Goal: Task Accomplishment & Management: Manage account settings

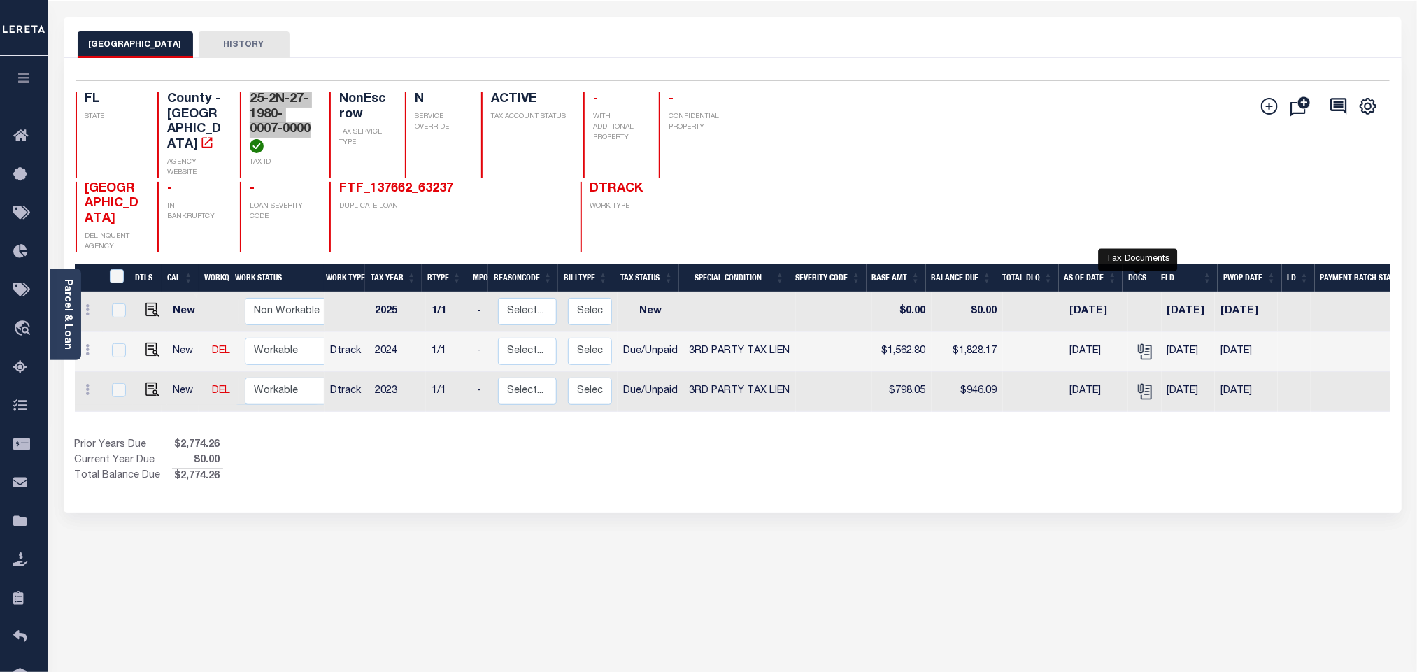
scroll to position [105, 0]
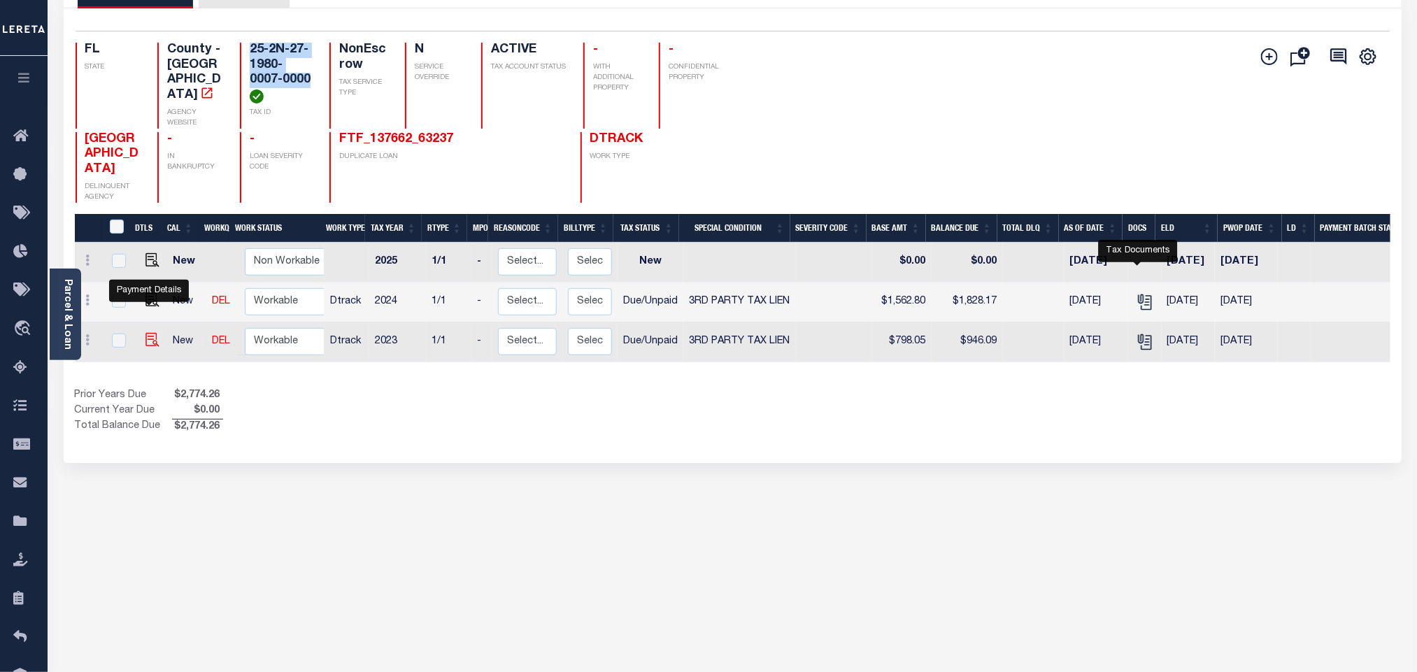
click at [150, 333] on img "" at bounding box center [152, 340] width 14 height 14
checkbox input "true"
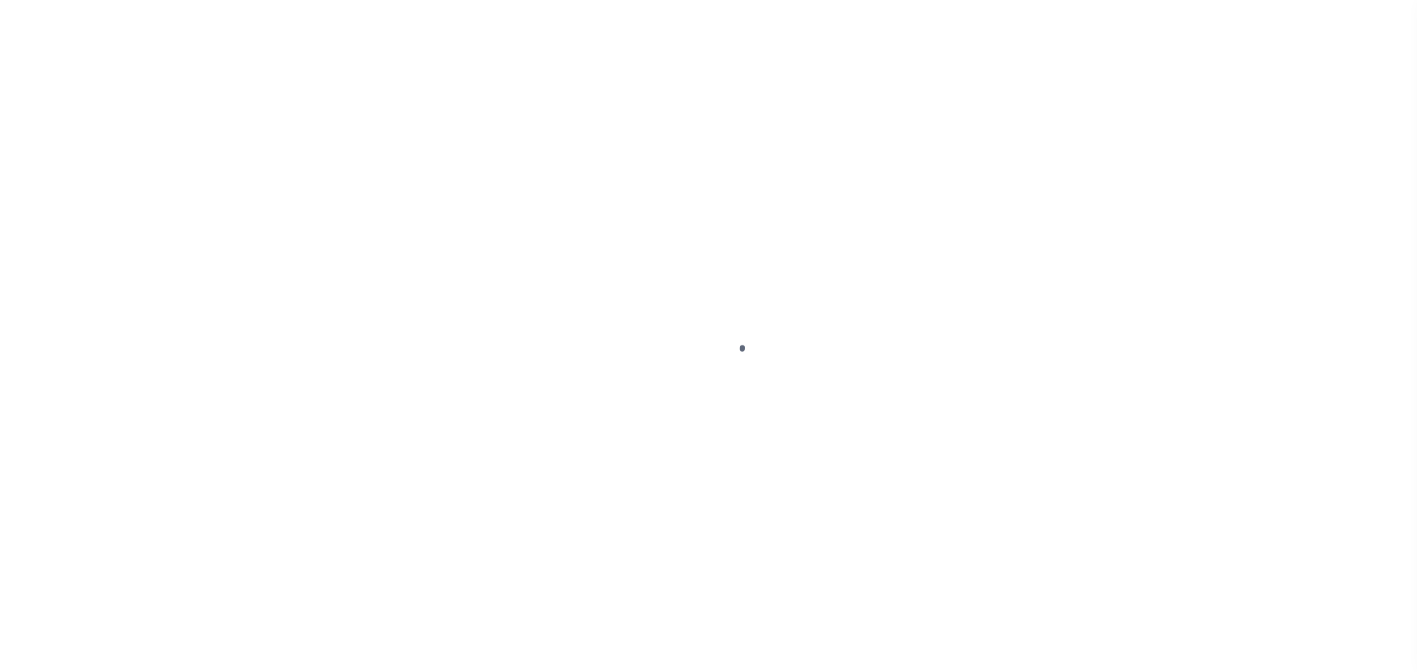
checkbox input "false"
type textarea "Cert #900"
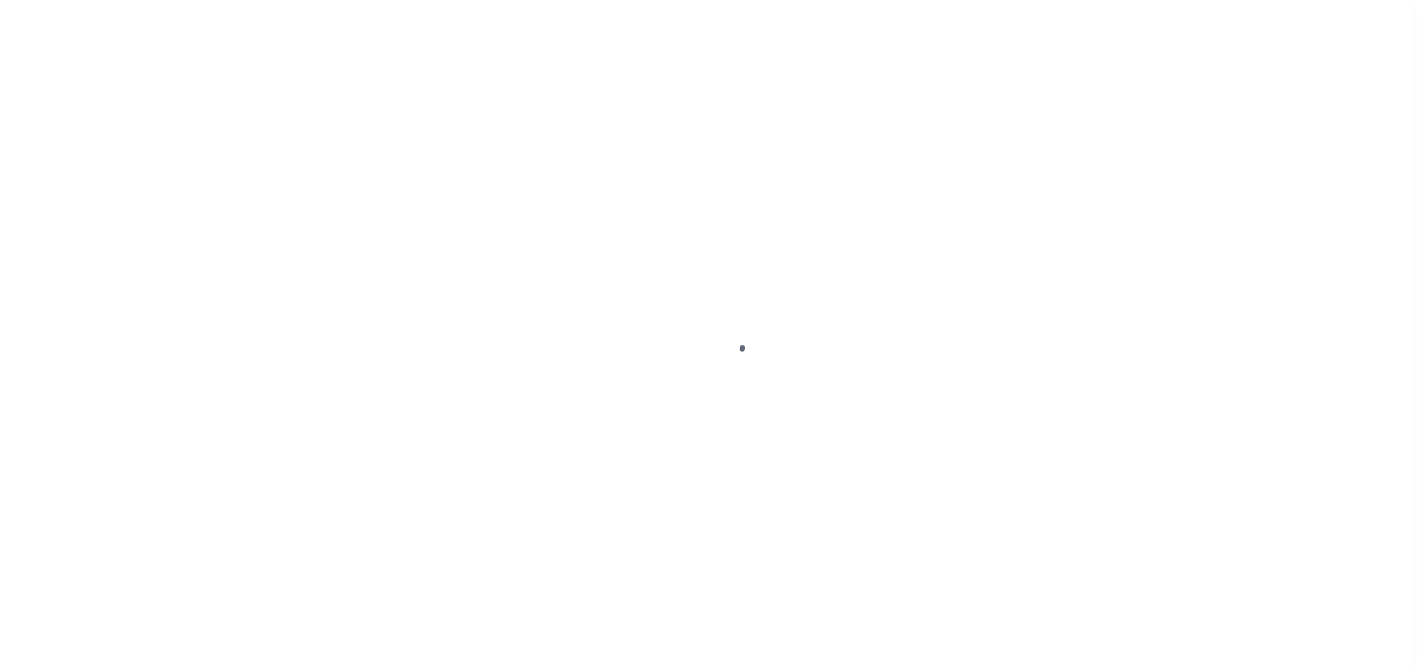
type input "08/29/2025"
type input "08/09/2025"
select select "DUE"
select select "20"
type input "$798.05"
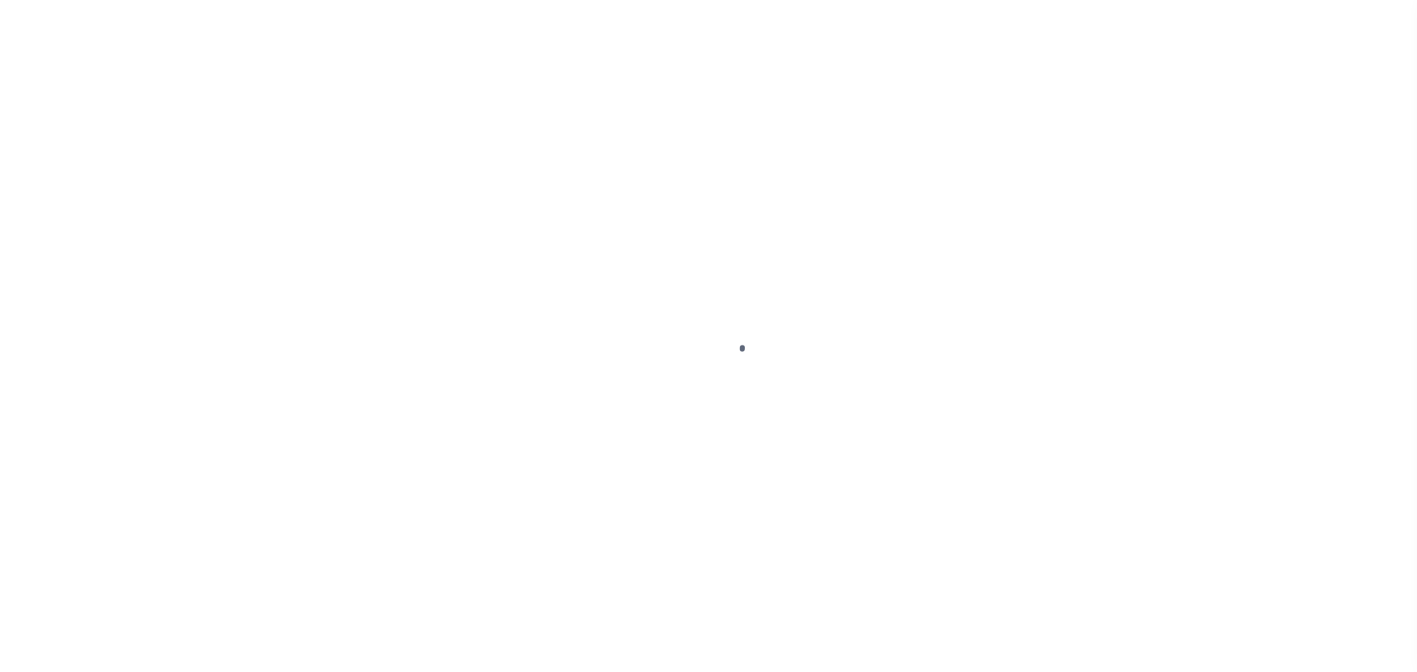
type input "$148.04"
type input "$946.09"
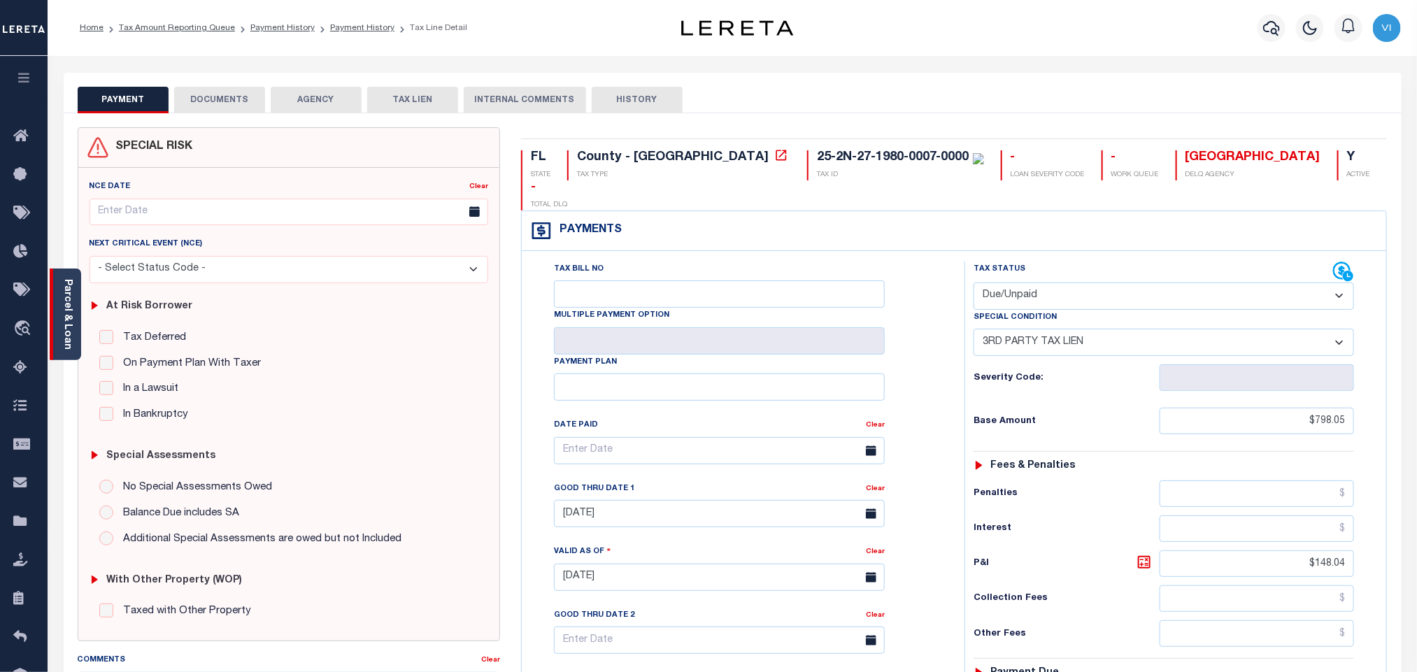
click at [69, 307] on link "Parcel & Loan" at bounding box center [67, 314] width 10 height 71
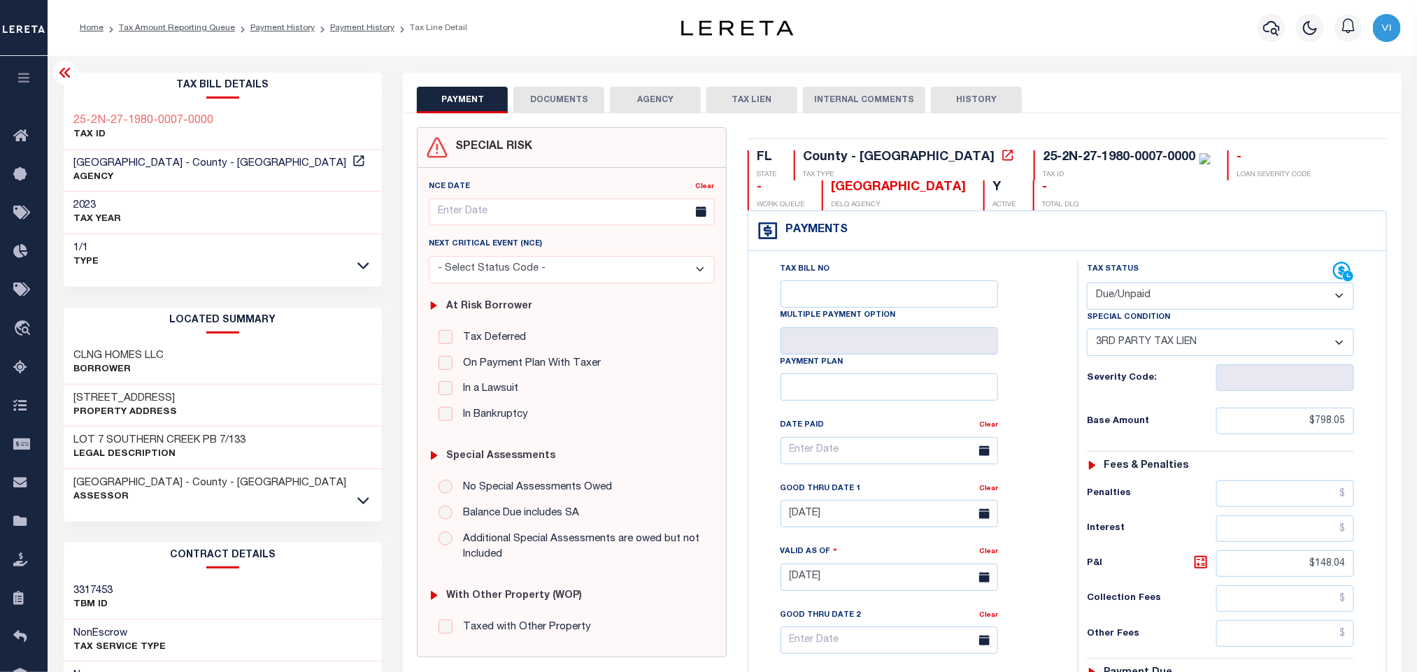
click at [552, 112] on button "DOCUMENTS" at bounding box center [558, 100] width 91 height 27
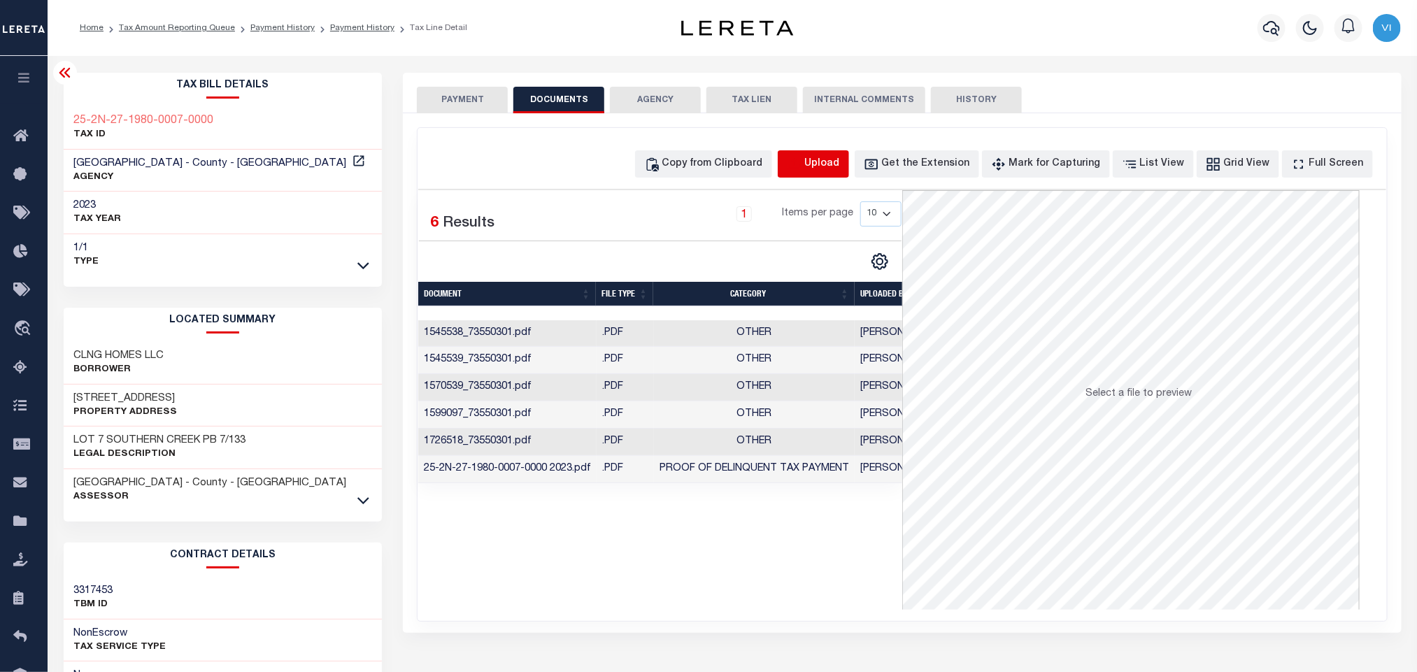
click at [800, 169] on icon "button" at bounding box center [793, 162] width 13 height 11
select select "POP"
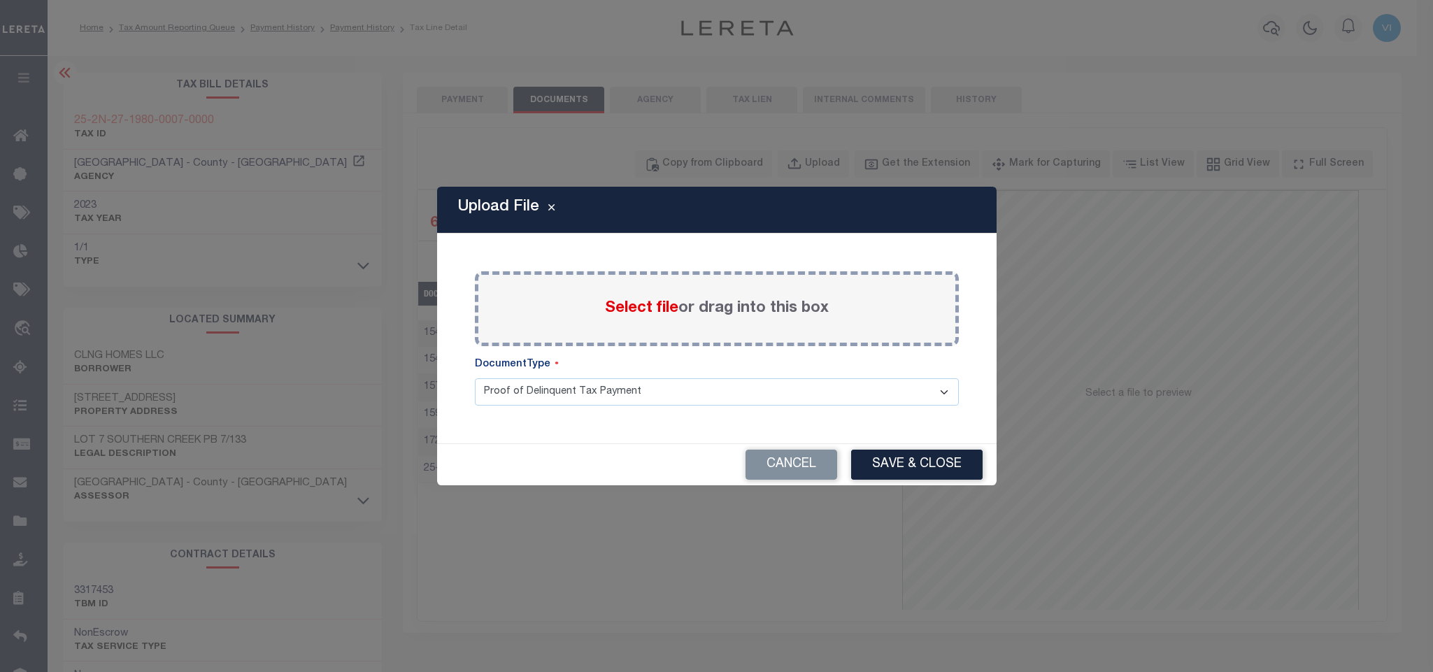
click at [634, 307] on span "Select file" at bounding box center [641, 308] width 73 height 15
click at [0, 0] on input "Select file or drag into this box" at bounding box center [0, 0] width 0 height 0
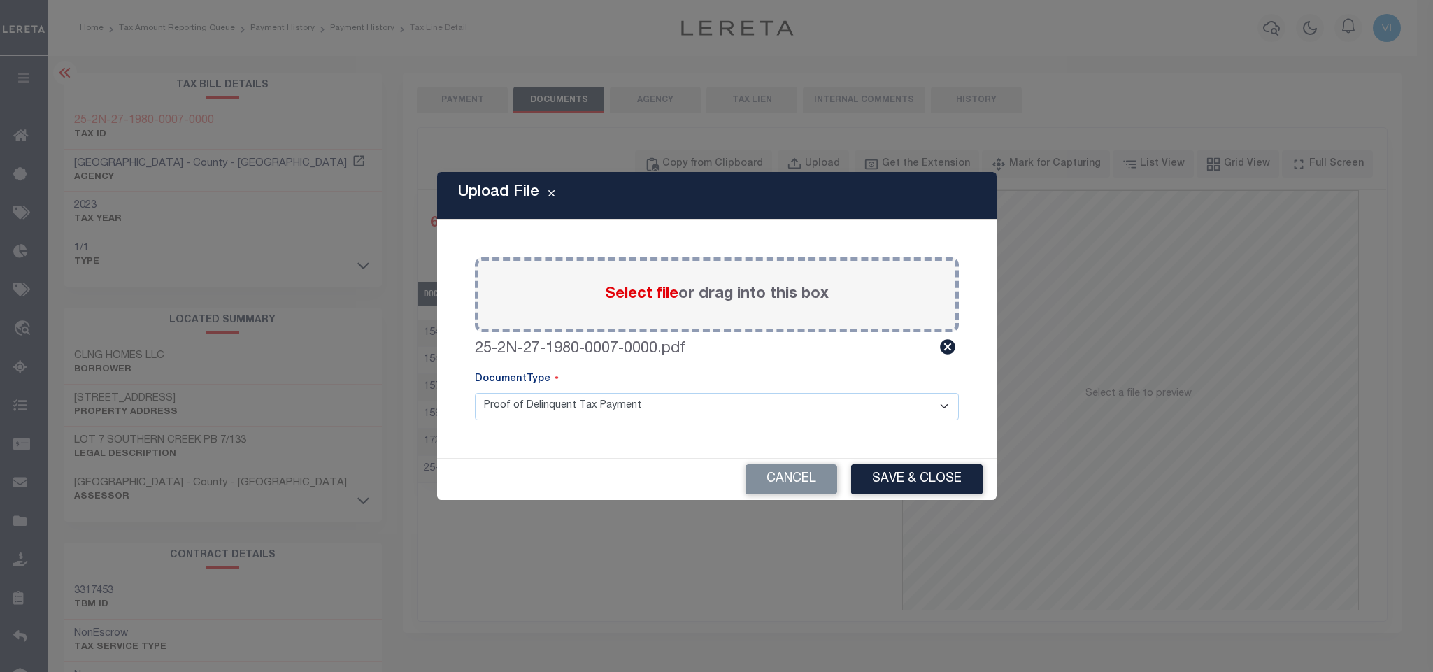
click at [523, 414] on select "Proof of Delinquent Tax Payment" at bounding box center [717, 406] width 484 height 27
click at [475, 393] on select "Proof of Delinquent Tax Payment" at bounding box center [717, 406] width 484 height 27
click at [860, 478] on button "Save & Close" at bounding box center [916, 479] width 131 height 30
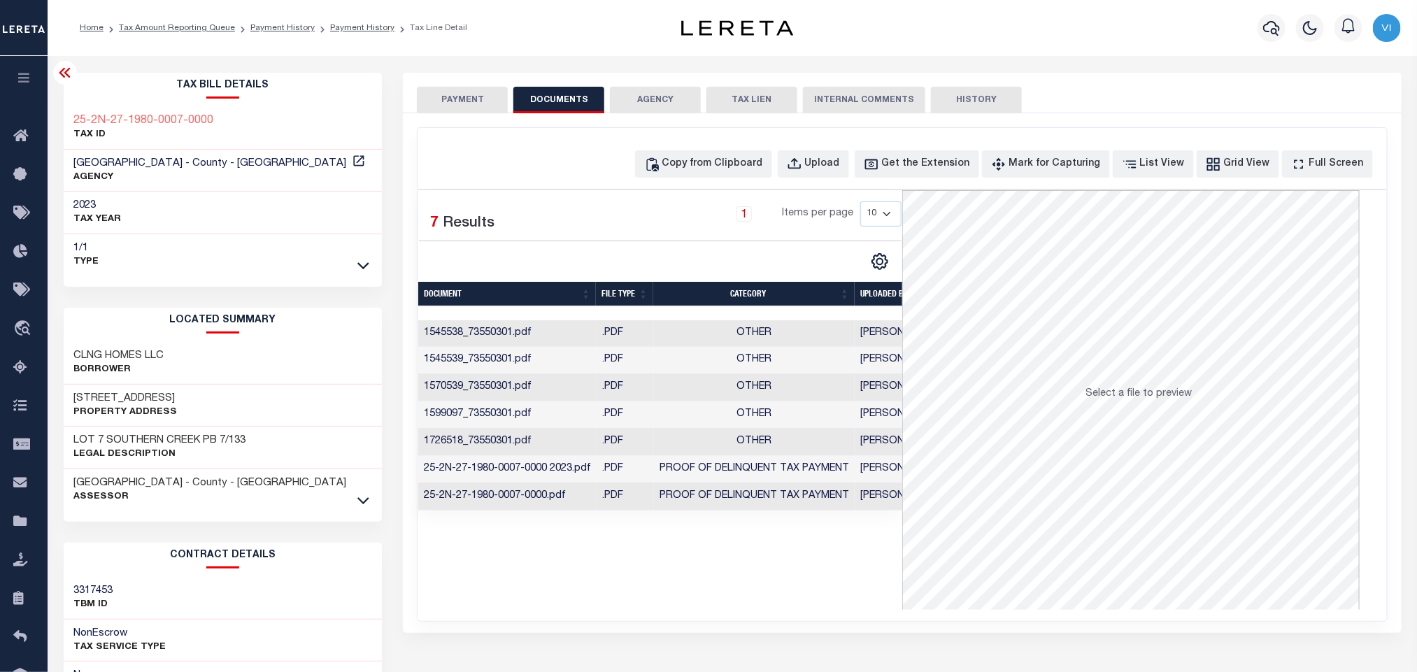
click at [472, 110] on button "PAYMENT" at bounding box center [462, 100] width 91 height 27
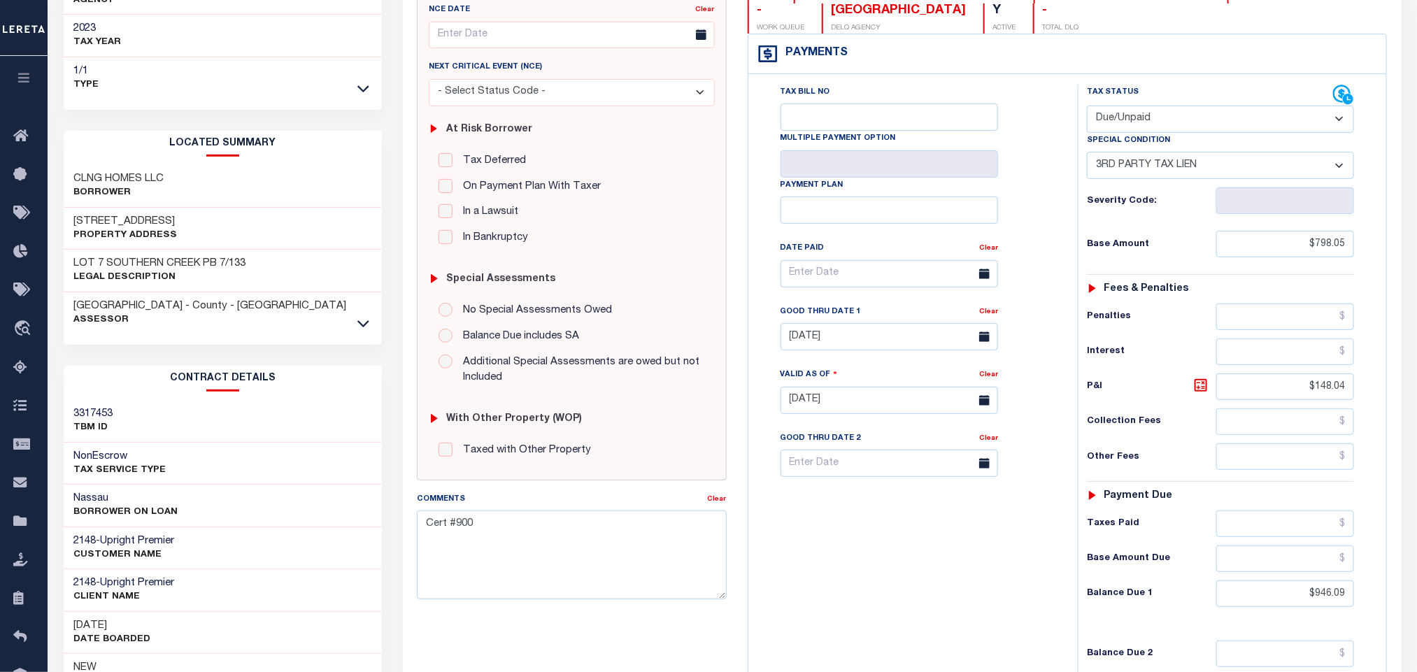
scroll to position [396, 0]
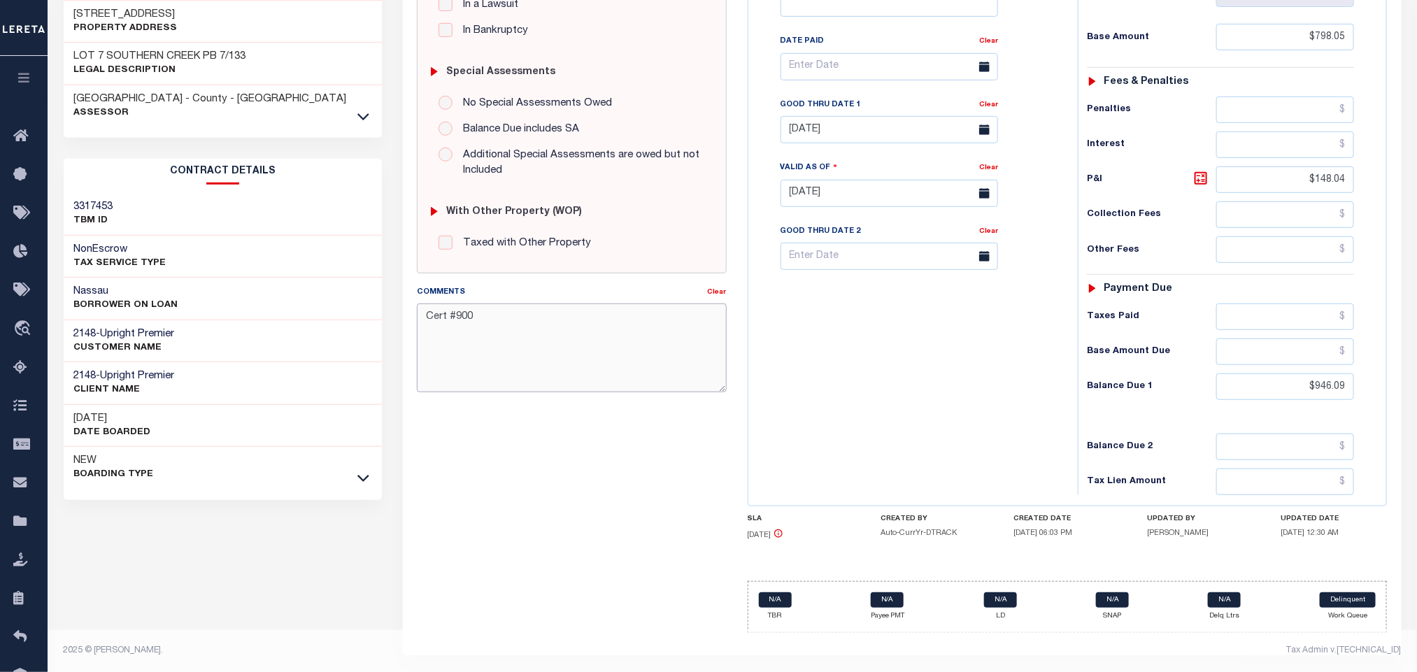
click at [556, 362] on textarea "Cert #900" at bounding box center [571, 347] width 309 height 88
paste textarea "Face Amt 895.09 Bid % 0.25 Bidder 13057 Certificate #900 Issued Year 2024"
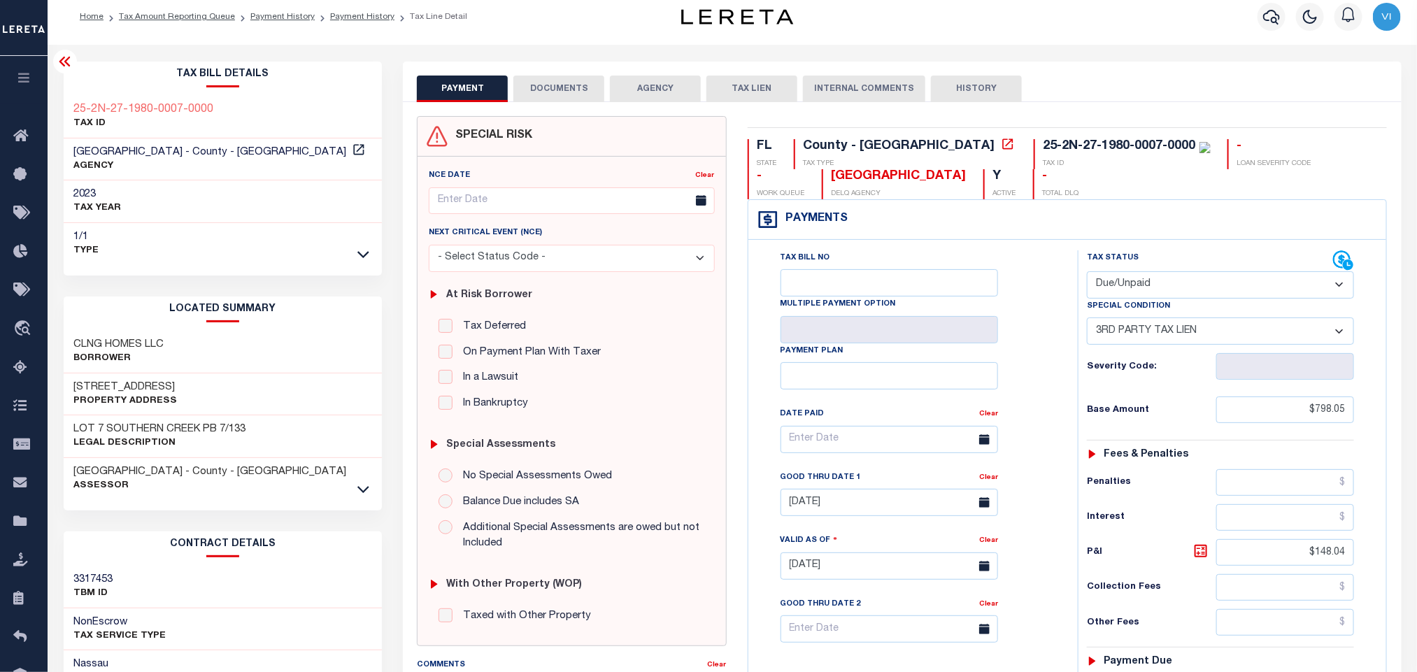
scroll to position [0, 0]
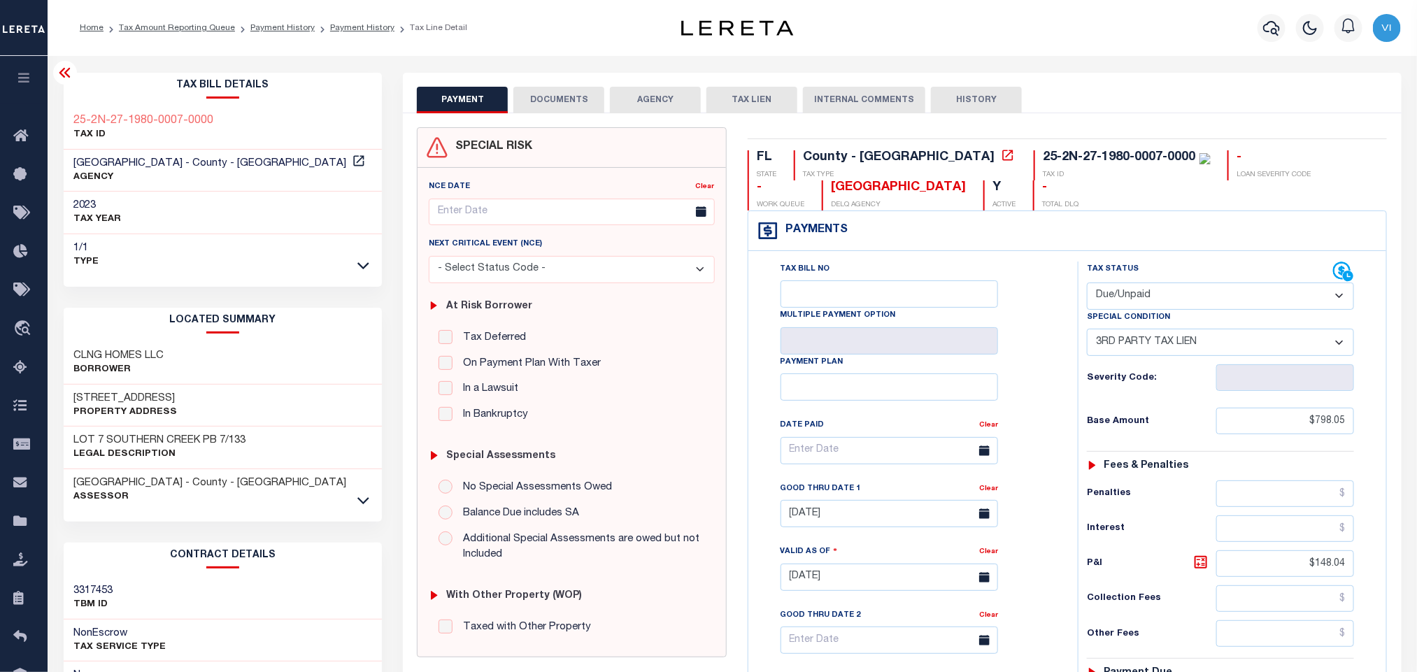
type textarea "Face Amt 895.09 Bid % 0.25 Bidder 13057 Certificate #900 Issued Year 2024"
type input "[DATE]"
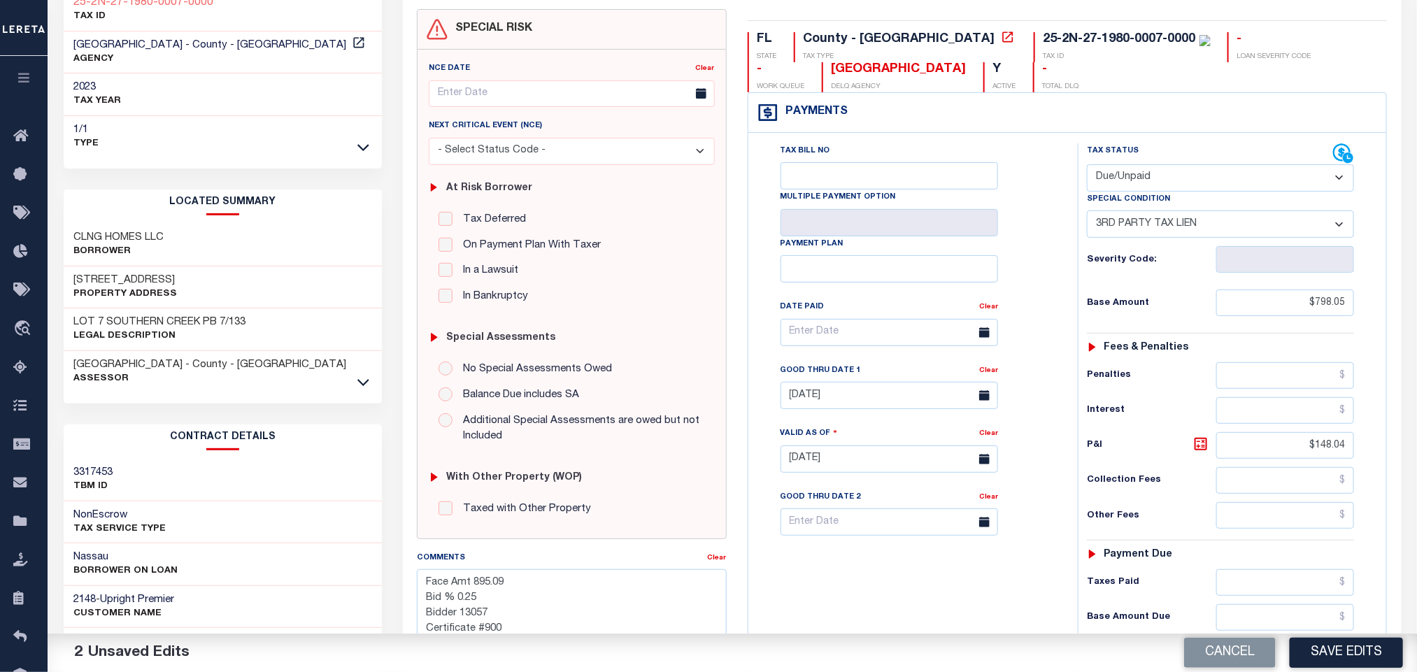
scroll to position [315, 0]
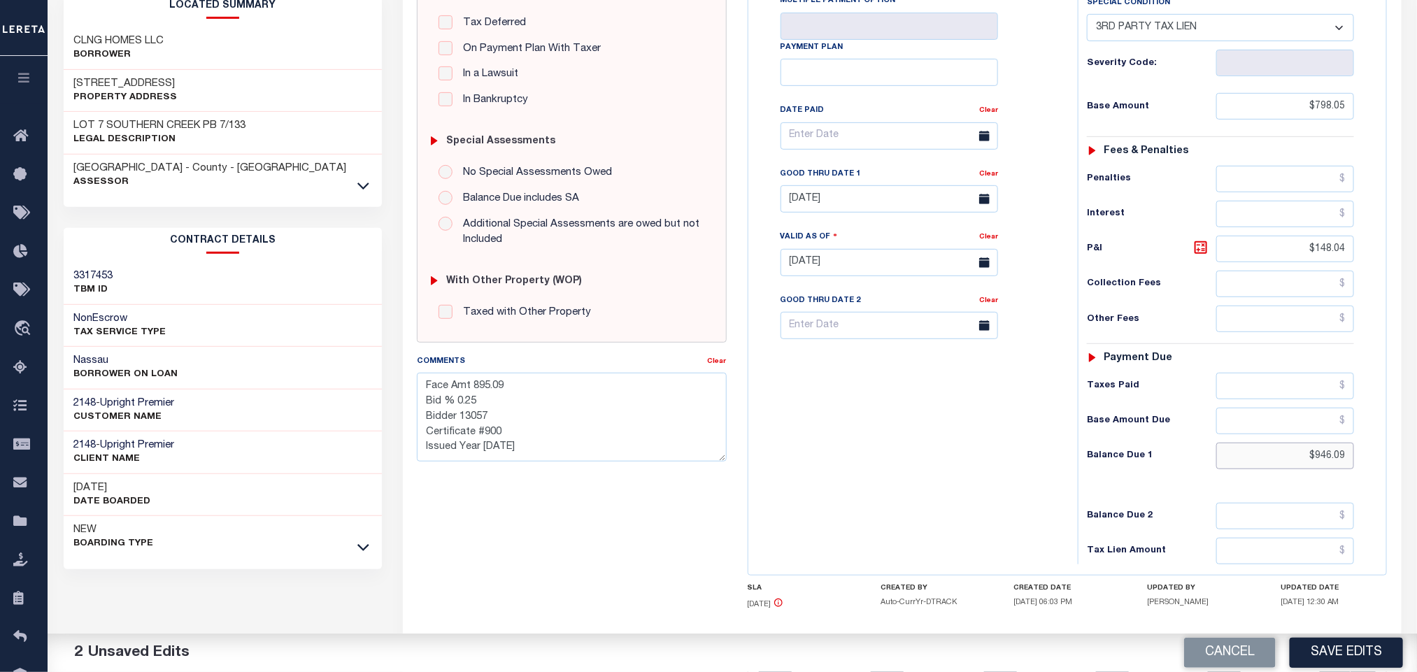
click at [1324, 468] on input "$946.09" at bounding box center [1285, 456] width 138 height 27
paste input "946.09"
click at [1338, 466] on input "$946.0" at bounding box center [1285, 456] width 138 height 27
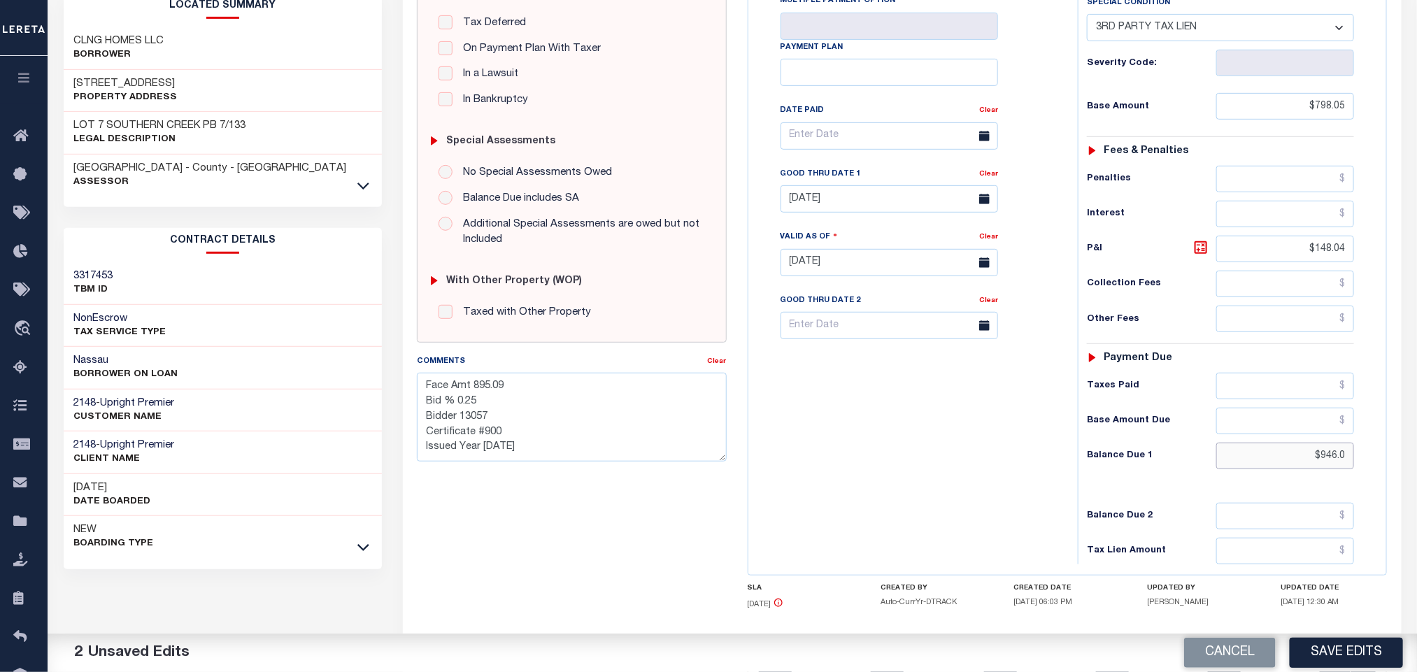
paste input "9"
type input "$946.09"
click at [823, 213] on input "08/29/2025" at bounding box center [888, 198] width 217 height 27
click at [945, 399] on span "31" at bounding box center [949, 395] width 27 height 27
type input "10/31/2025"
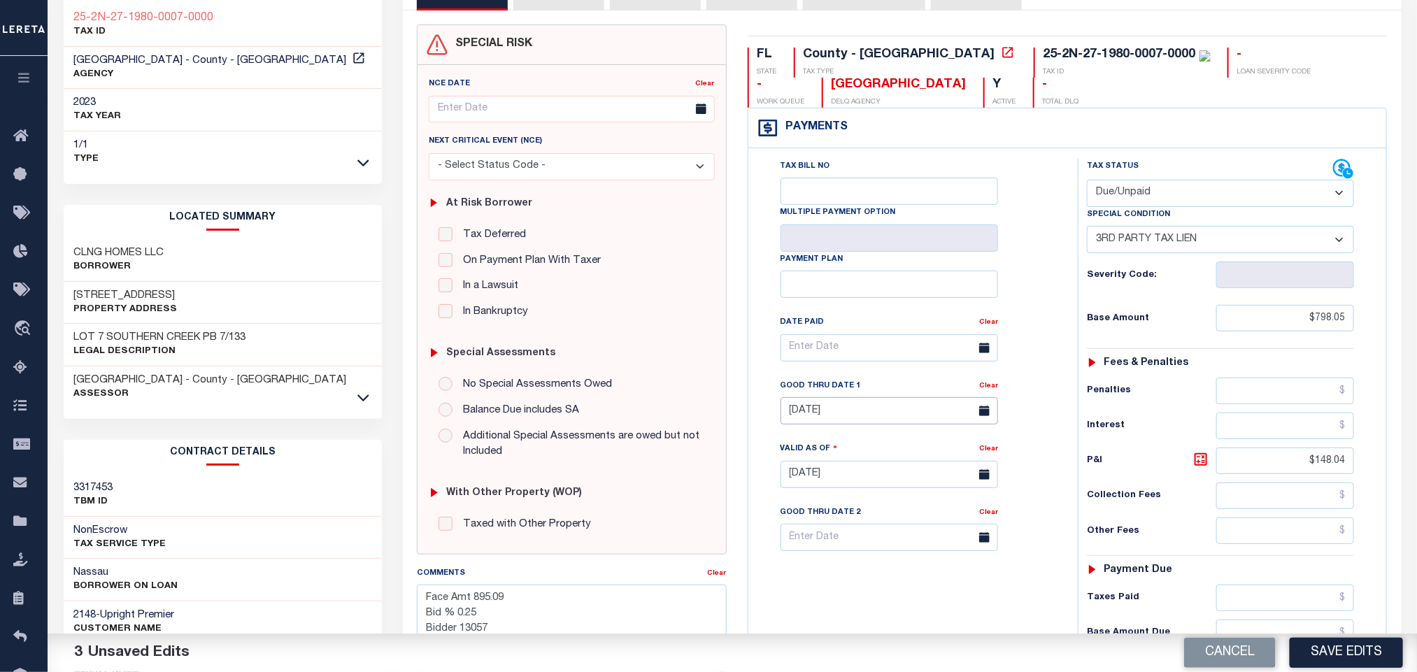
scroll to position [396, 0]
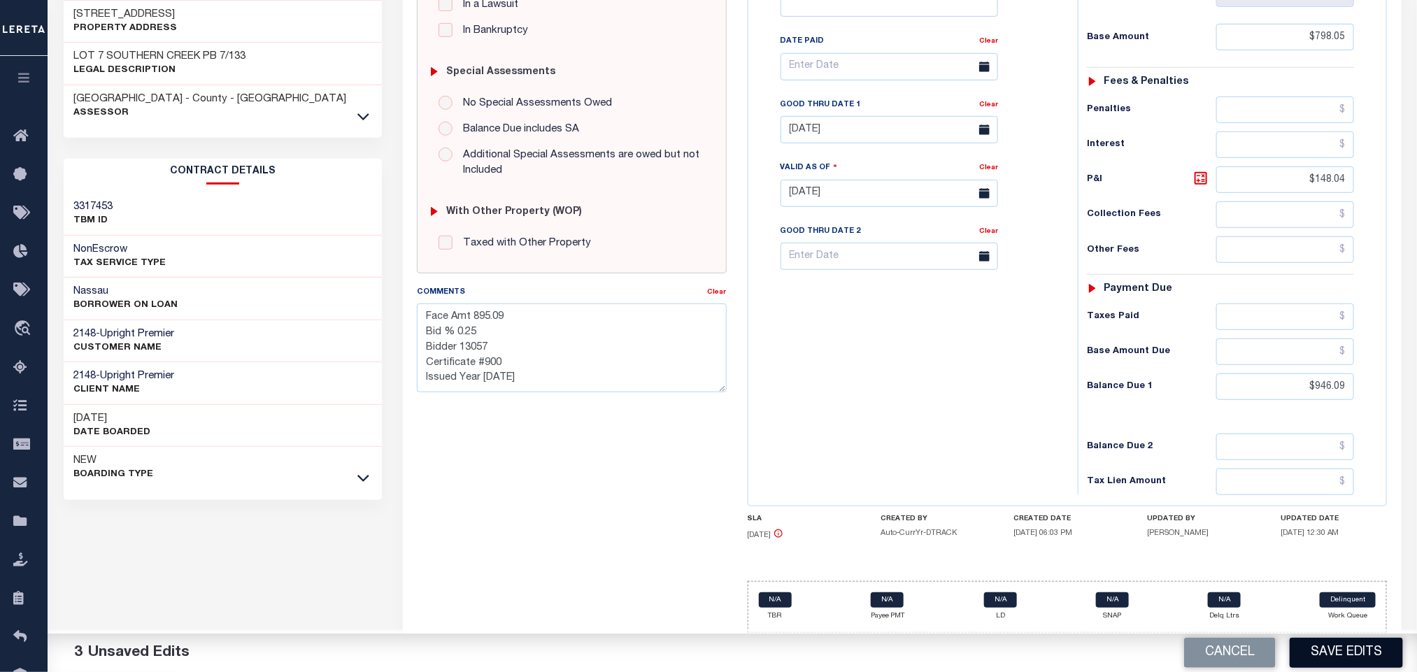
click at [1313, 652] on button "Save Edits" at bounding box center [1345, 653] width 113 height 30
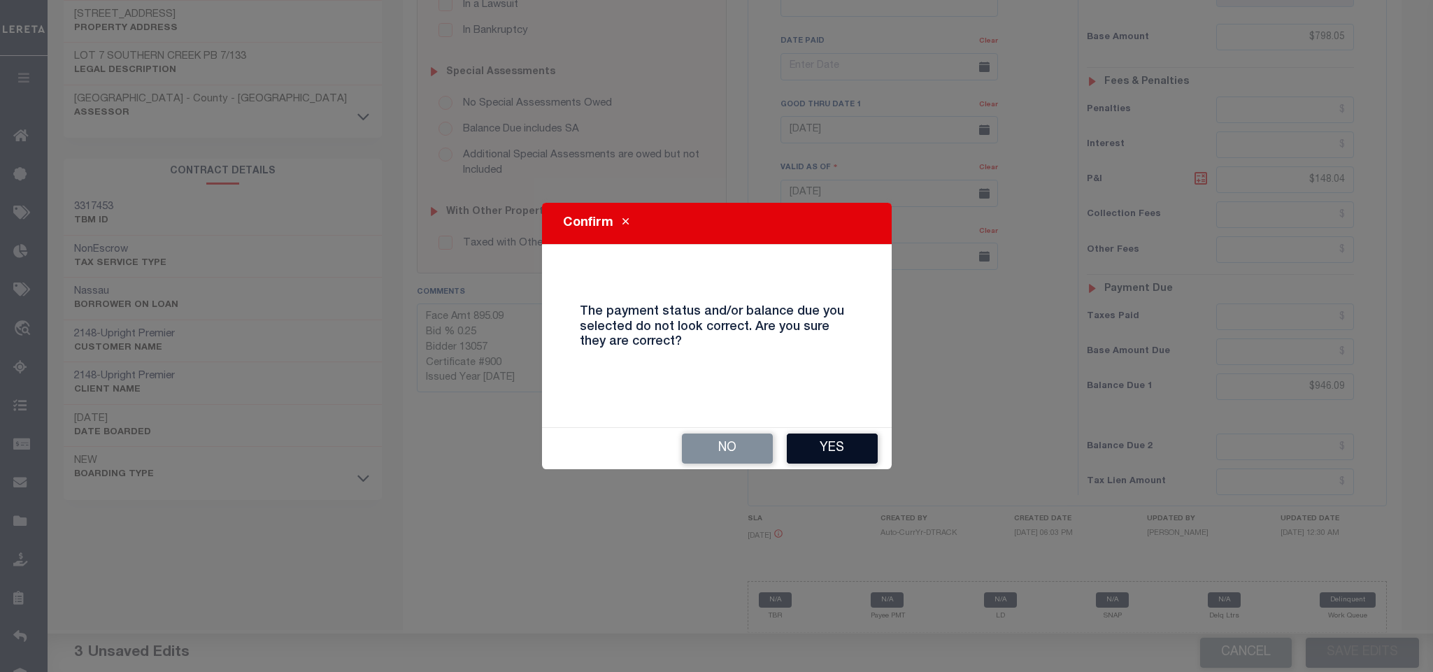
click at [852, 452] on button "Yes" at bounding box center [832, 449] width 91 height 30
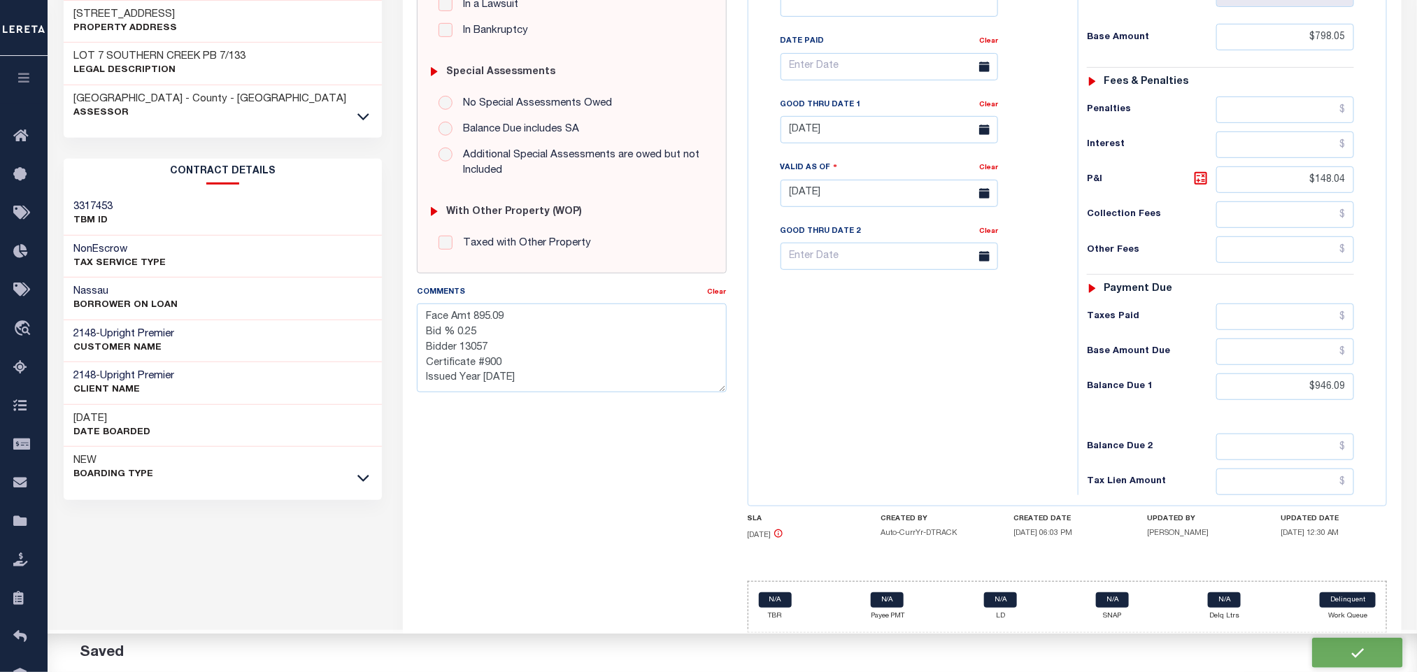
checkbox input "false"
type textarea "Face Amt 895.09 Bid % 0.25 Bidder 13057 Certificate #900 Issued Year 2024"
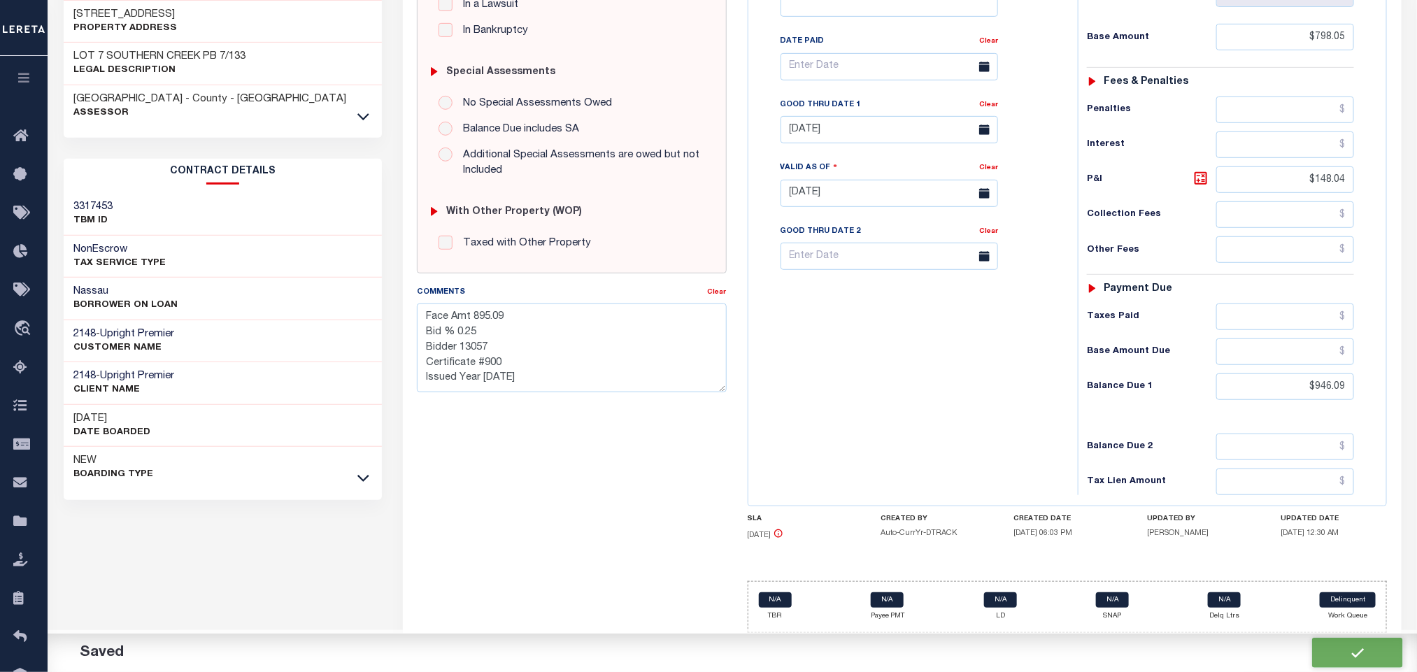
type input "0"
type input "$798.05"
type input "$148.04"
type input "$946.09"
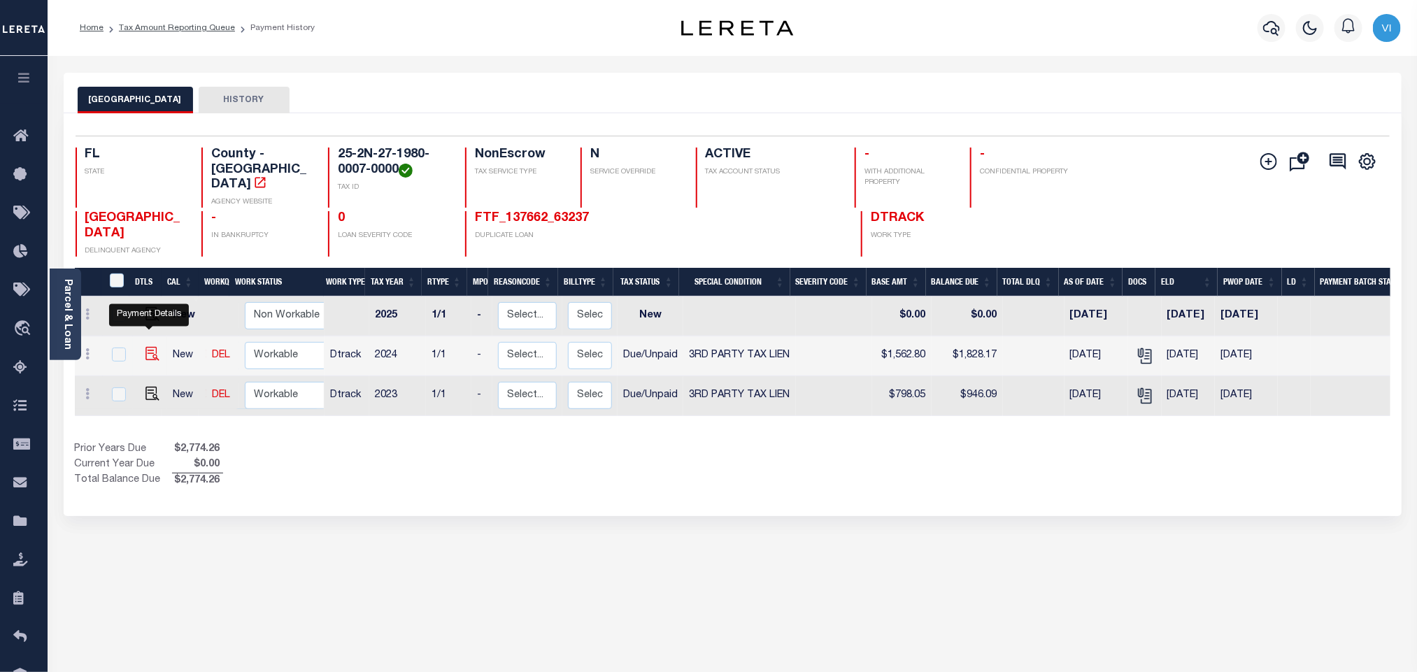
click at [153, 347] on img "" at bounding box center [152, 354] width 14 height 14
checkbox input "true"
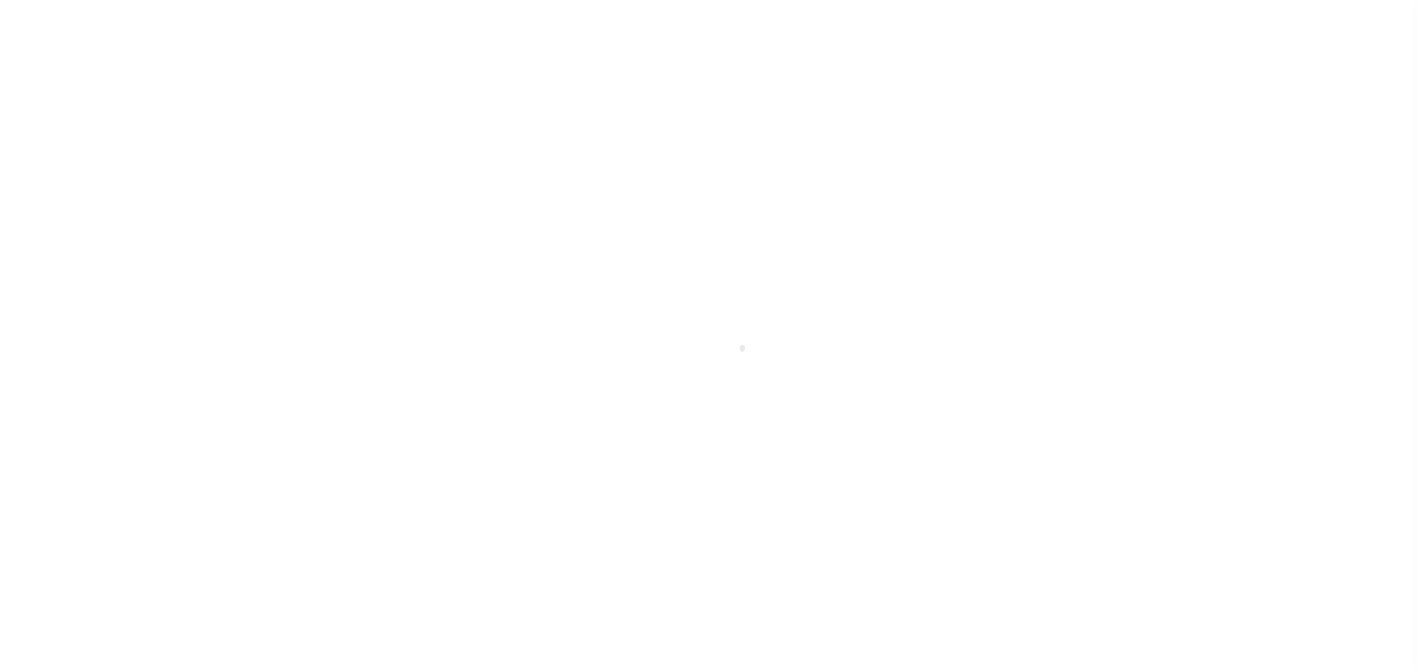
select select "DUE"
select select "20"
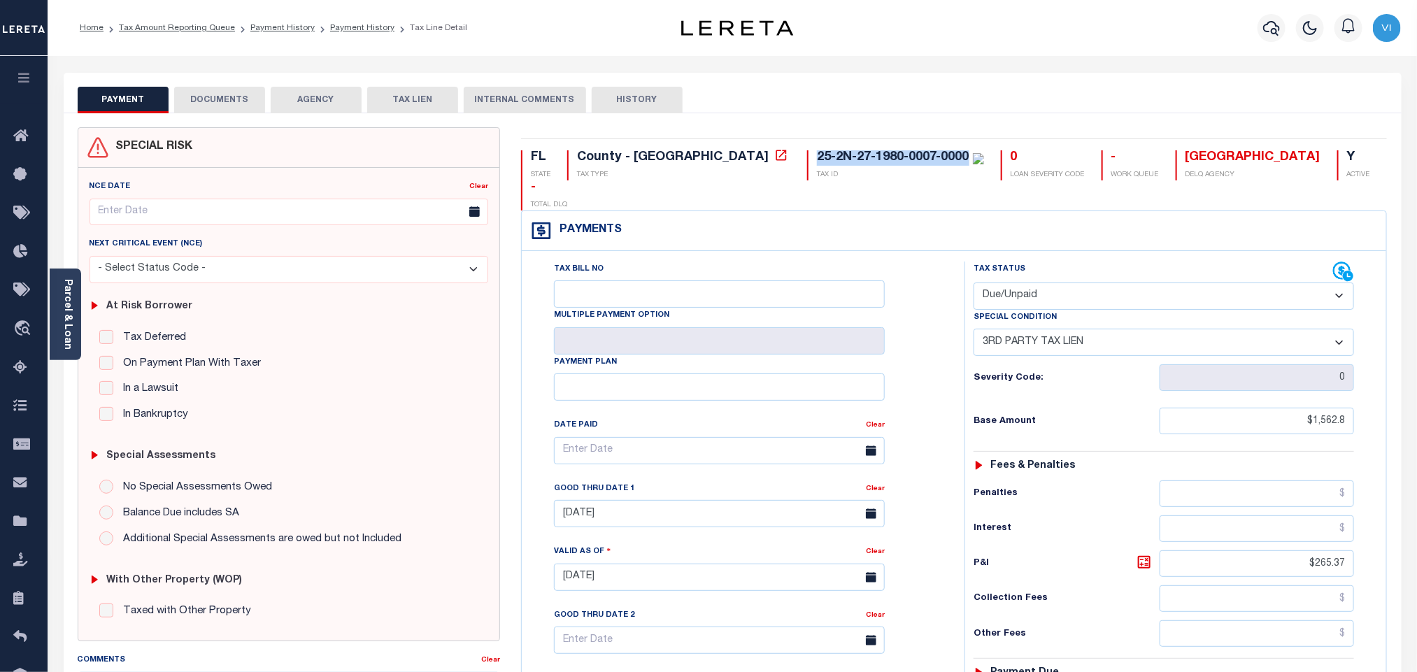
drag, startPoint x: 694, startPoint y: 152, endPoint x: 848, endPoint y: 143, distance: 153.4
click at [848, 143] on div "FL STATE County - FL TAX TYPE 25-2N-27-1980-0007-0000 TAX ID 0 LOAN SEVERITY CO…" at bounding box center [953, 577] width 887 height 901
copy div "25-2N-27-1980-0007-0000"
click at [233, 99] on button "DOCUMENTS" at bounding box center [219, 100] width 91 height 27
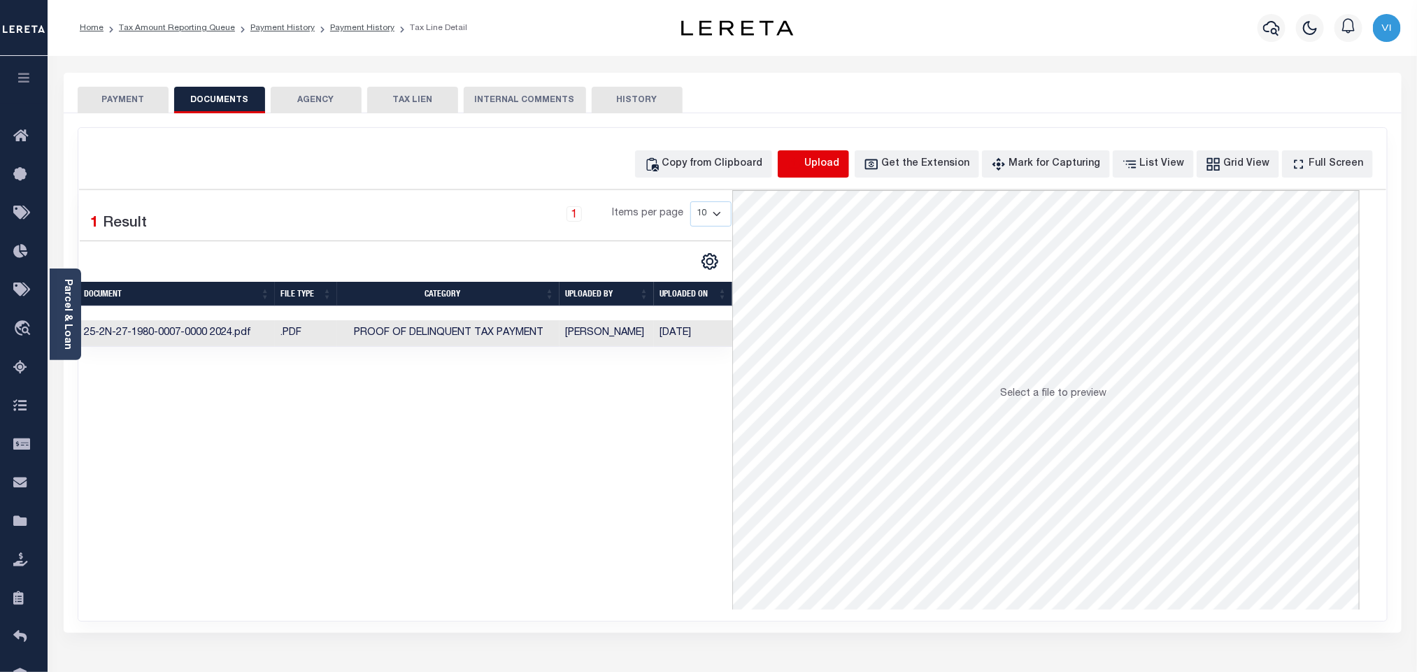
click at [802, 162] on icon "button" at bounding box center [794, 164] width 15 height 15
select select "POP"
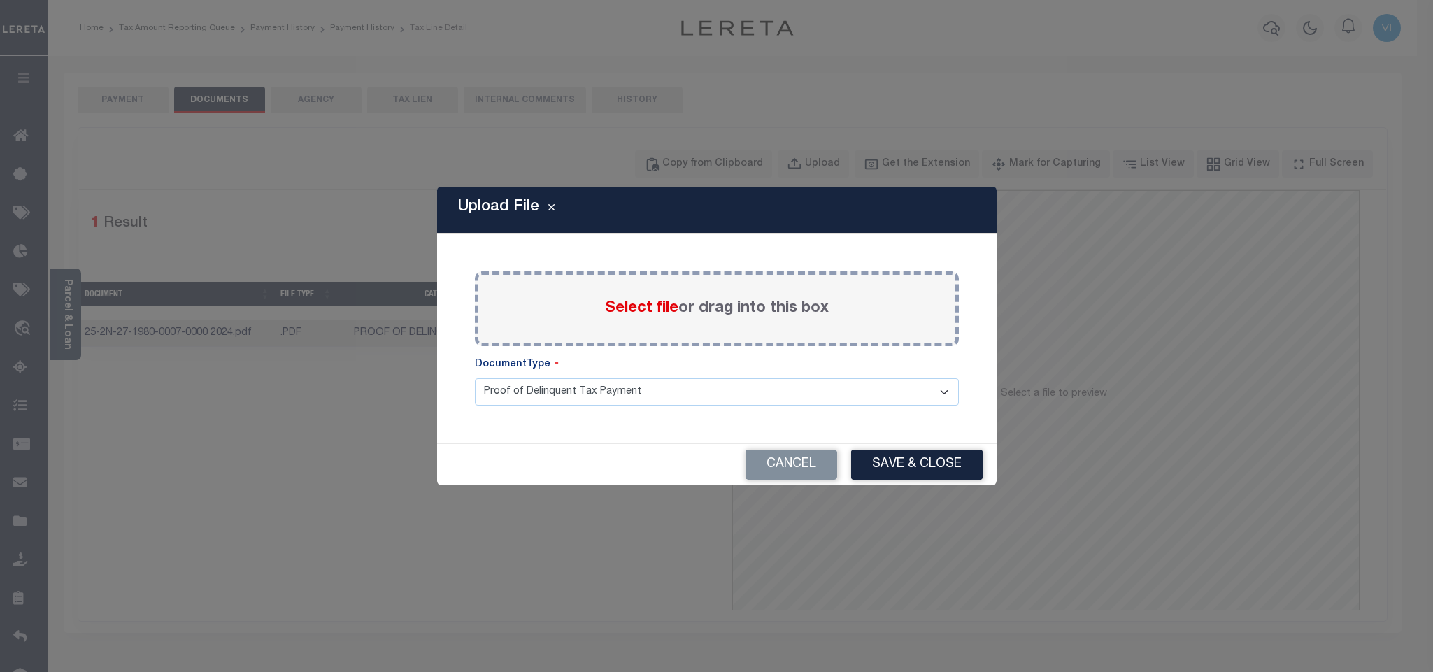
click at [613, 310] on span "Select file" at bounding box center [641, 308] width 73 height 15
click at [0, 0] on input "Select file or drag into this box" at bounding box center [0, 0] width 0 height 0
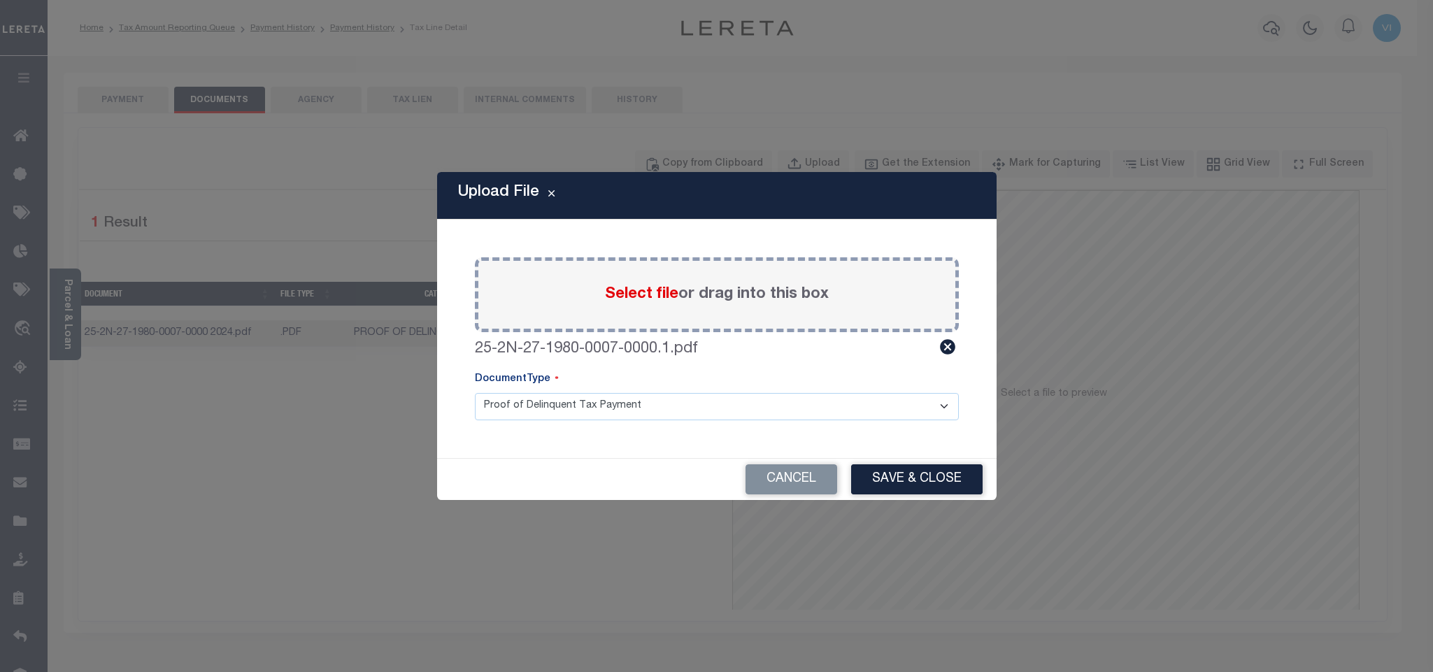
click at [518, 407] on select "Proof of Delinquent Tax Payment" at bounding box center [717, 406] width 484 height 27
click at [475, 393] on select "Proof of Delinquent Tax Payment" at bounding box center [717, 406] width 484 height 27
click at [917, 482] on button "Save & Close" at bounding box center [916, 479] width 131 height 30
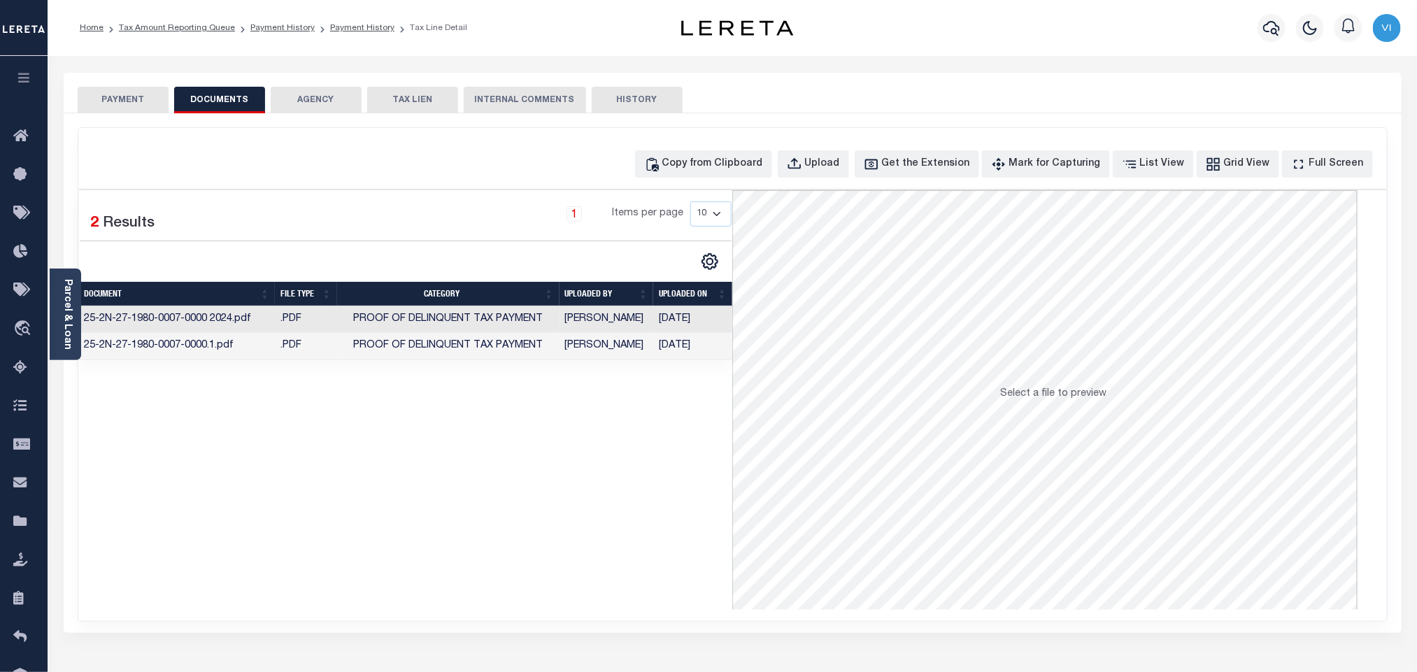
click at [97, 92] on button "PAYMENT" at bounding box center [123, 100] width 91 height 27
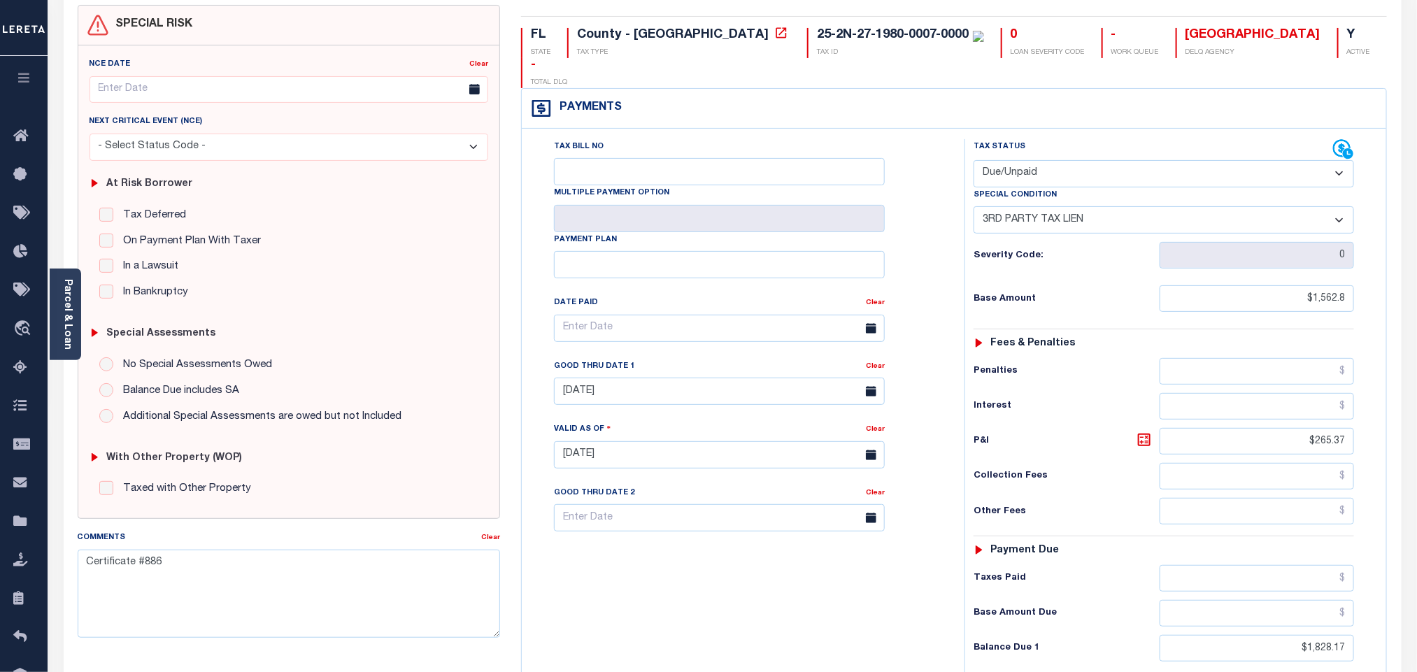
scroll to position [366, 0]
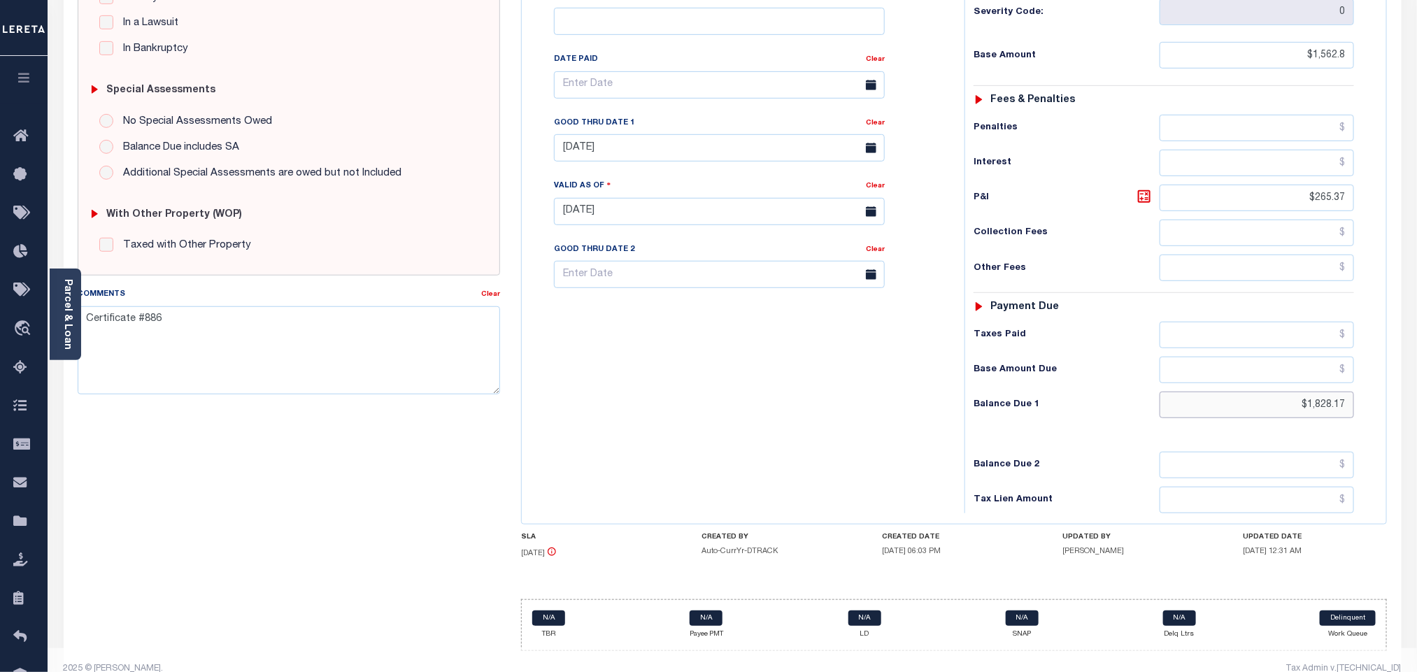
click at [1312, 392] on input "$1,828.17" at bounding box center [1256, 405] width 195 height 27
click at [1146, 188] on icon at bounding box center [1144, 196] width 17 height 17
click at [578, 134] on input "[DATE]" at bounding box center [719, 147] width 331 height 27
click at [716, 305] on span "31" at bounding box center [723, 314] width 27 height 27
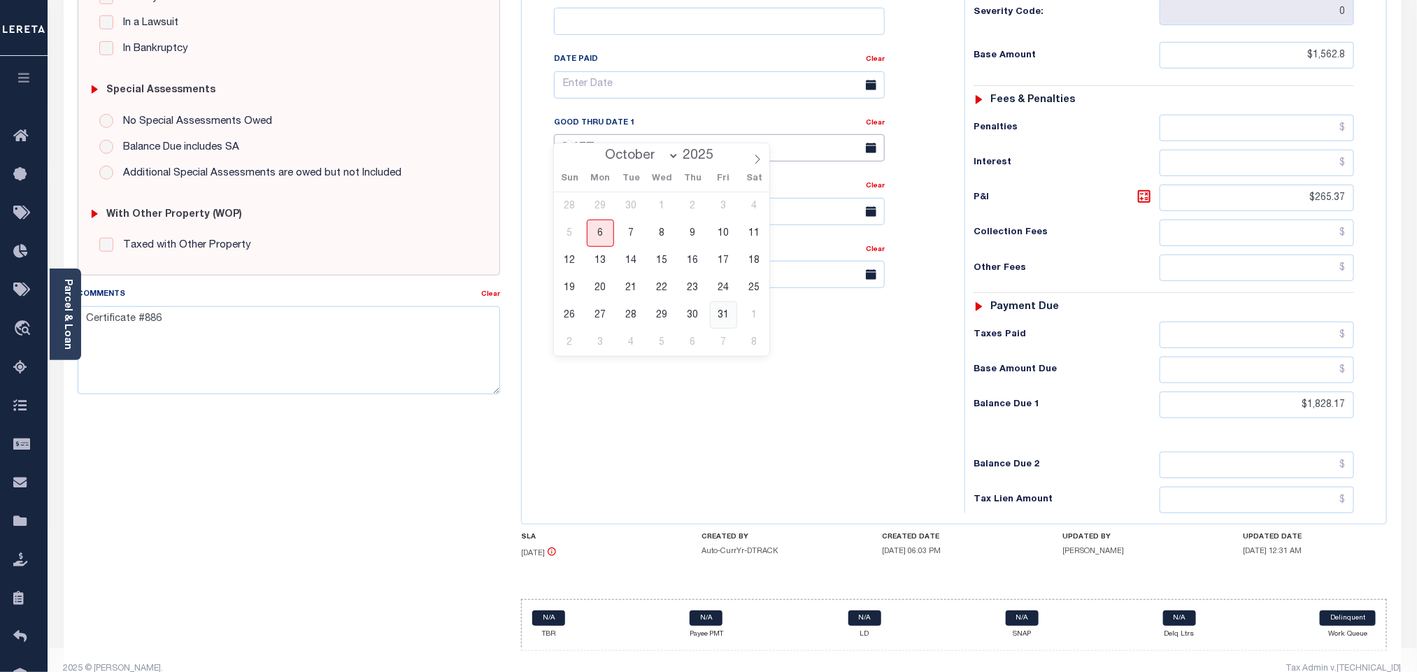
type input "10/31/2025"
type input "[DATE]"
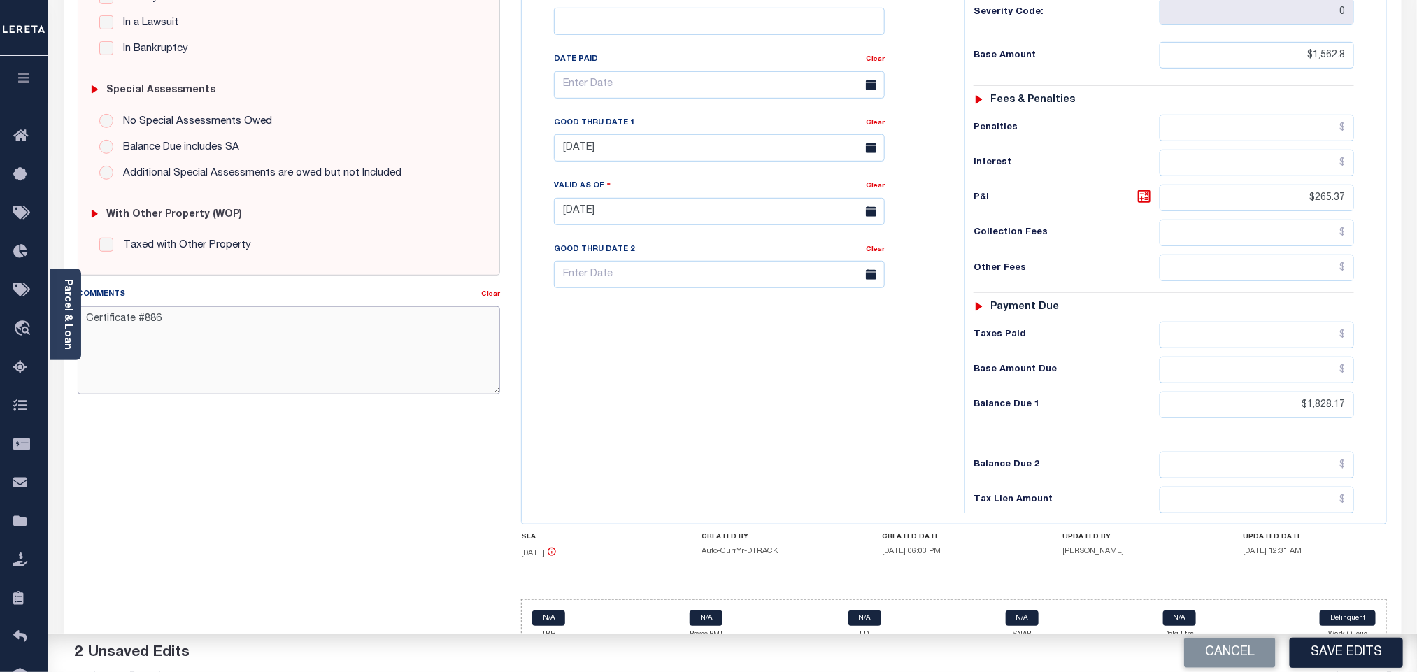
click at [351, 374] on textarea "Certificate #886" at bounding box center [289, 350] width 422 height 88
paste textarea "Face Amt 1,735.16 Bid % 4.5 Bidder 8370130 Certificate #886 Issued Year 2025"
type textarea "Face Amt 1,735.16 Bid % 4.5 Bidder 8370130 Certificate #886 Issued Year 2025"
click at [689, 417] on div "Tax Bill No Multiple Payment Option Payment Plan Clear" at bounding box center [739, 204] width 429 height 617
click at [1345, 653] on button "Save Edits" at bounding box center [1345, 653] width 113 height 30
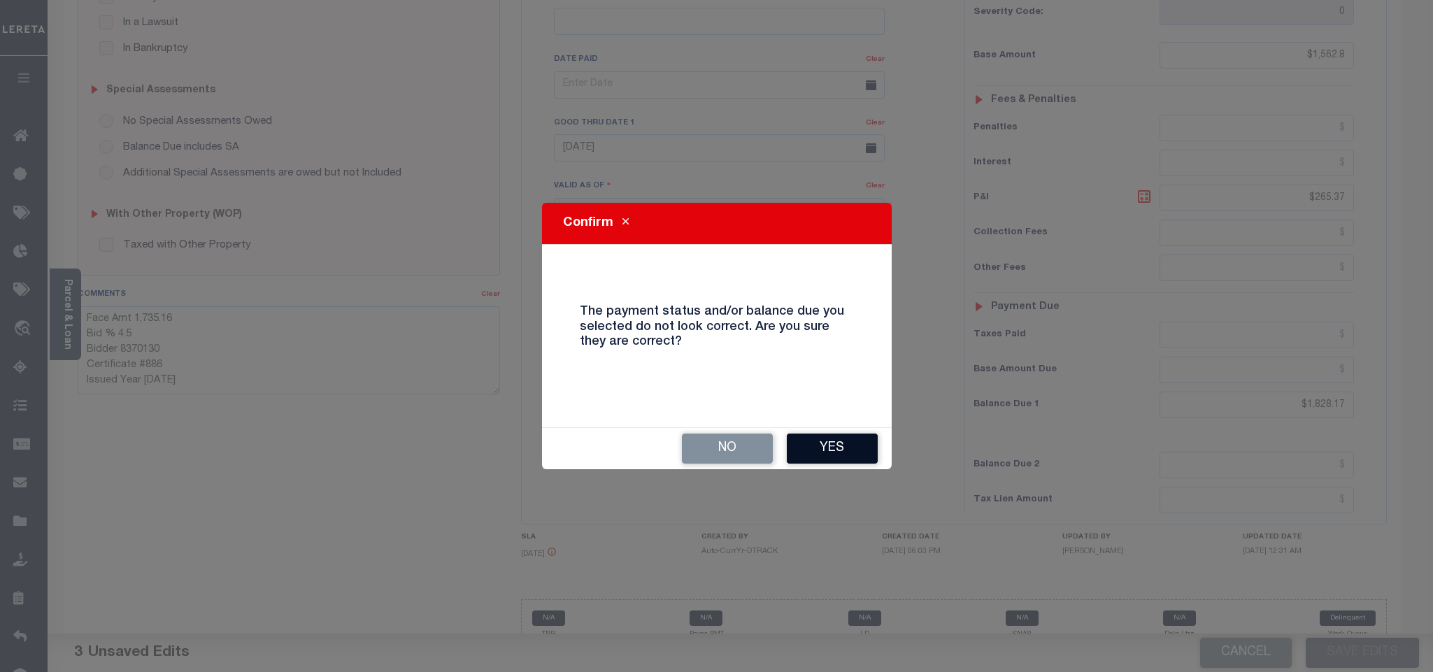
click at [824, 451] on button "Yes" at bounding box center [832, 449] width 91 height 30
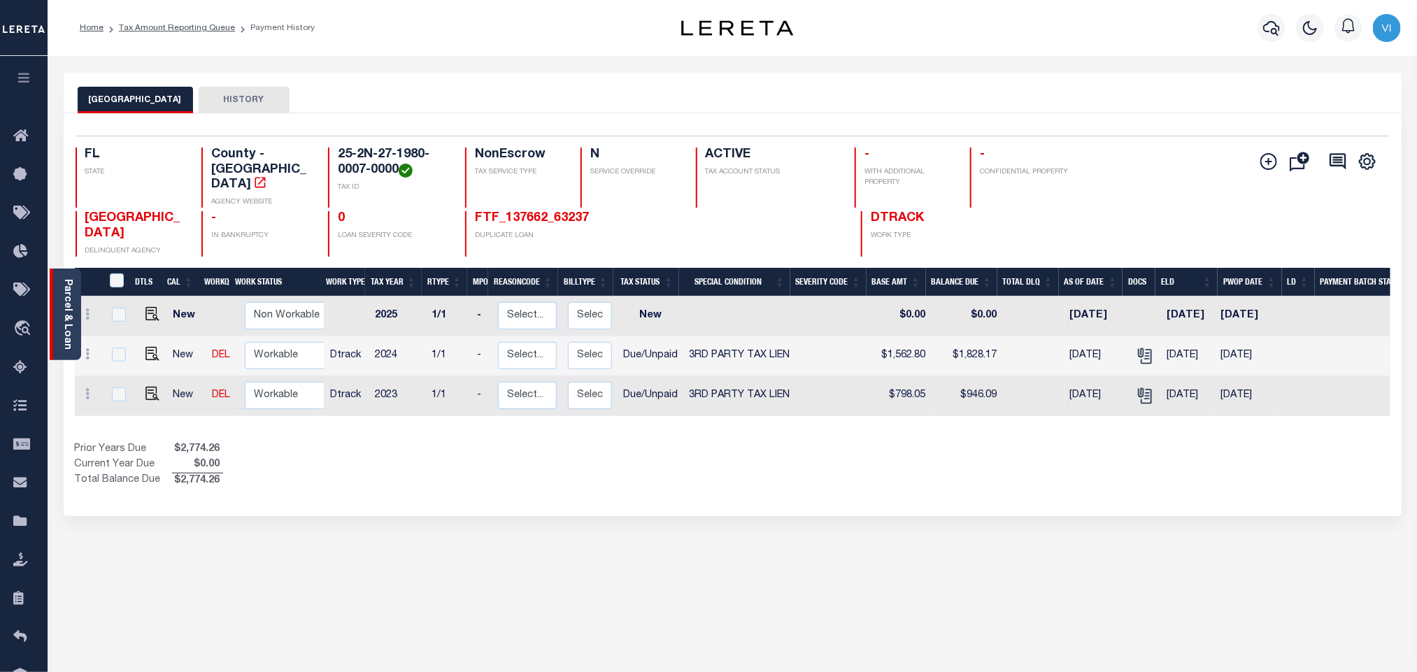
click at [67, 301] on link "Parcel & Loan" at bounding box center [67, 314] width 10 height 71
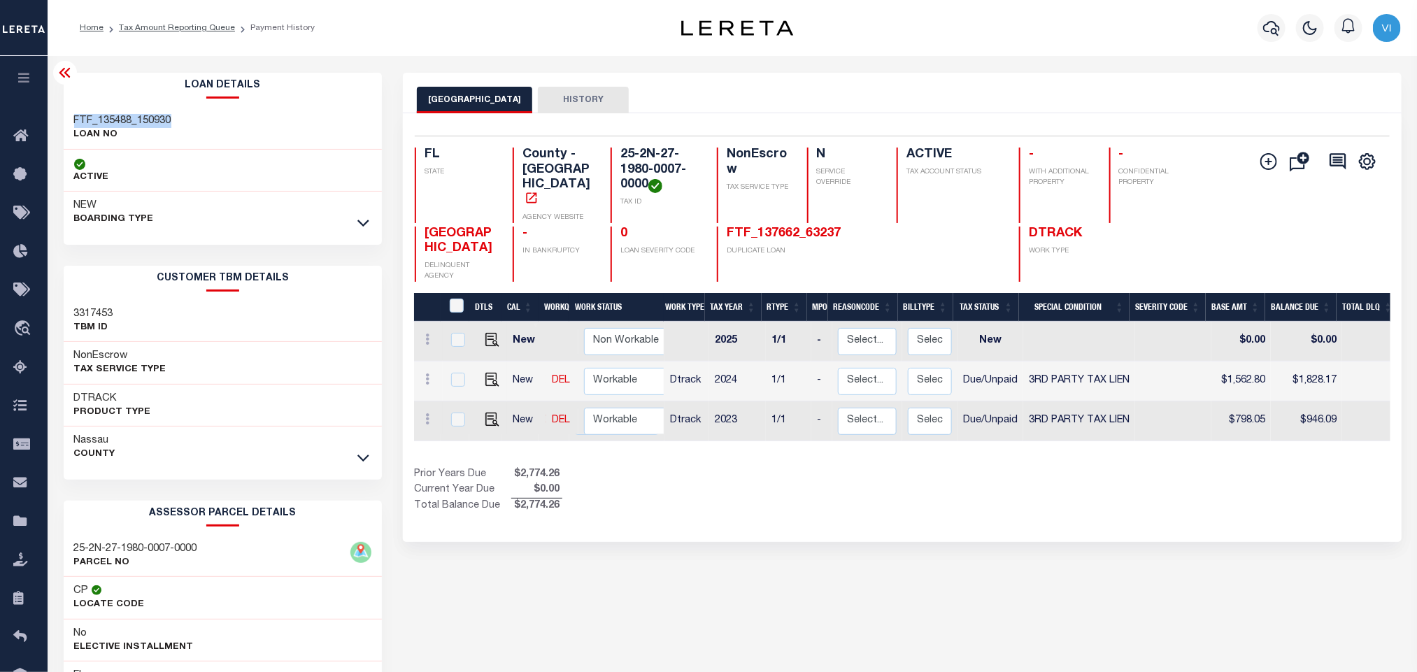
drag, startPoint x: 64, startPoint y: 120, endPoint x: 187, endPoint y: 112, distance: 124.0
click at [187, 112] on div "FTF_135488_150930 LOAN NO" at bounding box center [223, 128] width 319 height 43
click at [109, 130] on p "LOAN NO" at bounding box center [122, 135] width 97 height 14
drag, startPoint x: 179, startPoint y: 118, endPoint x: 59, endPoint y: 117, distance: 119.6
click at [59, 117] on div "Loan Details FTF_135488_150930 LOAN NO" at bounding box center [223, 467] width 340 height 789
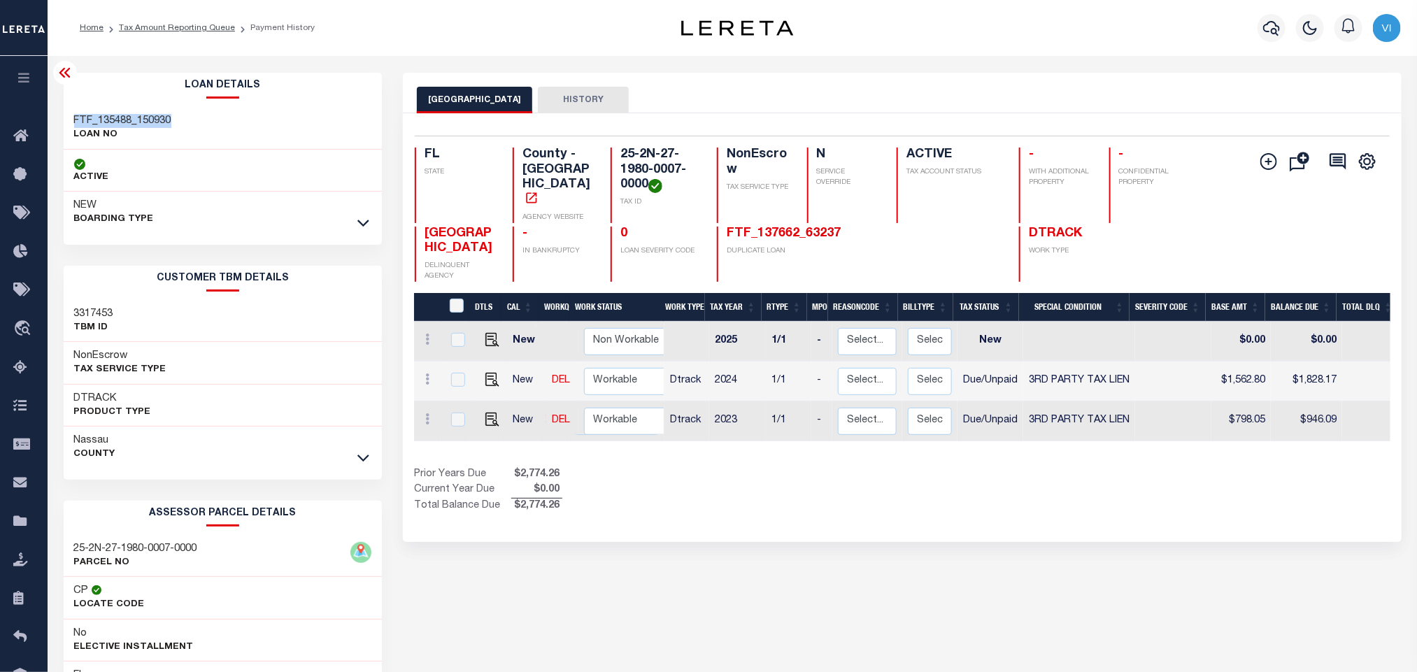
copy h3 "FTF_135488_150930"
drag, startPoint x: 649, startPoint y: 185, endPoint x: 606, endPoint y: 151, distance: 54.3
click at [606, 151] on div "FL STATE County - FL AGENCY WEBSITE 25-2N-27-1980-0007-0000 TAX ID NonEscrow TA…" at bounding box center [821, 186] width 812 height 76
copy h4 "25-2N-27-1980-0007-0000"
click at [1265, 26] on icon "button" at bounding box center [1271, 28] width 17 height 15
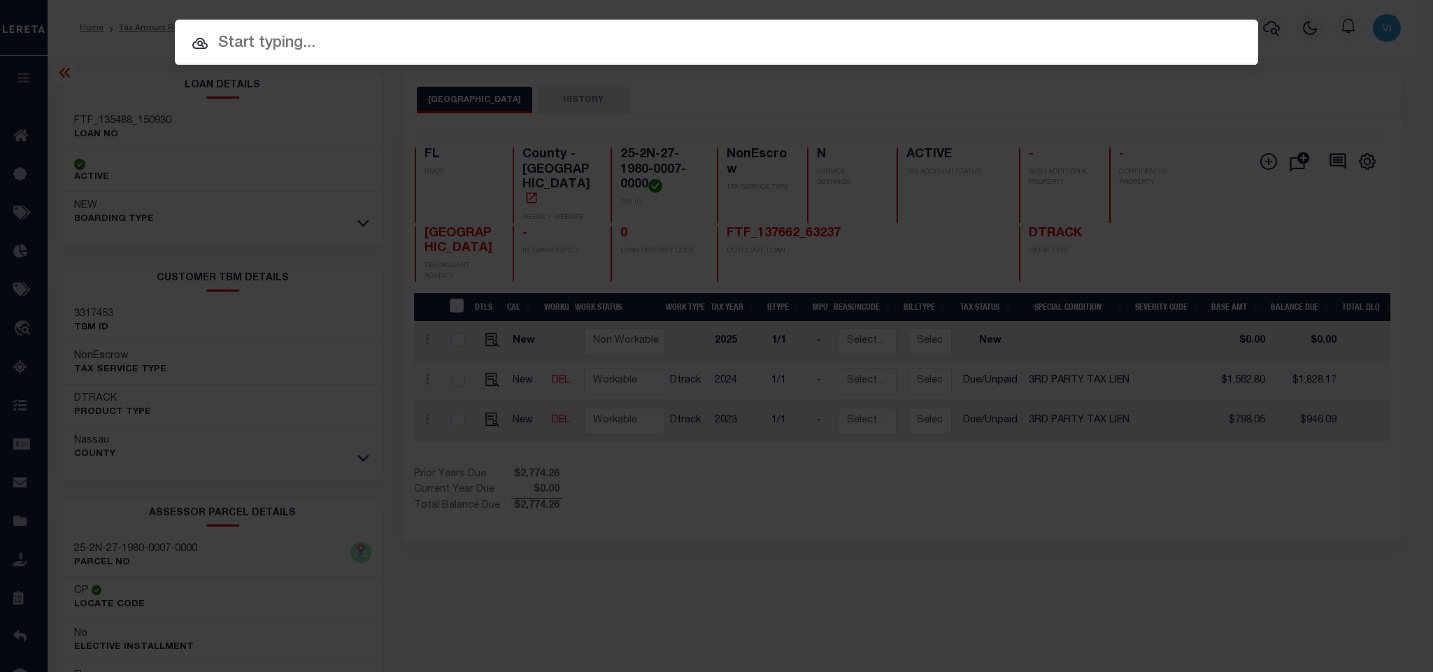
click at [1177, 48] on input "text" at bounding box center [716, 43] width 1083 height 24
paste input "FTF_135488_151030"
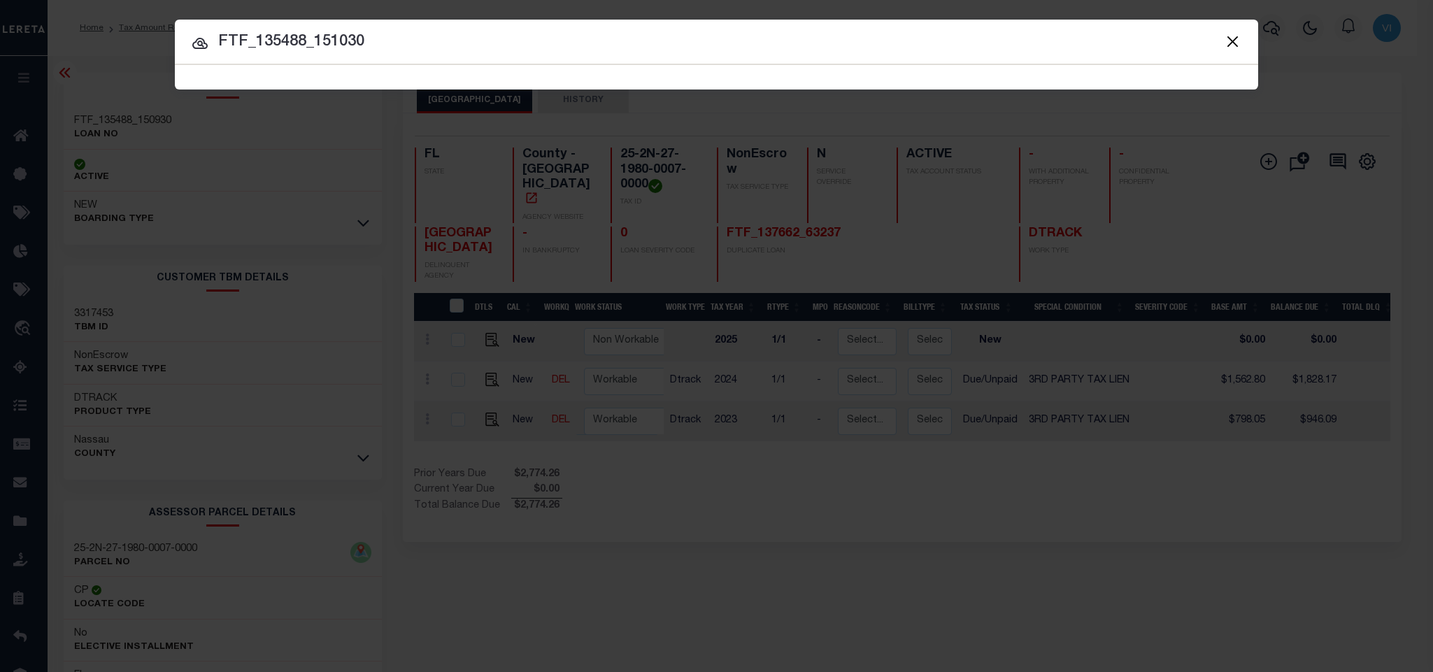
type input "FTF_135488_151030"
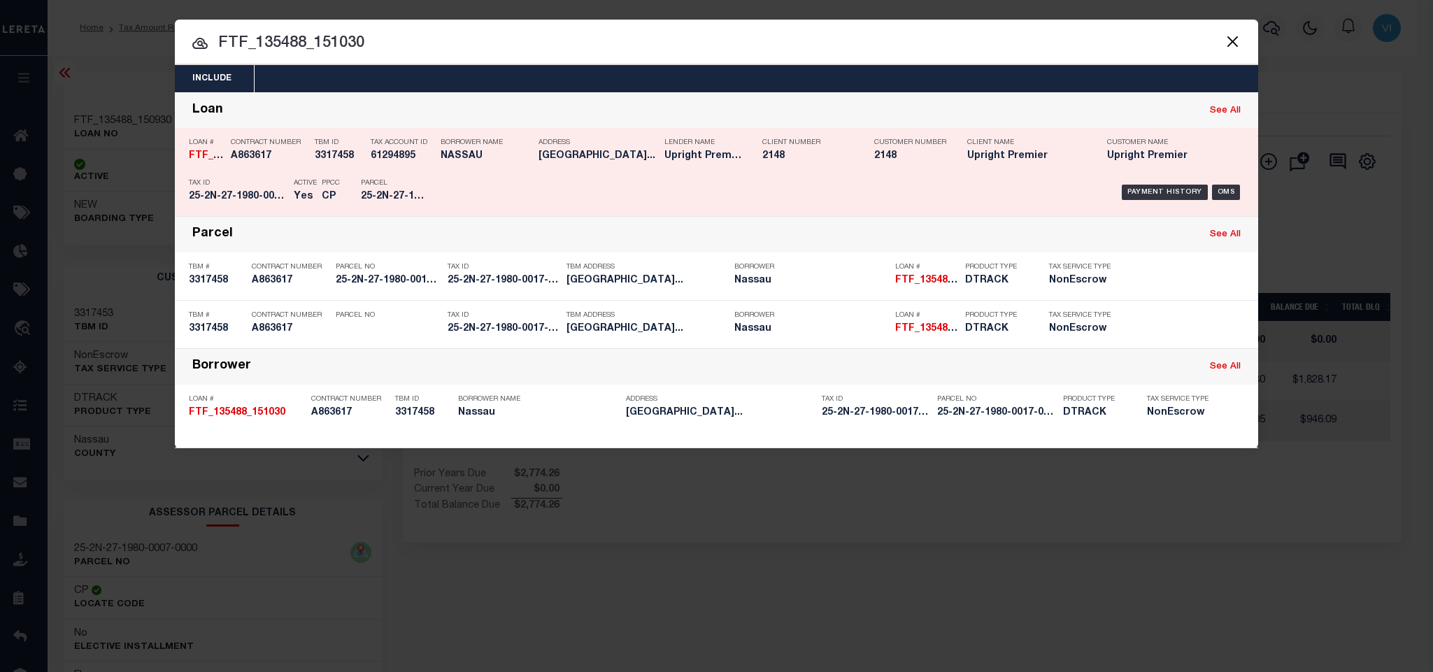
click at [455, 197] on div "Payment History OMS" at bounding box center [844, 192] width 799 height 41
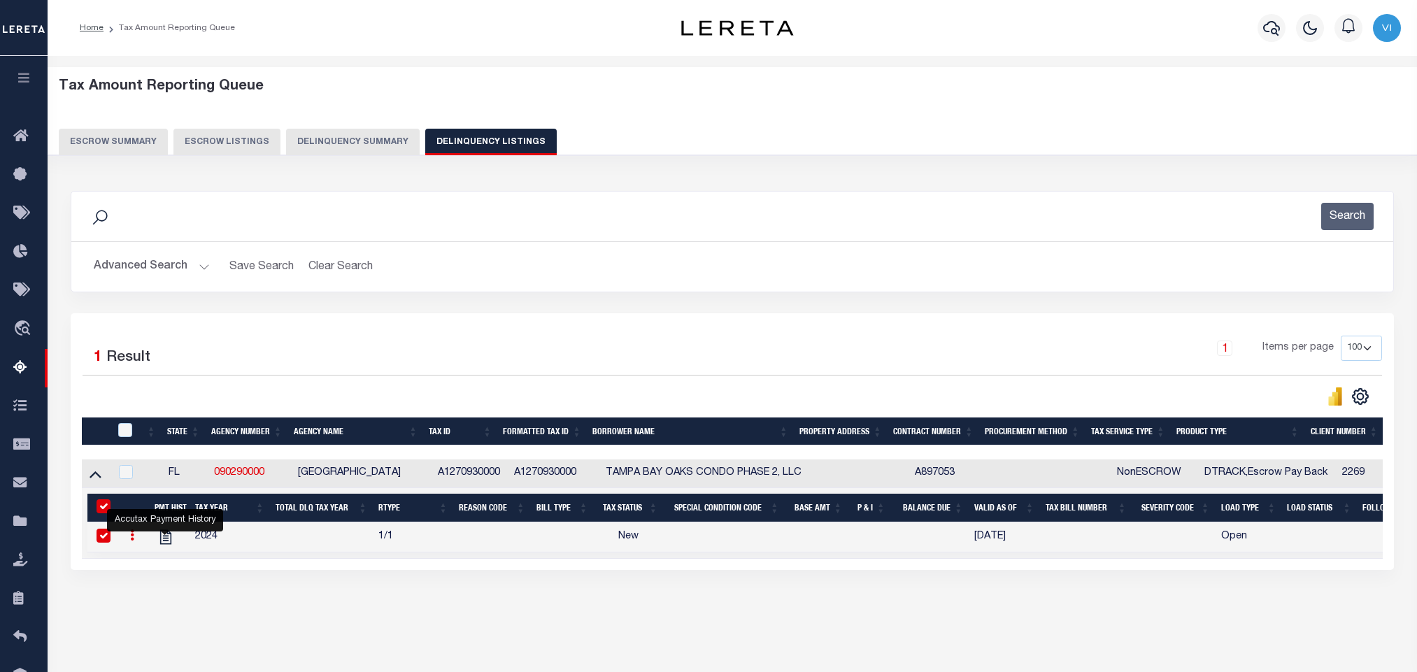
select select "100"
click at [1270, 36] on icon "button" at bounding box center [1271, 28] width 17 height 17
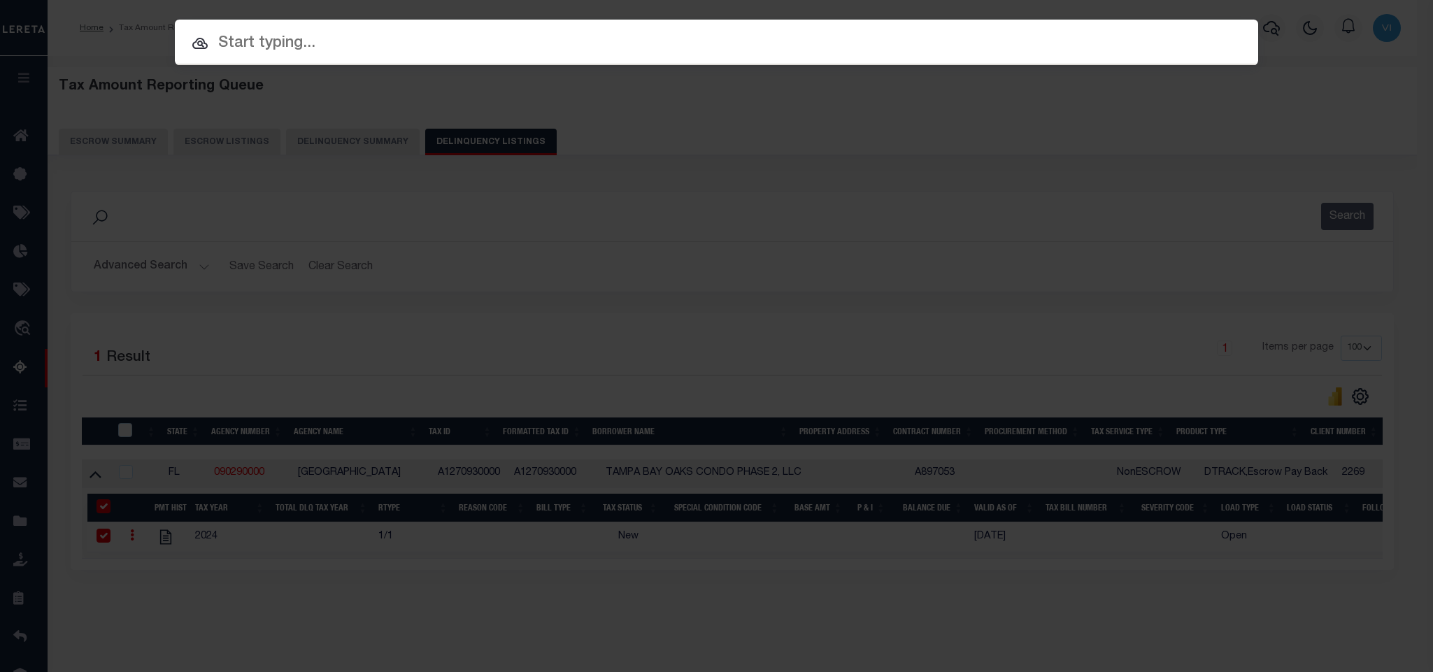
click at [1154, 34] on input "text" at bounding box center [716, 43] width 1083 height 24
paste input "1507201756"
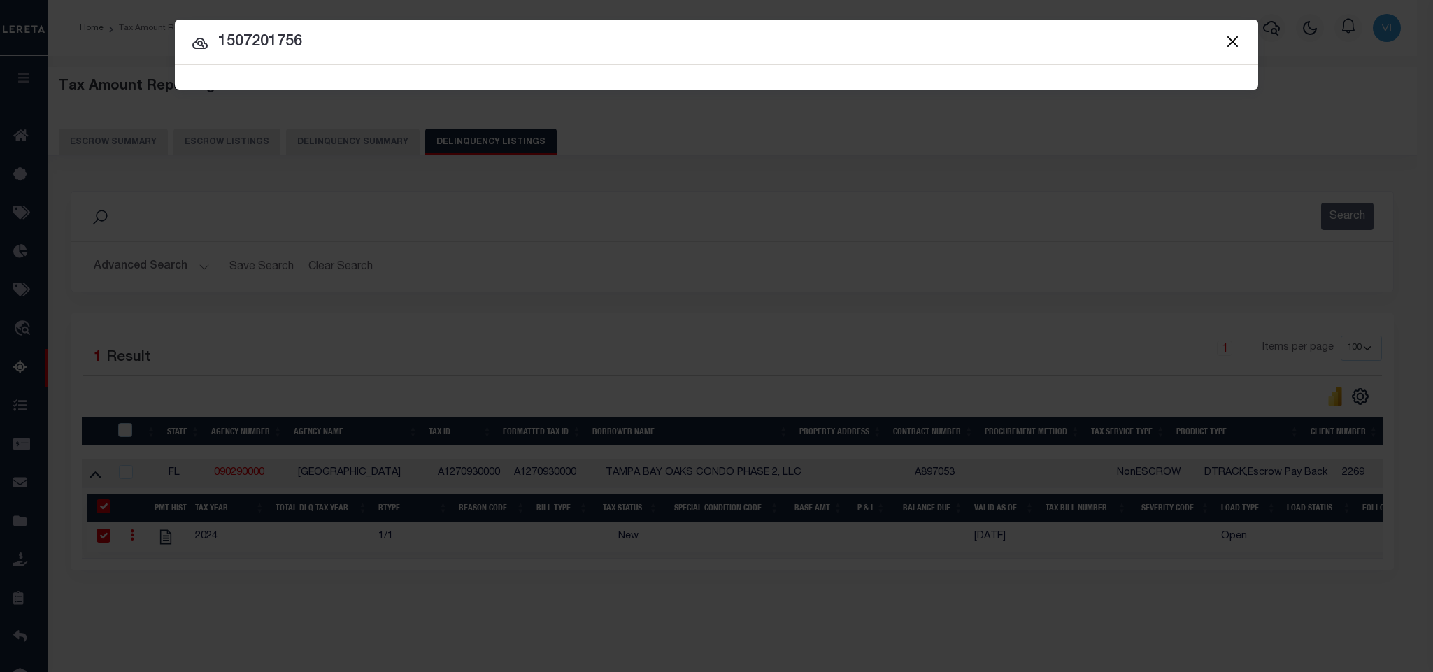
type input "1507201756"
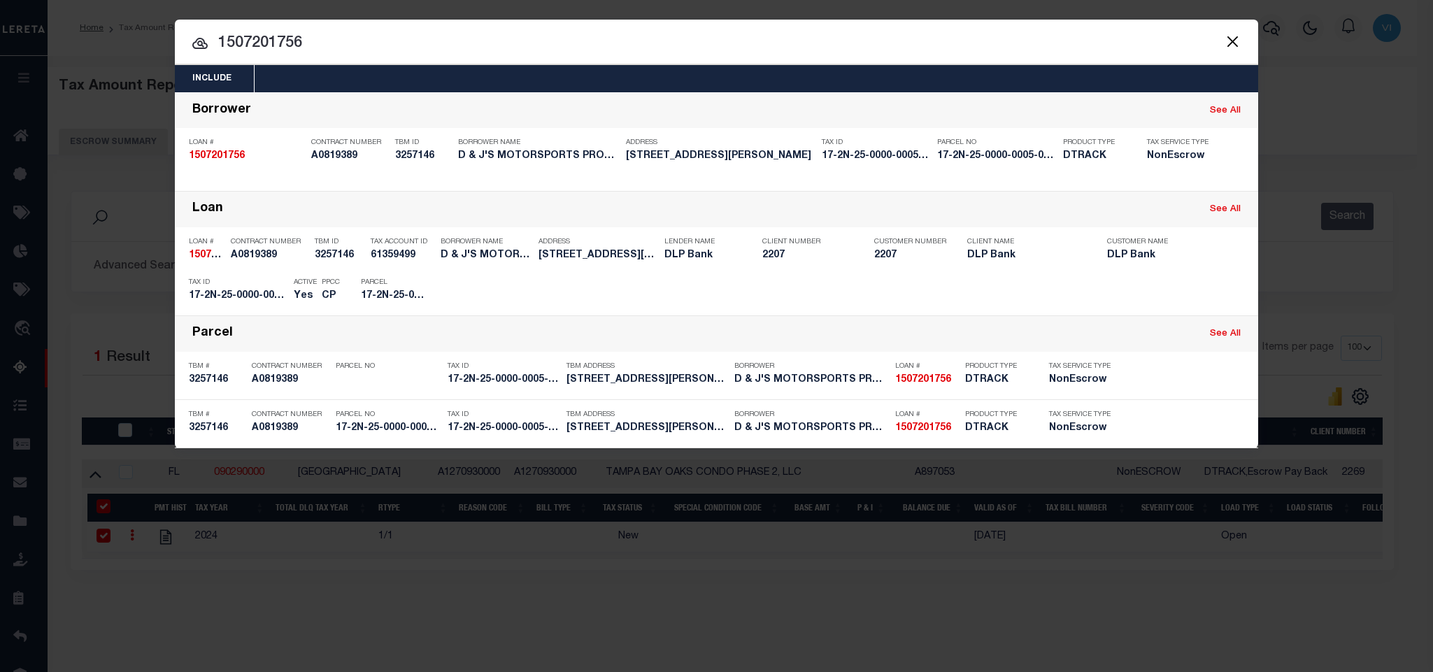
click at [1229, 41] on button "Close" at bounding box center [1232, 41] width 18 height 18
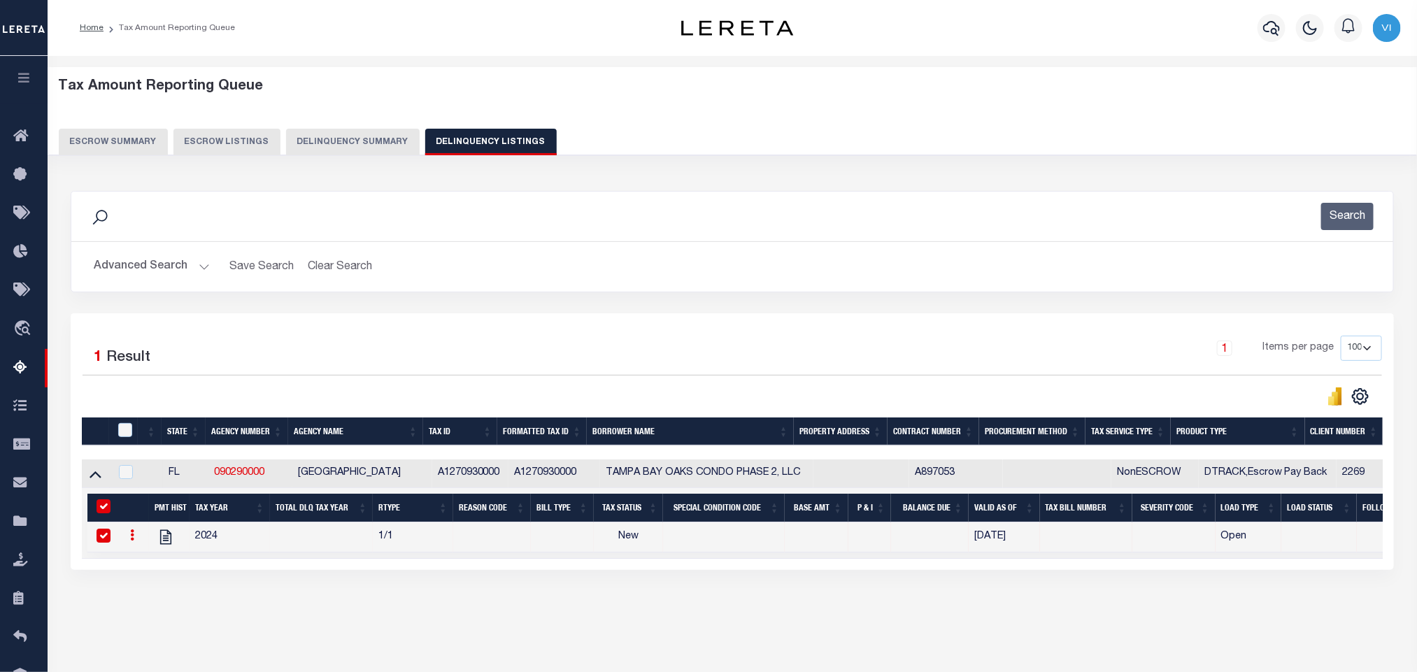
click at [145, 256] on button "Advanced Search" at bounding box center [152, 266] width 116 height 27
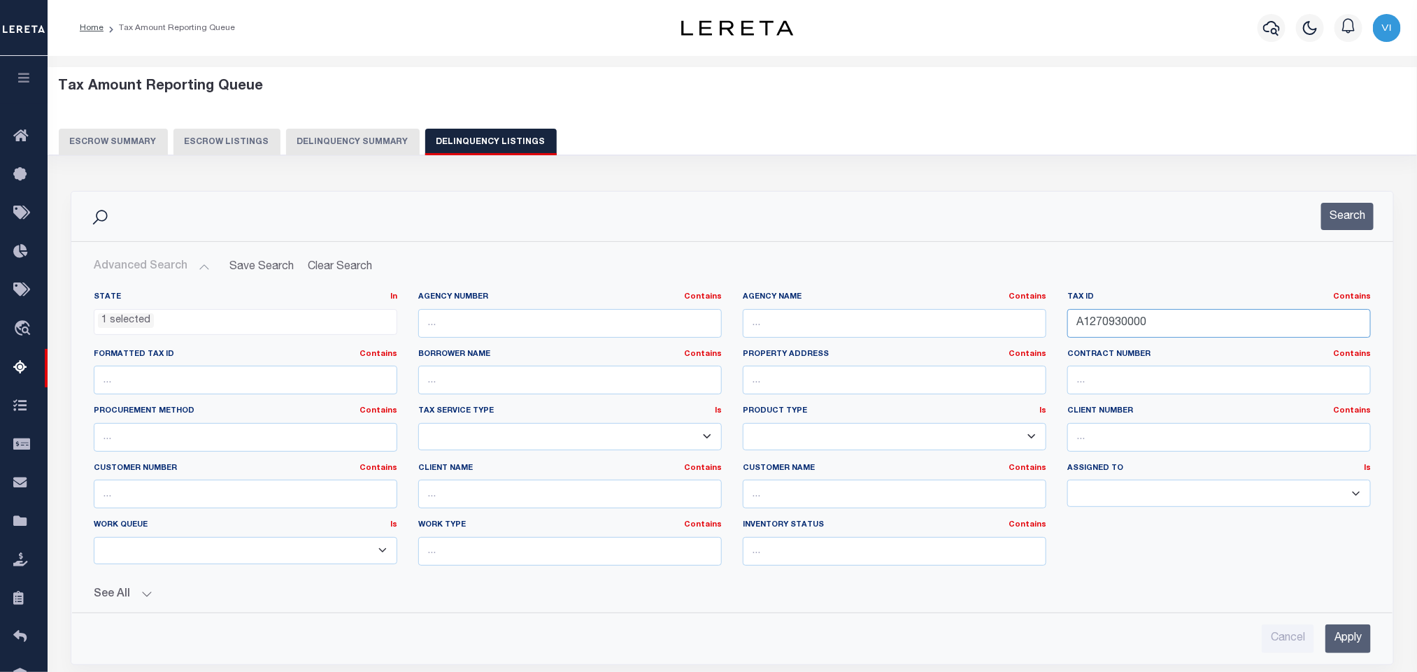
click at [1188, 320] on input "A1270930000" at bounding box center [1218, 323] width 303 height 29
paste input "R272527-5742006A124"
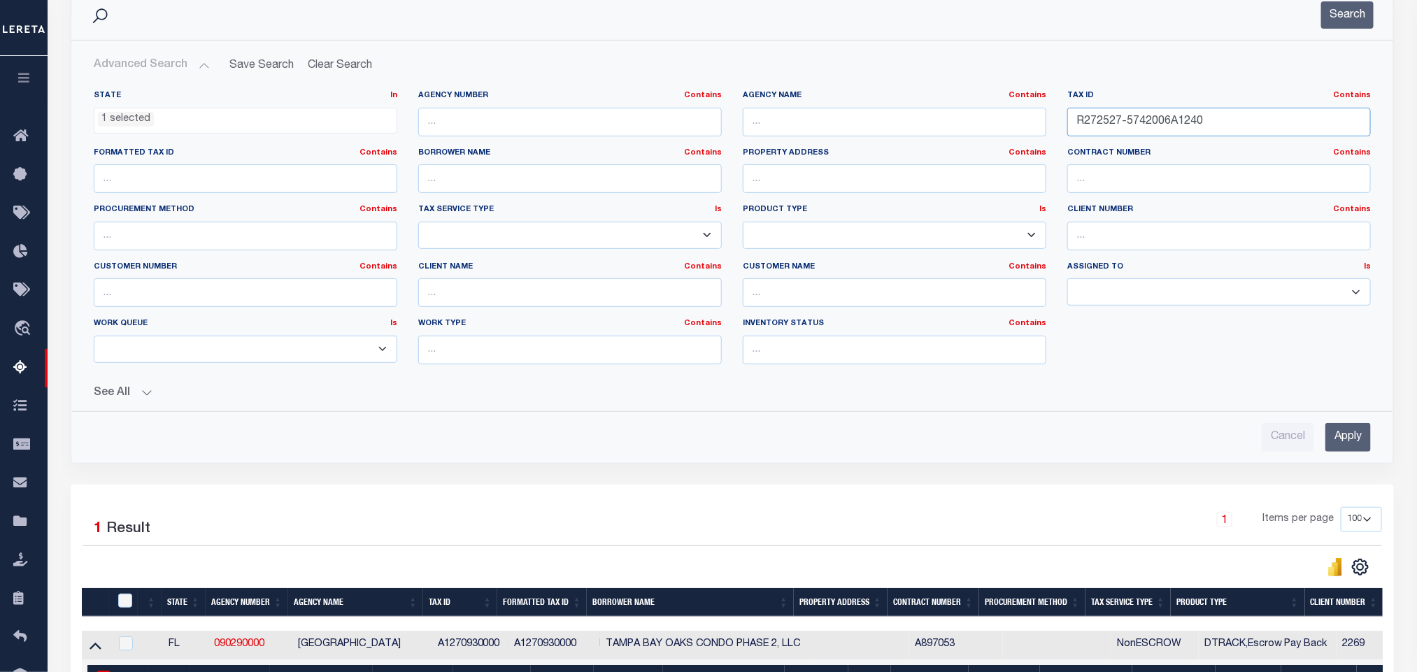
scroll to position [210, 0]
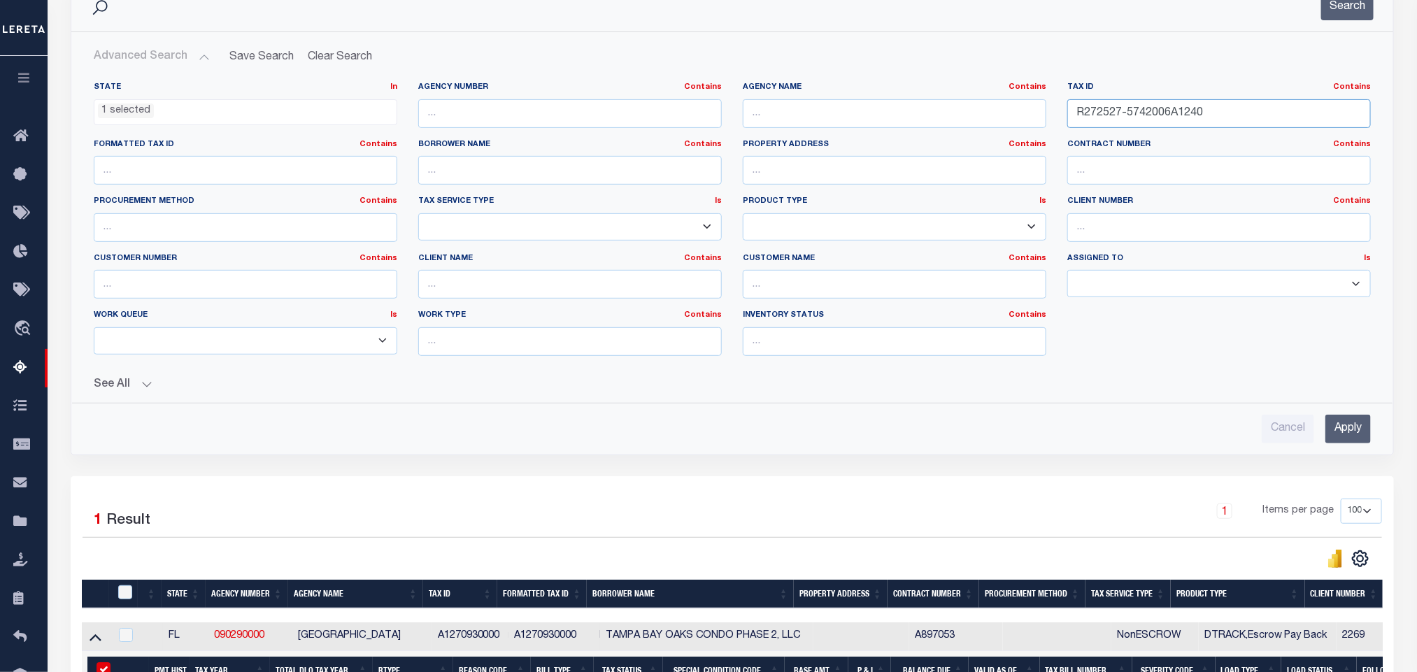
type input "R272527-5742006A1240"
click at [1345, 436] on input "Apply" at bounding box center [1347, 429] width 45 height 29
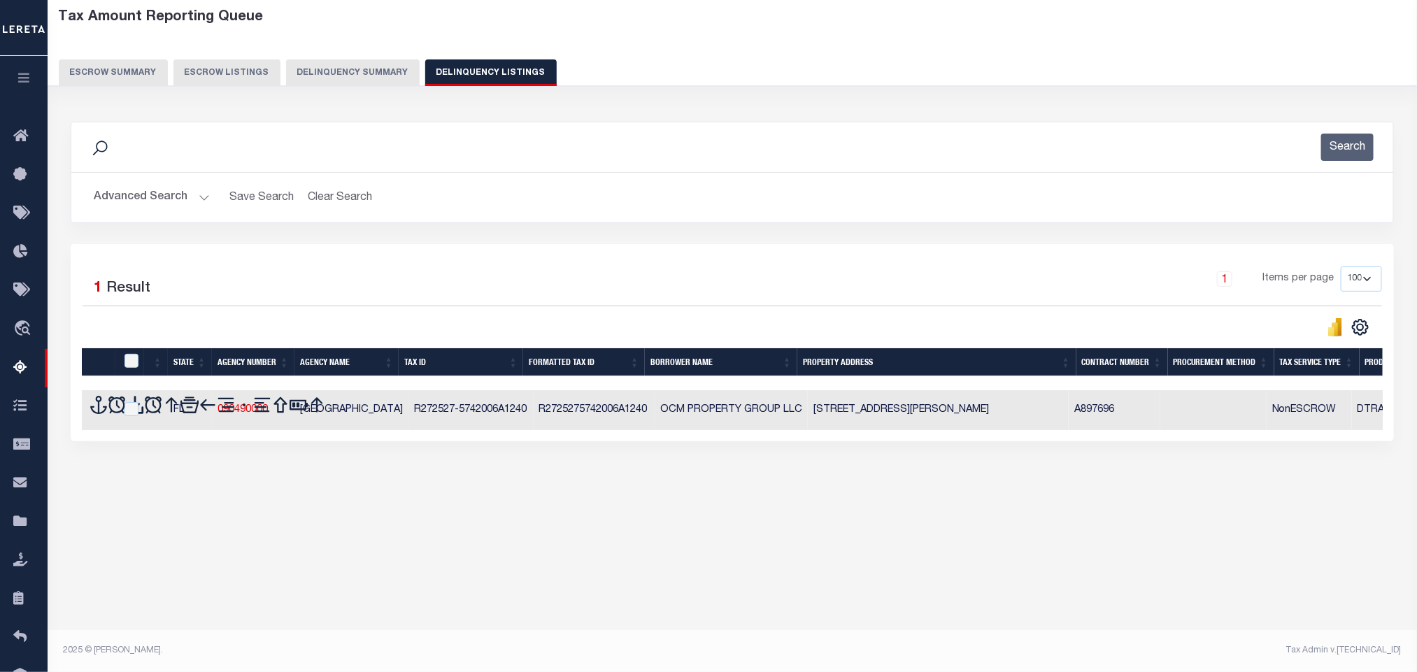
scroll to position [69, 0]
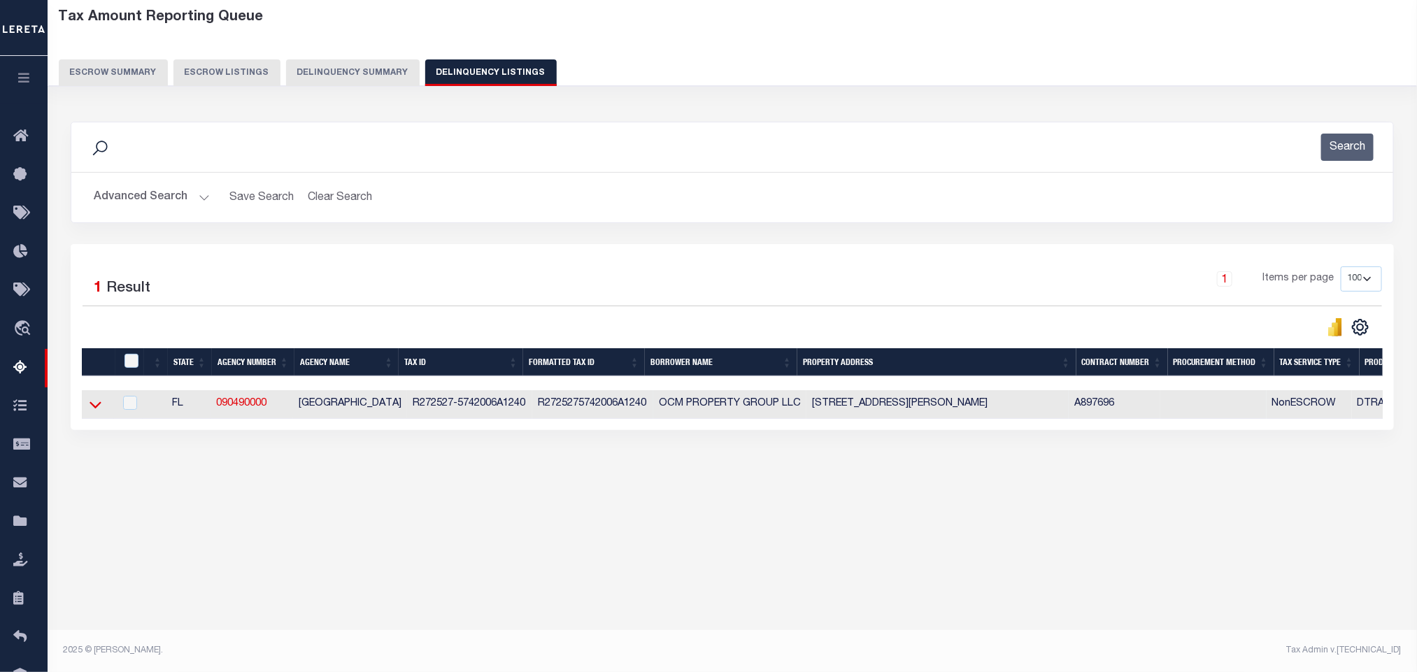
click at [95, 409] on icon at bounding box center [96, 405] width 12 height 7
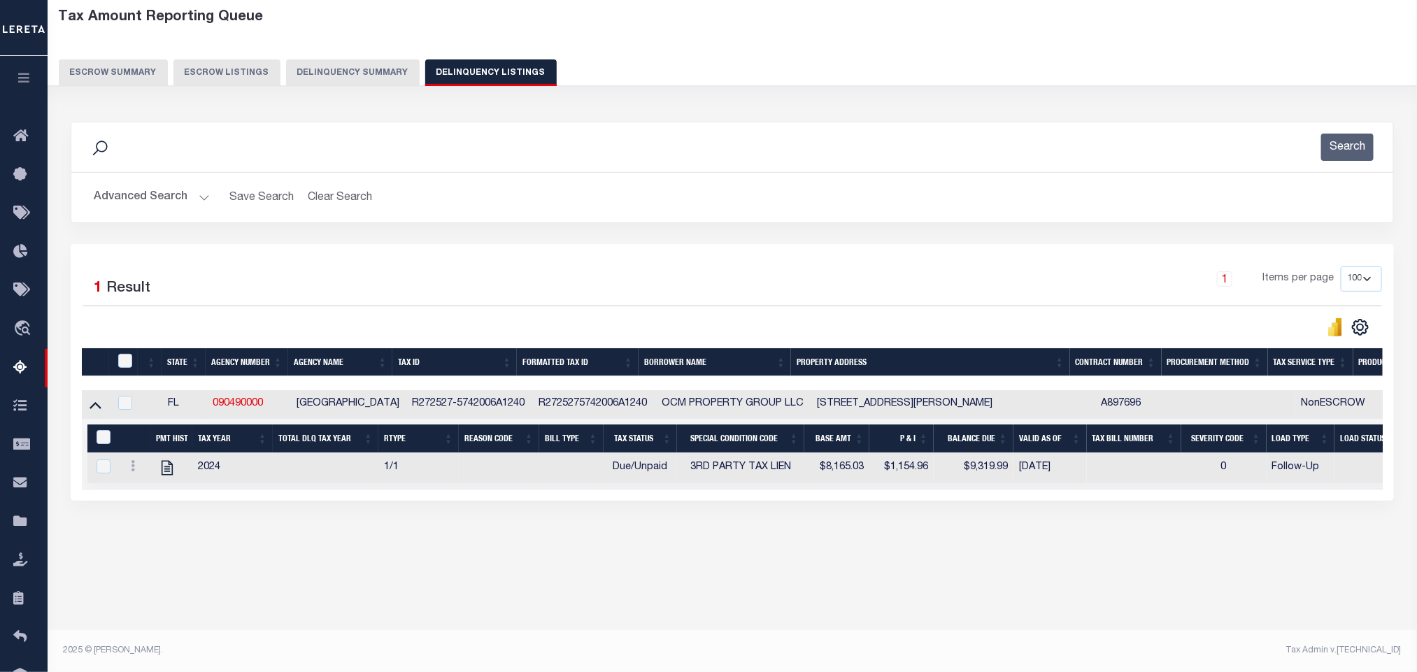
click at [384, 613] on div "Tax Amount Reporting Queue Escrow Summary Escrow Listings" at bounding box center [732, 307] width 1369 height 640
click at [164, 475] on icon "" at bounding box center [167, 468] width 18 height 18
checkbox input "true"
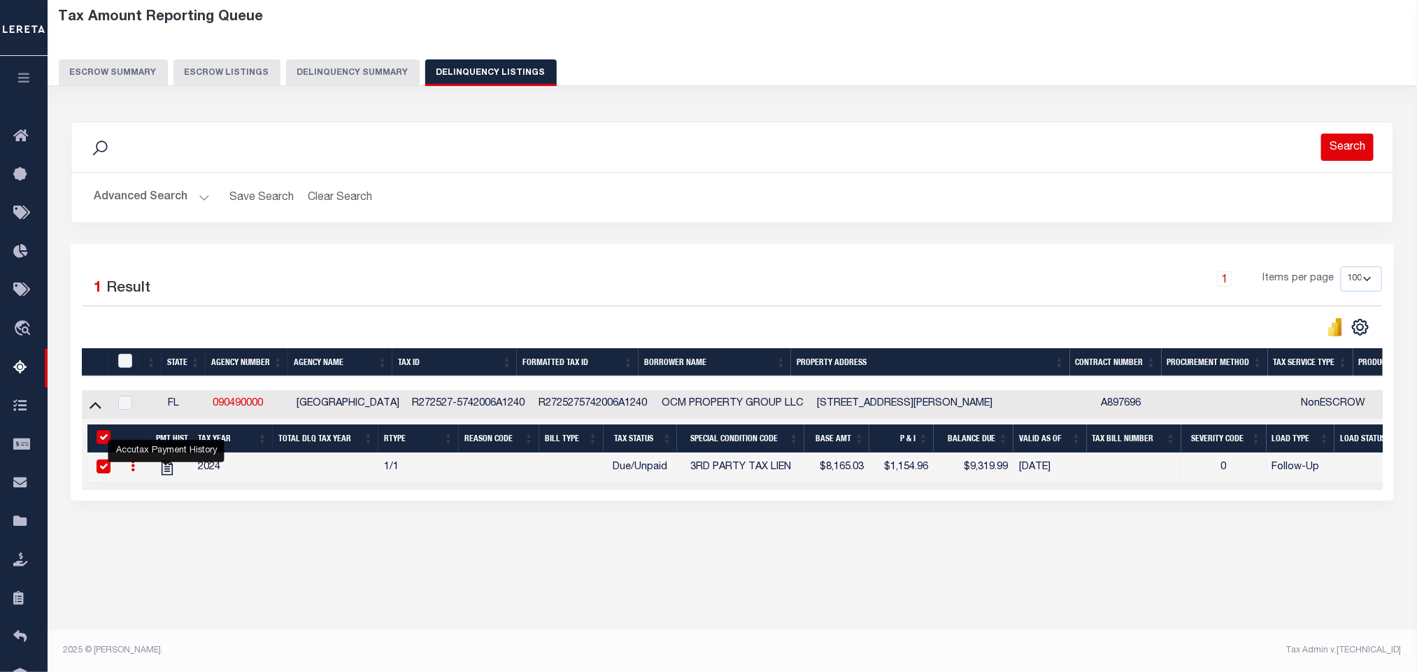
click at [1327, 155] on button "Search" at bounding box center [1347, 147] width 52 height 27
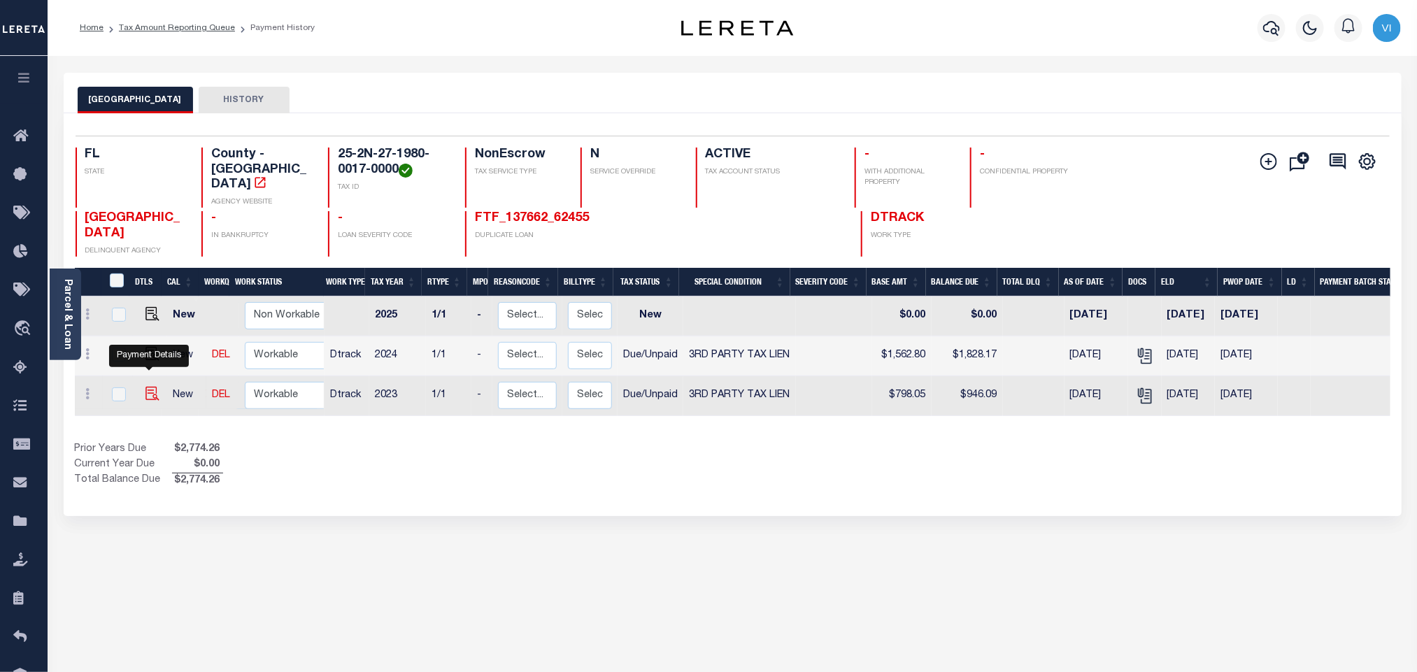
click at [145, 387] on img "" at bounding box center [152, 394] width 14 height 14
checkbox input "true"
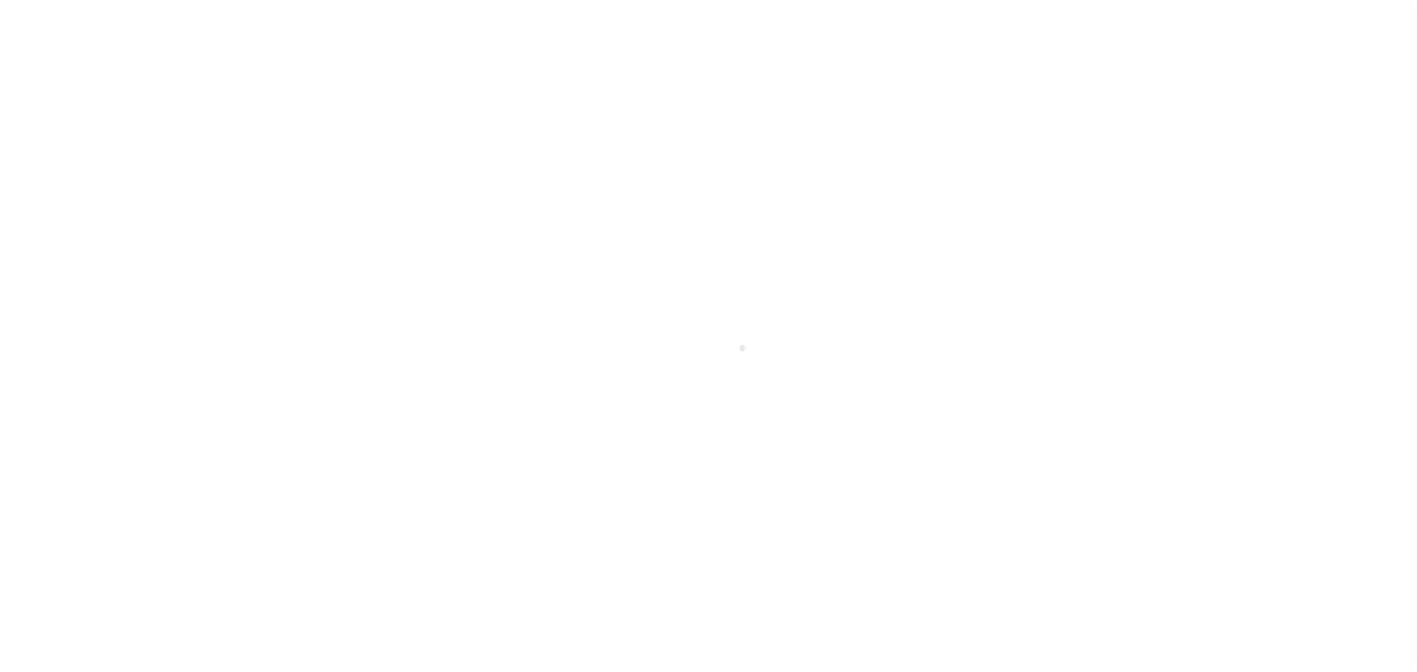
select select "DUE"
select select "20"
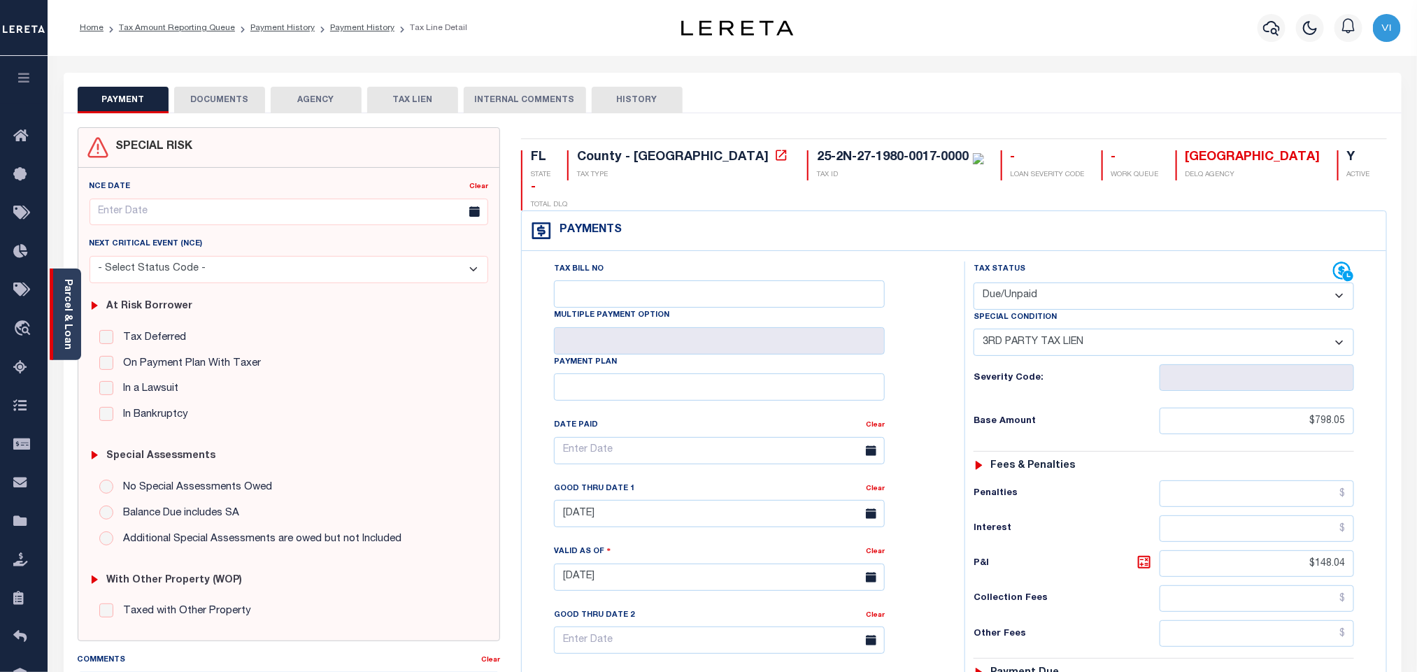
click at [66, 296] on link "Parcel & Loan" at bounding box center [67, 314] width 10 height 71
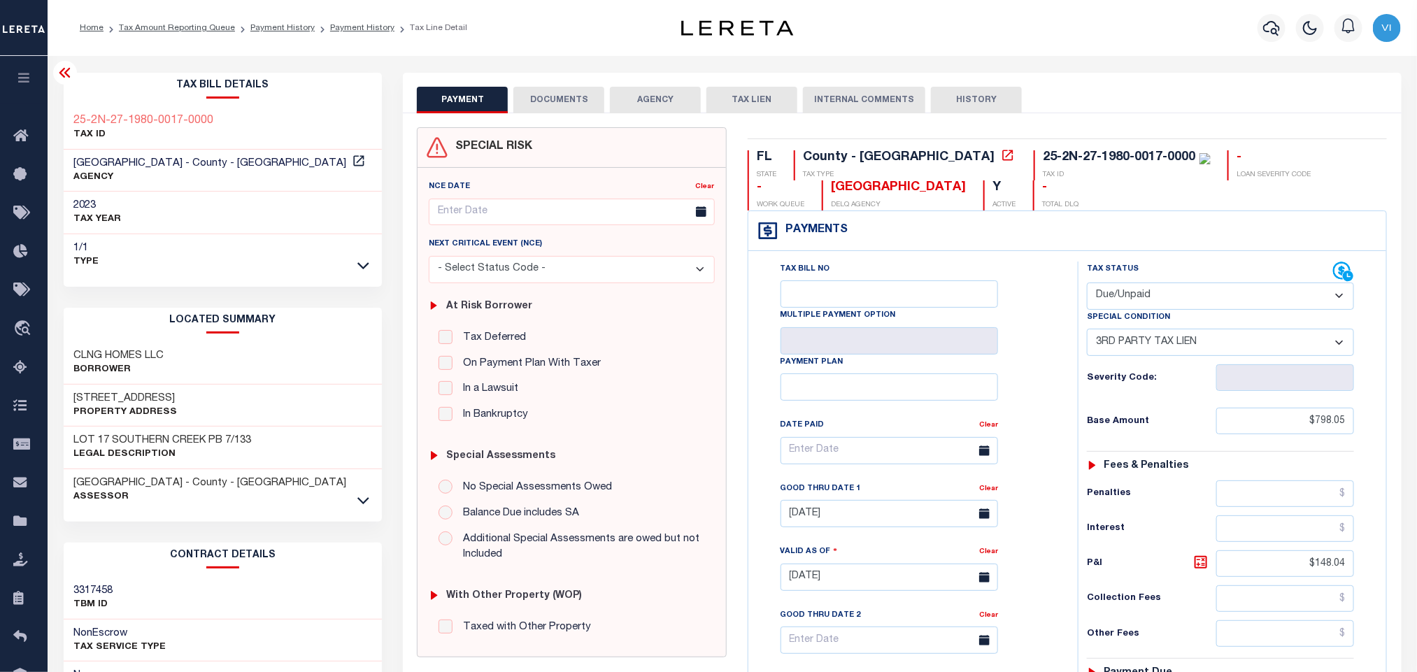
click at [562, 113] on div "SPECIAL RISK NCE Date Clear" at bounding box center [902, 576] width 998 height 926
click at [552, 110] on button "DOCUMENTS" at bounding box center [558, 100] width 91 height 27
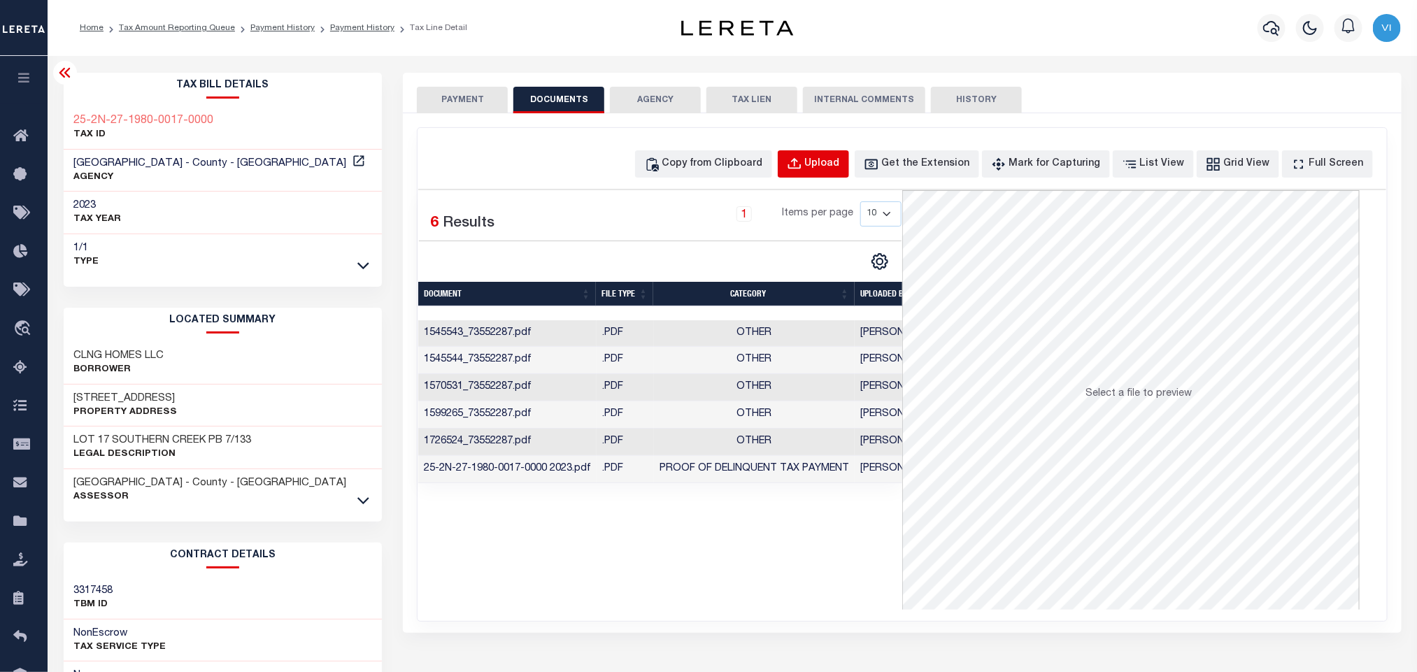
click at [840, 164] on div "Upload" at bounding box center [822, 164] width 35 height 15
select select "POP"
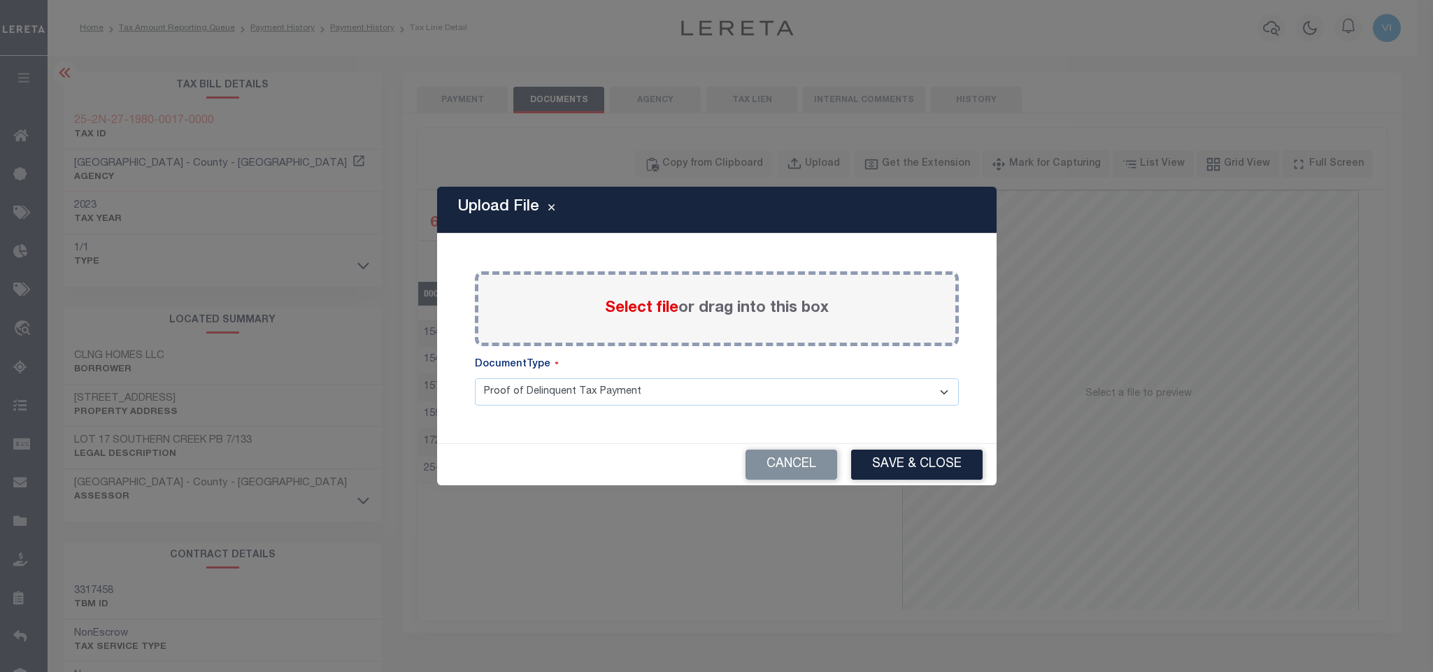
click at [621, 310] on span "Select file" at bounding box center [641, 308] width 73 height 15
click at [0, 0] on input "Select file or drag into this box" at bounding box center [0, 0] width 0 height 0
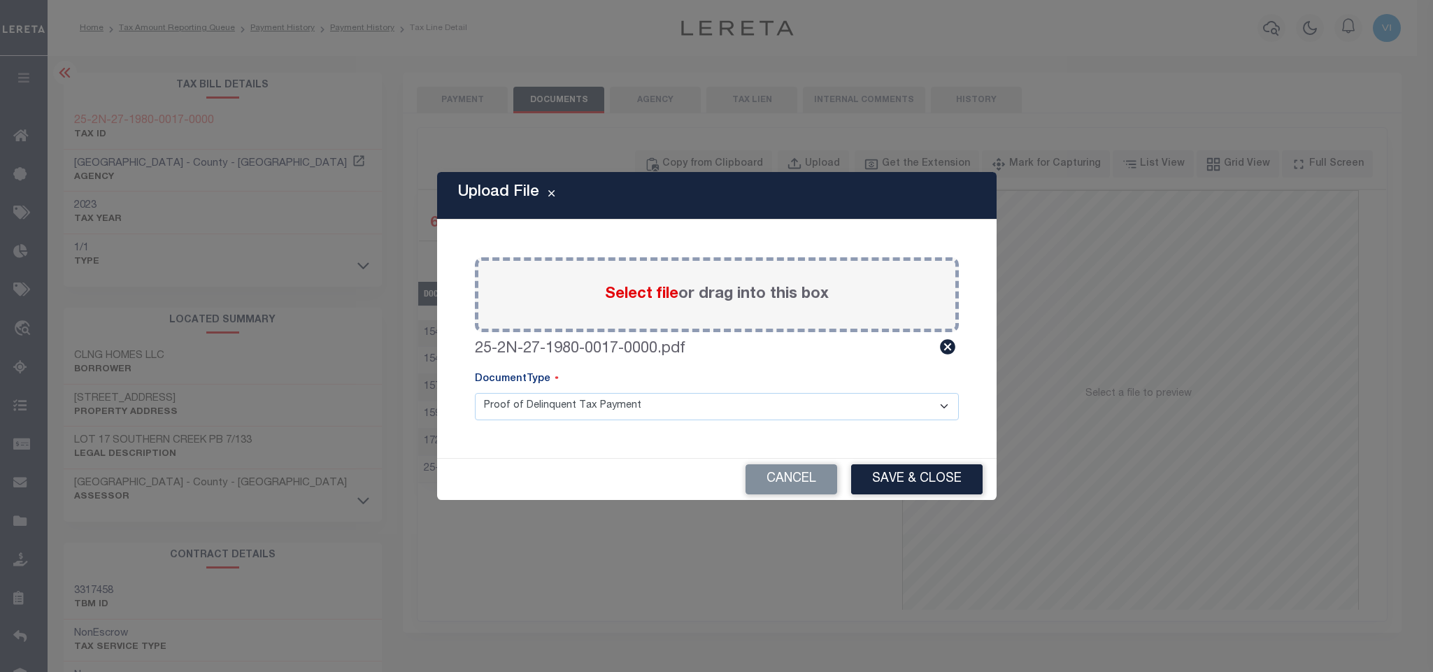
click at [494, 410] on select "Proof of Delinquent Tax Payment" at bounding box center [717, 406] width 484 height 27
click at [475, 393] on select "Proof of Delinquent Tax Payment" at bounding box center [717, 406] width 484 height 27
click at [885, 479] on button "Save & Close" at bounding box center [916, 479] width 131 height 30
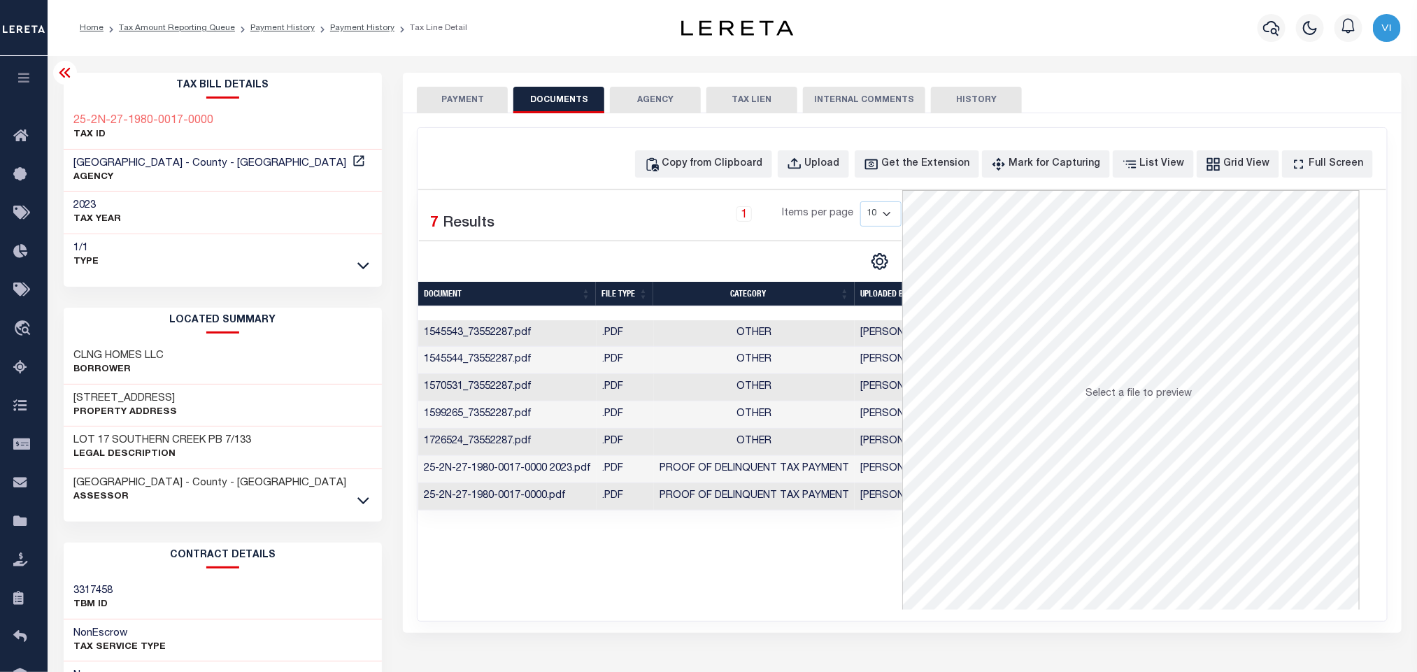
click at [492, 99] on button "PAYMENT" at bounding box center [462, 100] width 91 height 27
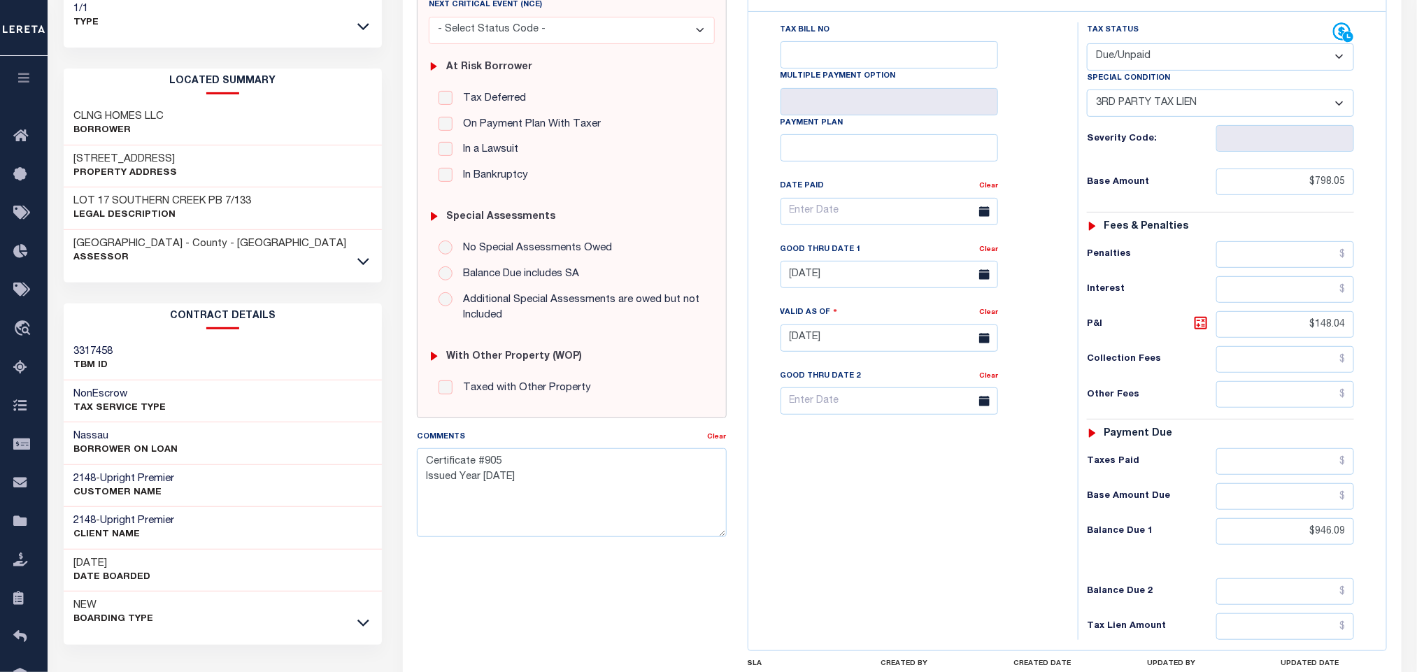
scroll to position [396, 0]
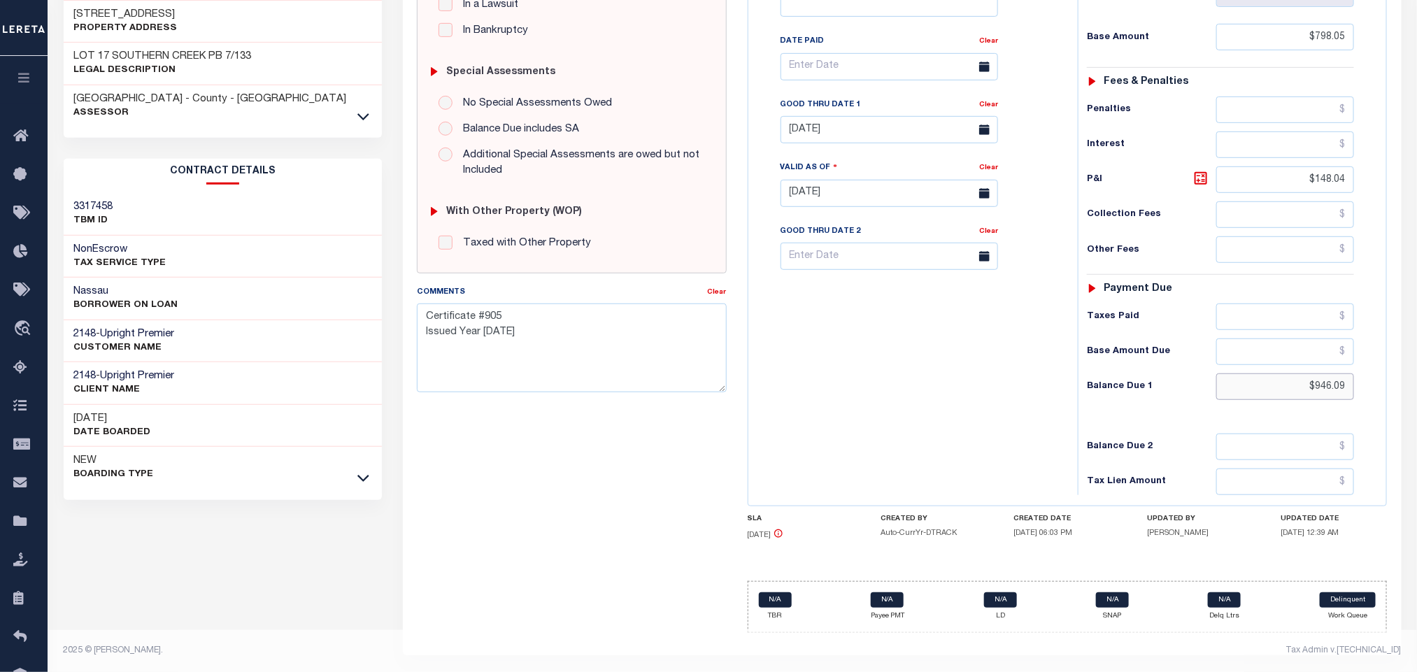
click at [1324, 396] on input "$946.09" at bounding box center [1285, 386] width 138 height 27
click at [1201, 177] on icon at bounding box center [1200, 178] width 17 height 17
click at [836, 118] on input "[DATE]" at bounding box center [888, 129] width 217 height 27
click at [946, 317] on span "31" at bounding box center [949, 326] width 27 height 27
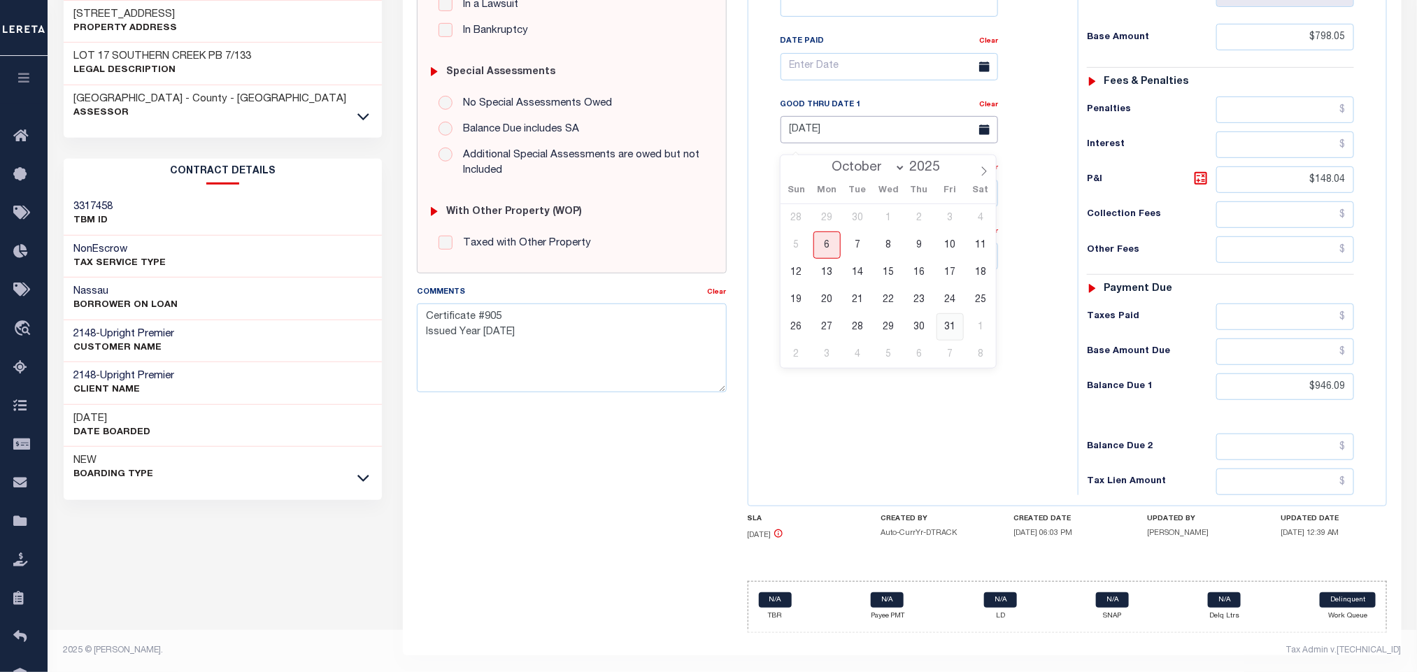
type input "[DATE]"
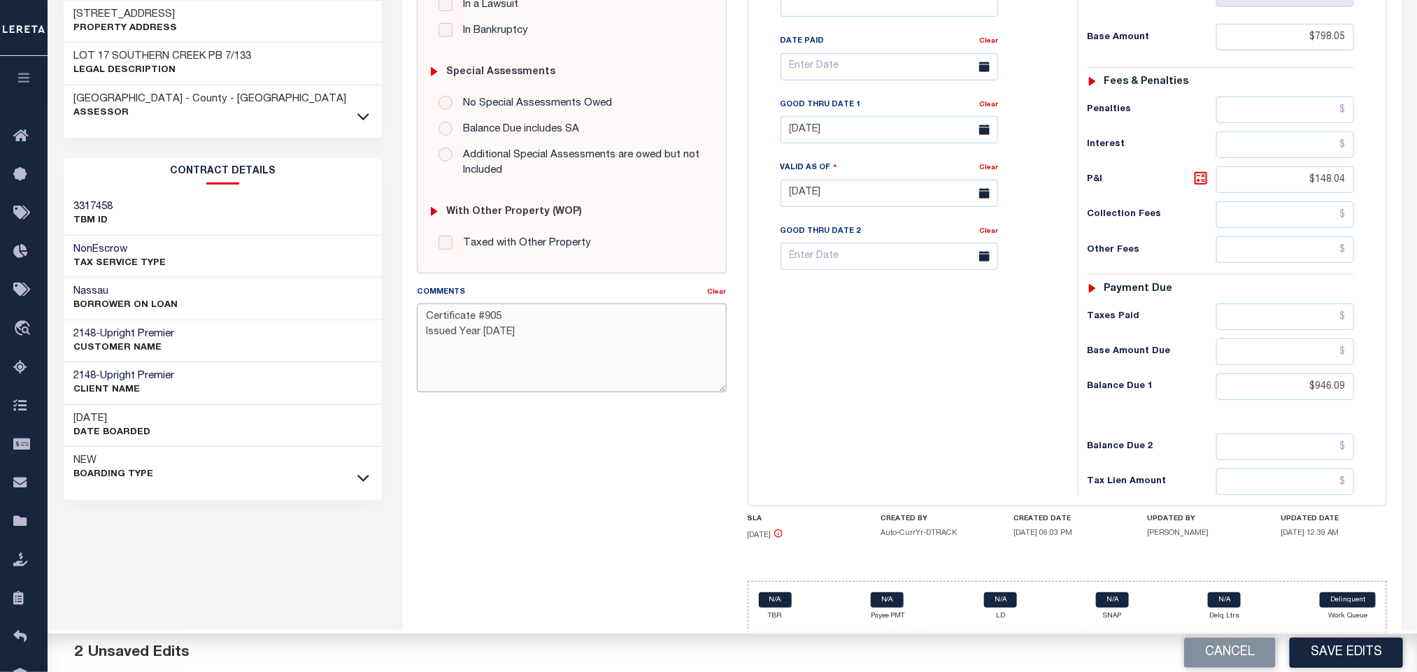
click at [557, 334] on textarea "Certificate #905 Issued Year 2024" at bounding box center [571, 347] width 309 height 88
paste textarea "Face Amt 895.09 Bid % 0.25 Bidder 13057"
type textarea "Face Amt 895.09 Bid % 0.25 Bidder 13057 Certificate #905 Issued Year 2024"
click at [1347, 655] on button "Save Edits" at bounding box center [1345, 653] width 113 height 30
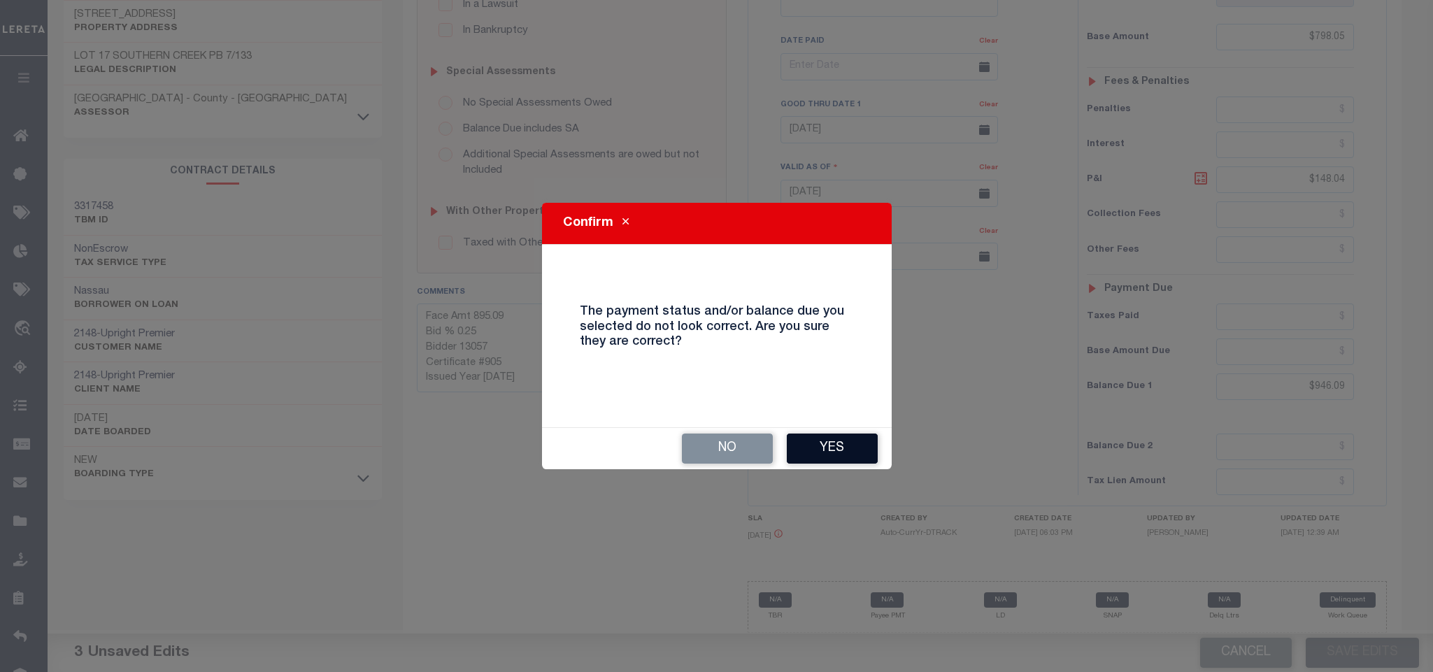
click at [861, 454] on button "Yes" at bounding box center [832, 449] width 91 height 30
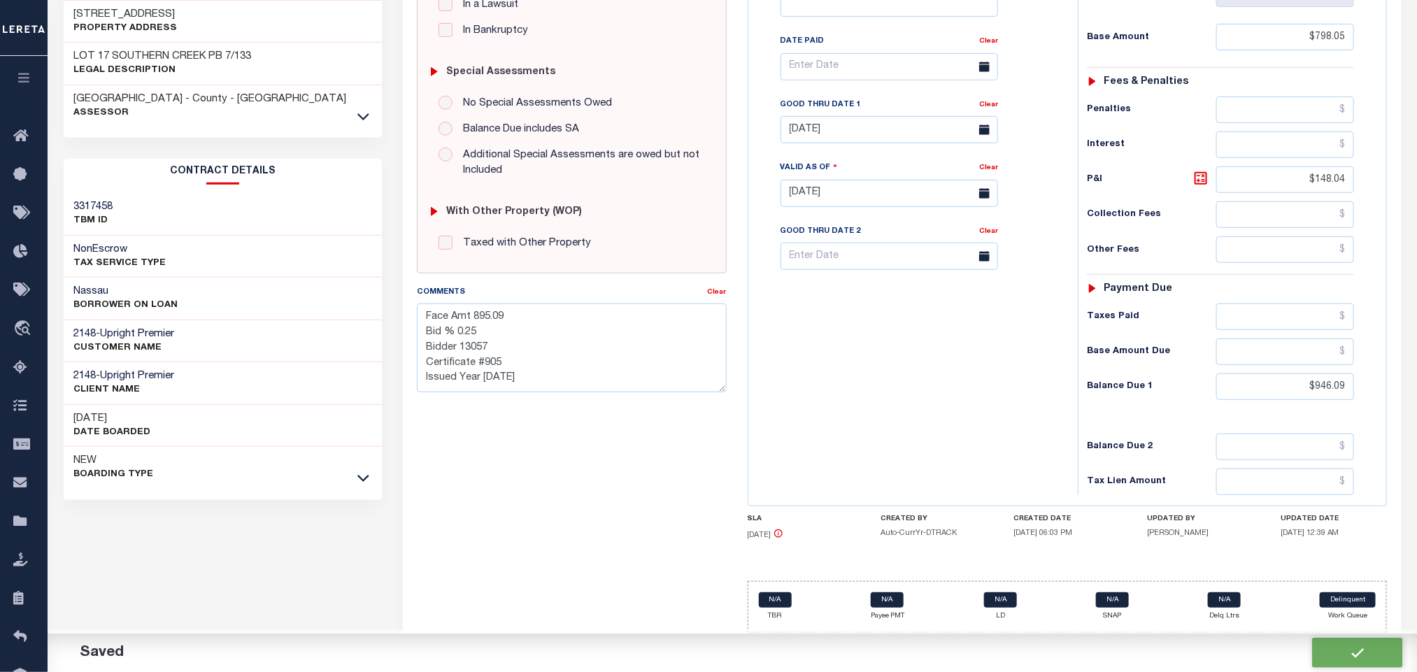
checkbox input "false"
type textarea "Face Amt 895.09 Bid % 0.25 Bidder 13057 Certificate #905 Issued Year 2024"
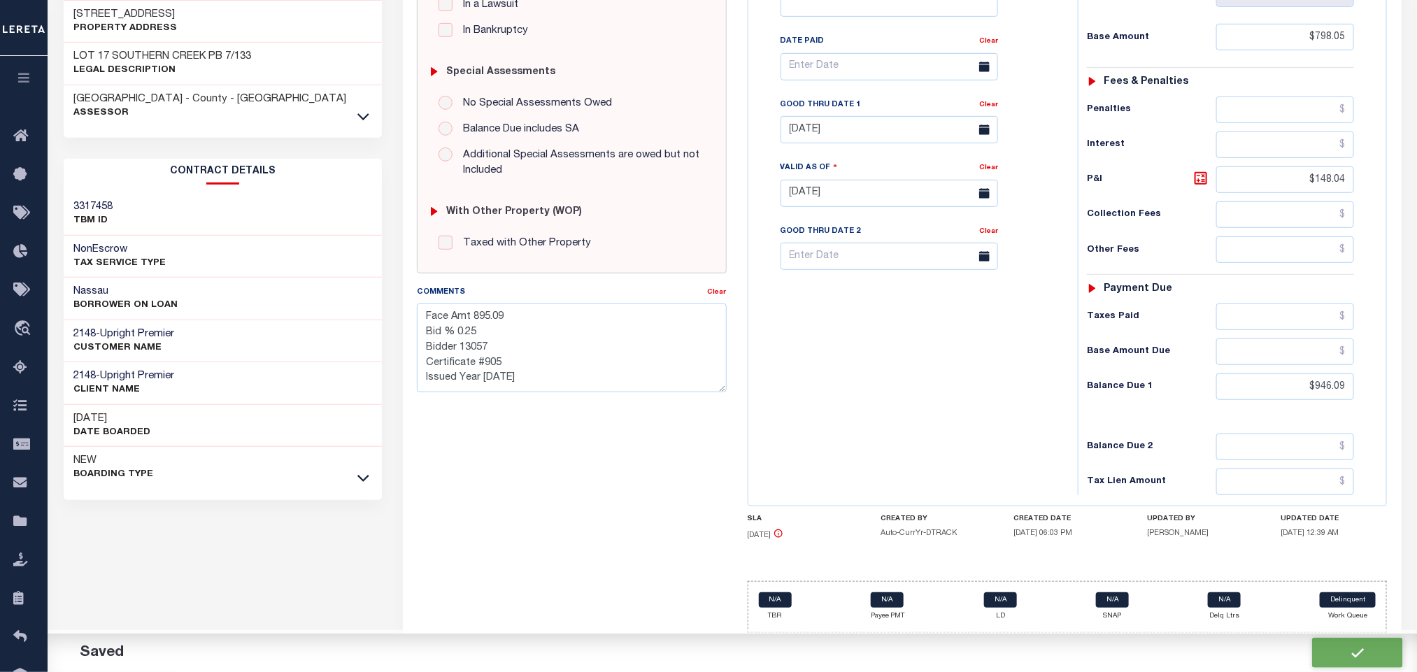
type input "0"
type input "$798.05"
type input "$148.04"
type input "$946.09"
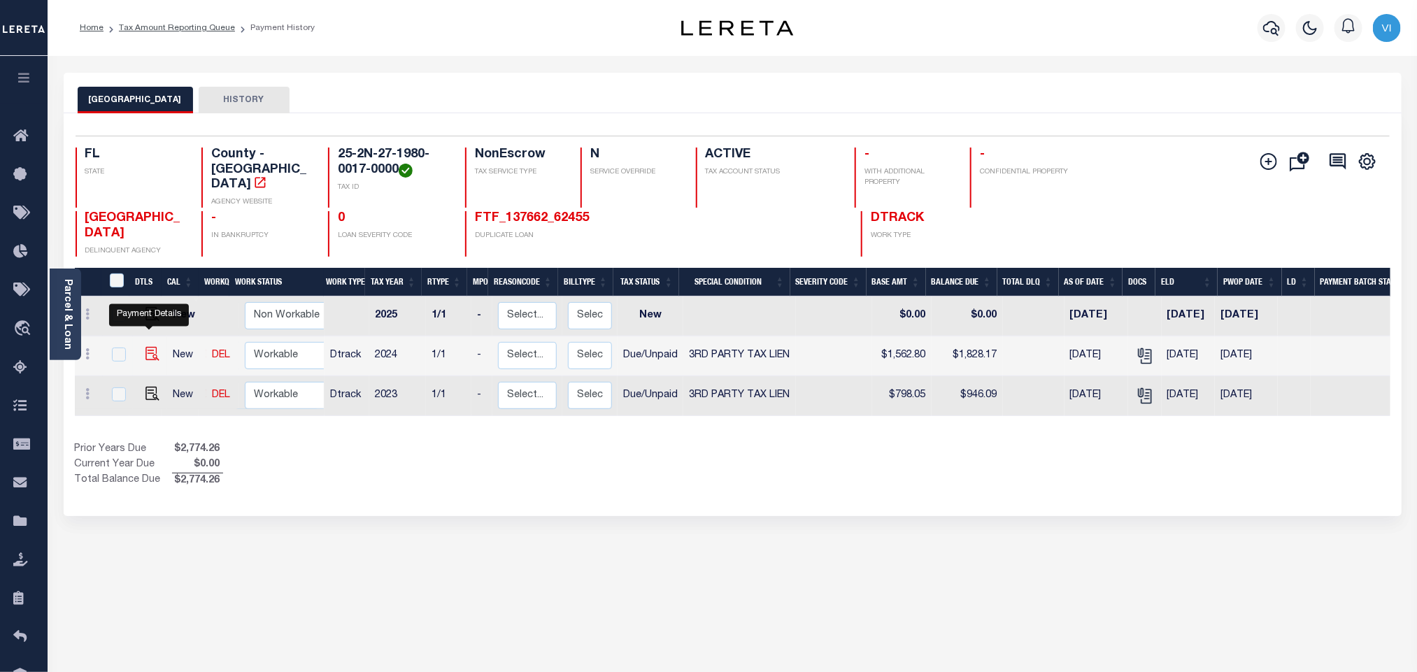
click at [151, 347] on img "" at bounding box center [152, 354] width 14 height 14
checkbox input "true"
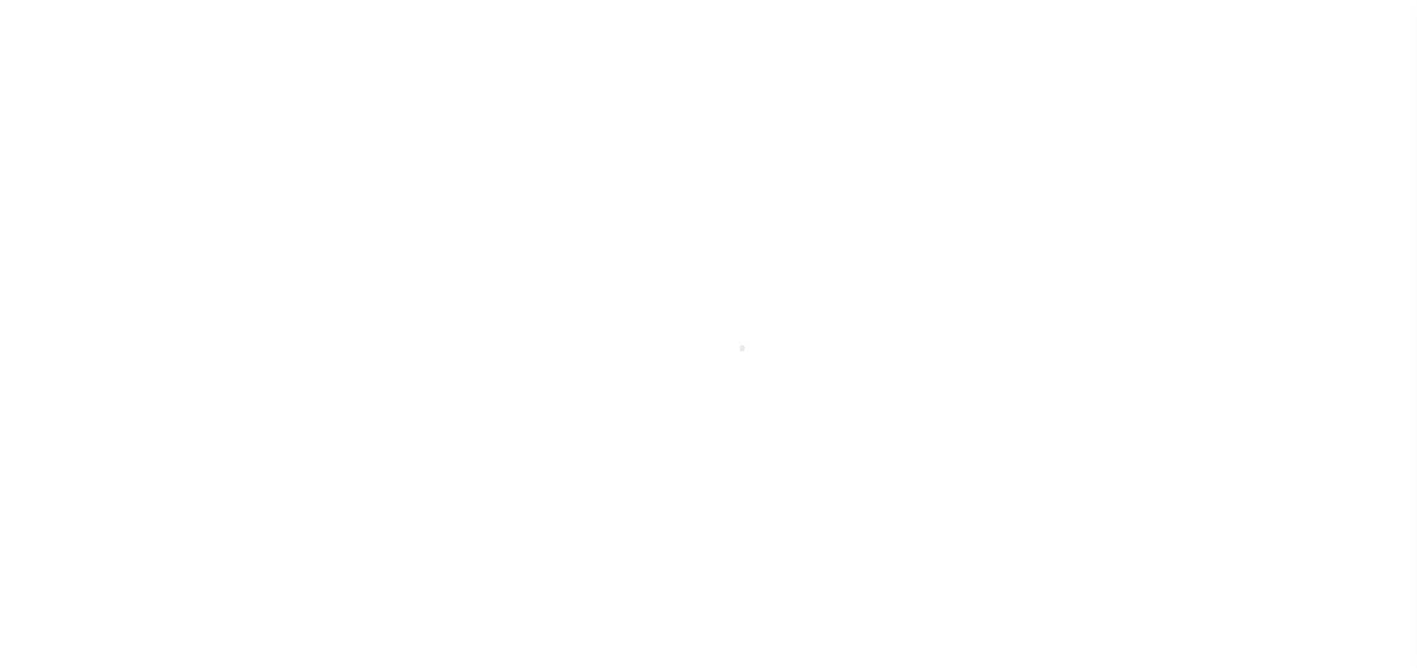
select select "DUE"
select select "20"
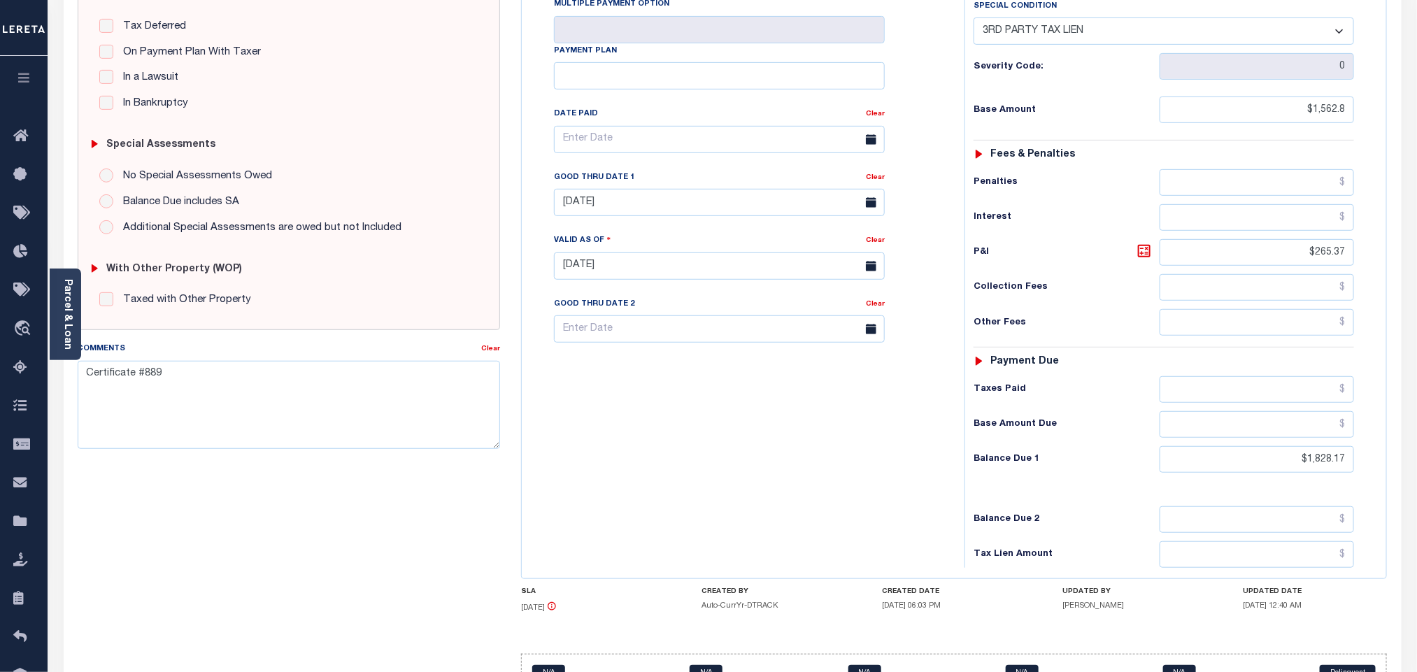
scroll to position [315, 0]
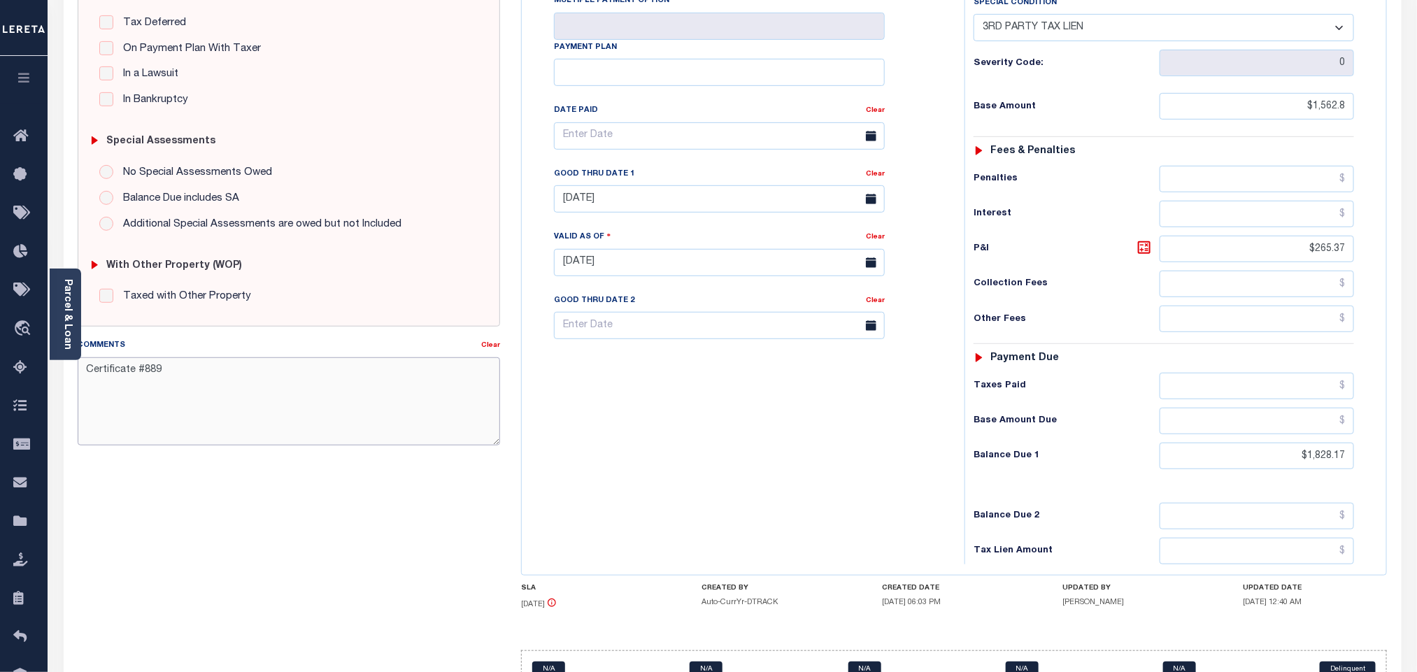
click at [330, 443] on textarea "Certificate #889" at bounding box center [289, 401] width 422 height 88
paste textarea "Face Amt 1,735.16 Bid % 4.5 Bidder 8370130 Certificate #889 Issued Year [DATE]"
type textarea "Face Amt 1,735.16 Bid % 4.5 Bidder 8370130 Certificate #889 Issued Year [DATE]"
type input "[DATE]"
click at [1140, 239] on icon at bounding box center [1144, 247] width 17 height 17
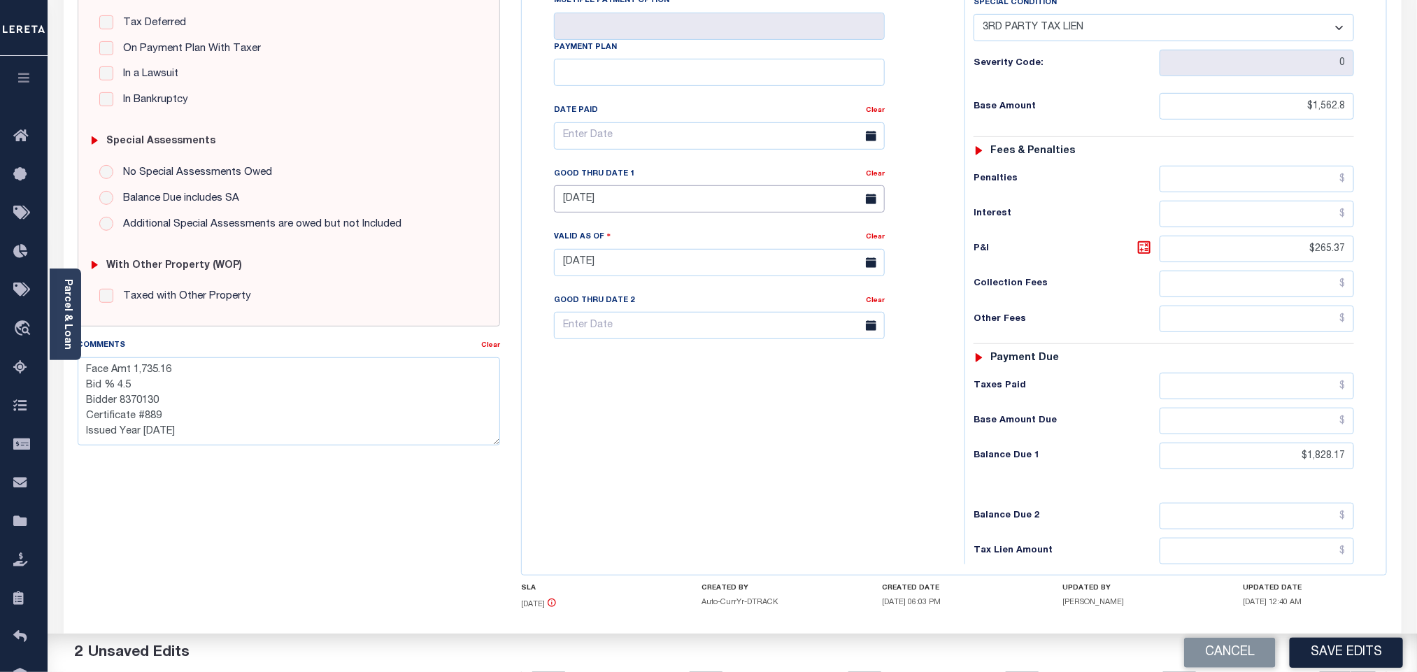
click at [629, 185] on input "[DATE]" at bounding box center [719, 198] width 331 height 27
click at [718, 370] on span "31" at bounding box center [723, 365] width 27 height 27
type input "[DATE]"
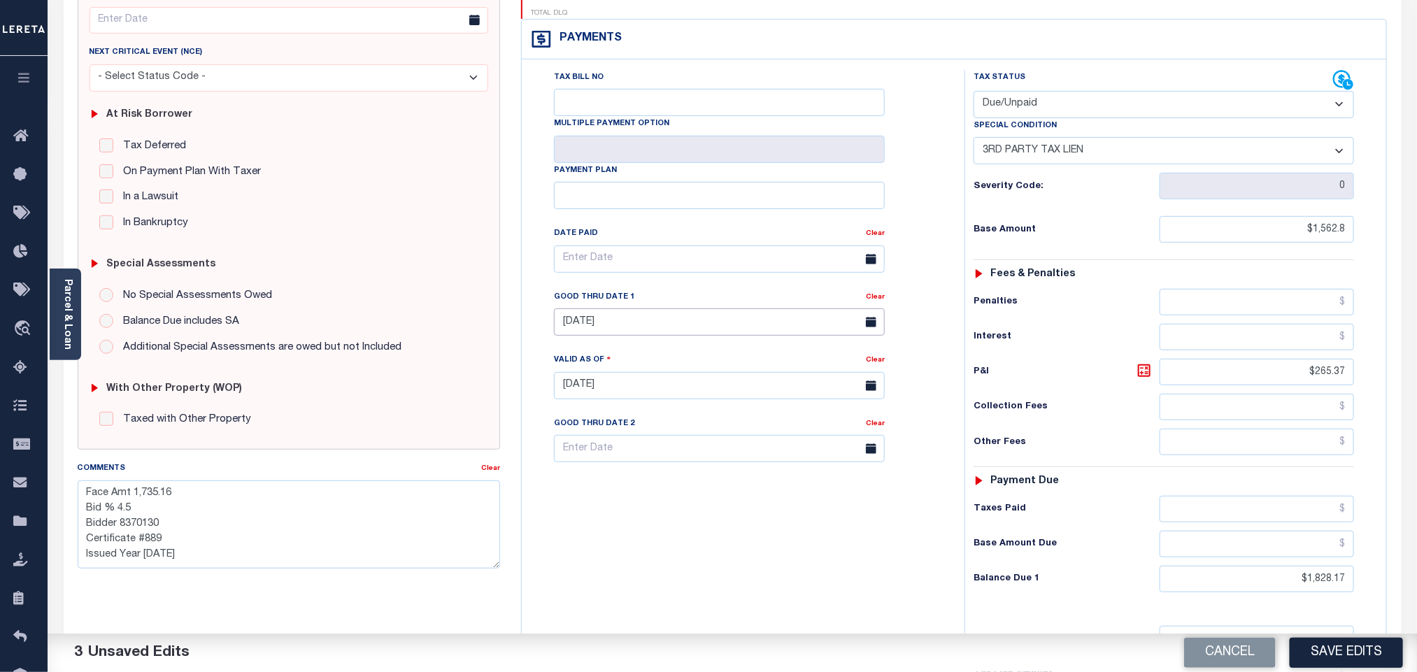
scroll to position [0, 0]
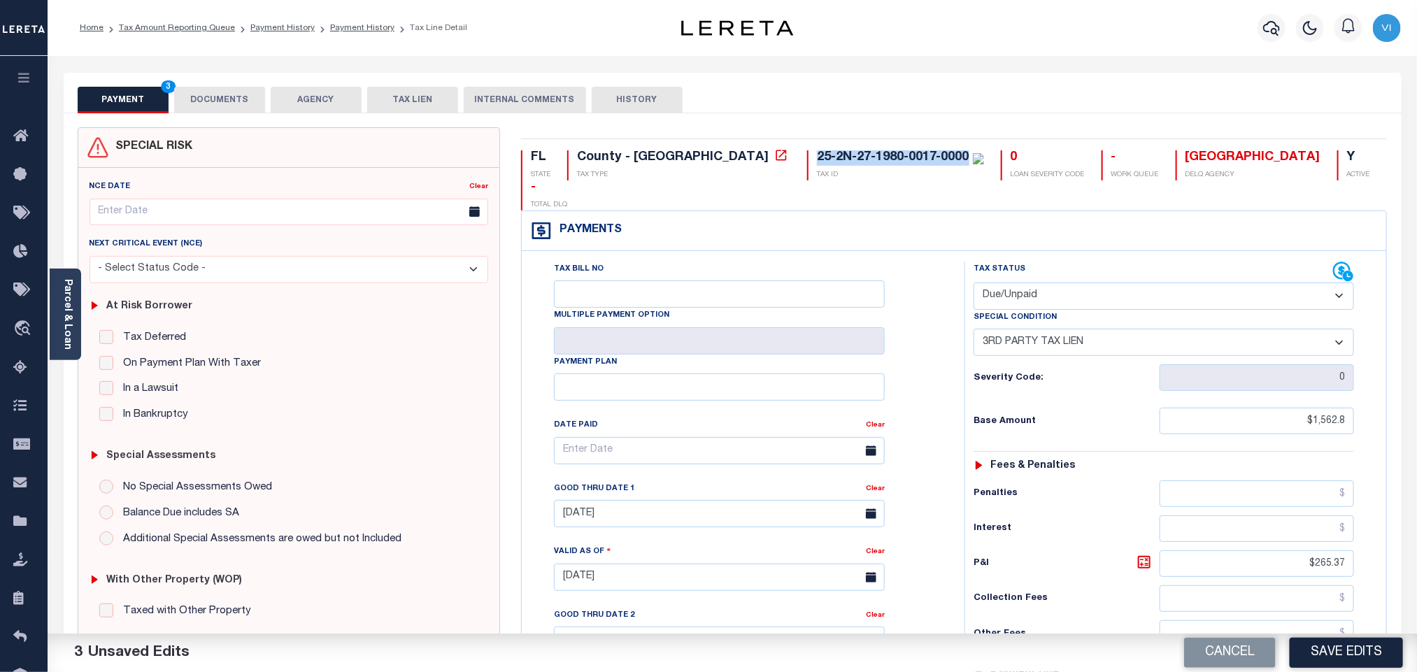
drag, startPoint x: 689, startPoint y: 153, endPoint x: 850, endPoint y: 160, distance: 161.0
click at [850, 160] on div "25-2N-27-1980-0017-0000 TAX ID" at bounding box center [895, 165] width 177 height 30
copy div "25-2N-27-1980-0017-0000"
click at [256, 106] on button "DOCUMENTS" at bounding box center [219, 100] width 91 height 27
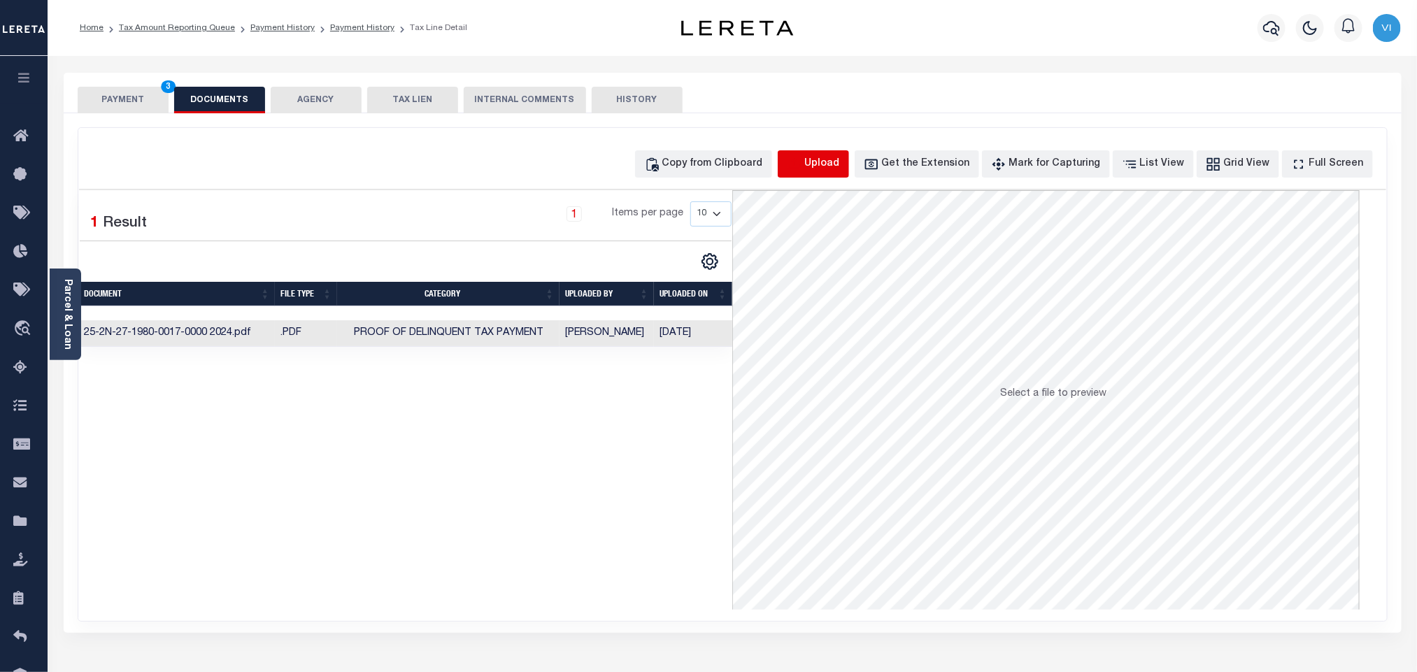
click at [802, 162] on icon "button" at bounding box center [794, 164] width 15 height 15
select select "POP"
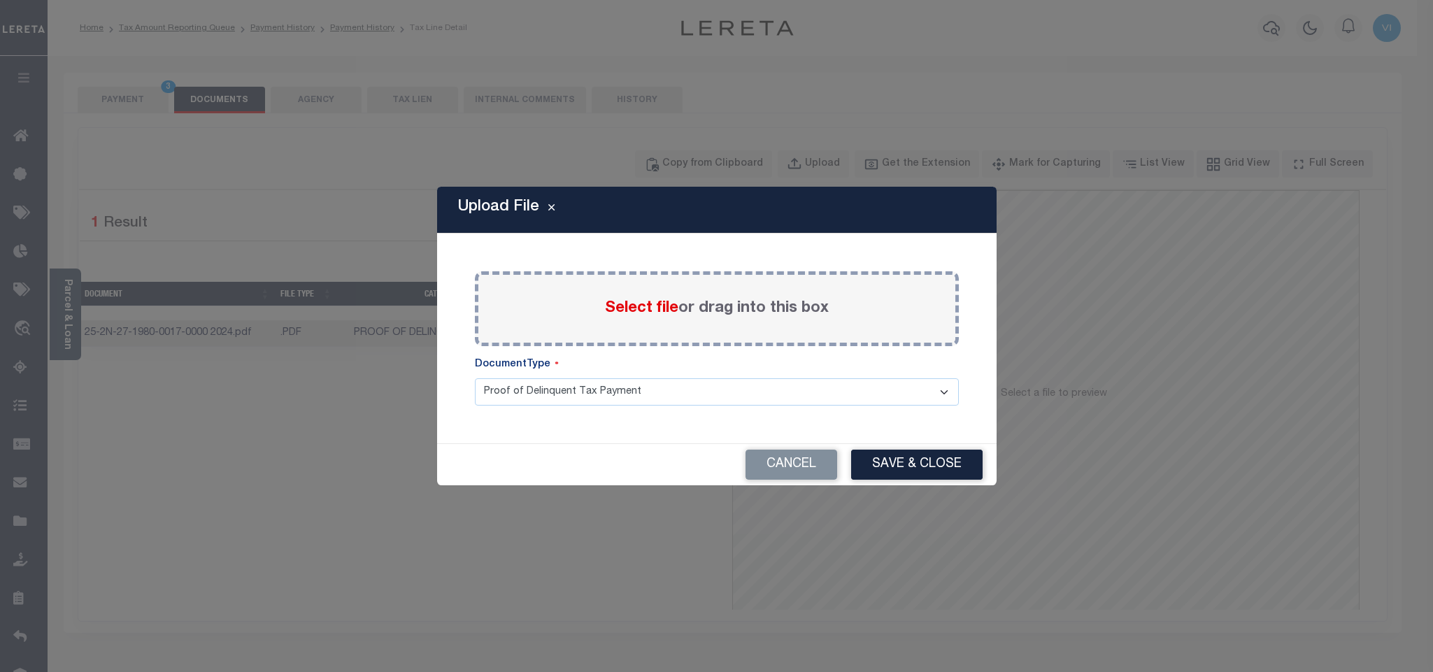
click at [621, 313] on span "Select file" at bounding box center [641, 308] width 73 height 15
click at [0, 0] on input "Select file or drag into this box" at bounding box center [0, 0] width 0 height 0
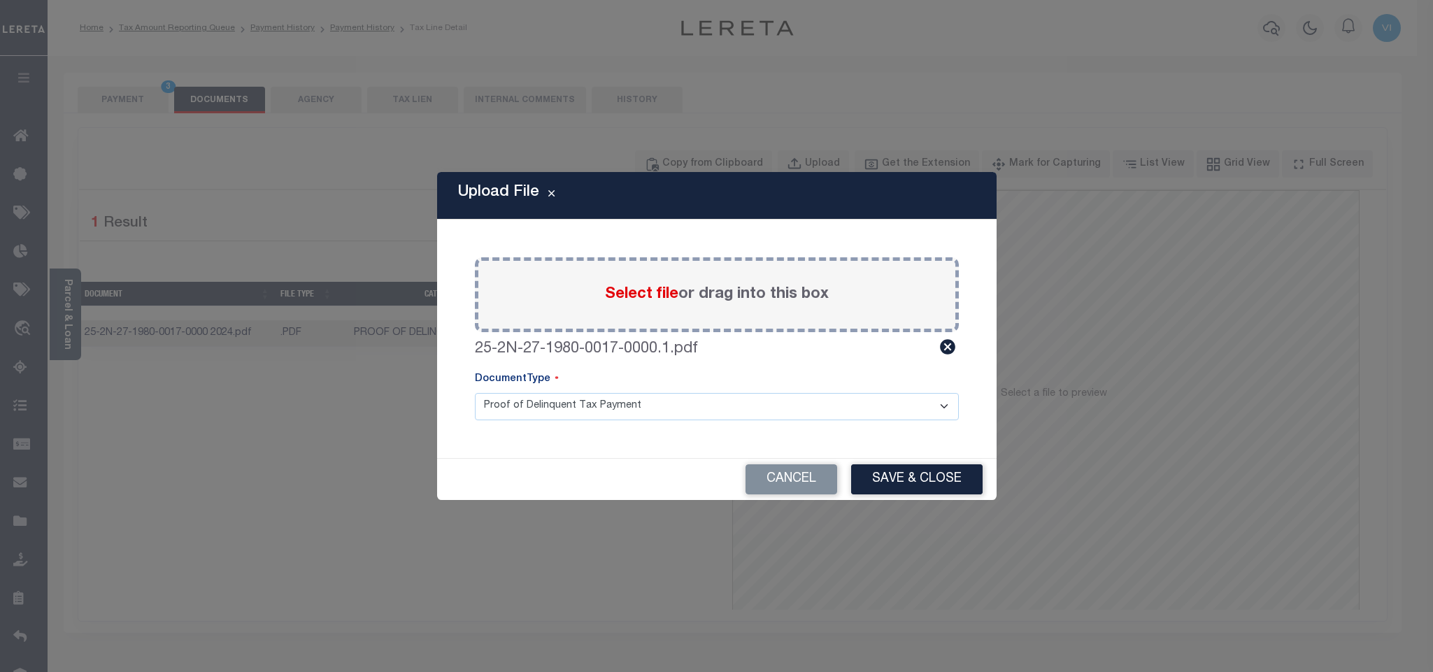
click at [485, 406] on select "Proof of Delinquent Tax Payment" at bounding box center [717, 406] width 484 height 27
click at [475, 393] on select "Proof of Delinquent Tax Payment" at bounding box center [717, 406] width 484 height 27
click at [871, 483] on button "Save & Close" at bounding box center [916, 479] width 131 height 30
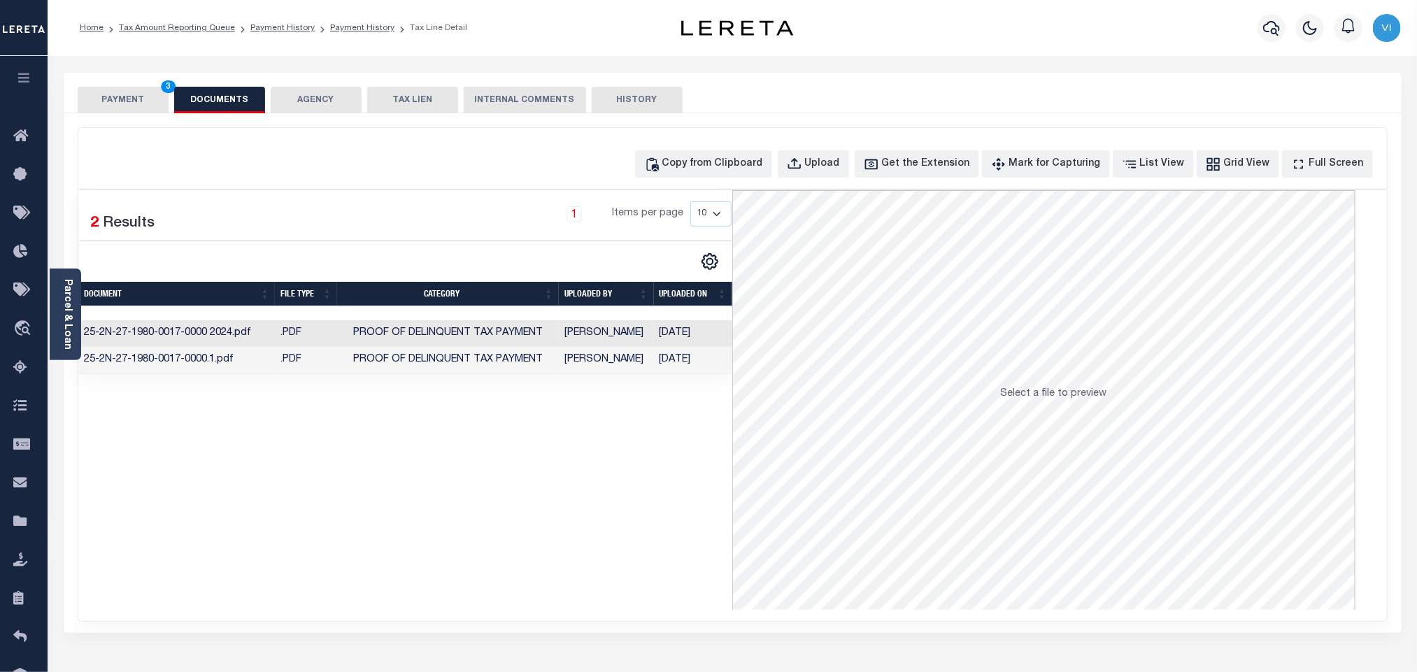
click at [139, 101] on button "PAYMENT 3" at bounding box center [123, 100] width 91 height 27
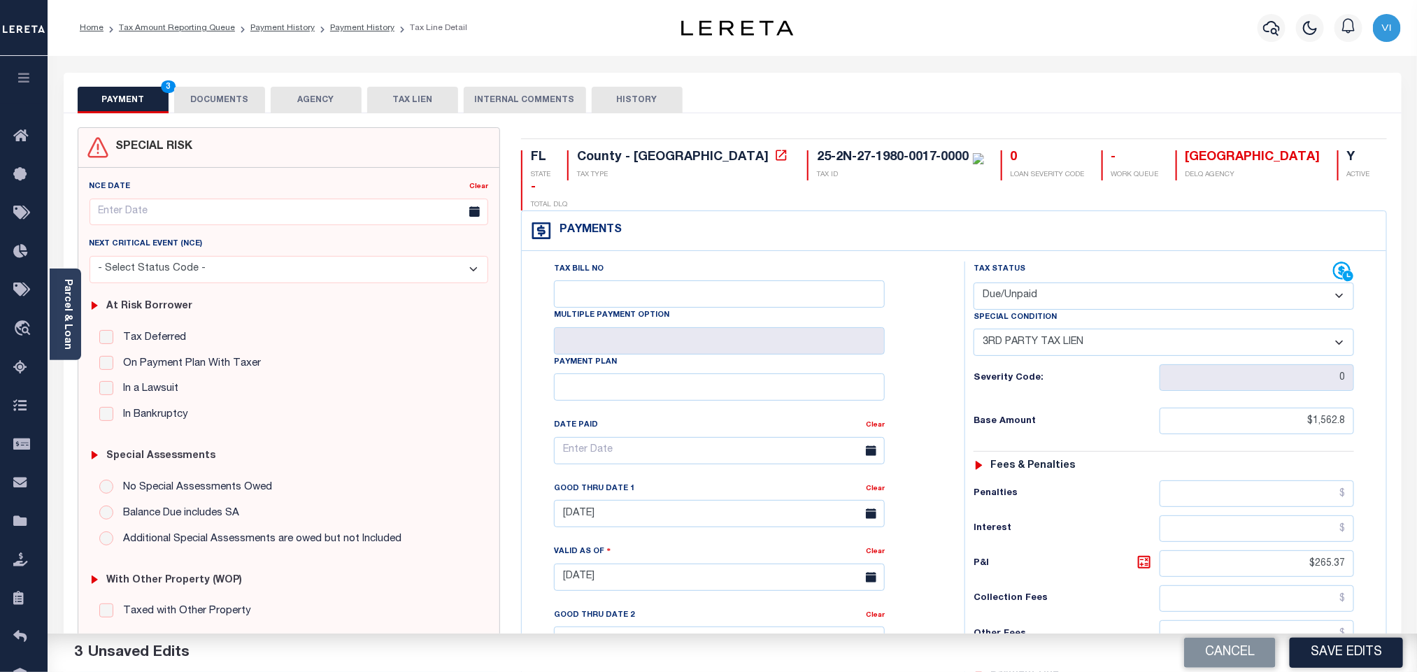
click at [917, 450] on div "Tax Bill No Multiple Payment Option Payment Plan Clear" at bounding box center [740, 458] width 408 height 392
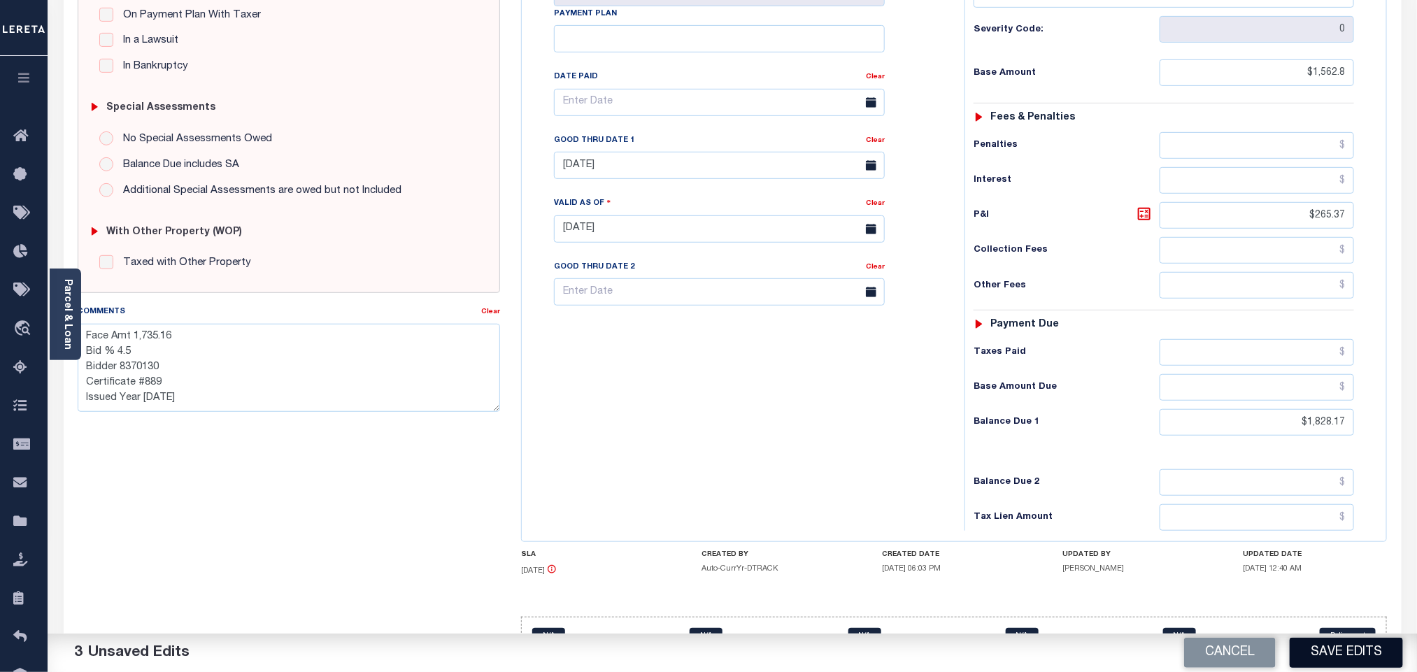
scroll to position [366, 0]
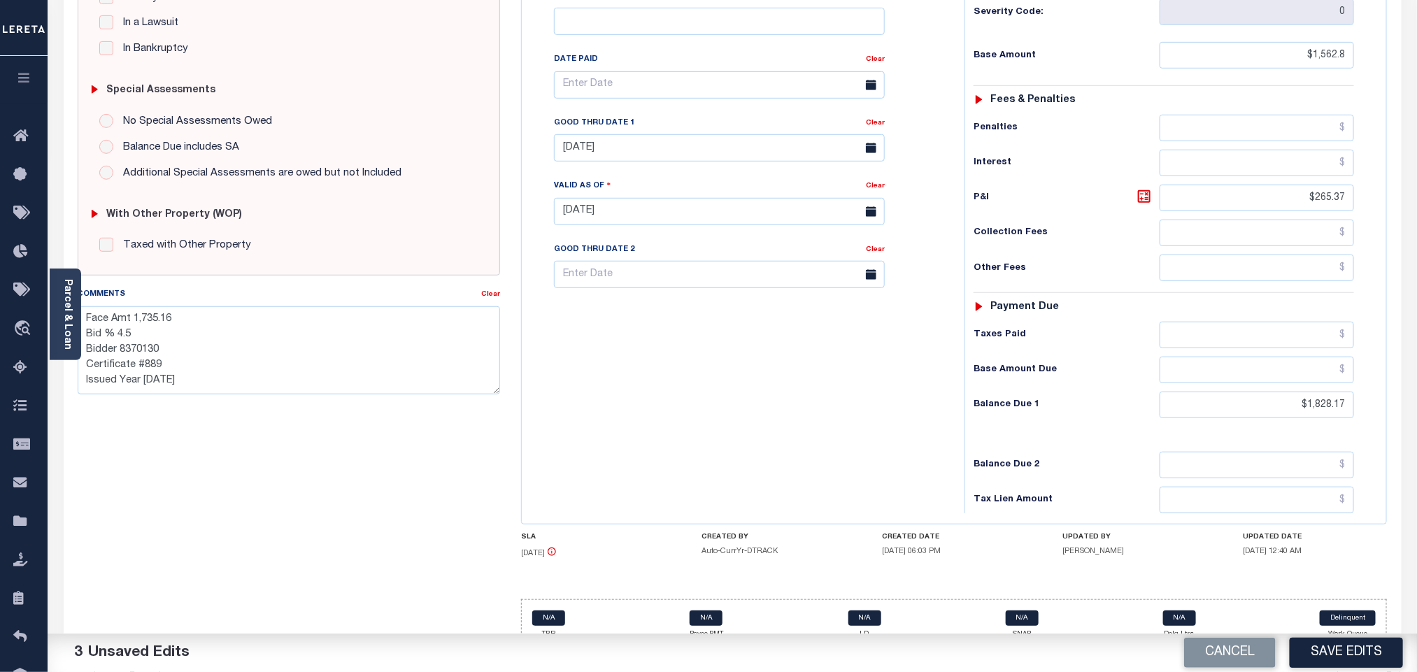
click at [1340, 651] on button "Save Edits" at bounding box center [1345, 653] width 113 height 30
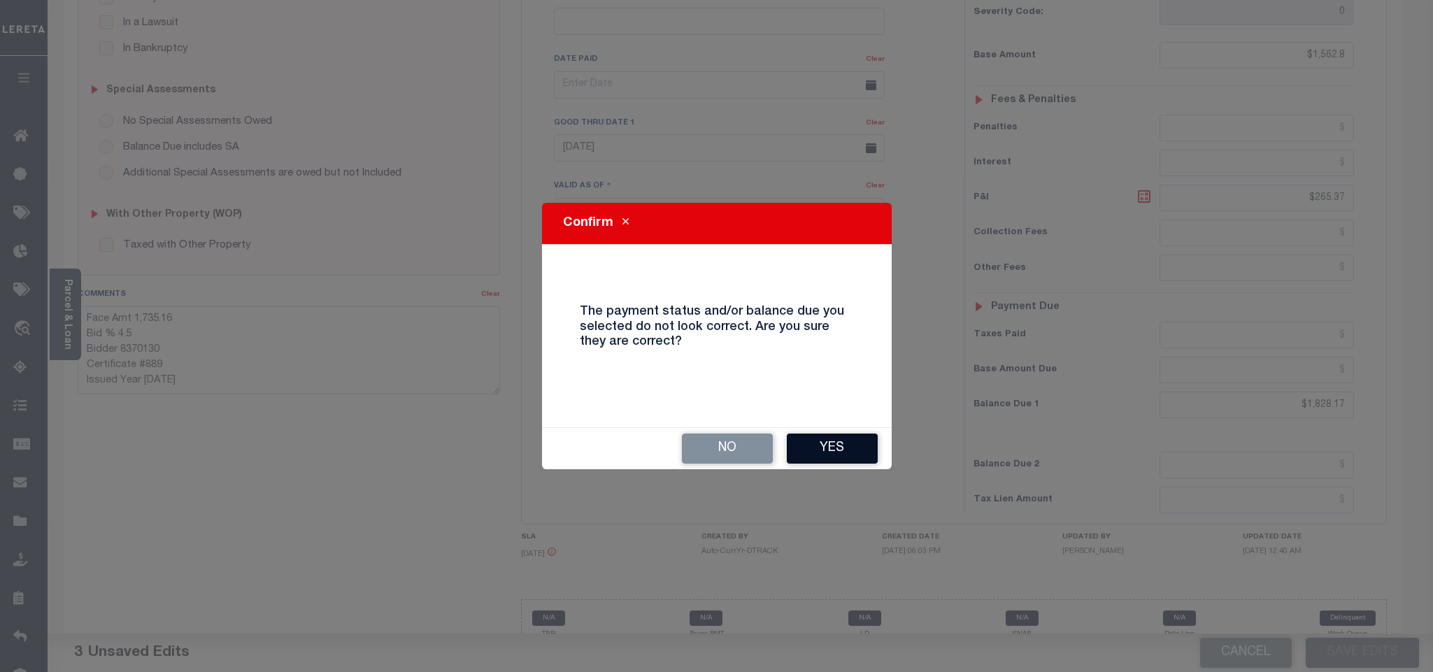
click at [820, 443] on button "Yes" at bounding box center [832, 449] width 91 height 30
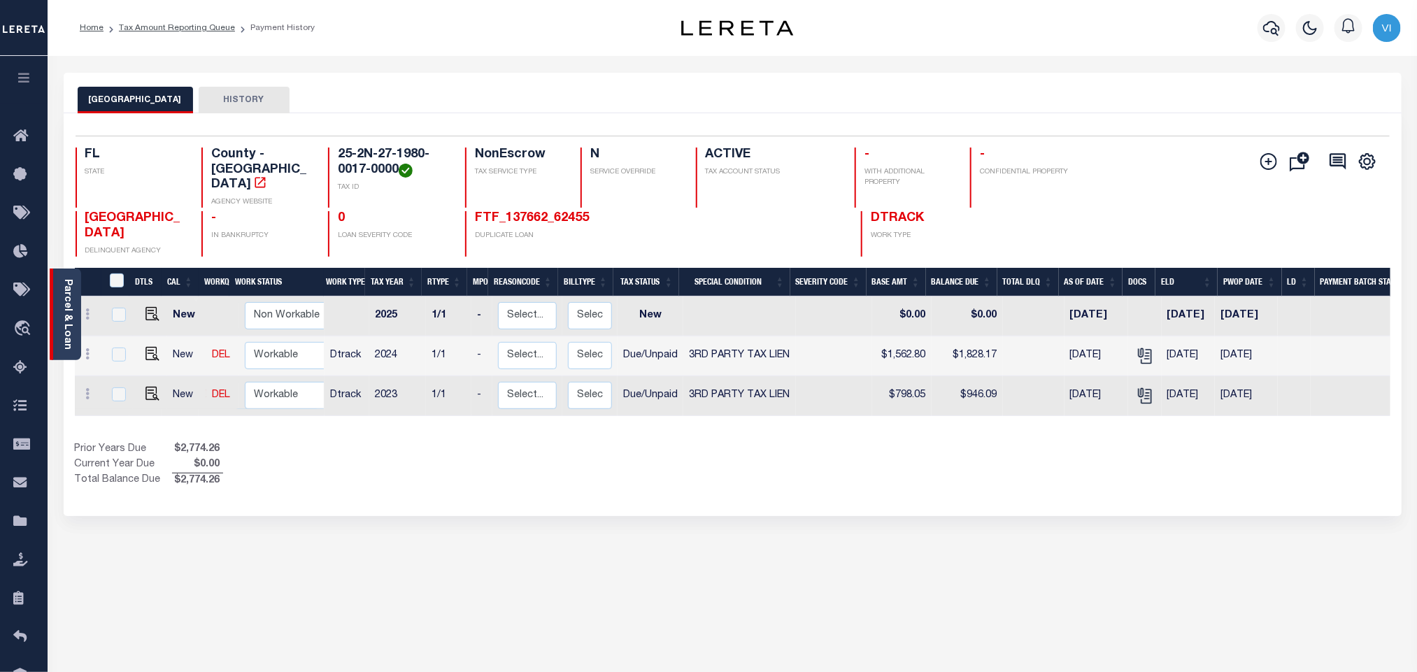
click at [62, 319] on link "Parcel & Loan" at bounding box center [67, 314] width 10 height 71
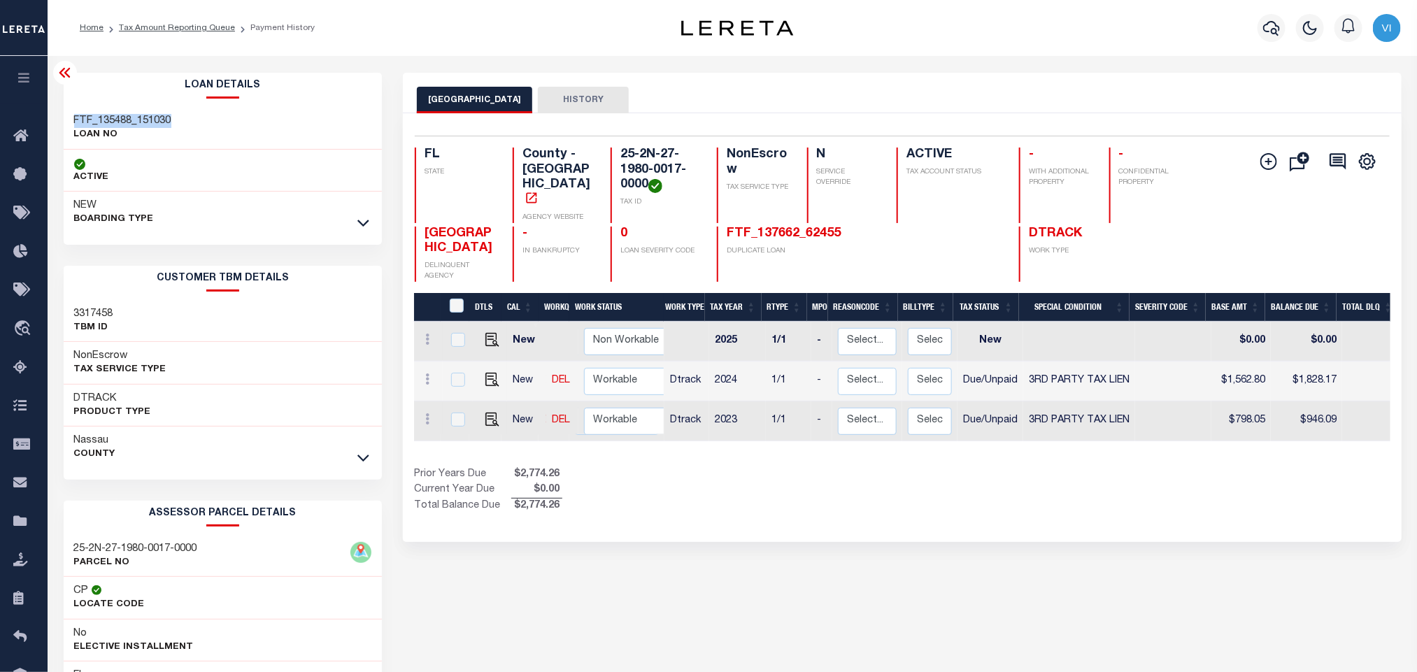
drag, startPoint x: 68, startPoint y: 120, endPoint x: 170, endPoint y: 120, distance: 102.1
click at [170, 120] on div "FTF_135488_151030 LOAN NO" at bounding box center [223, 128] width 319 height 43
copy h3 "FTF_135488_151030"
drag, startPoint x: 649, startPoint y: 185, endPoint x: 609, endPoint y: 149, distance: 53.5
click at [609, 149] on div "FL STATE County - FL AGENCY WEBSITE 25-2N-27-1980-0017-0000 TAX ID NonEscrow TA…" at bounding box center [821, 186] width 812 height 76
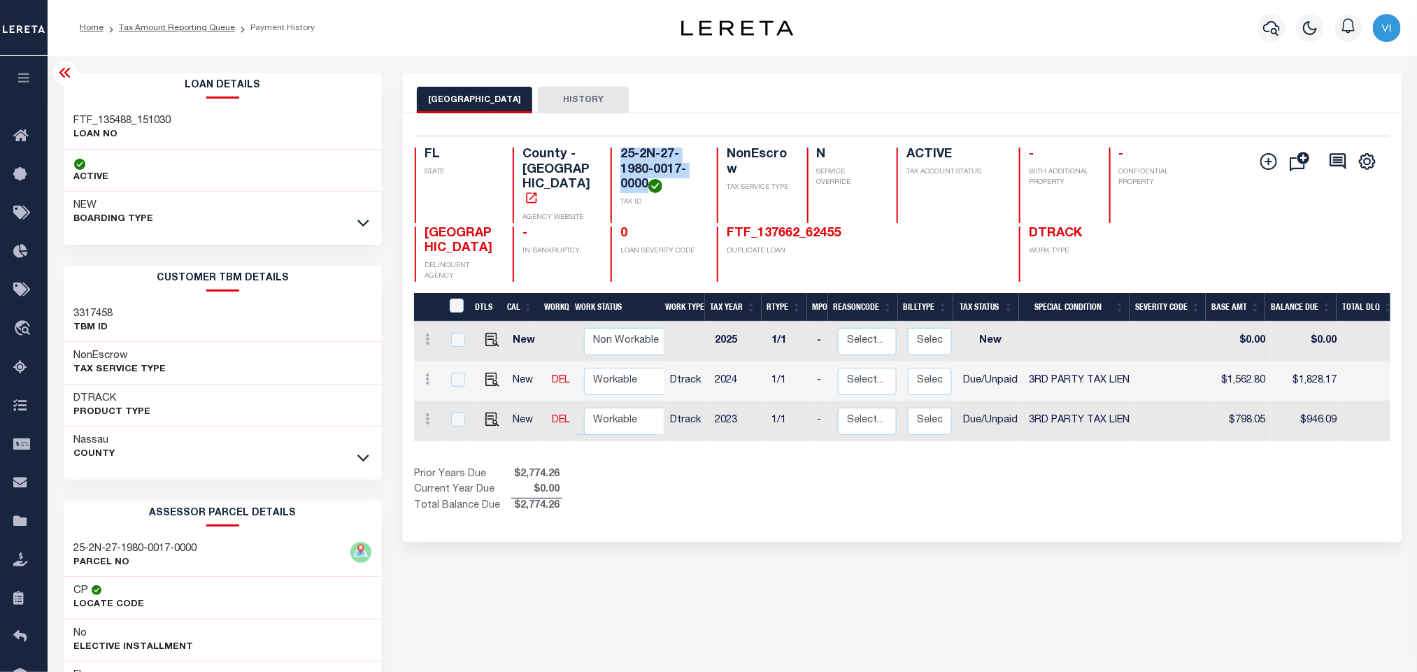
copy h4 "25-2N-27-1980-0017-0000"
click at [1268, 31] on icon "button" at bounding box center [1271, 28] width 17 height 17
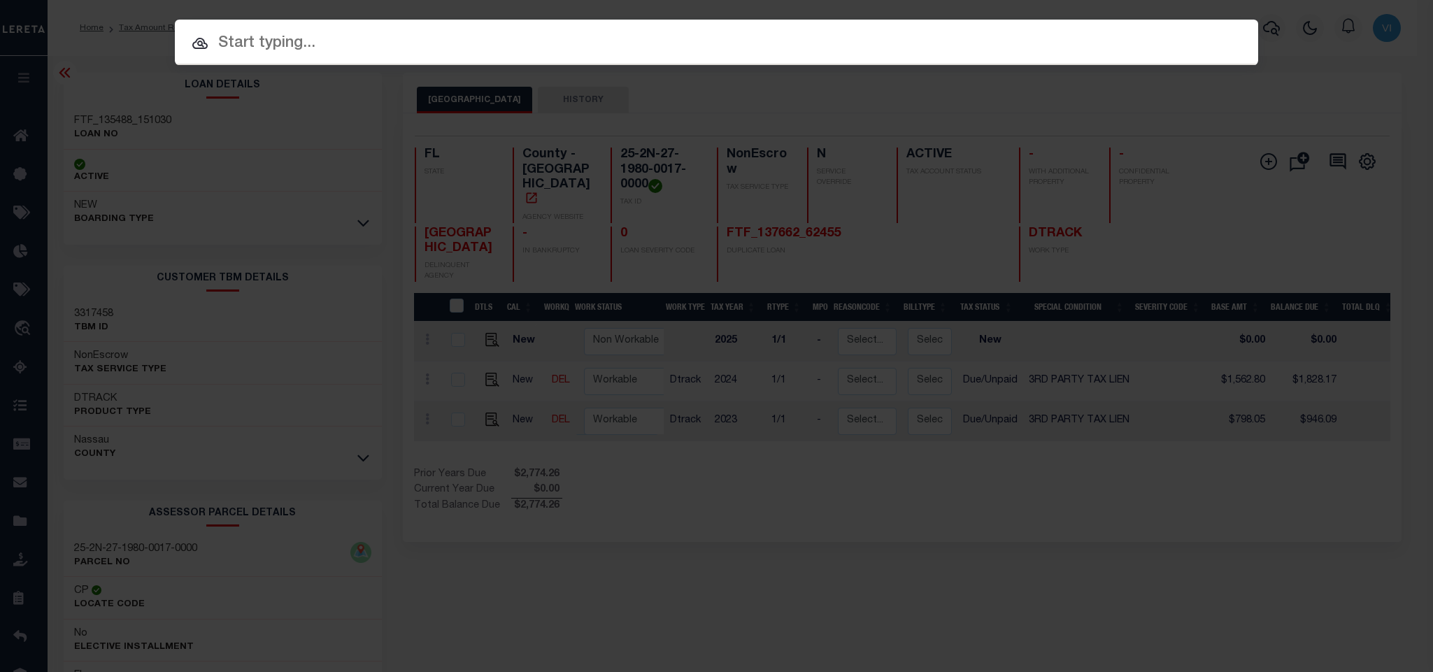
click at [1233, 34] on input "text" at bounding box center [716, 43] width 1083 height 24
paste input "FTF_135488_80871"
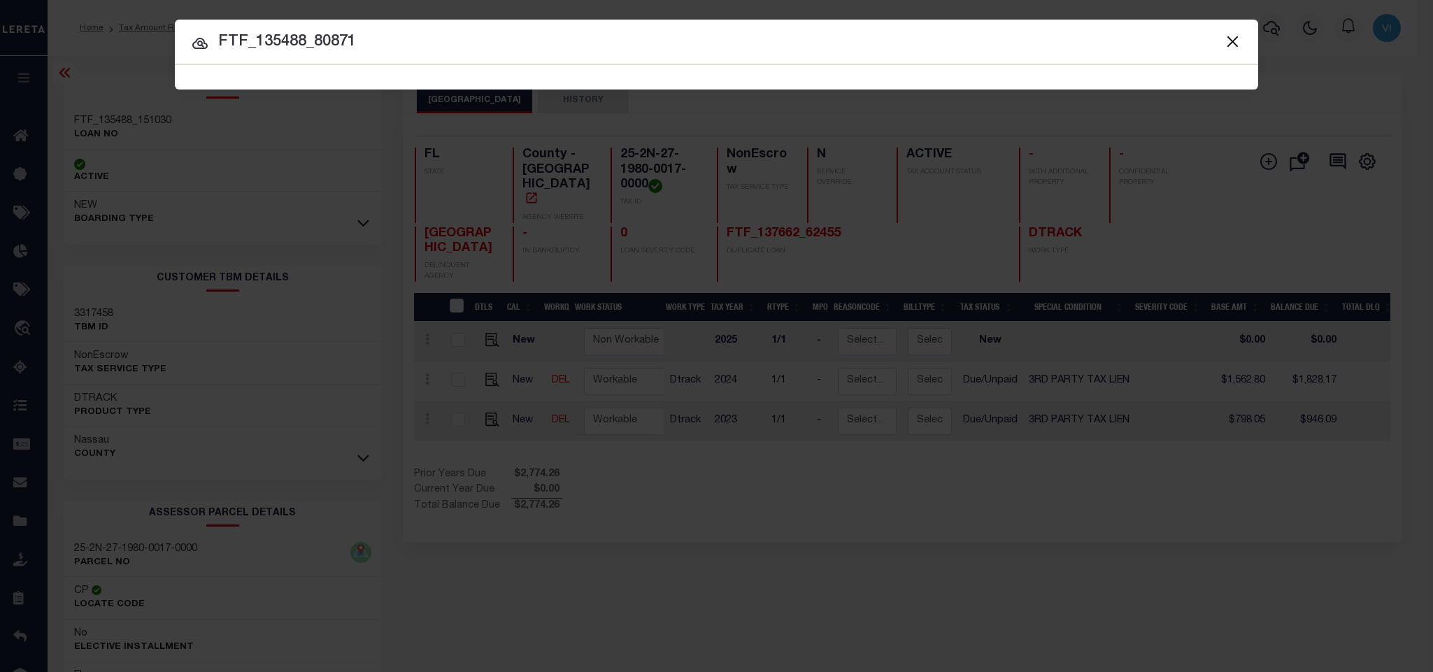
type input "FTF_135488_80871"
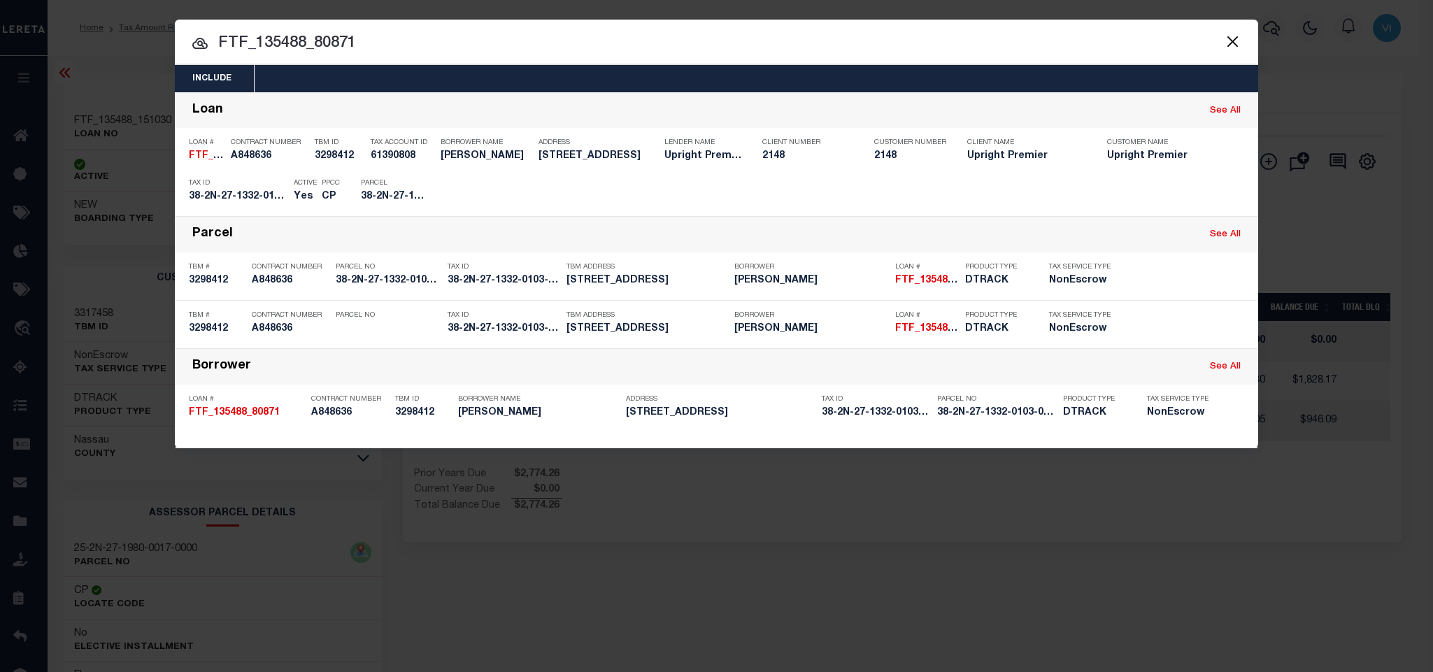
click at [522, 83] on div "Include Loans TBM Customers Borrowers Payments (Lender Non-Disb) Payments (Lend…" at bounding box center [716, 78] width 1083 height 27
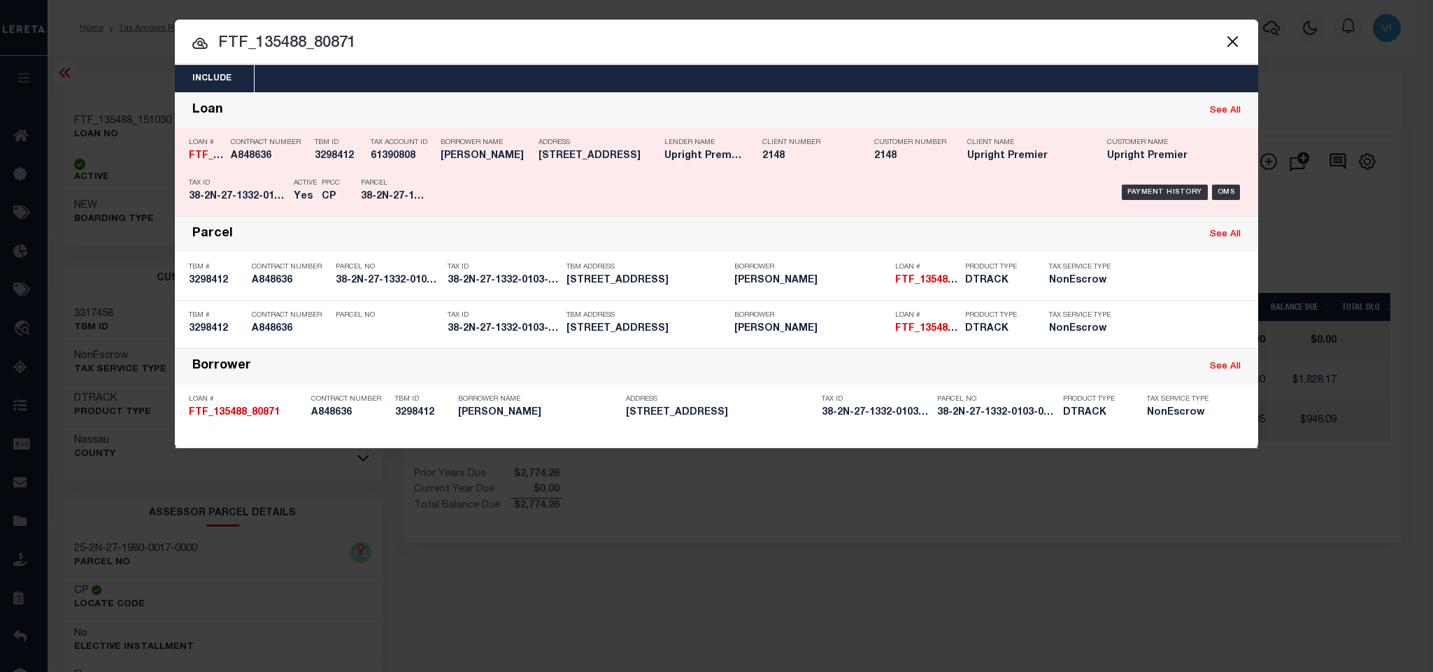
click at [359, 204] on div "Parcel 38-2N-27-1332-0103-0000" at bounding box center [392, 192] width 84 height 41
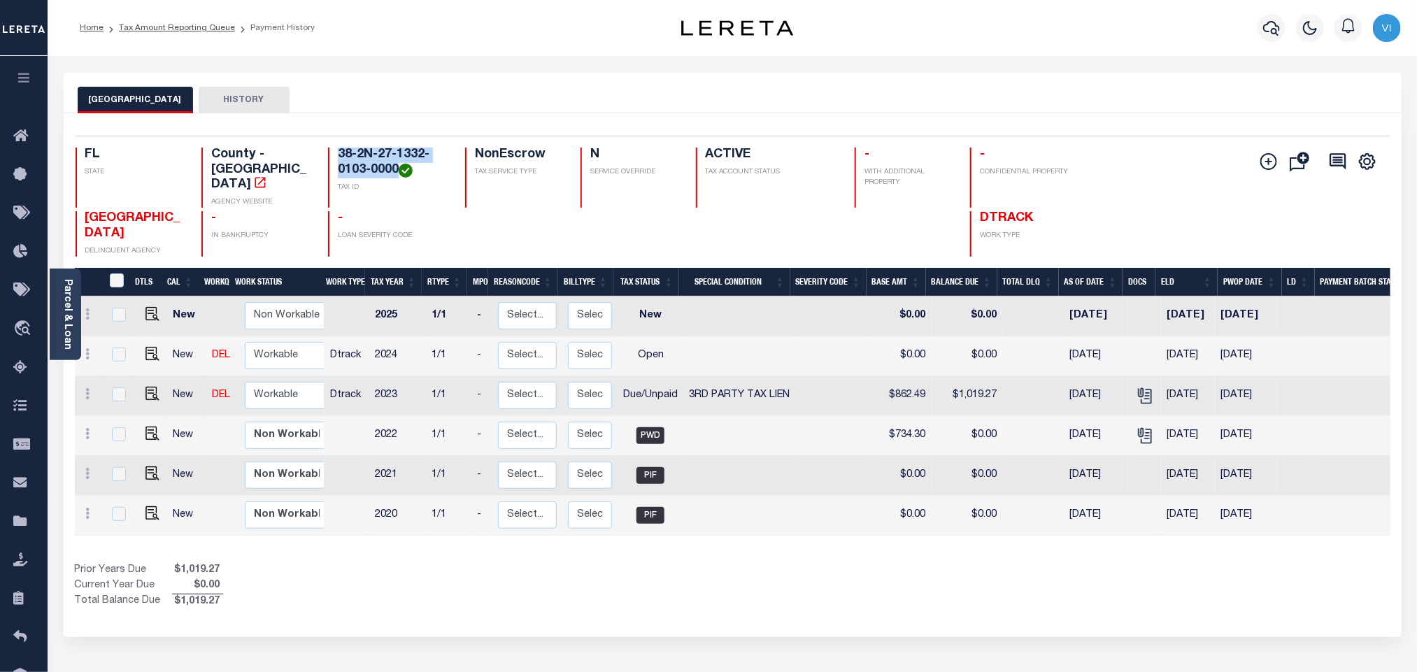
drag, startPoint x: 399, startPoint y: 166, endPoint x: 319, endPoint y: 145, distance: 82.3
click at [319, 145] on div "Selected 6 Results 1 Items per page 25 50 100 FL STATE County - FL AGENCY WEBSI…" at bounding box center [732, 196] width 1336 height 121
copy h4 "38-2N-27-1332-0103-0000"
click at [147, 387] on img "" at bounding box center [152, 394] width 14 height 14
checkbox input "true"
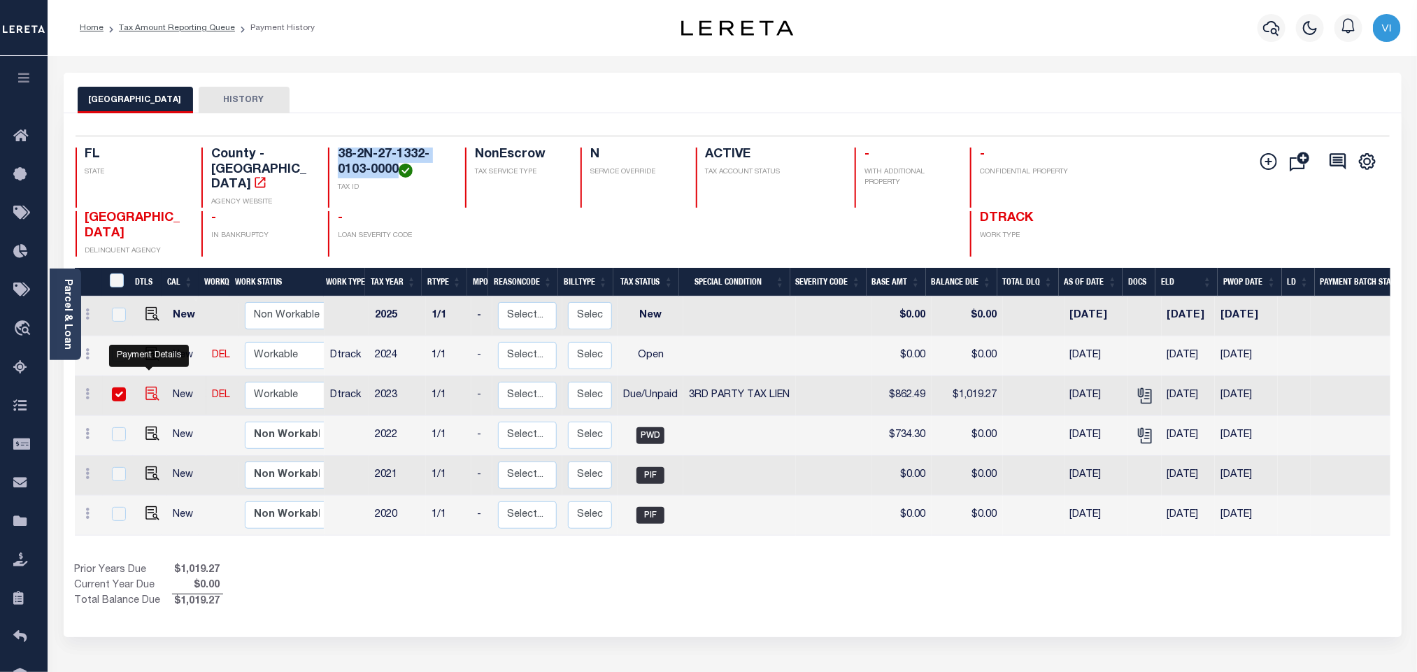
checkbox input "true"
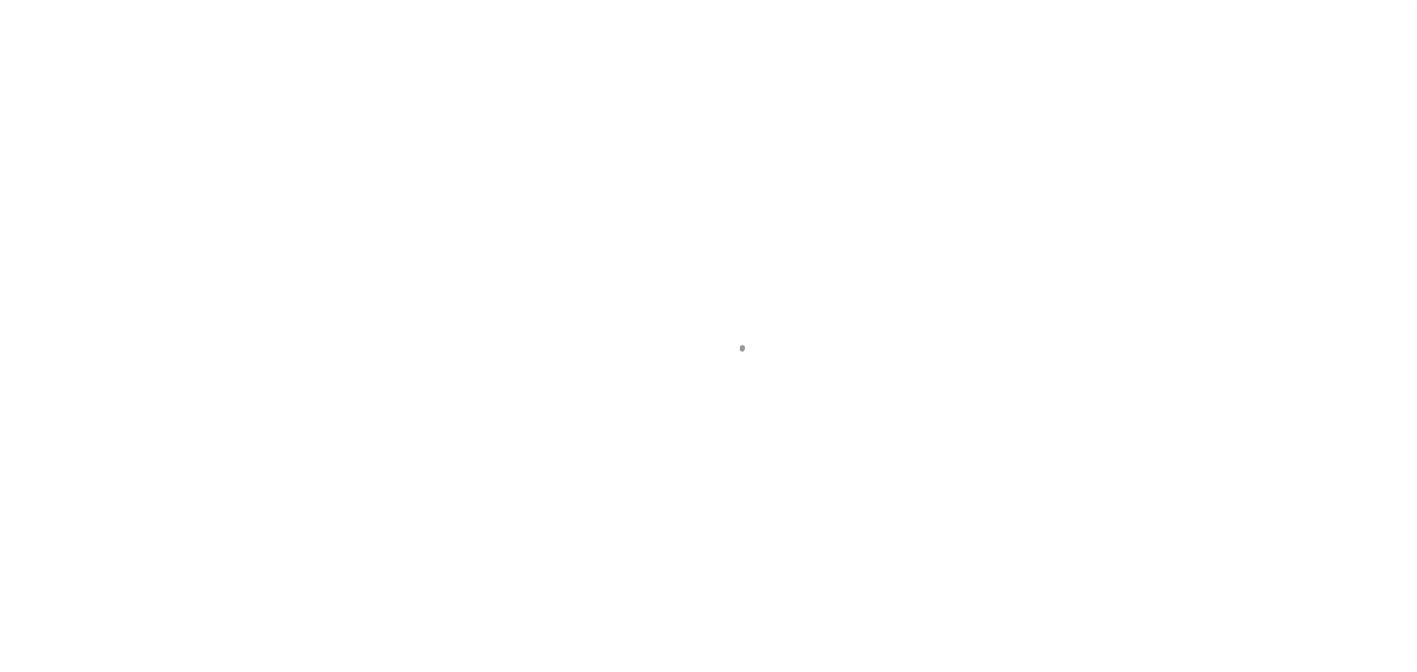
checkbox input "false"
type textarea "Certificate #920 Issued Year 2024"
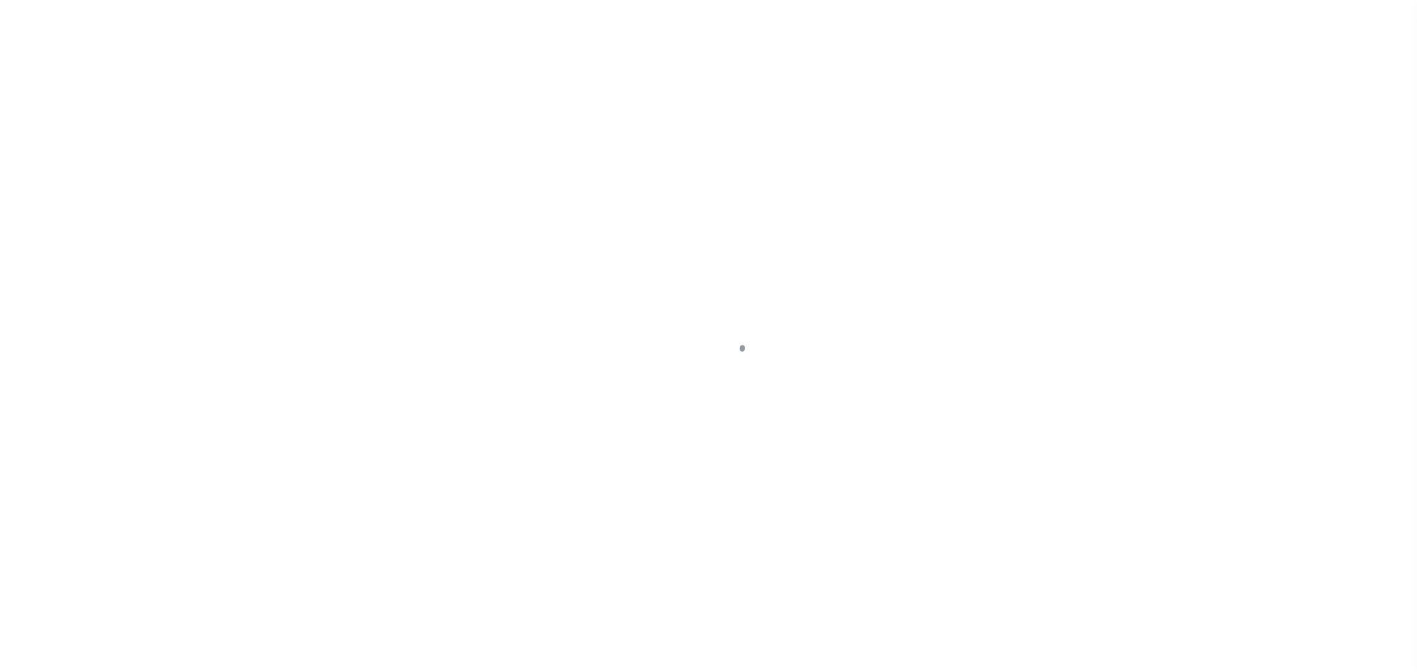
type input "11/27/2024"
type input "11/08/2024"
select select "DUE"
select select "20"
type input "$862.49"
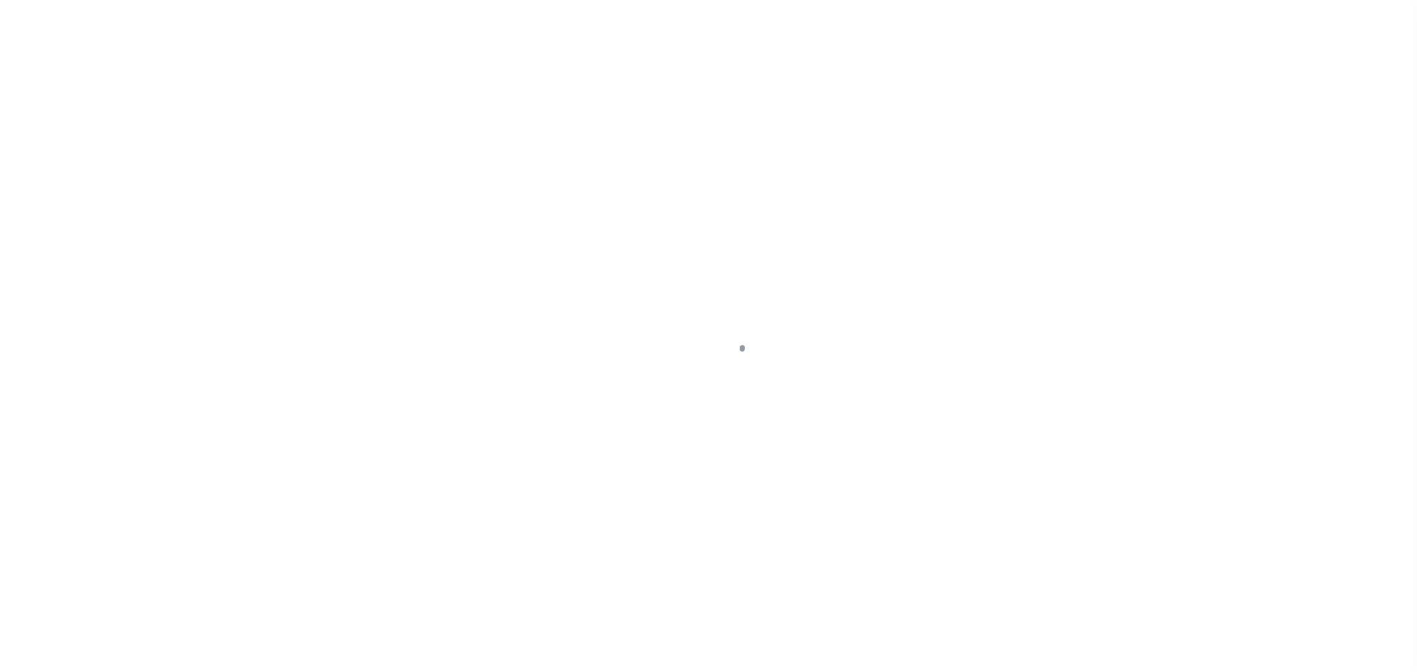
type input "$156.78"
type input "$1,019.27"
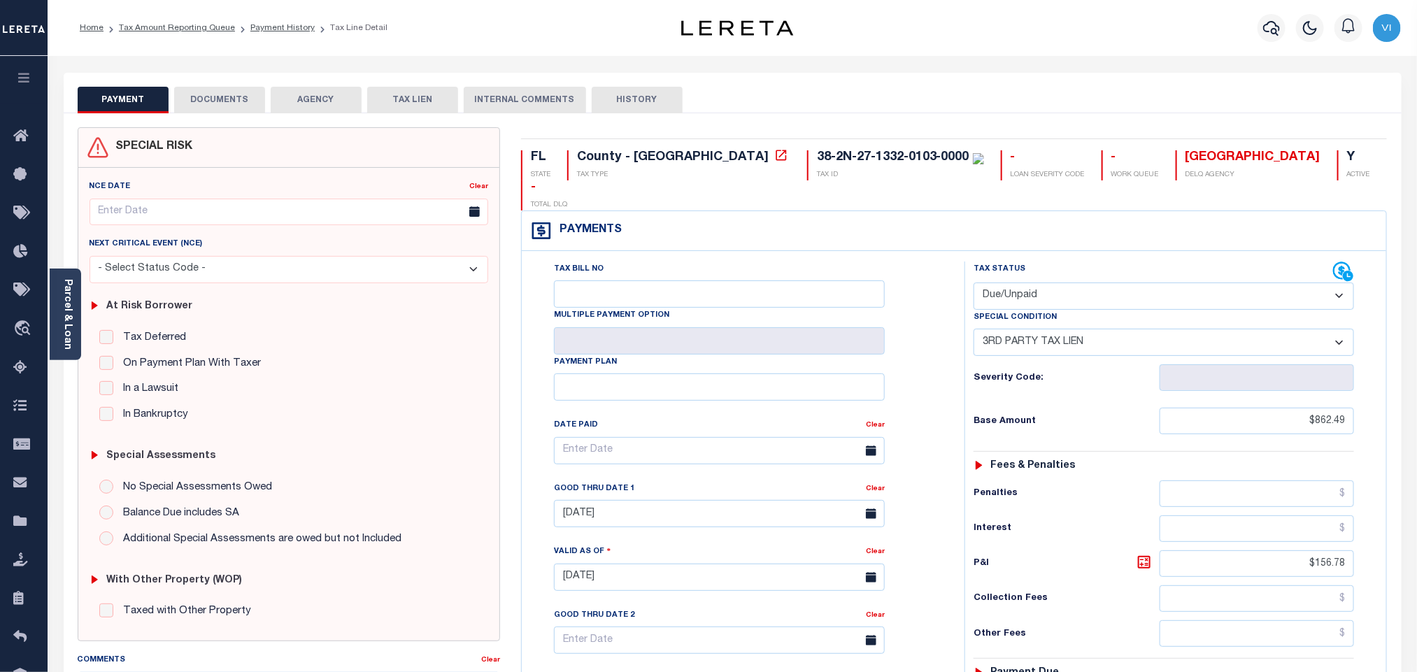
click at [221, 105] on button "DOCUMENTS" at bounding box center [219, 100] width 91 height 27
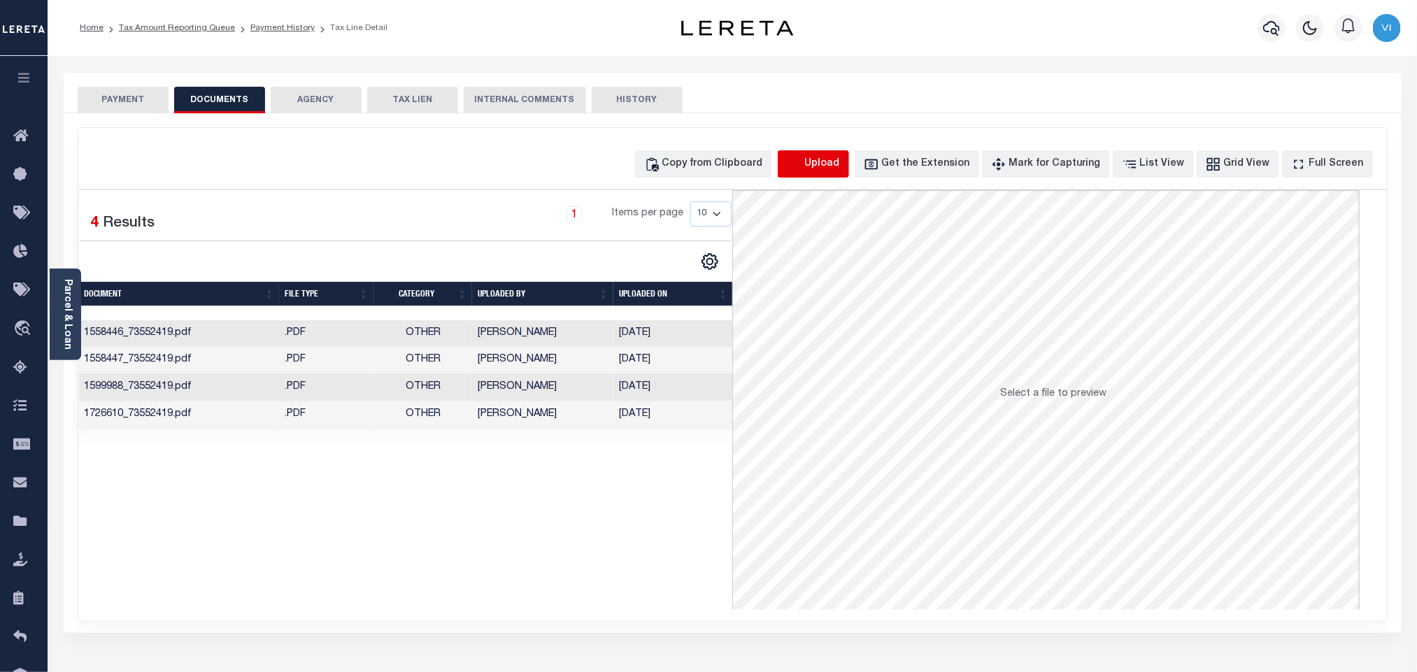
click at [802, 164] on icon "button" at bounding box center [794, 164] width 15 height 15
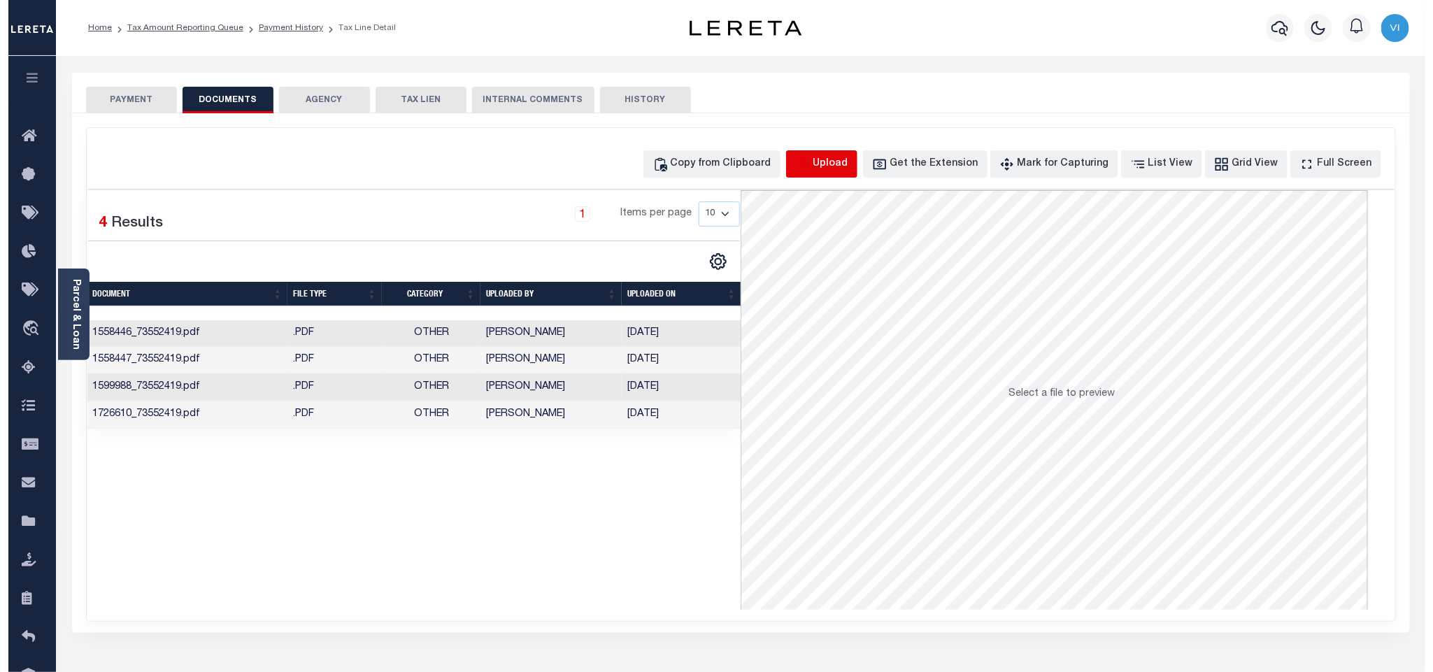
select select "POP"
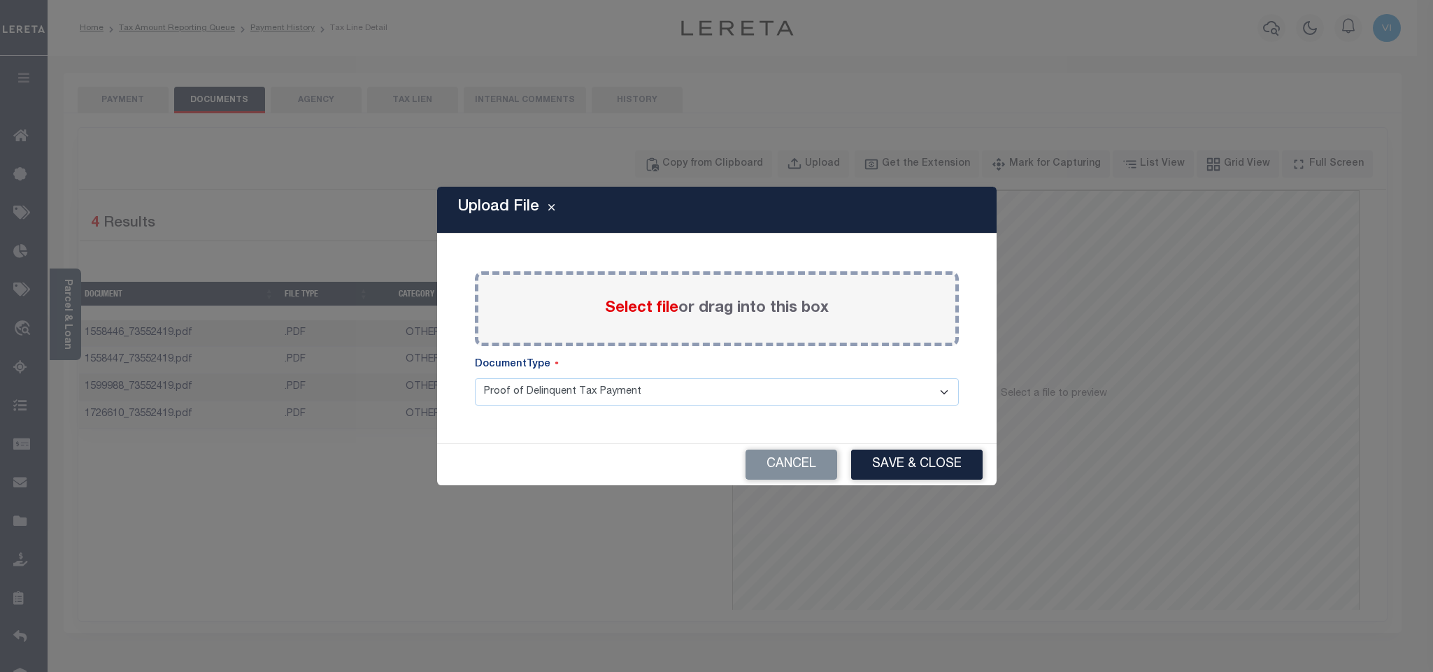
click at [624, 305] on span "Select file" at bounding box center [641, 308] width 73 height 15
click at [0, 0] on input "Select file or drag into this box" at bounding box center [0, 0] width 0 height 0
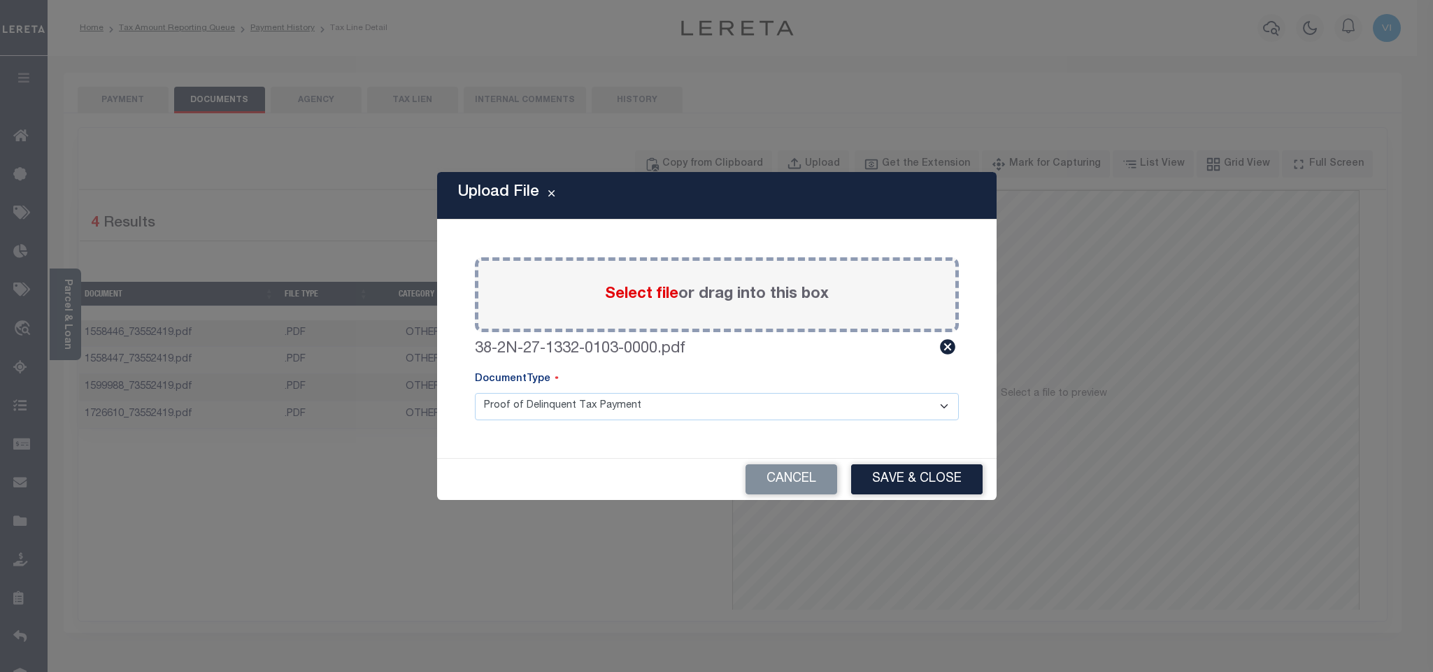
click at [520, 407] on select "Proof of Delinquent Tax Payment" at bounding box center [717, 406] width 484 height 27
click at [475, 393] on select "Proof of Delinquent Tax Payment" at bounding box center [717, 406] width 484 height 27
click at [908, 485] on button "Save & Close" at bounding box center [916, 479] width 131 height 30
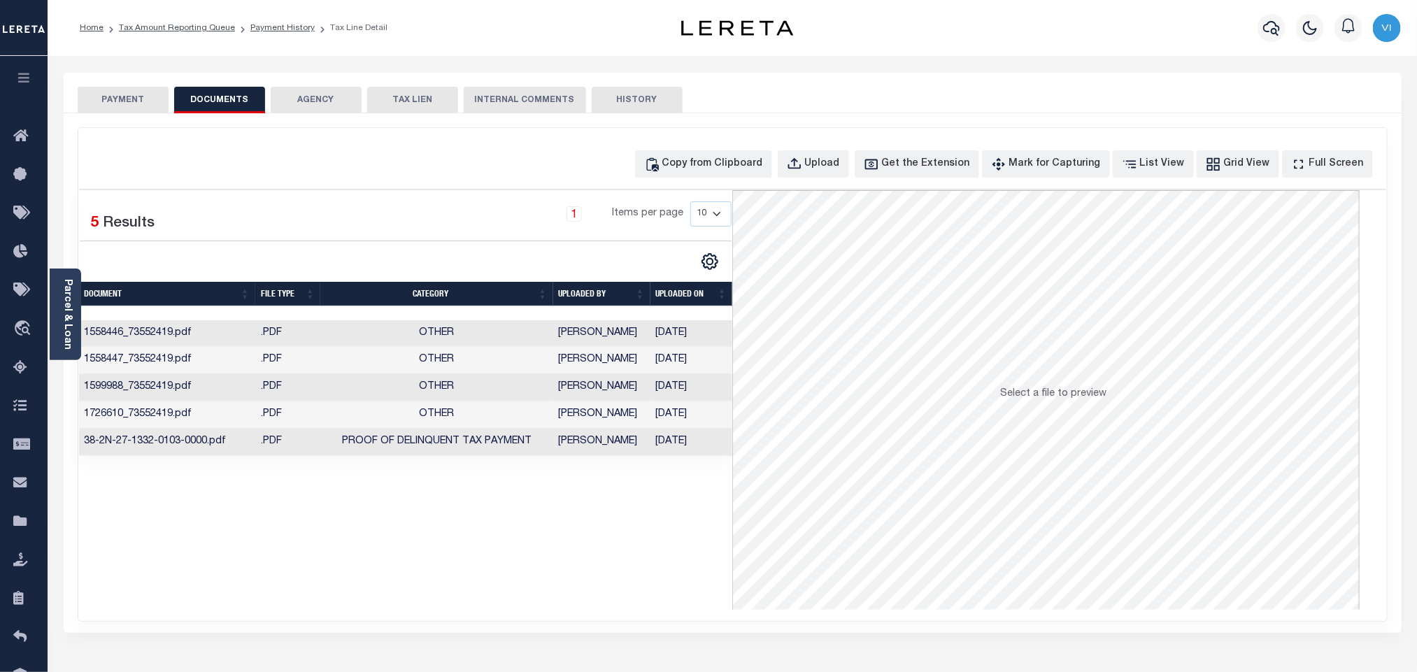
click at [133, 112] on button "PAYMENT" at bounding box center [123, 100] width 91 height 27
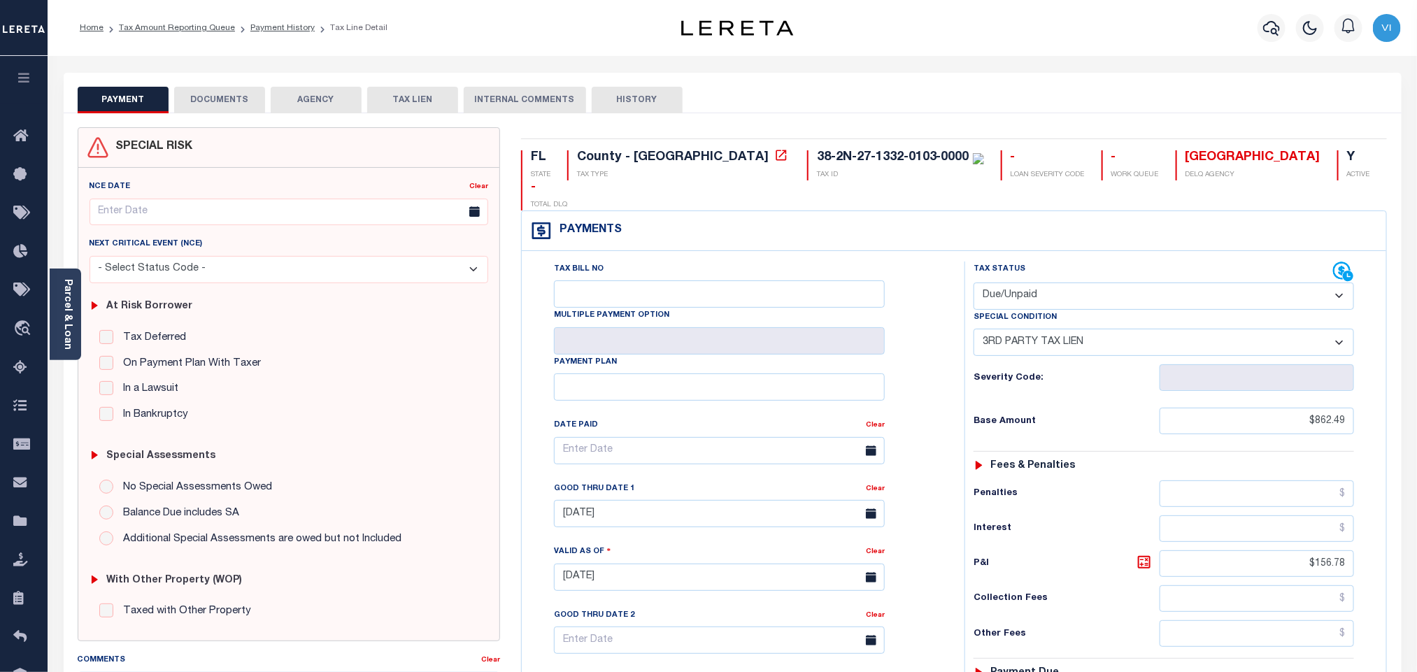
click at [1041, 283] on select "- Select Status Code - Open Due/Unpaid Paid Incomplete No Tax Due Internal Refu…" at bounding box center [1163, 296] width 380 height 27
select select "PYD"
click at [973, 283] on select "- Select Status Code - Open Due/Unpaid Paid Incomplete No Tax Due Internal Refu…" at bounding box center [1163, 296] width 380 height 27
select select "0"
type input "[DATE]"
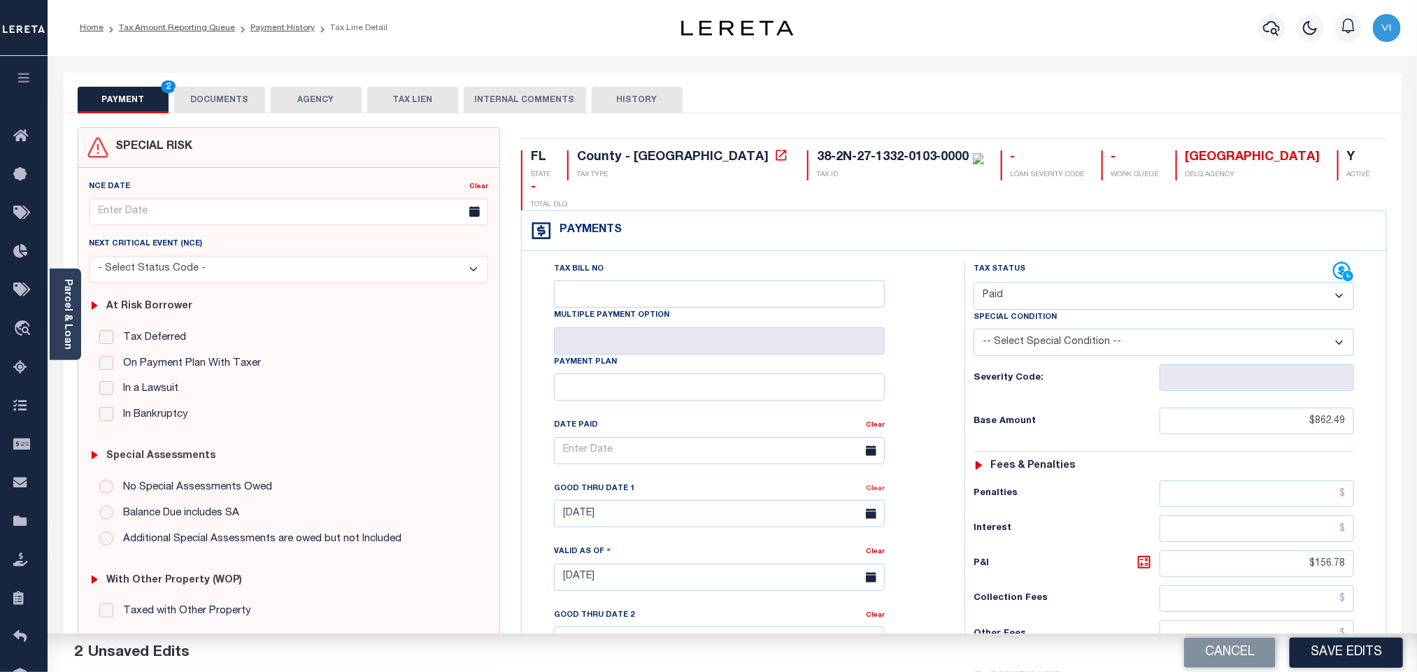
click at [871, 485] on link "Clear" at bounding box center [875, 488] width 19 height 7
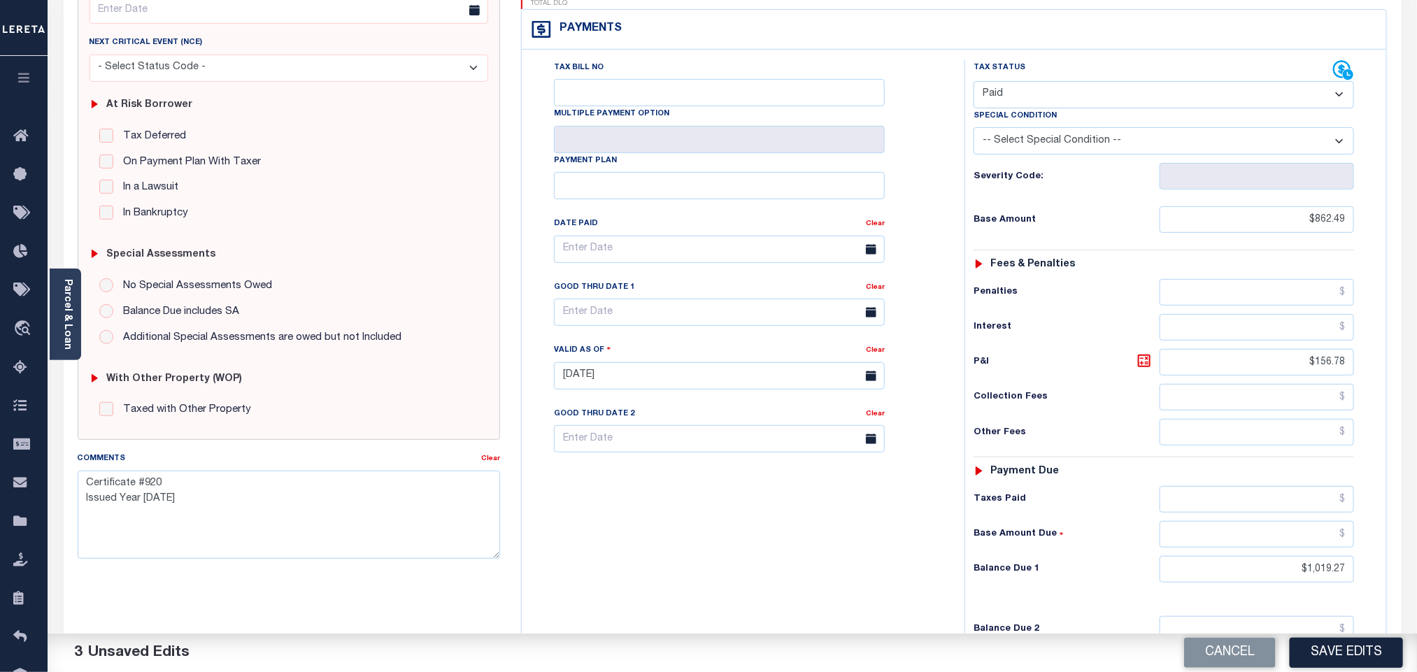
scroll to position [210, 0]
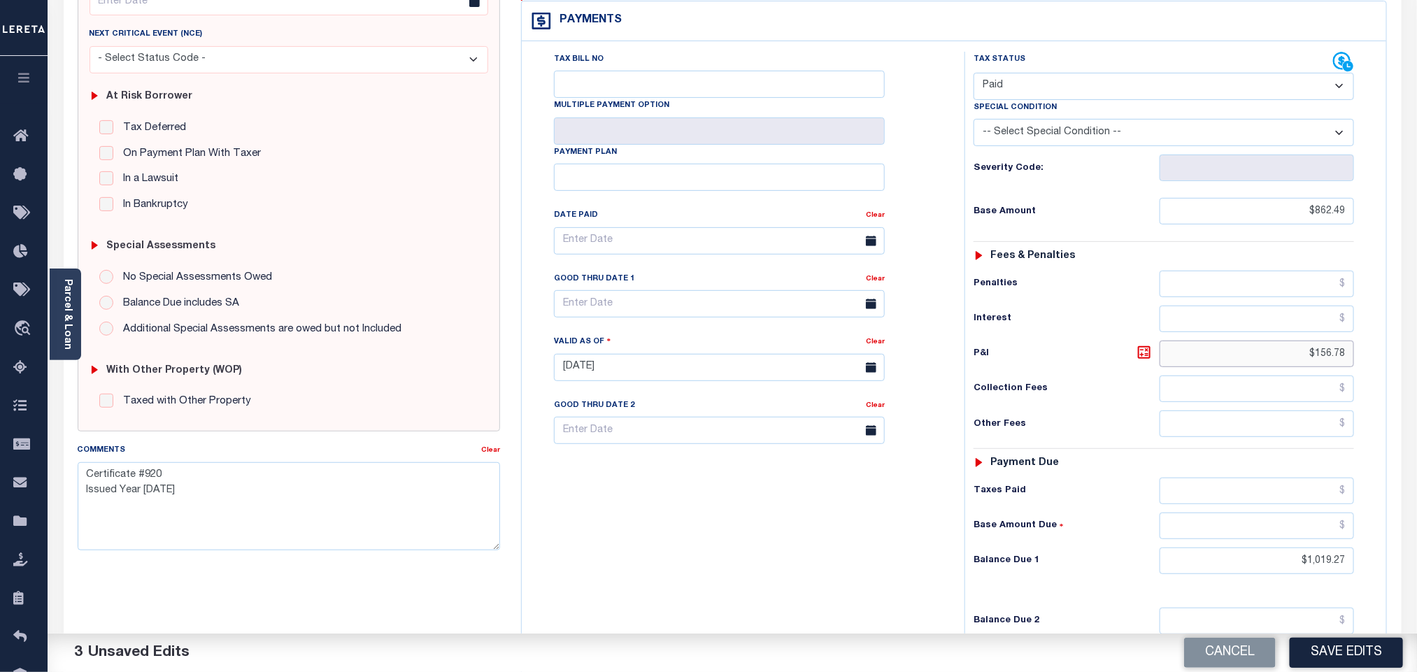
drag, startPoint x: 1309, startPoint y: 331, endPoint x: 1357, endPoint y: 331, distance: 48.2
click at [1357, 331] on div "Tax Status Status - Select Status Code -" at bounding box center [1168, 360] width 408 height 617
drag, startPoint x: 1285, startPoint y: 552, endPoint x: 1378, endPoint y: 555, distance: 93.7
click at [1378, 555] on div "Tax Status Status" at bounding box center [1168, 360] width 429 height 617
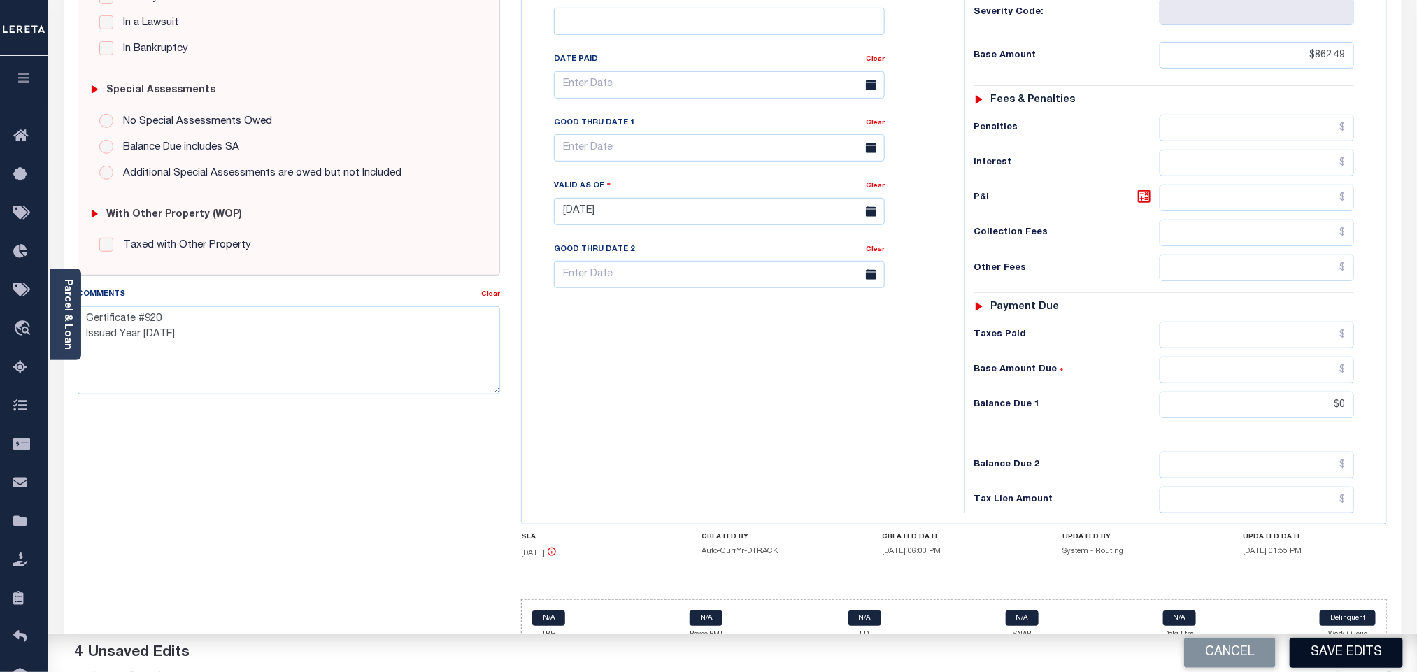
type input "$0.00"
click at [1322, 653] on button "Save Edits" at bounding box center [1345, 653] width 113 height 30
checkbox input "false"
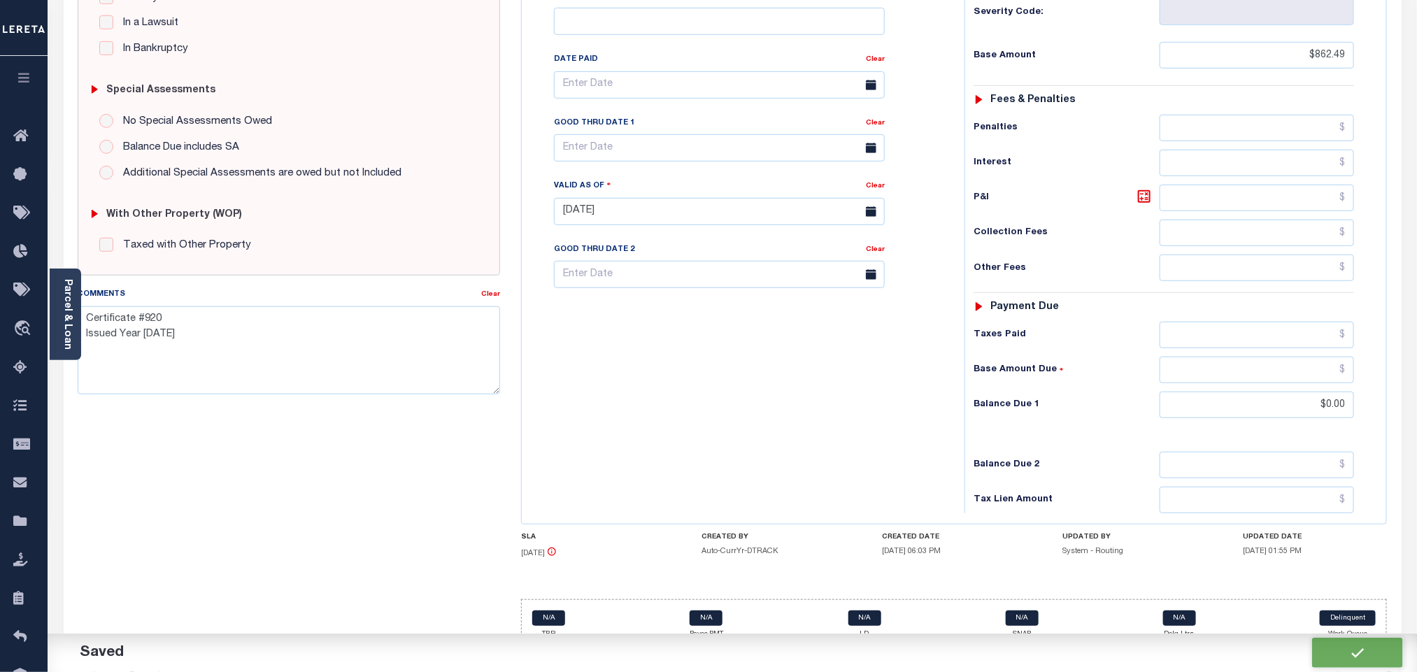
checkbox input "false"
type textarea "Certificate #920 Issued Year 2024"
type input "$862.49"
type input "$0"
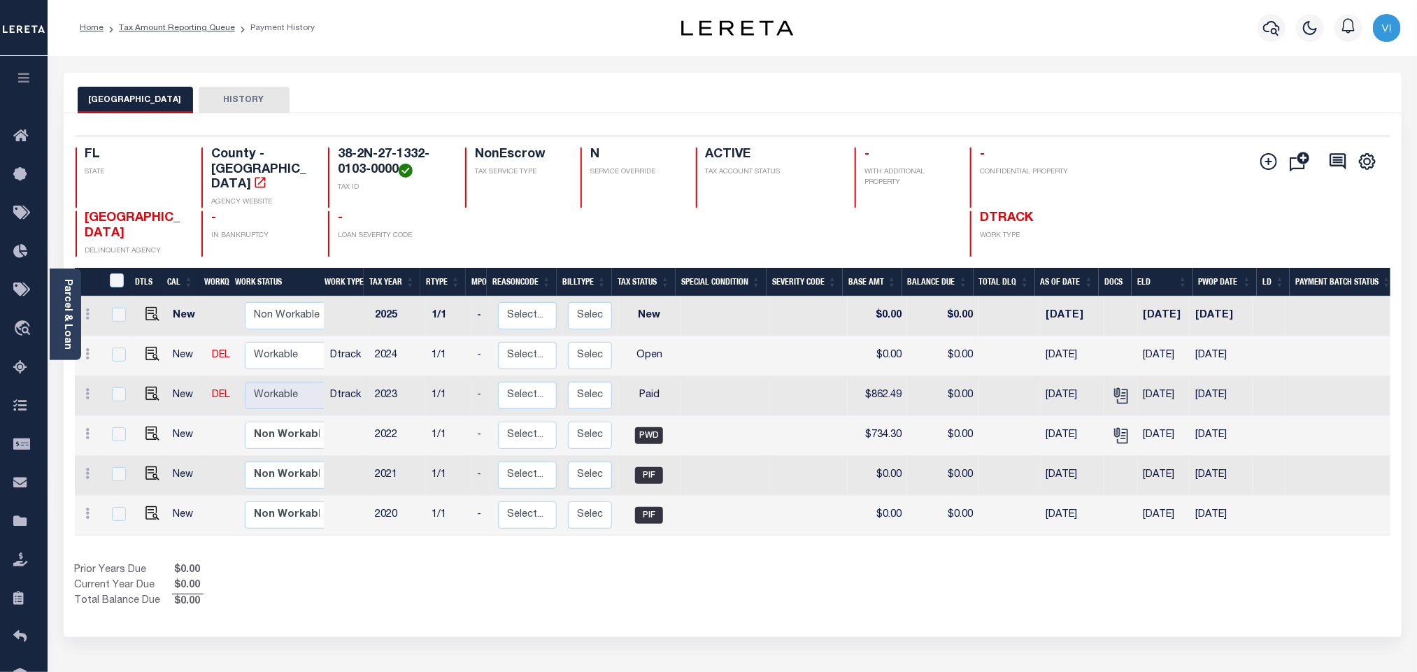
click at [397, 172] on h4 "38-2N-27-1332-0103-0000" at bounding box center [393, 163] width 110 height 30
drag, startPoint x: 396, startPoint y: 169, endPoint x: 324, endPoint y: 156, distance: 73.8
click at [324, 156] on div "FL STATE County - FL AGENCY WEBSITE 38-2N-27-1332-0103-0000 TAX ID NonEscrow TA…" at bounding box center [623, 178] width 1095 height 60
copy h4 "38-2N-27-1332-0103-0000"
click at [148, 347] on img "" at bounding box center [152, 354] width 14 height 14
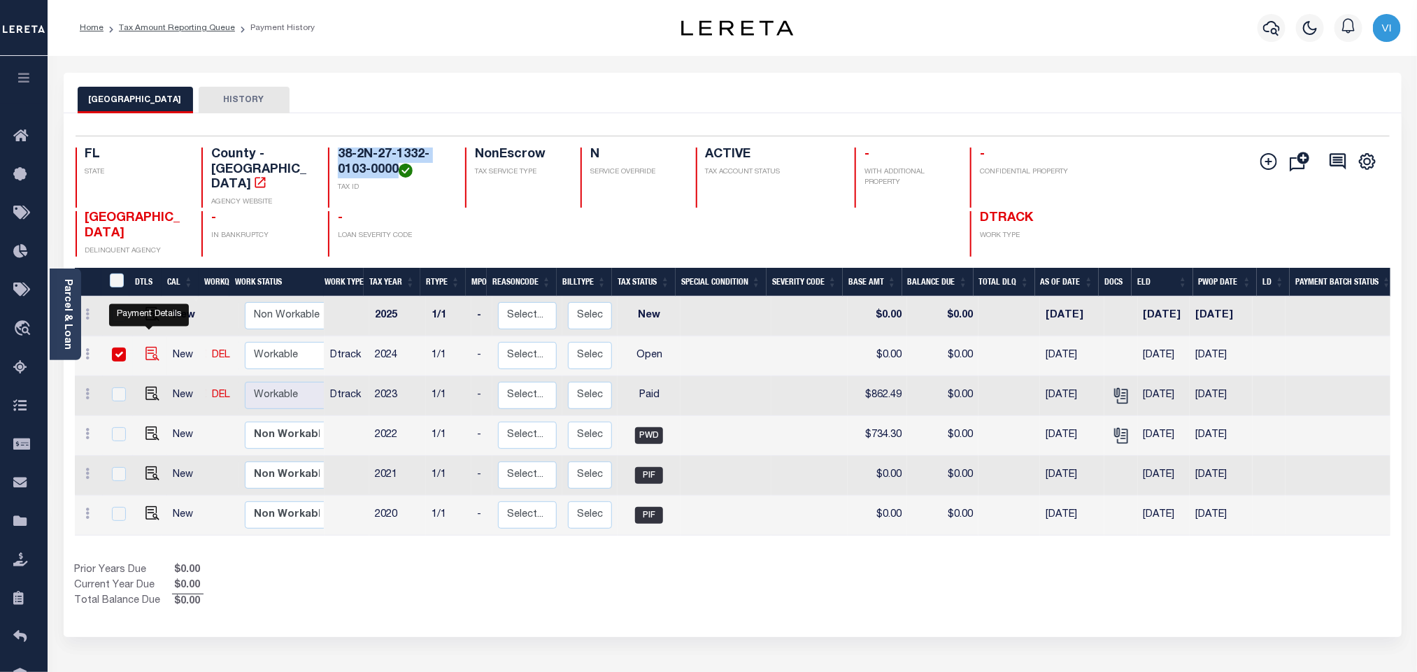
checkbox input "true"
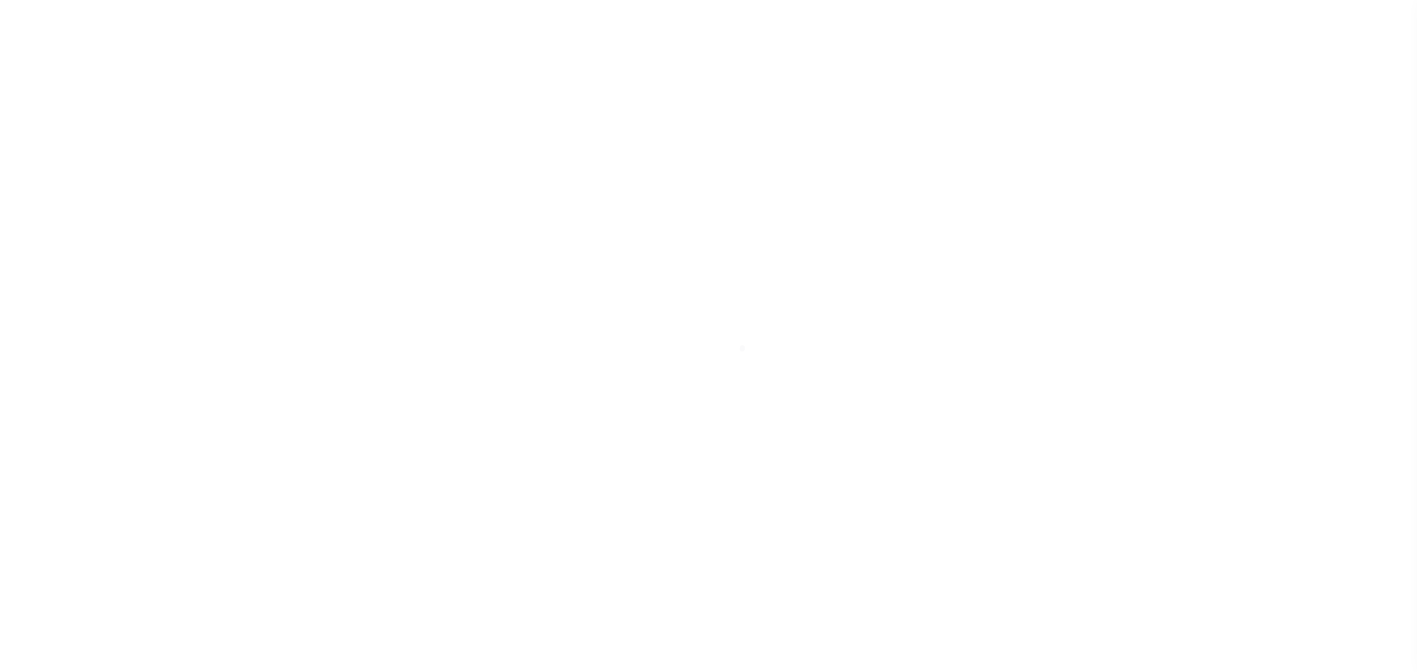
select select "OP2"
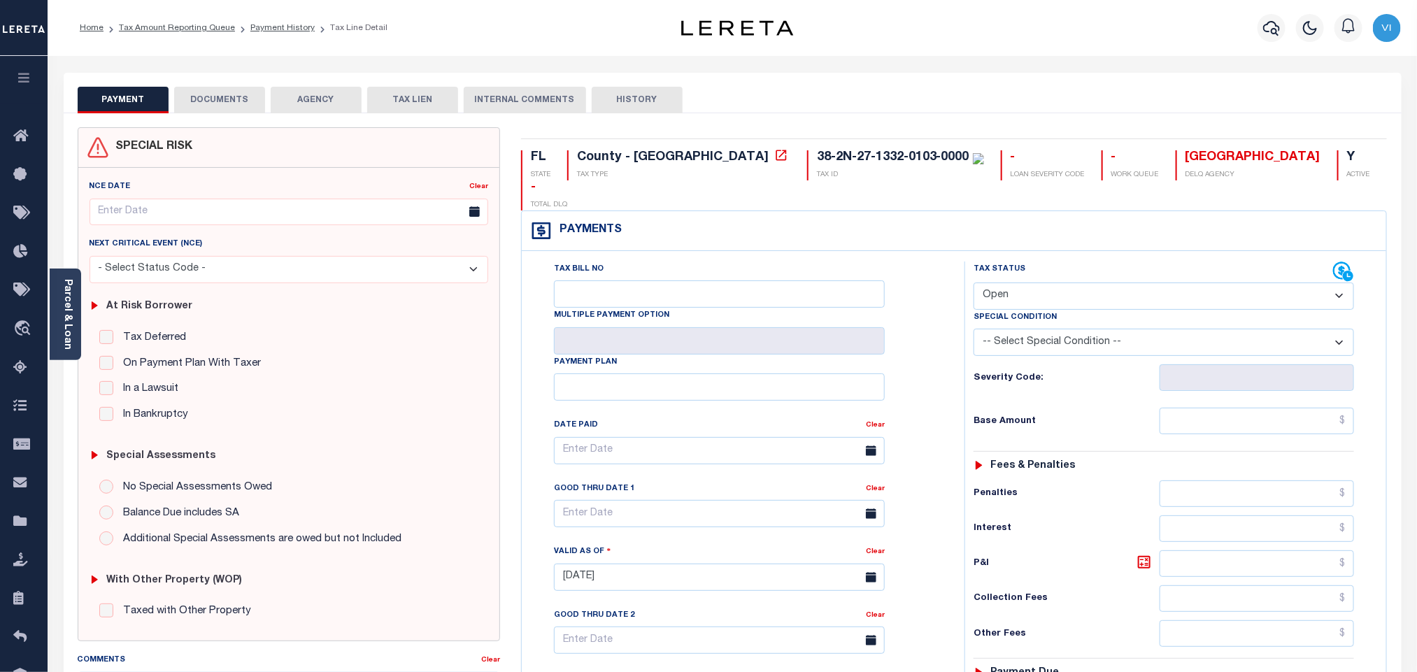
click at [237, 108] on button "DOCUMENTS" at bounding box center [219, 100] width 91 height 27
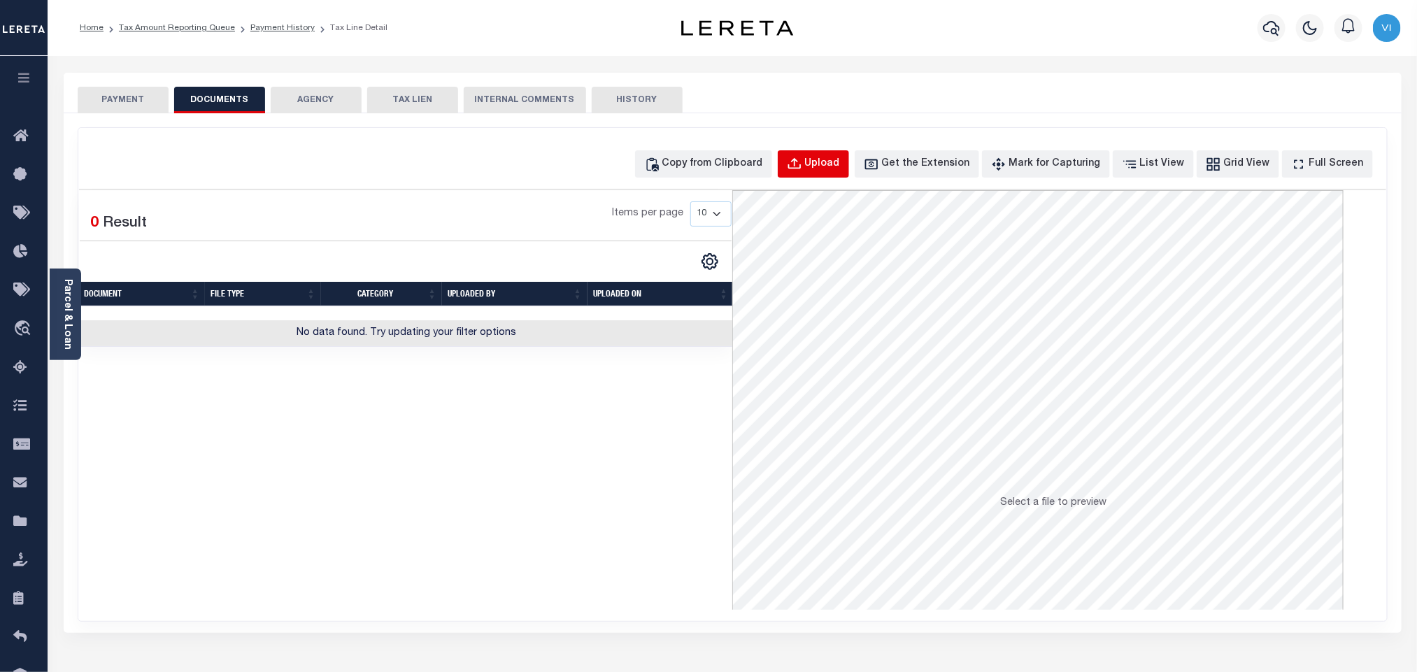
click at [829, 174] on button "Upload" at bounding box center [813, 163] width 71 height 27
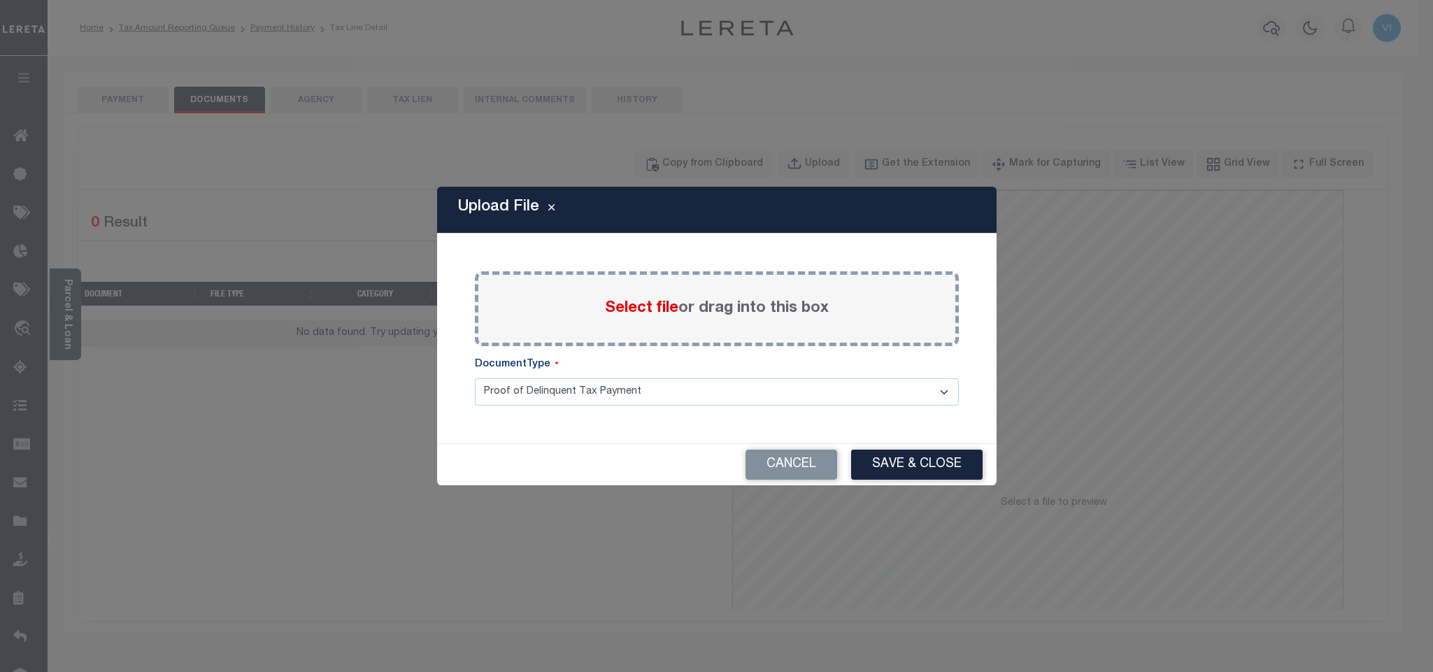
click at [622, 315] on span "Select file" at bounding box center [641, 308] width 73 height 15
click at [0, 0] on input "Select file or drag into this box" at bounding box center [0, 0] width 0 height 0
click at [756, 464] on button "Cancel" at bounding box center [791, 465] width 92 height 30
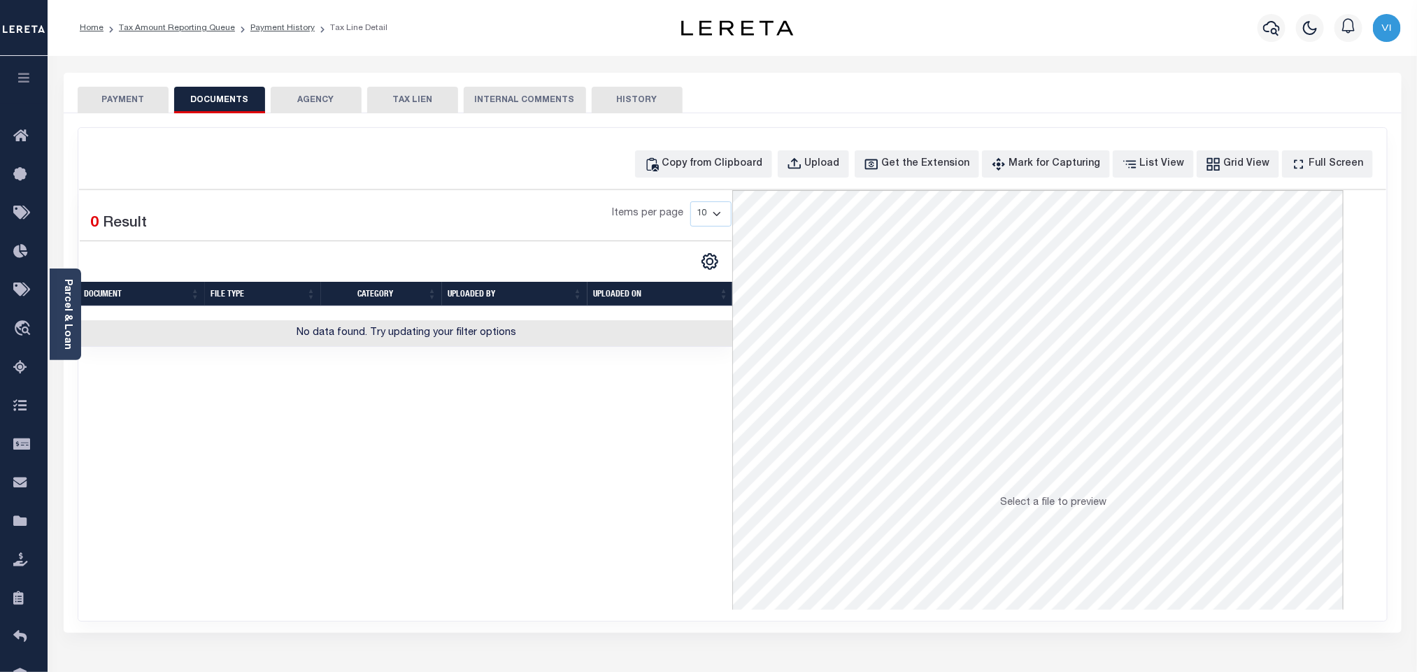
click at [124, 112] on button "PAYMENT" at bounding box center [123, 100] width 91 height 27
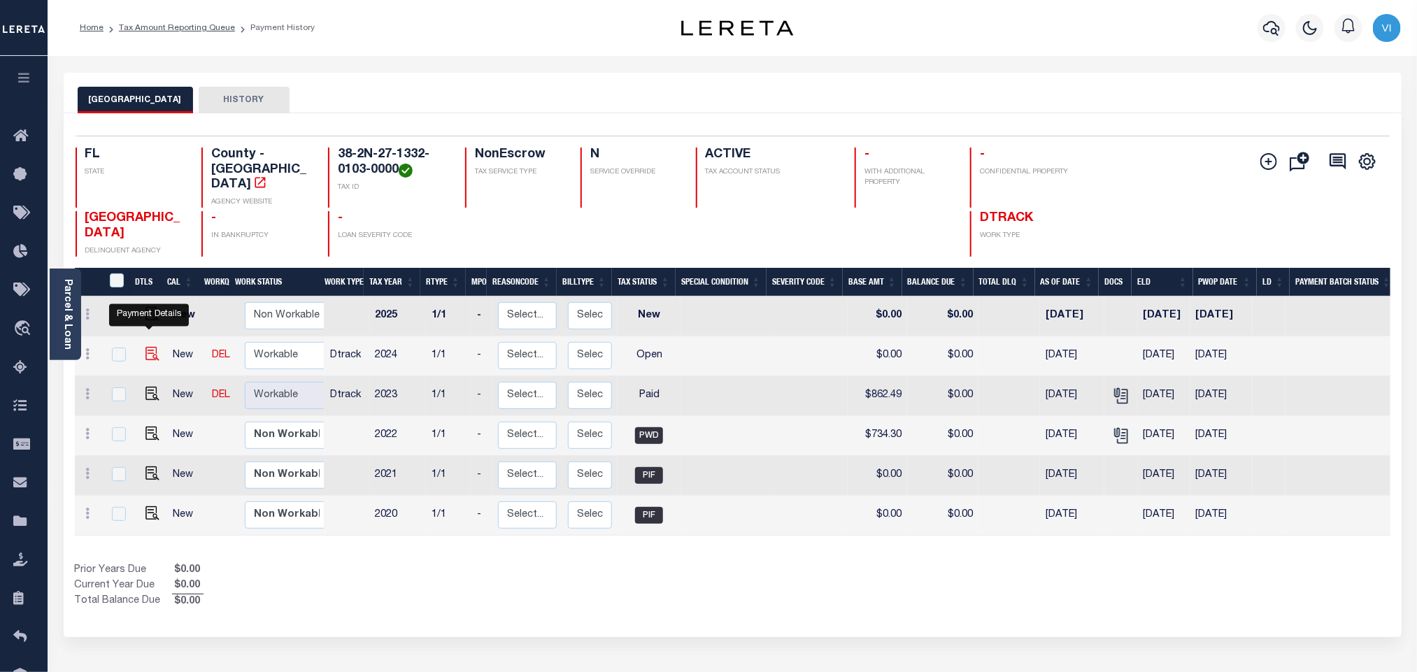
click at [145, 347] on img "" at bounding box center [152, 354] width 14 height 14
checkbox input "true"
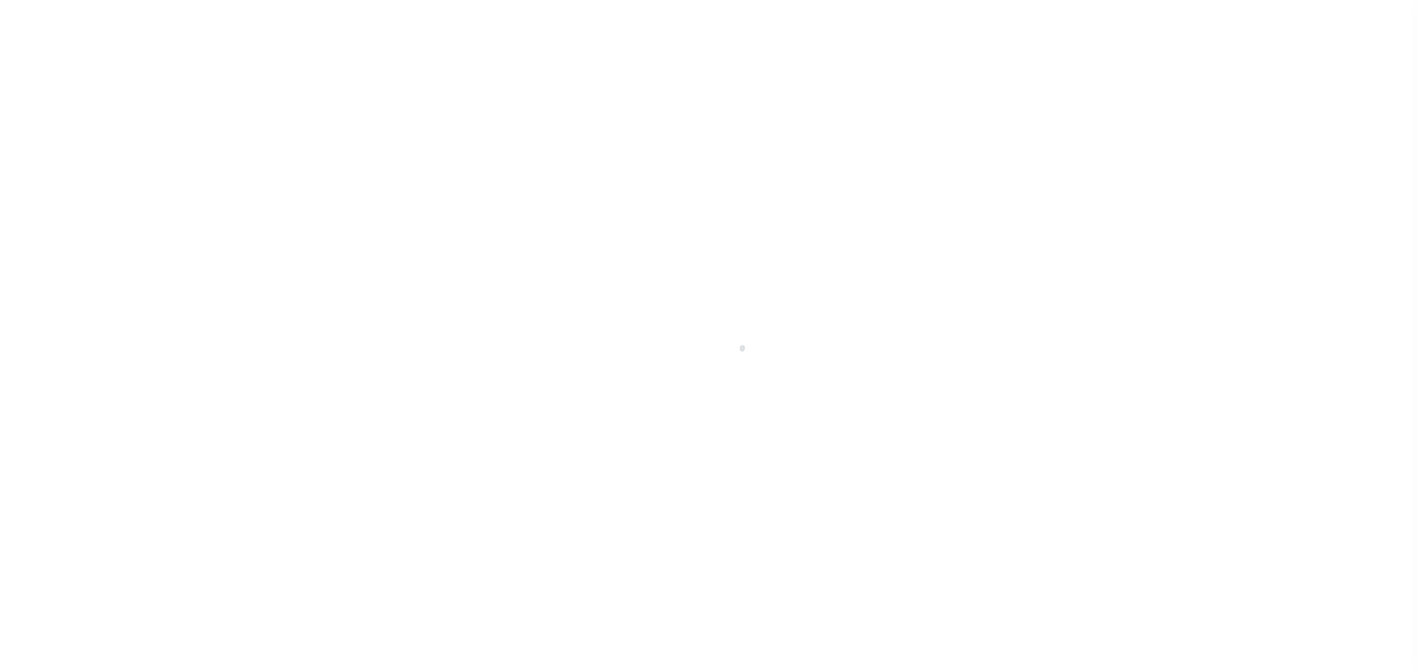
select select "OP2"
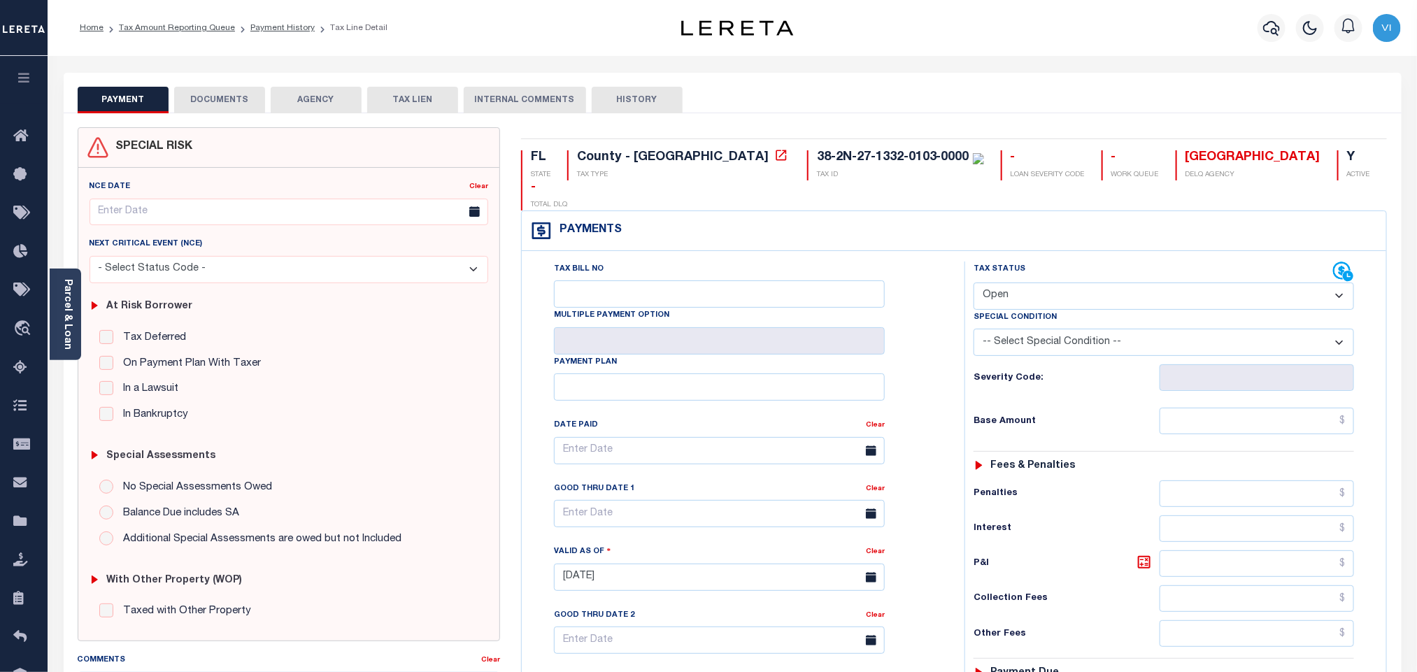
click at [219, 107] on button "DOCUMENTS" at bounding box center [219, 100] width 91 height 27
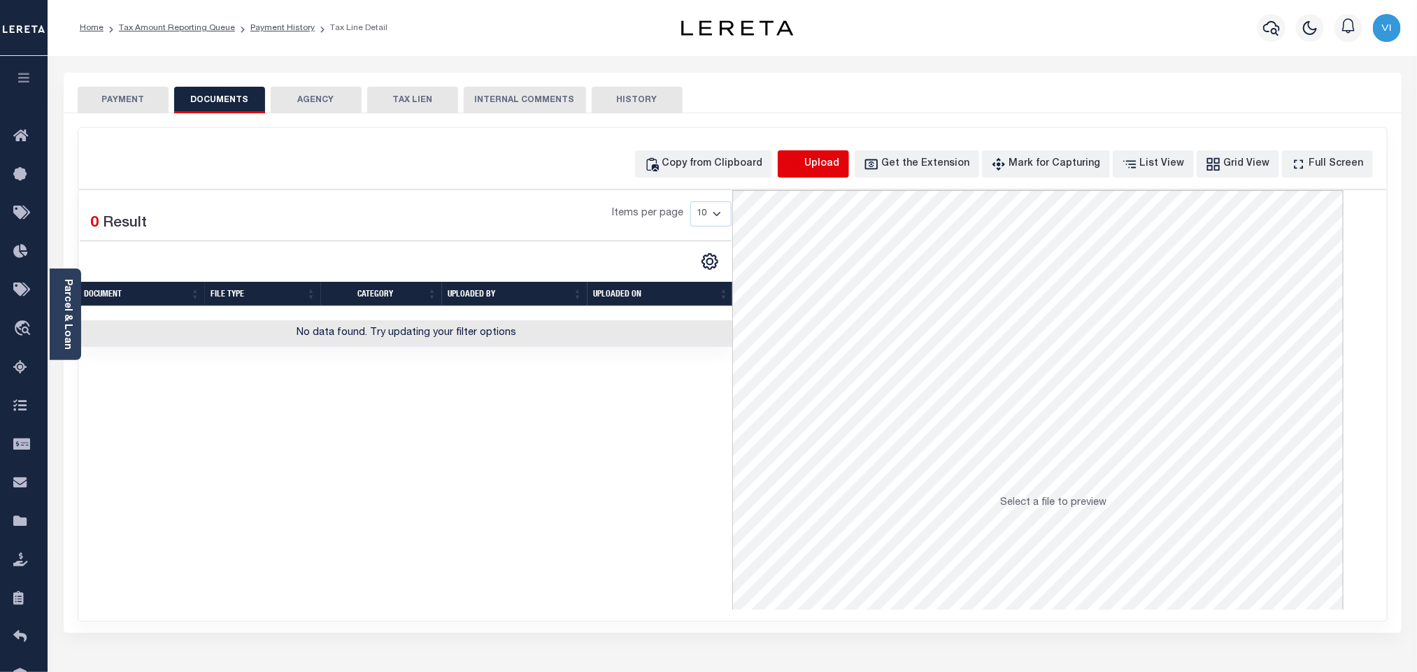
click at [802, 171] on icon "button" at bounding box center [794, 164] width 15 height 15
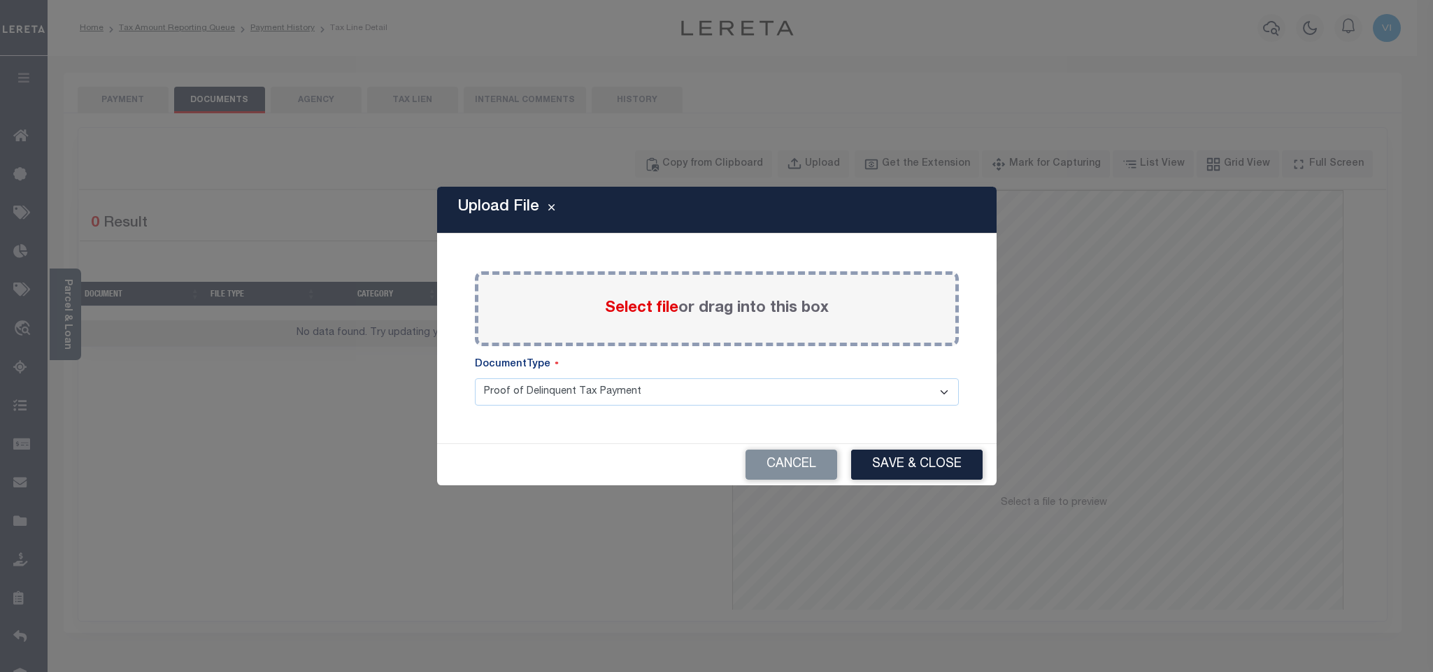
click at [636, 303] on span "Select file" at bounding box center [641, 308] width 73 height 15
click at [0, 0] on input "Select file or drag into this box" at bounding box center [0, 0] width 0 height 0
click at [800, 469] on button "Cancel" at bounding box center [791, 465] width 92 height 30
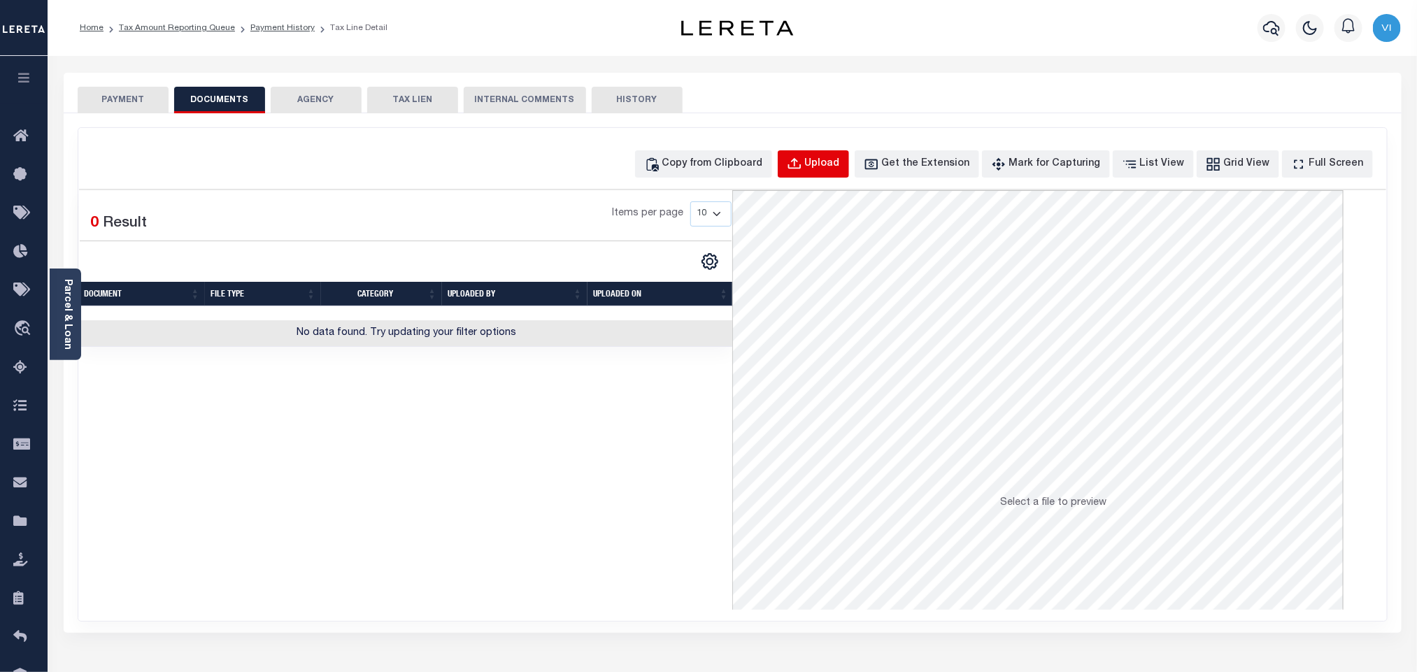
click at [835, 162] on div "Upload" at bounding box center [822, 164] width 35 height 15
select select "POP"
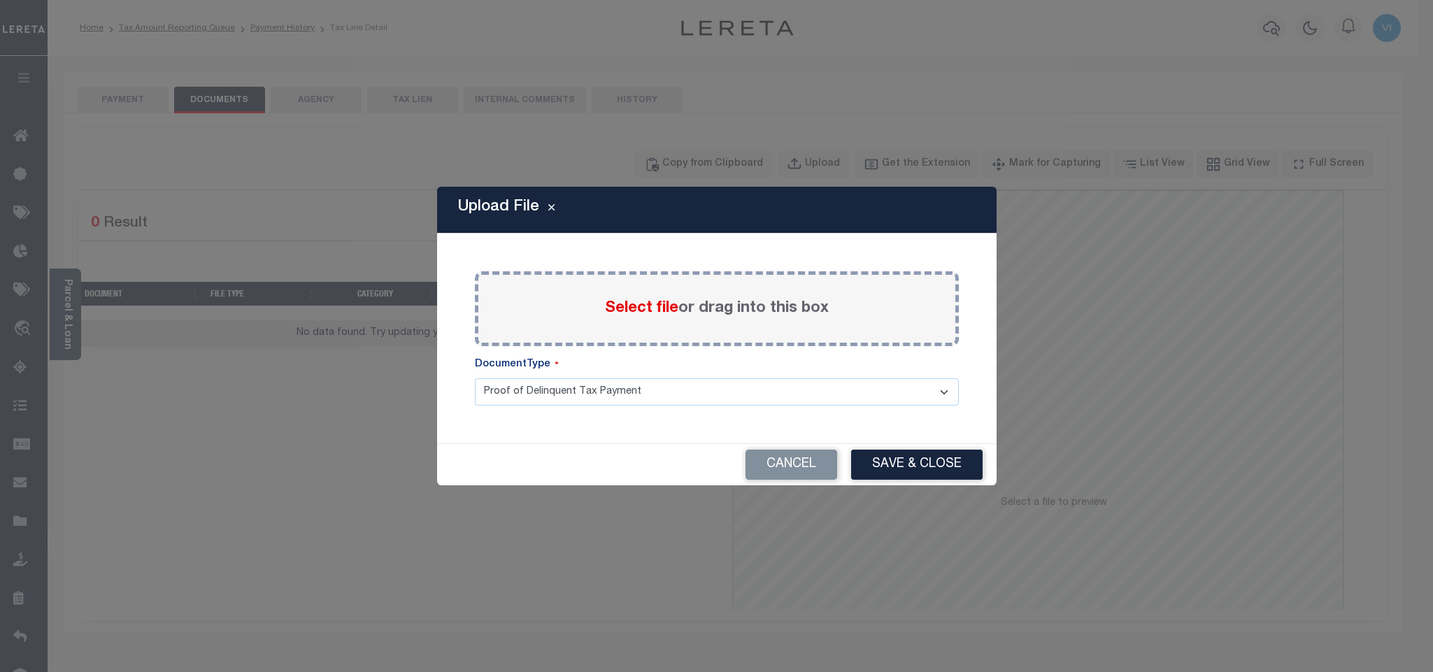
click at [640, 308] on span "Select file" at bounding box center [641, 308] width 73 height 15
click at [0, 0] on input "Select file or drag into this box" at bounding box center [0, 0] width 0 height 0
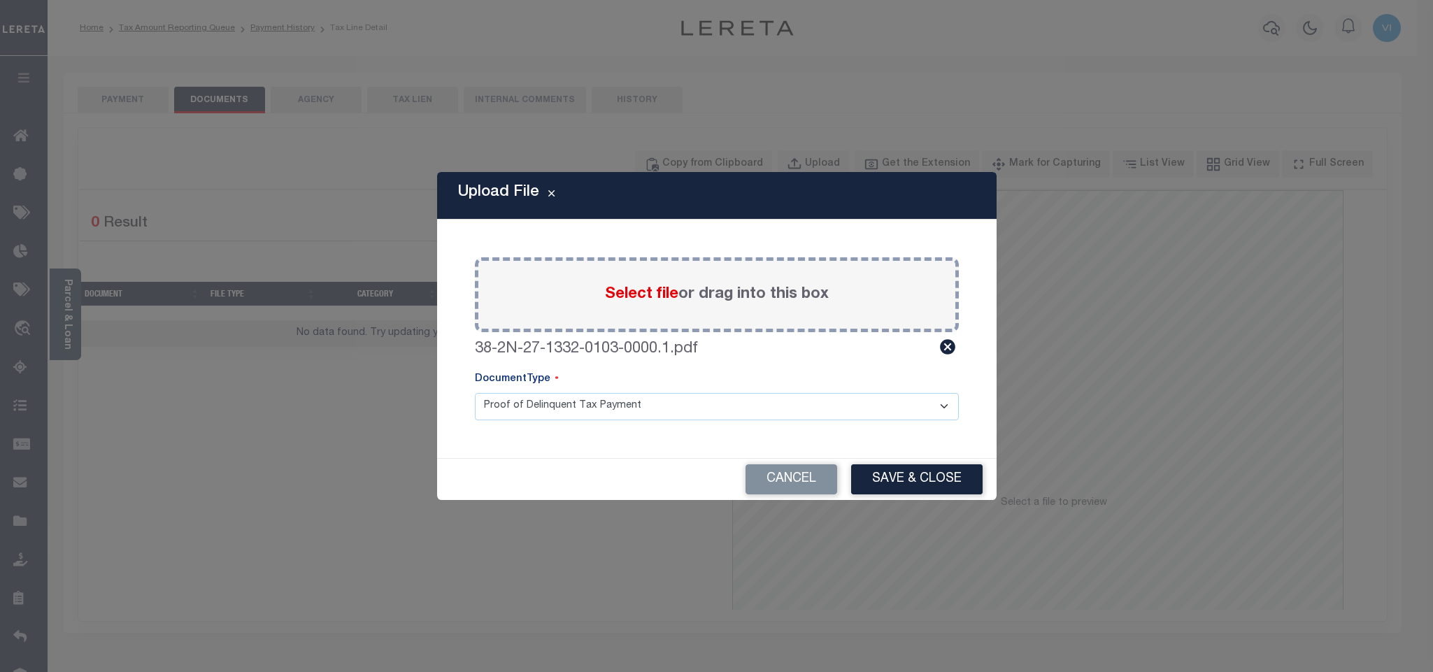
click at [494, 413] on select "Proof of Delinquent Tax Payment" at bounding box center [717, 406] width 484 height 27
click at [475, 393] on select "Proof of Delinquent Tax Payment" at bounding box center [717, 406] width 484 height 27
click at [930, 487] on button "Save & Close" at bounding box center [916, 479] width 131 height 30
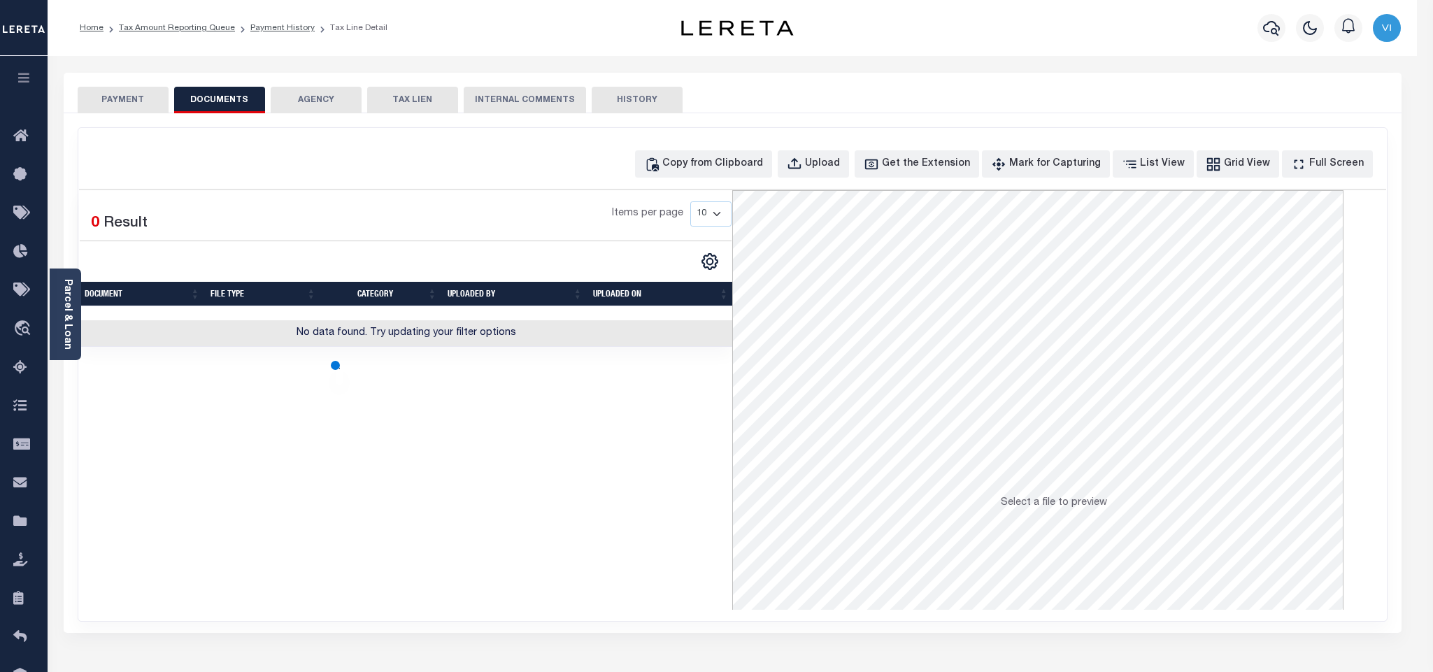
click at [138, 109] on button "PAYMENT" at bounding box center [123, 100] width 91 height 27
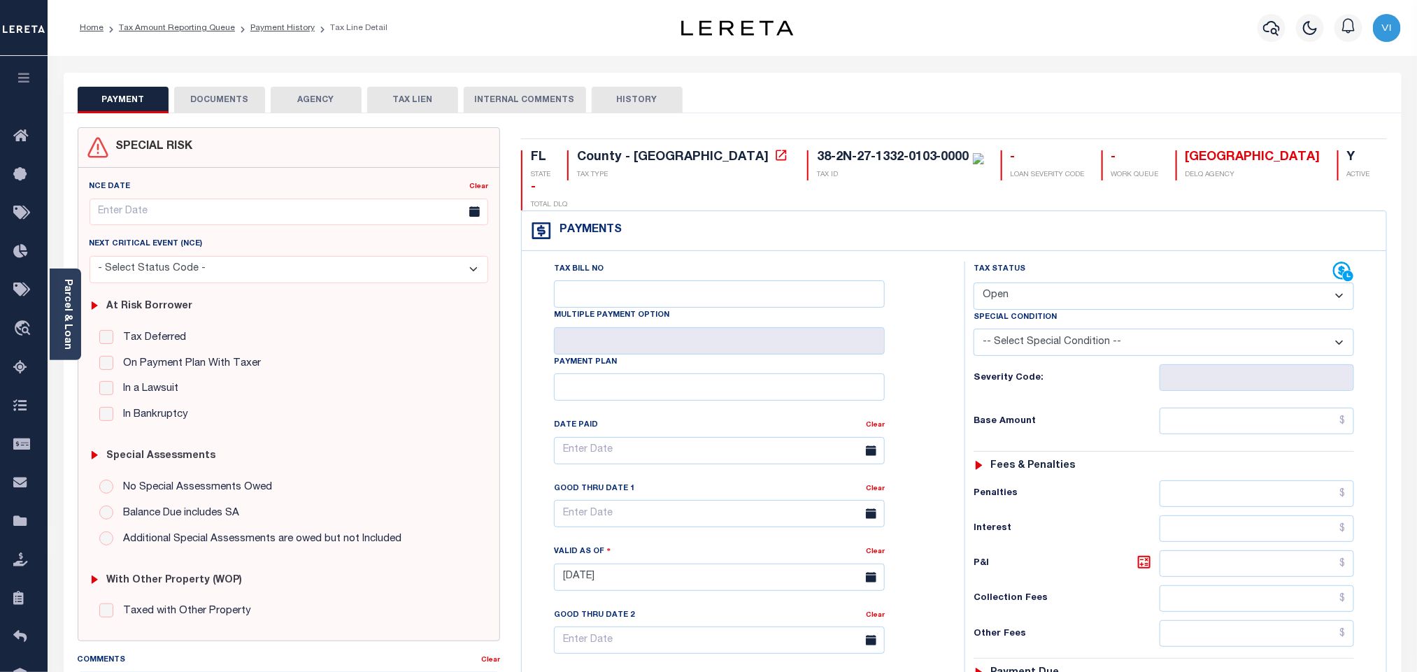
click at [1010, 283] on select "- Select Status Code - Open Due/Unpaid Paid Incomplete No Tax Due Internal Refu…" at bounding box center [1163, 296] width 380 height 27
select select "PYD"
click at [973, 283] on select "- Select Status Code - Open Due/Unpaid Paid Incomplete No Tax Due Internal Refu…" at bounding box center [1163, 296] width 380 height 27
type input "[DATE]"
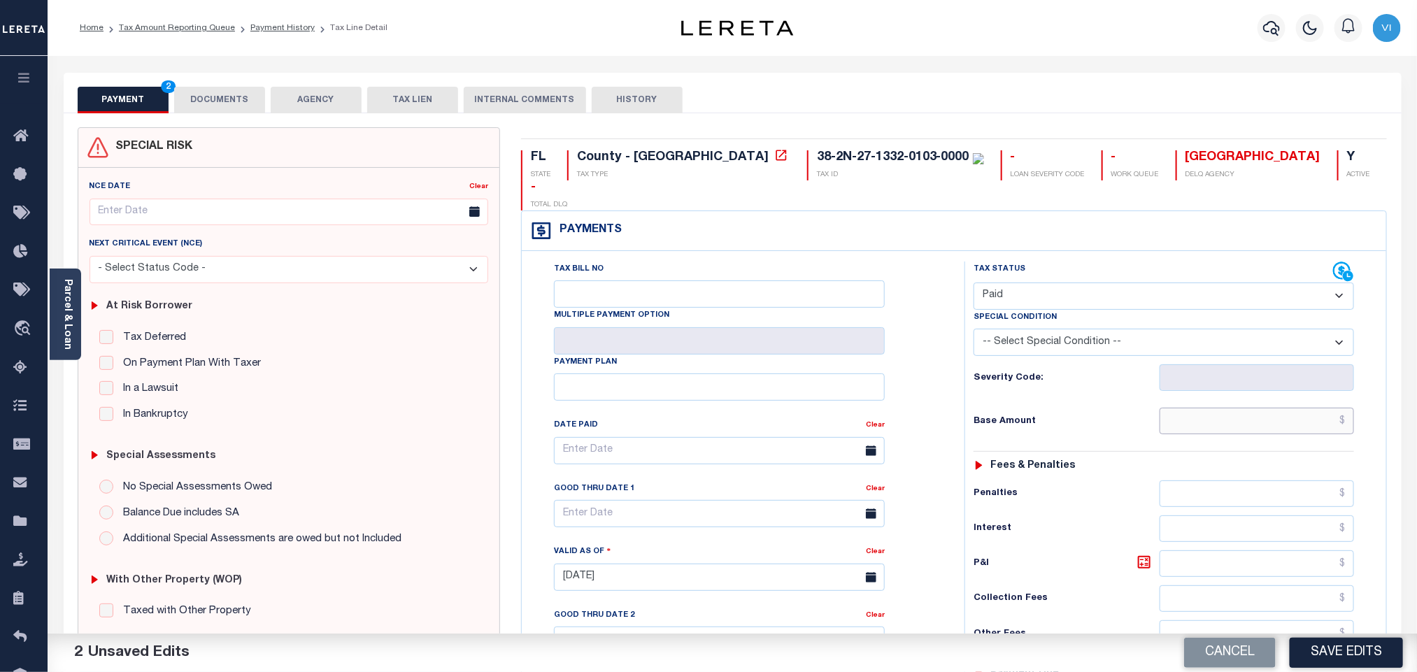
click at [1236, 408] on input "text" at bounding box center [1256, 421] width 195 height 27
paste input "1,015.82"
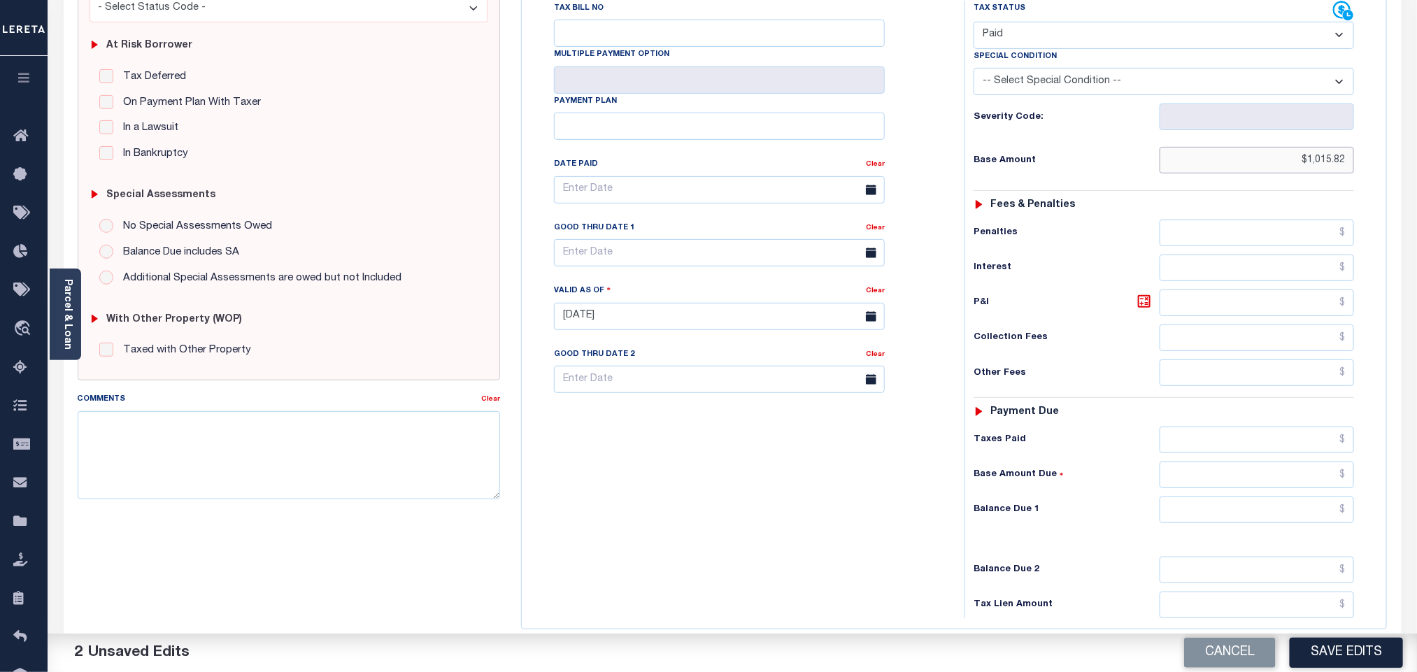
scroll to position [364, 0]
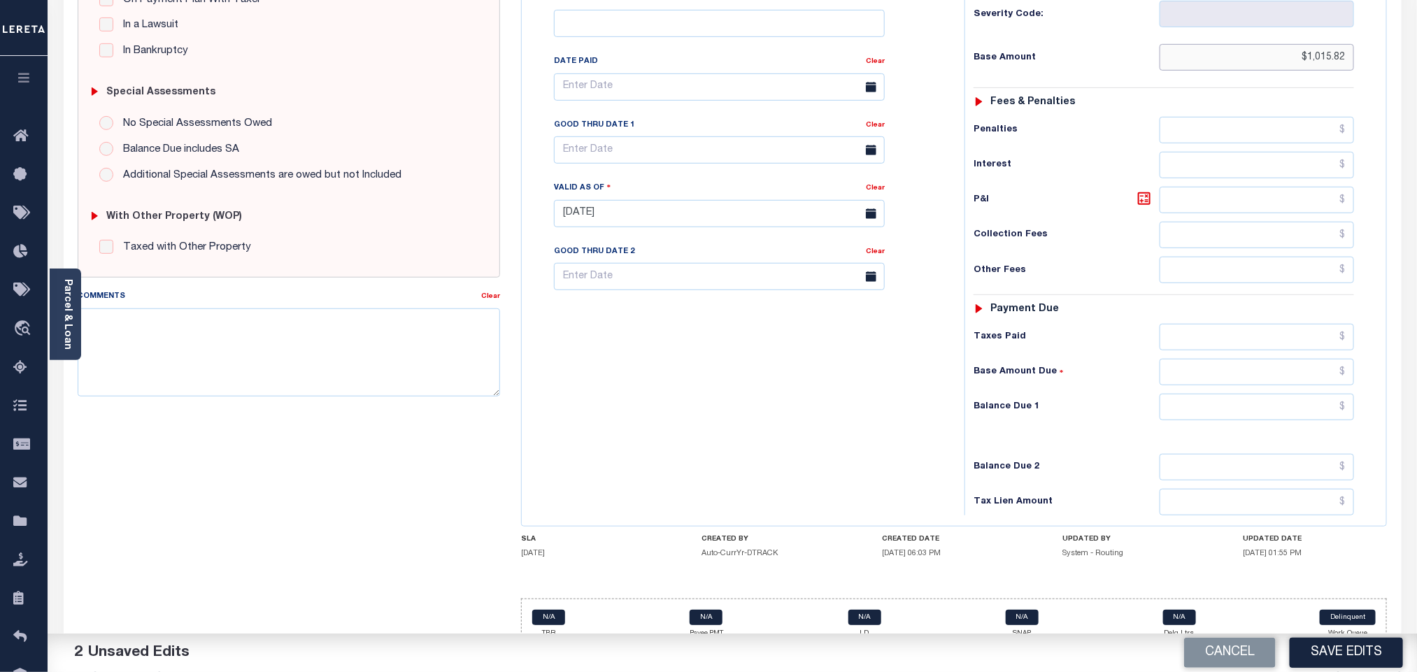
type input "$1,015.82"
click at [1207, 394] on input "text" at bounding box center [1256, 407] width 195 height 27
type input "$0.00"
click at [1112, 431] on div "Tax Status Status - Select Status Code -" at bounding box center [1168, 206] width 408 height 617
click at [1360, 659] on button "Save Edits" at bounding box center [1345, 653] width 113 height 30
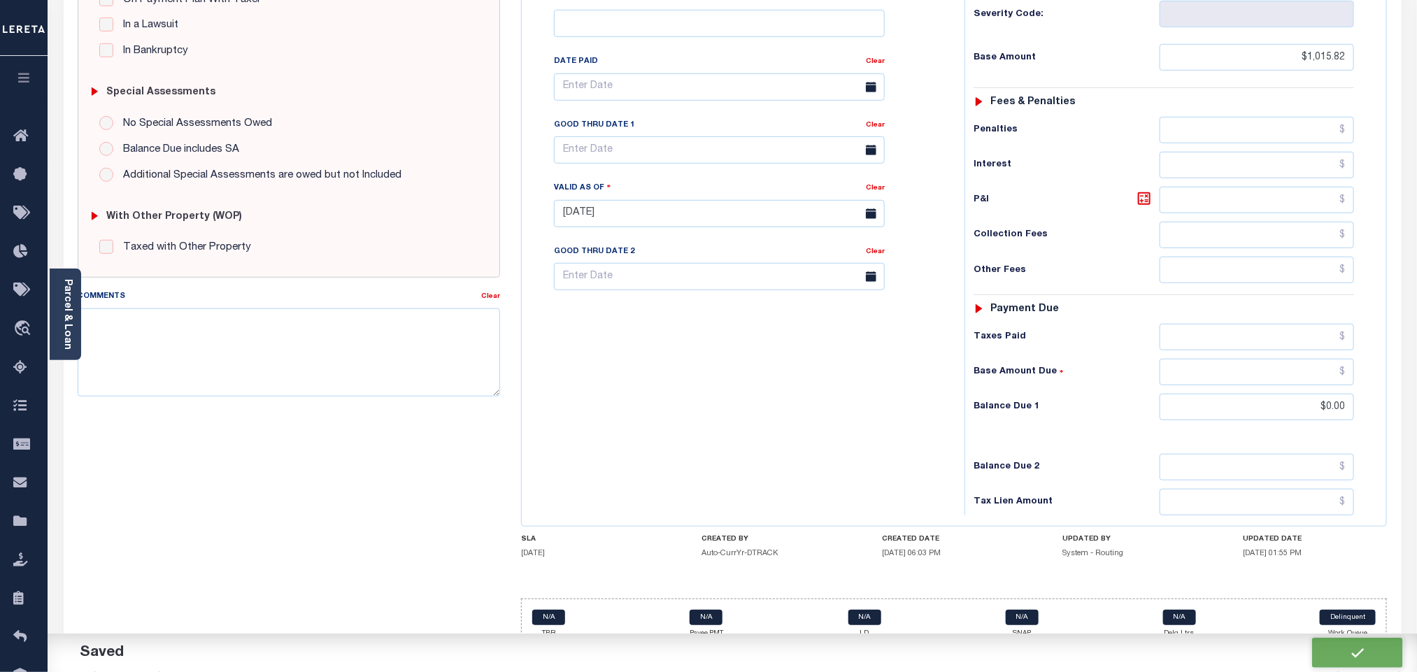
checkbox input "false"
type input "$1,015.82"
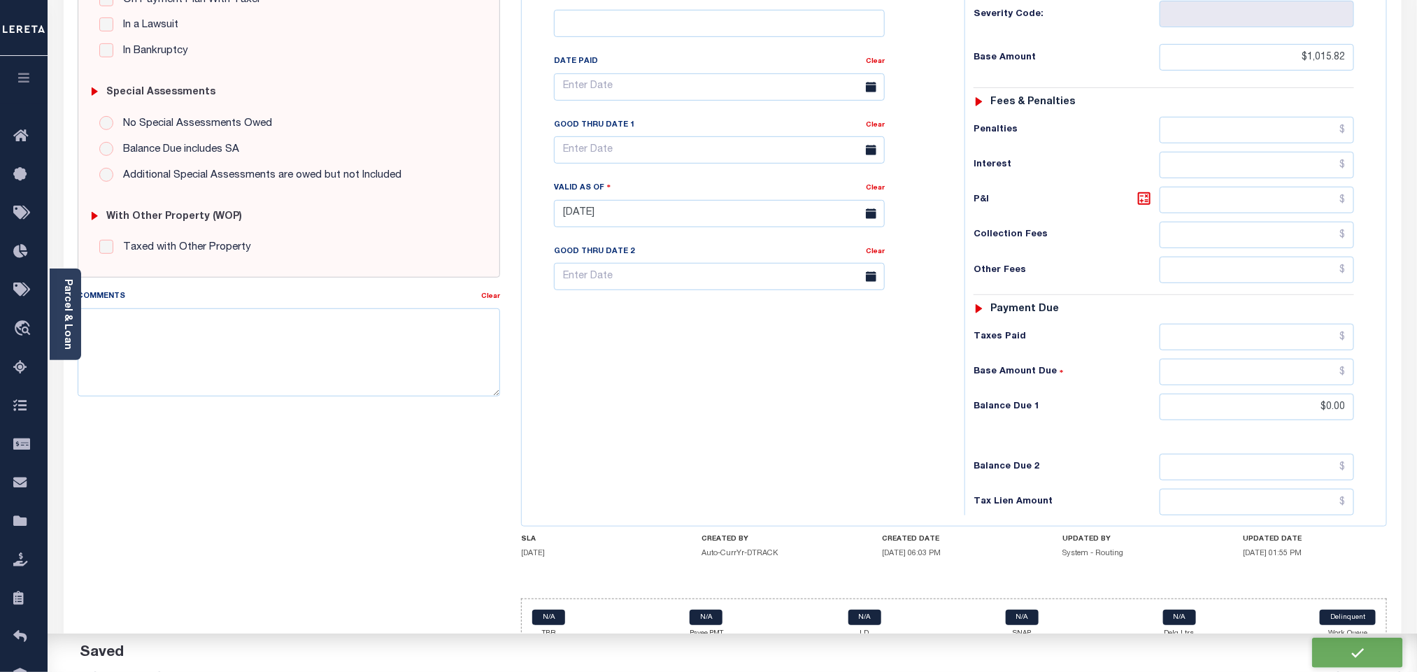
type input "$0"
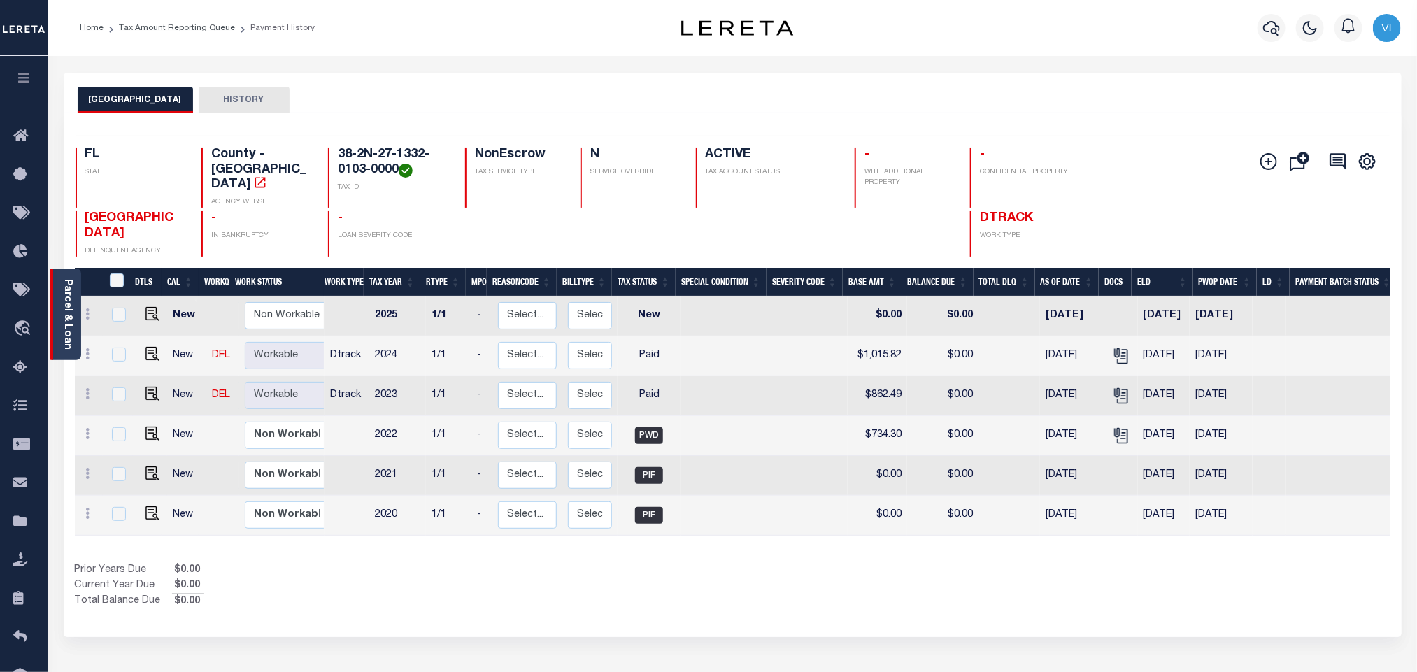
click at [66, 309] on link "Parcel & Loan" at bounding box center [67, 314] width 10 height 71
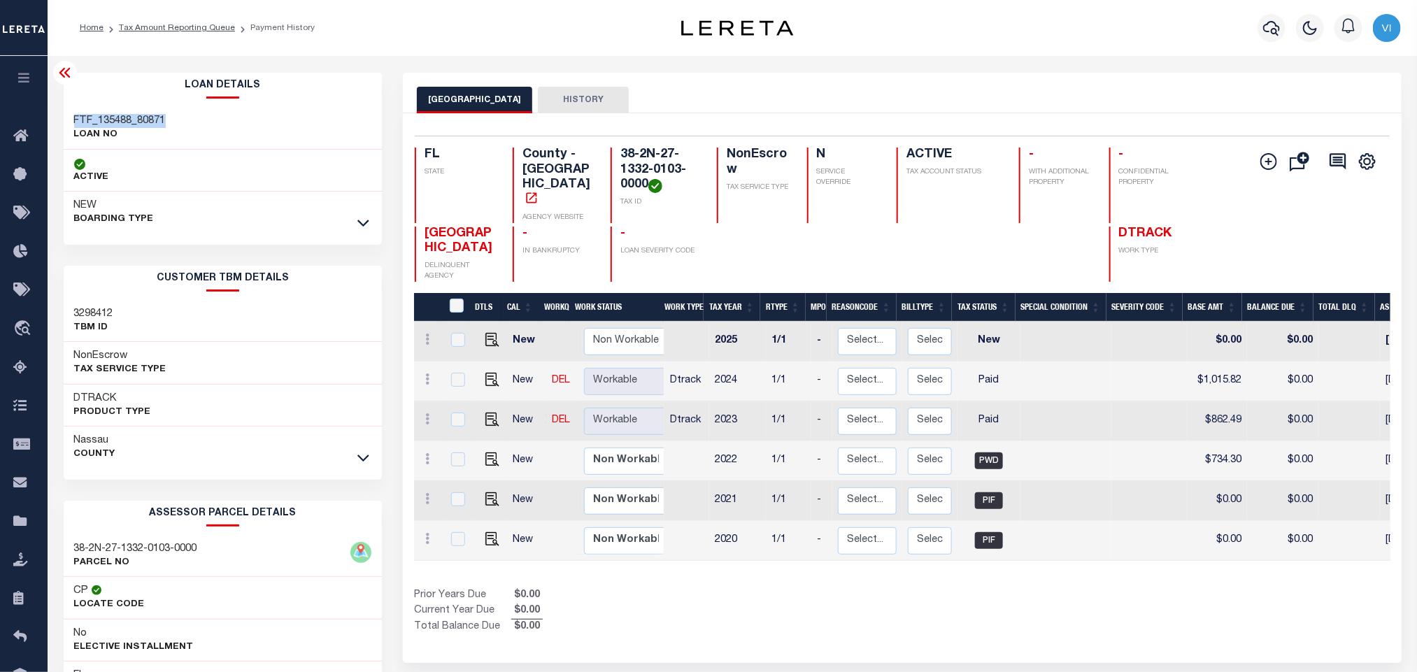
drag, startPoint x: 69, startPoint y: 118, endPoint x: 191, endPoint y: 115, distance: 121.7
click at [191, 115] on div "FTF_135488_80871 LOAN NO" at bounding box center [223, 128] width 319 height 43
copy h3 "FTF_135488_80871"
drag, startPoint x: 647, startPoint y: 187, endPoint x: 617, endPoint y: 157, distance: 42.5
click at [617, 157] on div "38-2N-27-1332-0103-0000 TAX ID" at bounding box center [655, 186] width 90 height 76
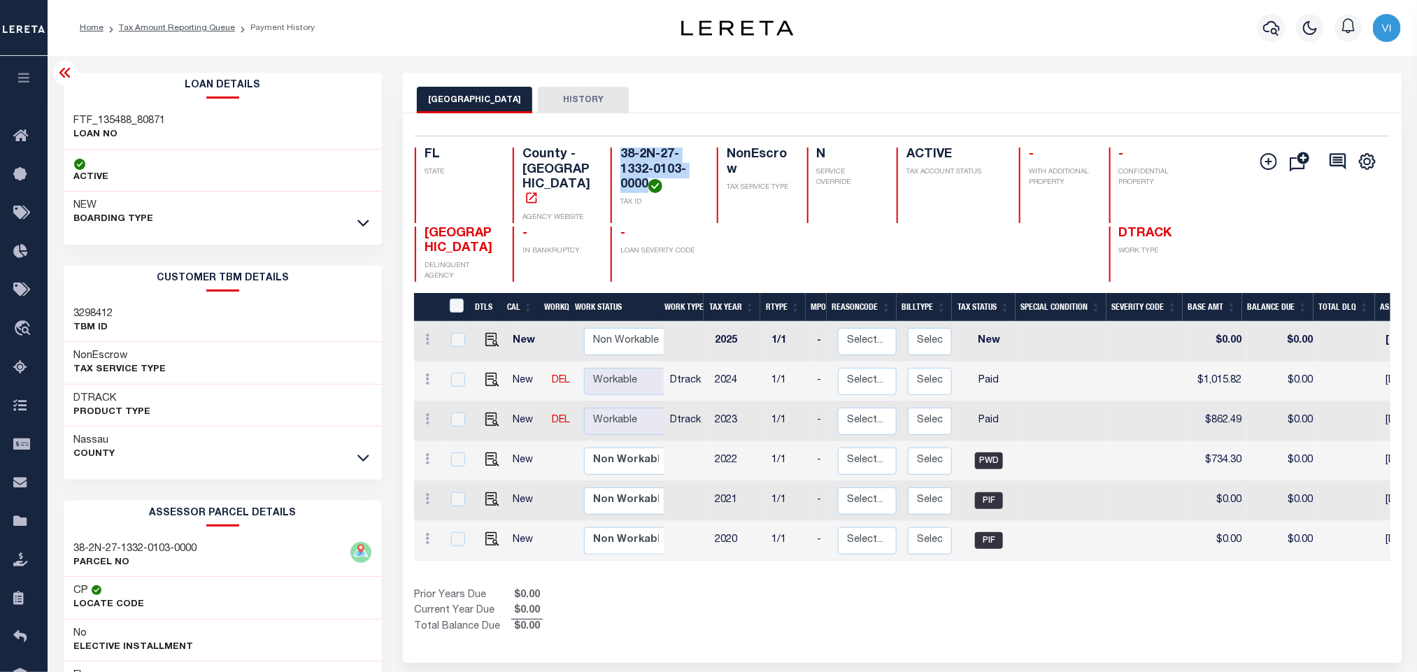
copy h4 "38-2N-27-1332-0103-0000"
click at [1266, 30] on icon "button" at bounding box center [1271, 28] width 17 height 17
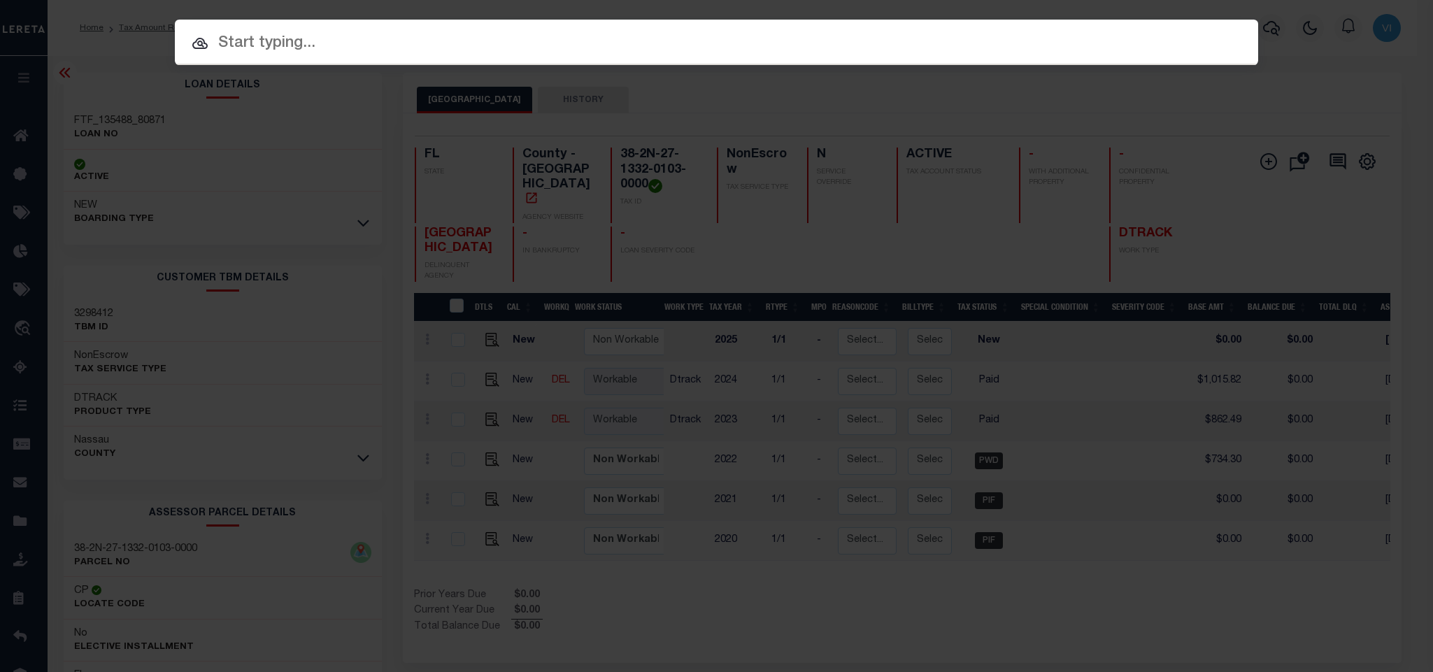
click at [1110, 38] on input "text" at bounding box center [716, 43] width 1083 height 24
paste input "FTF_139618_109218"
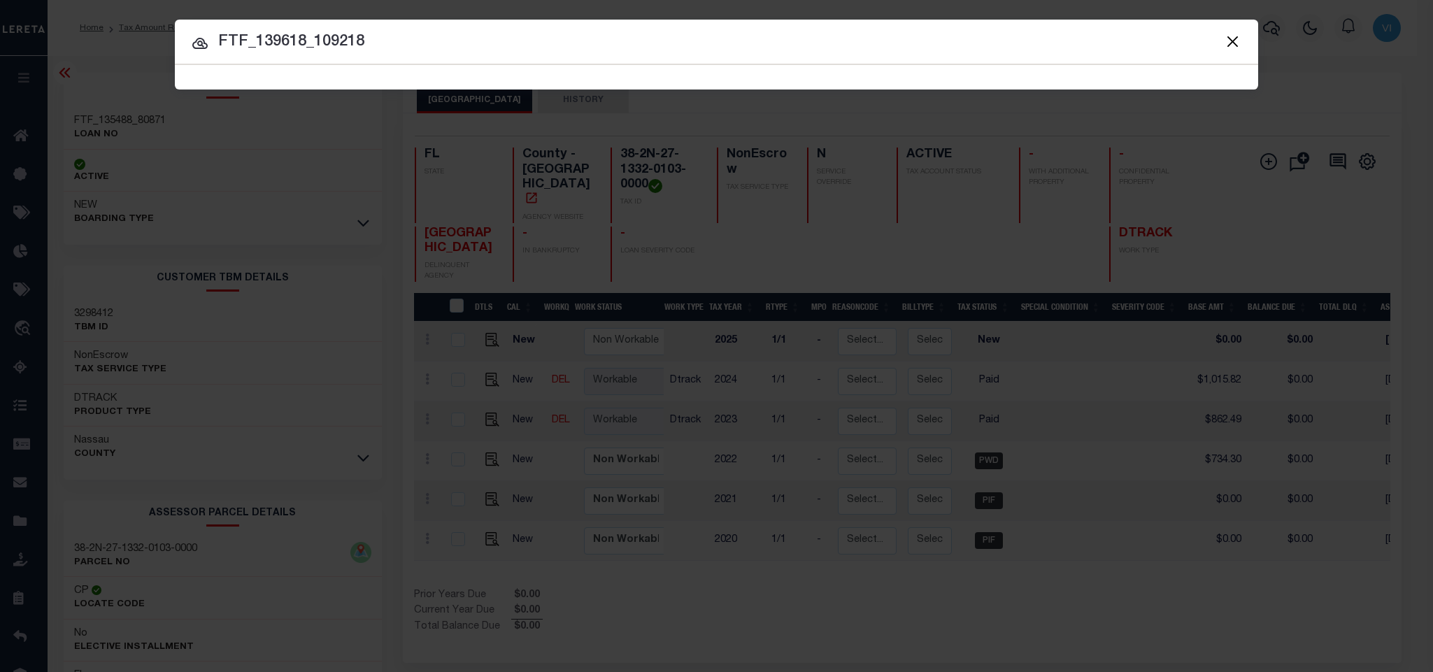
type input "FTF_139618_109218"
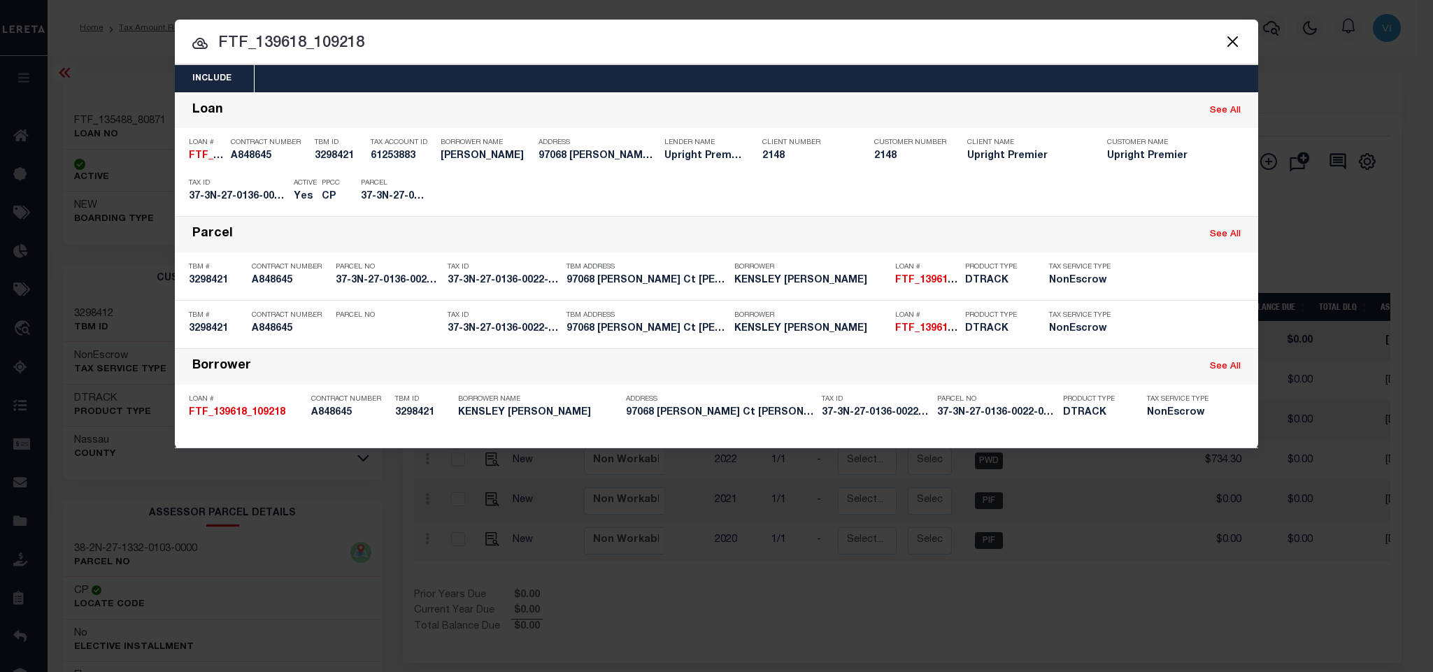
click at [575, 84] on div "Include Loans TBM Customers Borrowers Payments (Lender Non-Disb) Payments (Lend…" at bounding box center [716, 78] width 1083 height 27
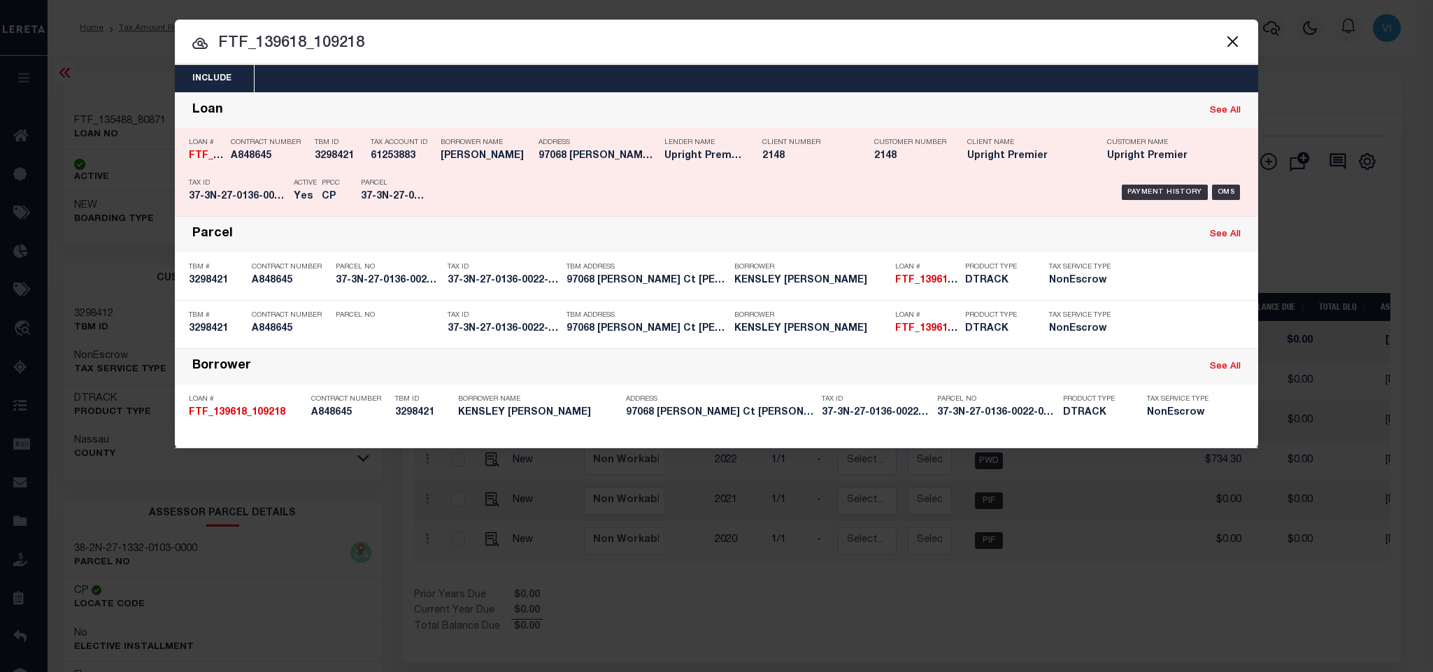
click at [441, 190] on div "Payment History OMS" at bounding box center [844, 192] width 820 height 41
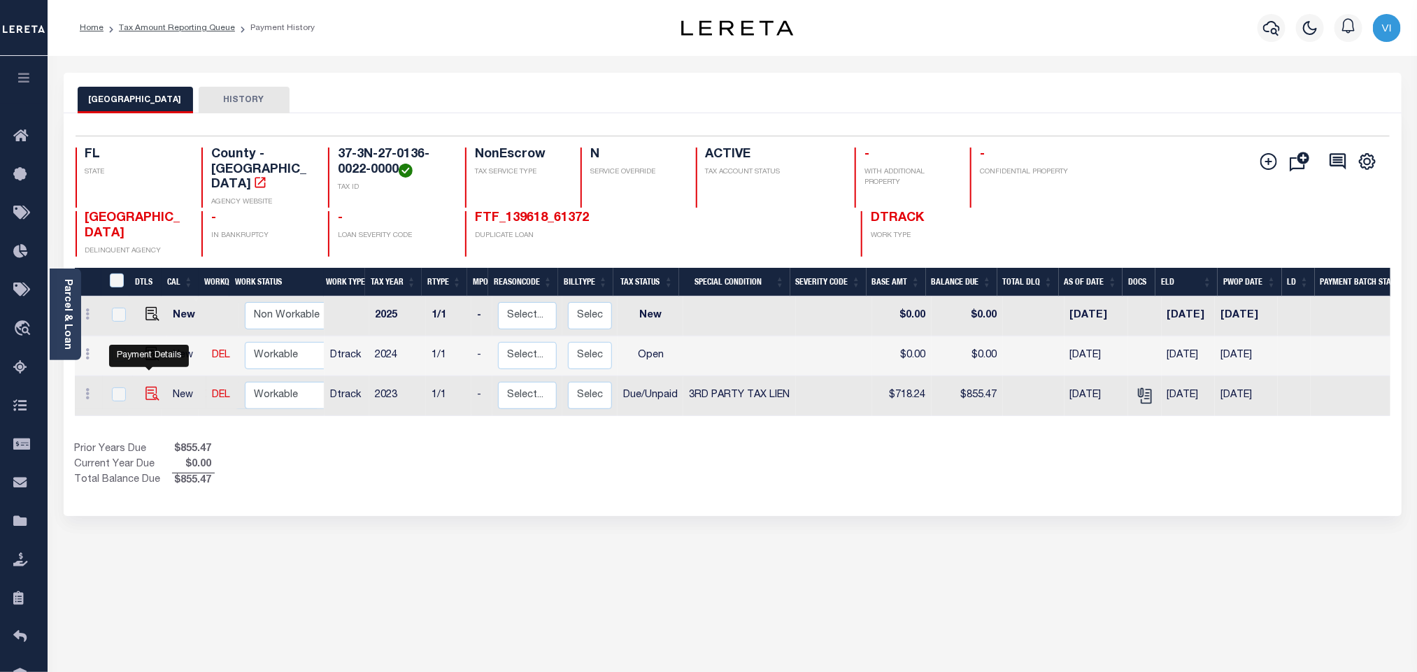
click at [145, 387] on img "" at bounding box center [152, 394] width 14 height 14
checkbox input "true"
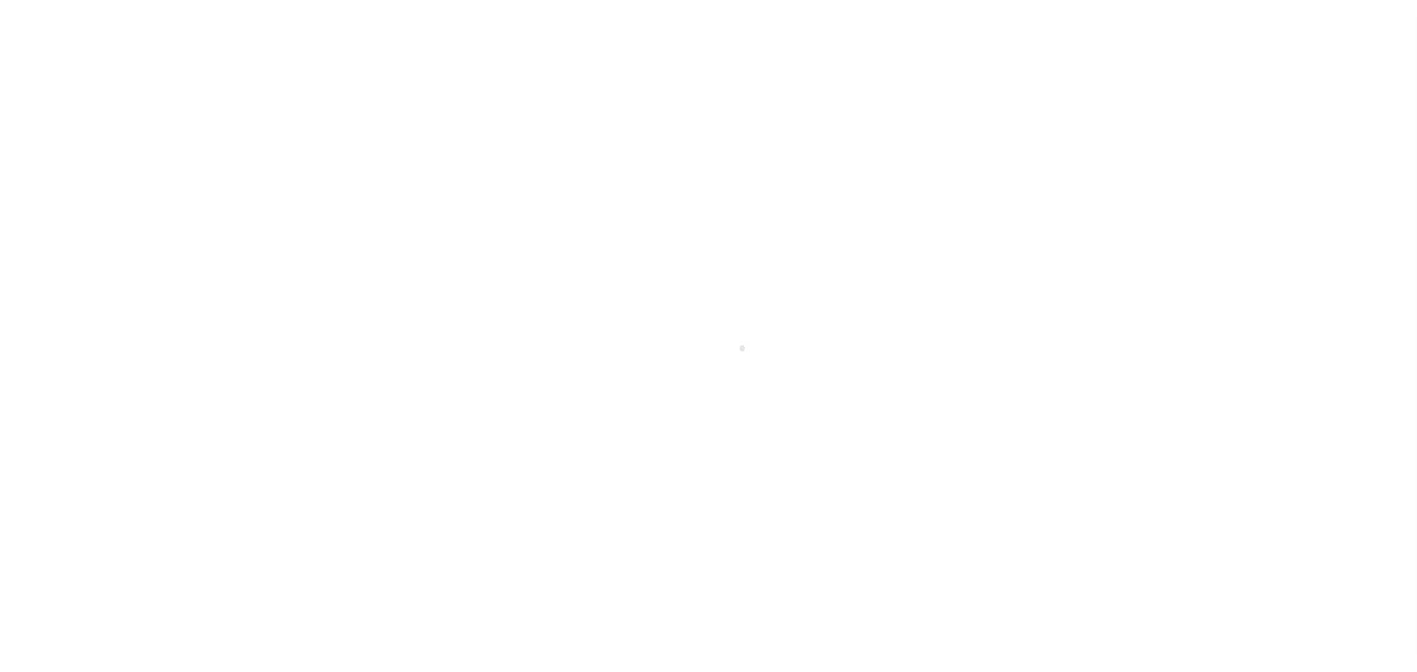
select select "DUE"
select select "20"
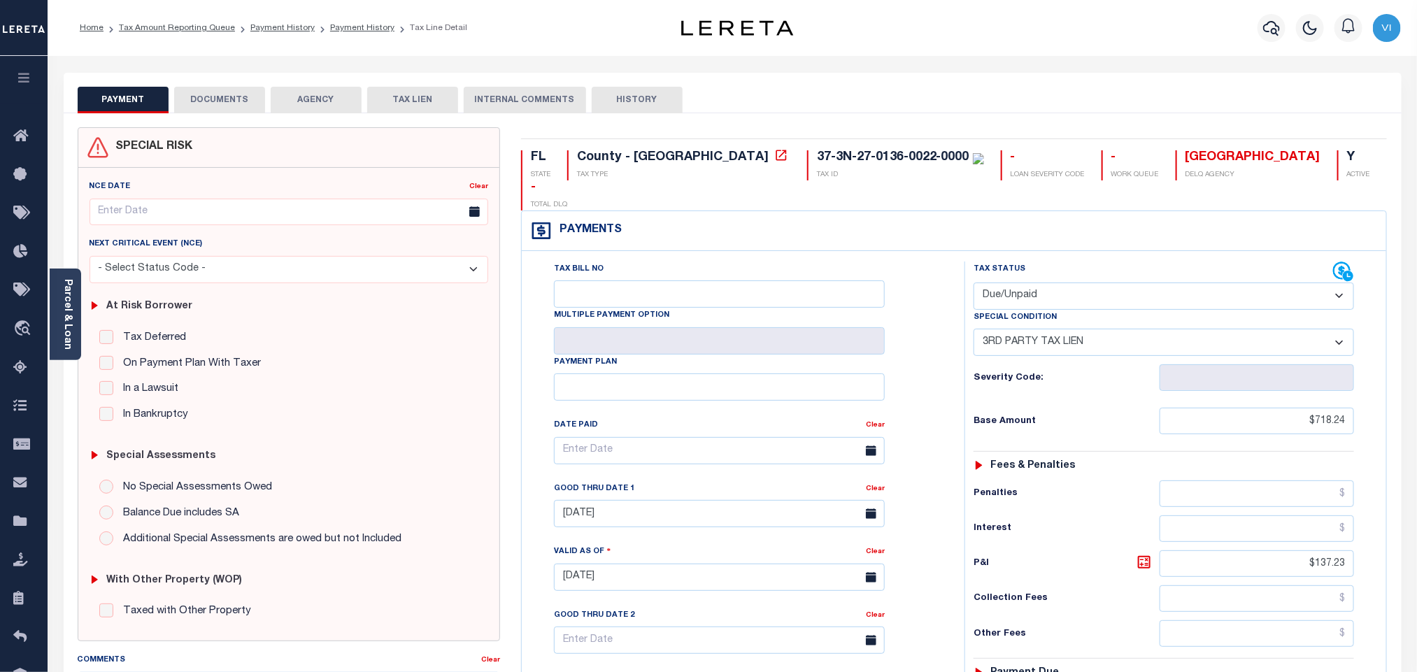
click at [231, 111] on button "DOCUMENTS" at bounding box center [219, 100] width 91 height 27
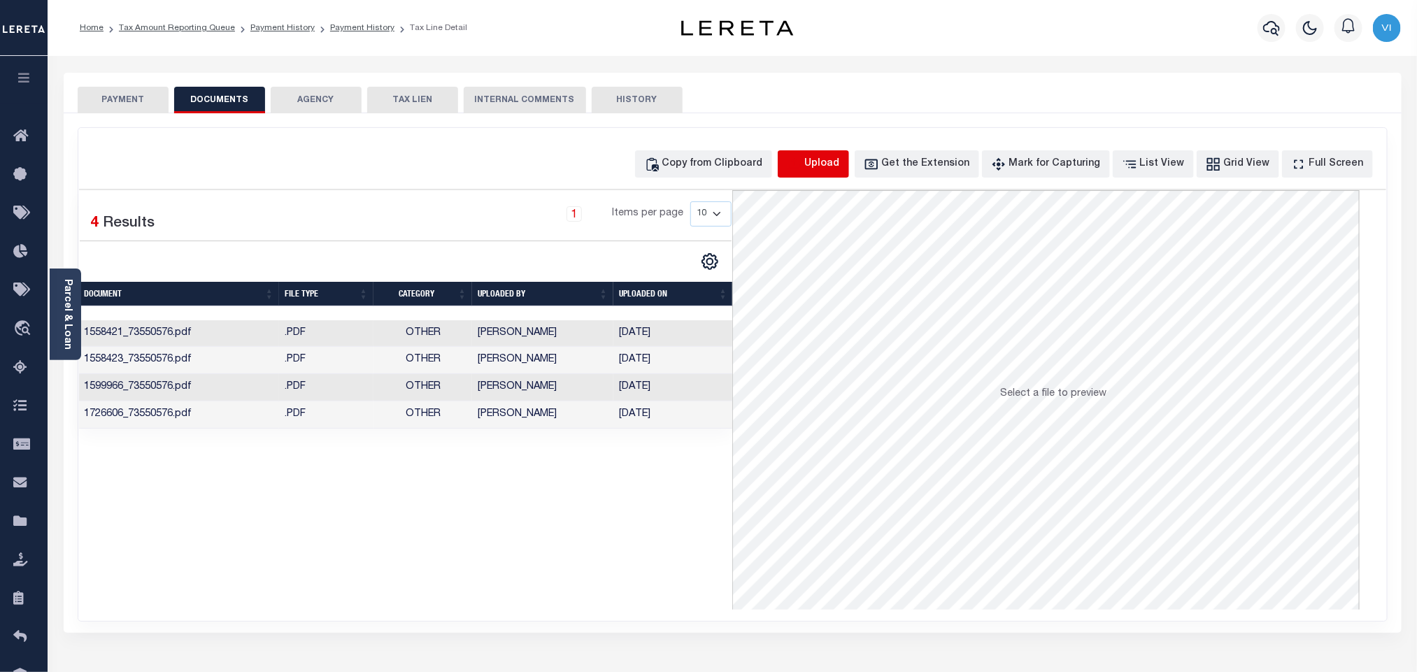
click at [802, 164] on icon "button" at bounding box center [794, 164] width 15 height 15
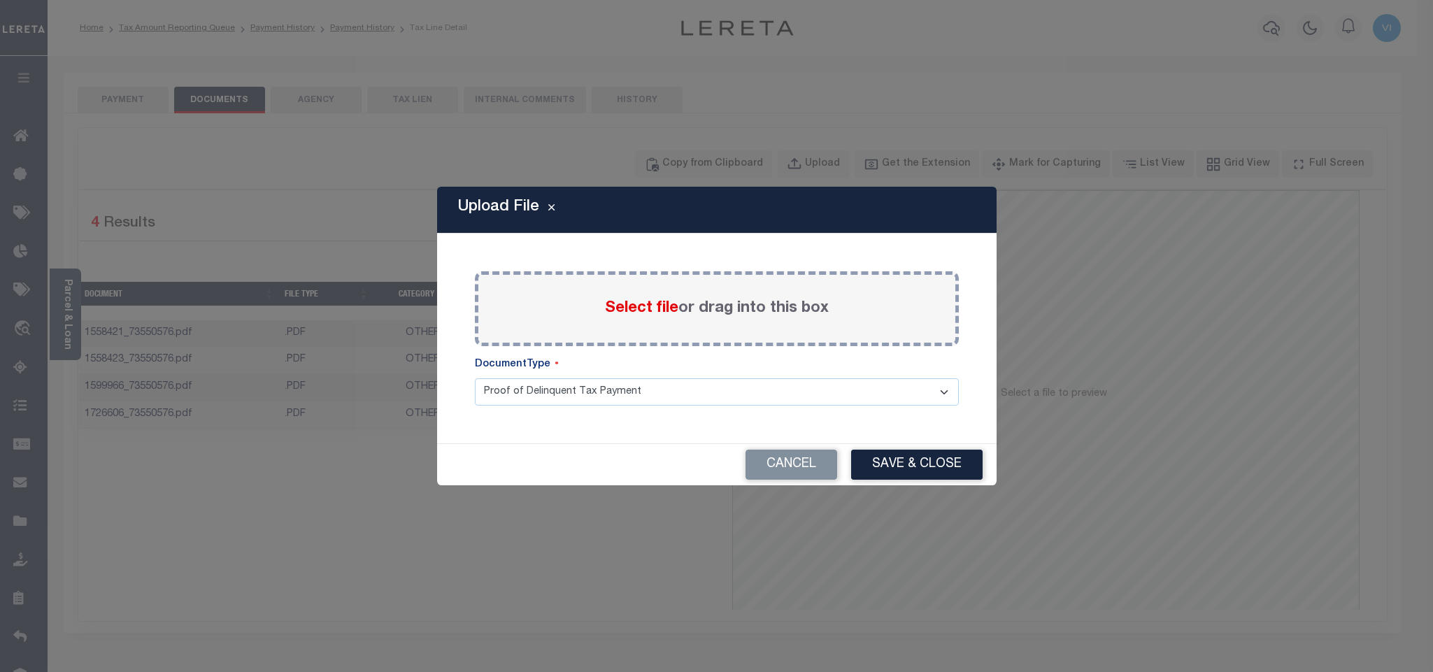
click at [634, 304] on span "Select file" at bounding box center [641, 308] width 73 height 15
click at [0, 0] on input "Select file or drag into this box" at bounding box center [0, 0] width 0 height 0
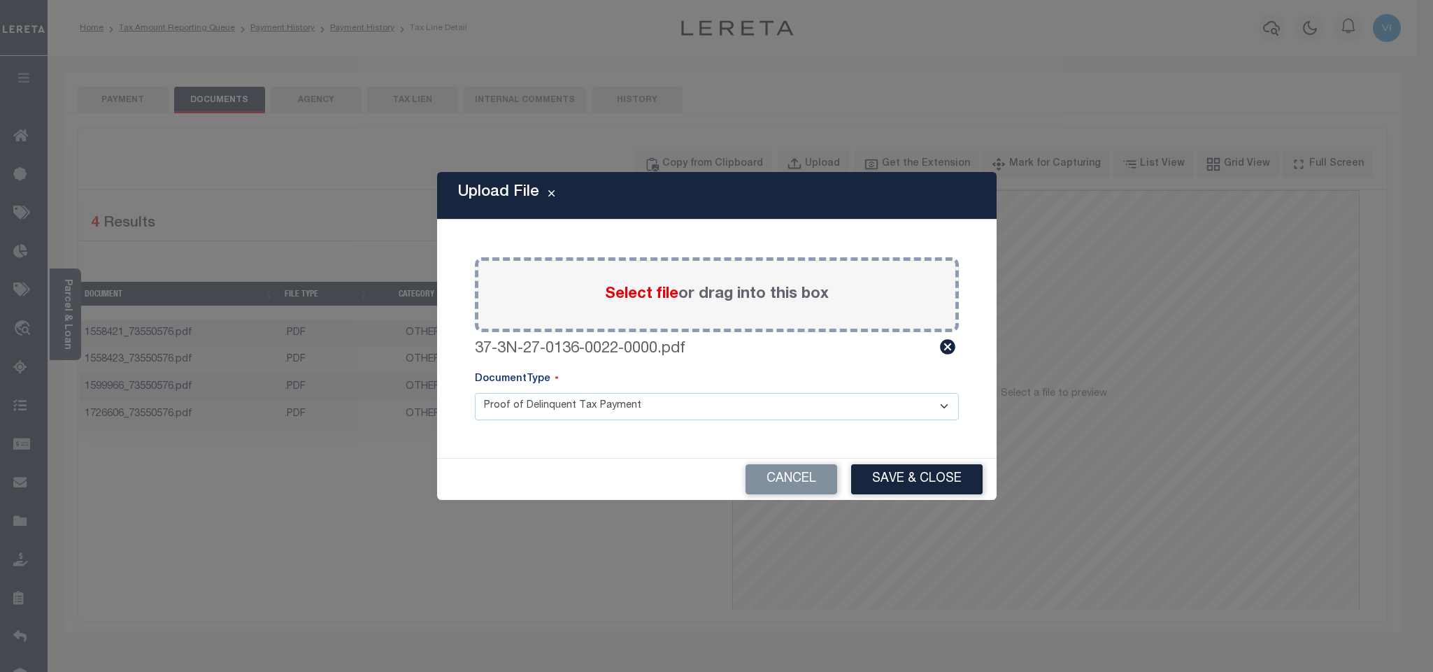
click at [504, 411] on select "Proof of Delinquent Tax Payment" at bounding box center [717, 406] width 484 height 27
click at [475, 393] on select "Proof of Delinquent Tax Payment" at bounding box center [717, 406] width 484 height 27
click at [875, 478] on button "Save & Close" at bounding box center [916, 479] width 131 height 30
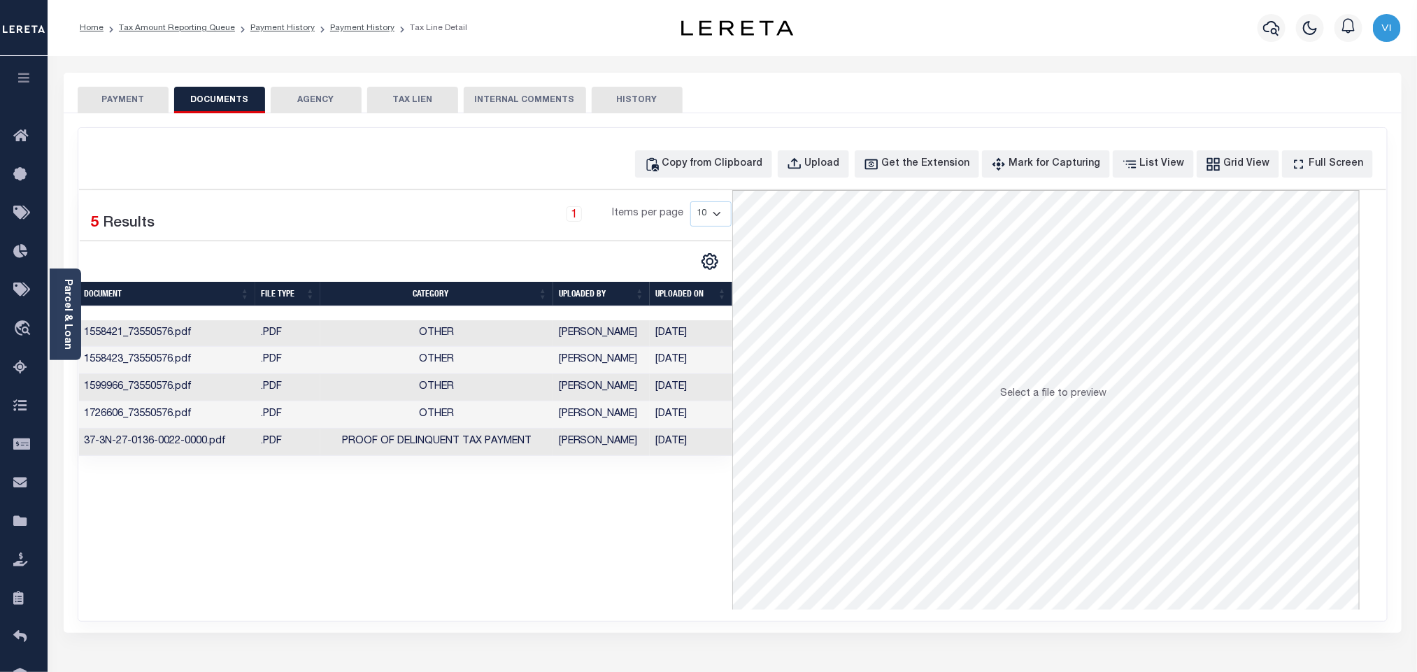
click at [141, 96] on button "PAYMENT" at bounding box center [123, 100] width 91 height 27
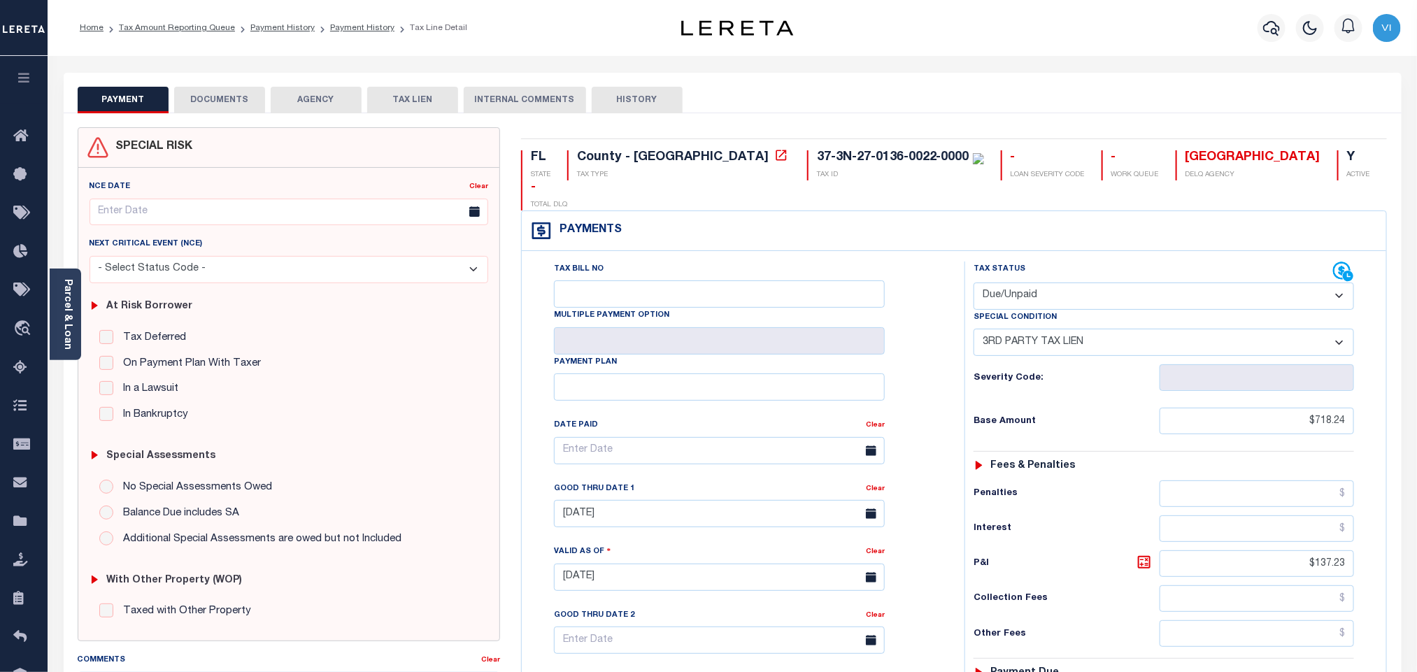
click at [1072, 283] on select "- Select Status Code - Open Due/Unpaid Paid Incomplete No Tax Due Internal Refu…" at bounding box center [1163, 296] width 380 height 27
select select "PYD"
click at [973, 283] on select "- Select Status Code - Open Due/Unpaid Paid Incomplete No Tax Due Internal Refu…" at bounding box center [1163, 296] width 380 height 27
select select "0"
type input "10/06/2025"
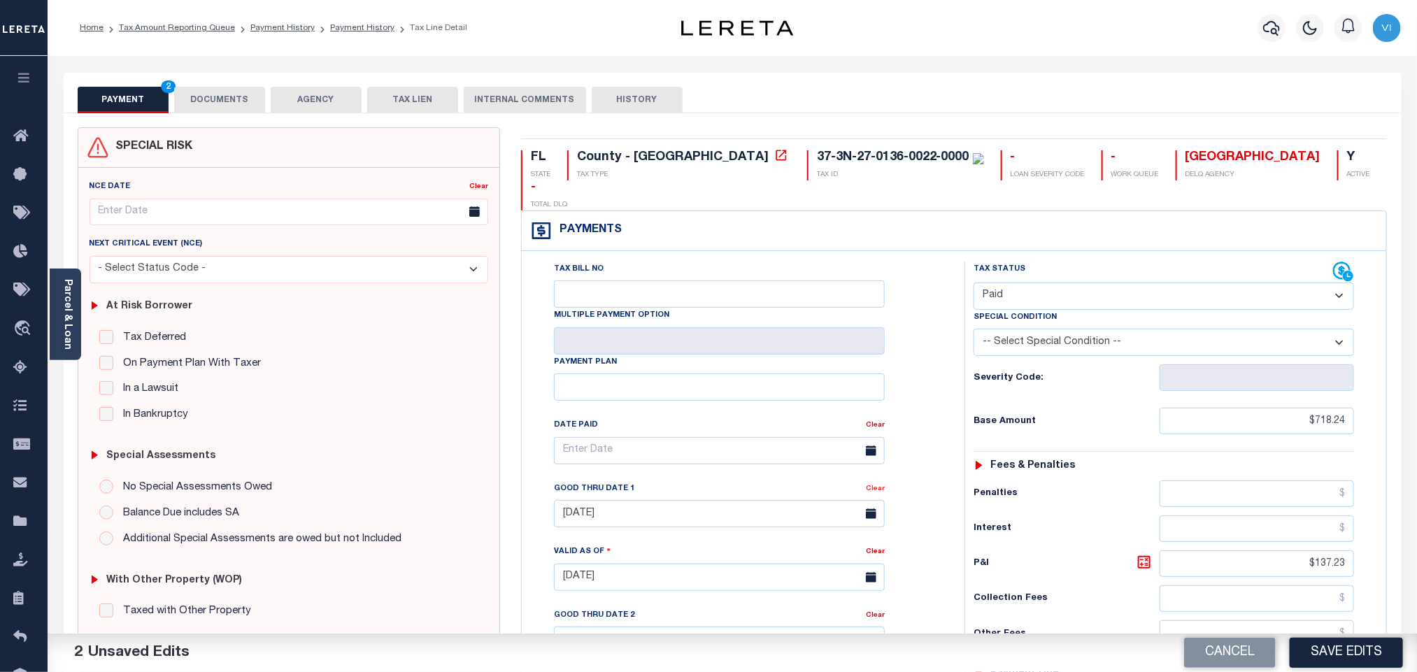
click at [879, 485] on link "Clear" at bounding box center [875, 488] width 19 height 7
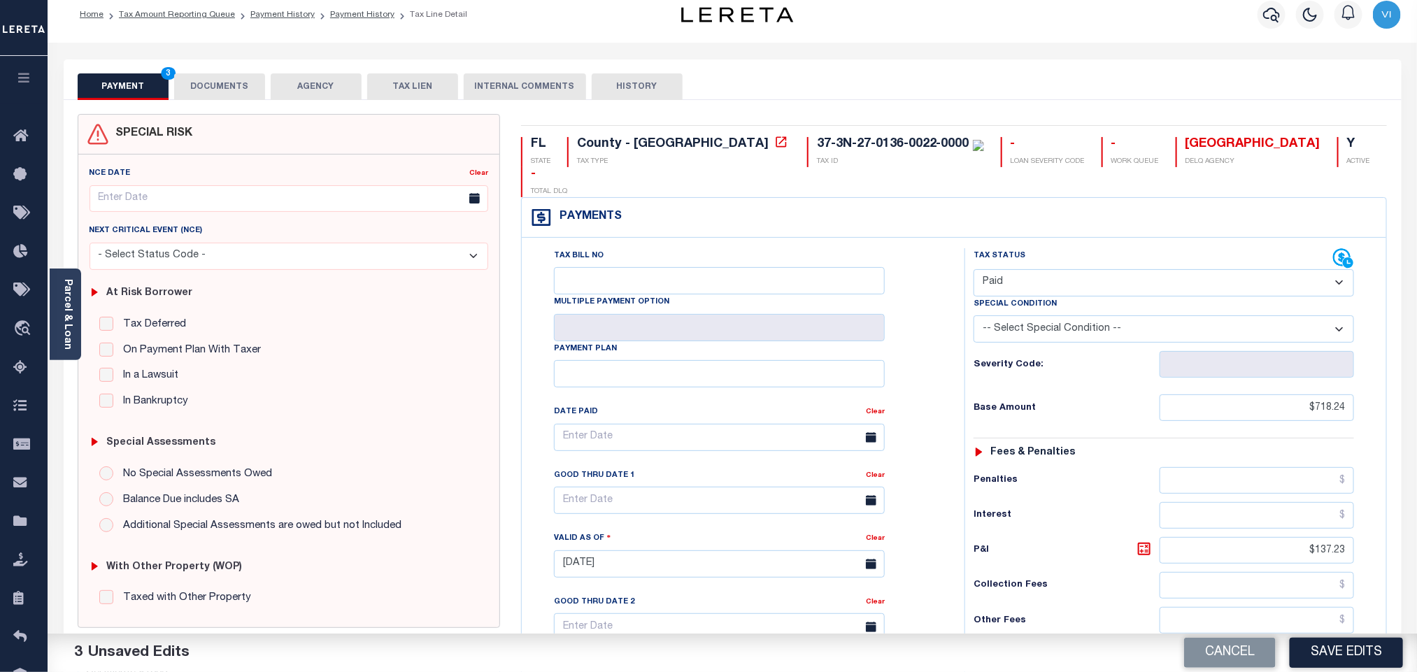
scroll to position [105, 0]
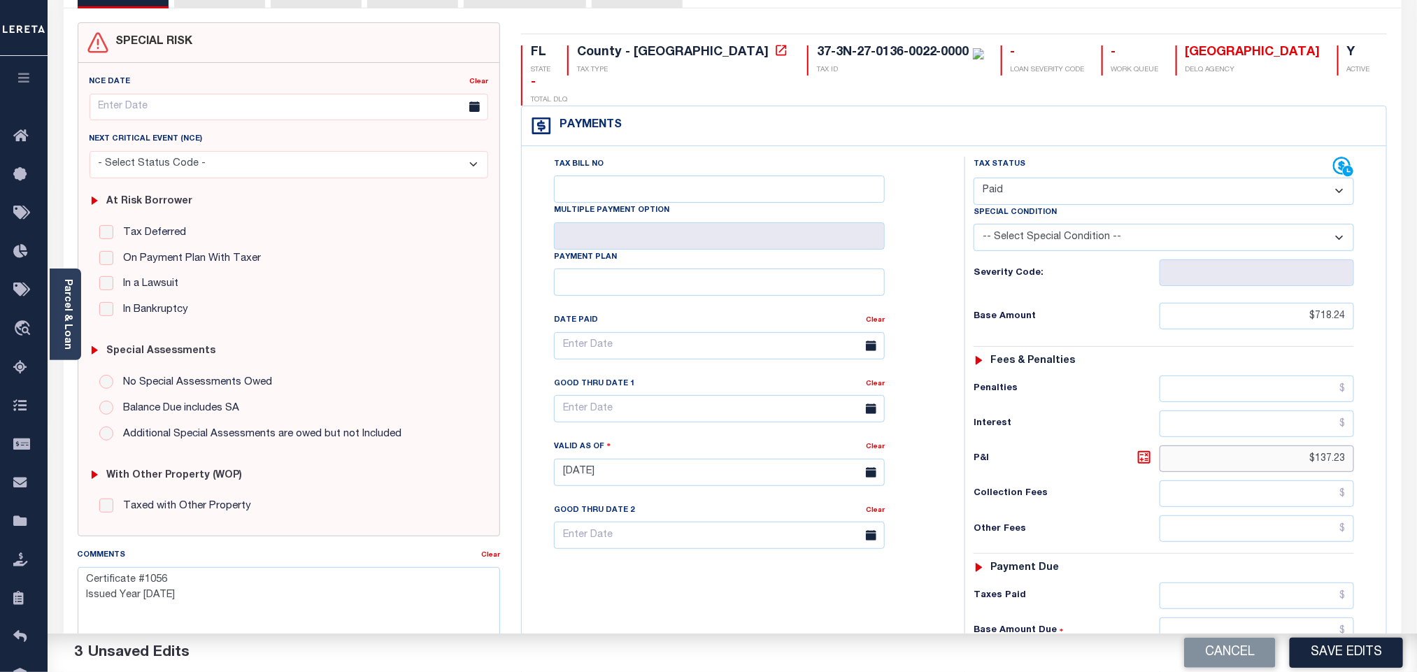
drag, startPoint x: 1297, startPoint y: 436, endPoint x: 1385, endPoint y: 437, distance: 87.4
click at [1385, 437] on div "Tax Bill No Multiple Payment Option Payment Plan" at bounding box center [954, 465] width 865 height 638
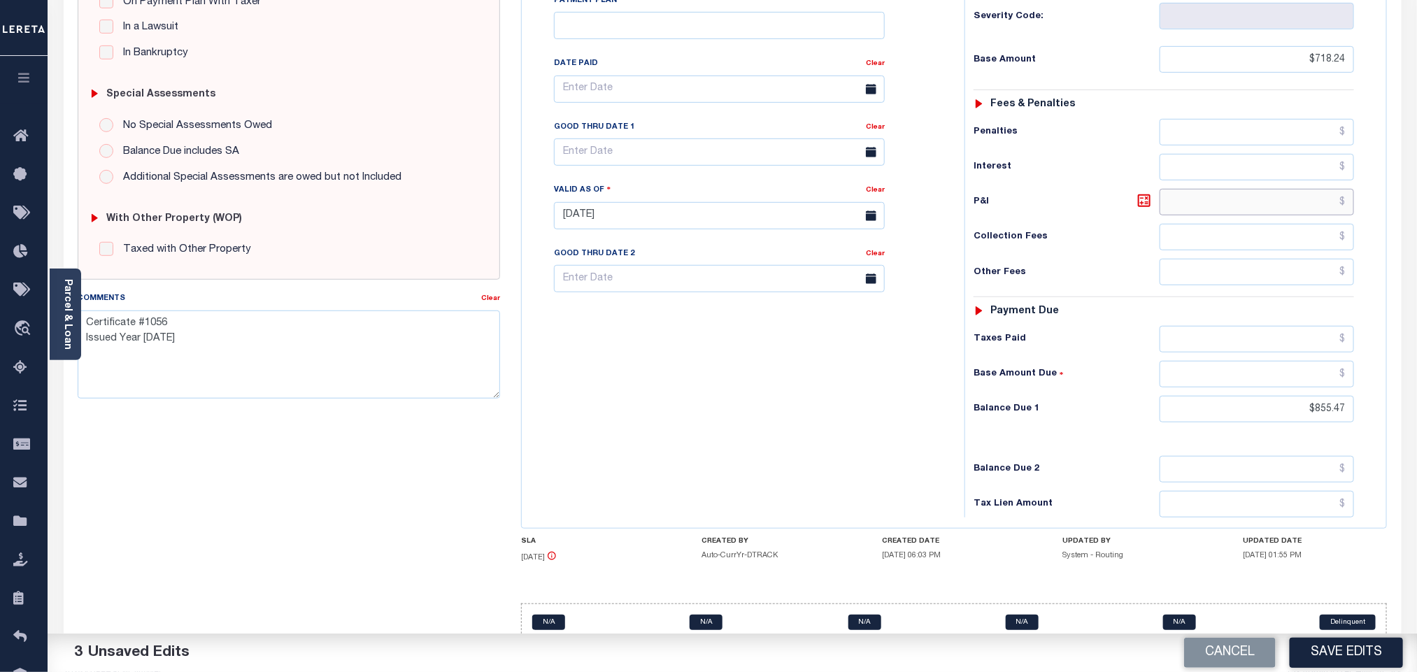
scroll to position [366, 0]
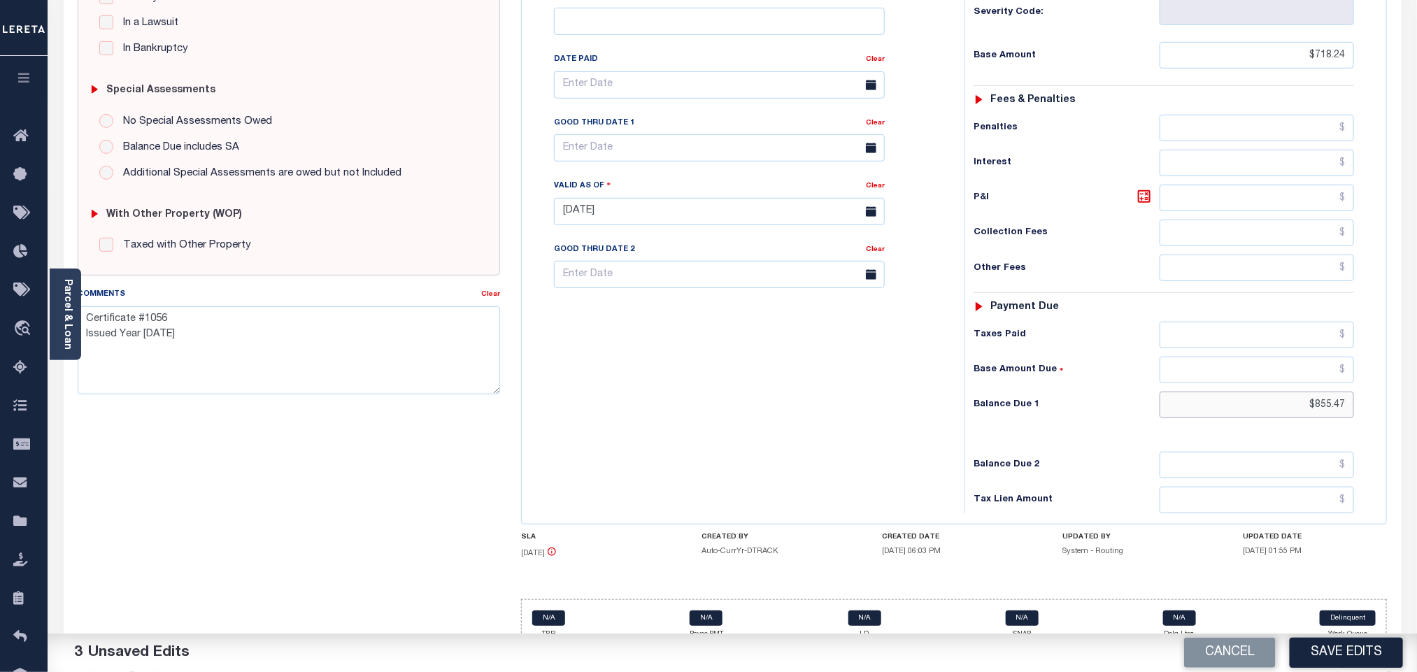
drag, startPoint x: 1303, startPoint y: 382, endPoint x: 1439, endPoint y: 374, distance: 135.9
click at [1416, 374] on html "Home Tax Amount Reporting Queue Payment History Payment History Tax Line Detail" at bounding box center [708, 162] width 1417 height 1056
type input "$0.00"
click at [1309, 657] on button "Save Edits" at bounding box center [1345, 653] width 113 height 30
checkbox input "false"
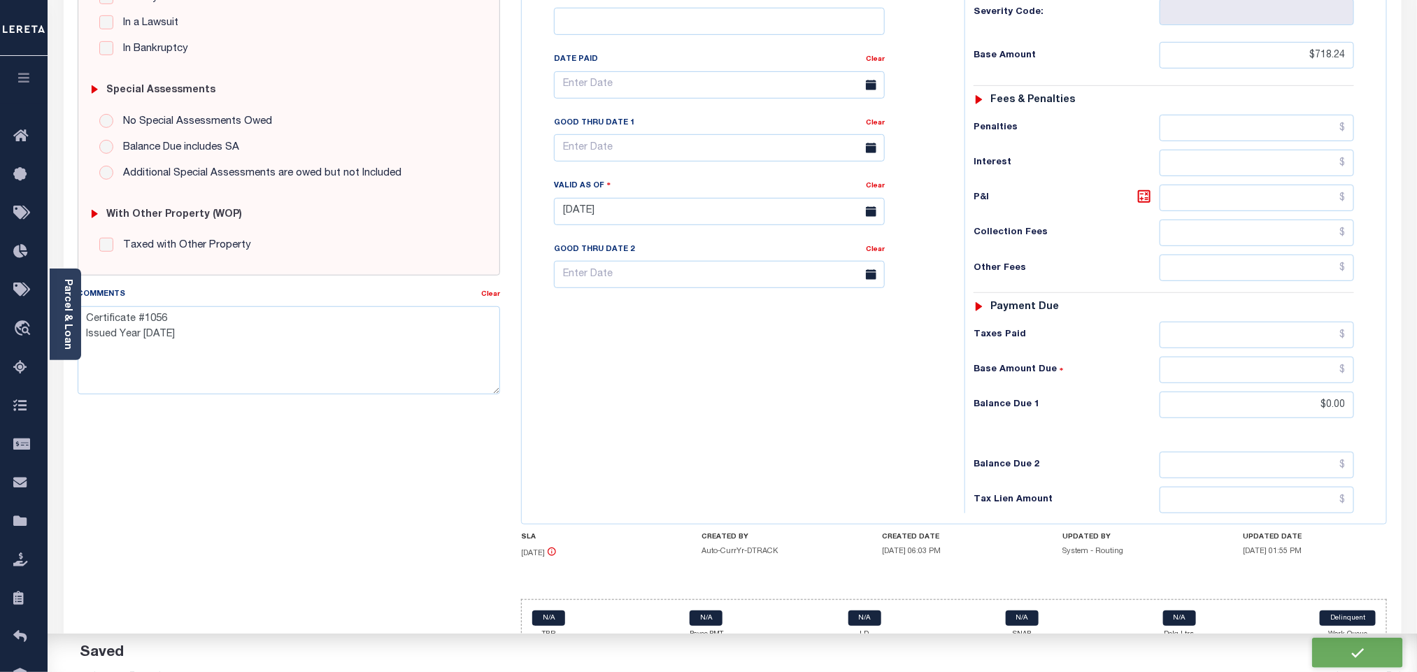
checkbox input "false"
type textarea "Certificate #1056 Issued Year 2024"
type input "$718.24"
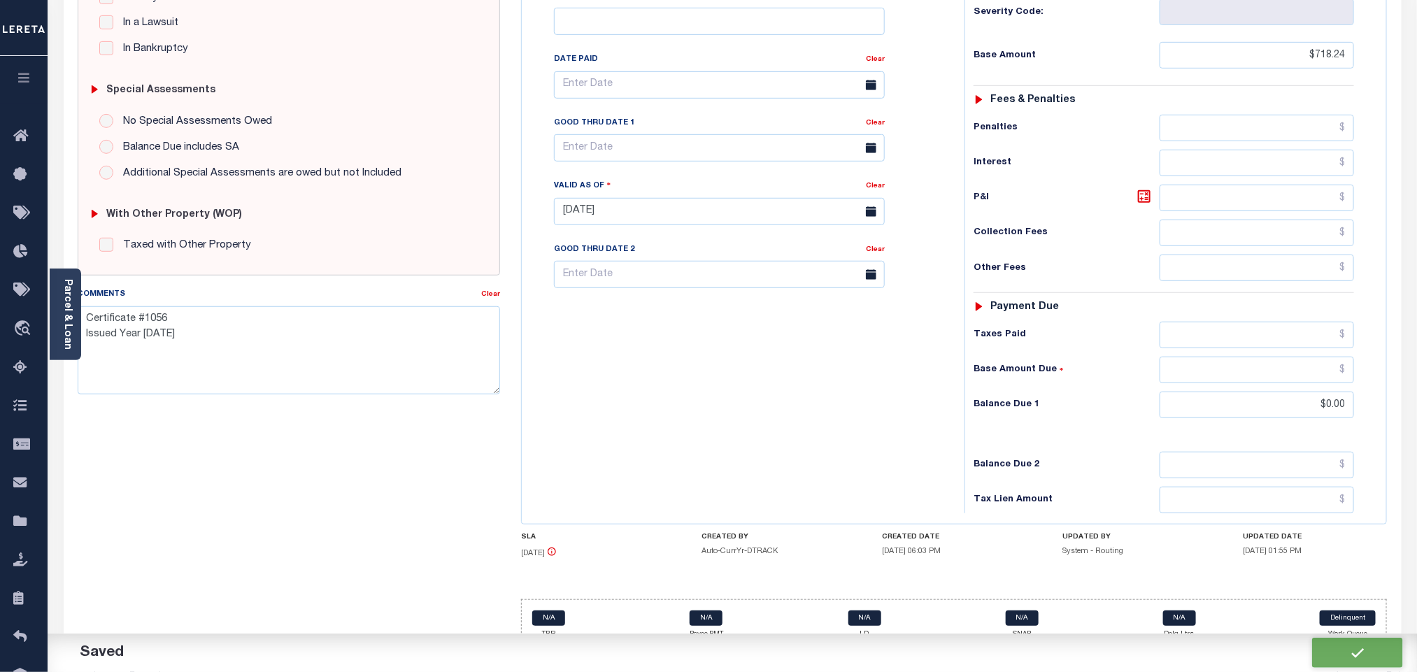
type input "$0"
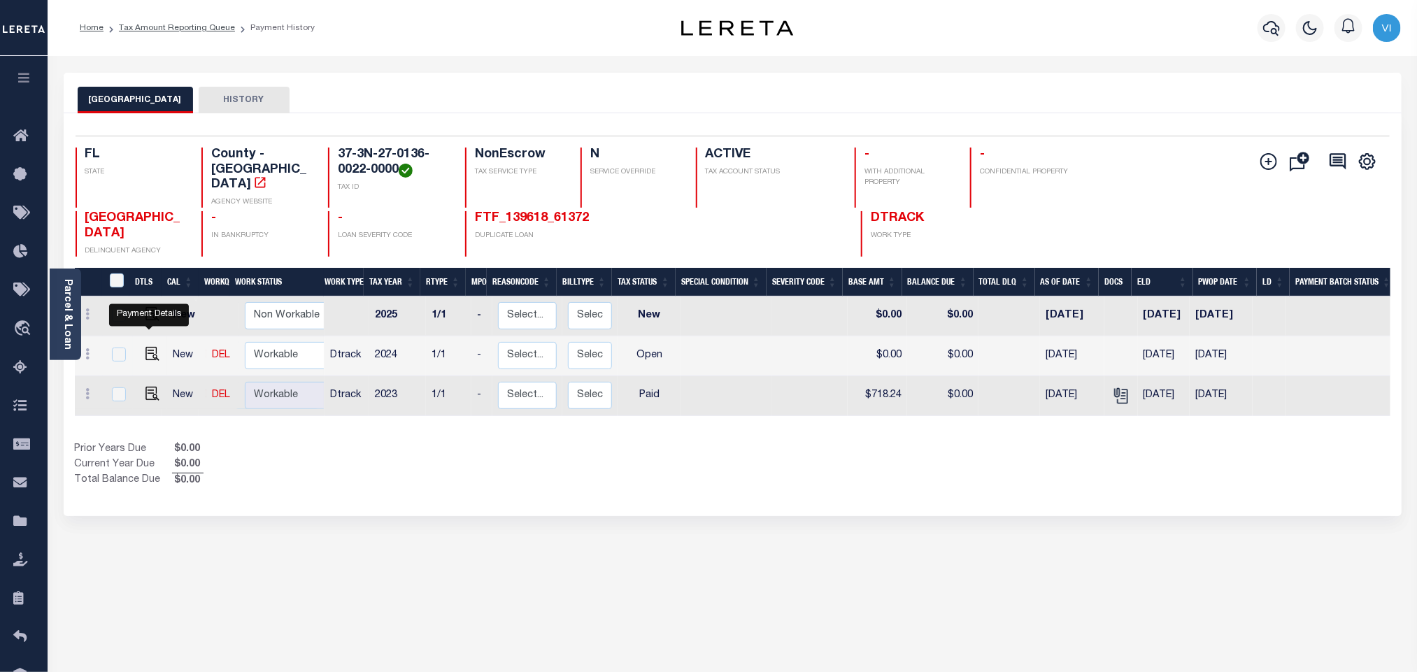
drag, startPoint x: 145, startPoint y: 341, endPoint x: 187, endPoint y: 347, distance: 41.7
click at [145, 347] on img "" at bounding box center [152, 354] width 14 height 14
checkbox input "true"
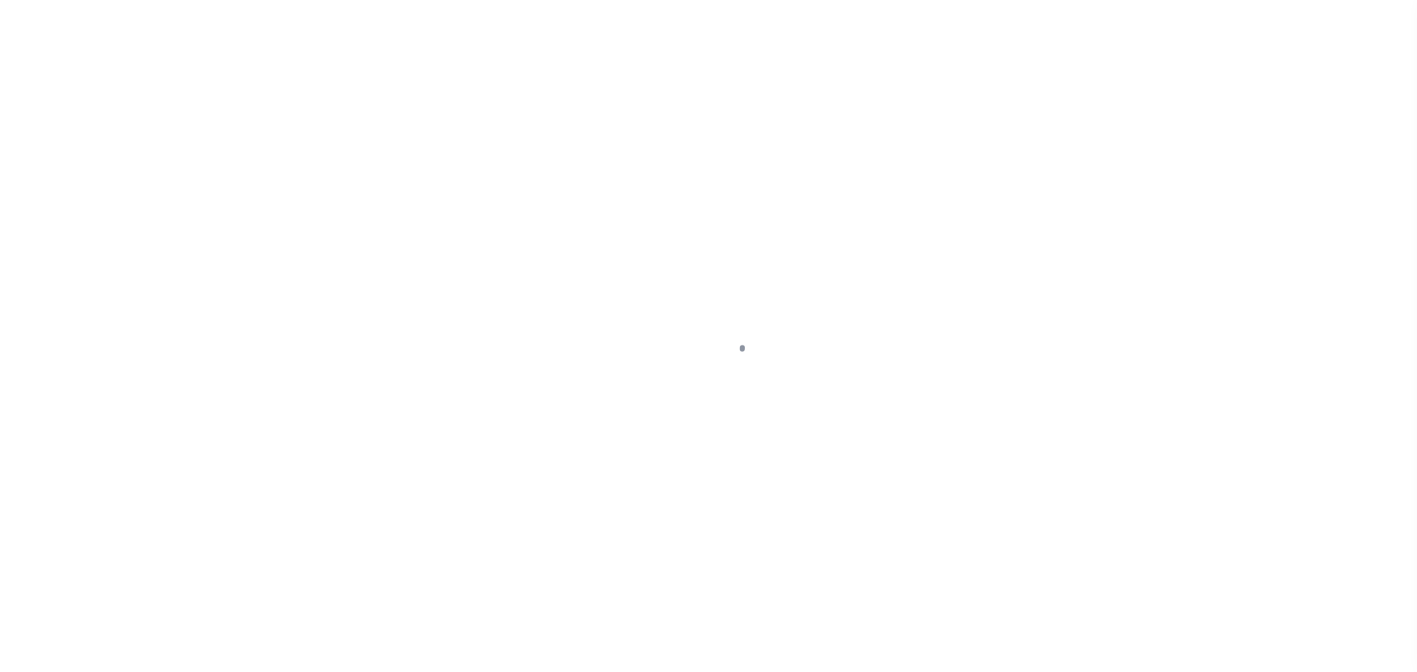
checkbox input "false"
type input "[DATE]"
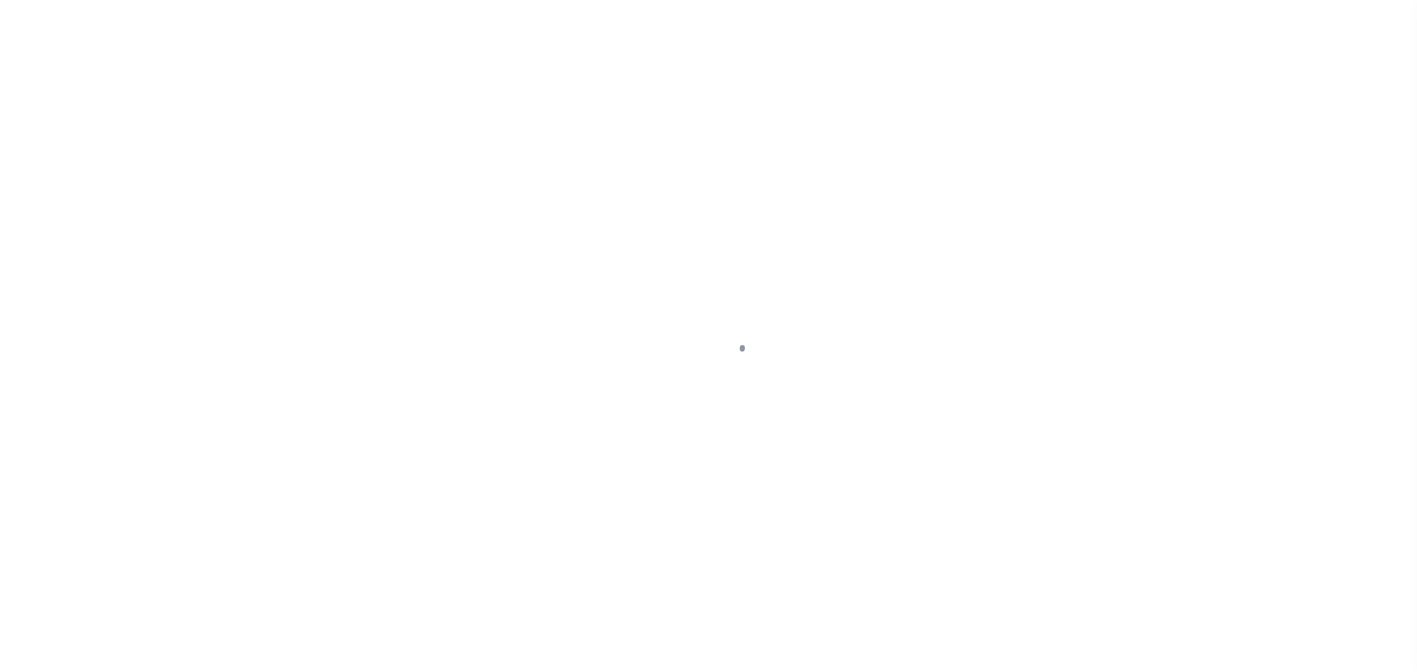
select select "OP2"
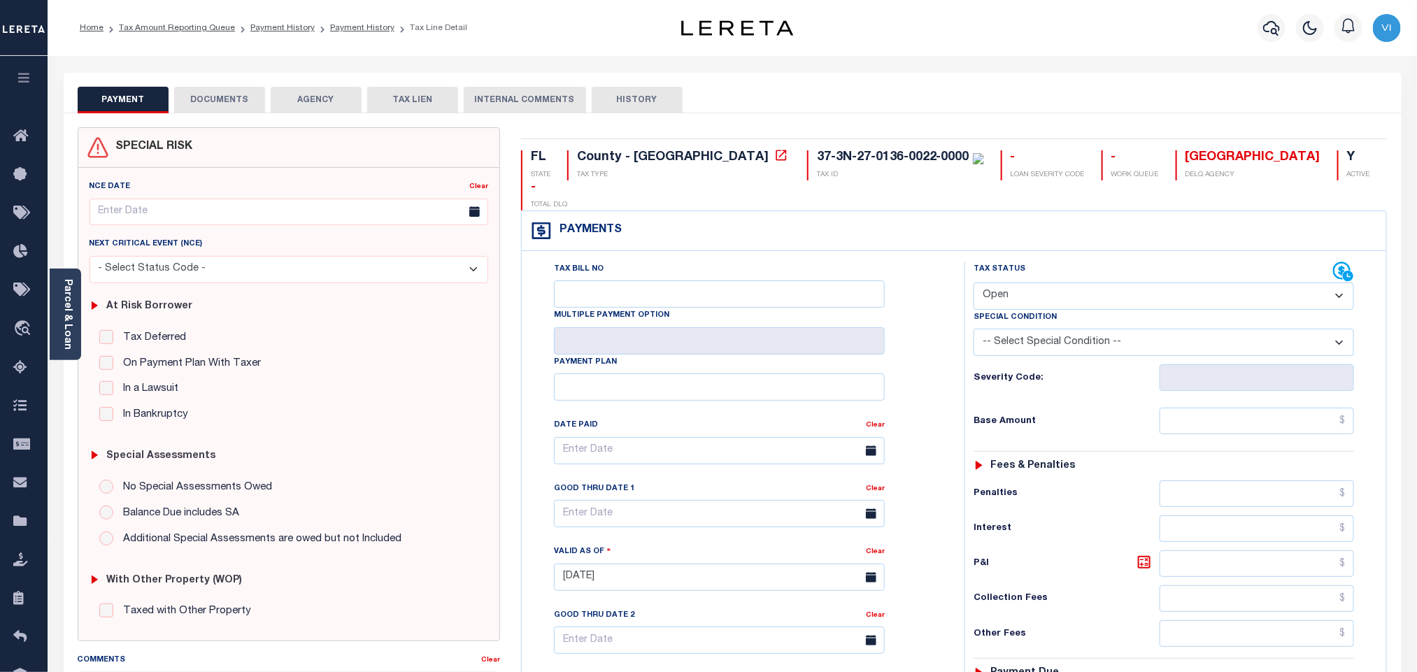
click at [67, 317] on link "Parcel & Loan" at bounding box center [67, 314] width 10 height 71
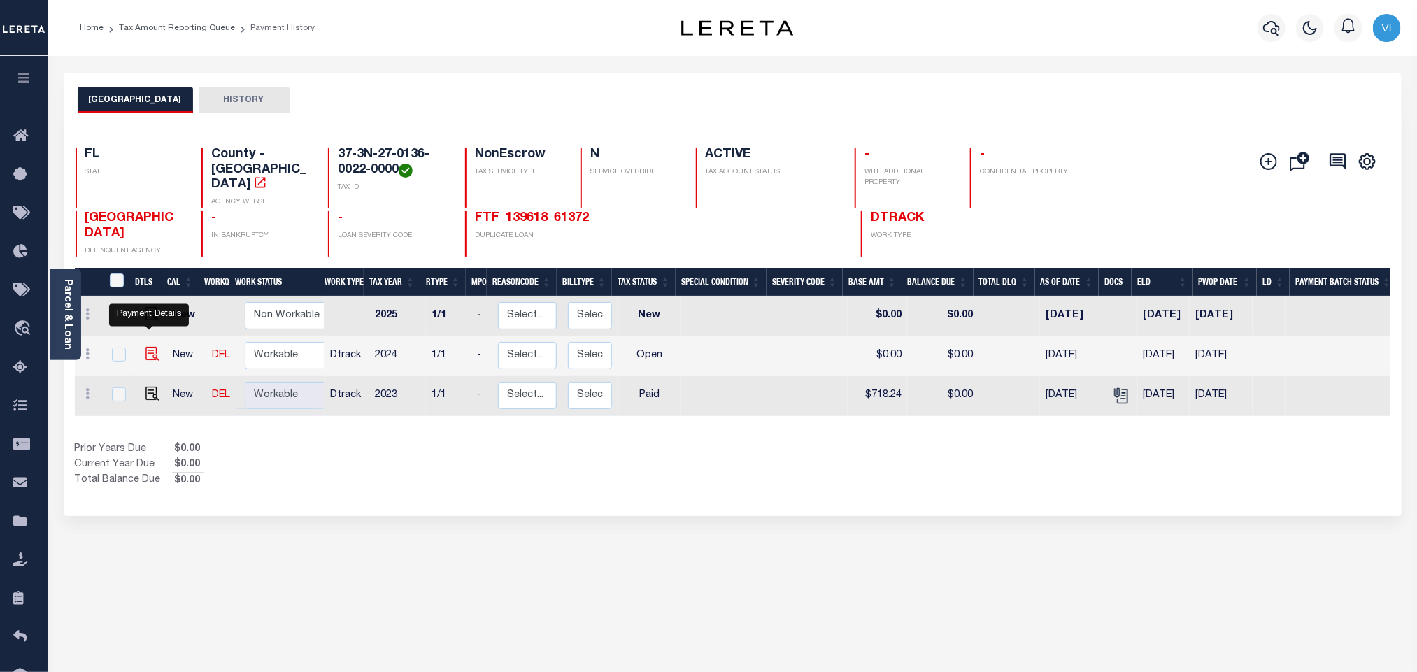
click at [150, 347] on img "" at bounding box center [152, 354] width 14 height 14
checkbox input "true"
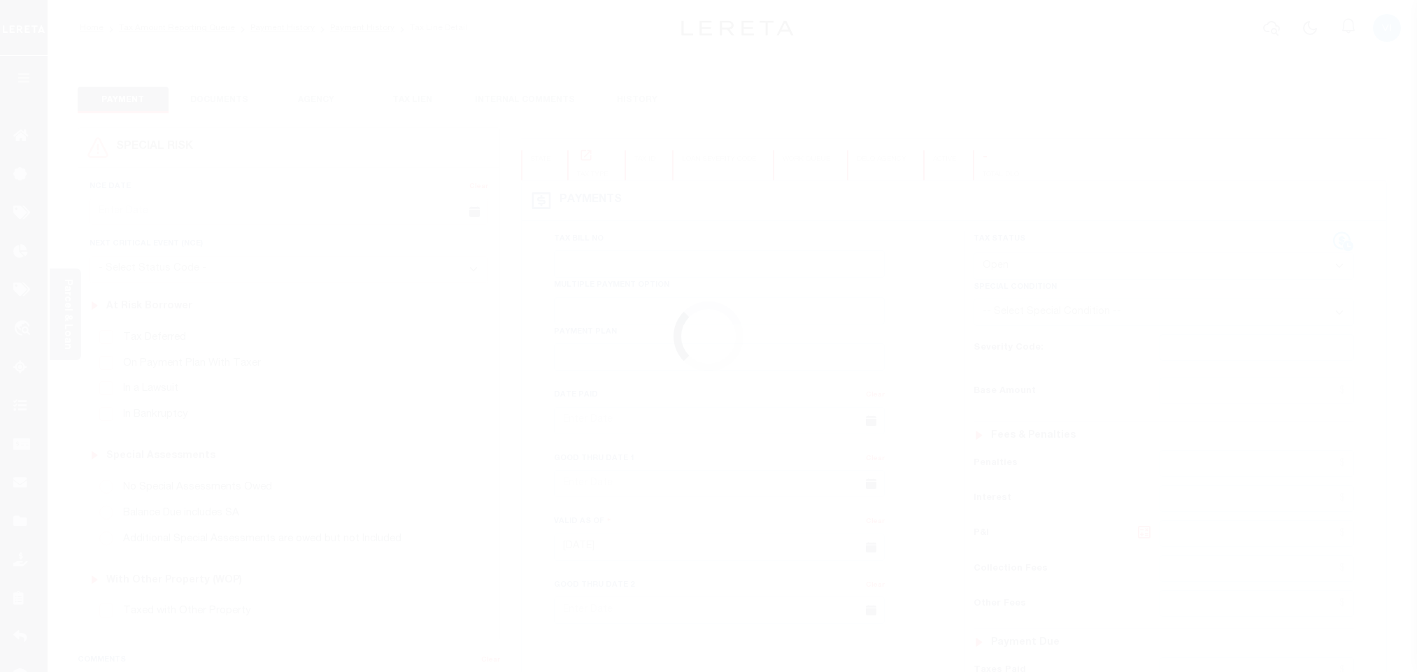
select select "OP2"
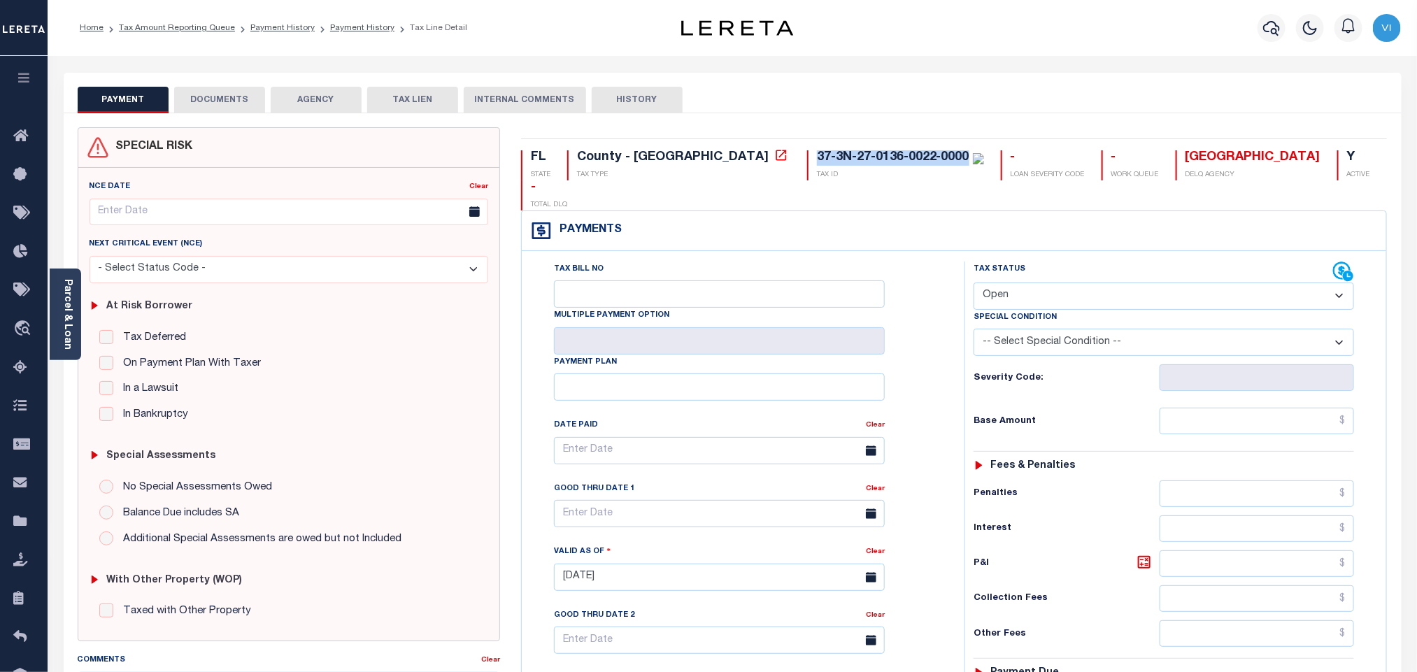
drag, startPoint x: 690, startPoint y: 157, endPoint x: 850, endPoint y: 152, distance: 159.5
click at [850, 152] on div "37-3N-27-0136-0022-0000 TAX ID" at bounding box center [895, 165] width 177 height 30
copy div "37-3N-27-0136-0022-0000"
click at [66, 317] on link "Parcel & Loan" at bounding box center [67, 314] width 10 height 71
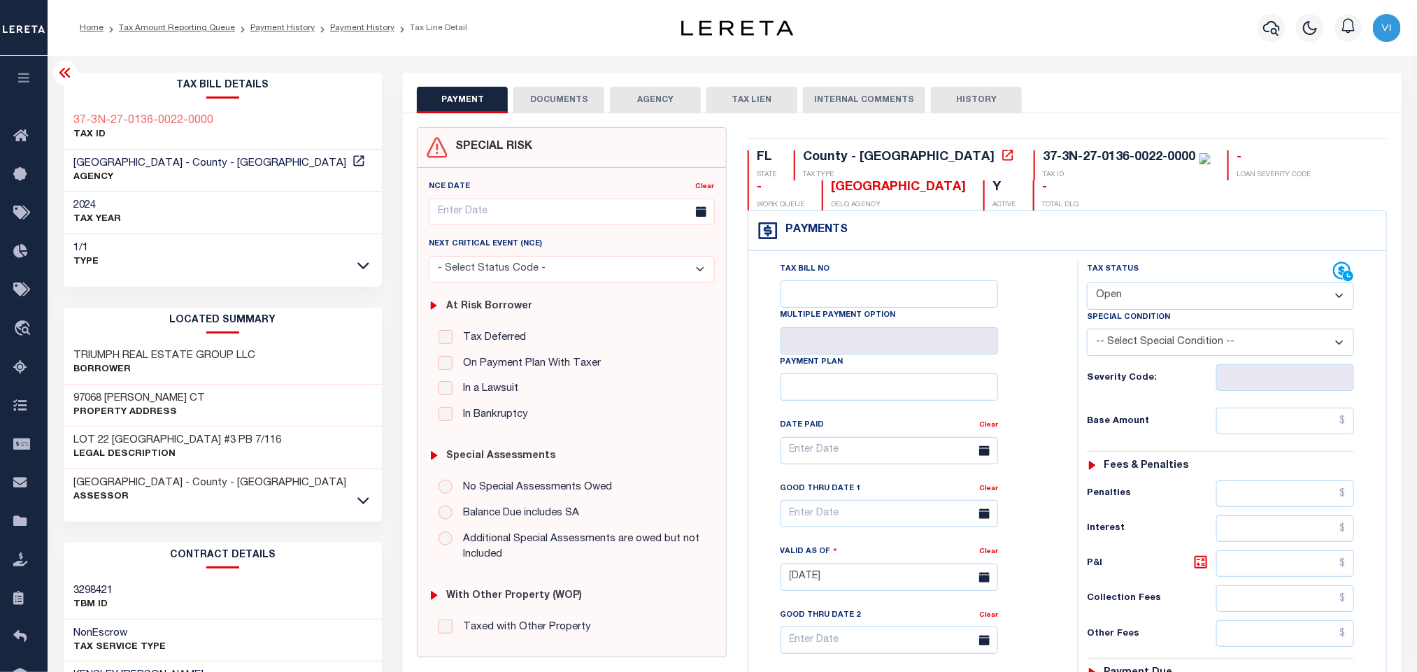
click at [545, 118] on div "SPECIAL RISK NCE Date Clear" at bounding box center [902, 574] width 998 height 923
click at [539, 110] on button "DOCUMENTS" at bounding box center [558, 100] width 91 height 27
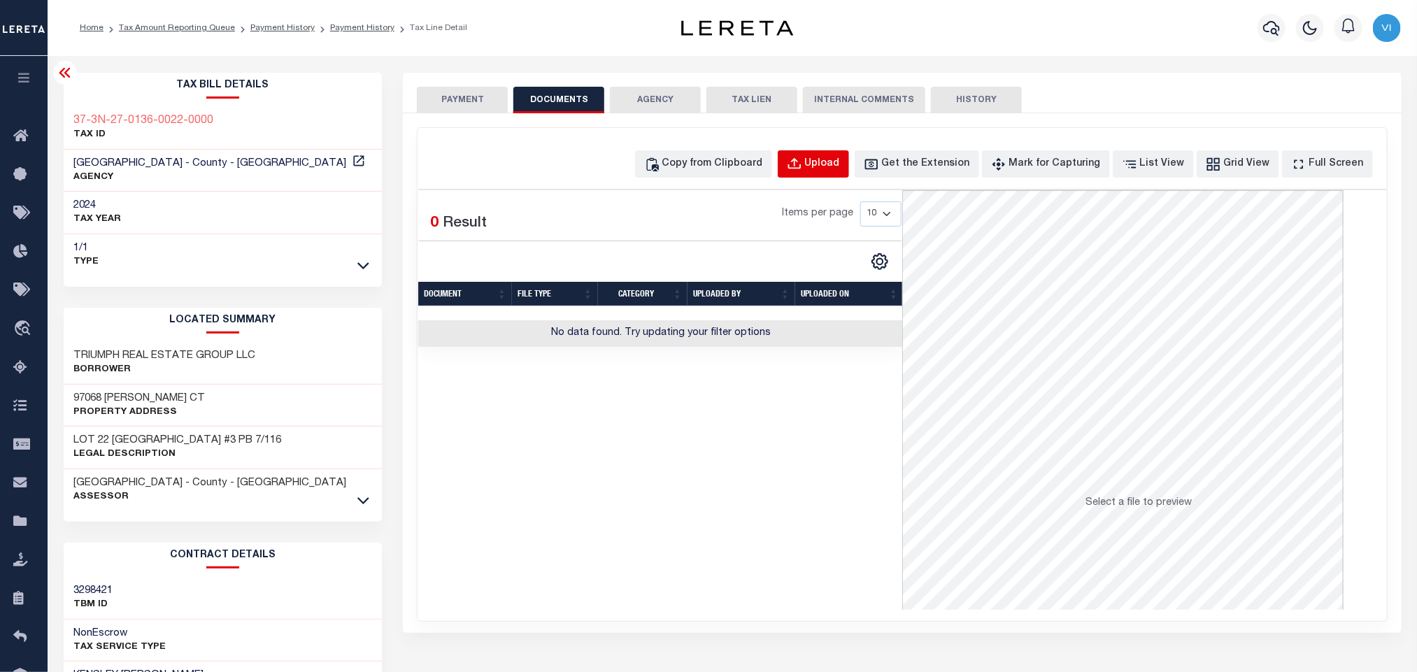
click at [806, 157] on button "Upload" at bounding box center [813, 163] width 71 height 27
select select "POP"
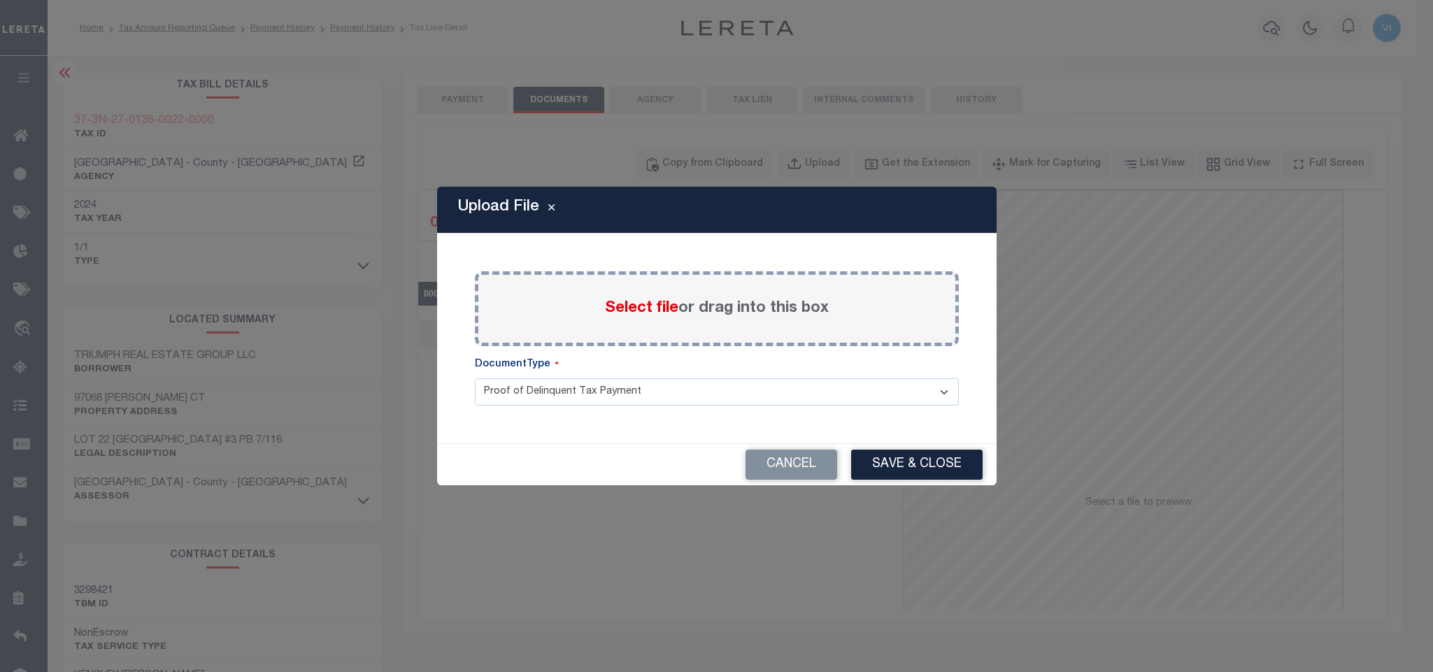
click at [655, 303] on span "Select file" at bounding box center [641, 308] width 73 height 15
click at [0, 0] on input "Select file or drag into this box" at bounding box center [0, 0] width 0 height 0
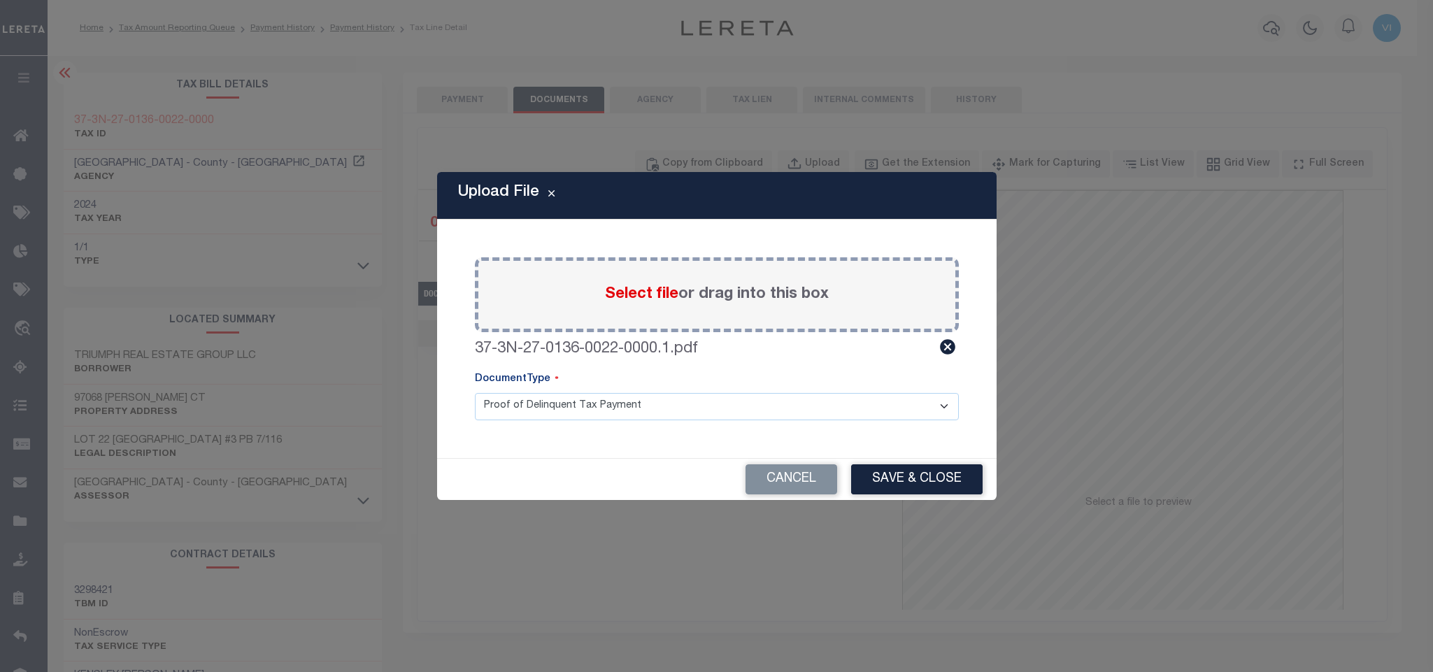
click at [581, 424] on div "Paste copied image or file into this box Select file or drag into this box 37-3…" at bounding box center [717, 338] width 526 height 205
drag, startPoint x: 566, startPoint y: 411, endPoint x: 566, endPoint y: 420, distance: 8.4
click at [566, 411] on select "Proof of Delinquent Tax Payment" at bounding box center [717, 406] width 484 height 27
click at [475, 393] on select "Proof of Delinquent Tax Payment" at bounding box center [717, 406] width 484 height 27
click at [922, 492] on button "Save & Close" at bounding box center [916, 479] width 131 height 30
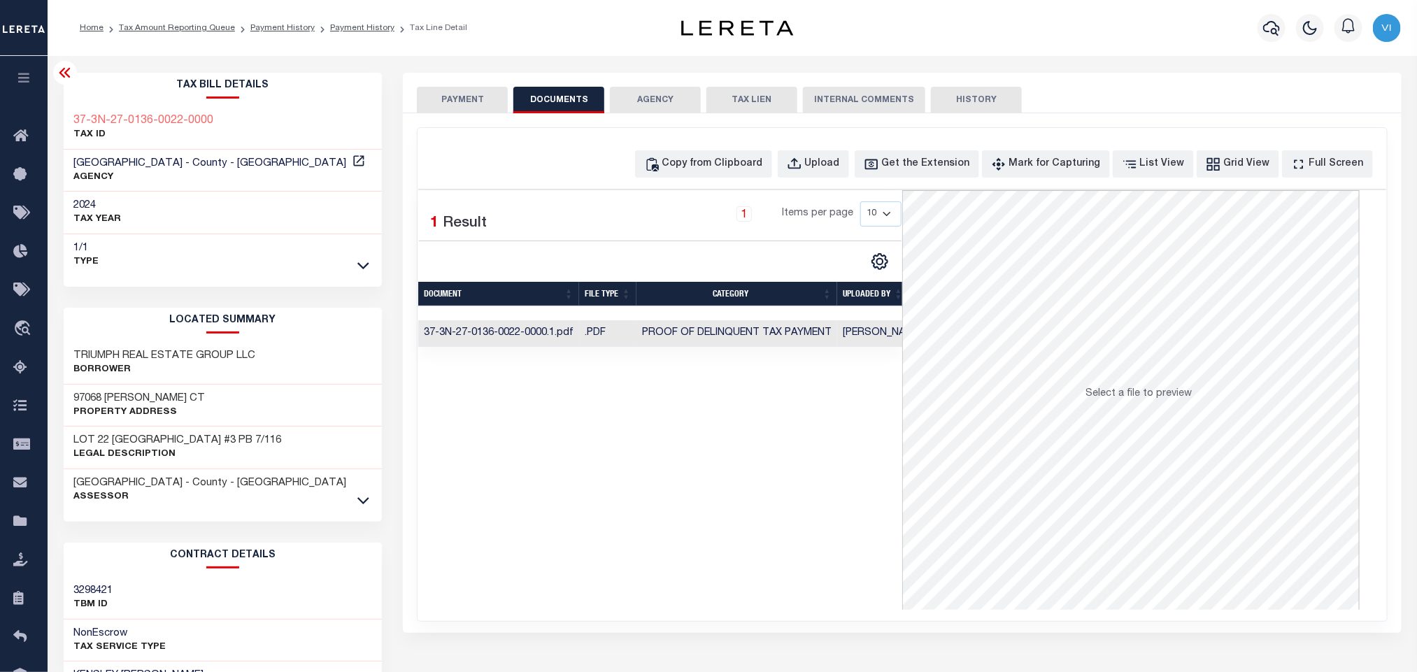
click at [462, 95] on button "PAYMENT" at bounding box center [462, 100] width 91 height 27
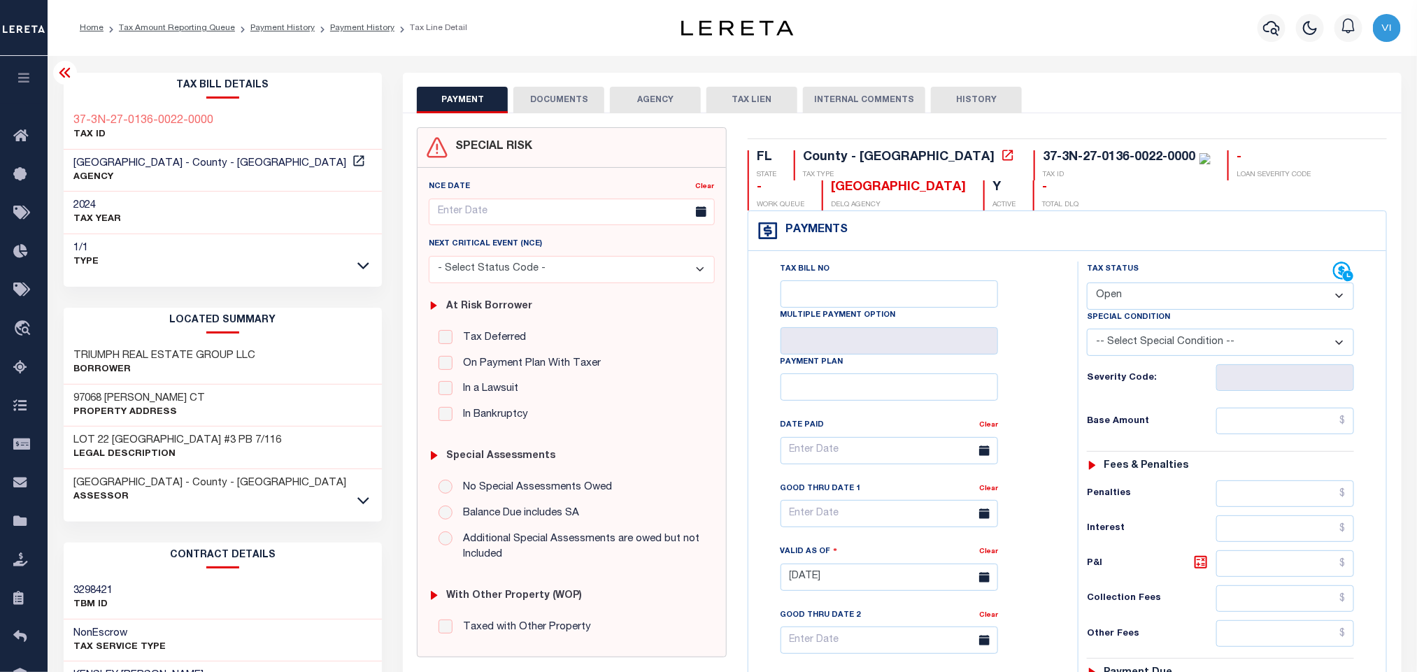
click at [1135, 311] on div "Special Condition" at bounding box center [1220, 320] width 267 height 20
click at [1131, 304] on select "- Select Status Code - Open Due/Unpaid Paid Incomplete No Tax Due Internal Refu…" at bounding box center [1220, 296] width 267 height 27
select select "PYD"
click at [1087, 284] on select "- Select Status Code - Open Due/Unpaid Paid Incomplete No Tax Due Internal Refu…" at bounding box center [1220, 296] width 267 height 27
type input "10/06/2025"
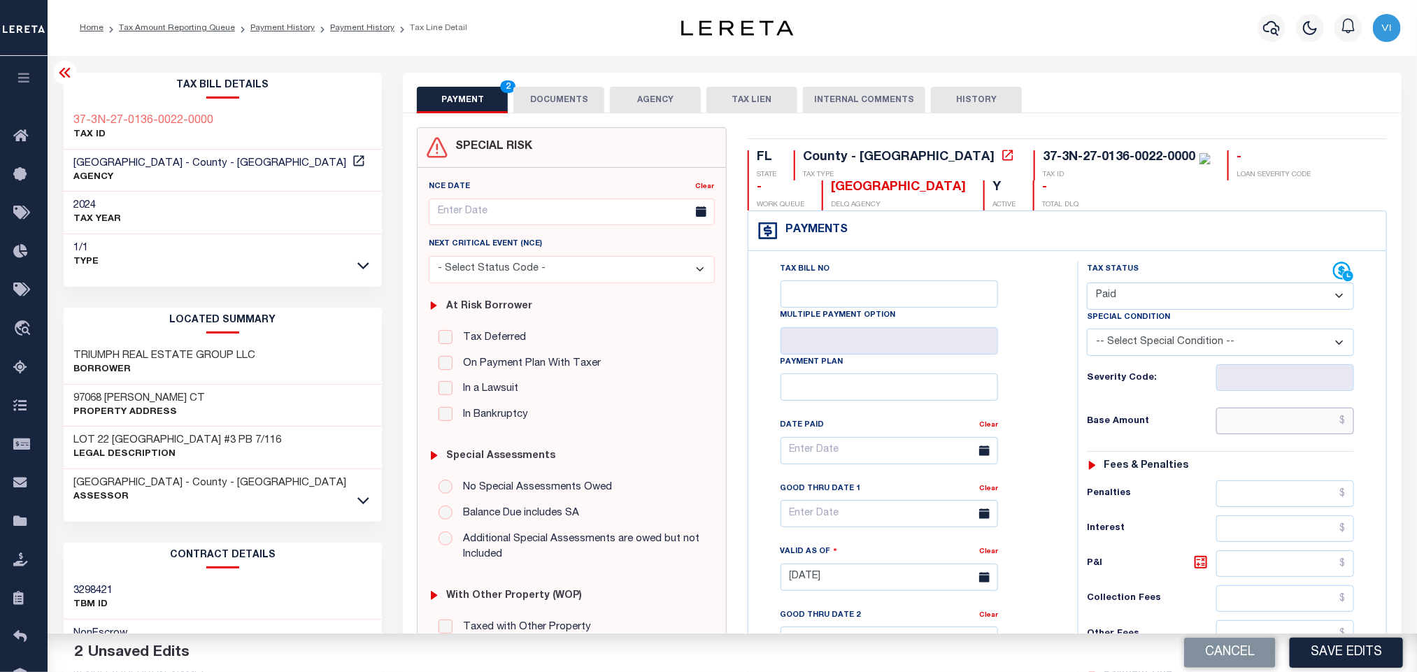
click at [1253, 434] on input "text" at bounding box center [1285, 421] width 138 height 27
paste input "871.70"
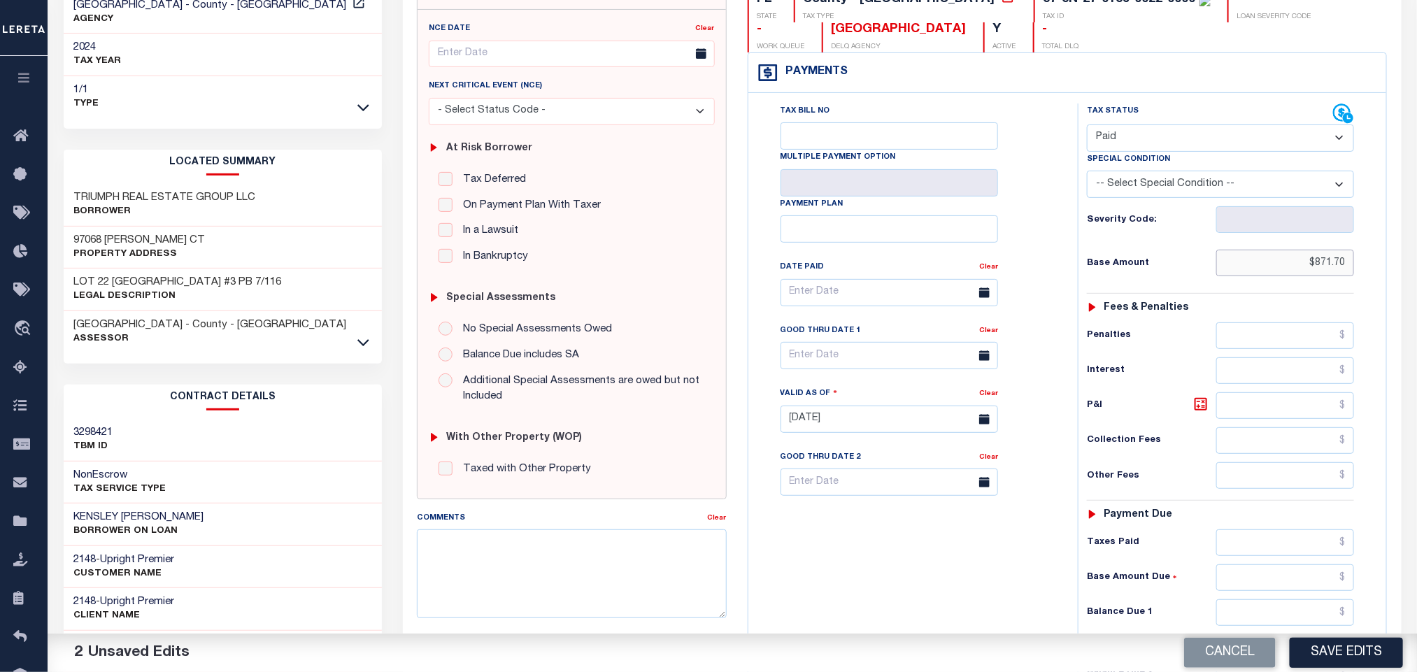
scroll to position [394, 0]
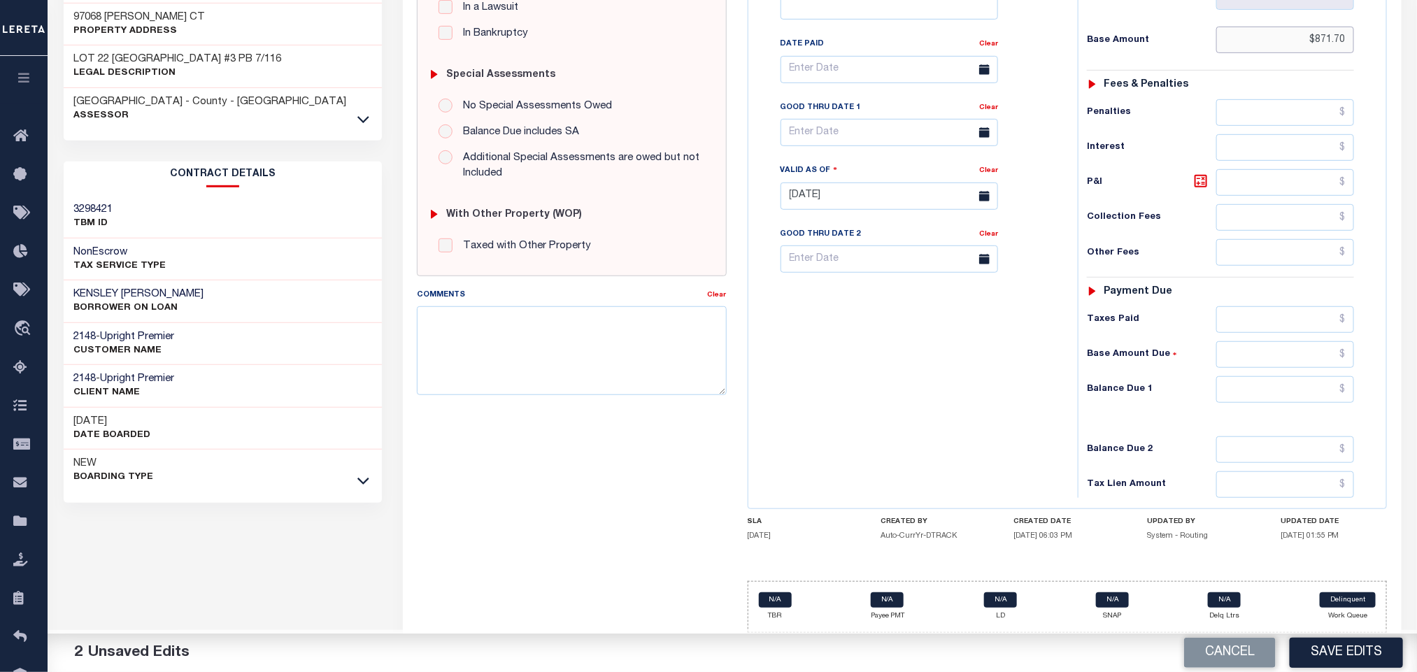
type input "$871.70"
click at [1243, 396] on input "text" at bounding box center [1285, 389] width 138 height 27
type input "$0.00"
click at [1027, 436] on div "Tax Bill No Multiple Payment Option Payment Plan Clear" at bounding box center [909, 188] width 315 height 617
click at [1320, 642] on button "Save Edits" at bounding box center [1345, 653] width 113 height 30
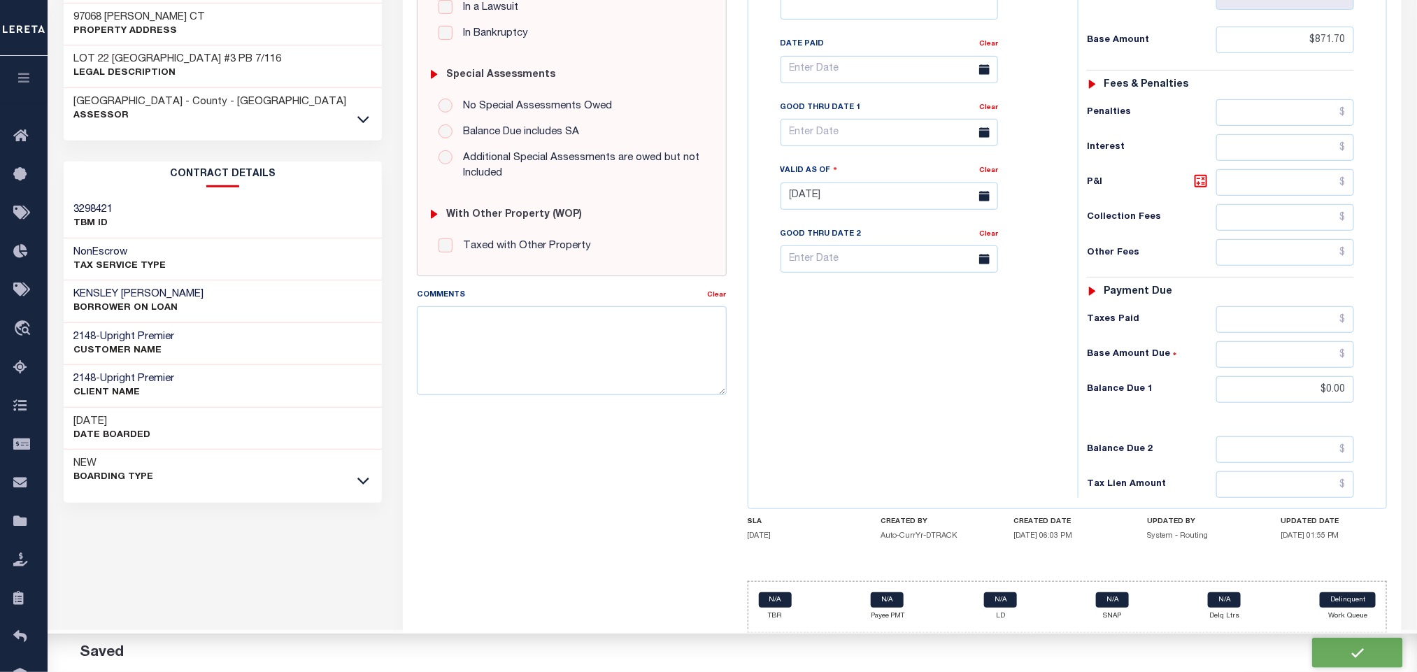
checkbox input "false"
type input "$871.7"
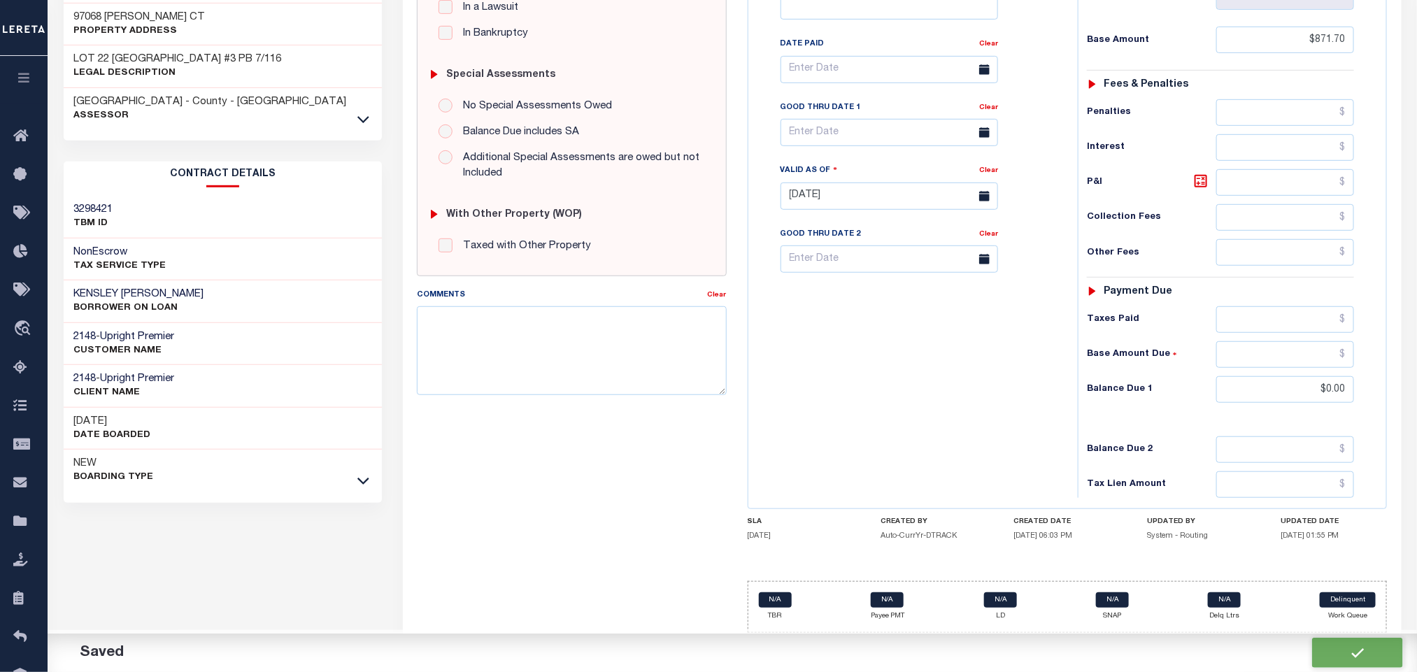
type input "$0"
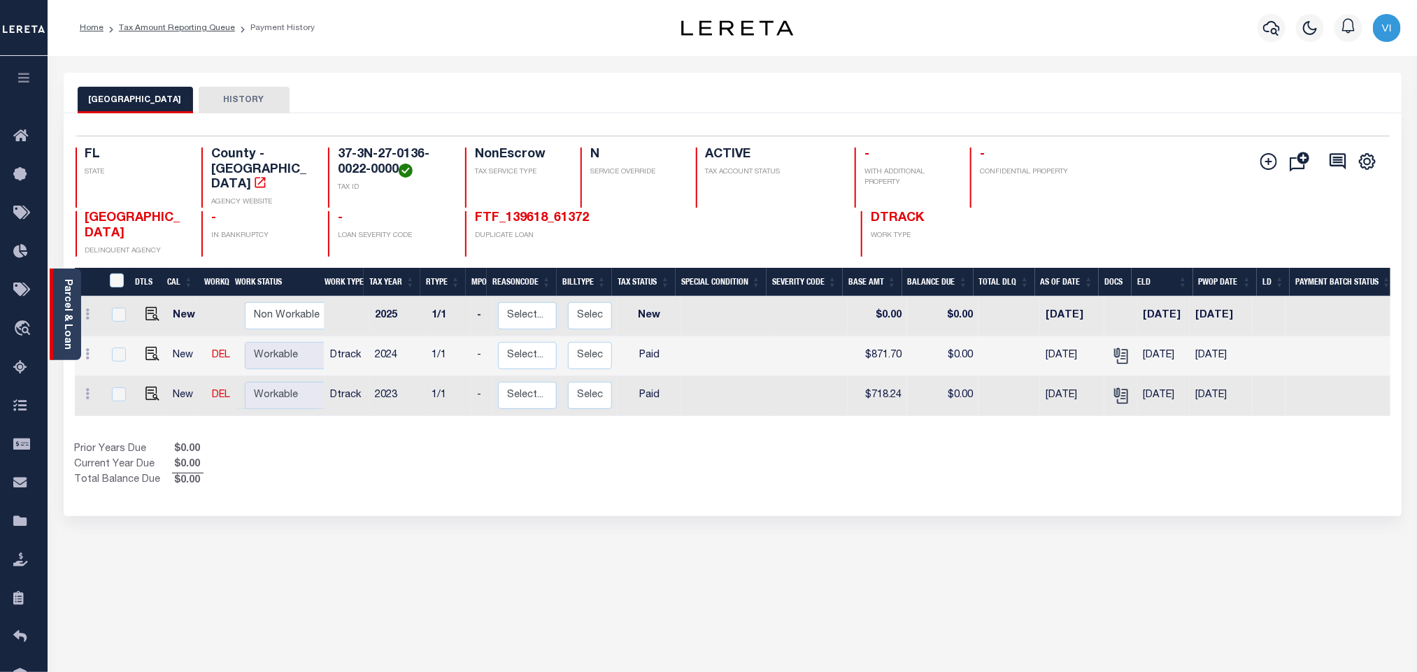
click at [71, 334] on link "Parcel & Loan" at bounding box center [67, 314] width 10 height 71
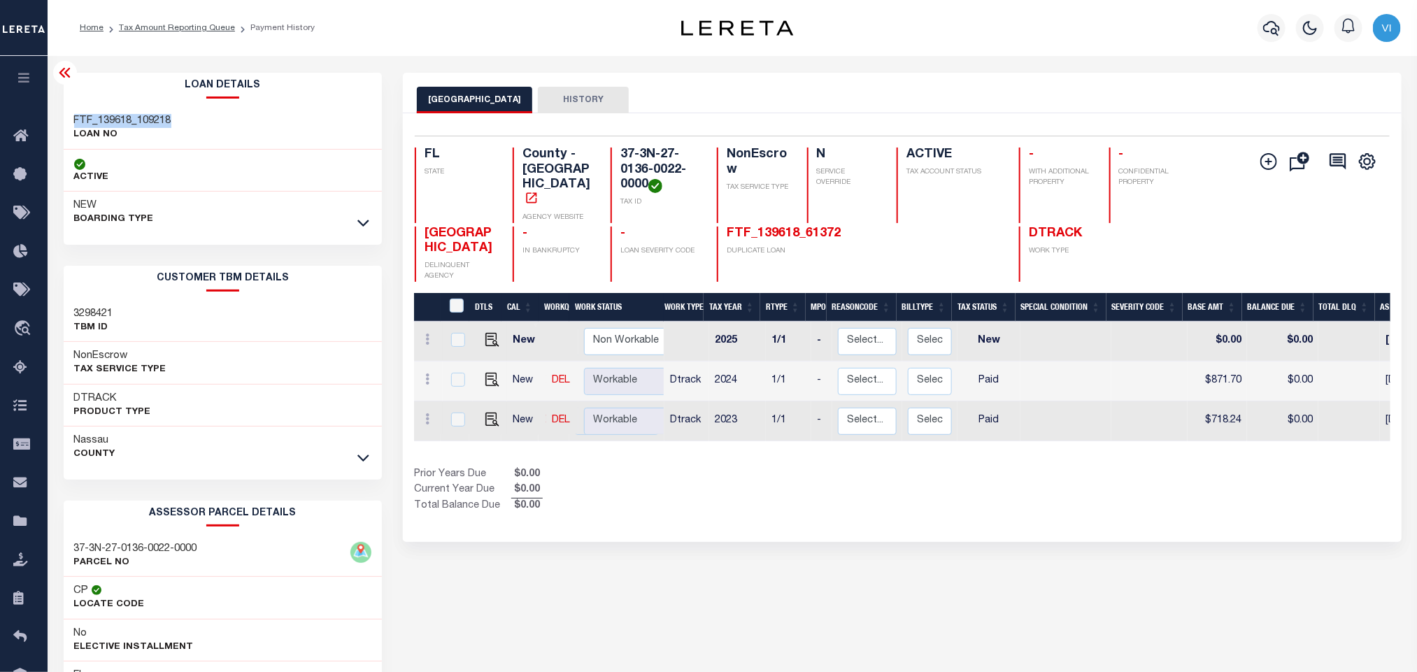
drag, startPoint x: 173, startPoint y: 116, endPoint x: 63, endPoint y: 124, distance: 110.1
click at [64, 124] on div "FTF_139618_109218 LOAN NO" at bounding box center [223, 128] width 319 height 43
copy h3 "FTF_139618_109218"
drag, startPoint x: 646, startPoint y: 187, endPoint x: 609, endPoint y: 154, distance: 50.0
click at [609, 154] on div "FL STATE County - FL AGENCY WEBSITE 37-3N-27-0136-0022-0000 TAX ID NonEscrow TA…" at bounding box center [821, 186] width 812 height 76
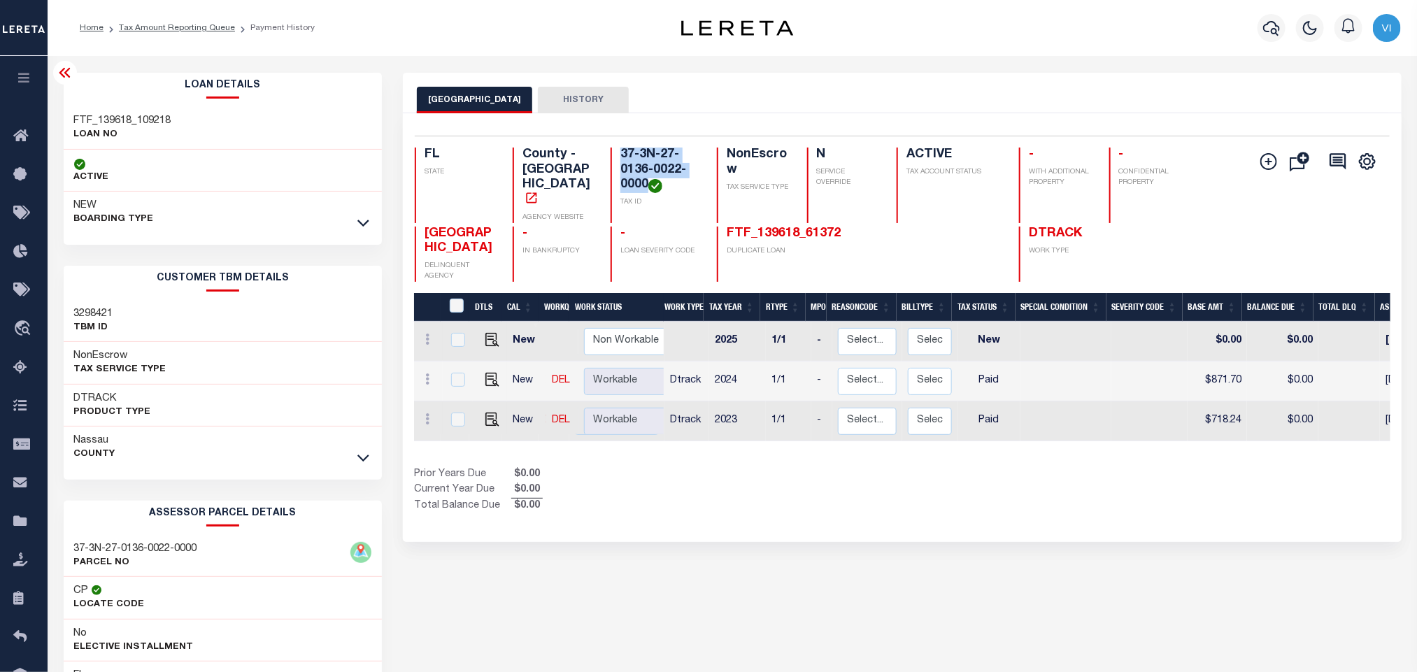
copy h4 "37-3N-27-0136-0022-0000"
click at [1266, 32] on icon "button" at bounding box center [1271, 28] width 17 height 17
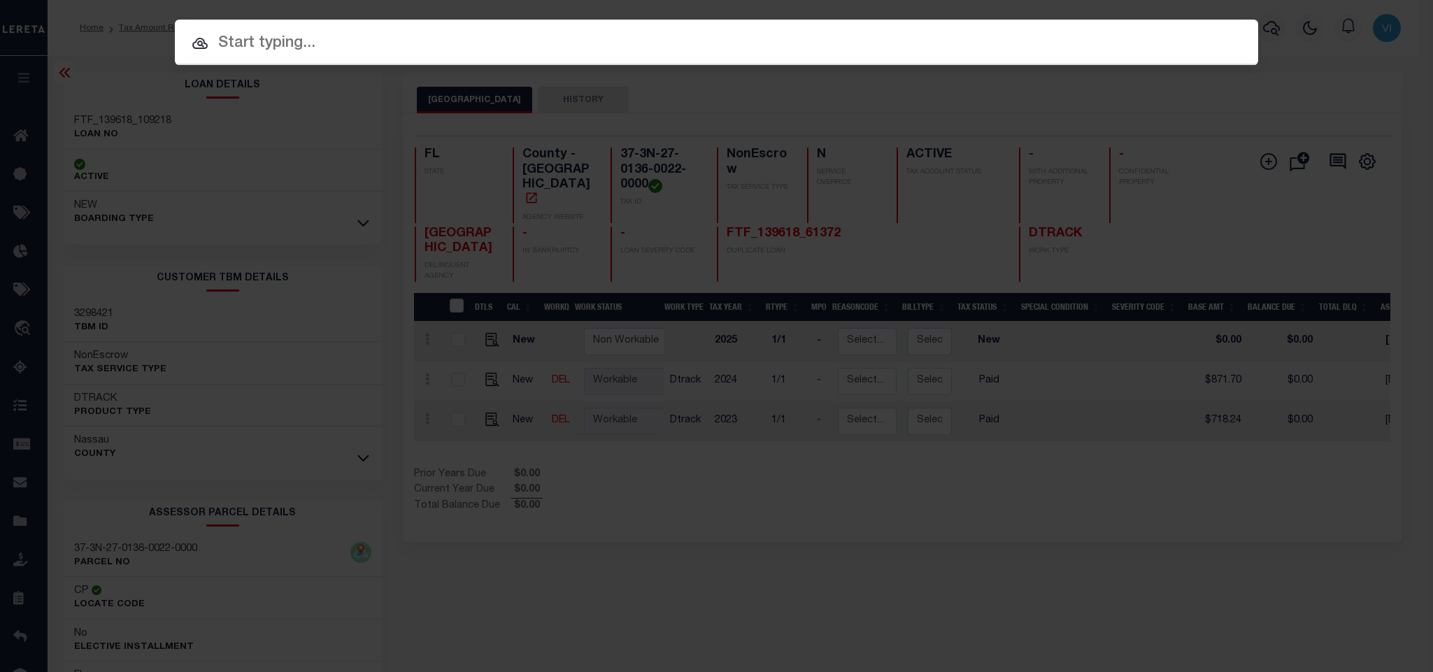
click at [1047, 45] on input "text" at bounding box center [716, 43] width 1083 height 24
paste input "FTF_135488_150930"
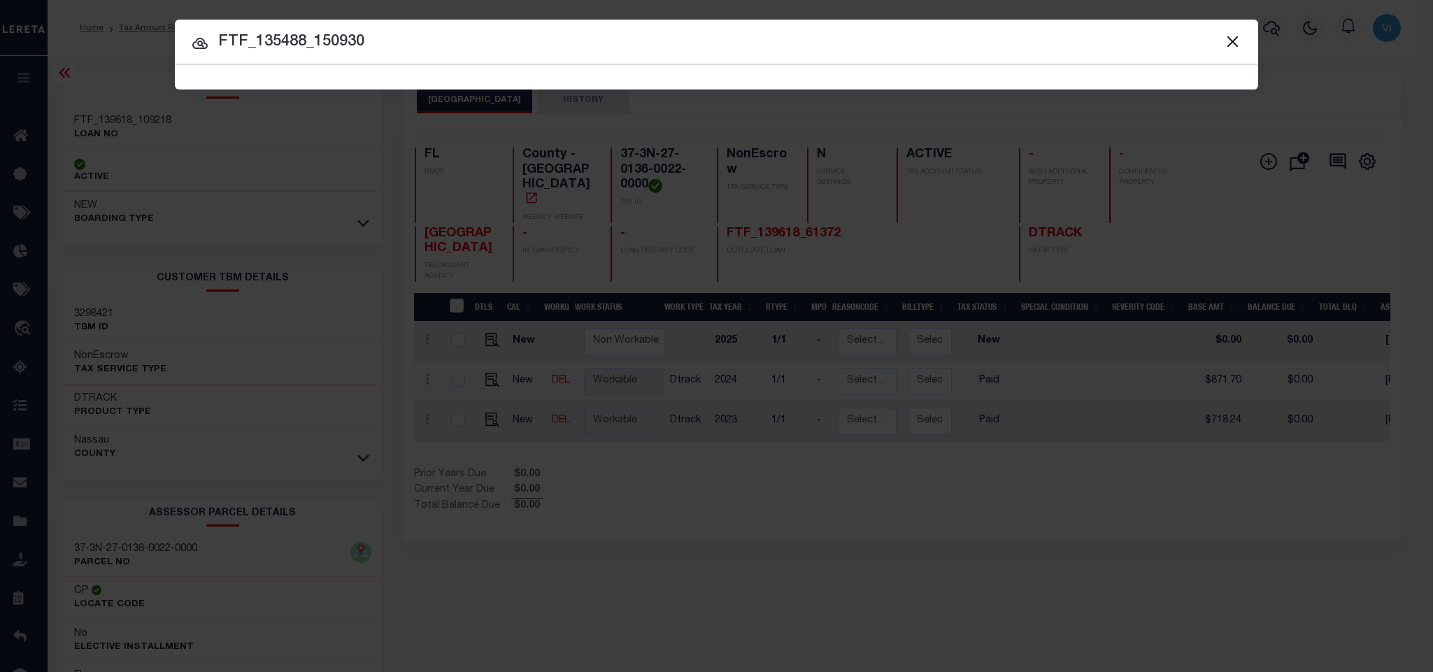
type input "FTF_135488_150930"
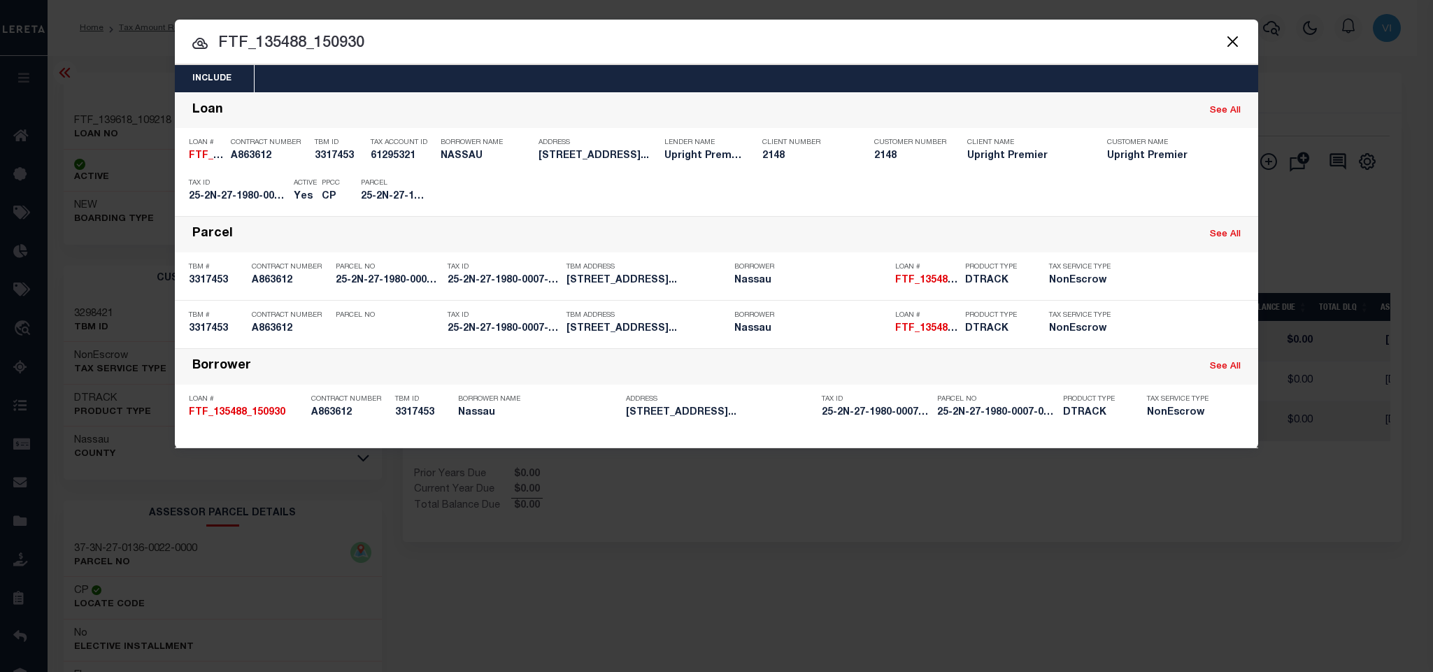
click at [550, 66] on div "Include Loans TBM Customers Borrowers Payments (Lender Non-Disb) Payments (Lend…" at bounding box center [716, 78] width 1083 height 27
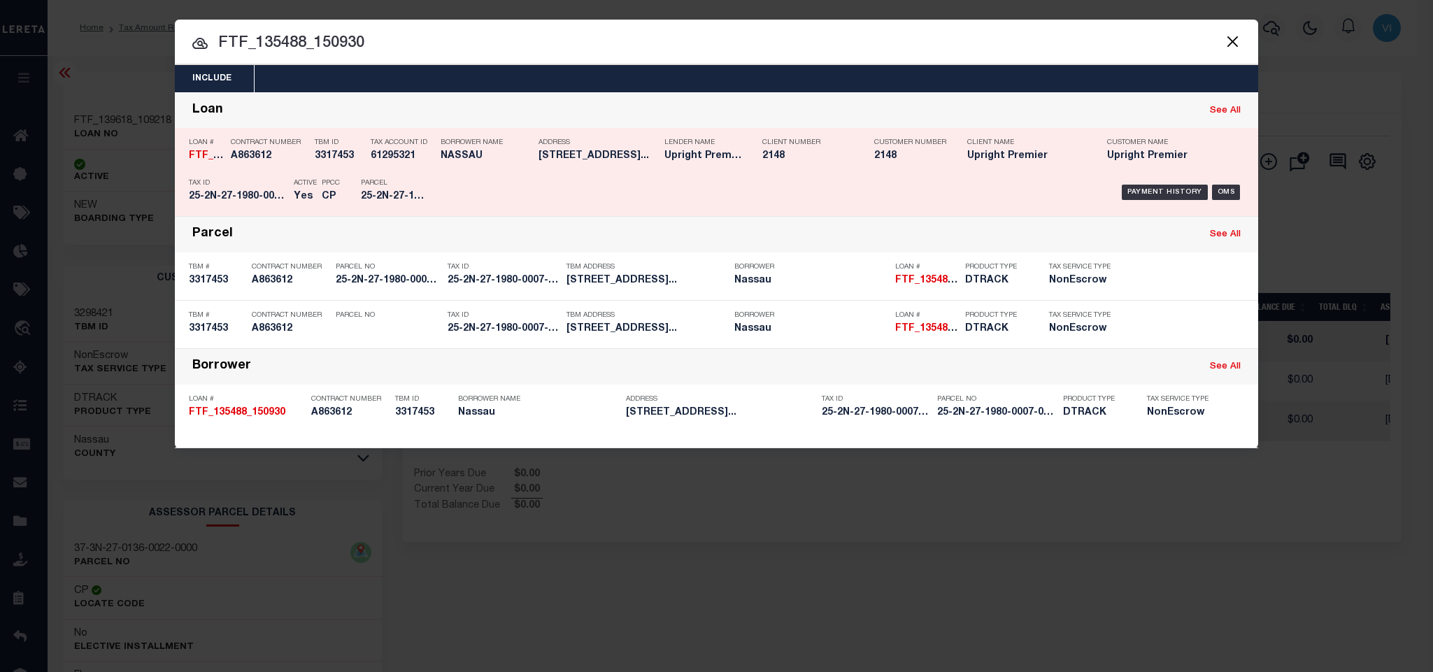
click at [464, 185] on div "Payment History OMS" at bounding box center [844, 192] width 799 height 41
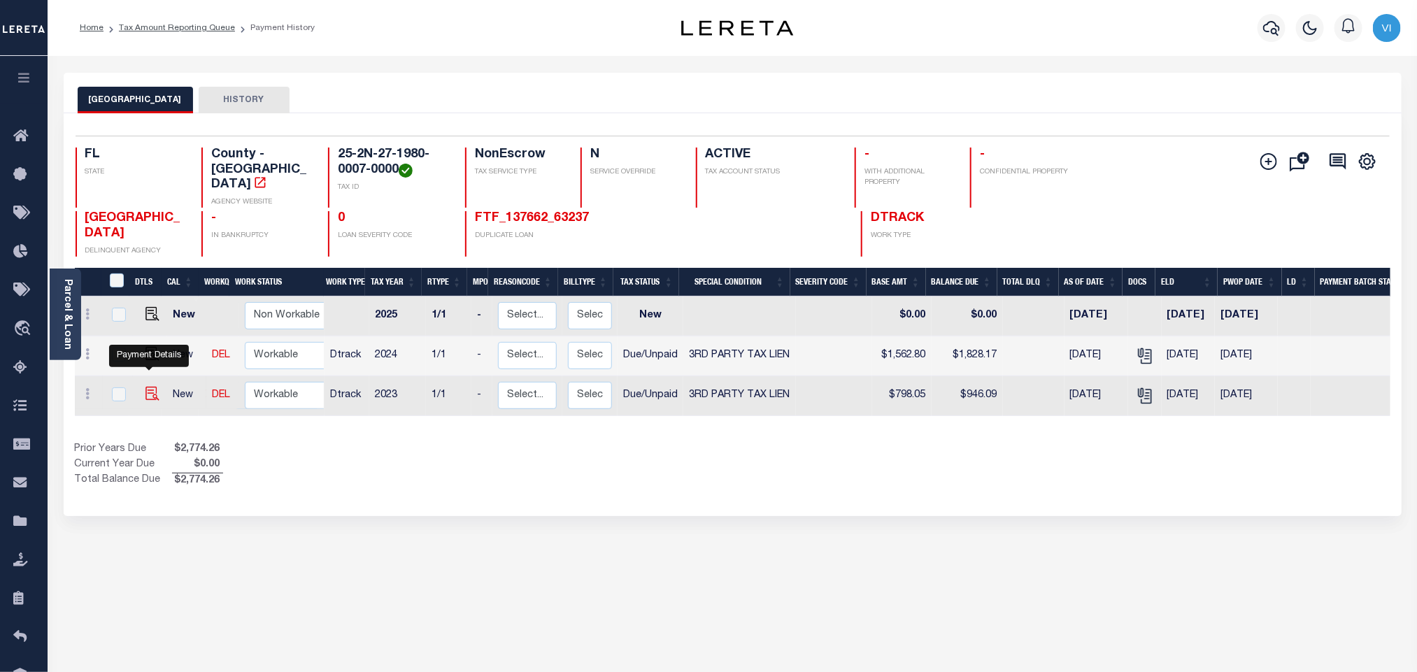
click at [147, 387] on img "" at bounding box center [152, 394] width 14 height 14
checkbox input "true"
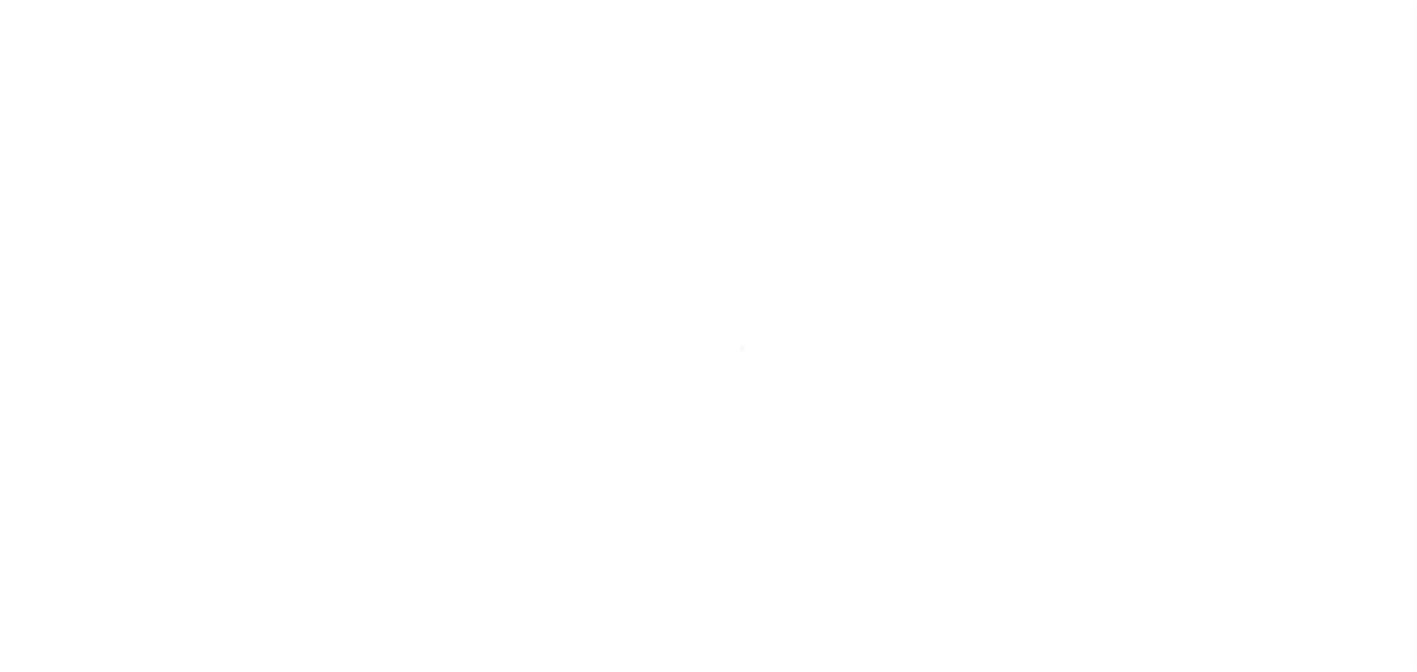
select select "DUE"
select select "20"
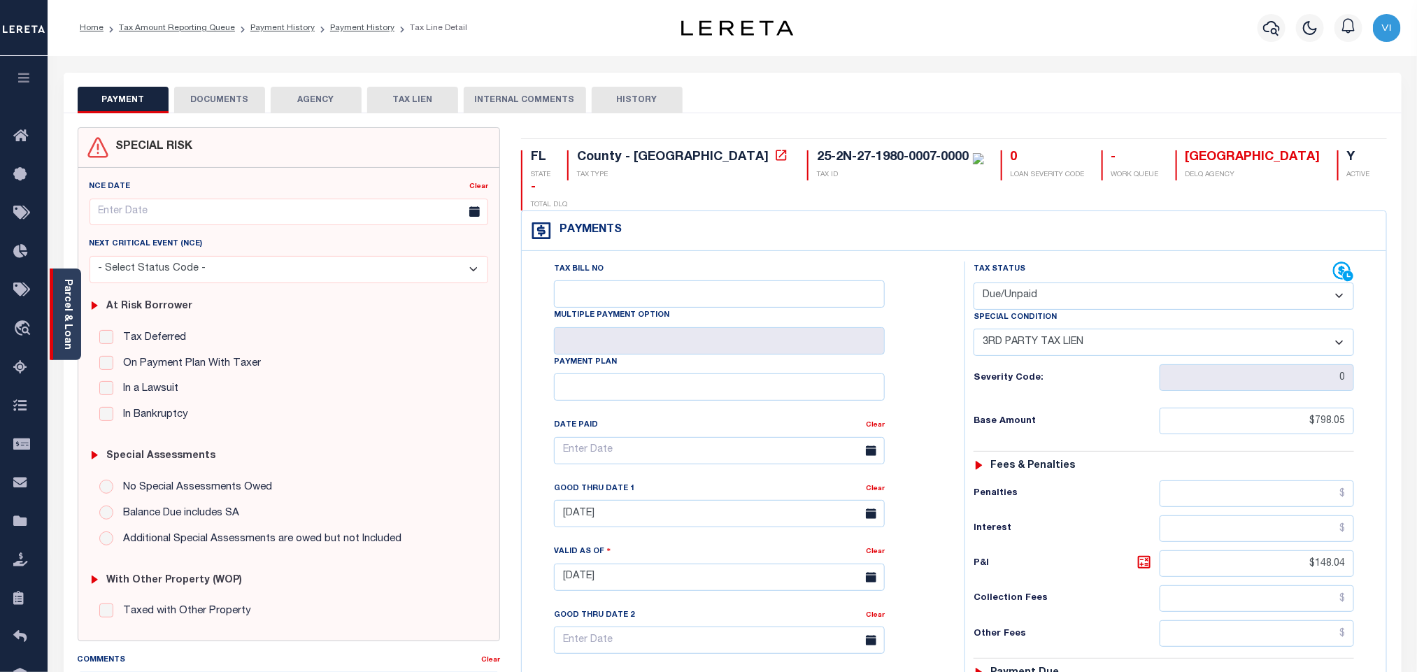
click at [65, 327] on link "Parcel & Loan" at bounding box center [67, 314] width 10 height 71
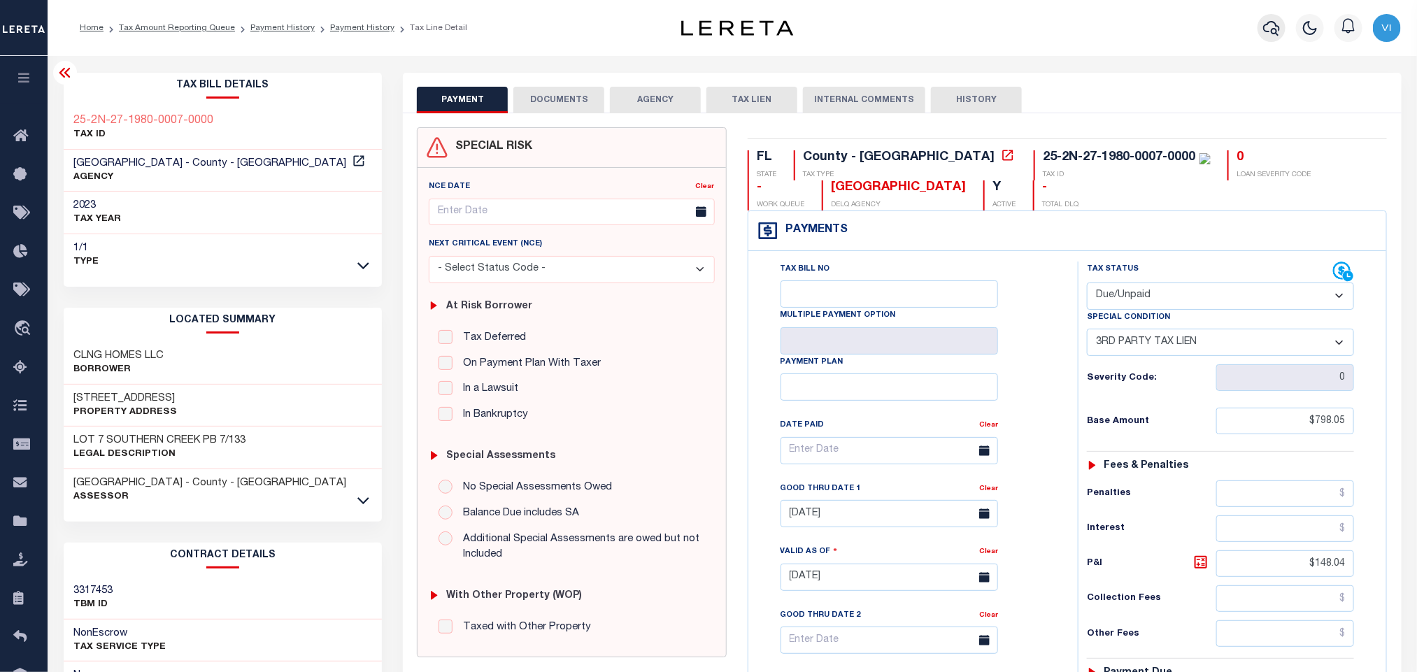
click at [1259, 30] on button "button" at bounding box center [1271, 28] width 28 height 28
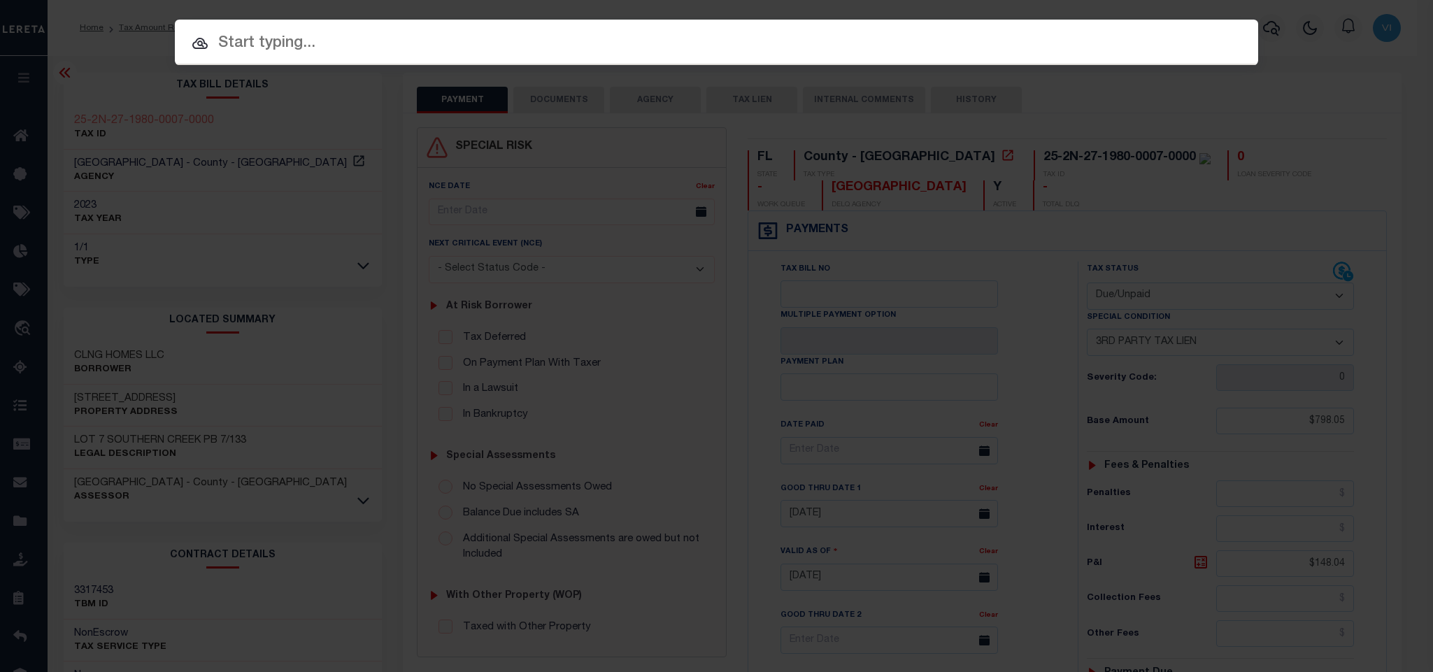
click at [1150, 45] on input "text" at bounding box center [716, 43] width 1083 height 24
paste input "FTF_135488_151030"
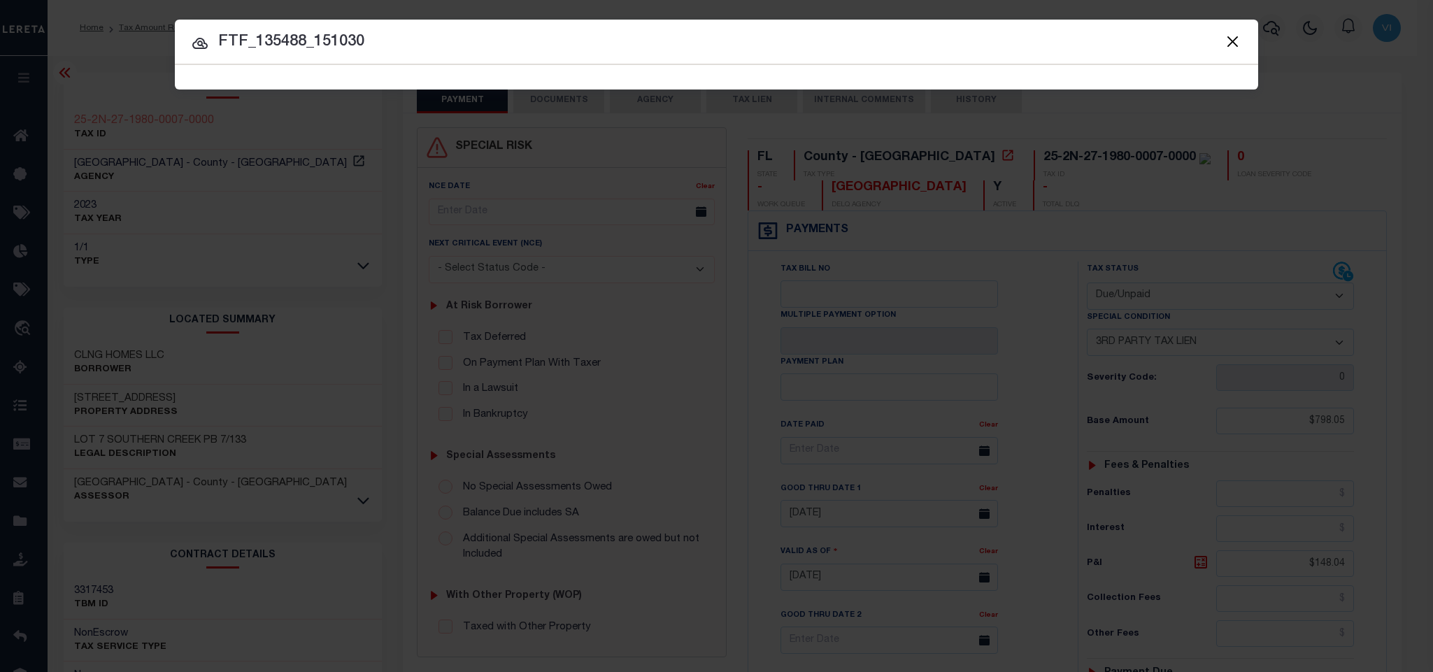
type input "FTF_135488_151030"
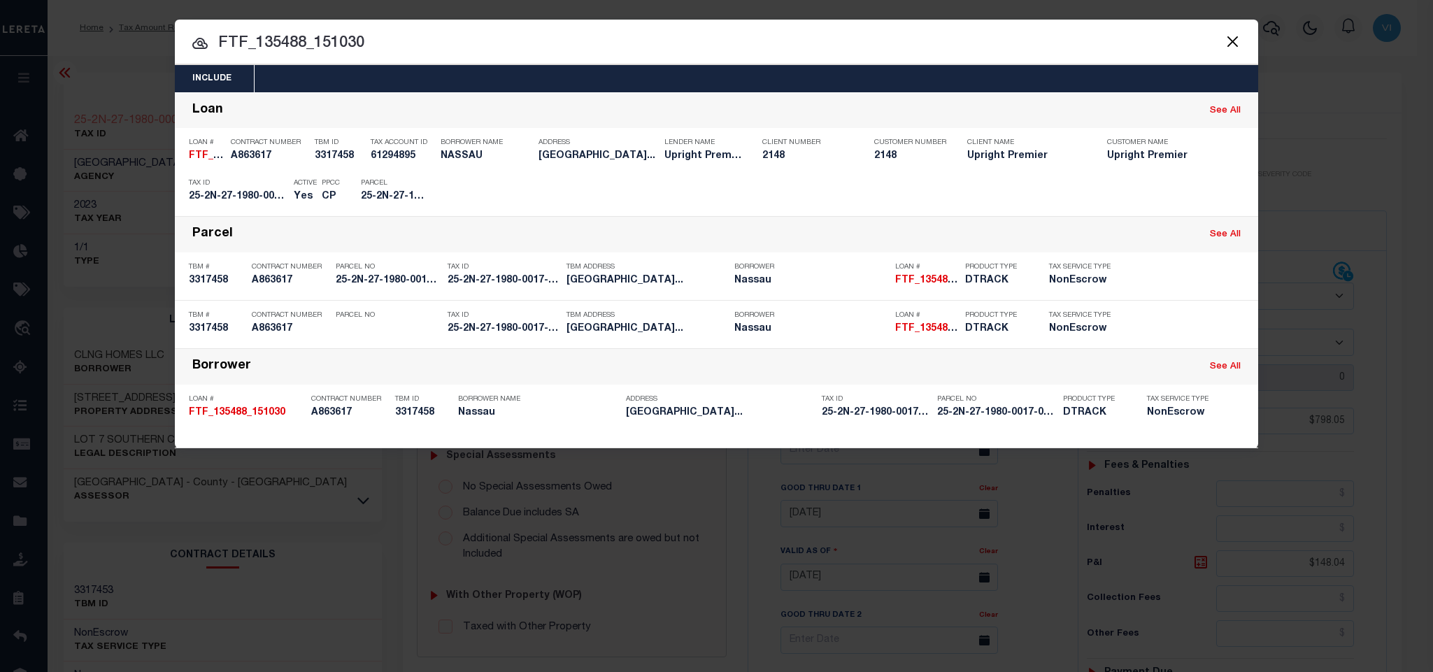
click at [506, 80] on div "Include Loans TBM Customers Borrowers Payments (Lender Non-Disb) Payments (Lend…" at bounding box center [716, 78] width 1083 height 27
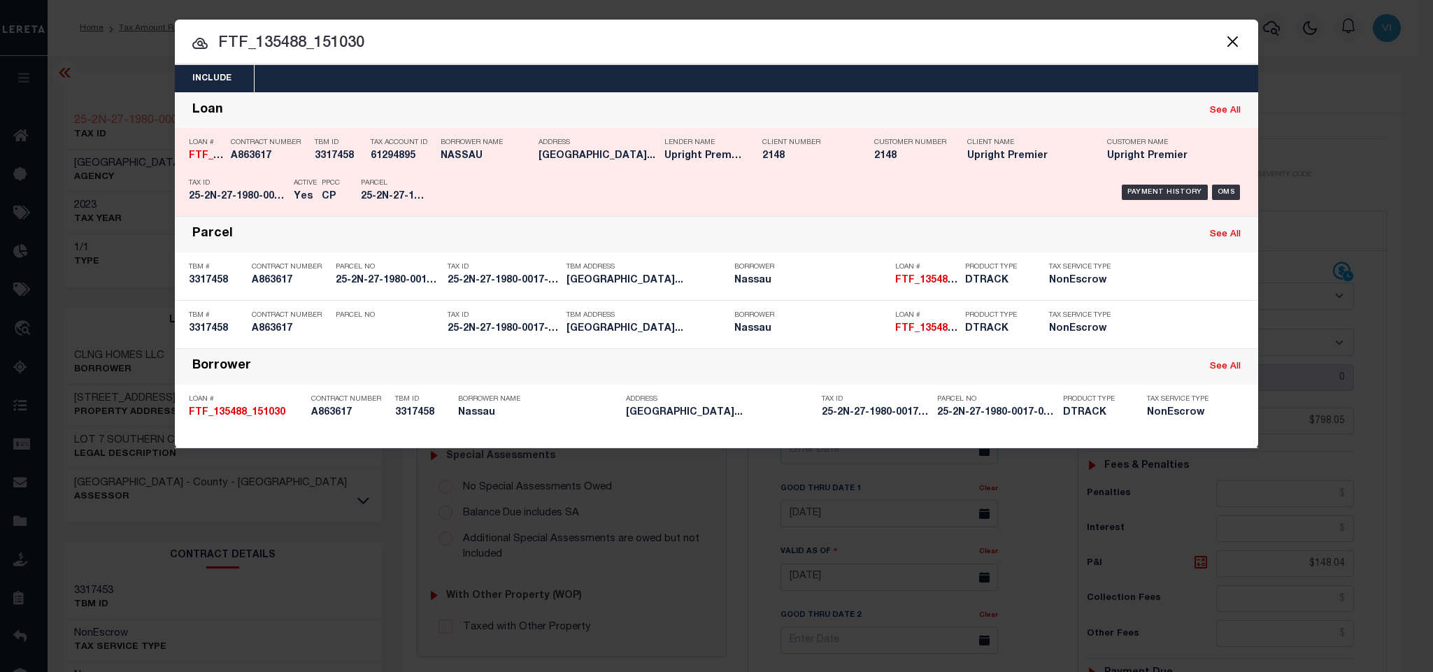
click at [466, 185] on div "Payment History OMS" at bounding box center [844, 192] width 799 height 41
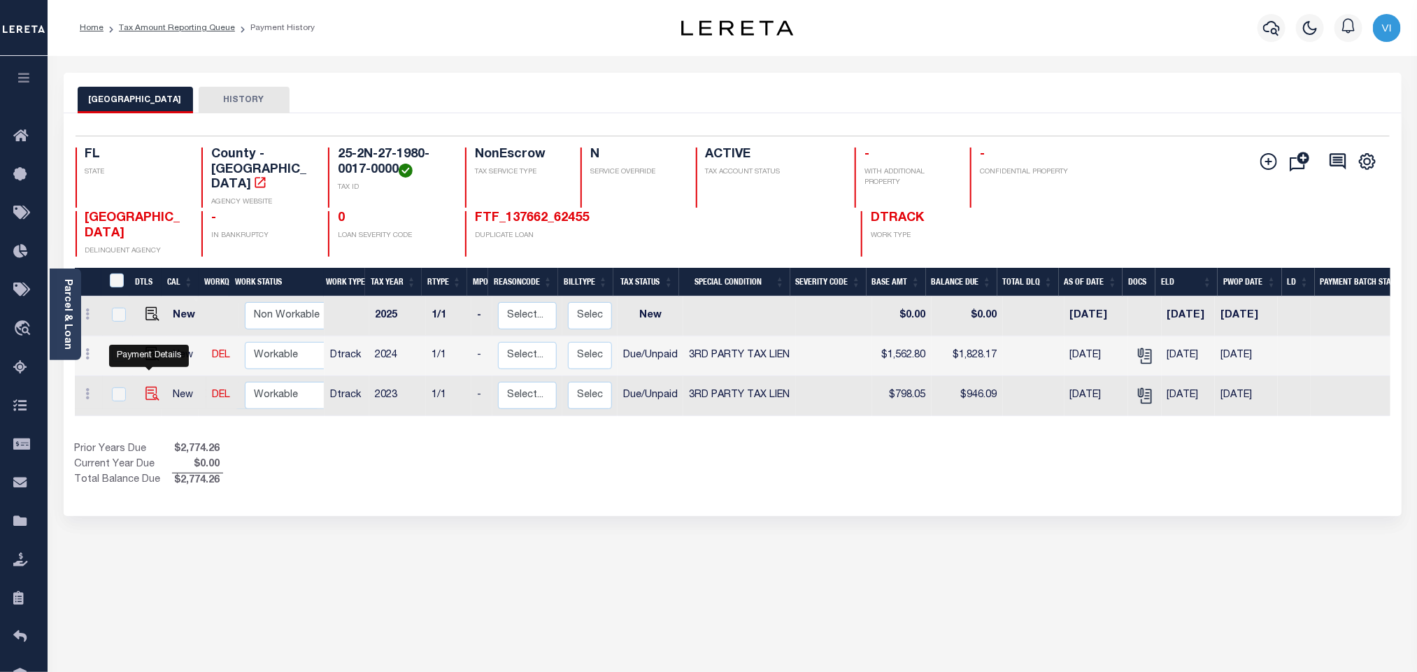
click at [147, 387] on img "" at bounding box center [152, 394] width 14 height 14
checkbox input "true"
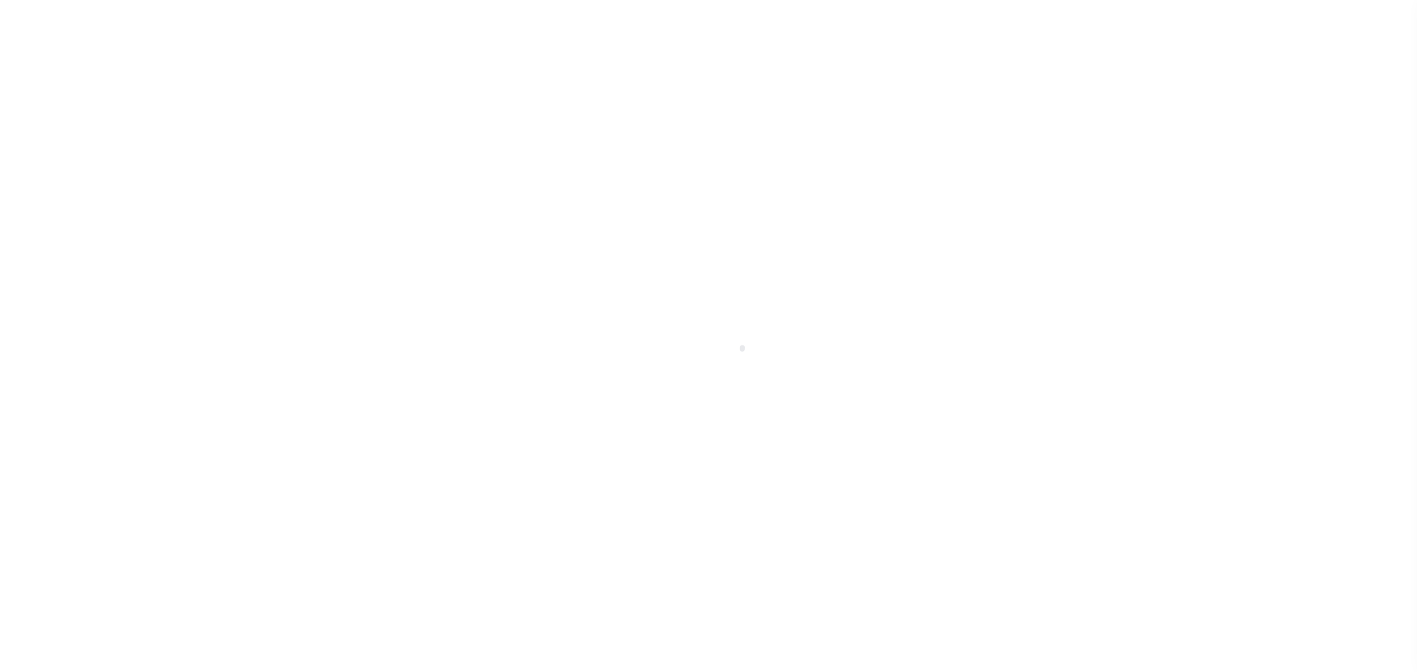
select select "DUE"
select select "20"
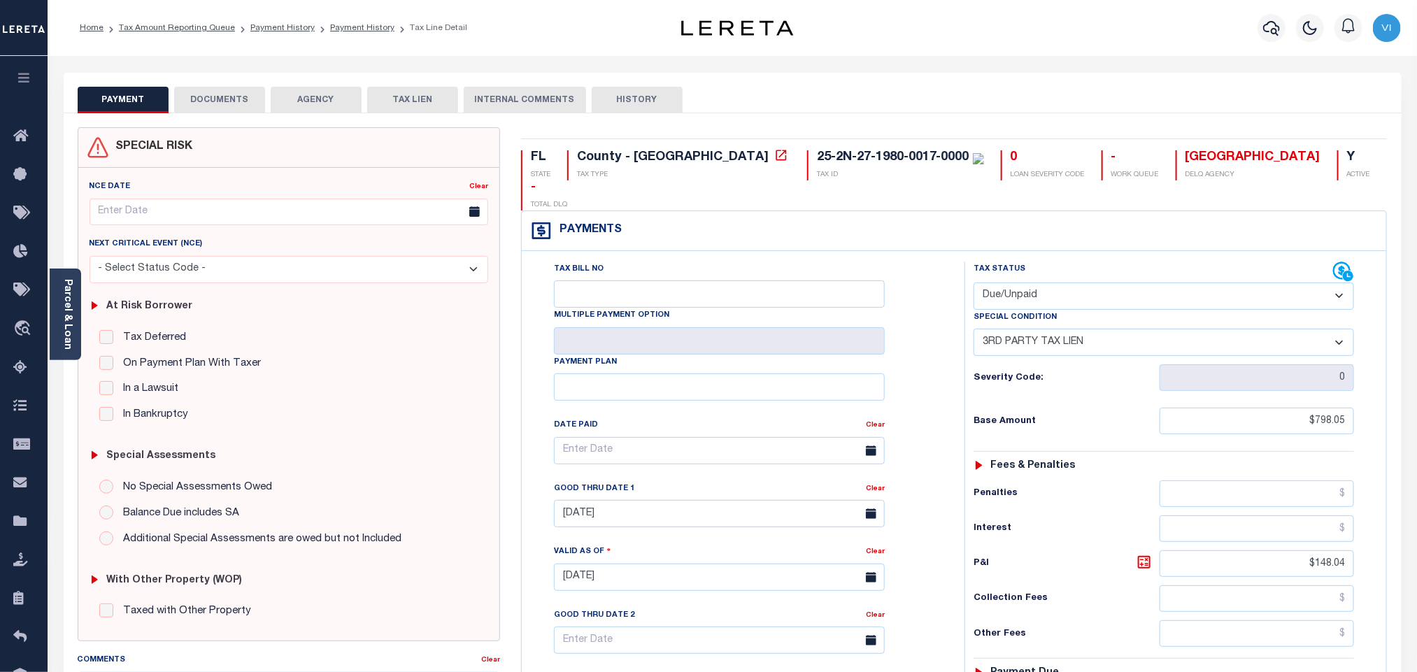
drag, startPoint x: 1294, startPoint y: 31, endPoint x: 1284, endPoint y: 31, distance: 10.5
click at [1293, 31] on div at bounding box center [1310, 27] width 38 height 49
click at [1278, 34] on icon "button" at bounding box center [1271, 28] width 17 height 17
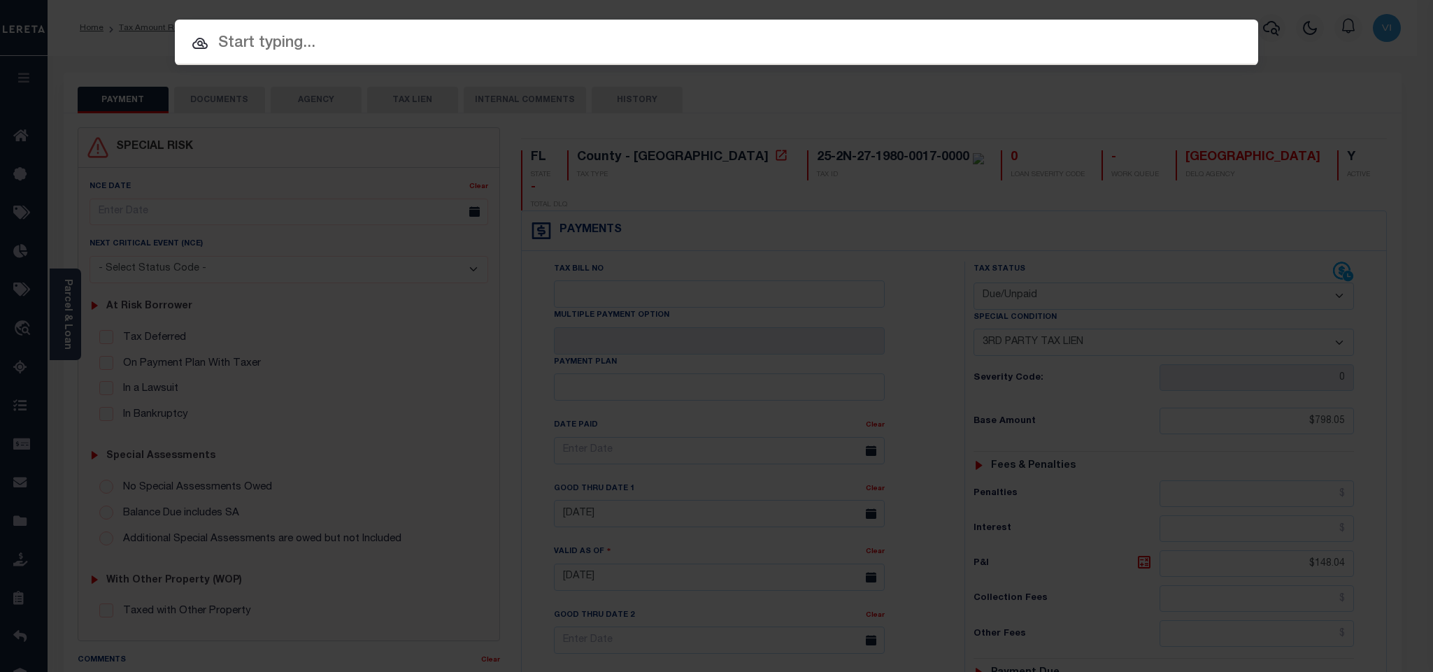
click at [1033, 49] on input "text" at bounding box center [716, 43] width 1083 height 24
paste input "FTF_135488_151030"
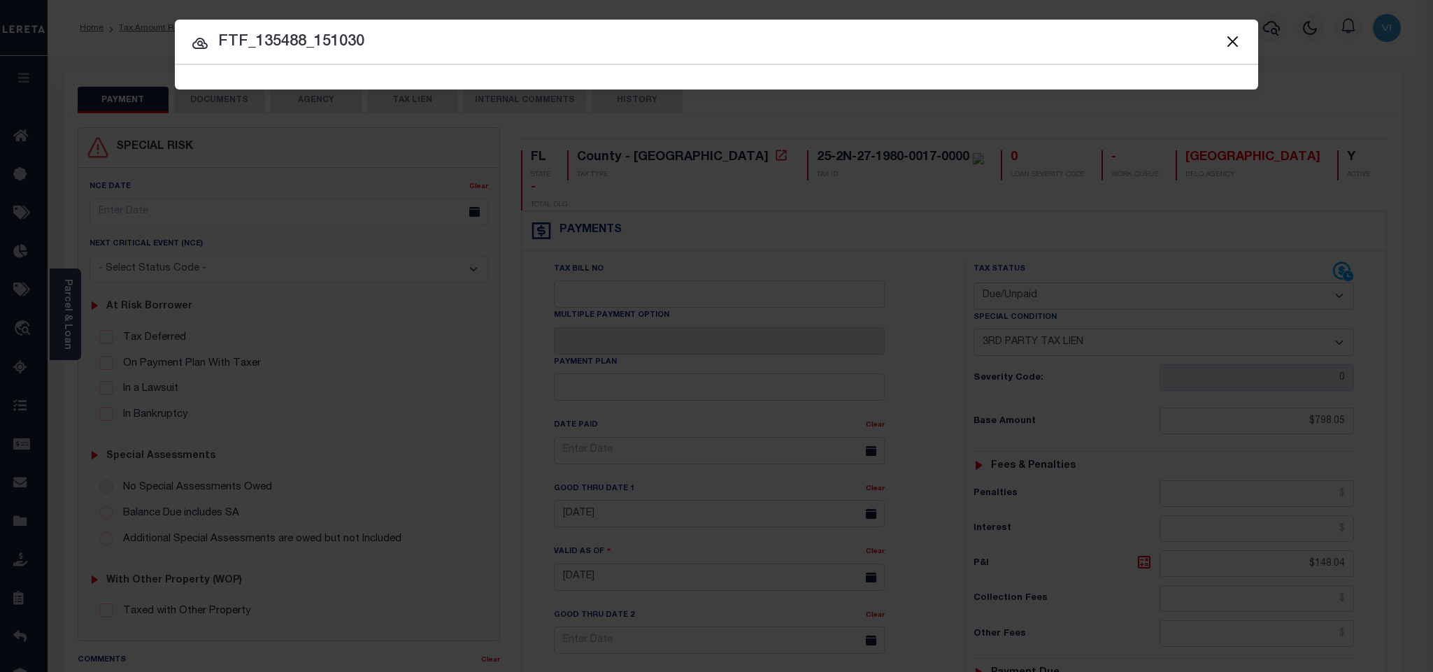
type input "FTF_135488_151030"
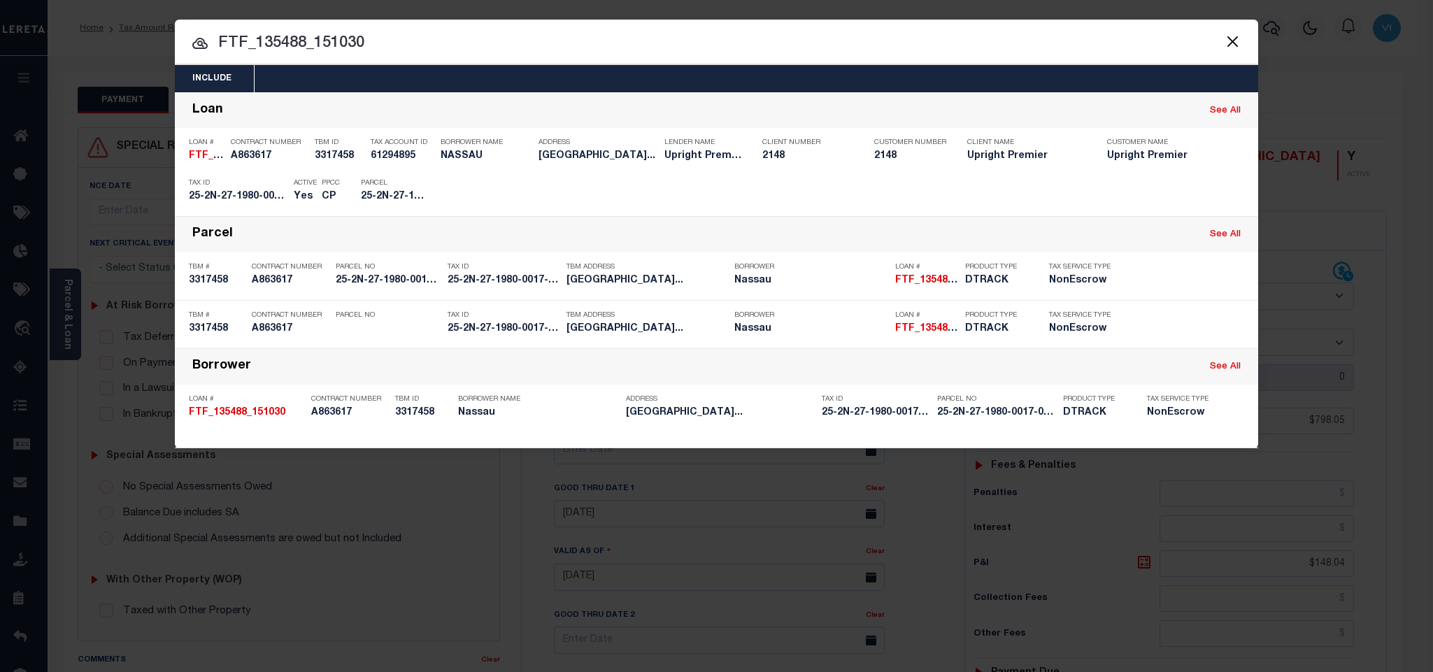
click at [598, 80] on div "Include Loans TBM Customers Borrowers Payments (Lender Non-Disb) Payments (Lend…" at bounding box center [716, 78] width 1083 height 27
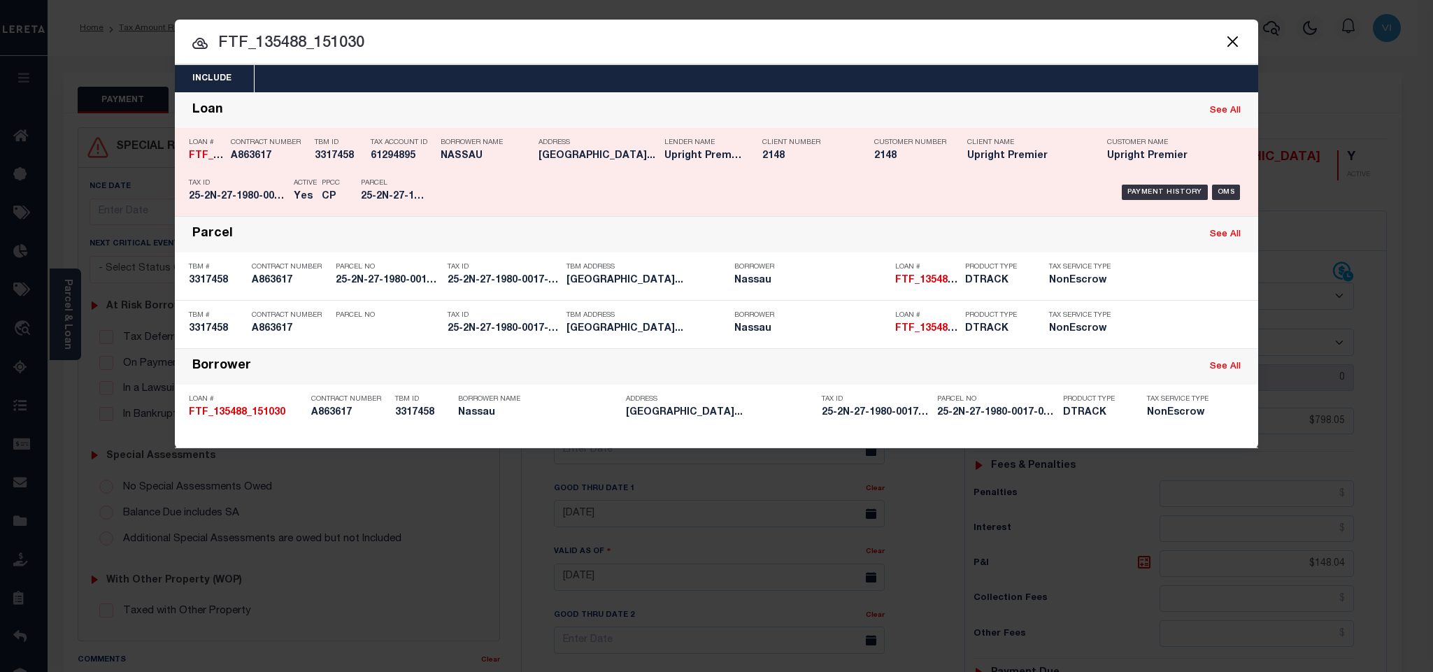
click at [409, 202] on h5 "25-2N-27-1980-0017-0000" at bounding box center [392, 197] width 63 height 12
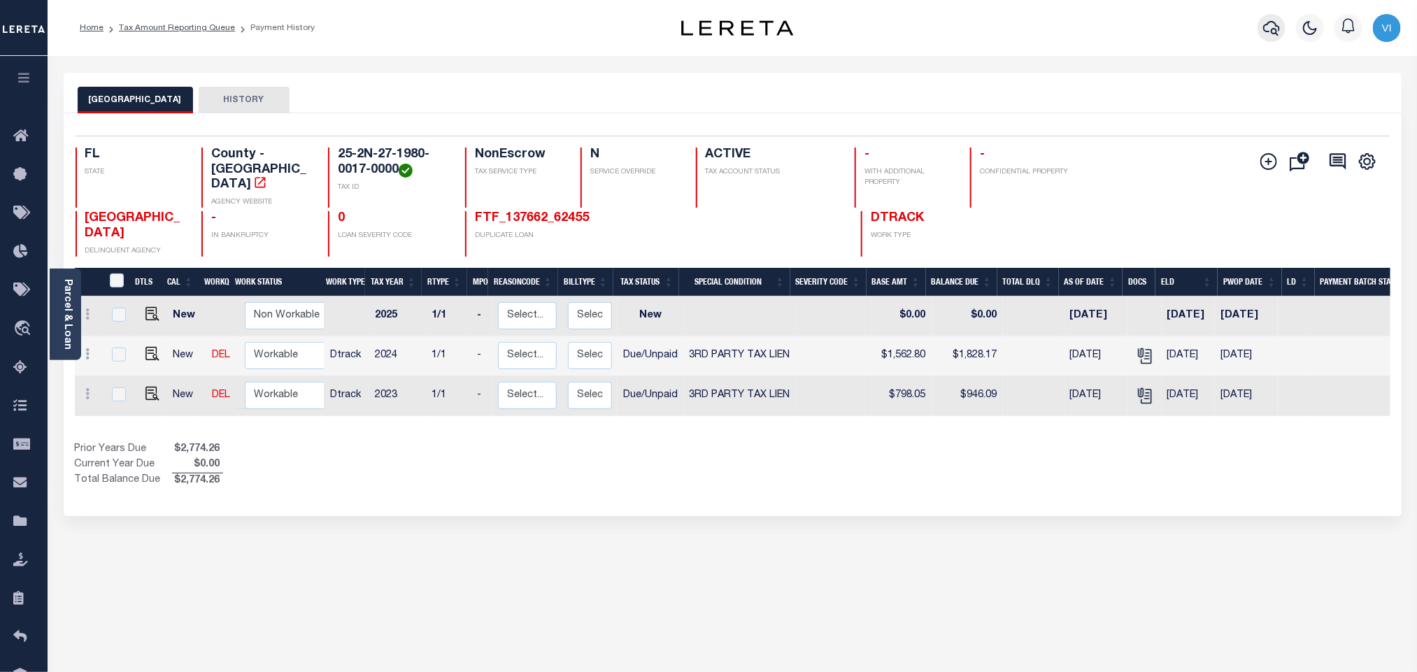
click at [1268, 26] on icon "button" at bounding box center [1271, 28] width 17 height 17
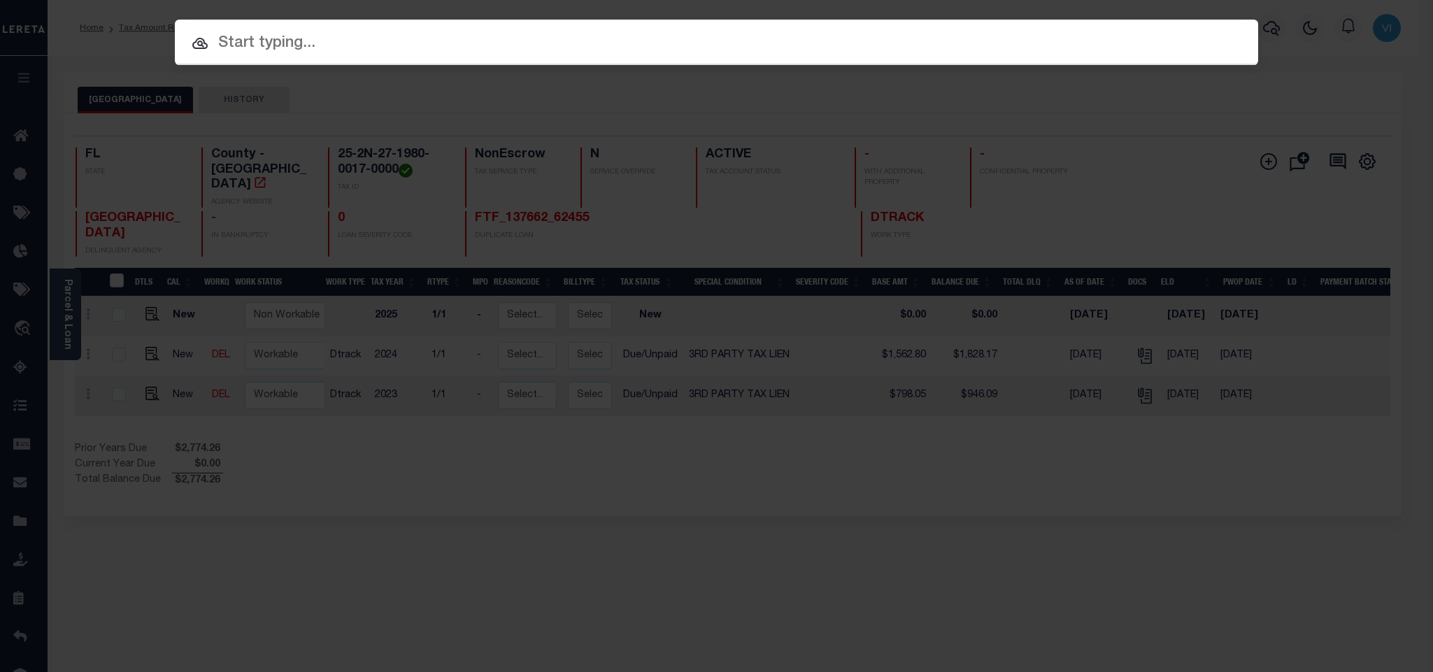
click at [1129, 52] on div "Include Loans TBM Customers Borrowers Payments (Lender Non-Disb) Payments (Lend…" at bounding box center [716, 42] width 1083 height 45
paste input "FTF_135488_80871"
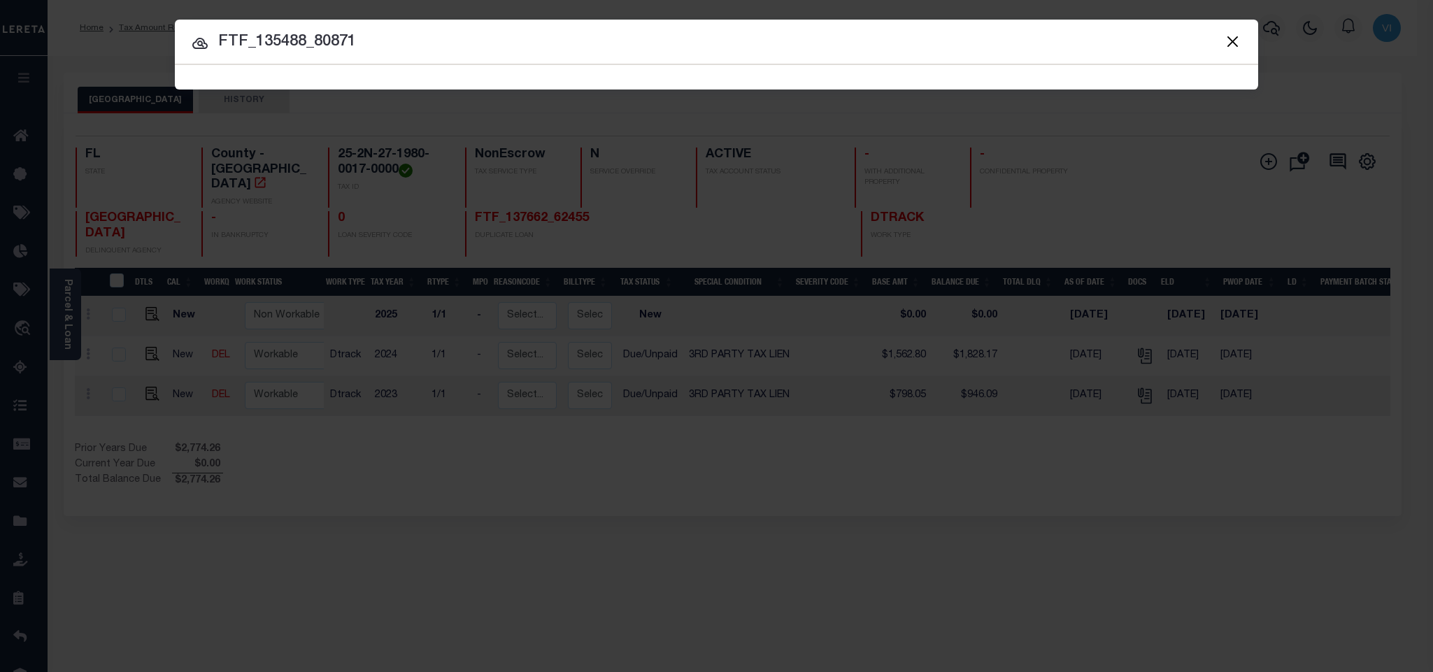
type input "FTF_135488_80871"
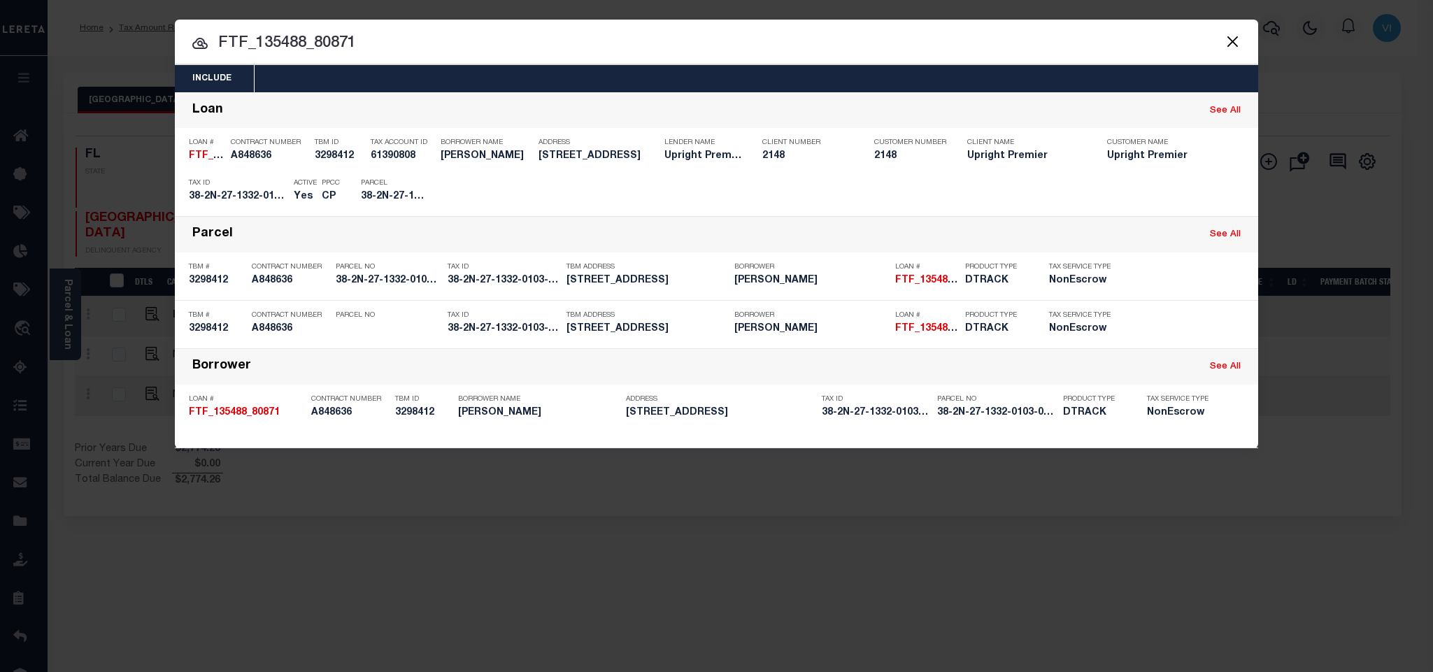
click at [655, 80] on div "Include Loans TBM Customers Borrowers Payments (Lender Non-Disb) Payments (Lend…" at bounding box center [716, 78] width 1083 height 27
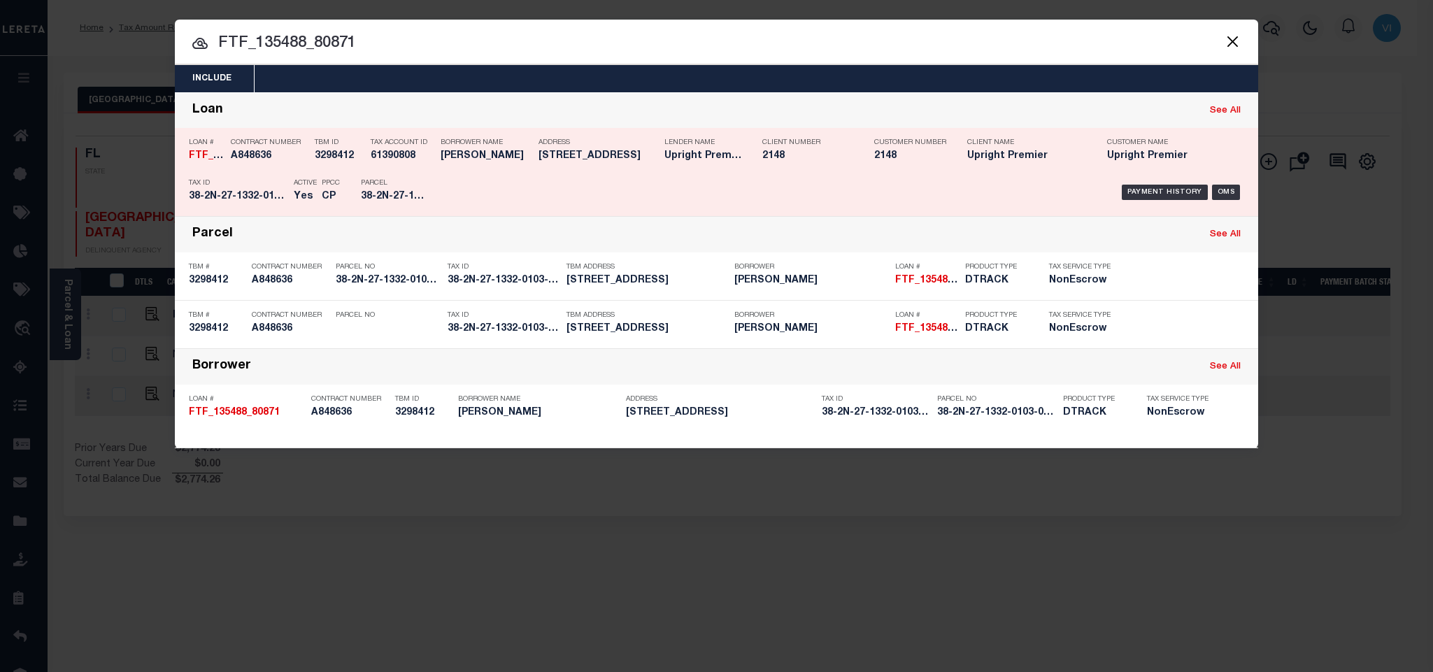
click at [475, 192] on div "Payment History OMS" at bounding box center [844, 192] width 799 height 41
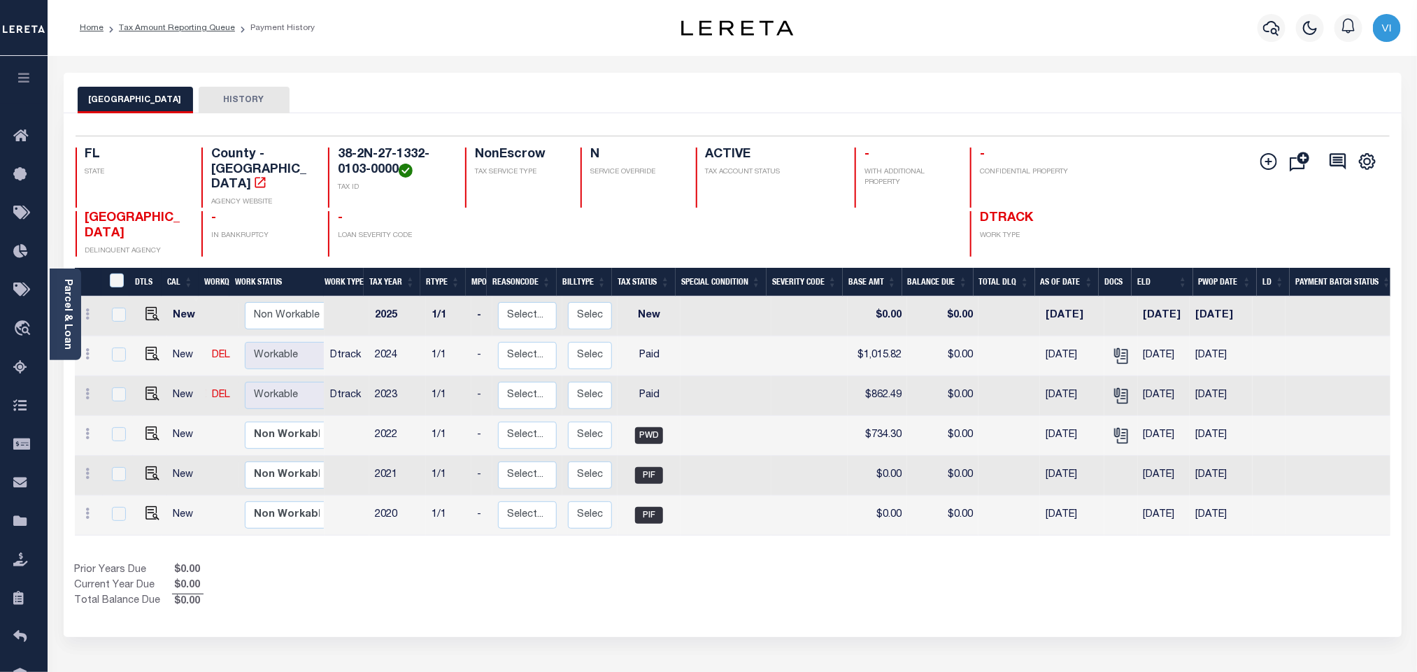
click at [1257, 32] on div at bounding box center [1271, 27] width 38 height 49
click at [1267, 28] on icon "button" at bounding box center [1271, 28] width 17 height 17
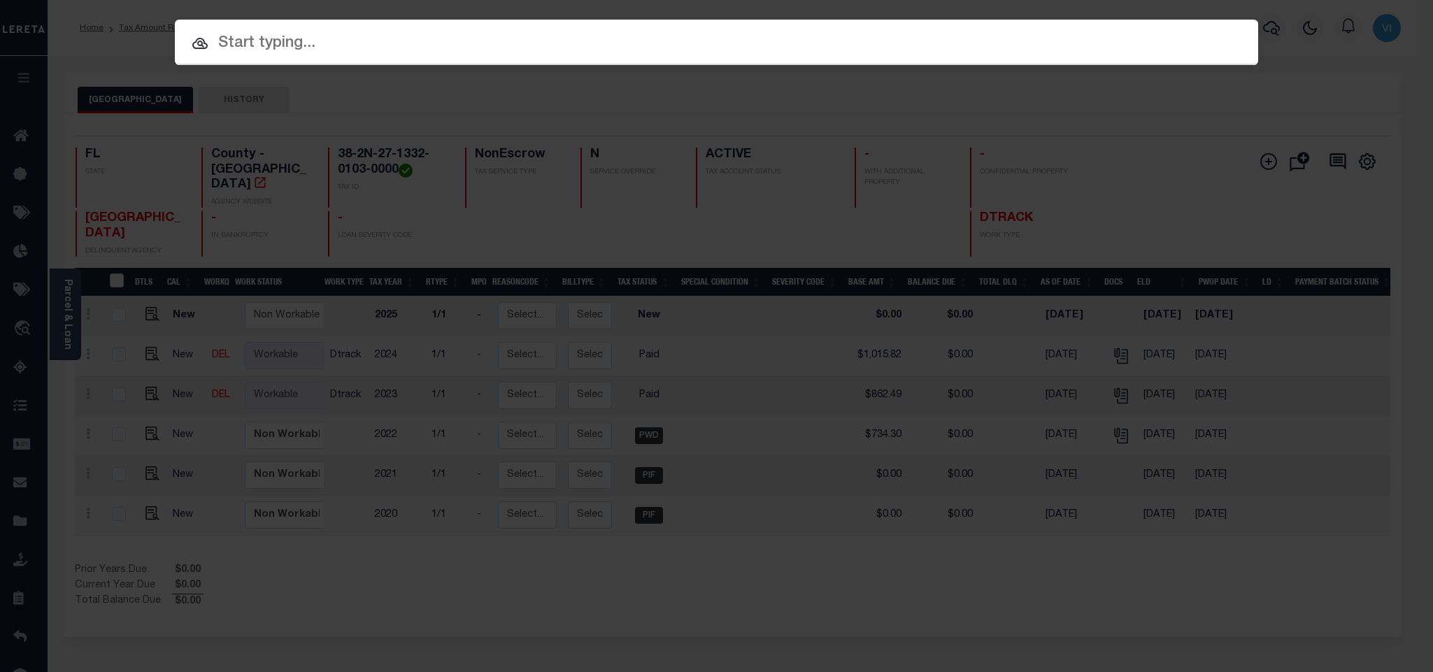
click at [1145, 49] on input "text" at bounding box center [716, 43] width 1083 height 24
paste input "1507201756"
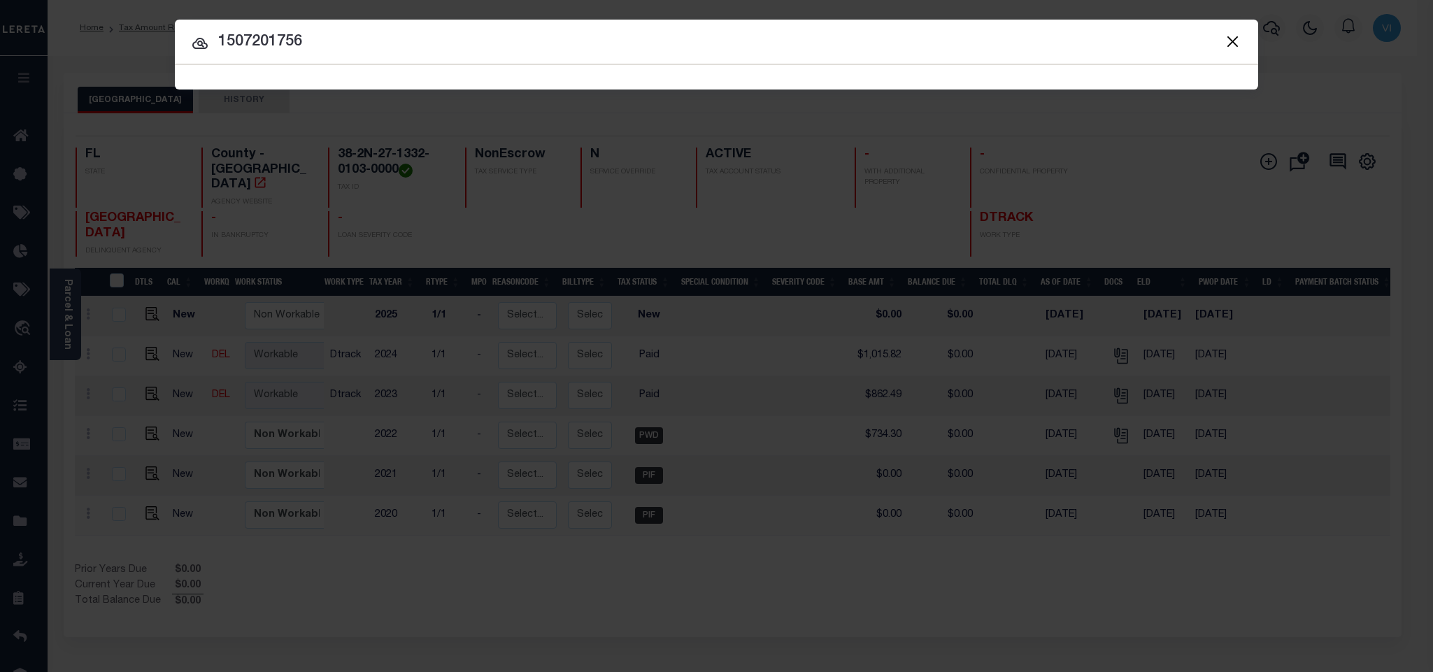
type input "1507201756"
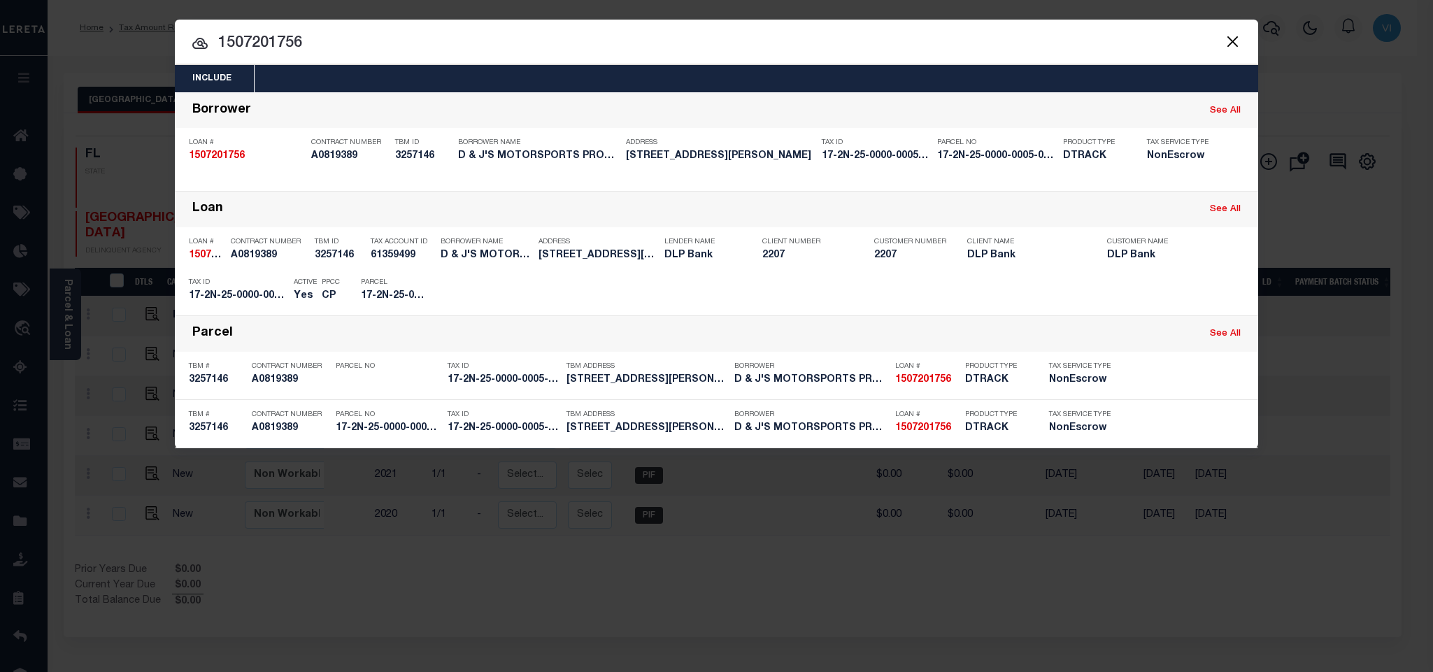
click at [766, 78] on div "Include Loans TBM Customers Borrowers Payments (Lender Non-Disb) Payments (Lend…" at bounding box center [716, 78] width 1083 height 27
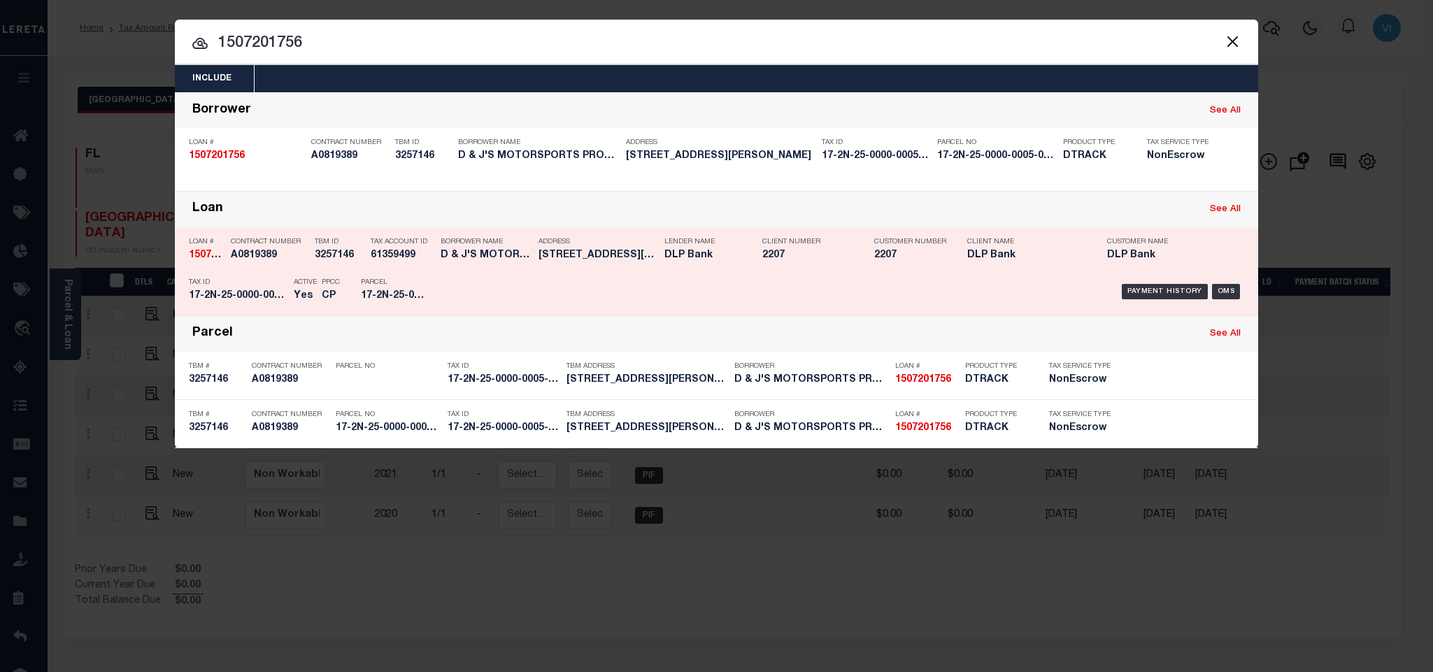
click at [682, 296] on div "Payment History OMS" at bounding box center [844, 291] width 799 height 41
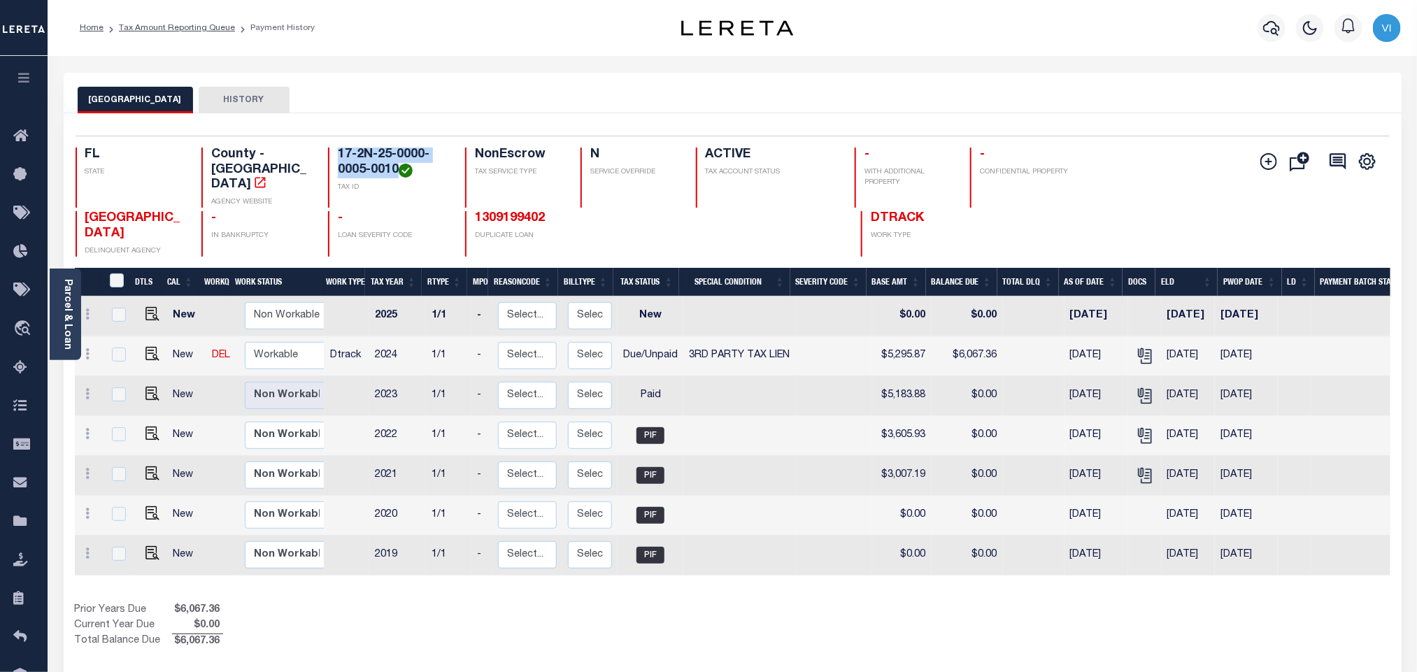
drag, startPoint x: 397, startPoint y: 171, endPoint x: 331, endPoint y: 159, distance: 66.7
click at [331, 159] on div "17-2N-25-0000-0005-0010 TAX ID" at bounding box center [388, 178] width 120 height 60
copy h4 "17-2N-25-0000-0005-0010"
click at [147, 347] on img "" at bounding box center [152, 354] width 14 height 14
checkbox input "true"
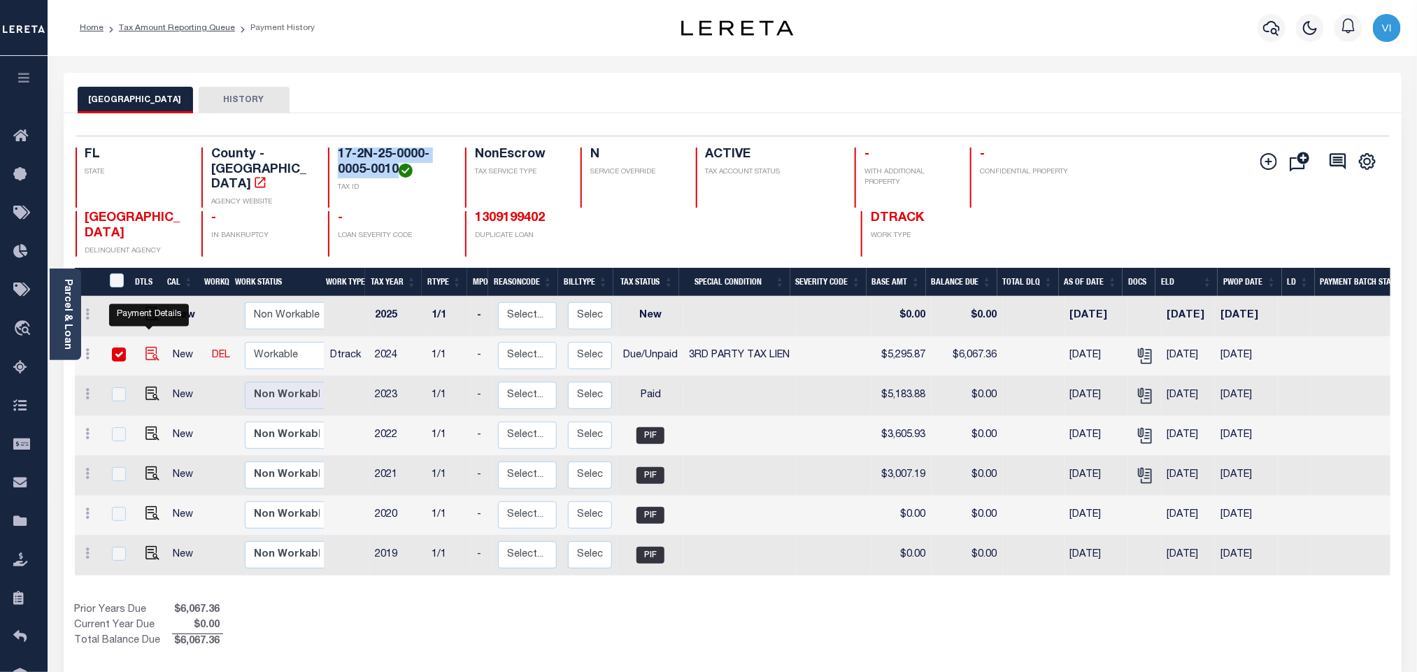
checkbox input "true"
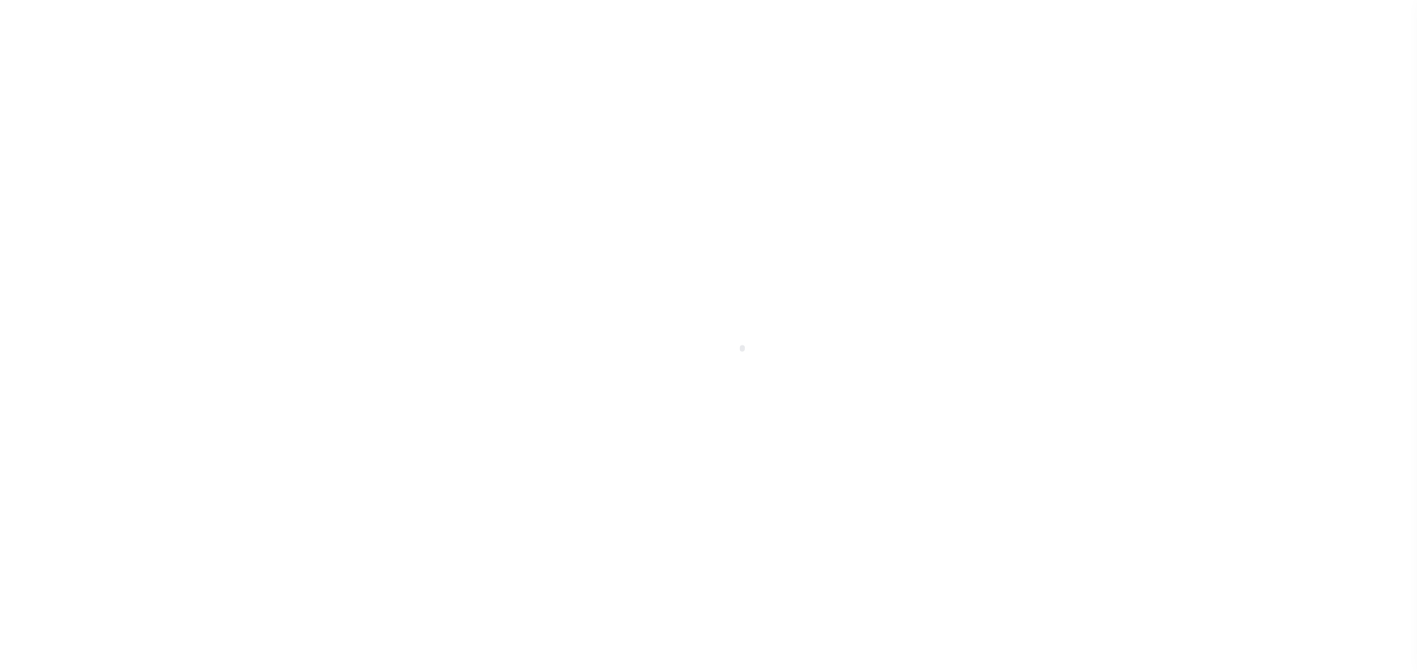
select select "DUE"
select select "20"
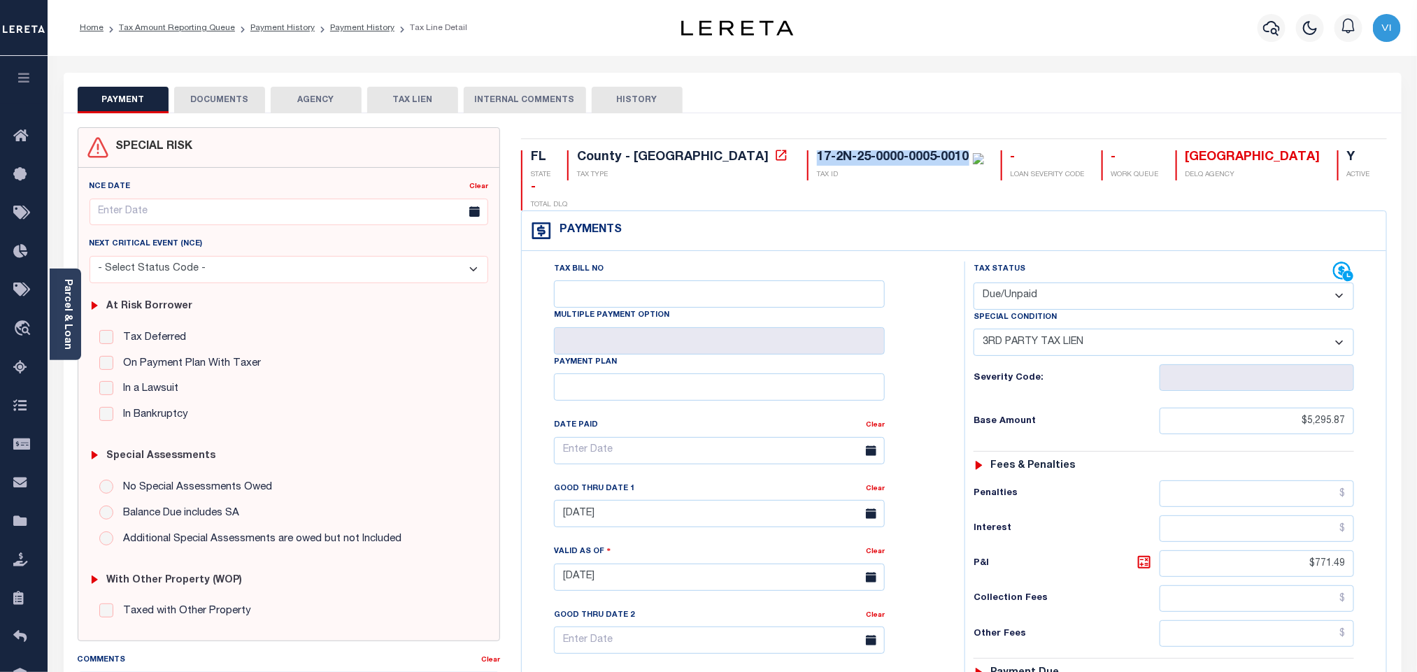
drag, startPoint x: 699, startPoint y: 156, endPoint x: 850, endPoint y: 164, distance: 151.2
click at [850, 164] on div "17-2N-25-0000-0005-0010 TAX ID" at bounding box center [895, 165] width 177 height 30
copy div "17-2N-25-0000-0005-0010"
click at [243, 111] on button "DOCUMENTS" at bounding box center [219, 100] width 91 height 27
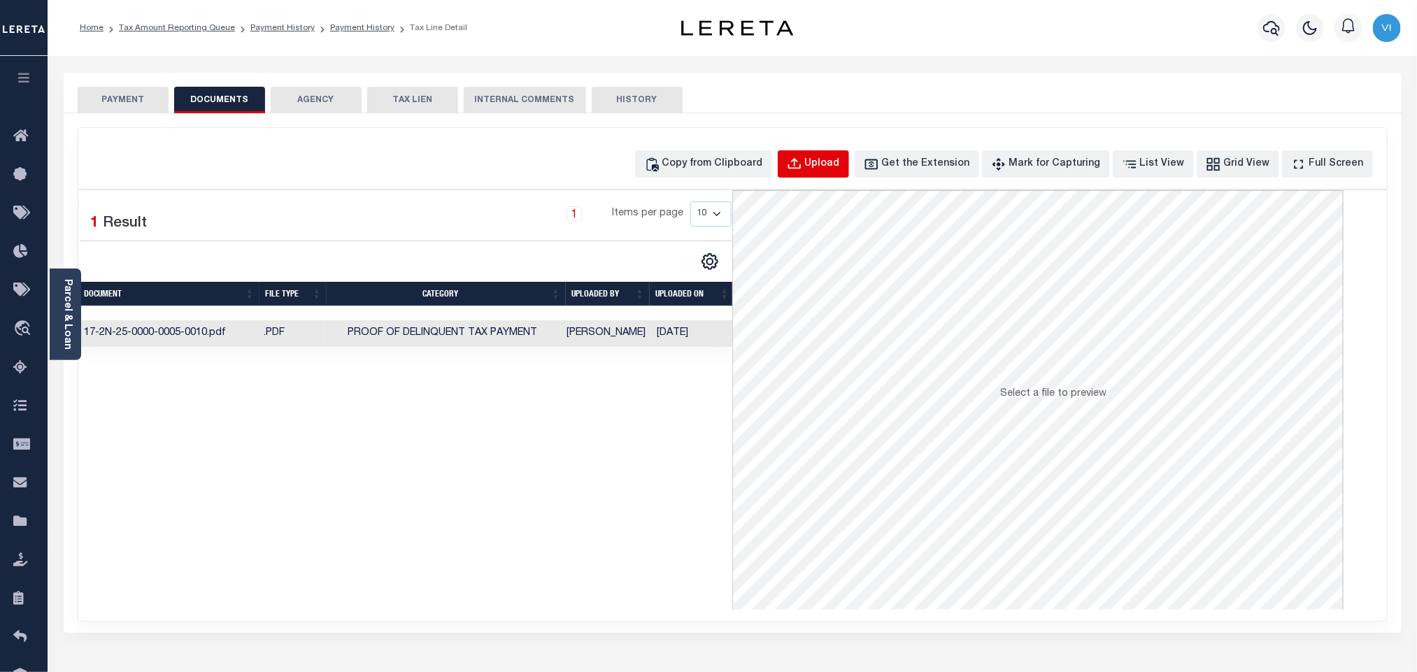
click at [836, 178] on button "Upload" at bounding box center [813, 163] width 71 height 27
select select "POP"
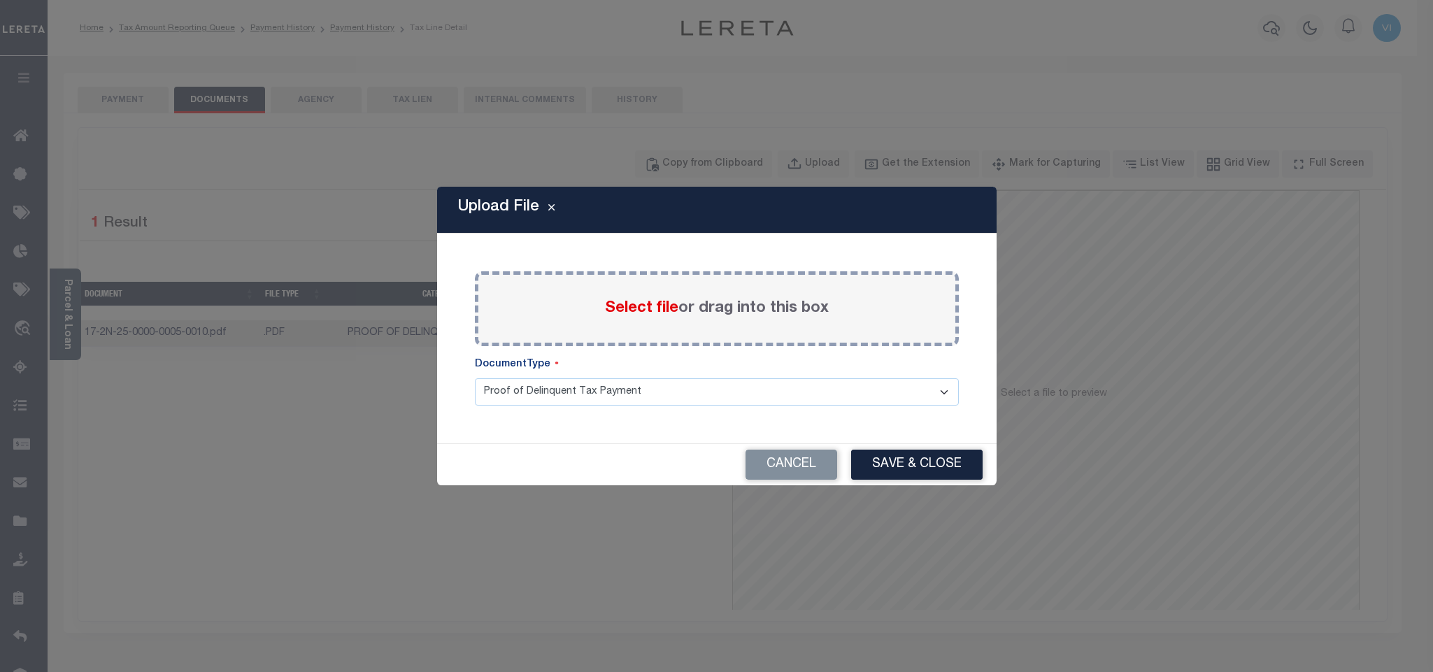
click at [628, 309] on span "Select file" at bounding box center [641, 308] width 73 height 15
click at [0, 0] on input "Select file or drag into this box" at bounding box center [0, 0] width 0 height 0
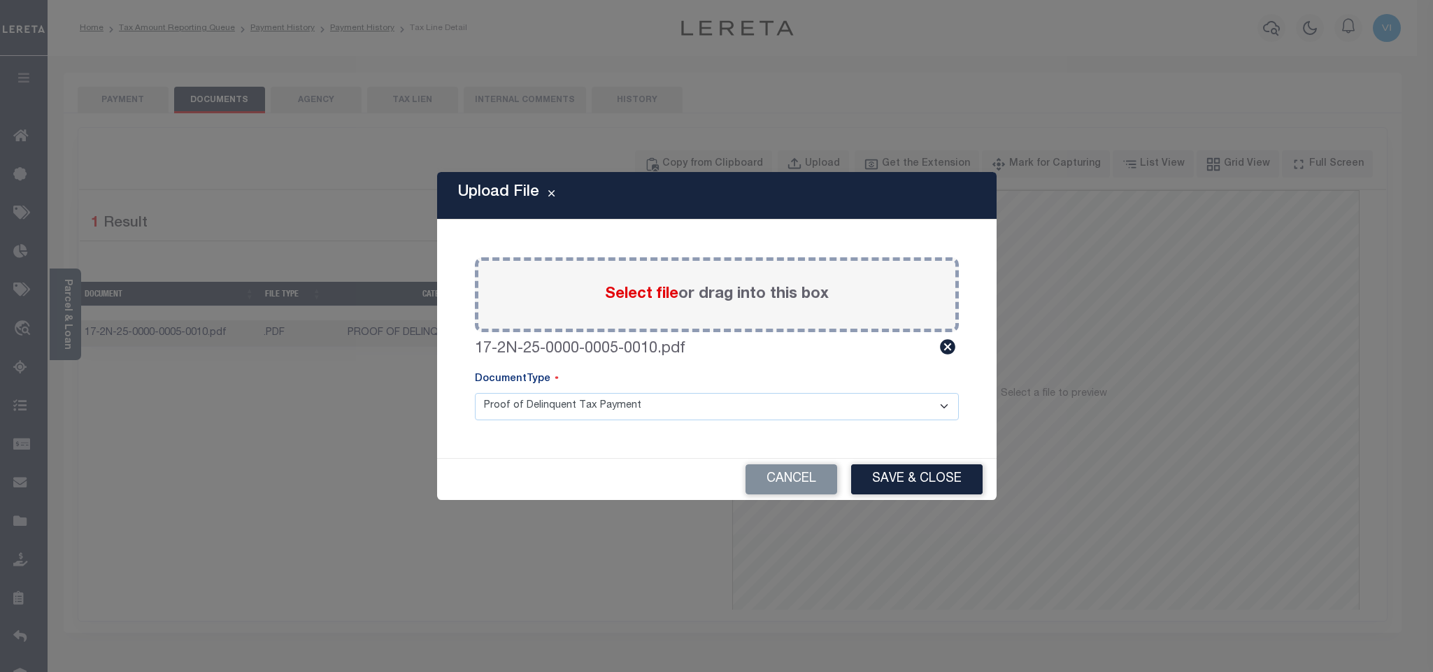
click at [501, 407] on select "Proof of Delinquent Tax Payment" at bounding box center [717, 406] width 484 height 27
click at [475, 393] on select "Proof of Delinquent Tax Payment" at bounding box center [717, 406] width 484 height 27
click at [920, 474] on button "Save & Close" at bounding box center [916, 479] width 131 height 30
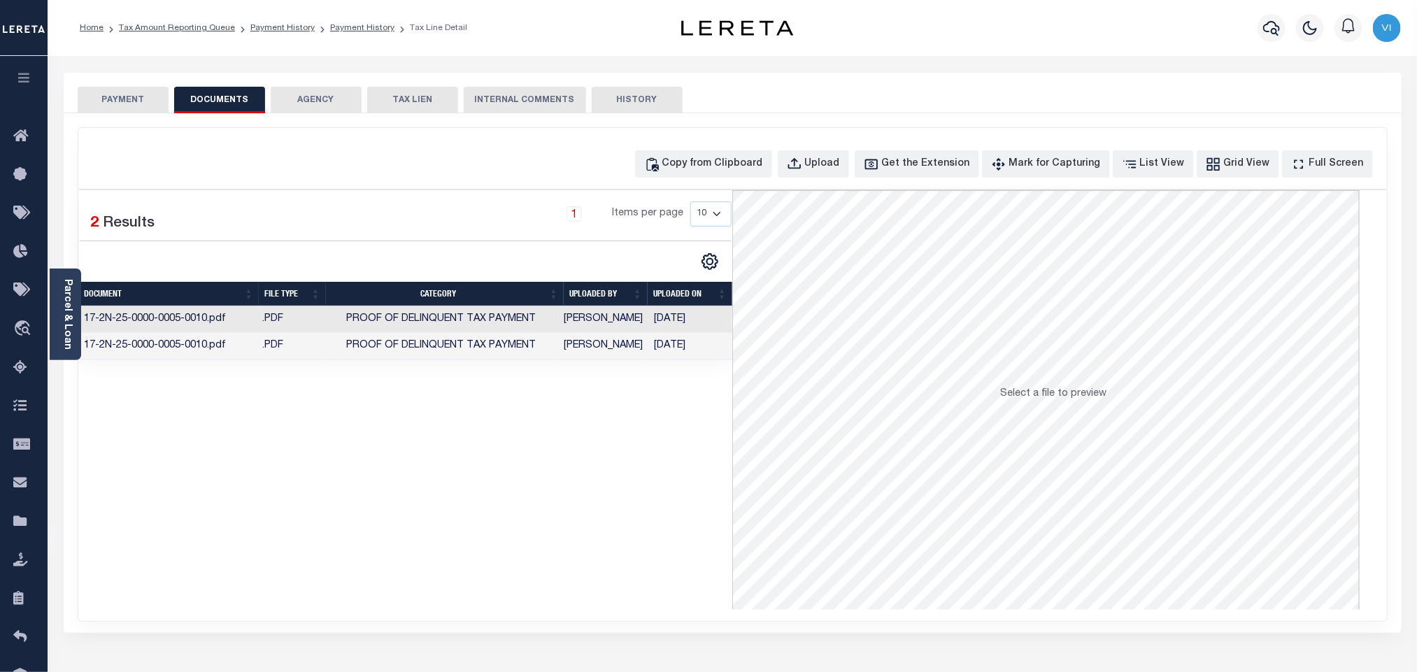
click at [130, 106] on button "PAYMENT" at bounding box center [123, 100] width 91 height 27
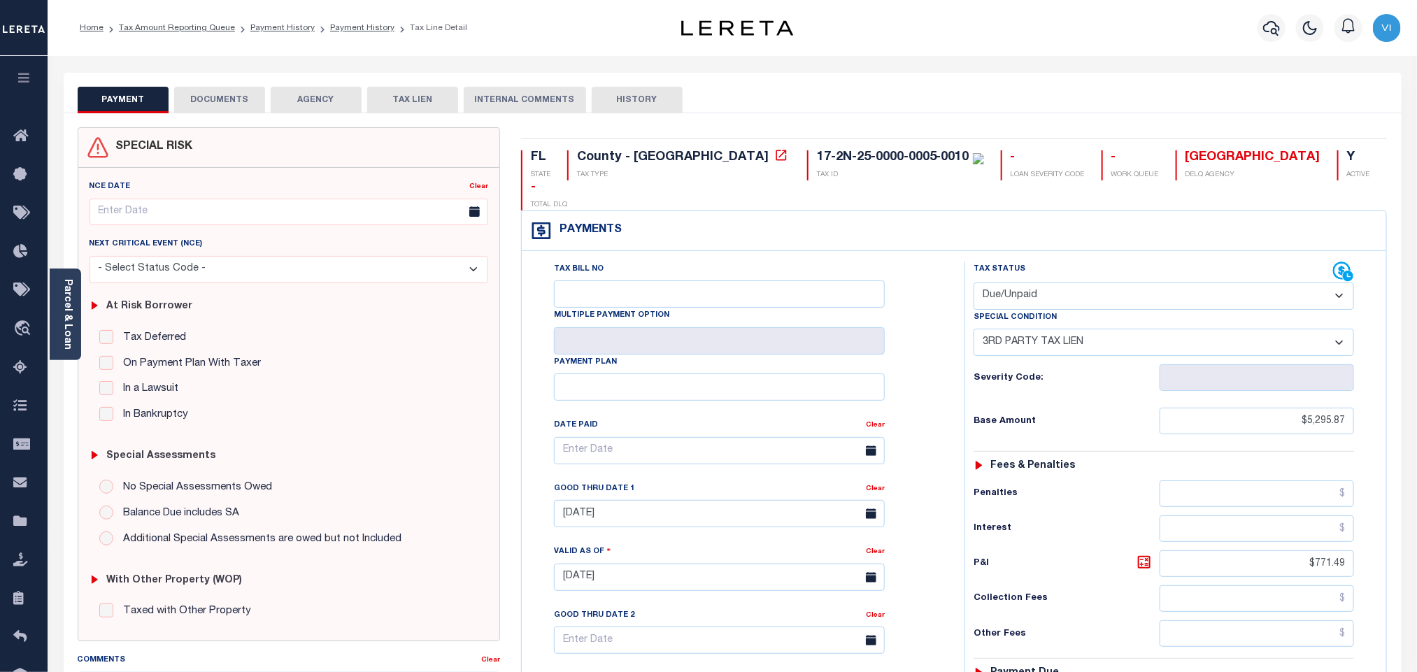
click at [227, 103] on button "DOCUMENTS" at bounding box center [219, 100] width 91 height 27
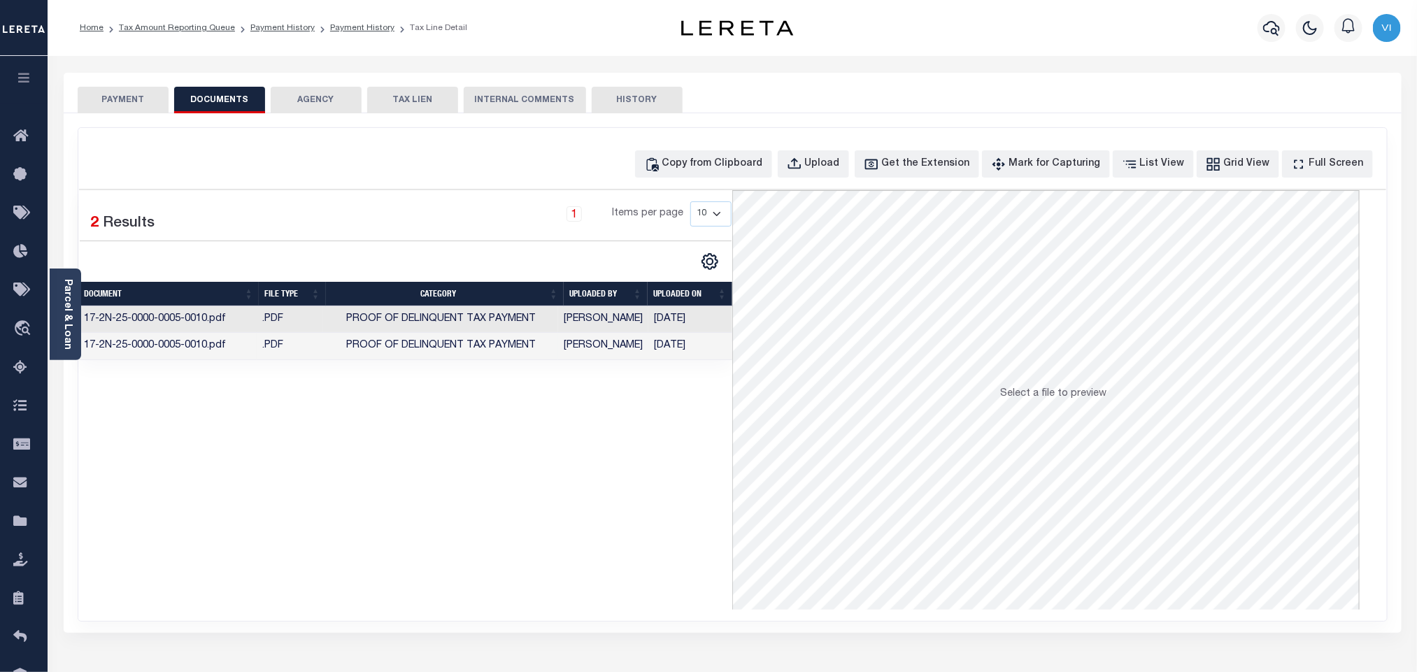
click at [613, 355] on td "[PERSON_NAME]" at bounding box center [603, 346] width 90 height 27
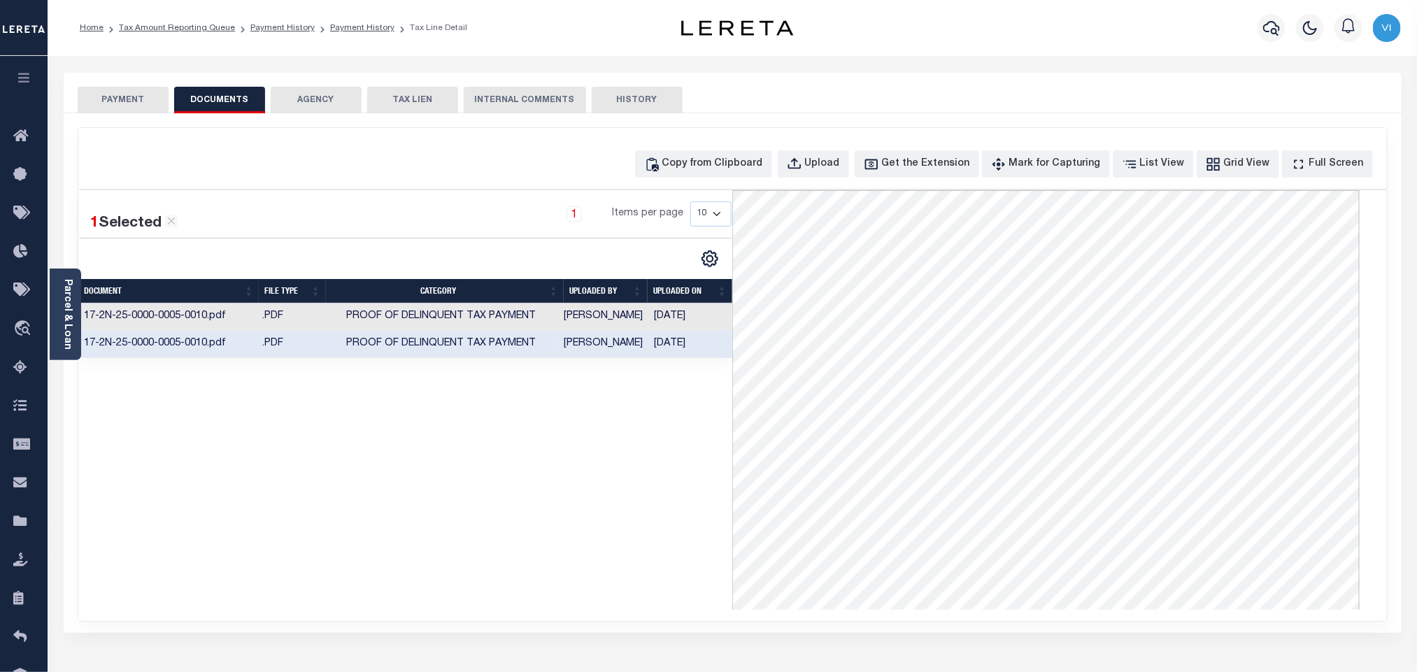
click at [112, 108] on button "PAYMENT" at bounding box center [123, 100] width 91 height 27
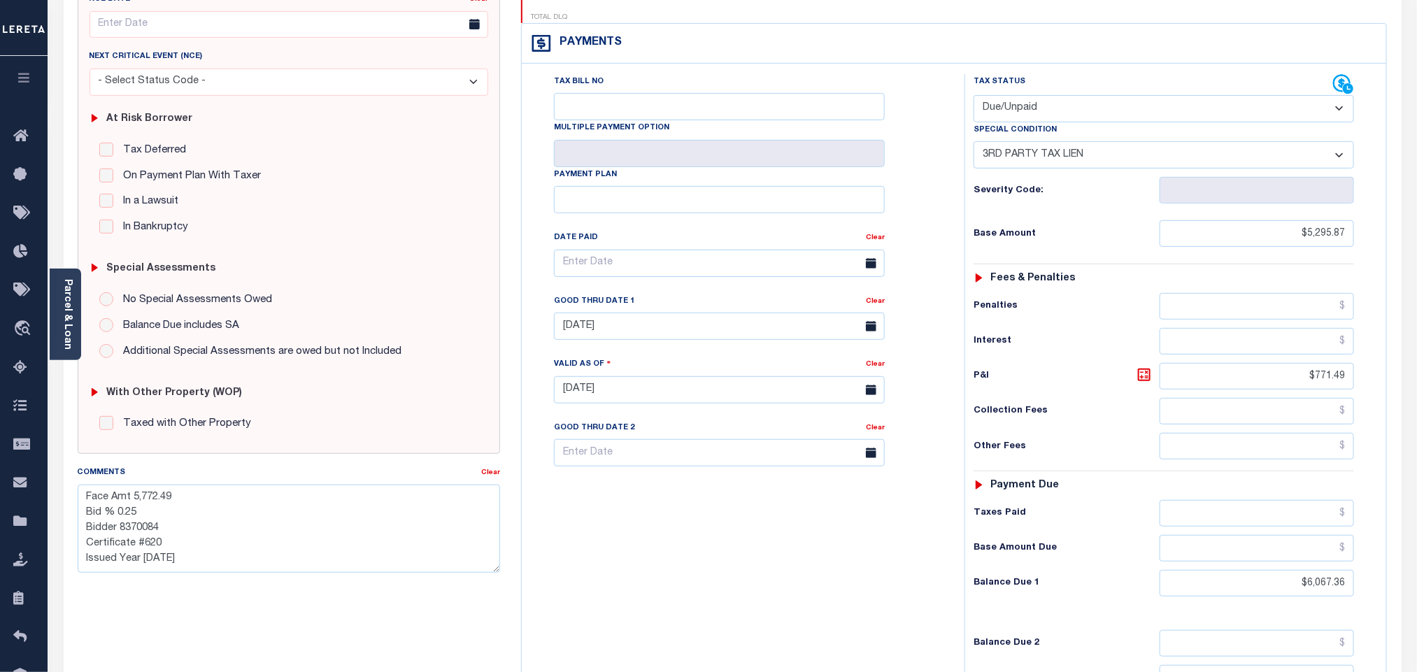
scroll to position [210, 0]
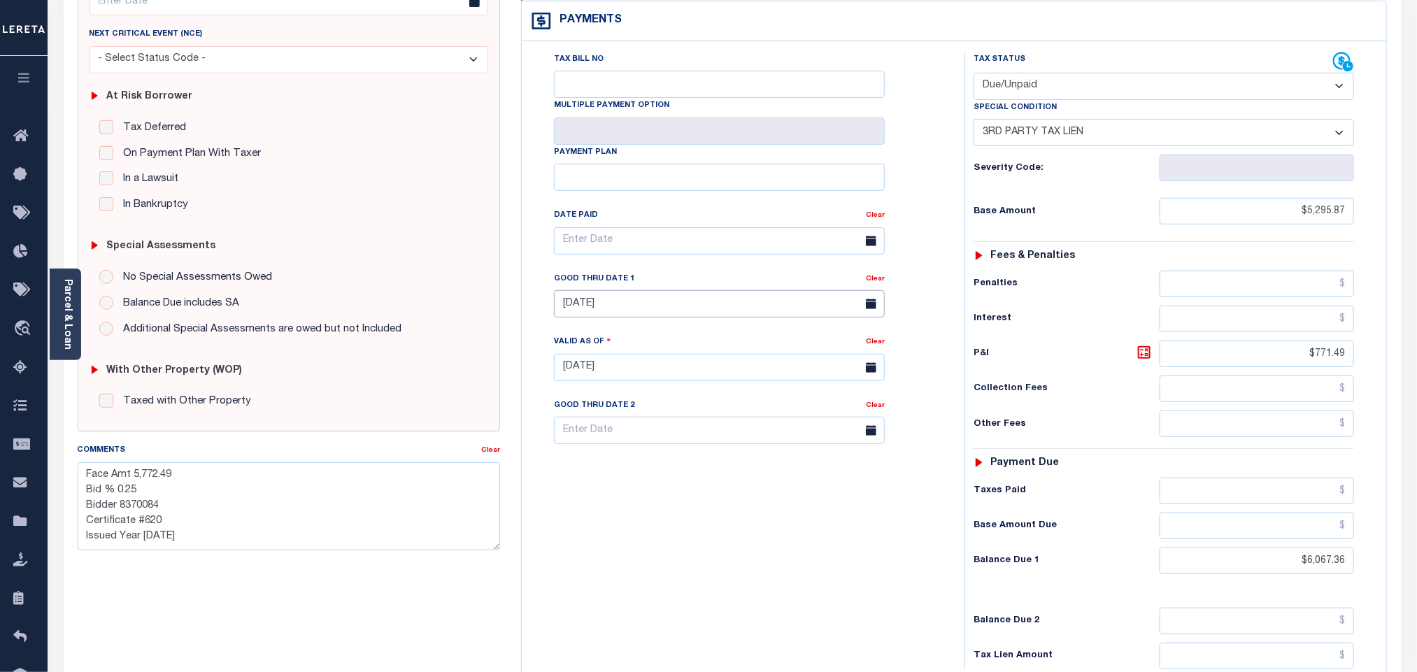
click at [594, 290] on input "08/31/2025" at bounding box center [719, 303] width 331 height 27
click at [720, 474] on span "31" at bounding box center [723, 470] width 27 height 27
type input "10/31/2025"
type input "10/06/2025"
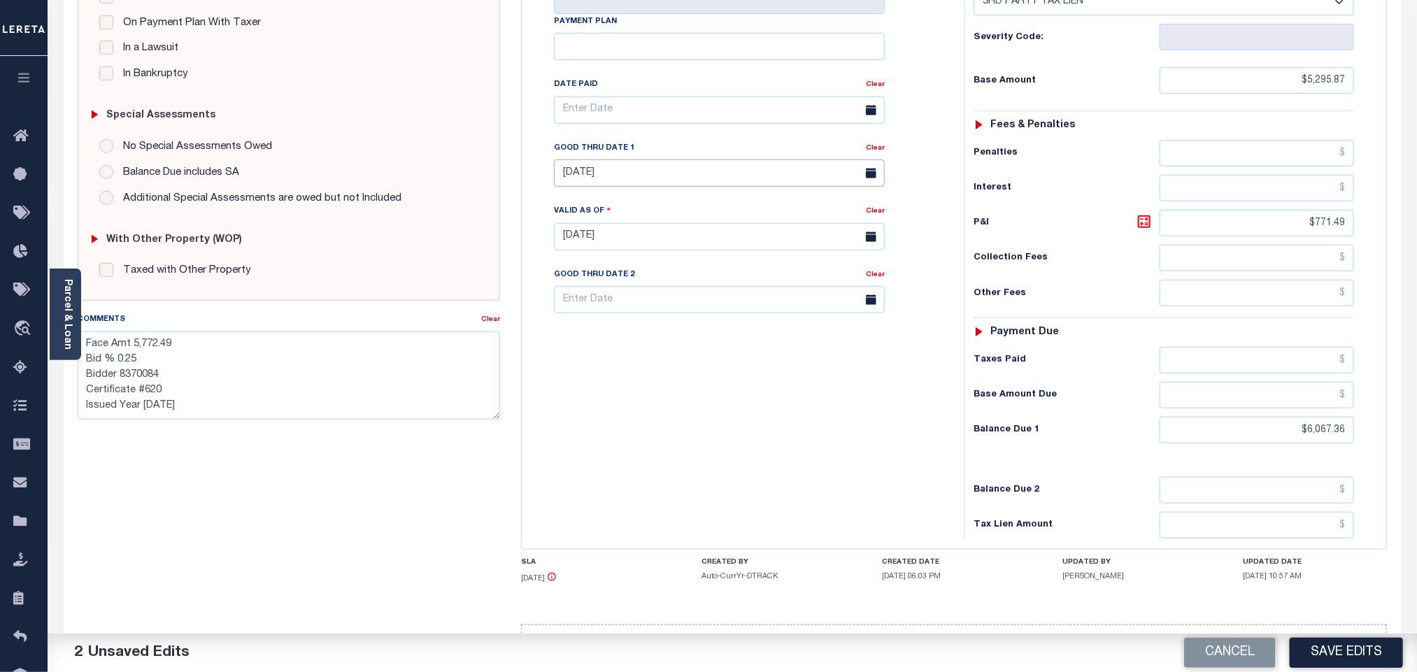
scroll to position [366, 0]
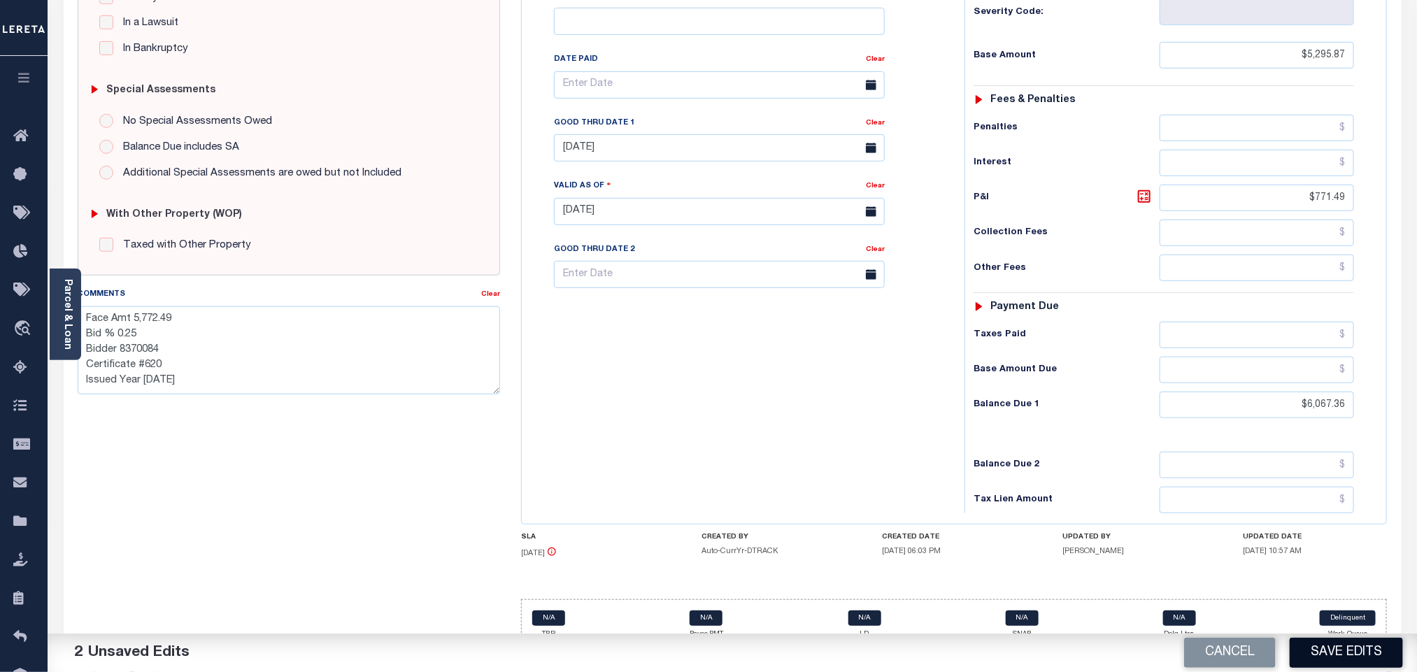
click at [1353, 650] on button "Save Edits" at bounding box center [1345, 653] width 113 height 30
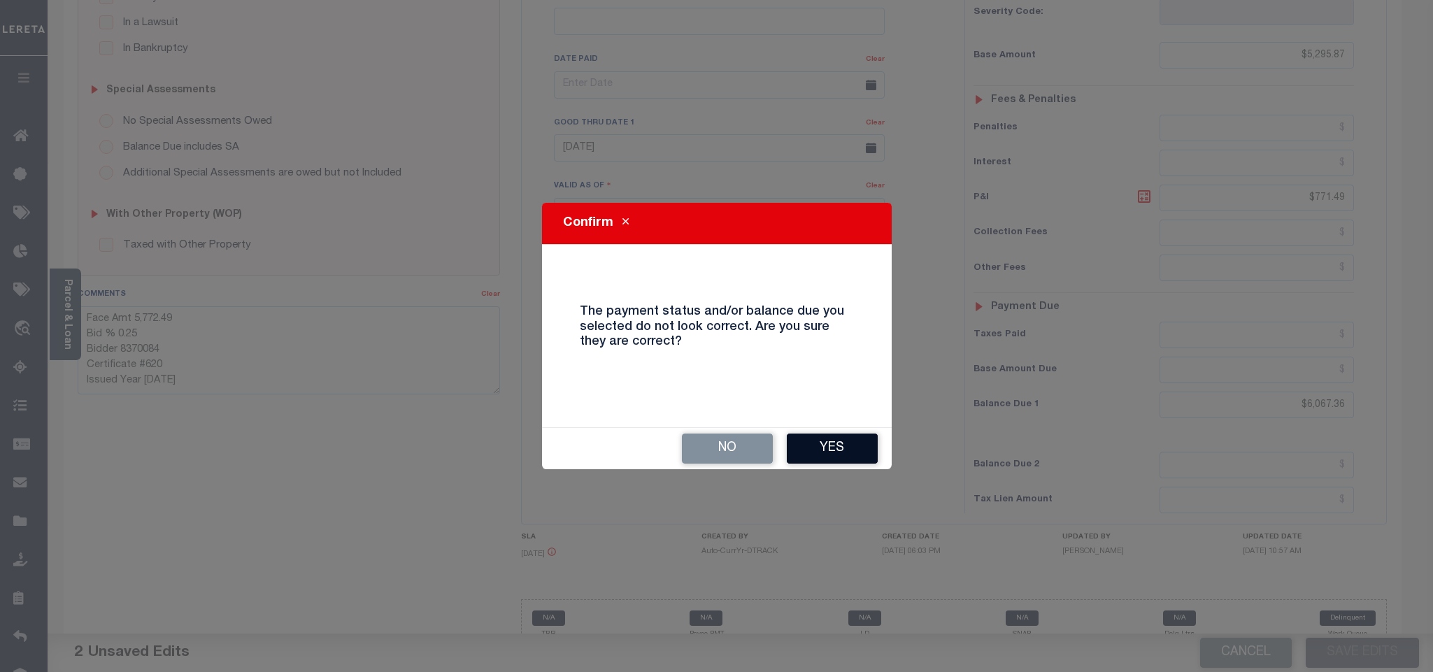
click at [844, 457] on button "Yes" at bounding box center [832, 449] width 91 height 30
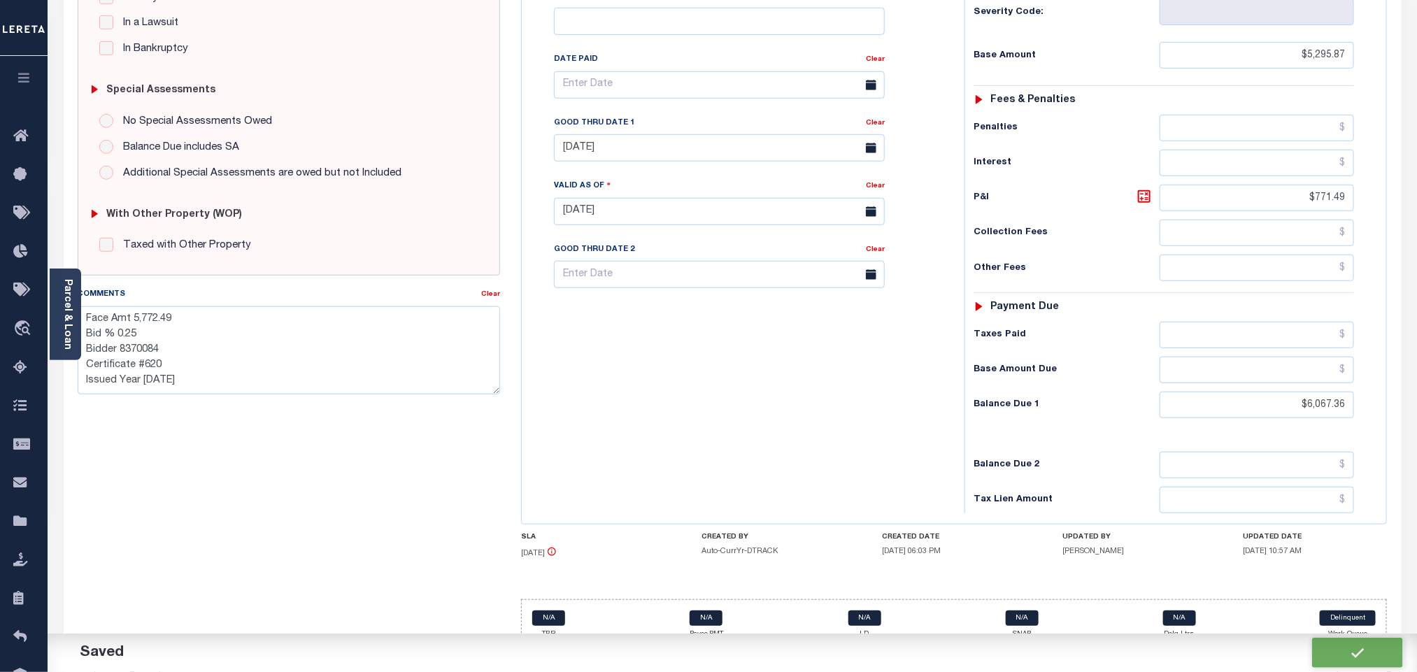
checkbox input "false"
type textarea "Face Amt 5,772.49 Bid % 0.25 Bidder 8370084 Certificate #620 Issued Year 2025"
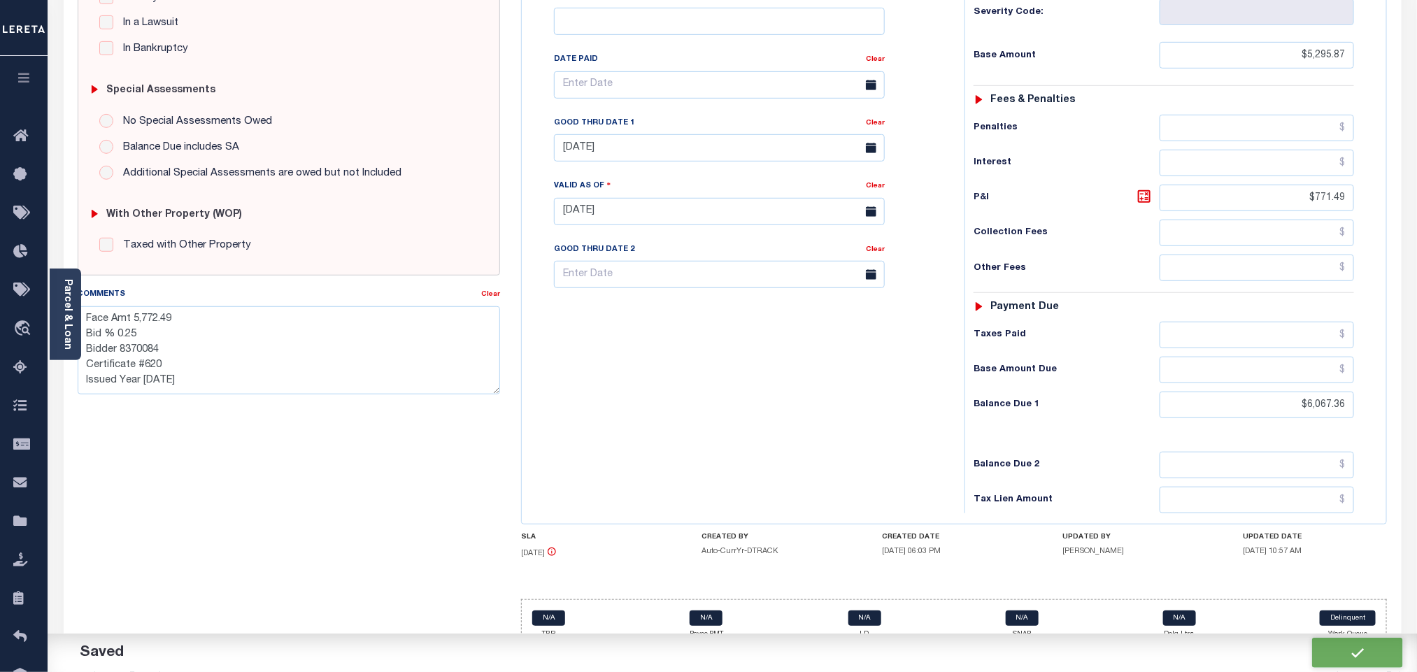
type input "0"
type input "$5,295.87"
type input "$771.49"
type input "$6,067.36"
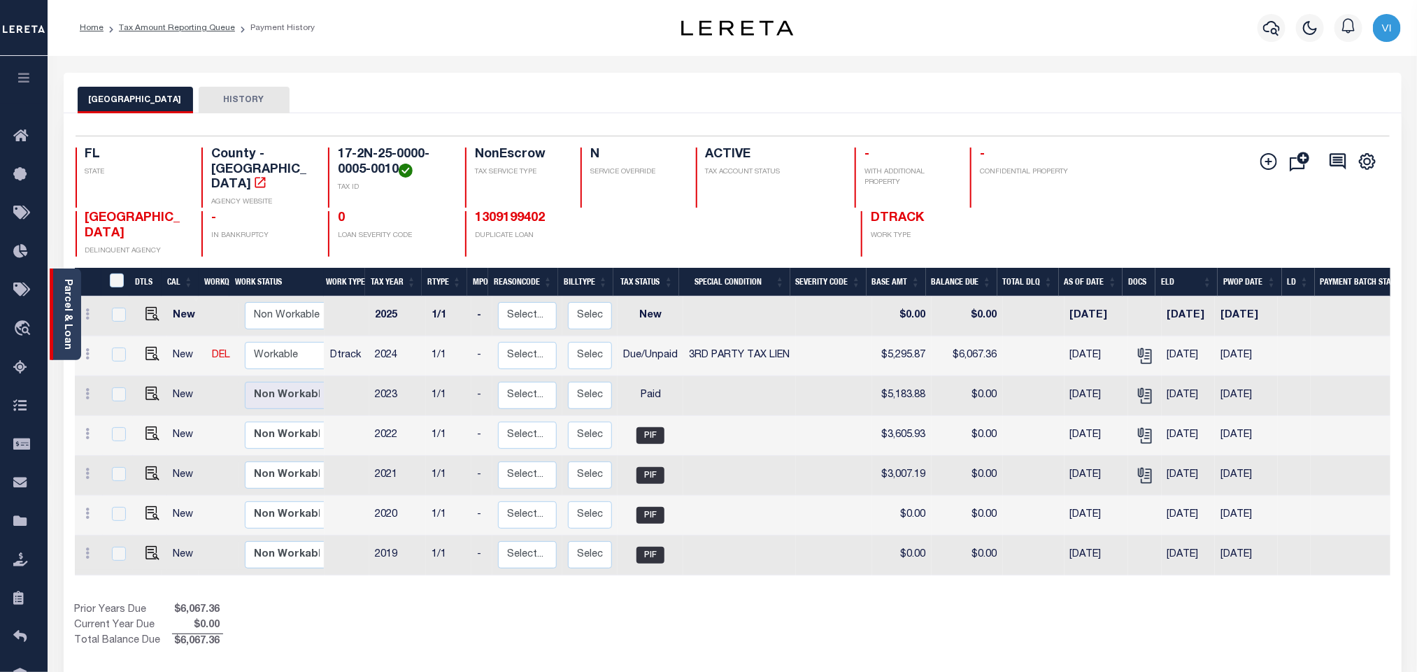
click at [67, 338] on link "Parcel & Loan" at bounding box center [67, 314] width 10 height 71
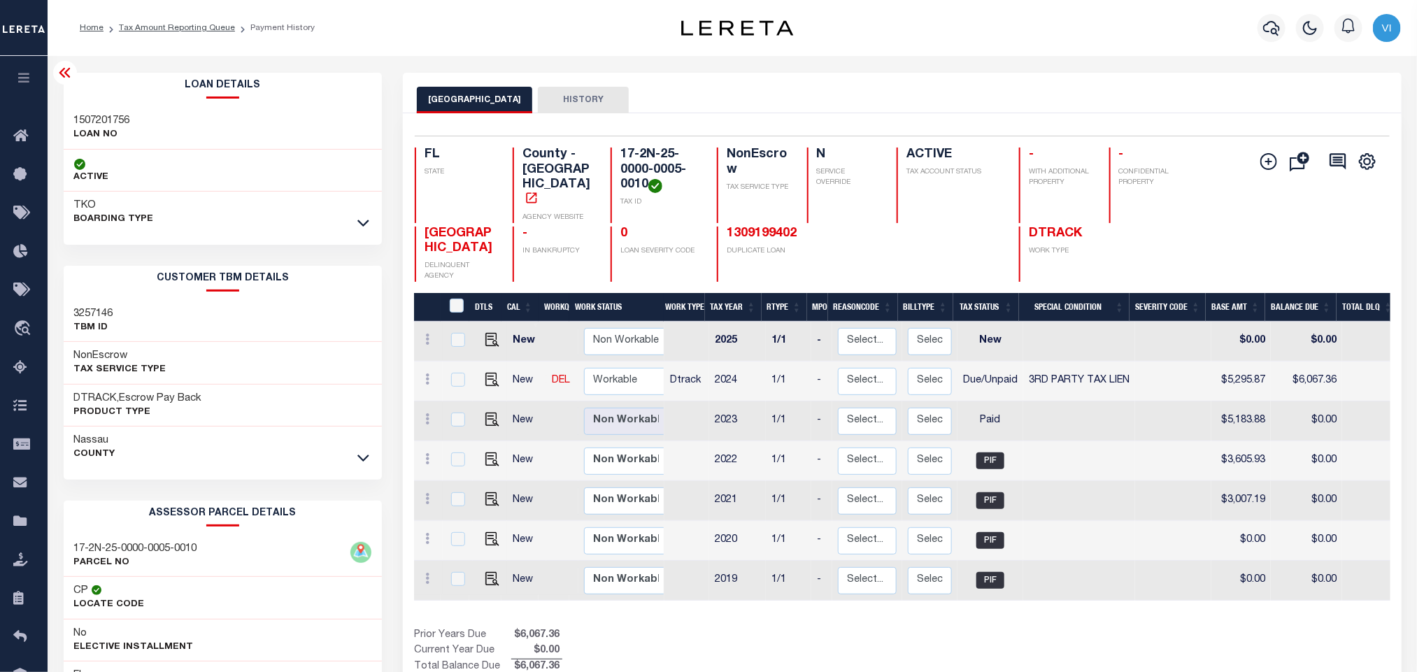
click at [78, 120] on h3 "1507201756" at bounding box center [102, 121] width 56 height 14
copy h3 "1507201756"
drag, startPoint x: 646, startPoint y: 189, endPoint x: 615, endPoint y: 154, distance: 46.6
click at [615, 154] on div "17-2N-25-0000-0005-0010 TAX ID" at bounding box center [655, 186] width 90 height 76
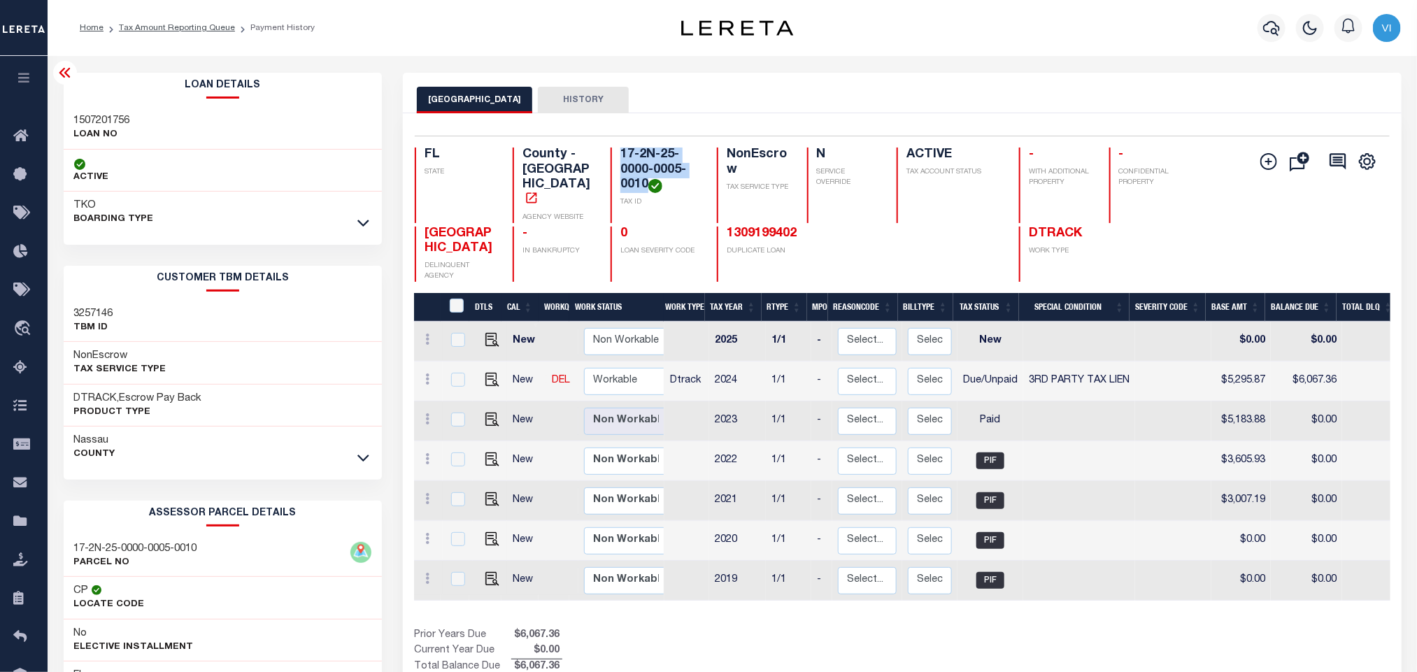
copy h4 "17-2N-25-0000-0005-0010"
click at [1270, 29] on icon "button" at bounding box center [1271, 28] width 17 height 17
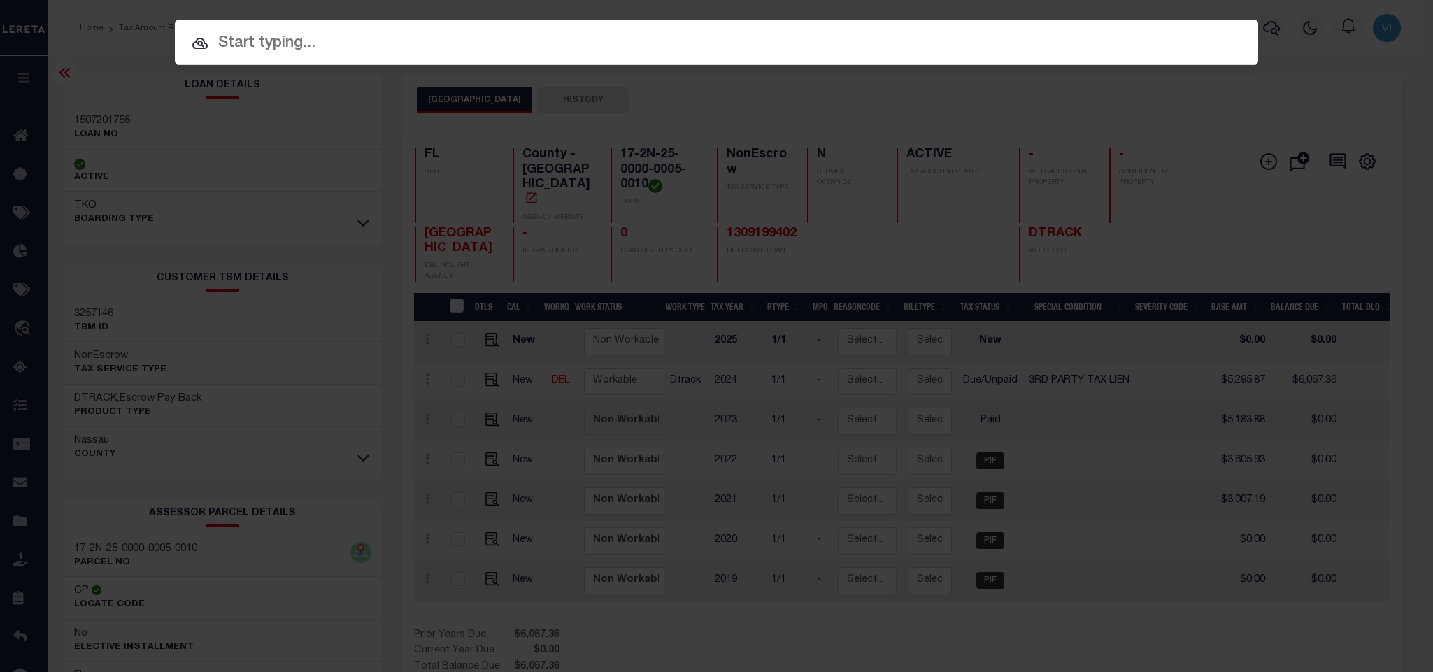
click at [1202, 31] on input "text" at bounding box center [716, 43] width 1083 height 24
paste input "100689"
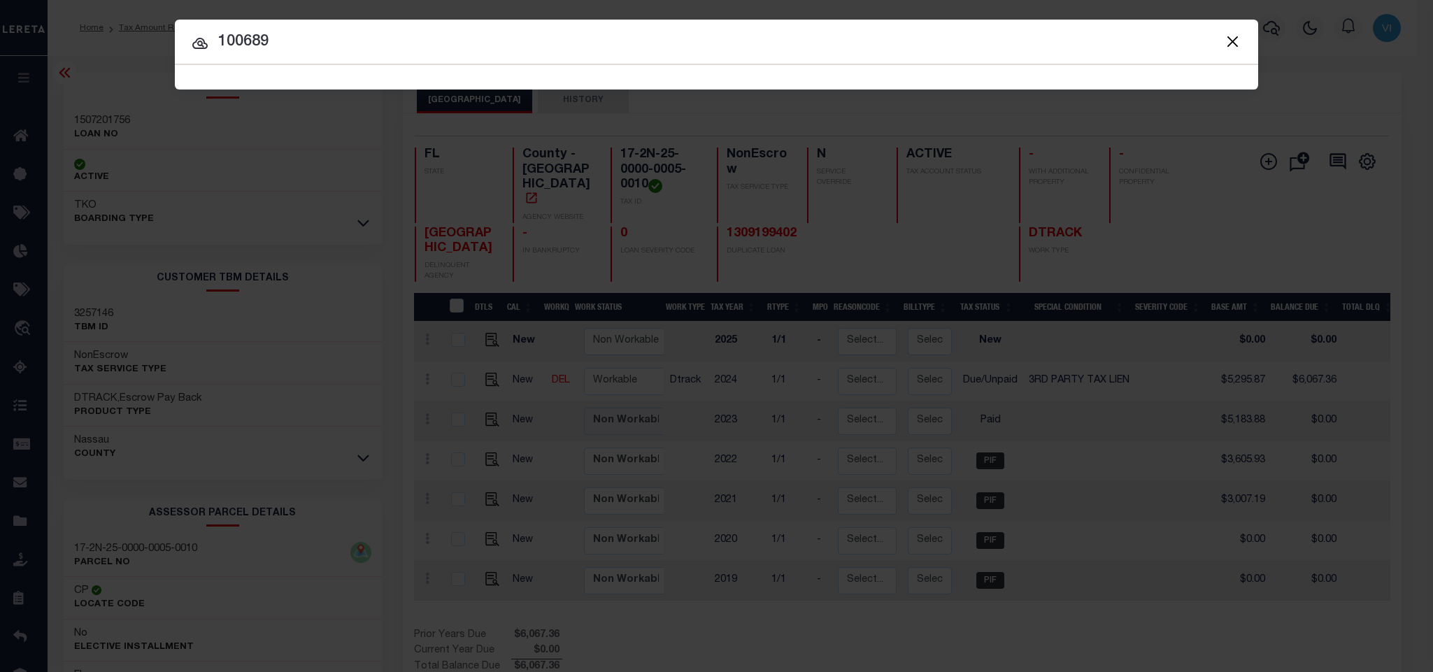
type input "100689"
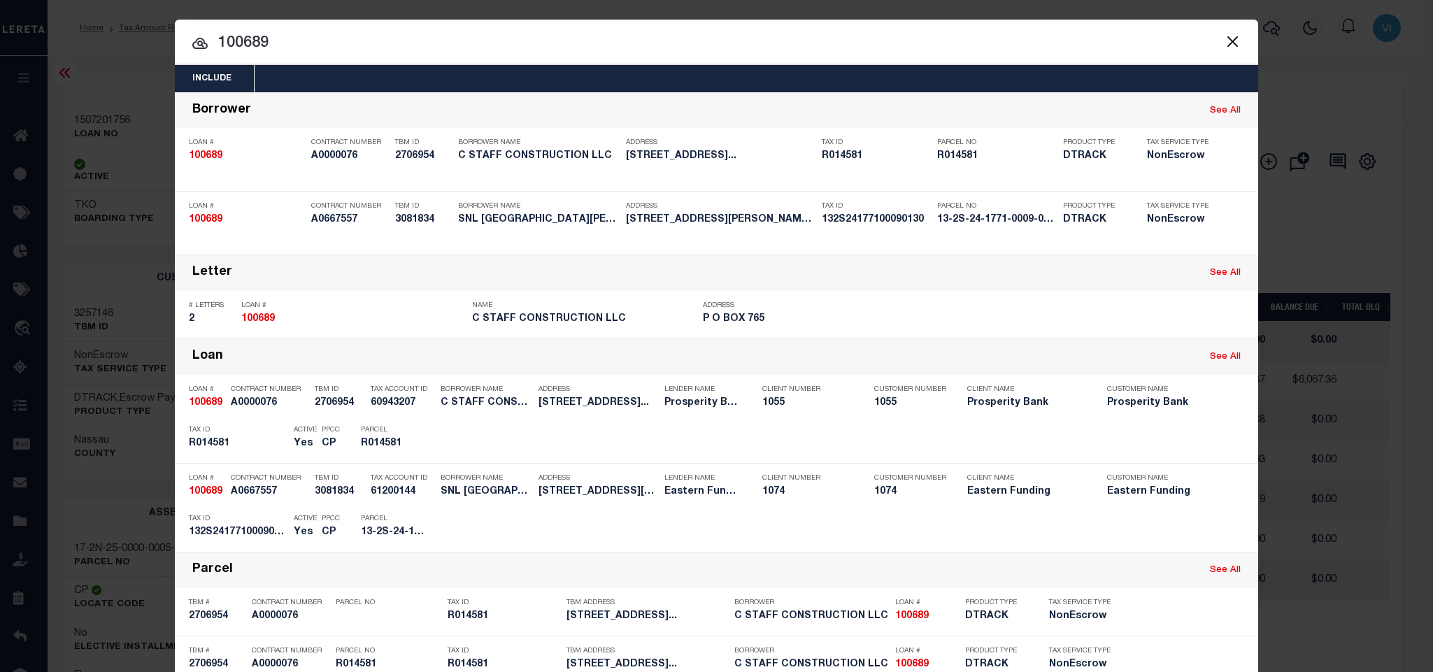
click at [569, 87] on div "Include Loans TBM Customers Borrowers Payments (Lender Non-Disb) Payments (Lend…" at bounding box center [716, 78] width 1083 height 27
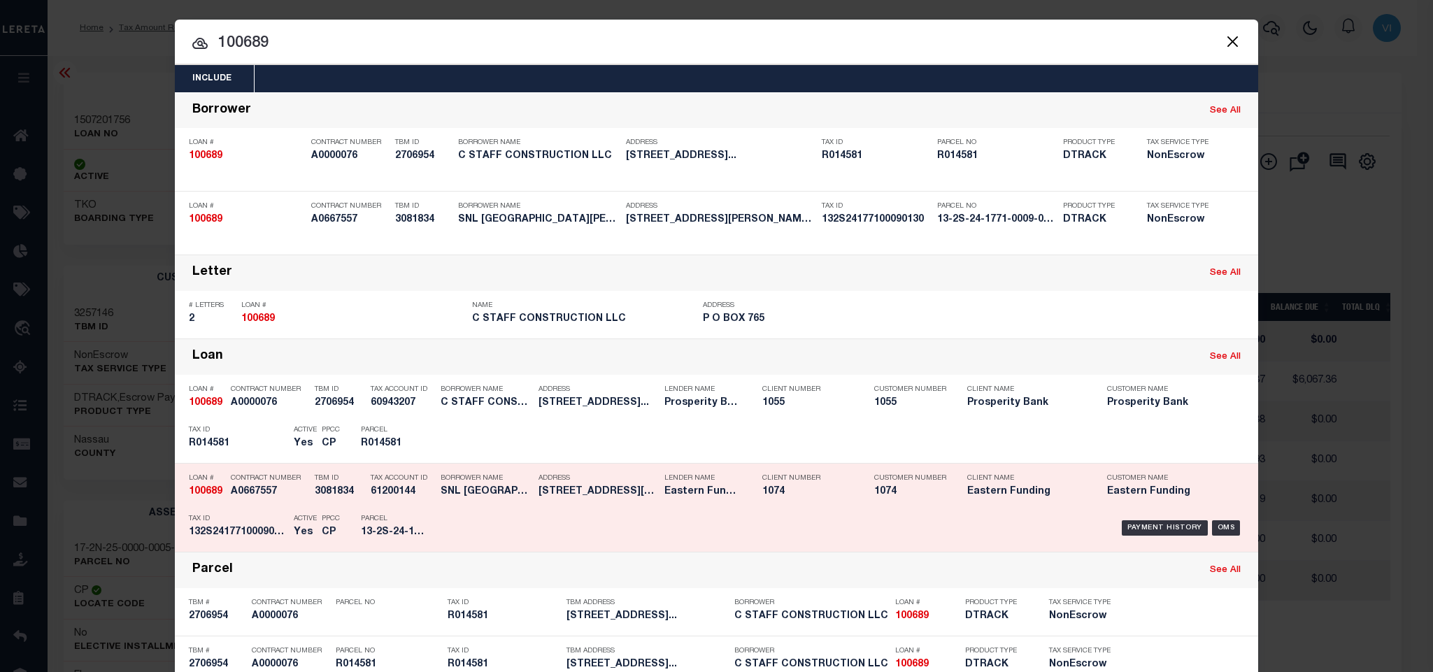
click at [441, 498] on h5 "SNL FORT WALTON BEACH, LLC" at bounding box center [486, 492] width 91 height 12
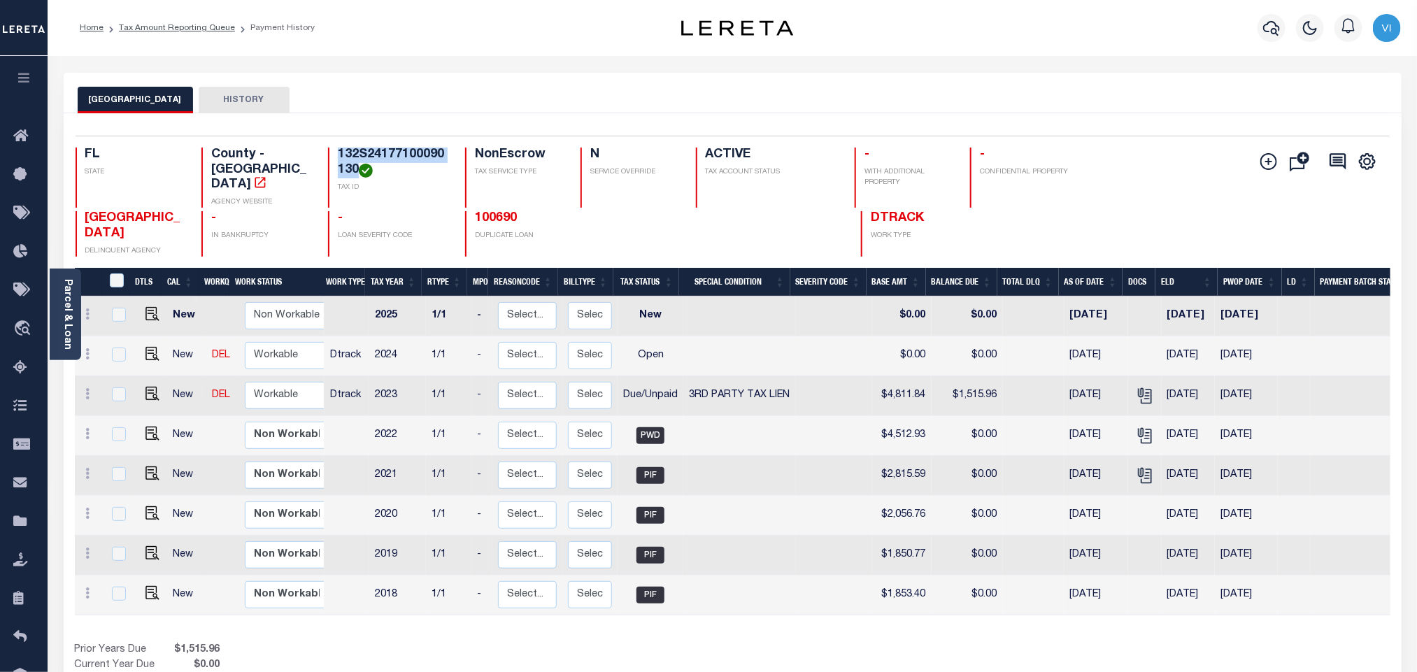
drag, startPoint x: 355, startPoint y: 171, endPoint x: 336, endPoint y: 160, distance: 22.2
click at [336, 160] on div "132S24177100090130 TAX ID" at bounding box center [388, 178] width 120 height 60
copy h4 "132S24177100090130"
click at [145, 387] on img "" at bounding box center [152, 394] width 14 height 14
checkbox input "true"
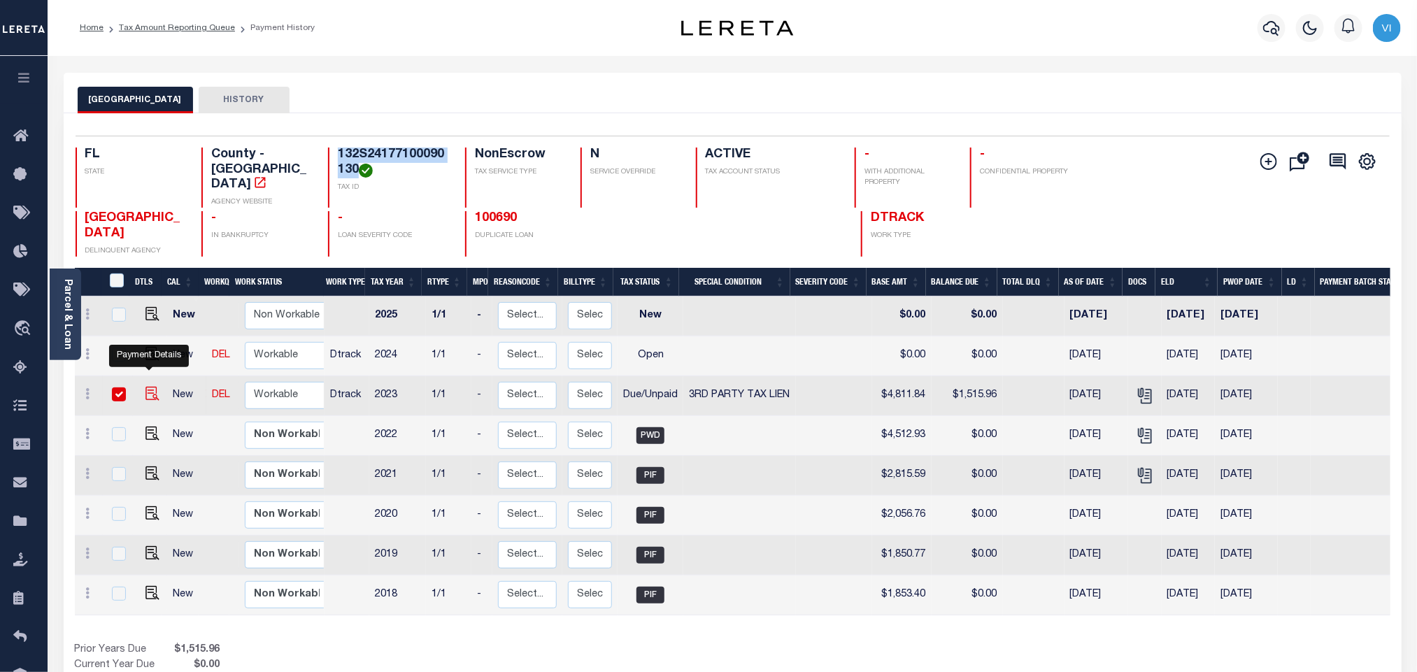
checkbox input "true"
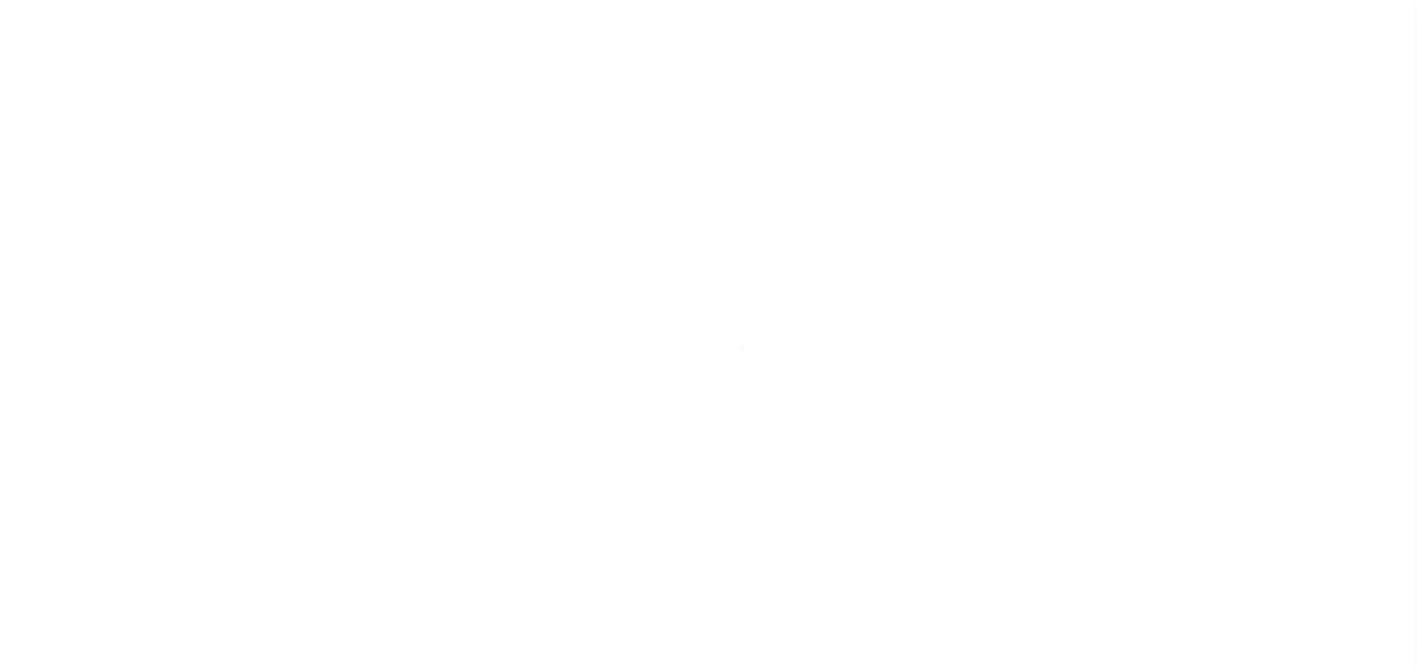
select select "DUE"
select select "20"
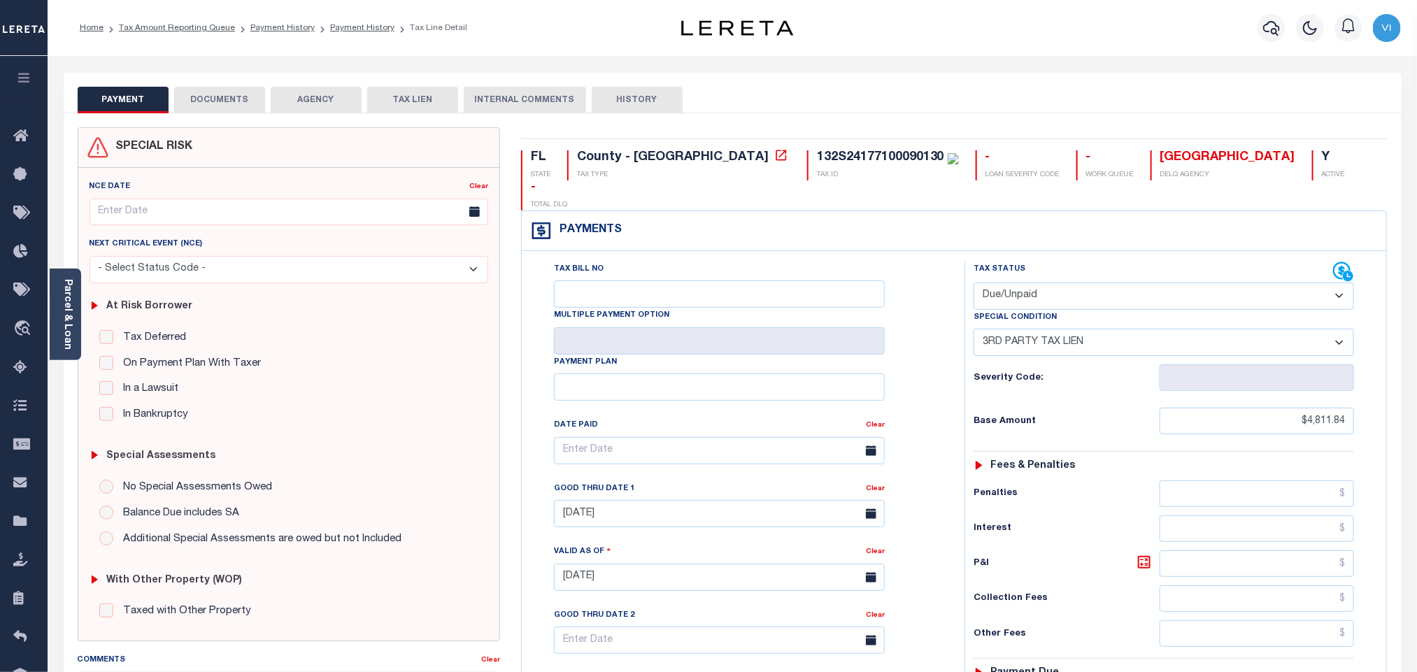
click at [214, 111] on button "DOCUMENTS" at bounding box center [219, 100] width 91 height 27
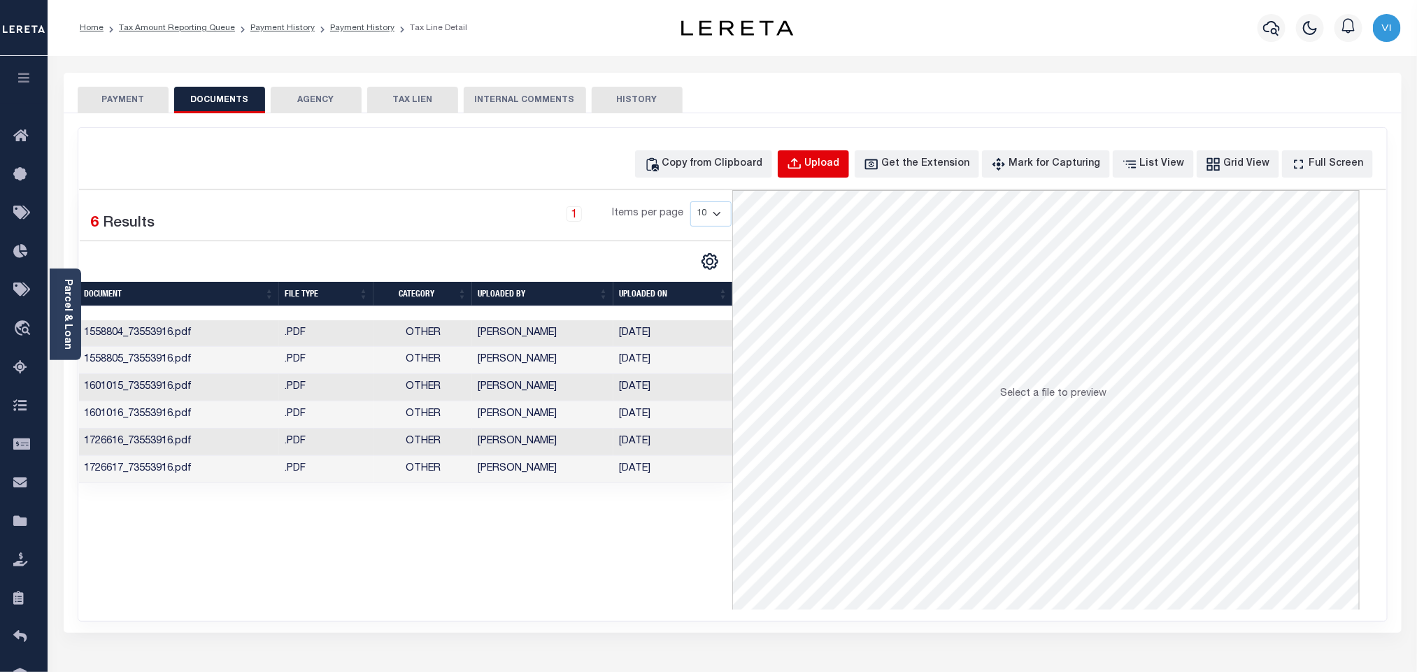
click at [827, 168] on button "Upload" at bounding box center [813, 163] width 71 height 27
select select "POP"
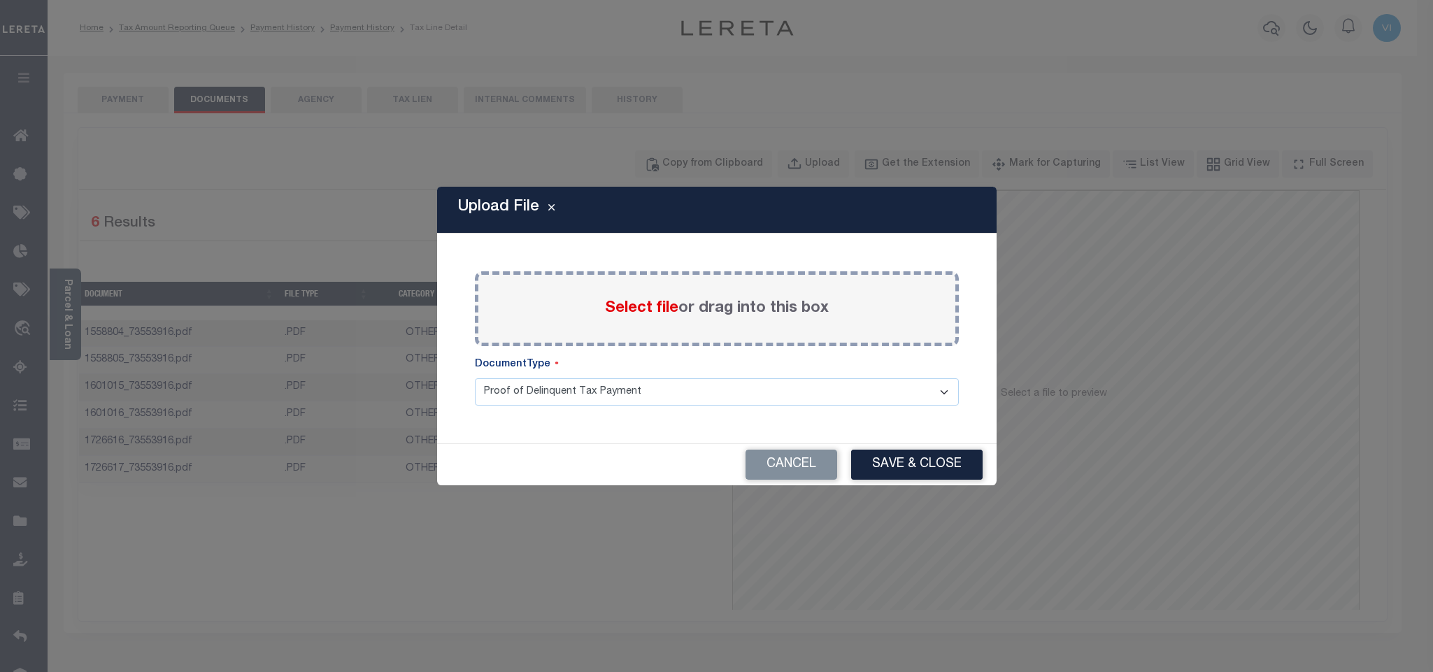
click at [624, 303] on span "Select file" at bounding box center [641, 308] width 73 height 15
click at [0, 0] on input "Select file or drag into this box" at bounding box center [0, 0] width 0 height 0
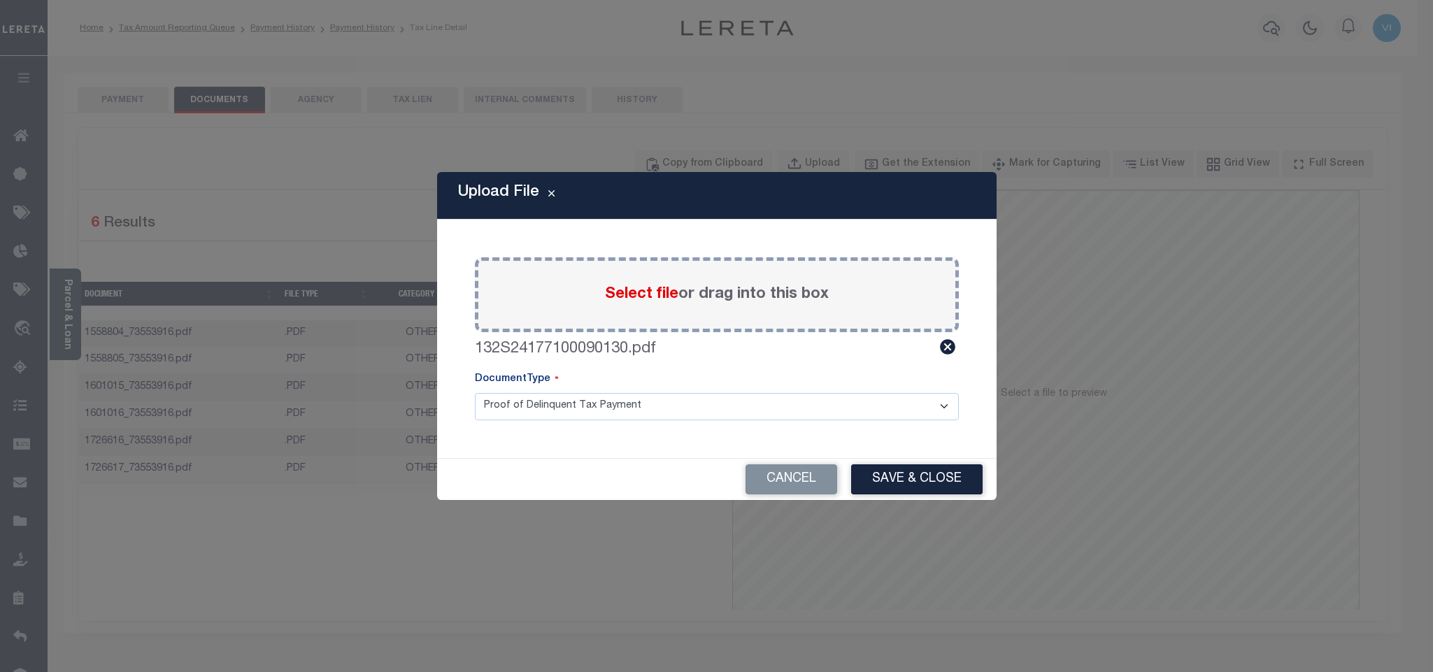
click at [529, 406] on select "Proof of Delinquent Tax Payment" at bounding box center [717, 406] width 484 height 27
click at [475, 393] on select "Proof of Delinquent Tax Payment" at bounding box center [717, 406] width 484 height 27
drag, startPoint x: 1009, startPoint y: 489, endPoint x: 990, endPoint y: 492, distance: 19.1
click at [1008, 489] on div "Upload File Paste copied image or file into this box Select file or drag into t…" at bounding box center [716, 336] width 1433 height 672
click at [955, 487] on button "Save & Close" at bounding box center [916, 479] width 131 height 30
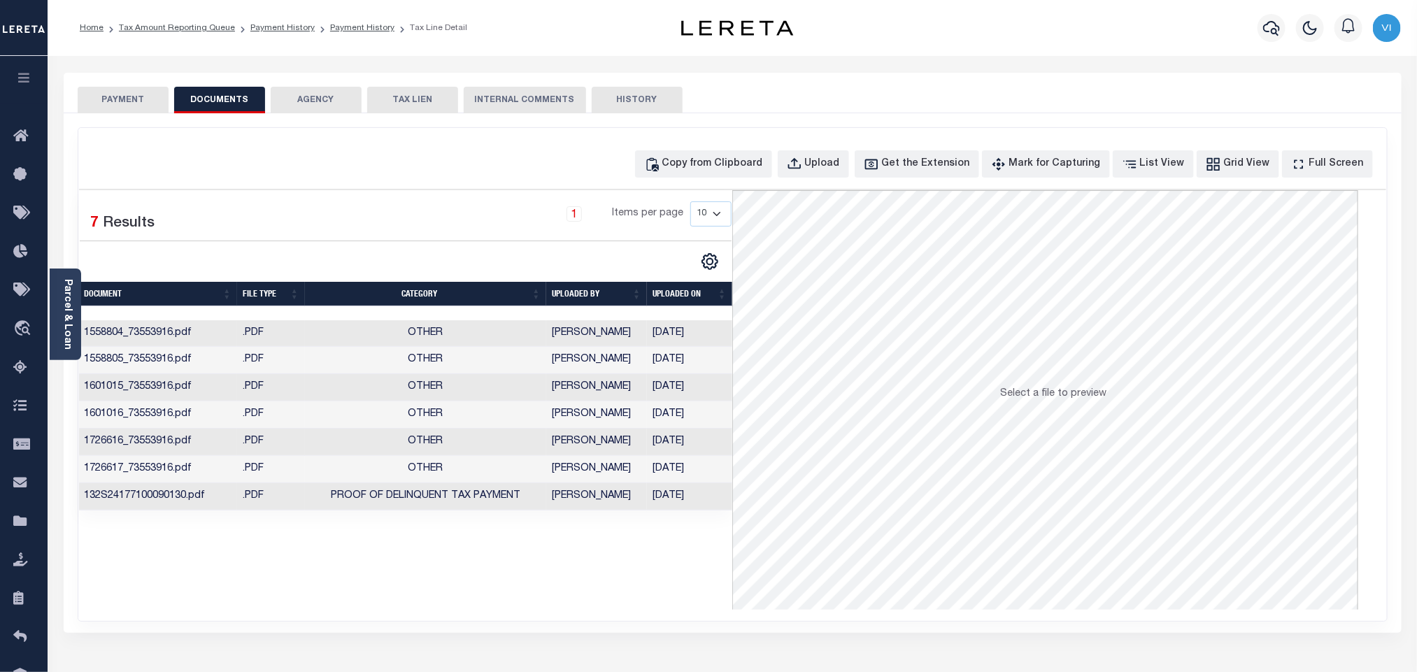
click at [109, 99] on button "PAYMENT" at bounding box center [123, 100] width 91 height 27
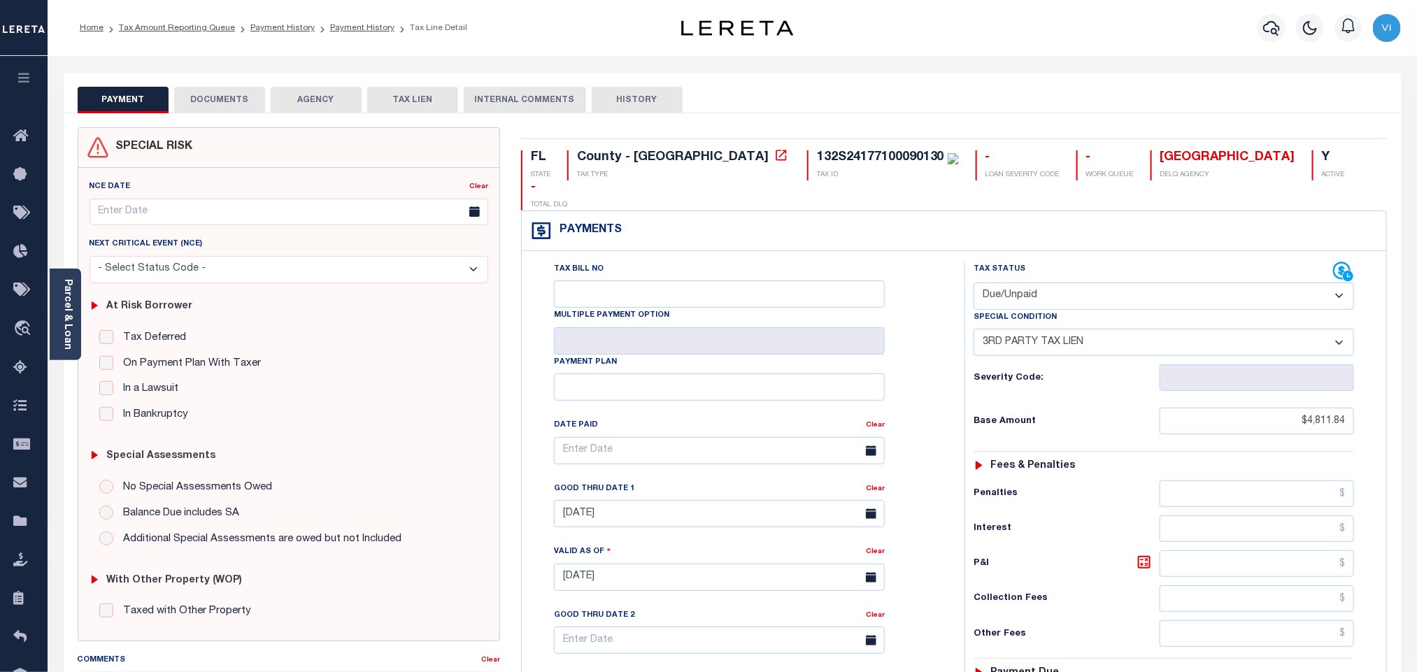
click at [1005, 283] on select "- Select Status Code - Open Due/Unpaid Paid Incomplete No Tax Due Internal Refu…" at bounding box center [1163, 296] width 380 height 27
select select "PYD"
click at [973, 283] on select "- Select Status Code - Open Due/Unpaid Paid Incomplete No Tax Due Internal Refu…" at bounding box center [1163, 296] width 380 height 27
select select "0"
type input "[DATE]"
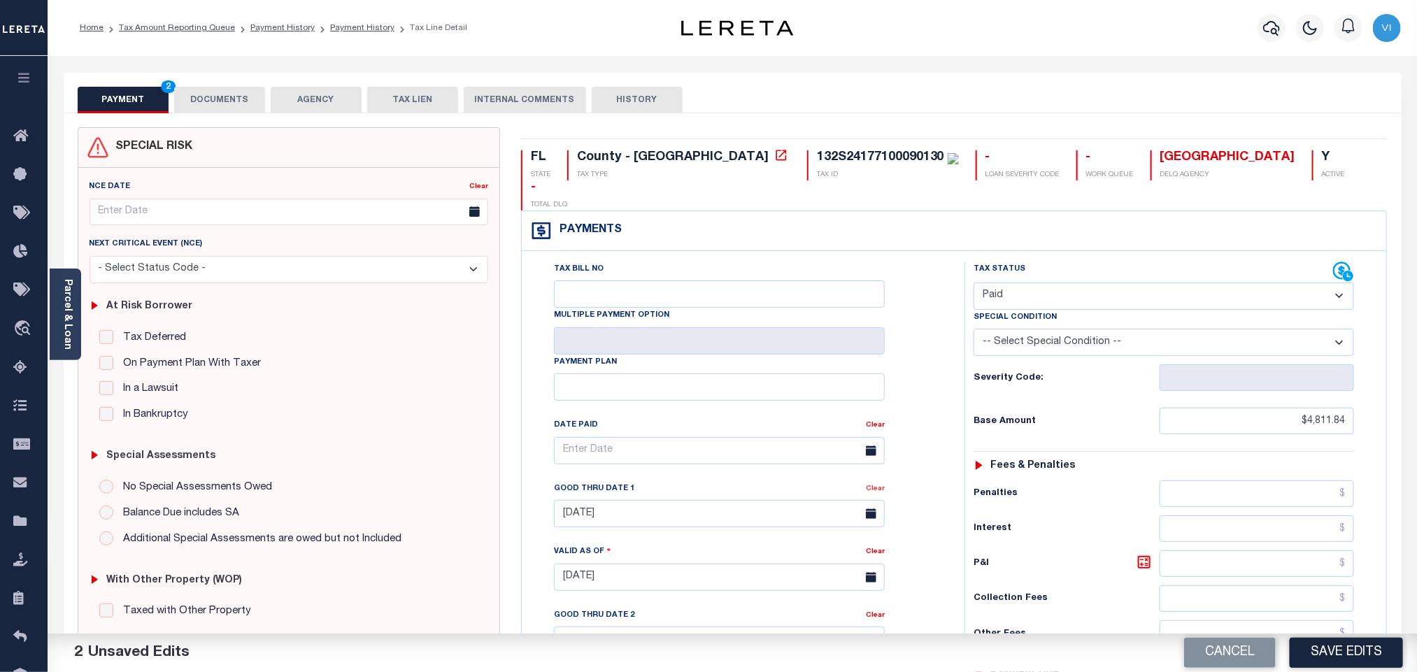
click at [873, 485] on link "Clear" at bounding box center [875, 488] width 19 height 7
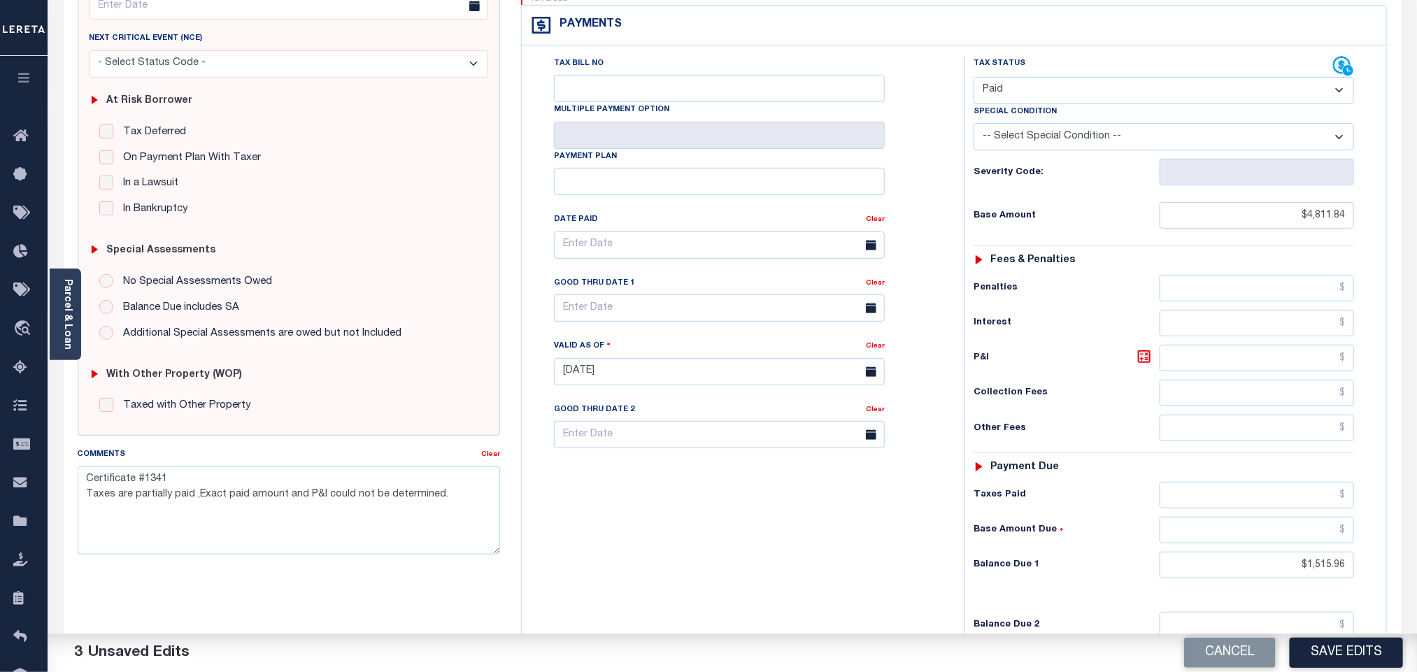
scroll to position [210, 0]
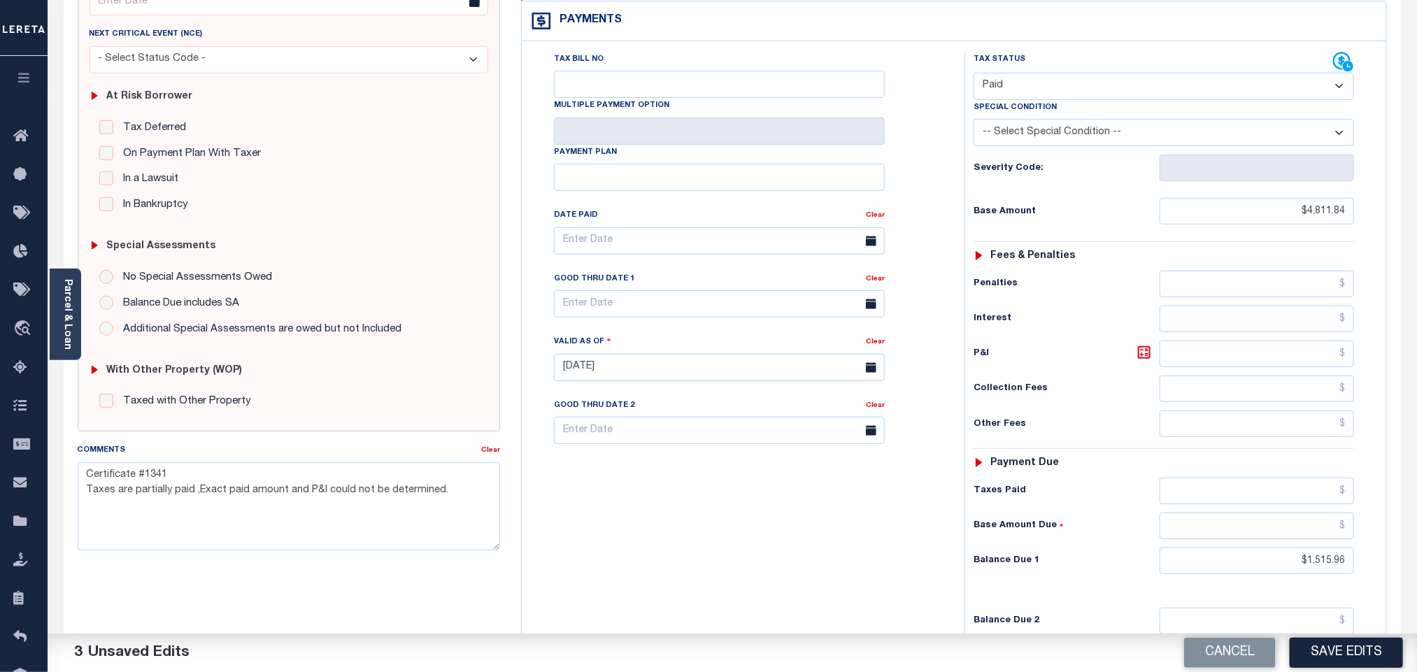
drag, startPoint x: 1296, startPoint y: 557, endPoint x: 1416, endPoint y: 565, distance: 119.9
click at [1416, 565] on div "Parcel & Loan Tax Bill Details 132S24177100090130 TAX ID AGENCY 2023 TAX YEAR 2…" at bounding box center [732, 346] width 1369 height 1000
drag, startPoint x: 1290, startPoint y: 552, endPoint x: 1425, endPoint y: 557, distance: 135.0
click at [1416, 557] on html "Home Tax Amount Reporting Queue Payment History Payment History Tax Line Detail" at bounding box center [708, 318] width 1417 height 1056
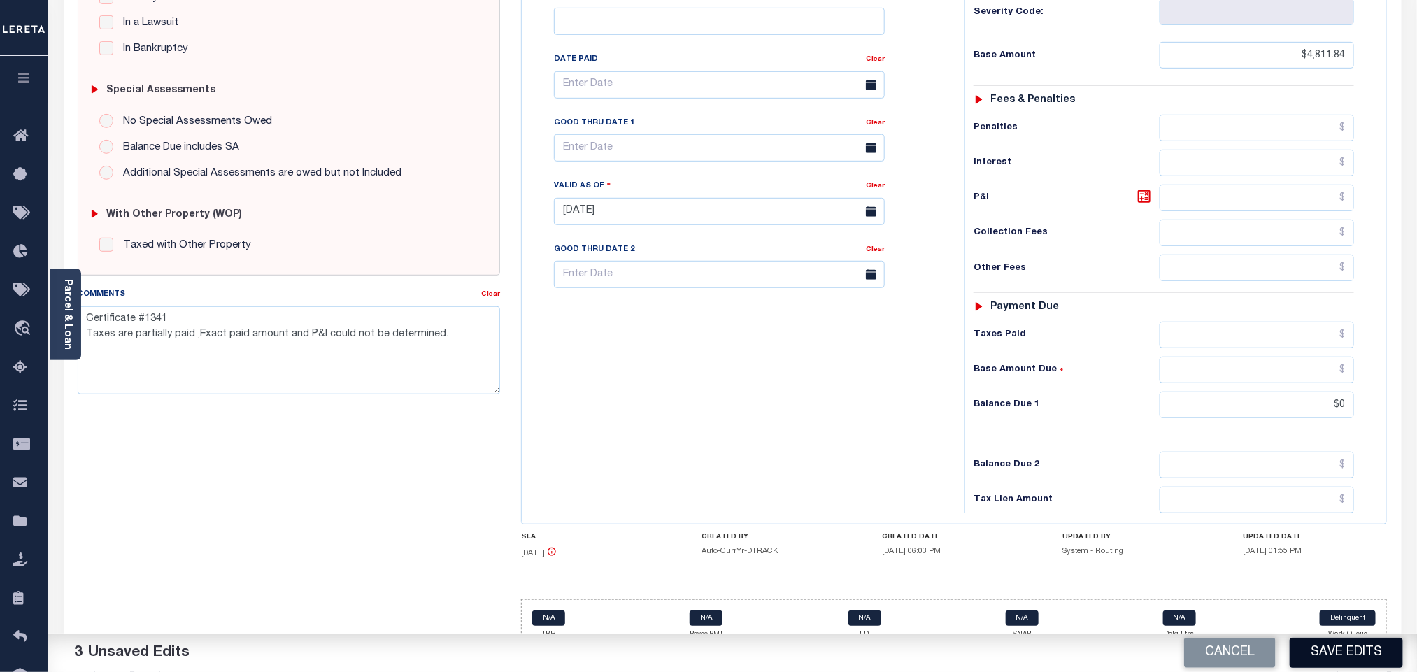
type input "$0.00"
click at [1339, 652] on button "Save Edits" at bounding box center [1345, 653] width 113 height 30
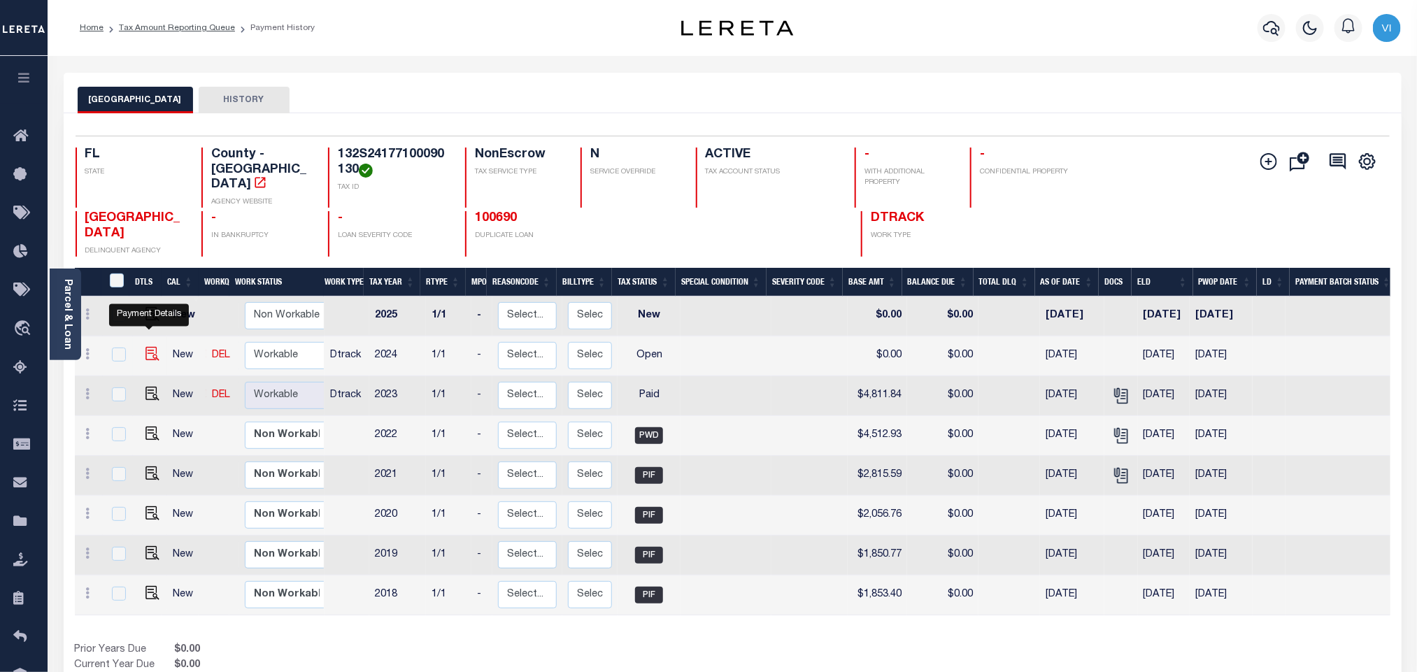
click at [149, 347] on img "" at bounding box center [152, 354] width 14 height 14
checkbox input "true"
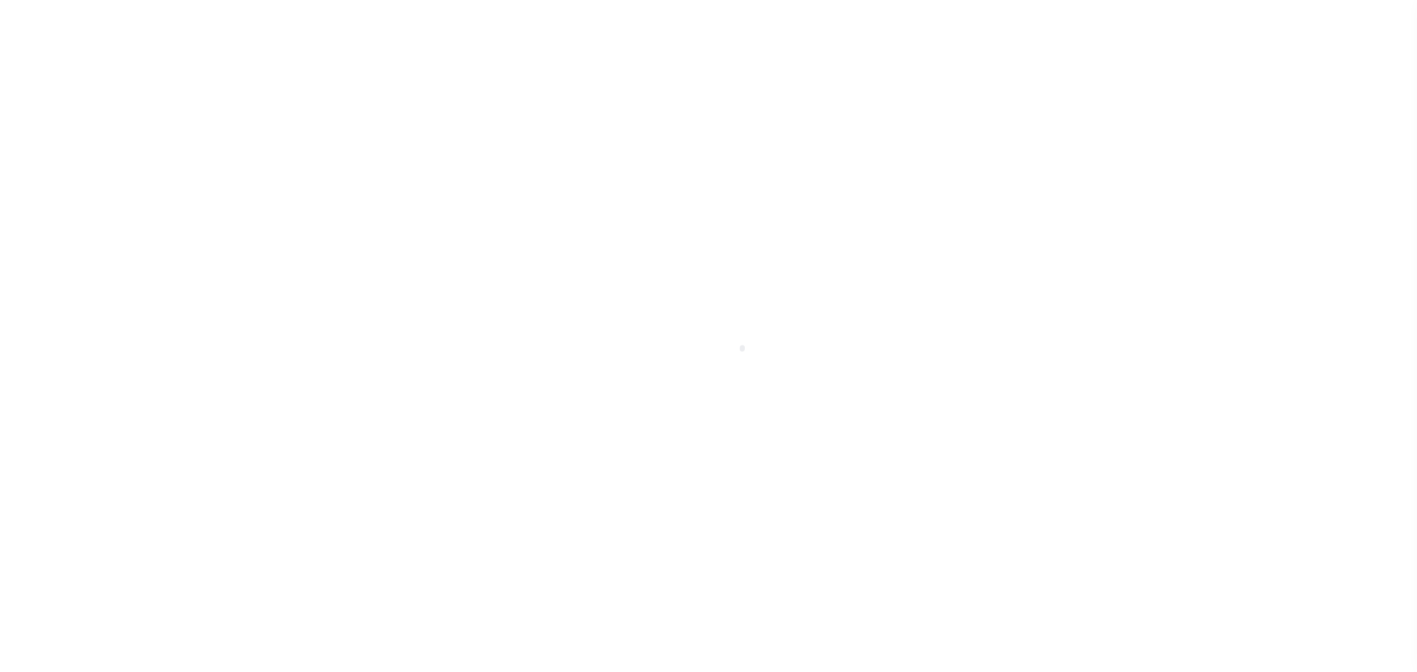
select select "OP2"
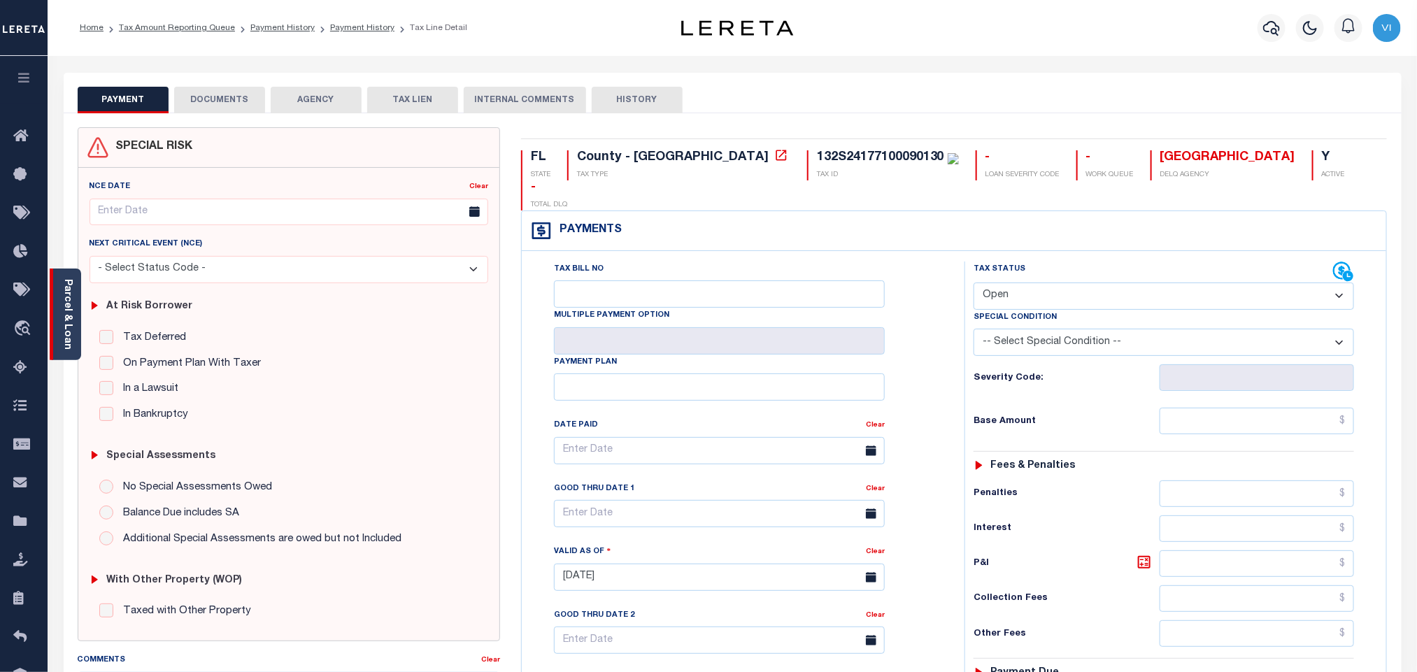
click at [70, 317] on link "Parcel & Loan" at bounding box center [67, 314] width 10 height 71
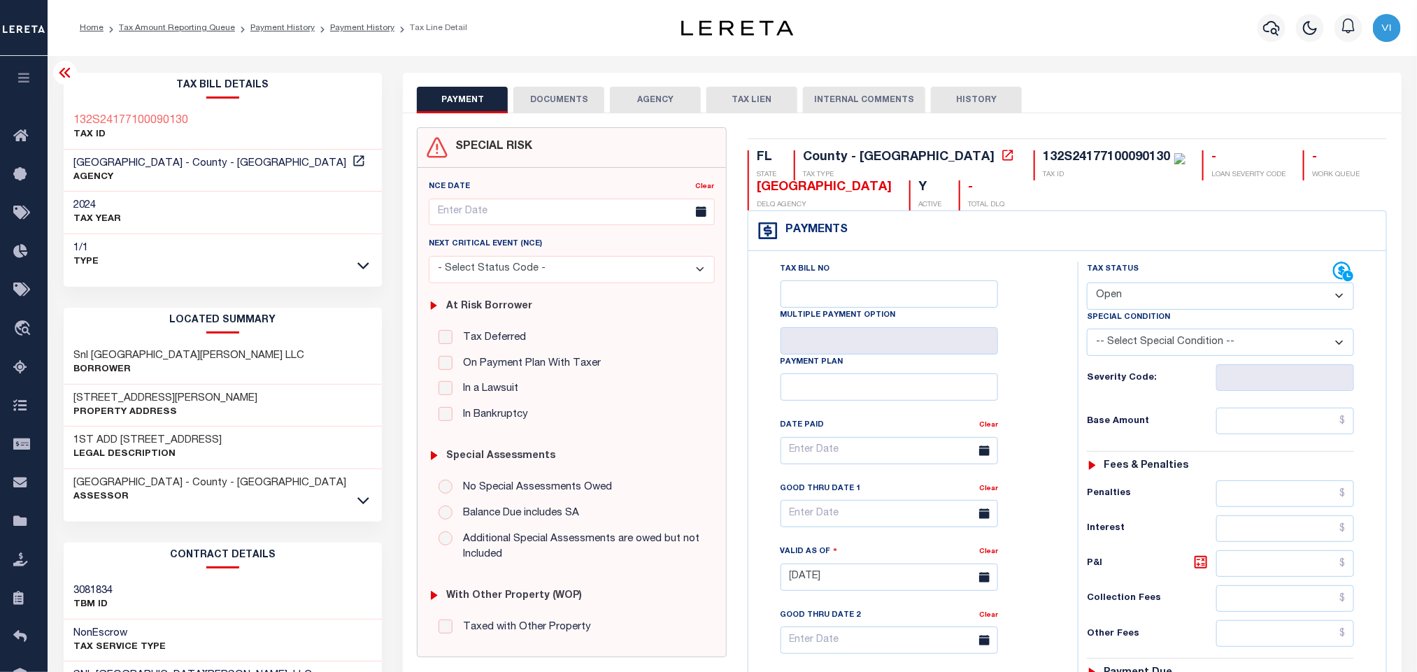
click at [555, 101] on button "DOCUMENTS" at bounding box center [558, 100] width 91 height 27
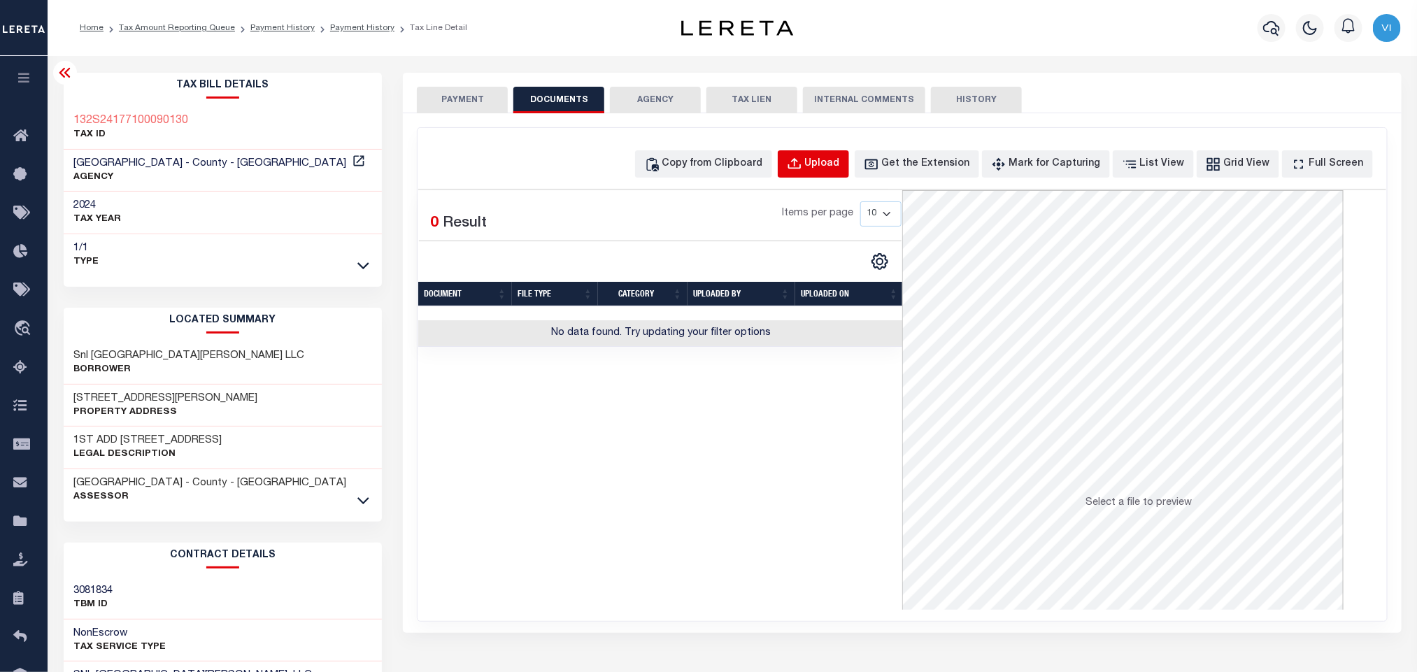
click at [835, 166] on div "Upload" at bounding box center [822, 164] width 35 height 15
select select "POP"
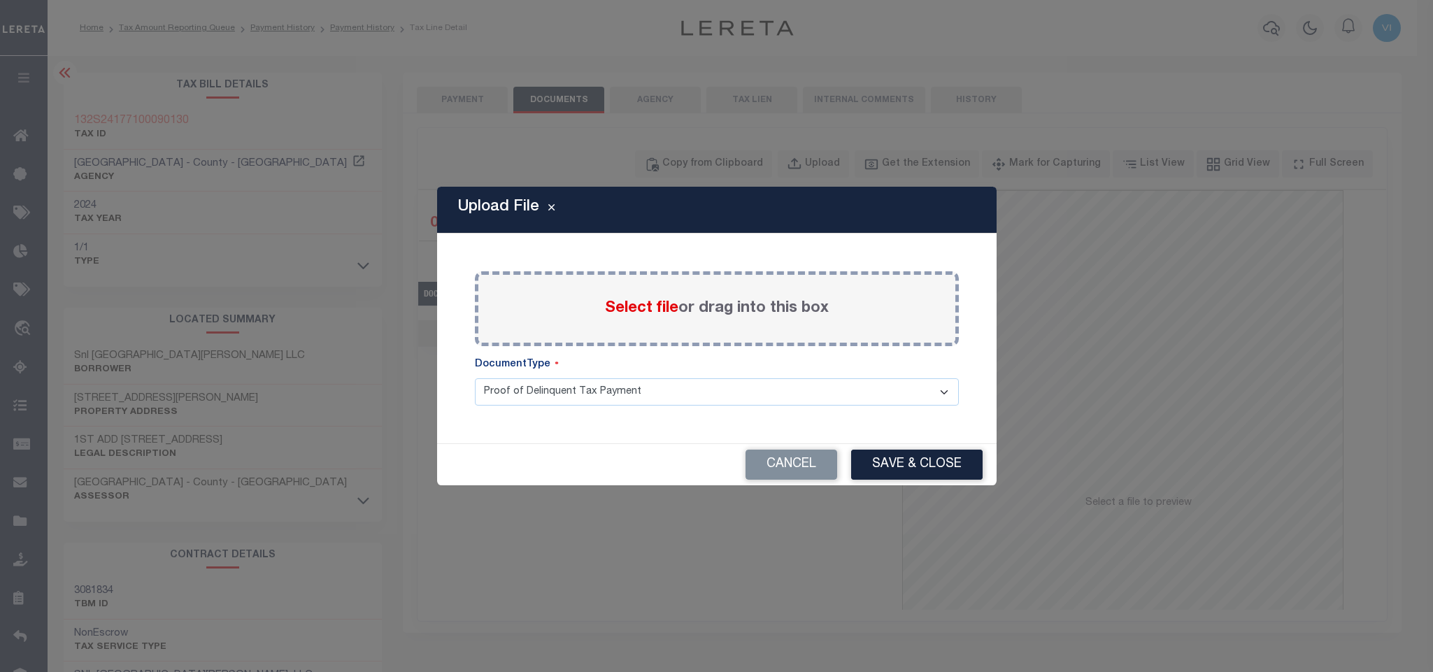
click at [651, 311] on span "Select file" at bounding box center [641, 308] width 73 height 15
click at [0, 0] on input "Select file or drag into this box" at bounding box center [0, 0] width 0 height 0
click at [527, 405] on select "Proof of Delinquent Tax Payment" at bounding box center [717, 391] width 484 height 27
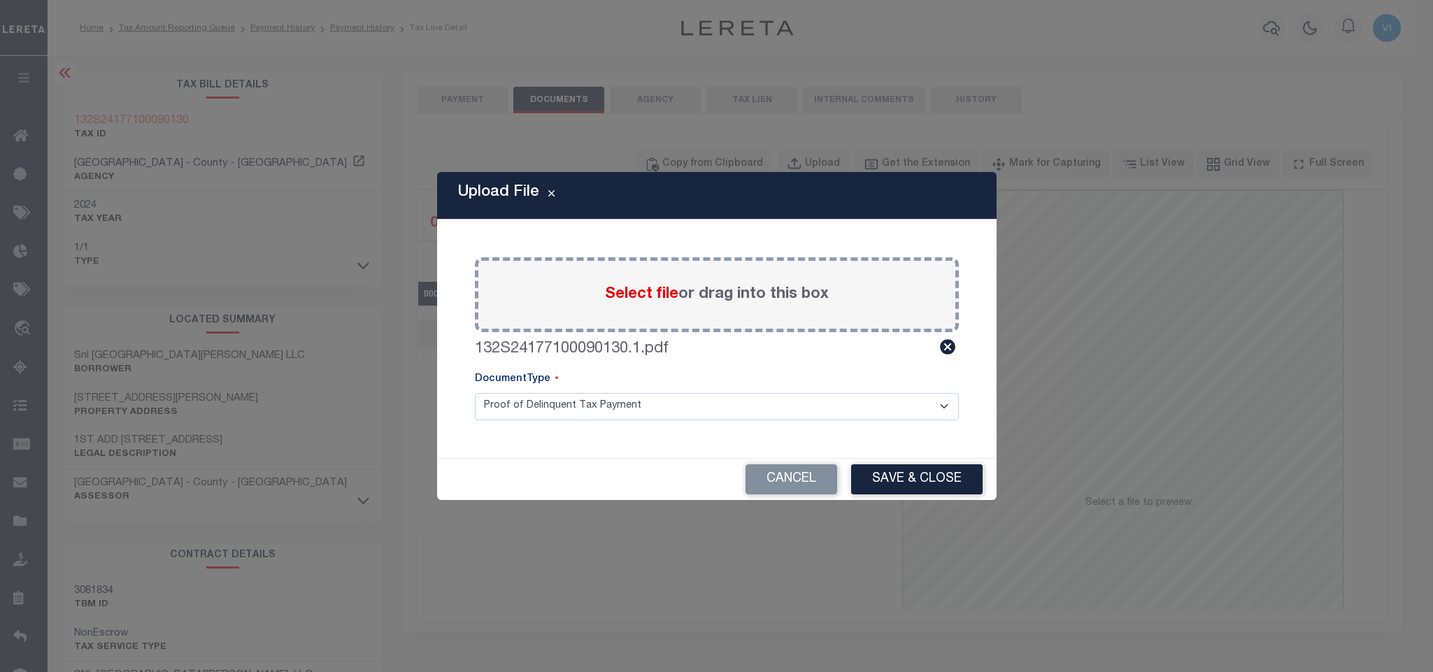
click at [475, 393] on select "Proof of Delinquent Tax Payment" at bounding box center [717, 406] width 484 height 27
click at [889, 480] on button "Save & Close" at bounding box center [916, 479] width 131 height 30
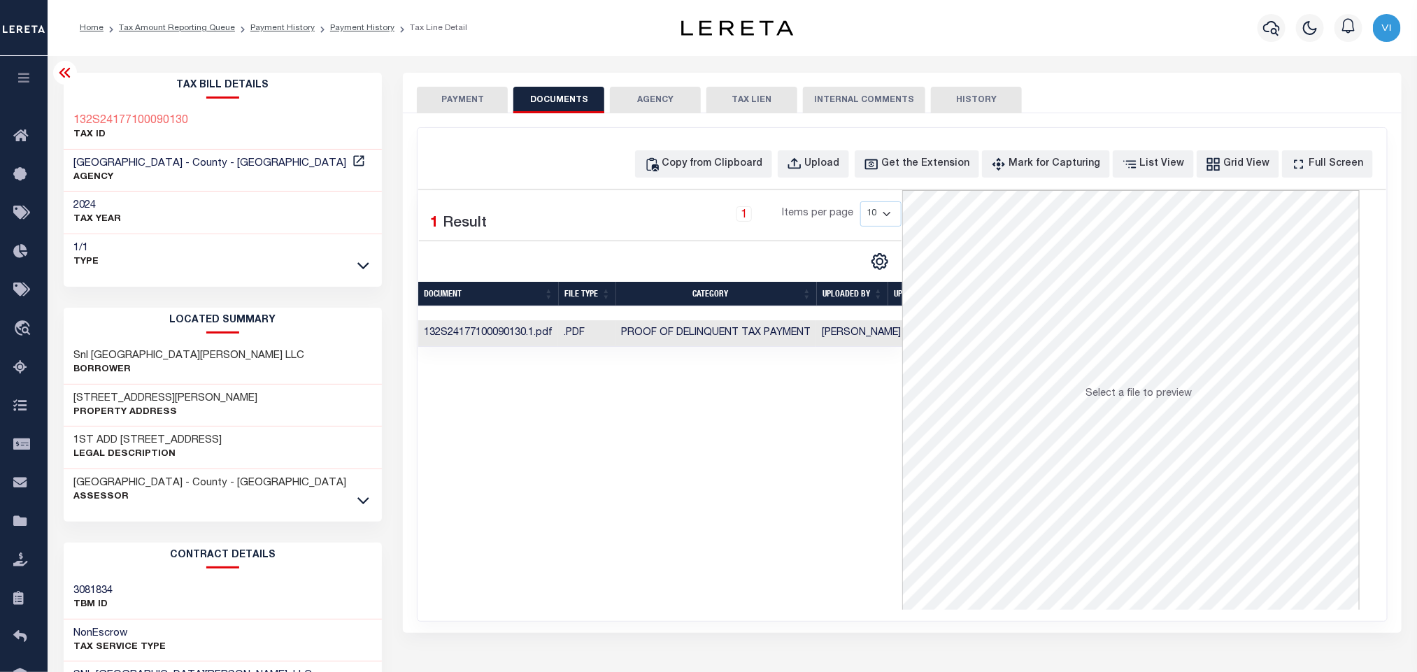
click at [459, 116] on div "SPECIAL RISK NCE Date Clear" at bounding box center [902, 373] width 998 height 520
click at [459, 110] on button "PAYMENT" at bounding box center [462, 100] width 91 height 27
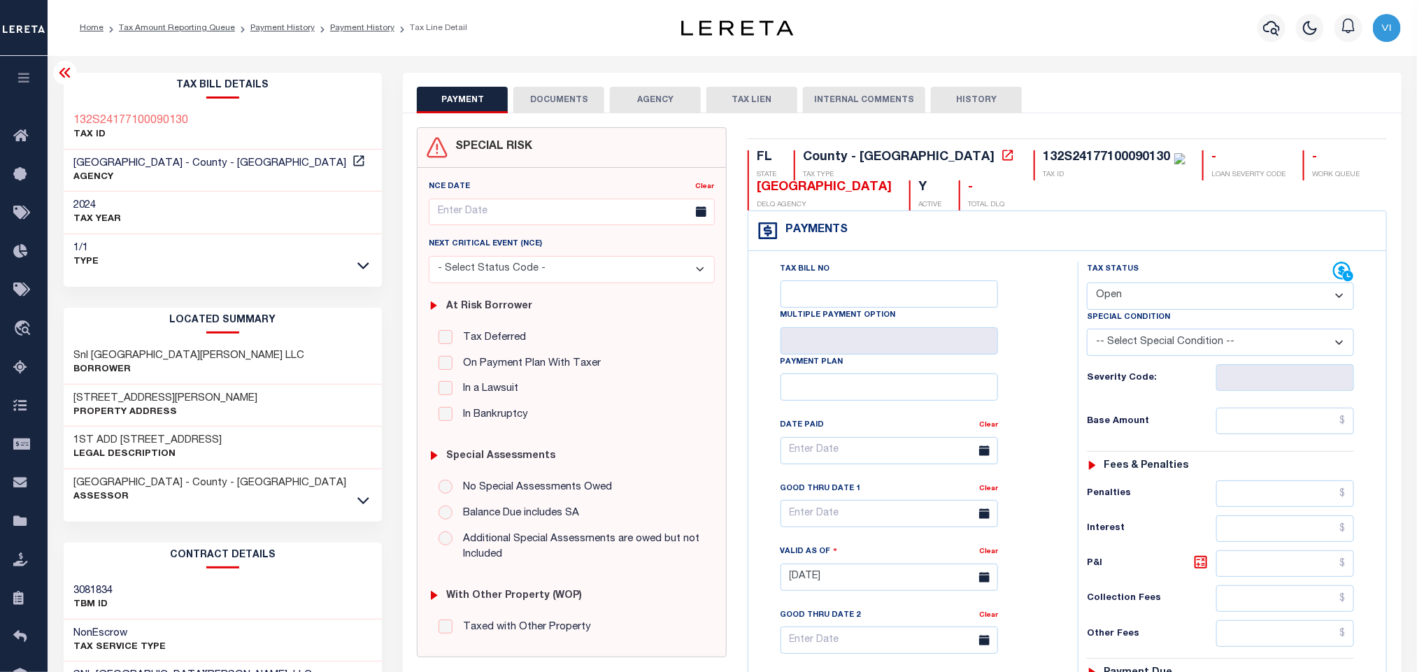
click at [1125, 296] on select "- Select Status Code - Open Due/Unpaid Paid Incomplete No Tax Due Internal Refu…" at bounding box center [1220, 296] width 267 height 27
select select "PYD"
click at [1087, 284] on select "- Select Status Code - Open Due/Unpaid Paid Incomplete No Tax Due Internal Refu…" at bounding box center [1220, 296] width 267 height 27
type input "10/06/2025"
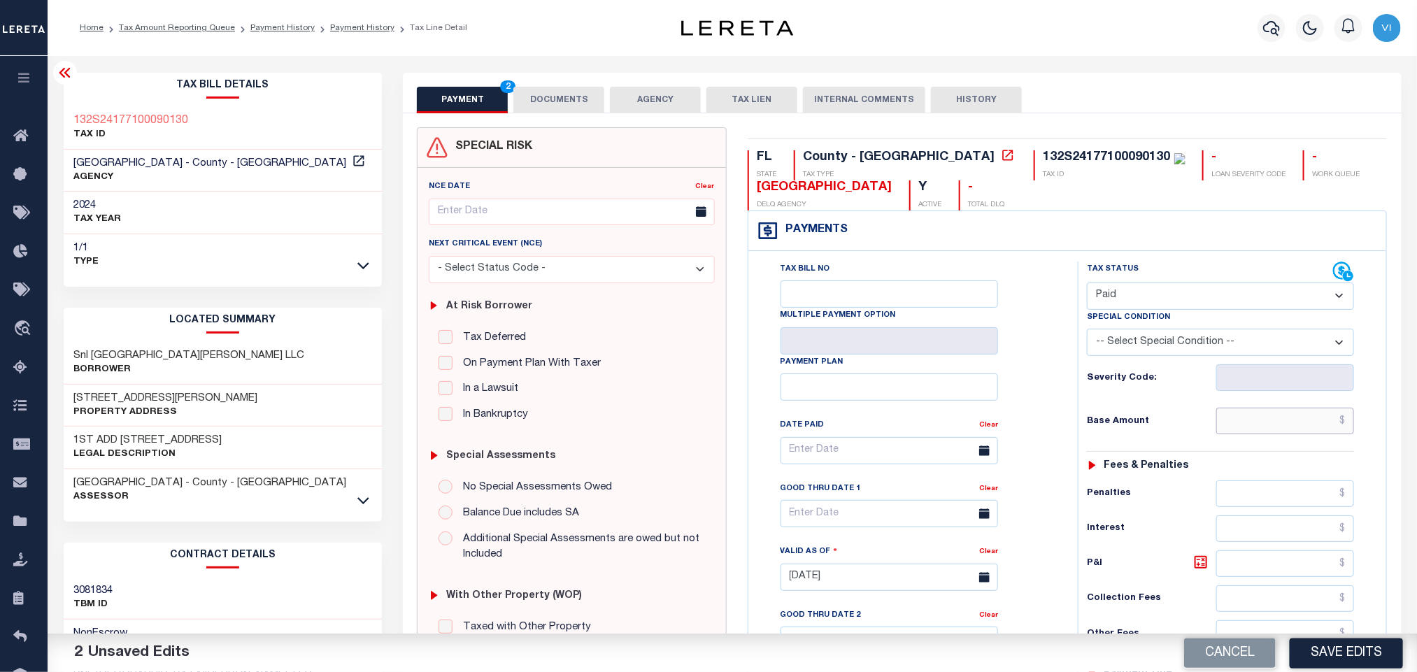
click at [1229, 431] on input "text" at bounding box center [1285, 421] width 138 height 27
paste input "4,798.23"
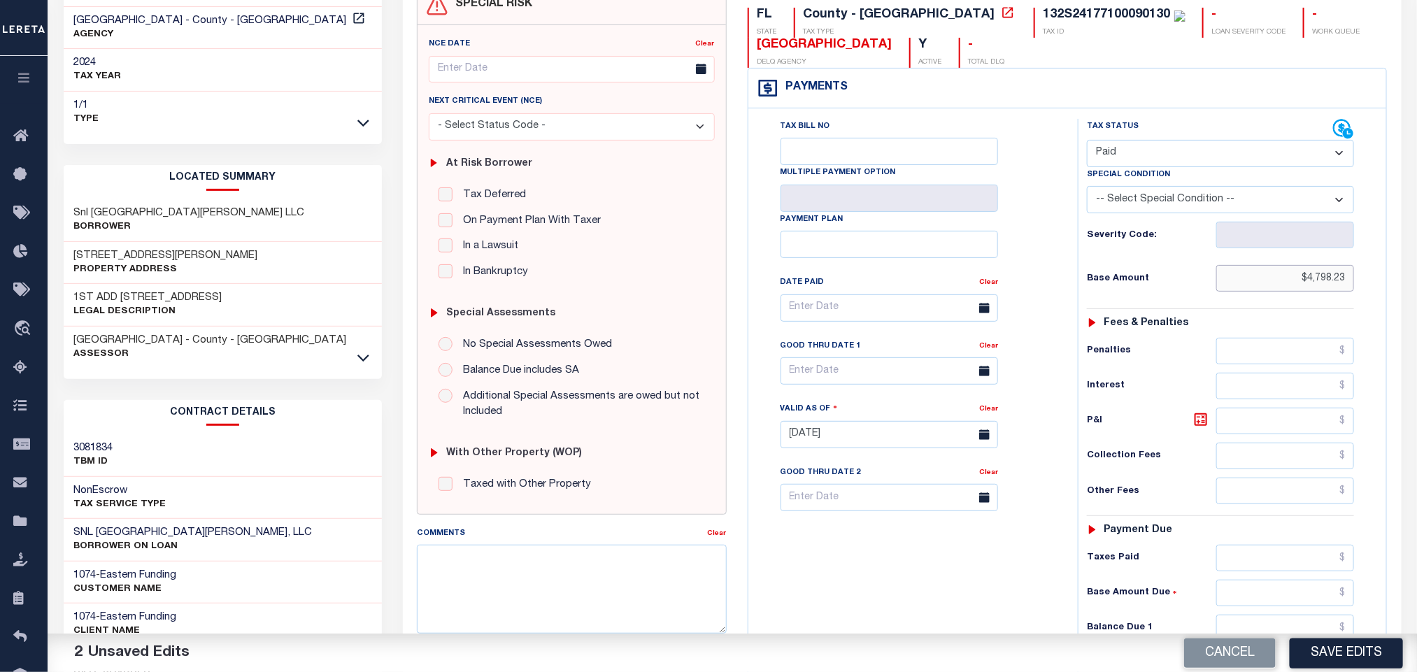
scroll to position [394, 0]
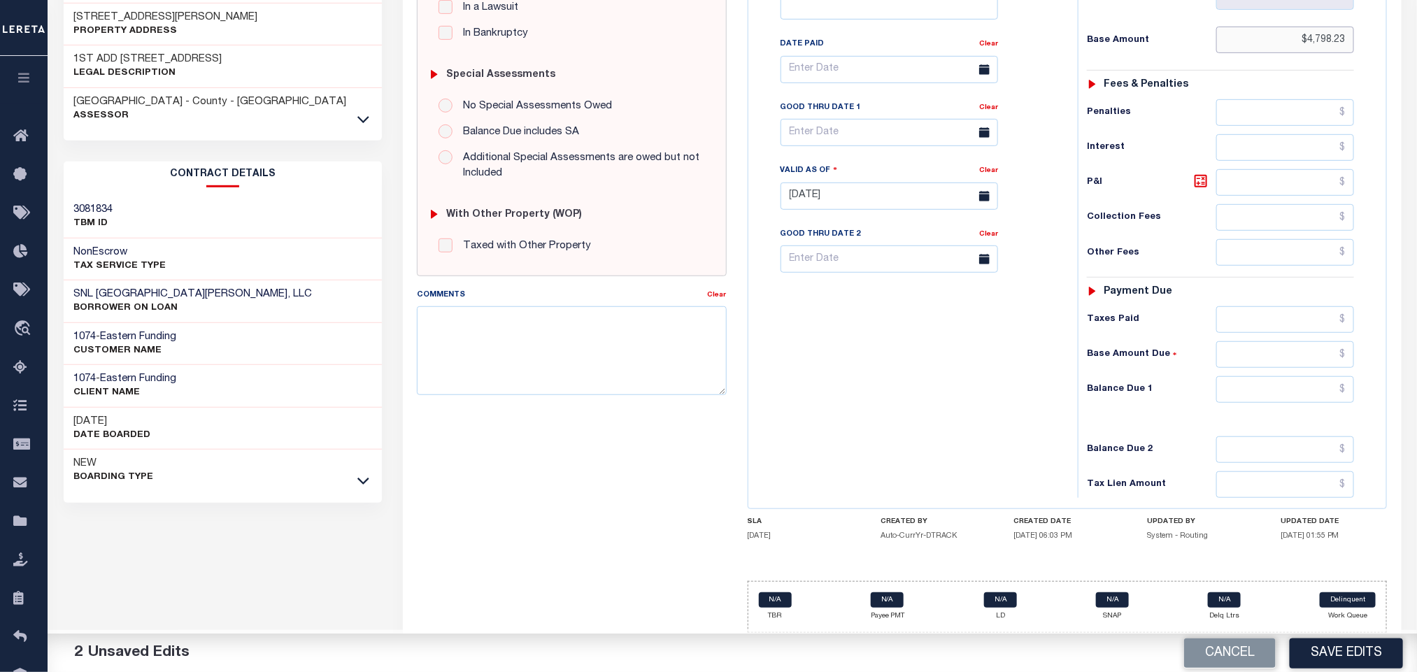
type input "$4,798.23"
click at [1230, 399] on input "text" at bounding box center [1285, 389] width 138 height 27
type input "$0.00"
click at [1309, 650] on button "Save Edits" at bounding box center [1345, 653] width 113 height 30
checkbox input "false"
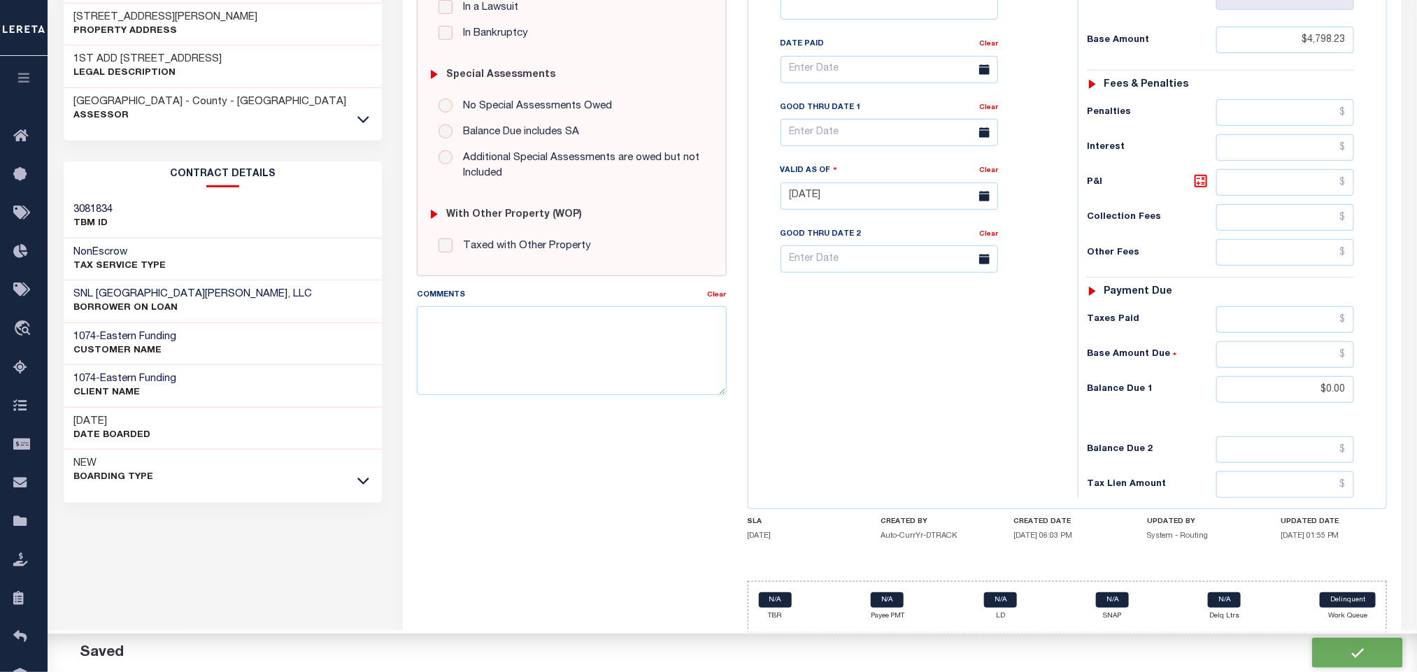
checkbox input "false"
type input "$4,798.23"
type input "$0"
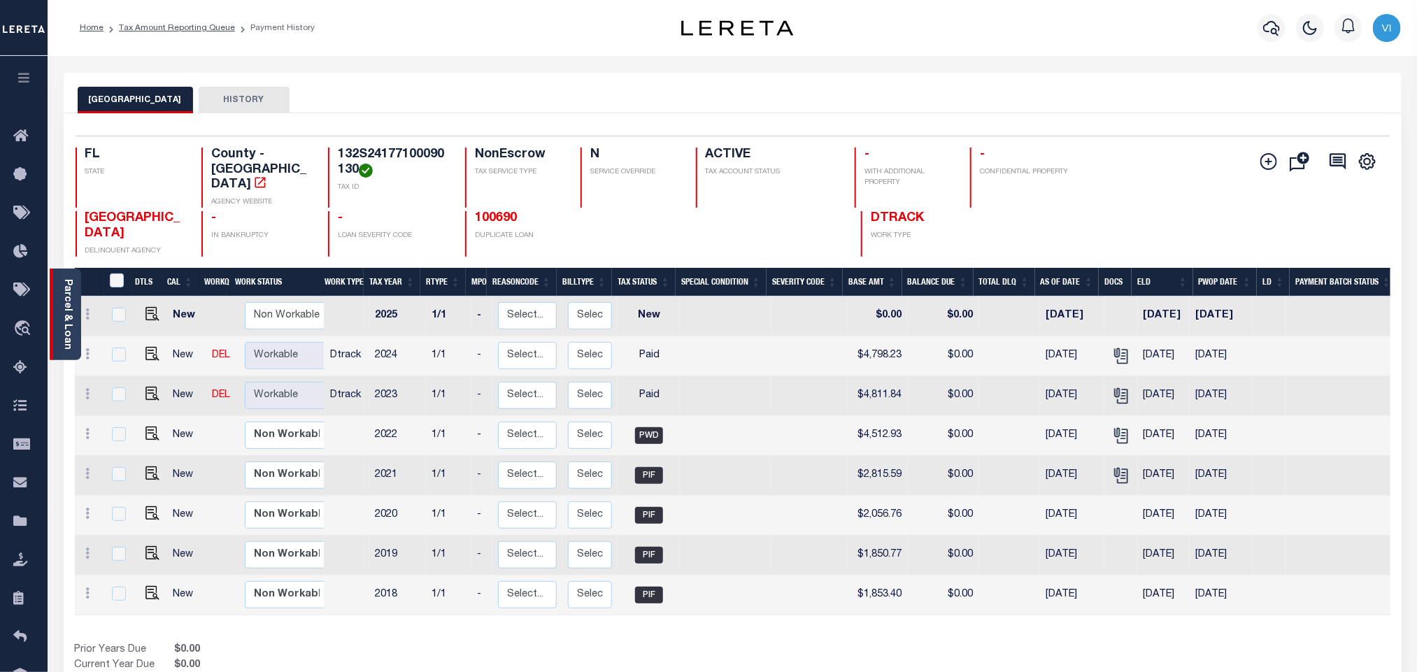
click at [64, 315] on link "Parcel & Loan" at bounding box center [67, 314] width 10 height 71
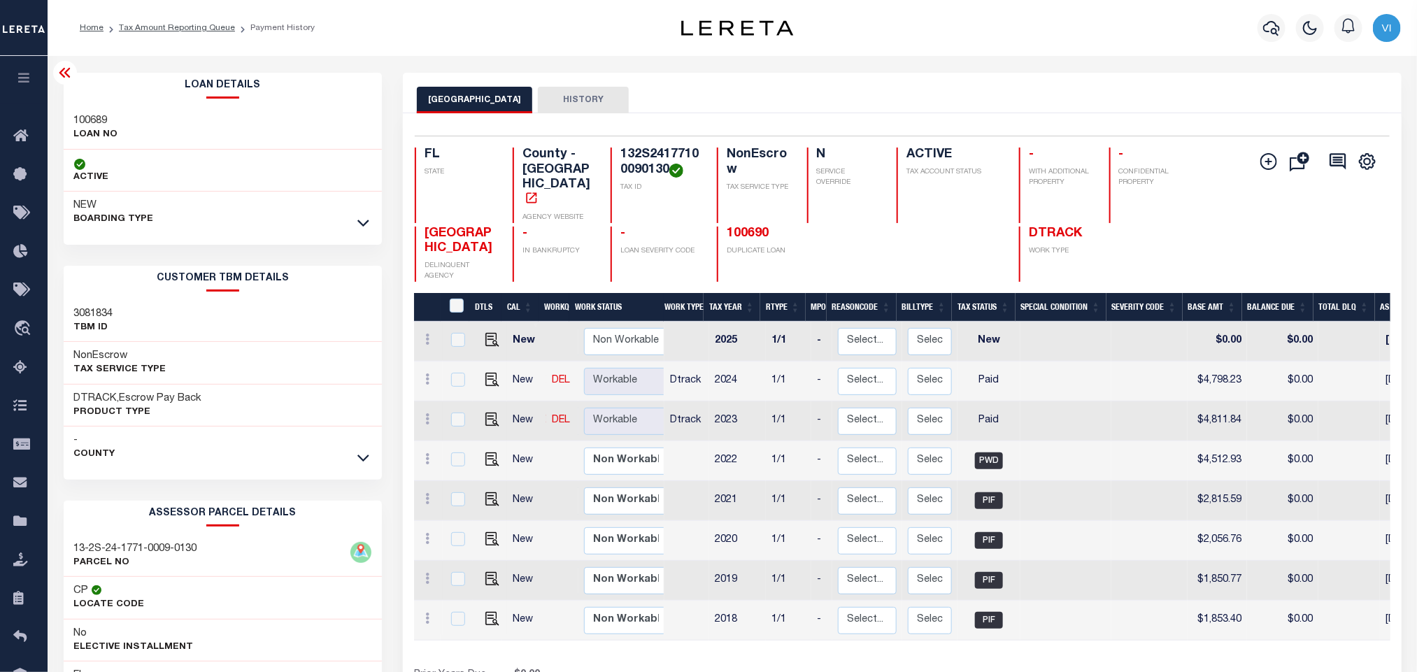
click at [65, 120] on div "100689 LOAN NO" at bounding box center [223, 128] width 319 height 43
copy h3 "100689"
drag, startPoint x: 670, startPoint y: 173, endPoint x: 620, endPoint y: 162, distance: 51.6
click at [620, 162] on h4 "132S24177100090130" at bounding box center [660, 163] width 80 height 30
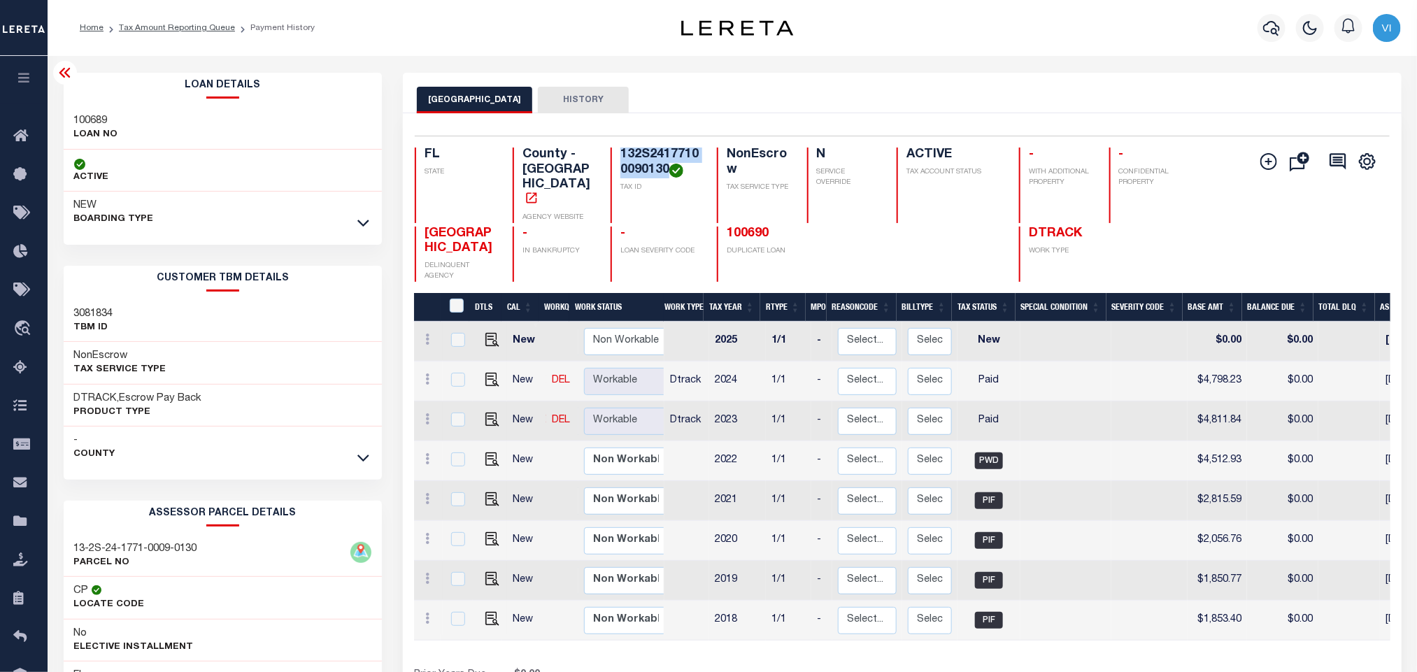
copy h4 "132S24177100090130"
click at [1268, 36] on icon "button" at bounding box center [1271, 28] width 17 height 17
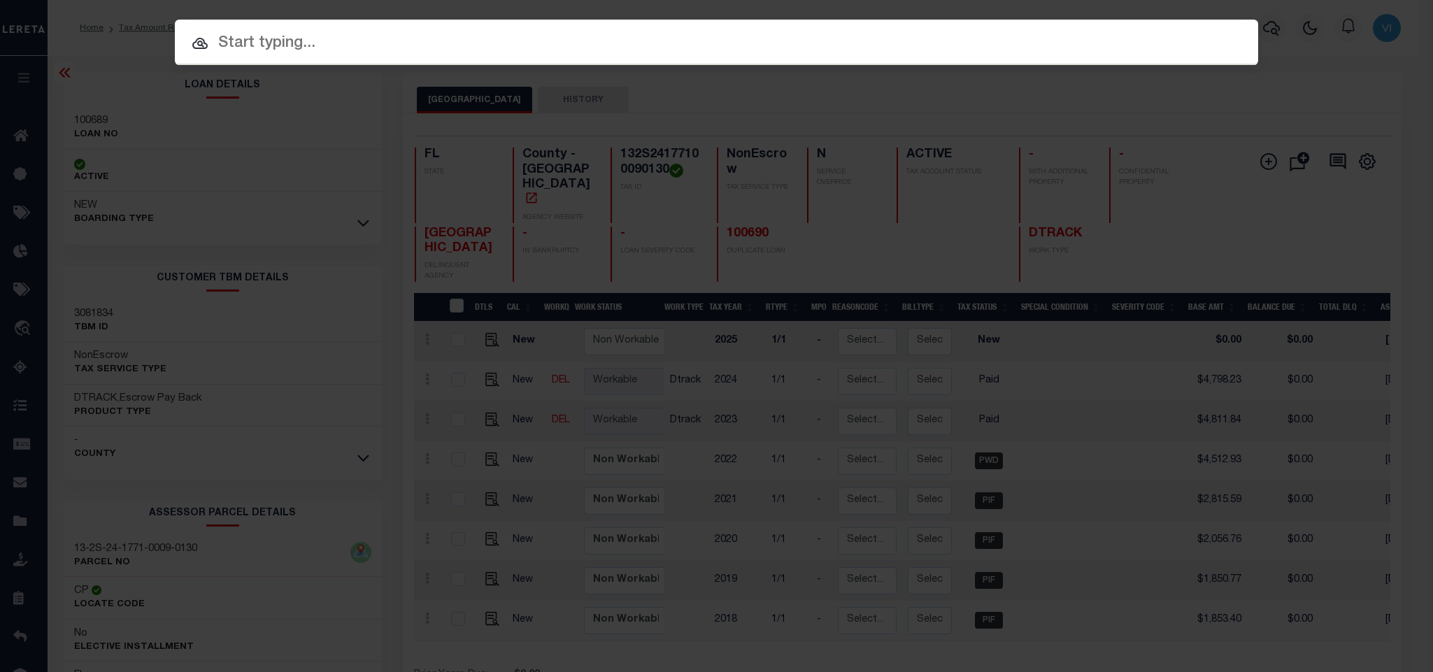
click at [1247, 34] on input "text" at bounding box center [716, 43] width 1083 height 24
paste input "303459847"
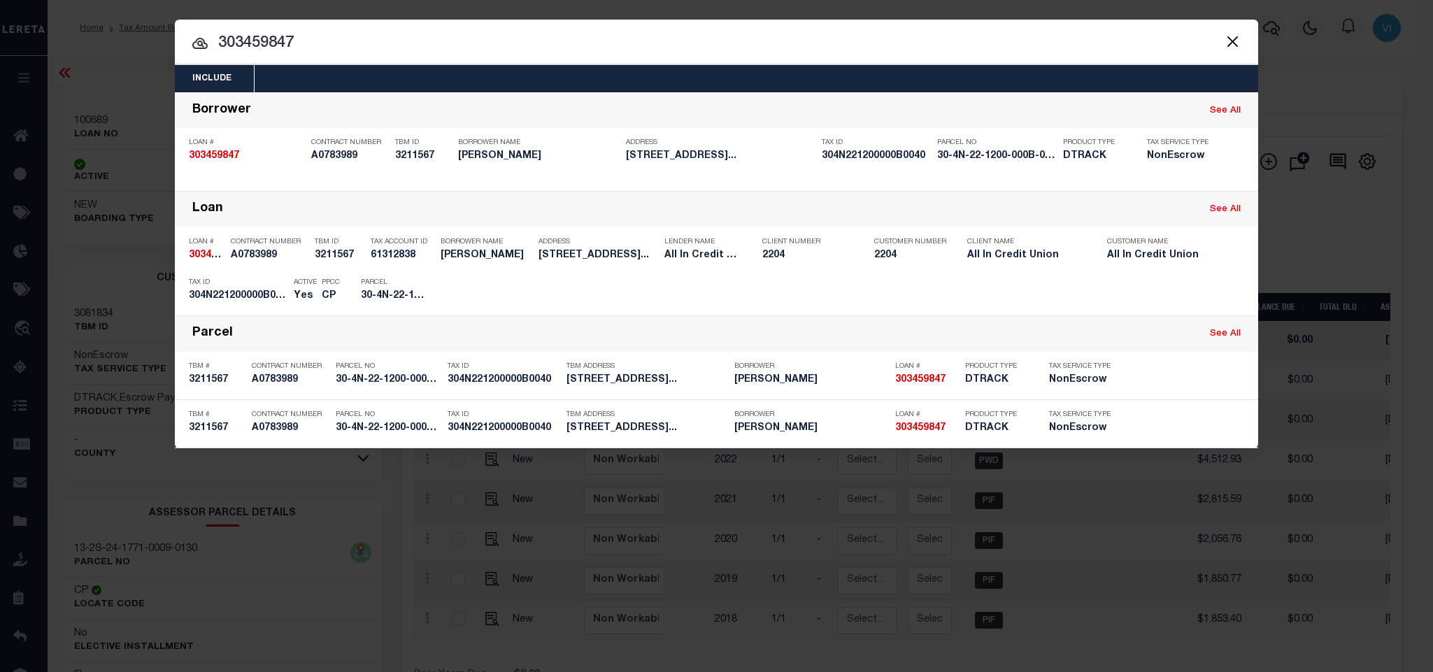
click at [1186, 45] on input "303459847" at bounding box center [716, 43] width 1083 height 24
paste input "2171439"
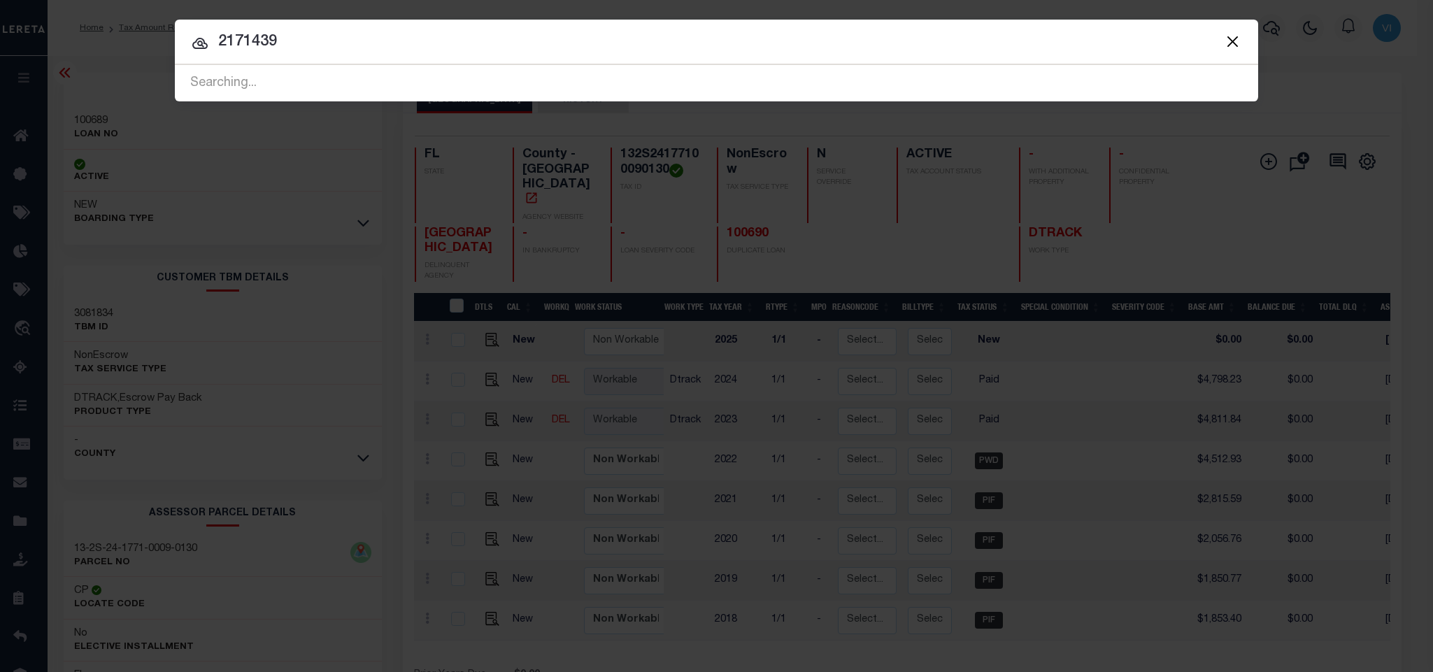
type input "2171439"
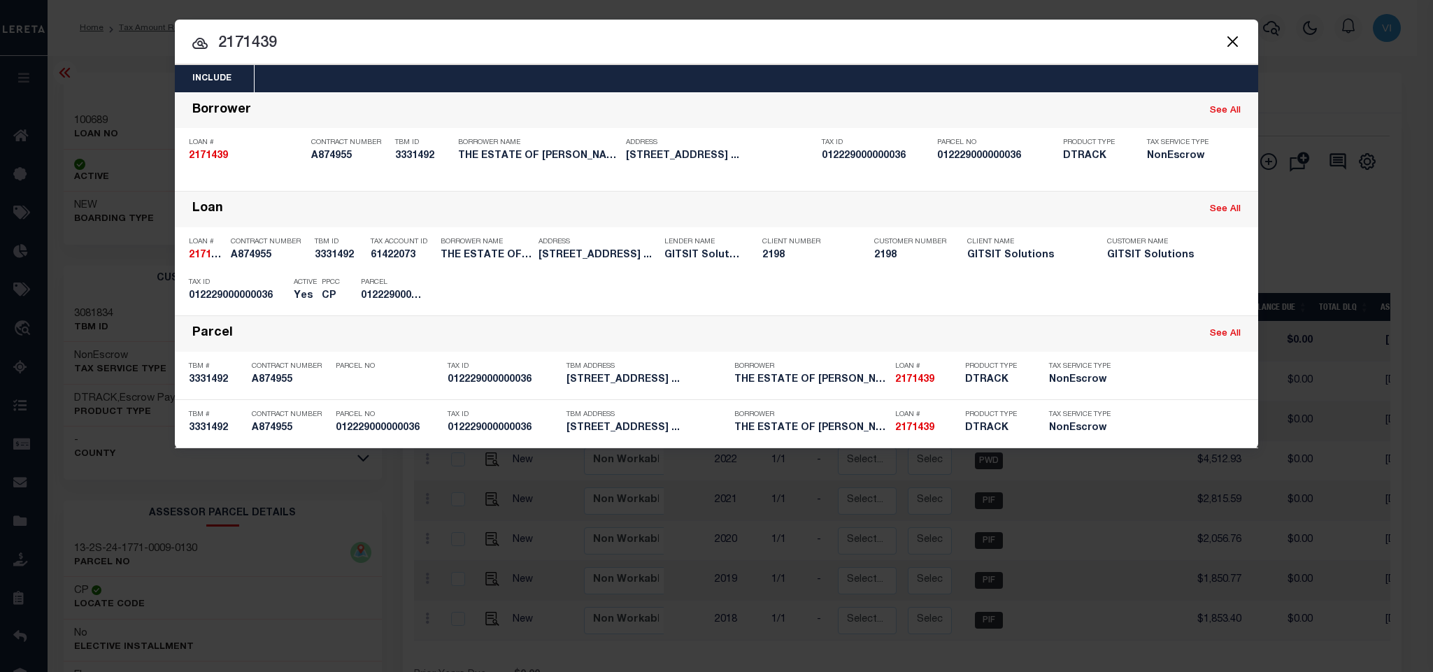
click at [729, 69] on div "Include Loans TBM Customers Borrowers Payments (Lender Non-Disb) Payments (Lend…" at bounding box center [716, 78] width 1083 height 27
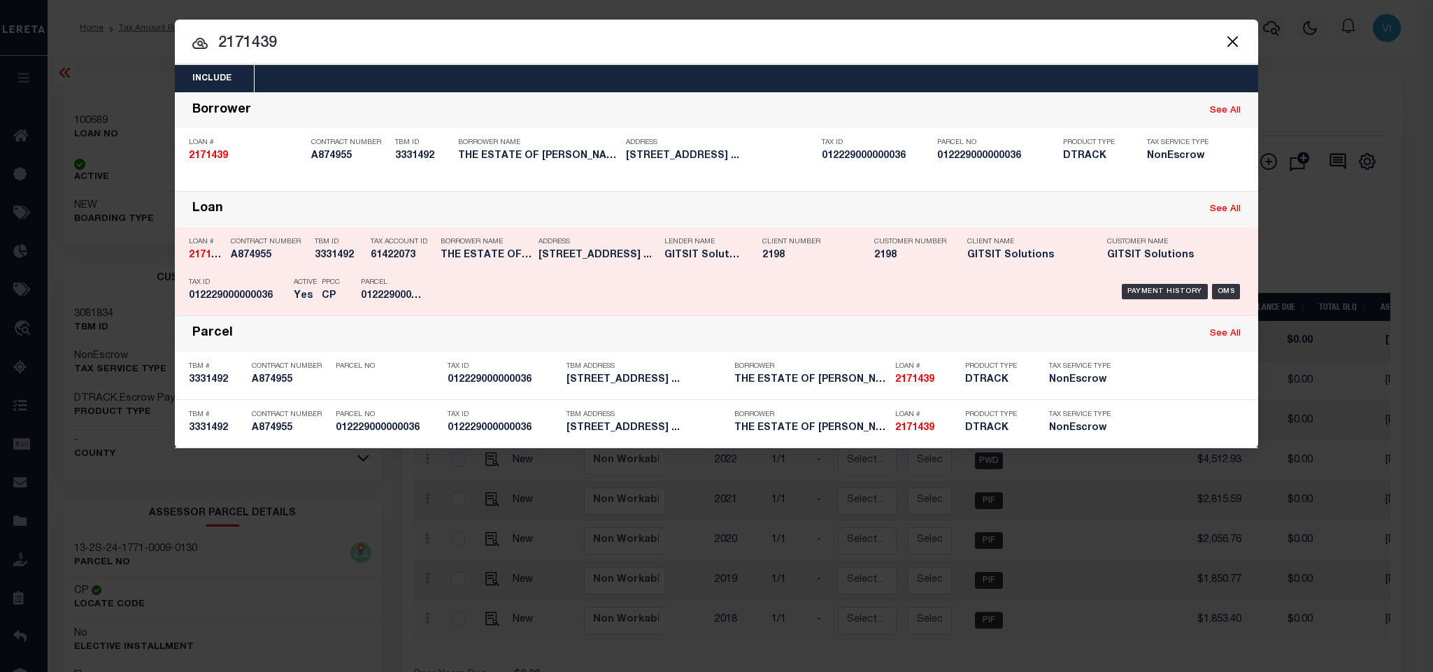
click at [545, 250] on div "Address 2148 BLOSSOM LN WINTER PARK FL ..." at bounding box center [597, 251] width 119 height 41
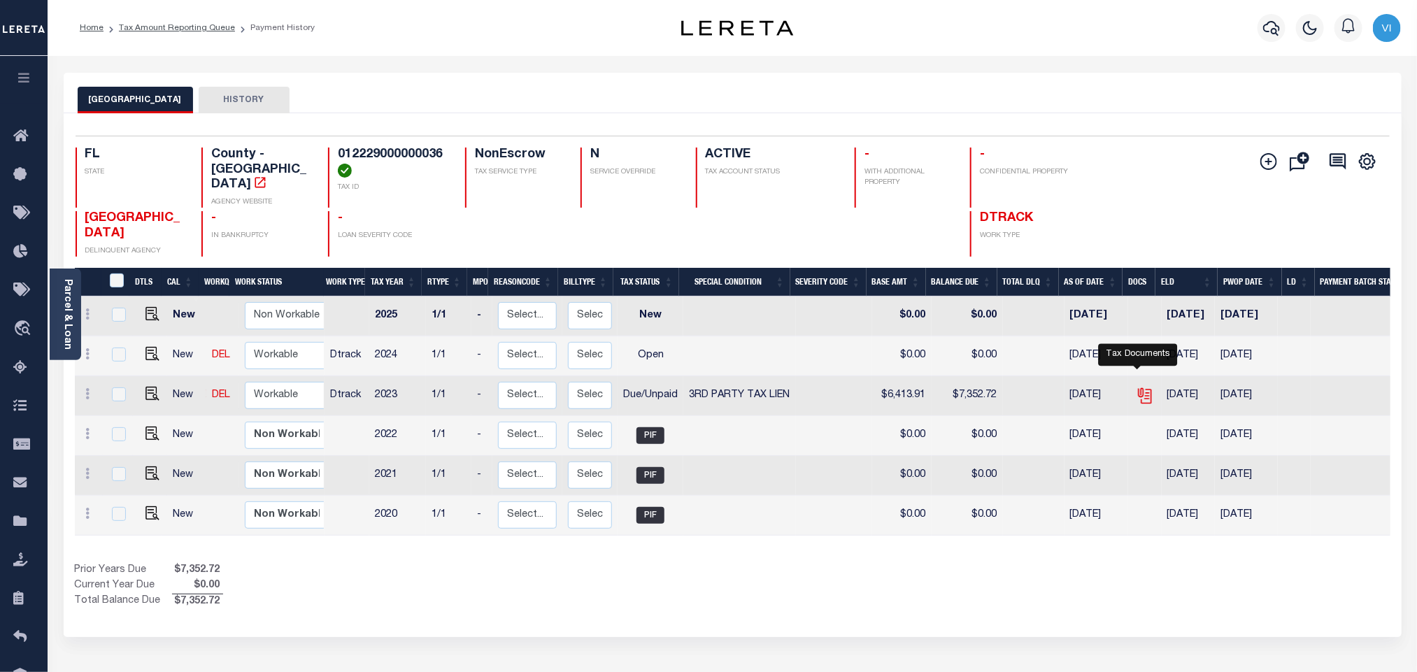
click at [1138, 387] on icon "" at bounding box center [1143, 392] width 11 height 11
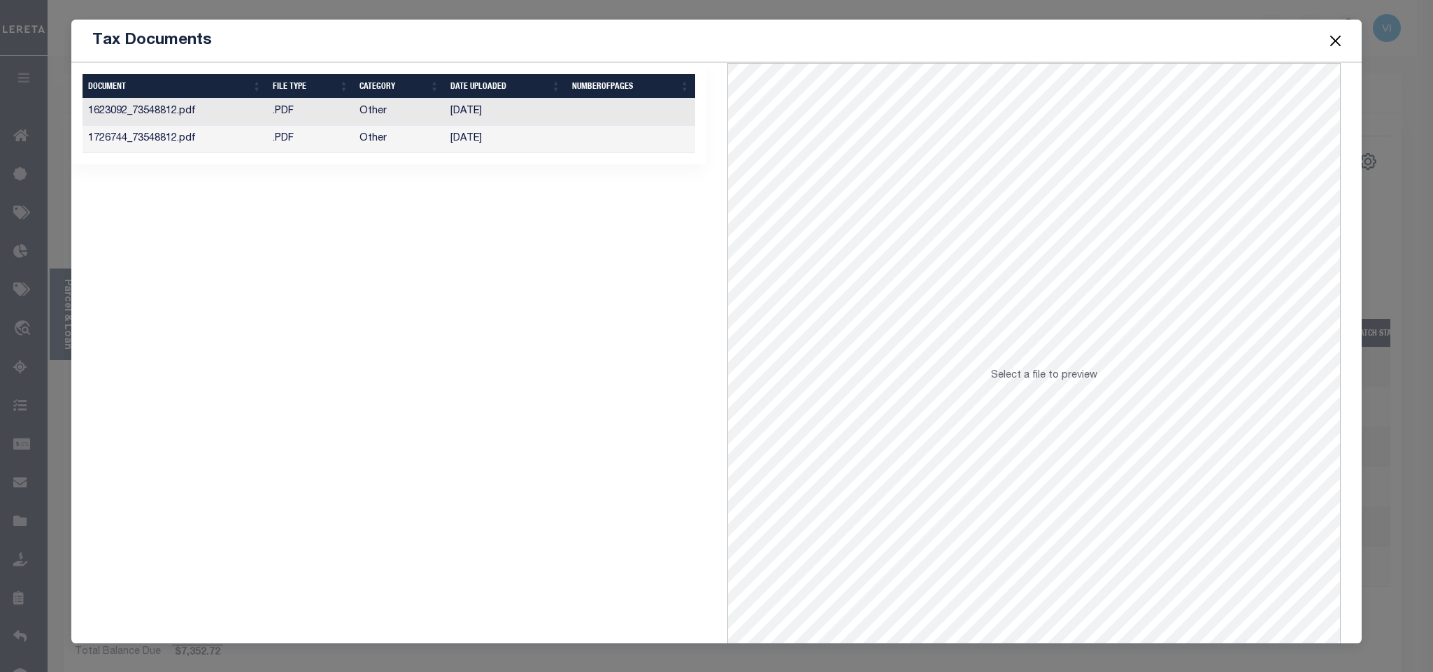
click at [531, 138] on td "[DATE]" at bounding box center [506, 139] width 122 height 27
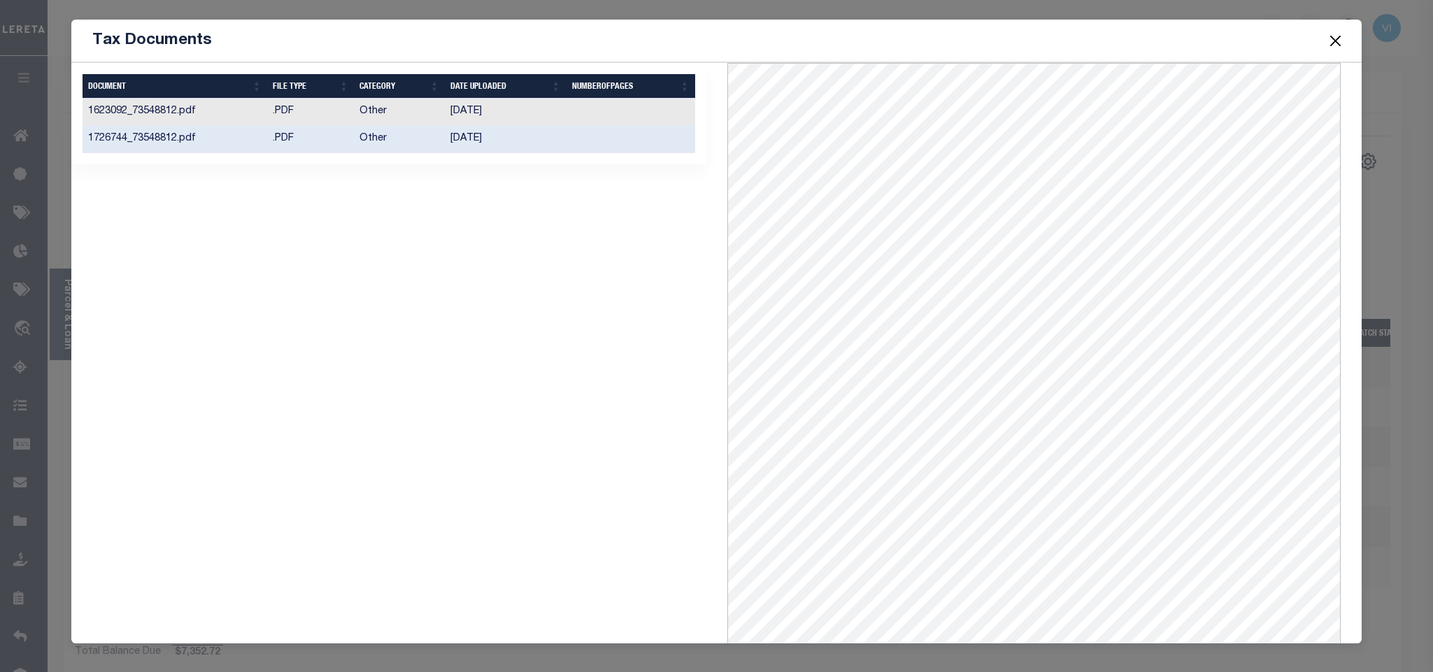
click at [1332, 49] on button "Close" at bounding box center [1335, 40] width 18 height 18
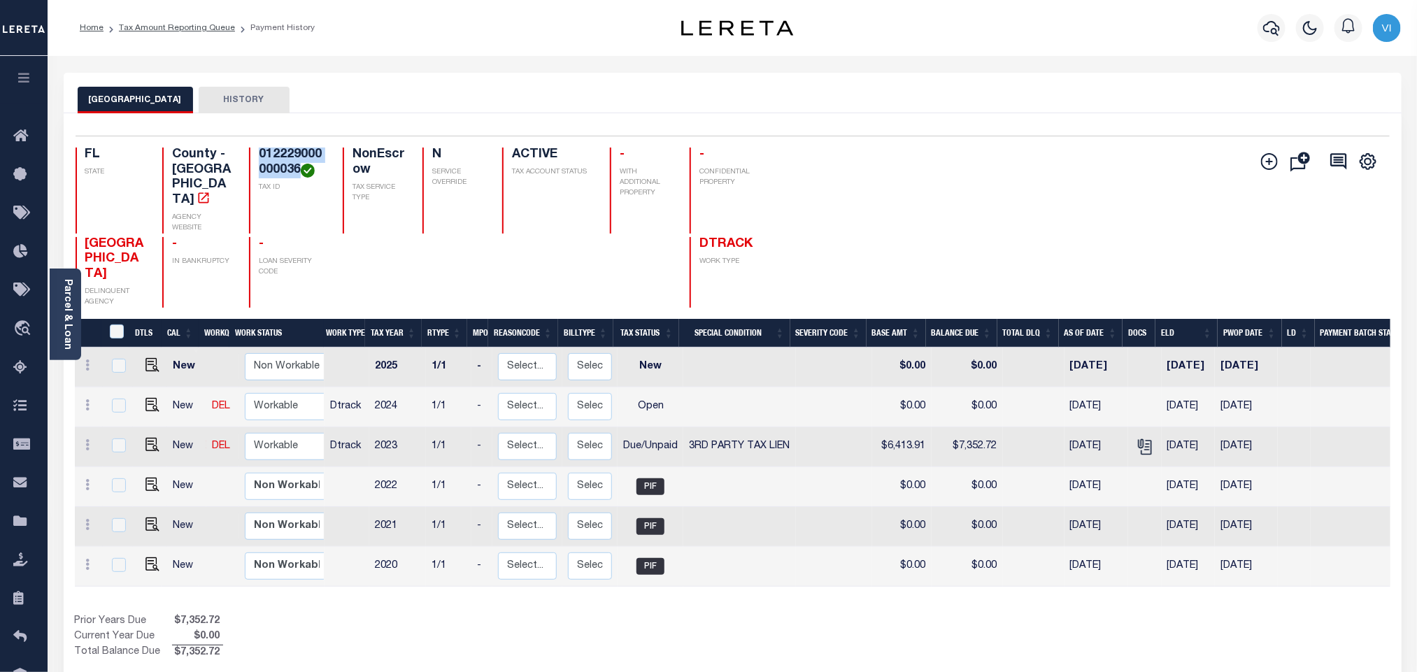
drag, startPoint x: 299, startPoint y: 171, endPoint x: 250, endPoint y: 153, distance: 51.3
click at [259, 153] on h4 "012229000000036" at bounding box center [292, 163] width 67 height 30
copy h4 "012229000000036"
click at [147, 438] on img "" at bounding box center [152, 445] width 14 height 14
checkbox input "true"
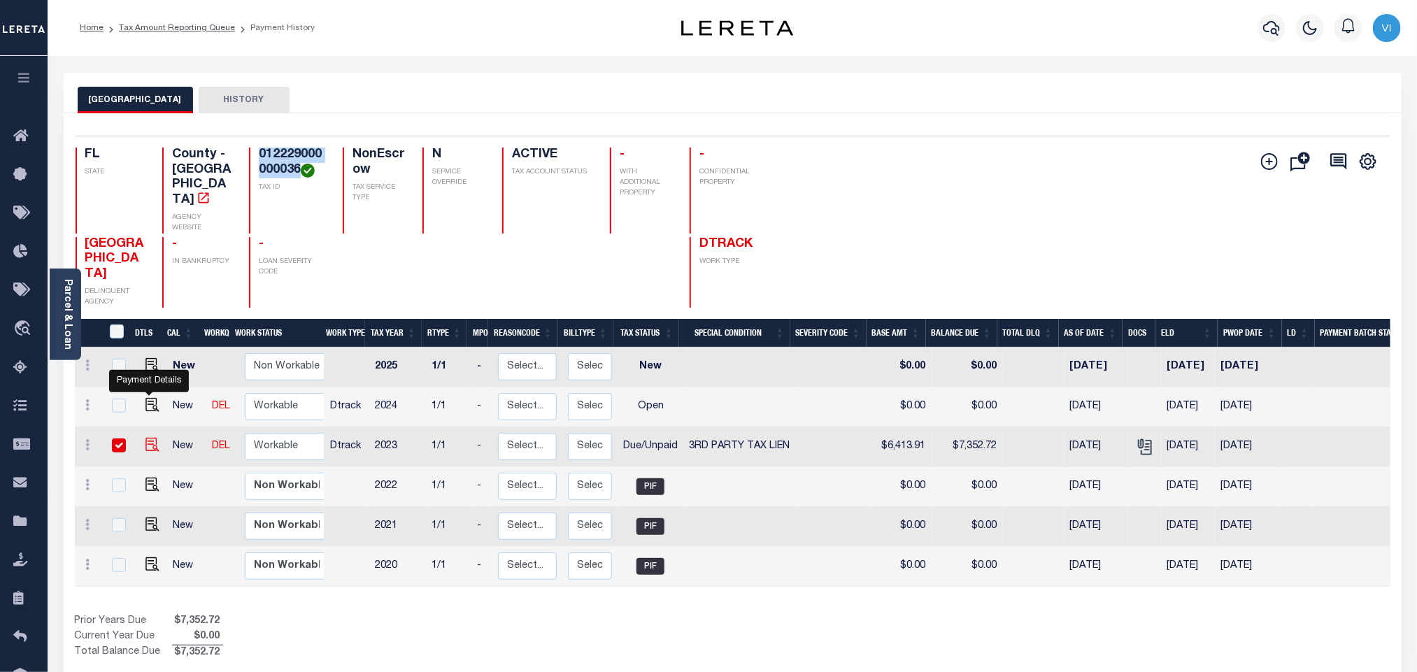
checkbox input "true"
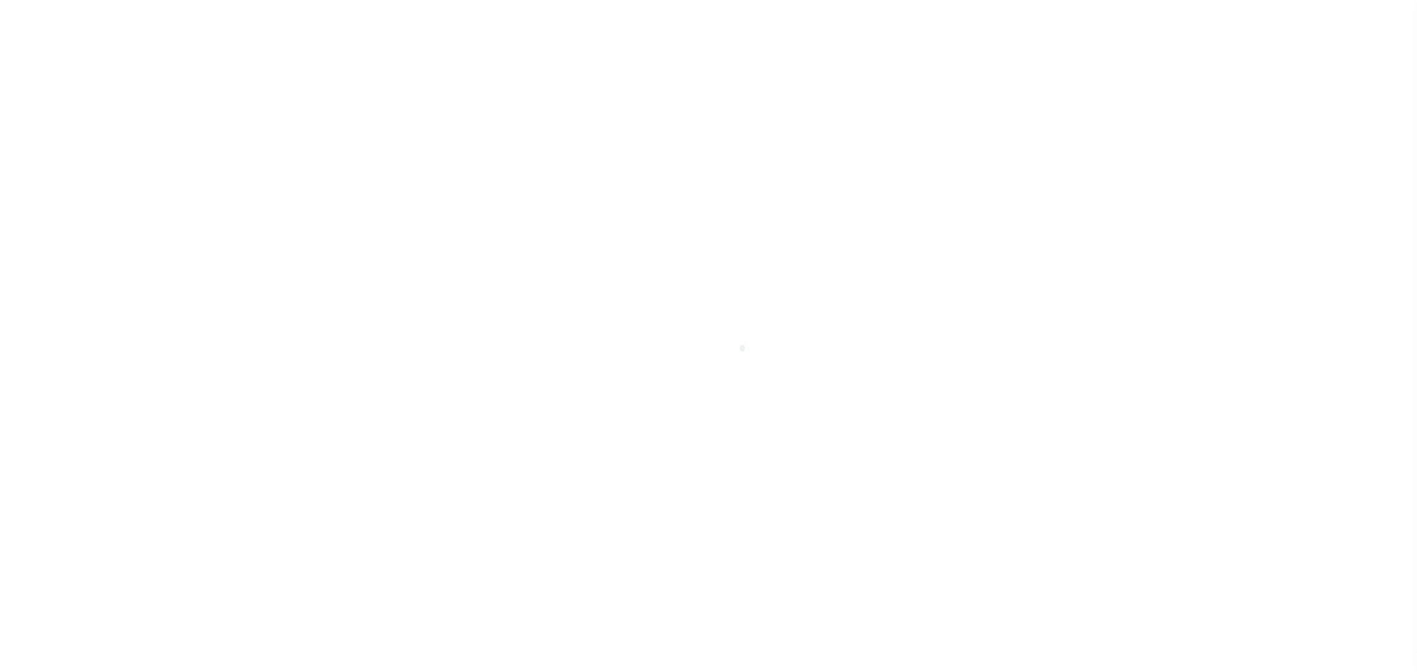
select select "DUE"
select select "20"
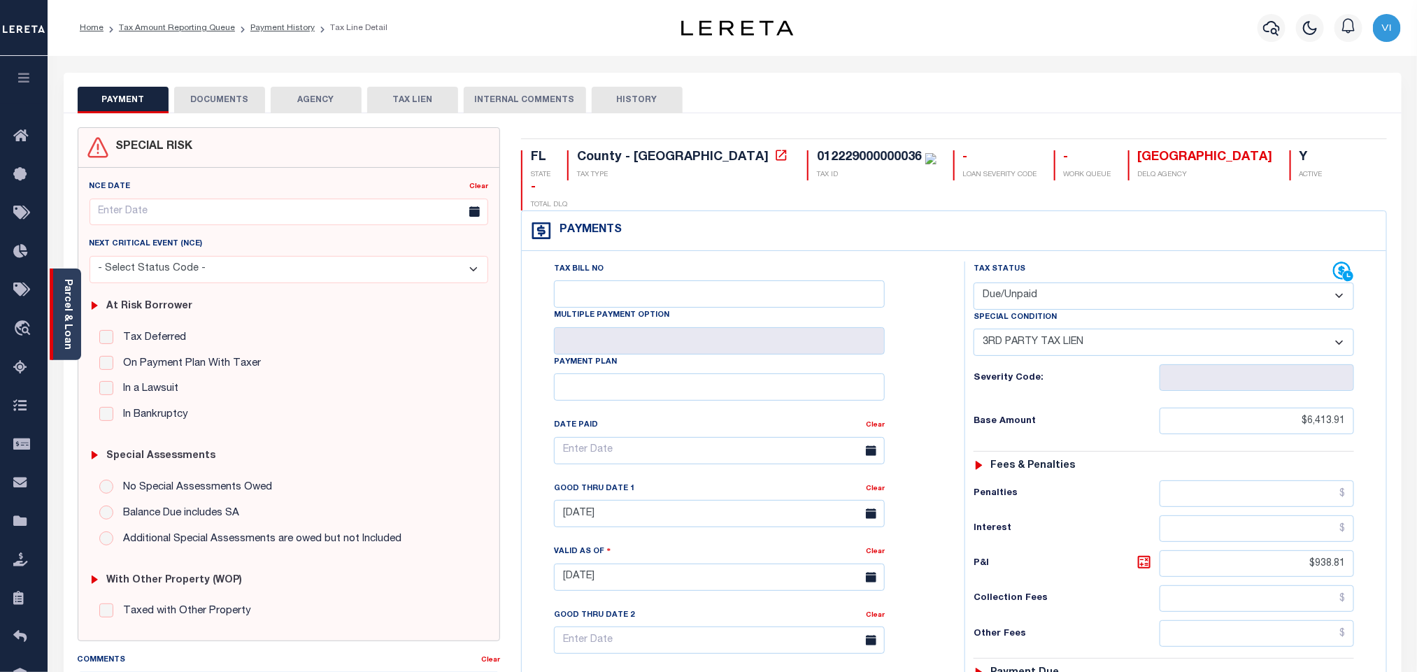
click at [65, 334] on link "Parcel & Loan" at bounding box center [67, 314] width 10 height 71
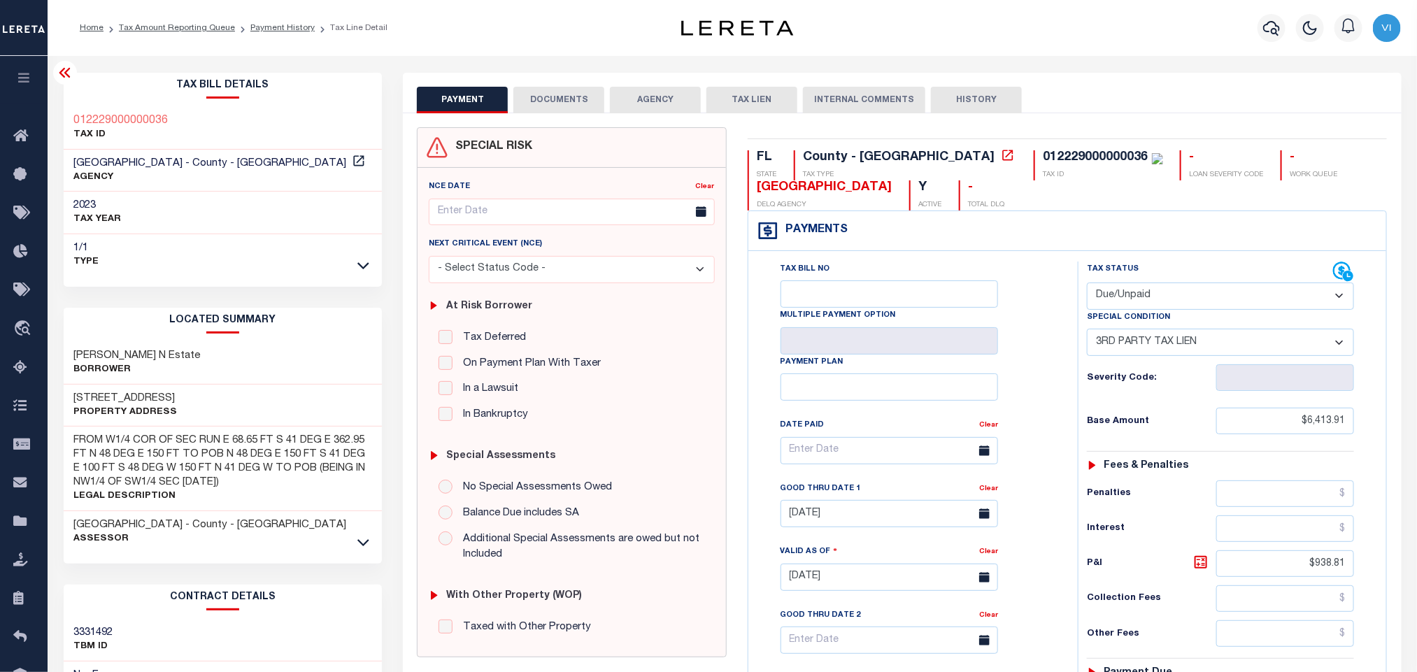
click at [546, 108] on button "DOCUMENTS" at bounding box center [558, 100] width 91 height 27
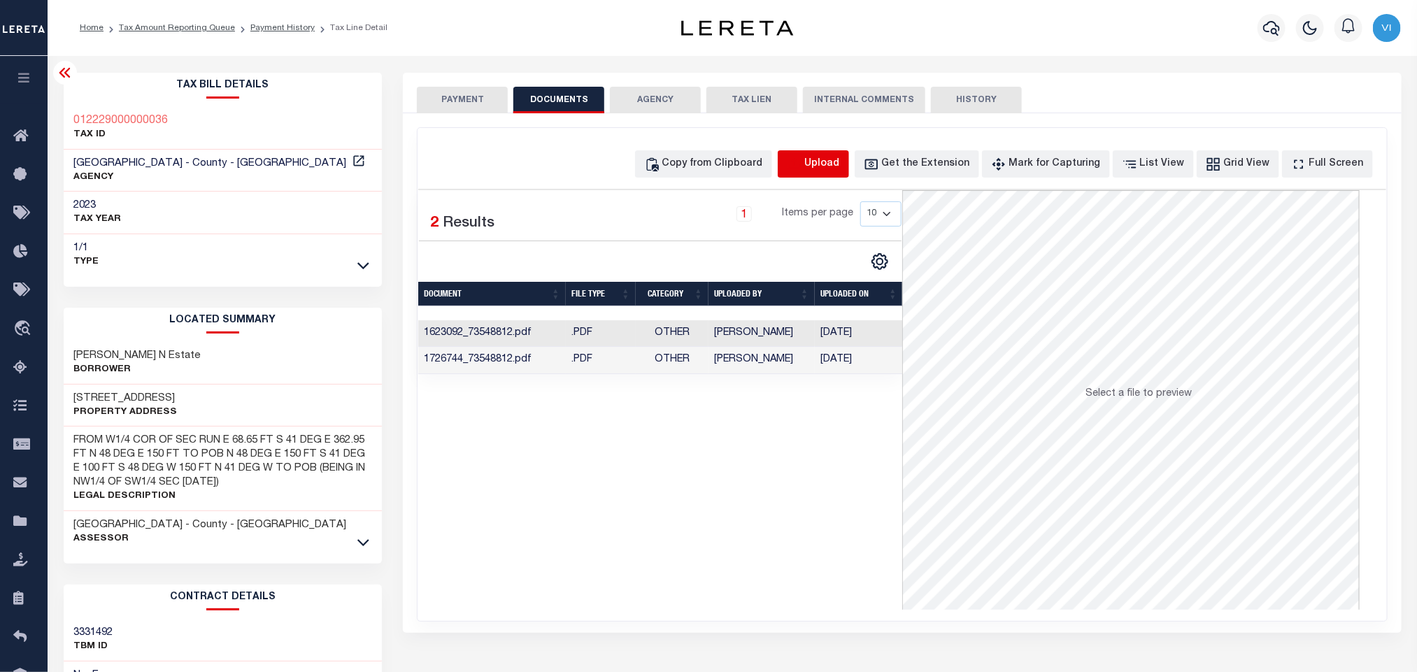
click at [802, 171] on icon "button" at bounding box center [794, 164] width 15 height 15
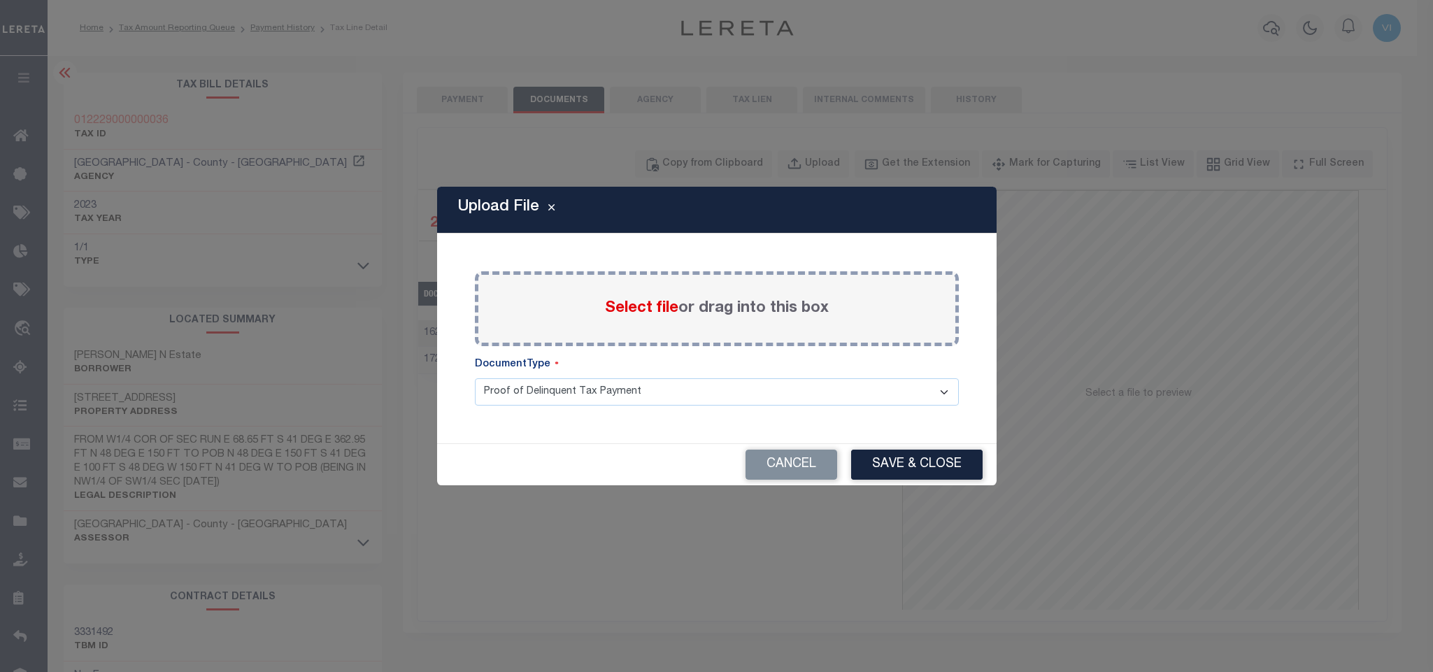
click at [667, 310] on span "Select file" at bounding box center [641, 308] width 73 height 15
click at [0, 0] on input "Select file or drag into this box" at bounding box center [0, 0] width 0 height 0
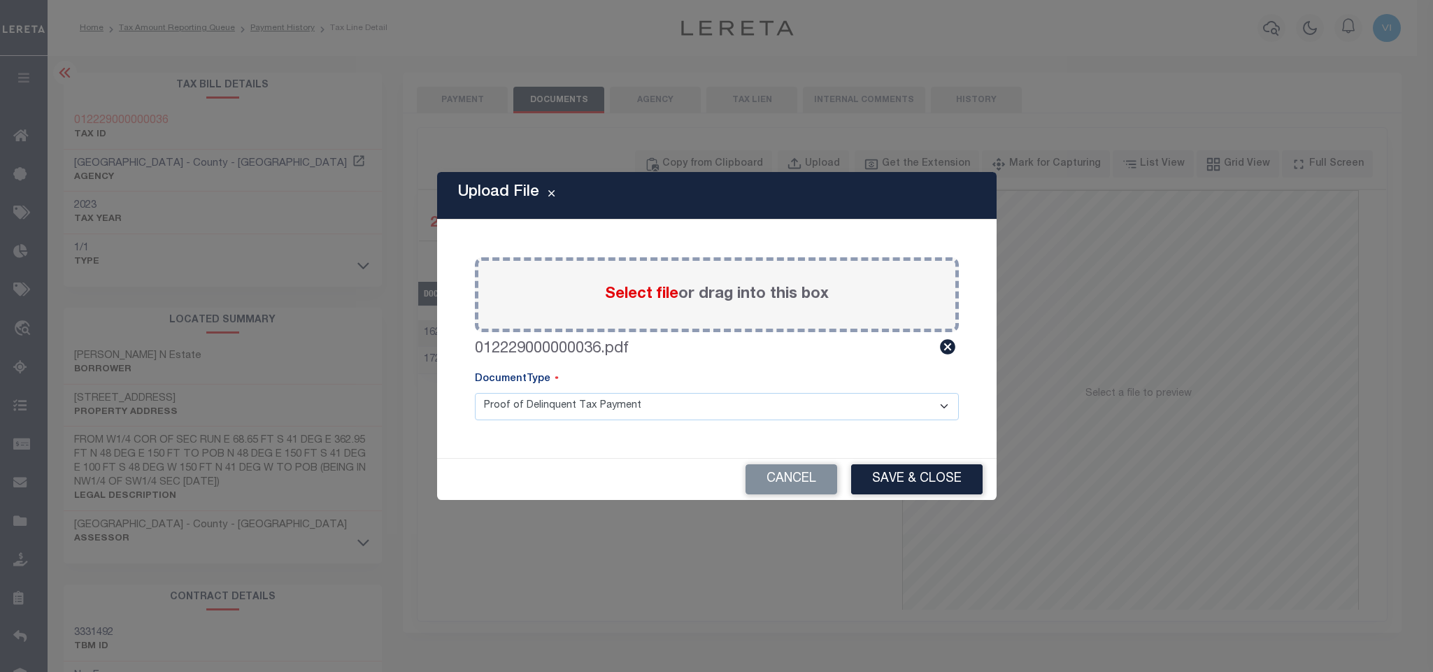
click at [510, 414] on select "Proof of Delinquent Tax Payment" at bounding box center [717, 406] width 484 height 27
click at [475, 393] on select "Proof of Delinquent Tax Payment" at bounding box center [717, 406] width 484 height 27
click at [883, 476] on button "Save & Close" at bounding box center [916, 479] width 131 height 30
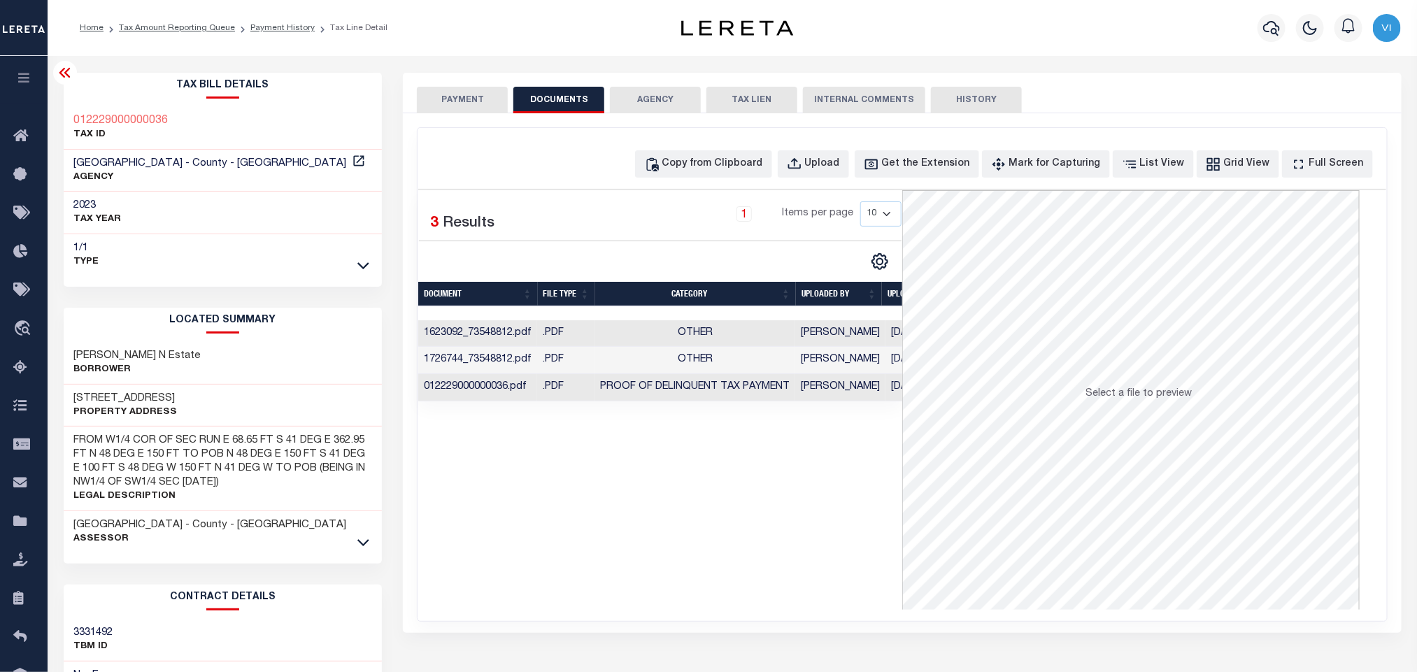
click at [497, 101] on button "PAYMENT" at bounding box center [462, 100] width 91 height 27
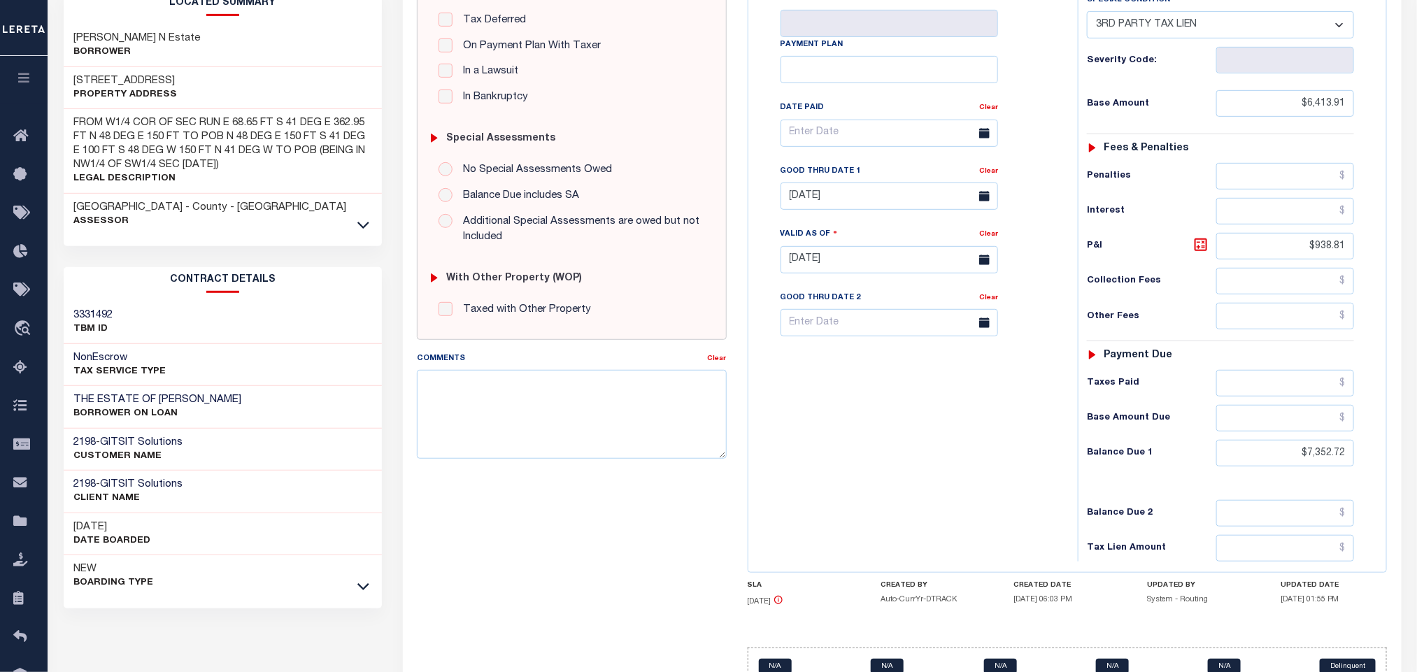
scroll to position [396, 0]
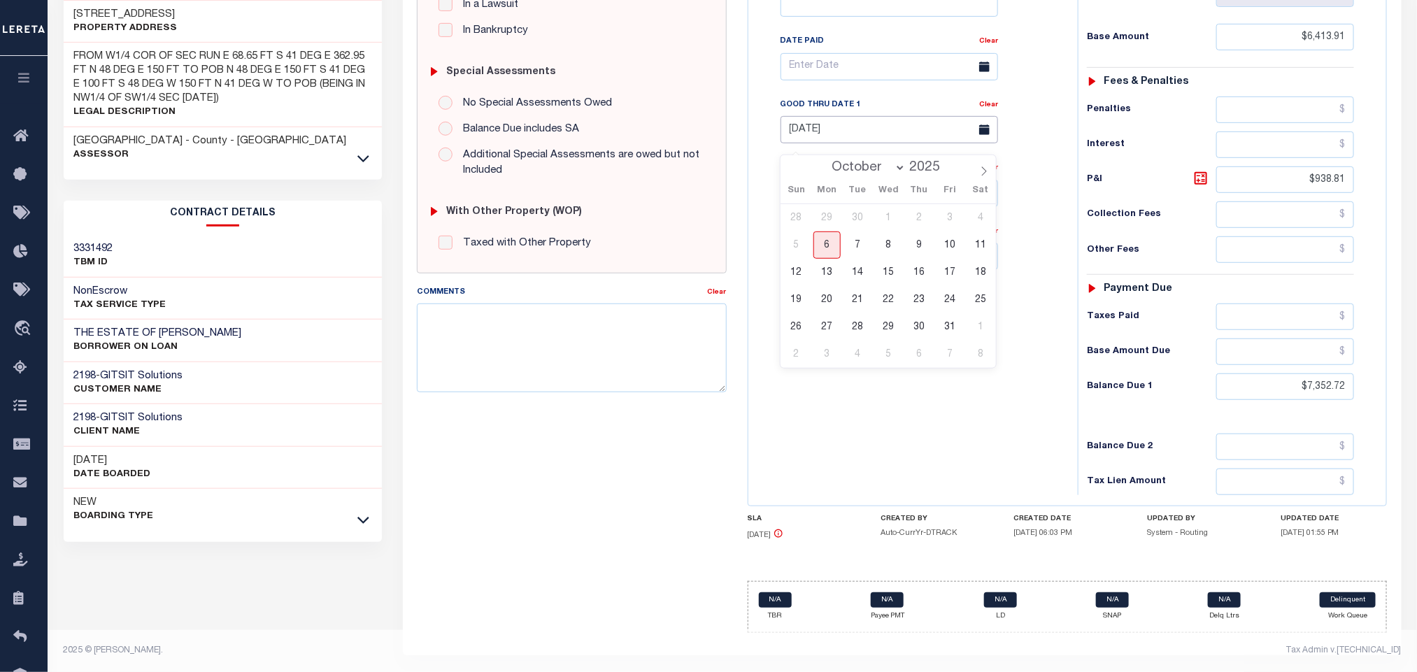
click at [814, 129] on input "11/30/2024" at bounding box center [888, 129] width 217 height 27
click at [946, 322] on span "31" at bounding box center [949, 326] width 27 height 27
type input "[DATE]"
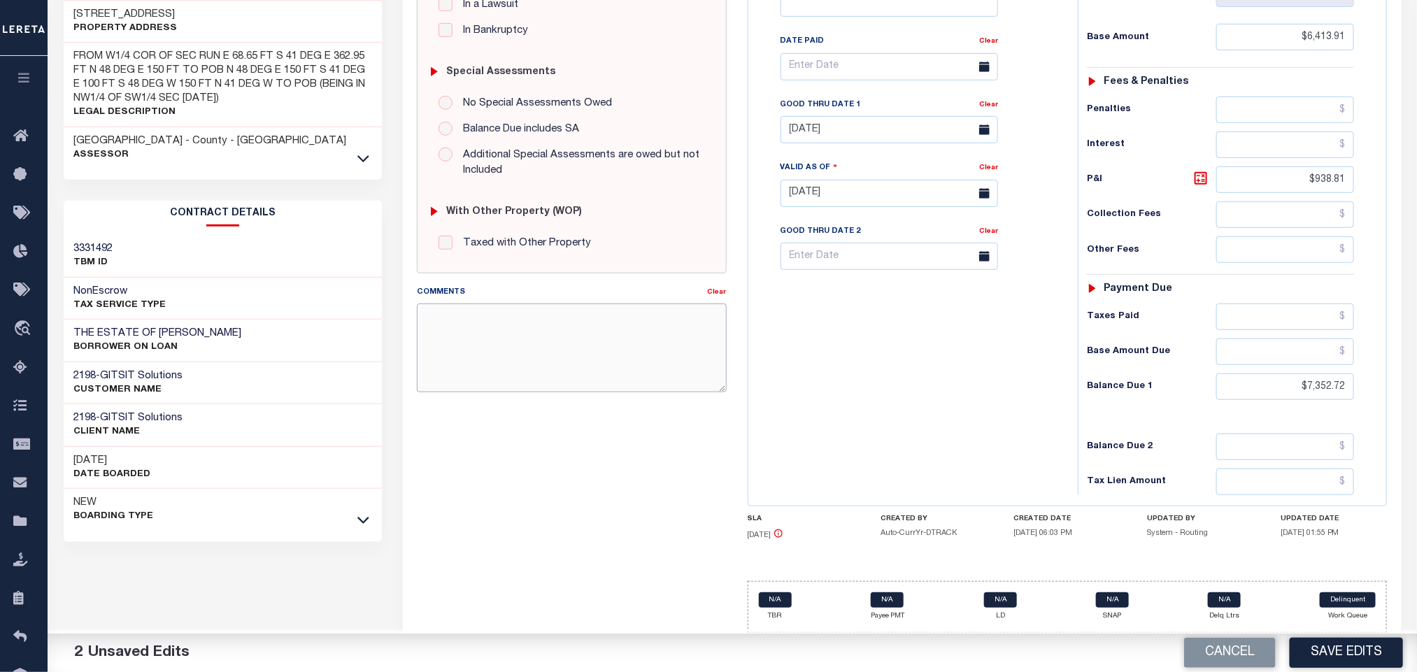
click at [520, 359] on textarea "Comments" at bounding box center [571, 347] width 309 height 88
paste textarea "Face Amt 6,996.64 Bid % 0.25 Bidder 2578009 Certificate #240007330 Issued Year …"
type textarea "Face Amt 6,996.64 Bid % 0.25 Bidder 2578009 Certificate #240007330 Issued Year …"
click at [1200, 172] on icon at bounding box center [1200, 178] width 17 height 17
click at [1309, 634] on div "Cancel Save Edits" at bounding box center [1074, 653] width 685 height 39
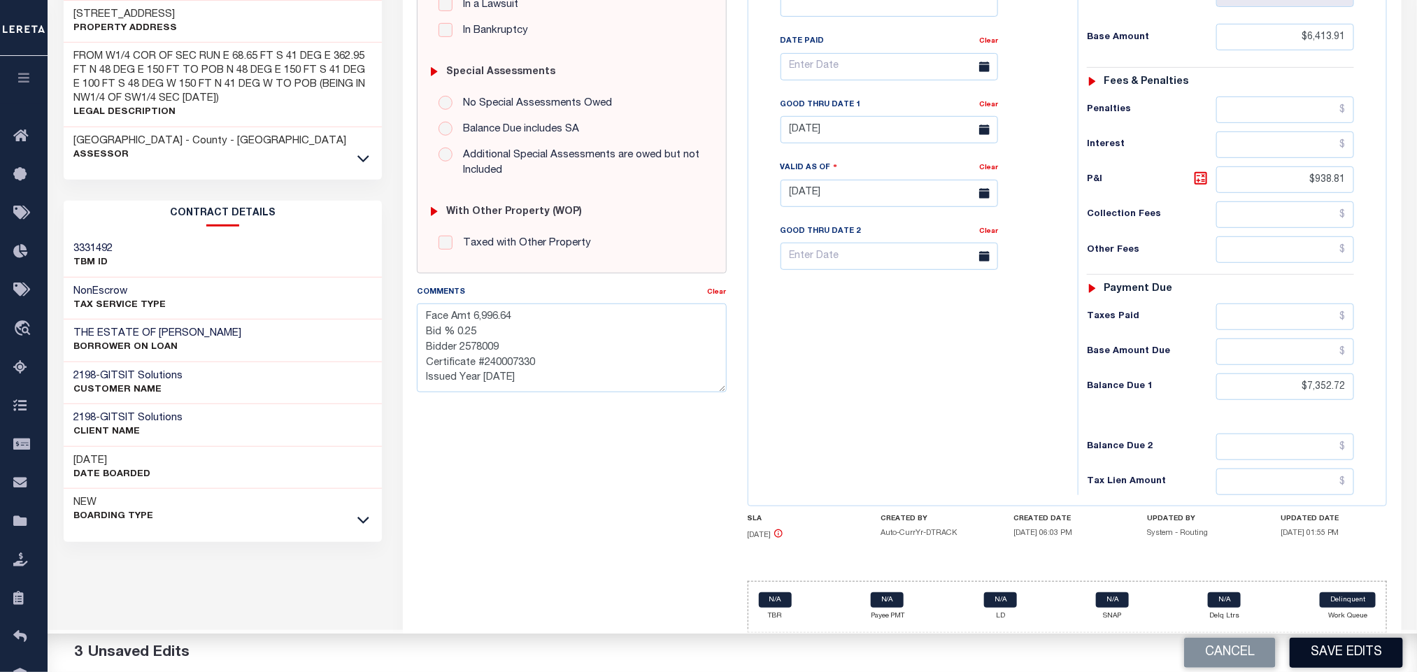
click at [1322, 646] on button "Save Edits" at bounding box center [1345, 653] width 113 height 30
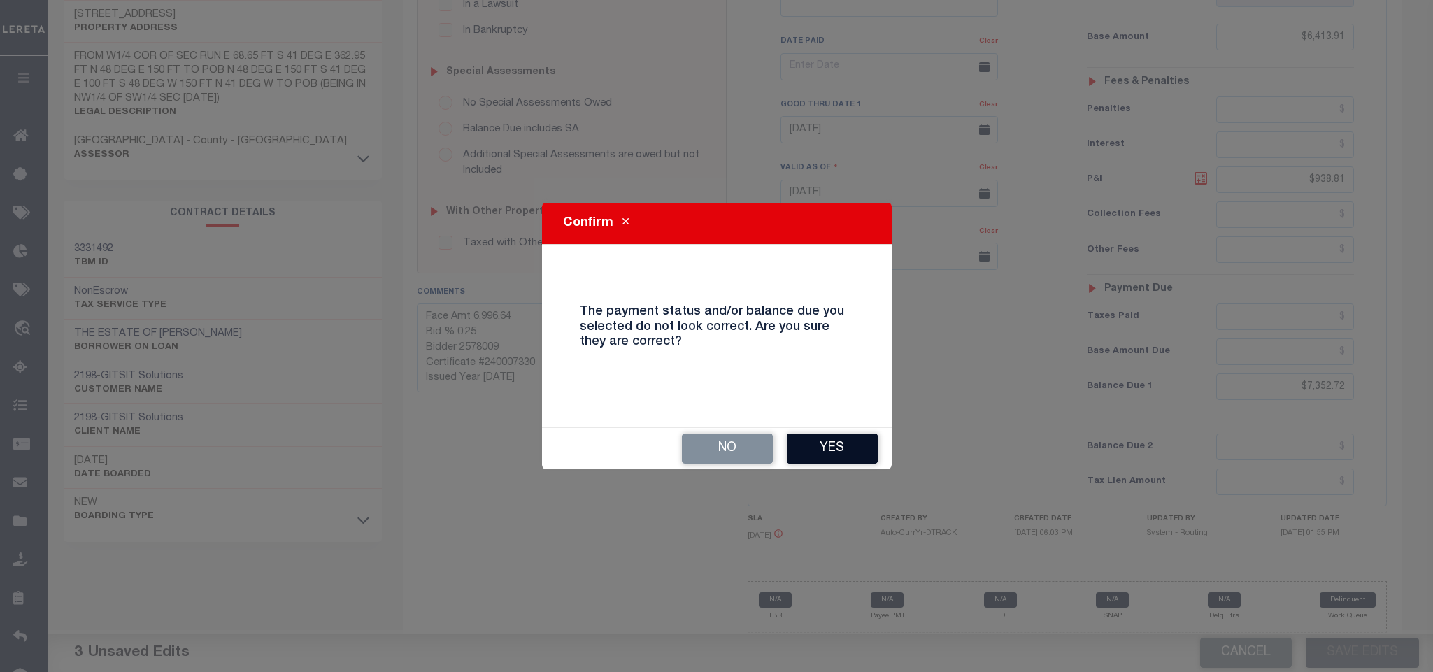
click at [841, 448] on button "Yes" at bounding box center [832, 449] width 91 height 30
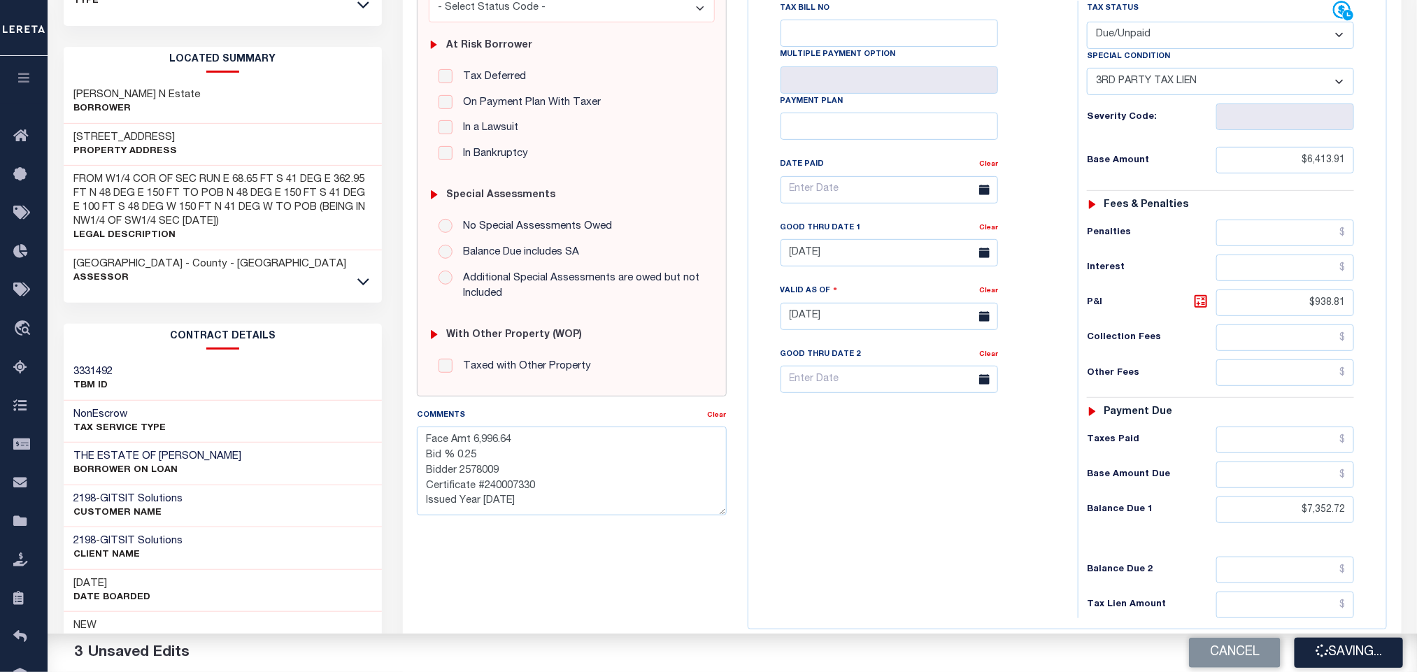
scroll to position [0, 0]
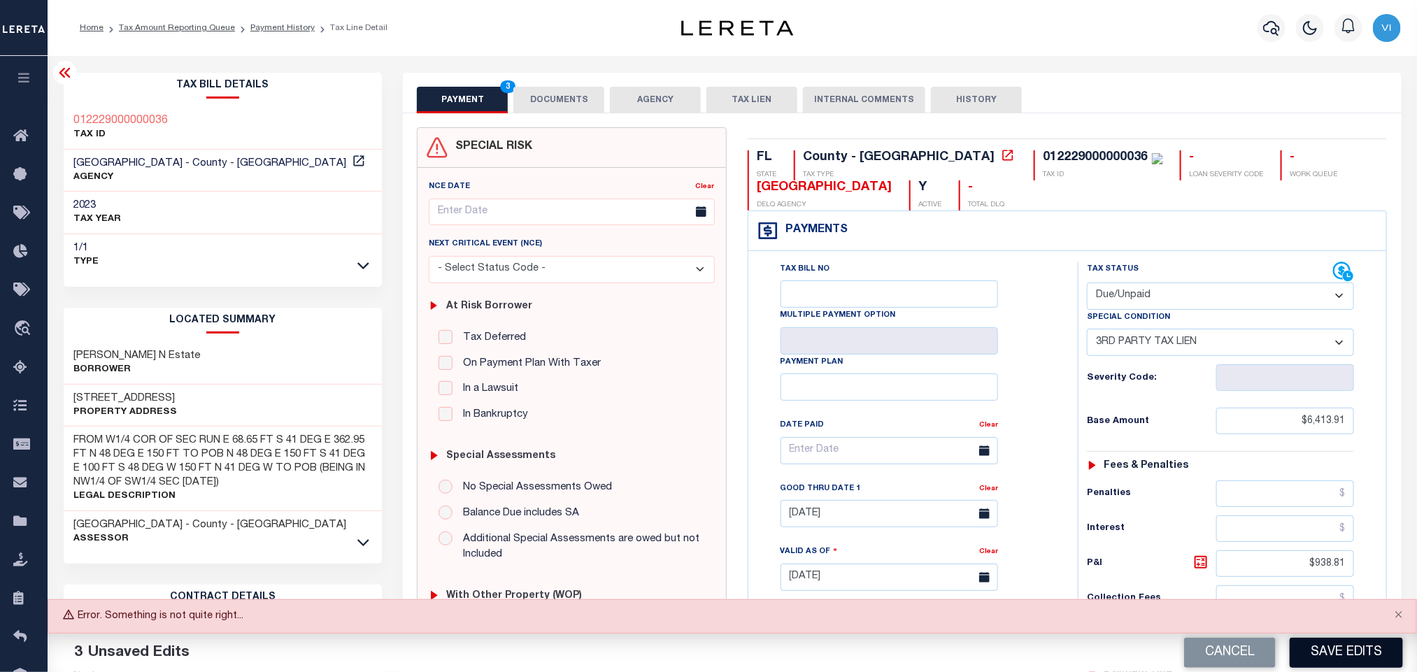
click at [1326, 657] on button "Save Edits" at bounding box center [1345, 653] width 113 height 30
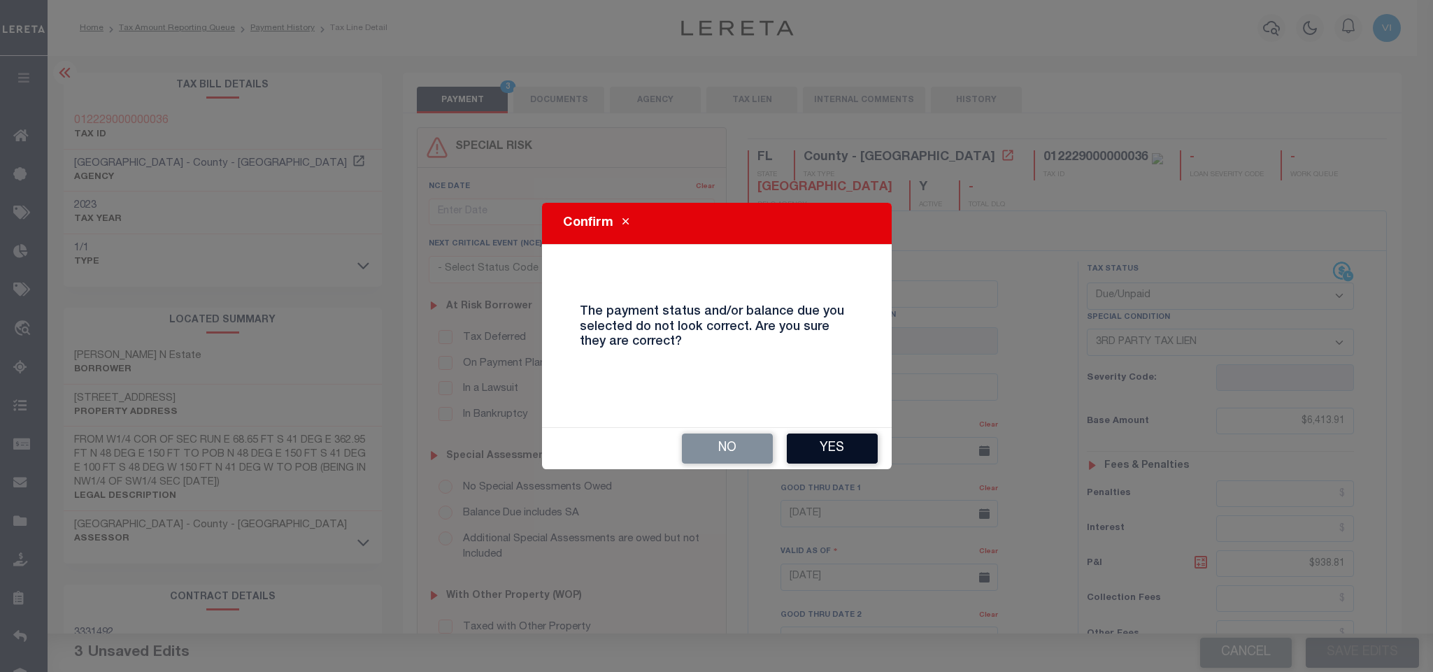
click at [845, 451] on button "Yes" at bounding box center [832, 449] width 91 height 30
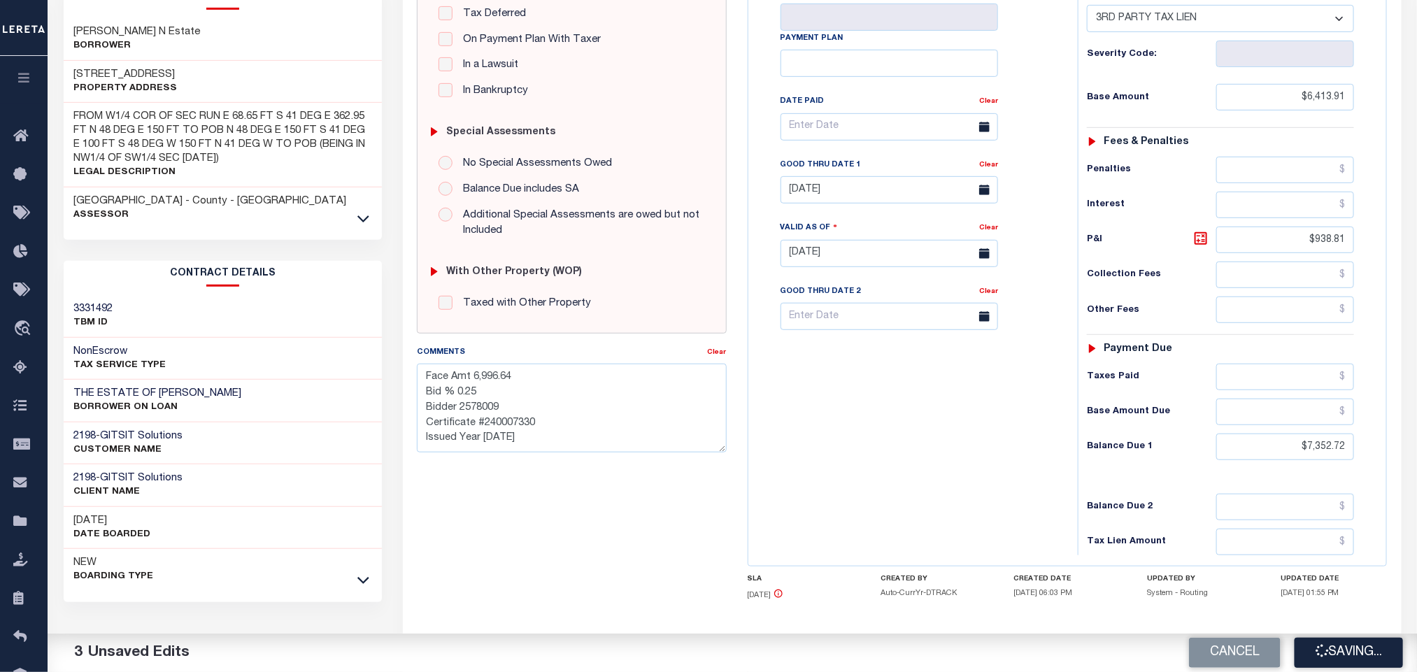
scroll to position [396, 0]
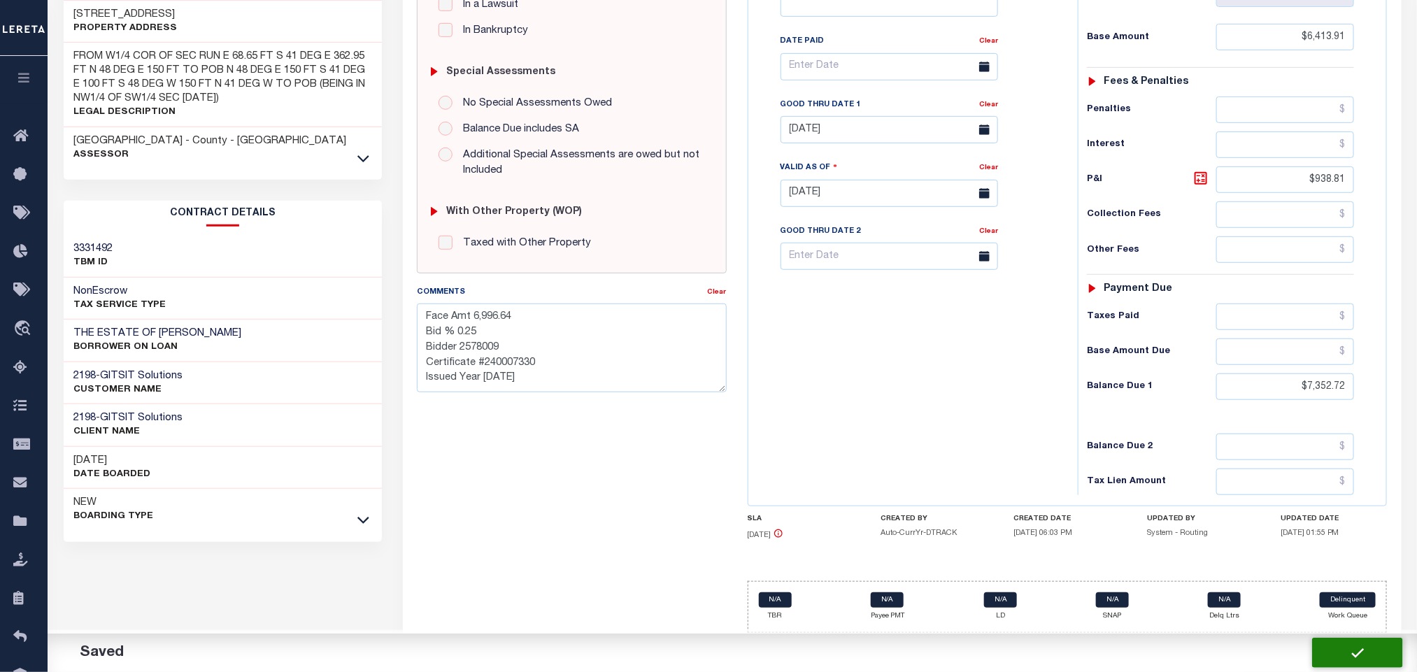
checkbox input "false"
type textarea "Face Amt 6,996.64 Bid % 0.25 Bidder 2578009 Certificate #240007330 Issued Year …"
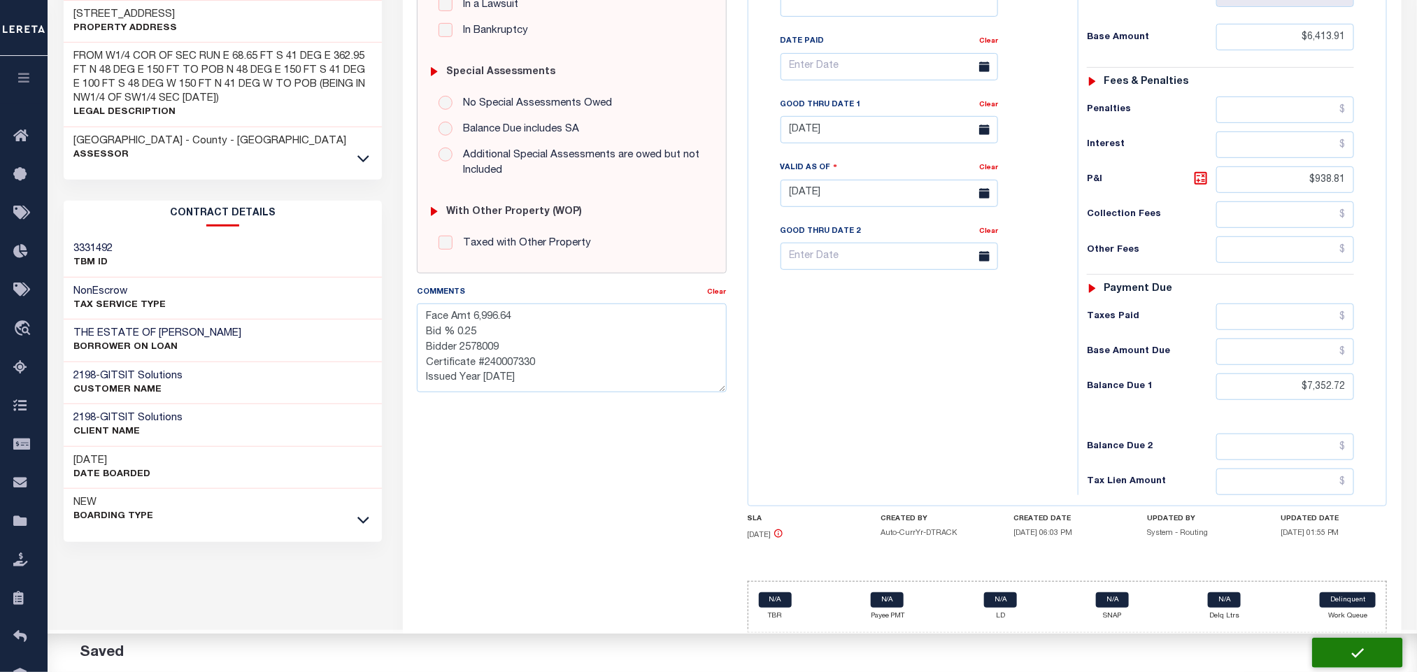
type input "0"
type input "$6,413.91"
type input "$938.81"
type input "$7,352.72"
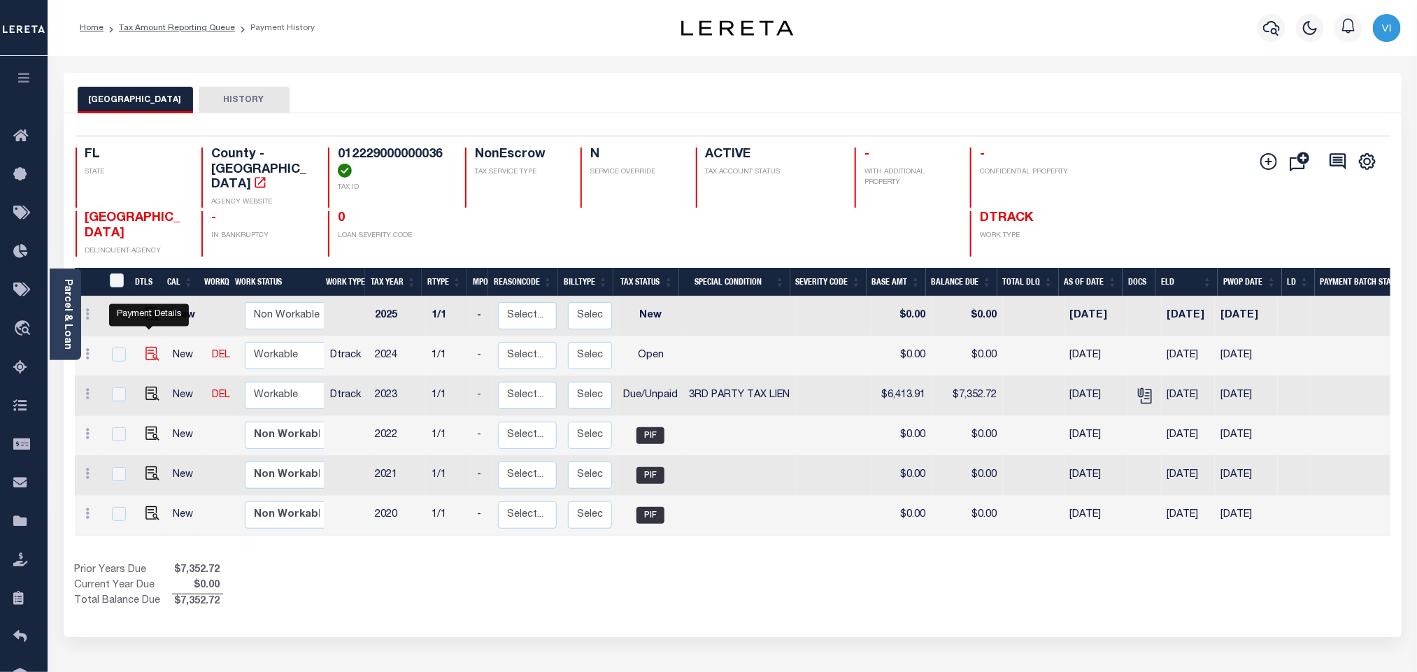
click at [150, 347] on img "" at bounding box center [152, 354] width 14 height 14
checkbox input "true"
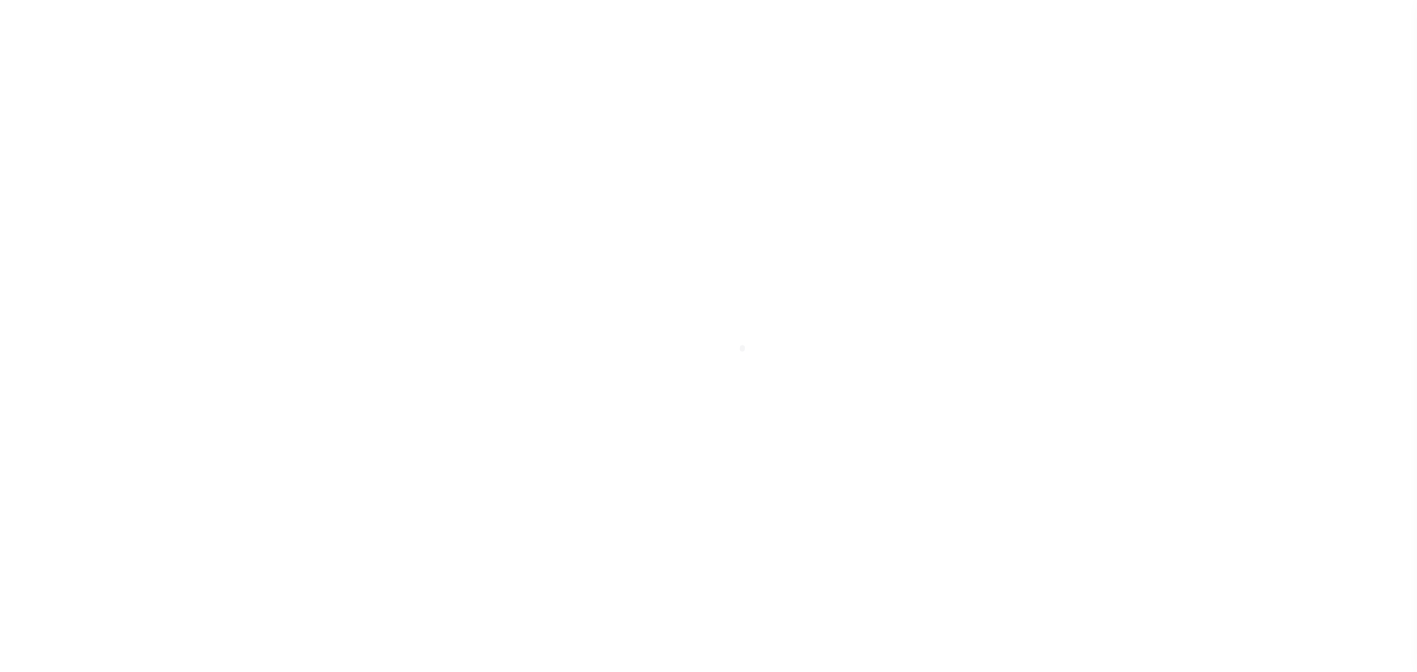
select select "OP2"
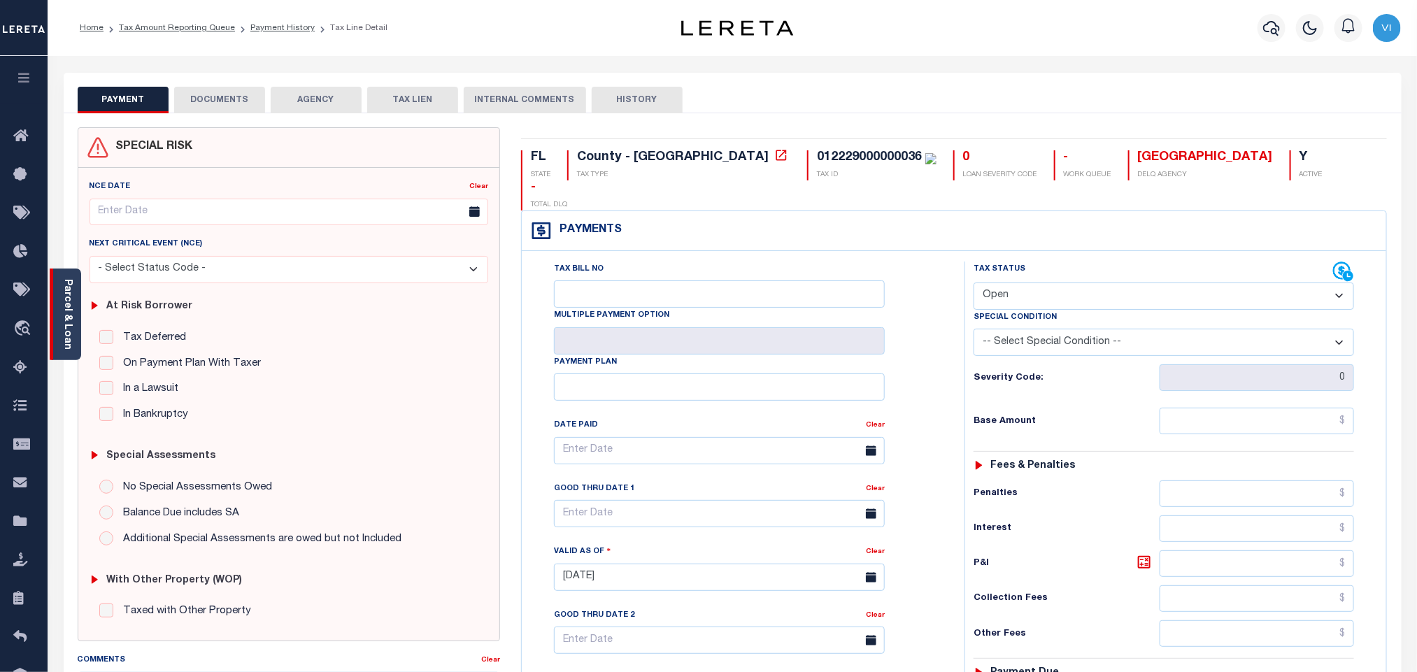
click at [67, 315] on link "Parcel & Loan" at bounding box center [67, 314] width 10 height 71
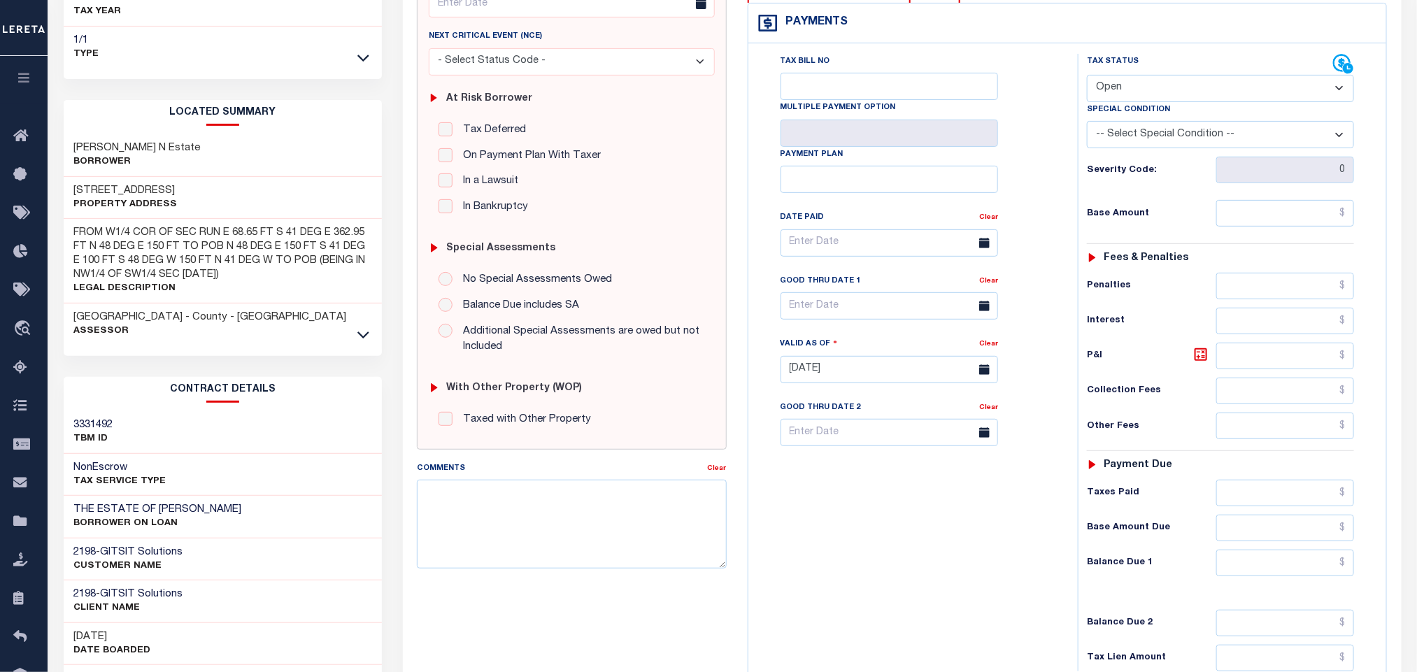
scroll to position [399, 0]
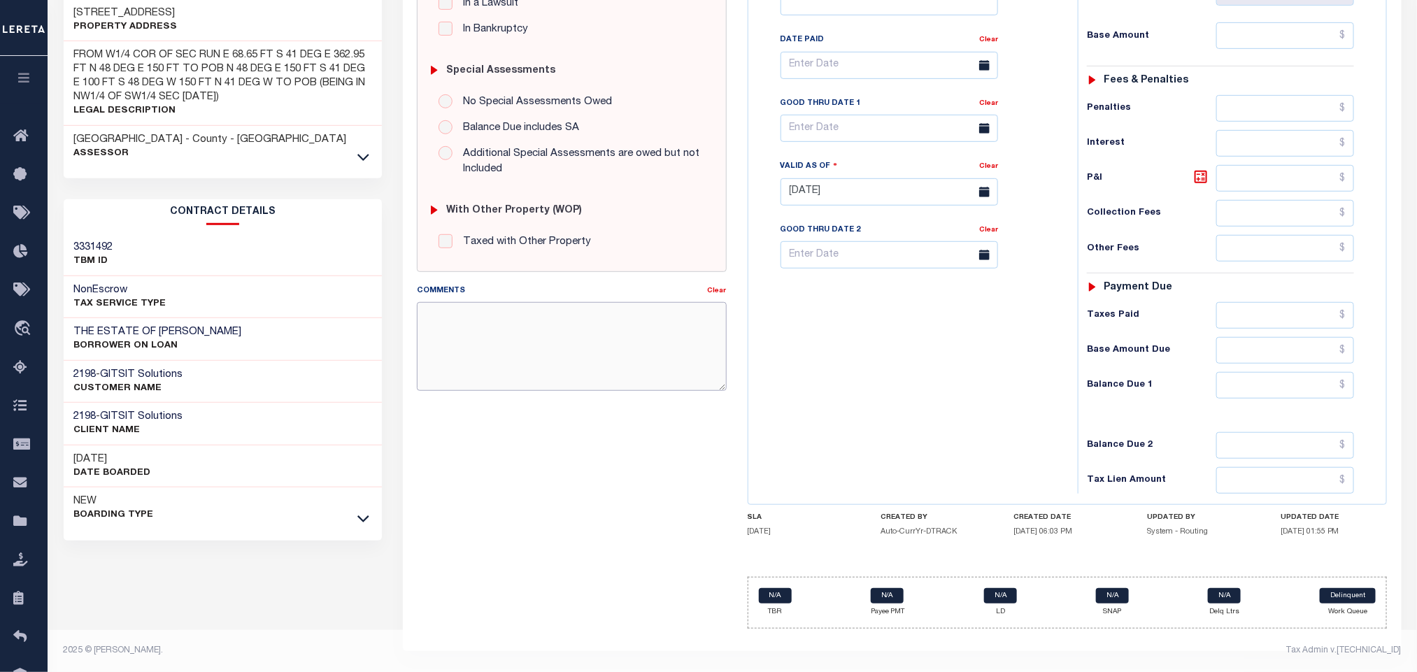
click at [460, 373] on textarea "Comments" at bounding box center [571, 346] width 309 height 88
paste textarea "Face Amt 7,231.05 Bid % 4.25 Bidder 3015197 Certificate #250000081 Issued Year …"
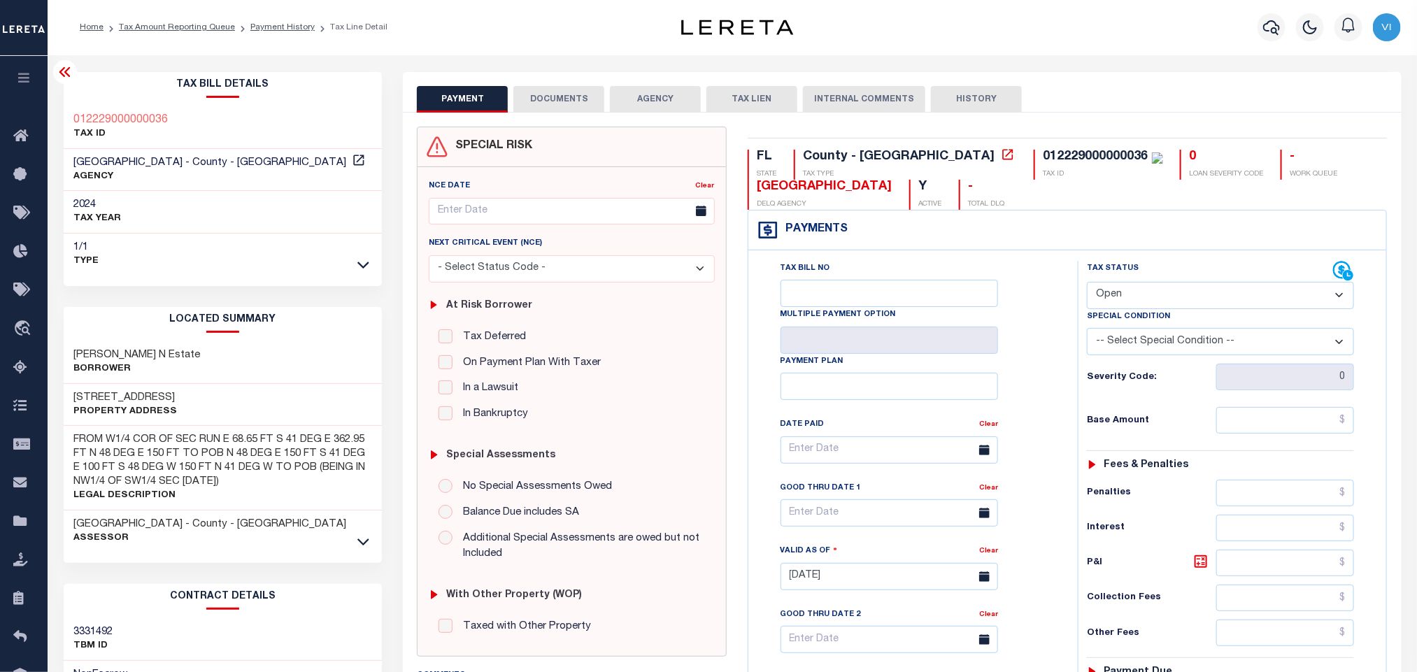
scroll to position [0, 0]
type textarea "Face Amt 7,231.05 Bid % 4.25 Bidder 3015197 Certificate #250000081 Issued Year …"
type input "[DATE]"
click at [1108, 296] on select "- Select Status Code - Open Due/Unpaid Paid Incomplete No Tax Due Internal Refu…" at bounding box center [1220, 296] width 267 height 27
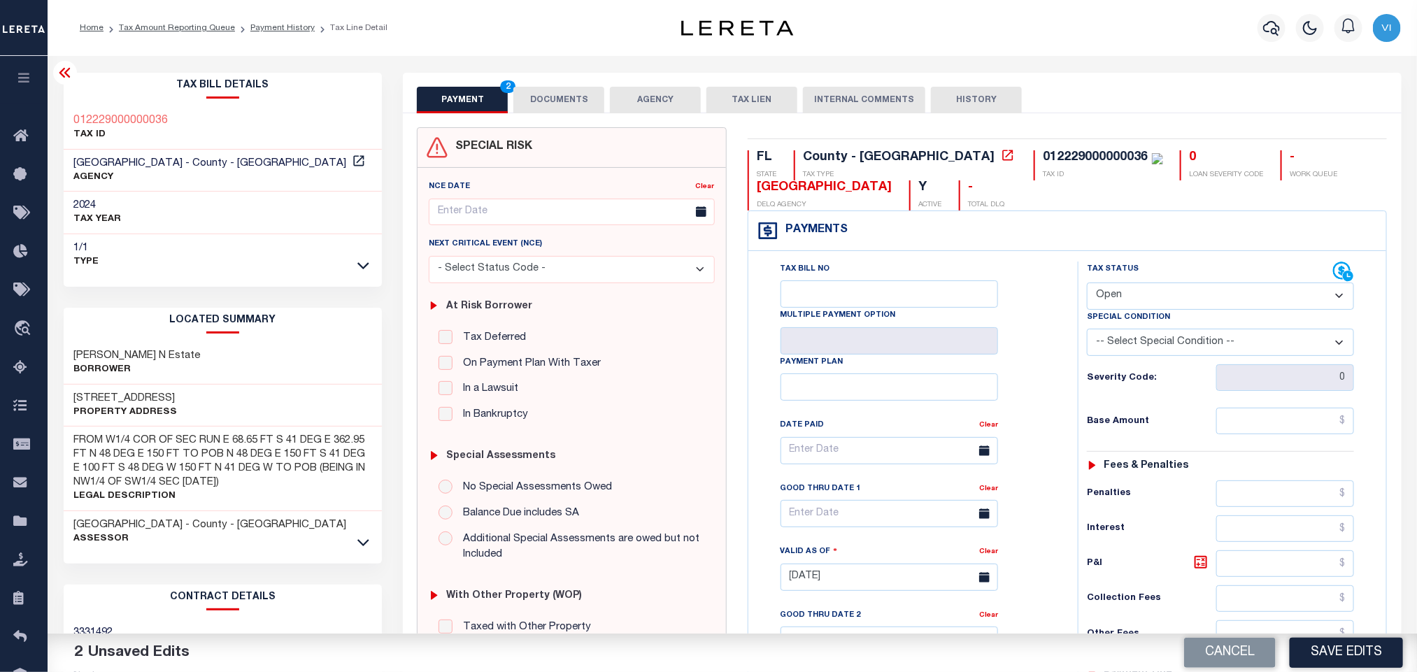
select select "DUE"
click at [1087, 284] on select "- Select Status Code - Open Due/Unpaid Paid Incomplete No Tax Due Internal Refu…" at bounding box center [1220, 296] width 267 height 27
click at [1125, 342] on select "-- Select Special Condition -- 3RD PARTY TAX LIEN AGENCY TAX LIEN (A.K.A Inside…" at bounding box center [1220, 342] width 267 height 27
select select "20"
click at [1087, 332] on select "-- Select Special Condition -- 3RD PARTY TAX LIEN AGENCY TAX LIEN (A.K.A Inside…" at bounding box center [1220, 342] width 267 height 27
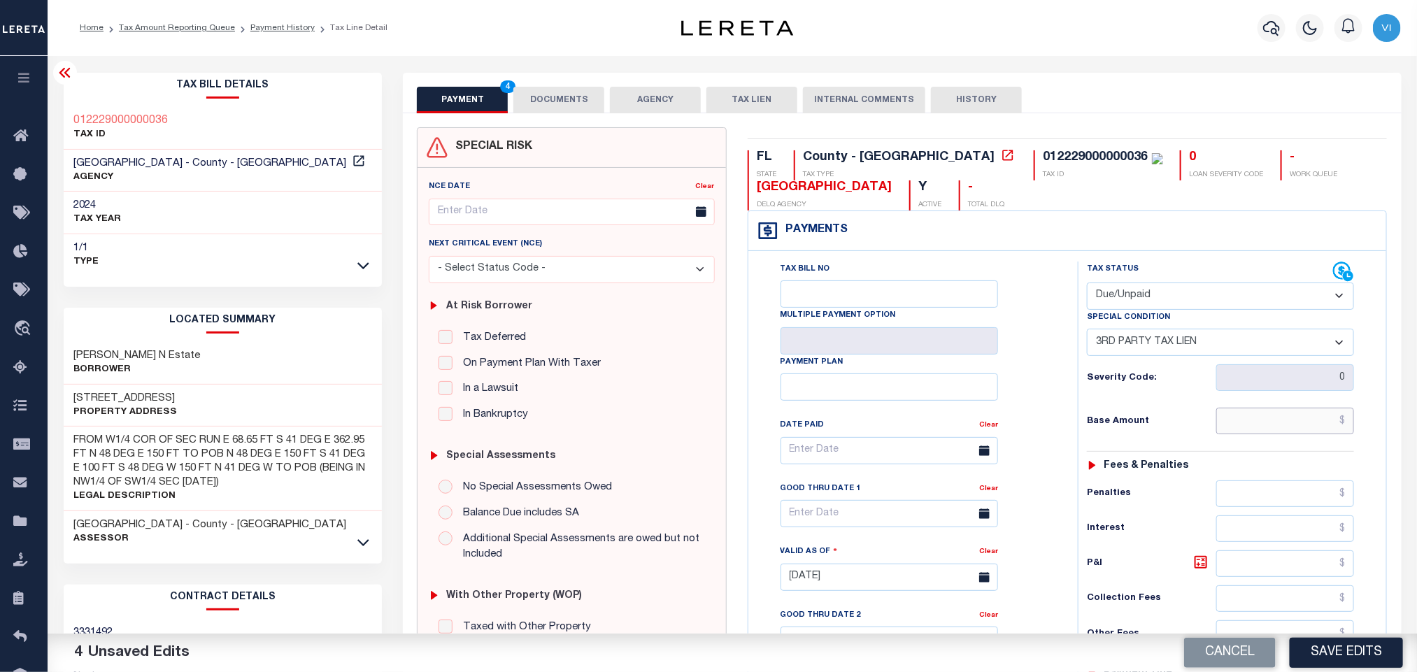
click at [1272, 430] on input "text" at bounding box center [1285, 421] width 138 height 27
paste input "6,644.52"
type input "$6,644.52"
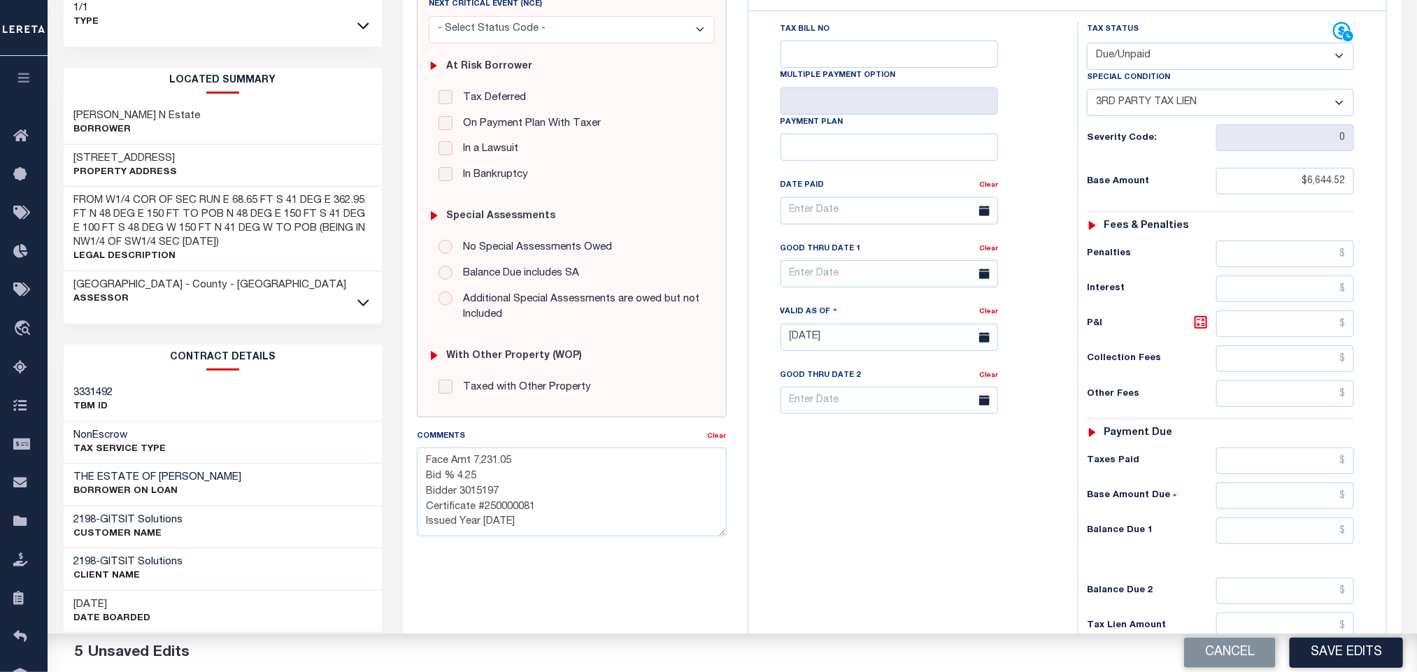
scroll to position [399, 0]
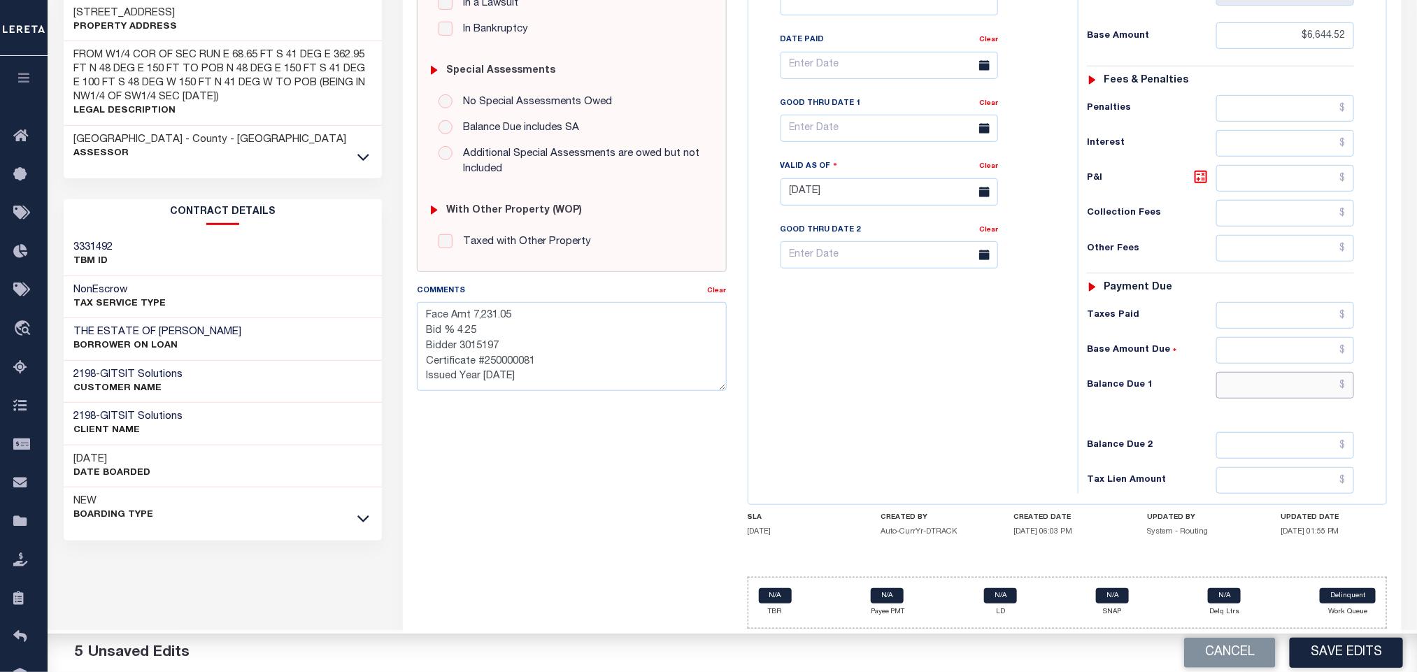
click at [1248, 391] on input "text" at bounding box center [1285, 385] width 138 height 27
paste input "7,598.85"
type input "$7,598.85"
click at [1204, 172] on icon at bounding box center [1200, 177] width 17 height 17
type input "$954.33"
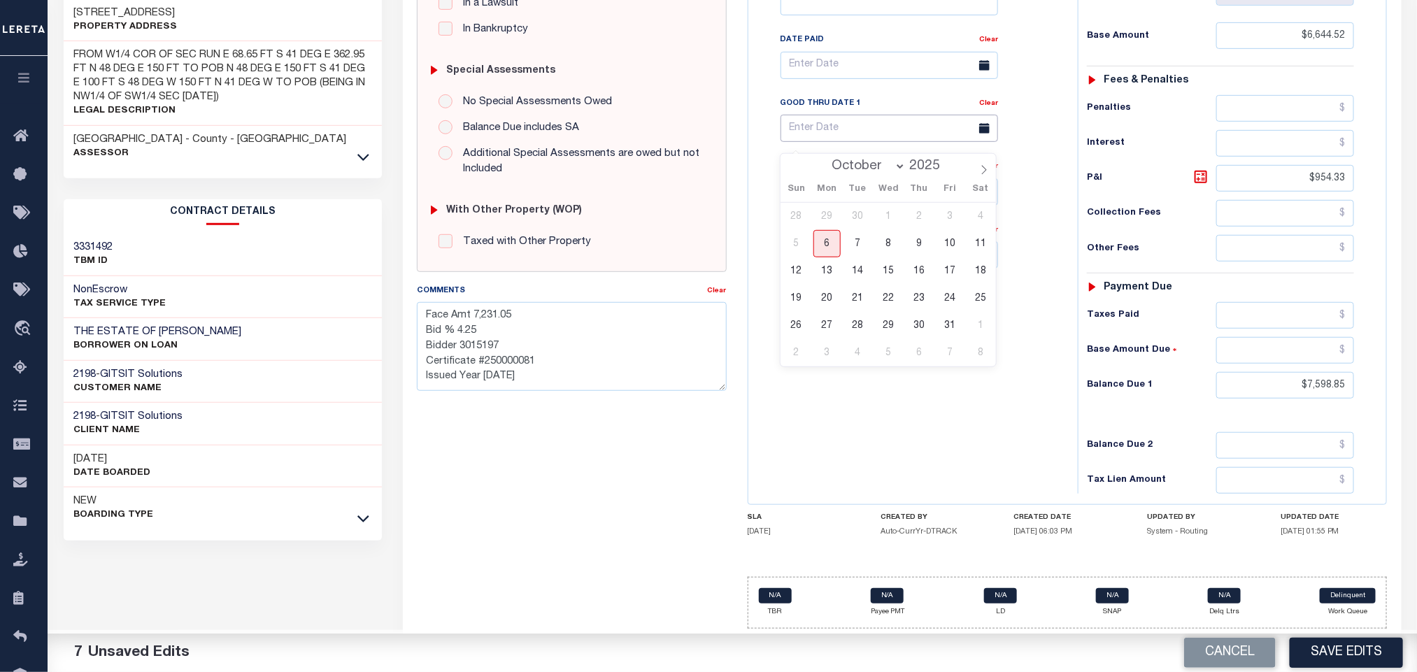
click at [831, 133] on input "text" at bounding box center [888, 128] width 217 height 27
click at [940, 313] on span "31" at bounding box center [949, 325] width 27 height 27
type input "[DATE]"
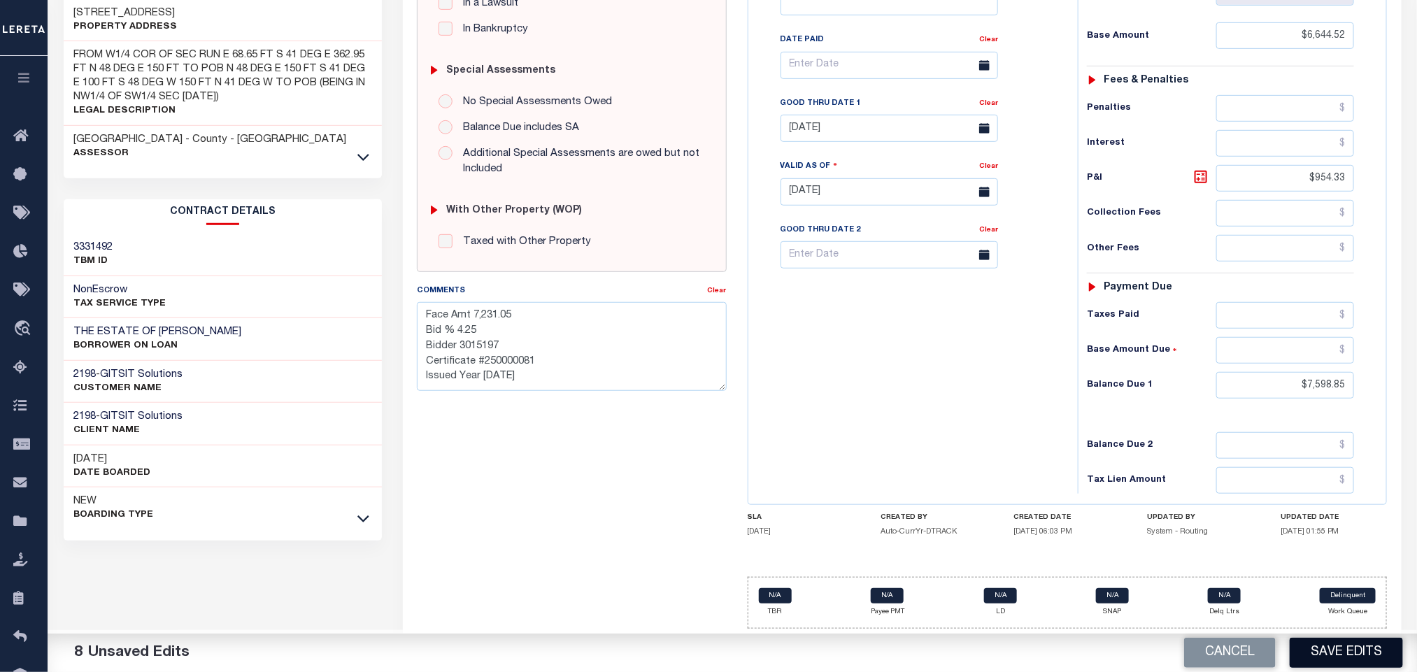
click at [1324, 661] on button "Save Edits" at bounding box center [1345, 653] width 113 height 30
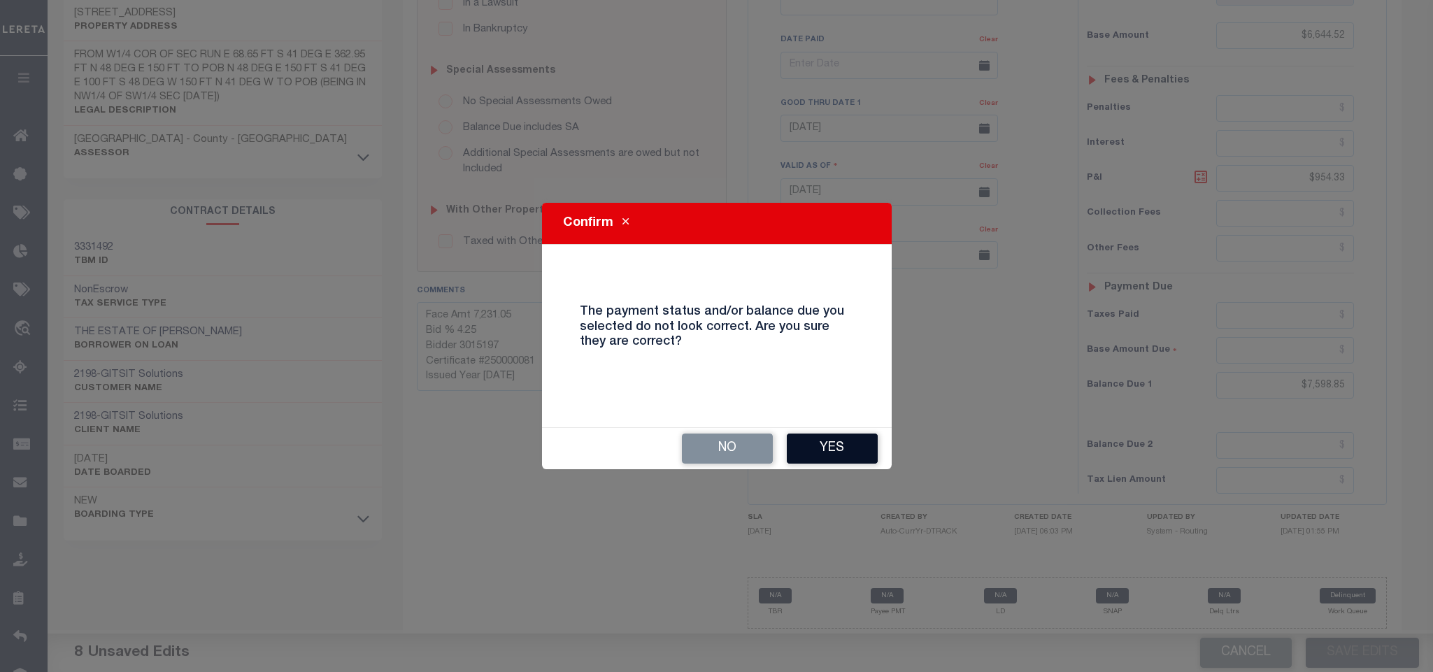
click at [836, 454] on button "Yes" at bounding box center [832, 449] width 91 height 30
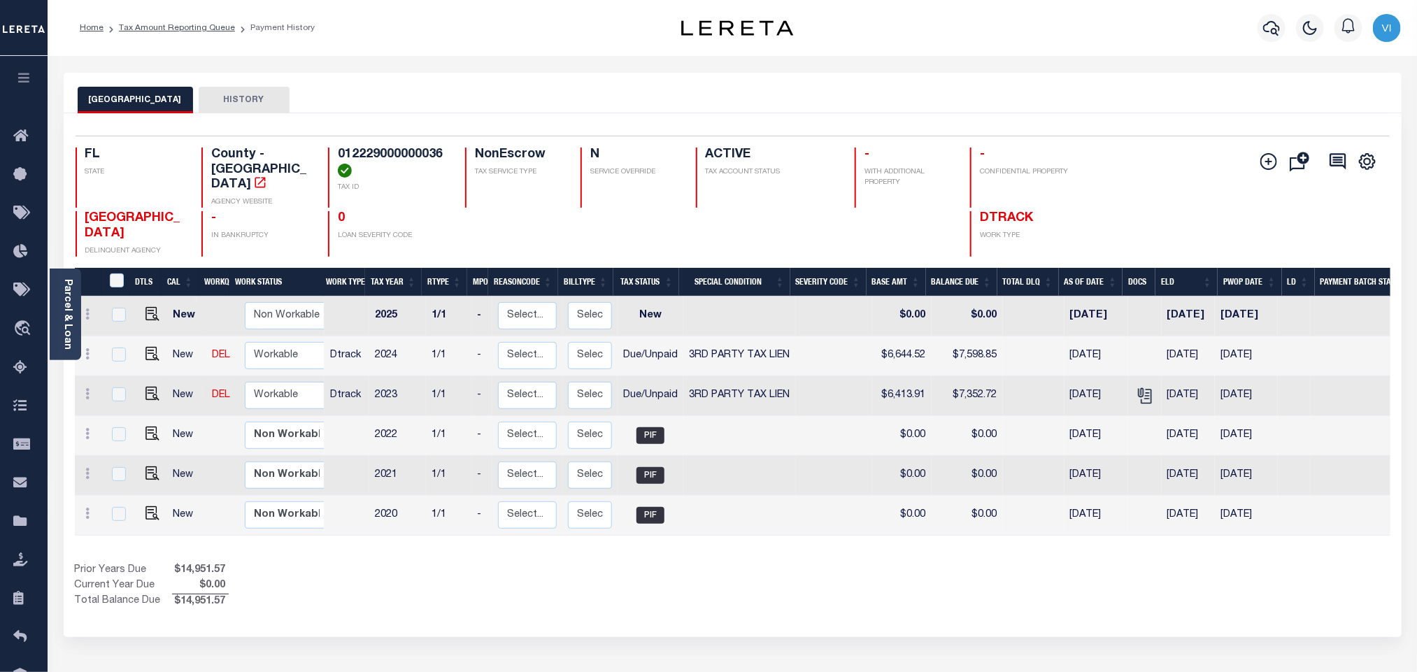
click at [387, 160] on h4 "012229000000036" at bounding box center [393, 163] width 110 height 30
copy h4 "012229000000036"
drag, startPoint x: 151, startPoint y: 346, endPoint x: 162, endPoint y: 348, distance: 10.7
click at [152, 347] on img "" at bounding box center [152, 354] width 14 height 14
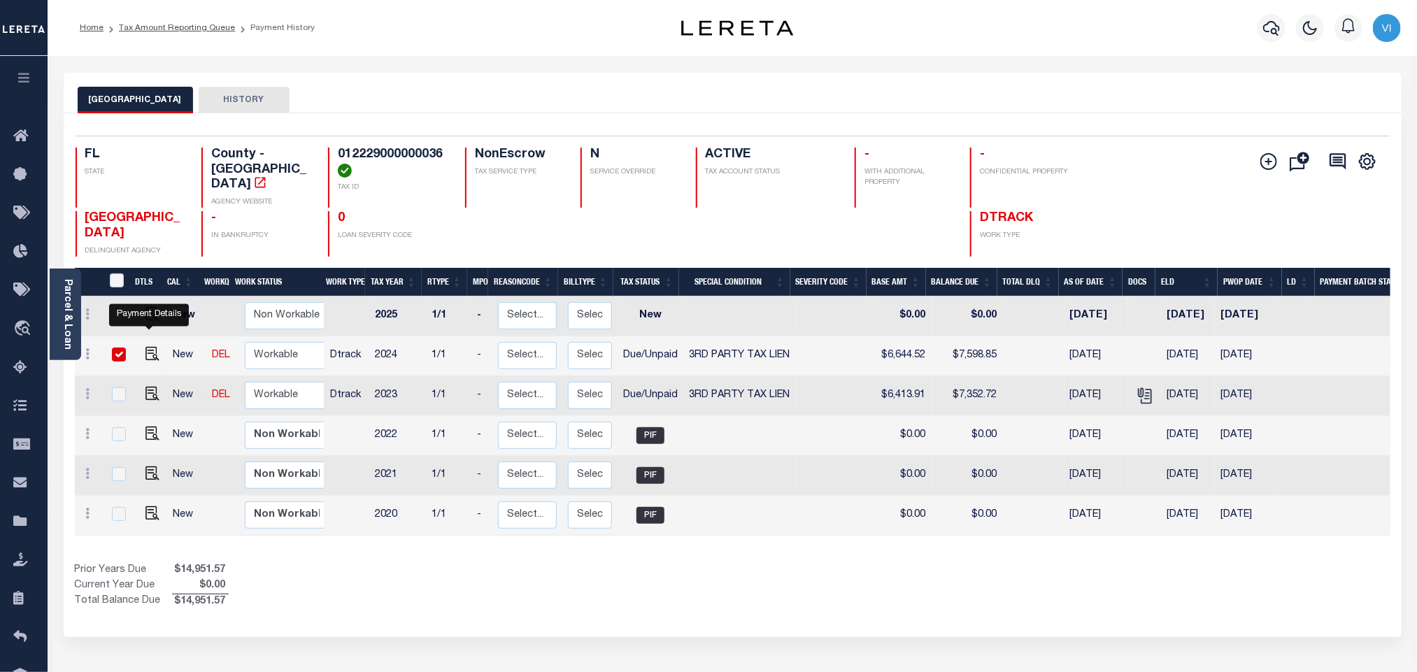
checkbox input "true"
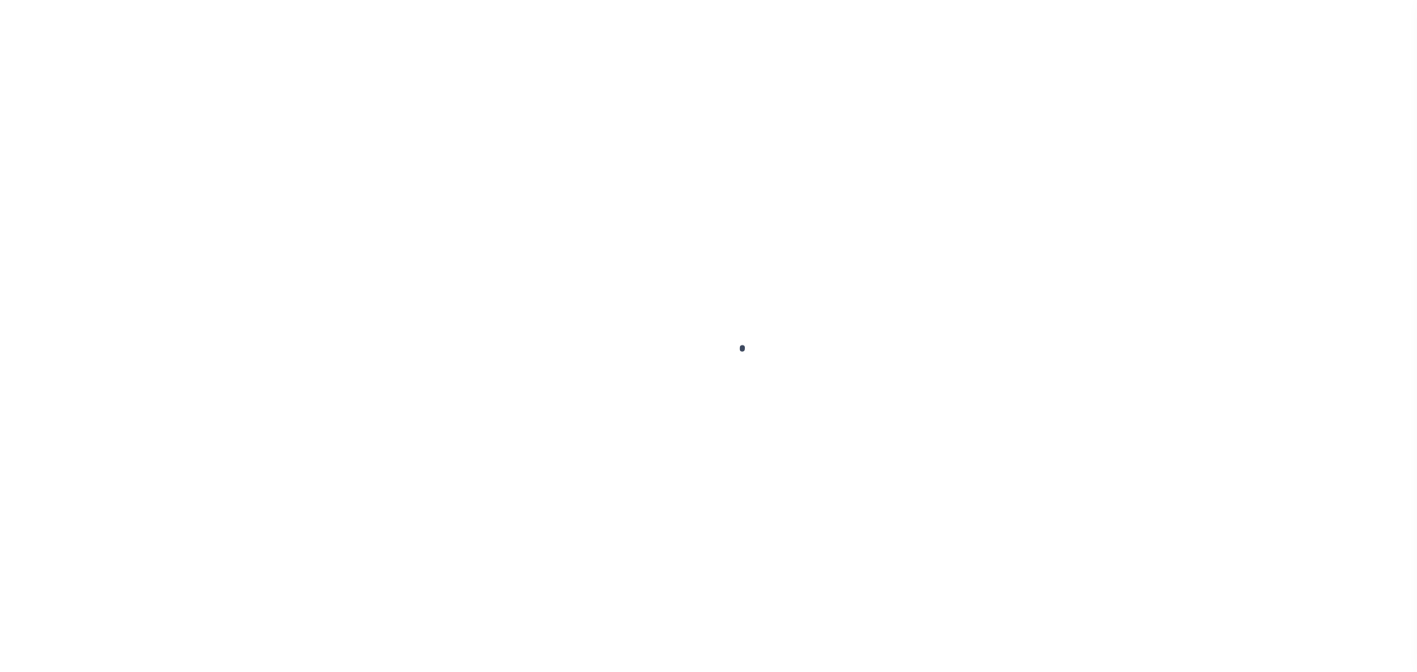
checkbox input "false"
type textarea "Face Amt 7,231.05 Bid % 4.25 Bidder 3015197 Certificate #250000081 Issued Year …"
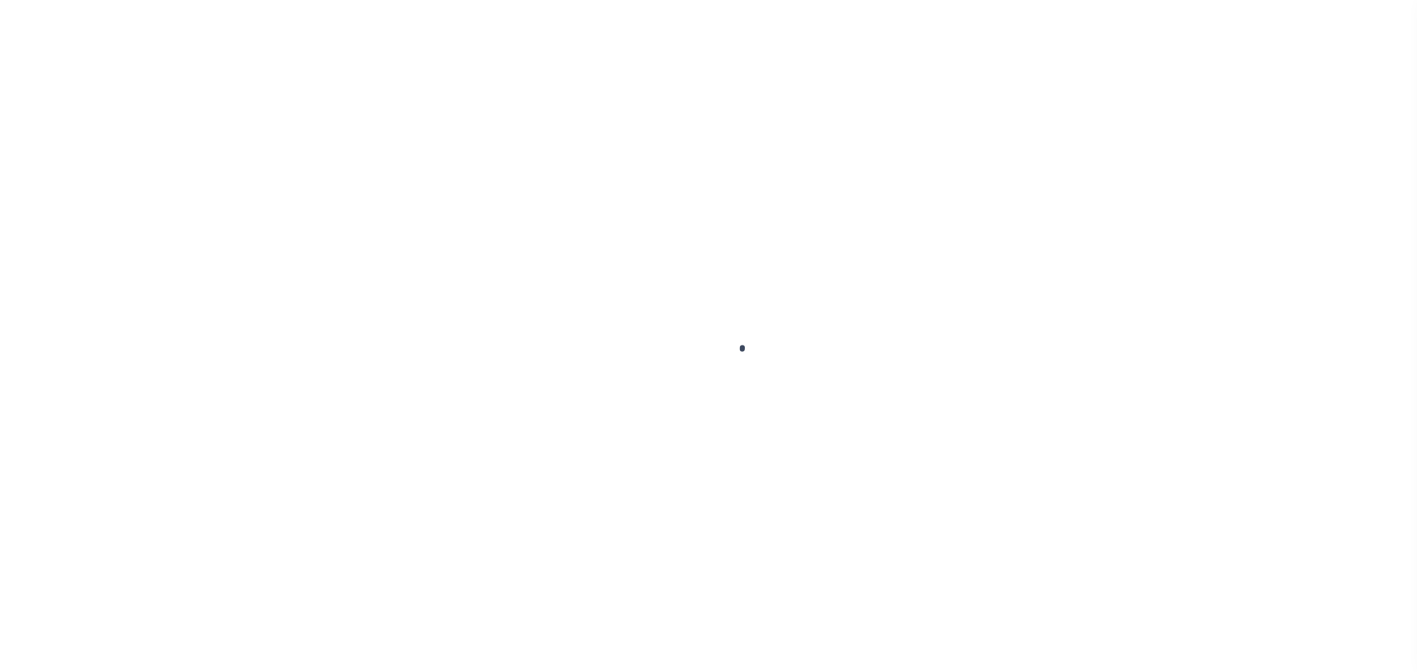
type input "10/31/2025"
type input "[DATE]"
select select "DUE"
select select "20"
type input "0"
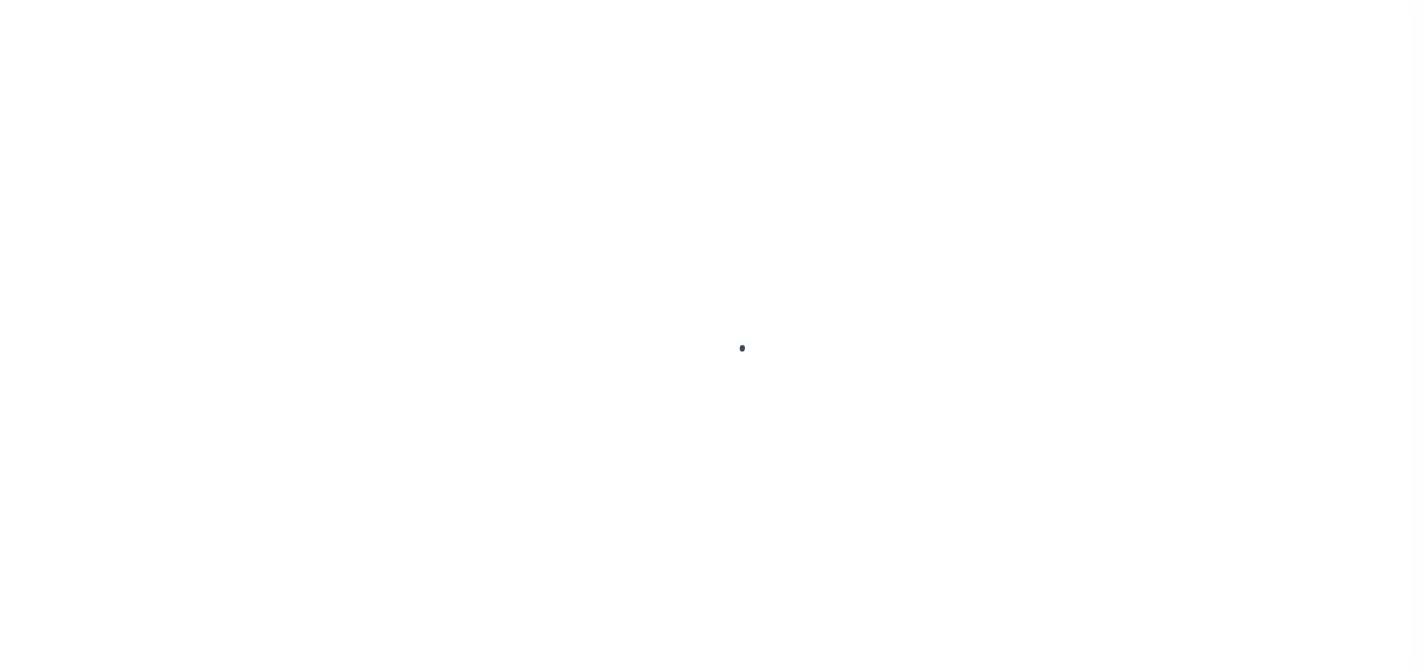
type input "$6,644.52"
type input "$954.33"
type input "$7,598.85"
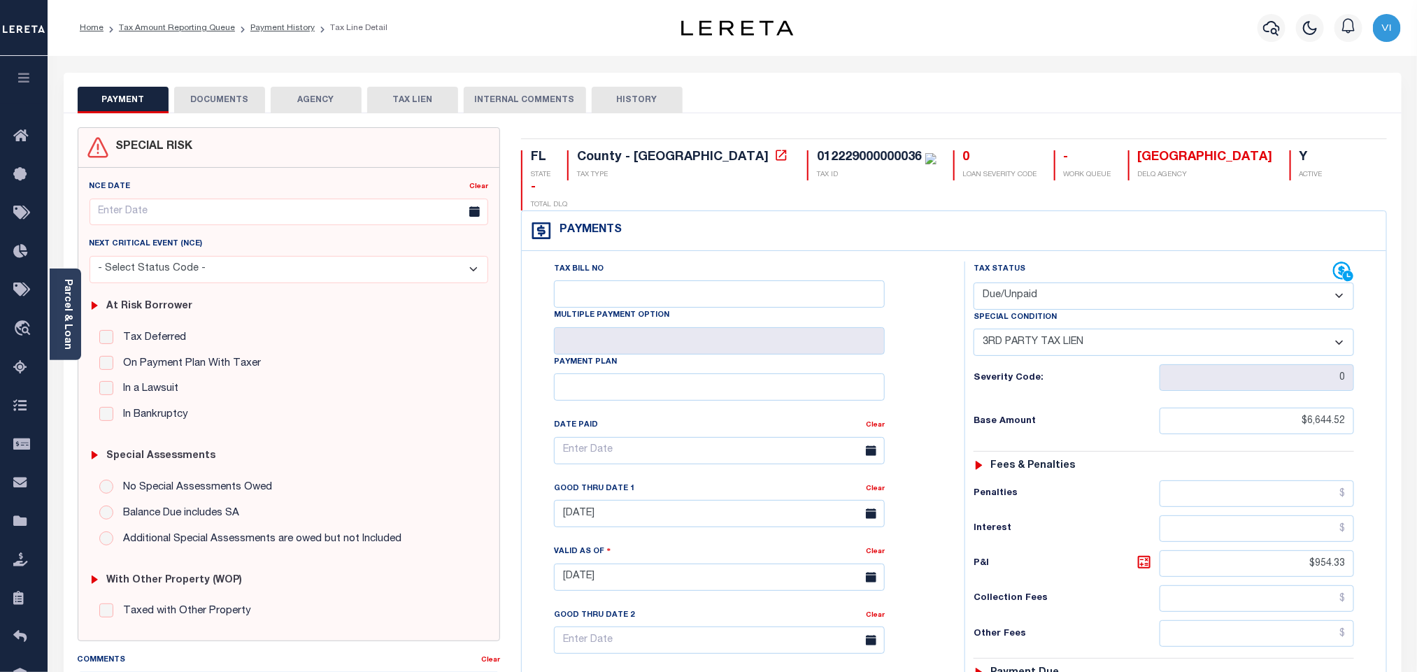
click at [229, 105] on button "DOCUMENTS" at bounding box center [219, 100] width 91 height 27
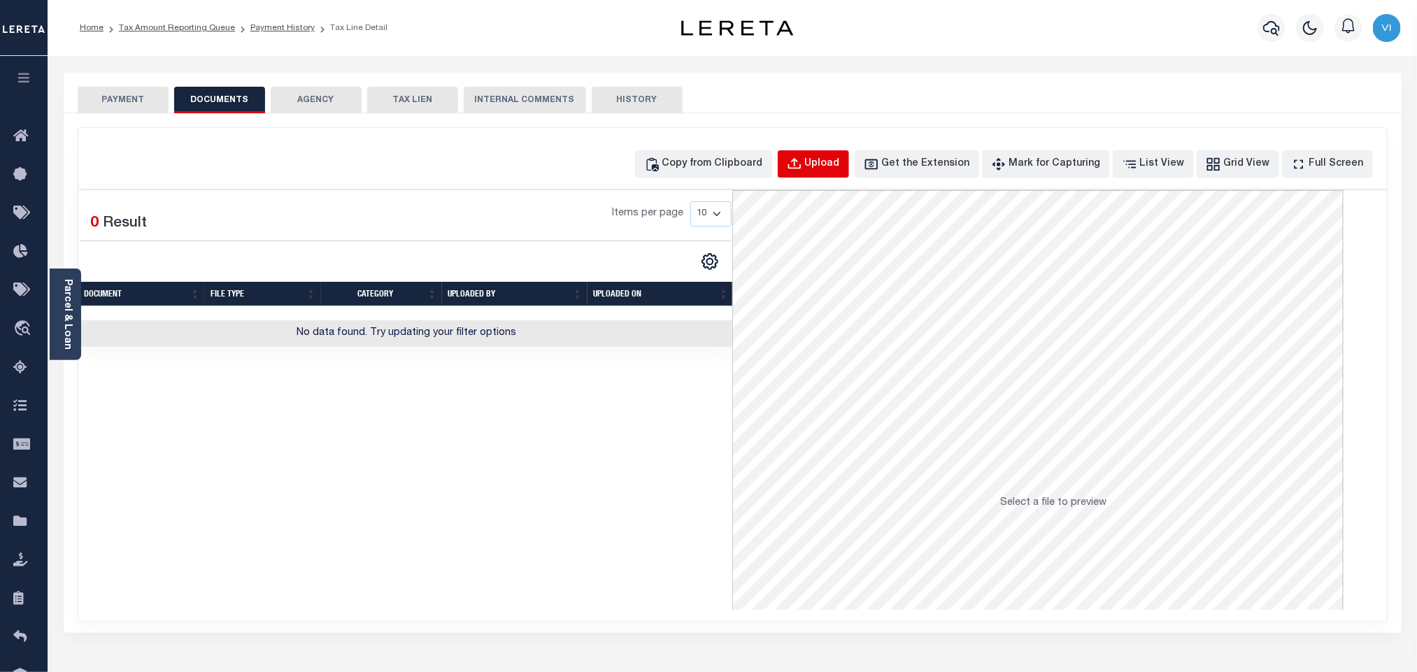
click at [820, 151] on button "Upload" at bounding box center [813, 163] width 71 height 27
select select "POP"
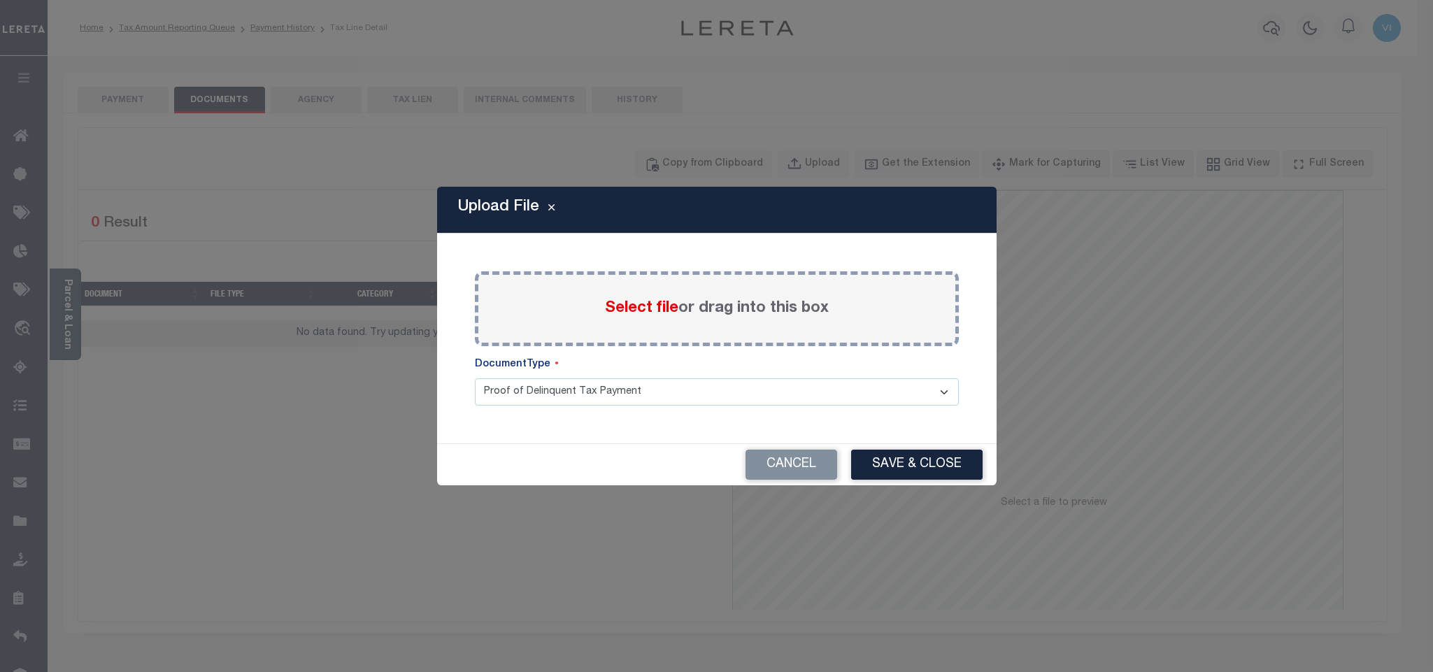
click at [646, 313] on span "Select file" at bounding box center [641, 308] width 73 height 15
click at [0, 0] on input "Select file or drag into this box" at bounding box center [0, 0] width 0 height 0
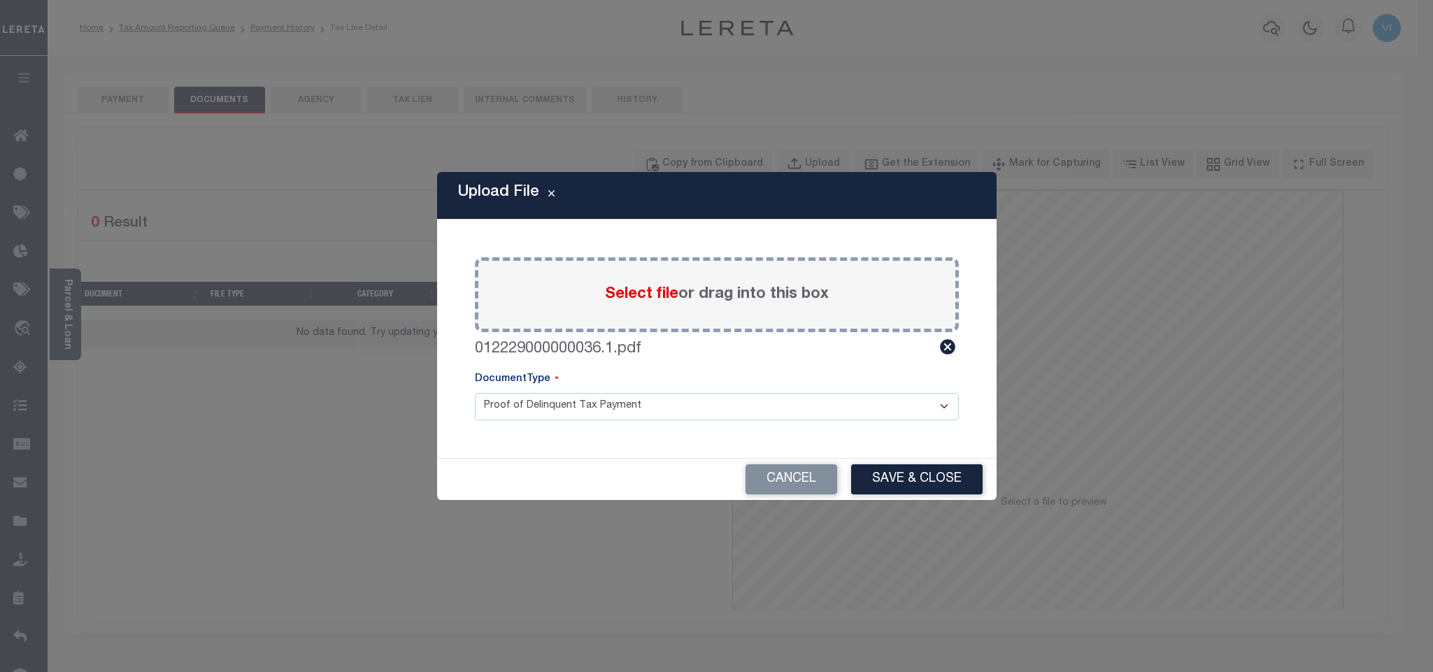
click at [515, 414] on select "Proof of Delinquent Tax Payment" at bounding box center [717, 406] width 484 height 27
click at [475, 393] on select "Proof of Delinquent Tax Payment" at bounding box center [717, 406] width 484 height 27
click at [884, 476] on button "Save & Close" at bounding box center [916, 479] width 131 height 30
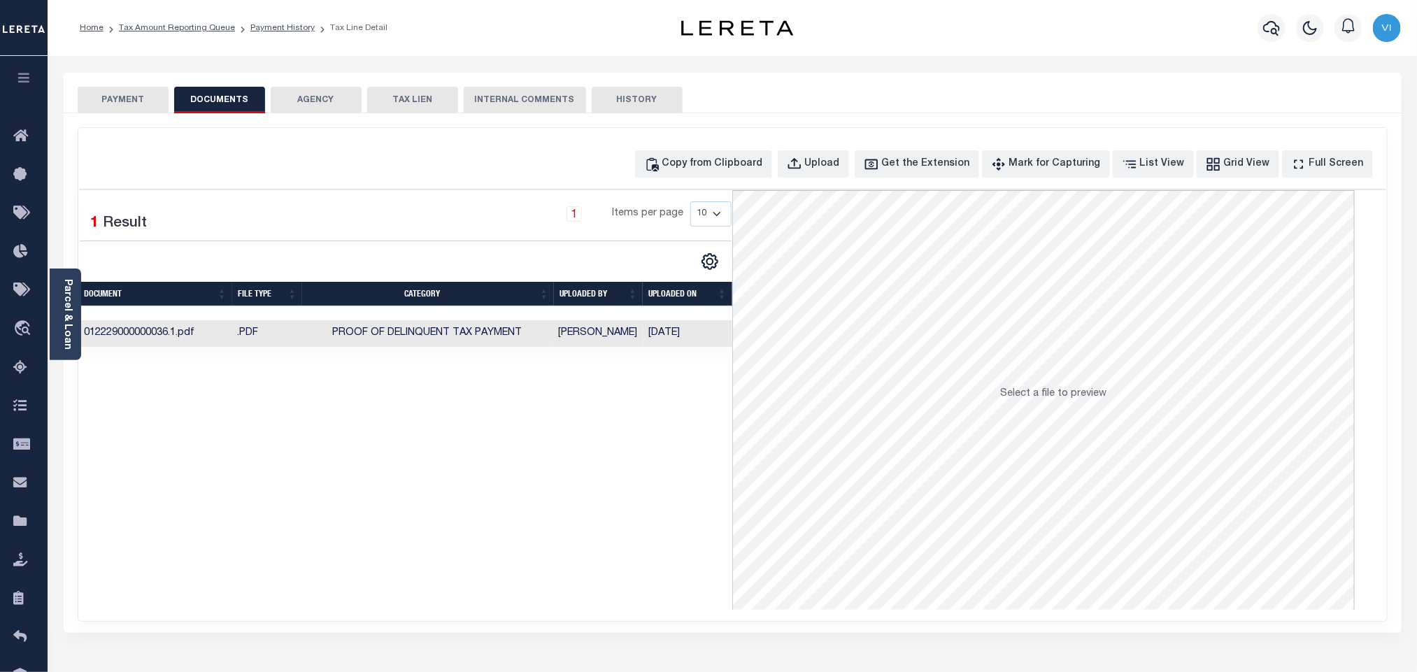
click at [139, 92] on button "PAYMENT" at bounding box center [123, 100] width 91 height 27
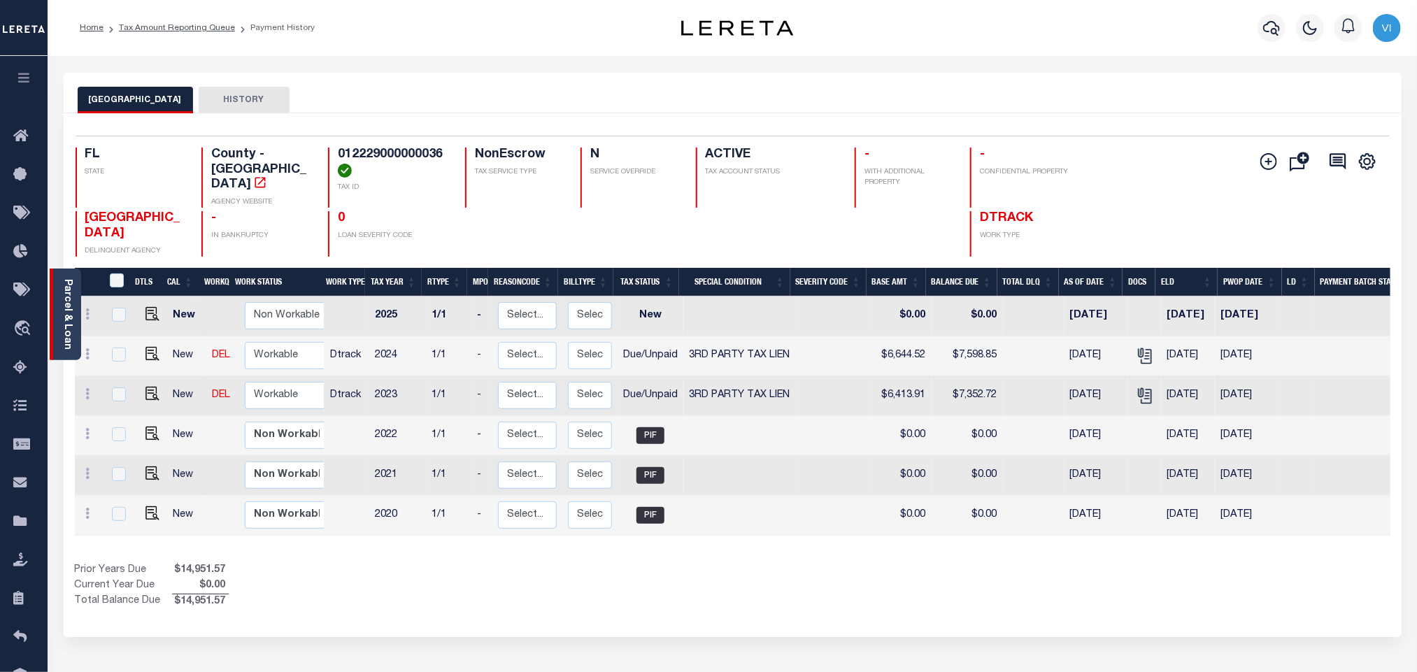
click at [72, 322] on link "Parcel & Loan" at bounding box center [67, 314] width 10 height 71
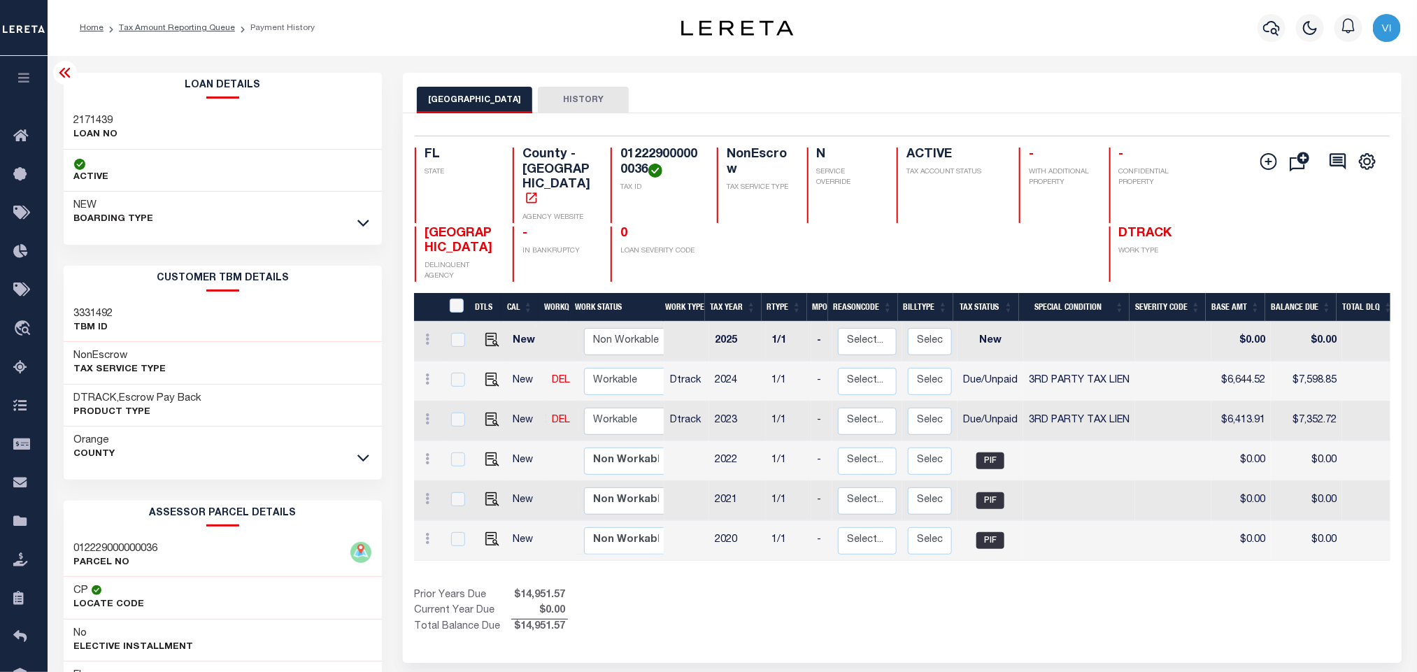
click at [74, 114] on h3 "2171439" at bounding box center [96, 121] width 44 height 14
copy h3 "2171439"
drag, startPoint x: 647, startPoint y: 172, endPoint x: 617, endPoint y: 157, distance: 33.5
click at [617, 157] on div "012229000000036 TAX ID" at bounding box center [655, 186] width 90 height 76
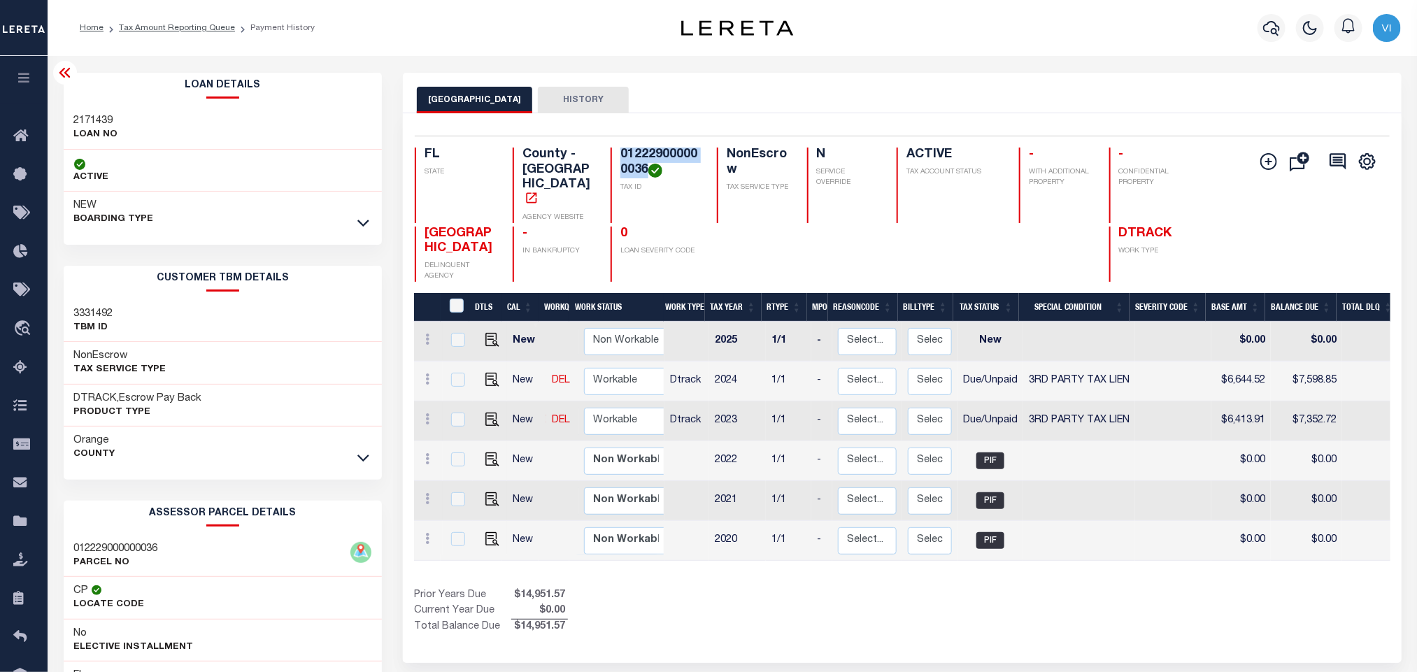
copy h4 "012229000000036"
click at [1273, 25] on icon "button" at bounding box center [1271, 28] width 17 height 17
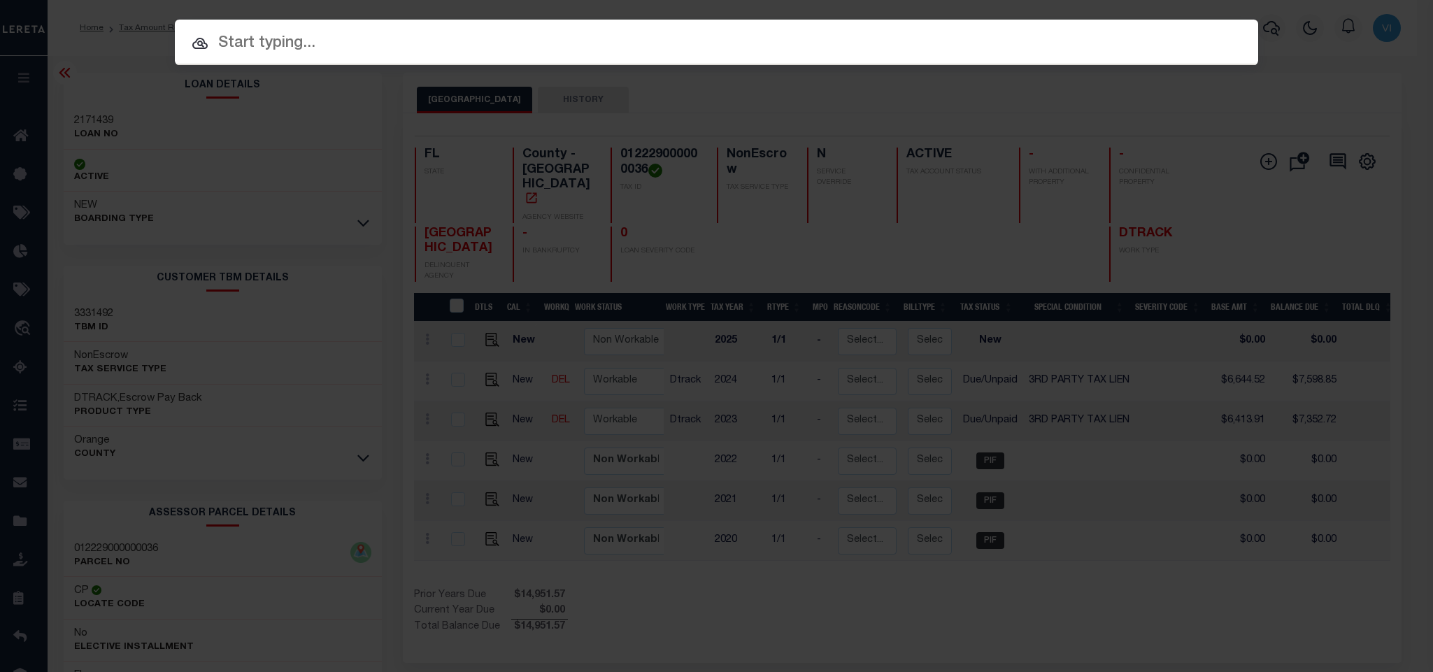
click at [1106, 40] on input "text" at bounding box center [716, 43] width 1083 height 24
paste input "0000118-13"
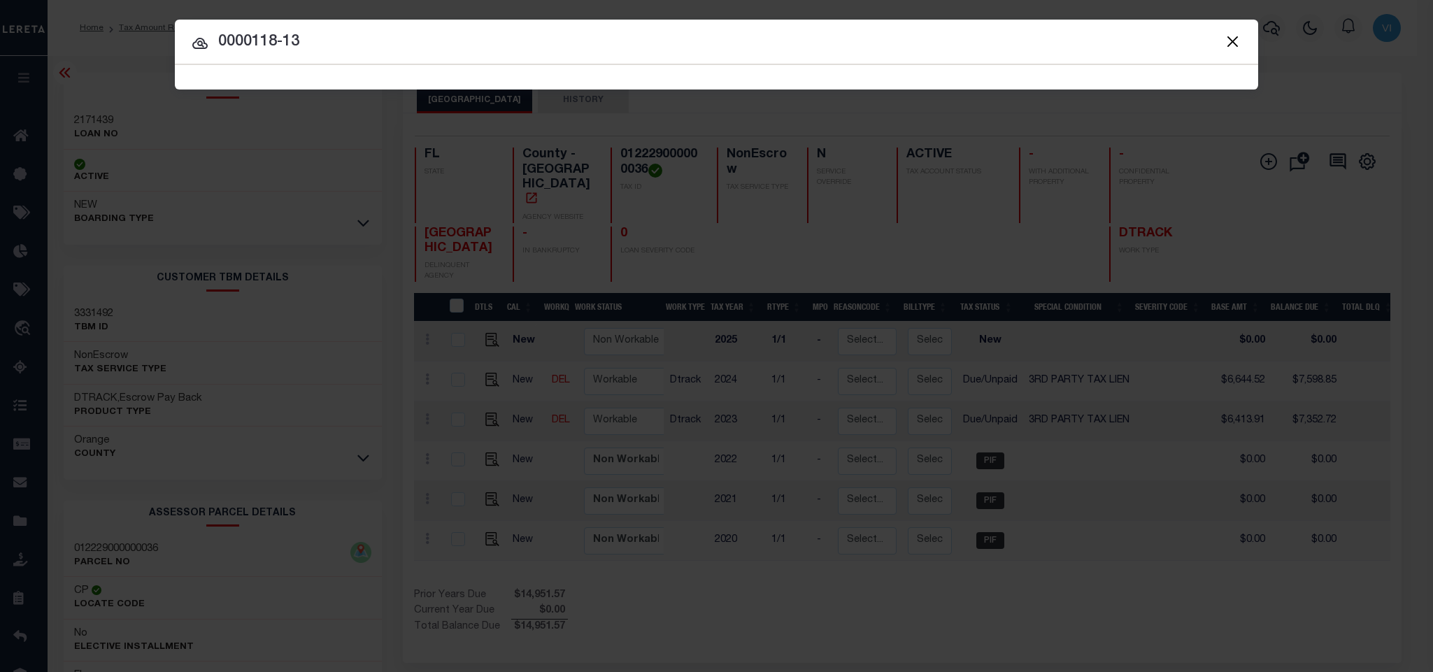
type input "0000118-13"
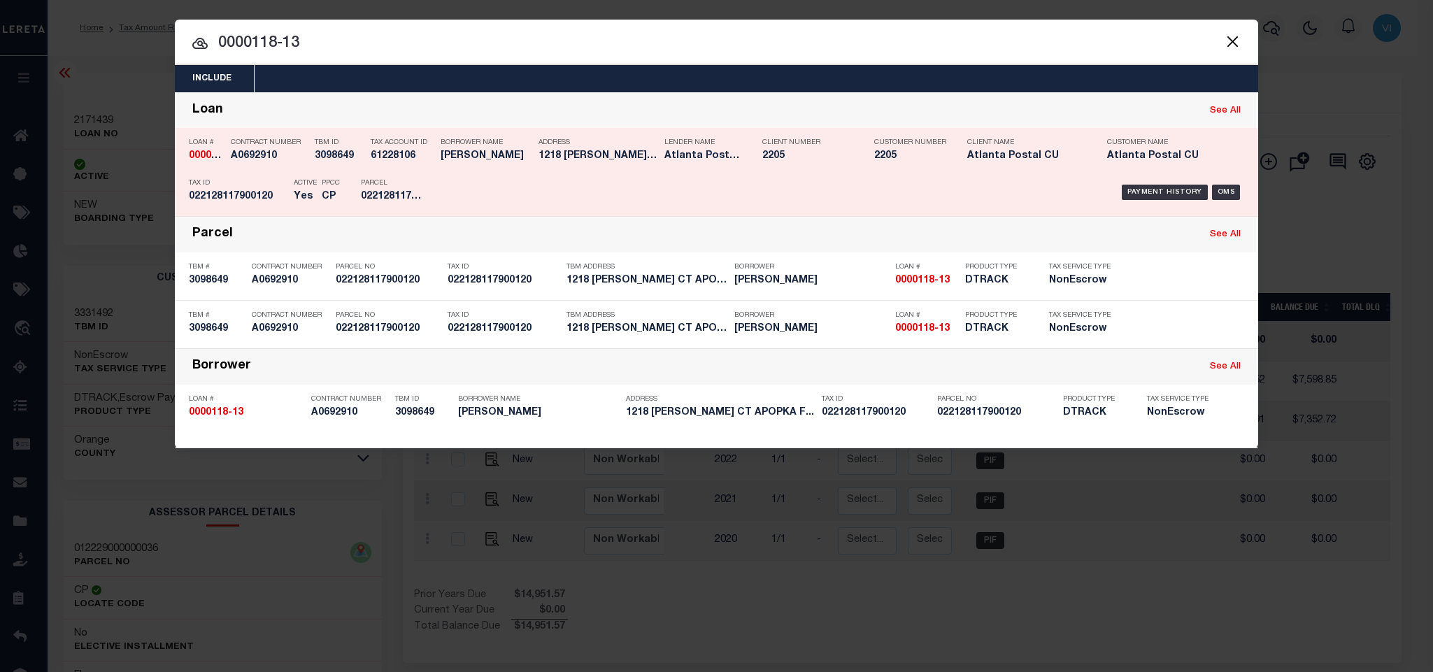
click at [288, 176] on div "Active Yes" at bounding box center [297, 192] width 28 height 41
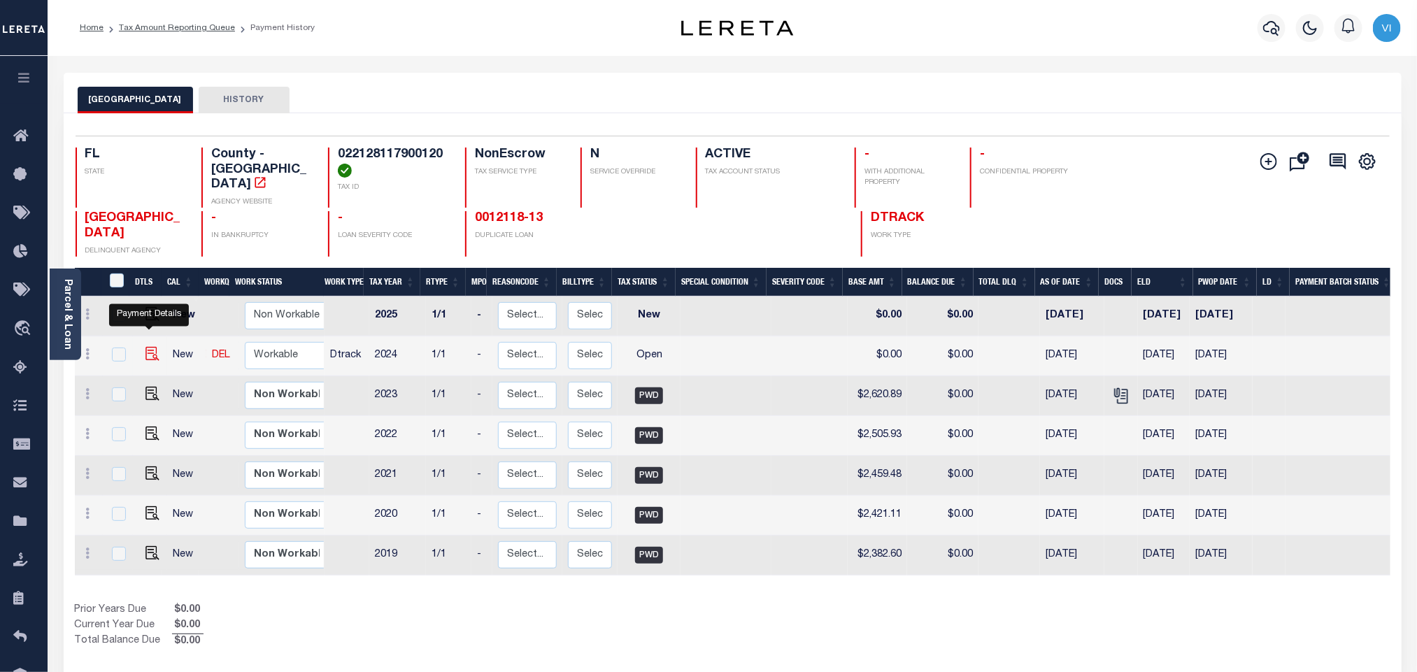
click at [145, 347] on img "" at bounding box center [152, 354] width 14 height 14
checkbox input "true"
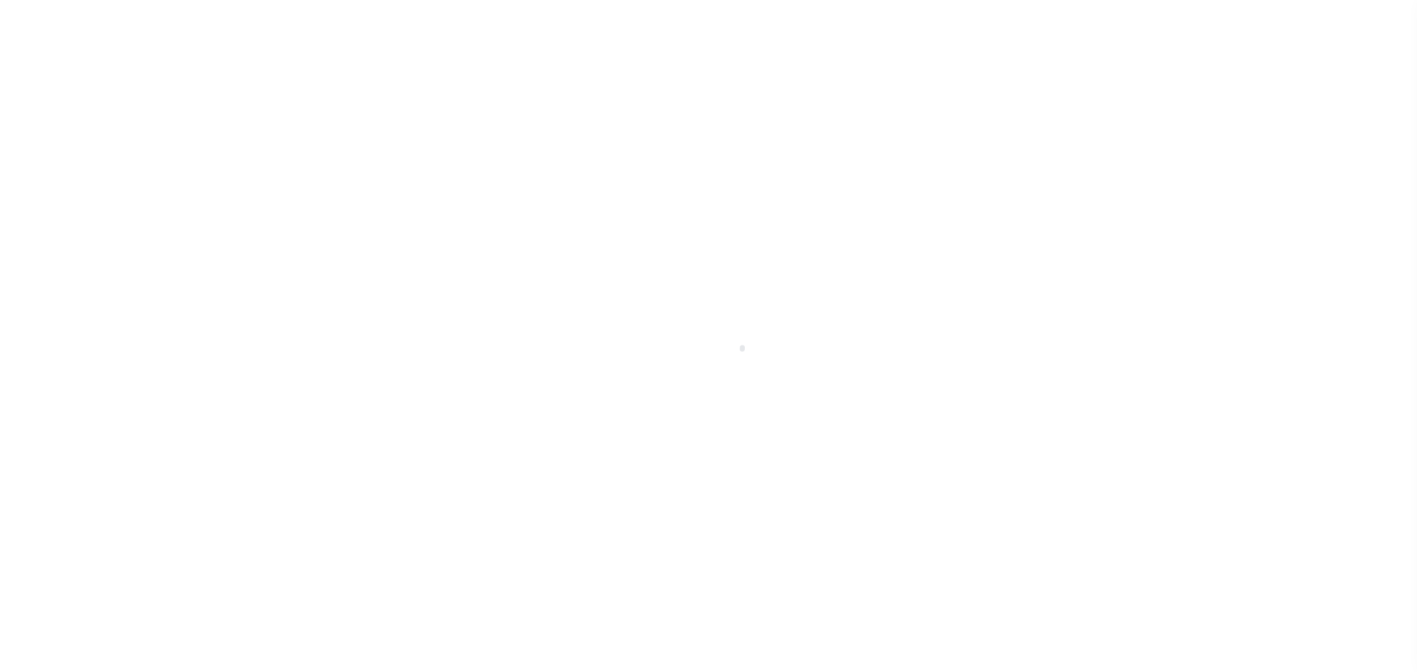
select select "OP2"
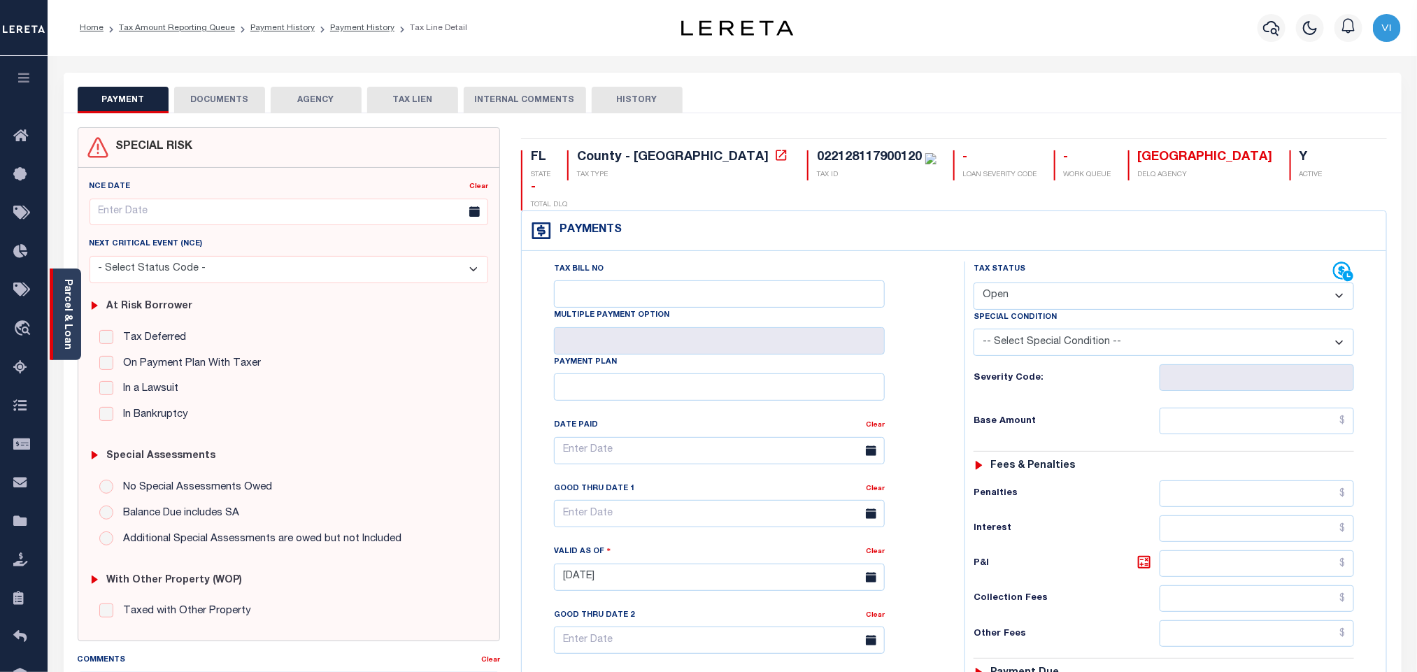
click at [76, 325] on div "Parcel & Loan" at bounding box center [65, 315] width 31 height 92
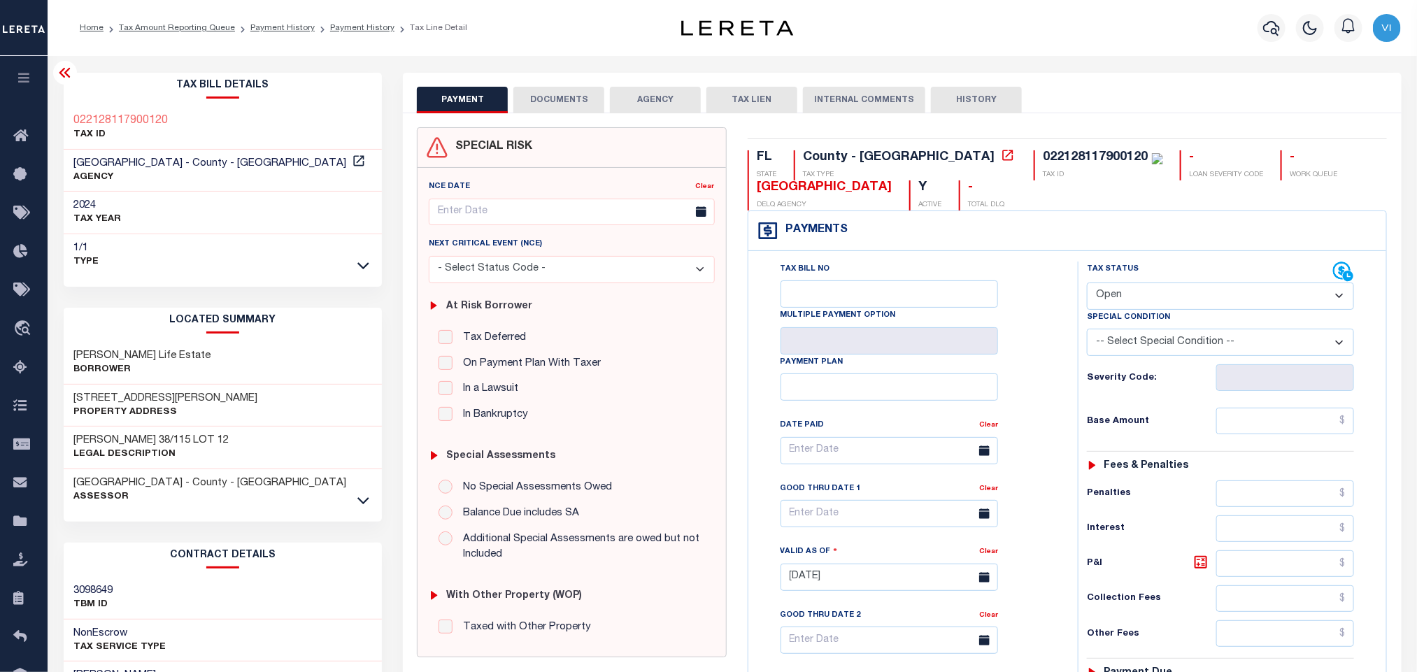
click at [1043, 164] on div "022128117900120" at bounding box center [1095, 157] width 105 height 13
copy div "022128117900120"
click at [545, 96] on button "DOCUMENTS" at bounding box center [558, 100] width 91 height 27
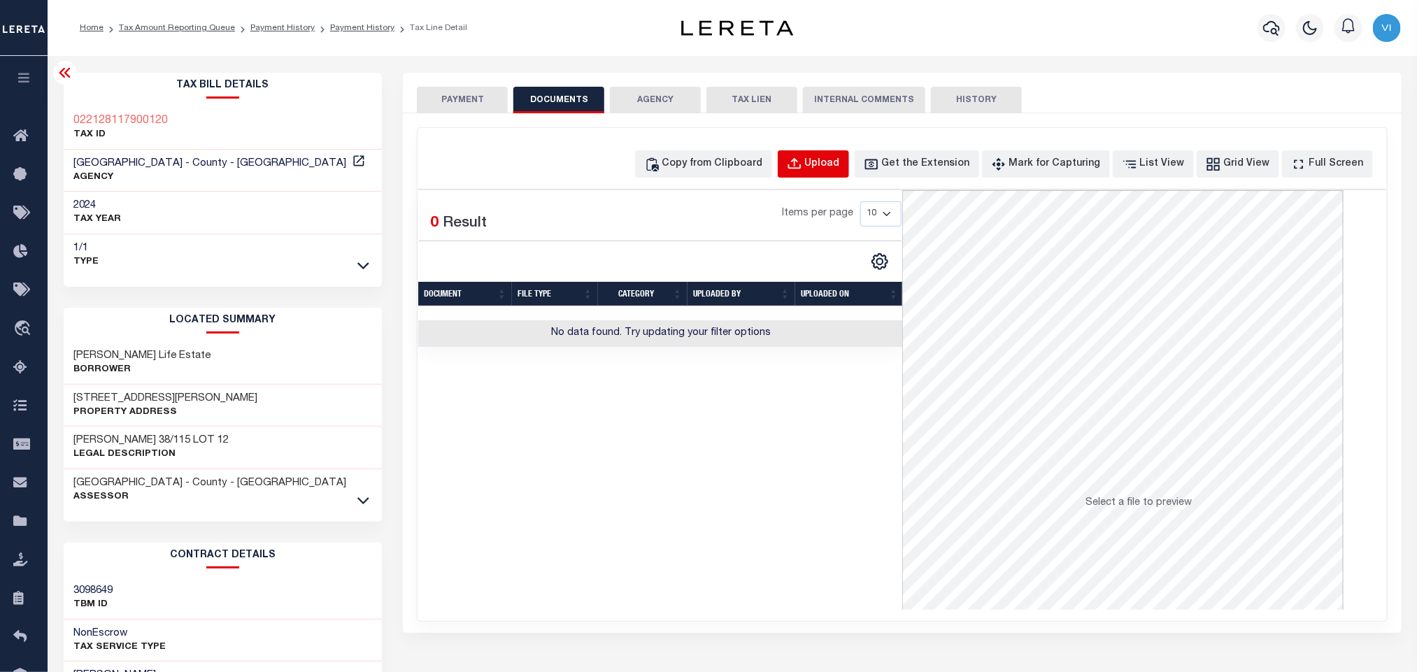
click at [844, 174] on button "Upload" at bounding box center [813, 163] width 71 height 27
select select "POP"
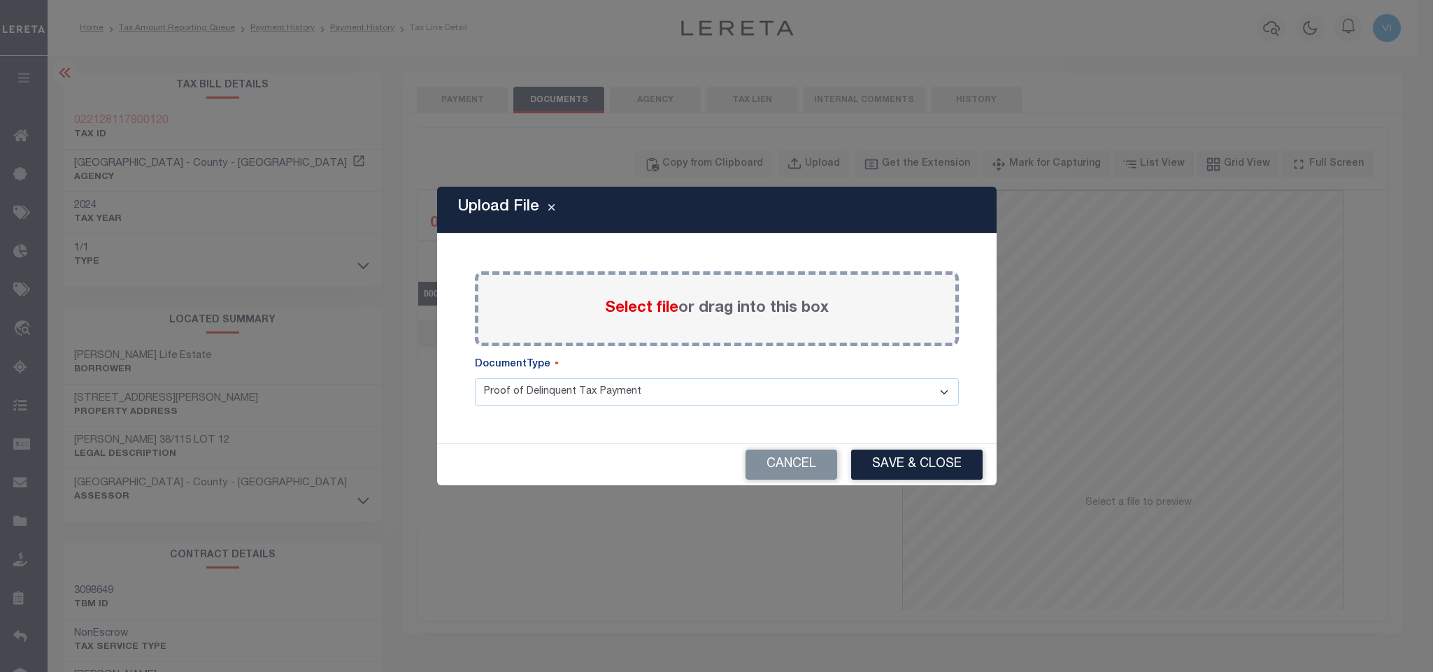
click at [628, 313] on span "Select file" at bounding box center [641, 308] width 73 height 15
click at [0, 0] on input "Select file or drag into this box" at bounding box center [0, 0] width 0 height 0
click at [519, 406] on select "Proof of Delinquent Tax Payment" at bounding box center [717, 391] width 484 height 27
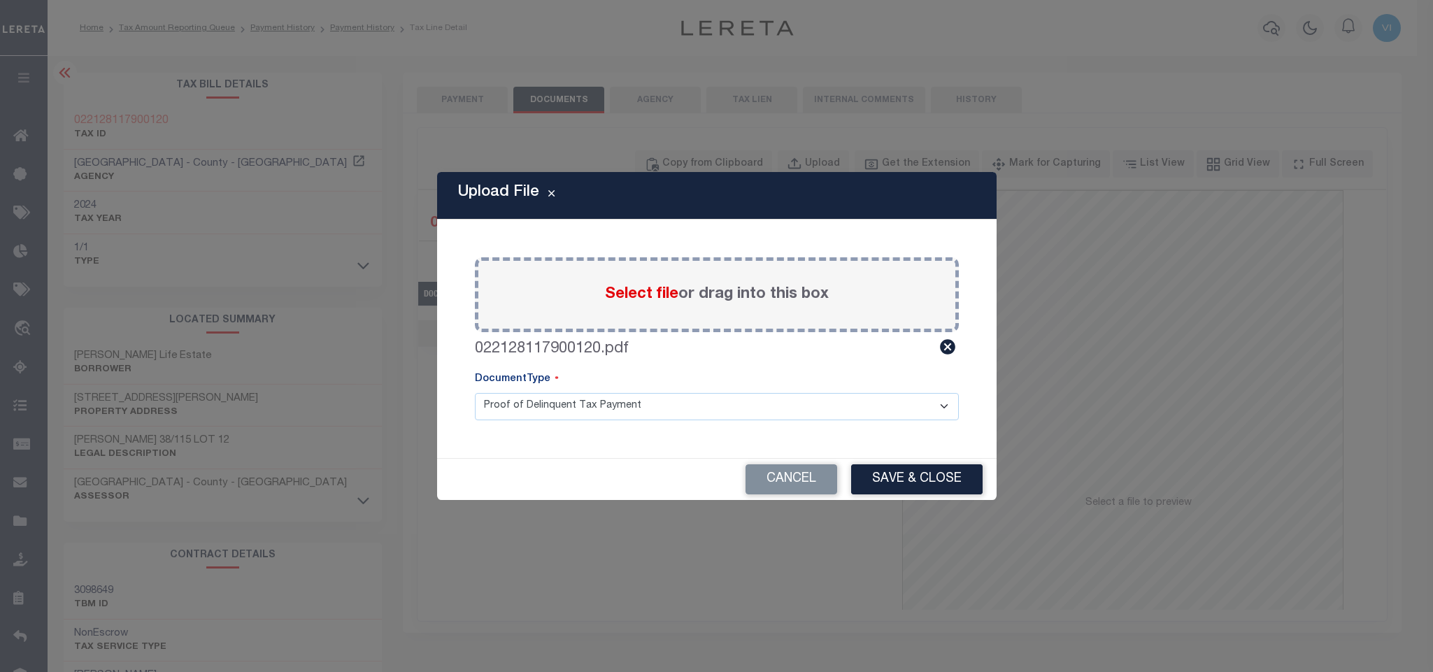
click at [475, 393] on select "Proof of Delinquent Tax Payment" at bounding box center [717, 406] width 484 height 27
click at [881, 485] on button "Save & Close" at bounding box center [916, 479] width 131 height 30
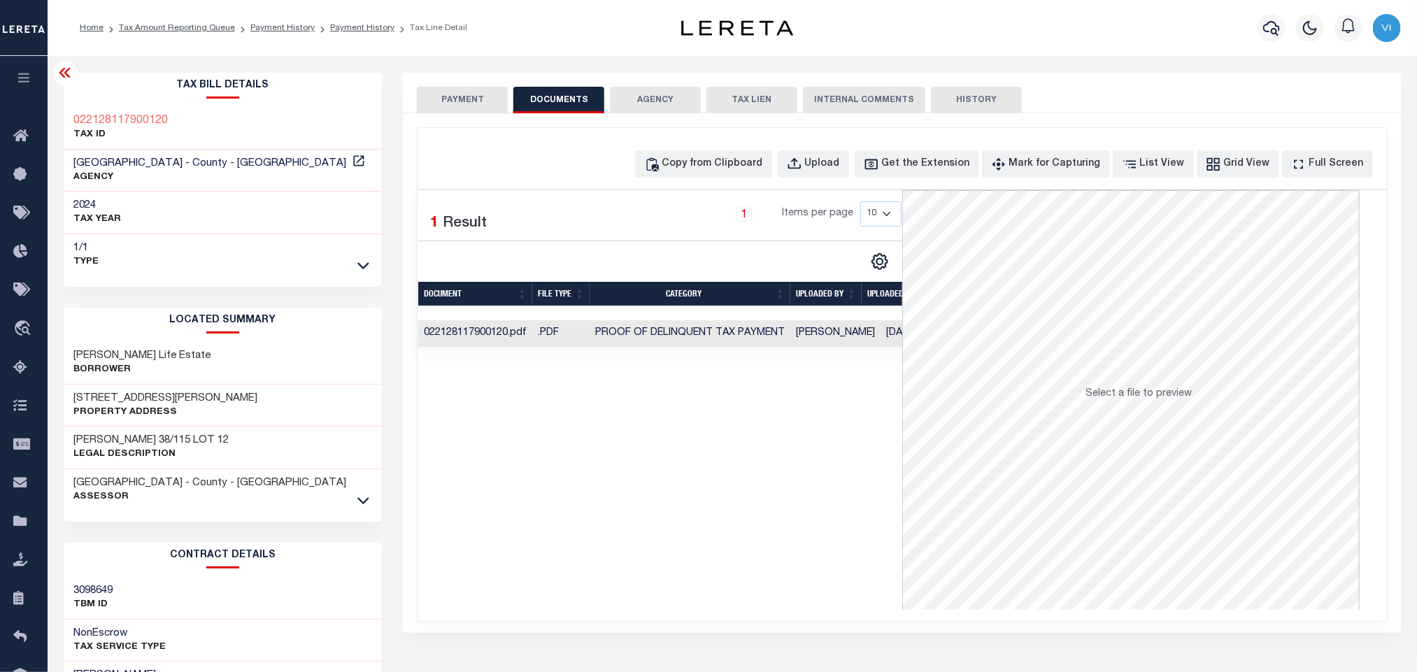
click at [464, 112] on button "PAYMENT" at bounding box center [462, 100] width 91 height 27
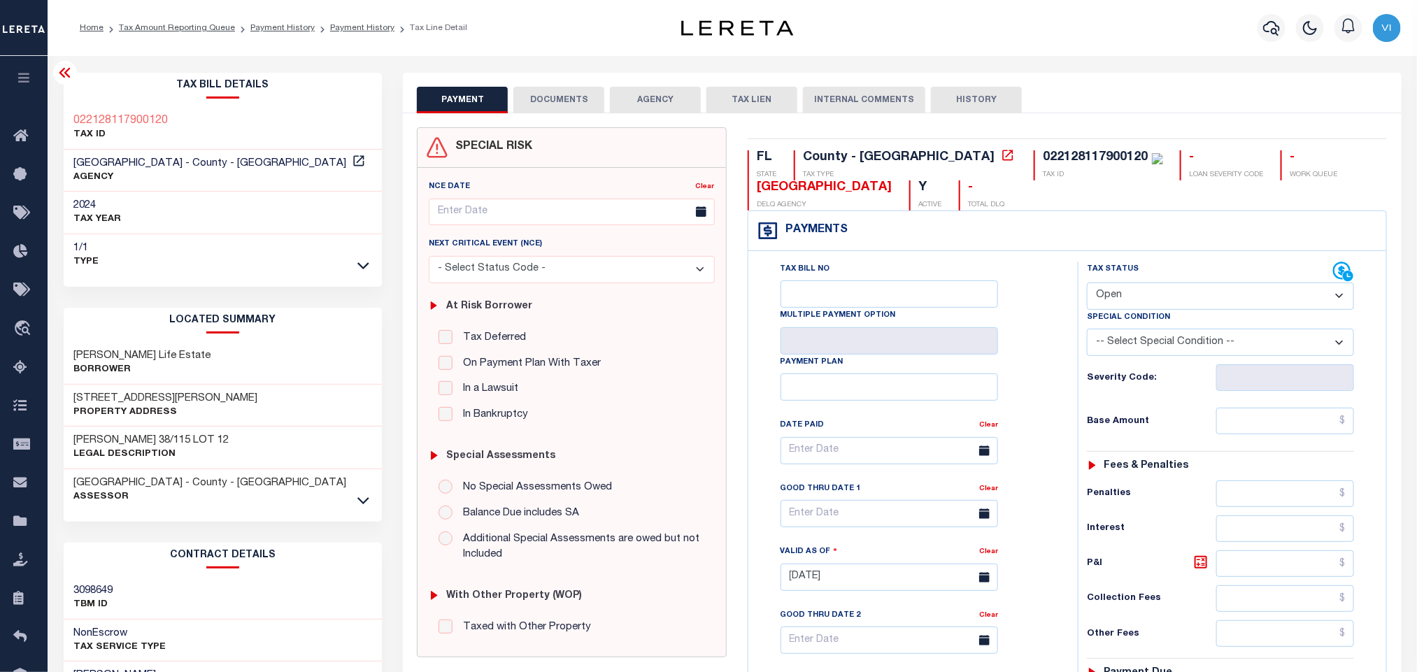
click at [1139, 298] on select "- Select Status Code - Open Due/Unpaid Paid Incomplete No Tax Due Internal Refu…" at bounding box center [1220, 296] width 267 height 27
select select "PYD"
click at [1087, 284] on select "- Select Status Code - Open Due/Unpaid Paid Incomplete No Tax Due Internal Refu…" at bounding box center [1220, 296] width 267 height 27
type input "10/06/2025"
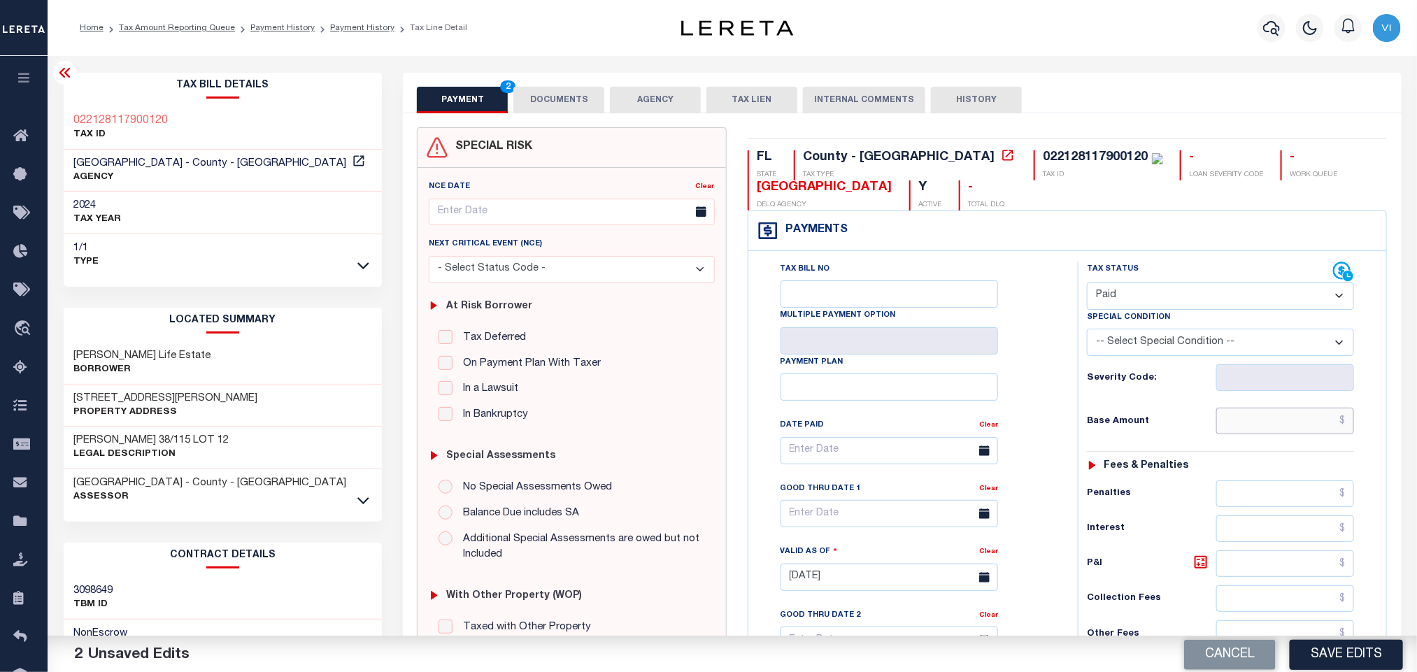
click at [1271, 429] on input "text" at bounding box center [1285, 421] width 138 height 27
paste input "3,856.80"
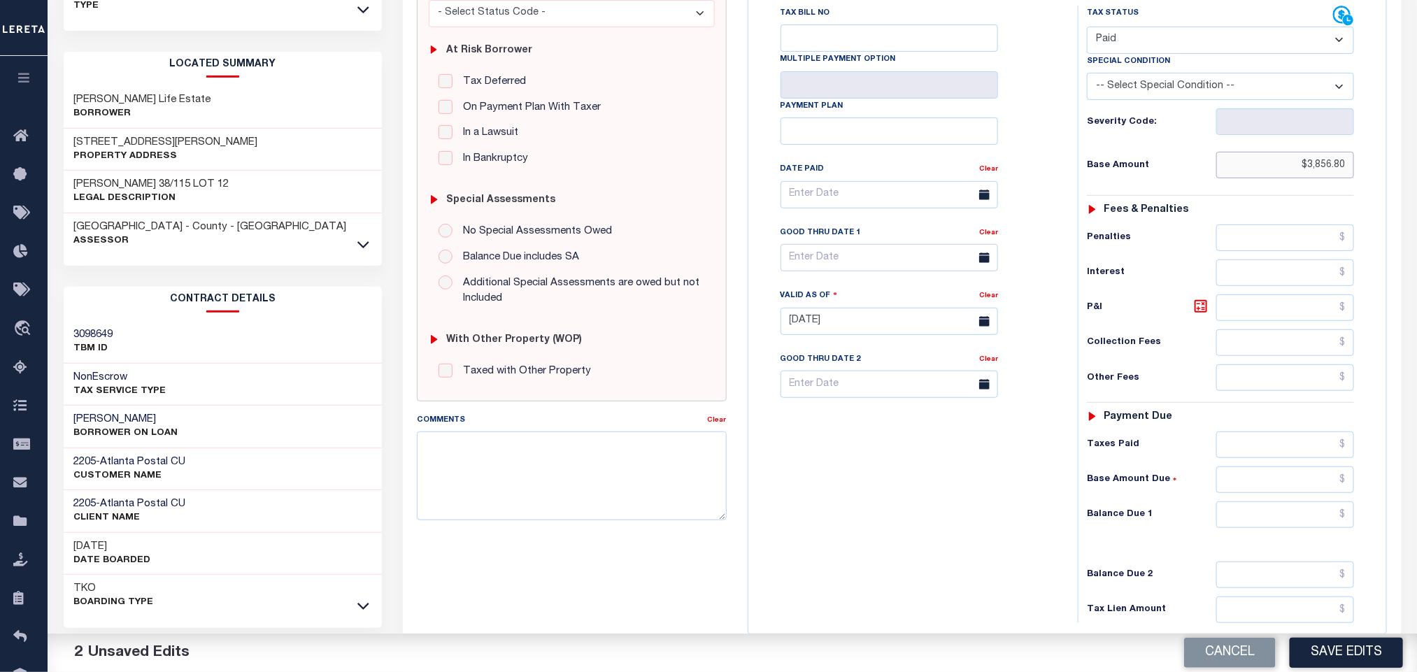
scroll to position [394, 0]
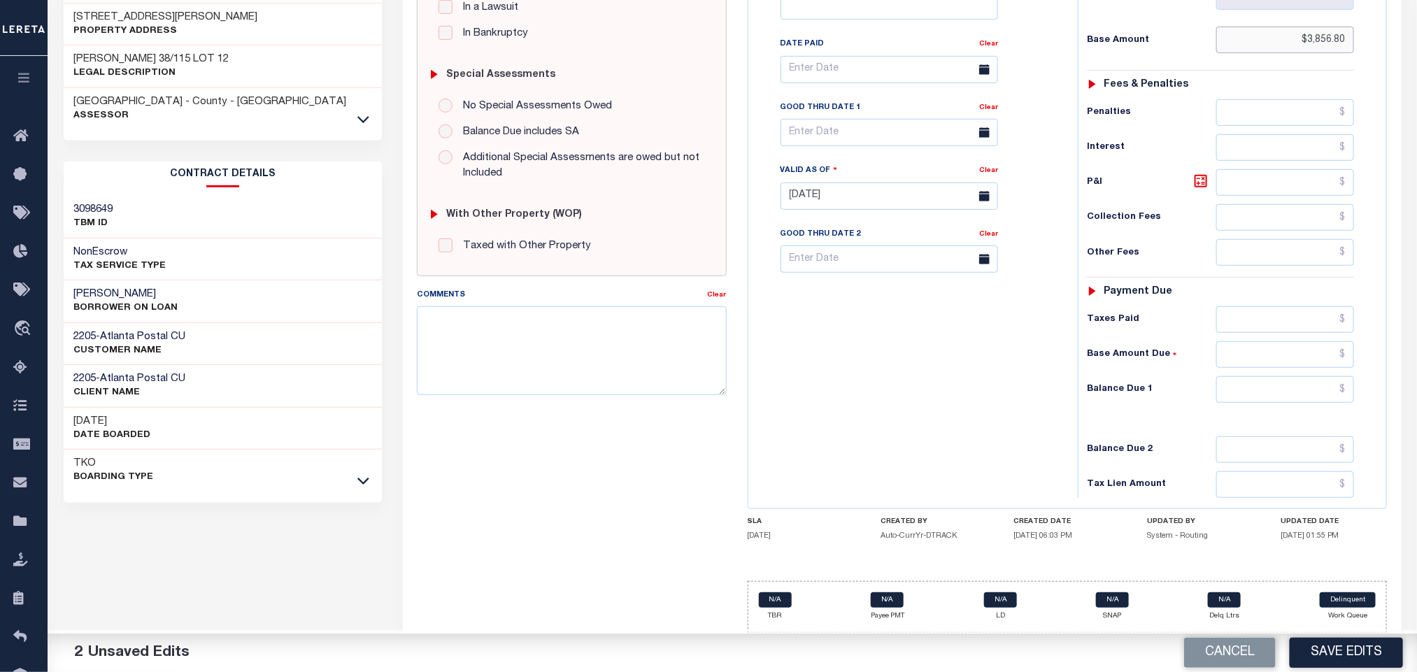
type input "$3,856.80"
click at [1278, 393] on input "text" at bounding box center [1285, 389] width 138 height 27
type input "$0.00"
click at [1349, 659] on button "Save Edits" at bounding box center [1345, 653] width 113 height 30
checkbox input "false"
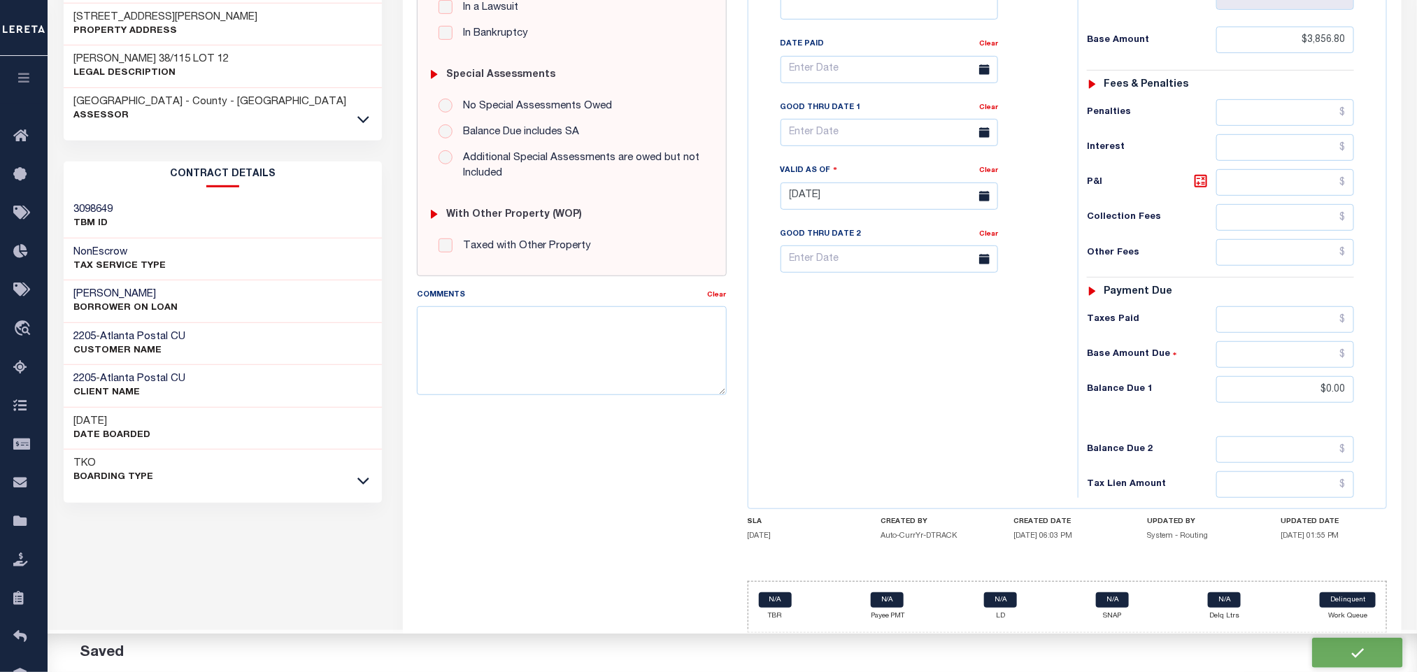
checkbox input "false"
type input "$3,856.8"
type input "$0"
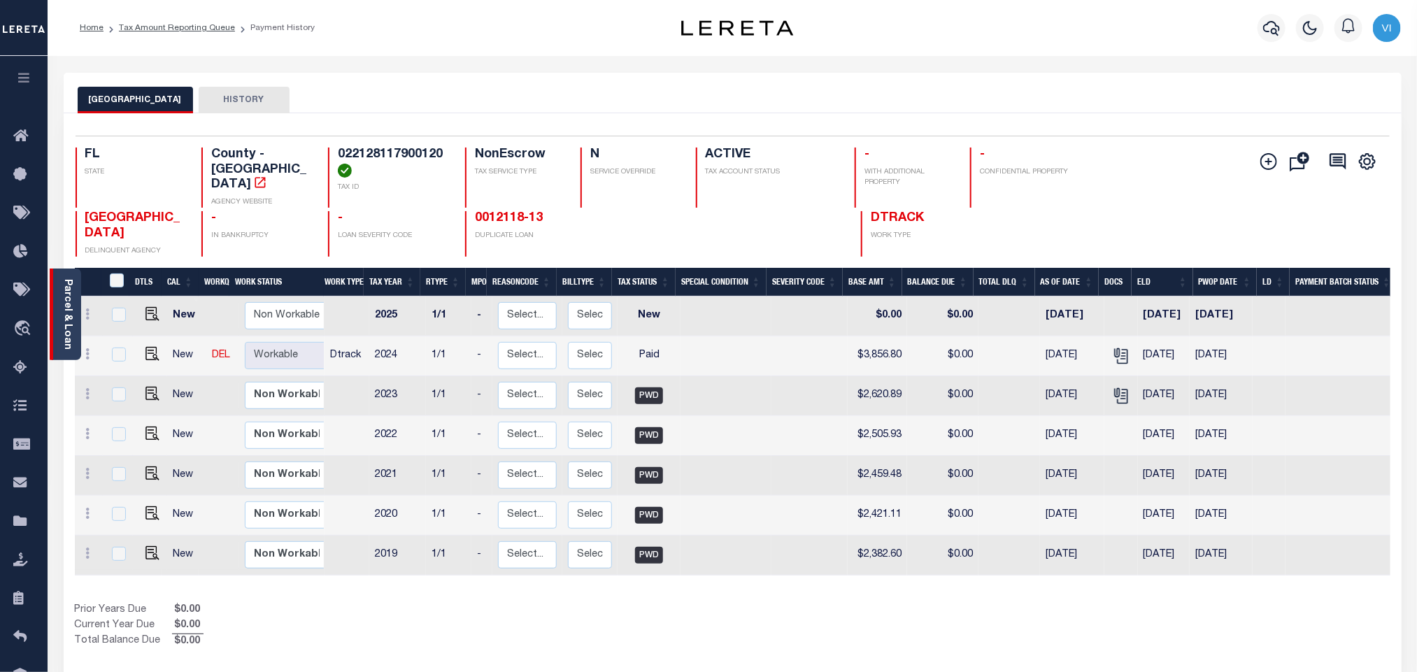
click at [71, 315] on link "Parcel & Loan" at bounding box center [67, 314] width 10 height 71
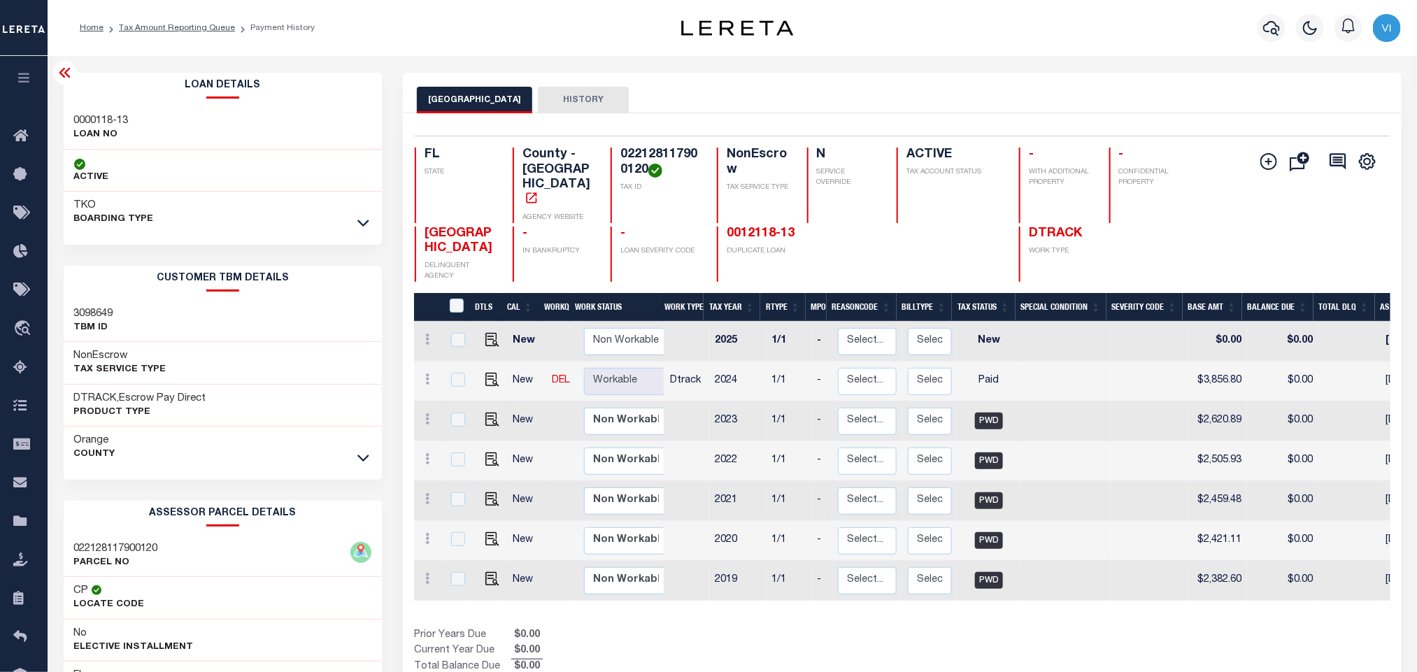
click at [72, 113] on div "0000118-13 LOAN NO" at bounding box center [223, 128] width 319 height 43
copy div "0000118-13"
click at [634, 155] on h4 "022128117900120" at bounding box center [660, 163] width 80 height 30
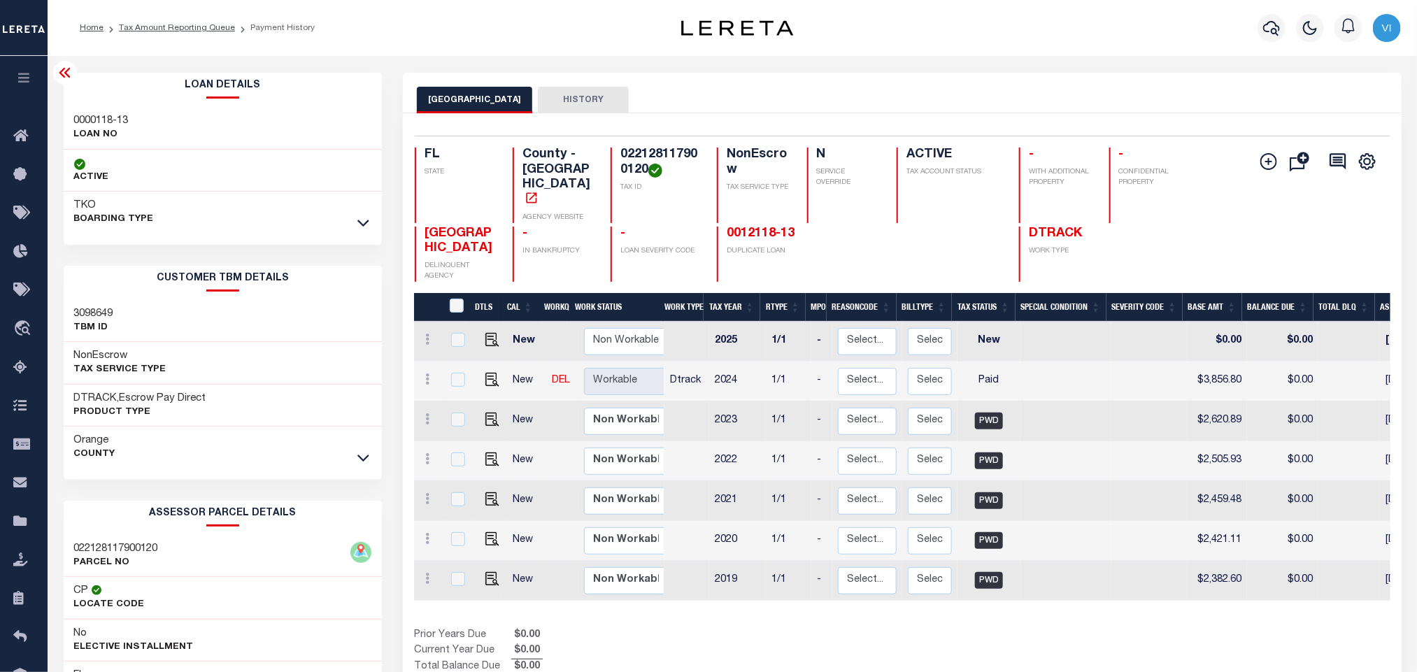
click at [634, 155] on h4 "022128117900120" at bounding box center [660, 163] width 80 height 30
copy h4 "022128117900120"
click at [1272, 21] on icon "button" at bounding box center [1271, 28] width 17 height 17
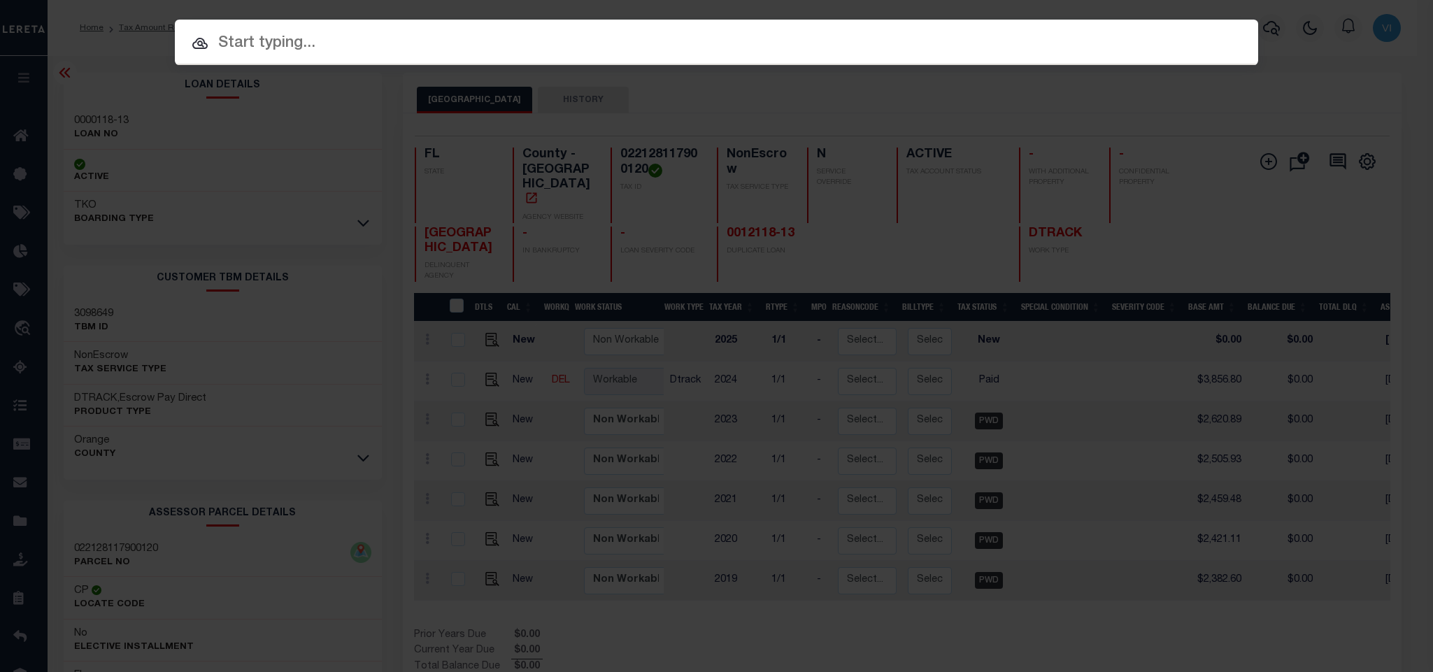
click at [1129, 49] on input "text" at bounding box center [716, 43] width 1083 height 24
paste input "56406"
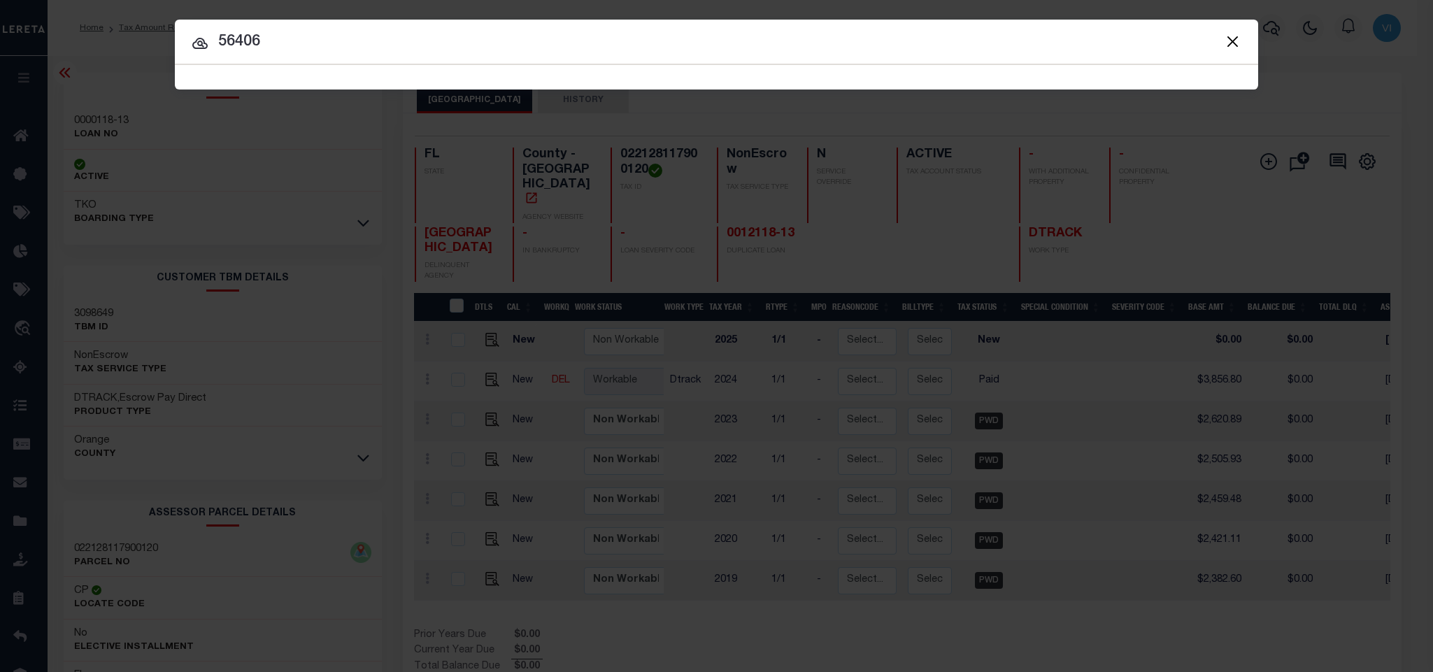
type input "56406"
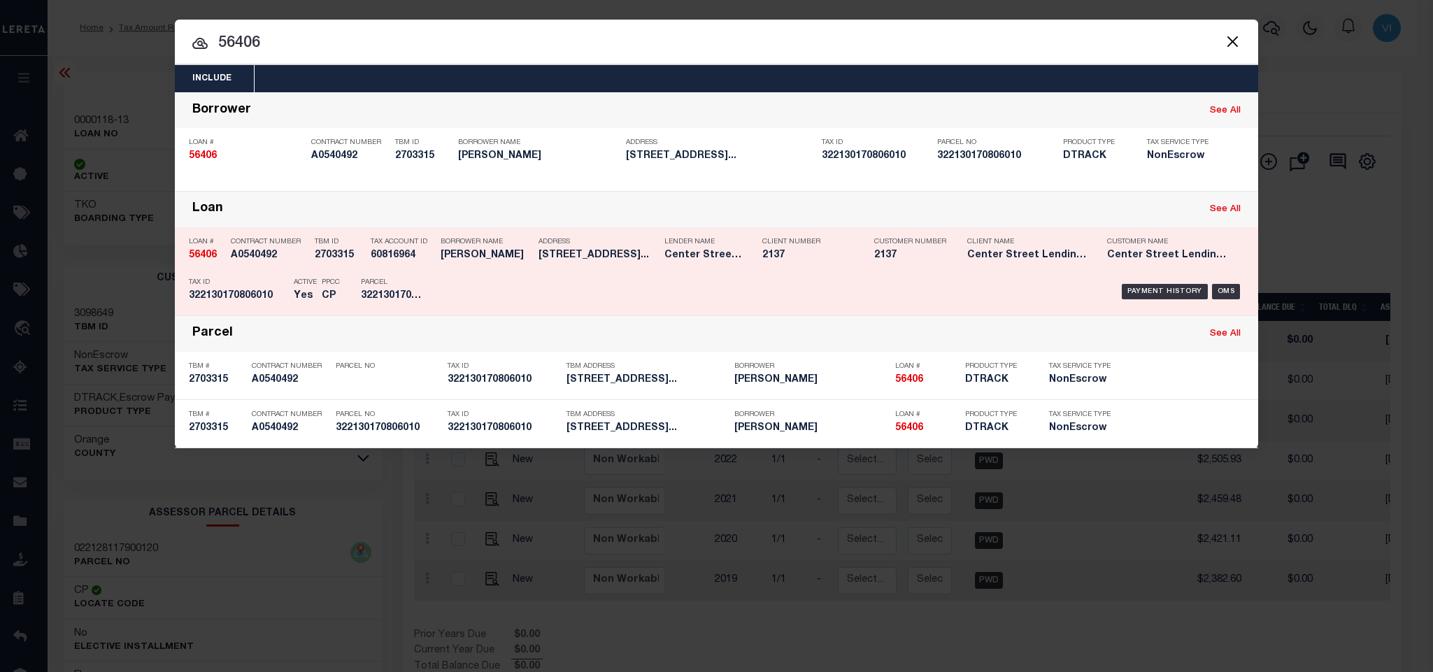
click at [342, 283] on div "PPCC CP" at bounding box center [330, 291] width 39 height 41
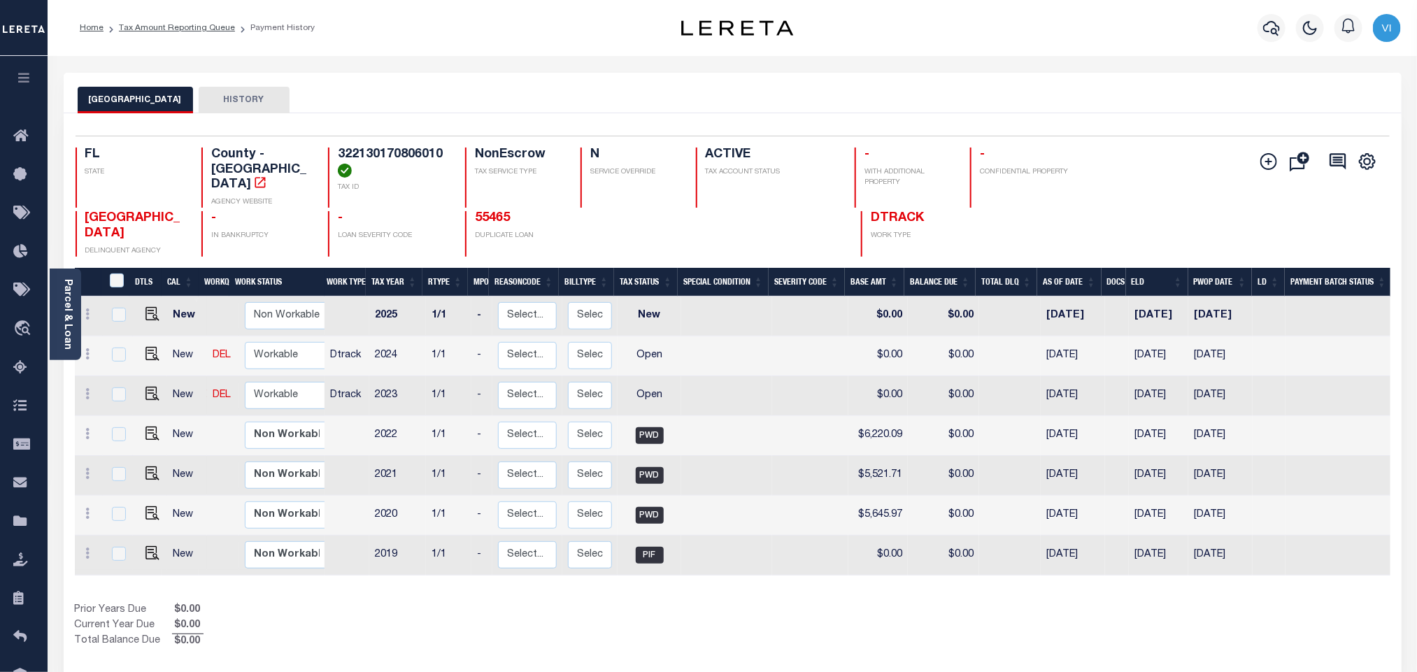
click at [331, 152] on div "322130170806010 TAX ID" at bounding box center [388, 178] width 120 height 60
copy h4 "322130170806010"
click at [1269, 29] on icon "button" at bounding box center [1271, 28] width 17 height 17
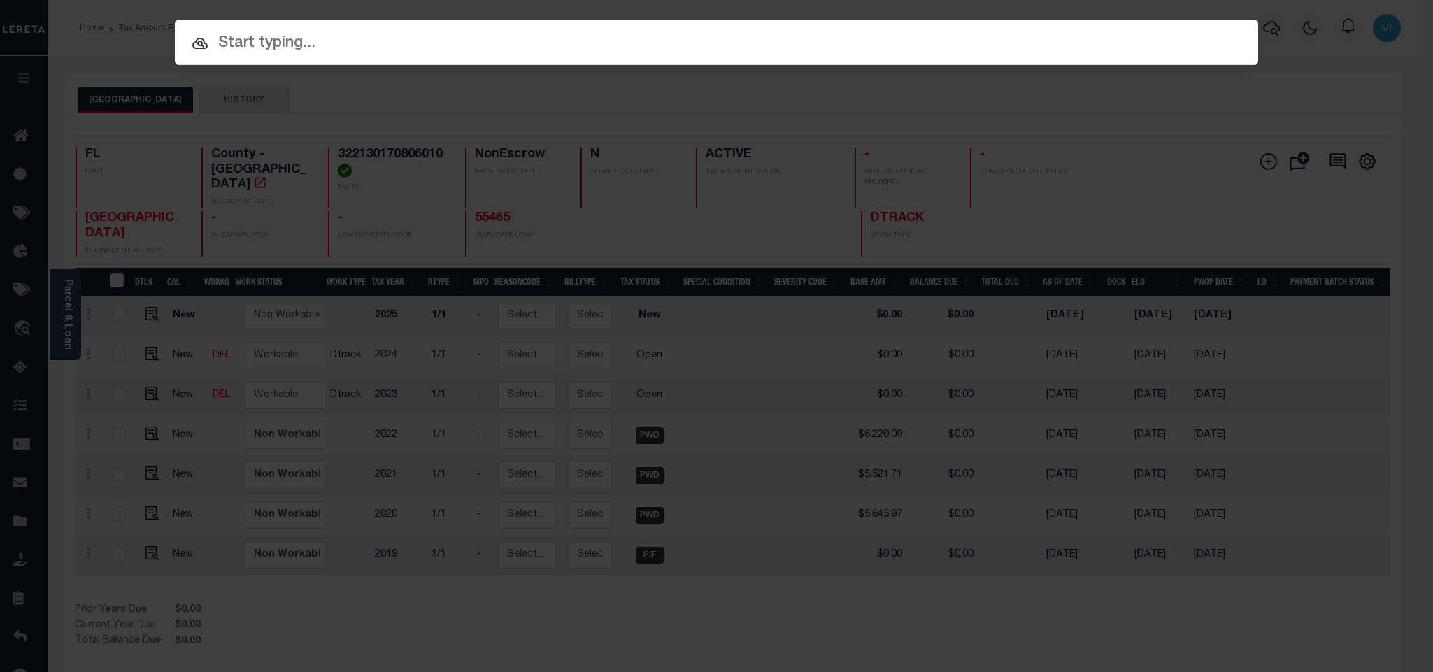
click at [1131, 43] on div "Include Loans TBM Customers Borrowers Payments (Lender Non-Disb) Payments (Lend…" at bounding box center [716, 42] width 1083 height 45
paste input "2181198"
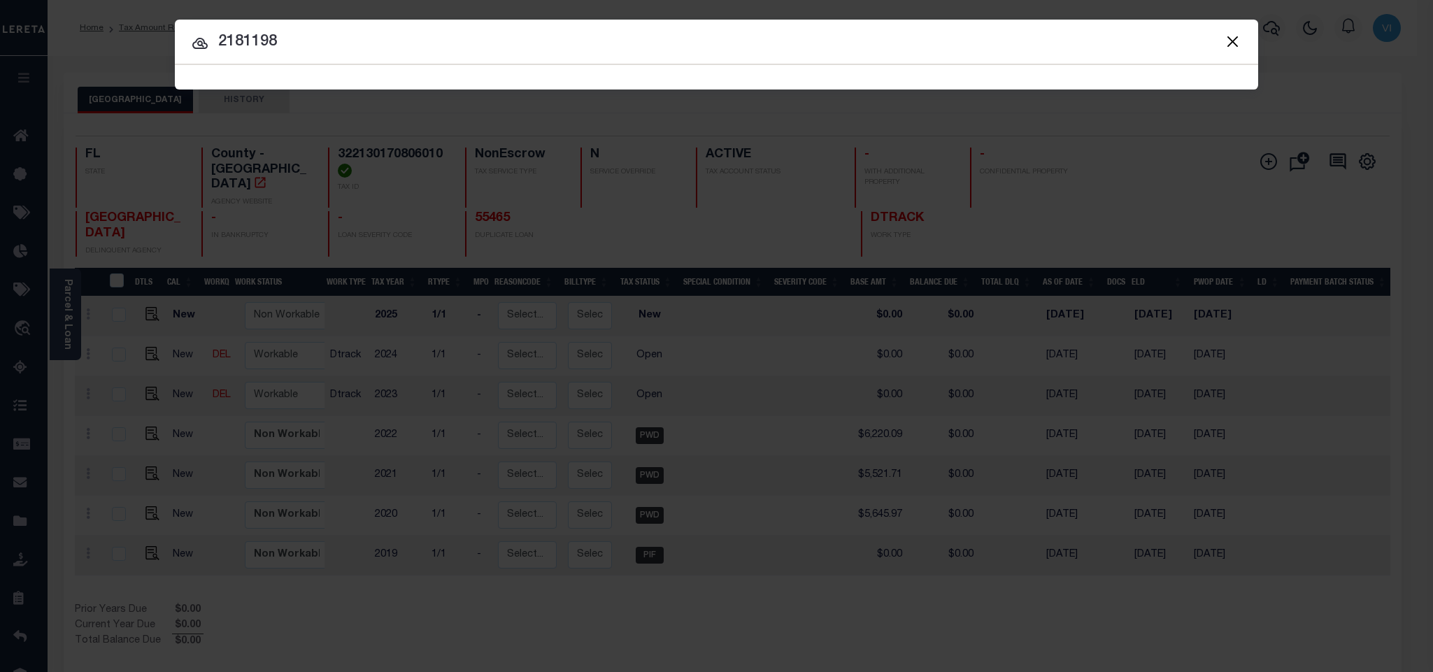
type input "2181198"
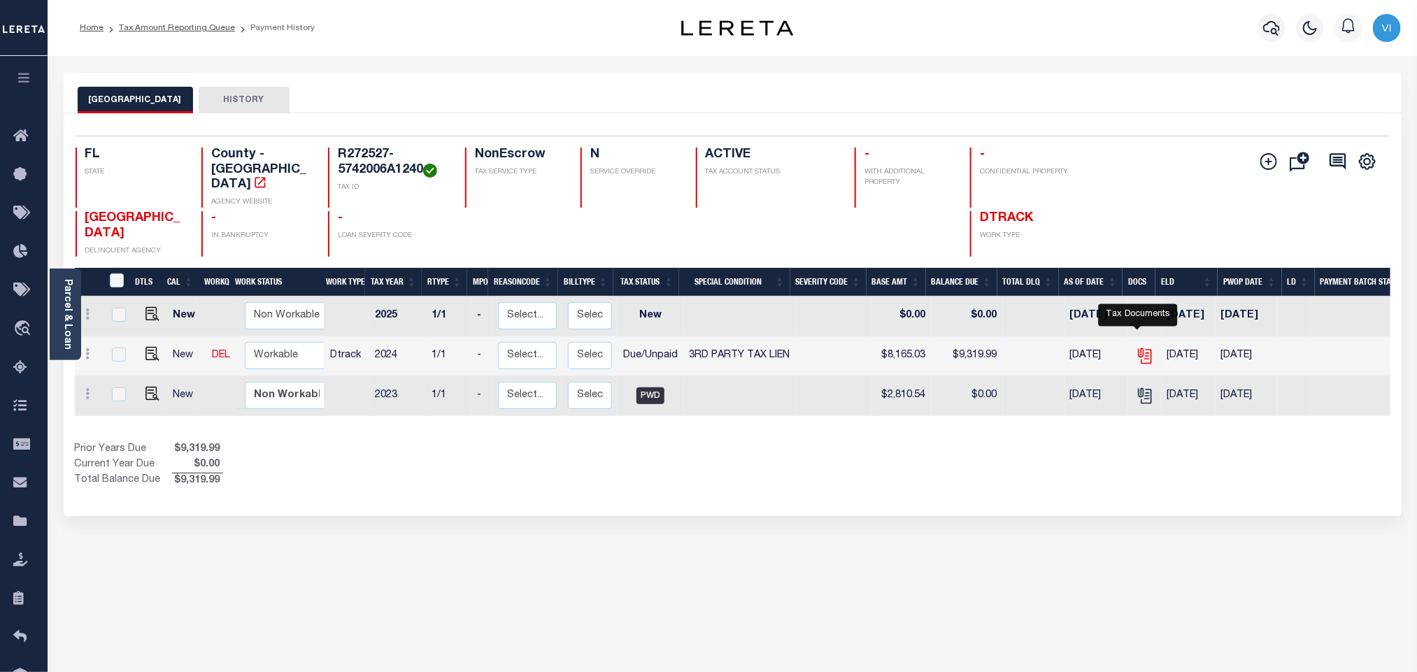
click at [1138, 347] on icon "" at bounding box center [1145, 356] width 18 height 18
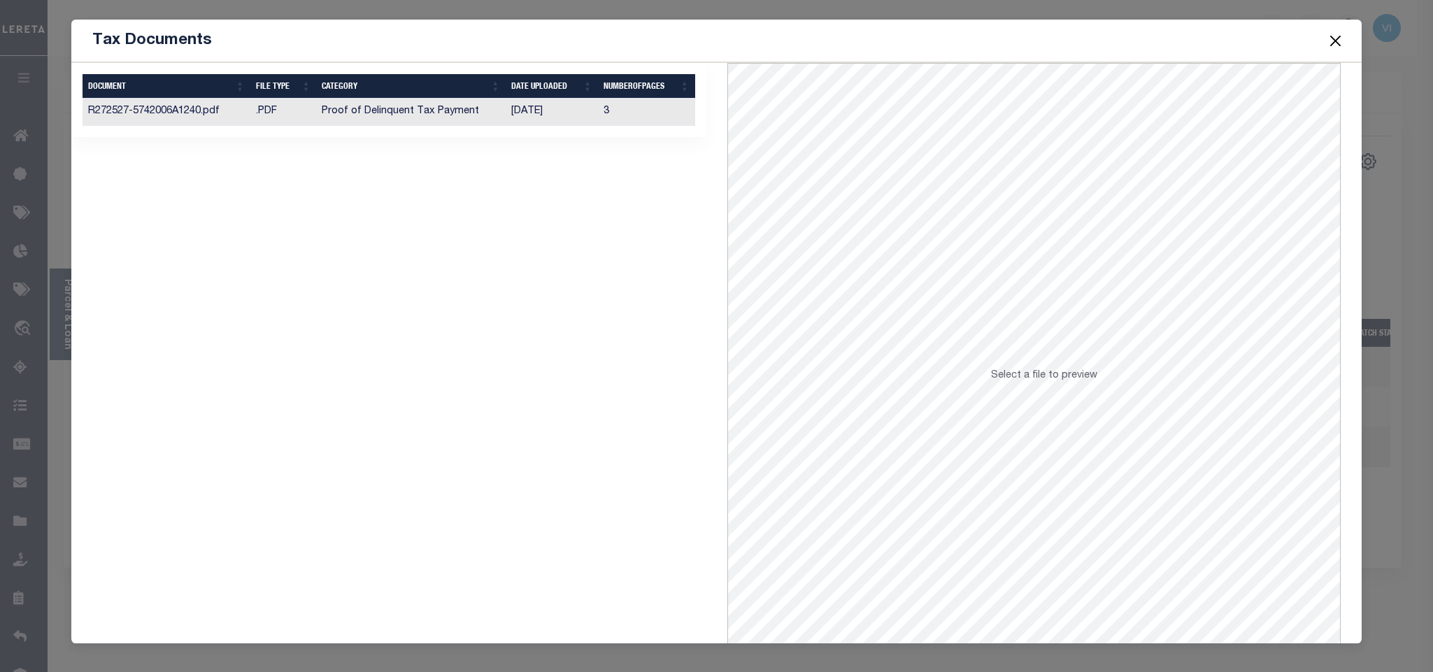
click at [521, 118] on td "[DATE]" at bounding box center [552, 112] width 92 height 27
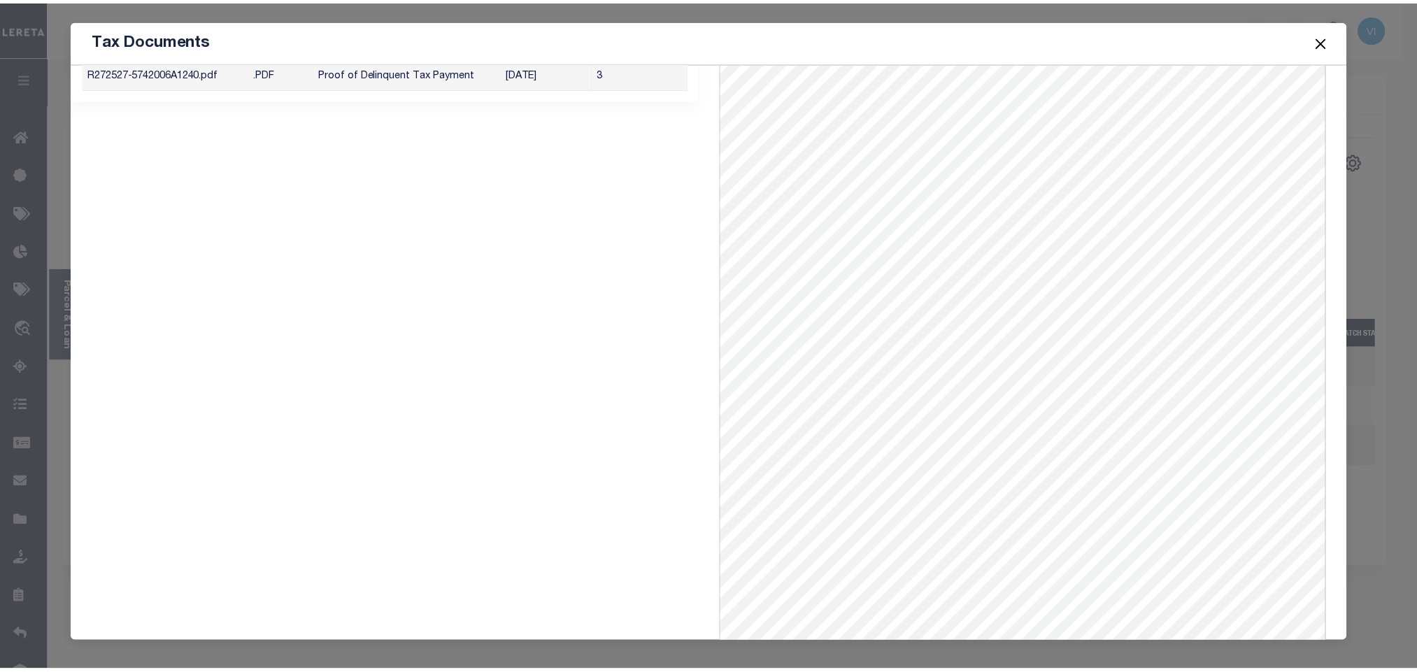
scroll to position [57, 0]
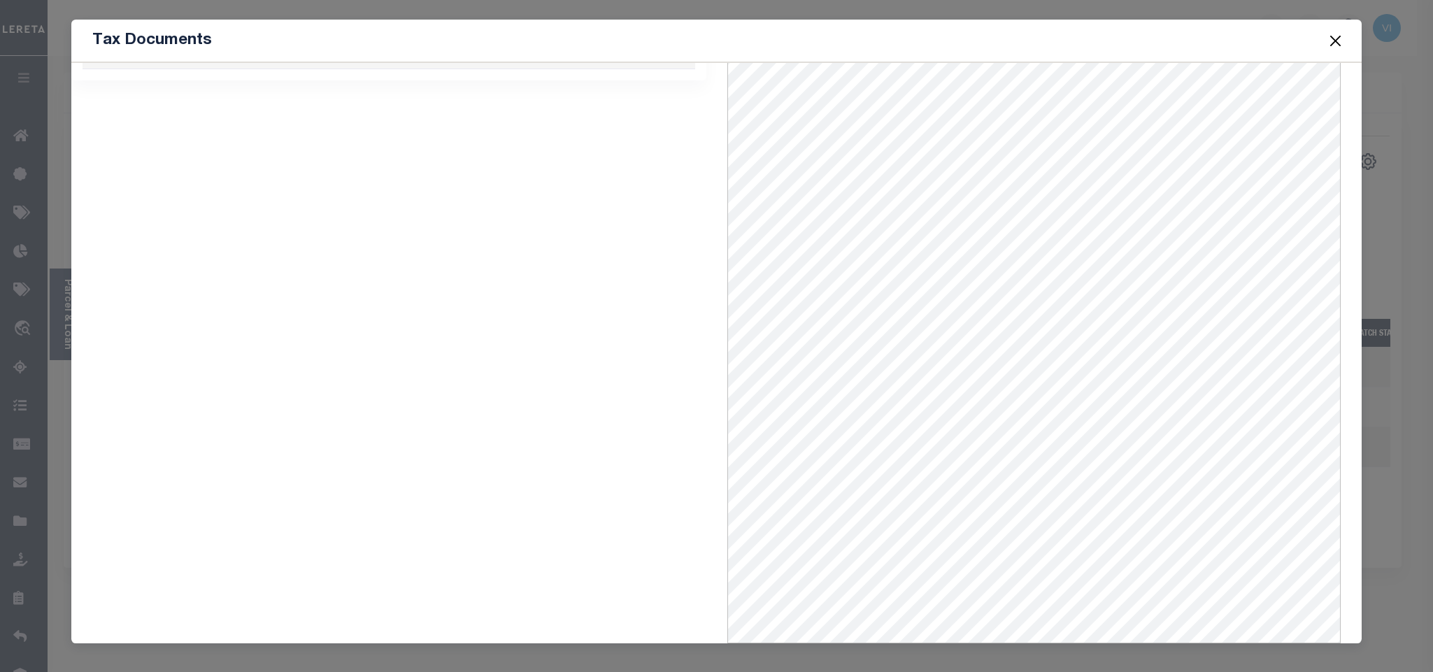
click at [1339, 34] on button "Close" at bounding box center [1335, 40] width 18 height 18
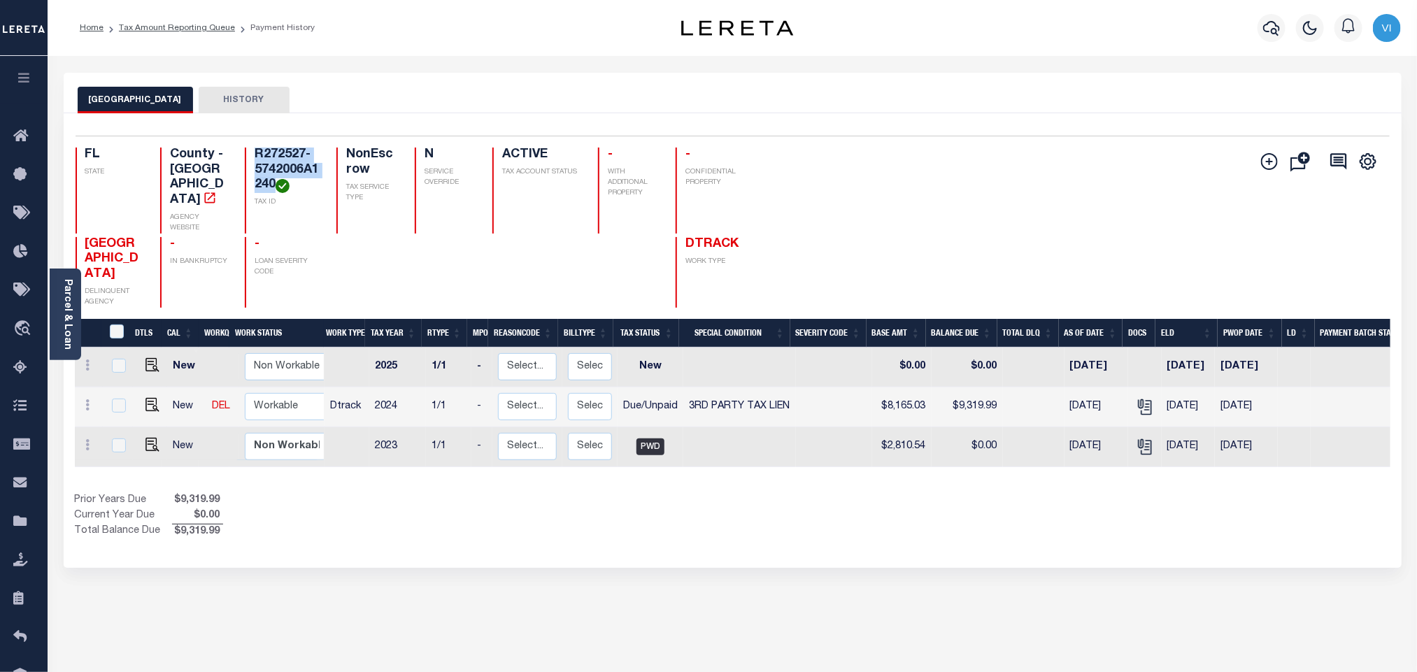
drag, startPoint x: 276, startPoint y: 185, endPoint x: 240, endPoint y: 162, distance: 42.1
click at [245, 162] on div "R272527-5742006A1240 TAX ID" at bounding box center [282, 191] width 75 height 86
copy h4 "R272527-5742006A1240"
click at [145, 398] on img "" at bounding box center [152, 405] width 14 height 14
checkbox input "true"
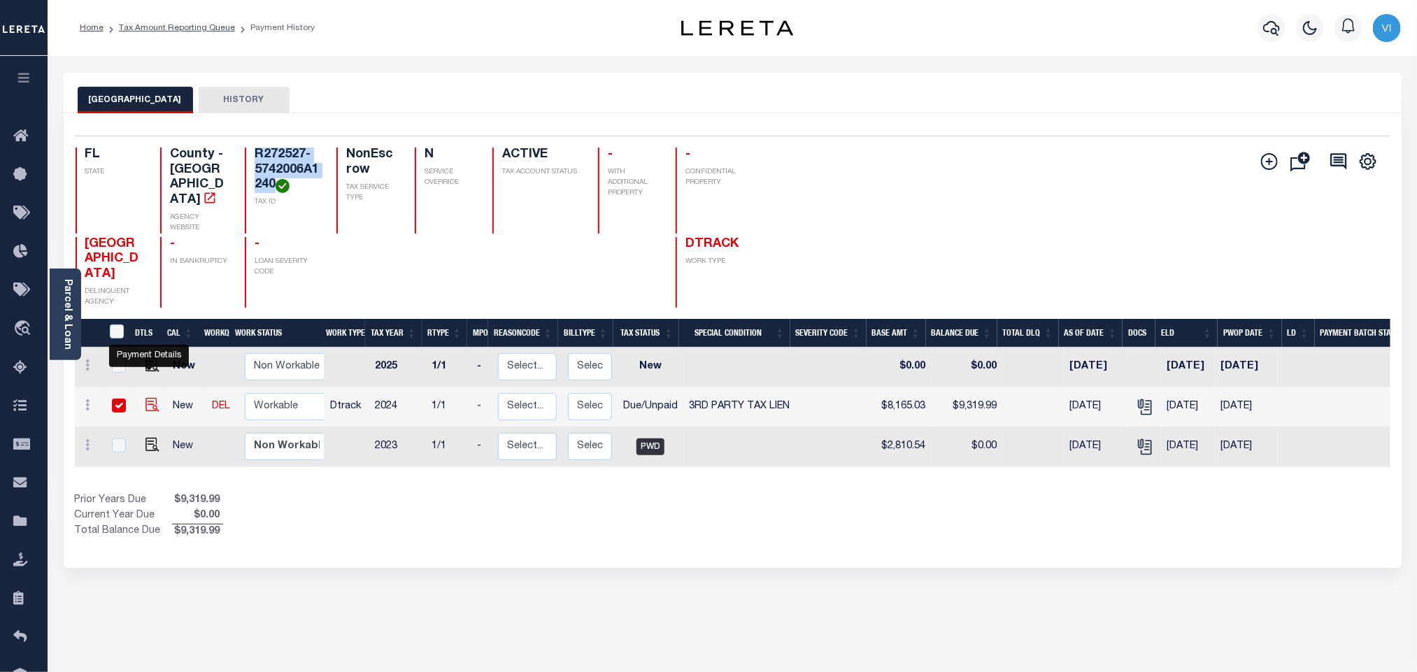
checkbox input "true"
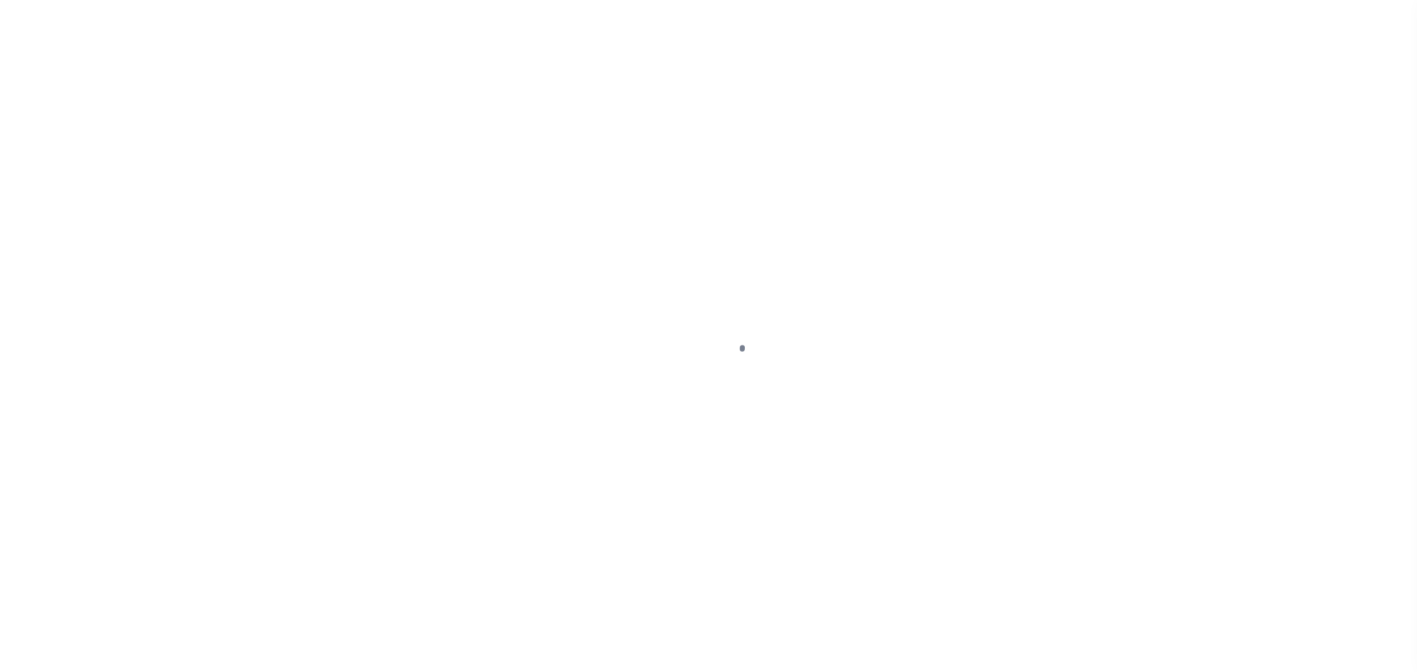
checkbox input "false"
type input "[DATE]"
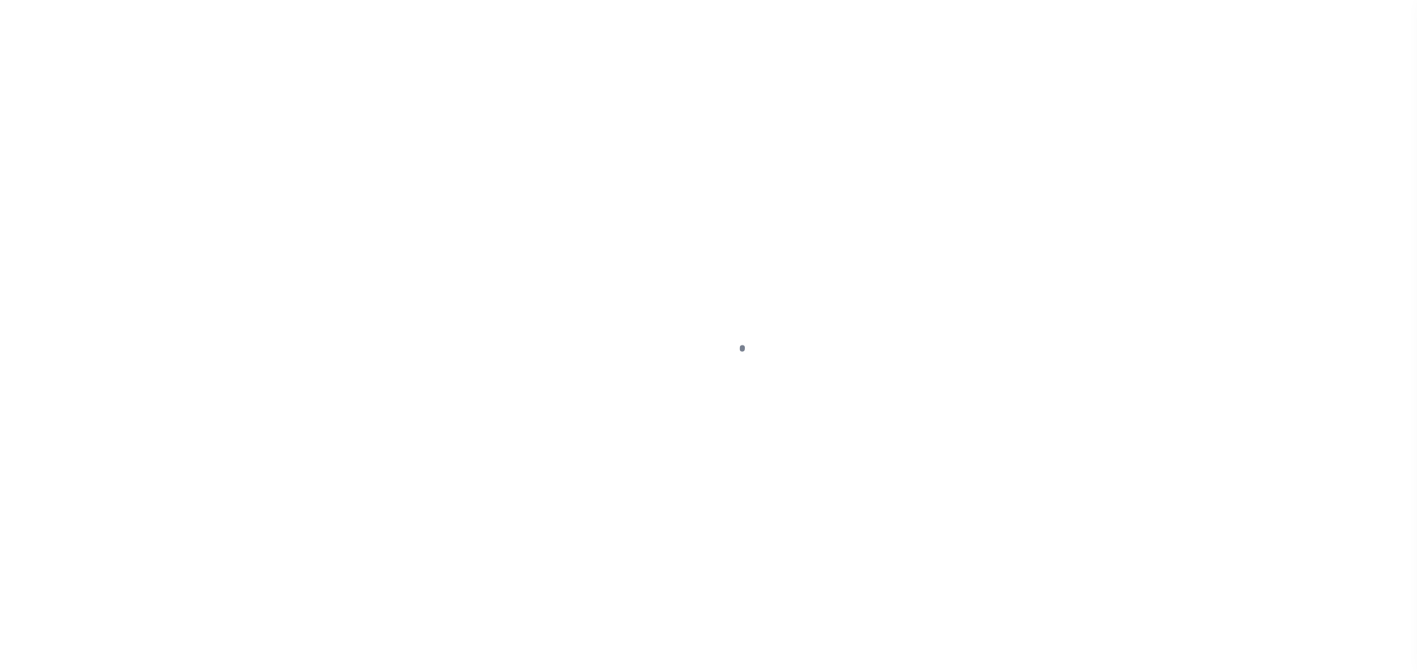
type input "[DATE]"
select select "DUE"
select select "20"
type input "$8,165.03"
type input "$1,154.96"
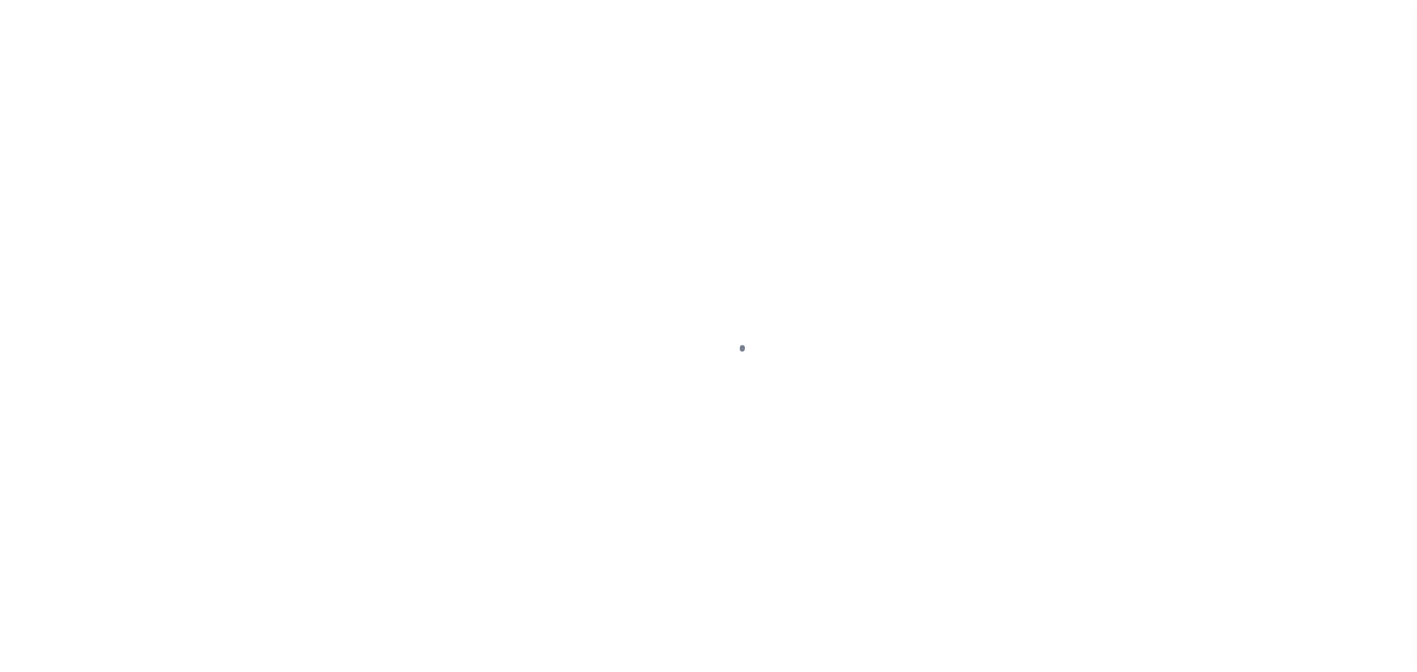
type input "$9,319.99"
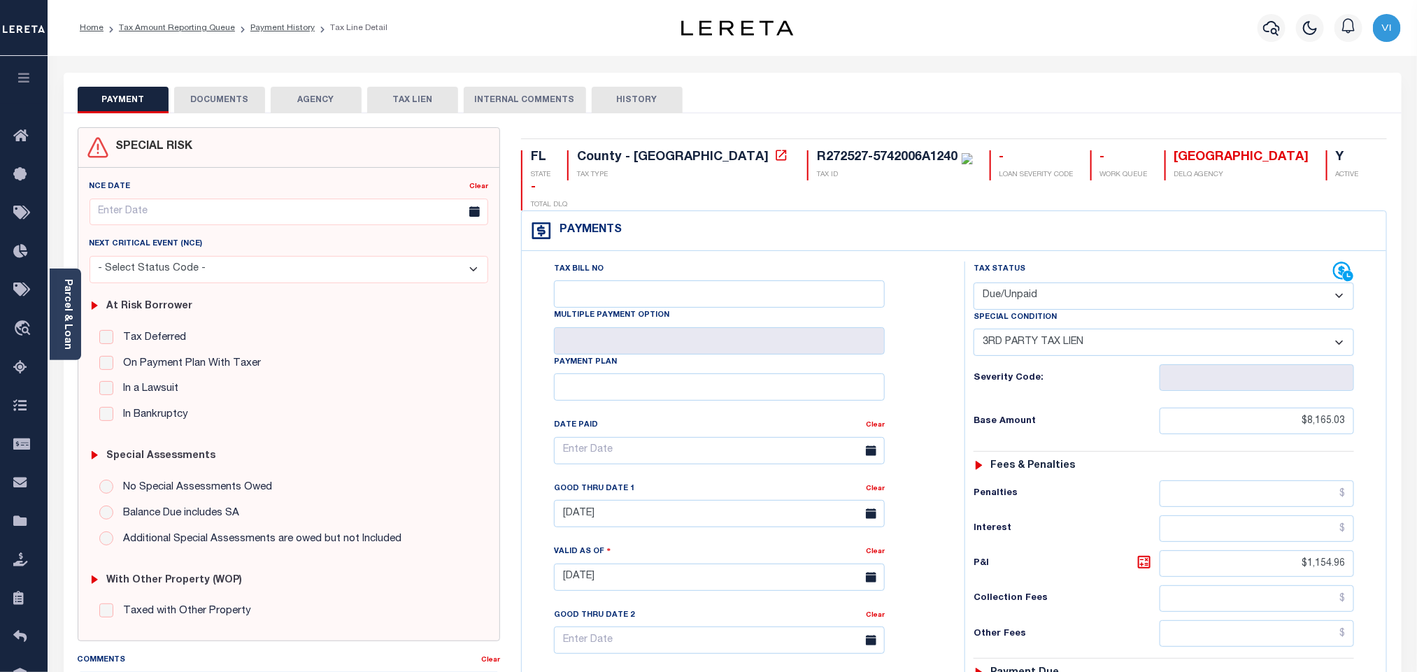
click at [225, 110] on button "DOCUMENTS" at bounding box center [219, 100] width 91 height 27
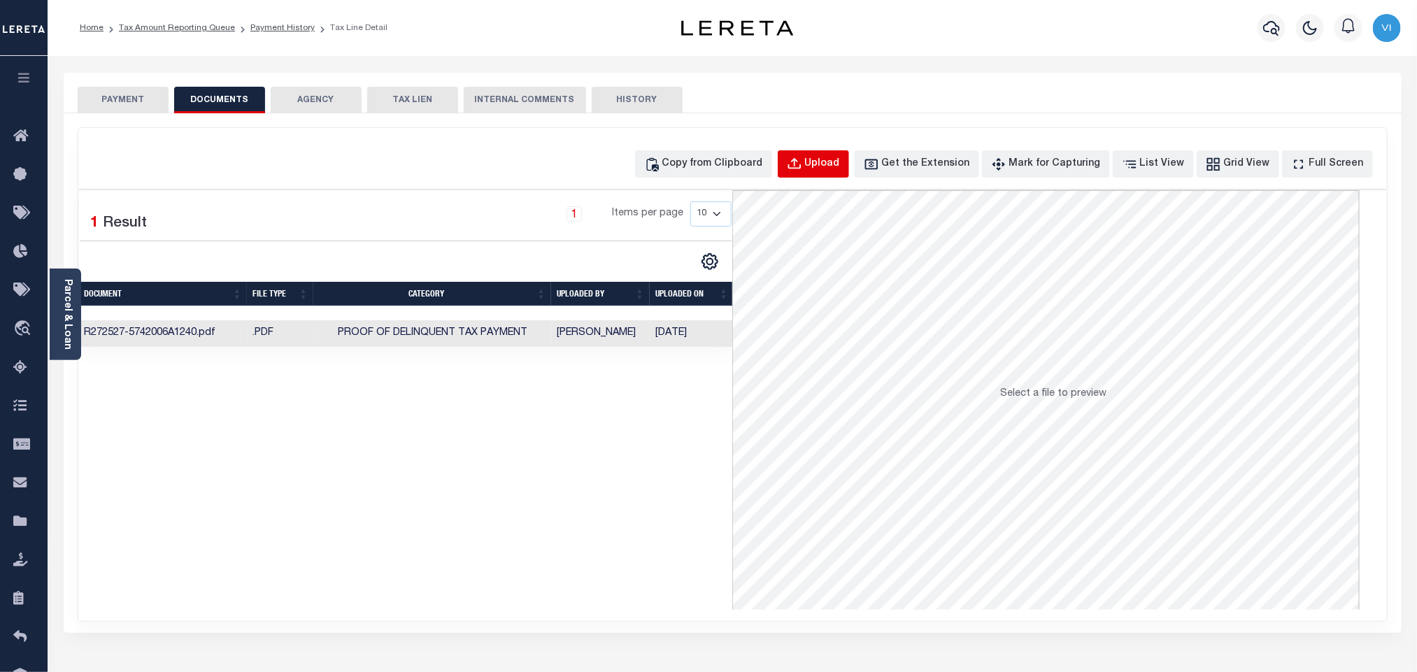
click at [818, 174] on button "Upload" at bounding box center [813, 163] width 71 height 27
select select "POP"
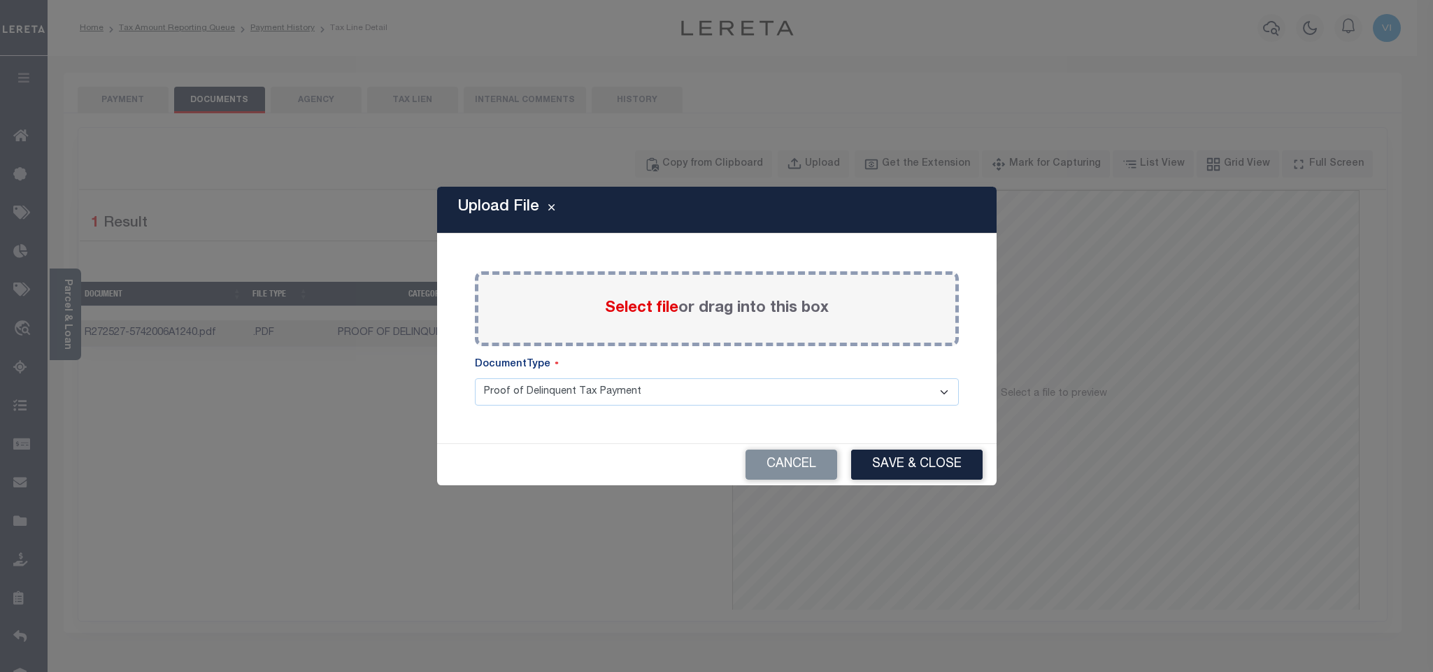
click at [650, 305] on span "Select file" at bounding box center [641, 308] width 73 height 15
click at [0, 0] on input "Select file or drag into this box" at bounding box center [0, 0] width 0 height 0
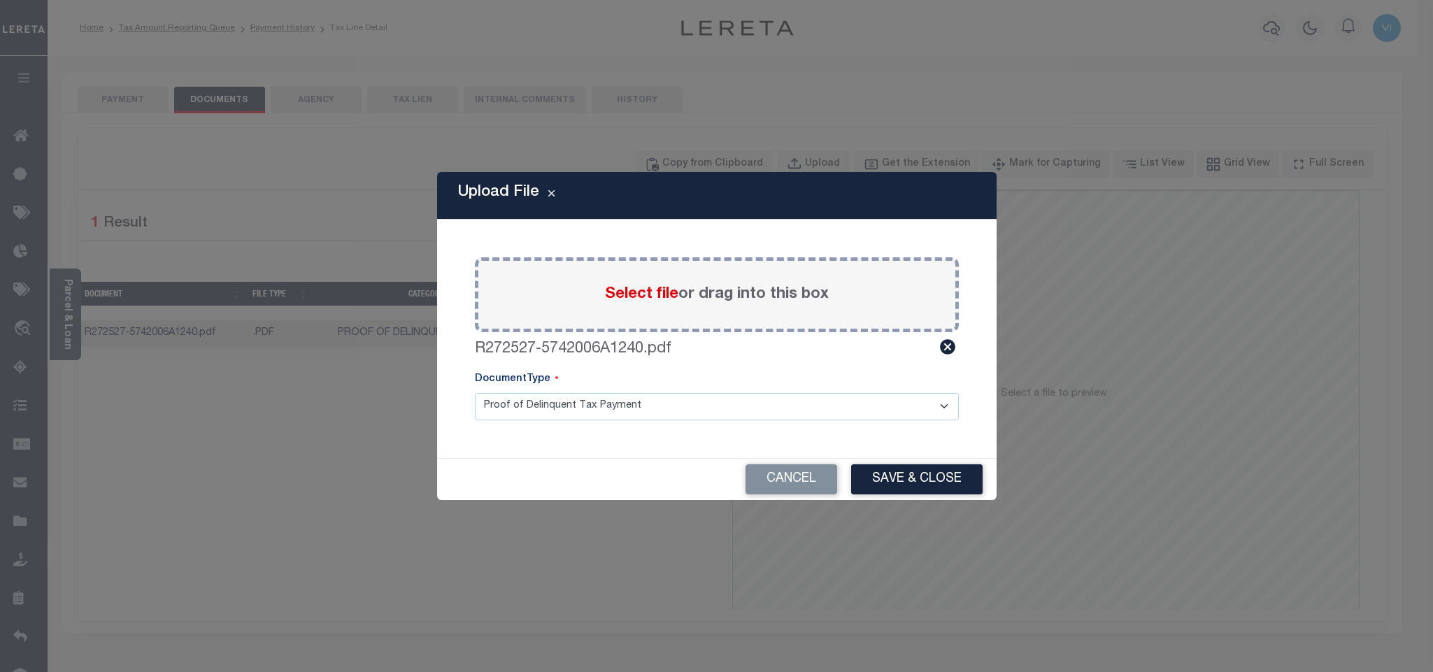
click at [519, 409] on select "Proof of Delinquent Tax Payment" at bounding box center [717, 406] width 484 height 27
click at [475, 393] on select "Proof of Delinquent Tax Payment" at bounding box center [717, 406] width 484 height 27
click at [936, 489] on button "Save & Close" at bounding box center [916, 479] width 131 height 30
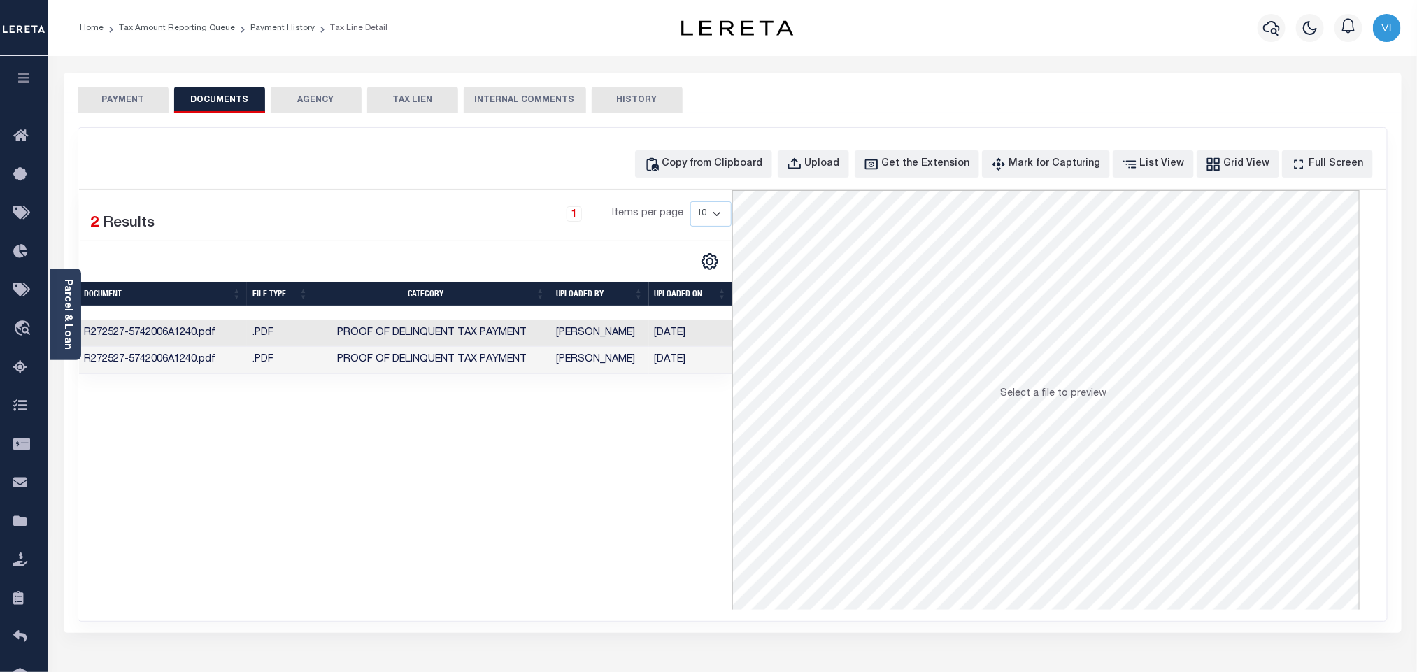
click at [149, 107] on button "PAYMENT" at bounding box center [123, 100] width 91 height 27
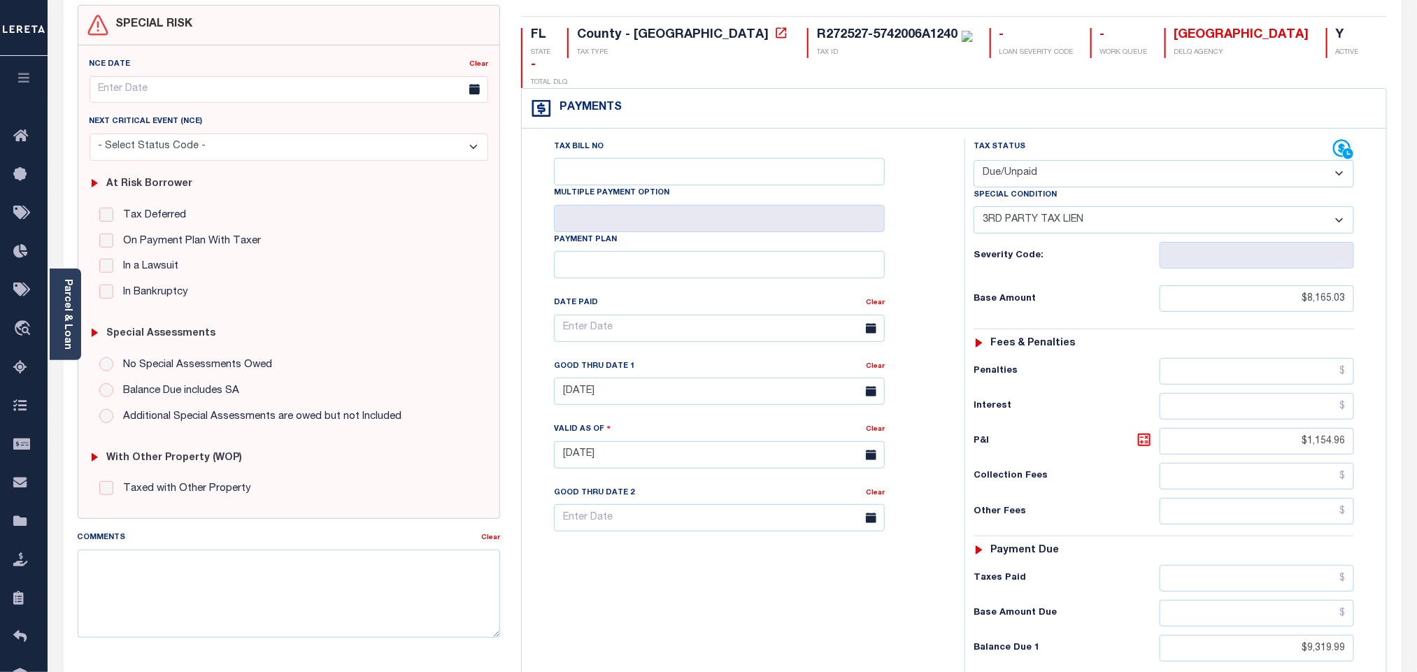
scroll to position [315, 0]
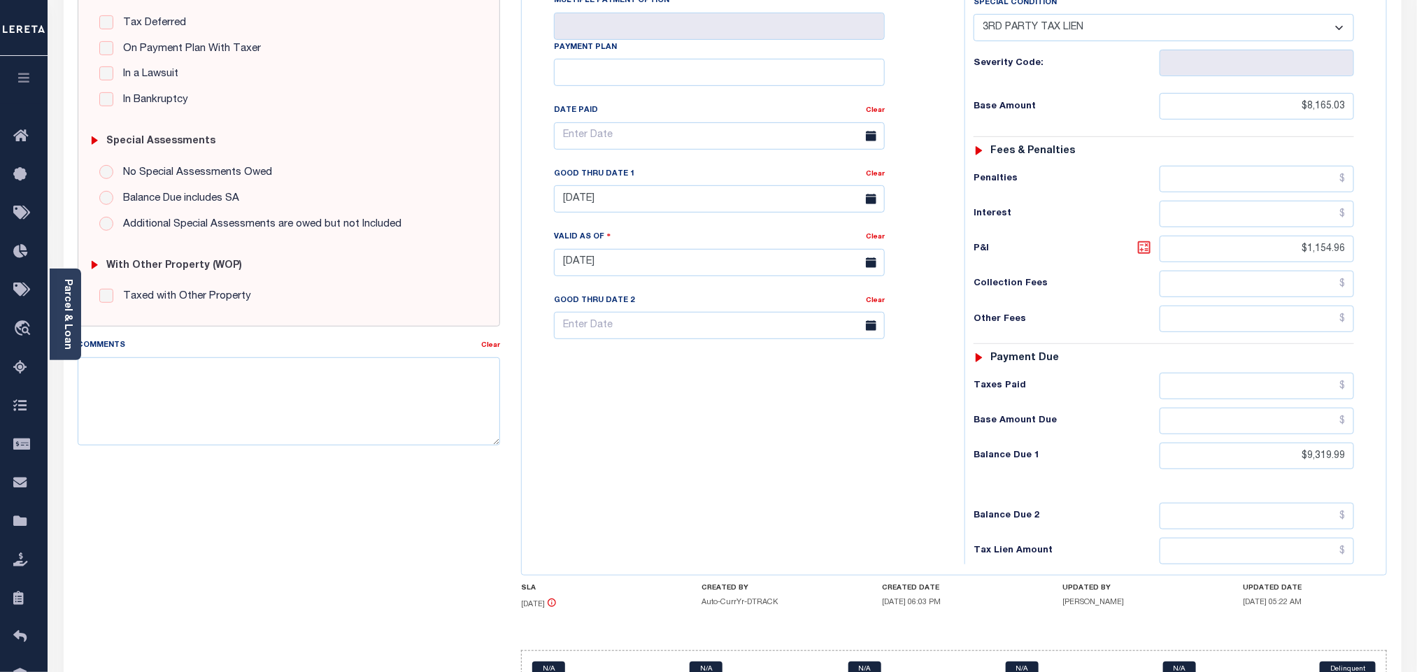
click at [1142, 239] on icon at bounding box center [1144, 247] width 17 height 17
click at [601, 185] on input "08/29/2025" at bounding box center [719, 198] width 331 height 27
click at [722, 368] on span "31" at bounding box center [723, 365] width 27 height 27
type input "10/31/2025"
type input "10/06/2025"
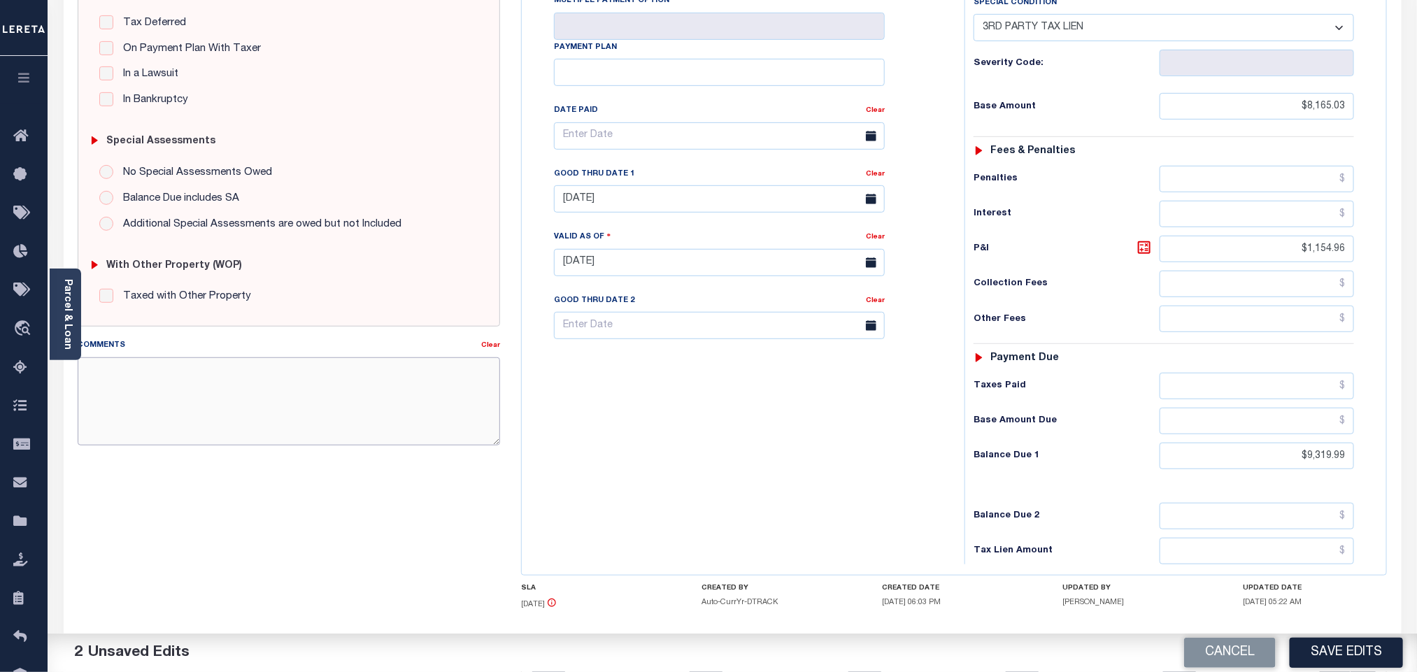
click at [322, 413] on textarea "Comments" at bounding box center [289, 401] width 422 height 88
paste textarea "Face Amt 8,870.23 Bid % 0.25 Bidder 578597 Certificate #5066 Issued Year 2025"
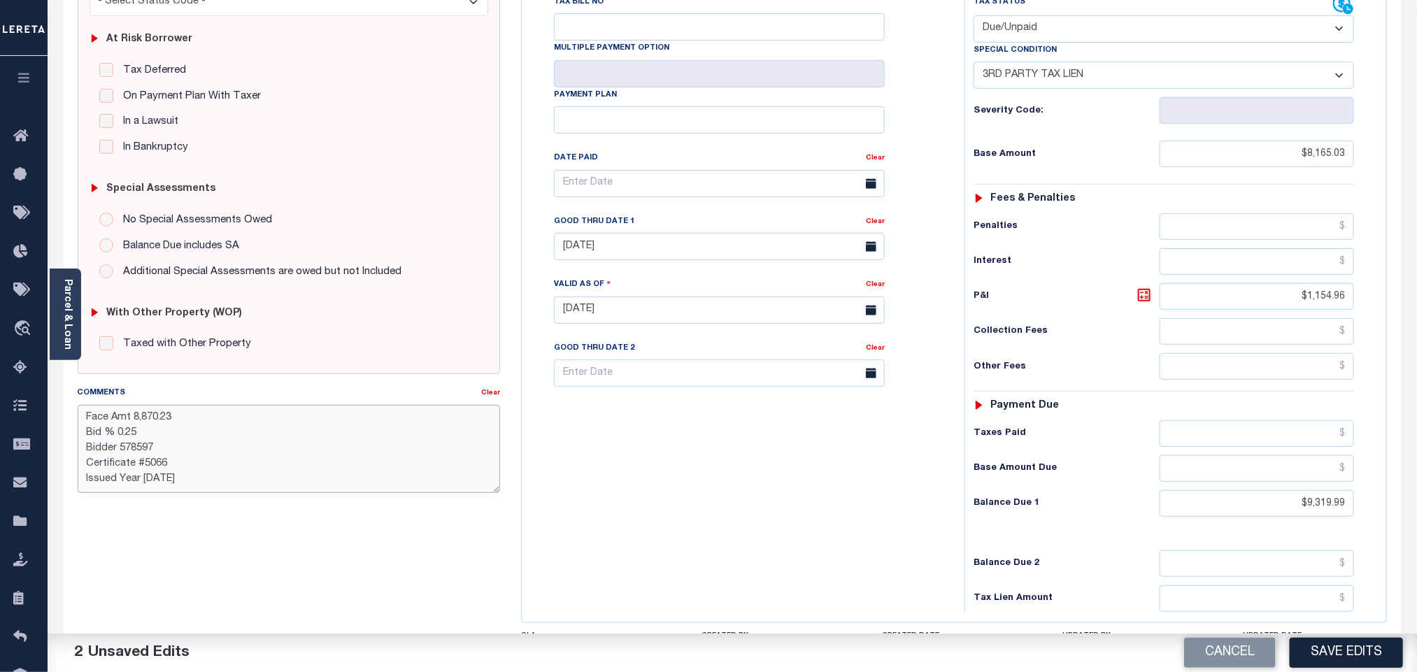
scroll to position [366, 0]
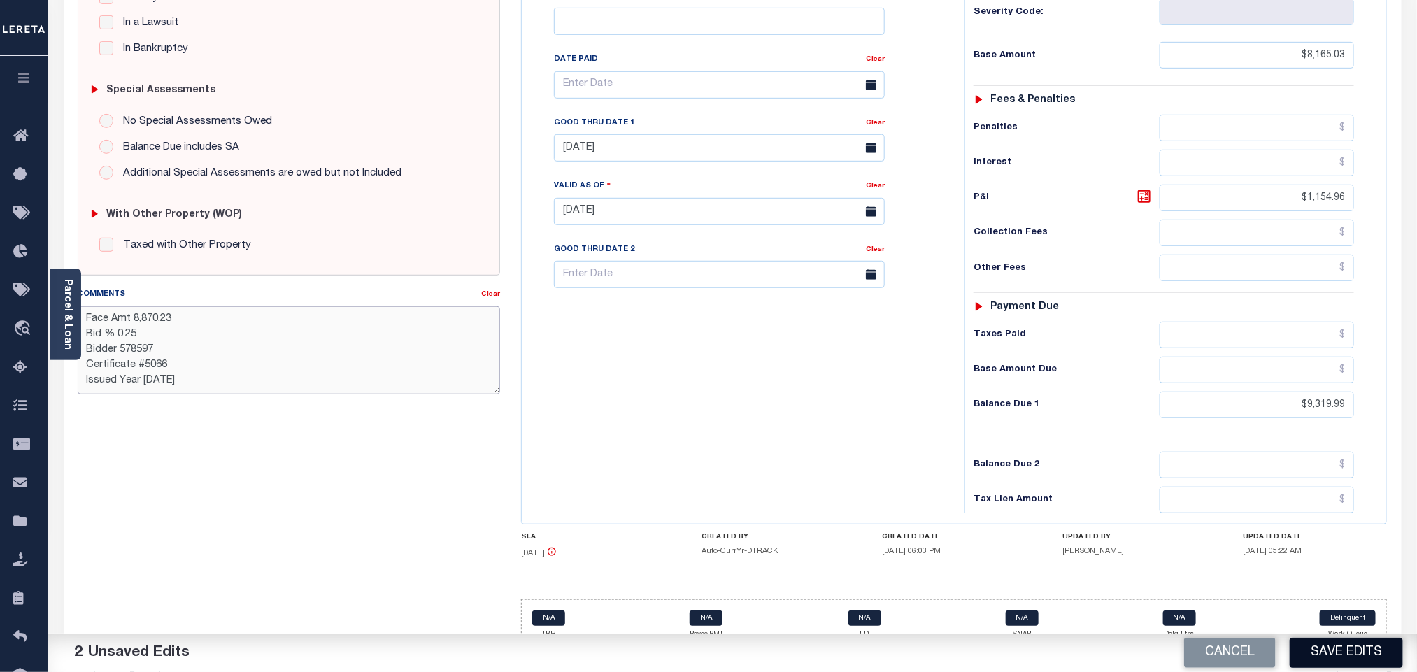
type textarea "Face Amt 8,870.23 Bid % 0.25 Bidder 578597 Certificate #5066 Issued Year 2025"
click at [1331, 664] on button "Save Edits" at bounding box center [1345, 653] width 113 height 30
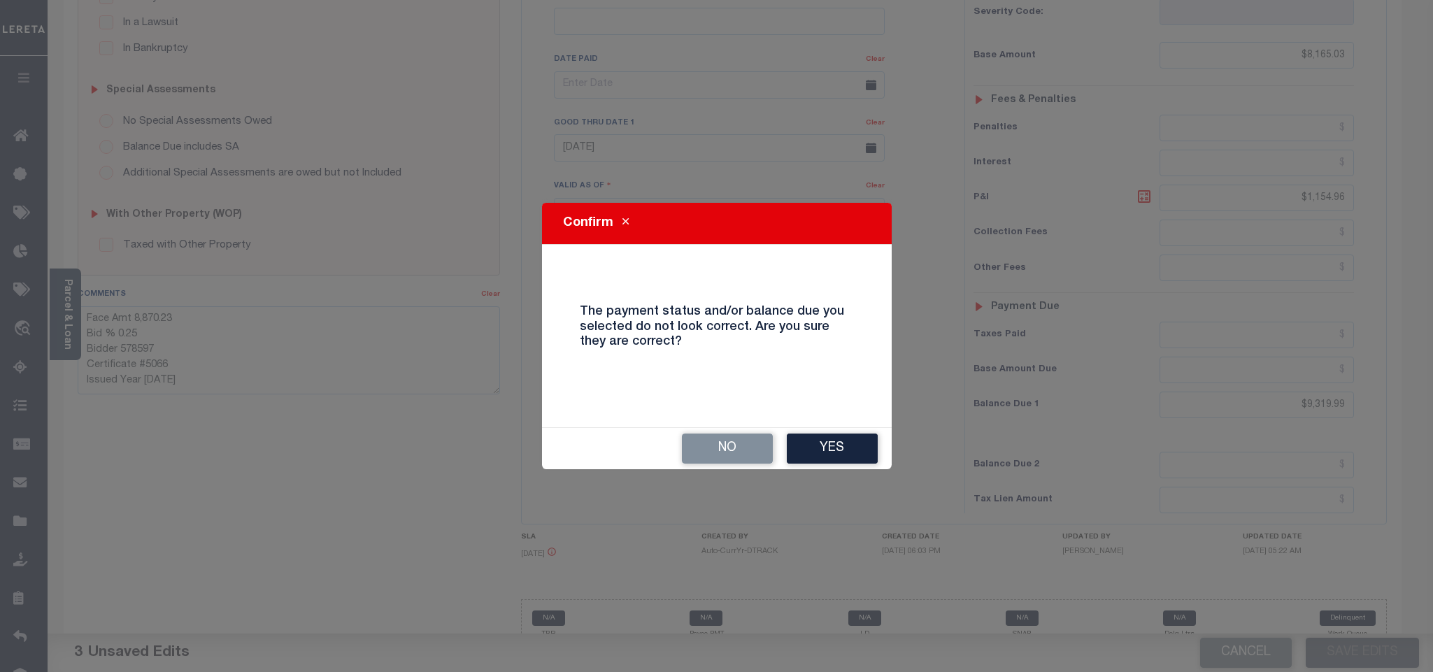
click at [848, 466] on div "No Yes" at bounding box center [717, 448] width 350 height 41
click at [835, 449] on button "Yes" at bounding box center [832, 449] width 91 height 30
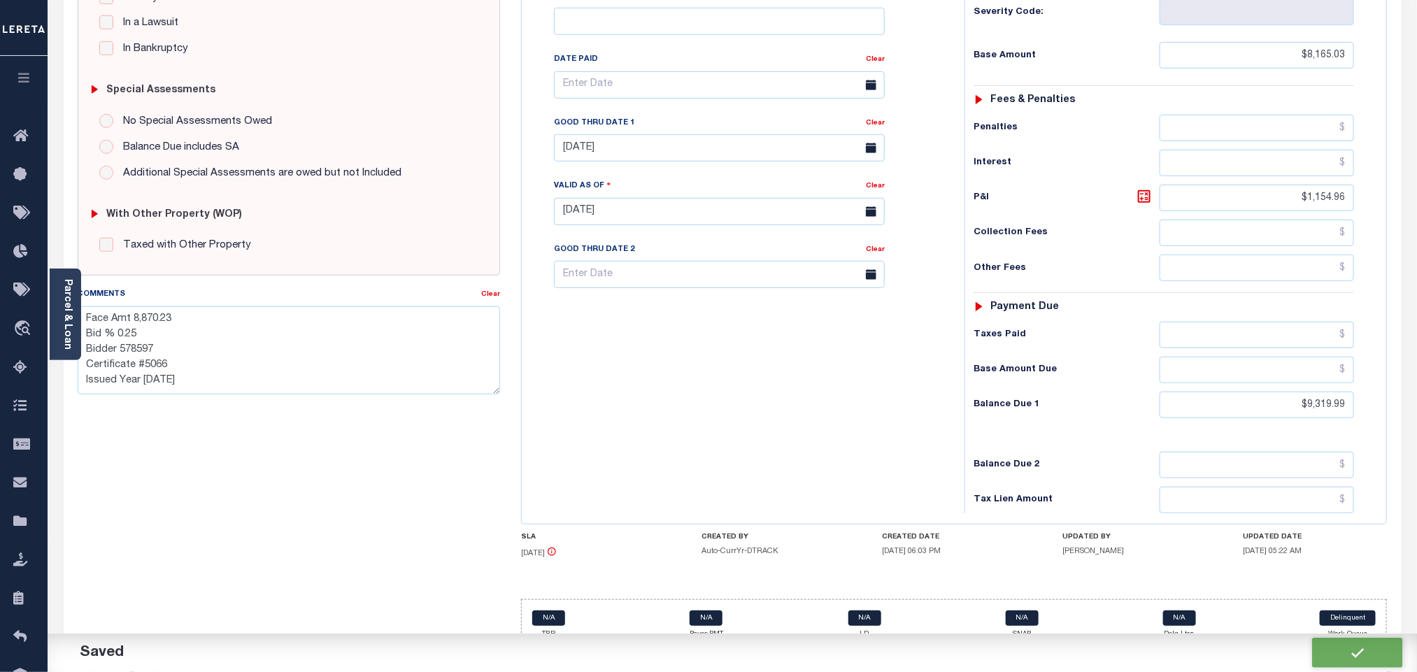
checkbox input "false"
type textarea "Face Amt 8,870.23 Bid % 0.25 Bidder 578597 Certificate #5066 Issued Year 2025"
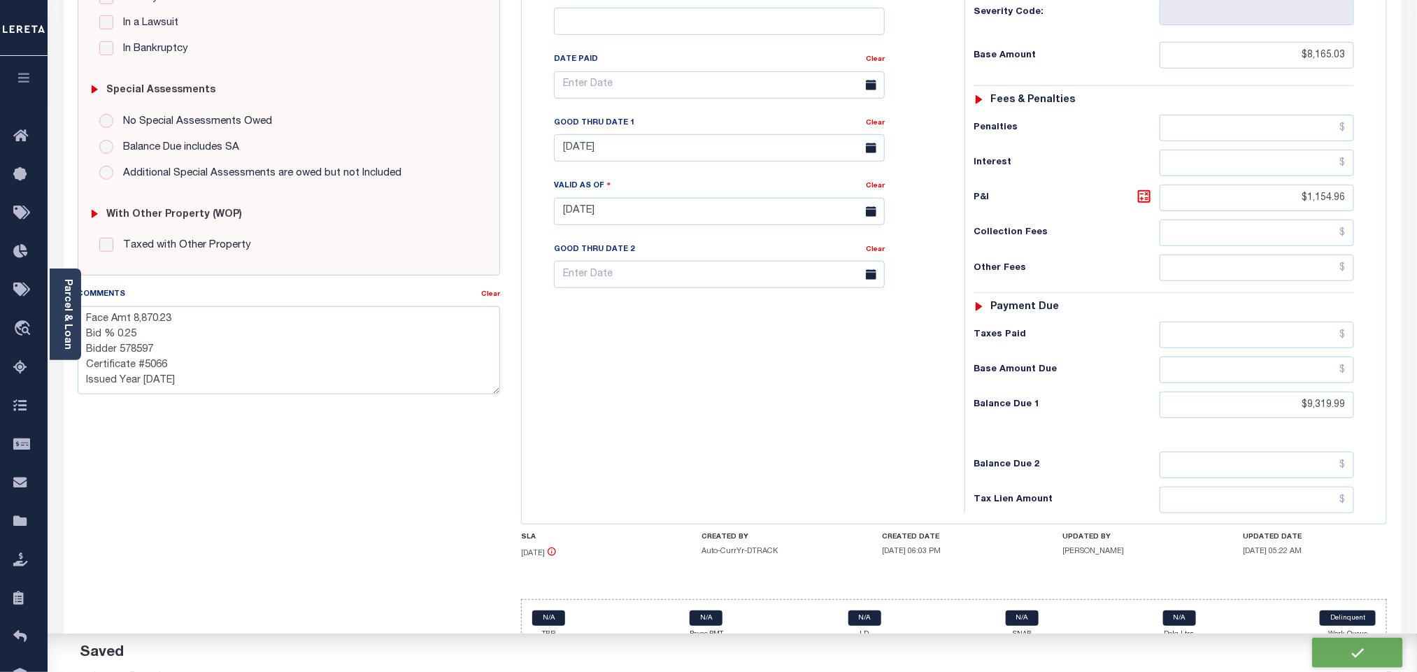
type input "0"
type input "$8,165.03"
type input "$1,154.96"
type input "$9,319.99"
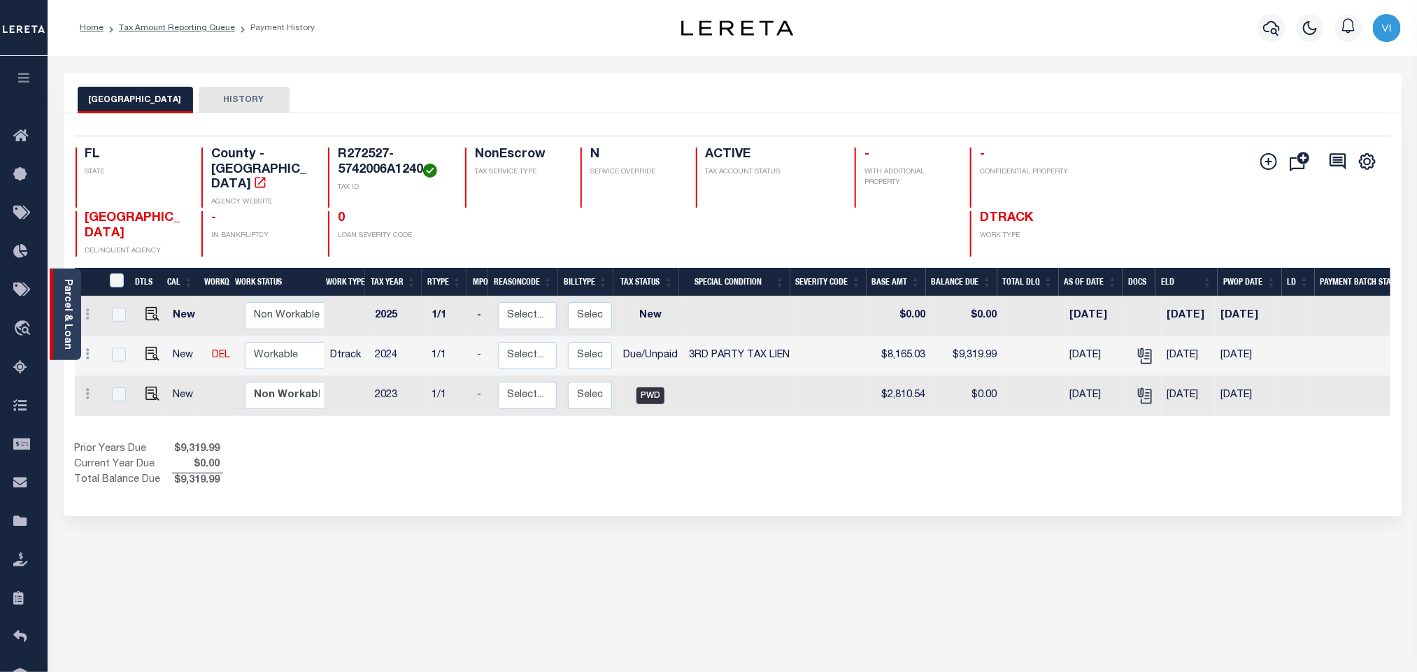
click at [74, 322] on div "Parcel & Loan" at bounding box center [65, 315] width 31 height 92
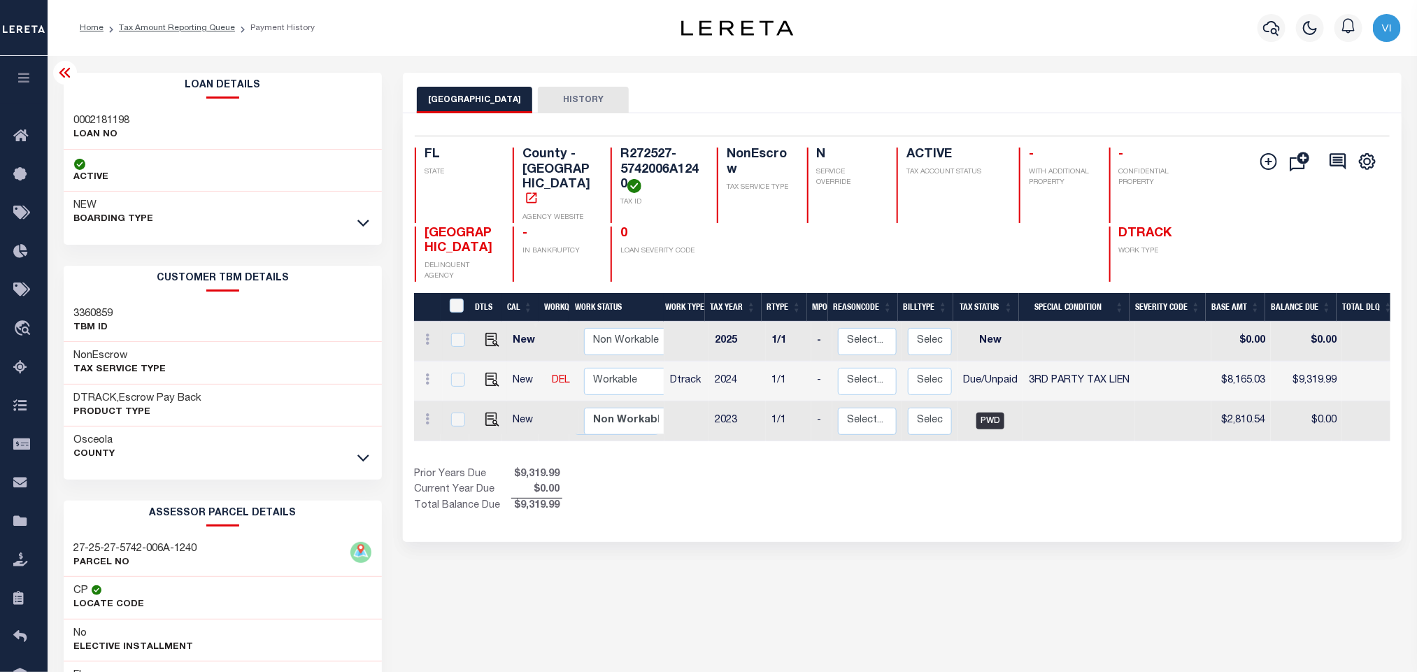
click at [74, 126] on h3 "0002181198" at bounding box center [102, 121] width 56 height 14
copy h3 "0002181198"
drag, startPoint x: 625, startPoint y: 185, endPoint x: 619, endPoint y: 164, distance: 21.9
click at [619, 164] on div "R272527-5742006A1240 TAX ID" at bounding box center [655, 186] width 90 height 76
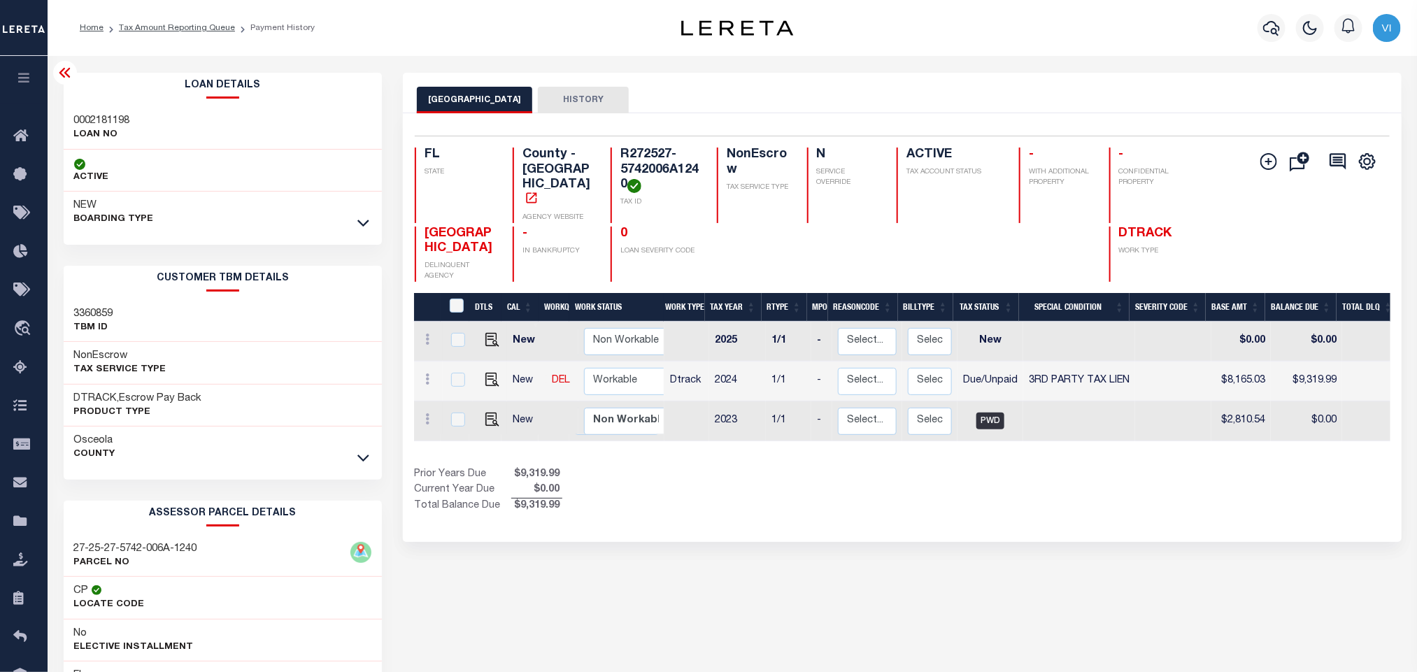
drag, startPoint x: 619, startPoint y: 159, endPoint x: 623, endPoint y: 183, distance: 23.5
click at [619, 158] on div "R272527-5742006A1240 TAX ID" at bounding box center [655, 186] width 90 height 76
drag, startPoint x: 626, startPoint y: 187, endPoint x: 615, endPoint y: 157, distance: 31.8
click at [615, 157] on div "R272527-5742006A1240 TAX ID" at bounding box center [655, 186] width 90 height 76
copy h4 "R272527-5742006A1240"
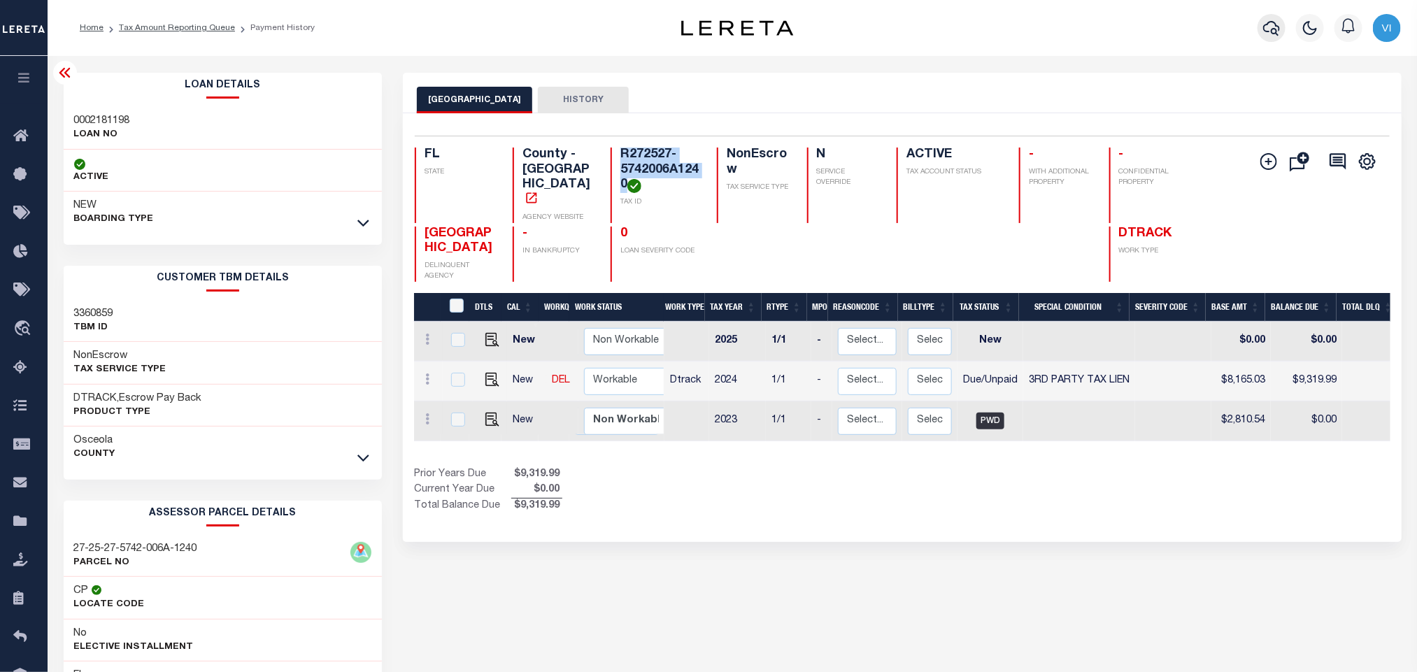
click at [1282, 36] on button "button" at bounding box center [1271, 28] width 28 height 28
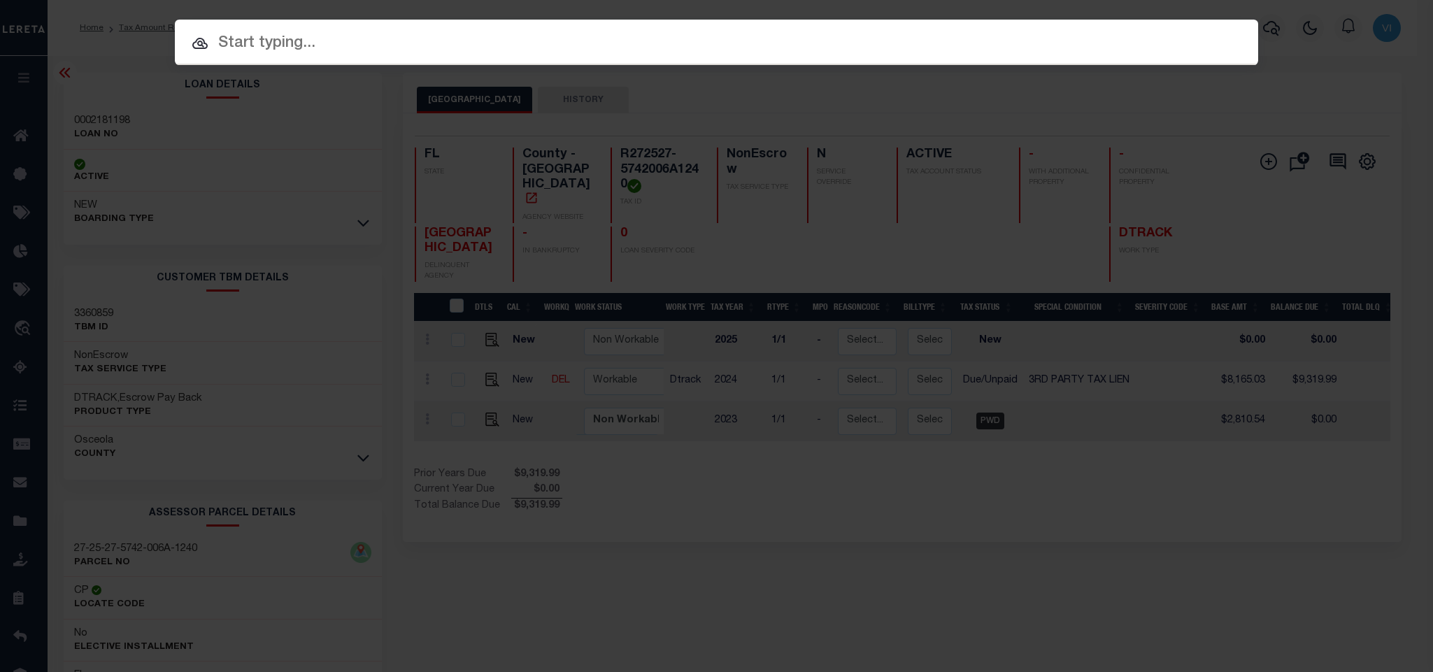
click at [1184, 36] on input "text" at bounding box center [716, 43] width 1083 height 24
paste input "30320241082"
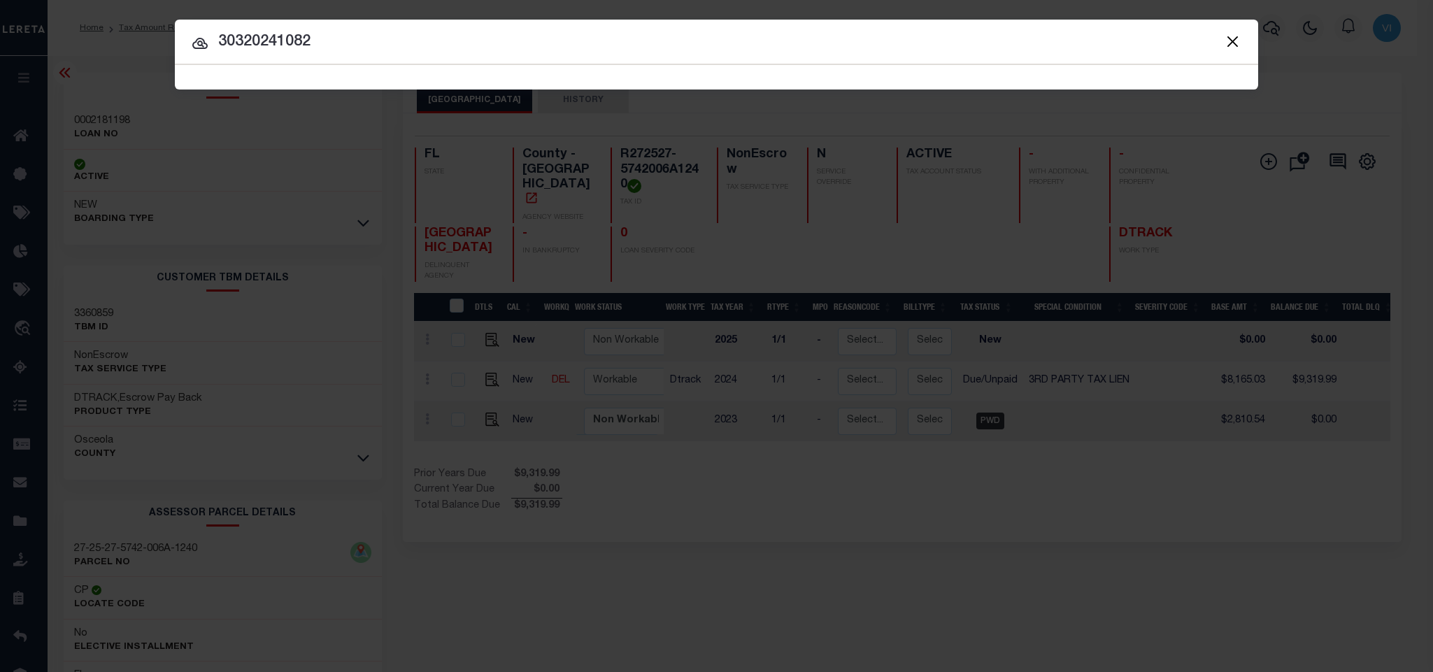
type input "30320241082"
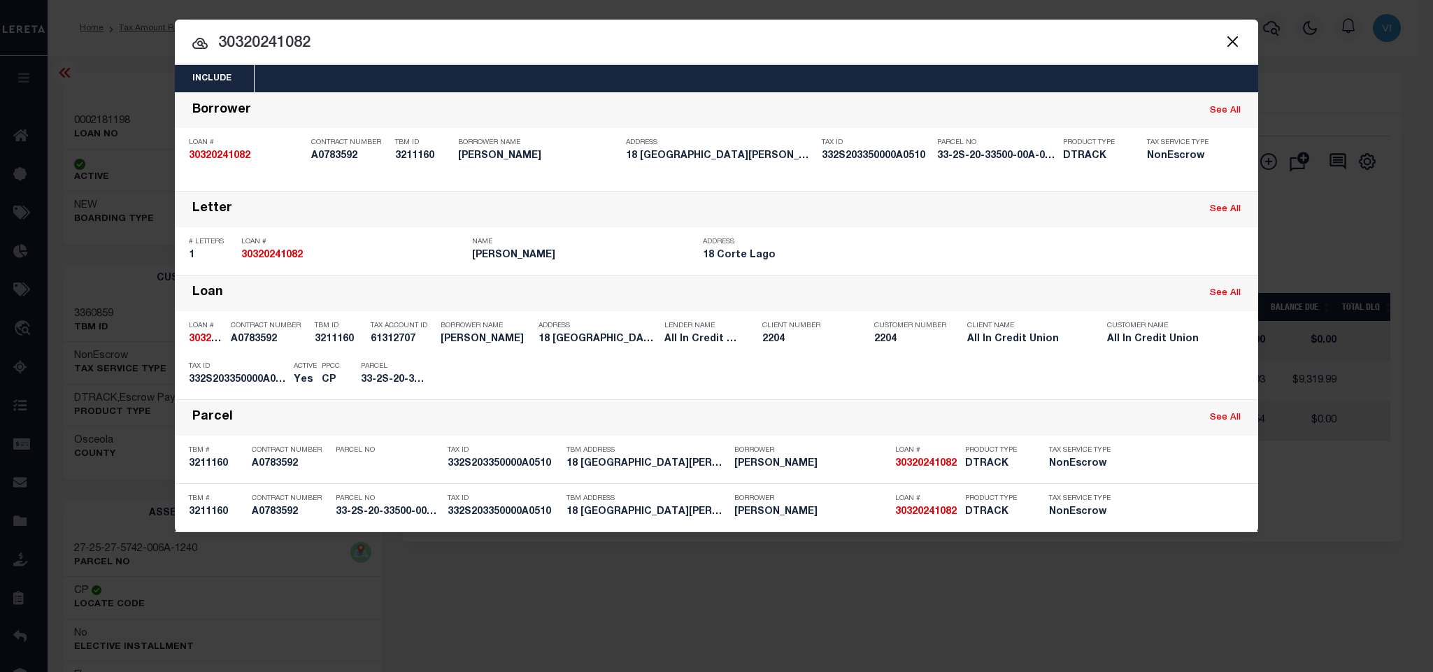
click at [546, 76] on div "Include Loans TBM Customers Borrowers Payments (Lender Non-Disb) Payments (Lend…" at bounding box center [716, 78] width 1083 height 27
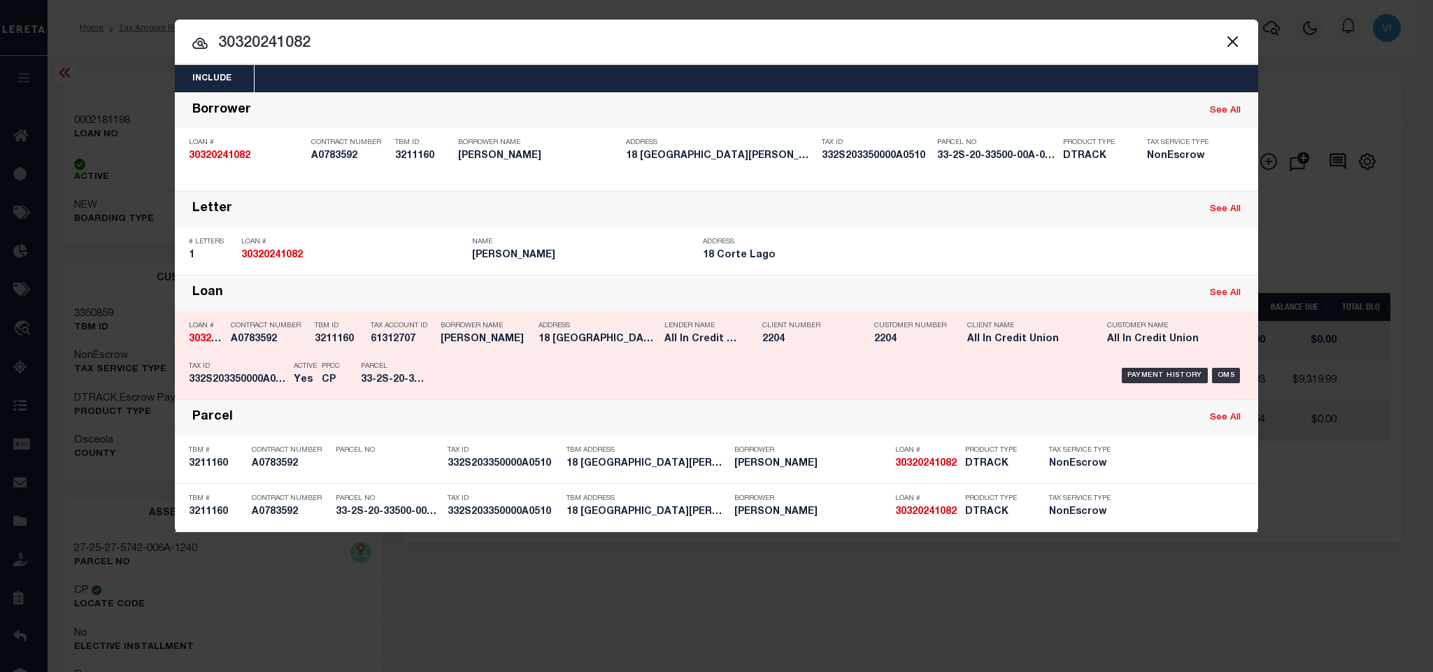
click at [474, 370] on div "Payment History OMS" at bounding box center [844, 375] width 799 height 41
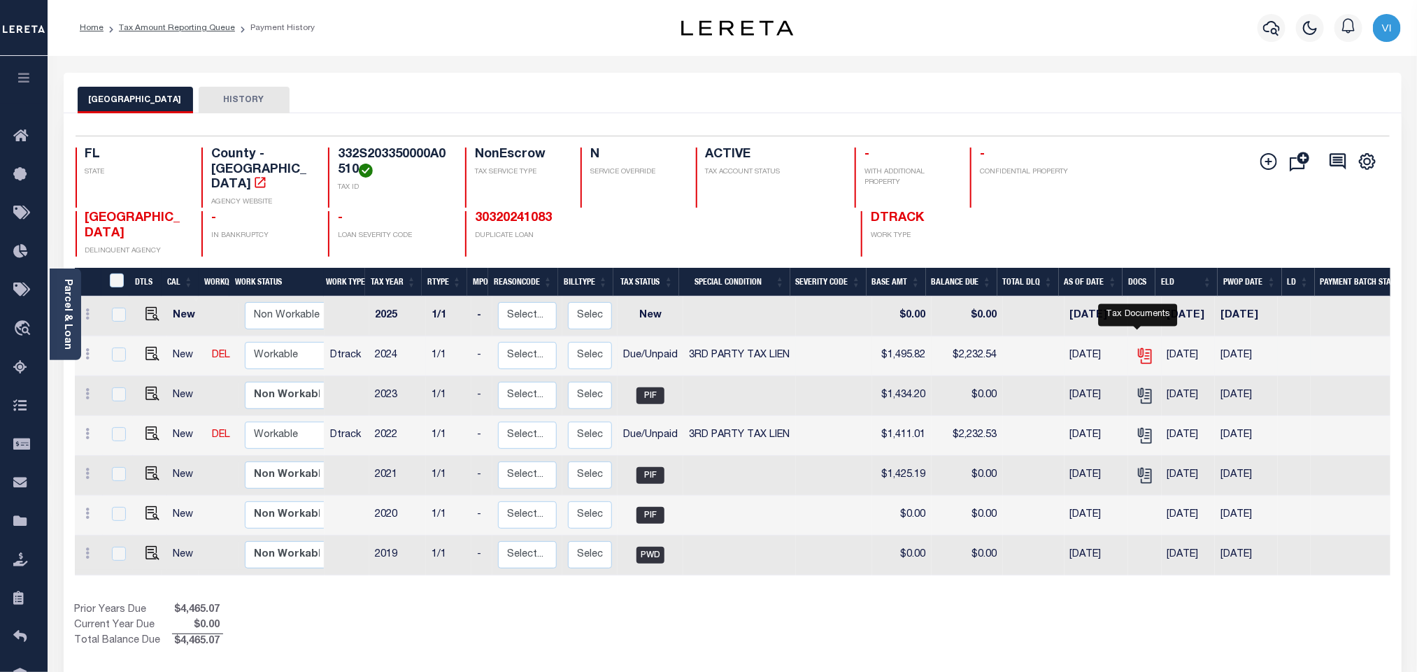
click at [1143, 351] on icon "" at bounding box center [1145, 356] width 10 height 15
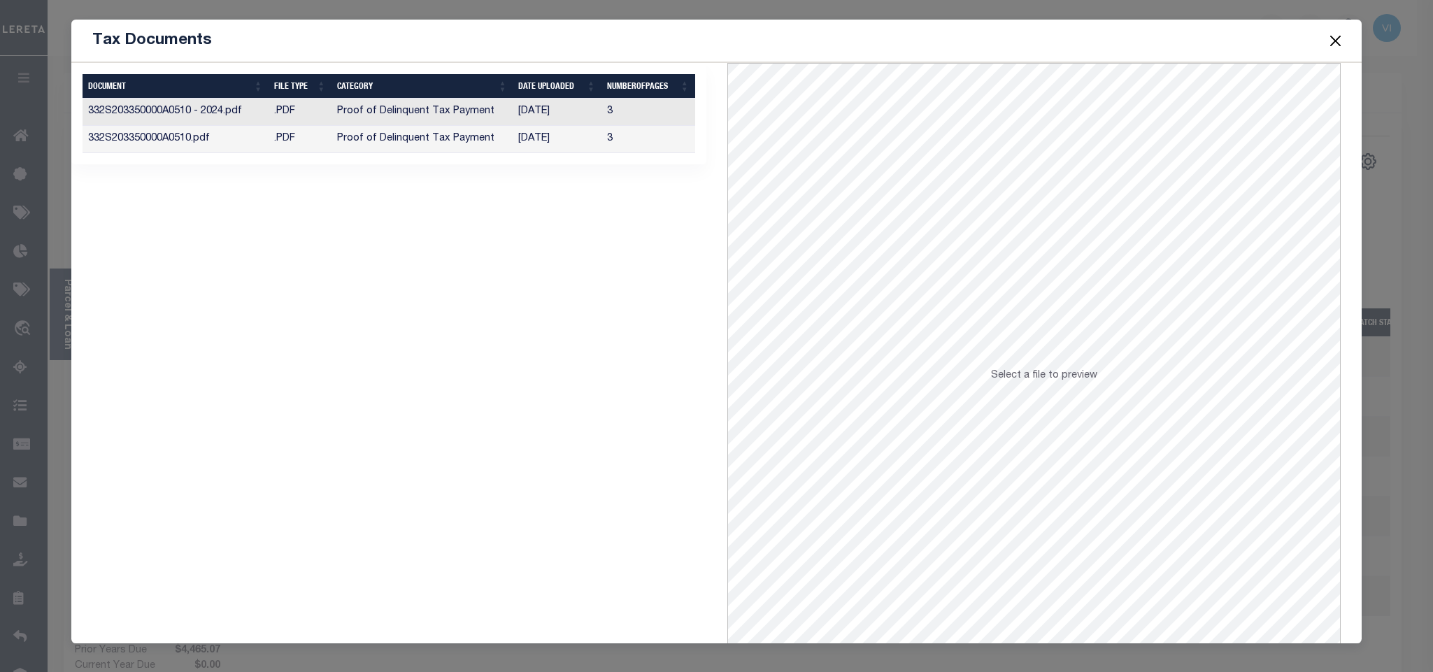
click at [409, 141] on td "Proof of Delinquent Tax Payment" at bounding box center [421, 139] width 181 height 27
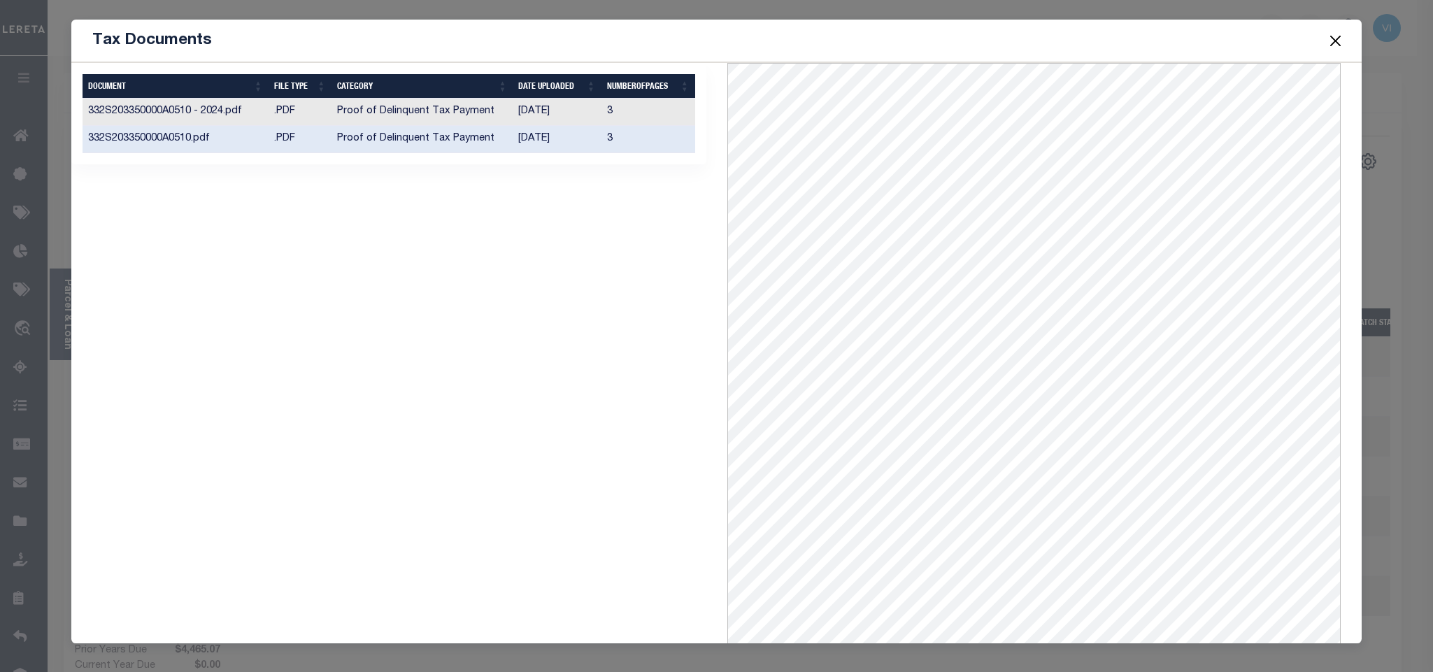
click at [1337, 43] on button "Close" at bounding box center [1335, 40] width 18 height 18
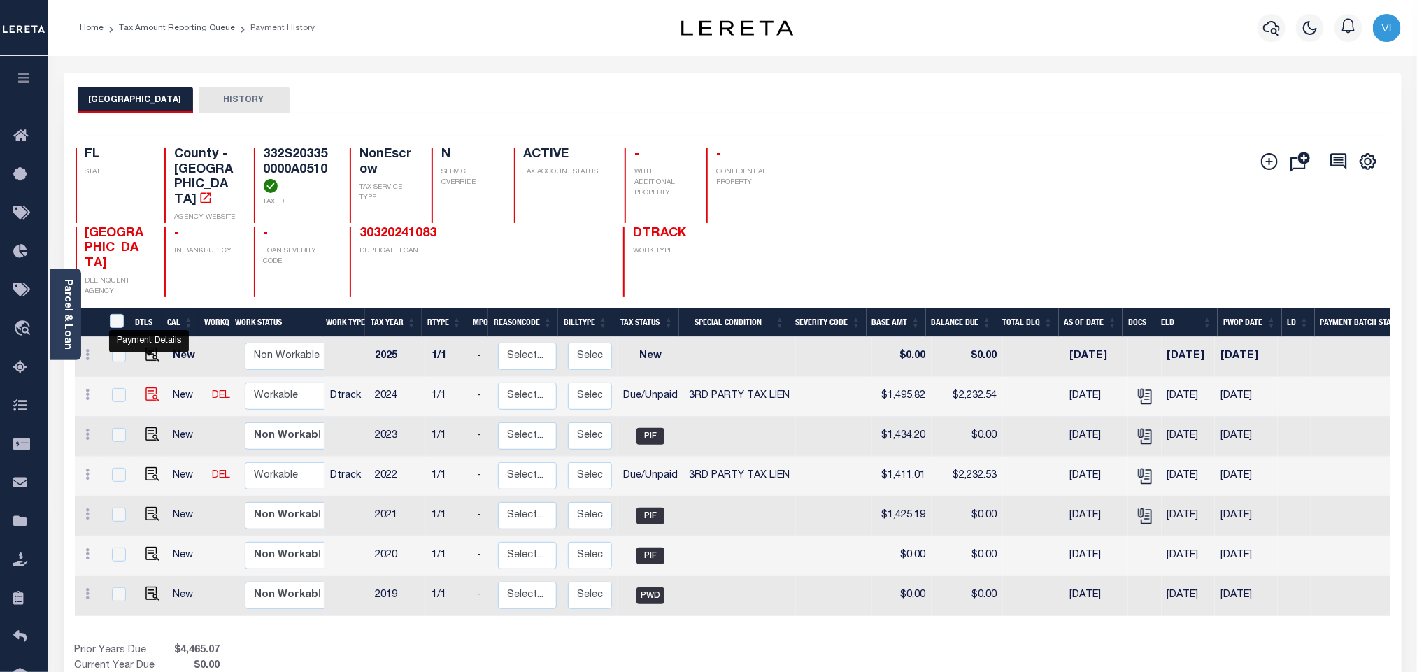
click at [150, 387] on img "" at bounding box center [152, 394] width 14 height 14
checkbox input "true"
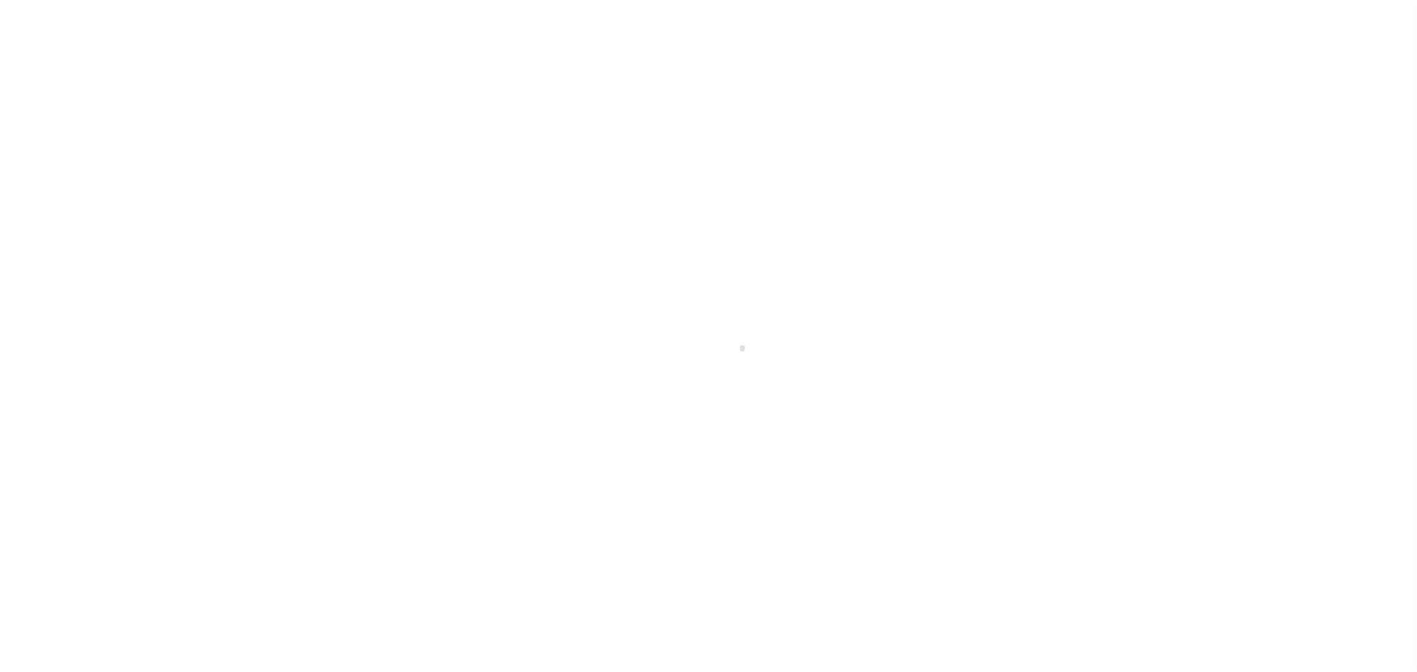
select select "DUE"
select select "20"
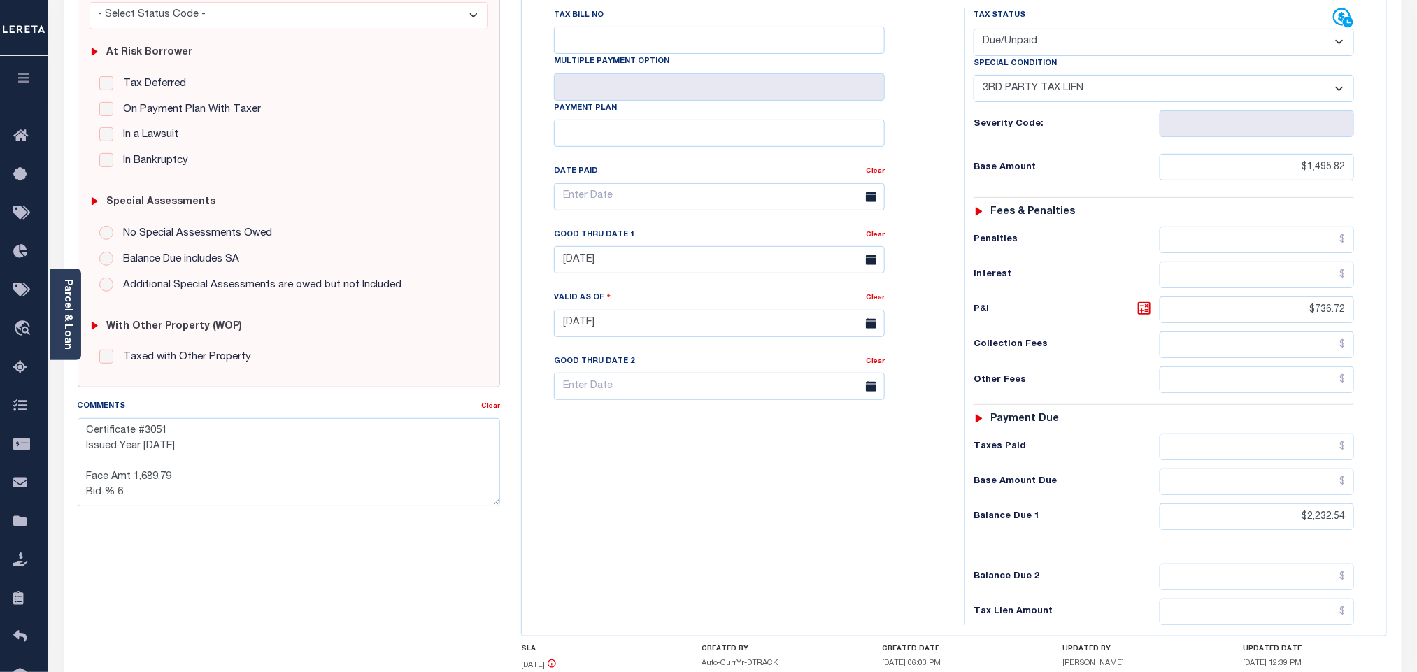
scroll to position [315, 0]
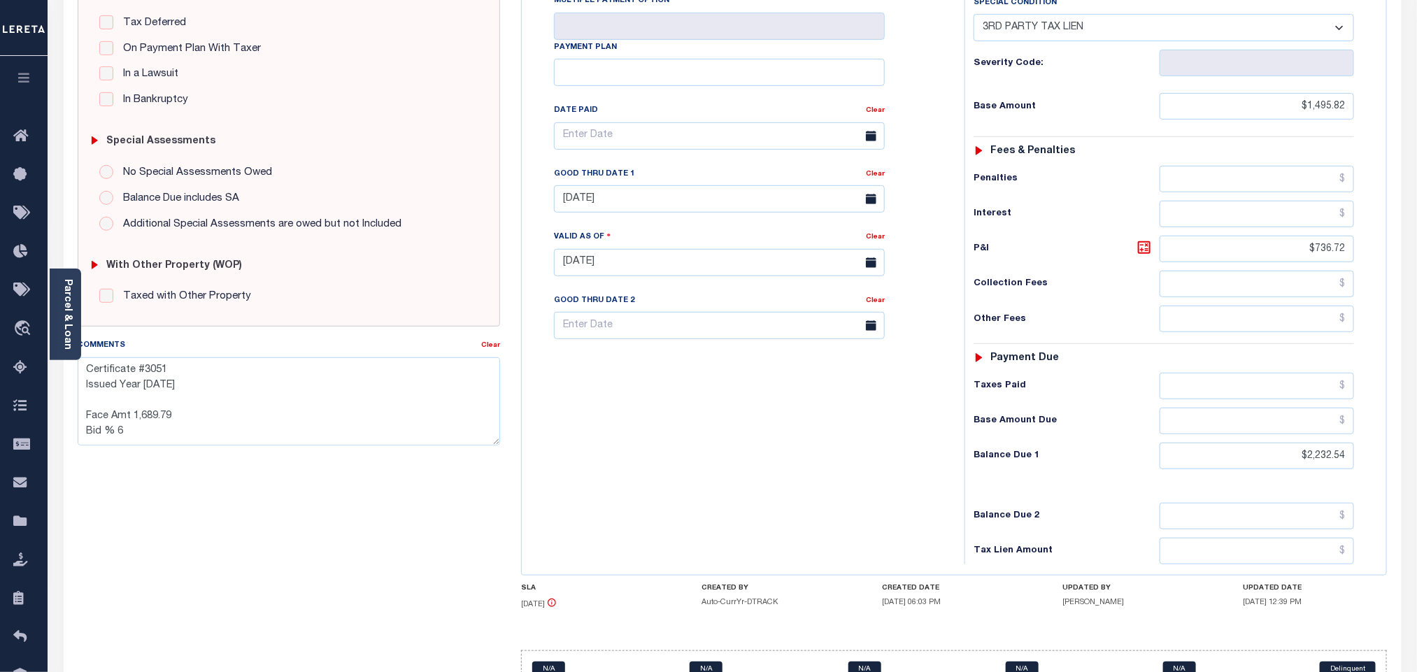
click at [774, 485] on div "Tax Bill No Multiple Payment Option Payment Plan Clear" at bounding box center [739, 255] width 429 height 617
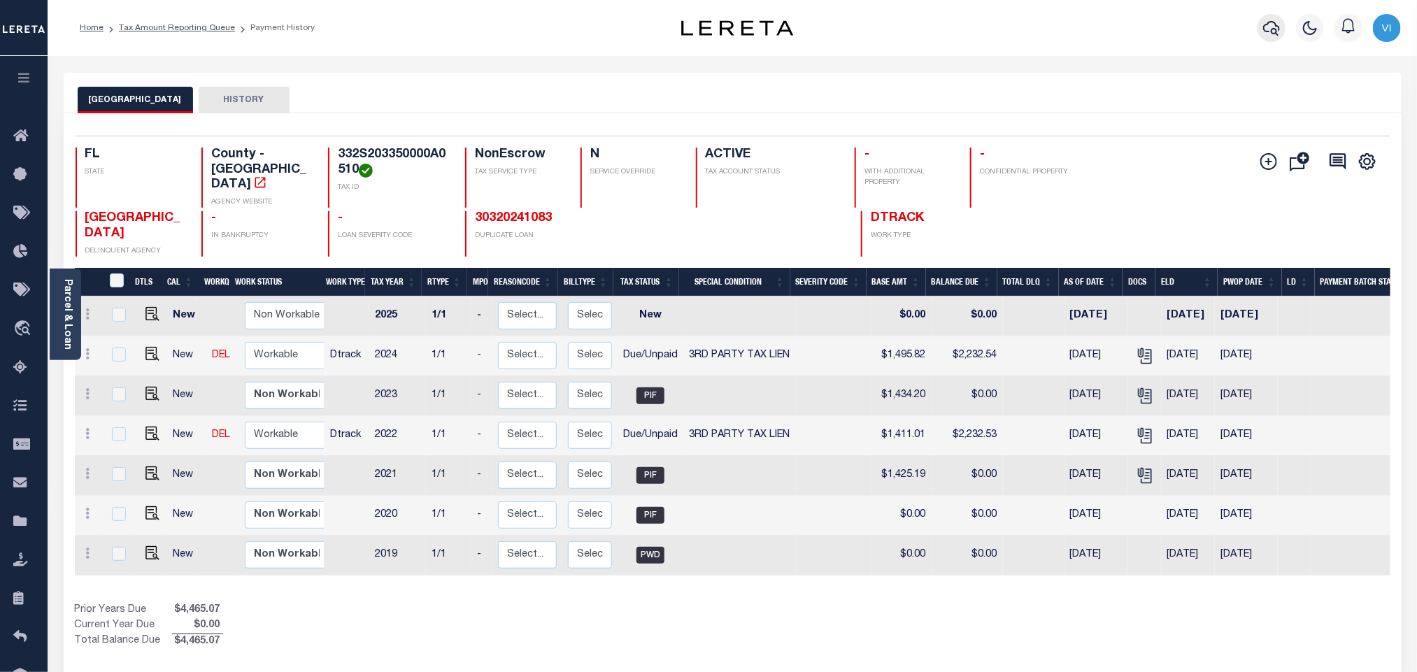
click at [1259, 31] on button "button" at bounding box center [1271, 28] width 28 height 28
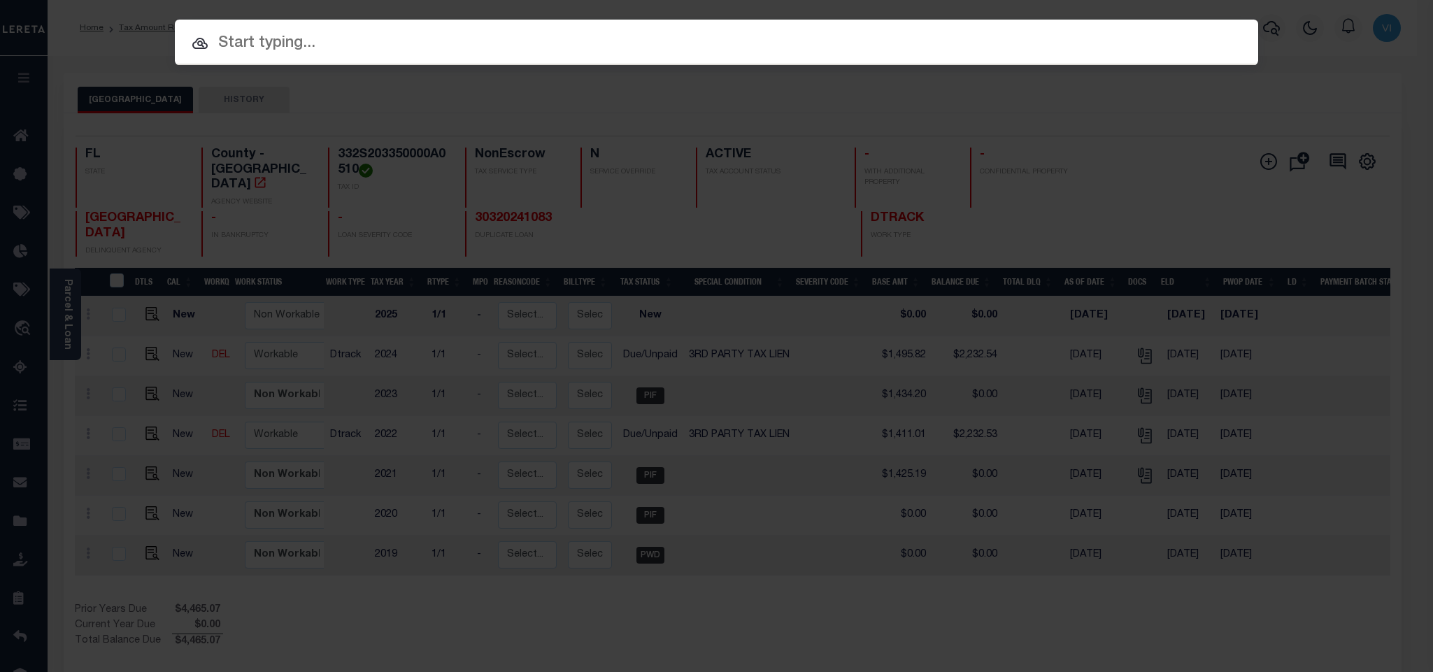
click at [1198, 41] on input "text" at bounding box center [716, 43] width 1083 height 24
paste input "714503351"
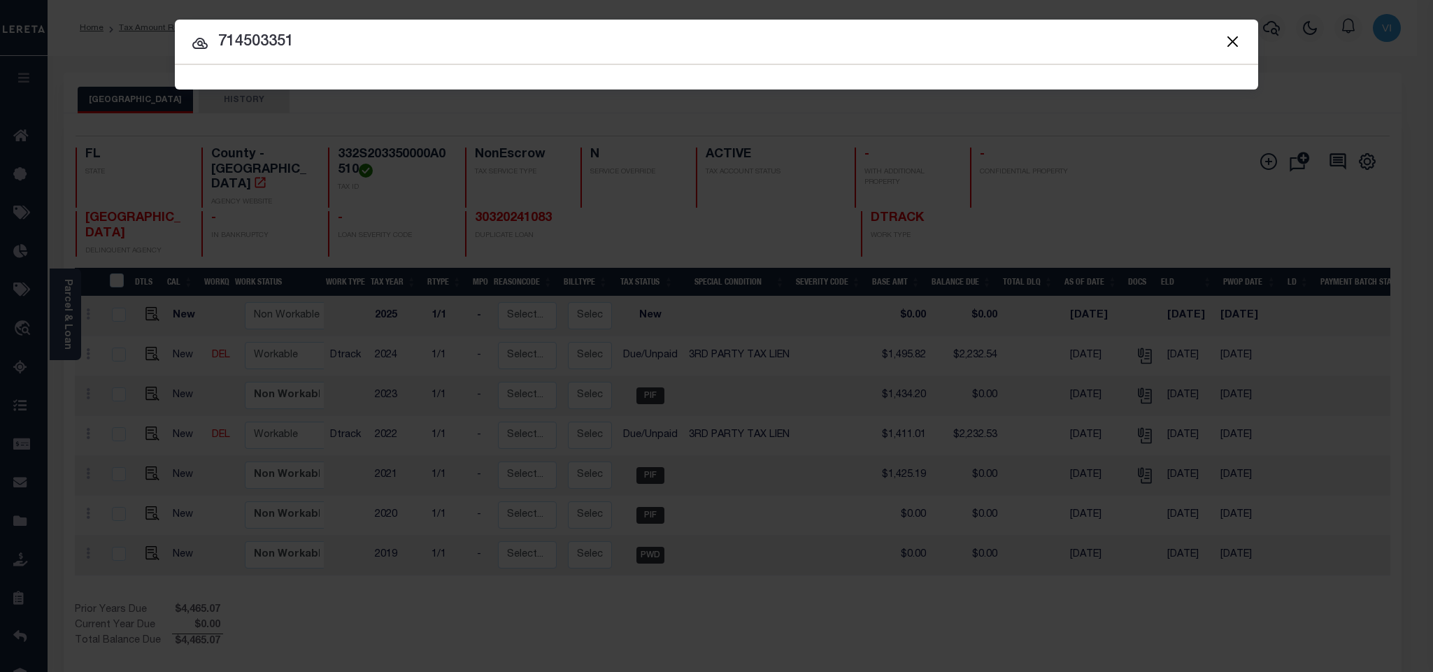
type input "714503351"
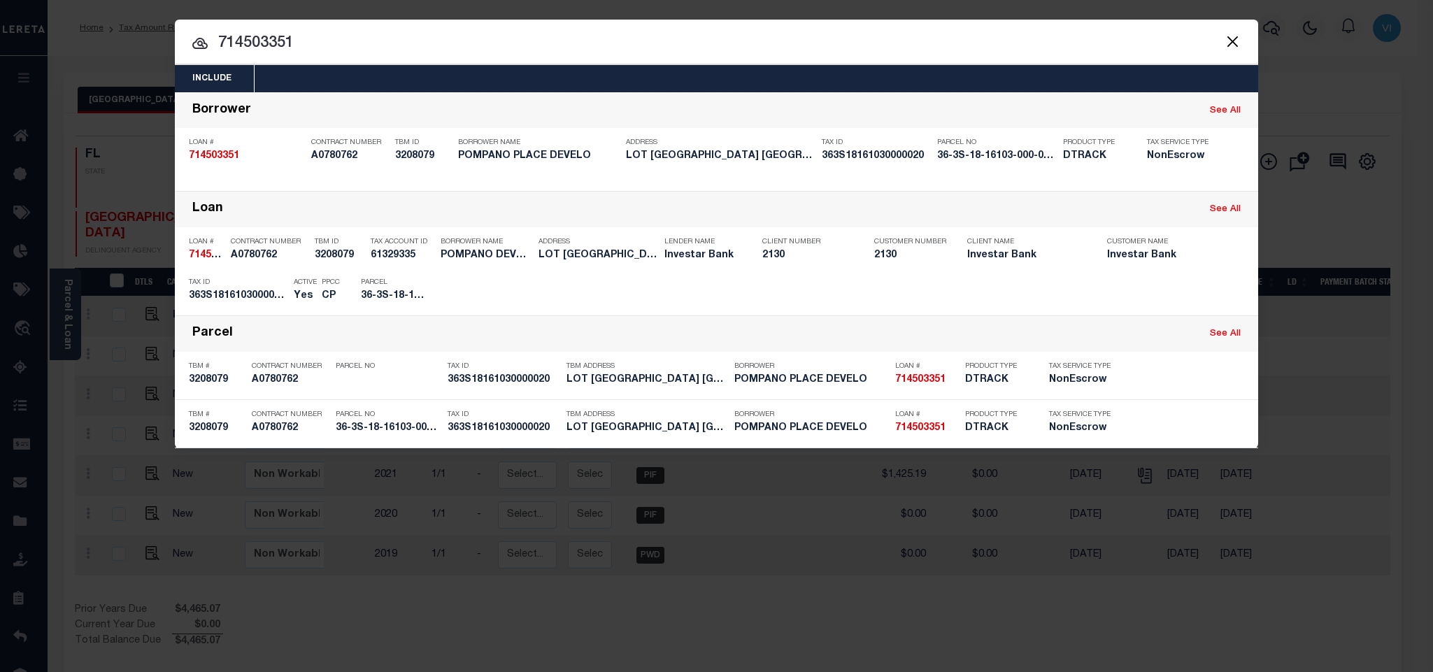
click at [502, 83] on div "Include Loans TBM Customers Borrowers Payments (Lender Non-Disb) Payments (Lend…" at bounding box center [716, 78] width 1083 height 27
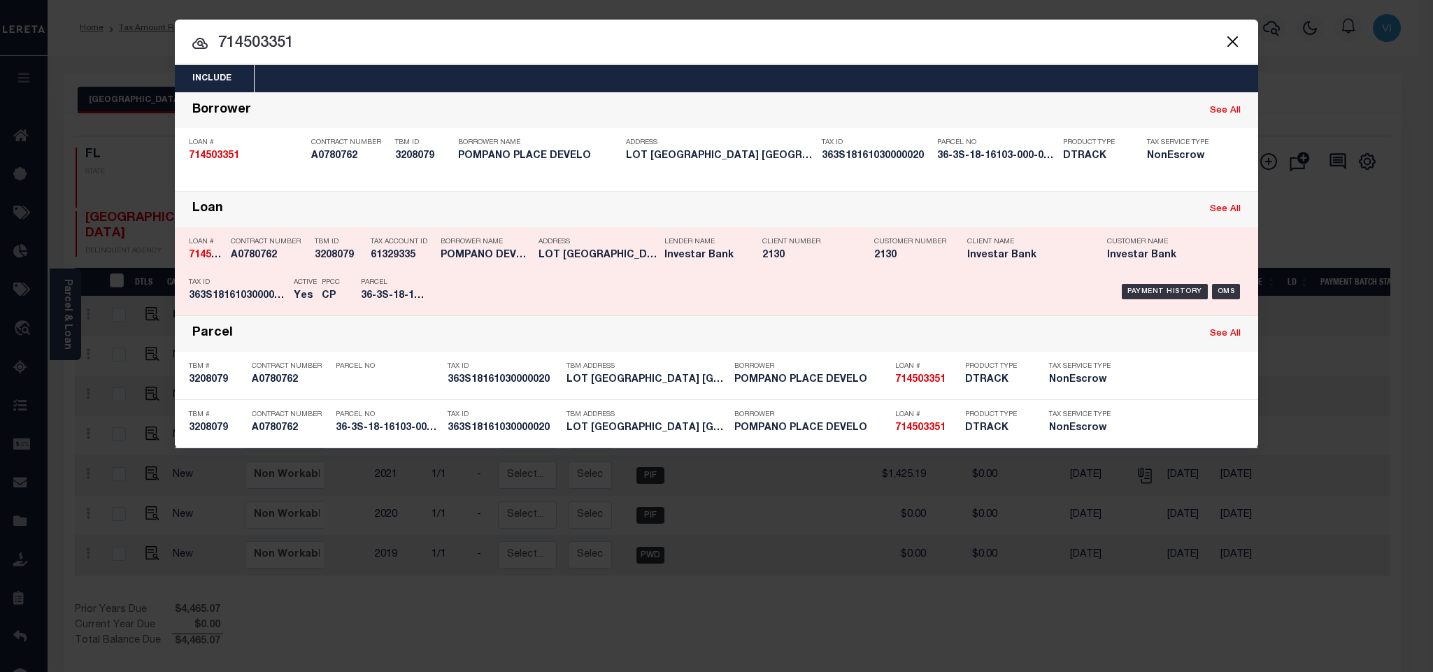
click at [466, 267] on div "Borrower Name POMPANO DEVELO" at bounding box center [486, 251] width 91 height 41
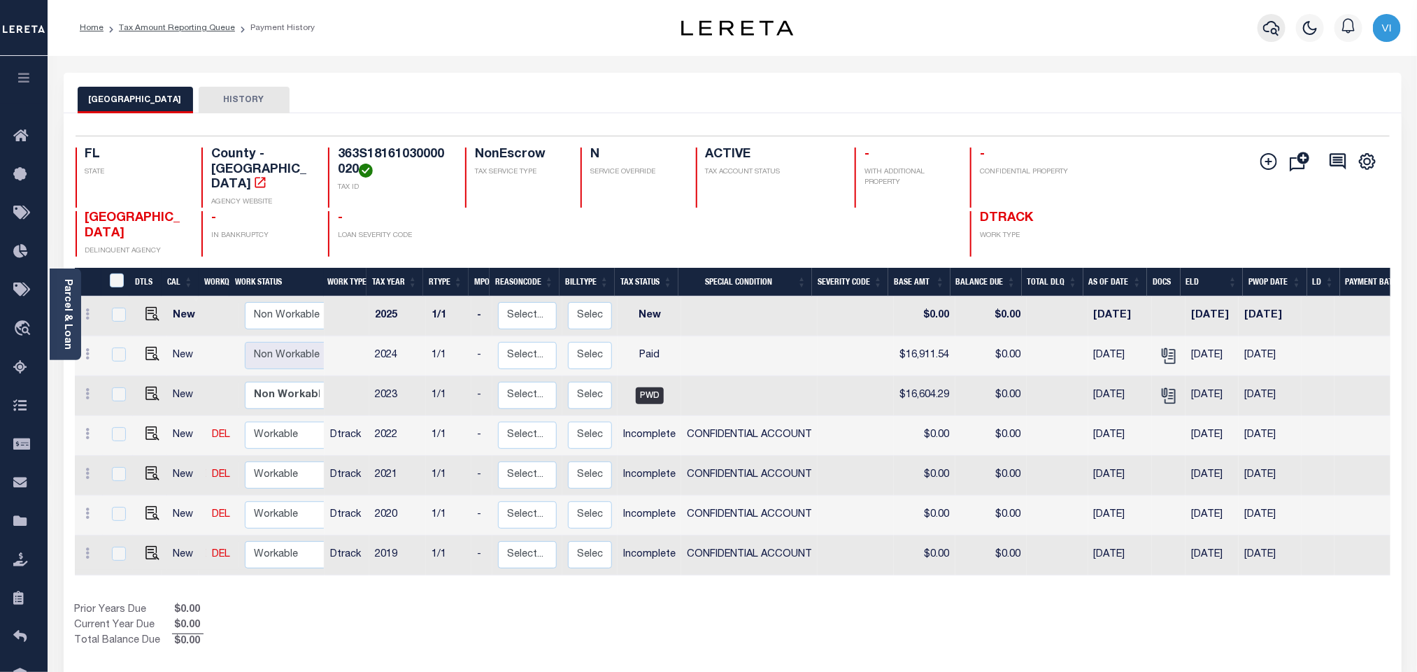
click at [1265, 27] on icon "button" at bounding box center [1271, 28] width 17 height 15
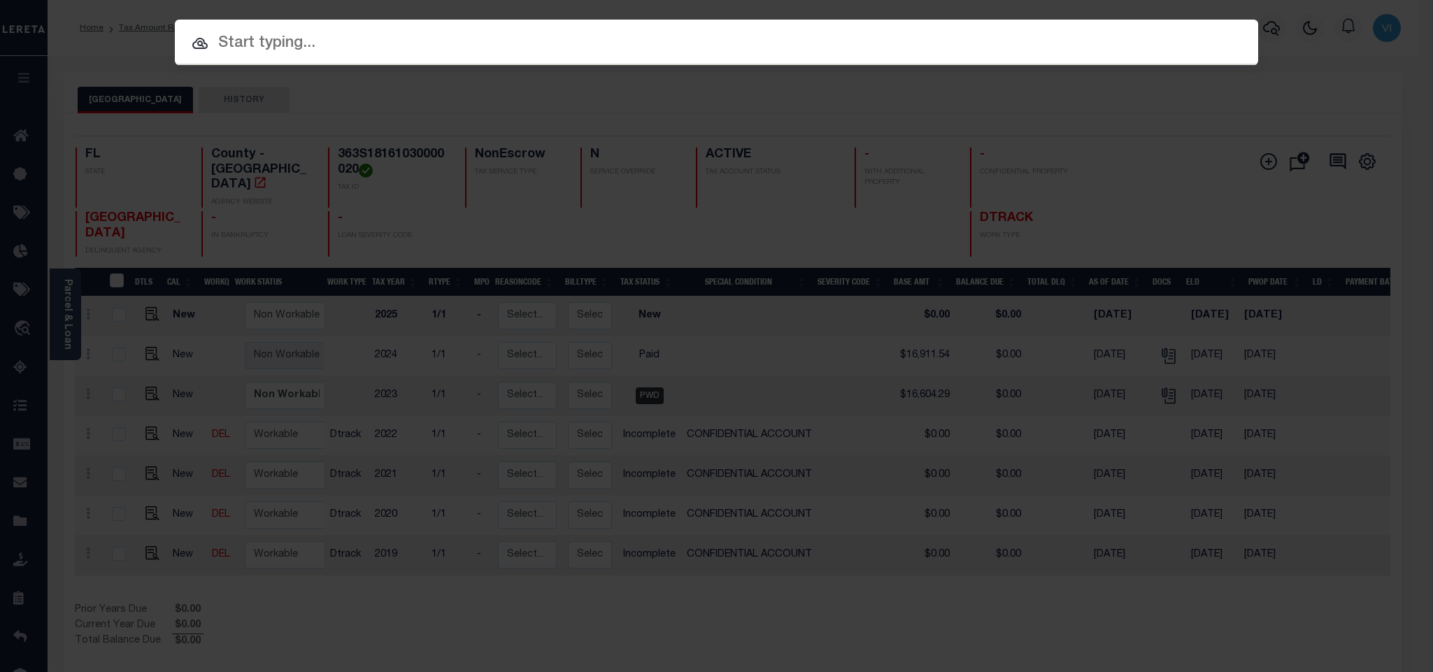
click at [1091, 41] on div "Include Loans TBM Customers Borrowers Payments (Lender Non-Disb) Payments (Lend…" at bounding box center [716, 42] width 1083 height 45
paste input "303045729"
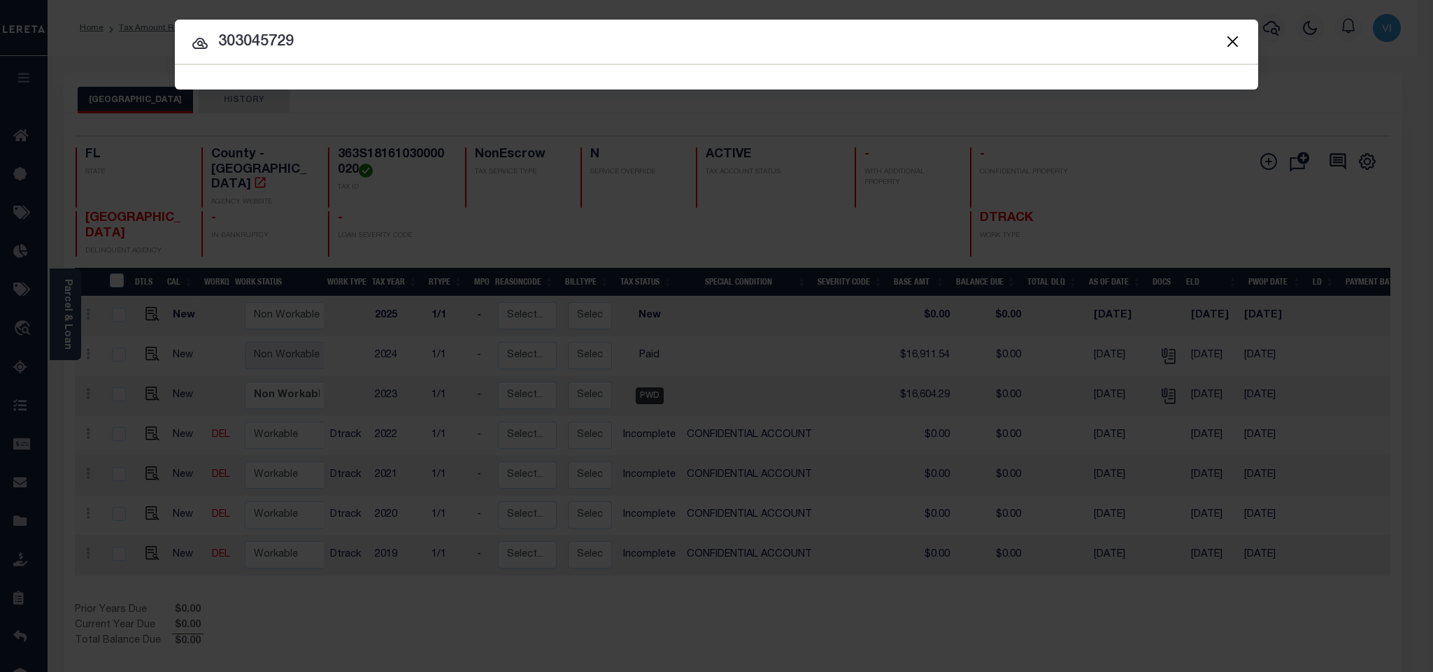
type input "303045729"
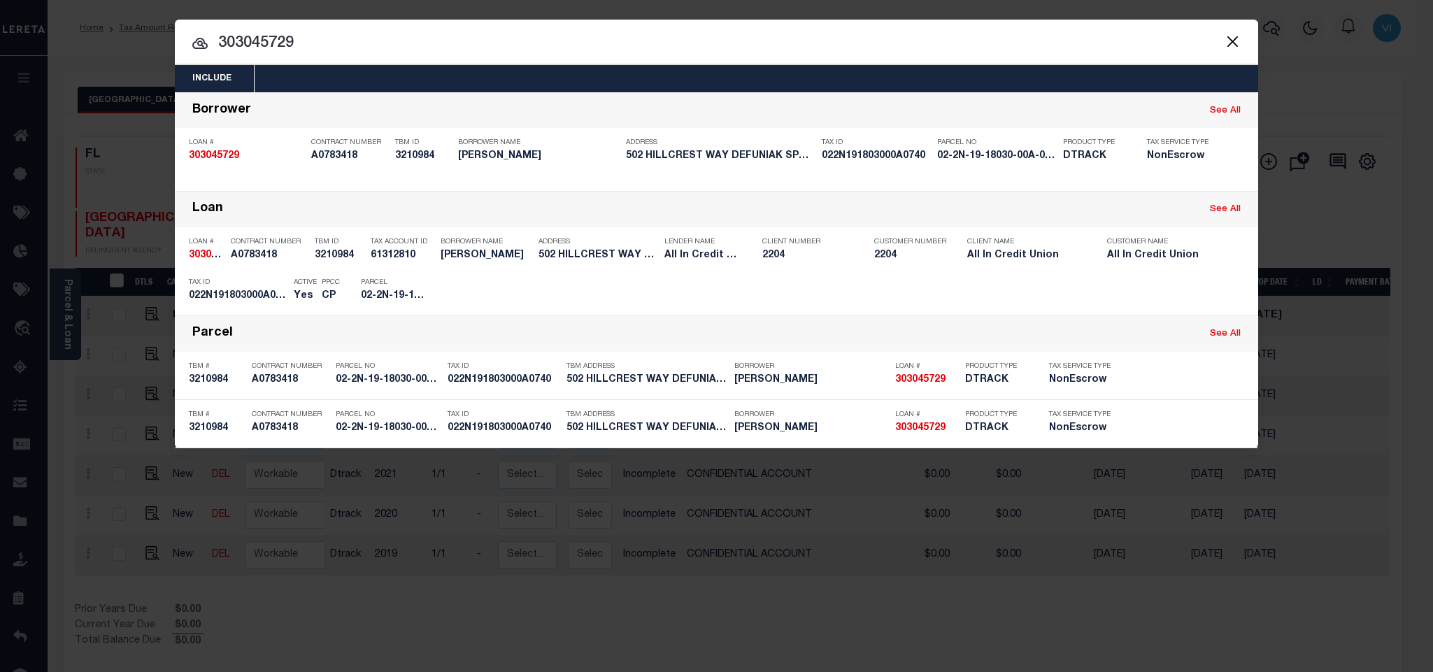
click at [533, 82] on div "Include Loans TBM Customers Borrowers Payments (Lender Non-Disb) Payments (Lend…" at bounding box center [716, 78] width 1083 height 27
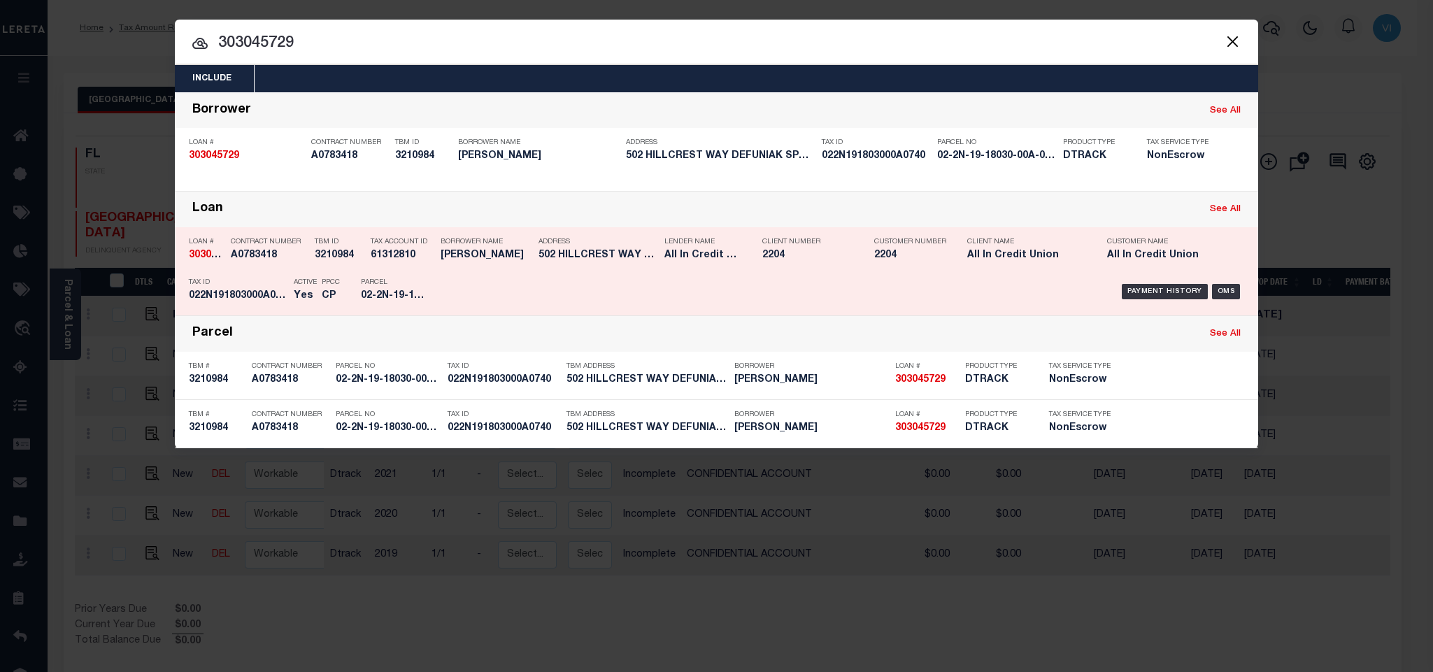
click at [485, 279] on div "Payment History OMS" at bounding box center [844, 291] width 799 height 41
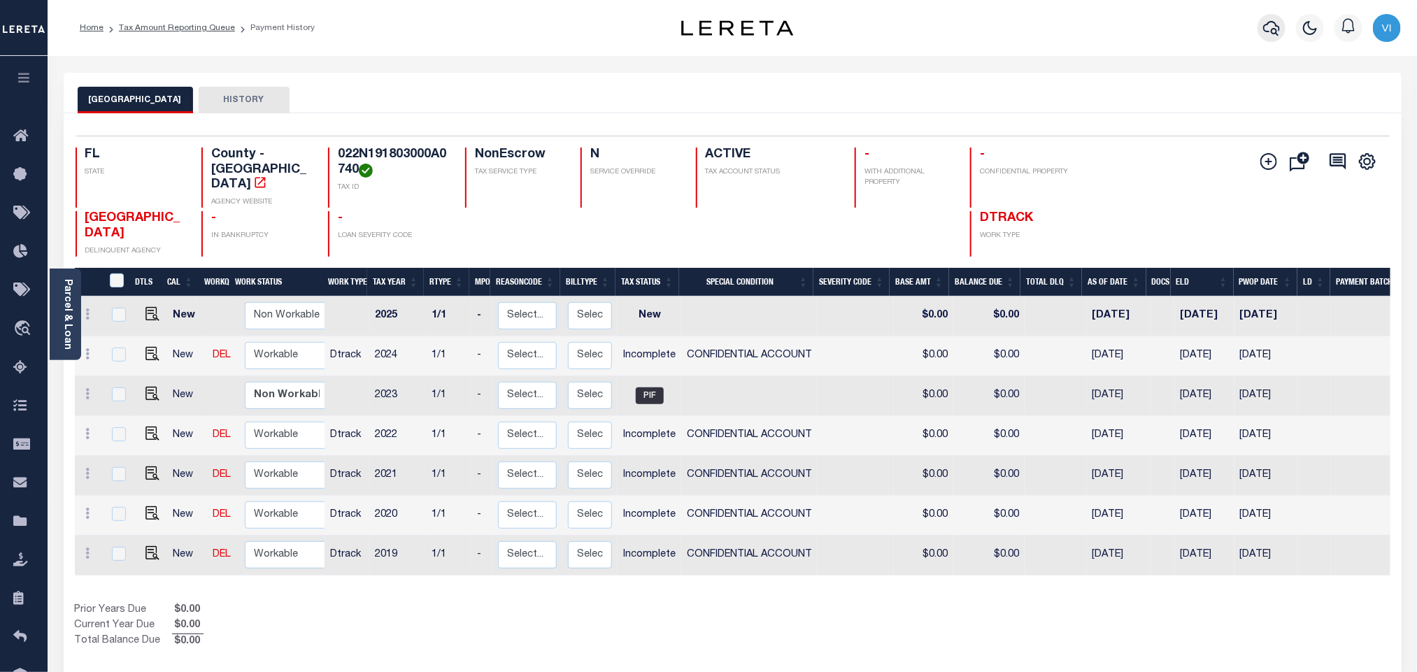
click at [1261, 17] on button "button" at bounding box center [1271, 28] width 28 height 28
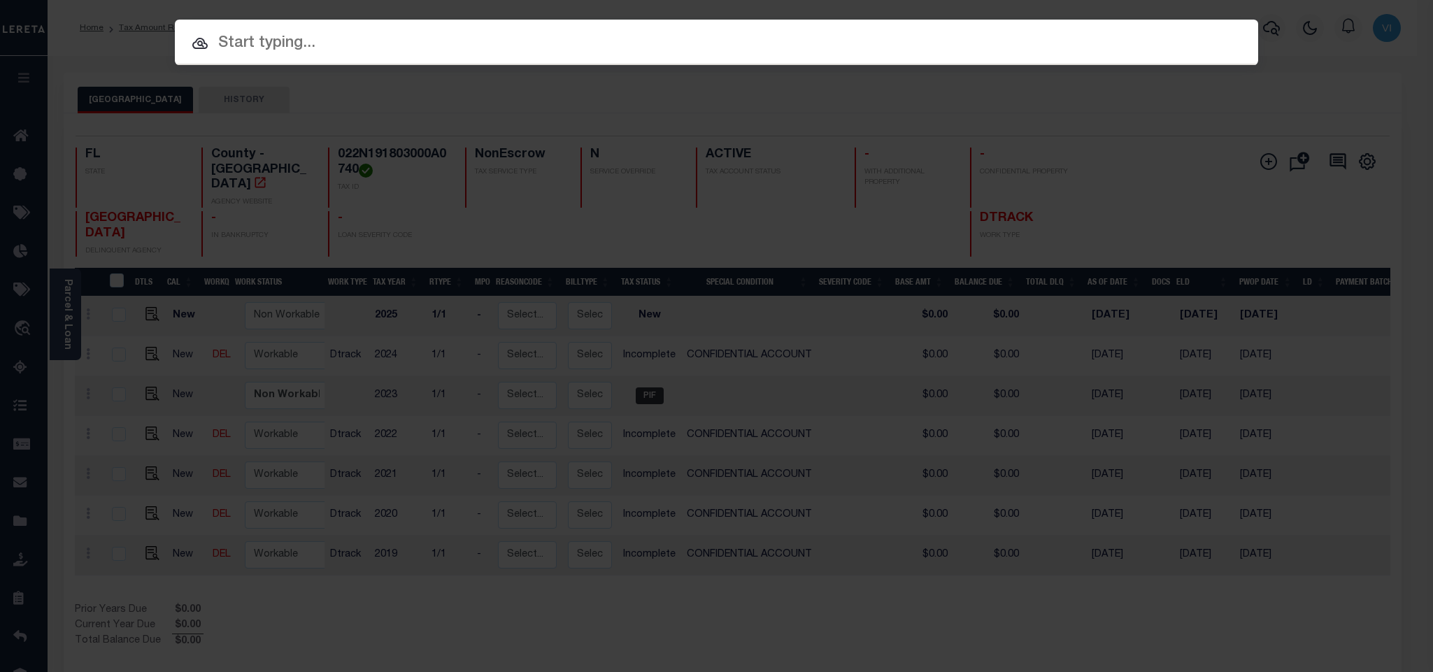
click at [1139, 38] on input "text" at bounding box center [716, 43] width 1083 height 24
paste input "301939776"
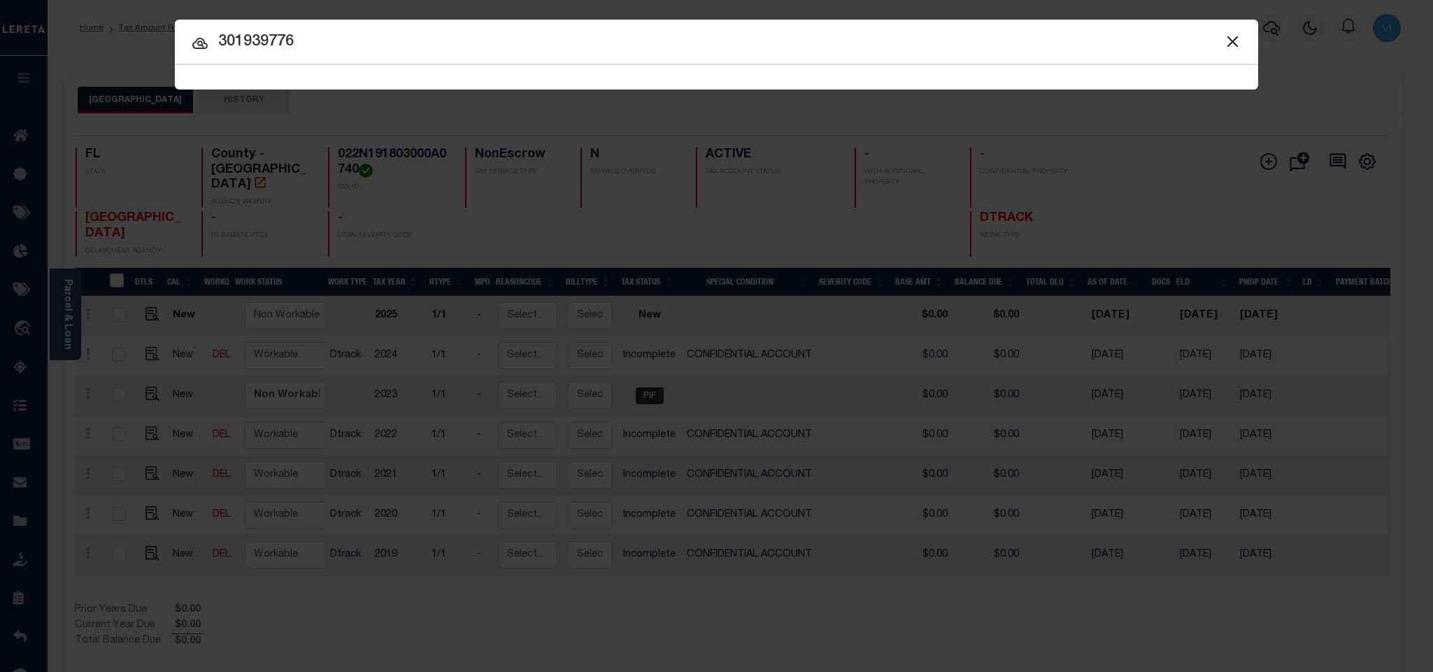
type input "301939776"
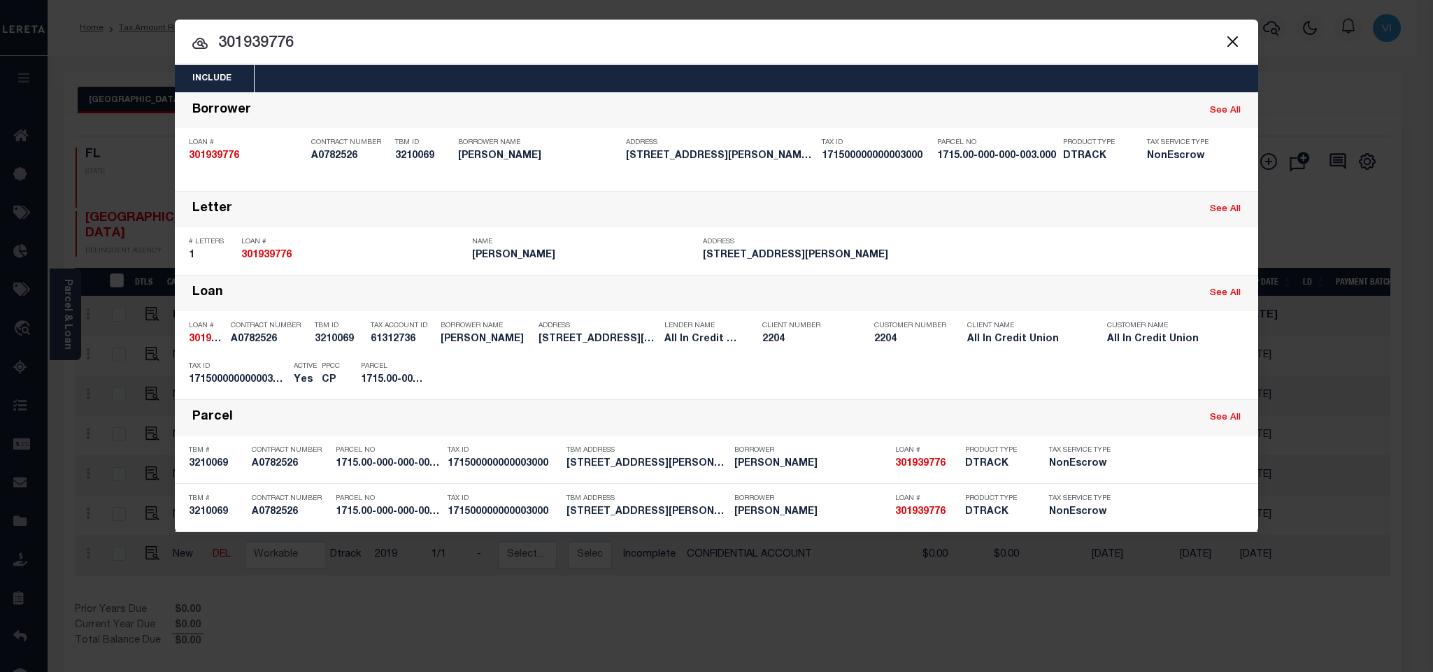
click at [697, 84] on div "Include Loans TBM Customers Borrowers Payments (Lender Non-Disb) Payments (Lend…" at bounding box center [716, 78] width 1083 height 27
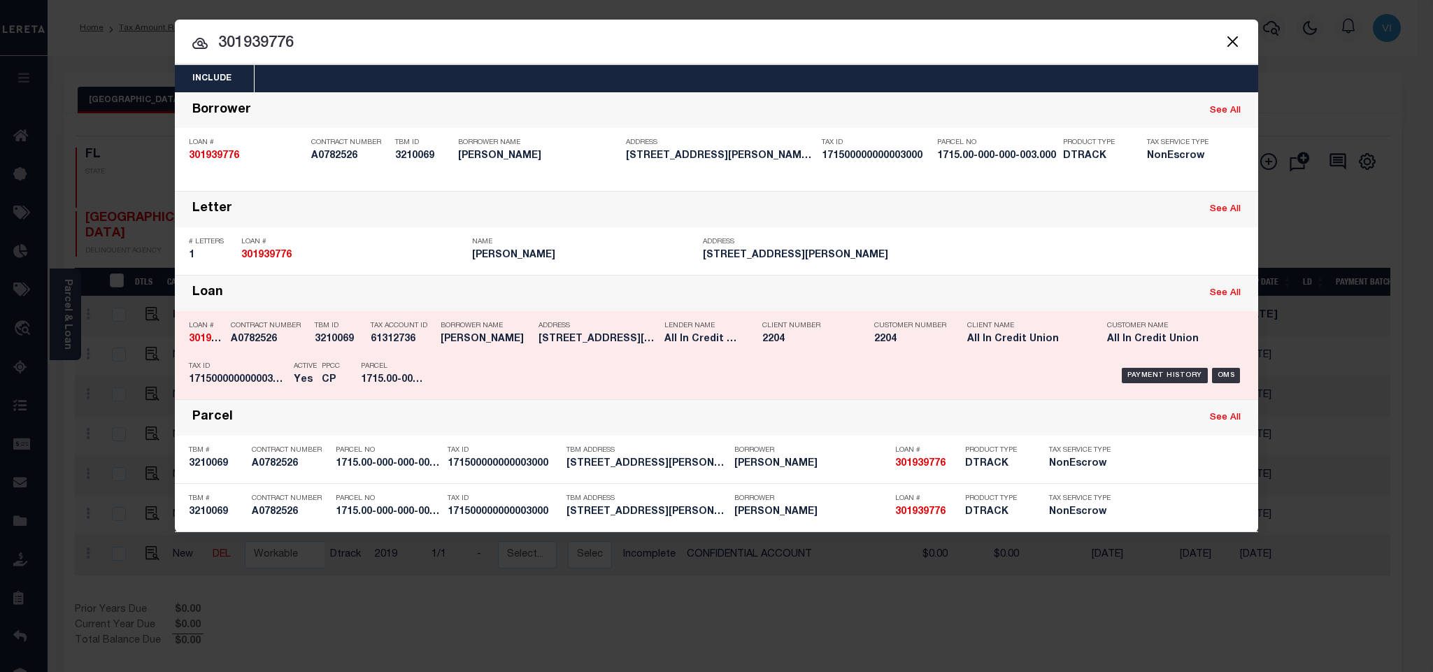
click at [592, 359] on div "Payment History OMS" at bounding box center [844, 375] width 799 height 41
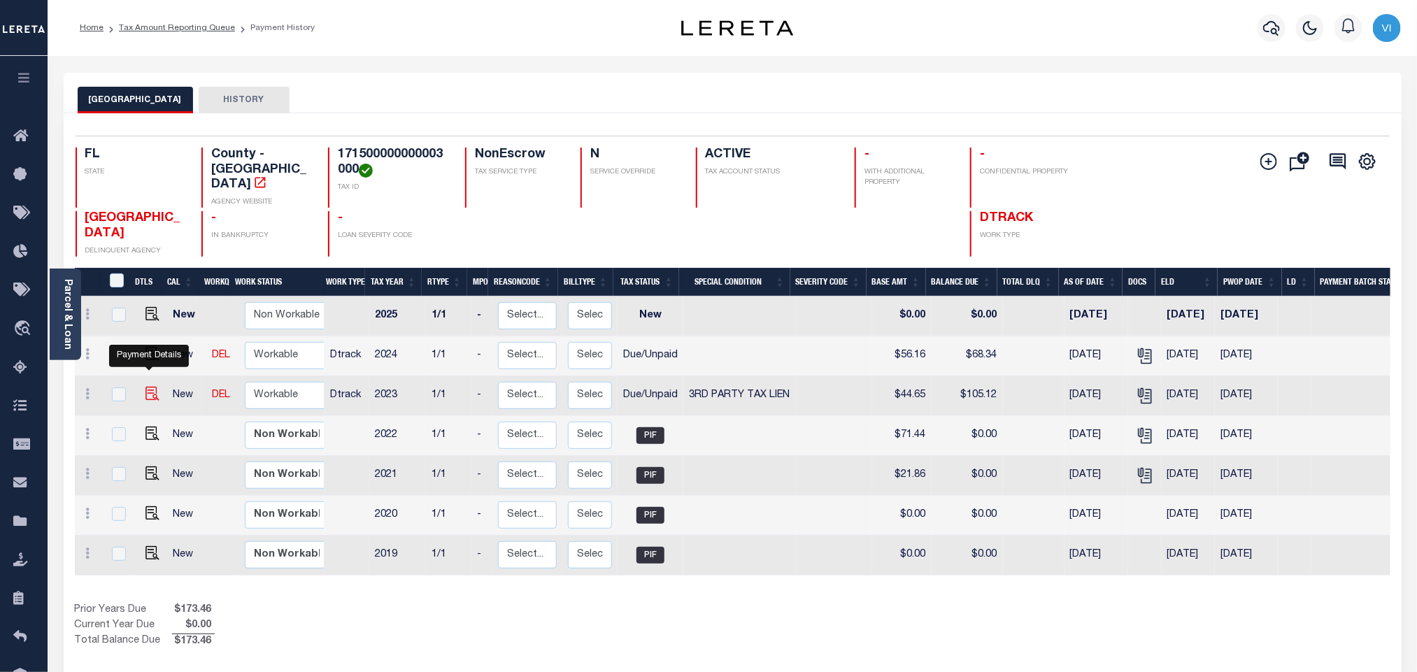
click at [148, 387] on img "" at bounding box center [152, 394] width 14 height 14
checkbox input "true"
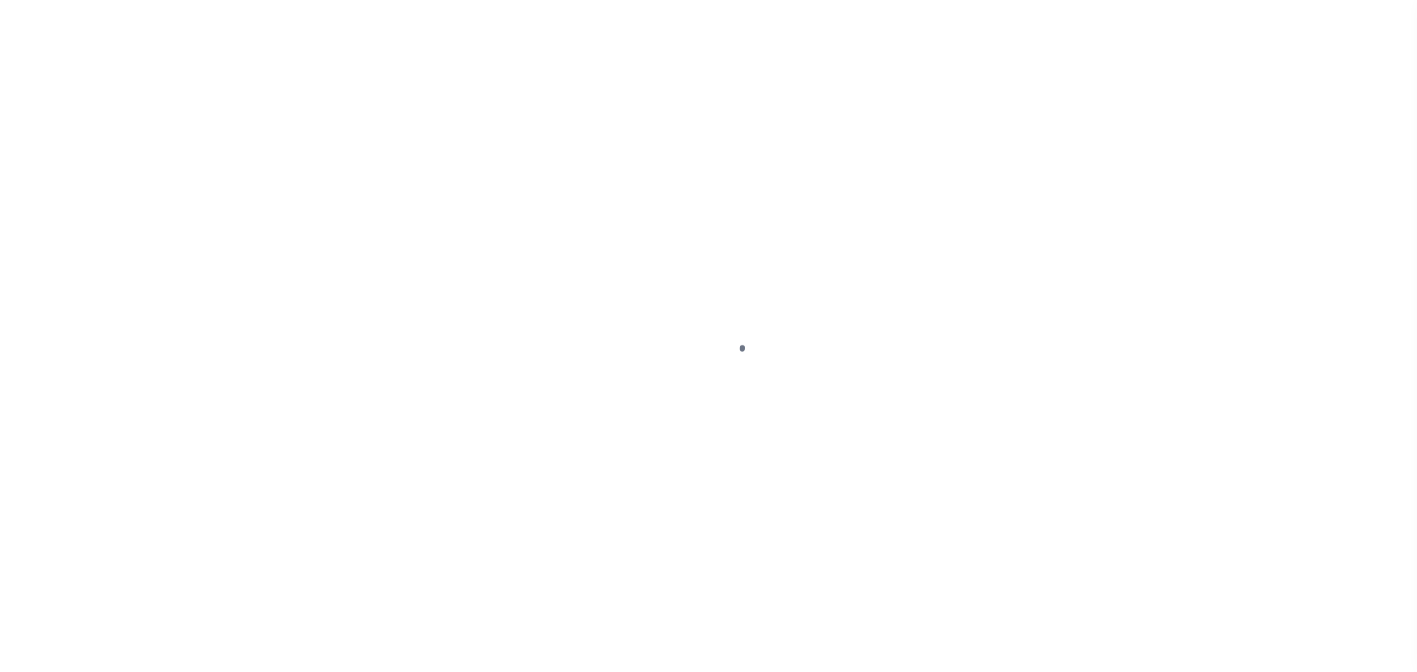
checkbox input "false"
type textarea "Certificate# 681"
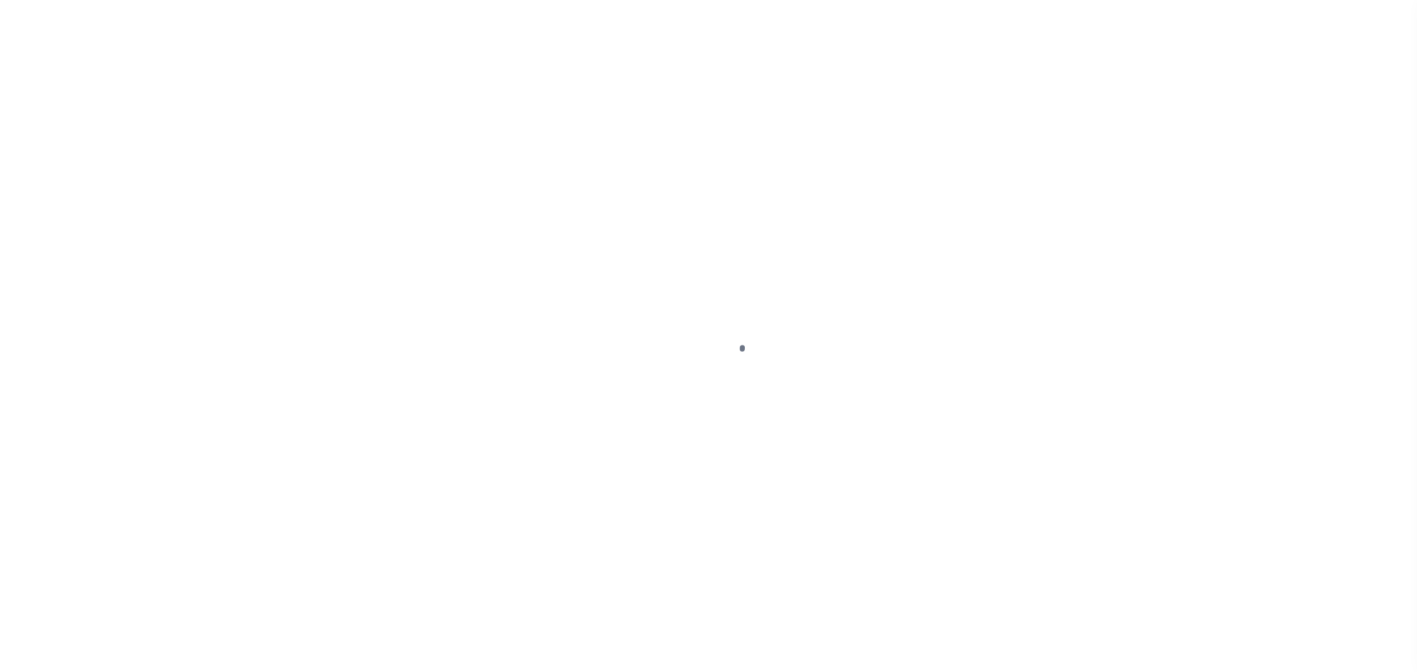
type input "05/31/2025"
type input "05/10/2025"
select select "DUE"
select select "20"
type input "$44.65"
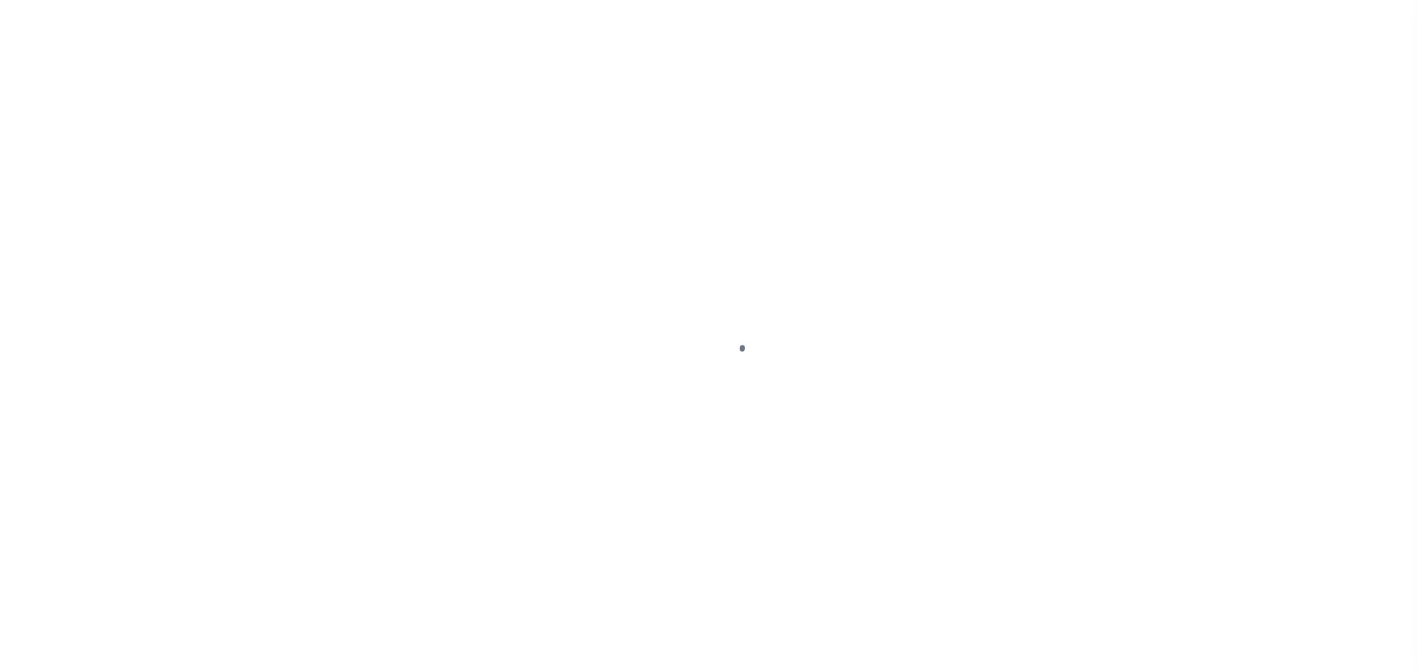
type input "$60.47"
type input "$105.12"
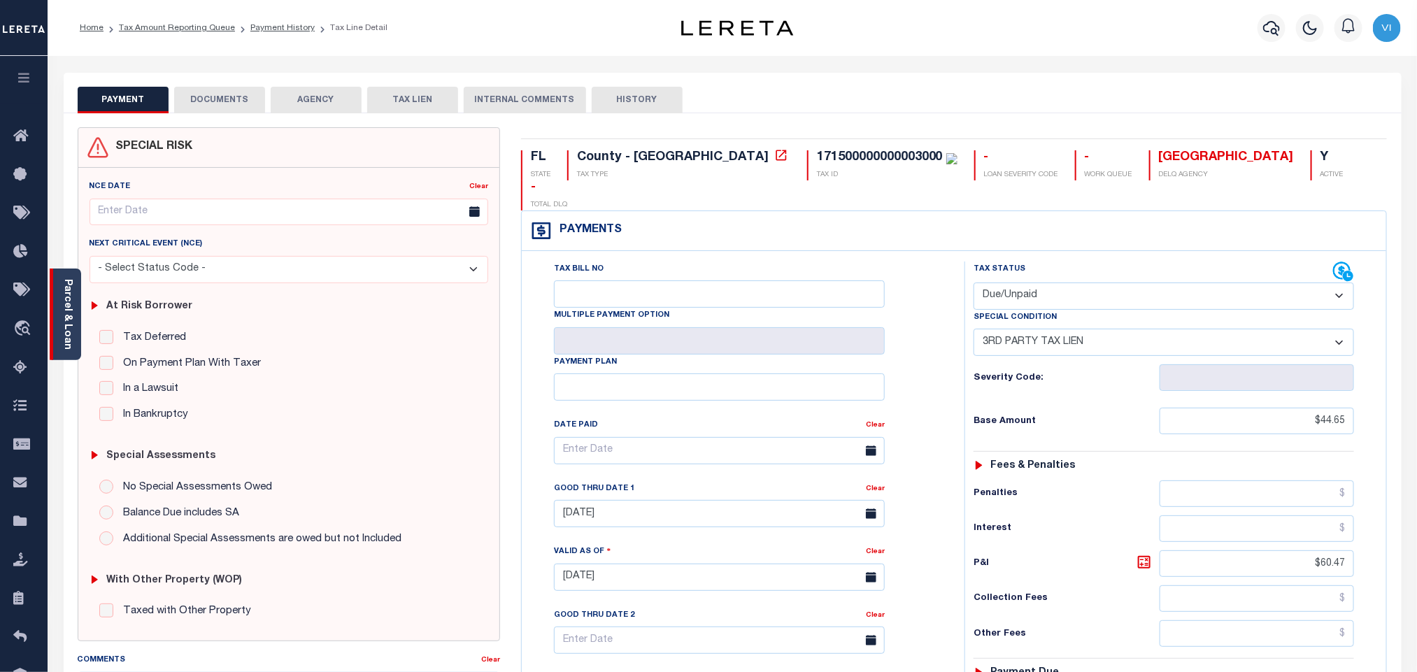
click at [71, 307] on link "Parcel & Loan" at bounding box center [67, 314] width 10 height 71
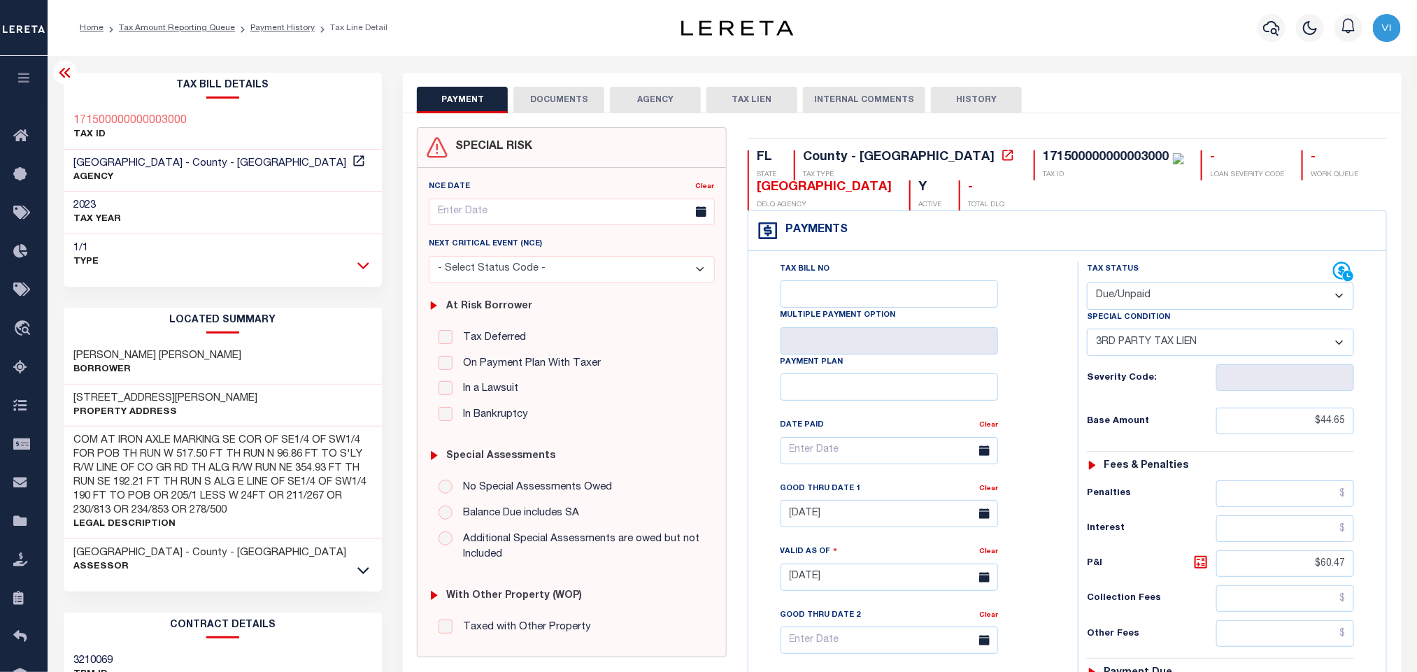
click at [369, 269] on icon at bounding box center [363, 265] width 12 height 15
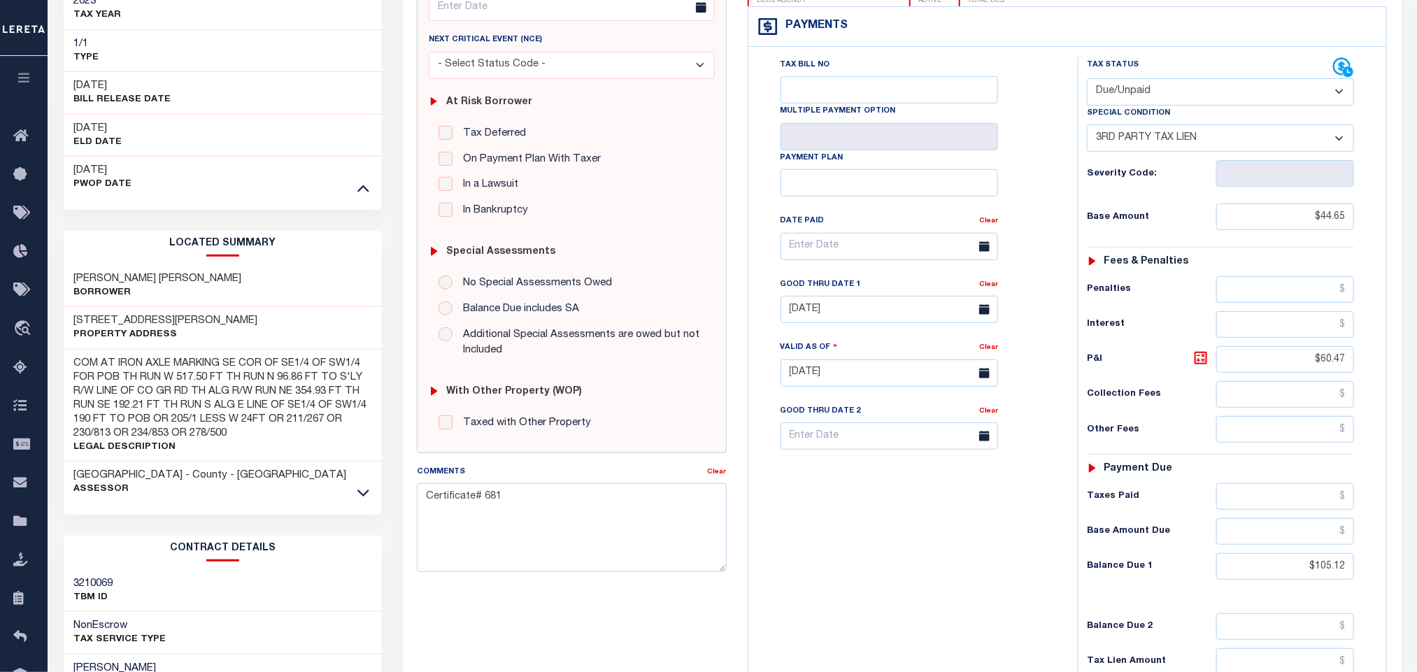
scroll to position [420, 0]
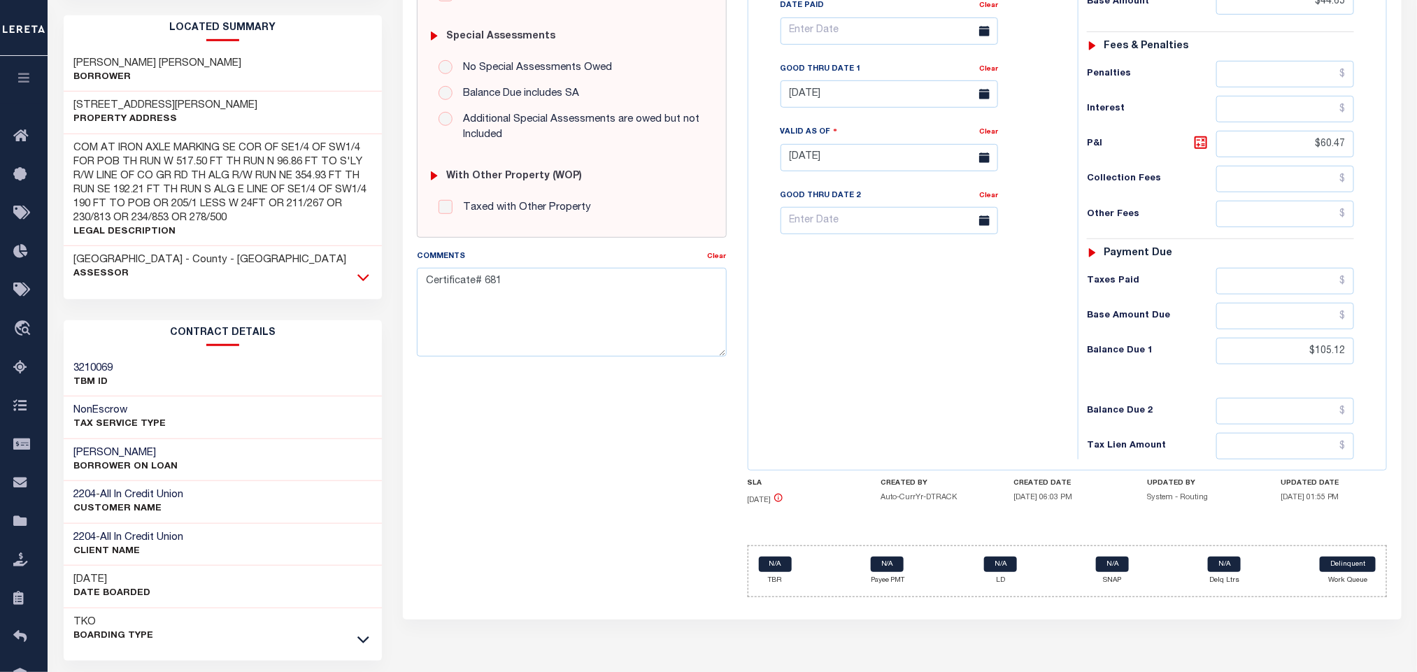
click at [363, 284] on icon at bounding box center [363, 277] width 12 height 15
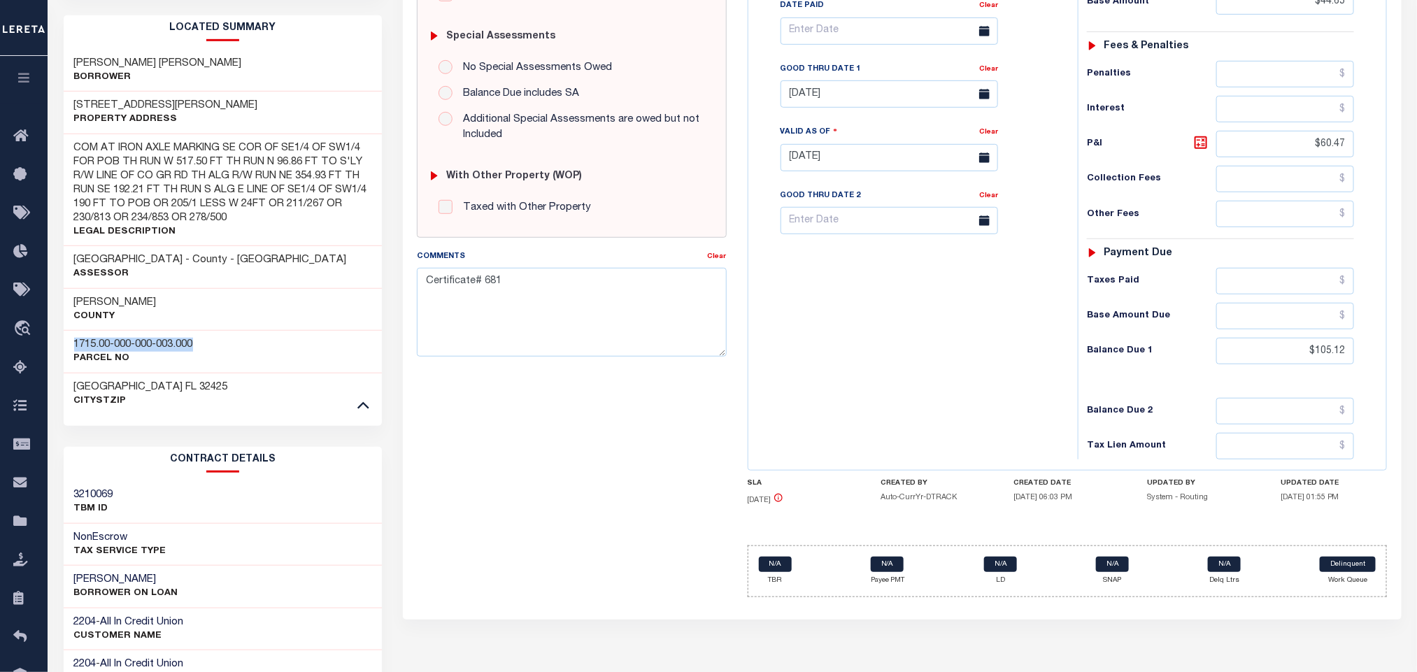
drag, startPoint x: 65, startPoint y: 350, endPoint x: 223, endPoint y: 350, distance: 158.0
click at [223, 350] on div "1715.00-000-000-003.000 Parcel No" at bounding box center [223, 351] width 319 height 43
copy h3 "1715.00-000-000-003.000"
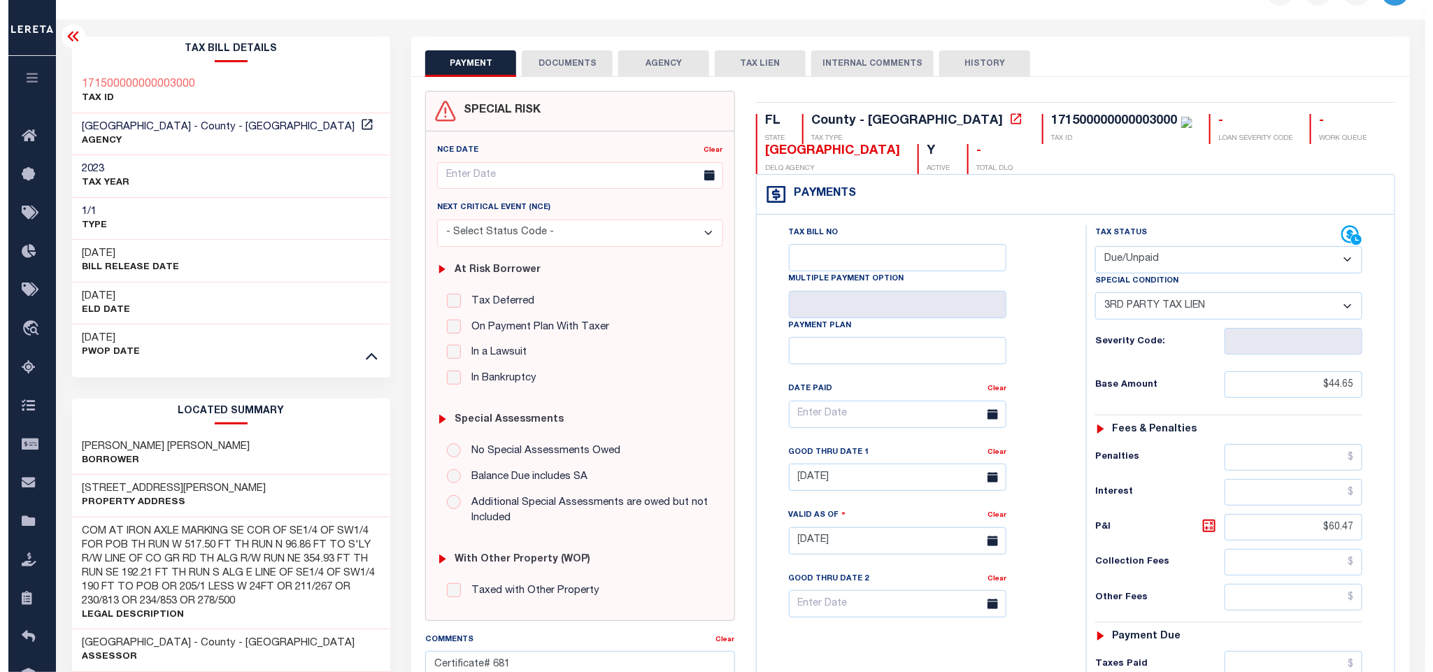
scroll to position [0, 0]
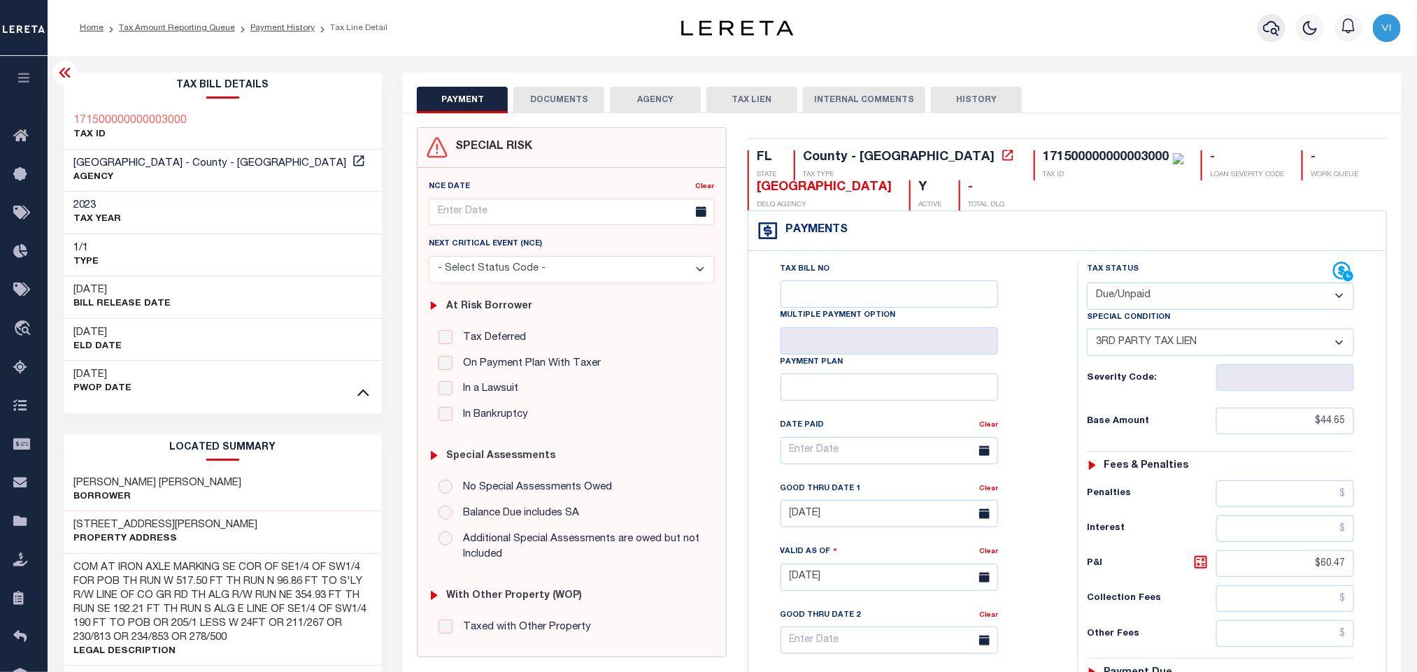
click at [1271, 29] on icon "button" at bounding box center [1271, 28] width 17 height 17
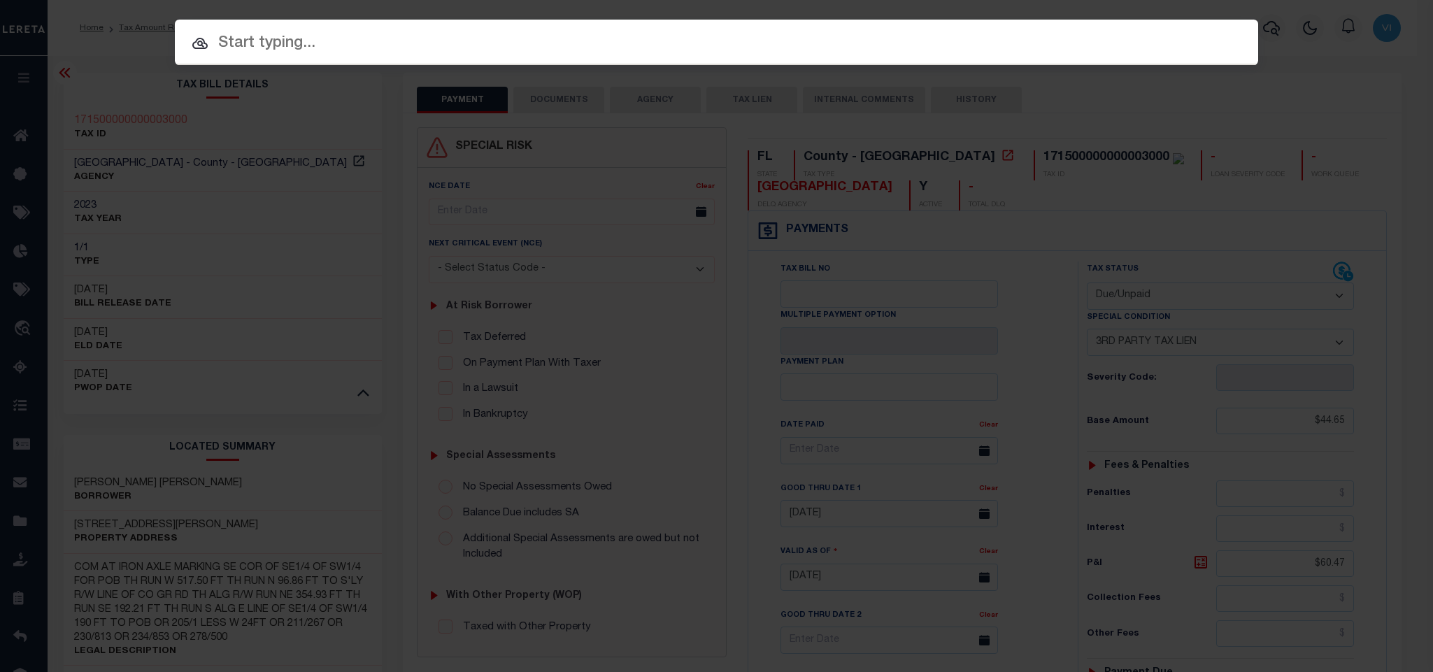
click at [1178, 31] on input "text" at bounding box center [716, 43] width 1083 height 24
paste input "68756504"
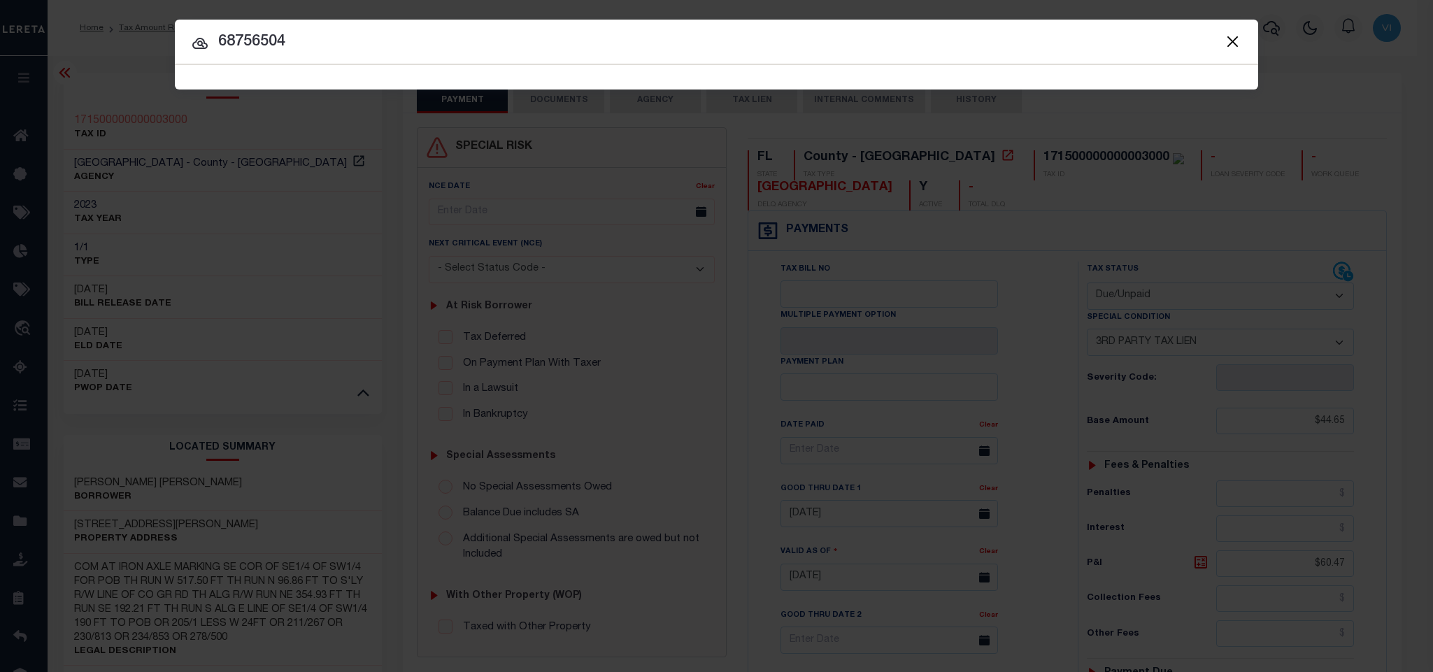
type input "68756504"
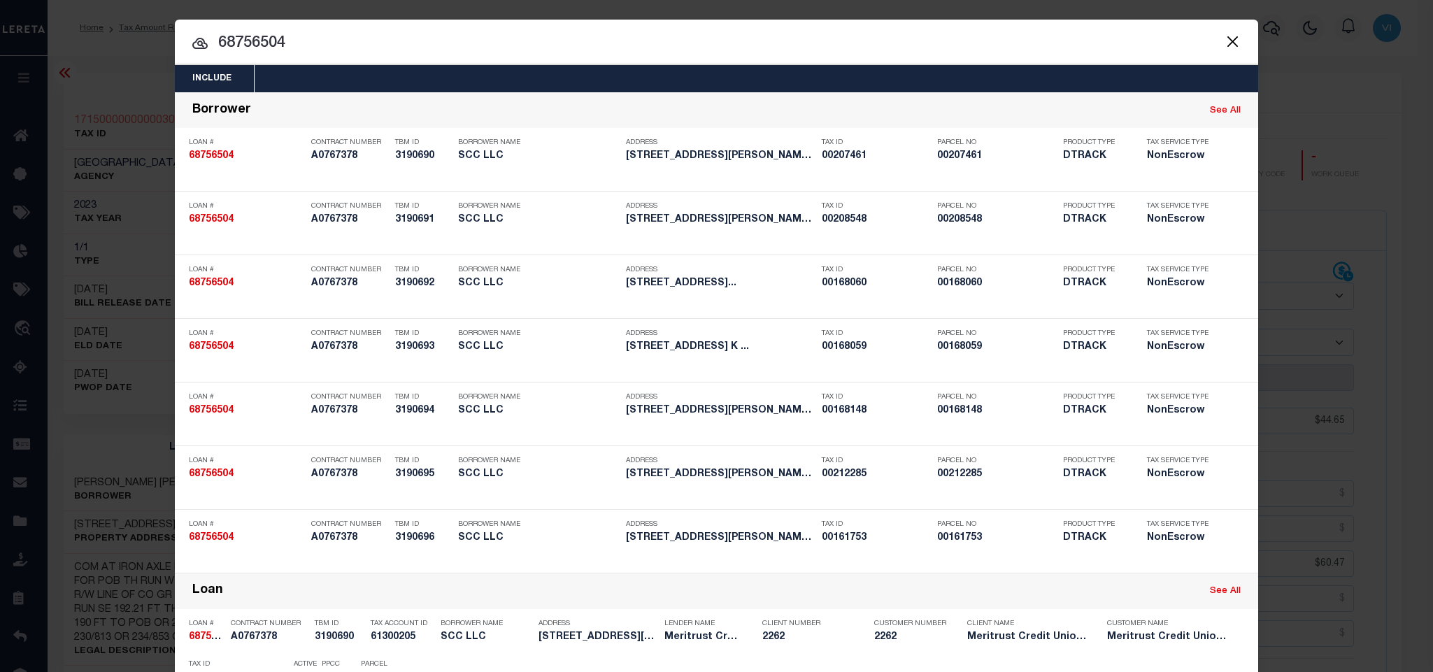
click at [791, 69] on div "Include Loans TBM Customers Borrowers Payments (Lender Non-Disb) Payments (Lend…" at bounding box center [716, 78] width 1083 height 27
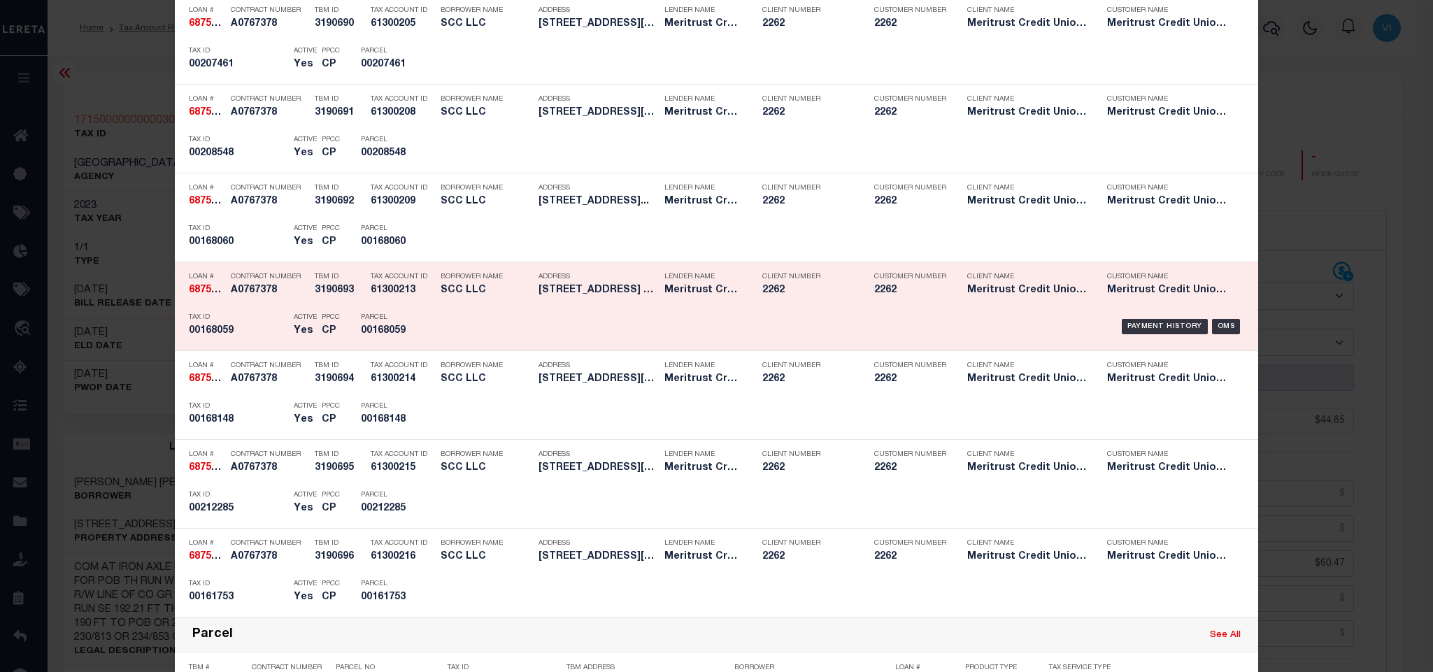
click at [413, 345] on div "Parcel 00168059" at bounding box center [392, 326] width 63 height 41
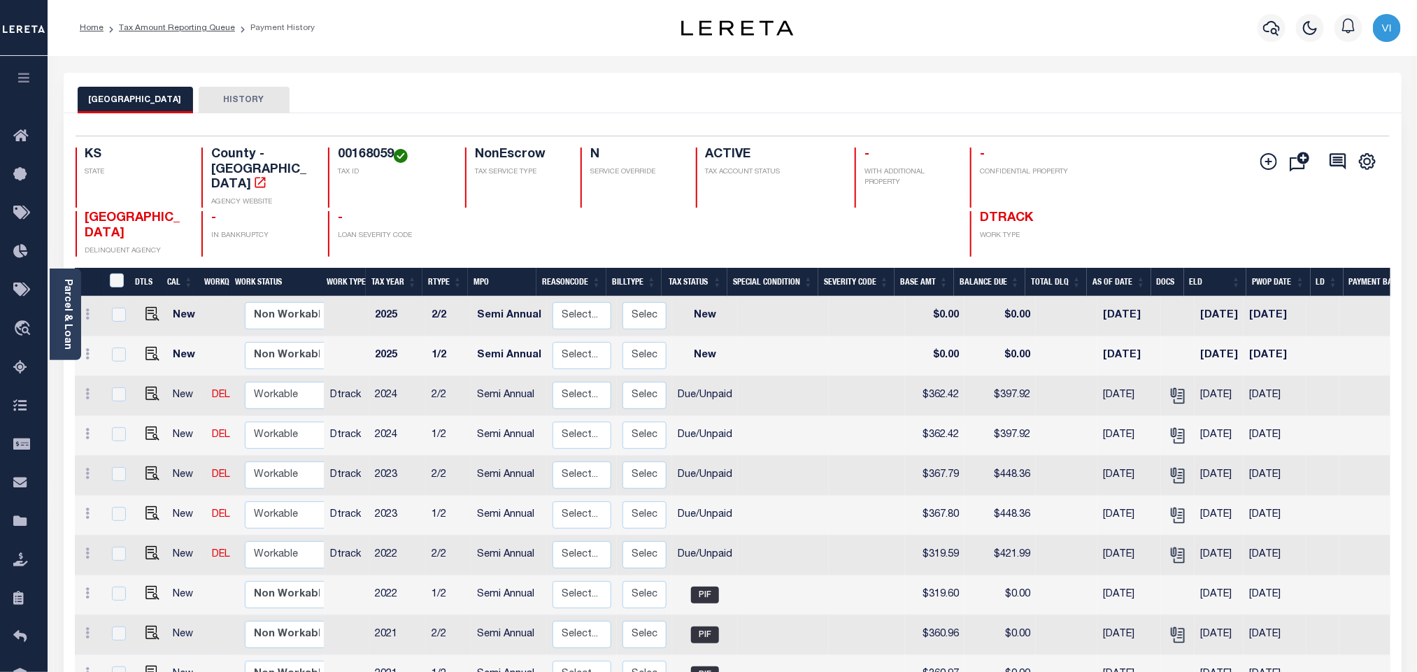
click at [313, 156] on div "KS STATE County - KS AGENCY WEBSITE 00168059 TAX ID NonEscrow TAX SERVICE TYPE …" at bounding box center [623, 178] width 1095 height 60
click at [326, 156] on div "KS STATE County - KS AGENCY WEBSITE 00168059 TAX ID NonEscrow TAX SERVICE TYPE …" at bounding box center [623, 178] width 1095 height 60
copy h4 "00168059"
click at [145, 546] on img "" at bounding box center [152, 553] width 14 height 14
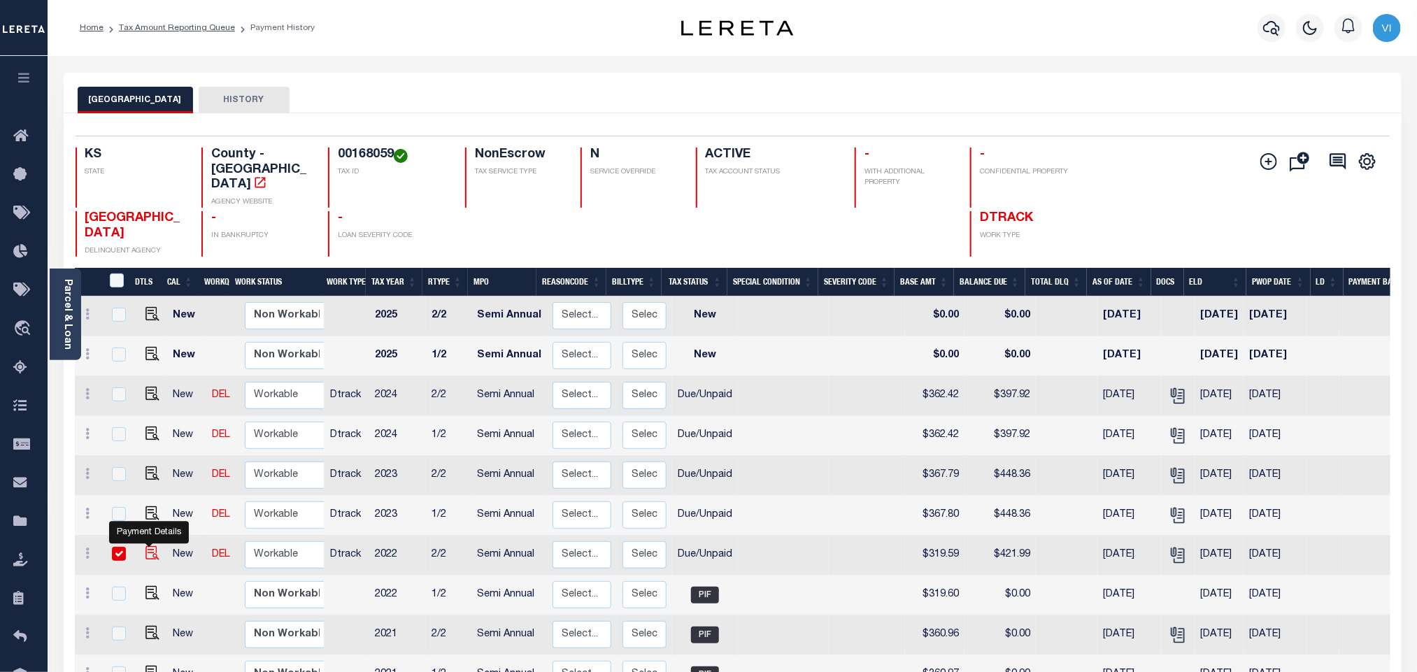
checkbox input "true"
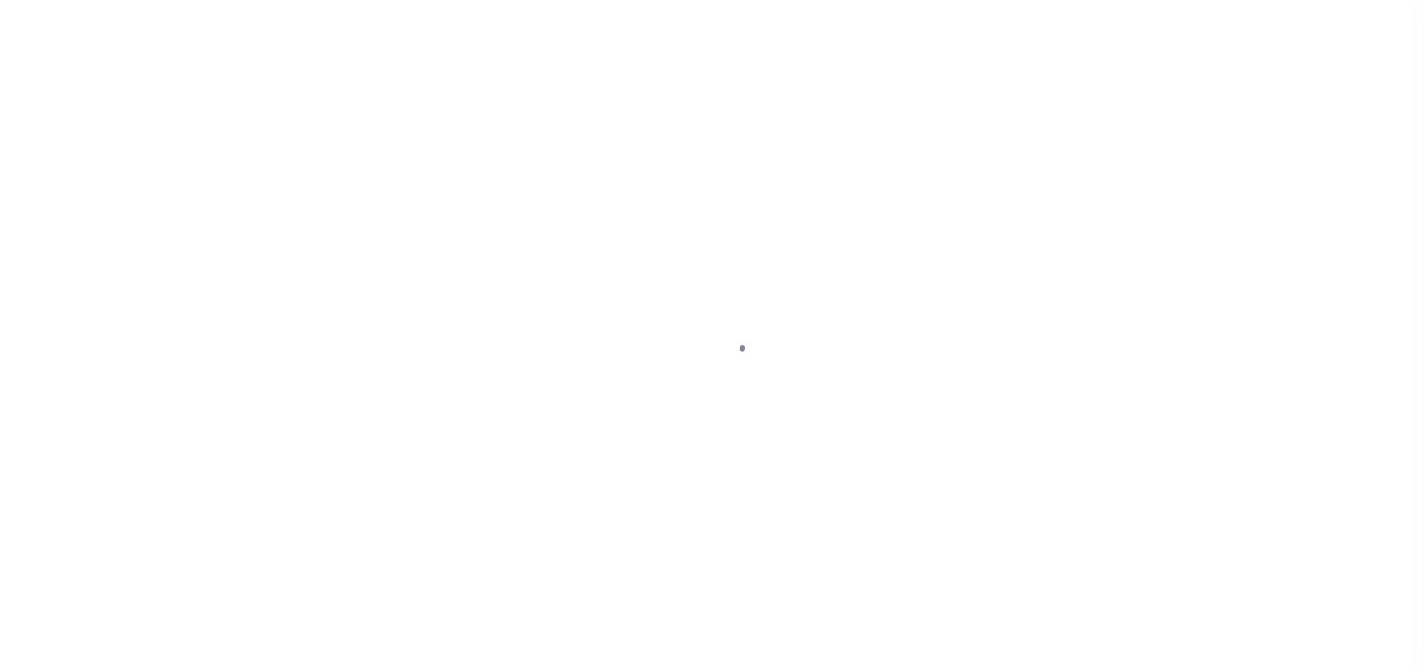
checkbox input "false"
type textarea "please refer 2023 2/2 line for Documents"
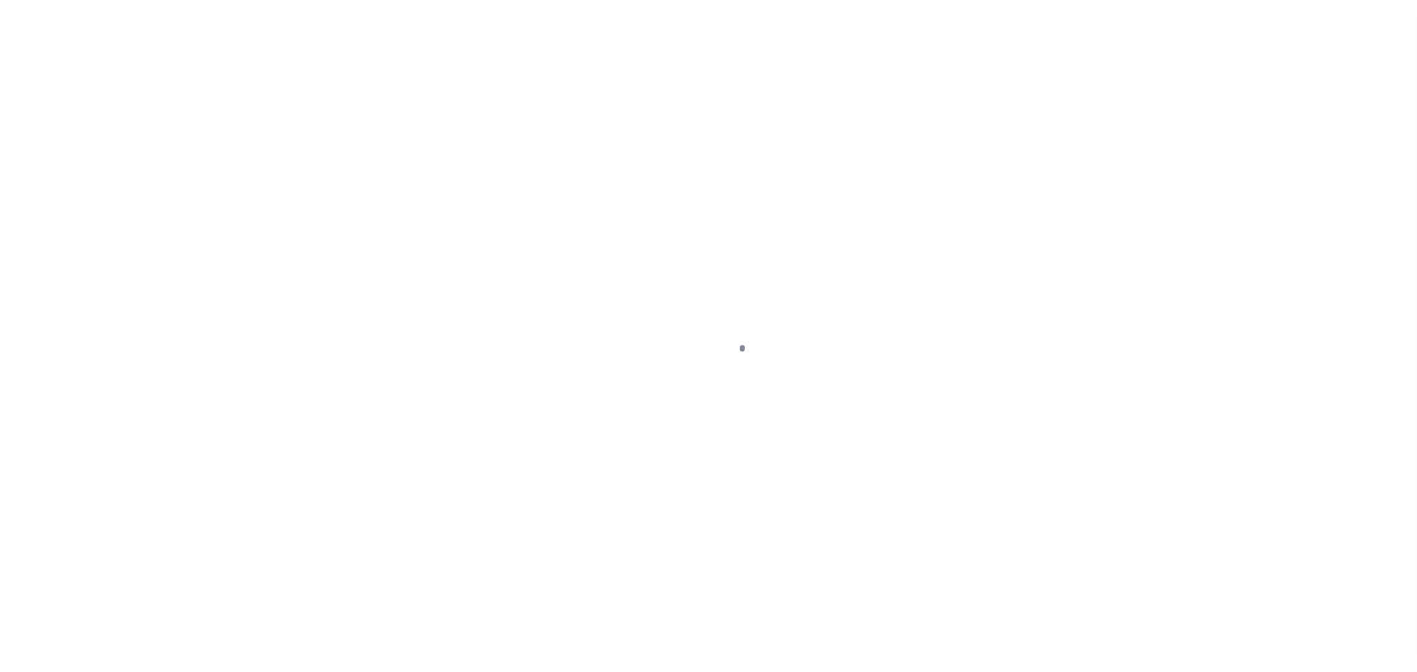
type input "[DATE]"
select select "DUE"
type input "$319.59"
type input "$102.4"
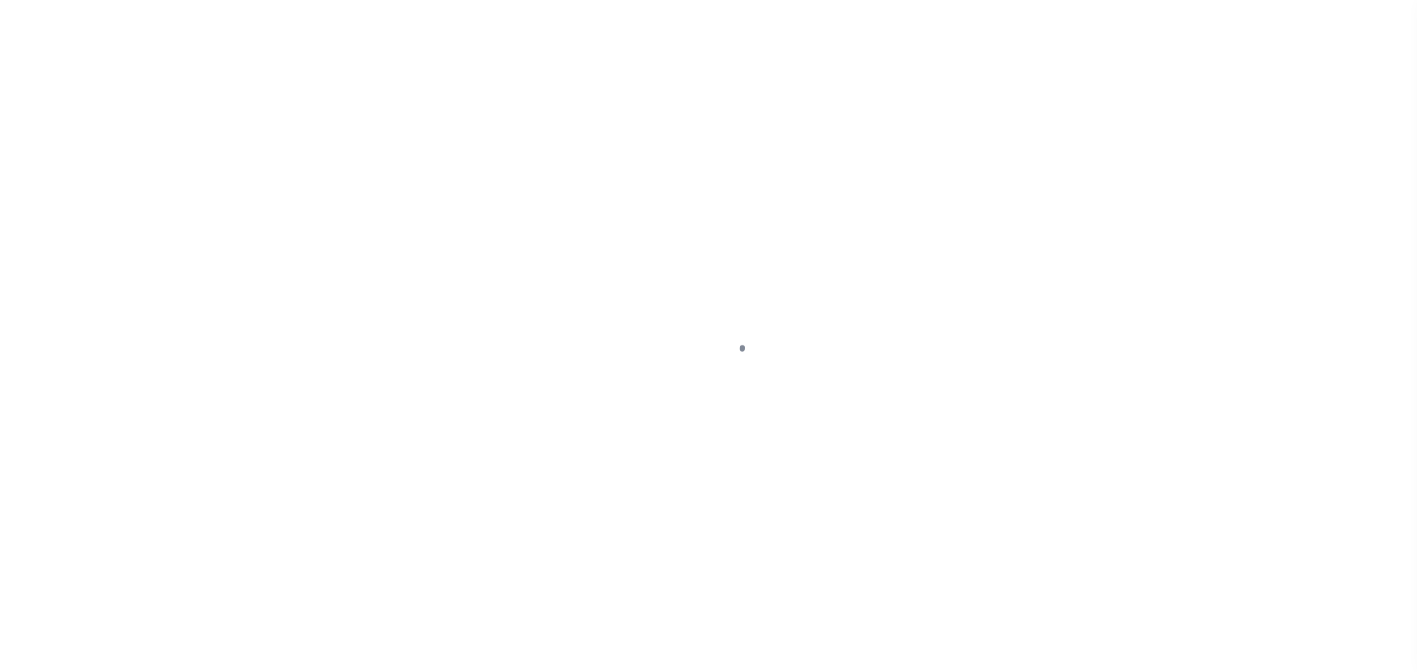
type input "$0"
type input "$421.99"
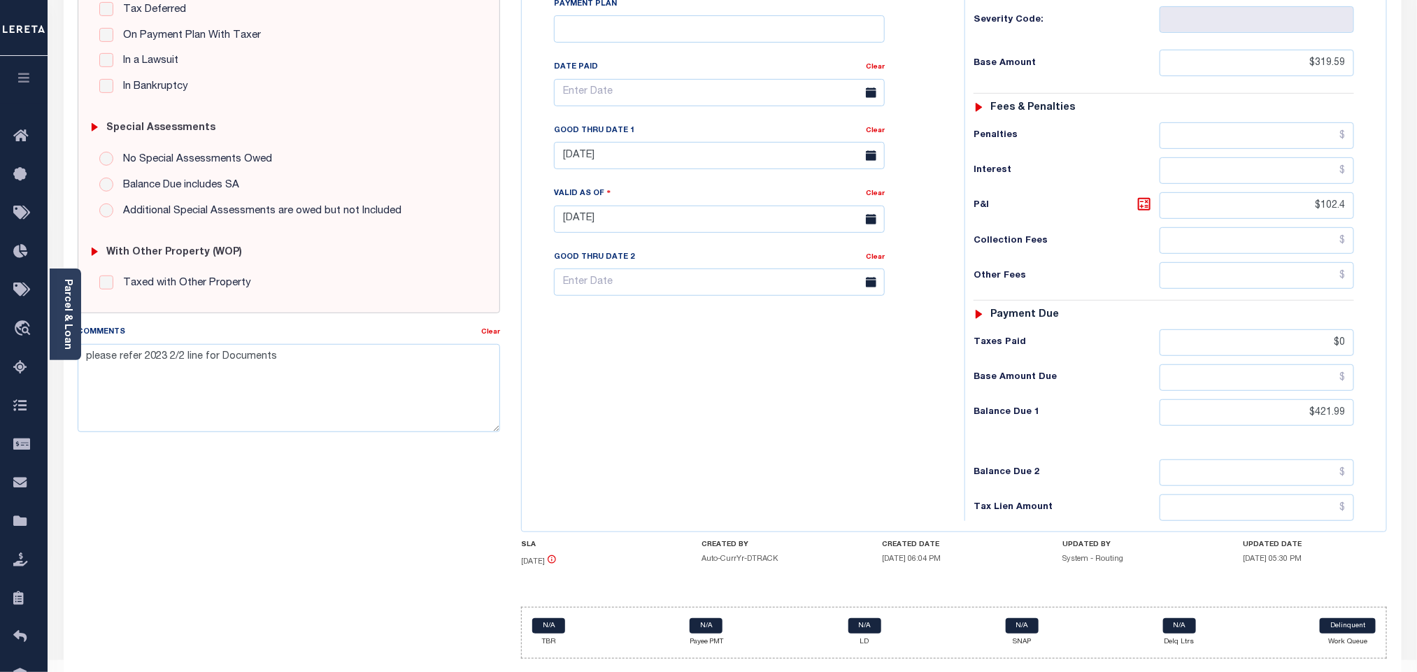
scroll to position [223, 0]
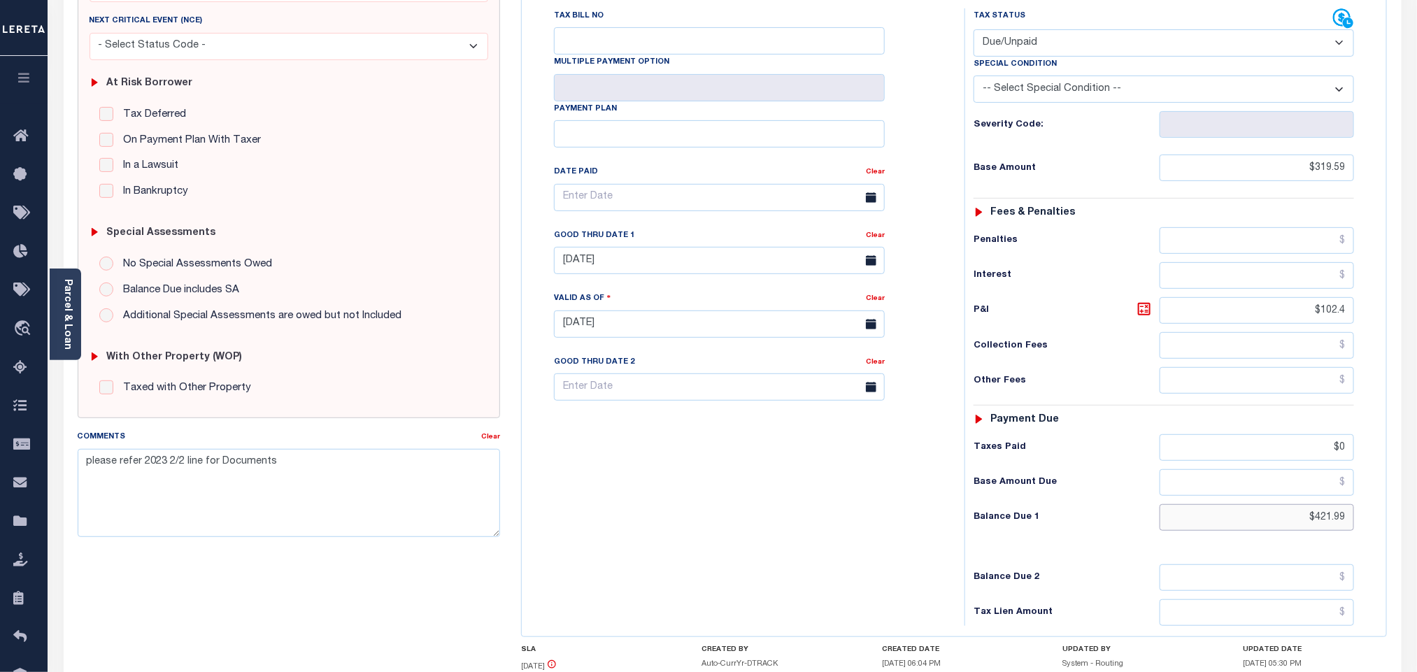
drag, startPoint x: 1305, startPoint y: 529, endPoint x: 1454, endPoint y: 541, distance: 149.4
click at [1416, 541] on html "Home Tax Amount Reporting Queue Payment History Tax Line Detail Profile" at bounding box center [708, 292] width 1417 height 1030
type input "[DATE]"
drag, startPoint x: 1373, startPoint y: 441, endPoint x: 1391, endPoint y: 436, distance: 18.7
click at [1391, 436] on div "KS STATE County - KS TAX TYPE 00168059 TAX ID - LOAN SEVERITY CODE - WORK QUEUE…" at bounding box center [953, 339] width 887 height 871
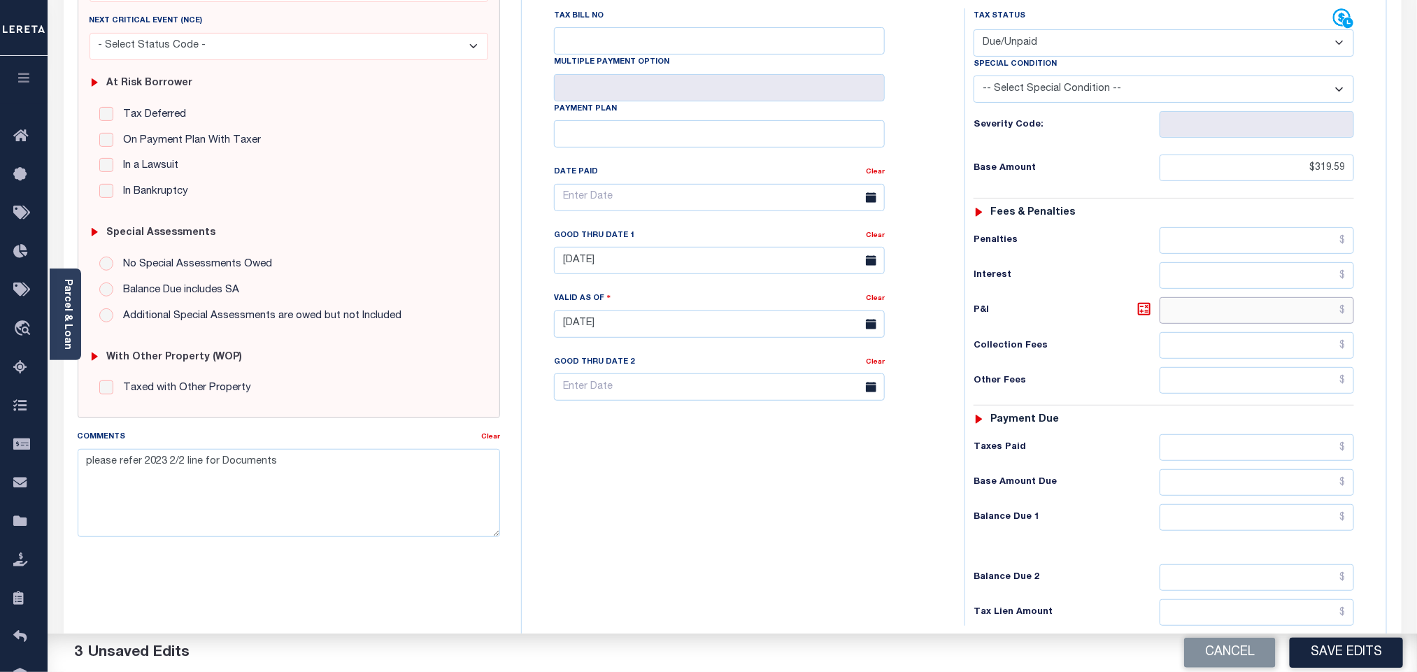
drag, startPoint x: 1320, startPoint y: 319, endPoint x: 1396, endPoint y: 317, distance: 76.2
click at [1396, 317] on div "KS STATE County - KS TAX TYPE 00168059 TAX ID - LOAN SEVERITY CODE - WORK QUEUE…" at bounding box center [953, 339] width 887 height 871
click at [875, 239] on link "Clear" at bounding box center [875, 235] width 19 height 7
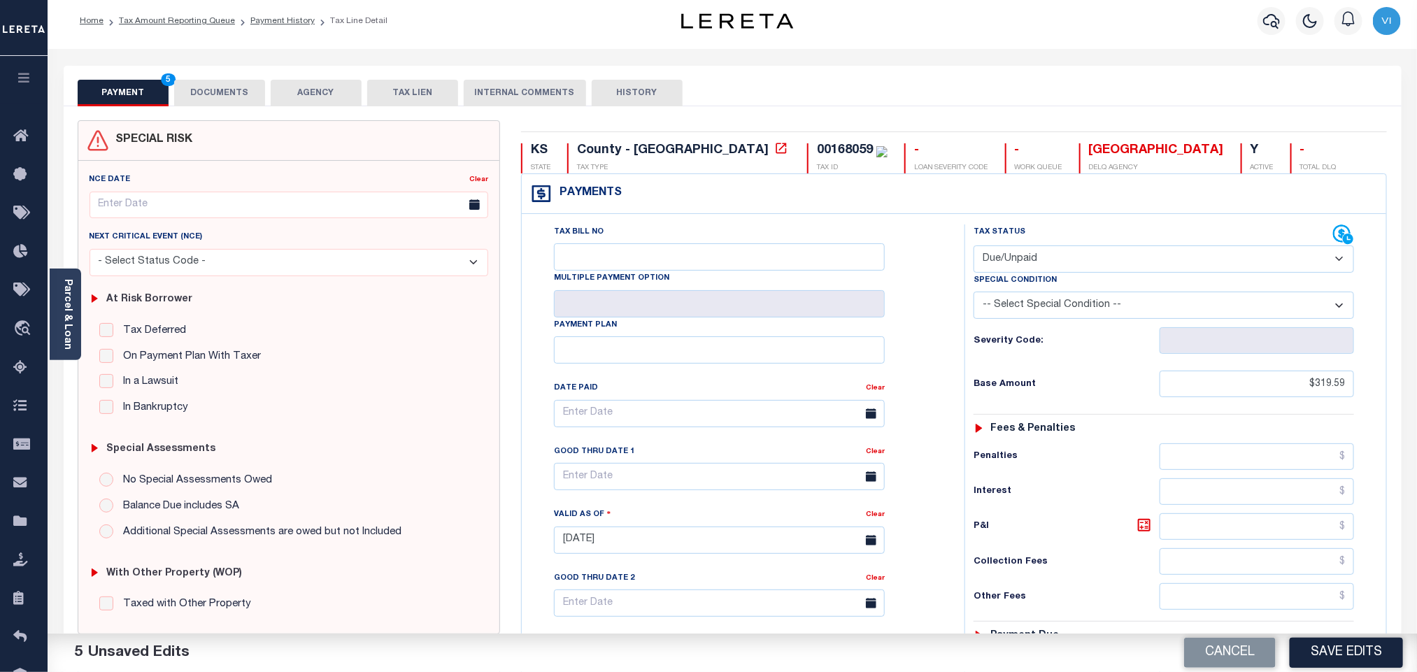
scroll to position [0, 0]
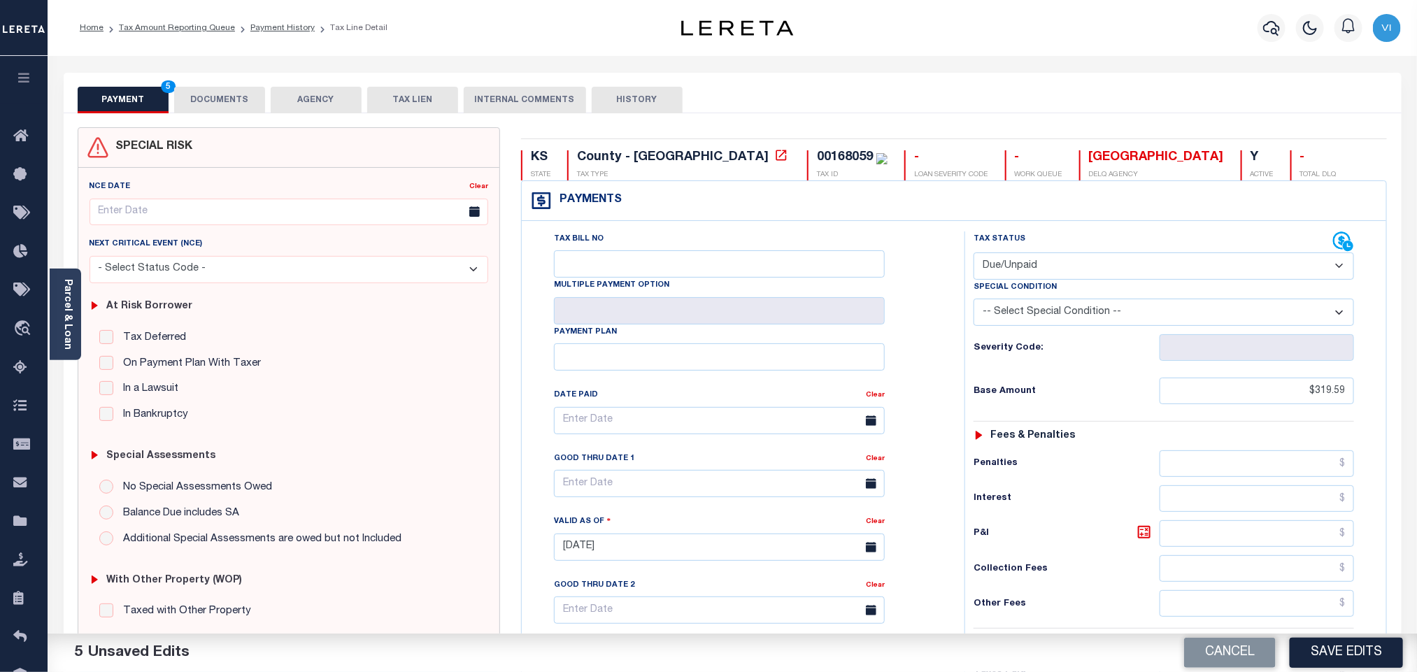
click at [1028, 275] on select "- Select Status Code - Open Due/Unpaid Paid Incomplete No Tax Due Internal Refu…" at bounding box center [1163, 265] width 380 height 27
select select "PYD"
click at [973, 254] on select "- Select Status Code - Open Due/Unpaid Paid Incomplete No Tax Due Internal Refu…" at bounding box center [1163, 265] width 380 height 27
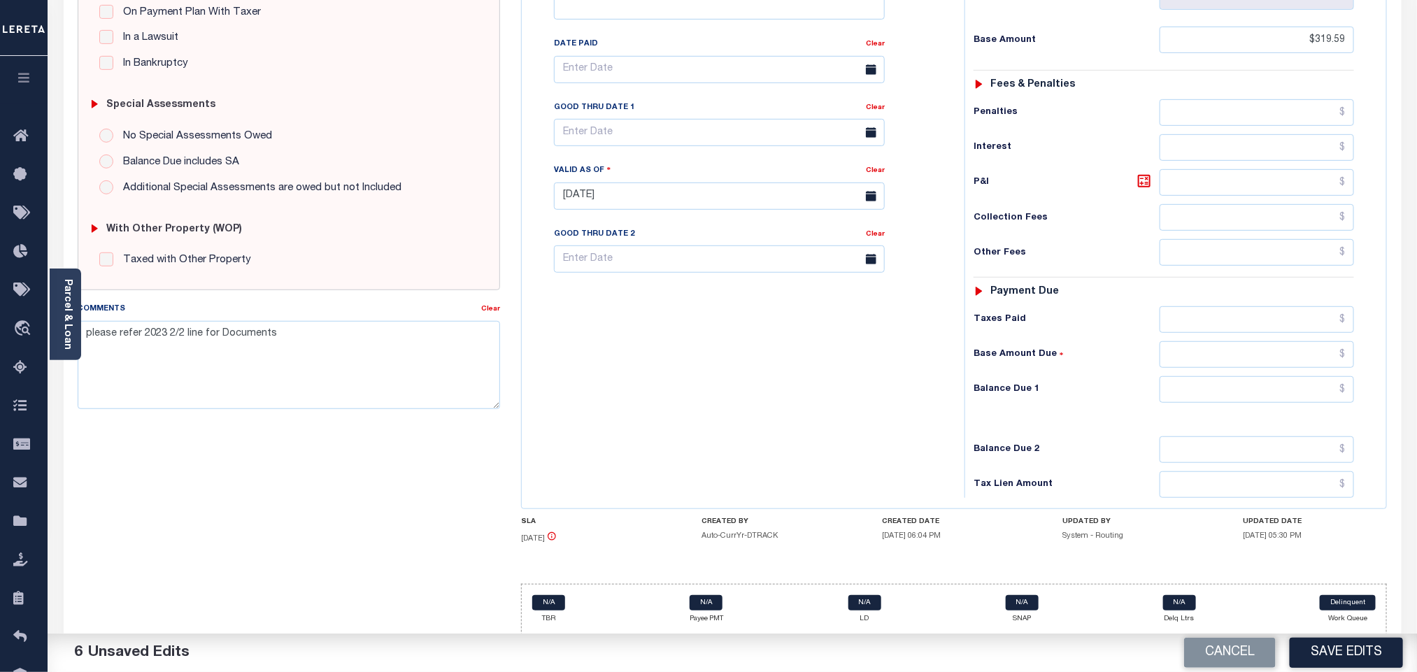
scroll to position [370, 0]
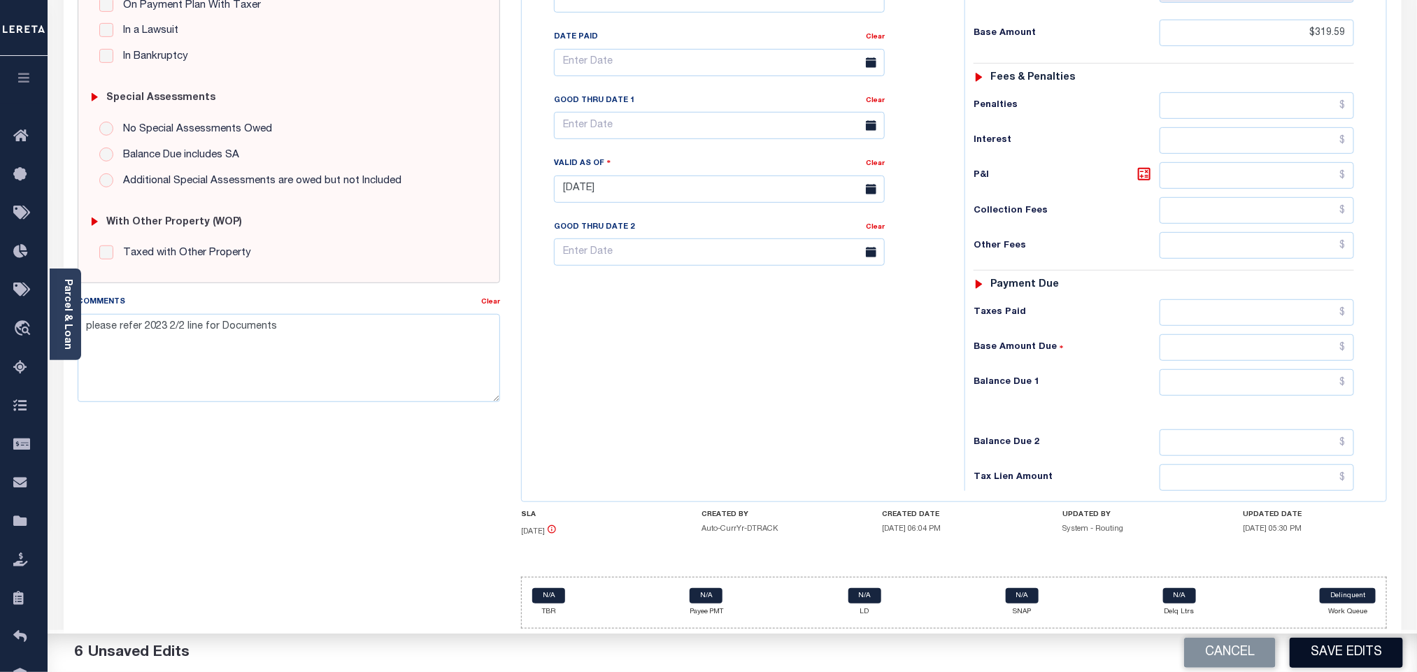
click at [1301, 646] on button "Save Edits" at bounding box center [1345, 653] width 113 height 30
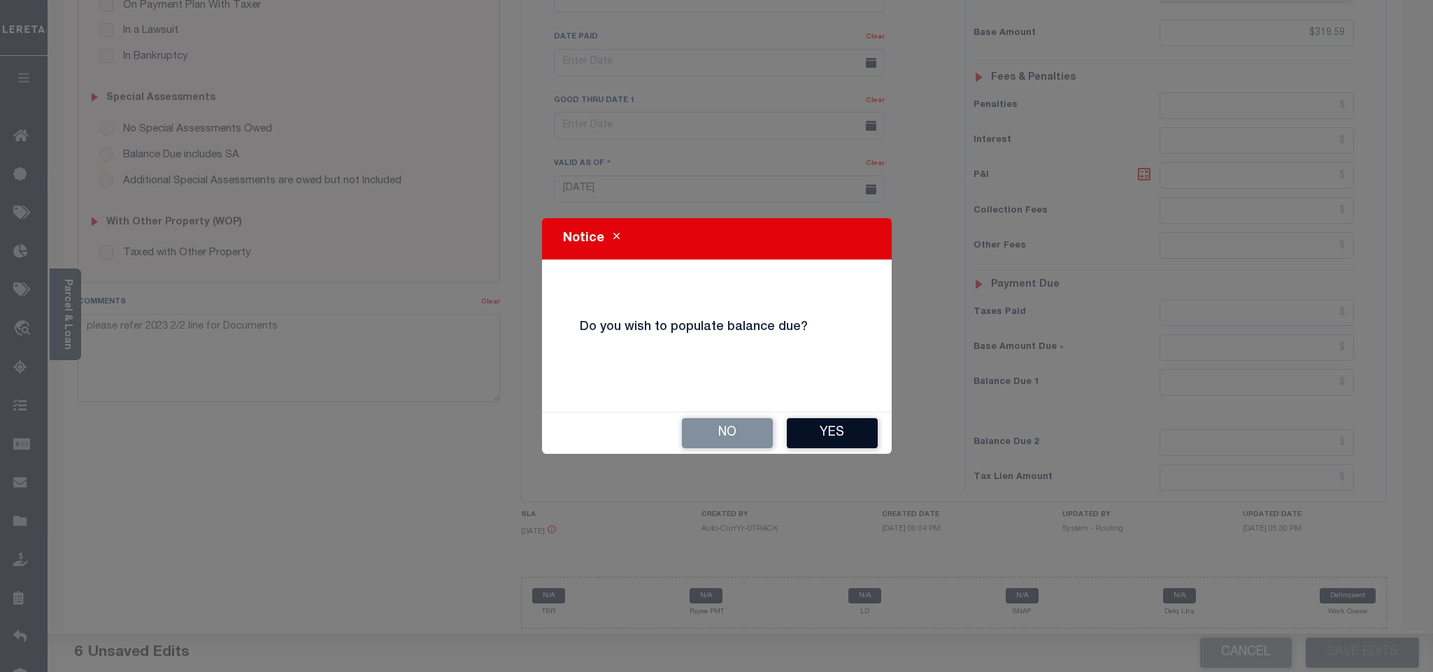
click at [791, 438] on button "Yes" at bounding box center [832, 433] width 91 height 30
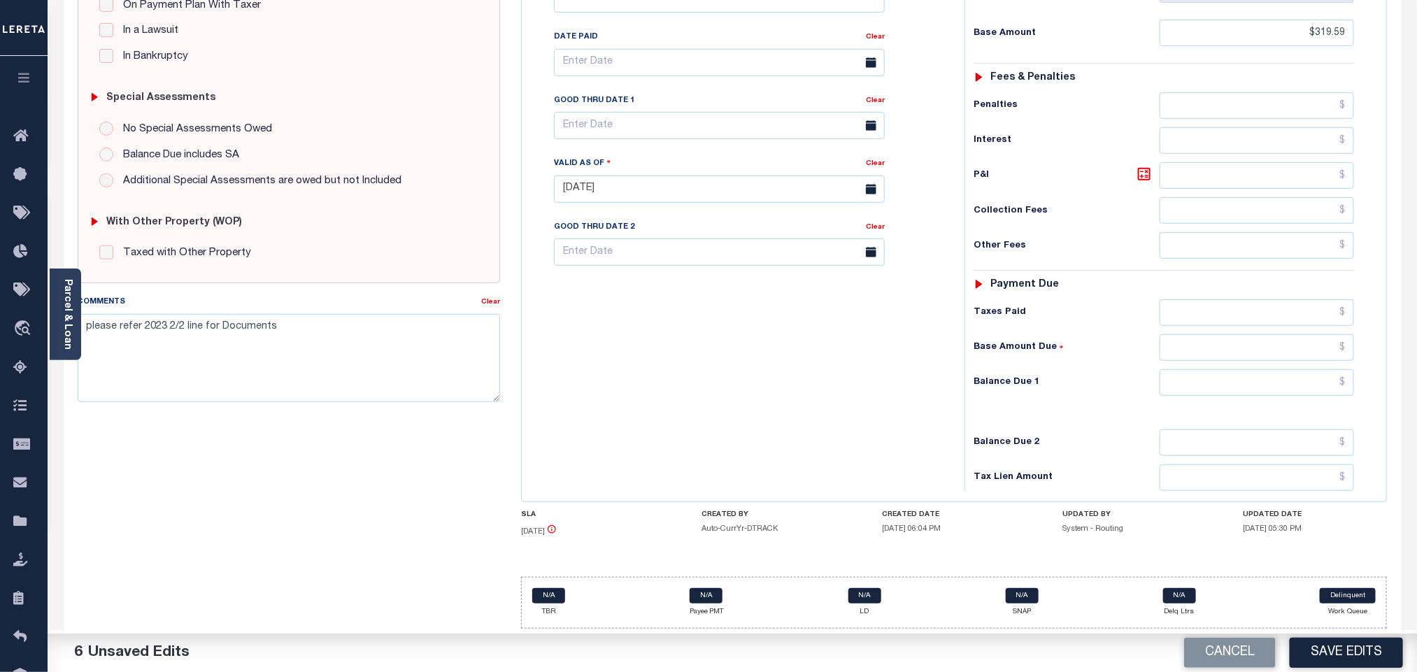
click at [1299, 401] on div "Tax Status Status - Select Status Code -" at bounding box center [1168, 181] width 408 height 617
click at [1299, 395] on div "Tax Status Status - Select Status Code -" at bounding box center [1168, 181] width 408 height 617
click at [1297, 391] on input "text" at bounding box center [1256, 382] width 195 height 27
type input "$0.00"
click at [1113, 430] on div "Balance Due 2" at bounding box center [1163, 442] width 380 height 27
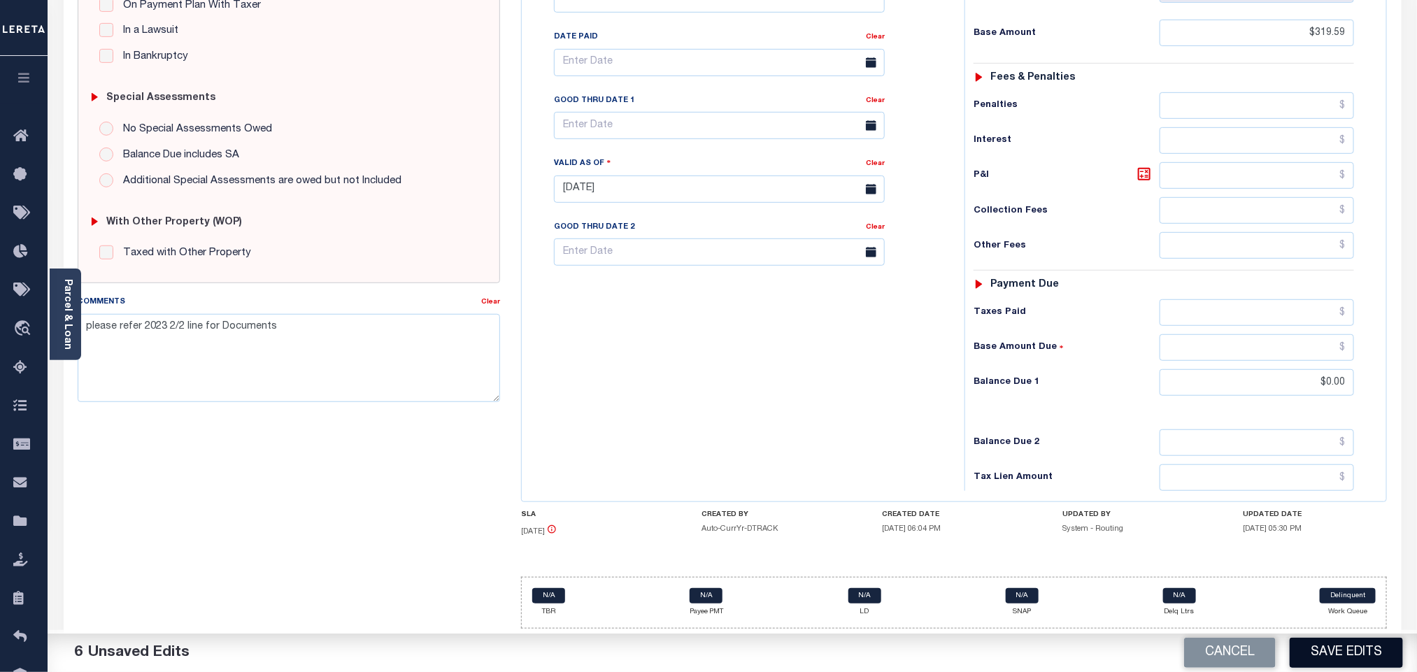
click at [1318, 651] on button "Save Edits" at bounding box center [1345, 653] width 113 height 30
checkbox input "false"
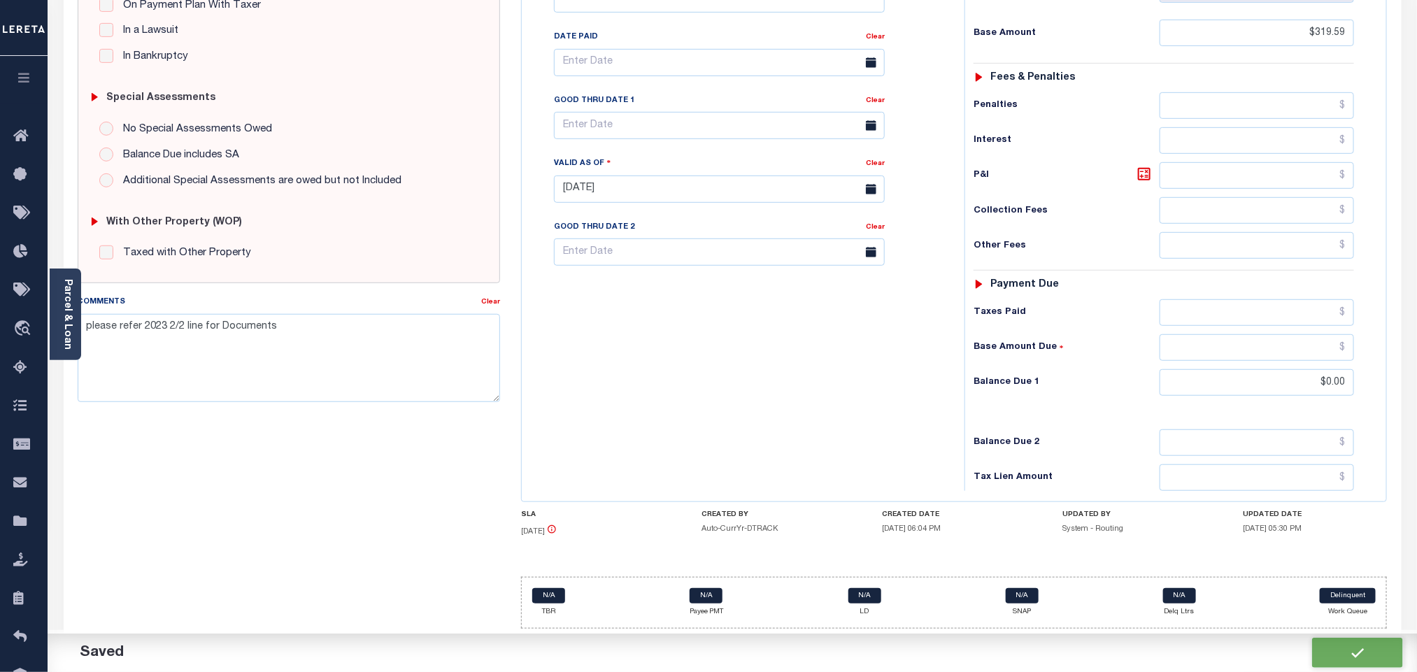
type input "$319.59"
type input "$0"
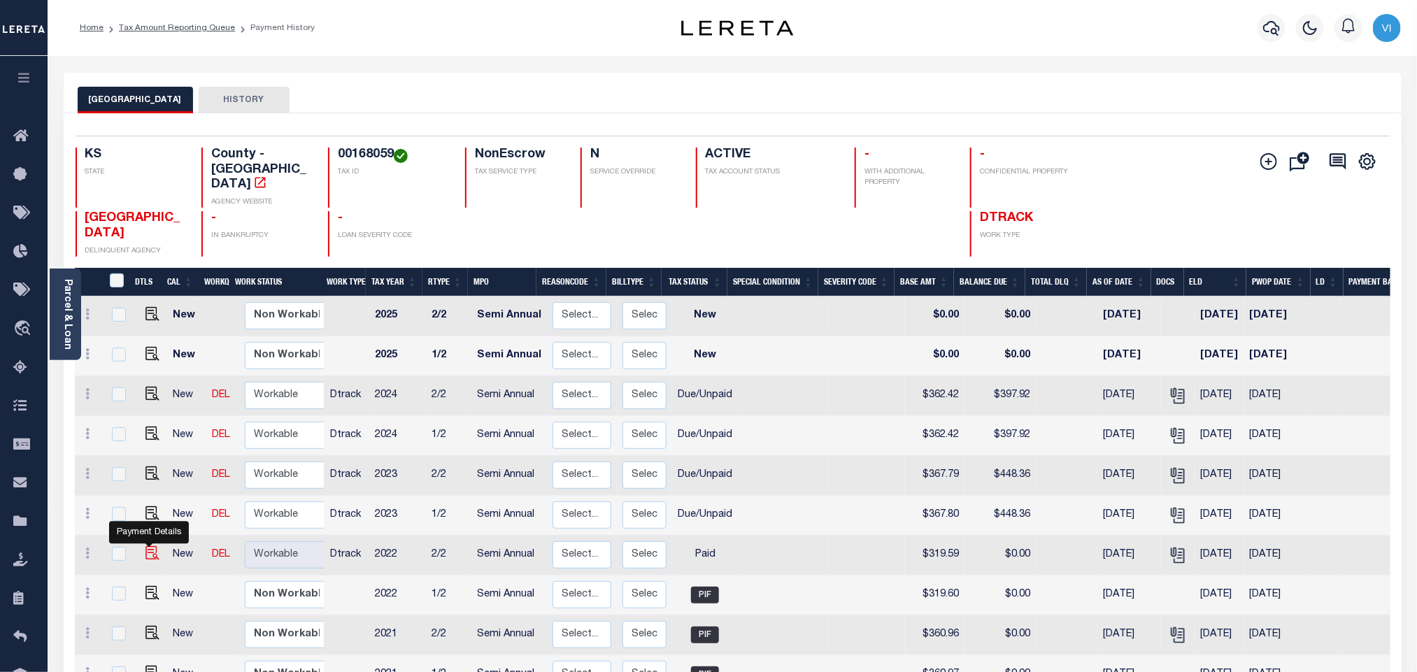
click at [150, 546] on img "" at bounding box center [152, 553] width 14 height 14
checkbox input "true"
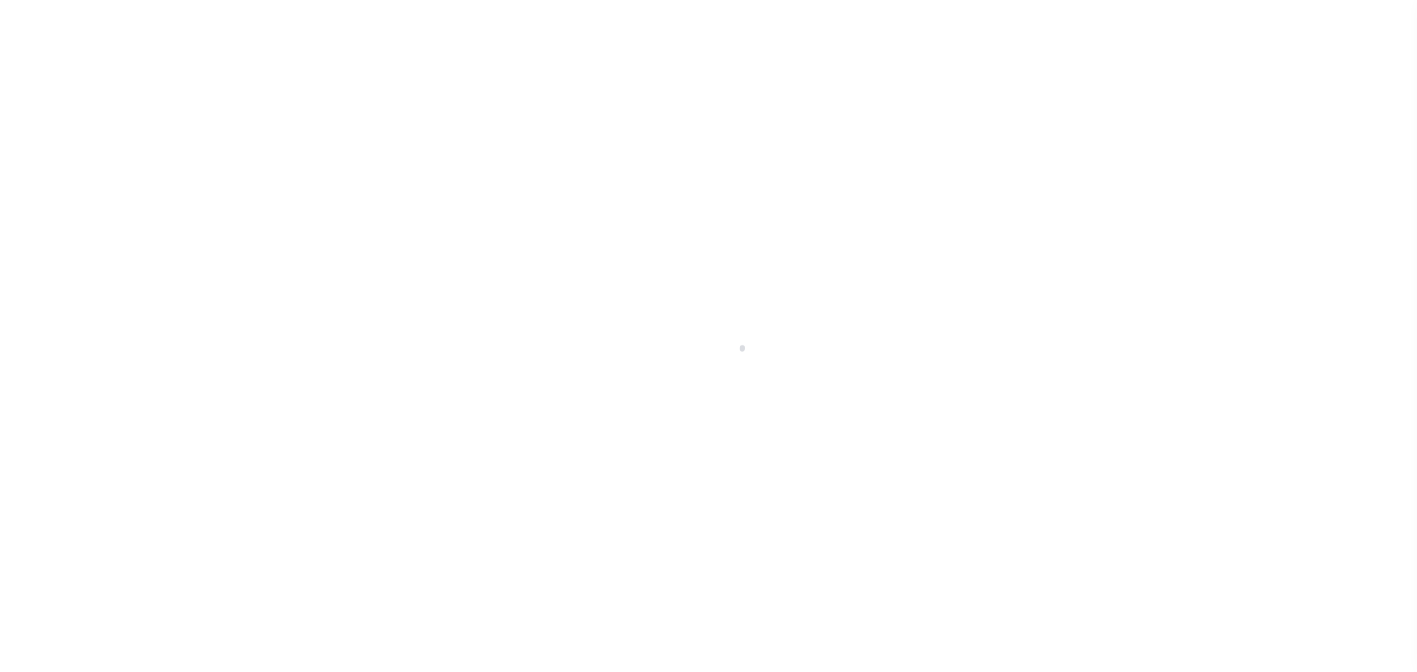
select select "PYD"
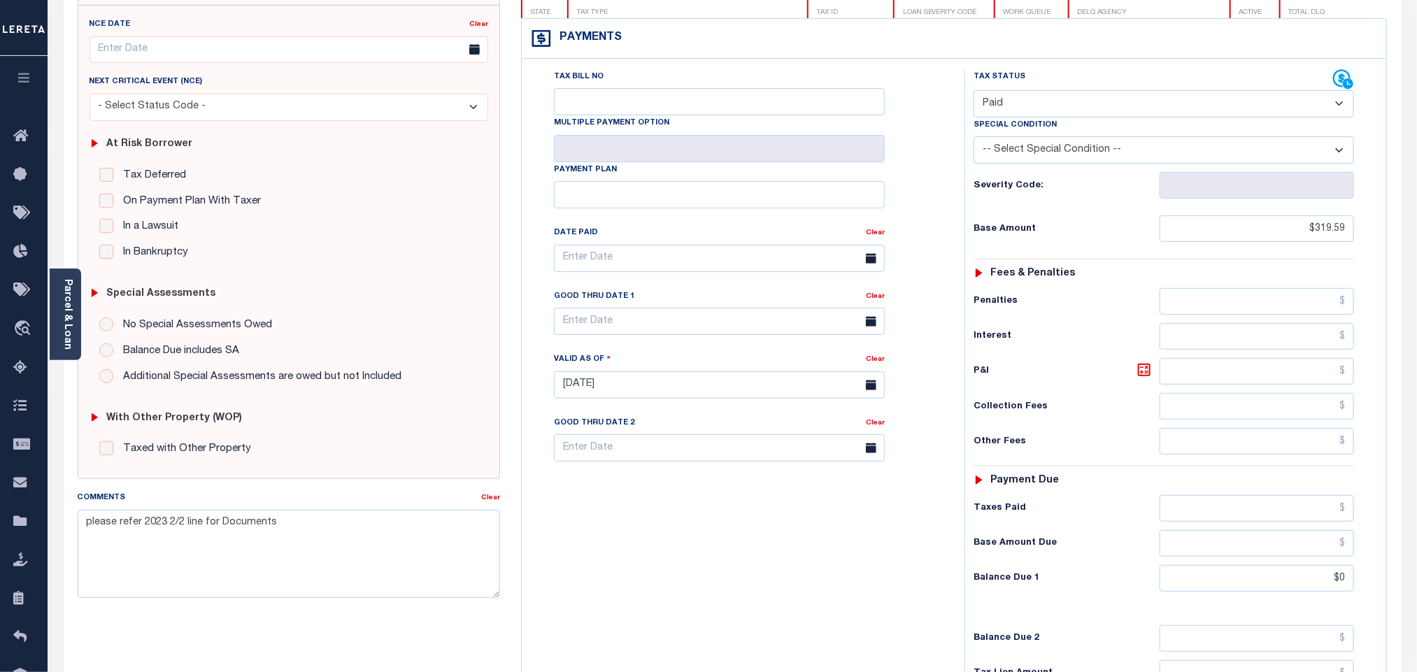
scroll to position [368, 0]
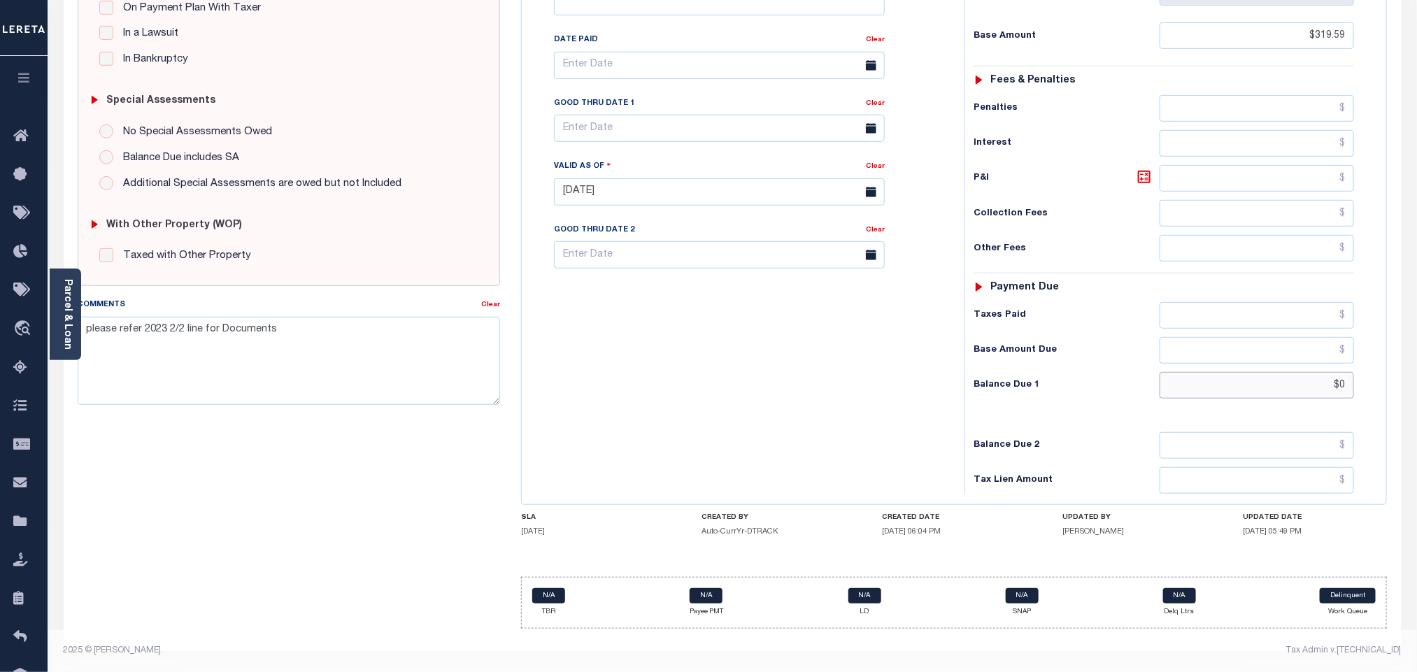
drag, startPoint x: 1332, startPoint y: 390, endPoint x: 1382, endPoint y: 392, distance: 50.4
click at [1382, 392] on div "Tax Status Status" at bounding box center [1168, 184] width 429 height 617
paste input "425.83"
type input "$425.83"
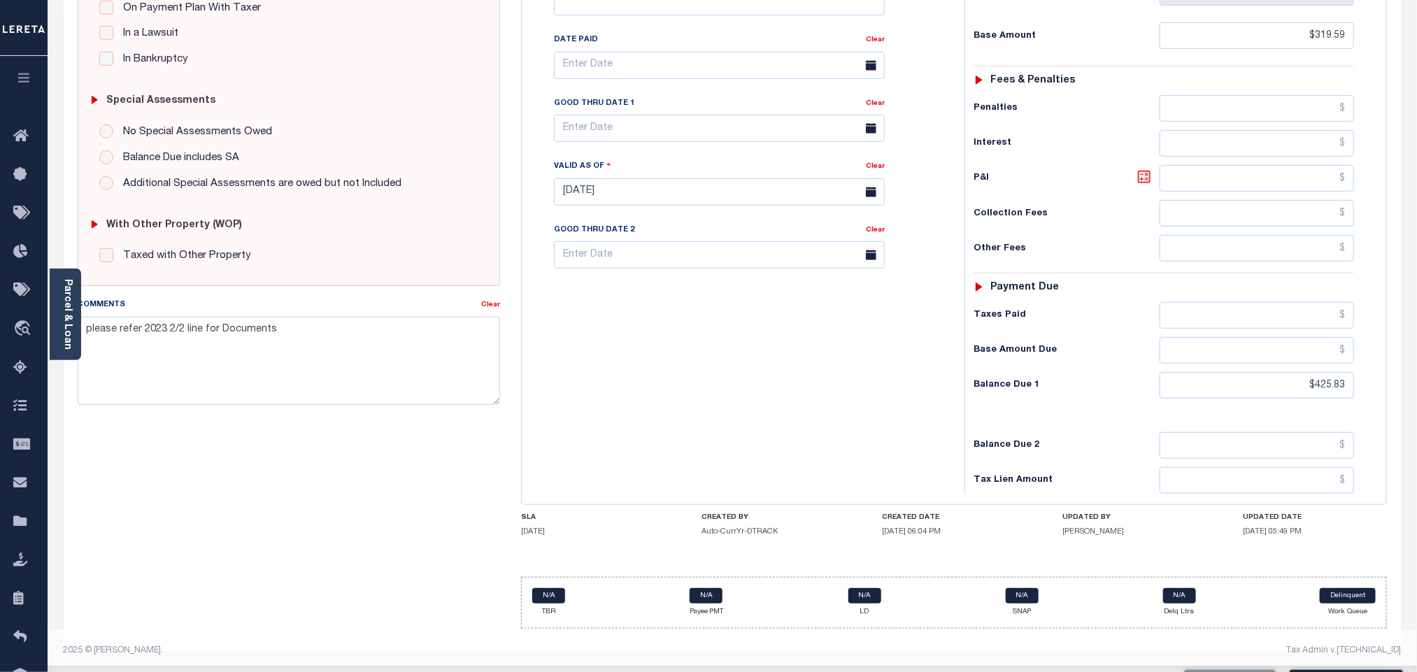
click at [1147, 176] on icon at bounding box center [1144, 177] width 17 height 17
type input "$106.24"
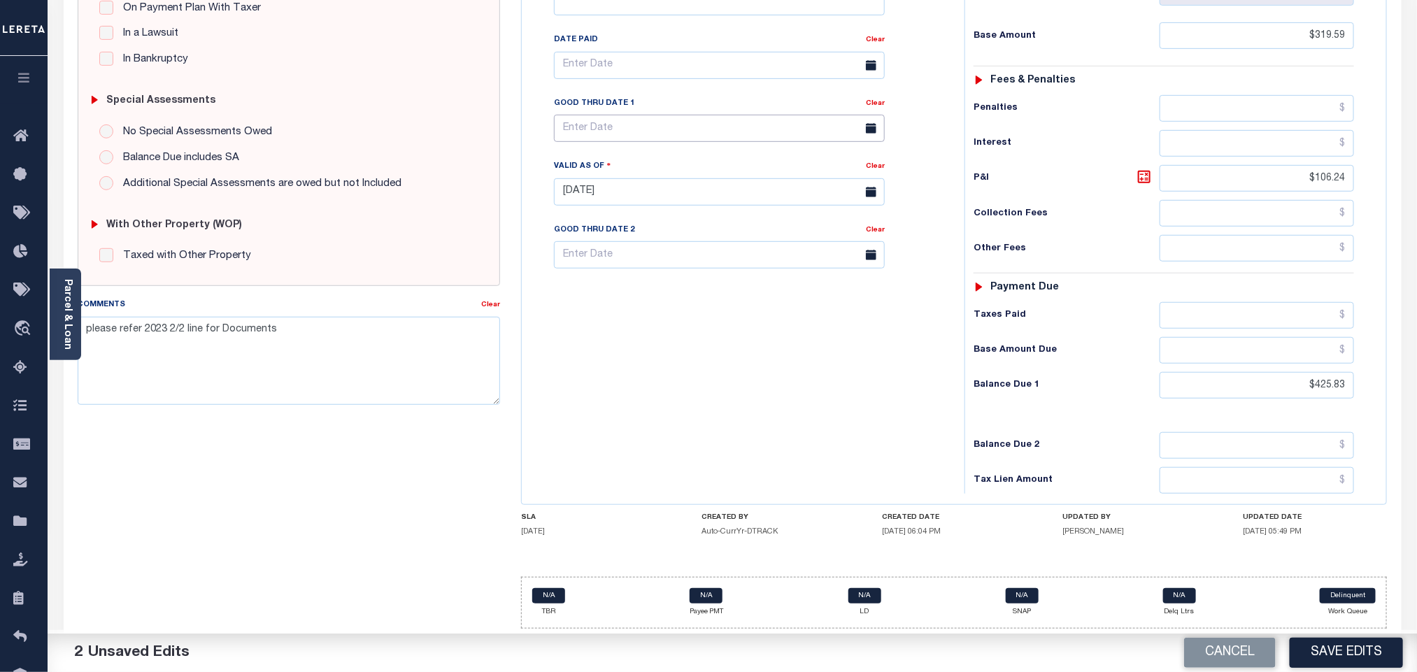
click at [623, 120] on input "text" at bounding box center [719, 128] width 331 height 27
click at [596, 233] on span "6" at bounding box center [600, 243] width 27 height 27
type input "[DATE]"
click at [1316, 661] on button "Save Edits" at bounding box center [1345, 653] width 113 height 30
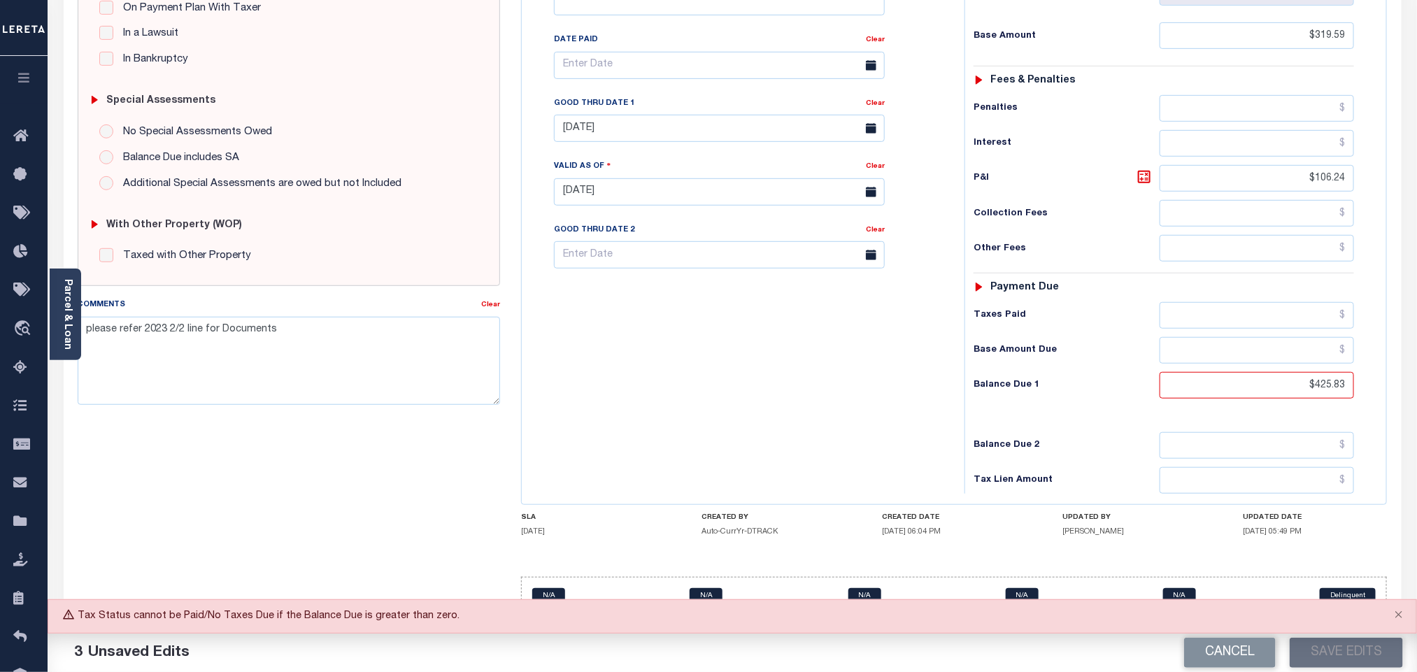
scroll to position [53, 0]
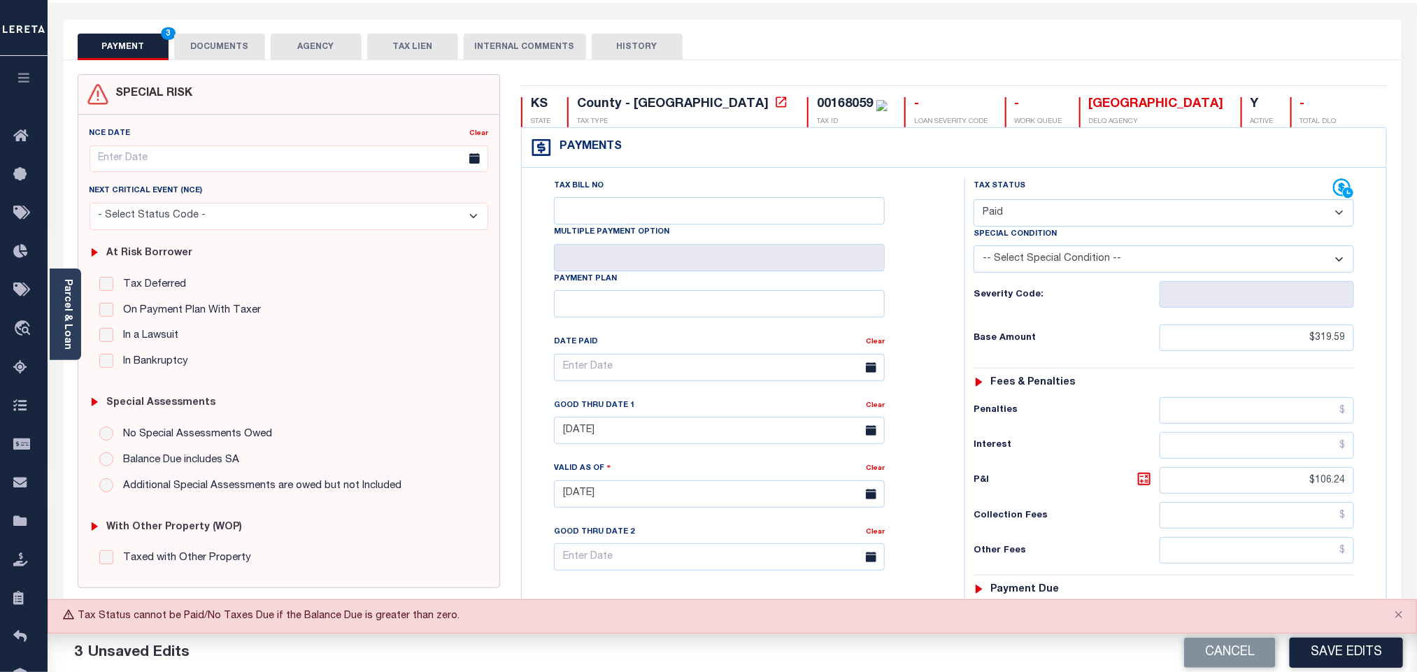
click at [1020, 202] on select "- Select Status Code - Open Due/Unpaid Paid Incomplete No Tax Due Internal Refu…" at bounding box center [1163, 212] width 380 height 27
select select "DUE"
click at [973, 201] on select "- Select Status Code - Open Due/Unpaid Paid Incomplete No Tax Due Internal Refu…" at bounding box center [1163, 212] width 380 height 27
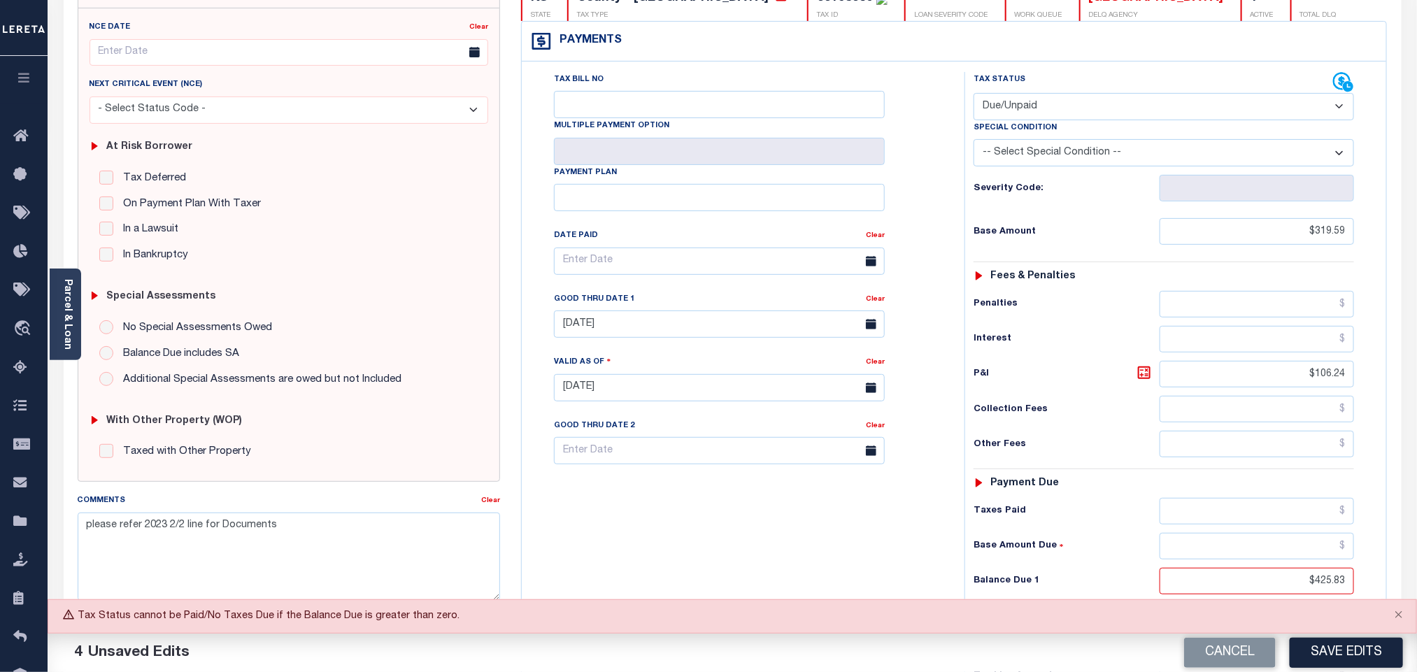
scroll to position [368, 0]
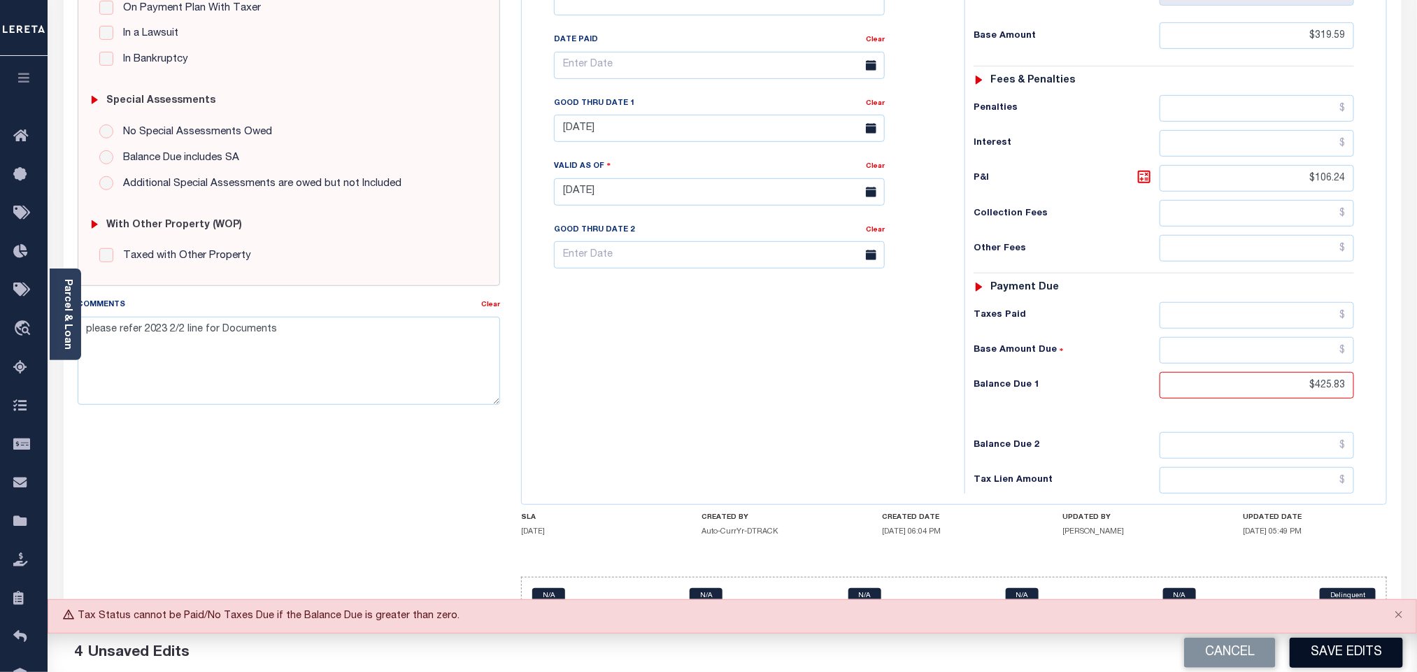
click at [1336, 652] on button "Save Edits" at bounding box center [1345, 653] width 113 height 30
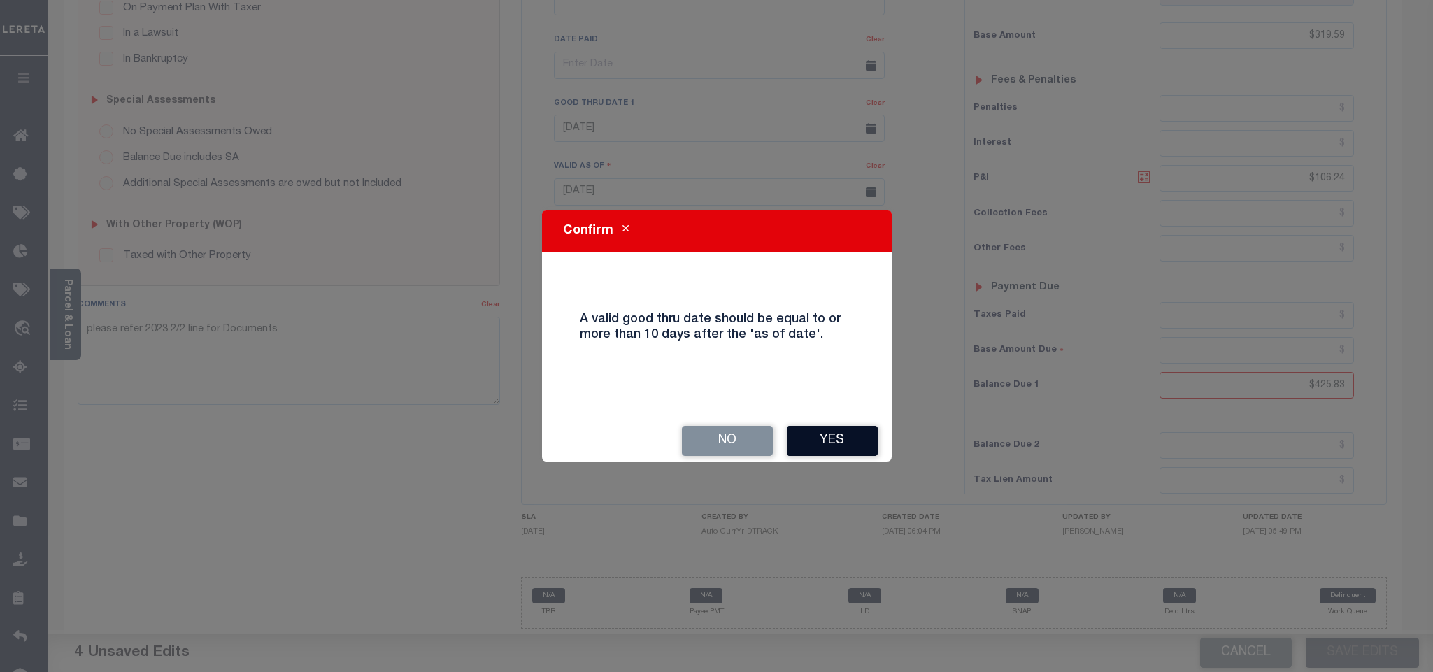
click at [822, 454] on button "Yes" at bounding box center [832, 441] width 91 height 30
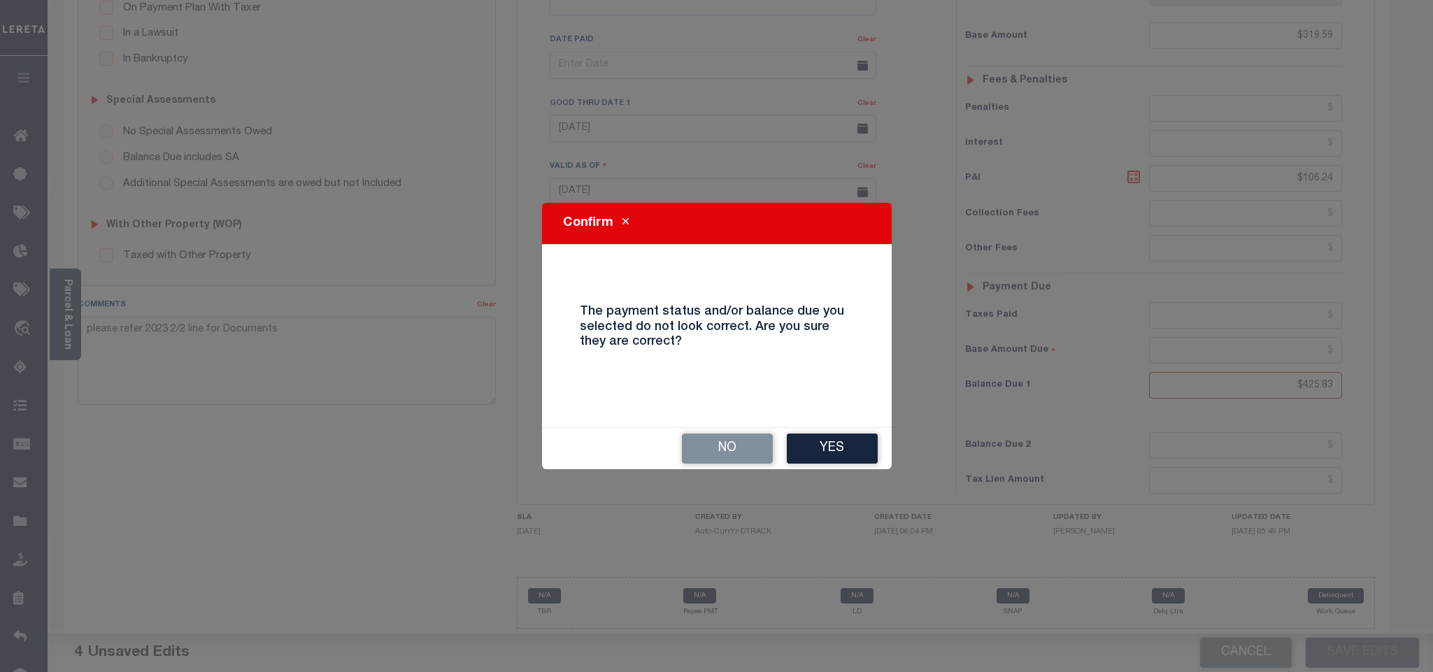
click at [822, 448] on button "Yes" at bounding box center [832, 449] width 91 height 30
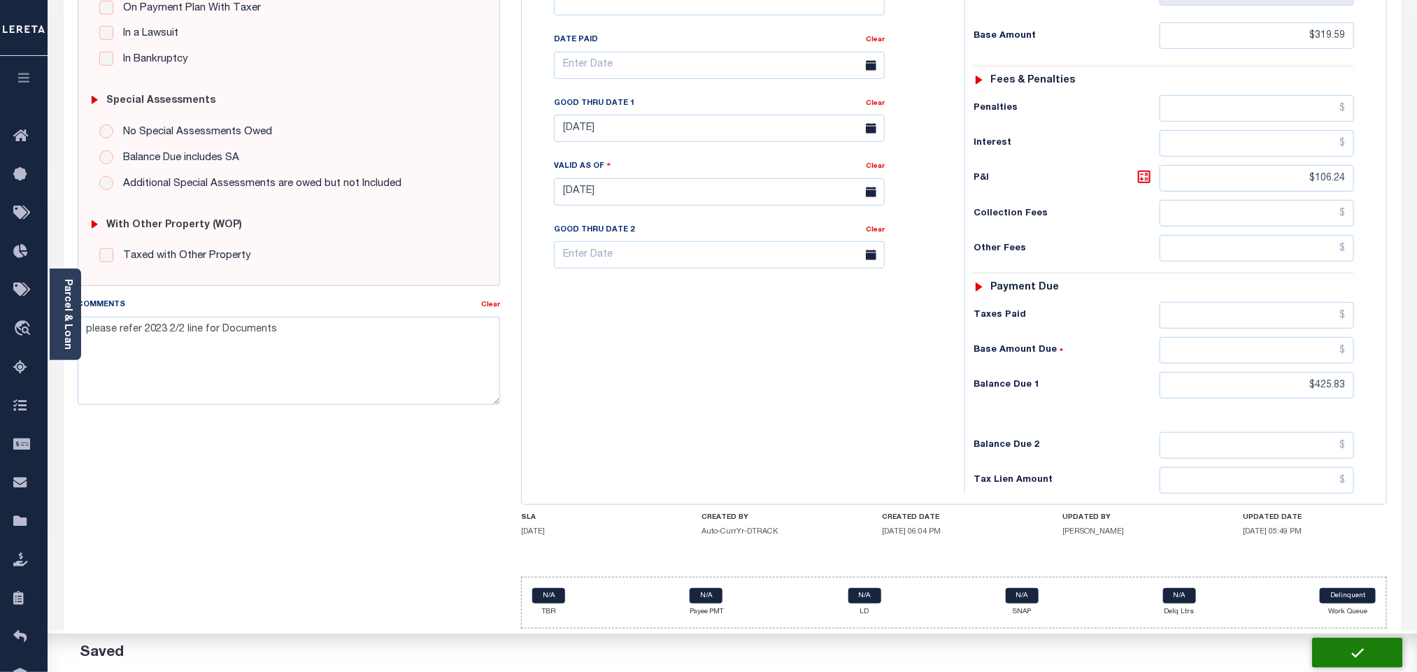
checkbox input "false"
type input "$319.59"
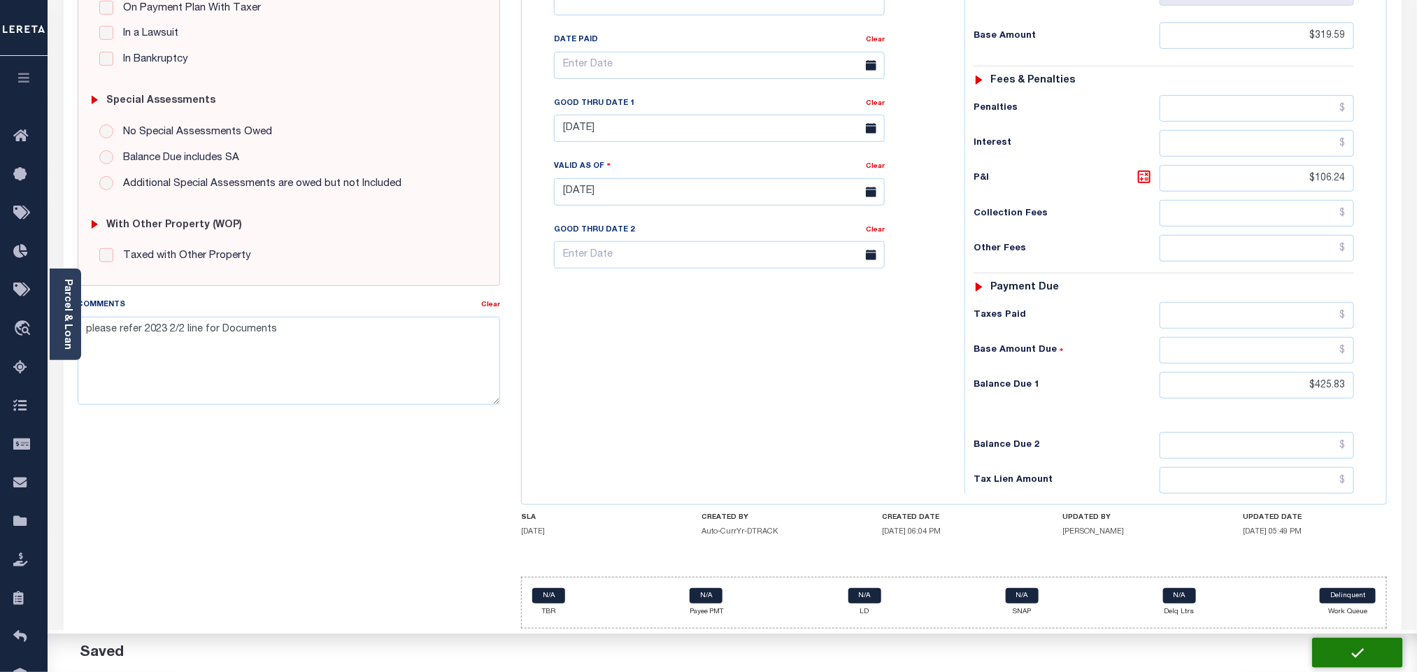
type input "$106.24"
type input "$425.83"
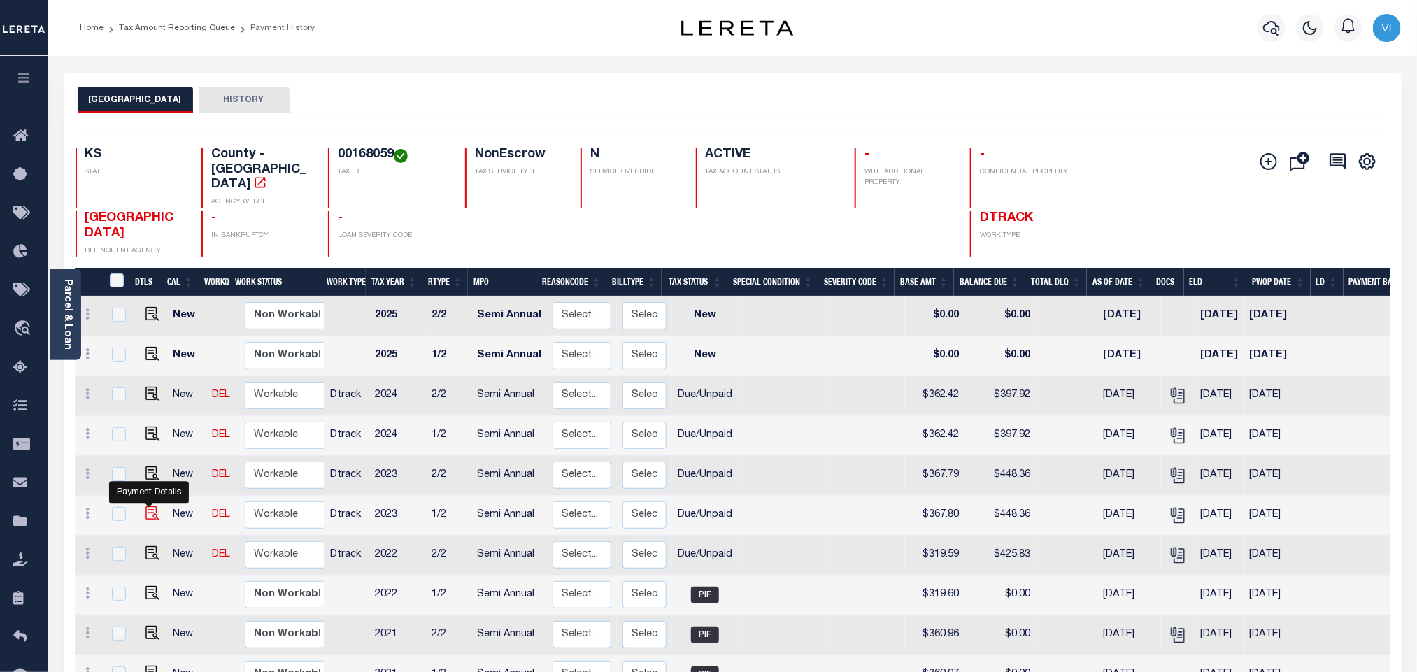
click at [152, 506] on img "" at bounding box center [152, 513] width 14 height 14
checkbox input "true"
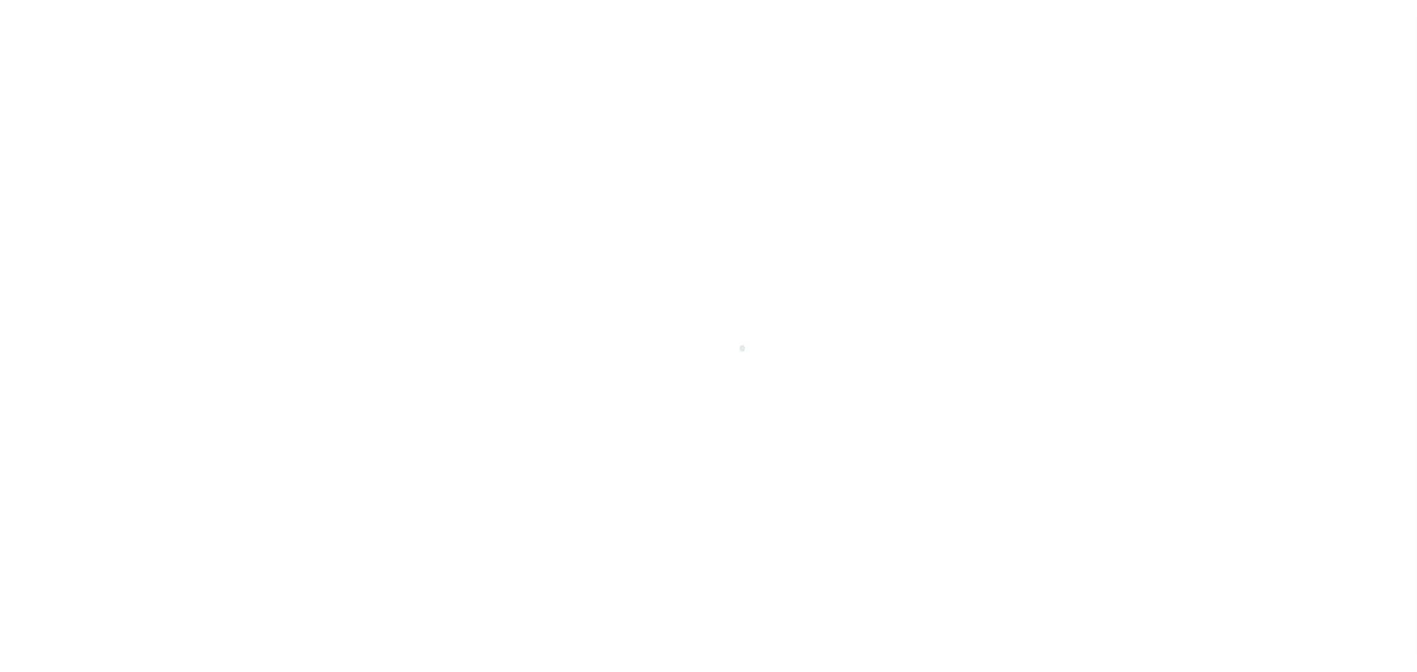
select select "DUE"
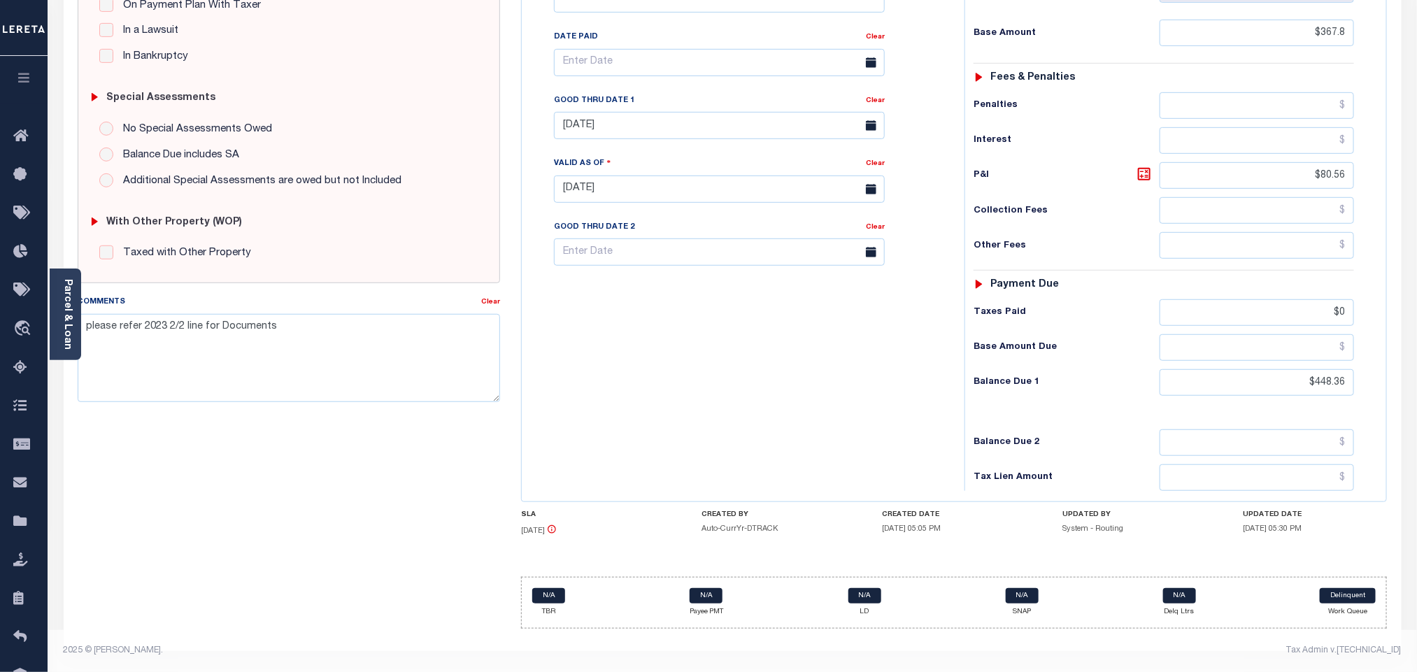
scroll to position [370, 0]
click at [1322, 387] on input "$448.36" at bounding box center [1256, 382] width 195 height 27
paste input "54.53"
type input "$454.53"
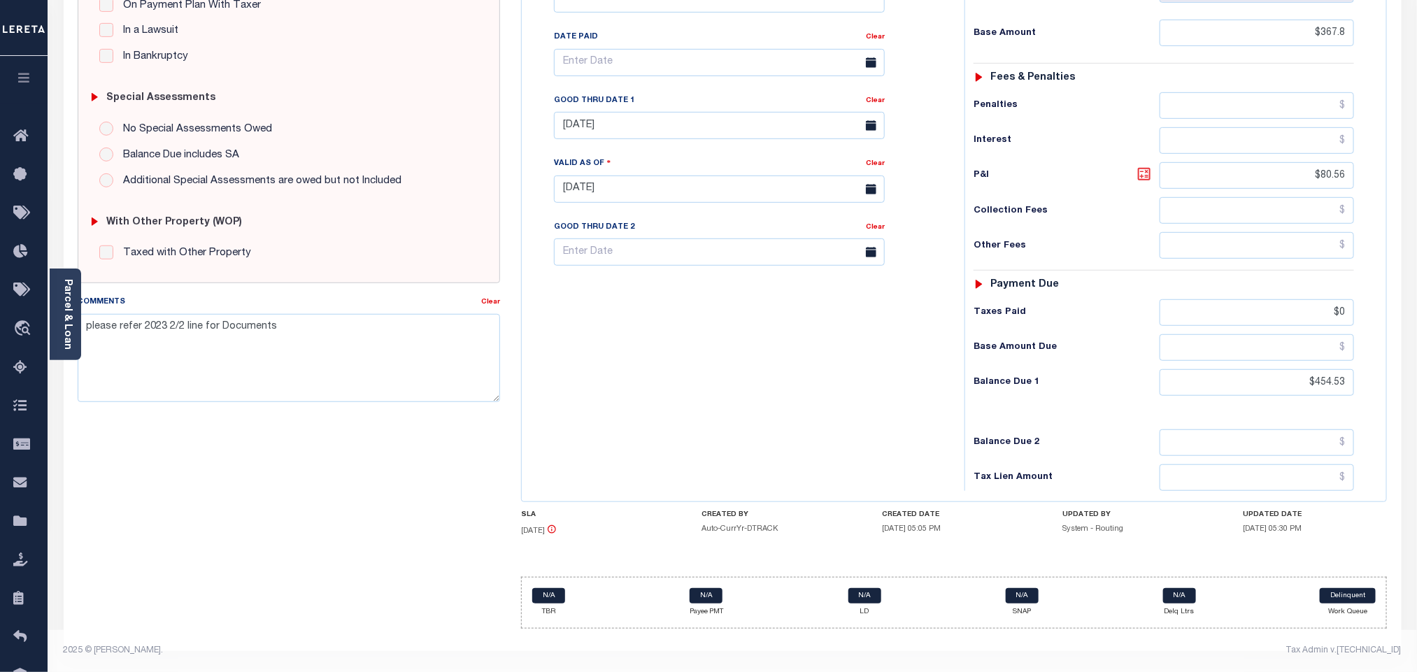
type input "[DATE]"
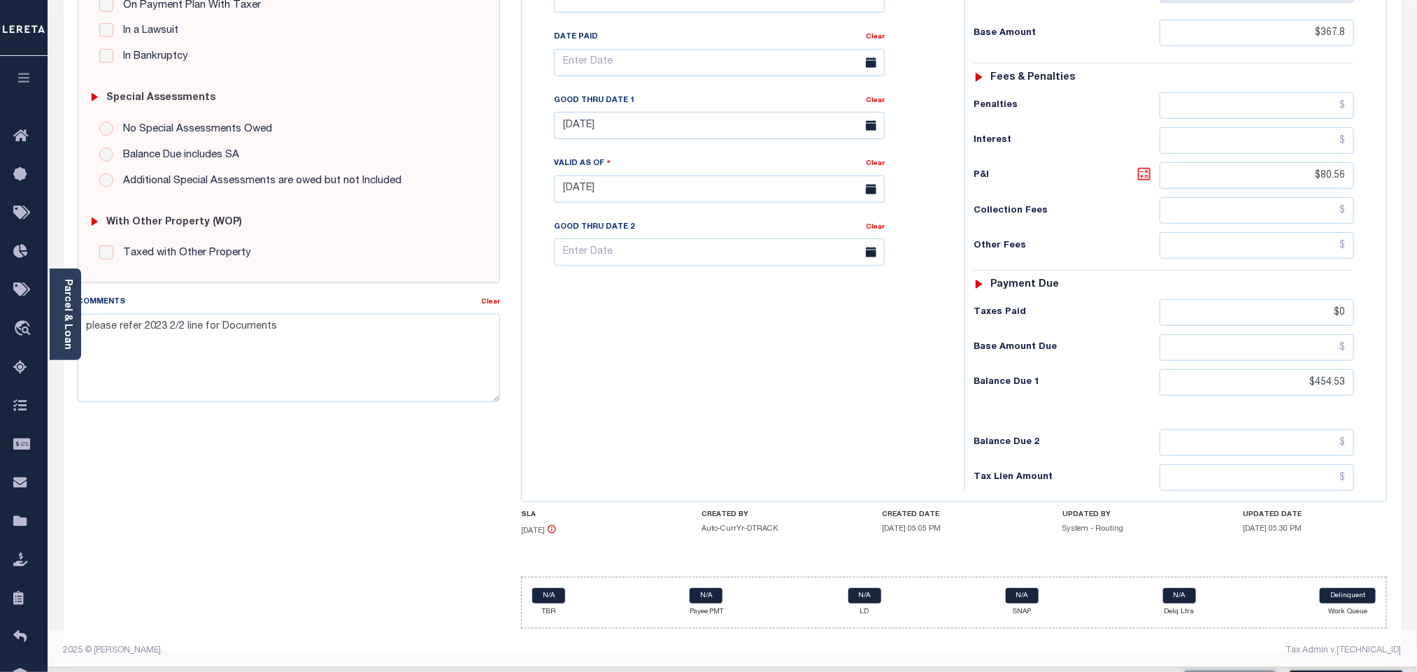
click at [1145, 174] on icon at bounding box center [1144, 174] width 17 height 17
type input "$86.73"
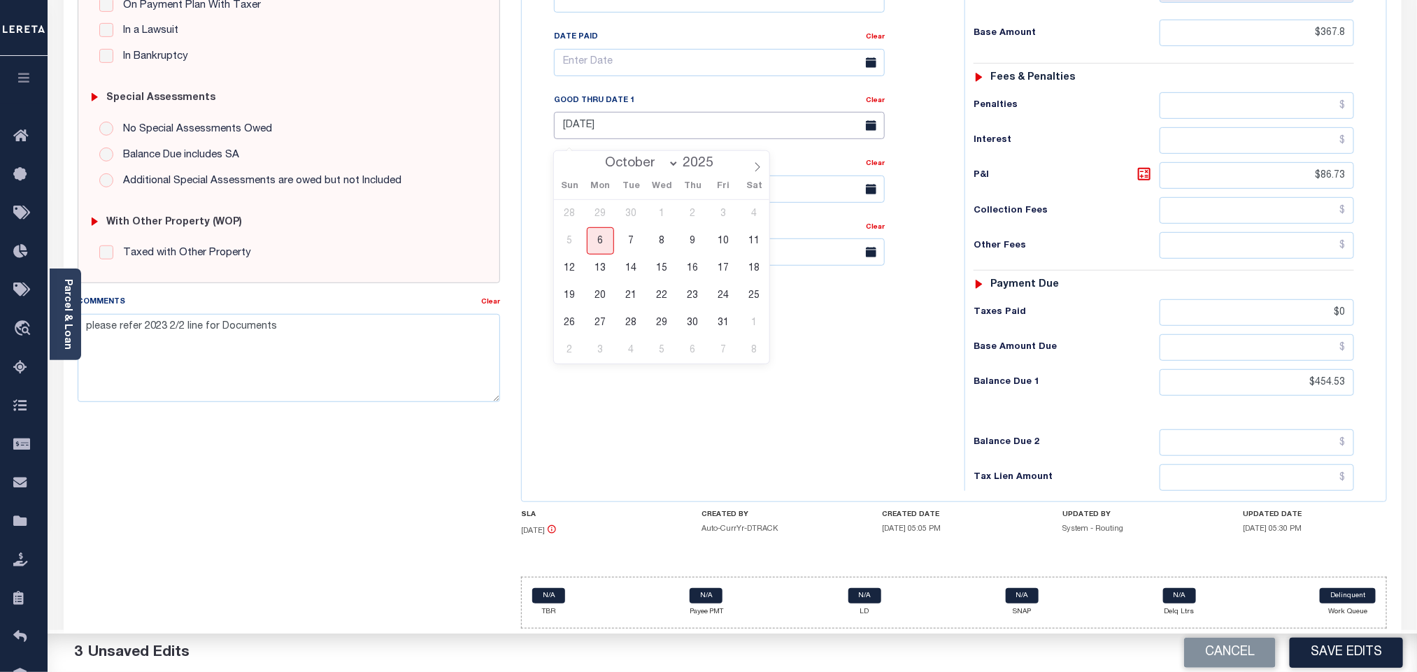
click at [604, 129] on input "[DATE]" at bounding box center [719, 125] width 331 height 27
click at [601, 229] on span "6" at bounding box center [600, 240] width 27 height 27
type input "[DATE]"
click at [1334, 659] on button "Save Edits" at bounding box center [1345, 653] width 113 height 30
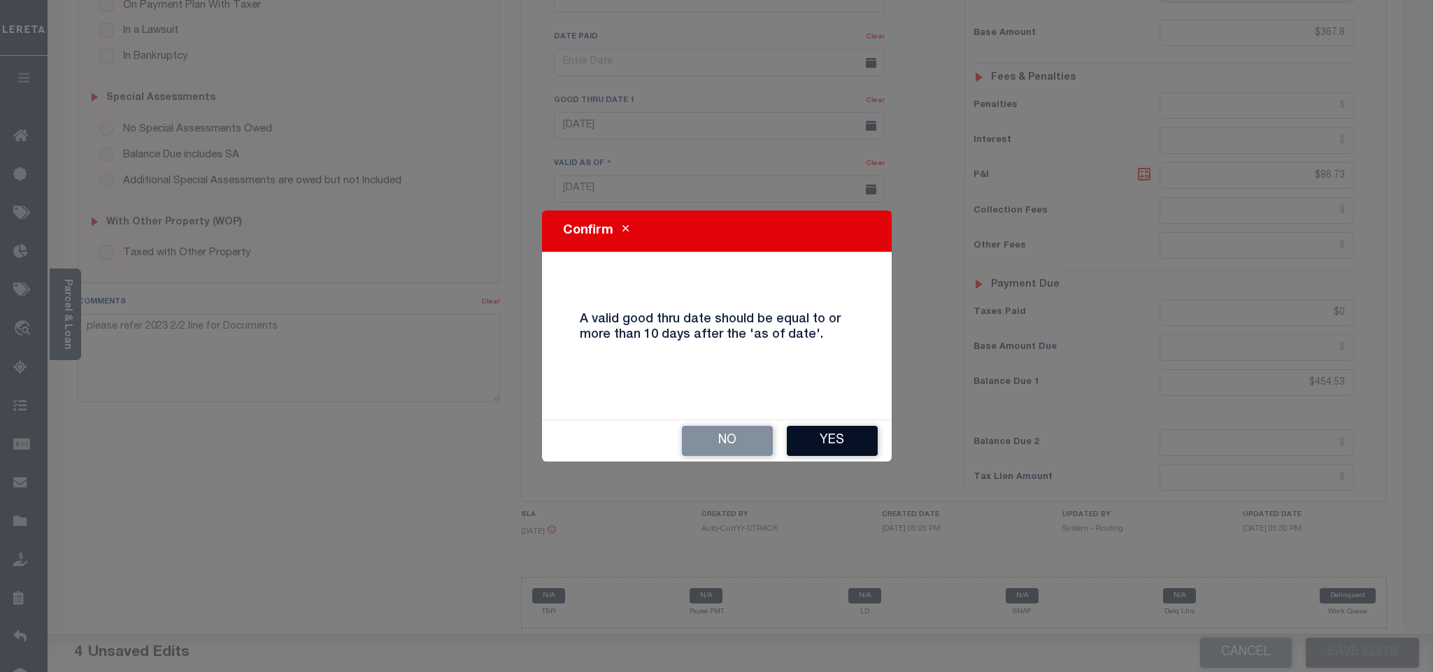
click at [818, 441] on button "Yes" at bounding box center [832, 441] width 91 height 30
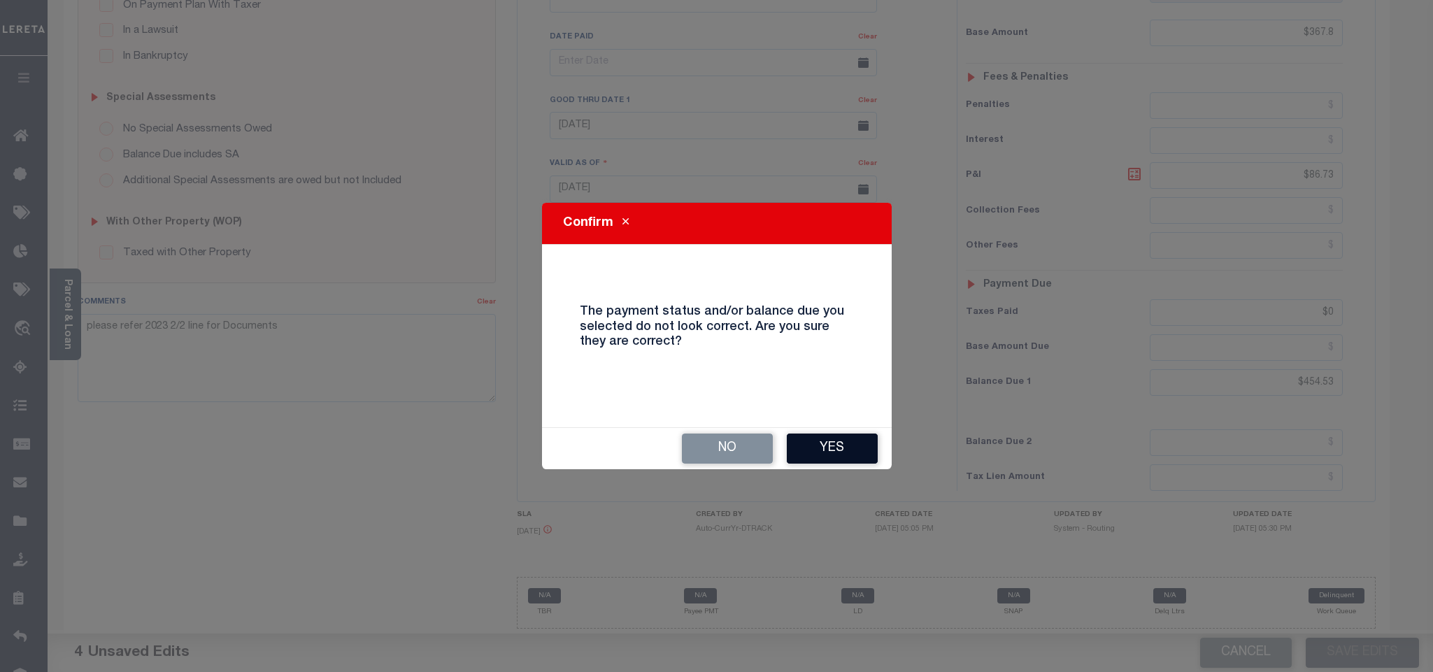
click at [818, 443] on button "Yes" at bounding box center [832, 449] width 91 height 30
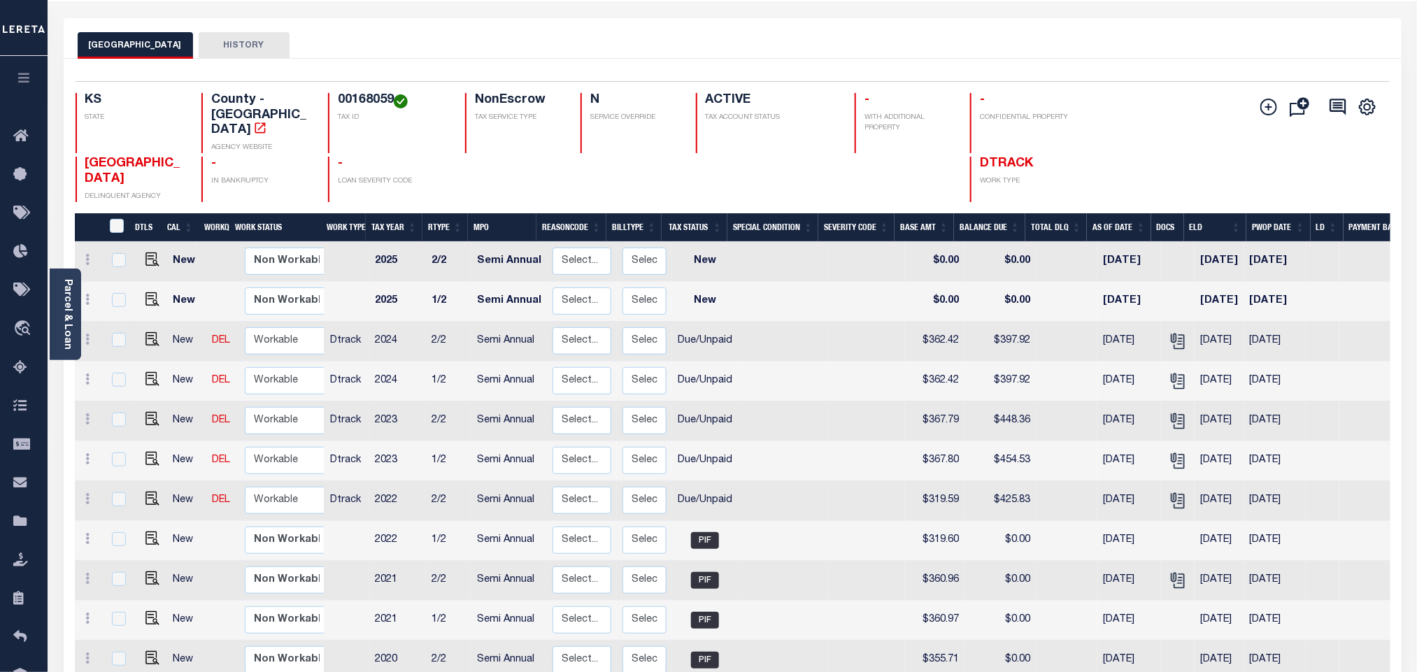
scroll to position [105, 0]
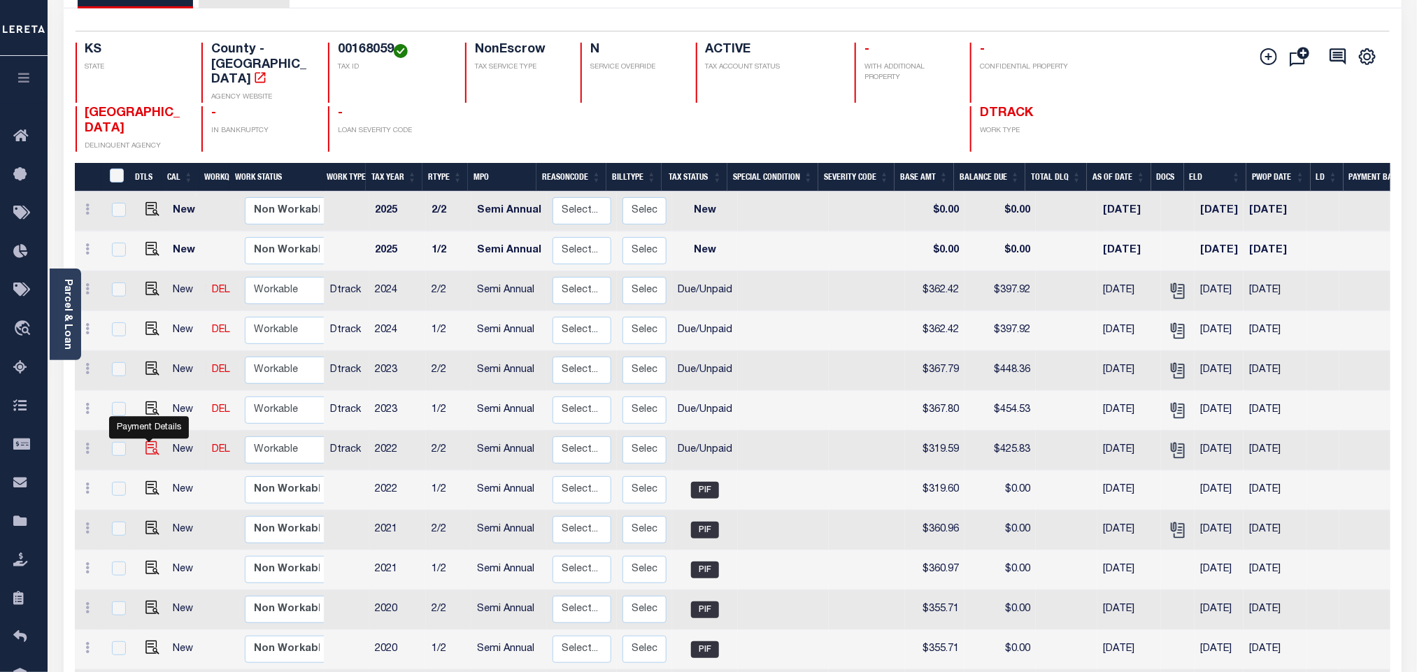
click at [145, 441] on img "" at bounding box center [152, 448] width 14 height 14
checkbox input "true"
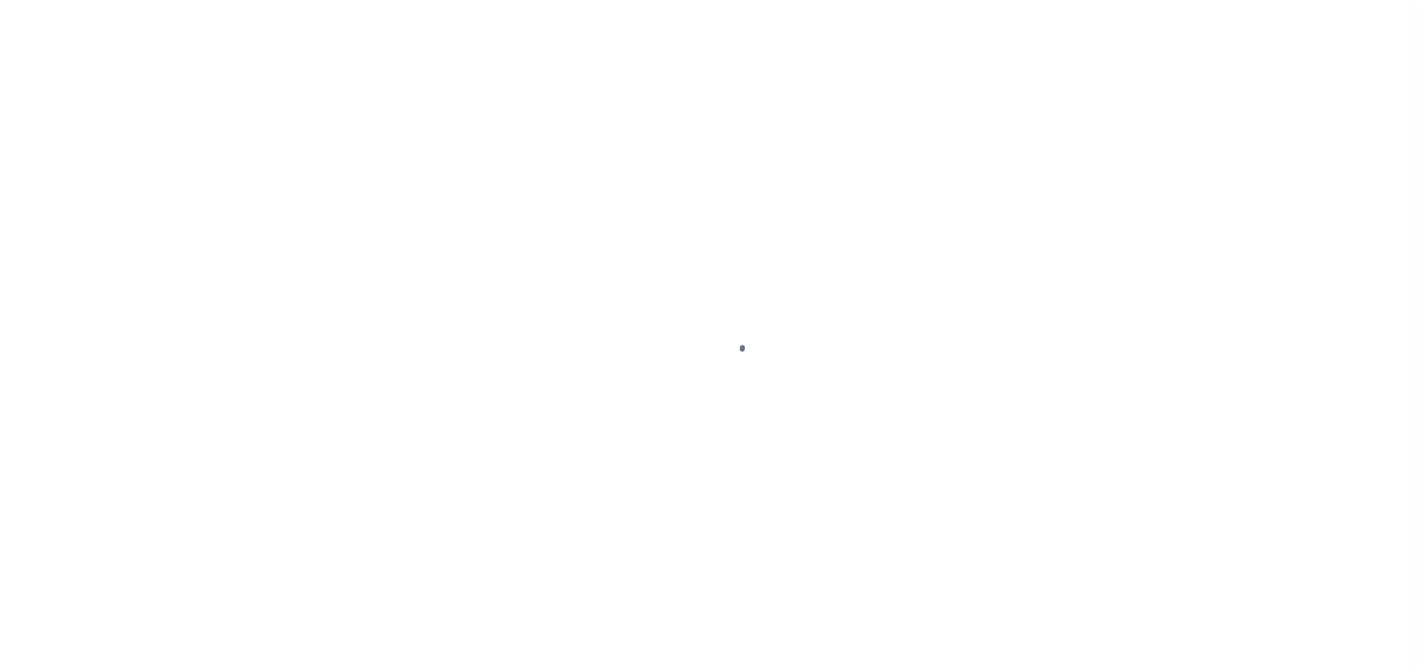
checkbox input "false"
type textarea "please refer 2023 2/2 line for Documents"
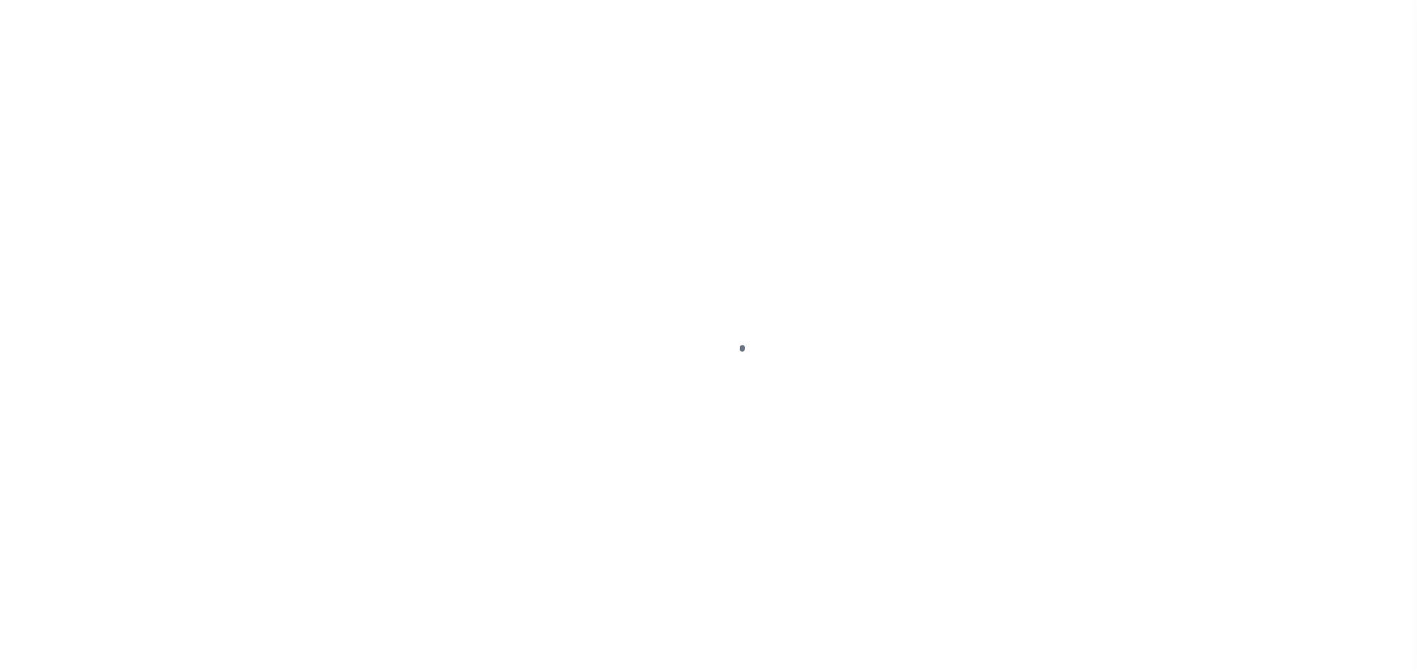
type input "[DATE]"
select select "DUE"
type input "$319.59"
type input "$106.24"
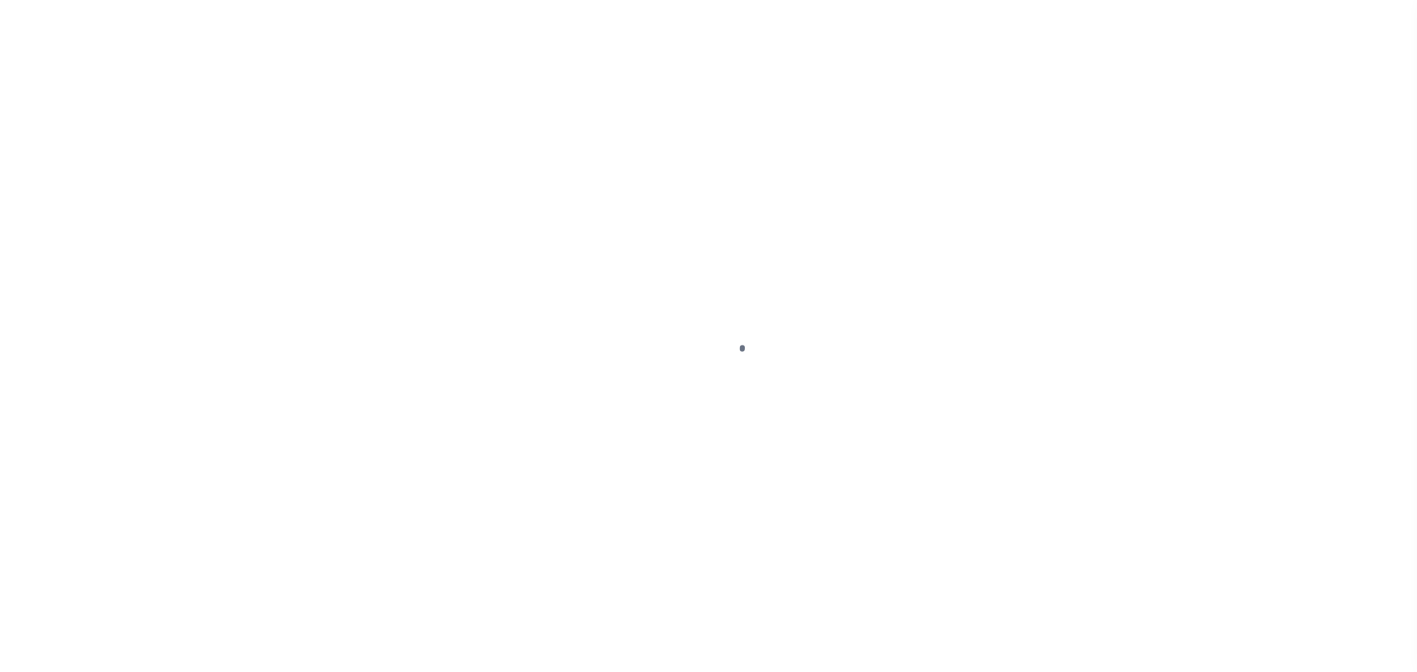
type input "$425.83"
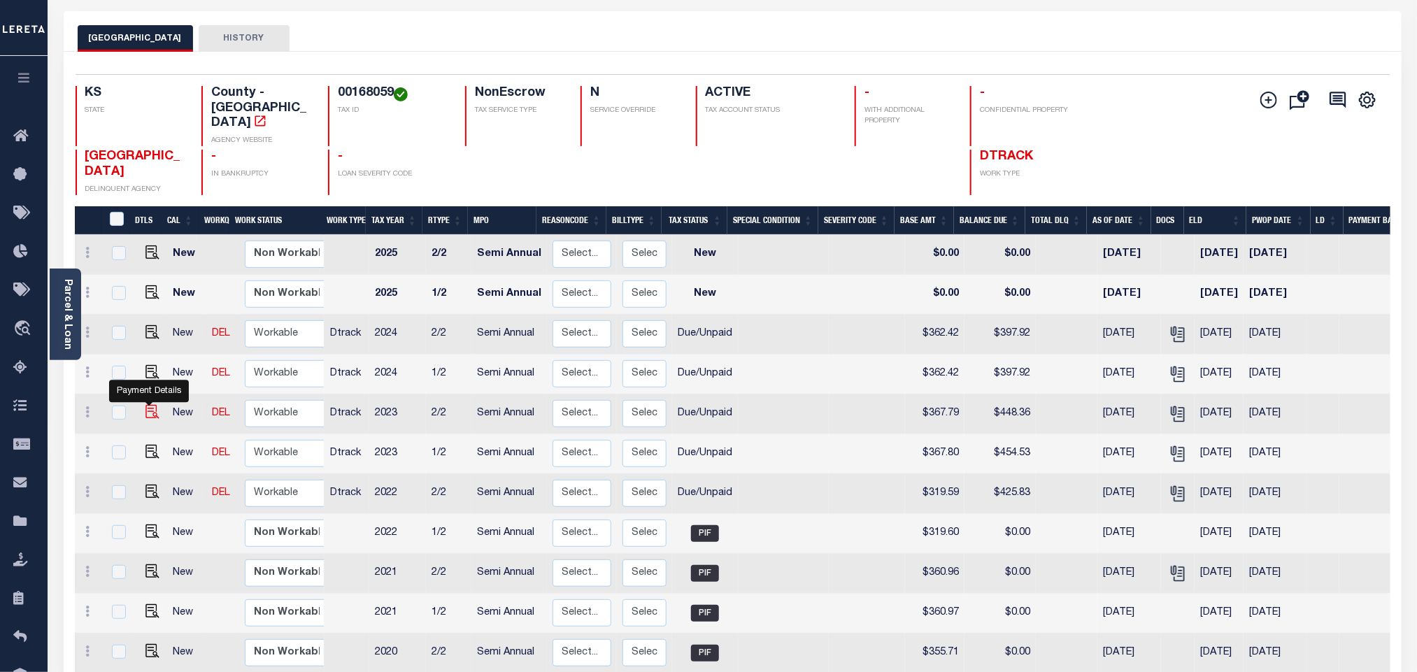
click at [148, 405] on img "" at bounding box center [152, 412] width 14 height 14
checkbox input "true"
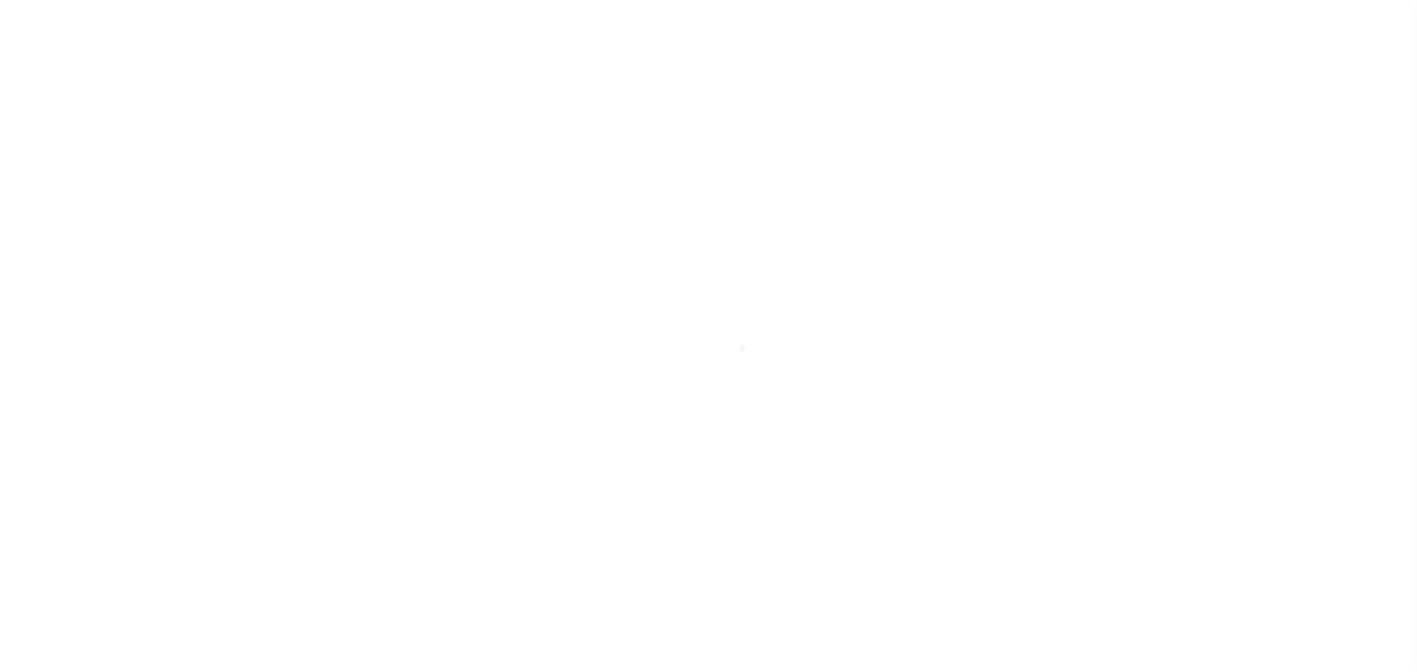
select select "DUE"
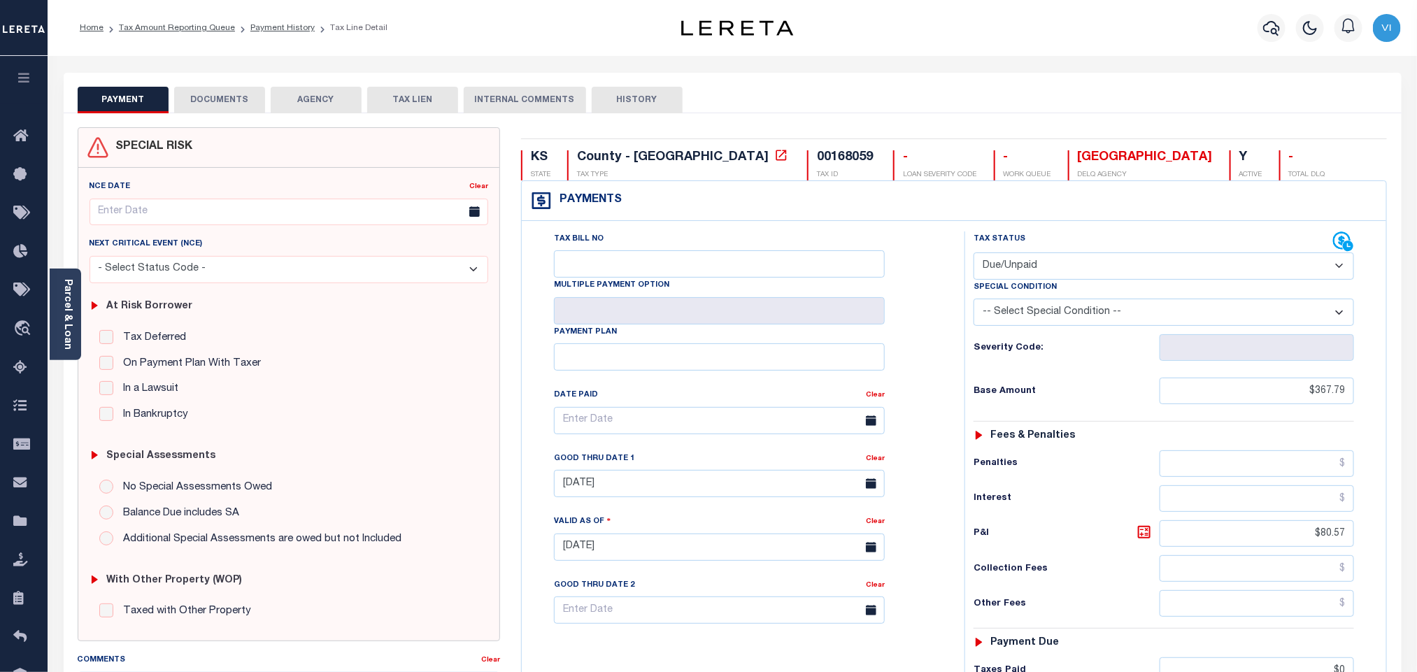
scroll to position [370, 0]
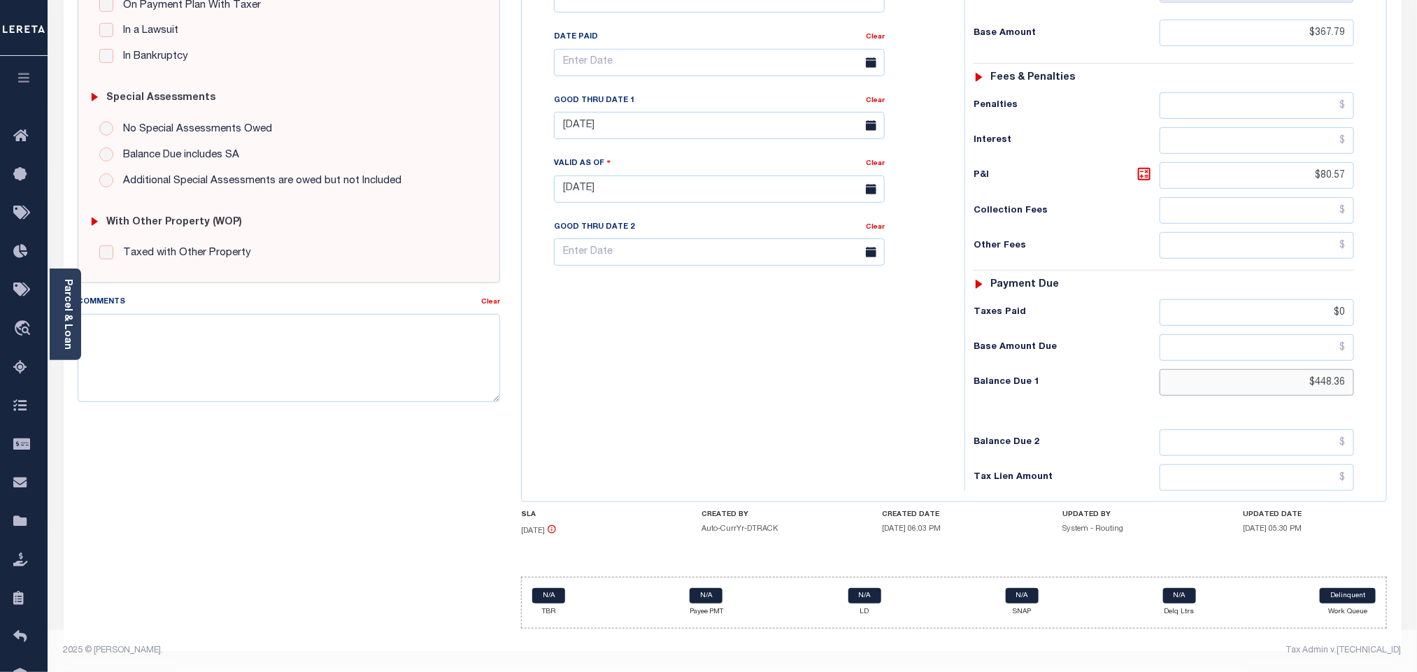
click at [1315, 384] on input "$448.36" at bounding box center [1256, 382] width 195 height 27
paste input "51.29"
type input "$451.29"
type input "[DATE]"
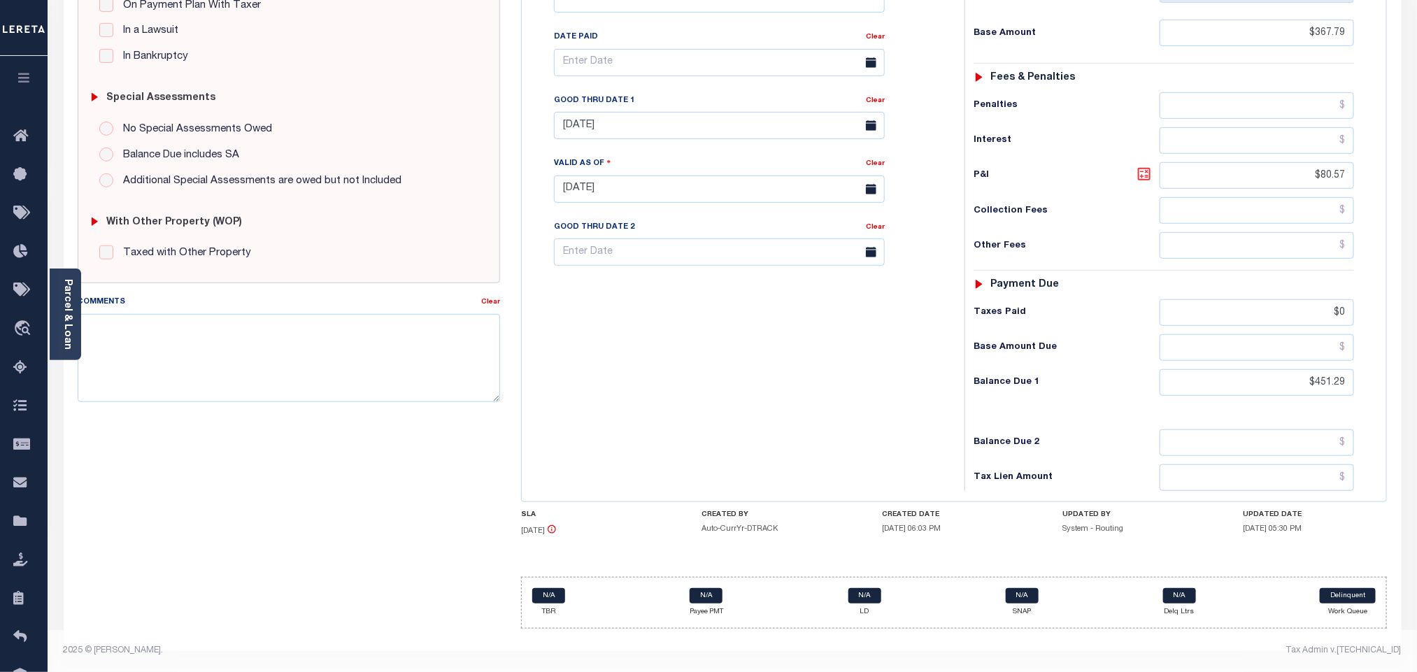
click at [1140, 176] on icon at bounding box center [1144, 174] width 13 height 13
type input "$83.50"
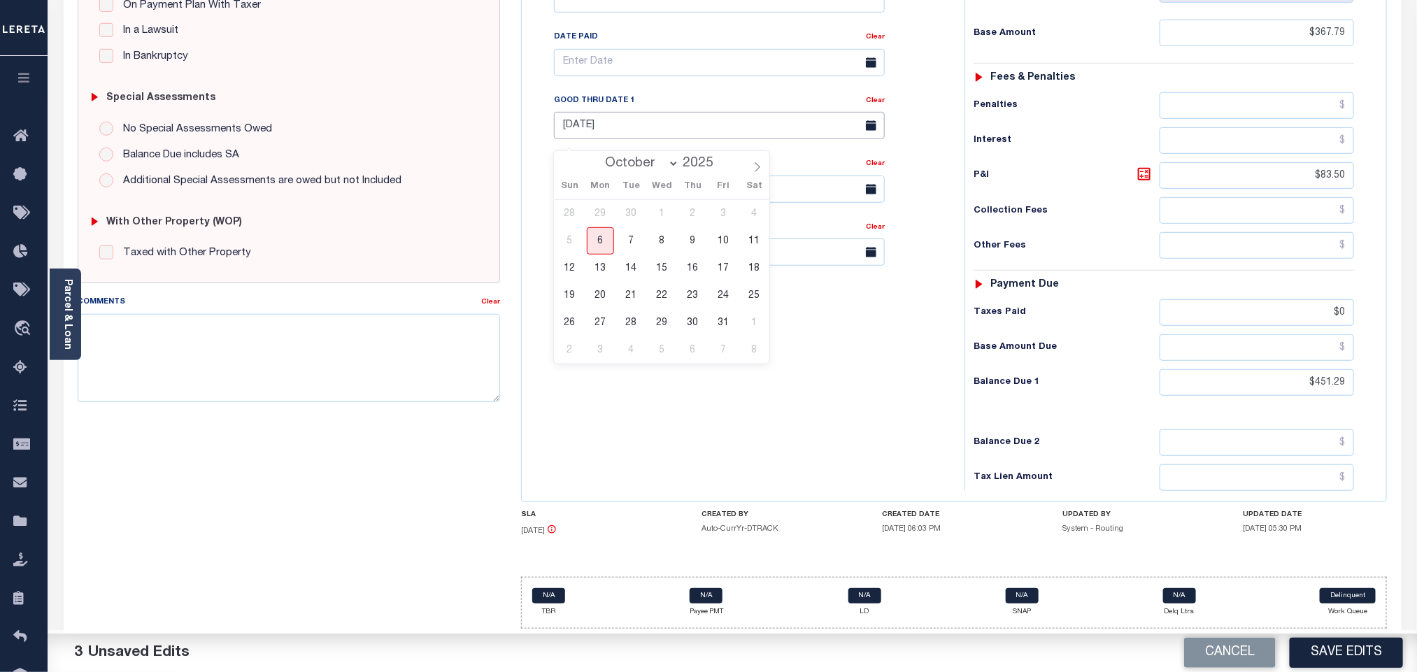
click at [636, 126] on input "08/31/2025" at bounding box center [719, 125] width 331 height 27
click at [602, 227] on span "6" at bounding box center [600, 240] width 27 height 27
type input "[DATE]"
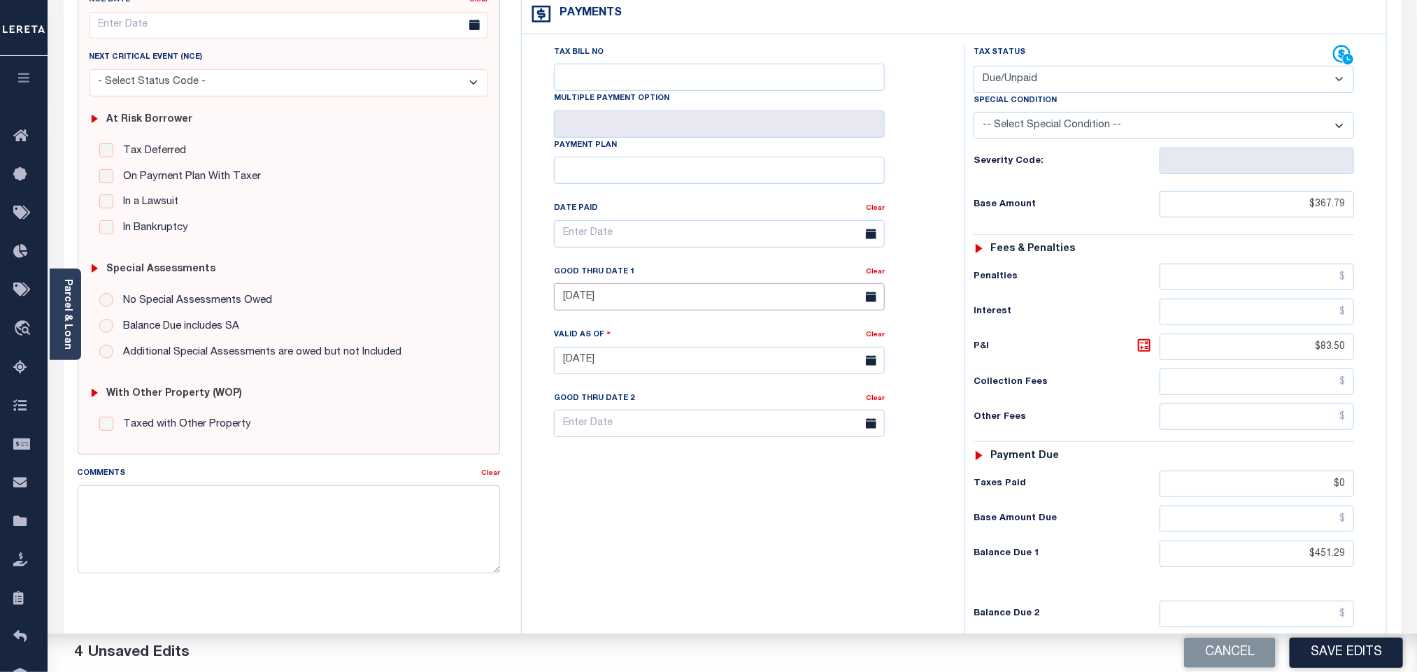
scroll to position [0, 0]
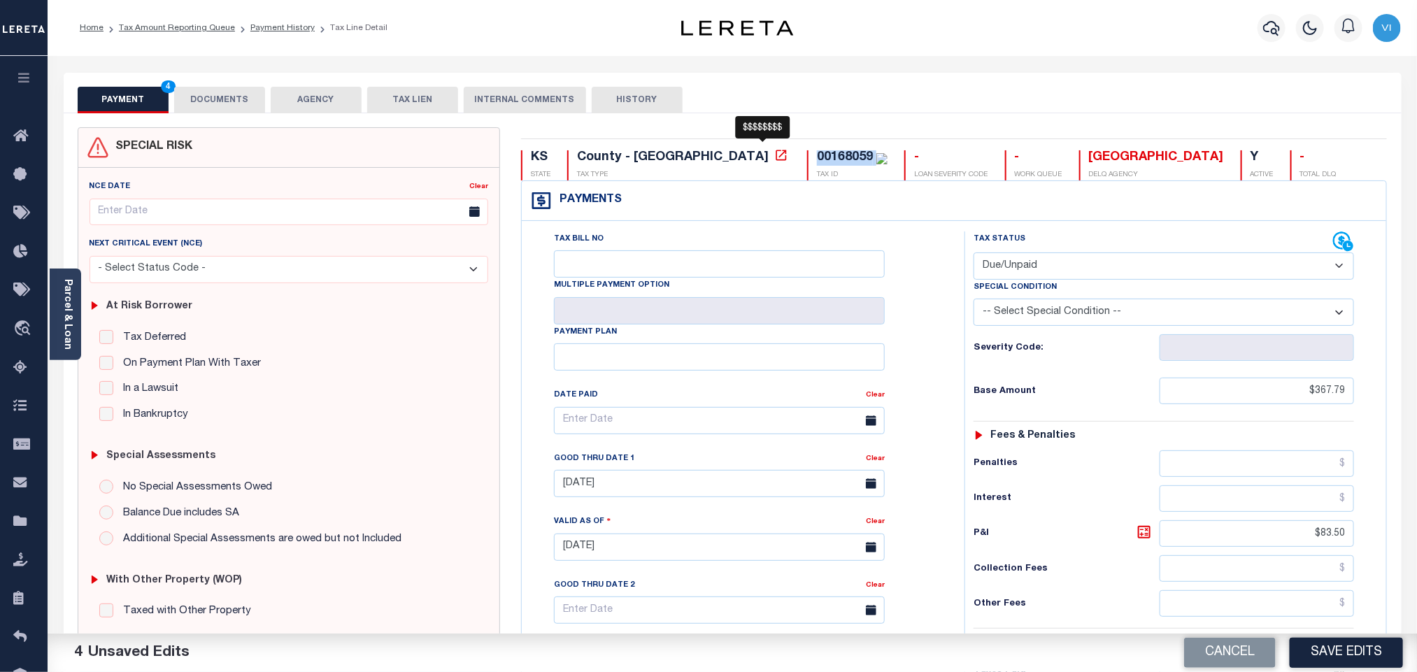
drag, startPoint x: 703, startPoint y: 153, endPoint x: 757, endPoint y: 159, distance: 54.2
click at [807, 159] on div "00168059 TAX ID" at bounding box center [847, 165] width 80 height 30
copy div "00168059"
click at [208, 101] on button "DOCUMENTS" at bounding box center [219, 100] width 91 height 27
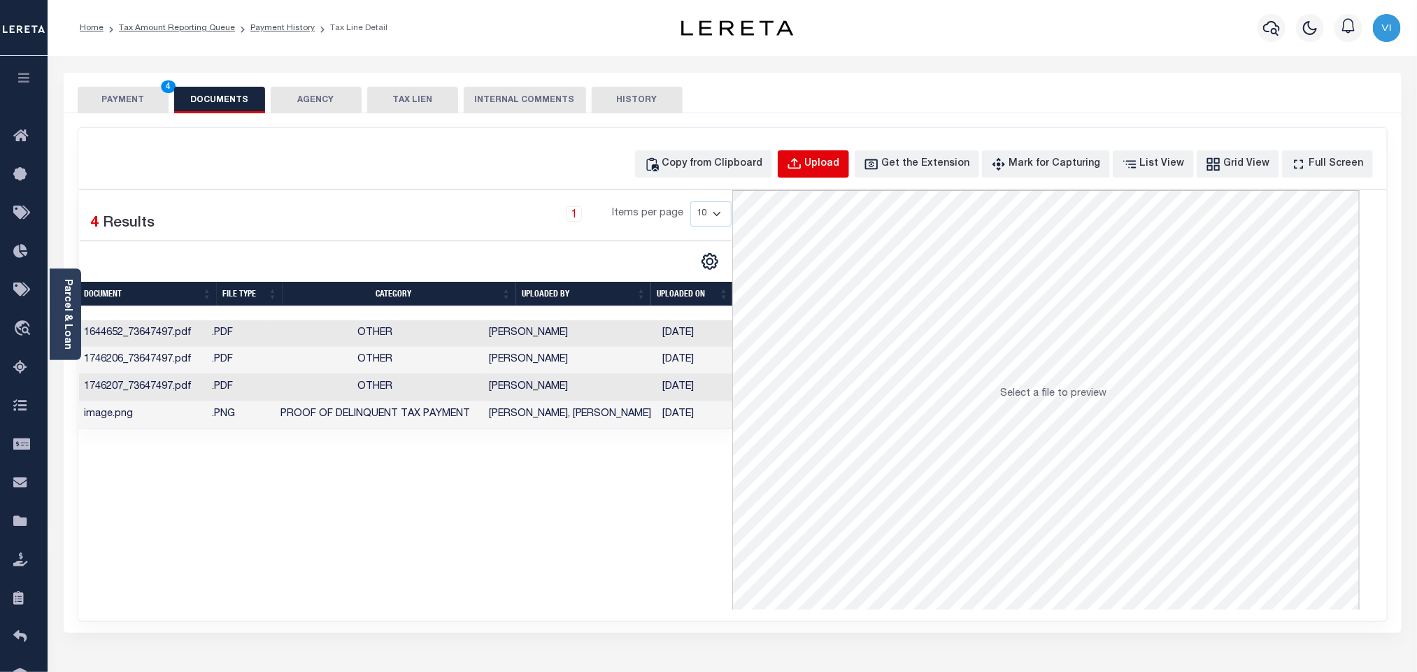
click at [822, 173] on button "Upload" at bounding box center [813, 163] width 71 height 27
select select "POP"
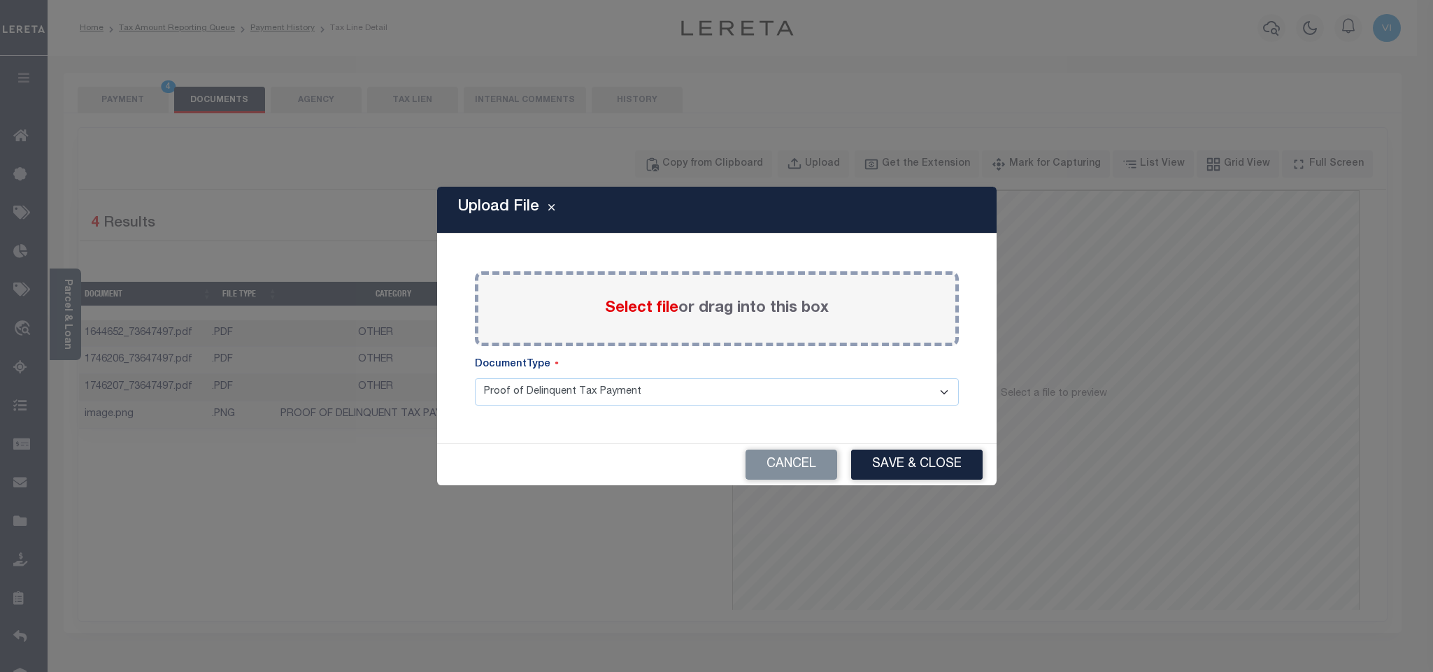
click at [626, 301] on span "Select file" at bounding box center [641, 308] width 73 height 15
click at [0, 0] on input "Select file or drag into this box" at bounding box center [0, 0] width 0 height 0
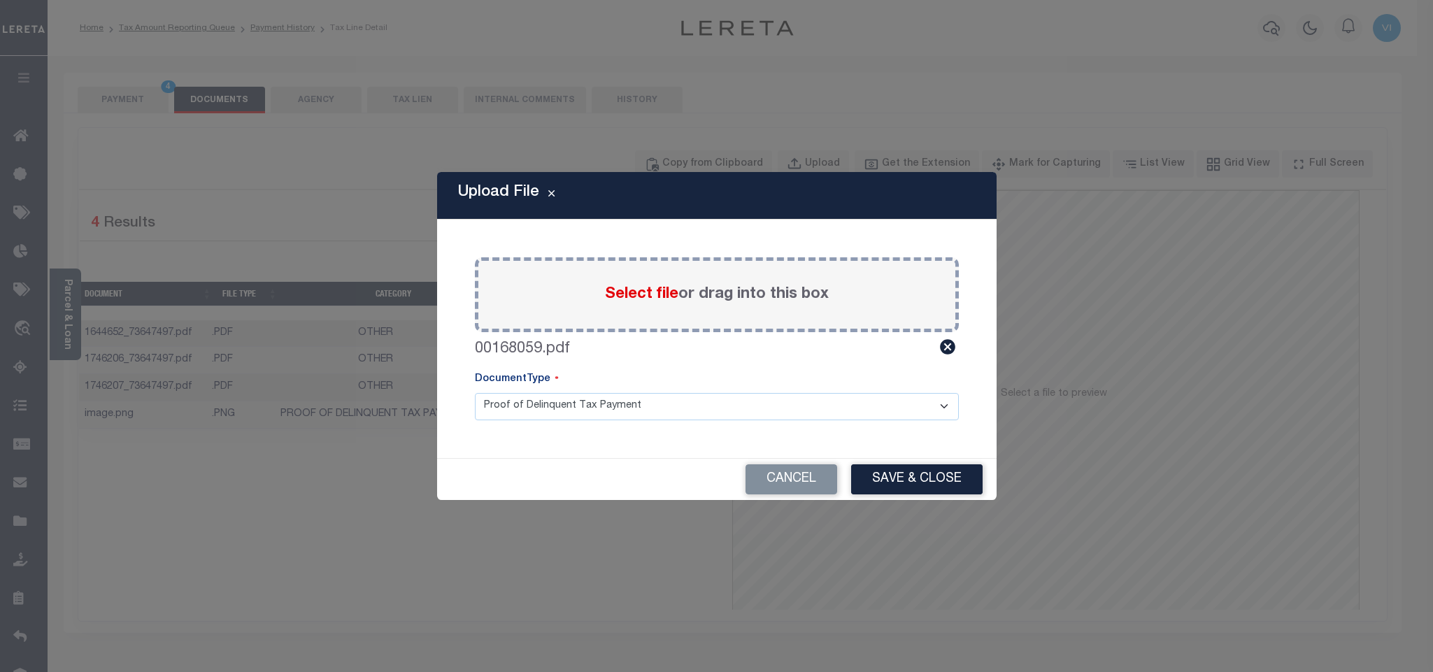
click at [508, 416] on select "Proof of Delinquent Tax Payment" at bounding box center [717, 406] width 484 height 27
click at [475, 393] on select "Proof of Delinquent Tax Payment" at bounding box center [717, 406] width 484 height 27
click at [885, 478] on button "Save & Close" at bounding box center [916, 479] width 131 height 30
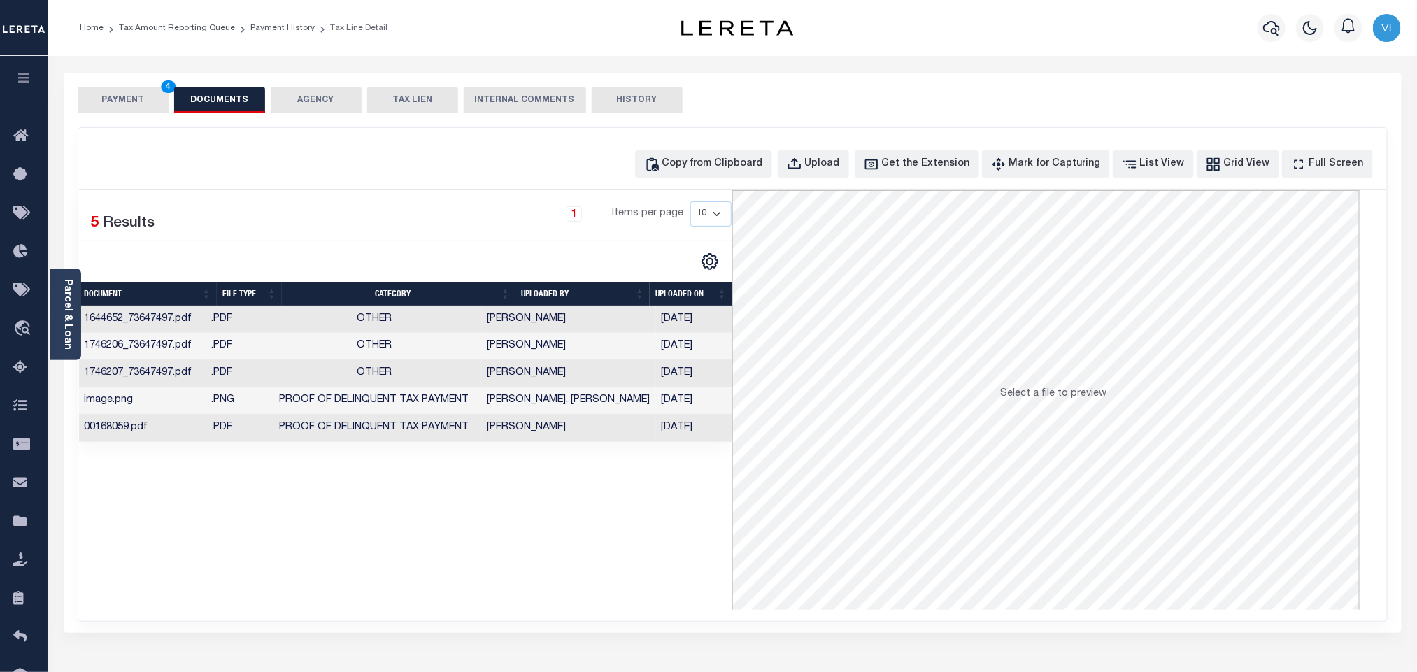
click at [132, 106] on button "PAYMENT 4" at bounding box center [123, 100] width 91 height 27
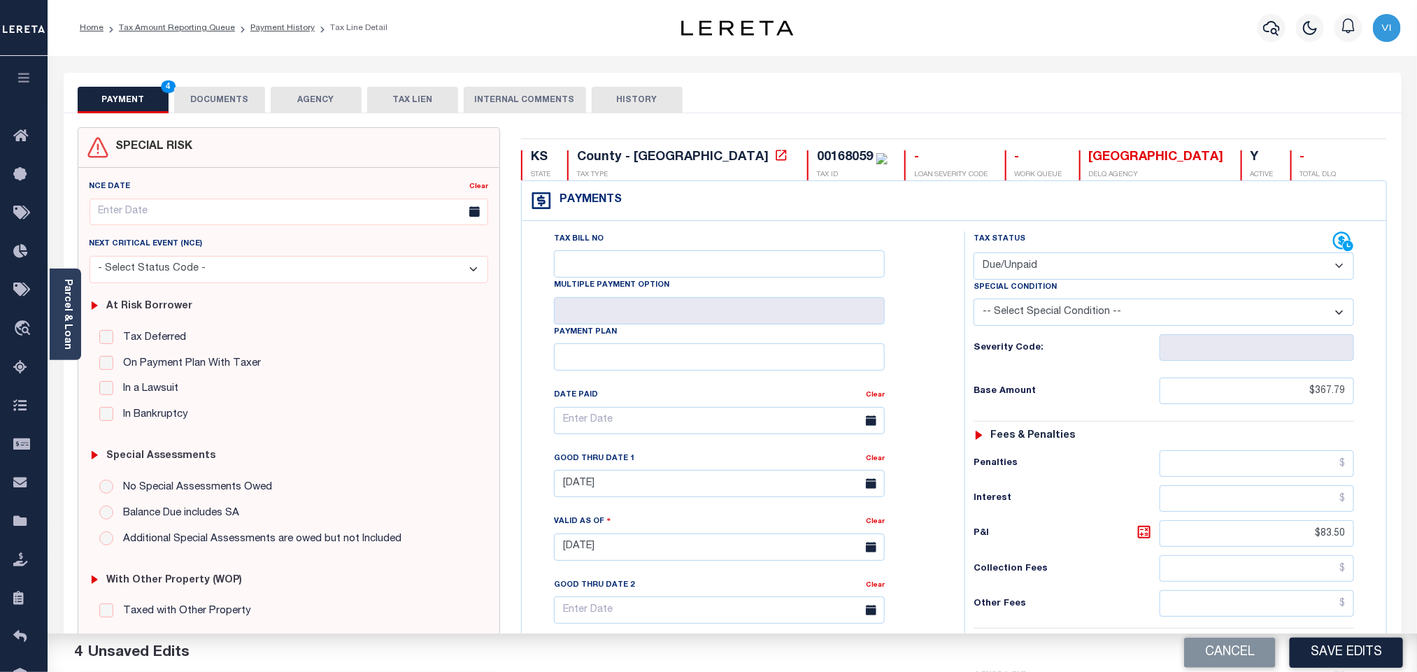
click at [905, 485] on div "Tax Bill No Multiple Payment Option Payment Plan Clear" at bounding box center [740, 427] width 408 height 392
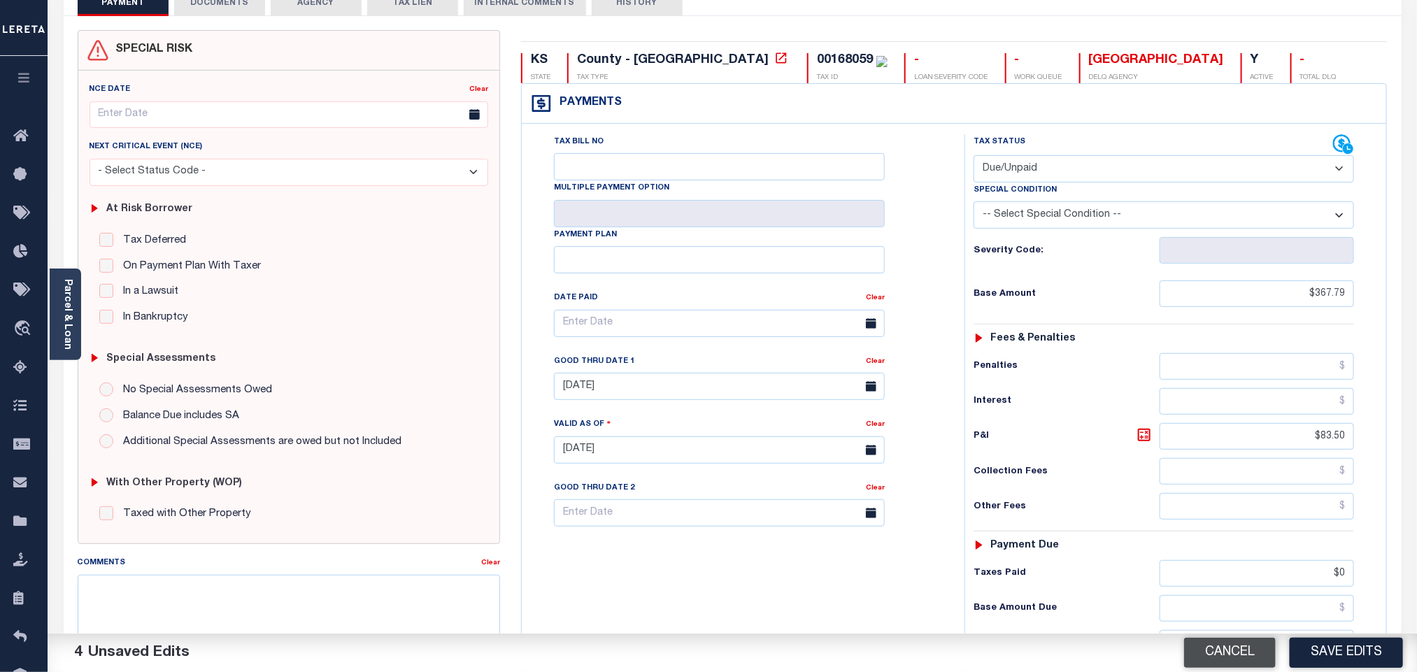
scroll to position [315, 0]
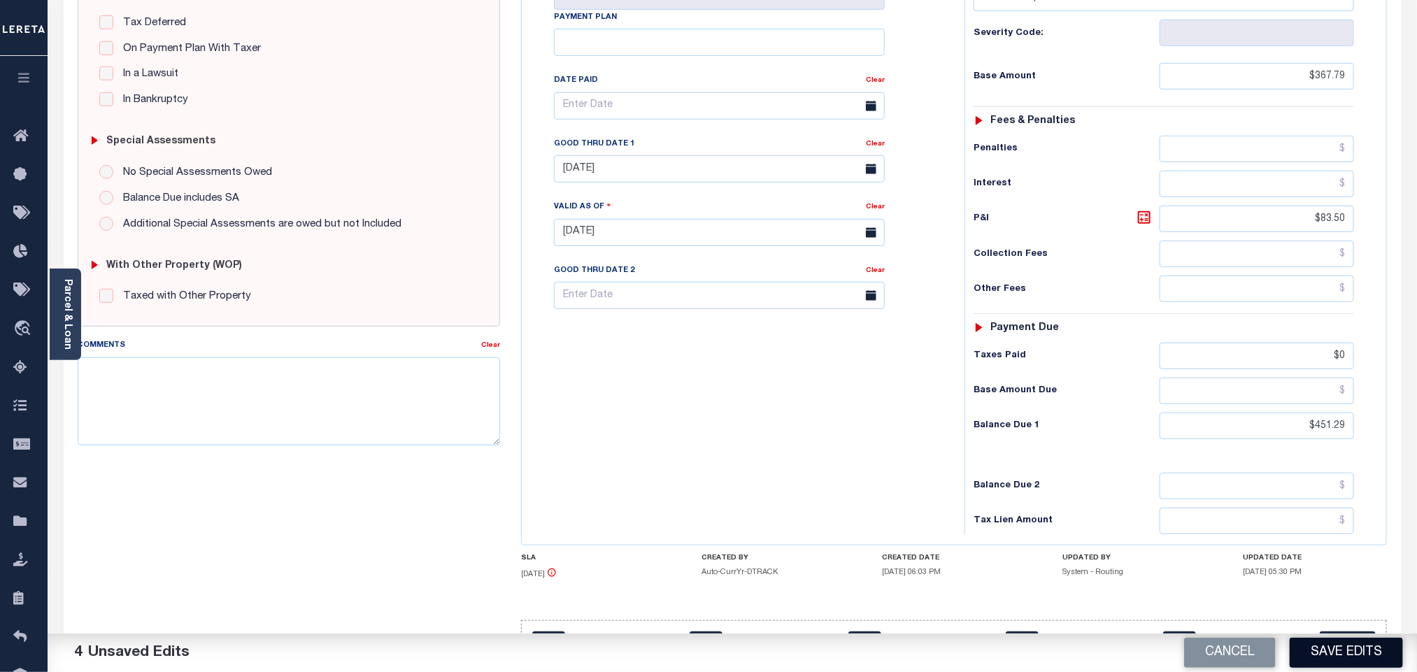
click at [1308, 642] on button "Save Edits" at bounding box center [1345, 653] width 113 height 30
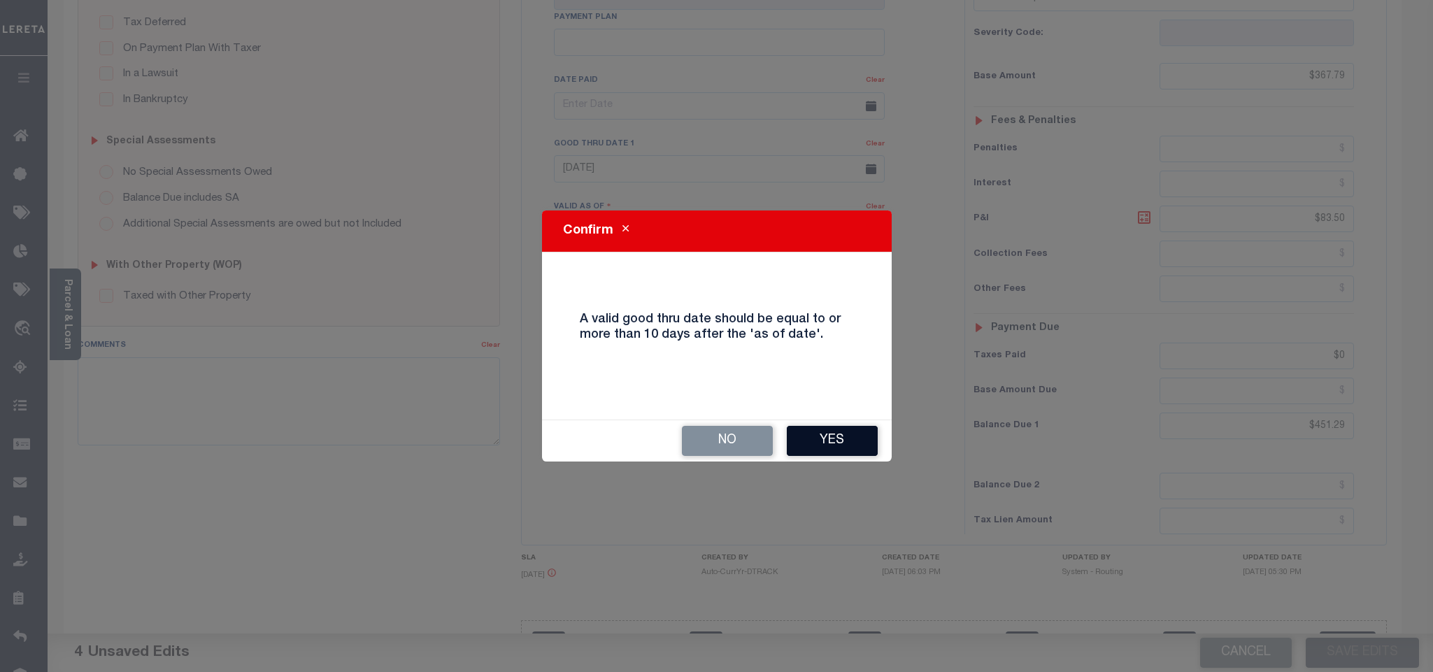
click at [818, 445] on button "Yes" at bounding box center [832, 441] width 91 height 30
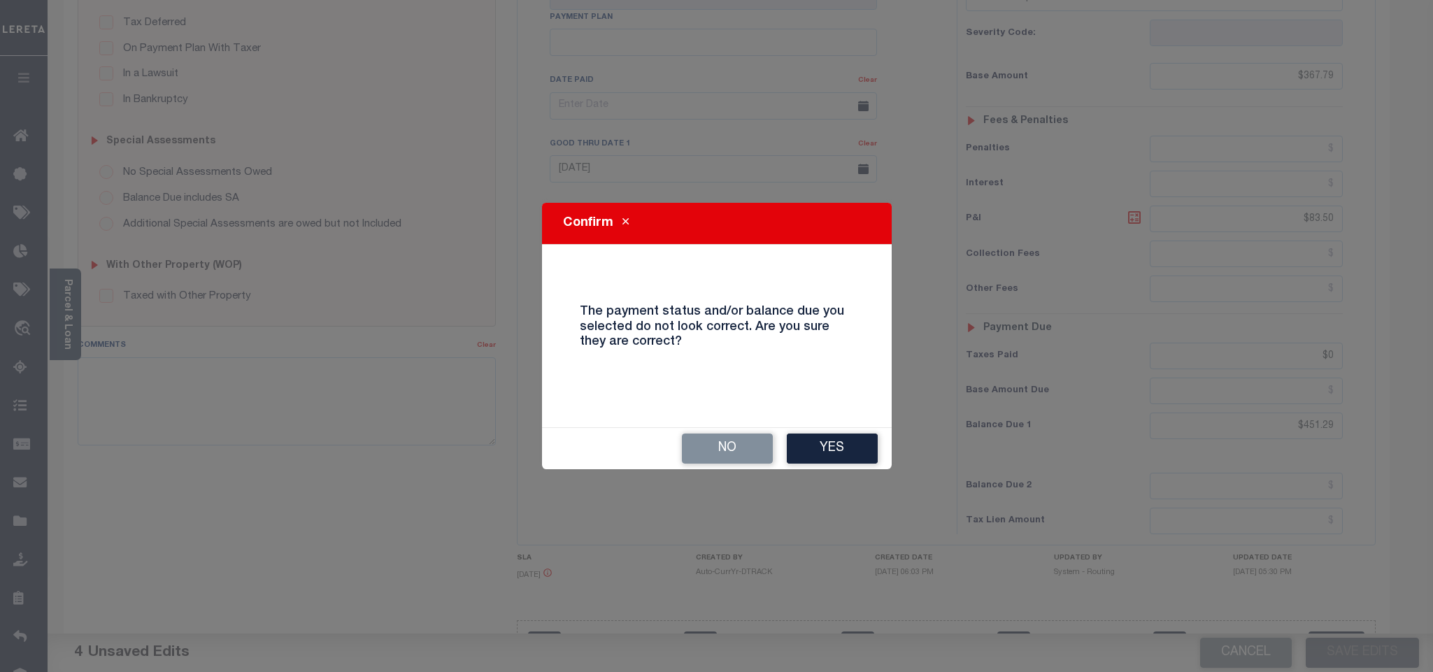
click at [818, 445] on button "Yes" at bounding box center [832, 449] width 91 height 30
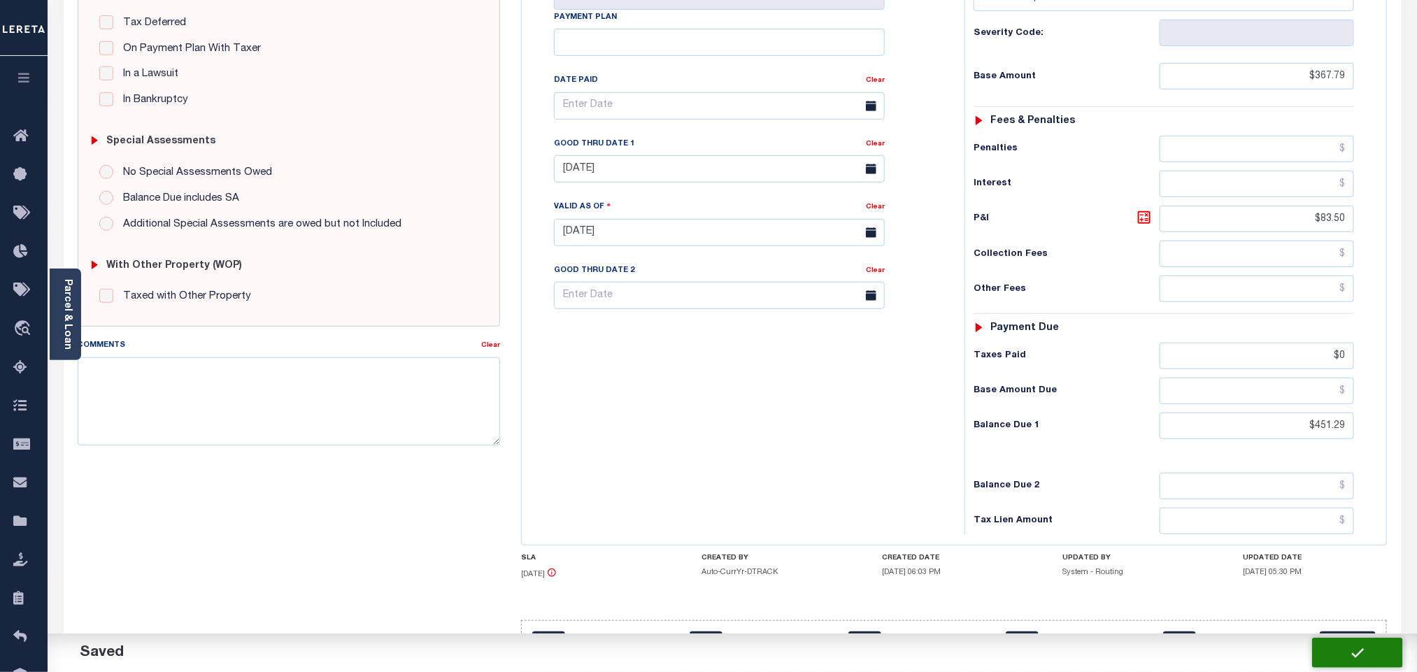
checkbox input "false"
type input "$367.79"
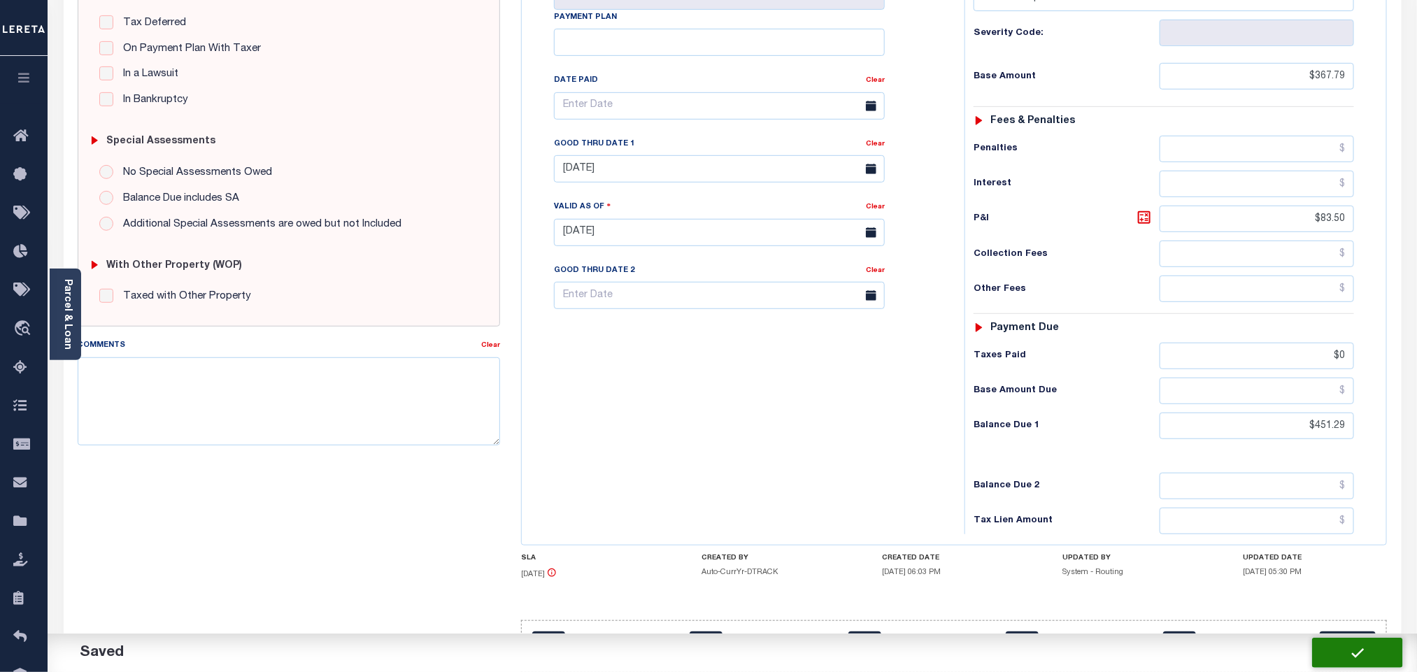
type input "$83.5"
type input "$0"
type input "$451.29"
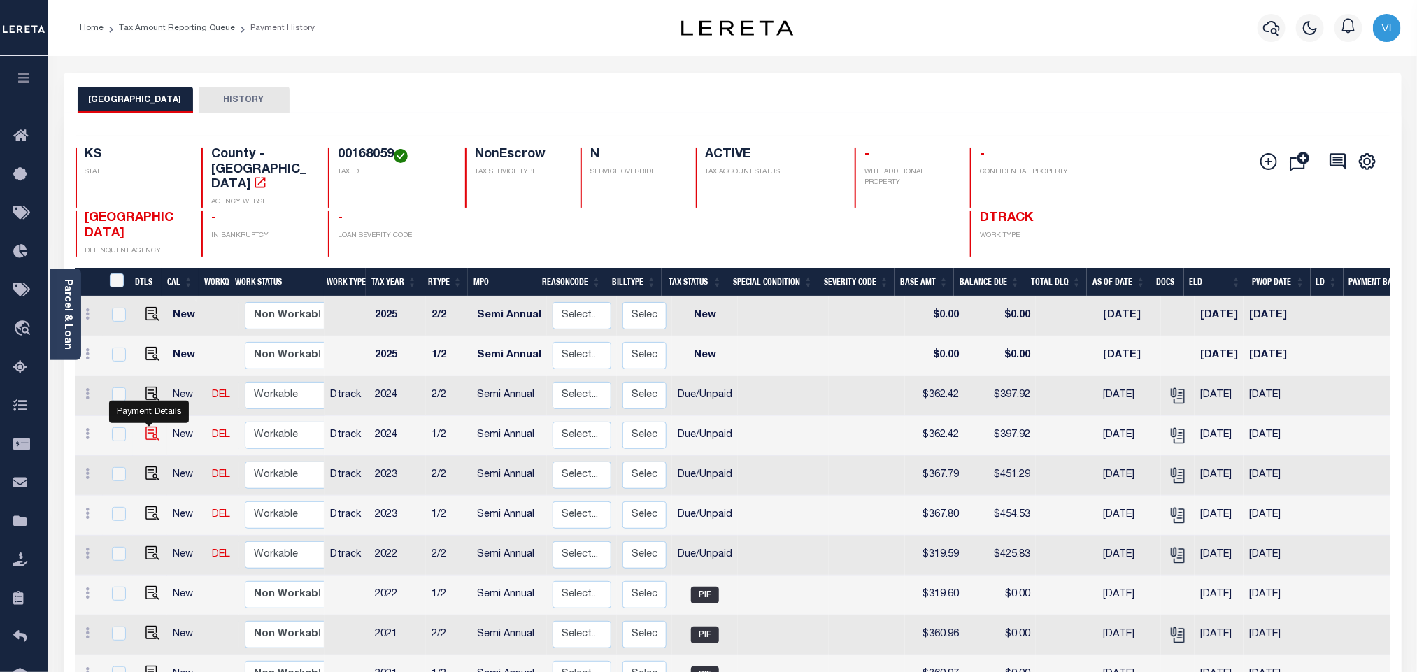
click at [150, 427] on img "" at bounding box center [152, 434] width 14 height 14
checkbox input "true"
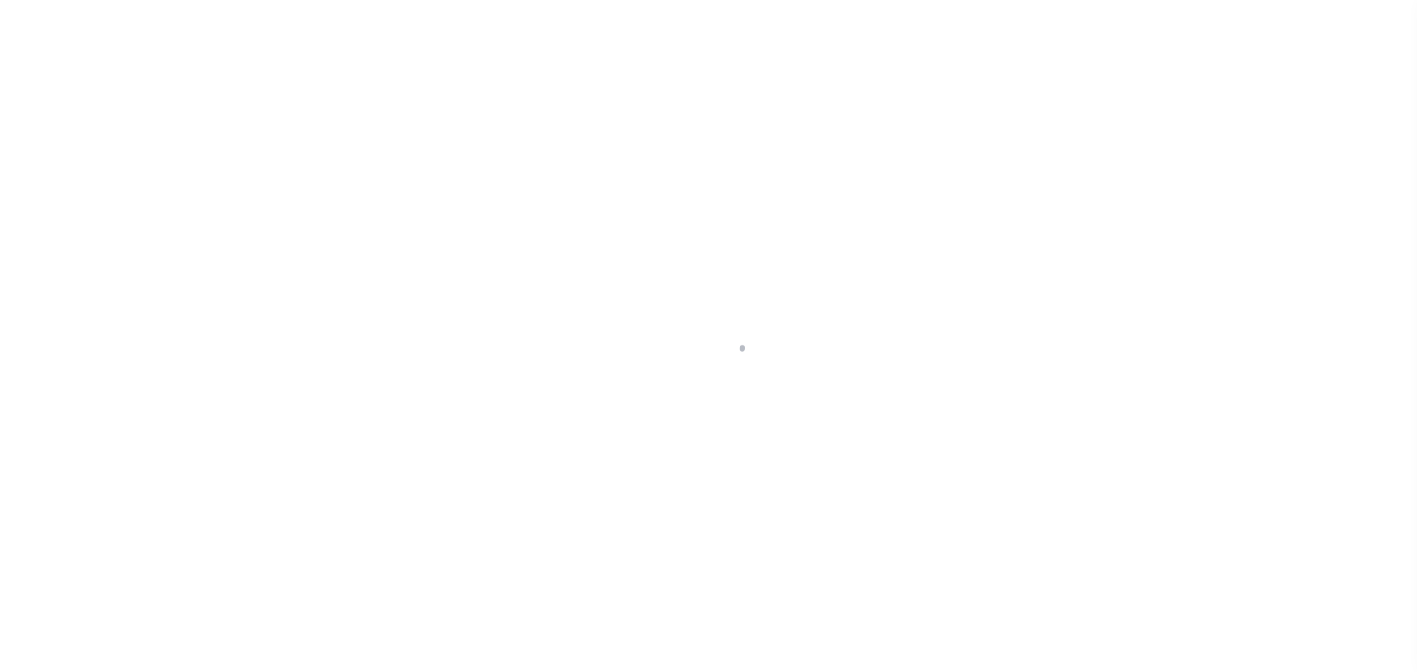
checkbox input "false"
type input "Semi Annual"
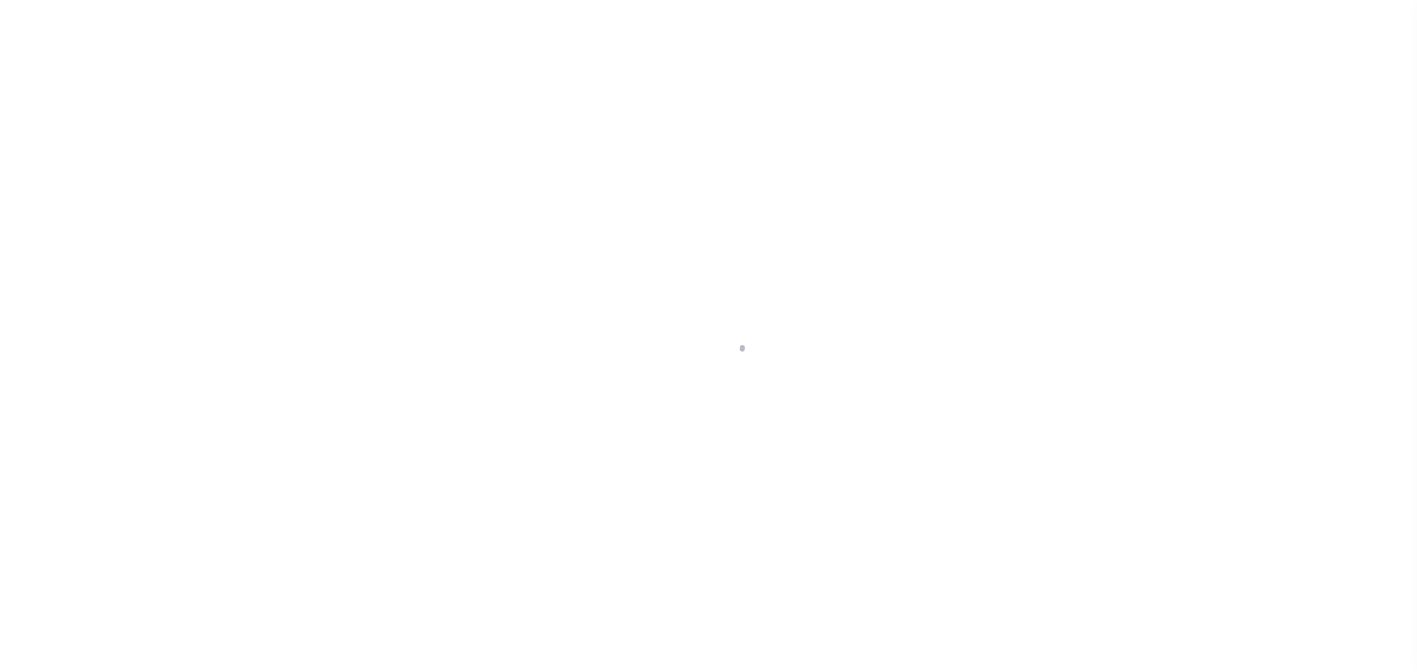
type input "08/31/2025"
type input "[DATE]"
select select "DUE"
type input "$362.42"
type input "$35.5"
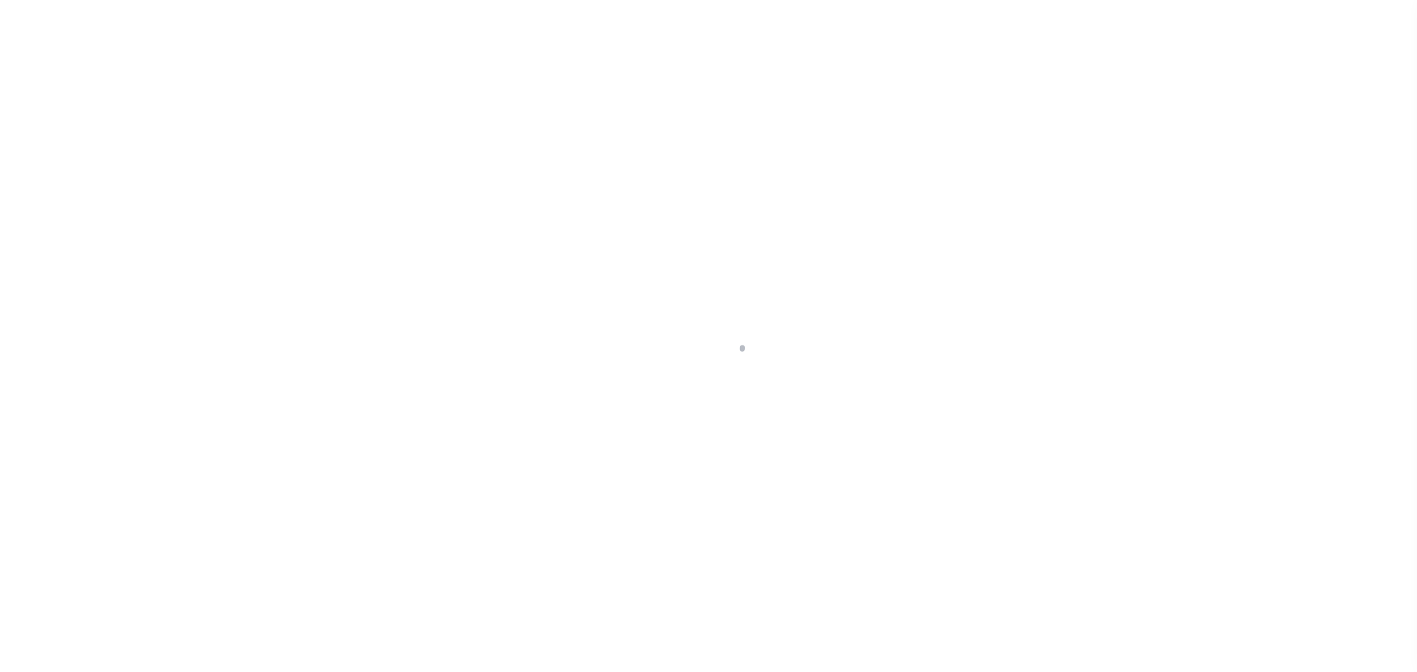
type input "$0"
type input "$397.92"
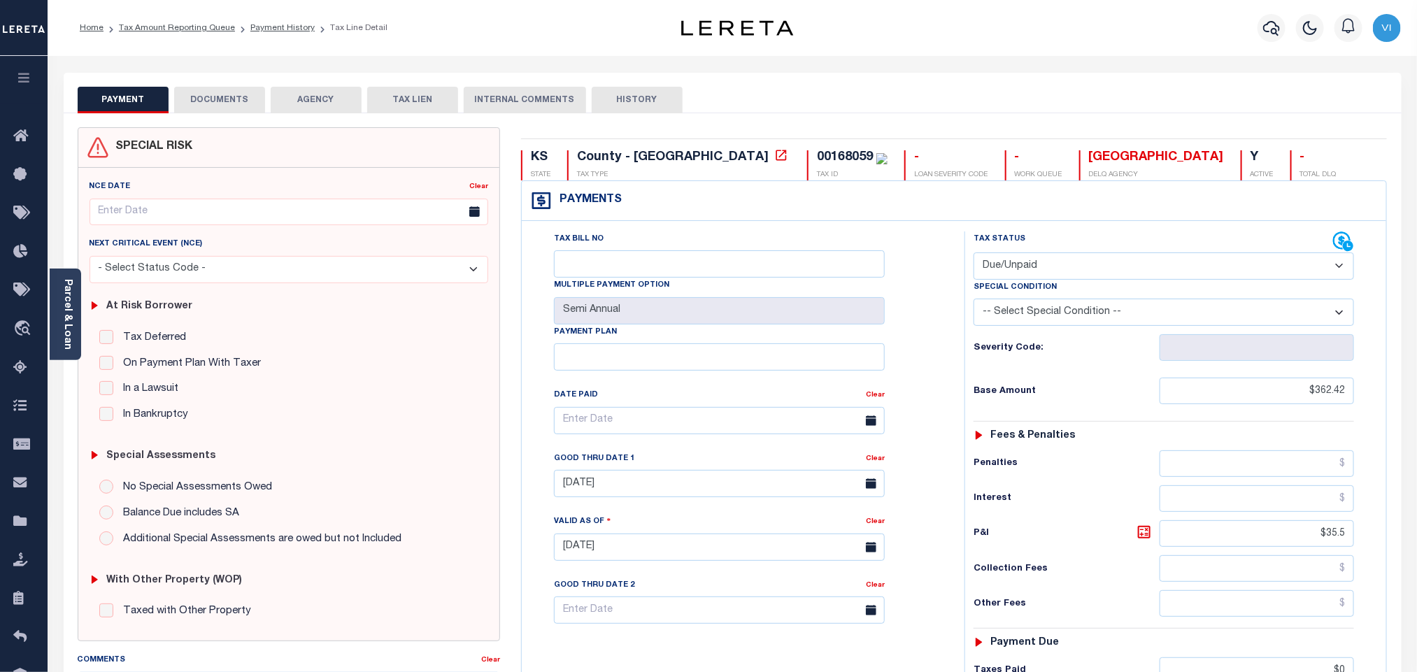
click at [201, 112] on button "DOCUMENTS" at bounding box center [219, 100] width 91 height 27
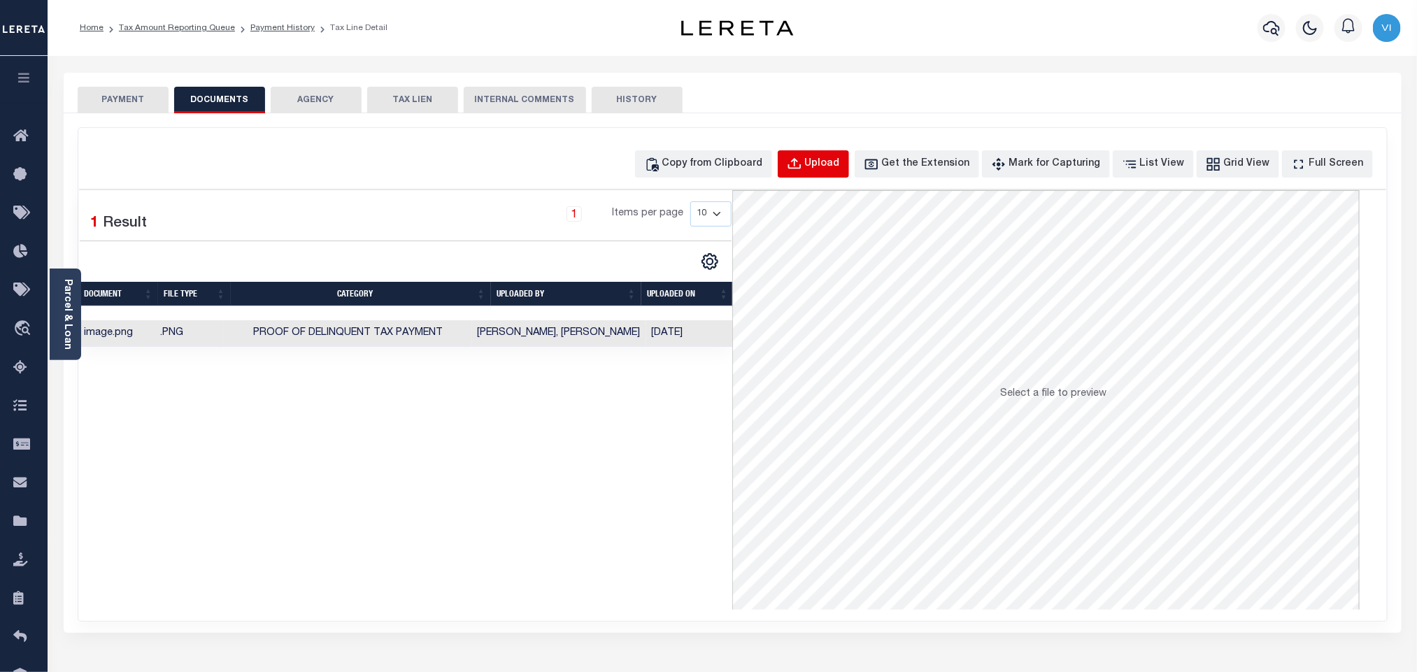
click at [820, 175] on button "Upload" at bounding box center [813, 163] width 71 height 27
select select "POP"
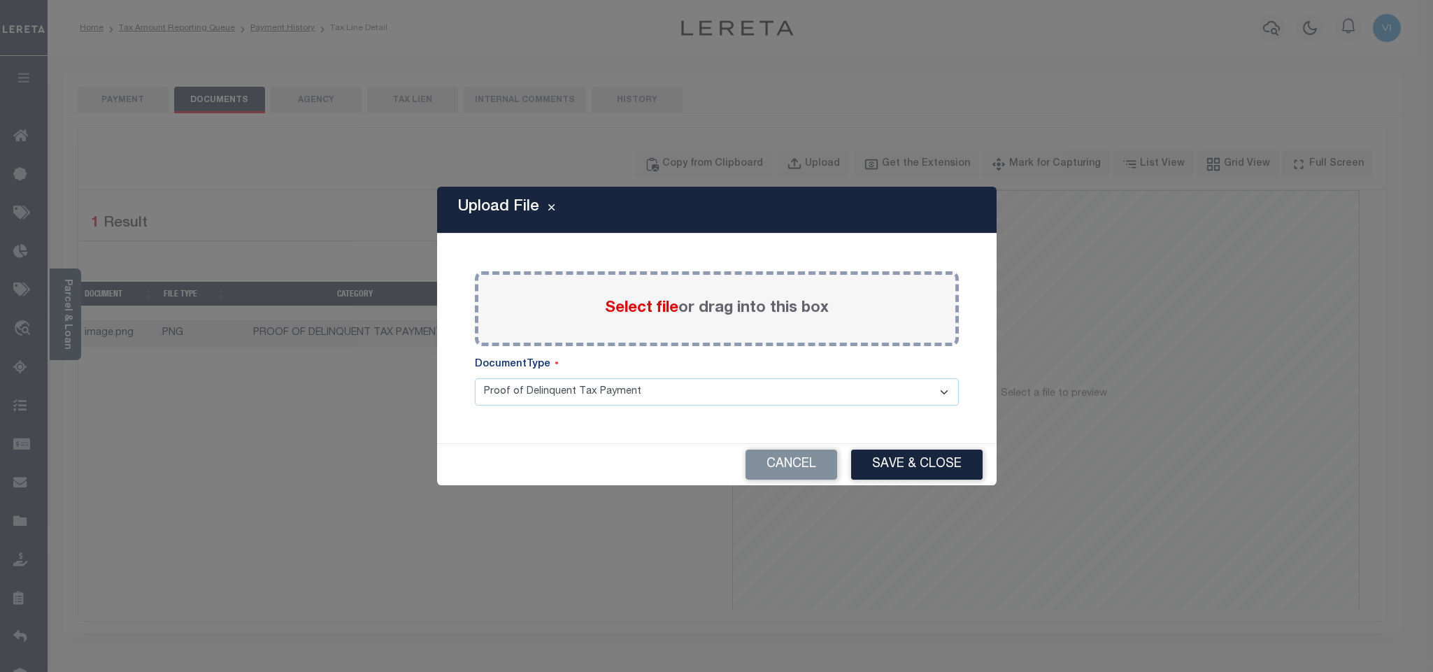
click at [648, 315] on span "Select file" at bounding box center [641, 308] width 73 height 15
click at [0, 0] on input "Select file or drag into this box" at bounding box center [0, 0] width 0 height 0
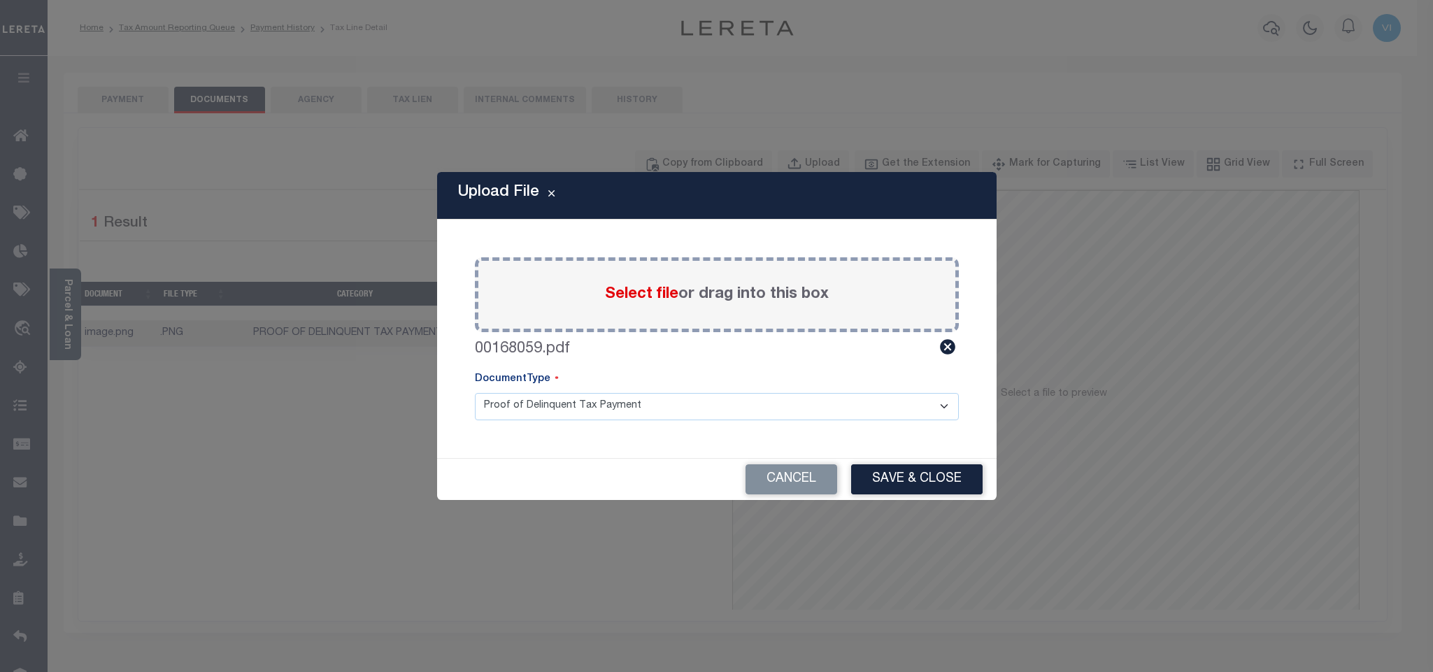
click at [510, 407] on select "Proof of Delinquent Tax Payment" at bounding box center [717, 406] width 484 height 27
click at [475, 393] on select "Proof of Delinquent Tax Payment" at bounding box center [717, 406] width 484 height 27
click at [910, 480] on button "Save & Close" at bounding box center [916, 479] width 131 height 30
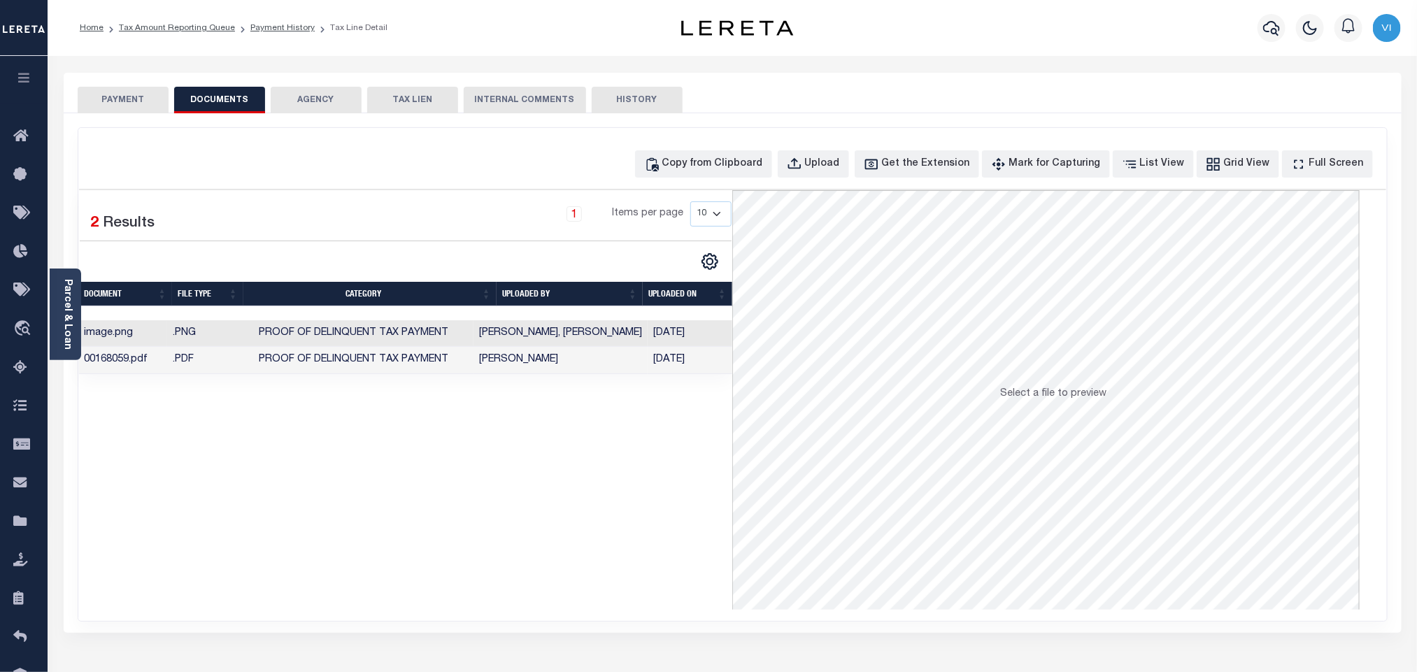
click at [109, 99] on button "PAYMENT" at bounding box center [123, 100] width 91 height 27
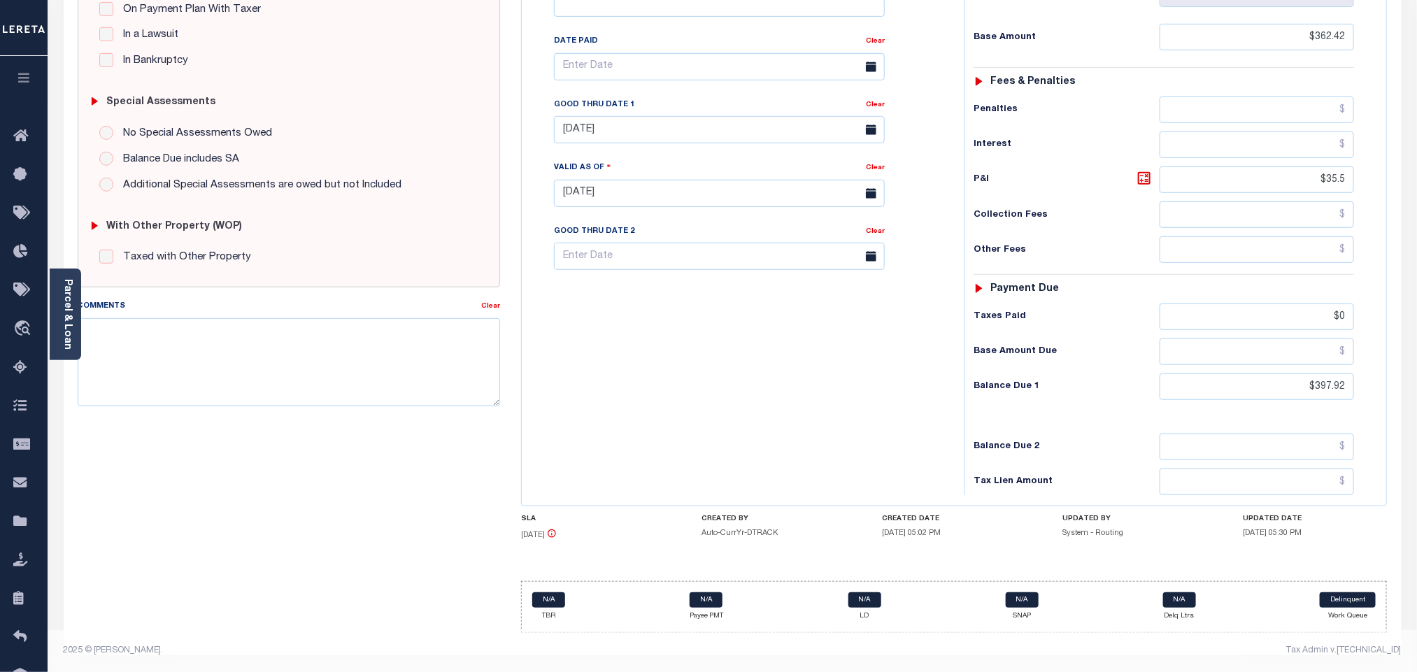
scroll to position [366, 0]
click at [1324, 393] on input "$397.92" at bounding box center [1256, 386] width 195 height 27
paste input "405.18"
type input "$405.18"
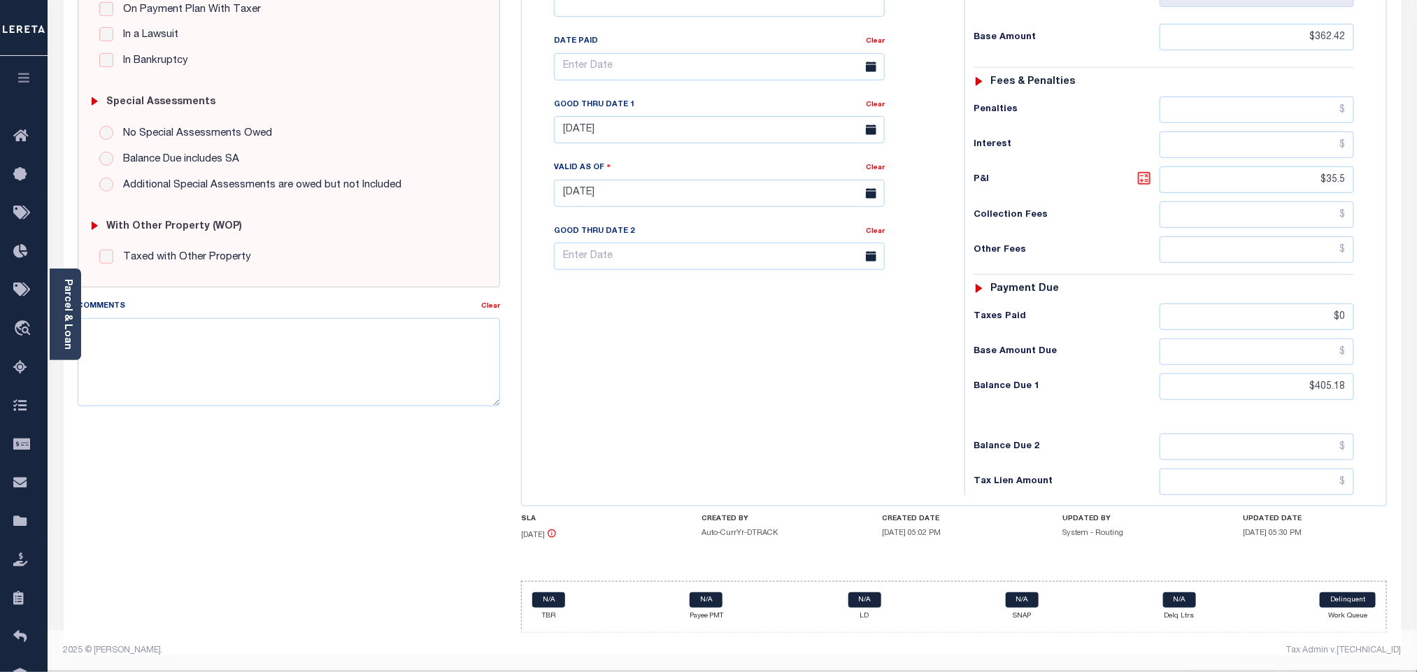
type input "10/06/2025"
click at [1146, 179] on icon at bounding box center [1144, 178] width 13 height 13
type input "$42.76"
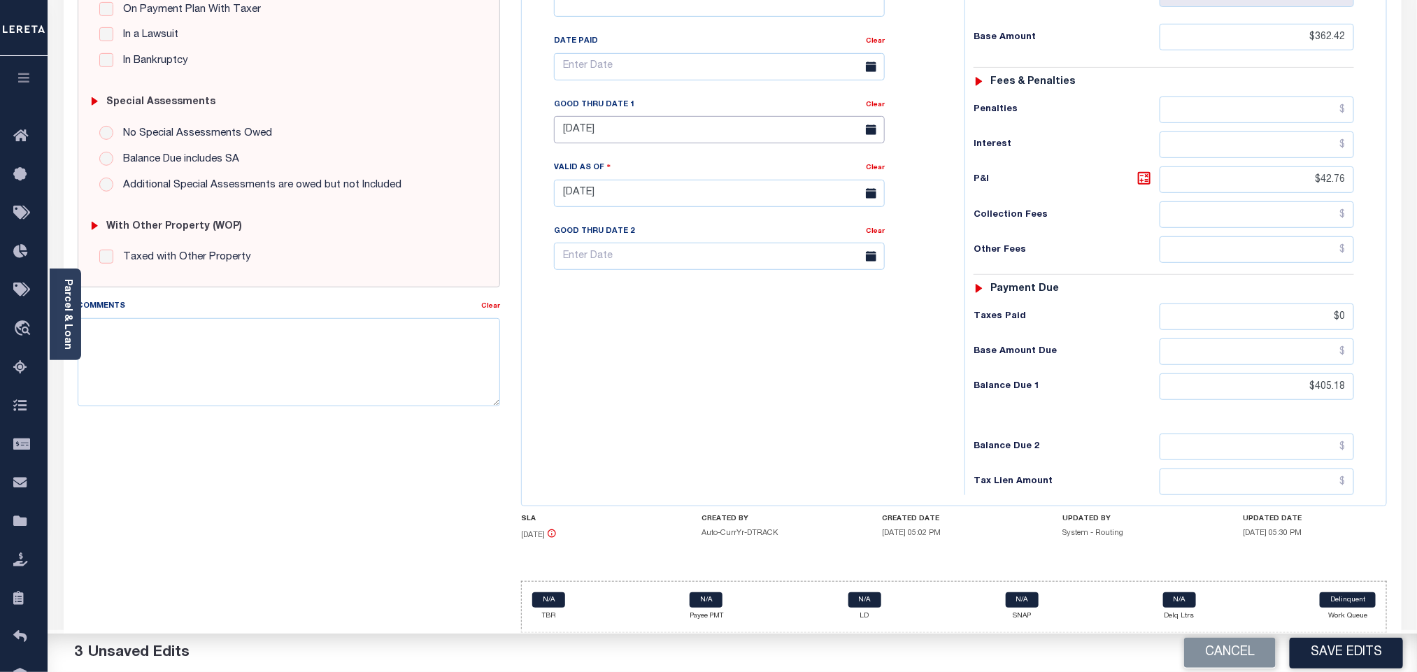
click at [605, 135] on input "08/31/2025" at bounding box center [719, 129] width 331 height 27
click at [604, 237] on span "6" at bounding box center [600, 244] width 27 height 27
type input "10/06/2025"
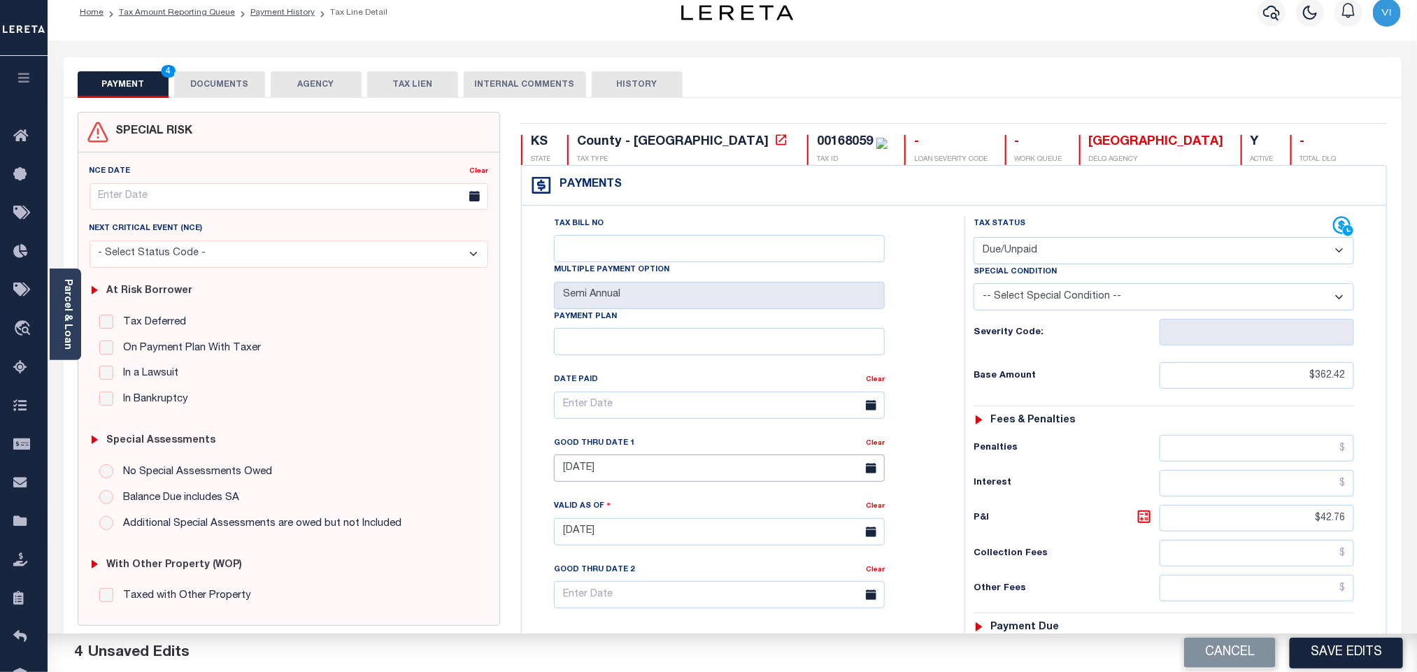
scroll to position [0, 0]
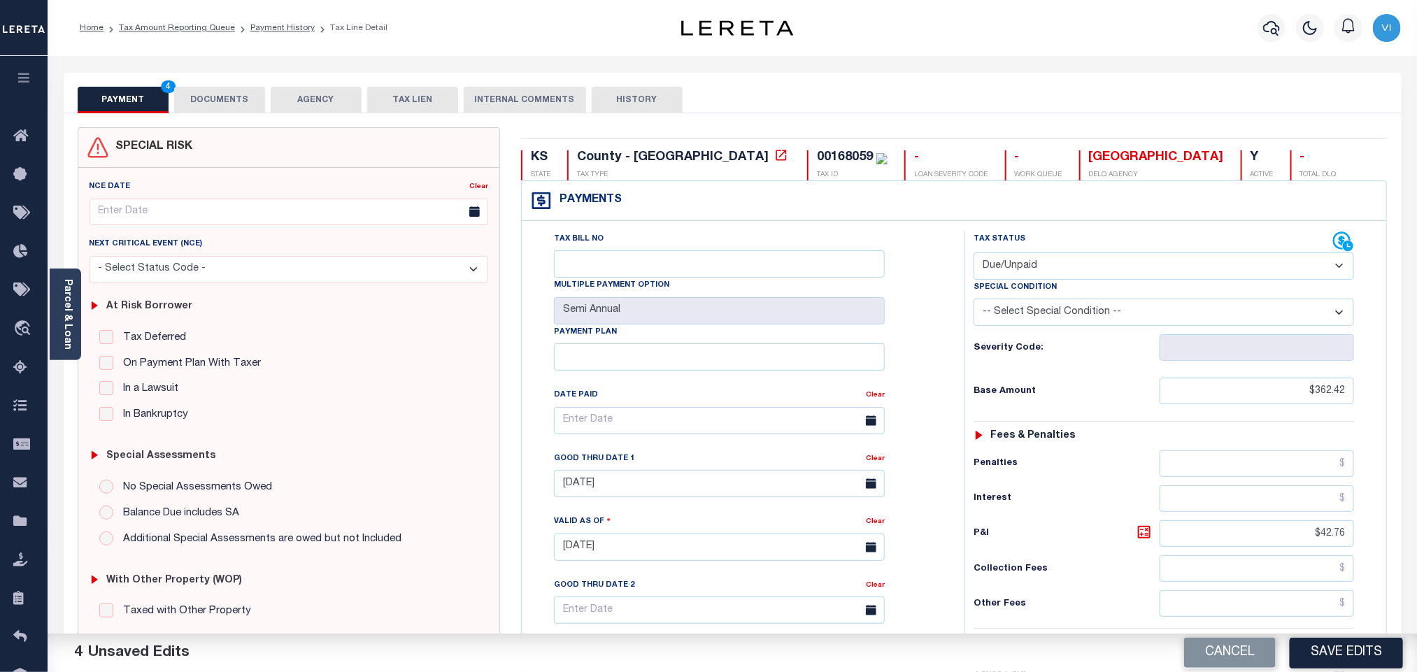
click at [187, 94] on button "DOCUMENTS" at bounding box center [219, 100] width 91 height 27
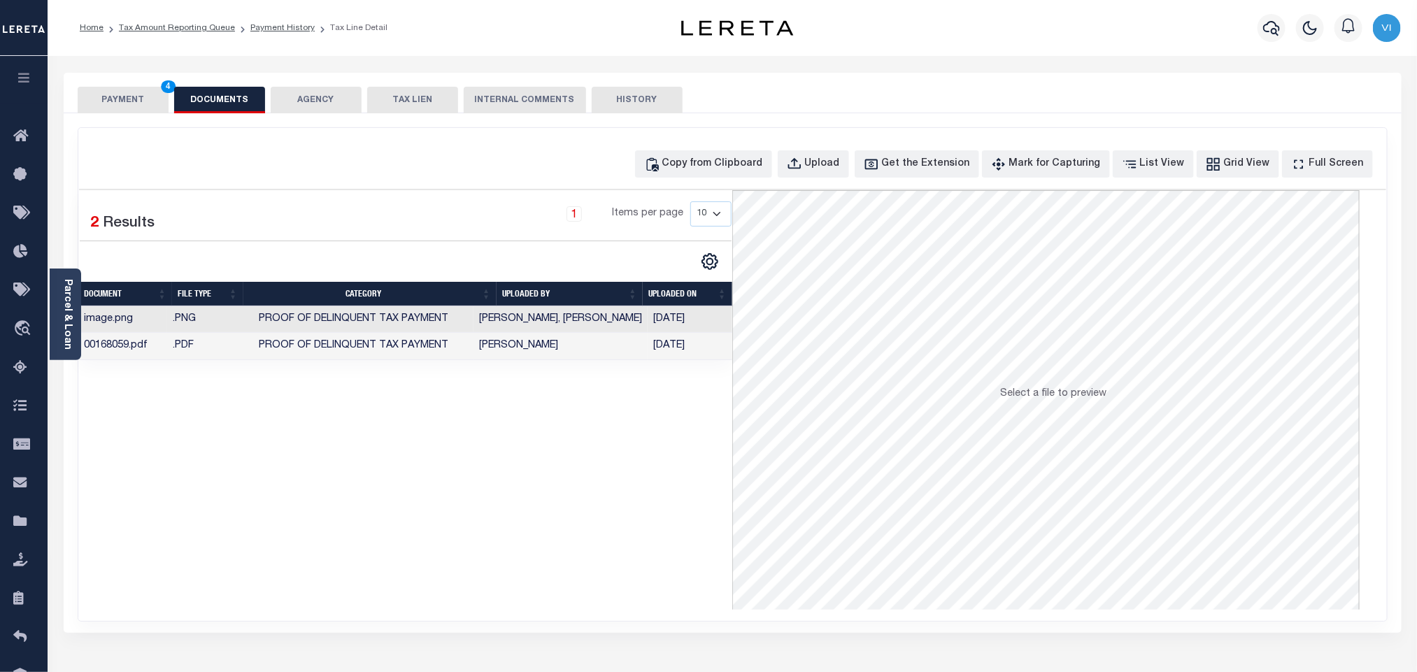
click at [130, 101] on button "PAYMENT 4" at bounding box center [123, 100] width 91 height 27
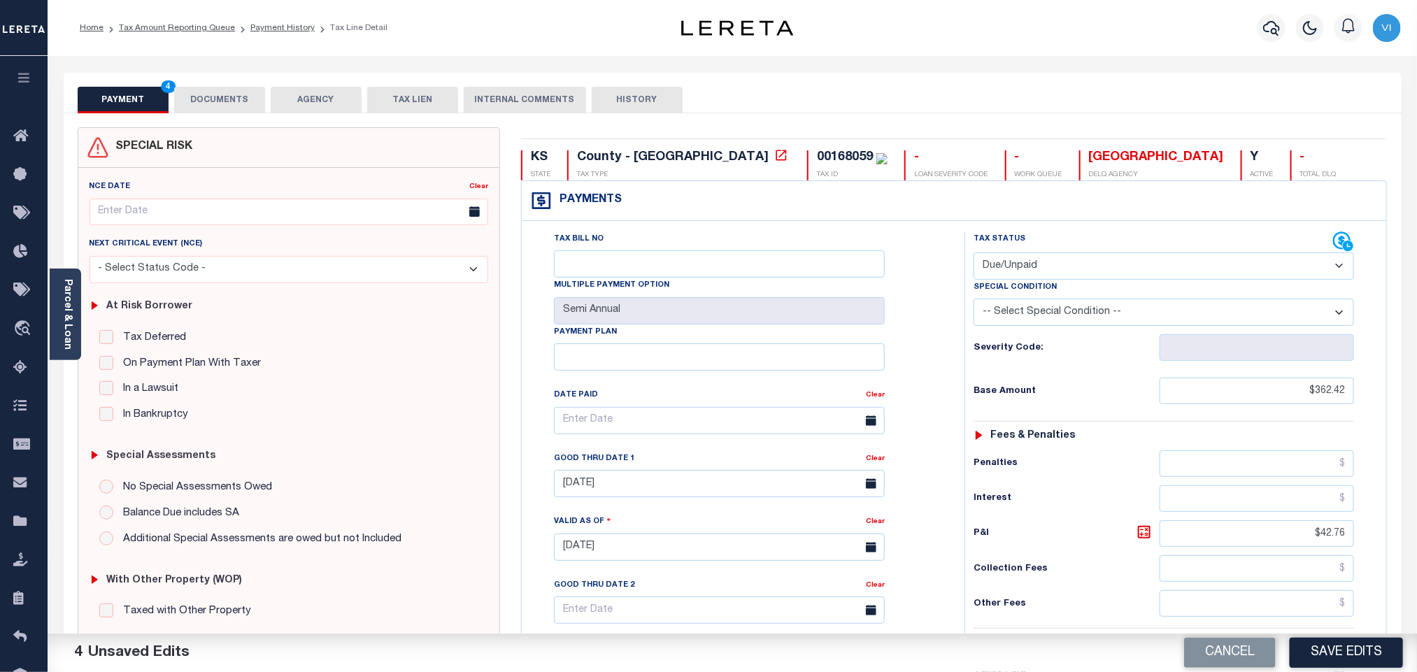
click at [929, 418] on div "Tax Bill No Multiple Payment Option Semi Annual Payment Plan Clear Clear 10/06/…" at bounding box center [740, 427] width 408 height 392
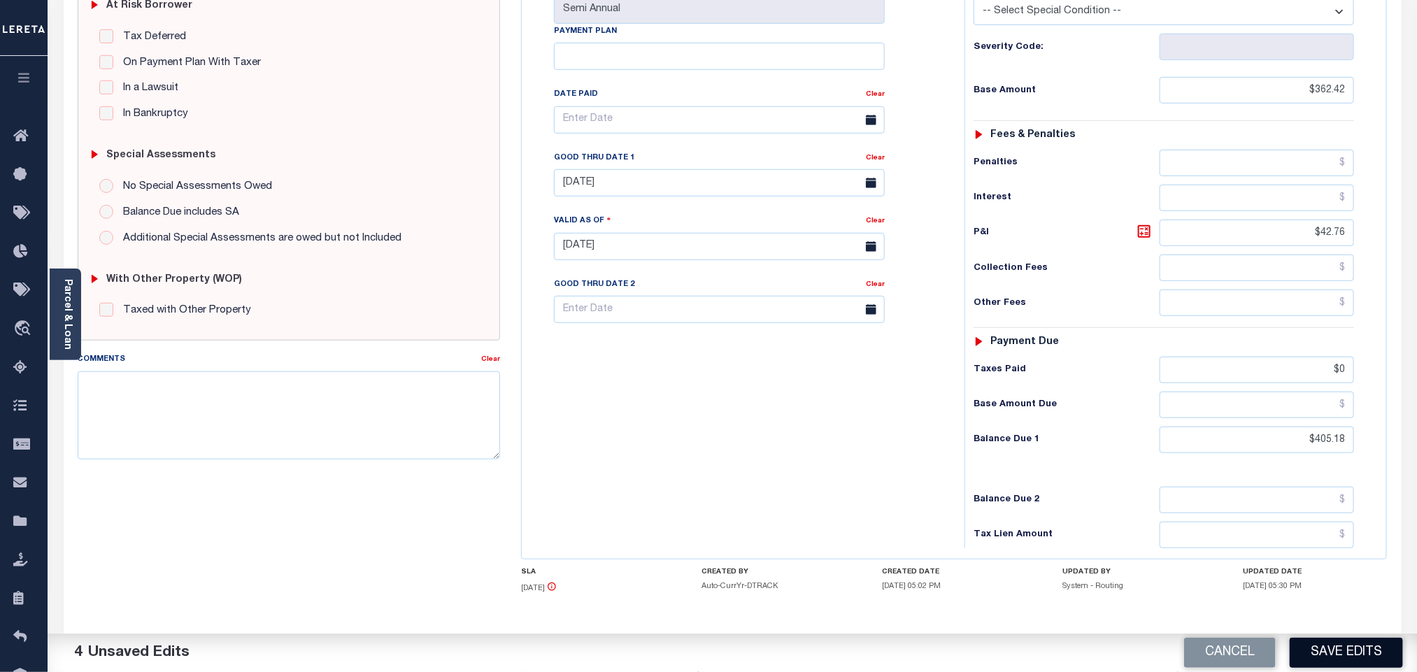
scroll to position [366, 0]
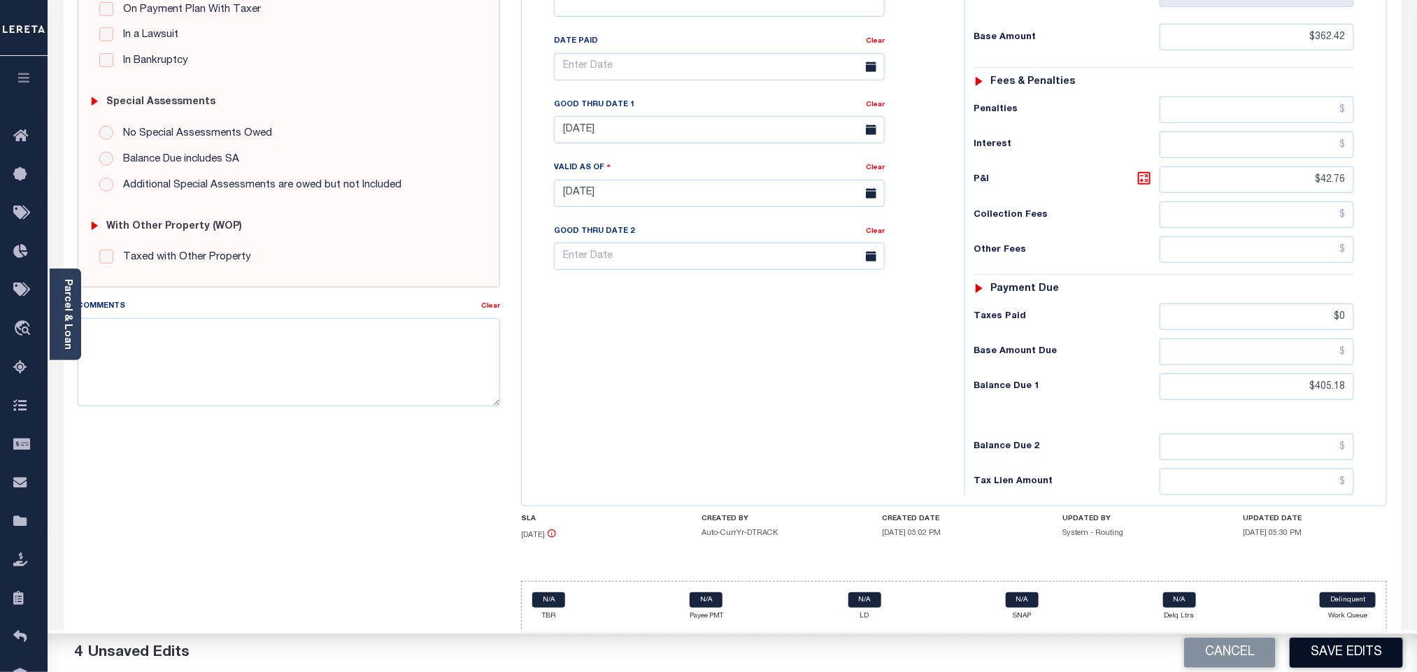
click at [1329, 666] on button "Save Edits" at bounding box center [1345, 653] width 113 height 30
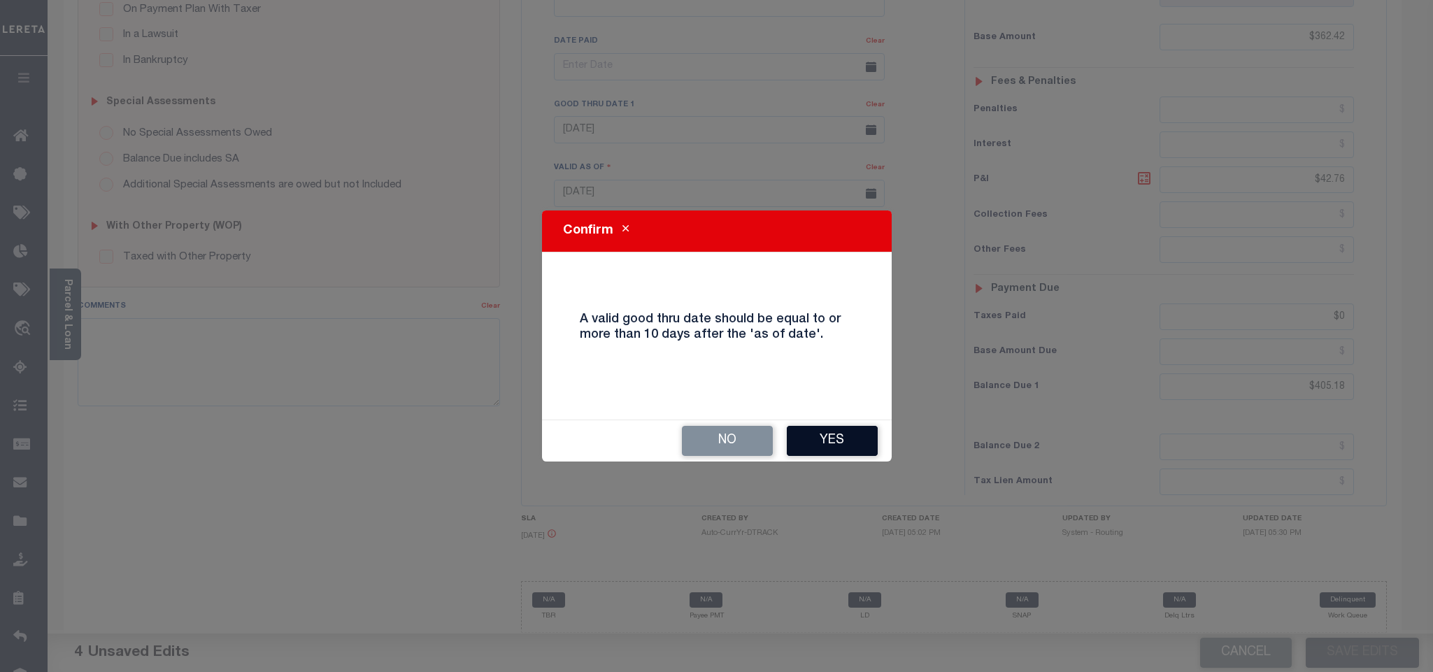
click at [819, 445] on button "Yes" at bounding box center [832, 441] width 91 height 30
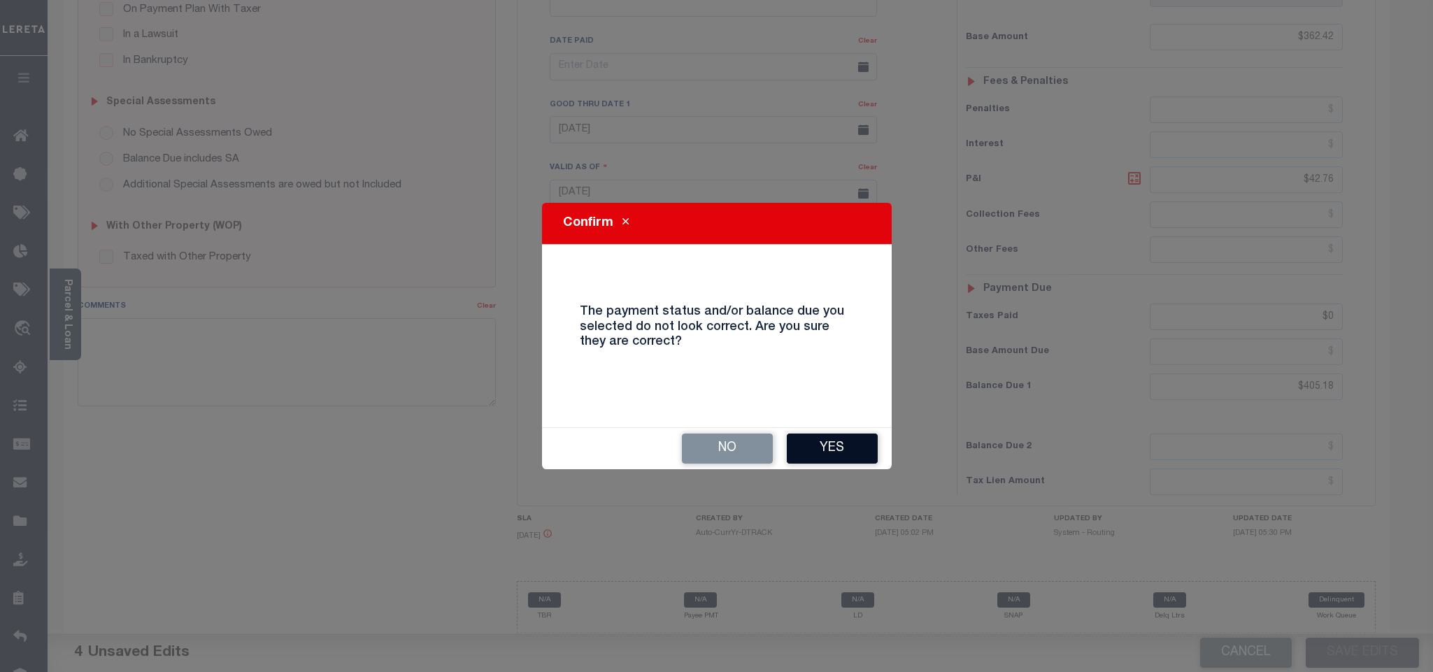
click at [843, 459] on button "Yes" at bounding box center [832, 449] width 91 height 30
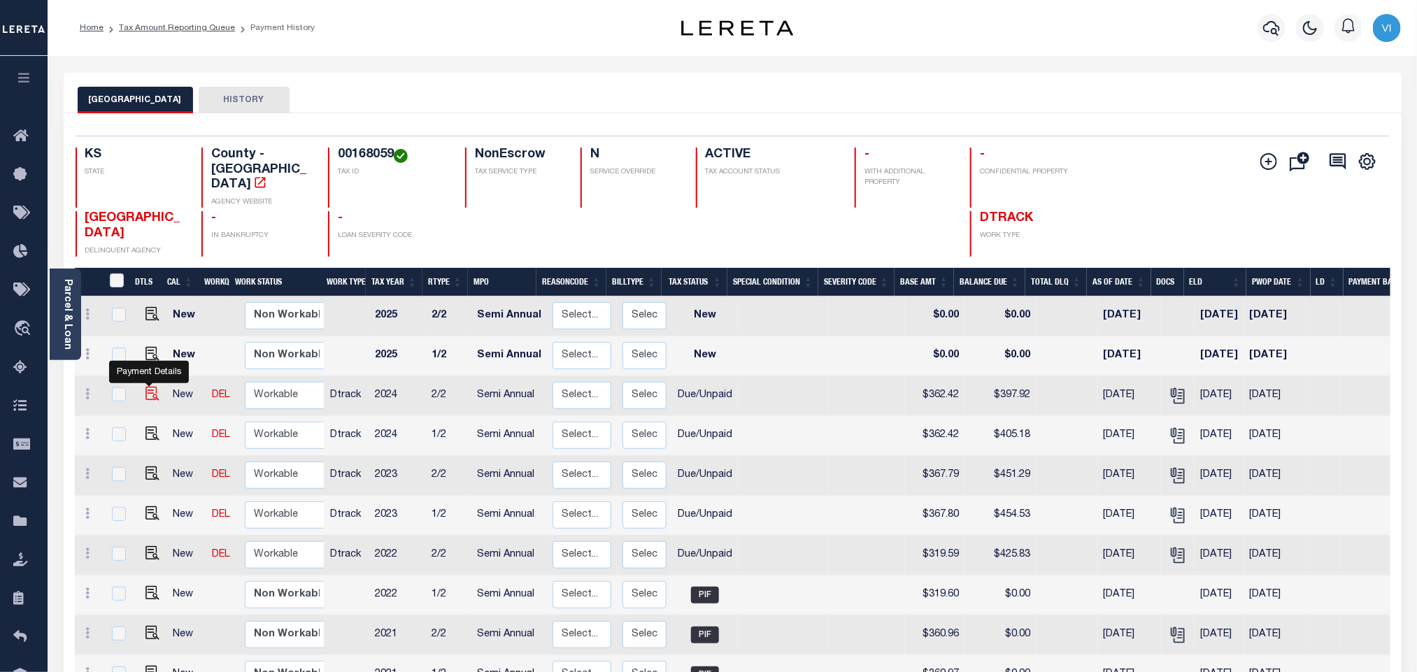
click at [152, 387] on img "" at bounding box center [152, 394] width 14 height 14
checkbox input "true"
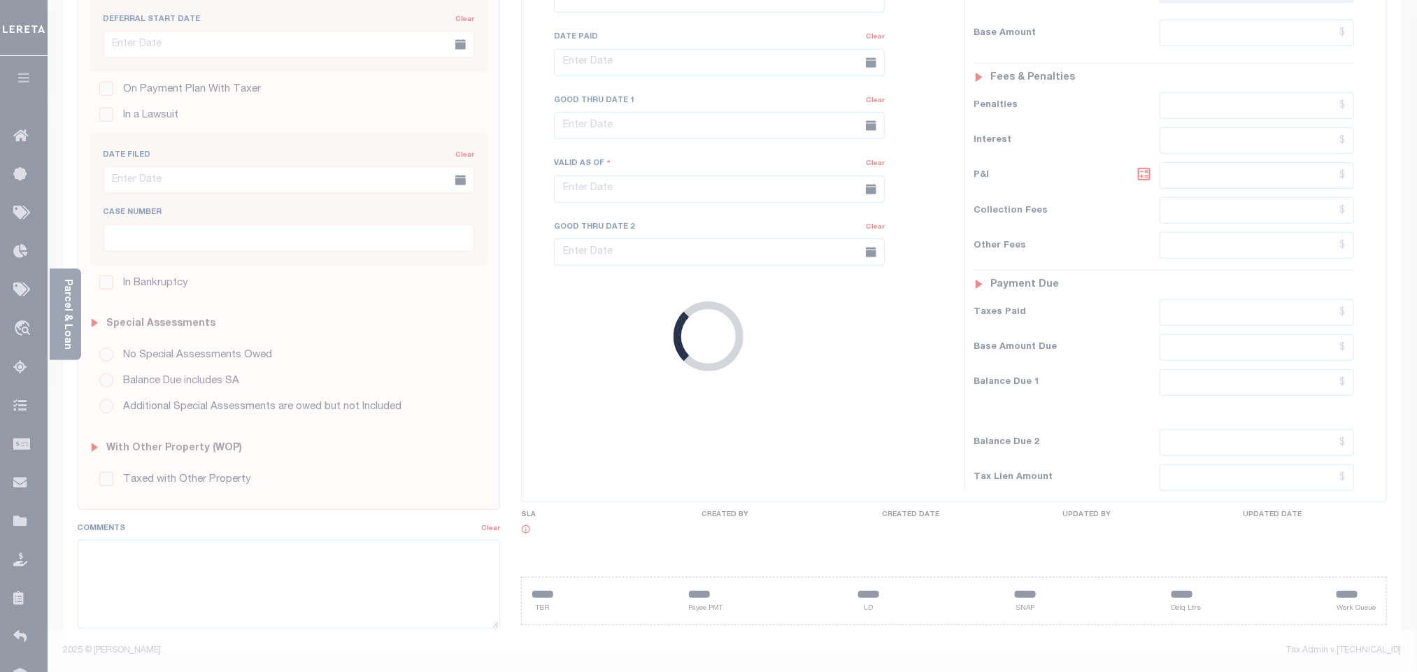
checkbox input "false"
type input "Semi Annual"
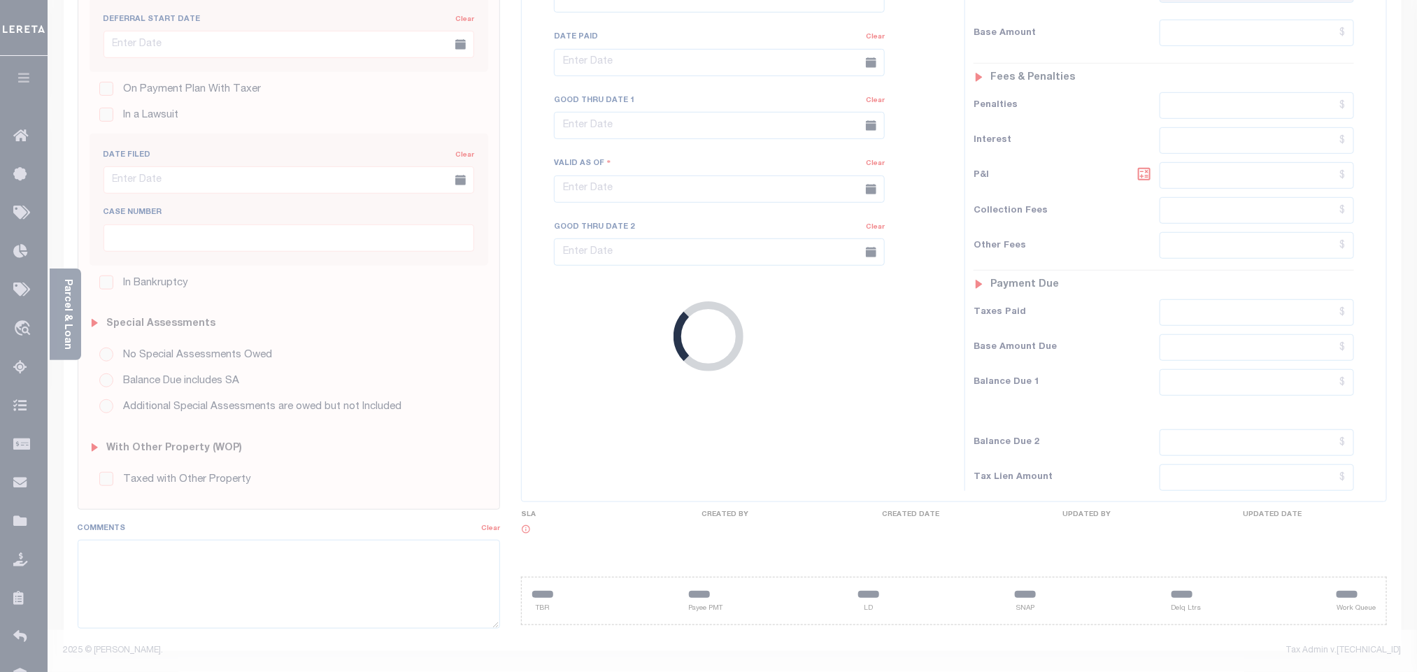
type input "[DATE]"
select select "DUE"
type input "$362.42"
type input "$35.5"
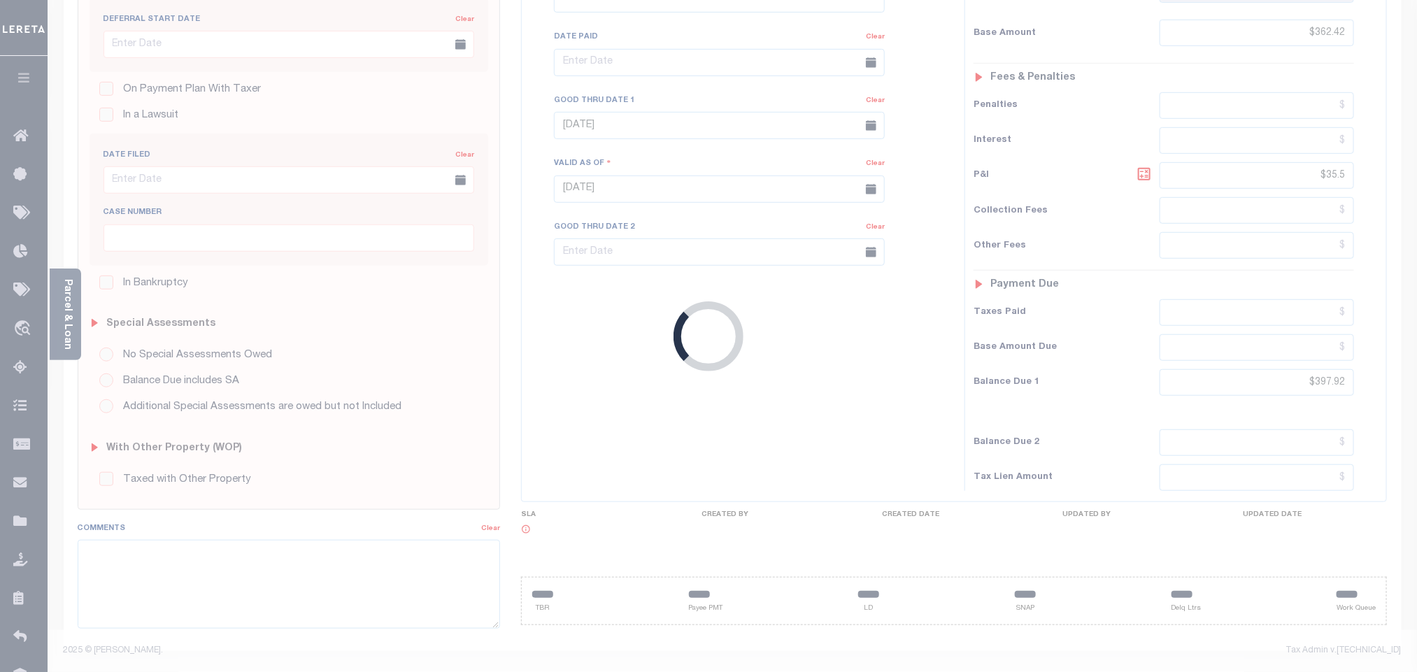
scroll to position [370, 0]
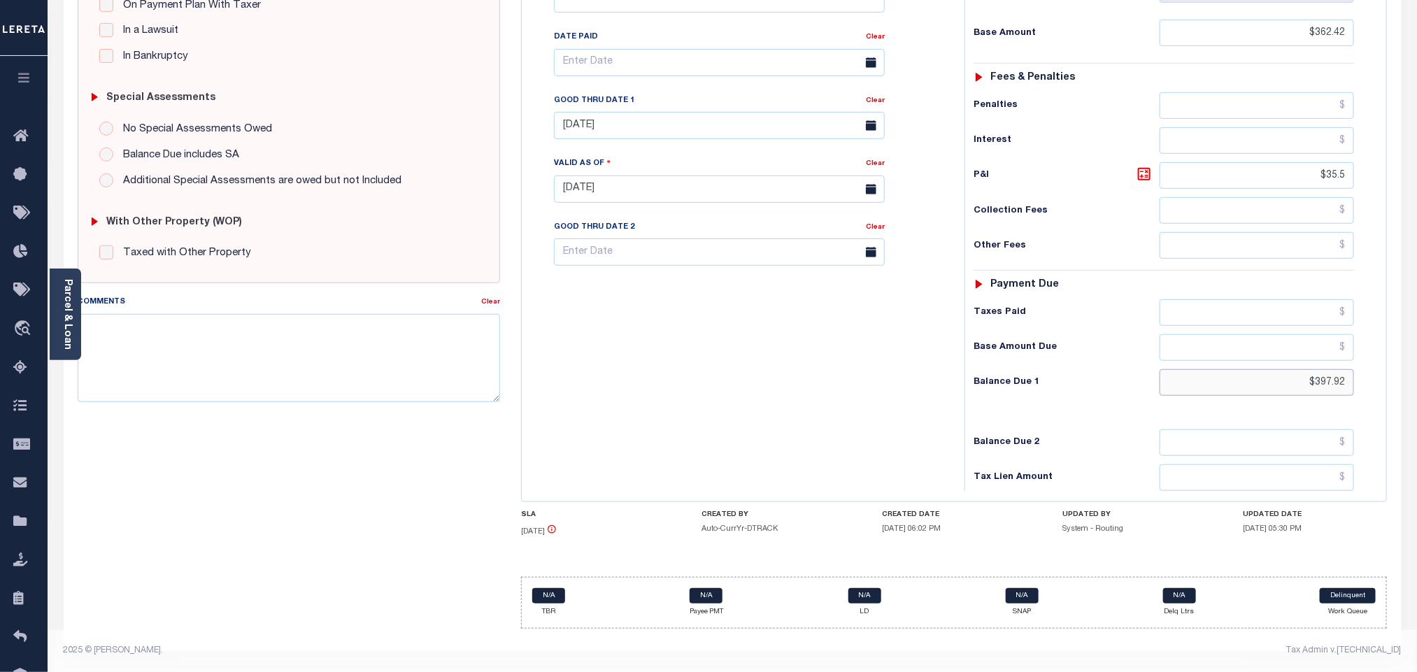
click at [1322, 382] on input "$397.92" at bounding box center [1256, 382] width 195 height 27
paste input "9.76"
type input "$399.76"
type input "[DATE]"
click at [1142, 171] on icon at bounding box center [1144, 174] width 17 height 17
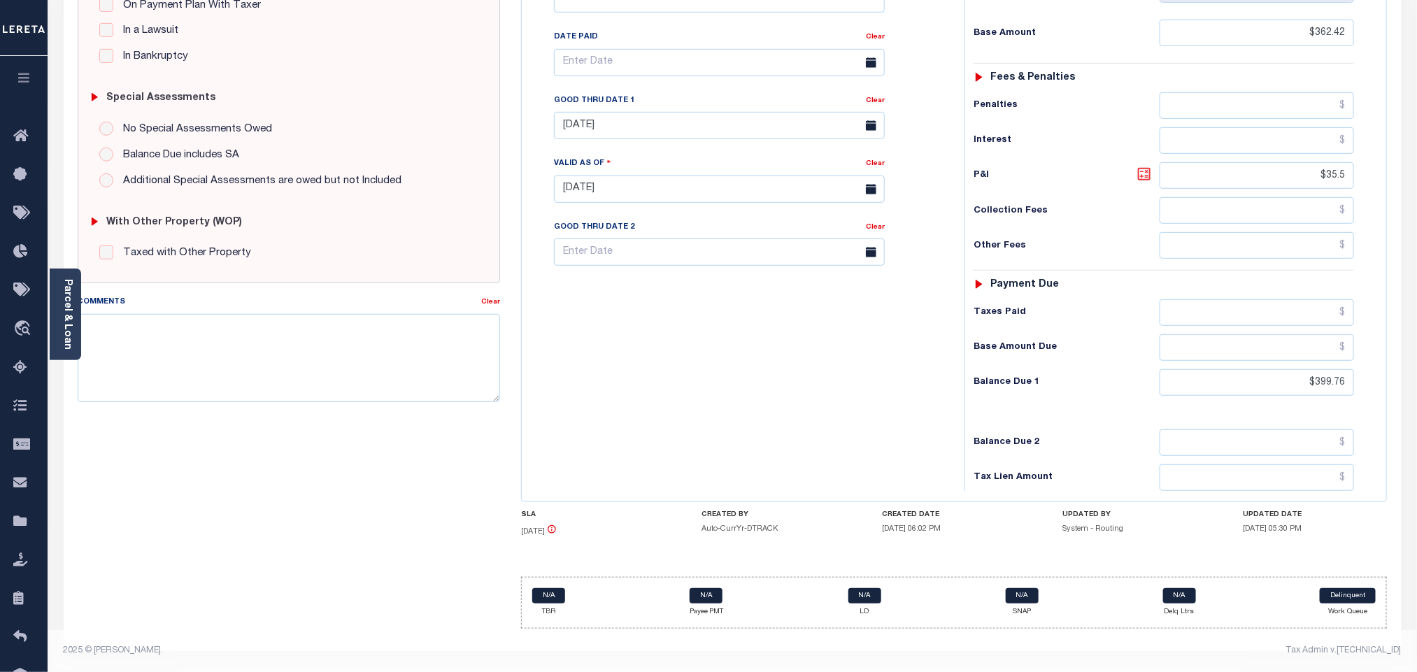
type input "$37.34"
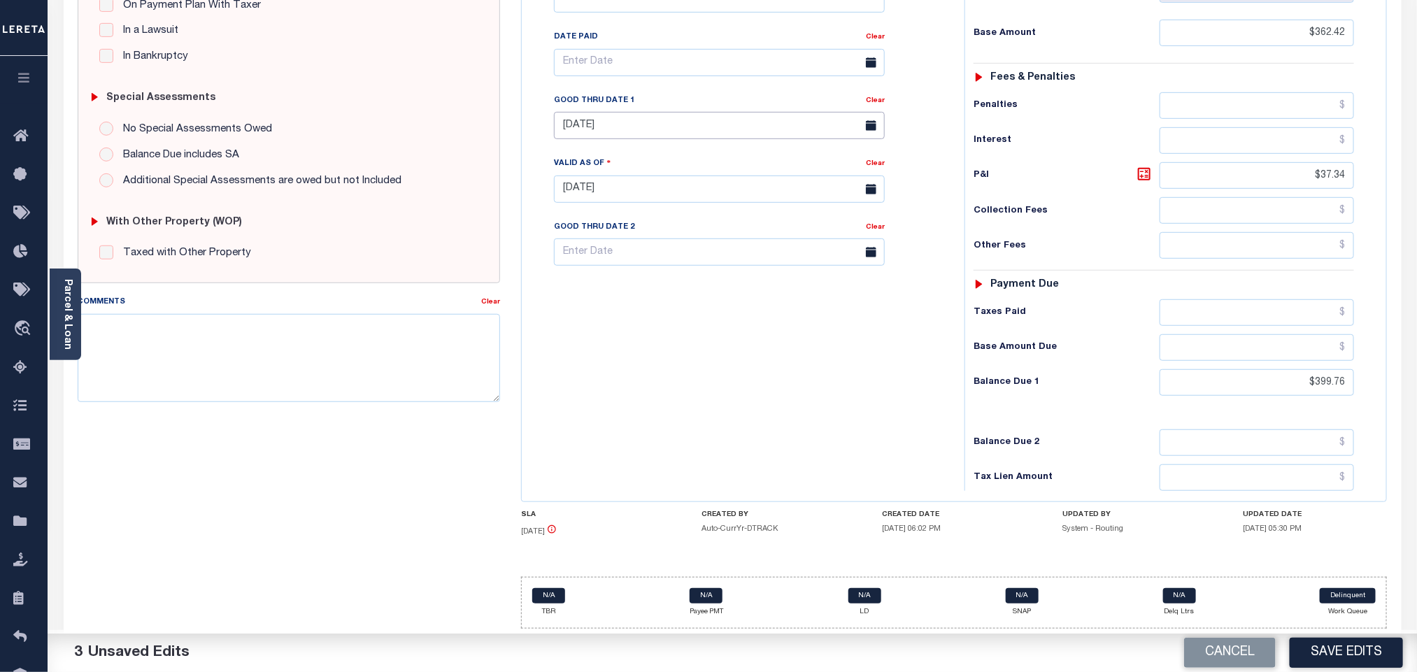
click at [596, 122] on input "[DATE]" at bounding box center [719, 125] width 331 height 27
click at [601, 229] on span "6" at bounding box center [600, 240] width 27 height 27
type input "[DATE]"
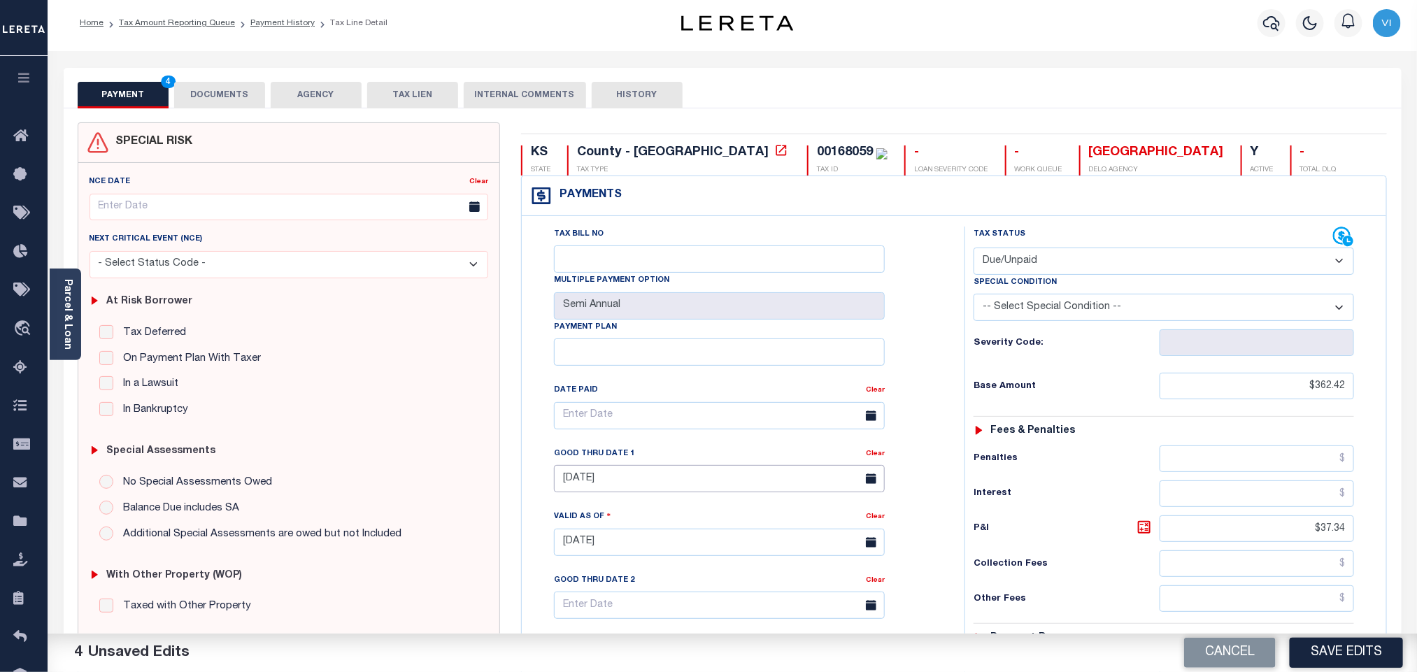
scroll to position [0, 0]
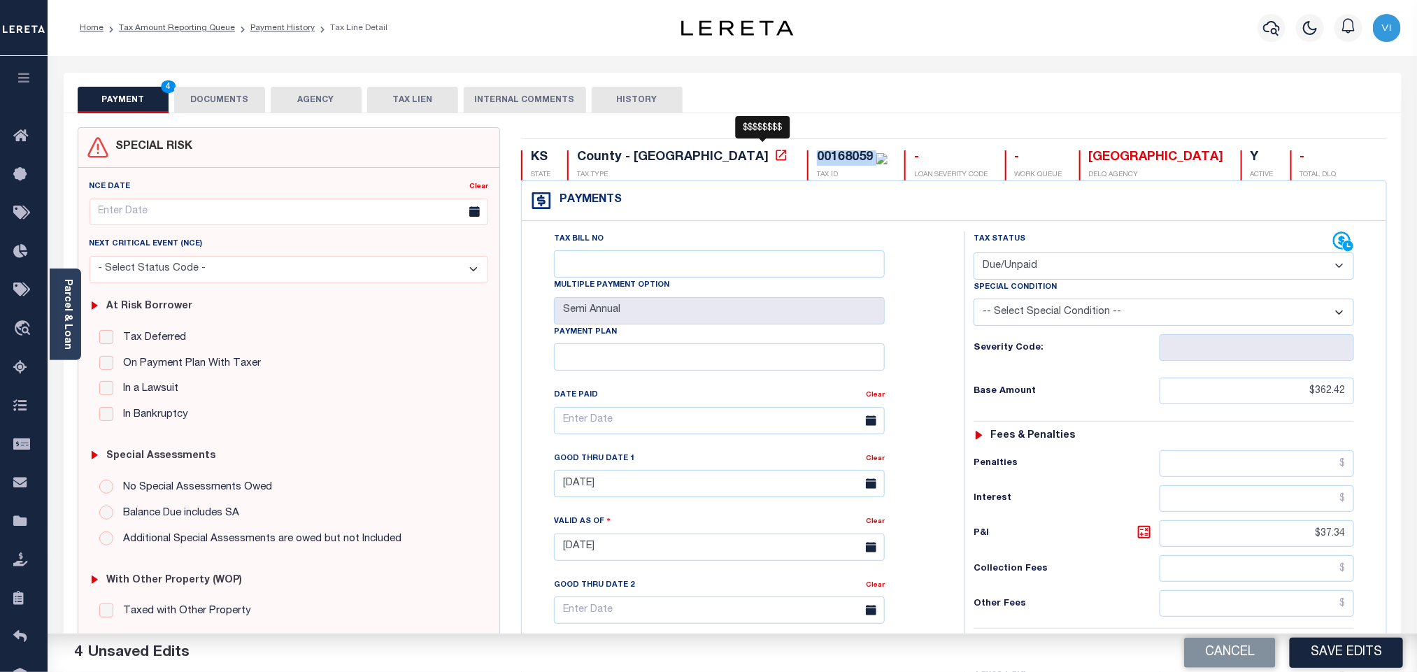
drag, startPoint x: 692, startPoint y: 158, endPoint x: 747, endPoint y: 160, distance: 54.6
click at [807, 159] on div "00168059 TAX ID" at bounding box center [847, 165] width 80 height 30
copy div "00168059"
click at [196, 92] on button "DOCUMENTS" at bounding box center [219, 100] width 91 height 27
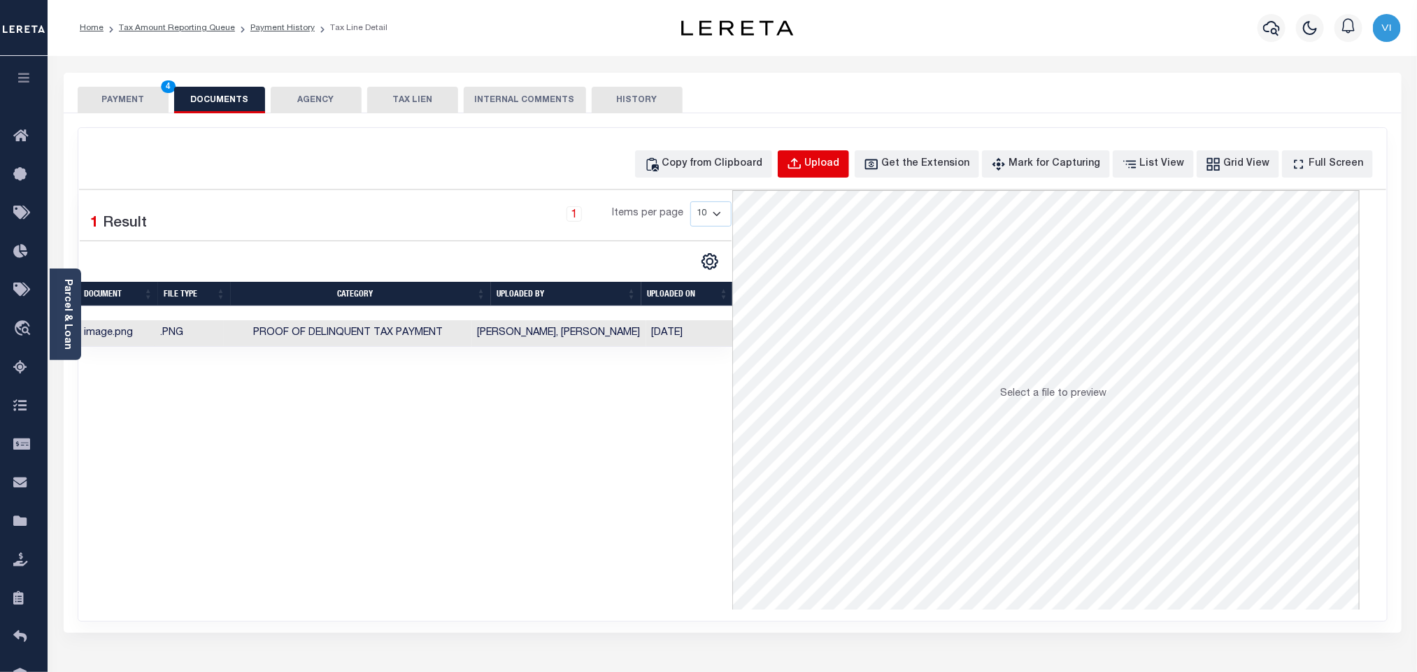
click at [808, 171] on button "Upload" at bounding box center [813, 163] width 71 height 27
select select "POP"
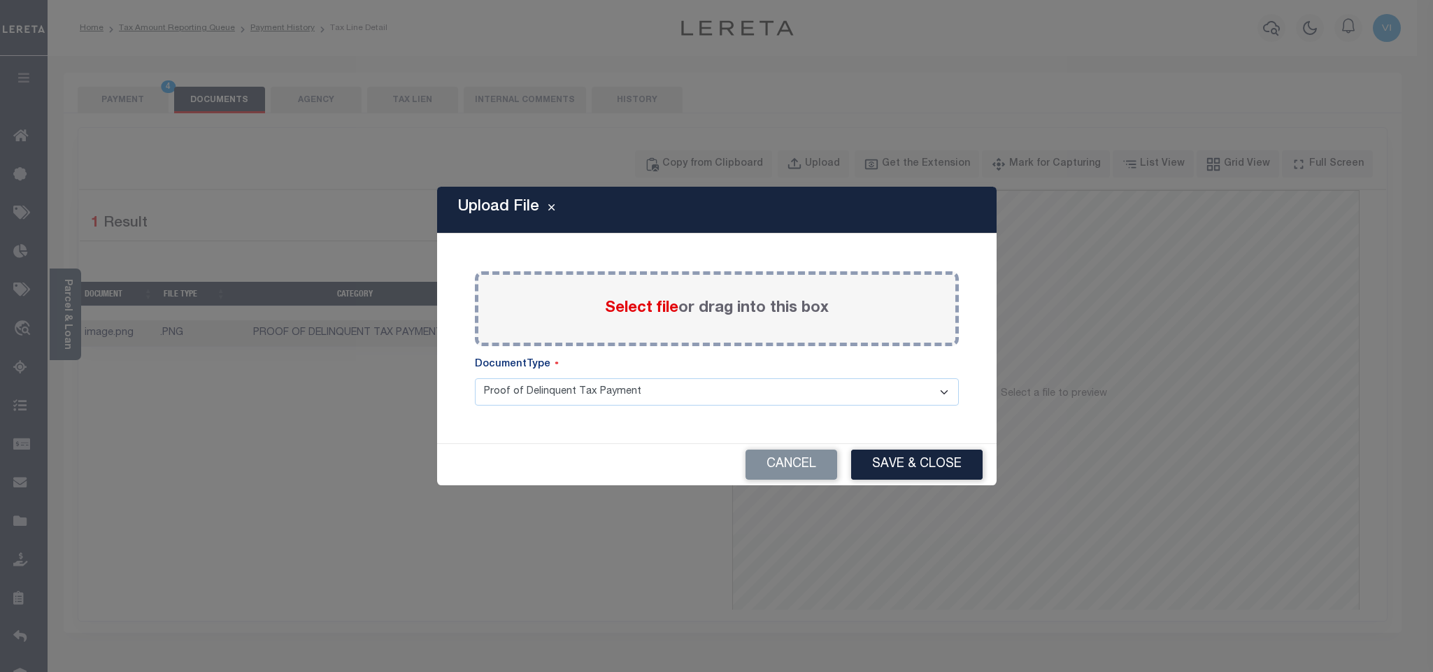
click at [613, 313] on span "Select file" at bounding box center [641, 308] width 73 height 15
click at [0, 0] on input "Select file or drag into this box" at bounding box center [0, 0] width 0 height 0
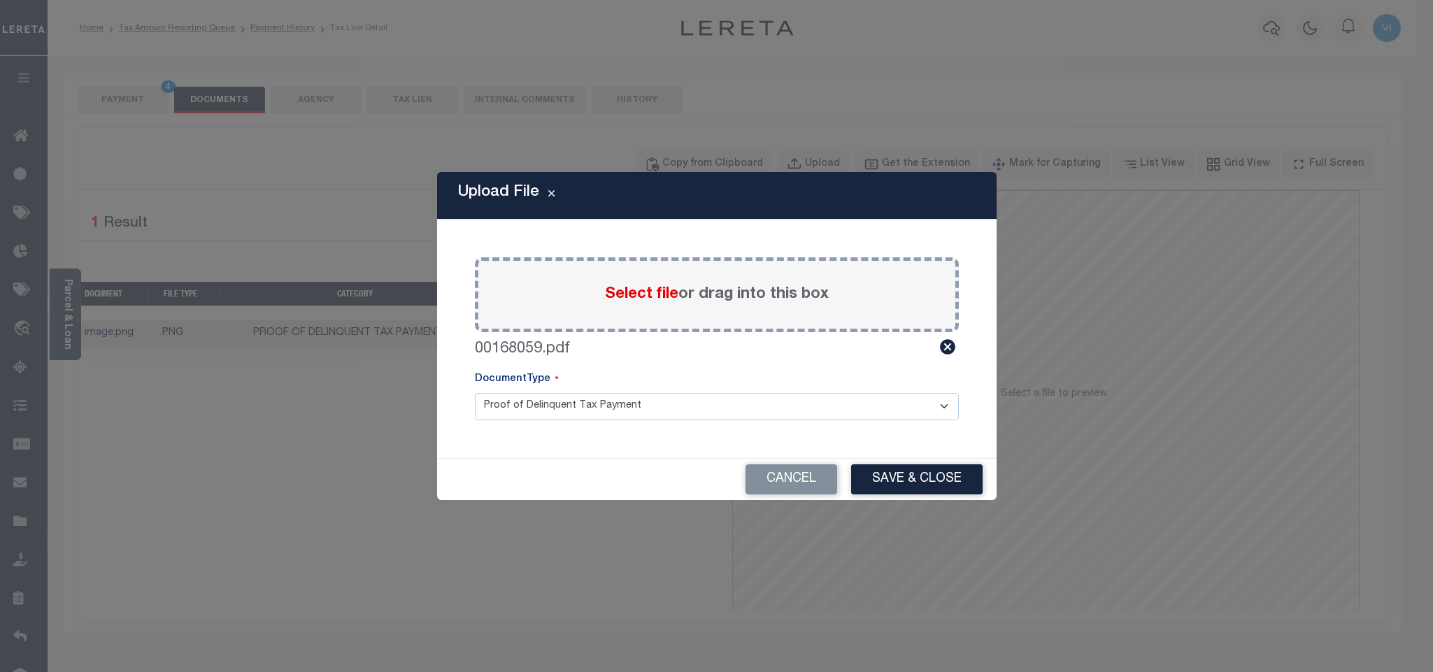
click at [523, 408] on select "Proof of Delinquent Tax Payment" at bounding box center [717, 406] width 484 height 27
click at [475, 393] on select "Proof of Delinquent Tax Payment" at bounding box center [717, 406] width 484 height 27
click at [909, 485] on button "Save & Close" at bounding box center [916, 479] width 131 height 30
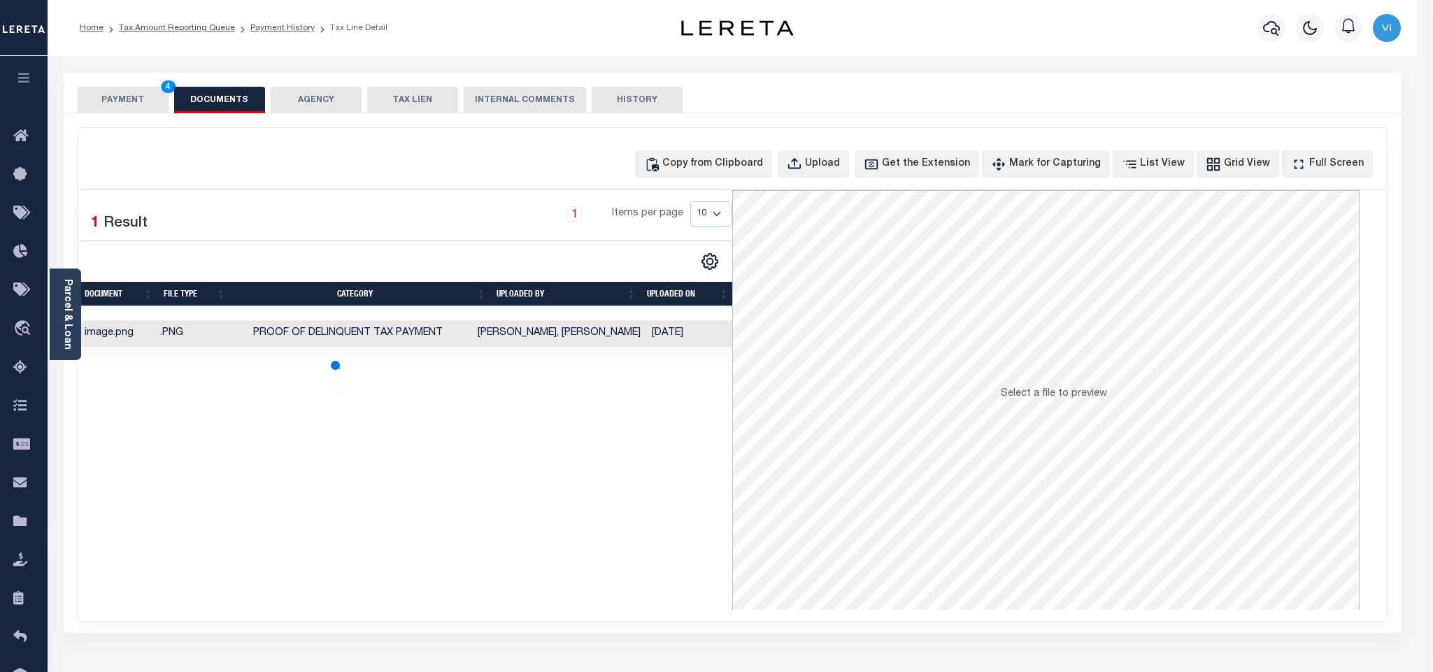
click at [172, 103] on div "PAYMENT 4 DOCUMENTS AGENCY DELINQUENT PAYEE TAX LIEN HISTORY" at bounding box center [733, 100] width 1310 height 26
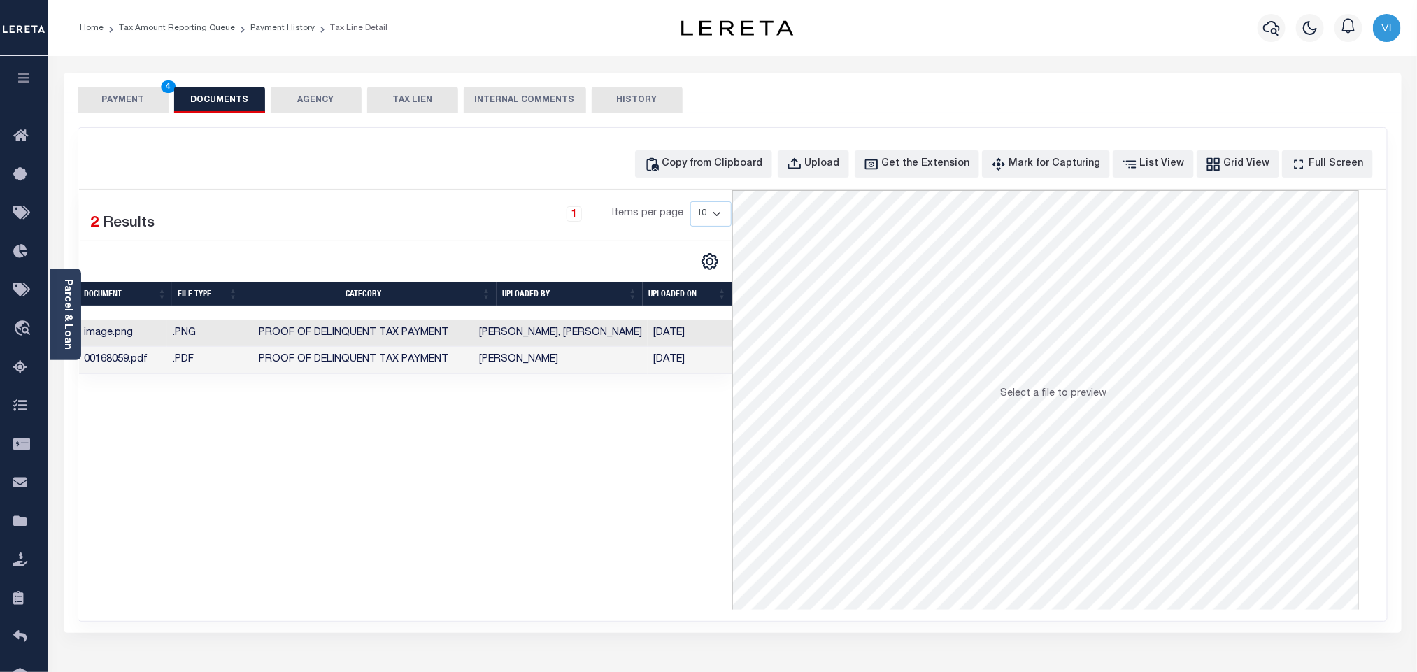
click at [133, 101] on button "PAYMENT 4" at bounding box center [123, 100] width 91 height 27
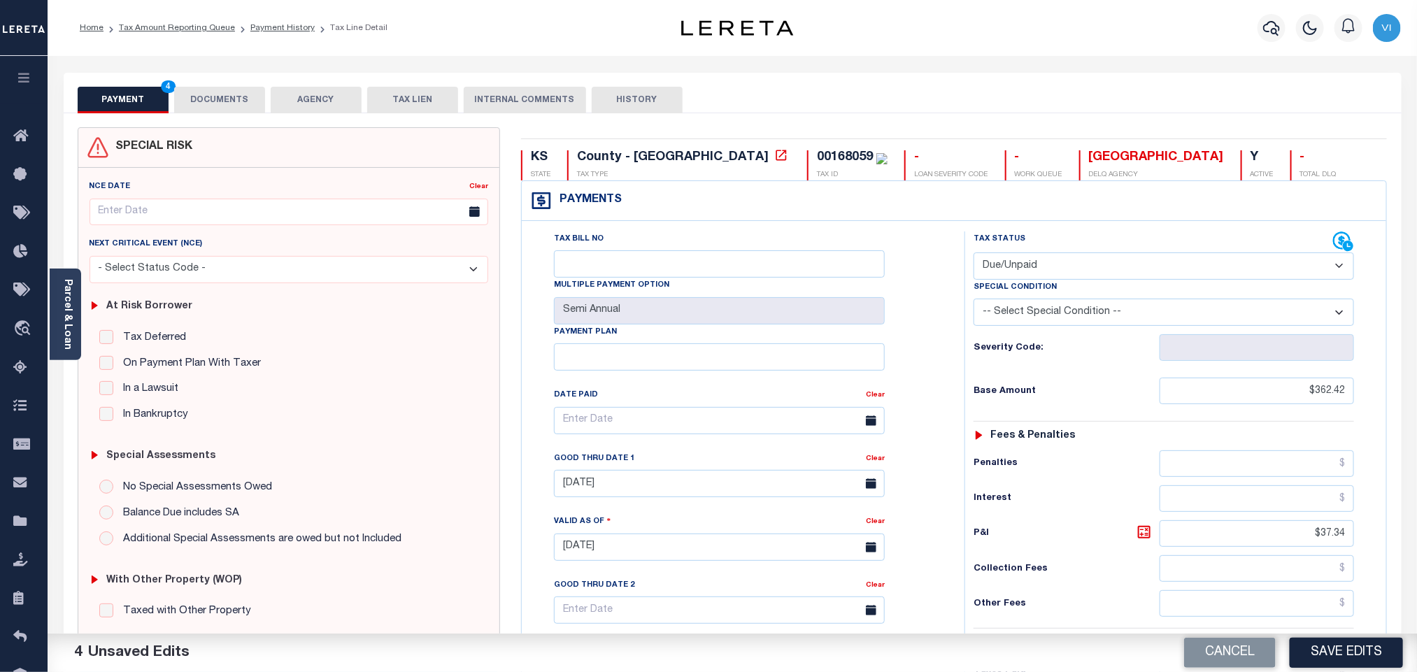
click at [911, 441] on div "Tax Bill No Multiple Payment Option Semi Annual Payment Plan Clear Clear 10/06/…" at bounding box center [740, 427] width 408 height 392
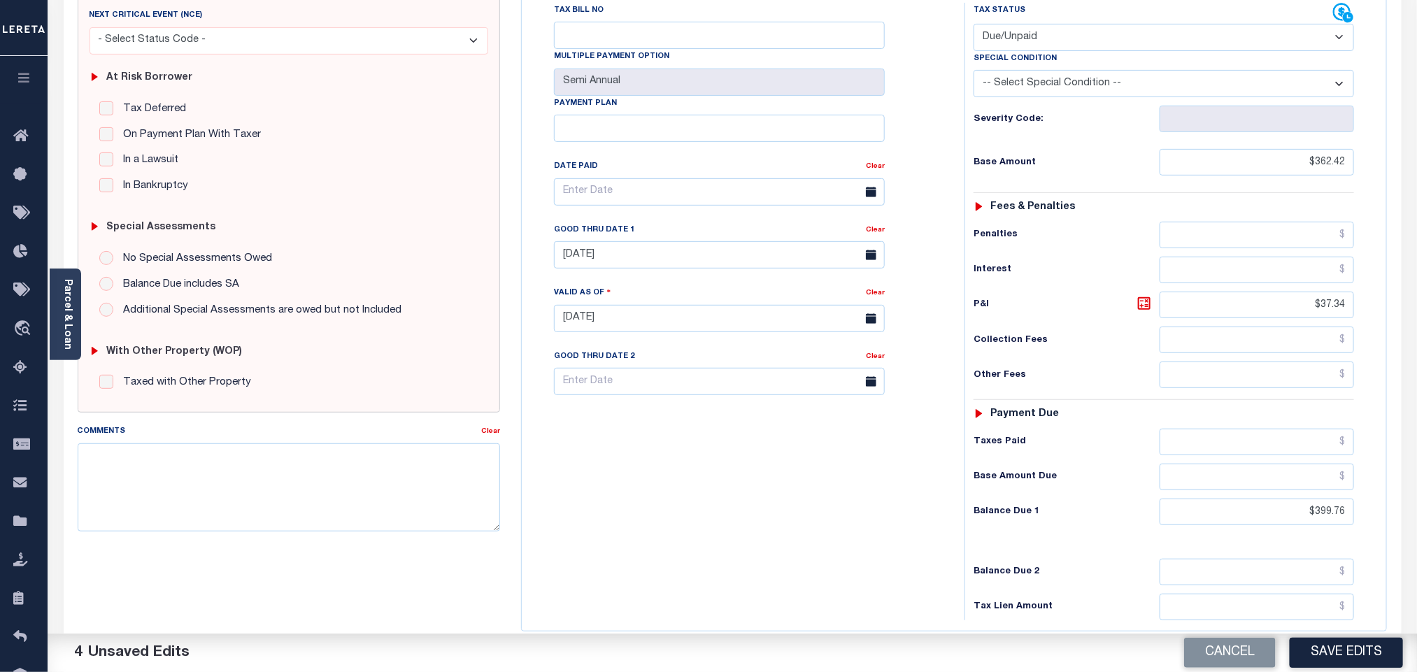
scroll to position [366, 0]
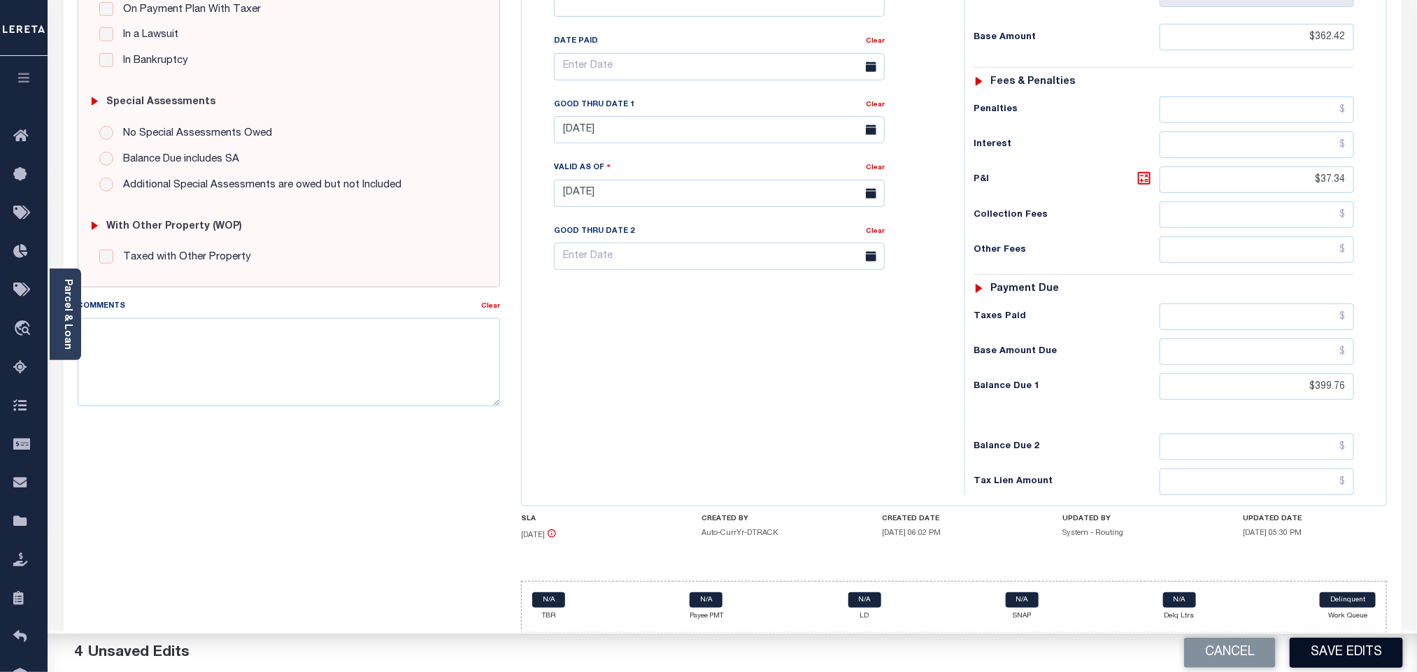
click at [1328, 655] on button "Save Edits" at bounding box center [1345, 653] width 113 height 30
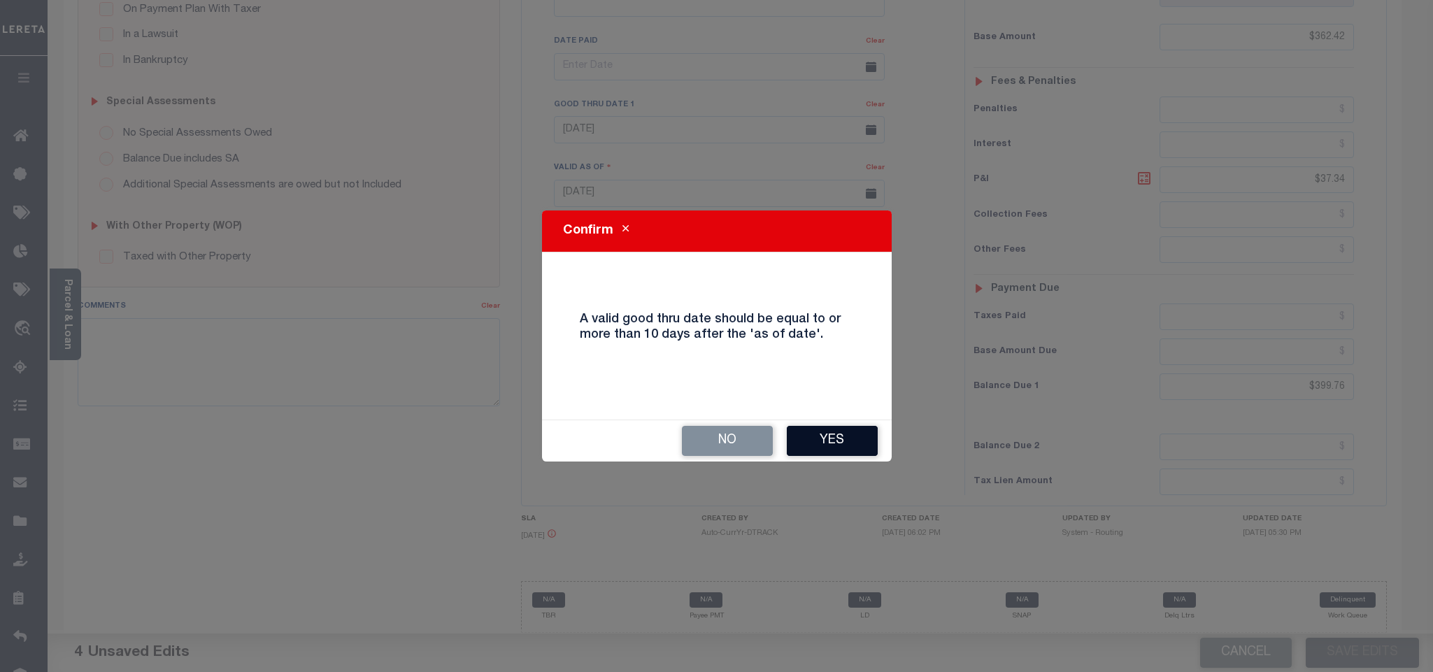
click at [814, 437] on button "Yes" at bounding box center [832, 441] width 91 height 30
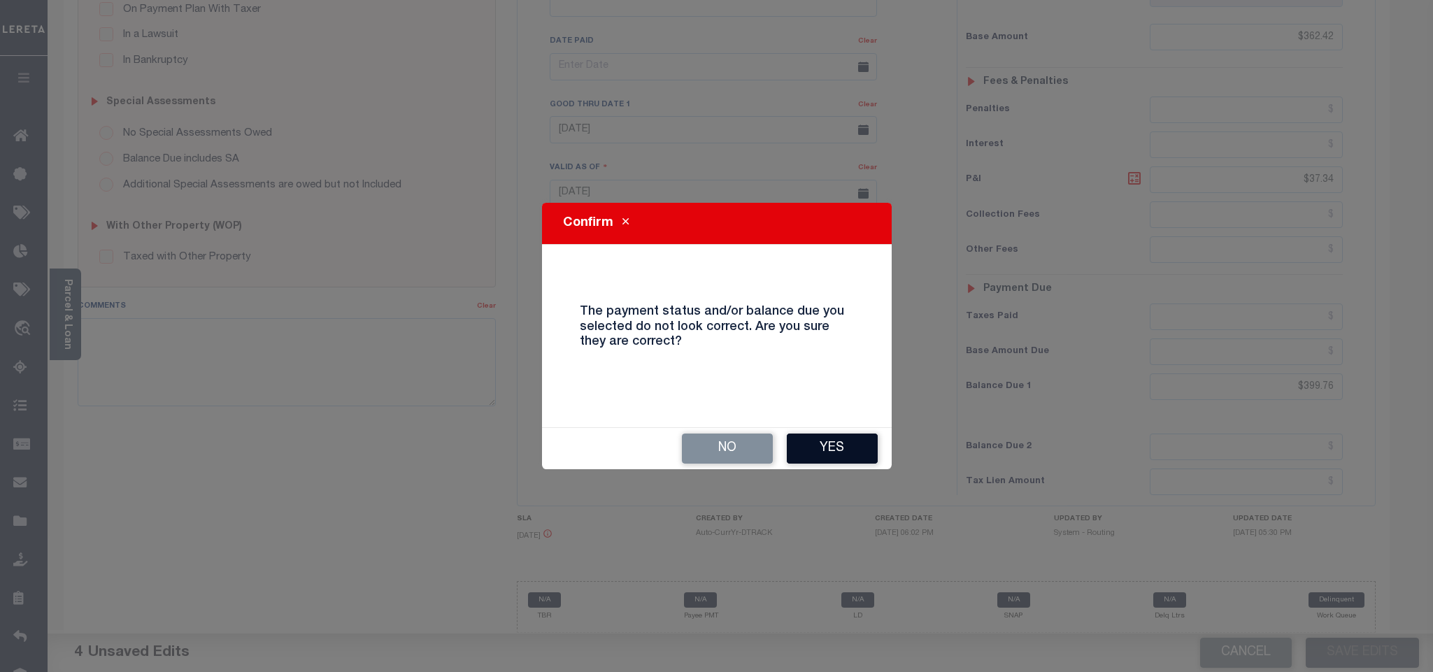
click at [829, 432] on div "No Yes" at bounding box center [717, 448] width 350 height 41
click at [846, 456] on button "Yes" at bounding box center [832, 449] width 91 height 30
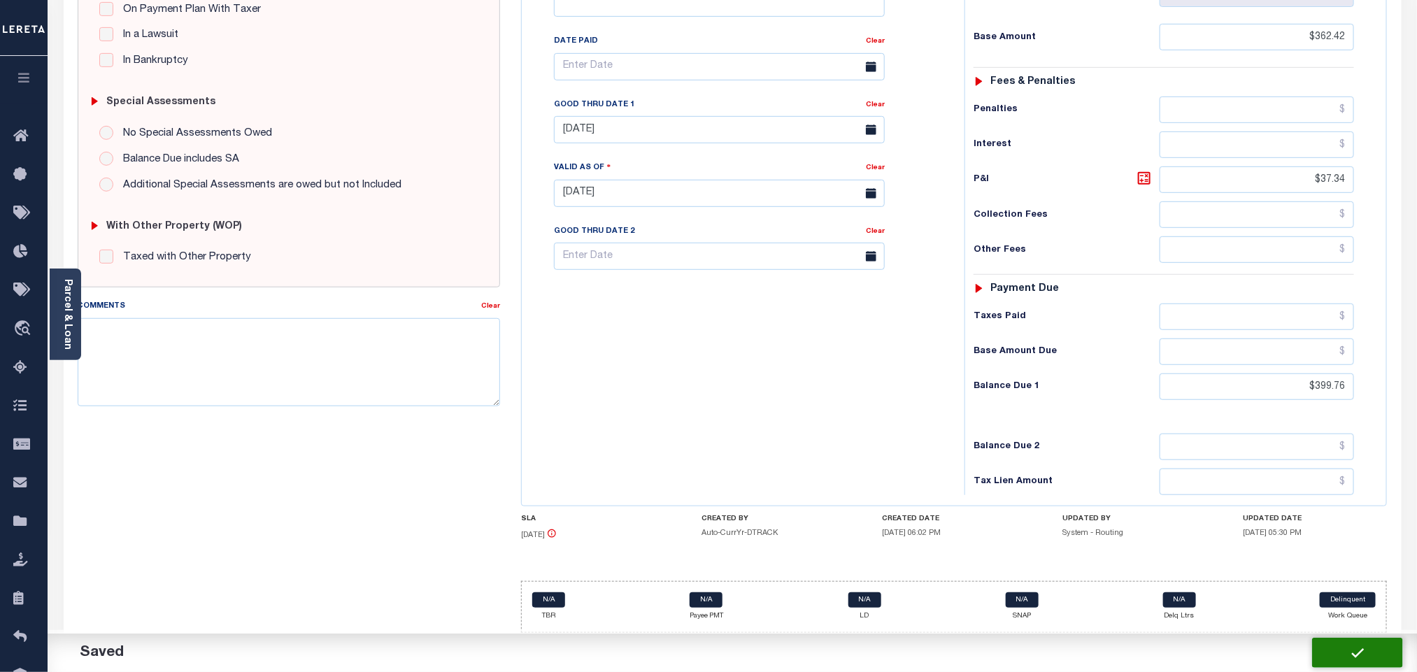
checkbox input "false"
type input "$362.42"
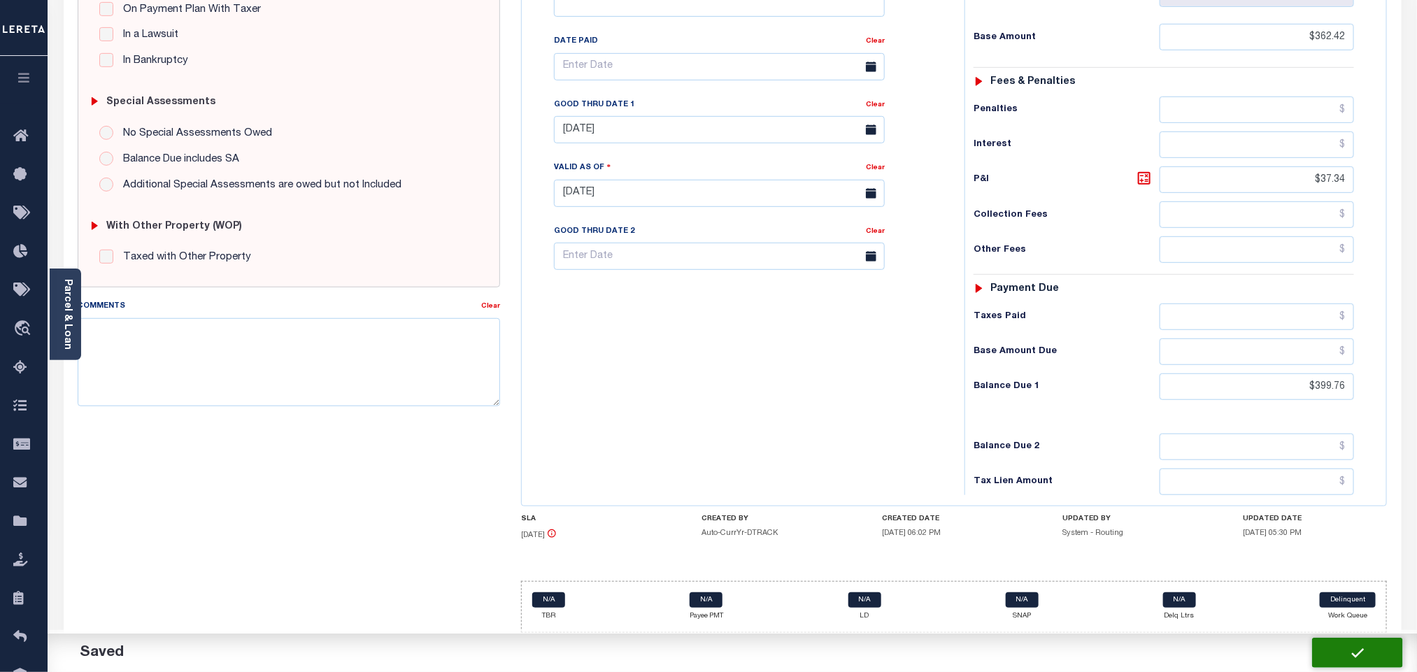
type input "$37.34"
type input "$399.76"
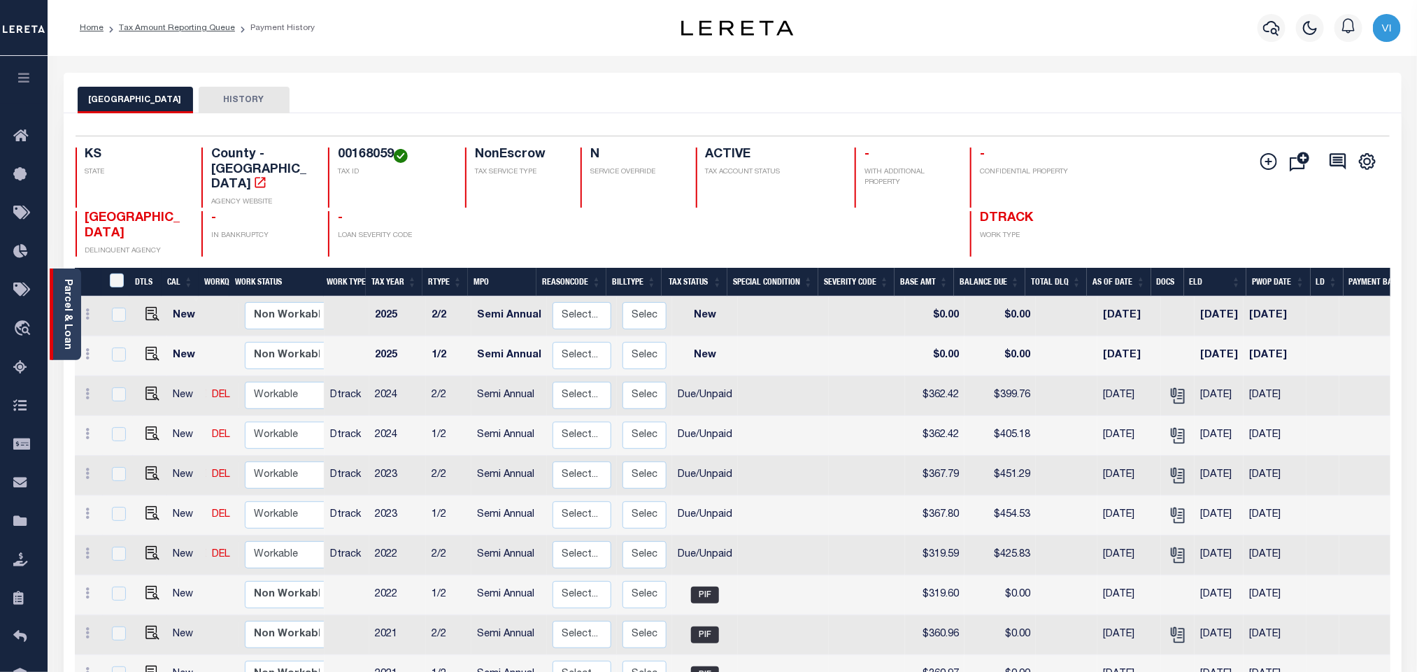
click at [65, 326] on link "Parcel & Loan" at bounding box center [67, 314] width 10 height 71
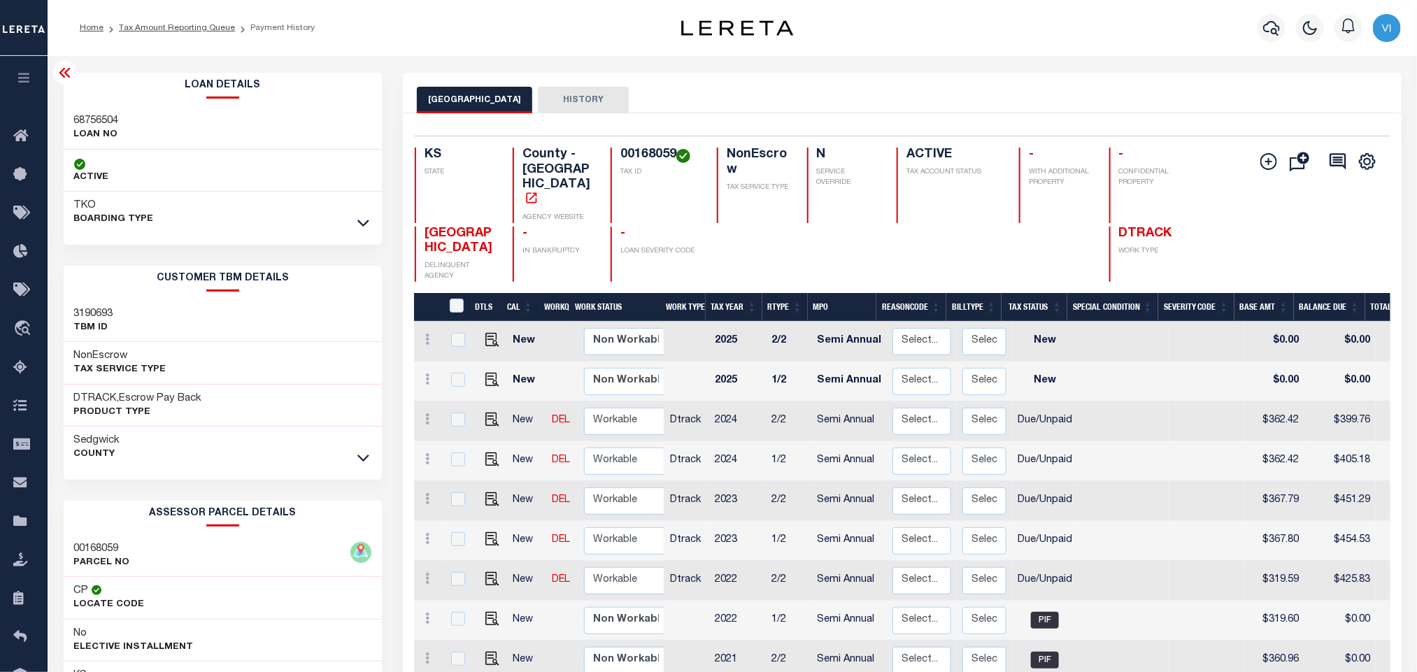
click at [76, 124] on h3 "68756504" at bounding box center [96, 121] width 45 height 14
copy h3 "68756504"
click at [632, 156] on h4 "00168059" at bounding box center [660, 155] width 80 height 15
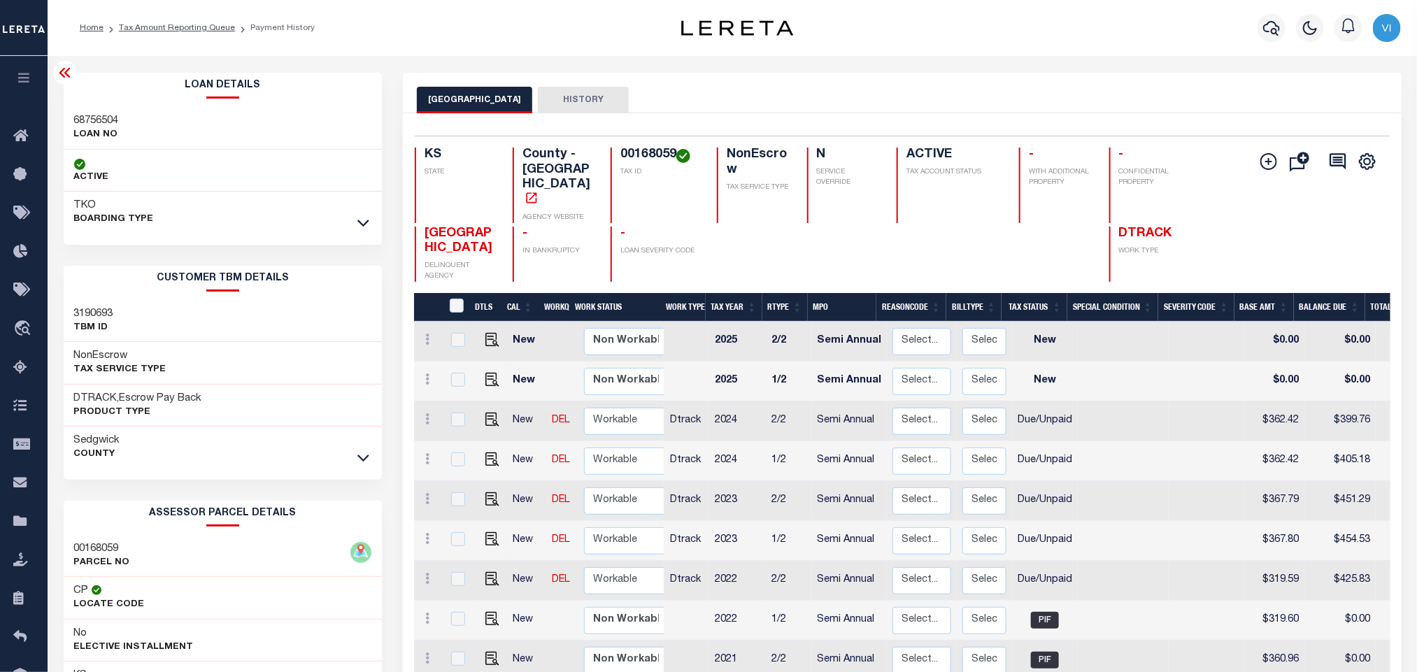
copy h4 "00168059"
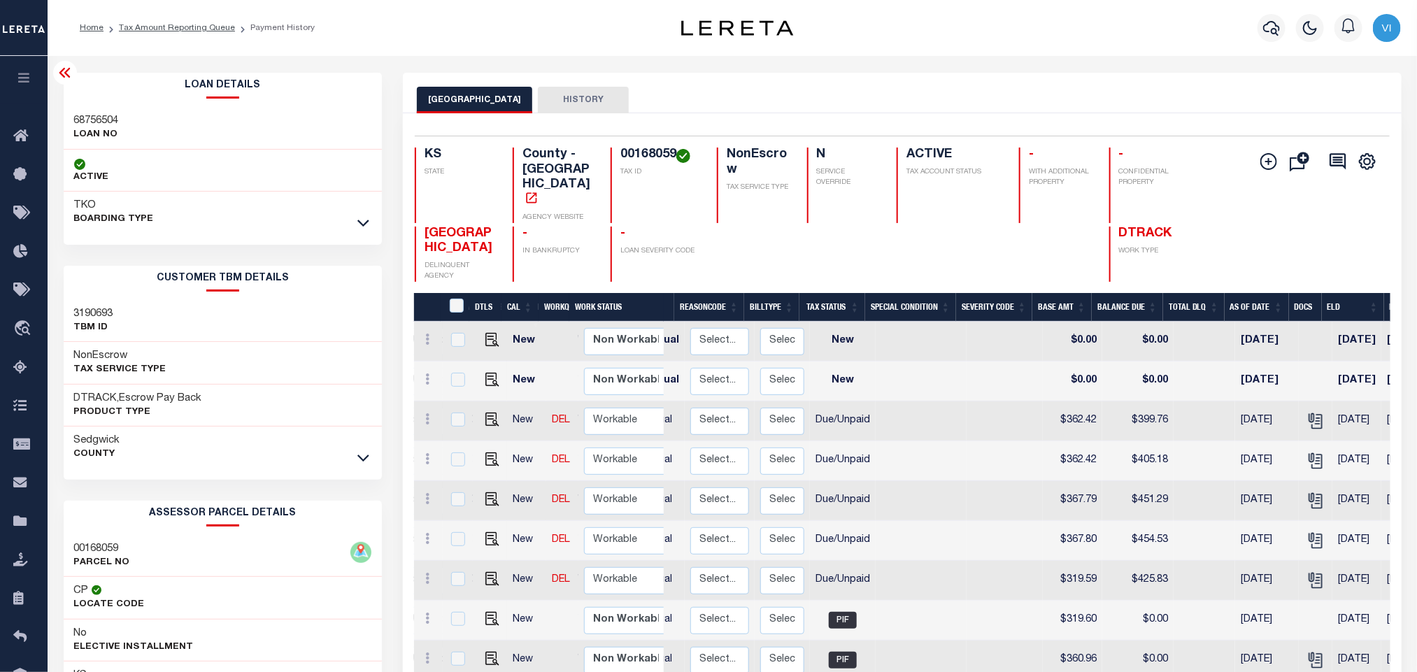
click at [1285, 34] on div at bounding box center [1271, 27] width 38 height 49
click at [1272, 30] on icon "button" at bounding box center [1271, 28] width 17 height 15
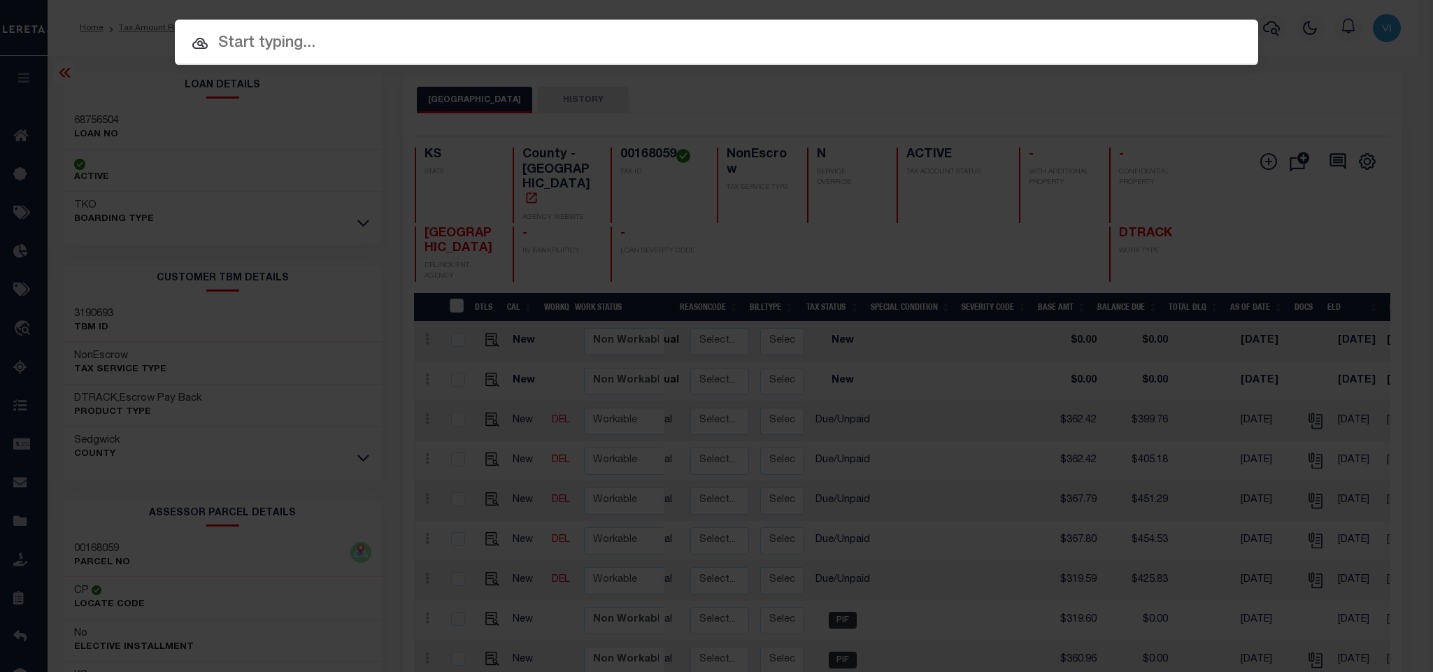
click at [1159, 31] on input "text" at bounding box center [716, 43] width 1083 height 24
paste input "68756504"
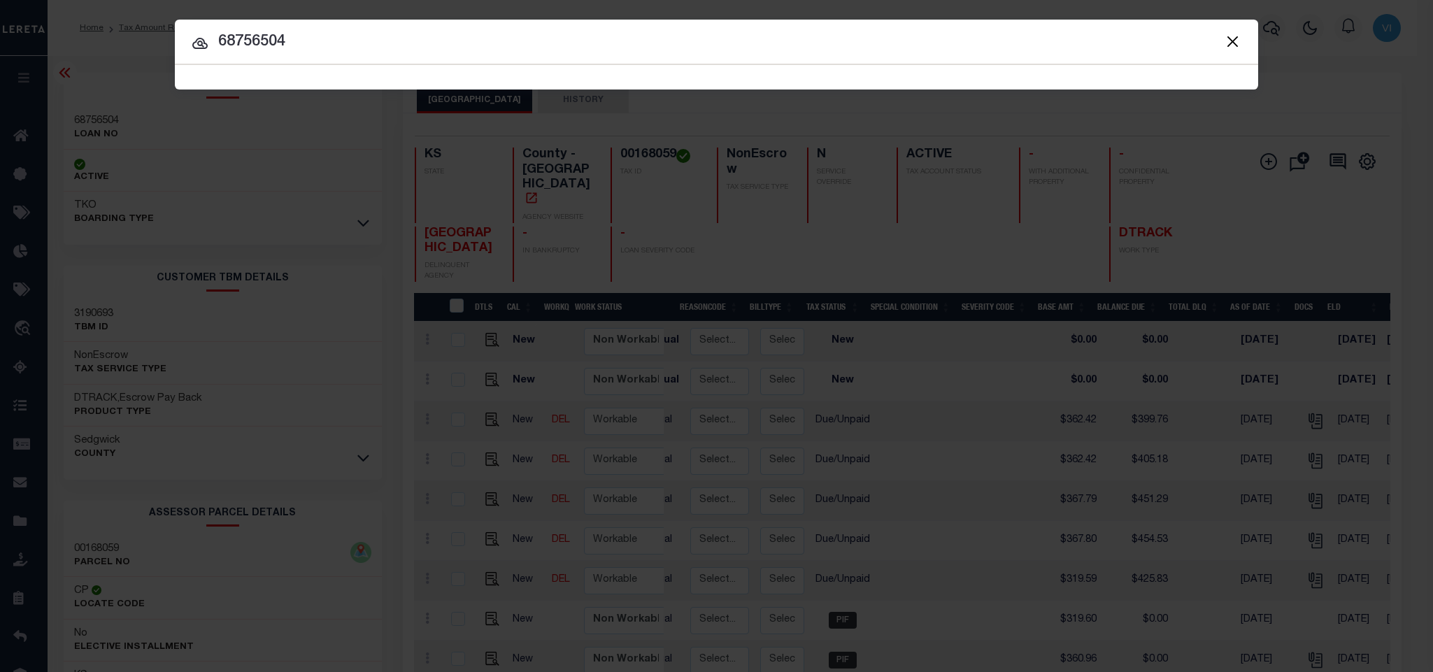
type input "68756504"
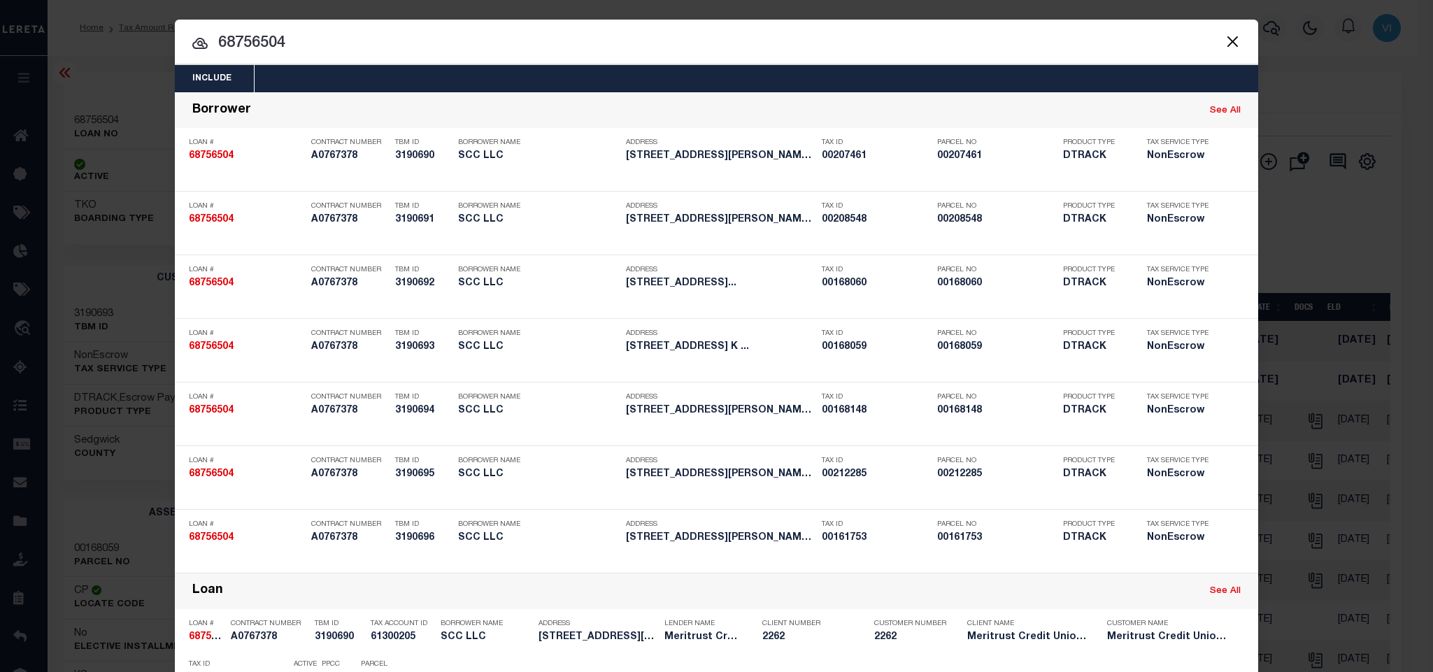
click at [669, 72] on div "Include Loans TBM Customers Borrowers Payments (Lender Non-Disb) Payments (Lend…" at bounding box center [716, 78] width 1083 height 27
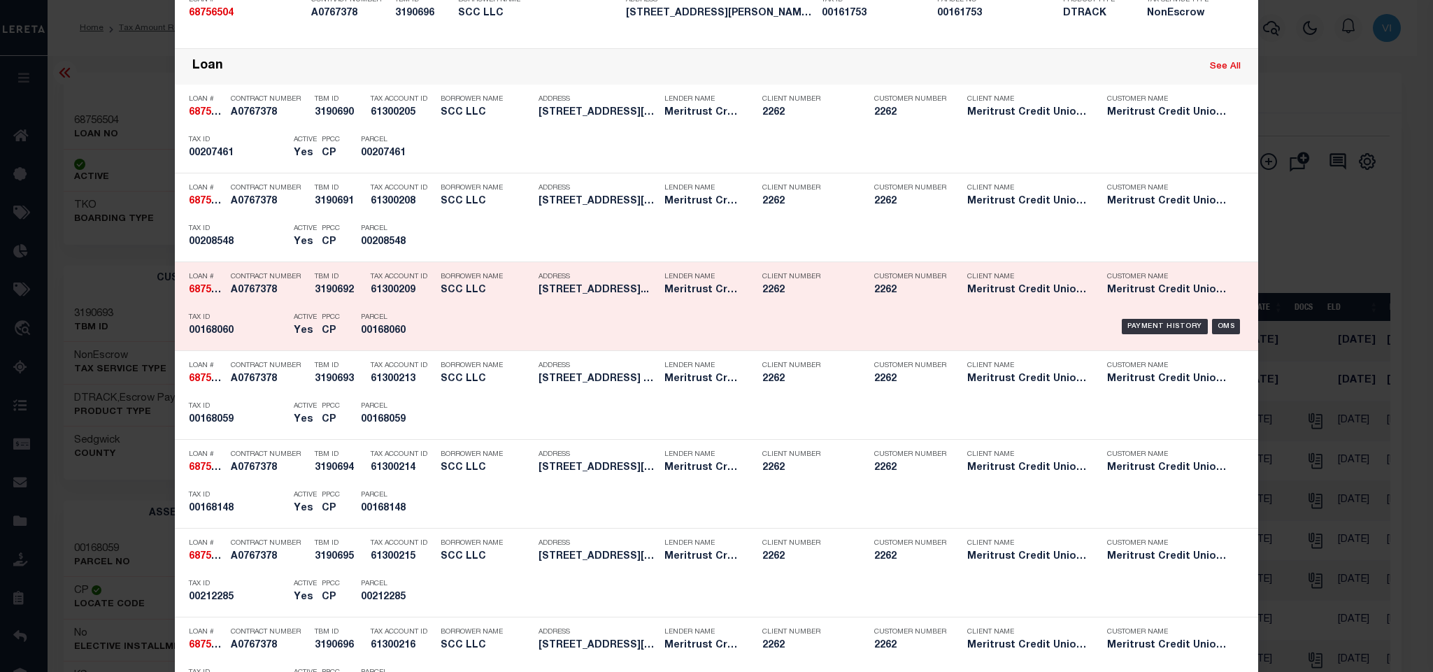
click at [478, 310] on div "Payment History OMS" at bounding box center [844, 326] width 799 height 41
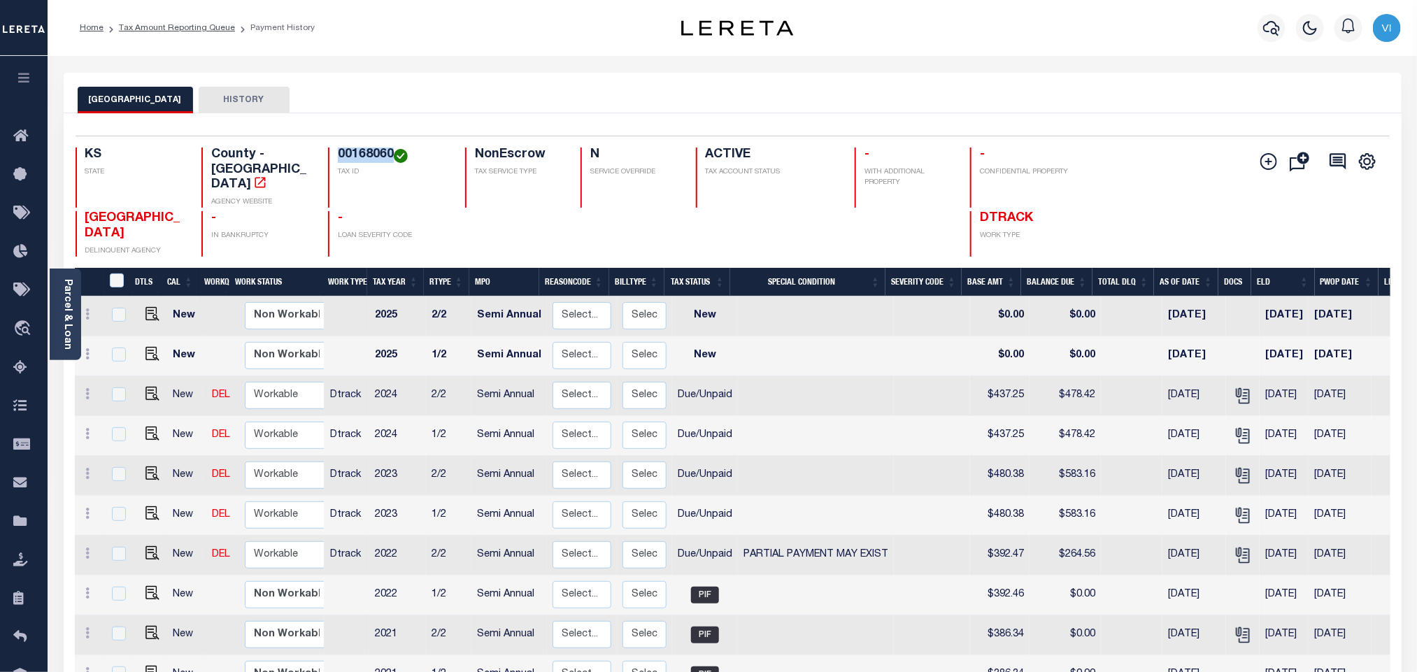
drag, startPoint x: 331, startPoint y: 156, endPoint x: 394, endPoint y: 158, distance: 63.0
click at [394, 158] on div "00168060 TAX ID" at bounding box center [388, 178] width 120 height 60
copy h4 "00168060"
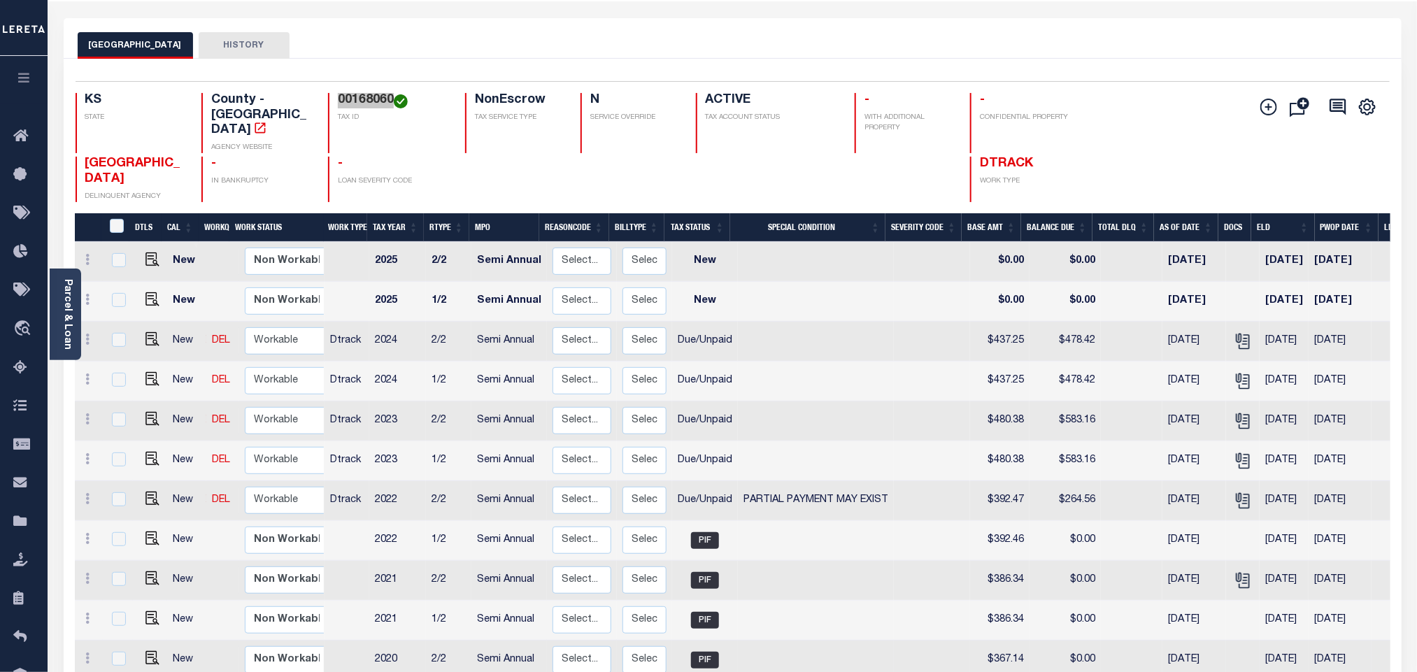
scroll to position [210, 0]
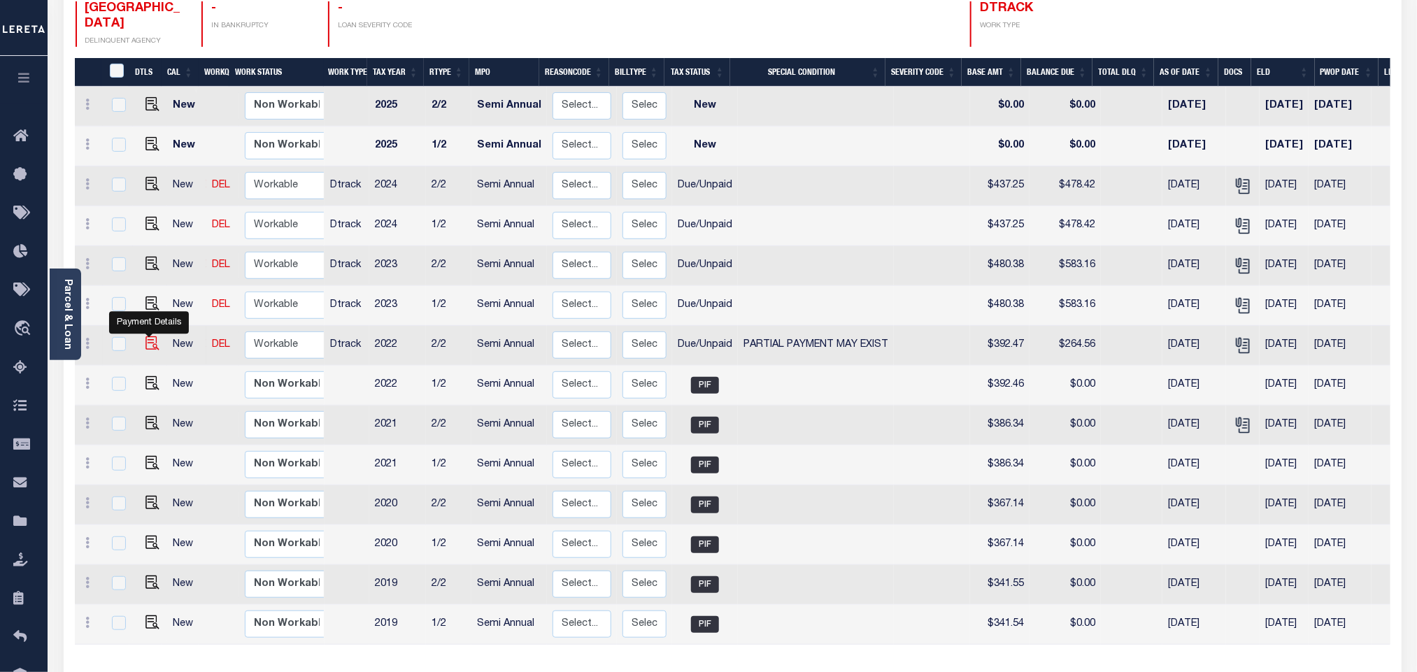
click at [145, 336] on img "" at bounding box center [152, 343] width 14 height 14
checkbox input "true"
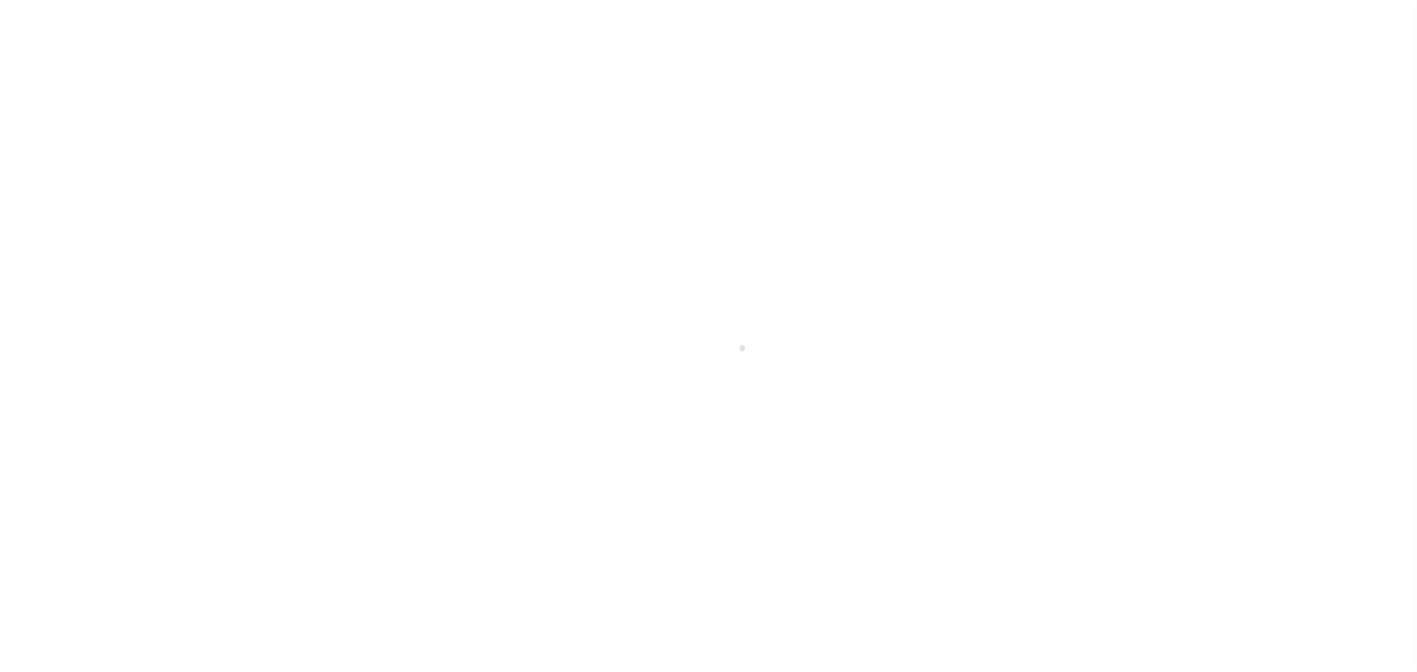
select select "DUE"
select select "15"
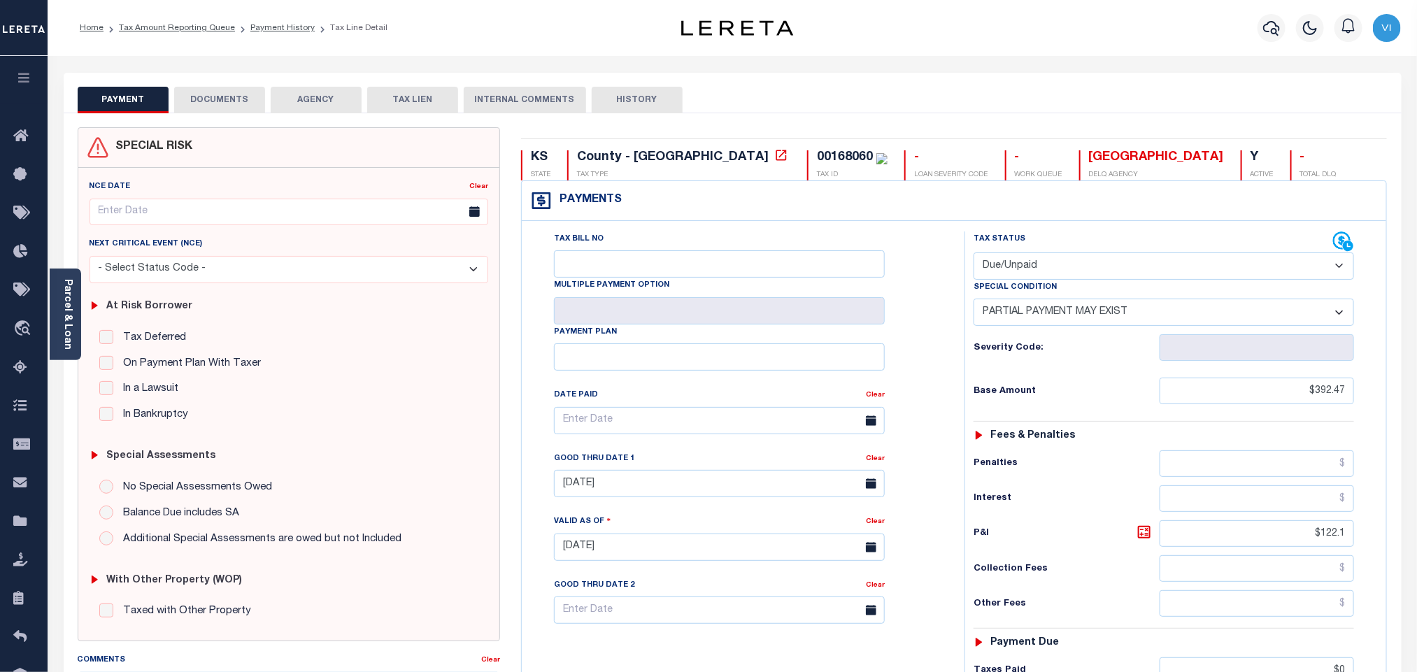
click at [224, 105] on button "DOCUMENTS" at bounding box center [219, 100] width 91 height 27
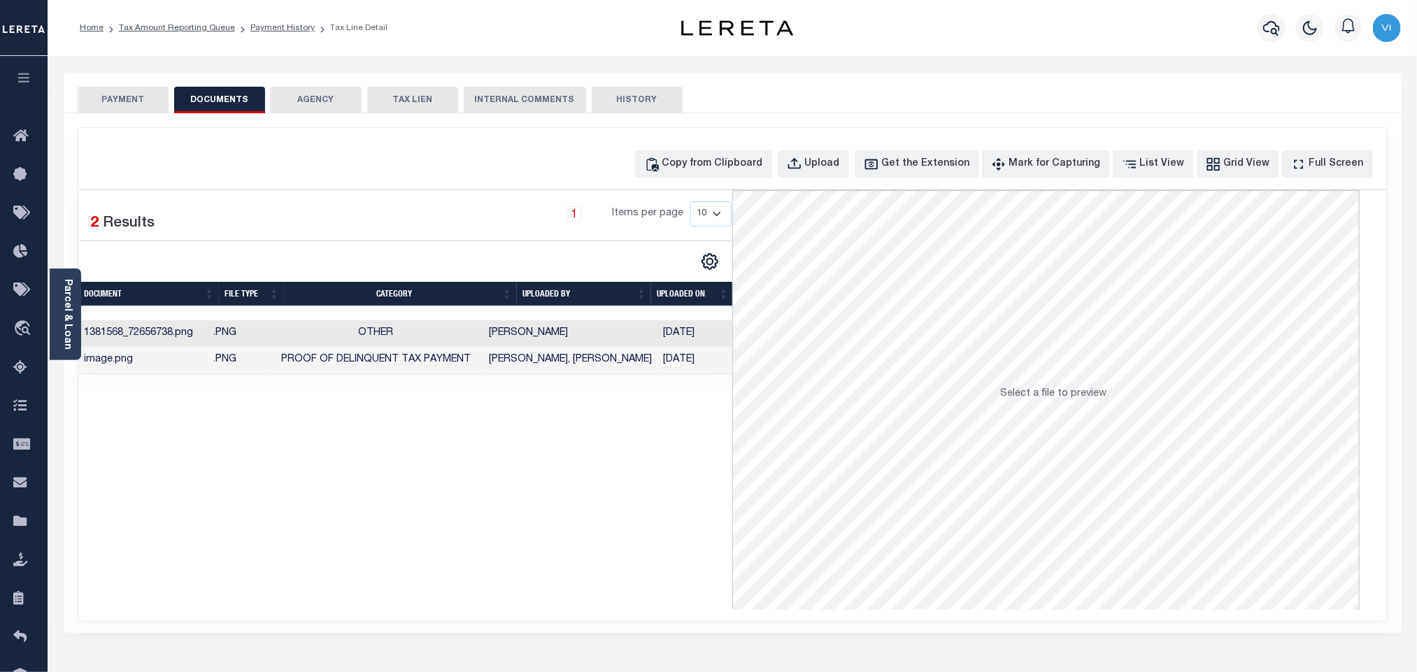
click at [122, 120] on div "SPECIAL RISK NCE Date Clear" at bounding box center [733, 373] width 1338 height 520
click at [120, 109] on button "PAYMENT" at bounding box center [123, 100] width 91 height 27
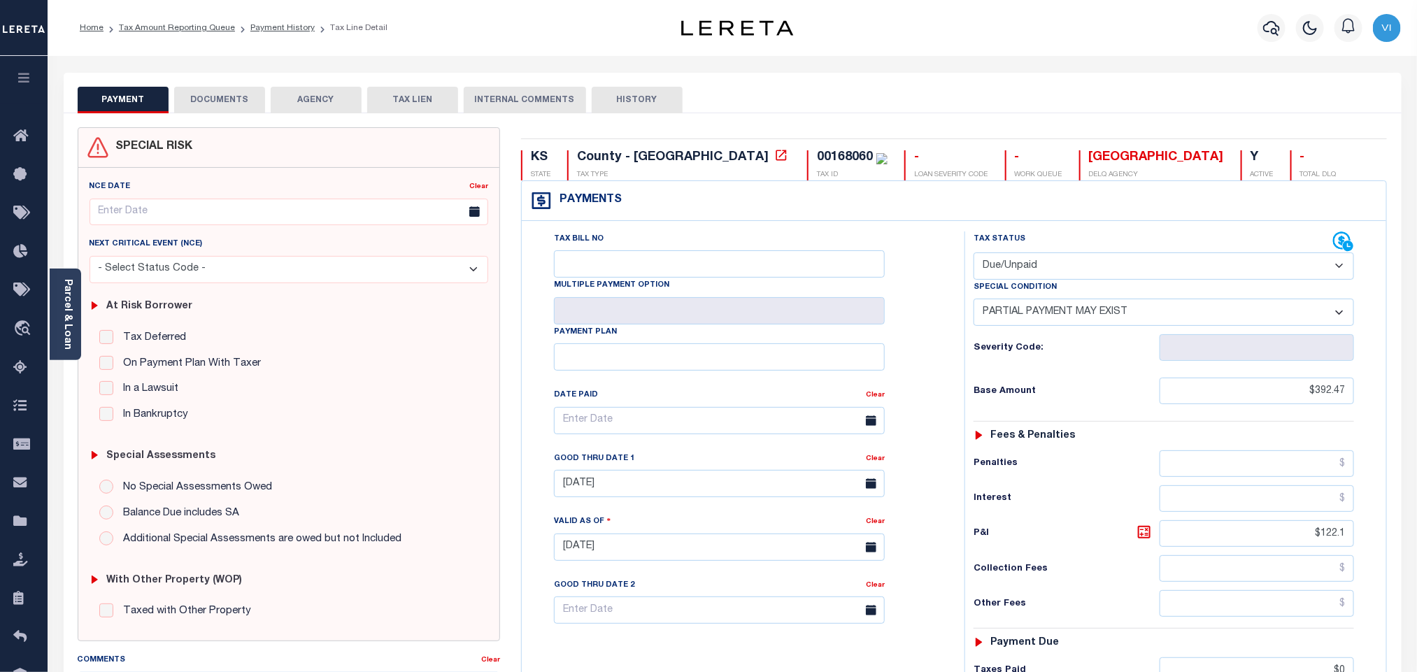
click at [238, 91] on button "DOCUMENTS" at bounding box center [219, 100] width 91 height 27
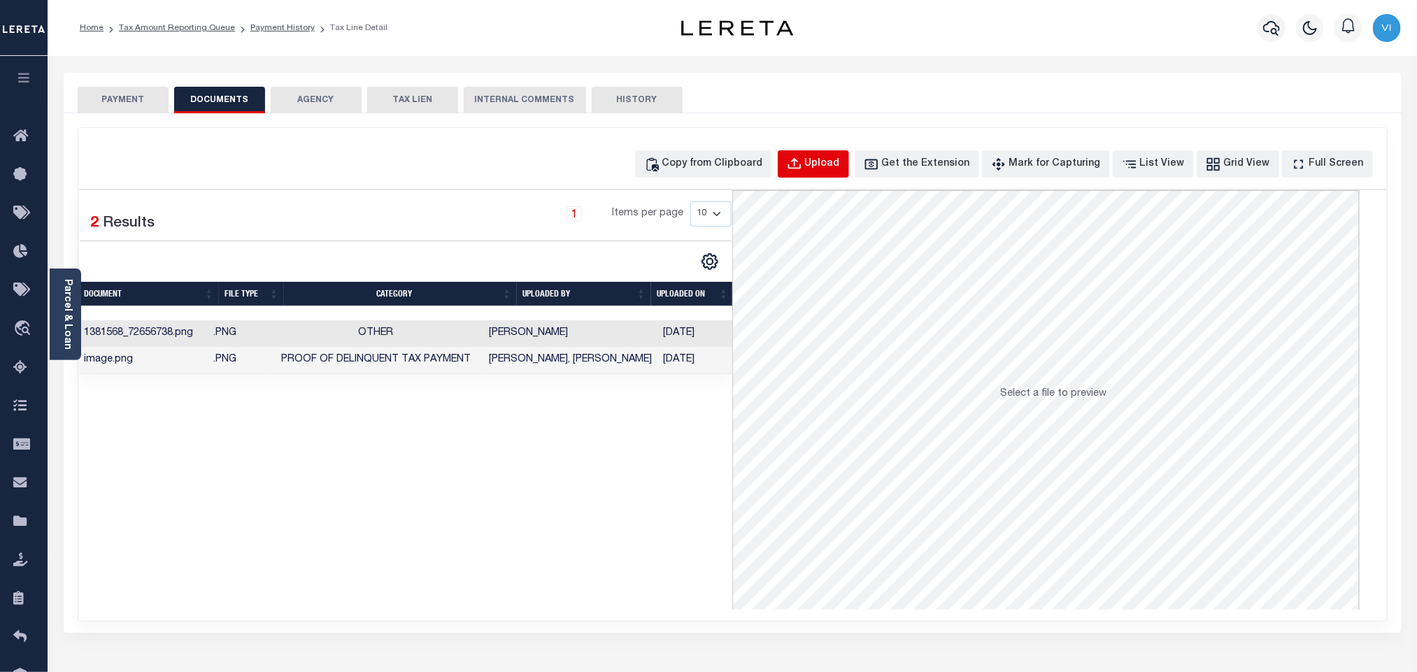
click at [827, 164] on button "Upload" at bounding box center [813, 163] width 71 height 27
select select "POP"
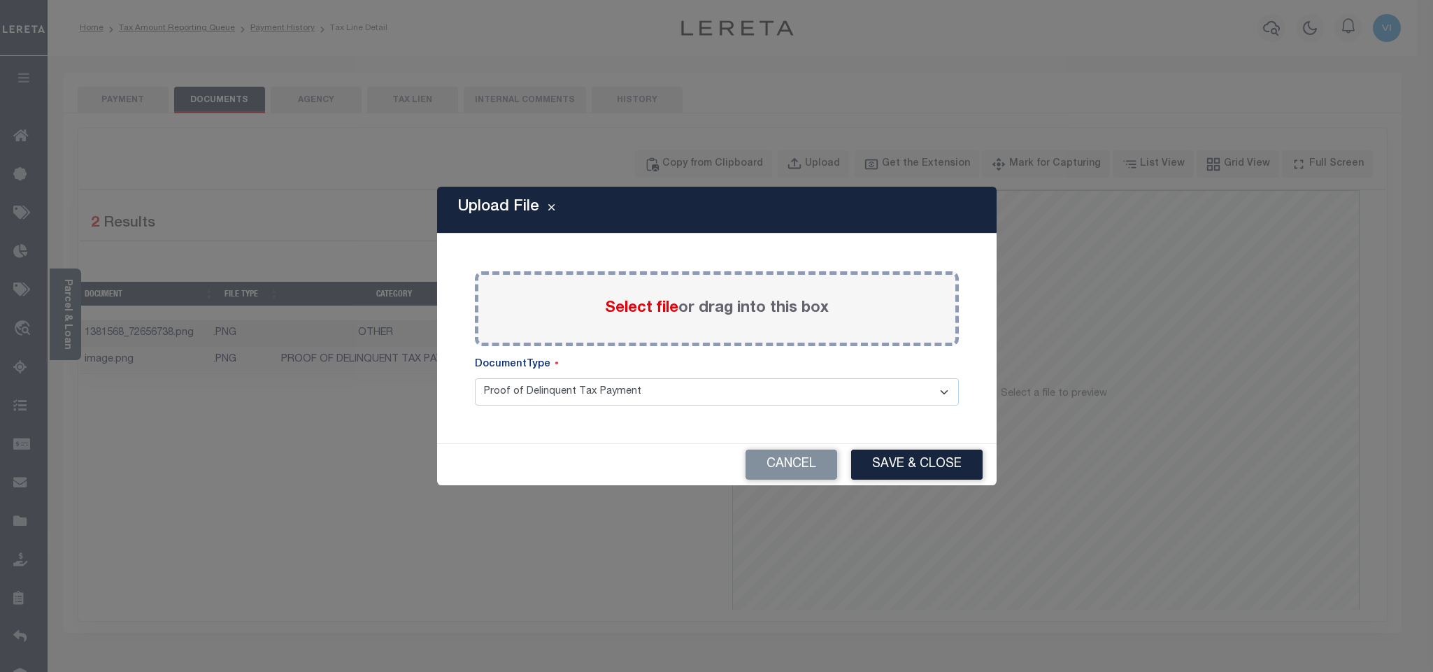
click at [617, 310] on span "Select file" at bounding box center [641, 308] width 73 height 15
click at [0, 0] on input "Select file or drag into this box" at bounding box center [0, 0] width 0 height 0
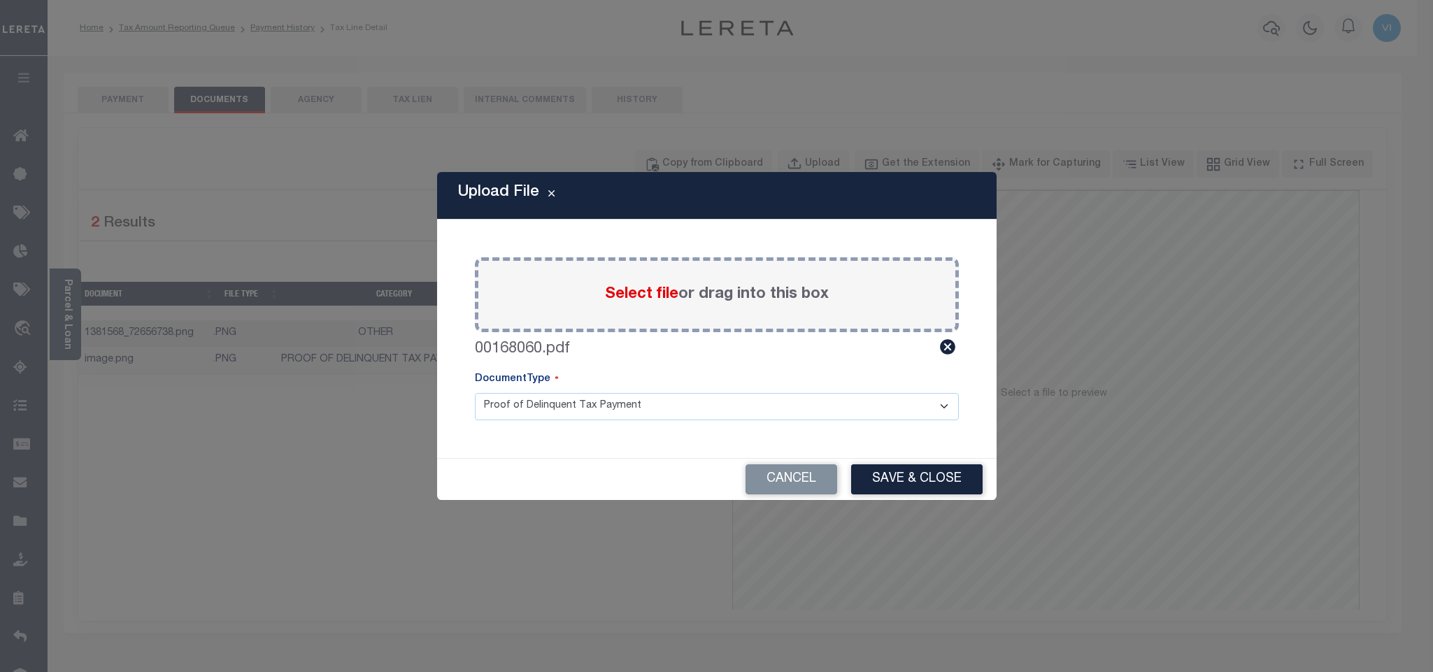
click at [517, 416] on select "Proof of Delinquent Tax Payment" at bounding box center [717, 406] width 484 height 27
click at [475, 393] on select "Proof of Delinquent Tax Payment" at bounding box center [717, 406] width 484 height 27
click at [925, 483] on button "Save & Close" at bounding box center [916, 479] width 131 height 30
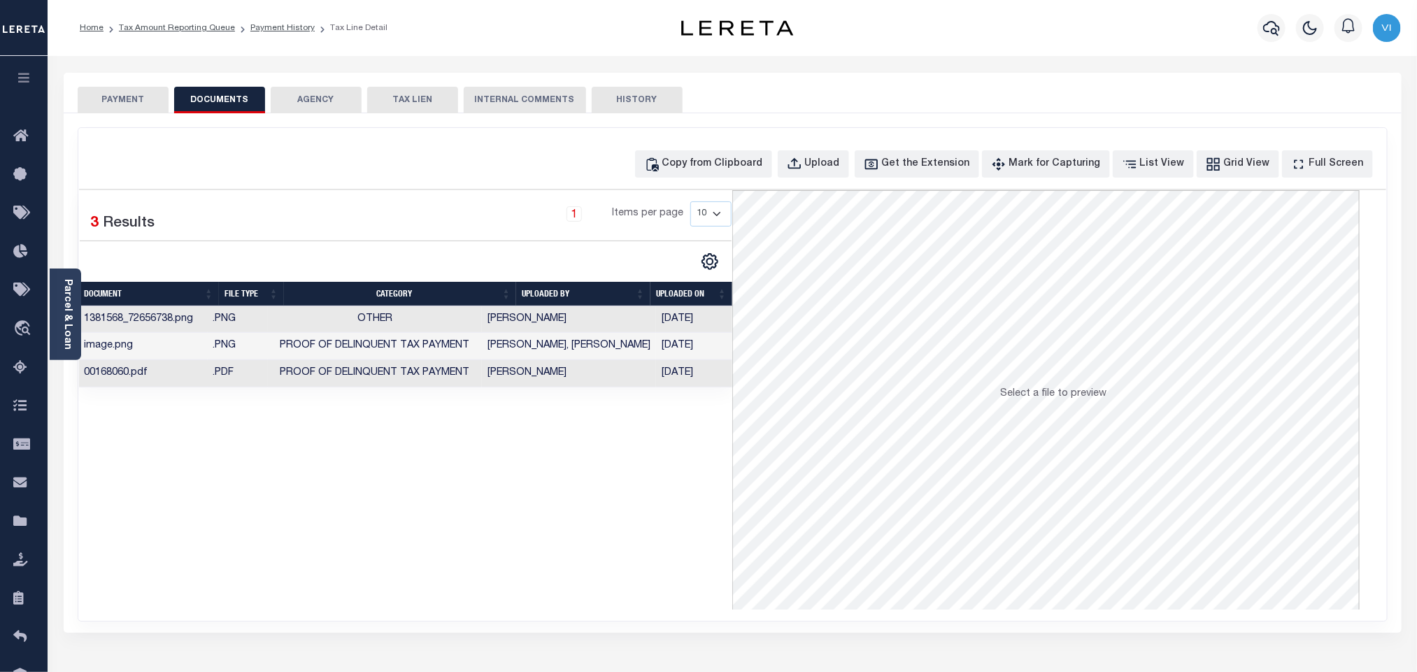
click at [126, 105] on button "PAYMENT" at bounding box center [123, 100] width 91 height 27
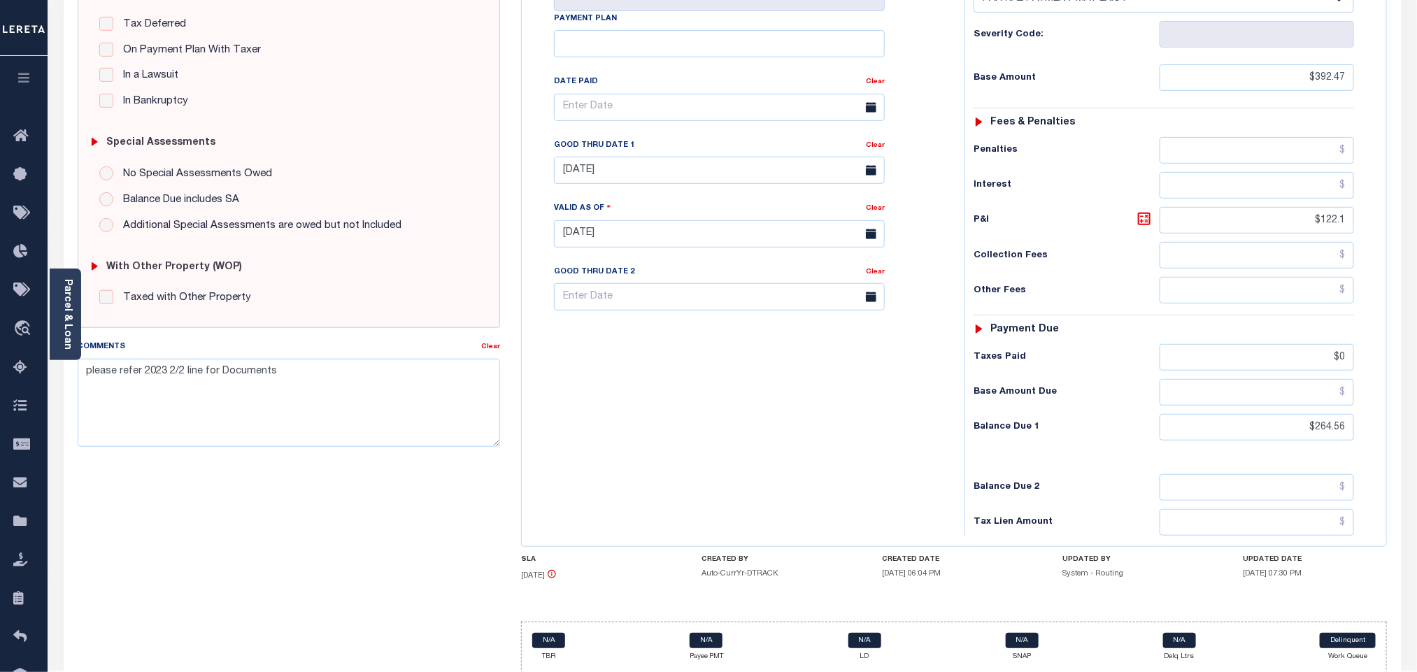
scroll to position [315, 0]
click at [1334, 438] on input "$264.56" at bounding box center [1256, 426] width 195 height 27
paste input "6.98"
type input "$266.98"
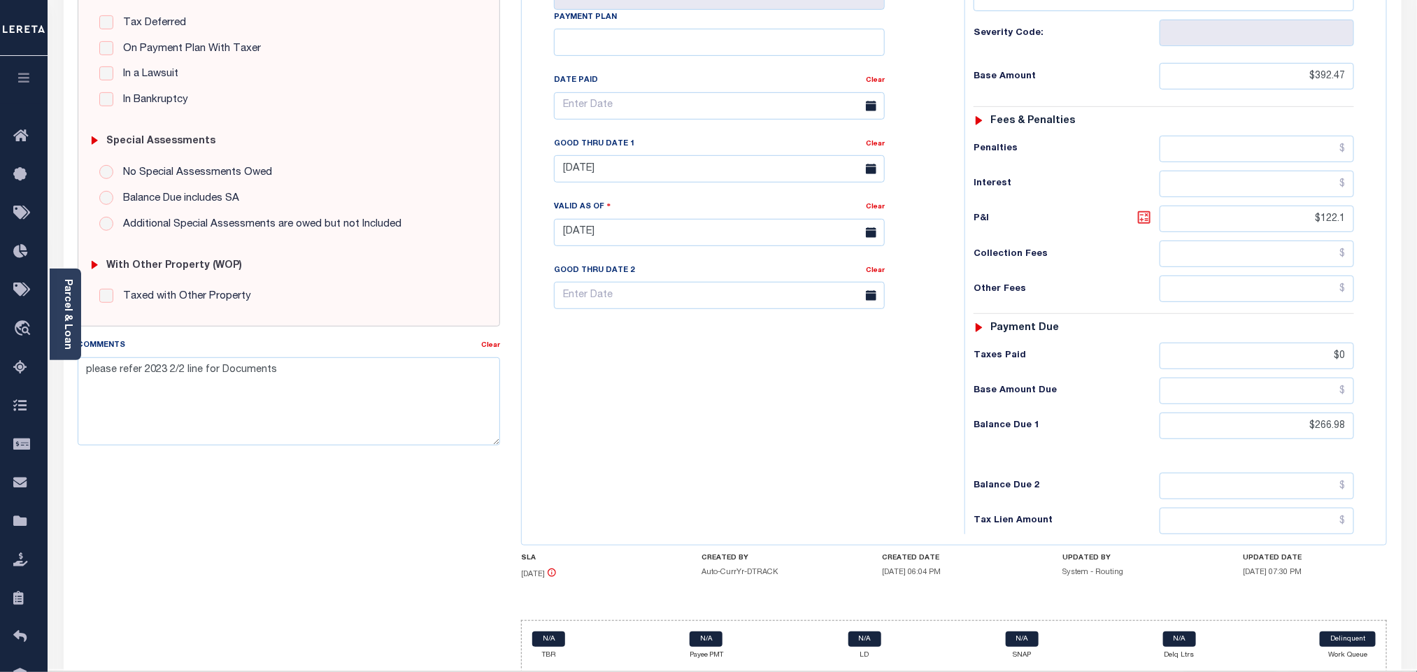
type input "[DATE]"
click at [1148, 224] on icon at bounding box center [1144, 217] width 17 height 17
type input "$125.49"
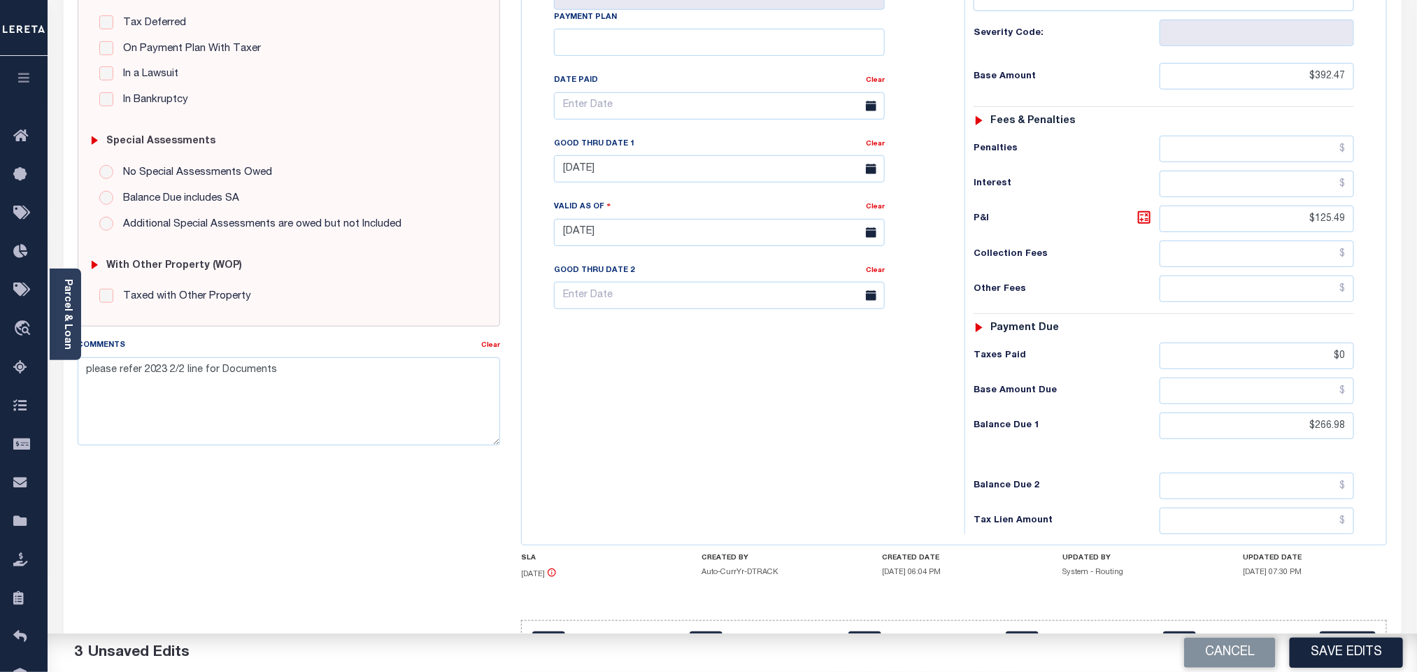
click at [534, 185] on div "Tax Bill No Multiple Payment Option Payment Plan Clear" at bounding box center [739, 225] width 429 height 617
click at [619, 181] on input "08/31/2025" at bounding box center [719, 168] width 331 height 27
click at [599, 284] on span "6" at bounding box center [600, 284] width 27 height 27
type input "[DATE]"
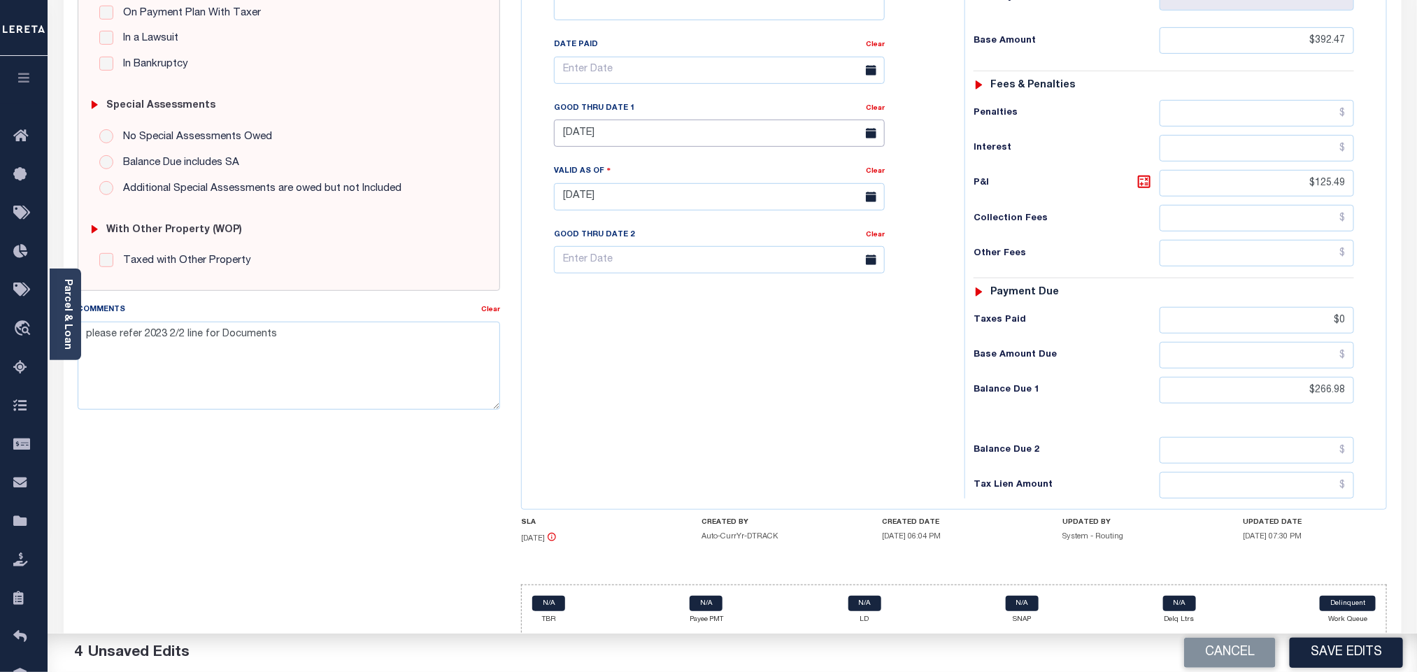
scroll to position [366, 0]
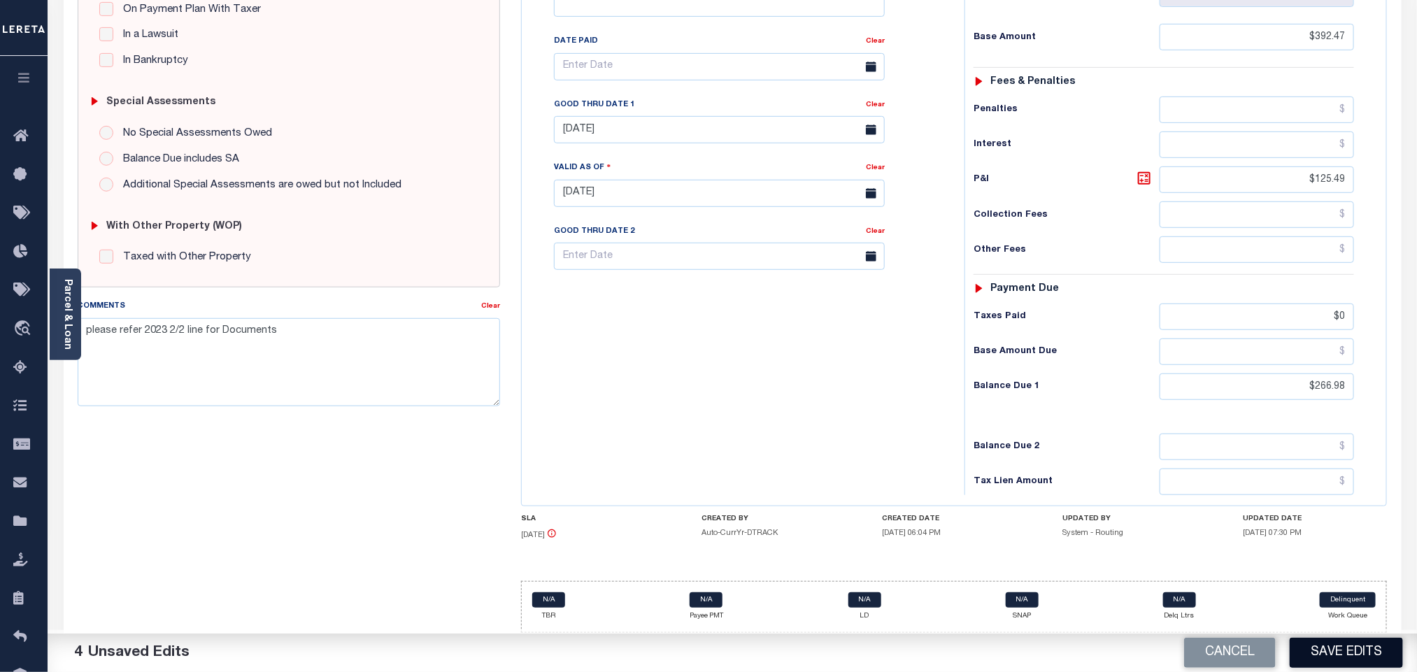
click at [1341, 647] on button "Save Edits" at bounding box center [1345, 653] width 113 height 30
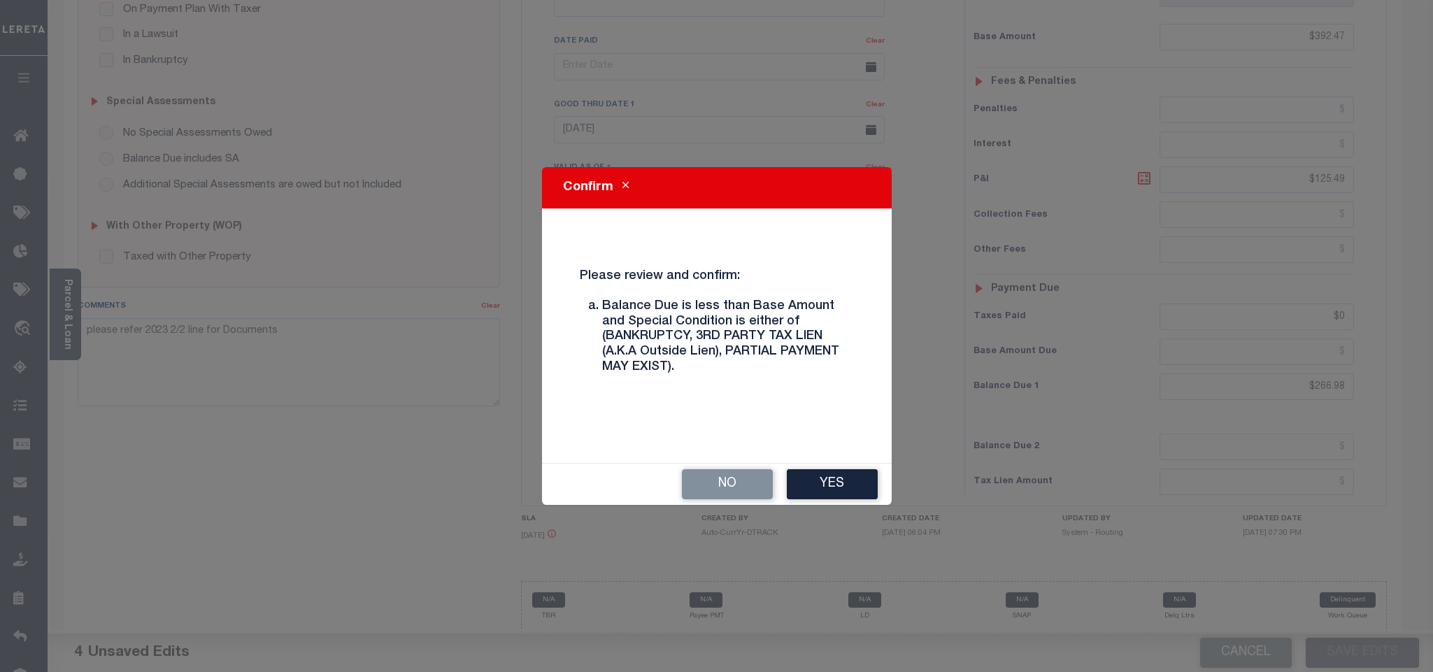
drag, startPoint x: 831, startPoint y: 482, endPoint x: 838, endPoint y: 485, distance: 7.5
click at [833, 485] on button "Yes" at bounding box center [832, 484] width 91 height 30
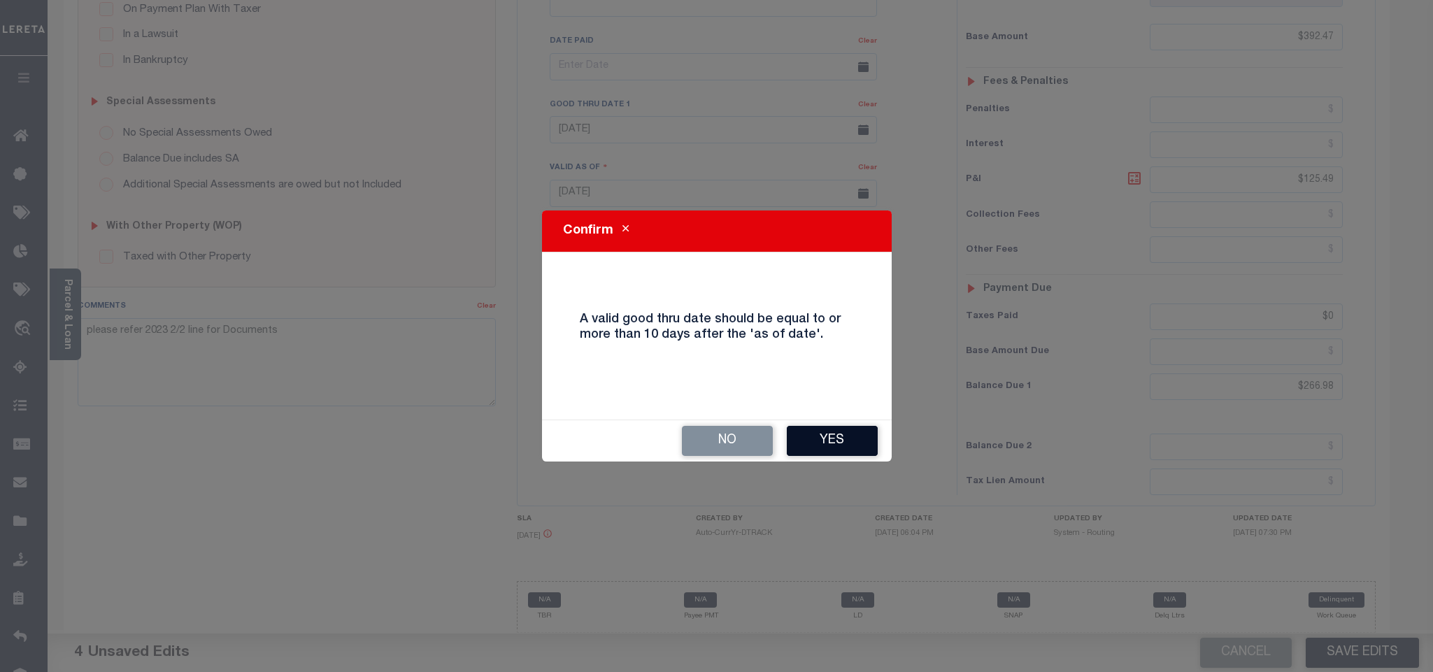
click at [841, 453] on button "Yes" at bounding box center [832, 441] width 91 height 30
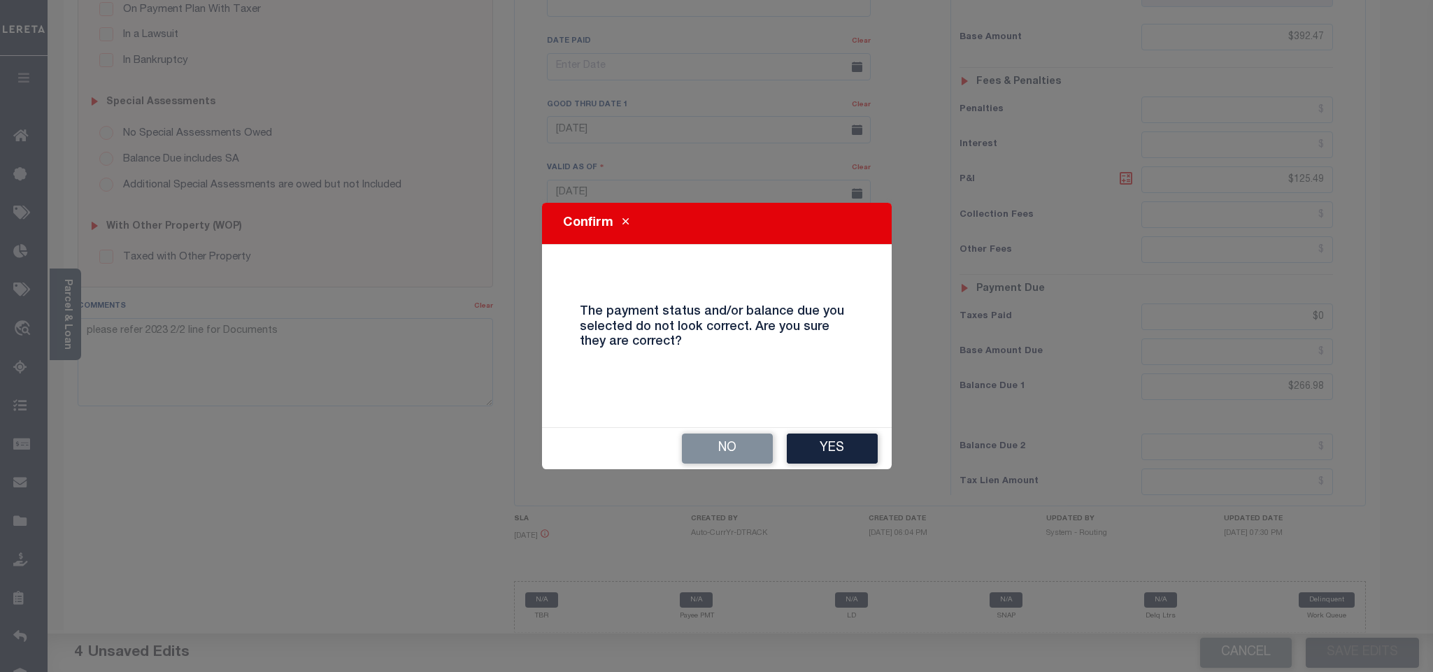
click at [787, 452] on button "Yes" at bounding box center [832, 449] width 91 height 30
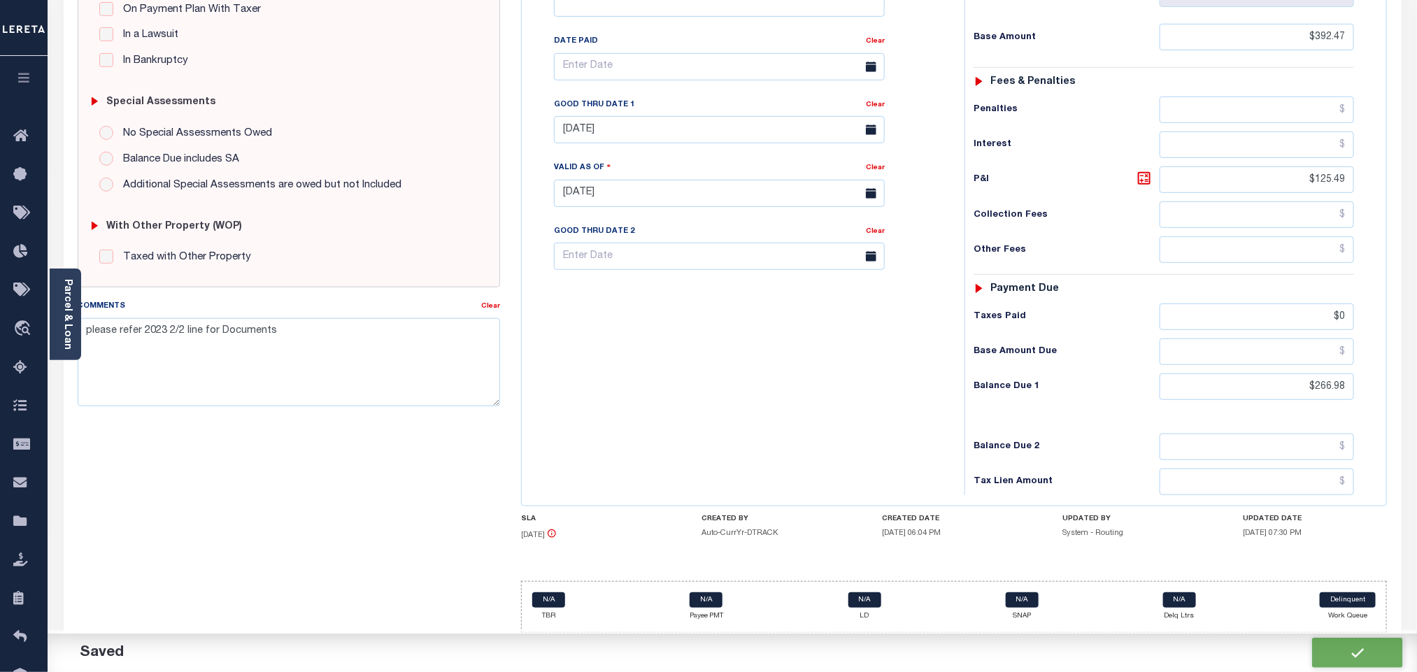
checkbox input "false"
type input "$392.47"
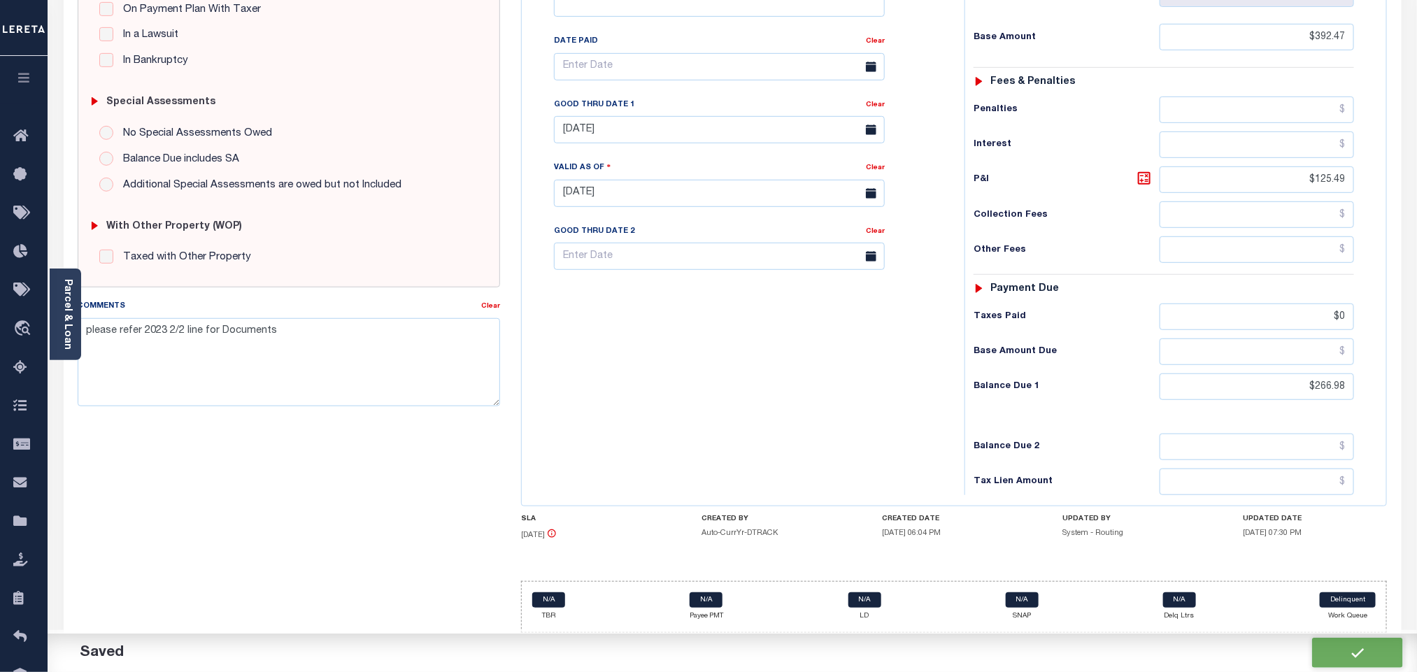
type input "$125.49"
type input "$0"
type input "$266.98"
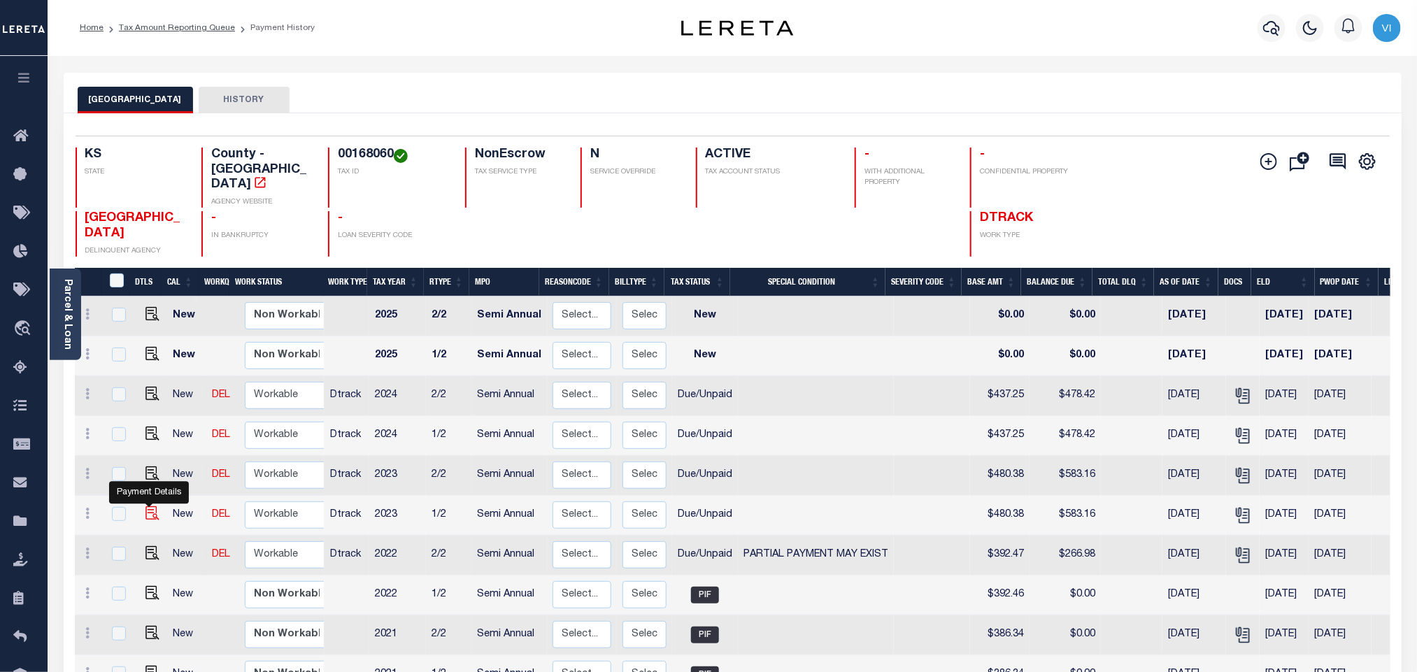
click at [151, 506] on img "" at bounding box center [152, 513] width 14 height 14
checkbox input "true"
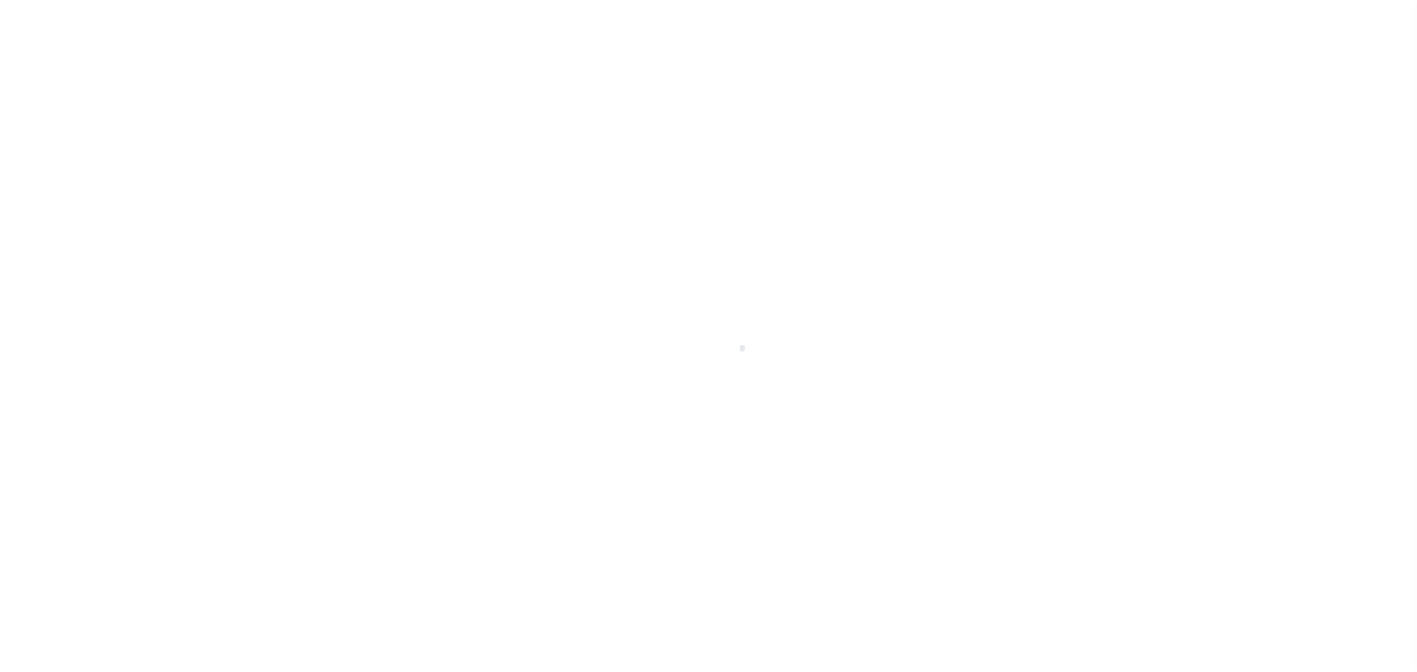
select select "DUE"
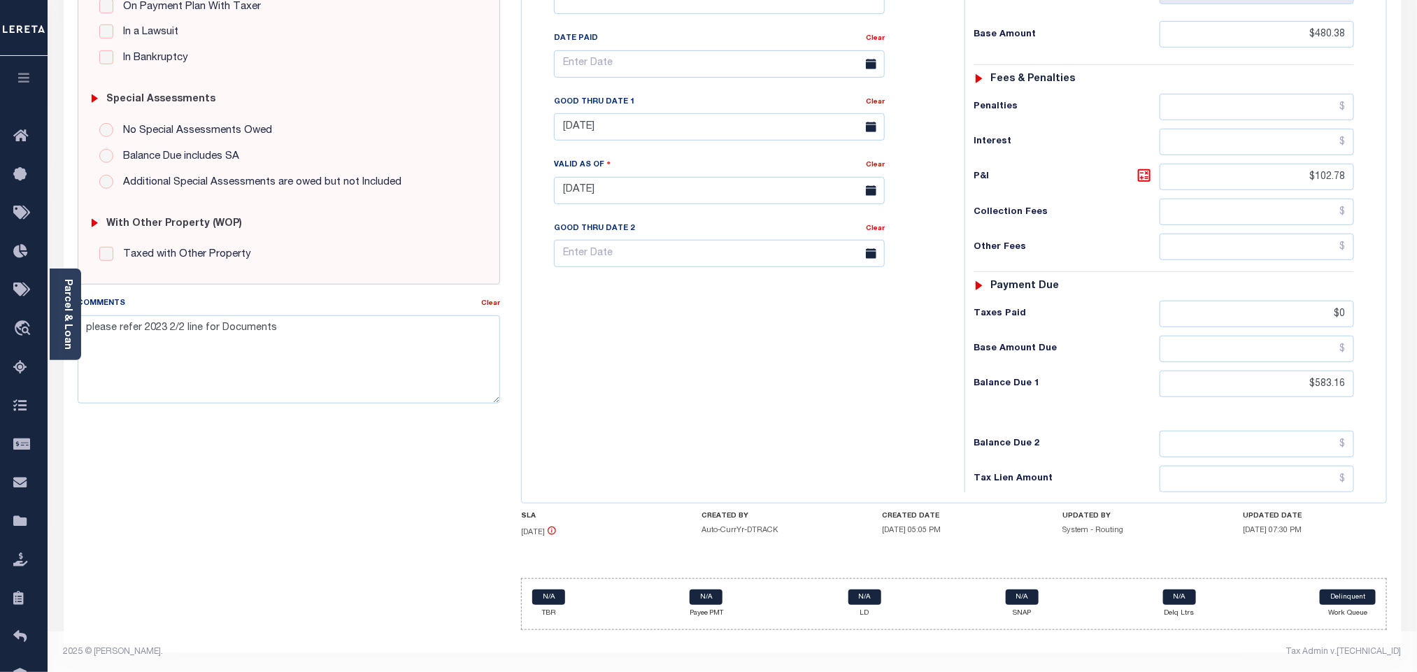
scroll to position [370, 0]
click at [1322, 392] on input "$583.16" at bounding box center [1256, 382] width 195 height 27
paste input "93.65"
type input "$593.65"
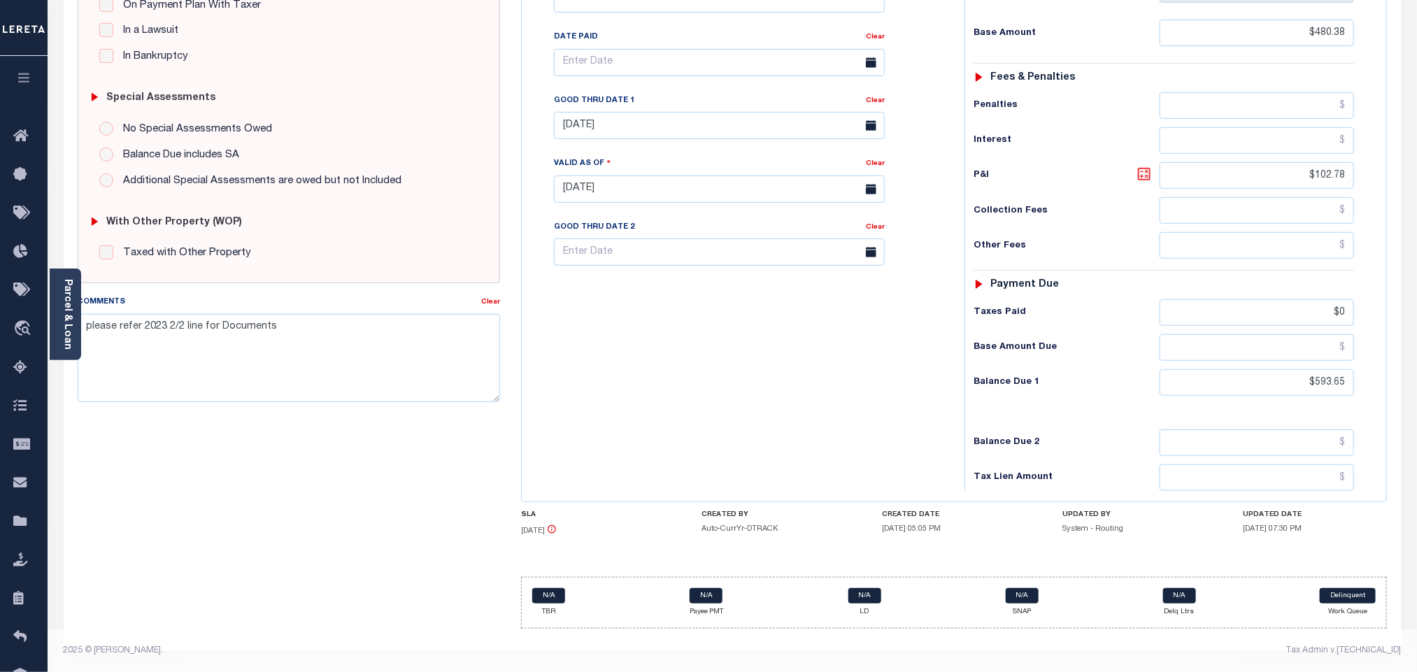
type input "[DATE]"
click at [1145, 170] on icon at bounding box center [1144, 174] width 17 height 17
type input "$113.27"
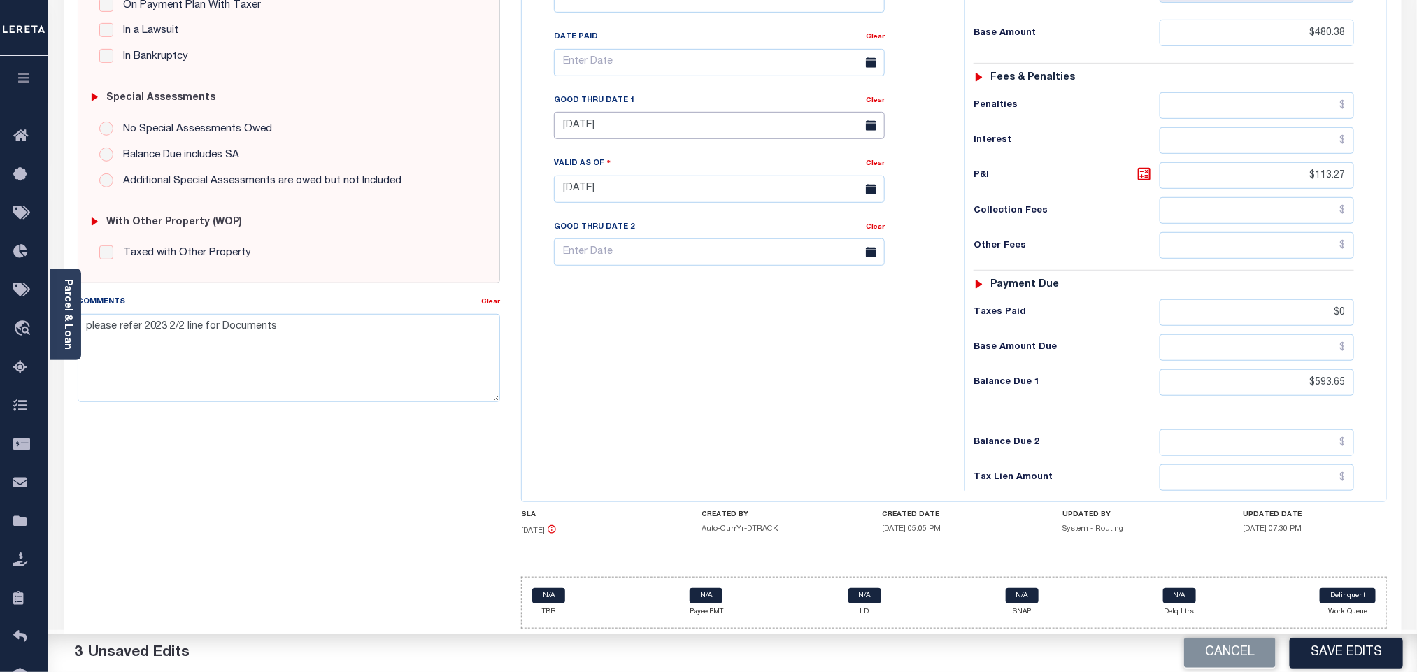
drag, startPoint x: 565, startPoint y: 116, endPoint x: 575, endPoint y: 118, distance: 10.7
click at [569, 116] on input "[DATE]" at bounding box center [719, 125] width 331 height 27
click at [602, 229] on span "6" at bounding box center [600, 240] width 27 height 27
type input "[DATE]"
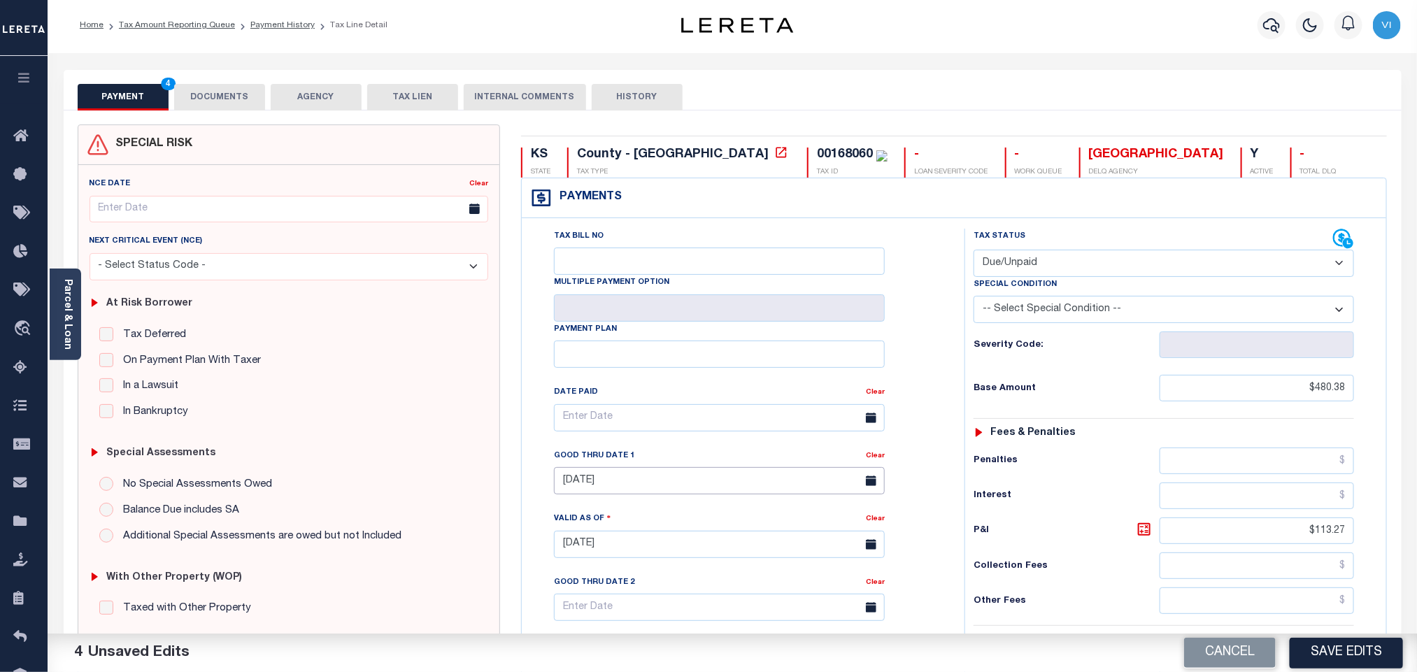
scroll to position [0, 0]
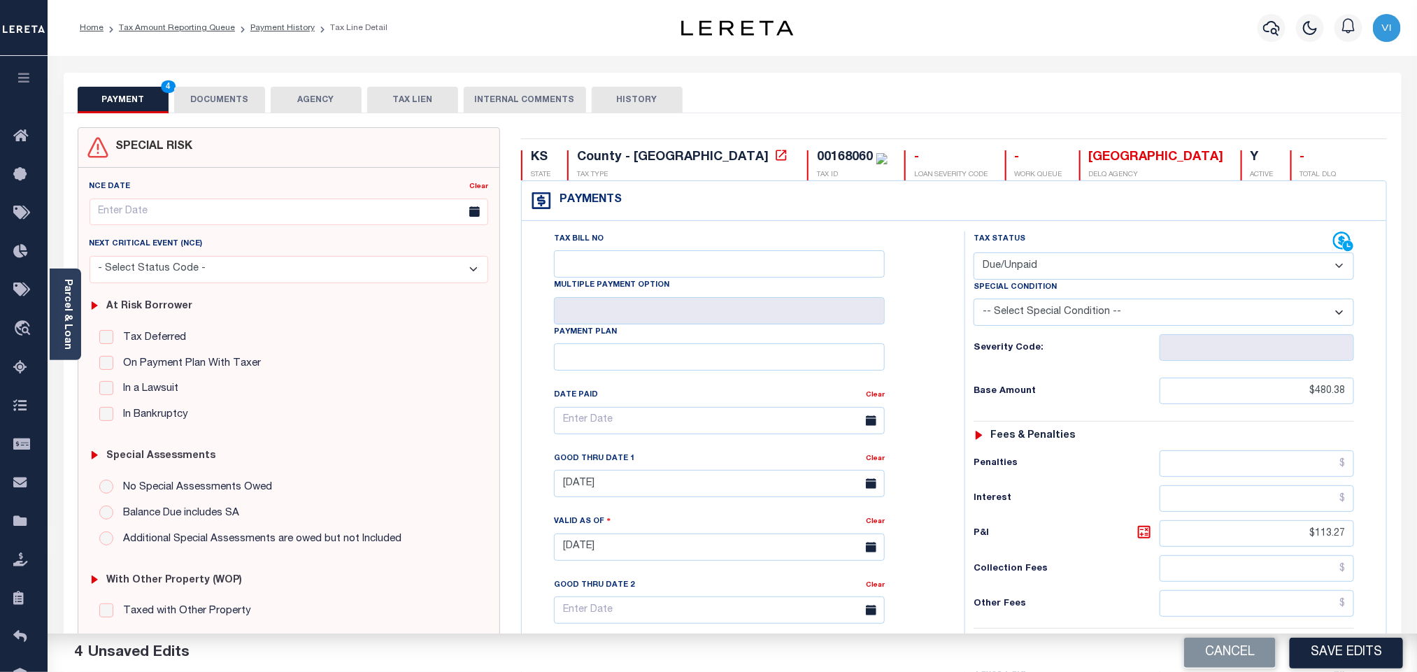
click at [817, 164] on div "00168060" at bounding box center [845, 157] width 56 height 13
copy div "00168060"
click at [212, 108] on button "DOCUMENTS" at bounding box center [219, 100] width 91 height 27
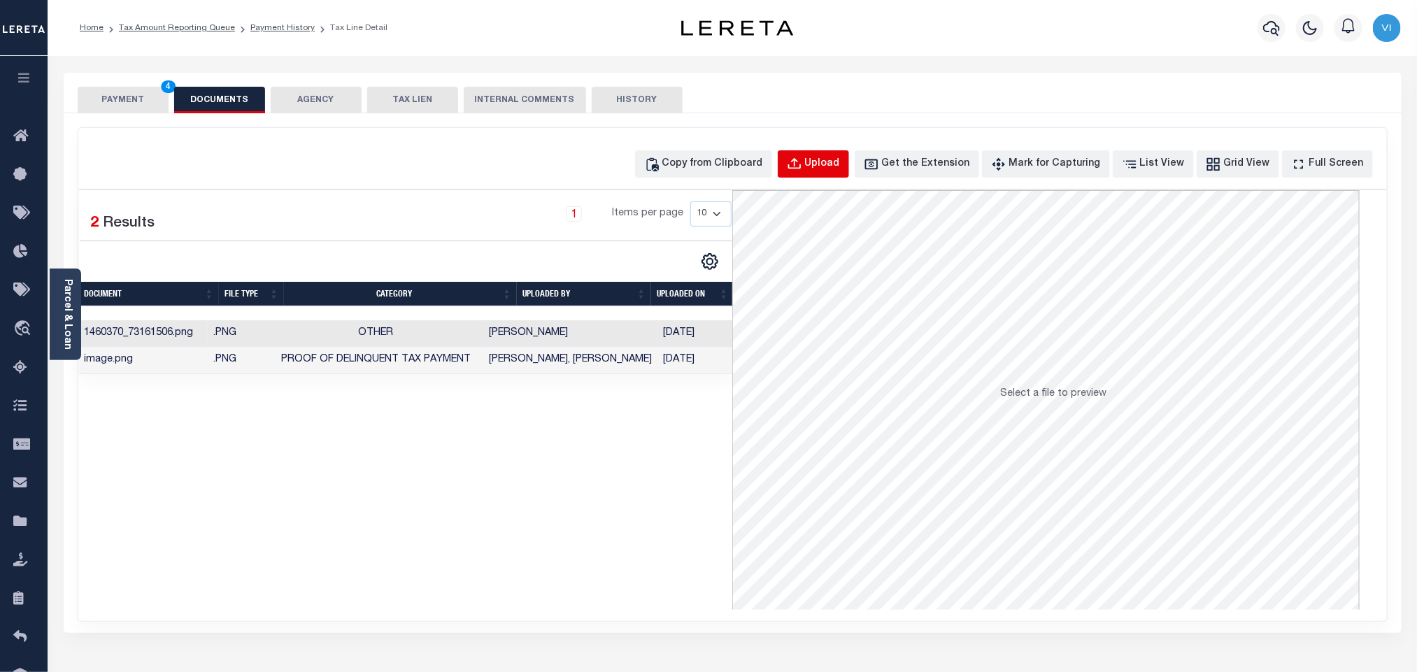
click at [836, 177] on button "Upload" at bounding box center [813, 163] width 71 height 27
select select "POP"
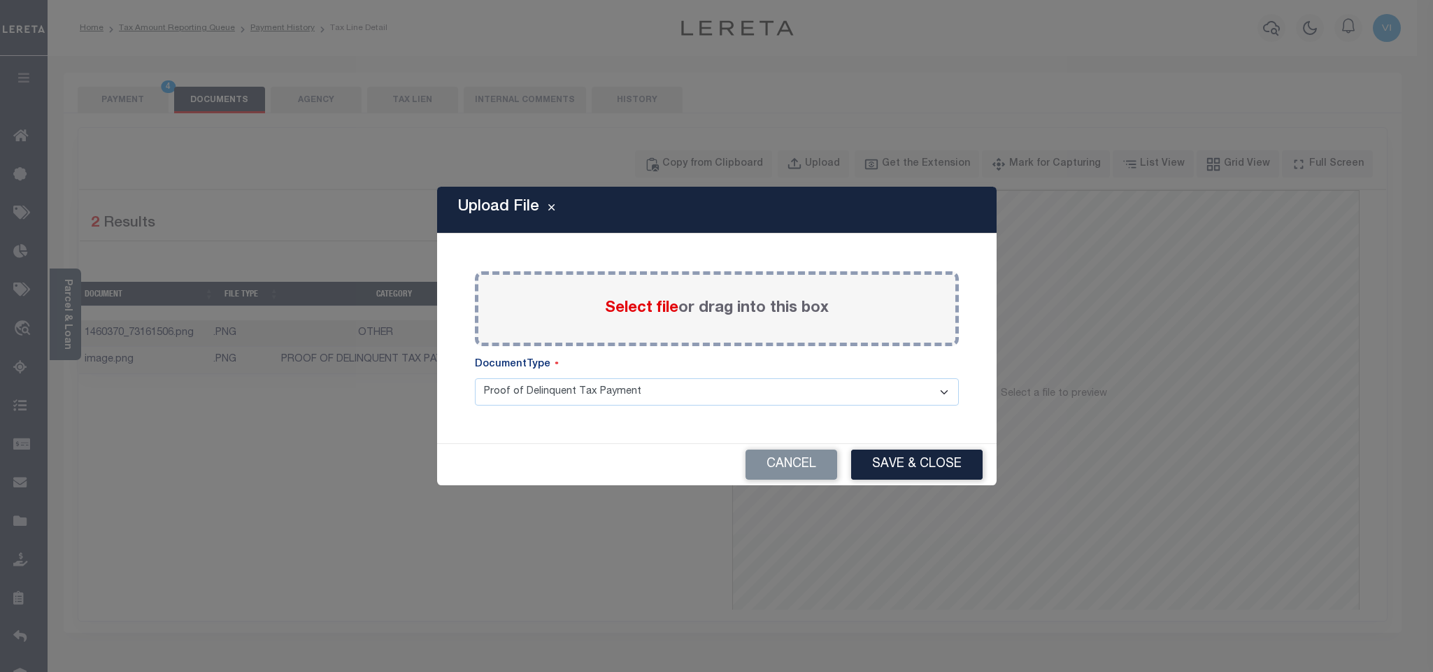
click at [634, 313] on span "Select file" at bounding box center [641, 308] width 73 height 15
click at [0, 0] on input "Select file or drag into this box" at bounding box center [0, 0] width 0 height 0
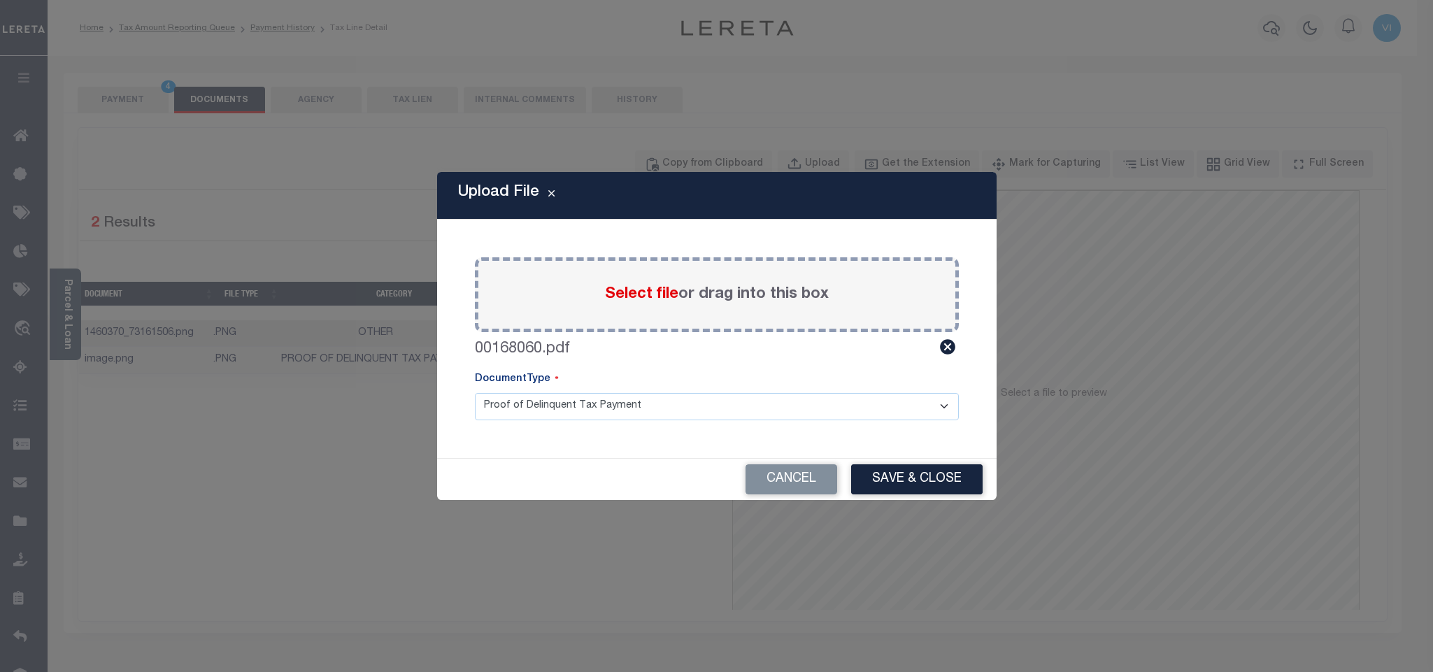
click at [510, 416] on select "Proof of Delinquent Tax Payment" at bounding box center [717, 406] width 484 height 27
click at [475, 393] on select "Proof of Delinquent Tax Payment" at bounding box center [717, 406] width 484 height 27
click at [873, 487] on button "Save & Close" at bounding box center [916, 479] width 131 height 30
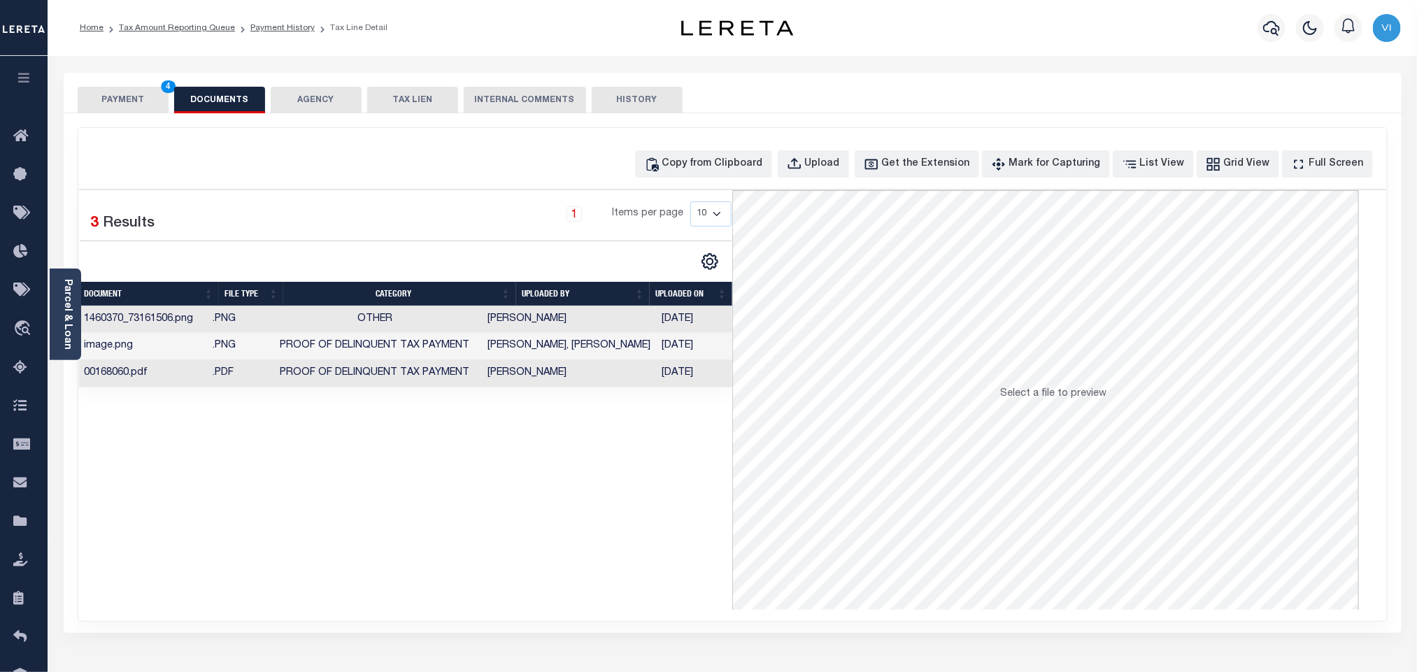
click at [164, 111] on button "PAYMENT 4" at bounding box center [123, 100] width 91 height 27
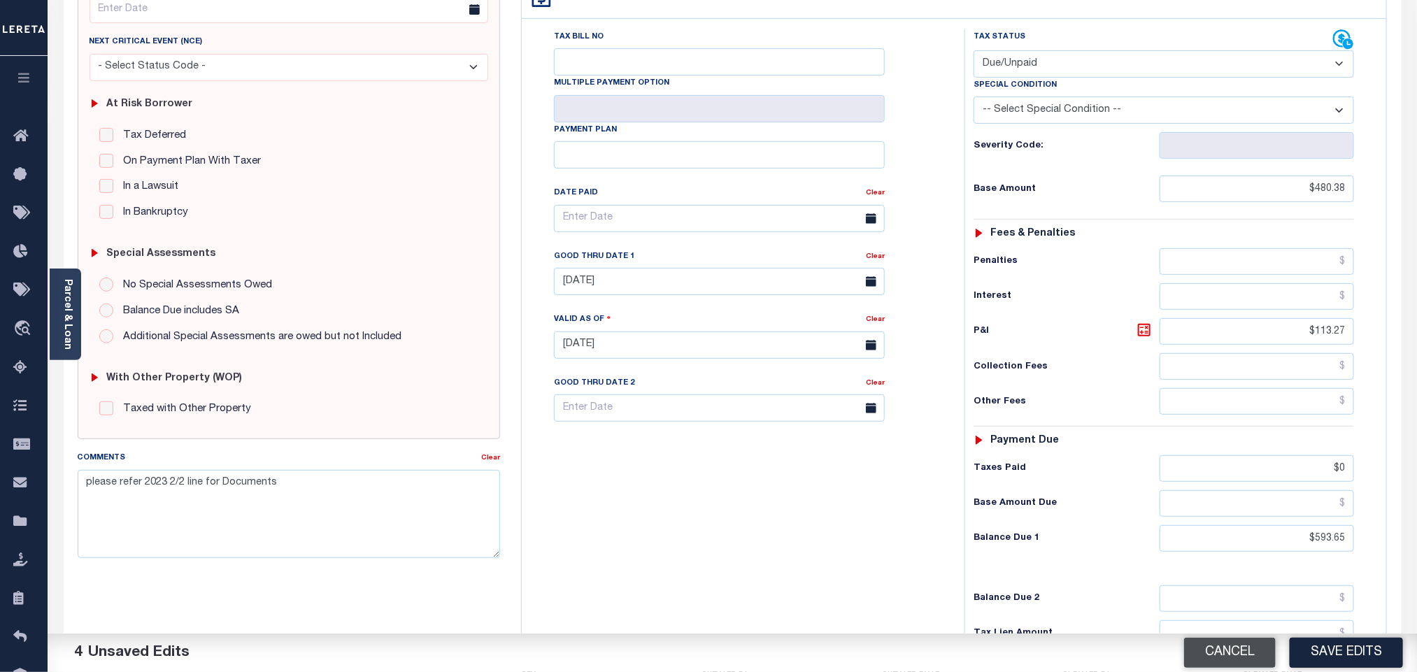
scroll to position [315, 0]
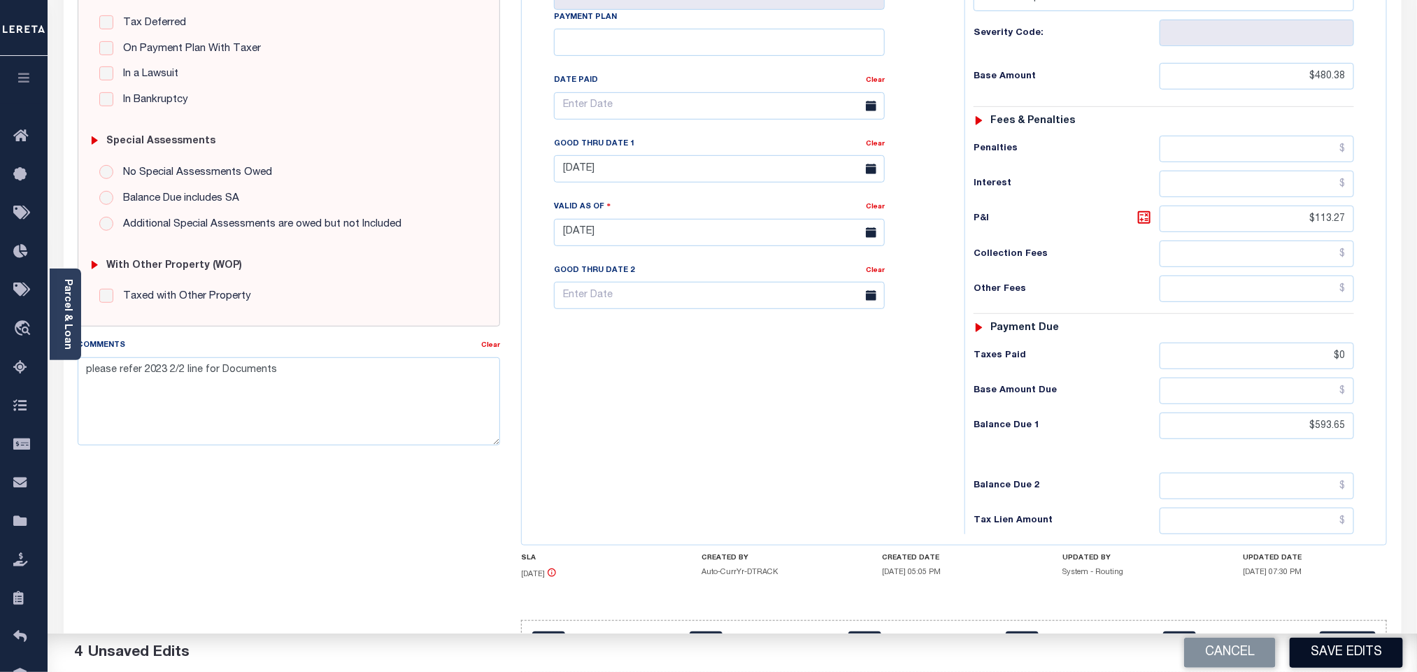
click at [1327, 647] on button "Save Edits" at bounding box center [1345, 653] width 113 height 30
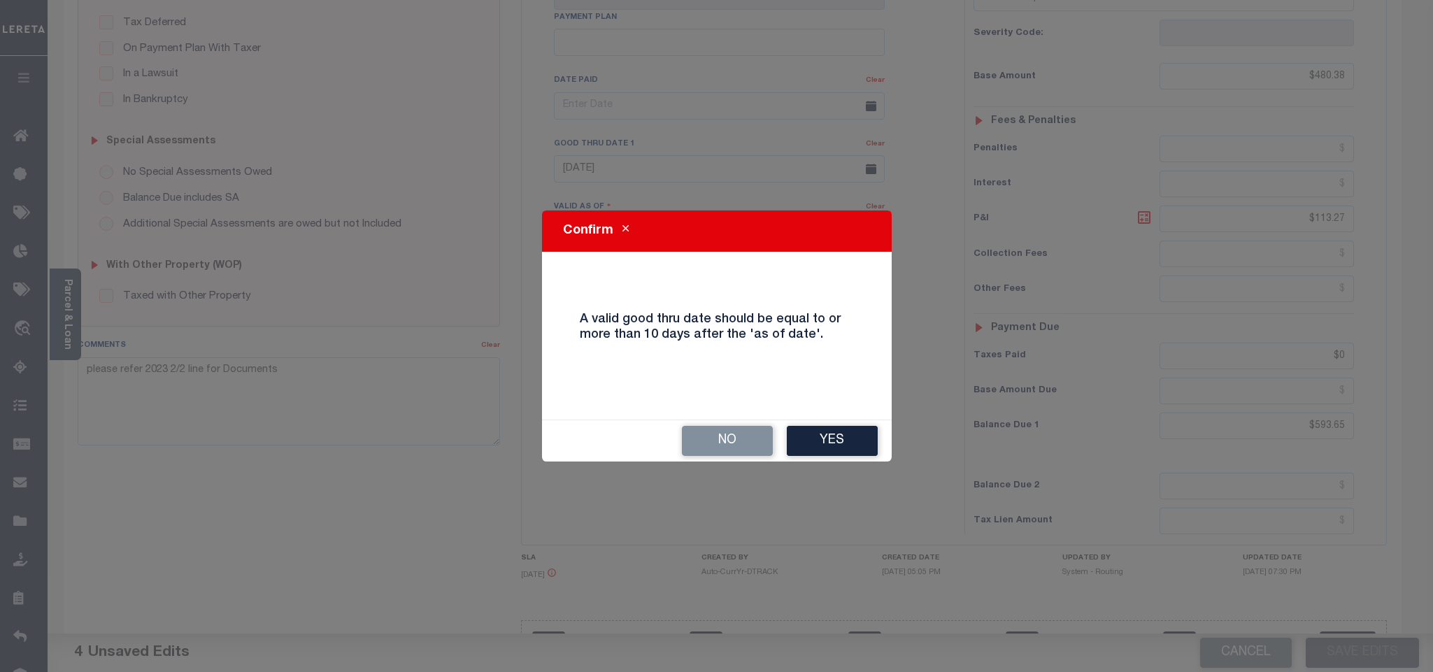
click at [816, 456] on button "Yes" at bounding box center [832, 441] width 91 height 30
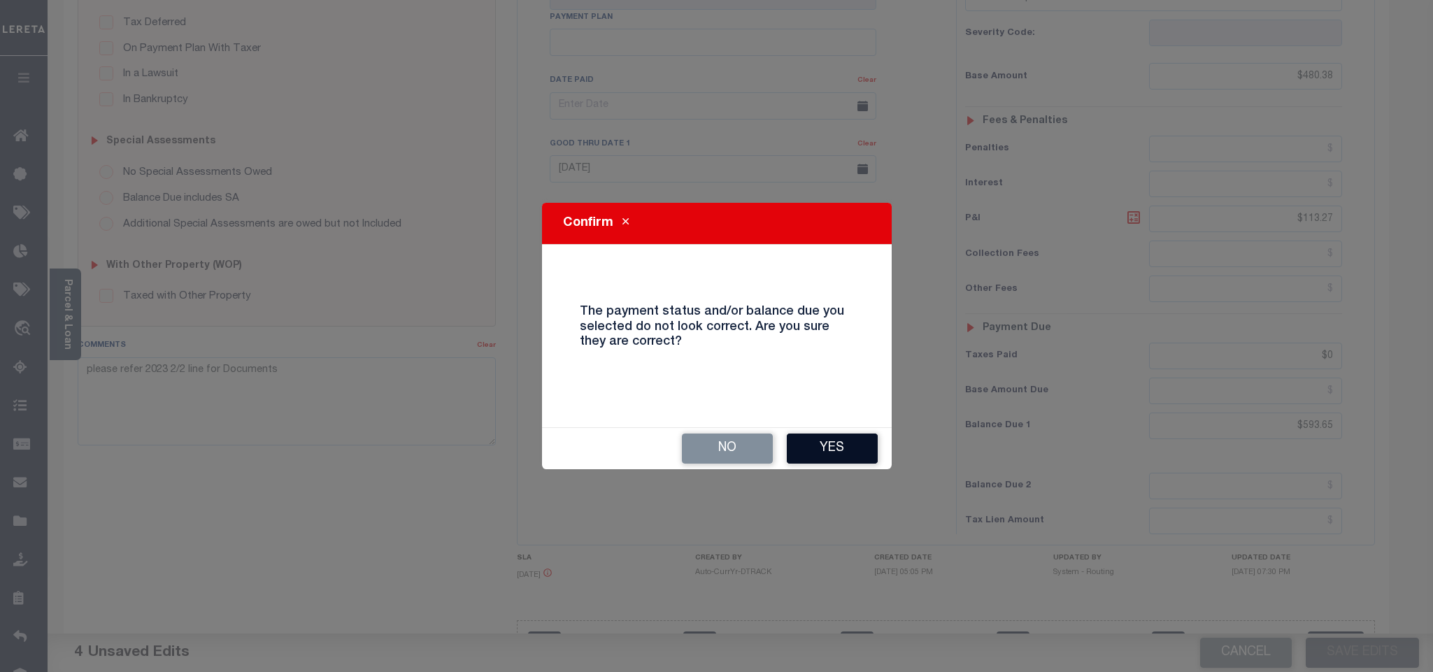
click at [827, 456] on button "Yes" at bounding box center [832, 449] width 91 height 30
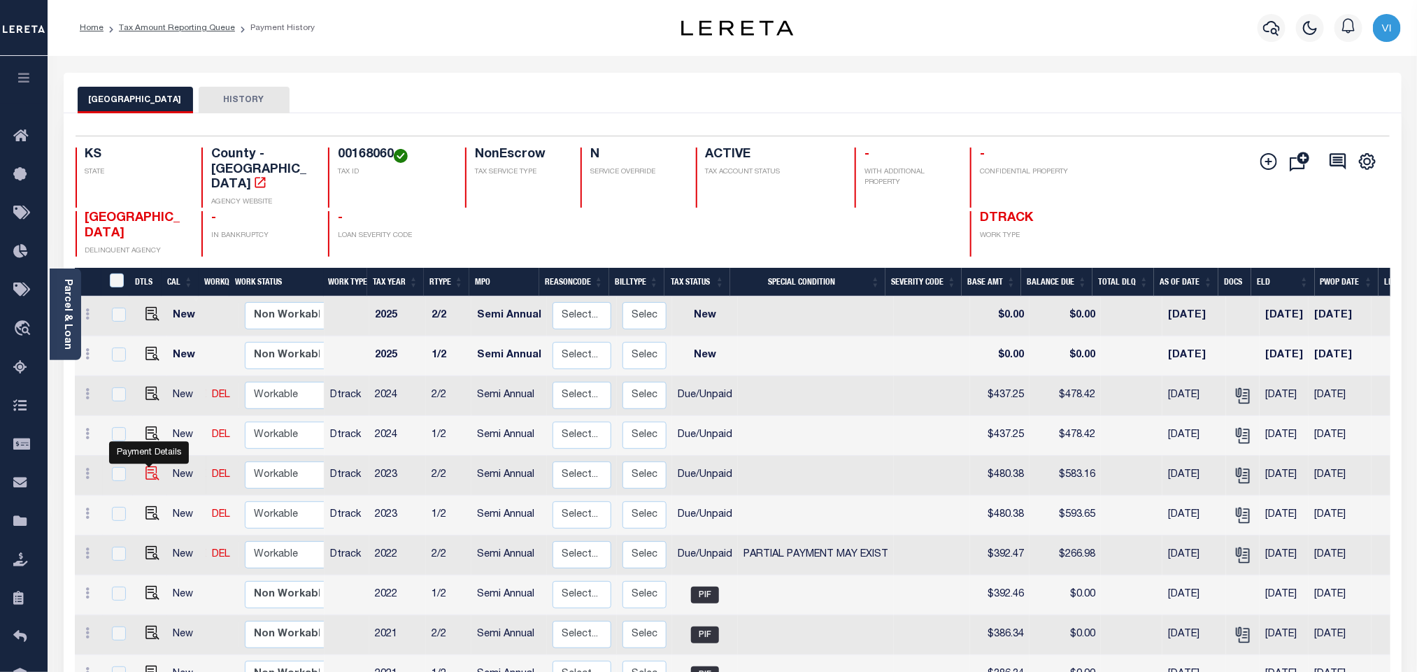
click at [152, 466] on img "" at bounding box center [152, 473] width 14 height 14
checkbox input "true"
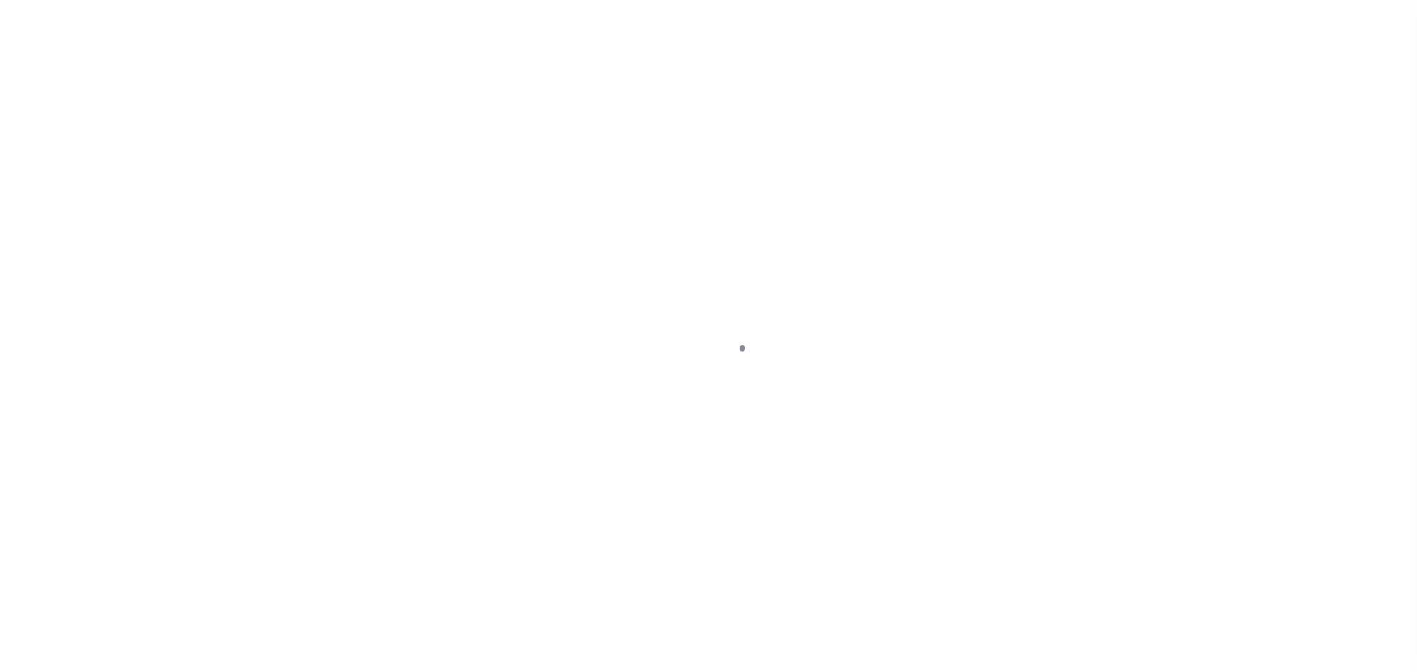
checkbox input "false"
type input "[DATE]"
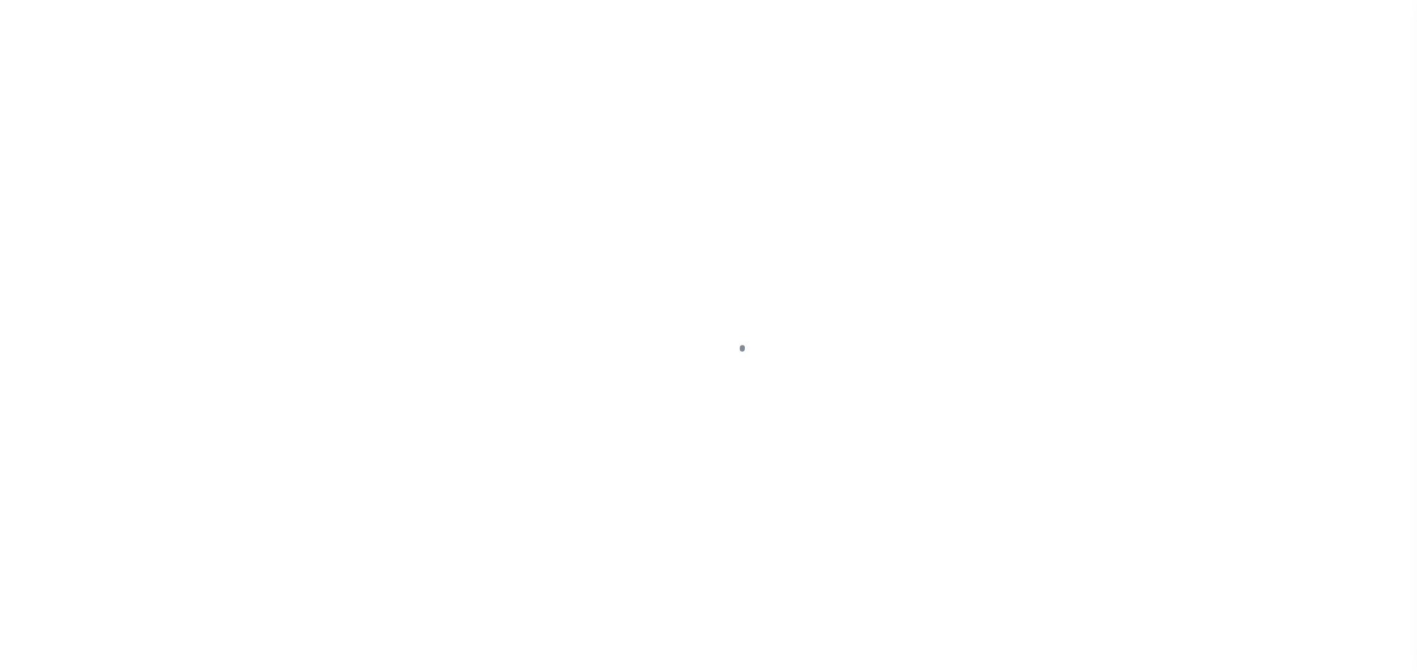
type input "[DATE]"
select select "DUE"
type input "$480.38"
type input "$102.78"
type input "$0"
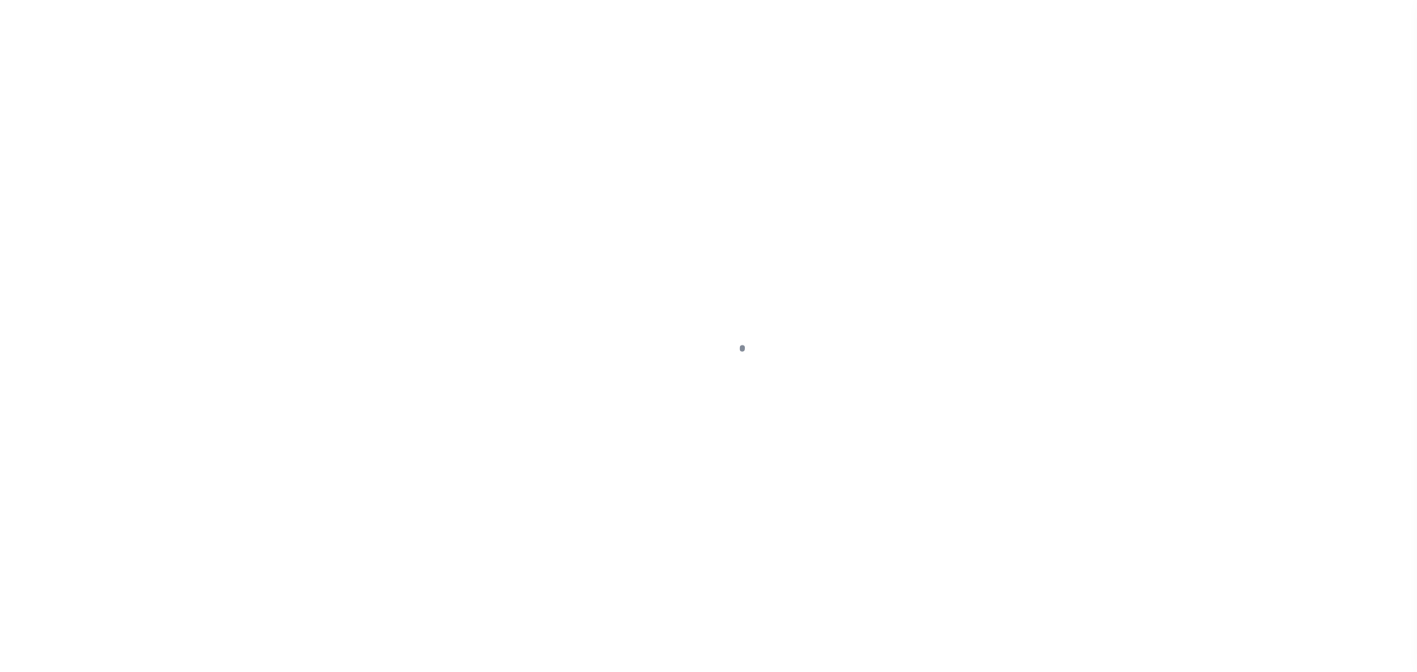
type input "$583.16"
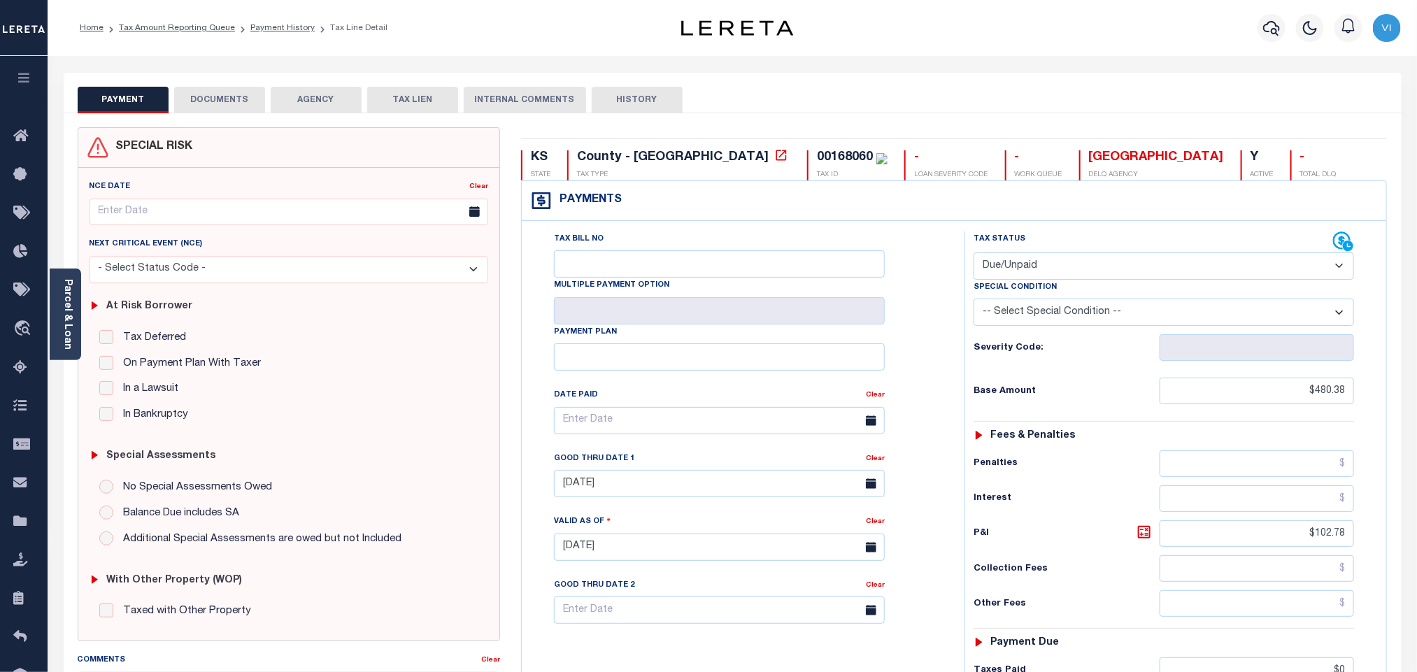
click at [220, 103] on button "DOCUMENTS" at bounding box center [219, 100] width 91 height 27
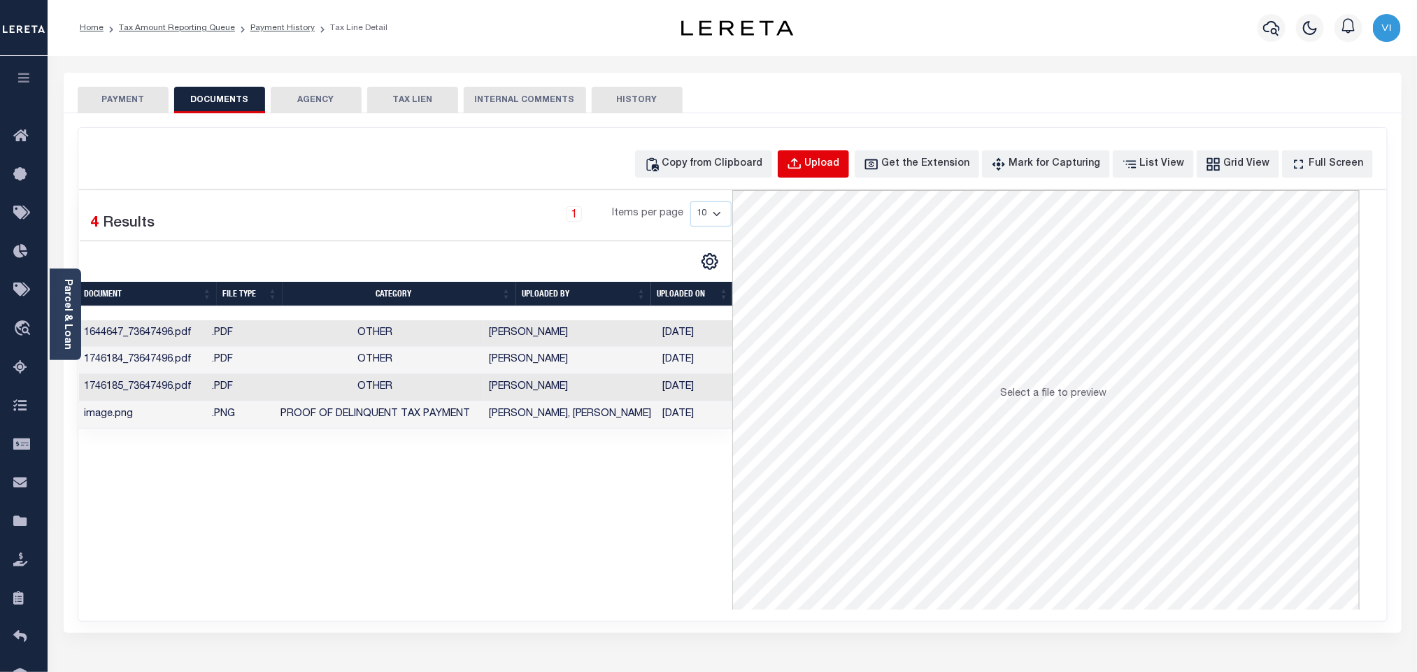
click at [839, 171] on div "Upload" at bounding box center [822, 164] width 35 height 15
select select "POP"
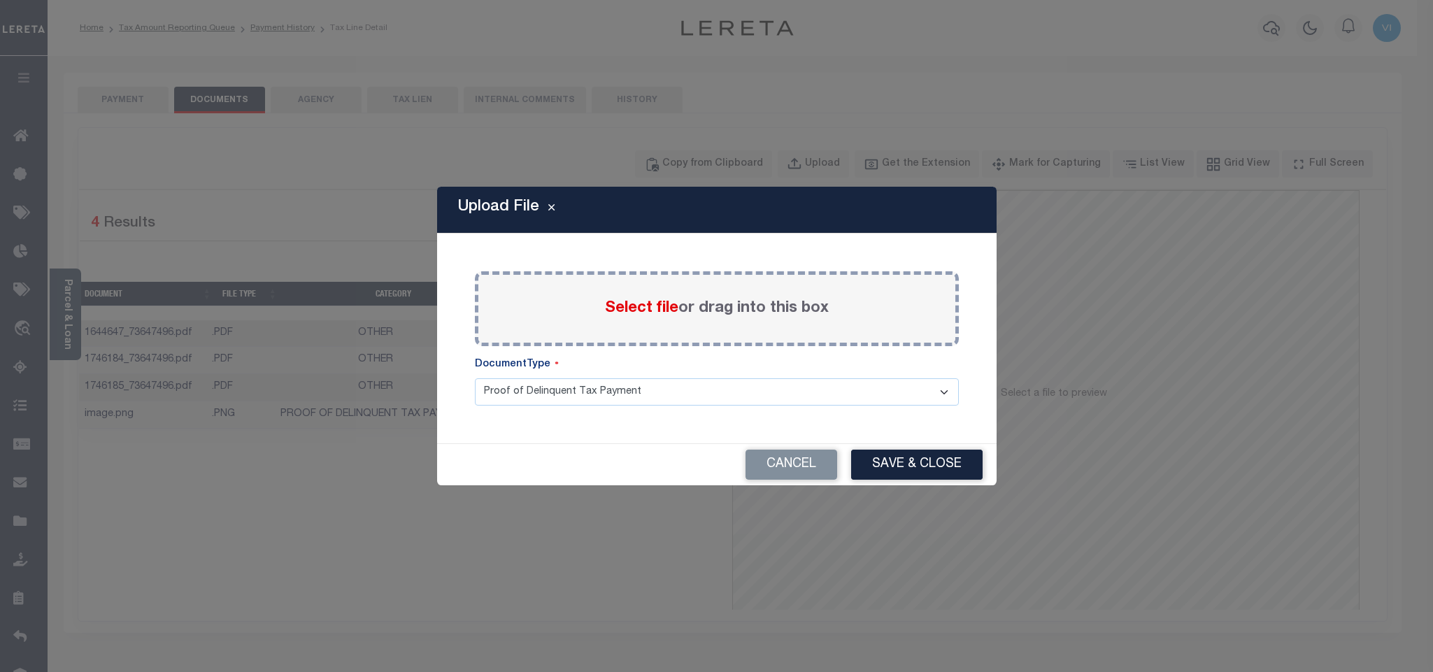
click at [655, 313] on span "Select file" at bounding box center [641, 308] width 73 height 15
click at [0, 0] on input "Select file or drag into this box" at bounding box center [0, 0] width 0 height 0
click at [542, 406] on select "Proof of Delinquent Tax Payment" at bounding box center [717, 391] width 484 height 27
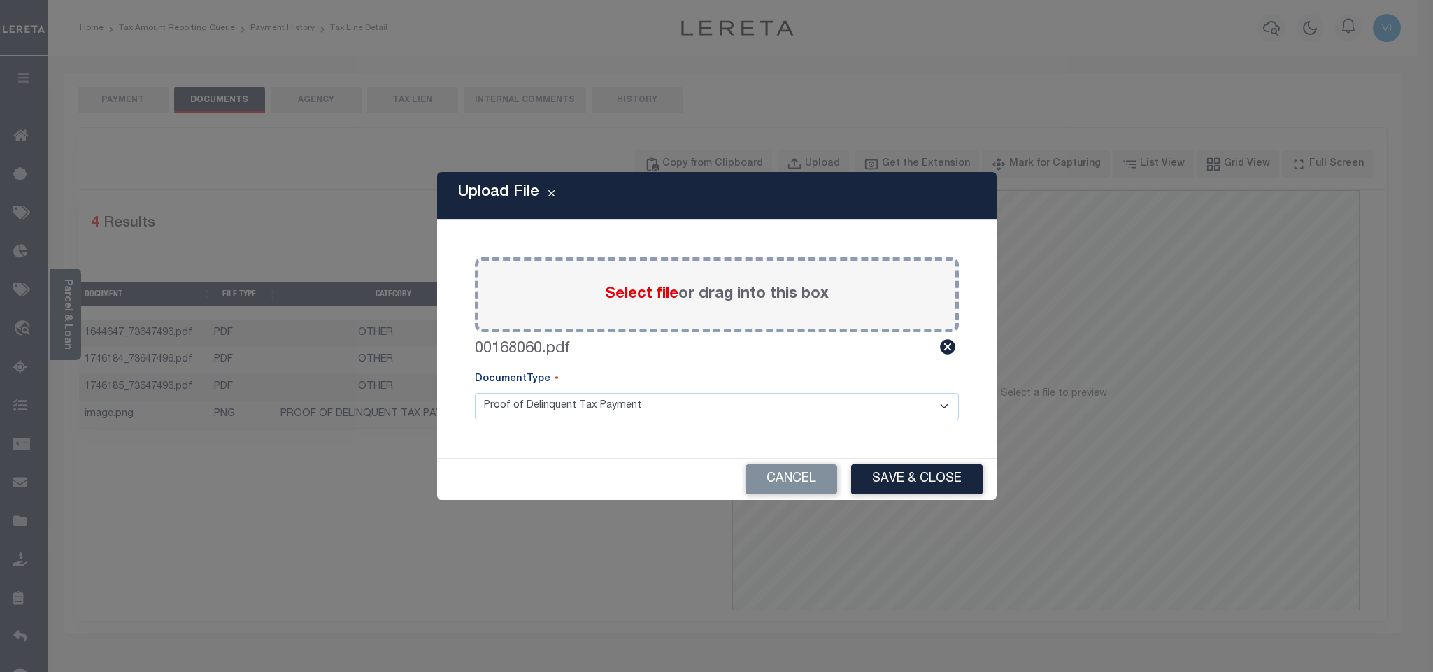
click at [475, 393] on select "Proof of Delinquent Tax Payment" at bounding box center [717, 406] width 484 height 27
click at [859, 480] on button "Save & Close" at bounding box center [916, 479] width 131 height 30
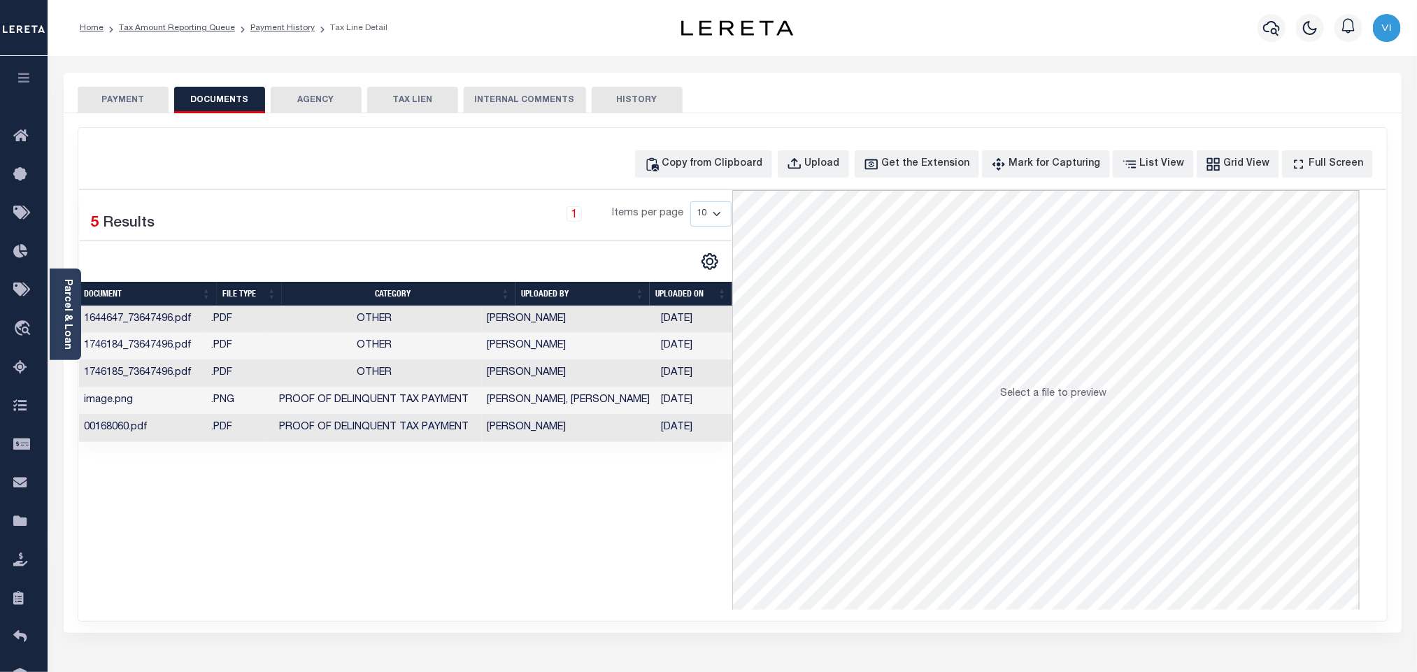
click at [124, 101] on button "PAYMENT" at bounding box center [123, 100] width 91 height 27
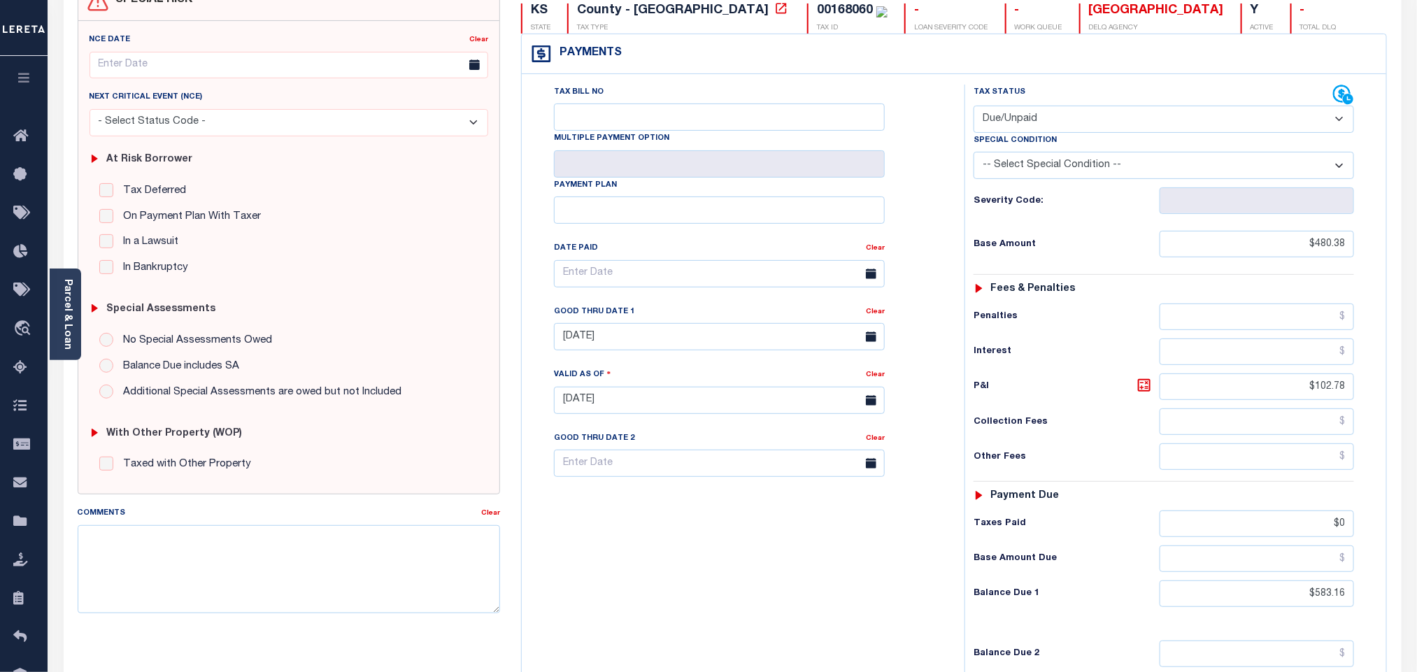
scroll to position [366, 0]
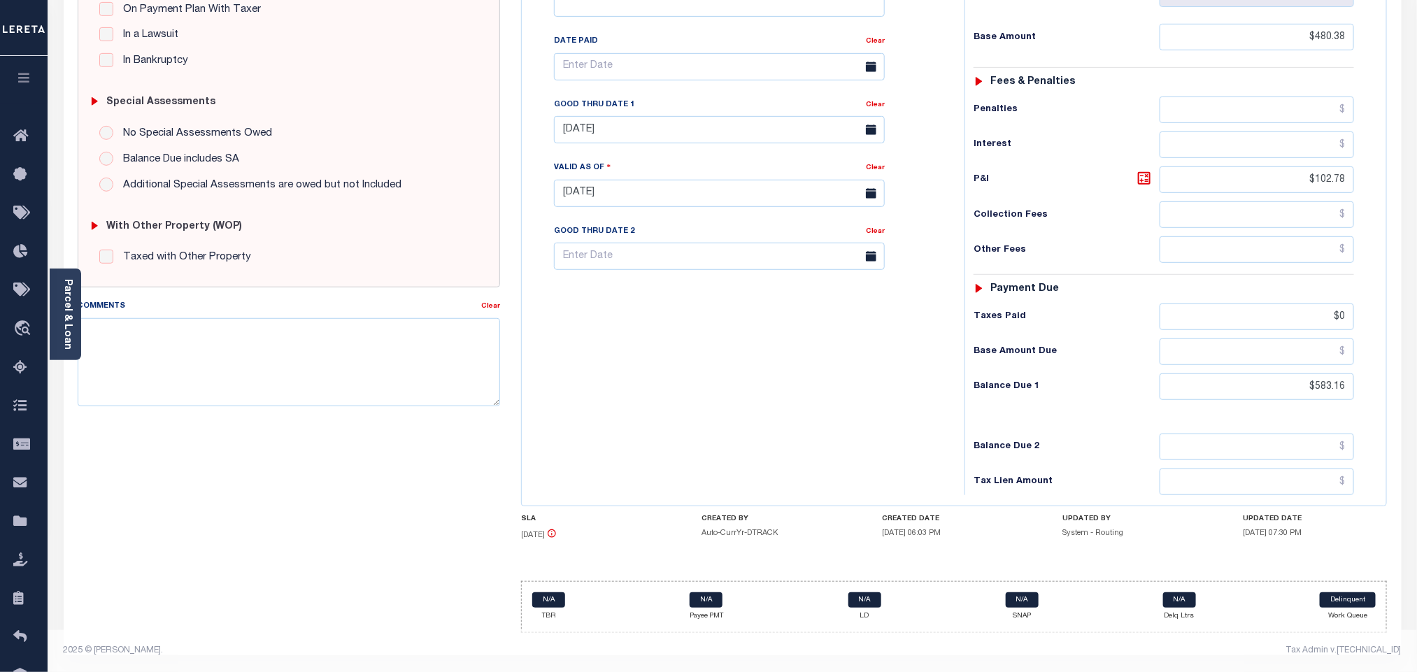
click at [1322, 401] on div "Tax Status Status - Select Status Code -" at bounding box center [1168, 186] width 408 height 617
click at [1324, 395] on input "$583.16" at bounding box center [1256, 386] width 195 height 27
paste input "4.54"
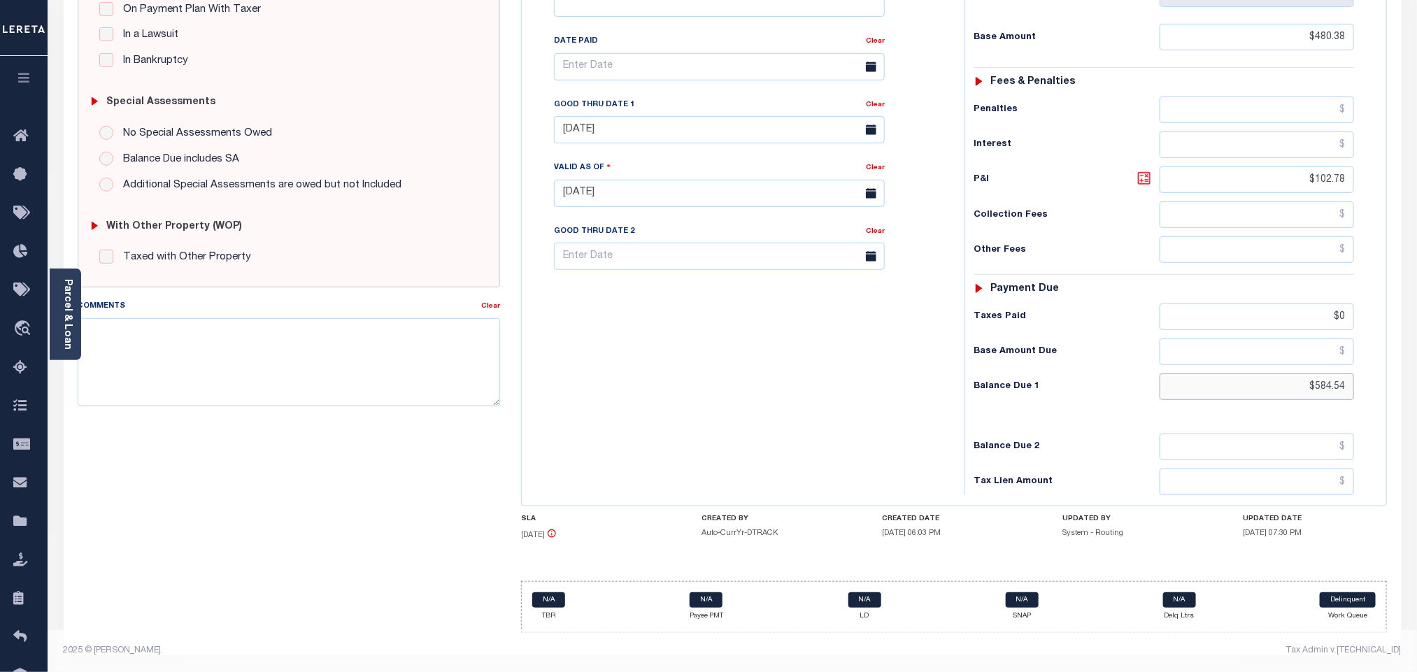
type input "$584.54"
type input "[DATE]"
click at [1147, 177] on icon at bounding box center [1144, 178] width 8 height 8
type input "$104.16"
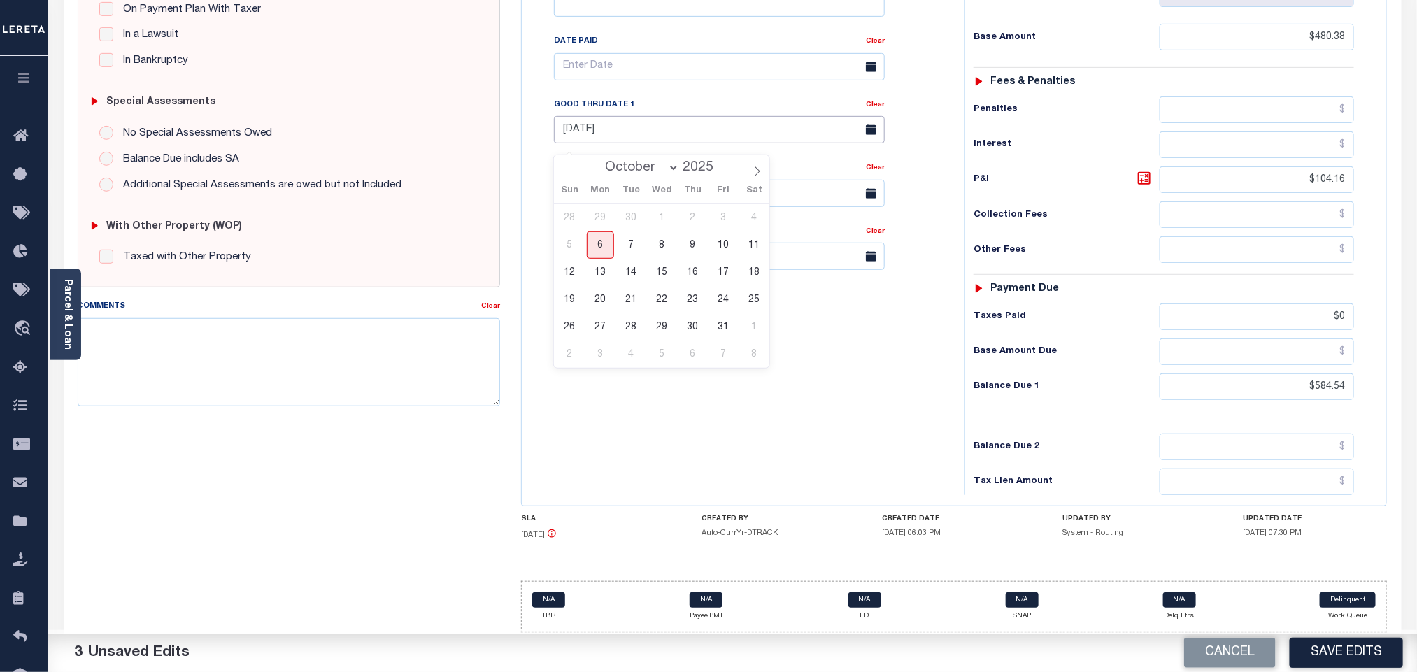
click at [663, 132] on input "[DATE]" at bounding box center [719, 129] width 331 height 27
click at [605, 238] on span "6" at bounding box center [600, 244] width 27 height 27
type input "[DATE]"
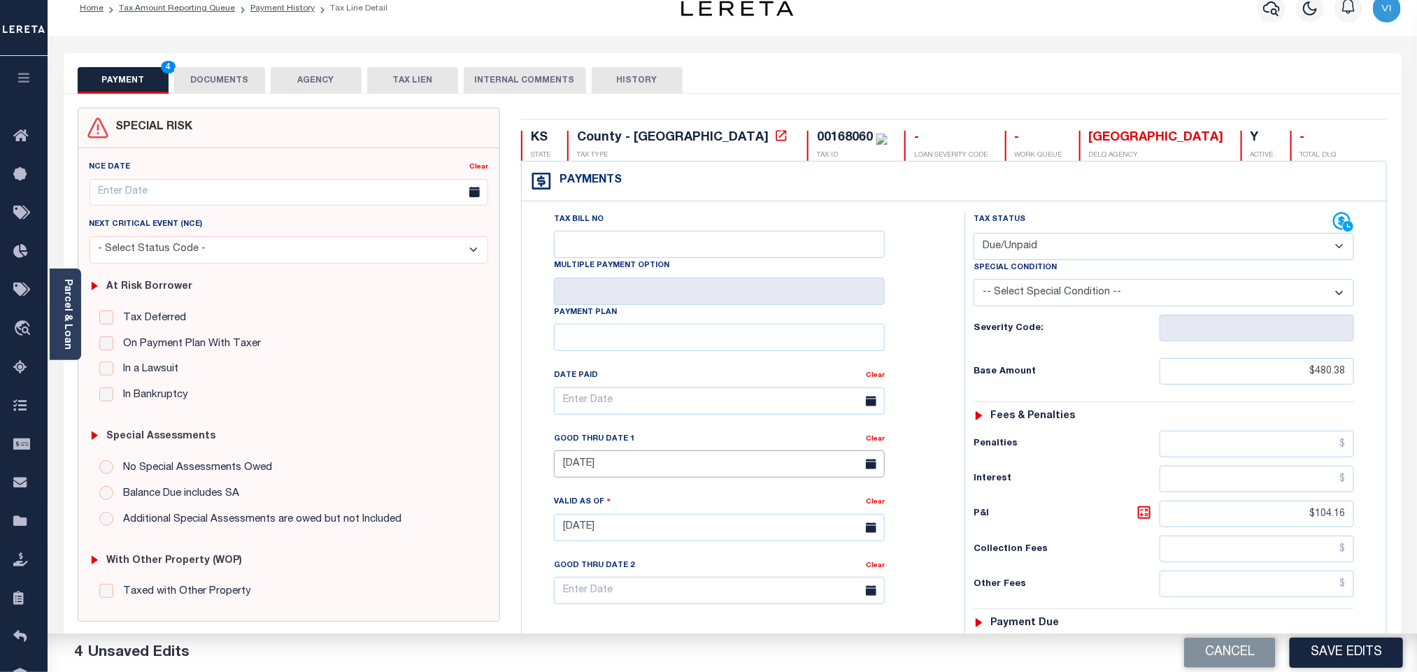
scroll to position [0, 0]
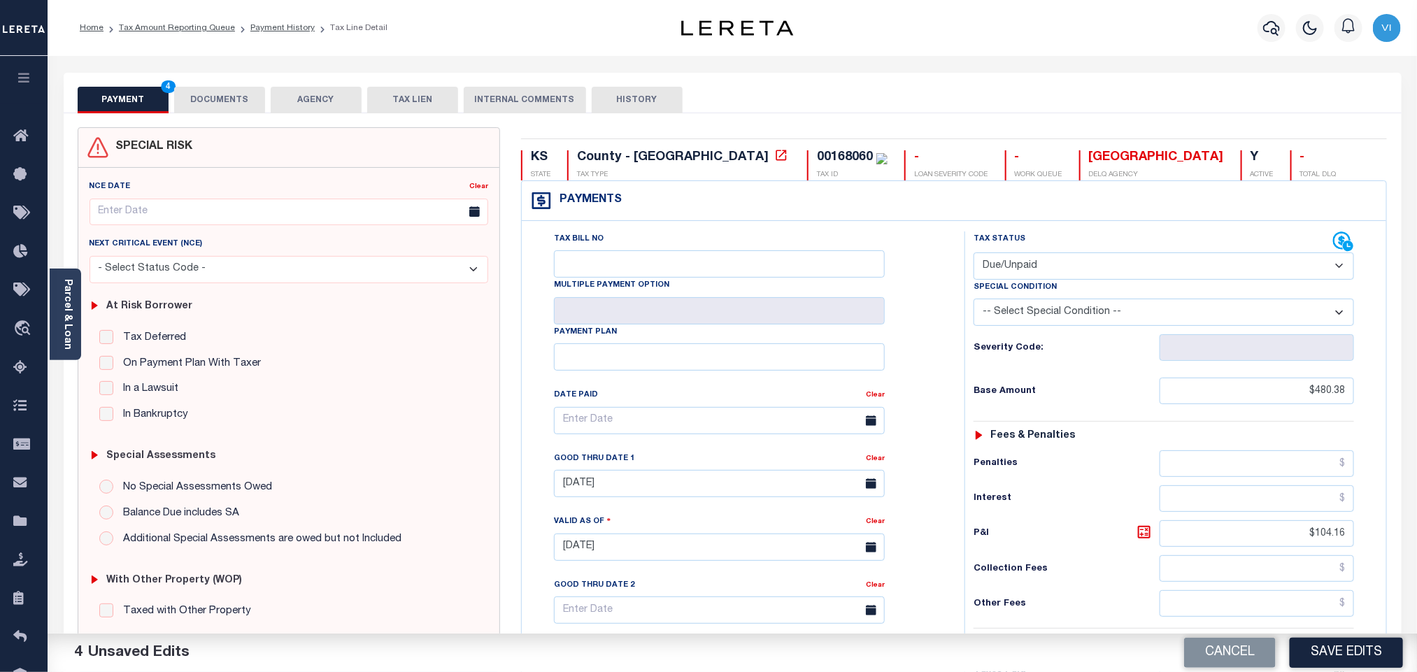
click at [213, 84] on div "PAYMENT 4 DOCUMENTS AGENCY DELINQUENT PAYEE TAX LIEN" at bounding box center [733, 93] width 1338 height 41
click at [213, 99] on button "DOCUMENTS" at bounding box center [219, 100] width 91 height 27
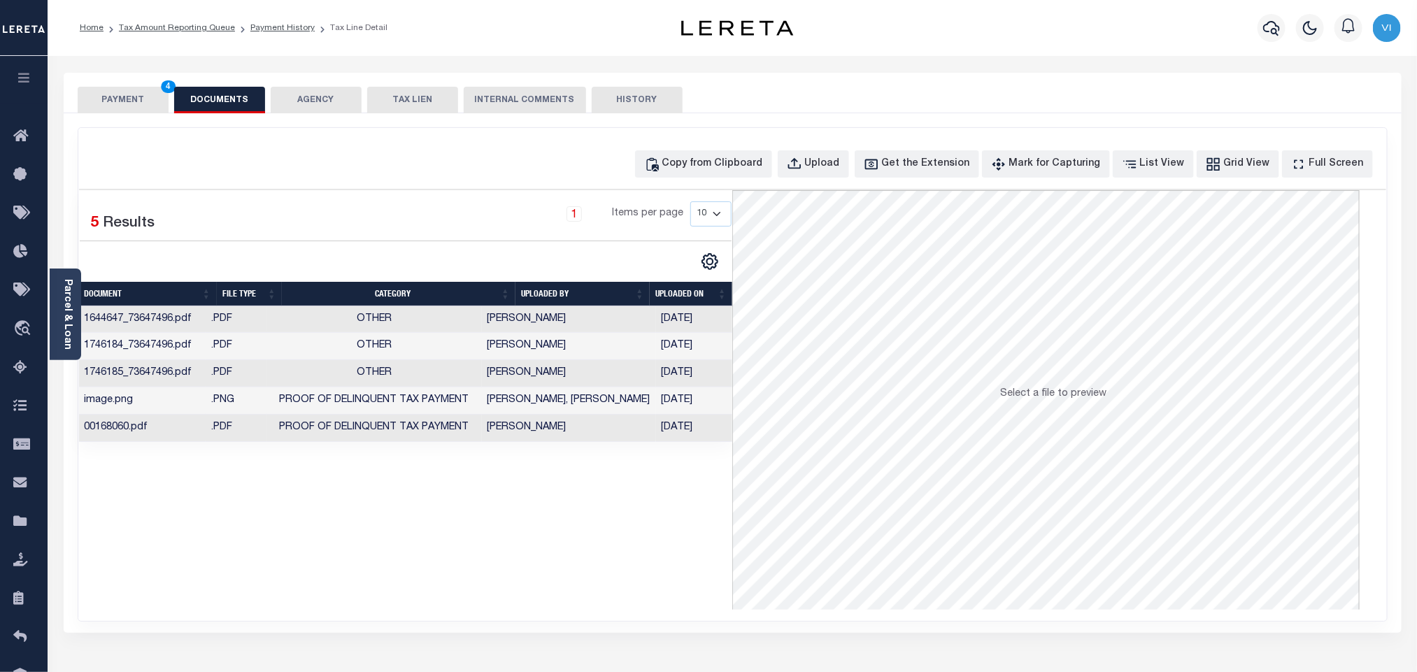
click at [130, 97] on button "PAYMENT 4" at bounding box center [123, 100] width 91 height 27
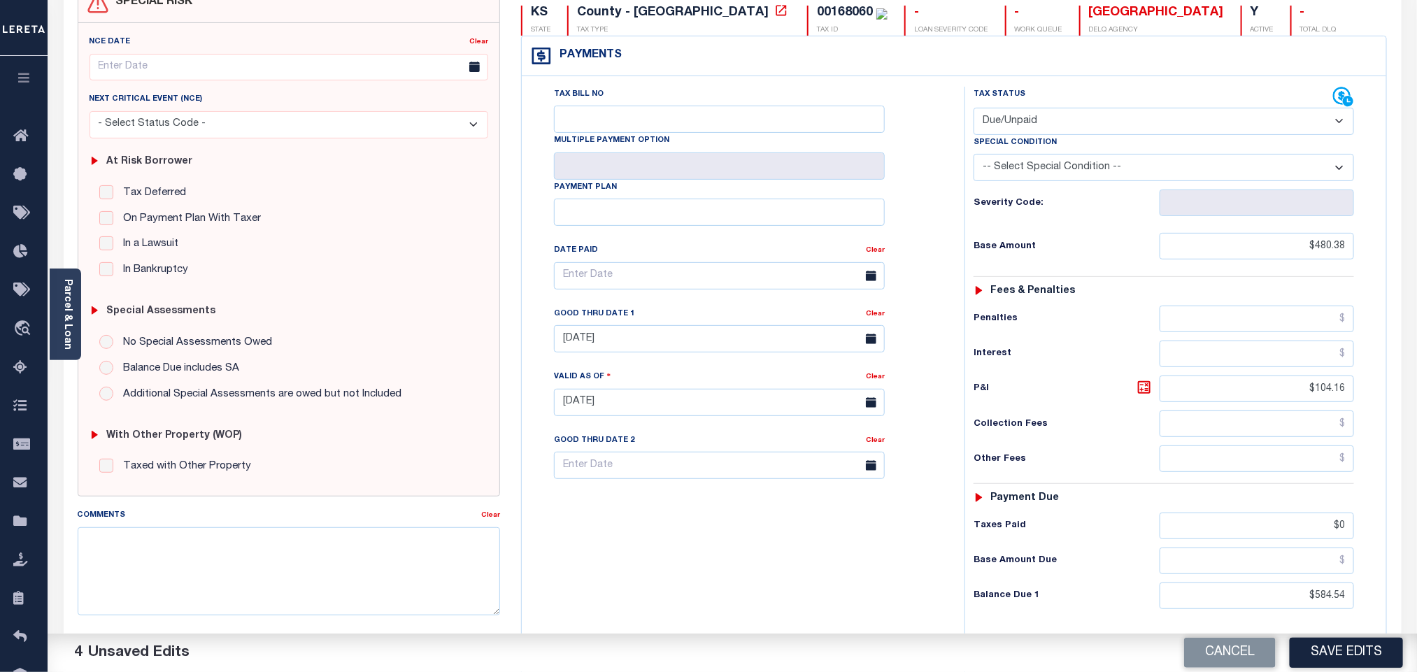
scroll to position [366, 0]
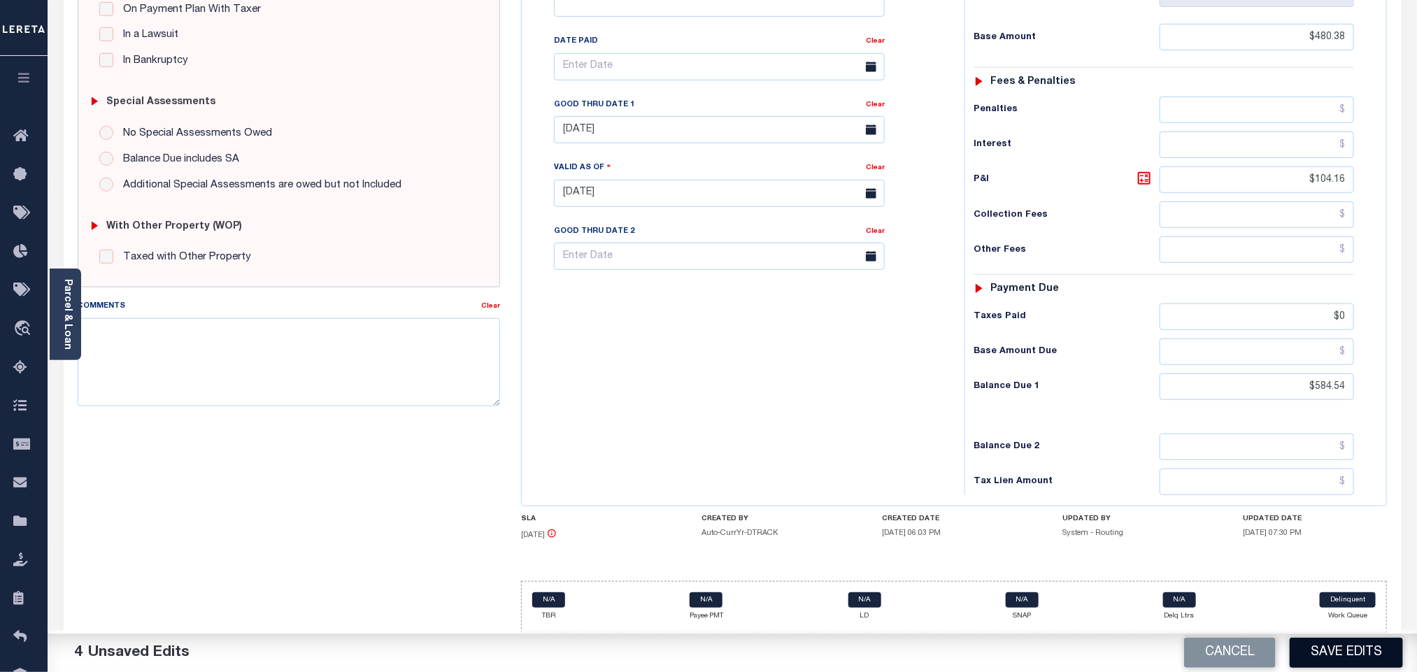
click at [1331, 650] on button "Save Edits" at bounding box center [1345, 653] width 113 height 30
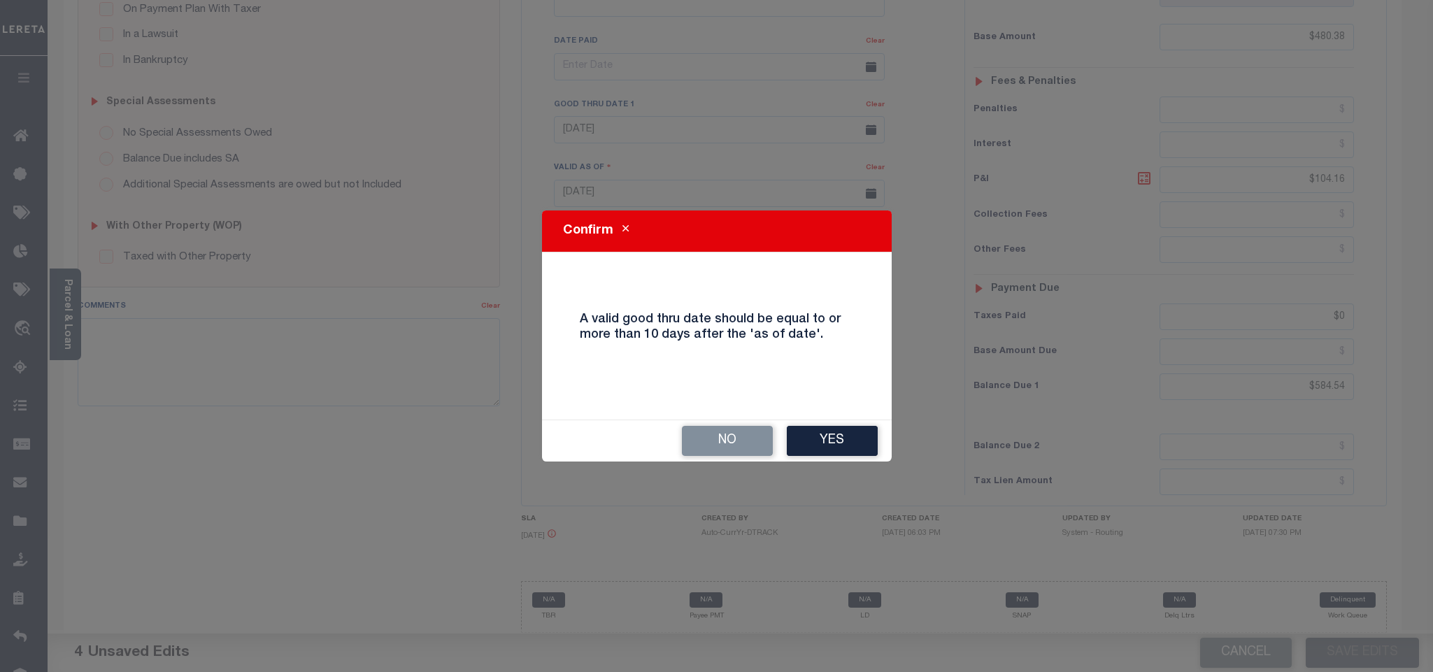
click at [824, 445] on button "Yes" at bounding box center [832, 441] width 91 height 30
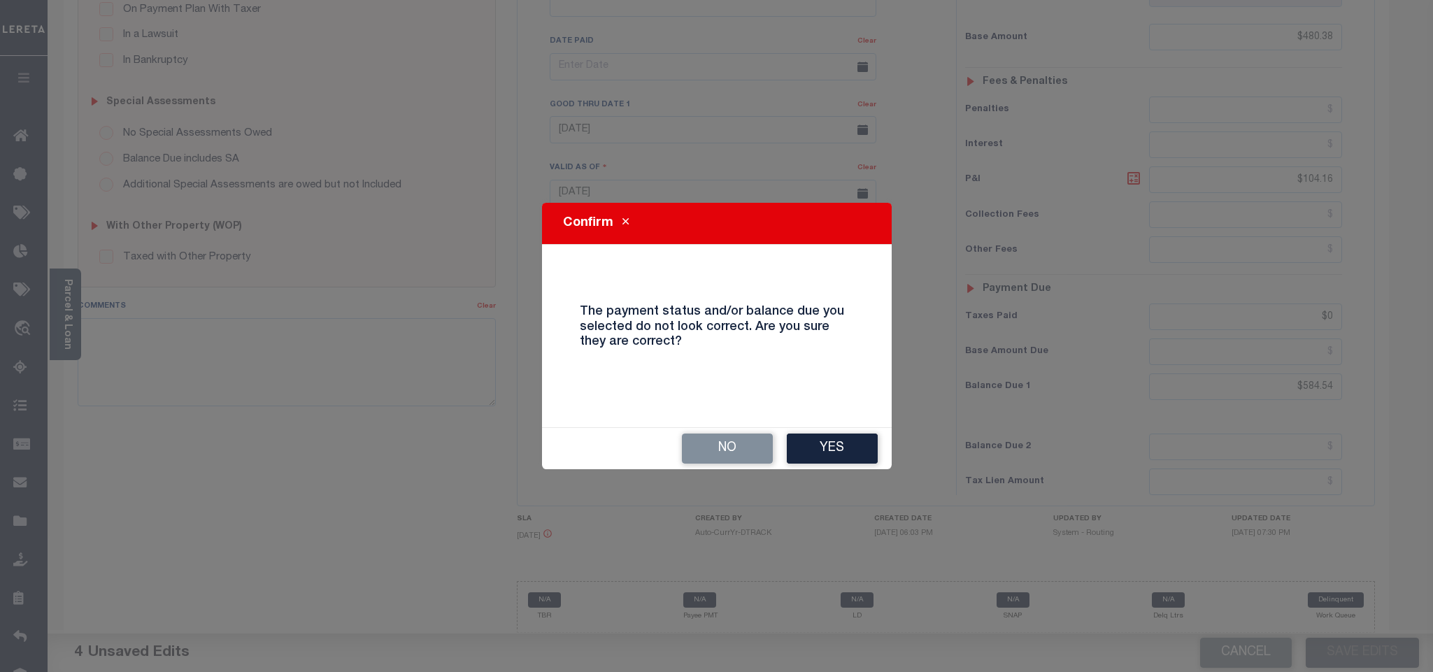
click at [822, 457] on button "Yes" at bounding box center [832, 449] width 91 height 30
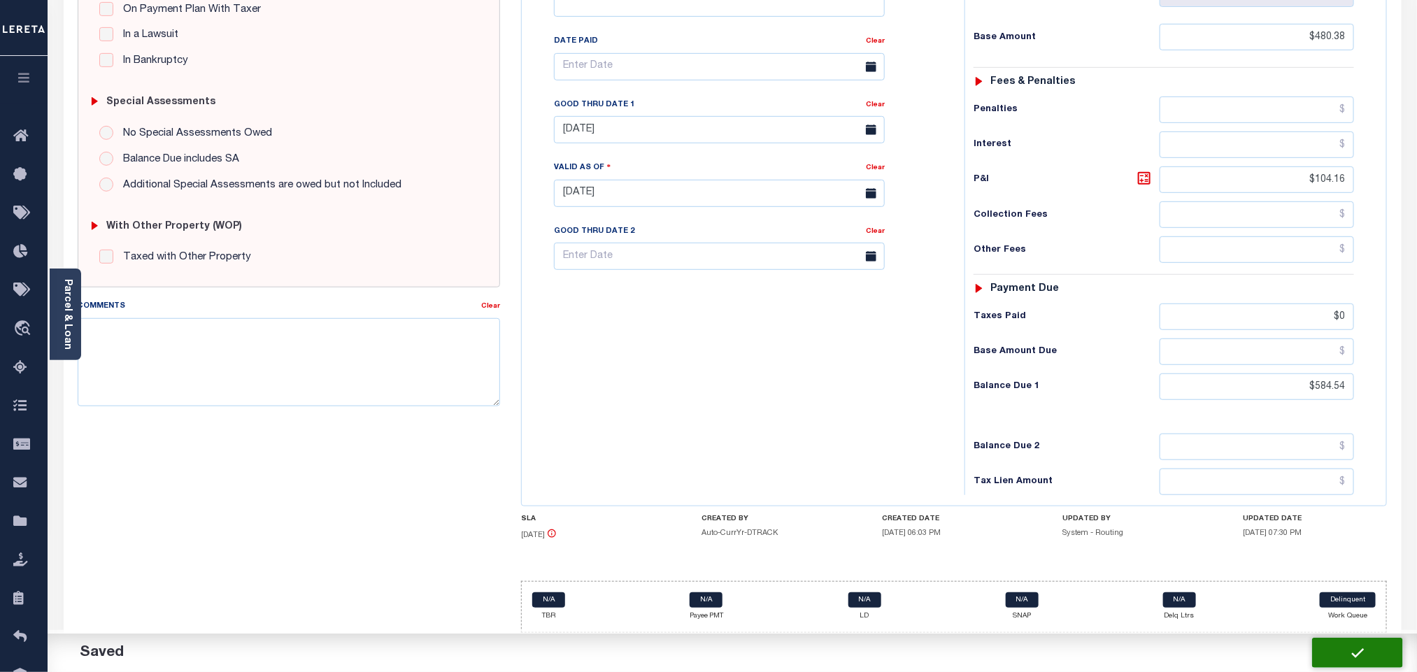
checkbox input "false"
type input "$480.38"
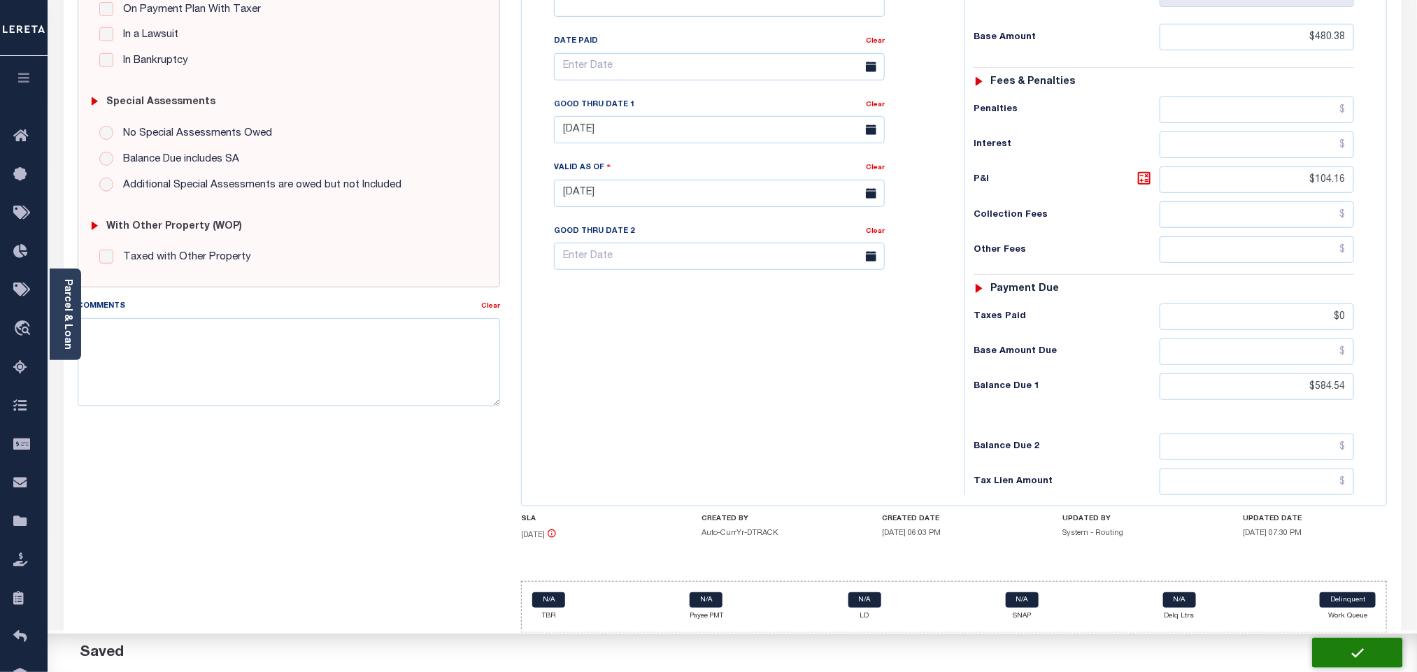
type input "$104.16"
type input "$0"
type input "$584.54"
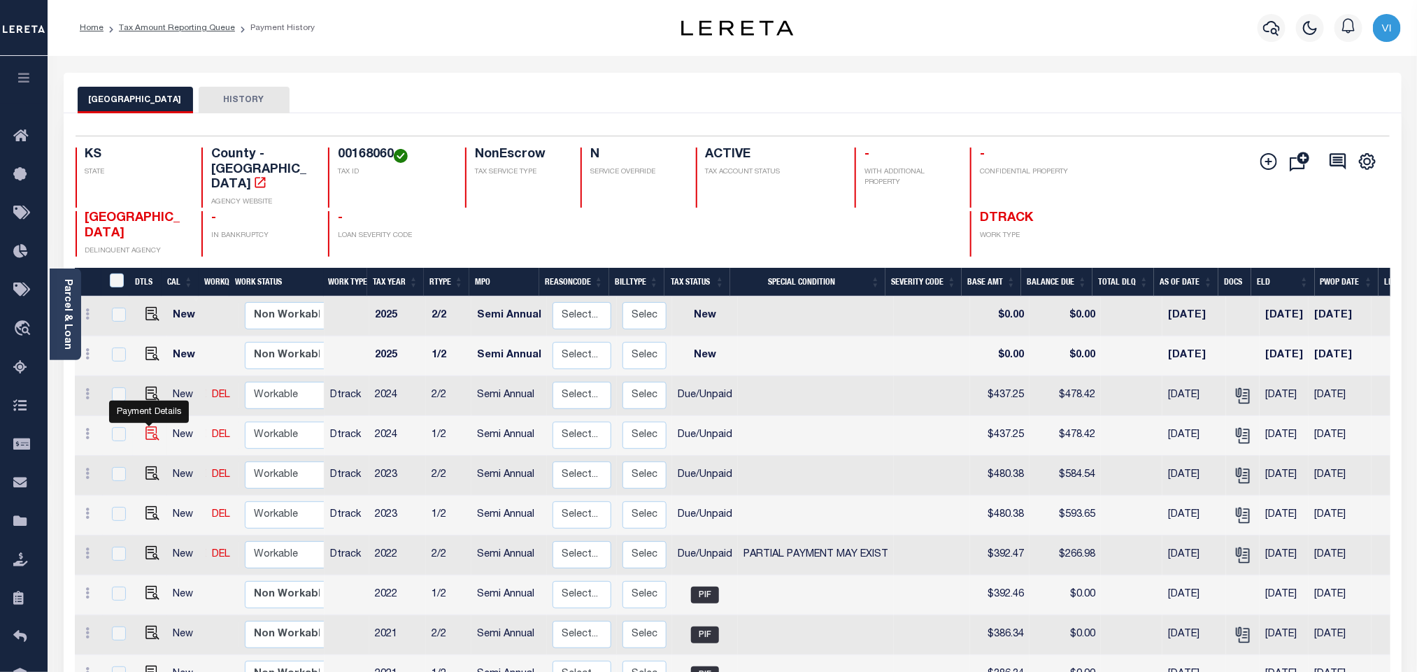
click at [145, 427] on img "" at bounding box center [152, 434] width 14 height 14
checkbox input "true"
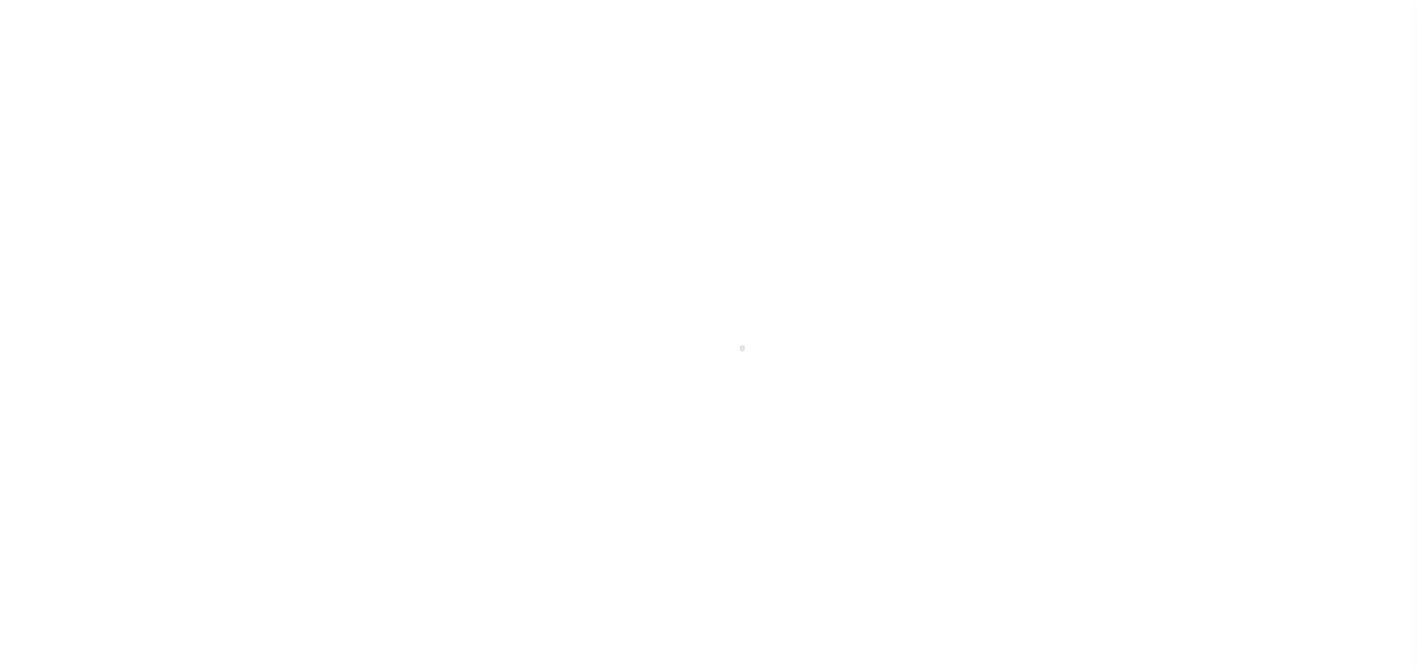
select select "DUE"
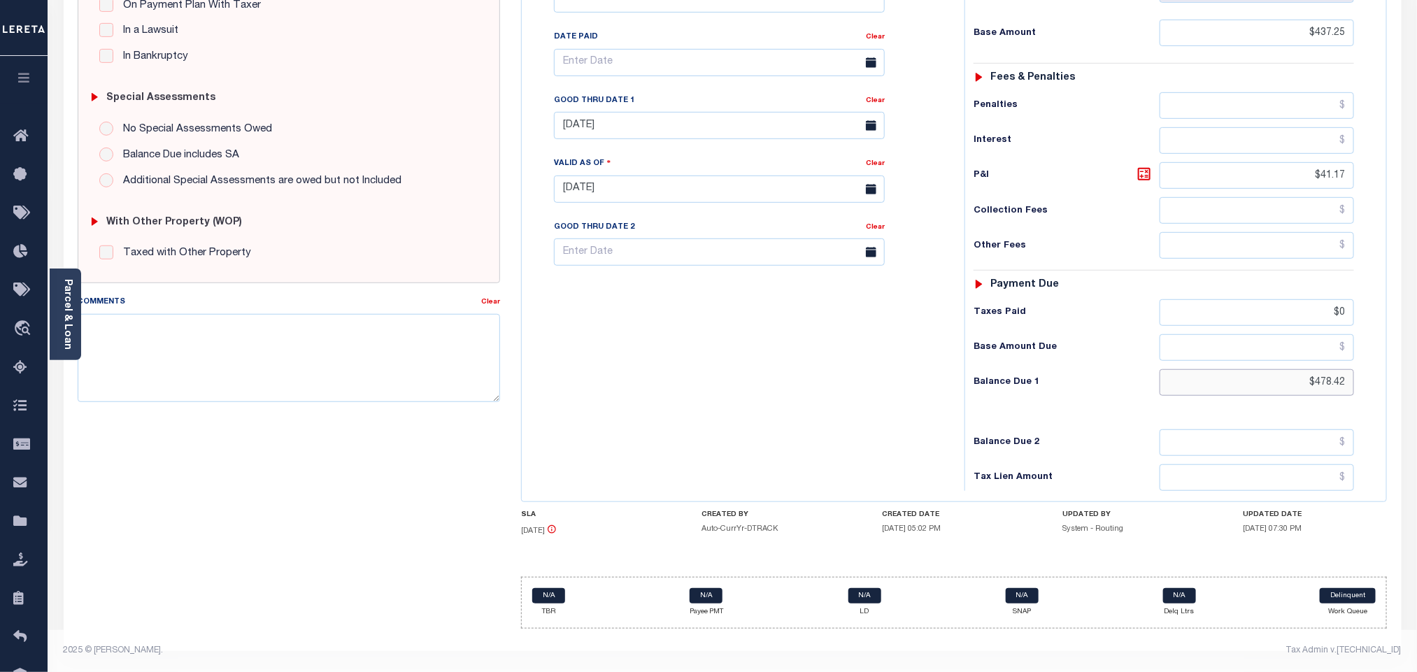
click at [1336, 376] on input "$478.42" at bounding box center [1256, 382] width 195 height 27
click at [1337, 378] on input "$478.42" at bounding box center [1256, 382] width 195 height 27
paste input "88.84"
type input "$488.84"
type input "[DATE]"
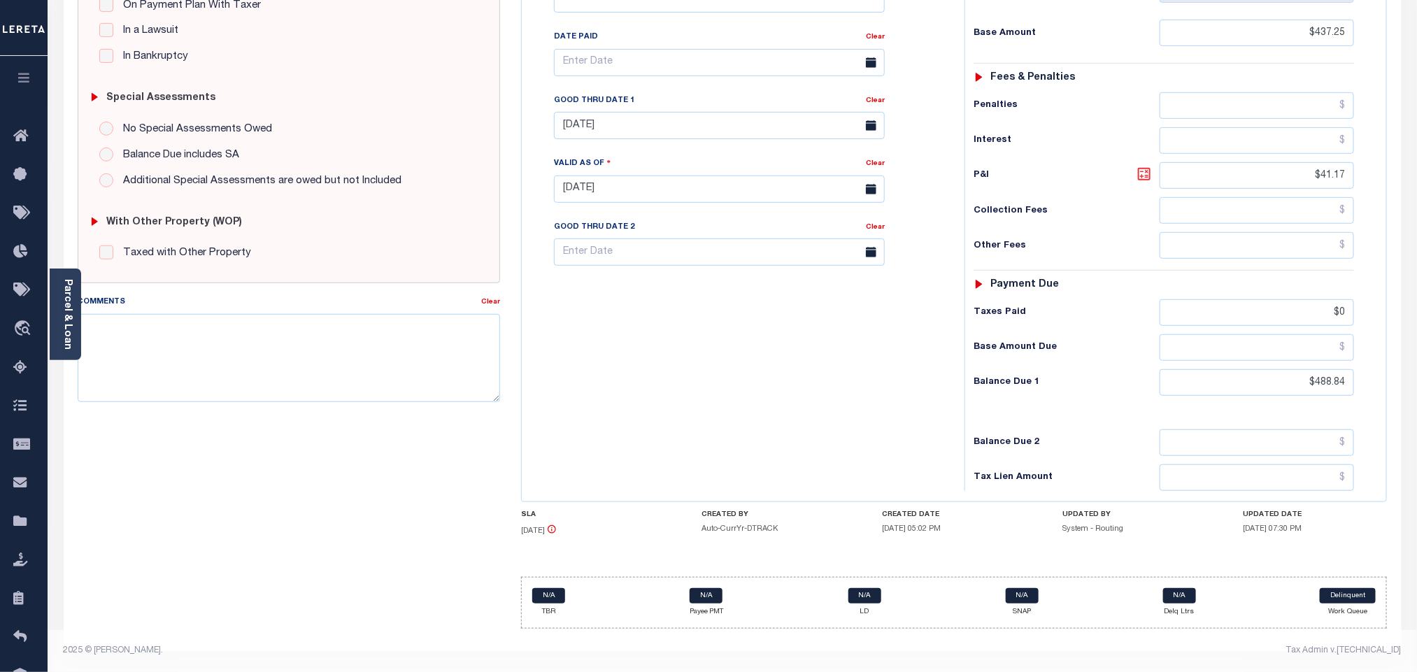
click at [1145, 175] on icon at bounding box center [1144, 174] width 13 height 13
type input "$51.59"
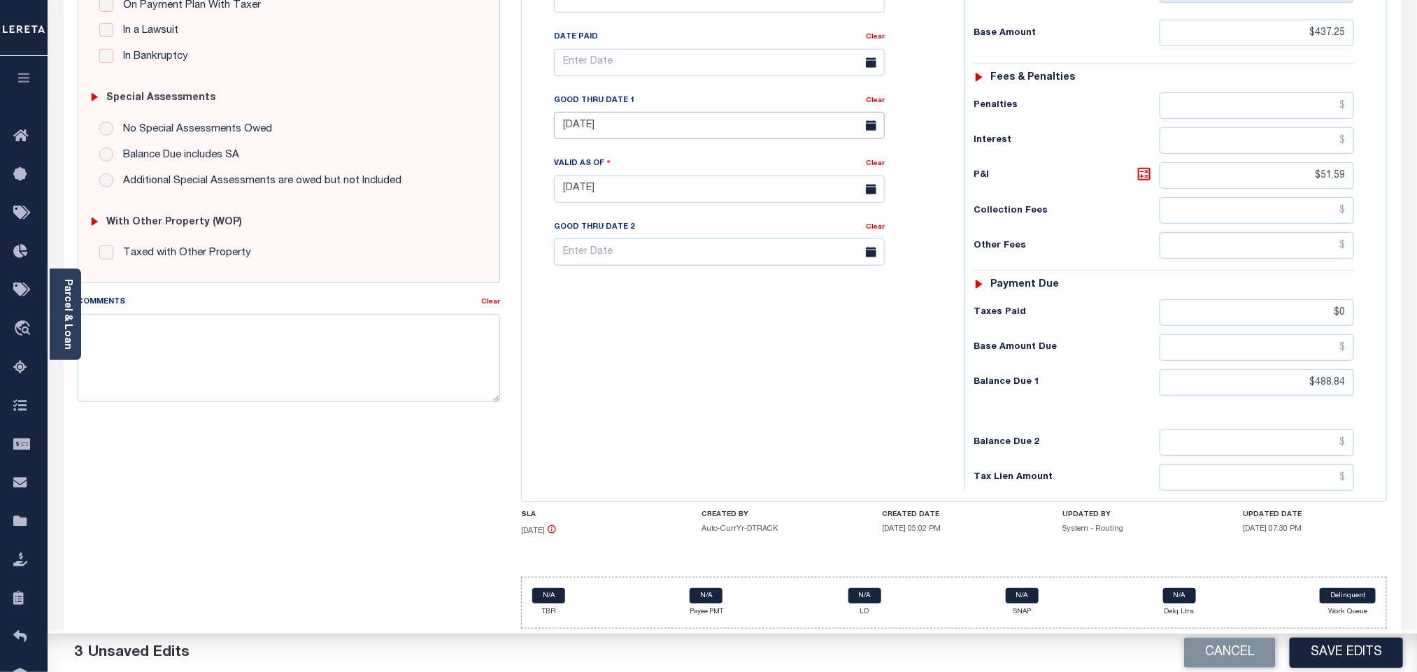
click at [600, 128] on input "08/31/2025" at bounding box center [719, 125] width 331 height 27
click at [600, 234] on span "6" at bounding box center [600, 240] width 27 height 27
type input "[DATE]"
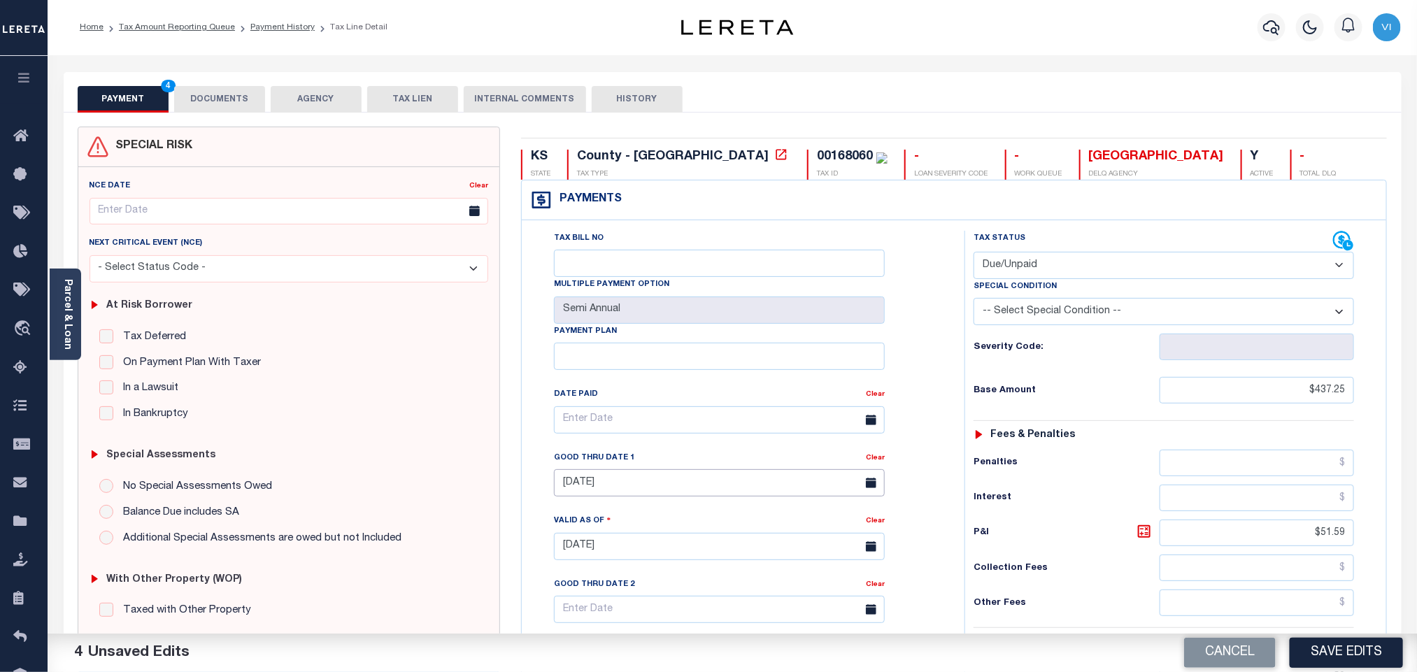
scroll to position [0, 0]
drag, startPoint x: 701, startPoint y: 159, endPoint x: 760, endPoint y: 164, distance: 59.6
click at [817, 164] on div "00168060" at bounding box center [852, 157] width 71 height 15
copy div "00168060"
click at [200, 103] on button "DOCUMENTS" at bounding box center [219, 100] width 91 height 27
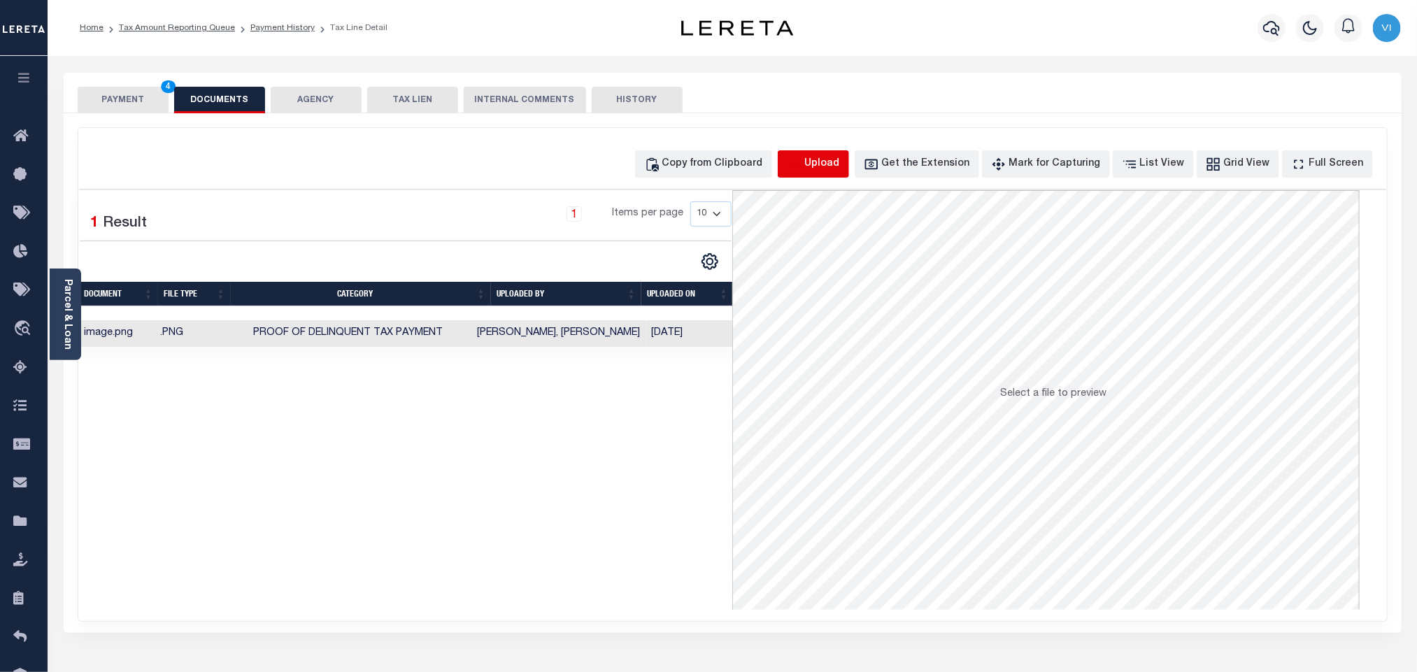
click at [802, 164] on icon "button" at bounding box center [794, 164] width 15 height 15
select select "POP"
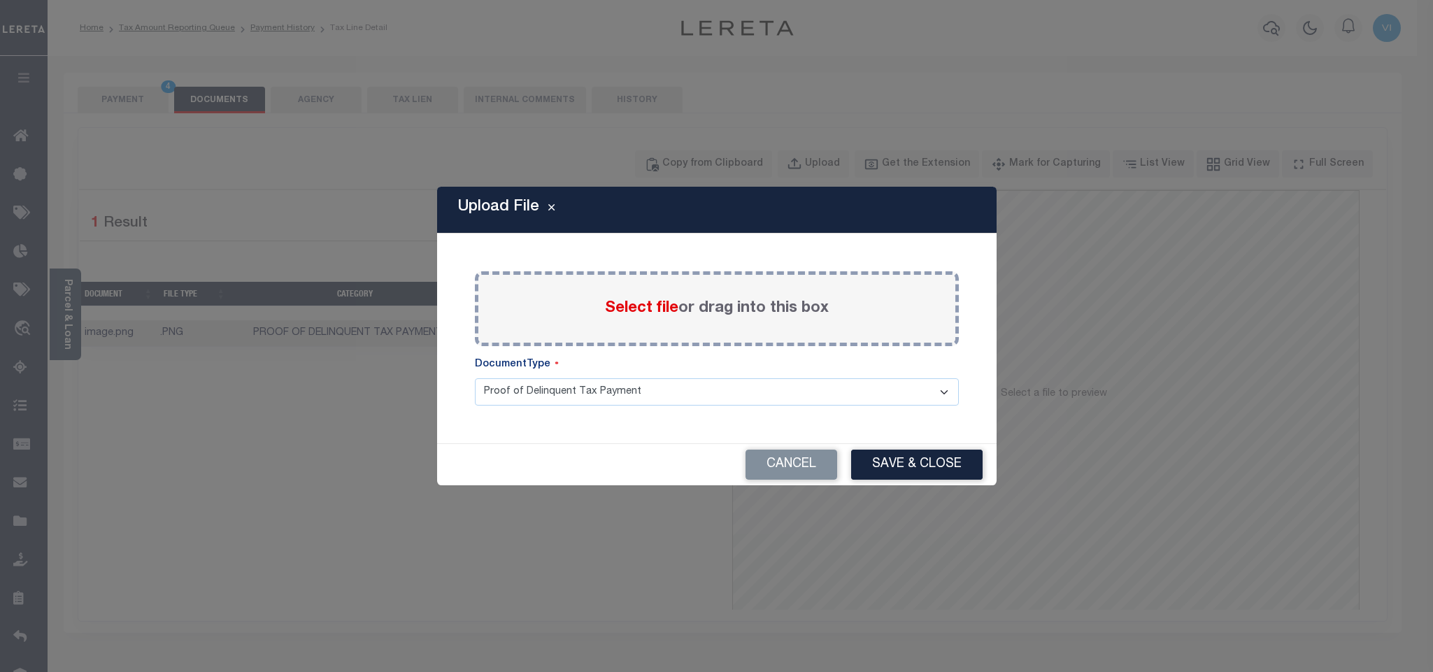
click at [634, 310] on span "Select file" at bounding box center [641, 308] width 73 height 15
click at [0, 0] on input "Select file or drag into this box" at bounding box center [0, 0] width 0 height 0
click at [536, 406] on select "Proof of Delinquent Tax Payment" at bounding box center [717, 391] width 484 height 27
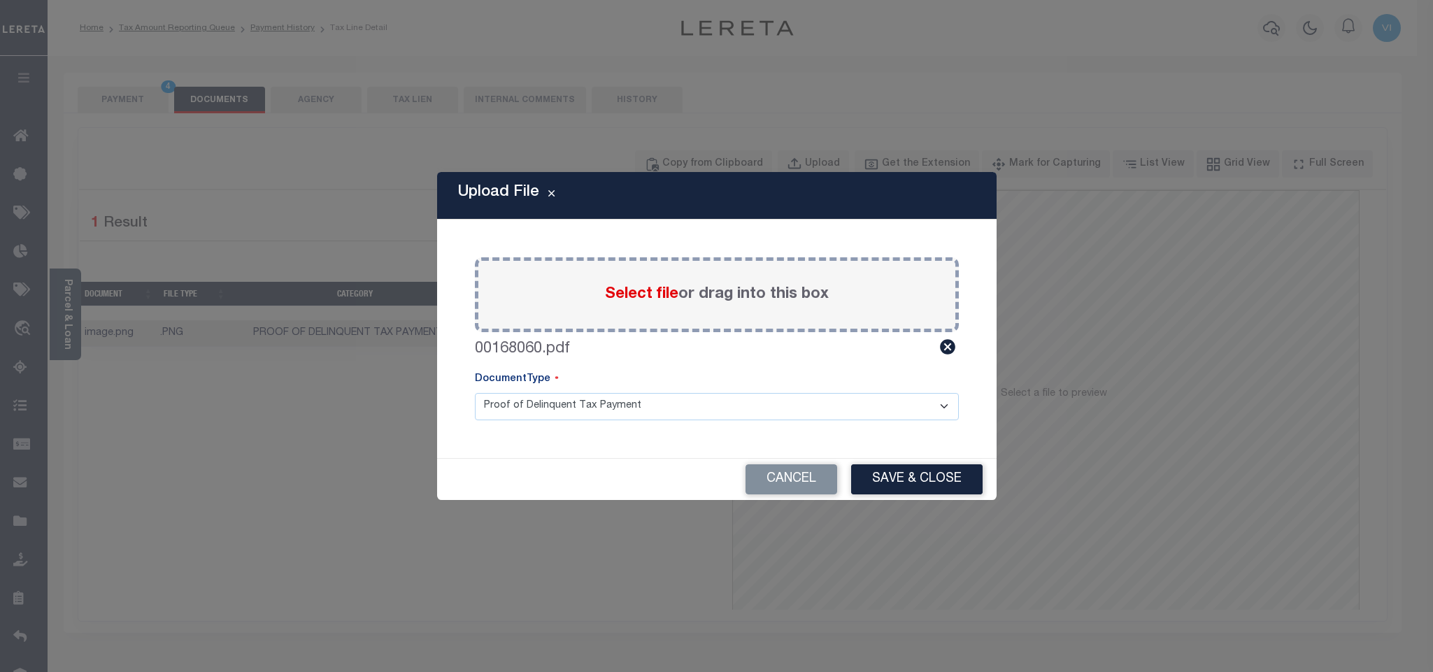
click at [475, 393] on select "Proof of Delinquent Tax Payment" at bounding box center [717, 406] width 484 height 27
click at [922, 483] on button "Save & Close" at bounding box center [916, 479] width 131 height 30
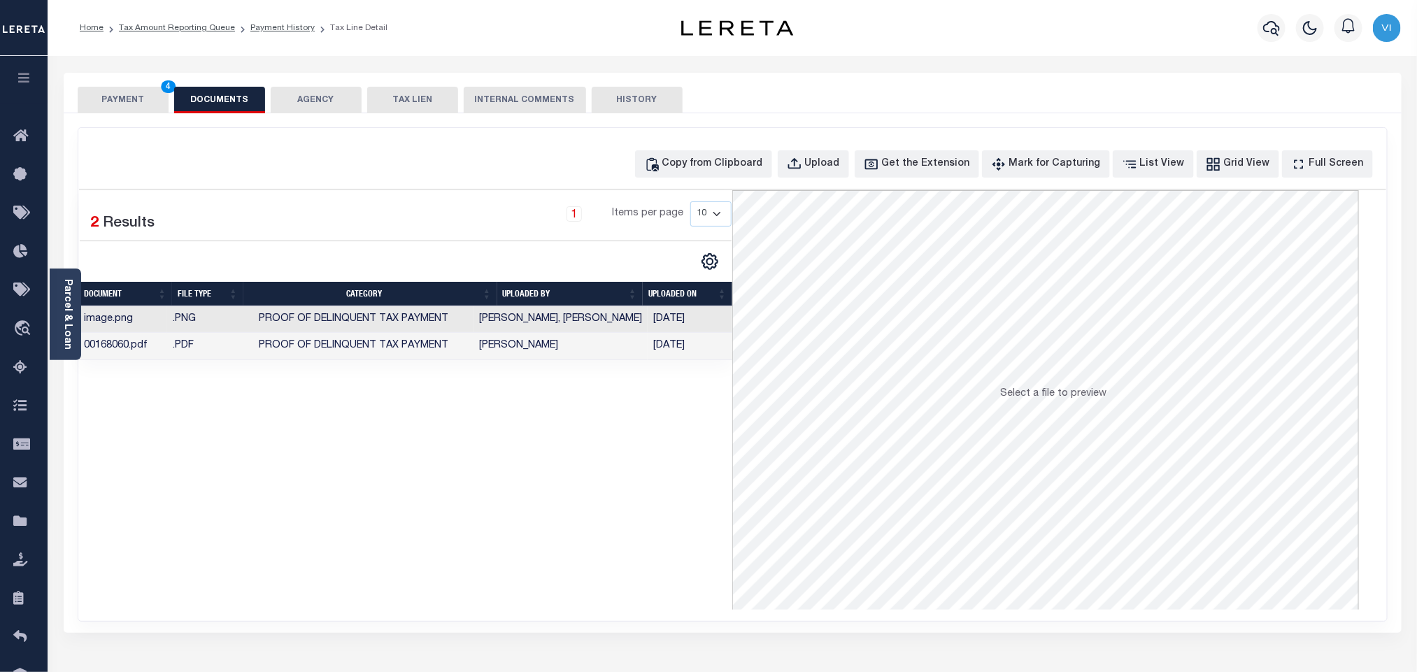
click at [139, 118] on div "SPECIAL RISK NCE Date Clear" at bounding box center [733, 373] width 1338 height 520
click at [138, 112] on button "PAYMENT 4" at bounding box center [123, 100] width 91 height 27
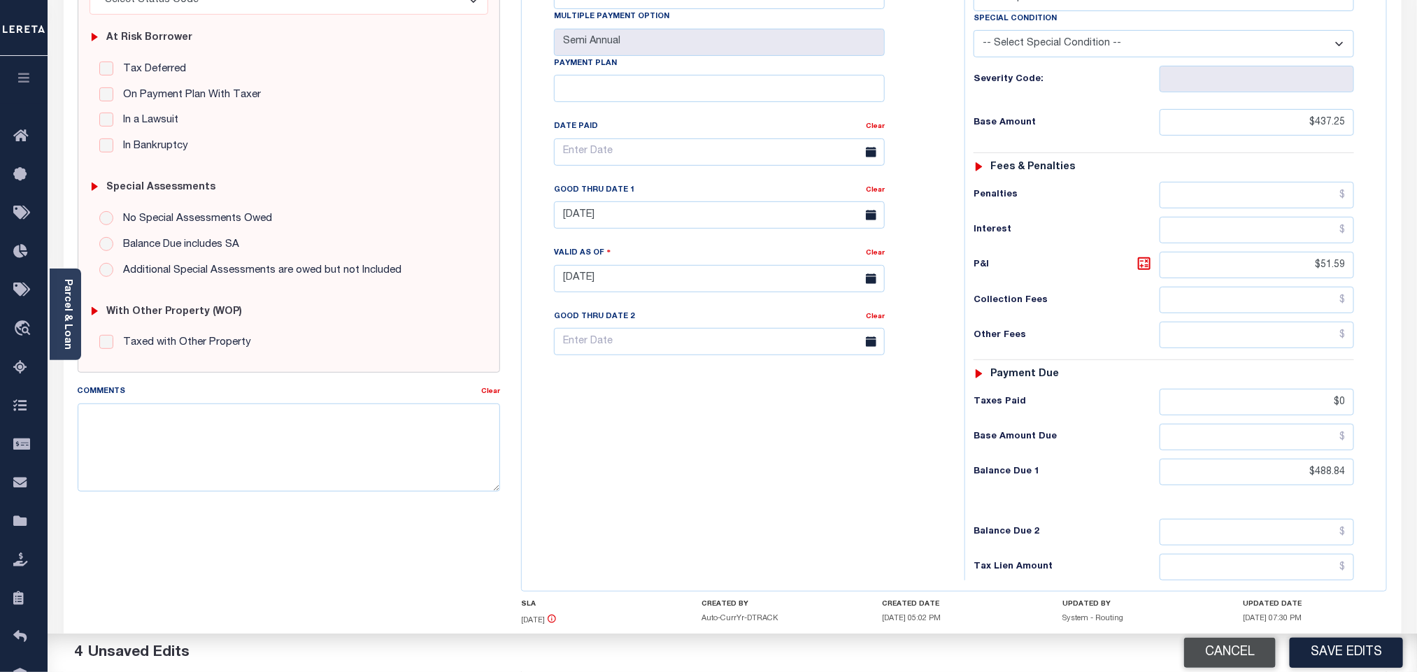
scroll to position [366, 0]
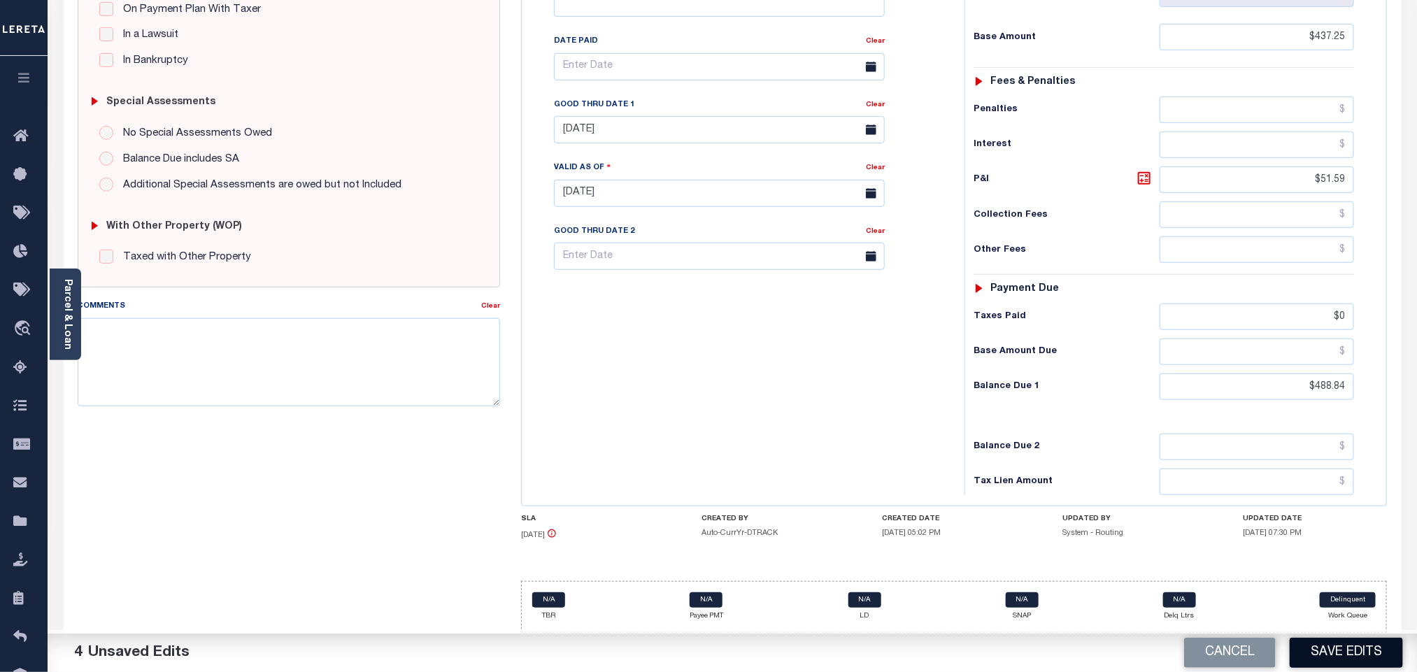
click at [1328, 659] on button "Save Edits" at bounding box center [1345, 653] width 113 height 30
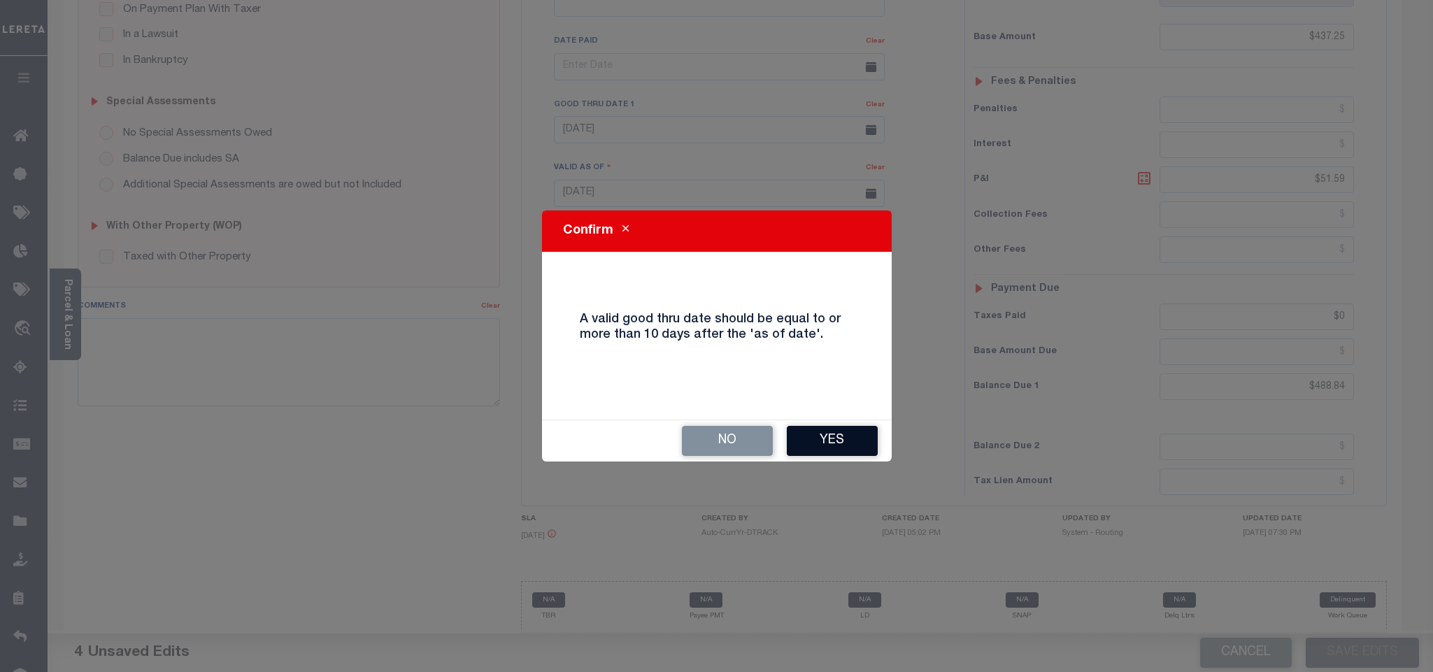
click at [834, 439] on button "Yes" at bounding box center [832, 441] width 91 height 30
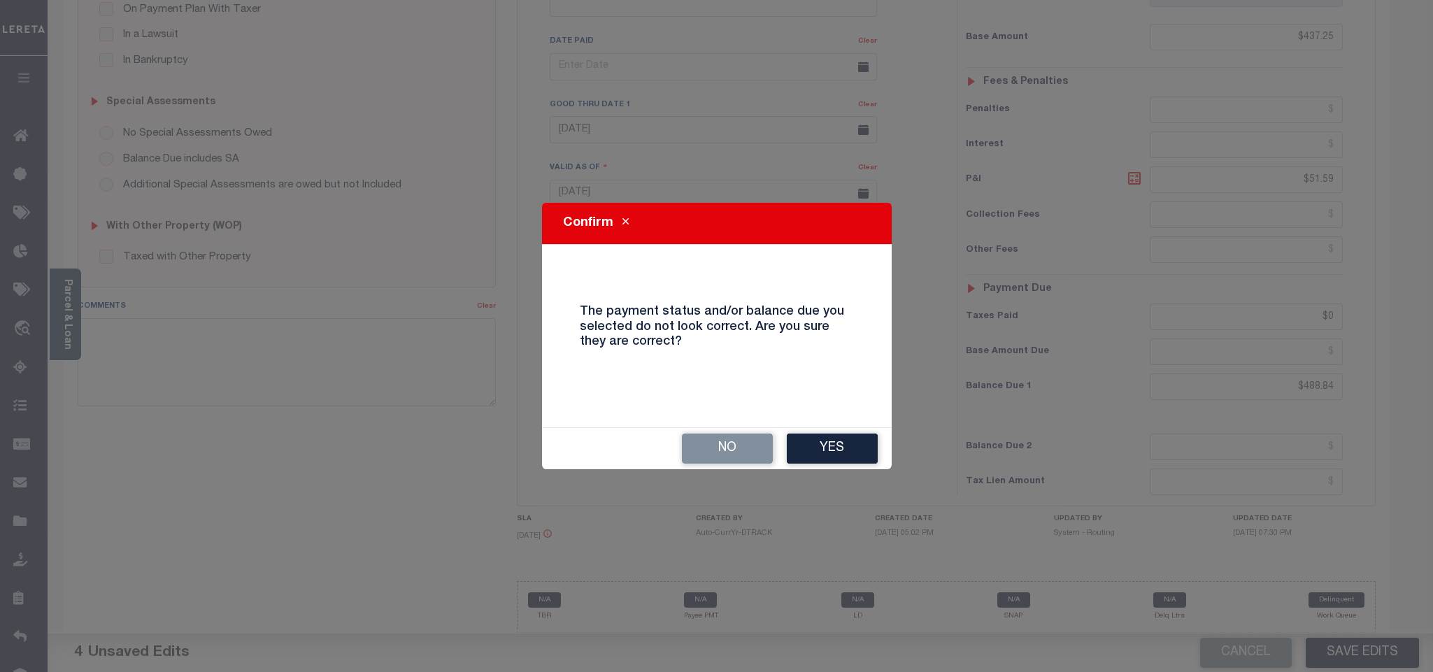
click at [838, 443] on button "Yes" at bounding box center [832, 449] width 91 height 30
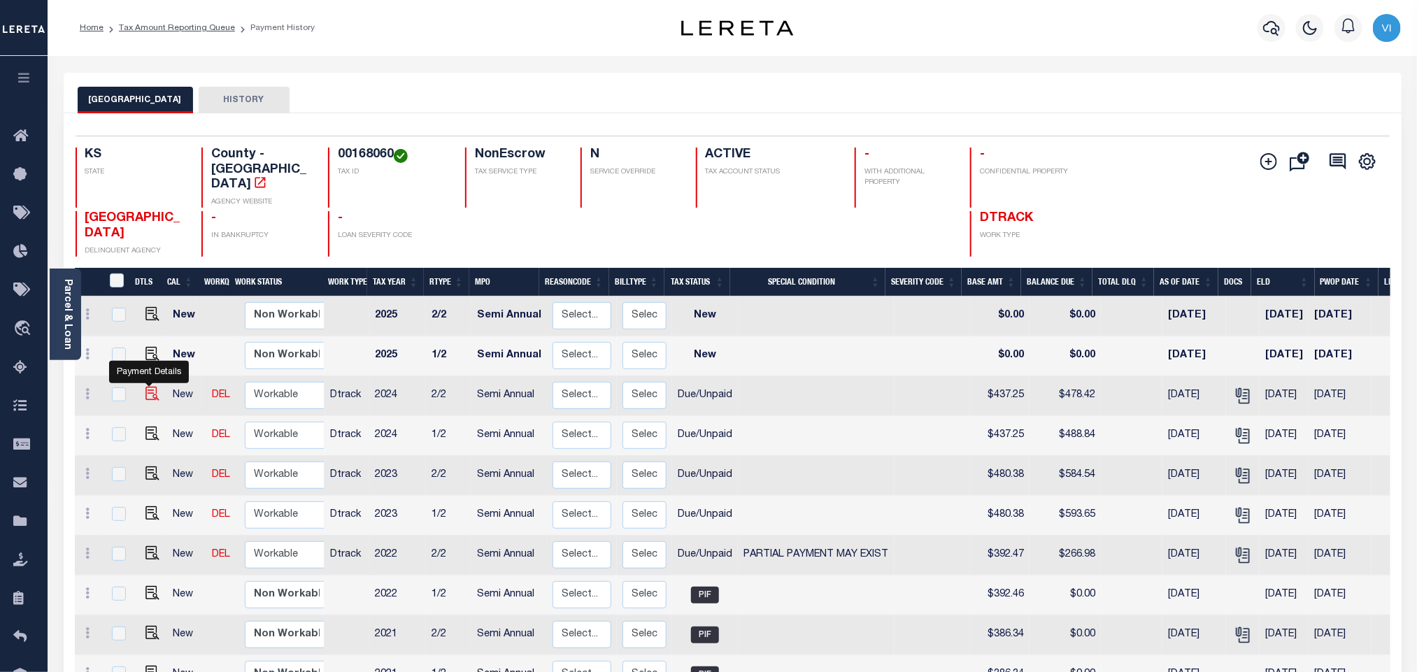
click at [151, 387] on img "" at bounding box center [152, 394] width 14 height 14
checkbox input "true"
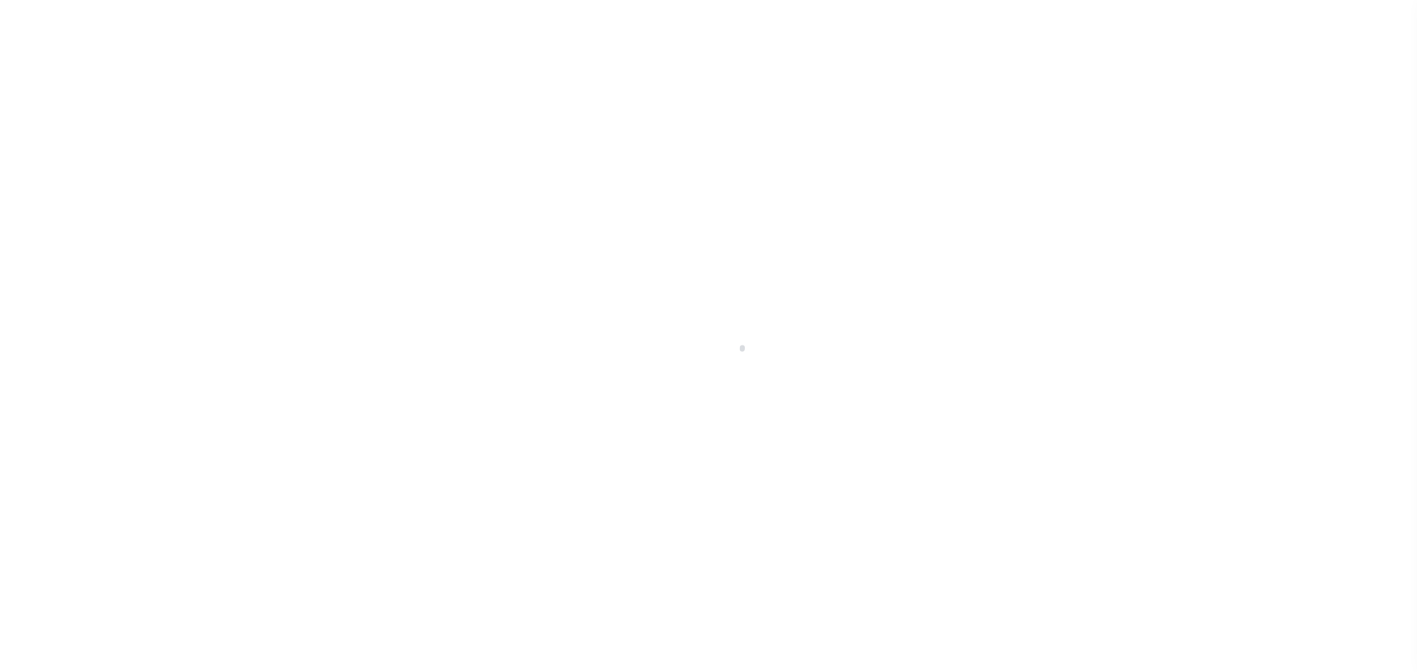
select select "DUE"
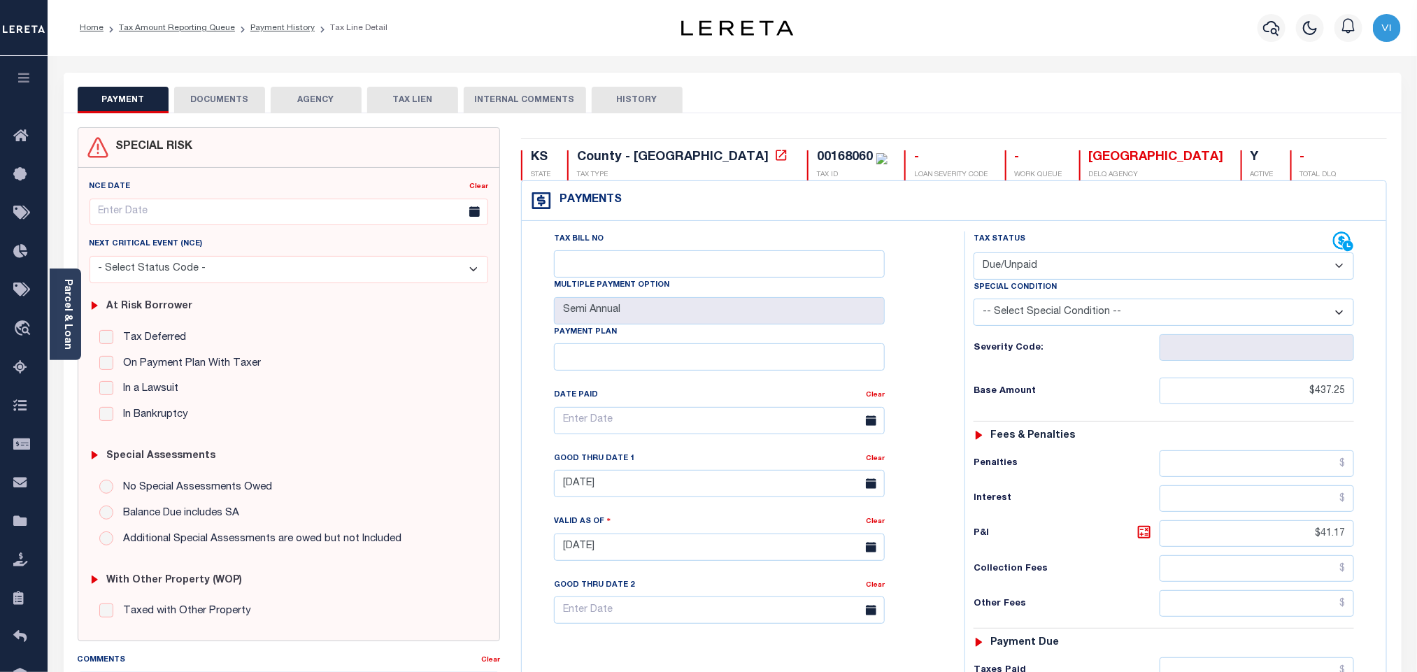
click at [238, 101] on button "DOCUMENTS" at bounding box center [219, 100] width 91 height 27
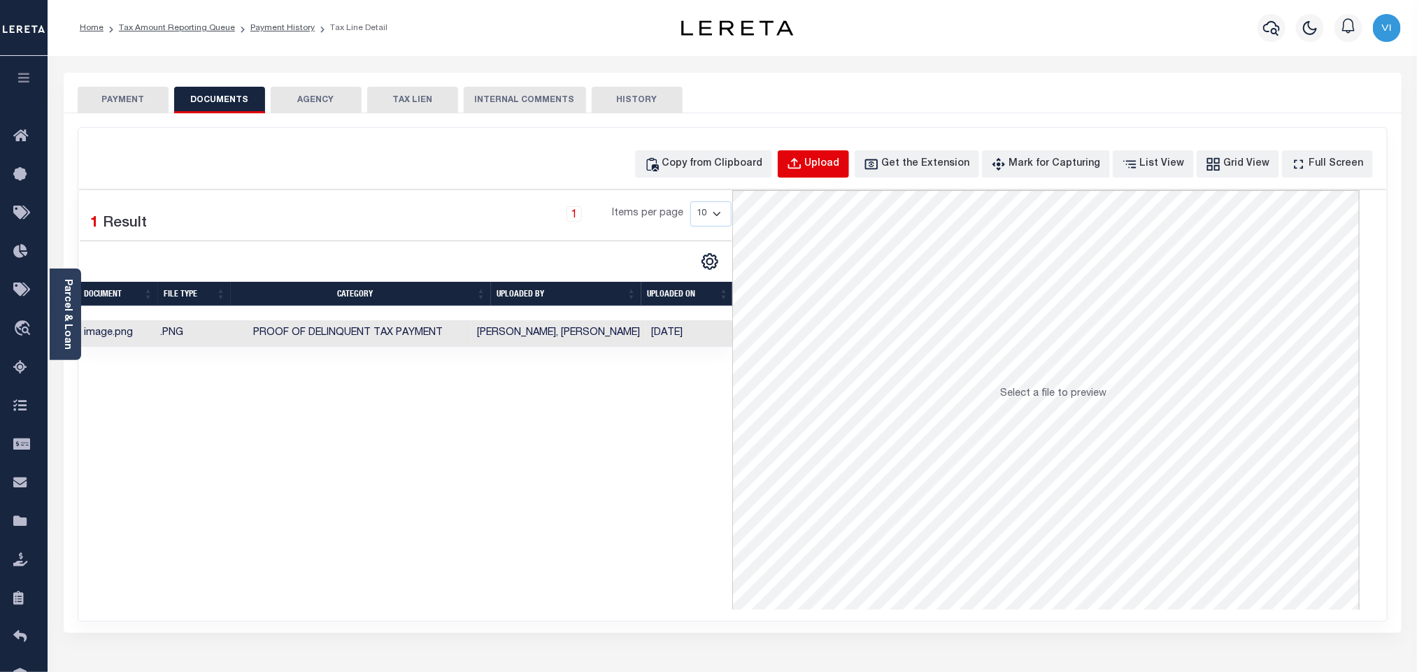
click at [840, 174] on button "Upload" at bounding box center [813, 163] width 71 height 27
select select "POP"
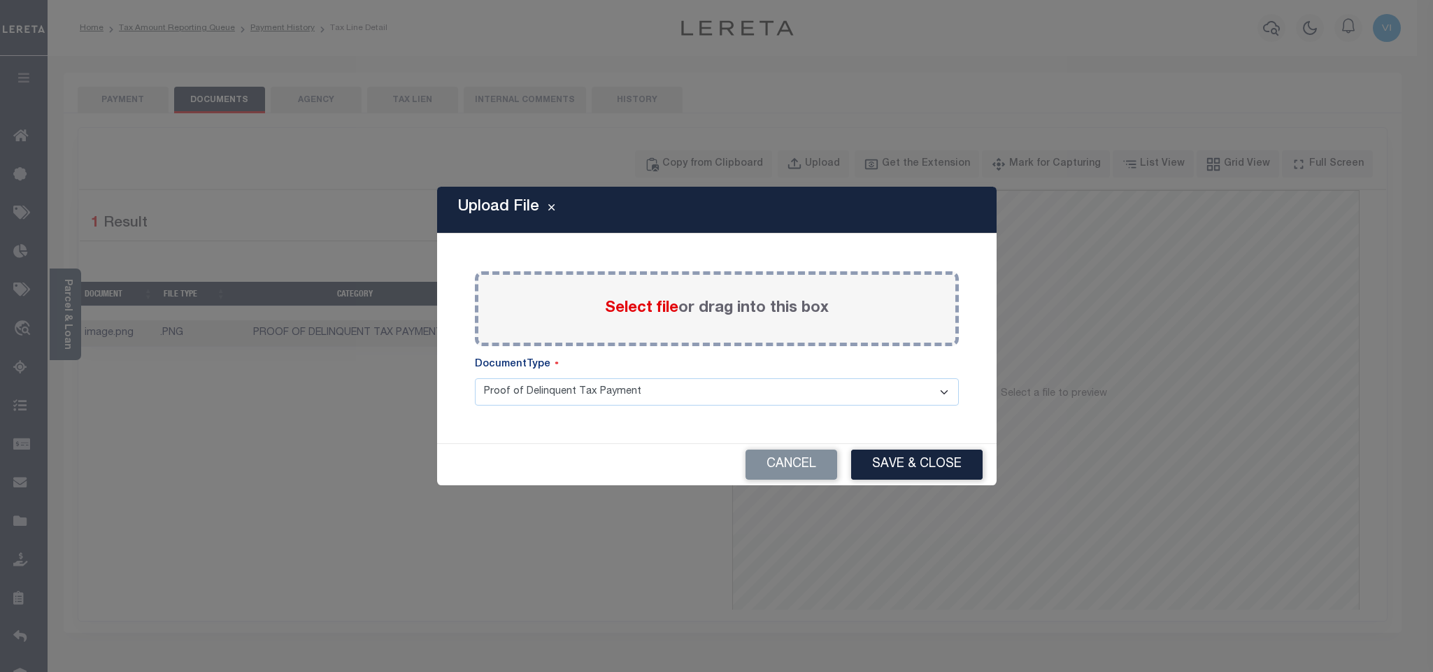
click at [619, 311] on span "Select file" at bounding box center [641, 308] width 73 height 15
click at [0, 0] on input "Select file or drag into this box" at bounding box center [0, 0] width 0 height 0
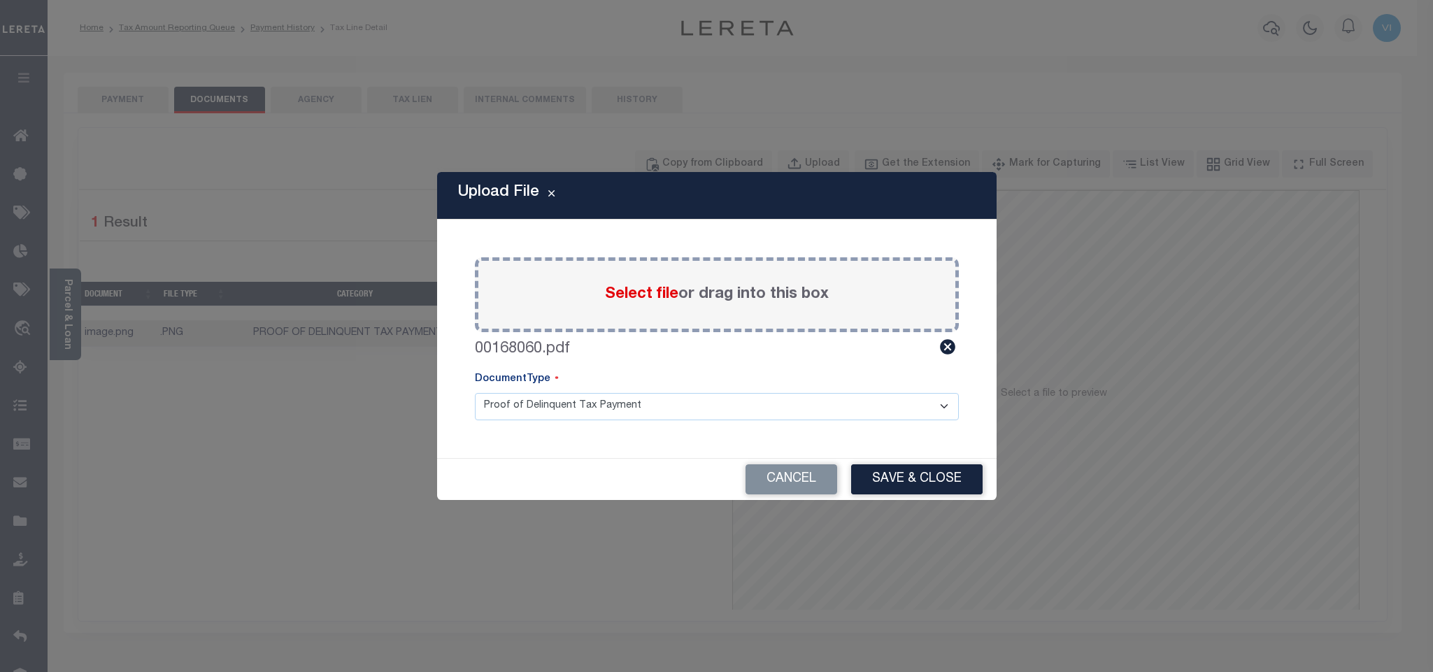
click at [514, 412] on select "Proof of Delinquent Tax Payment" at bounding box center [717, 406] width 484 height 27
click at [475, 393] on select "Proof of Delinquent Tax Payment" at bounding box center [717, 406] width 484 height 27
click at [887, 482] on button "Save & Close" at bounding box center [916, 479] width 131 height 30
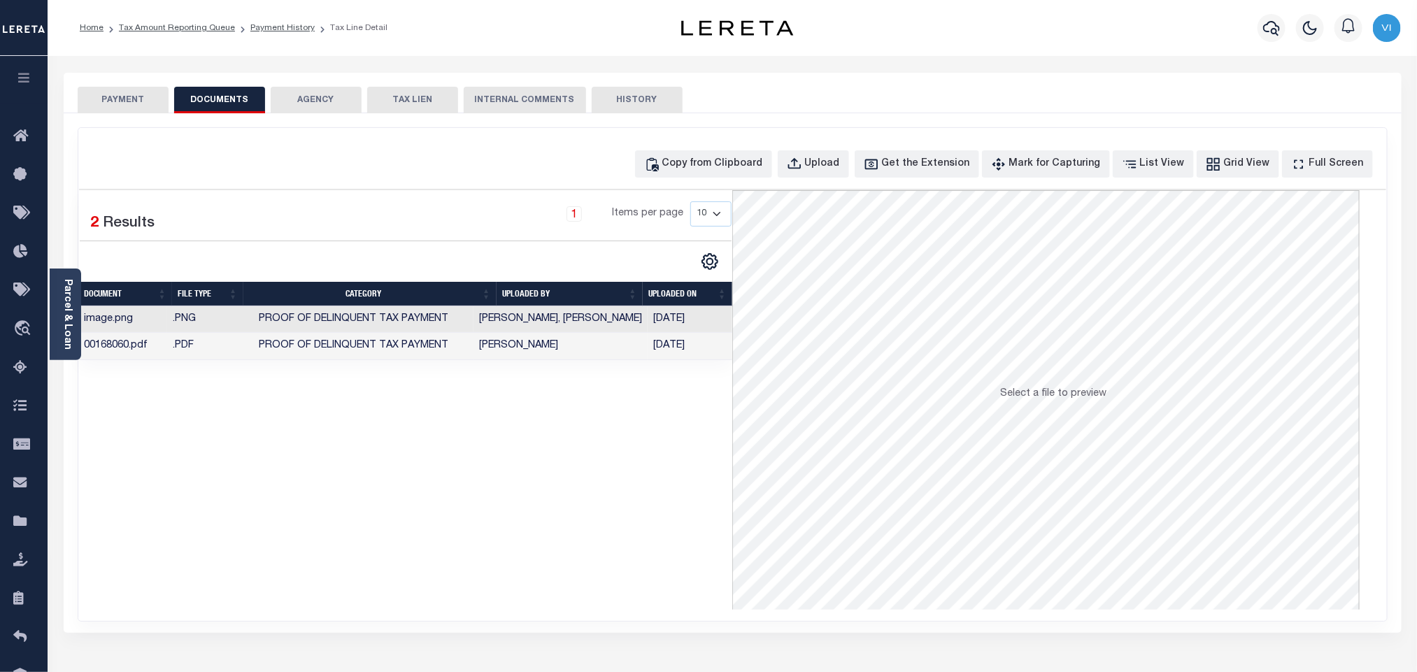
click at [118, 96] on button "PAYMENT" at bounding box center [123, 100] width 91 height 27
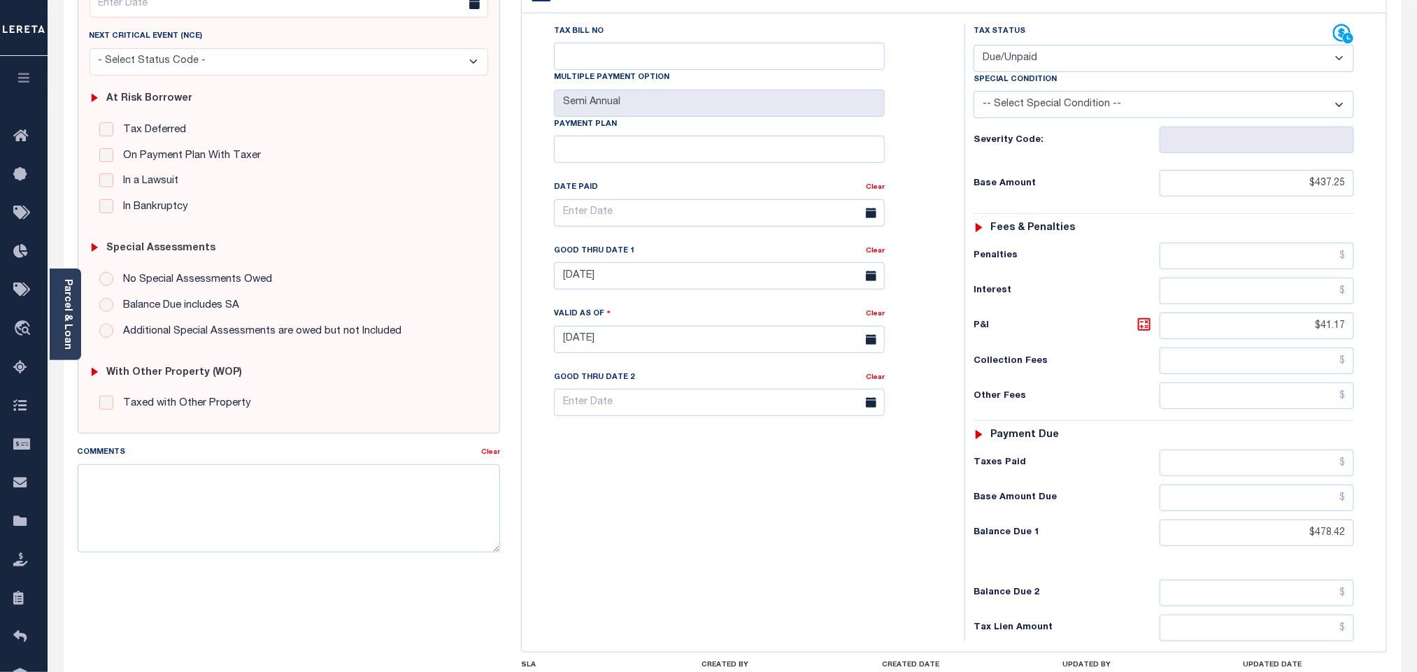
scroll to position [366, 0]
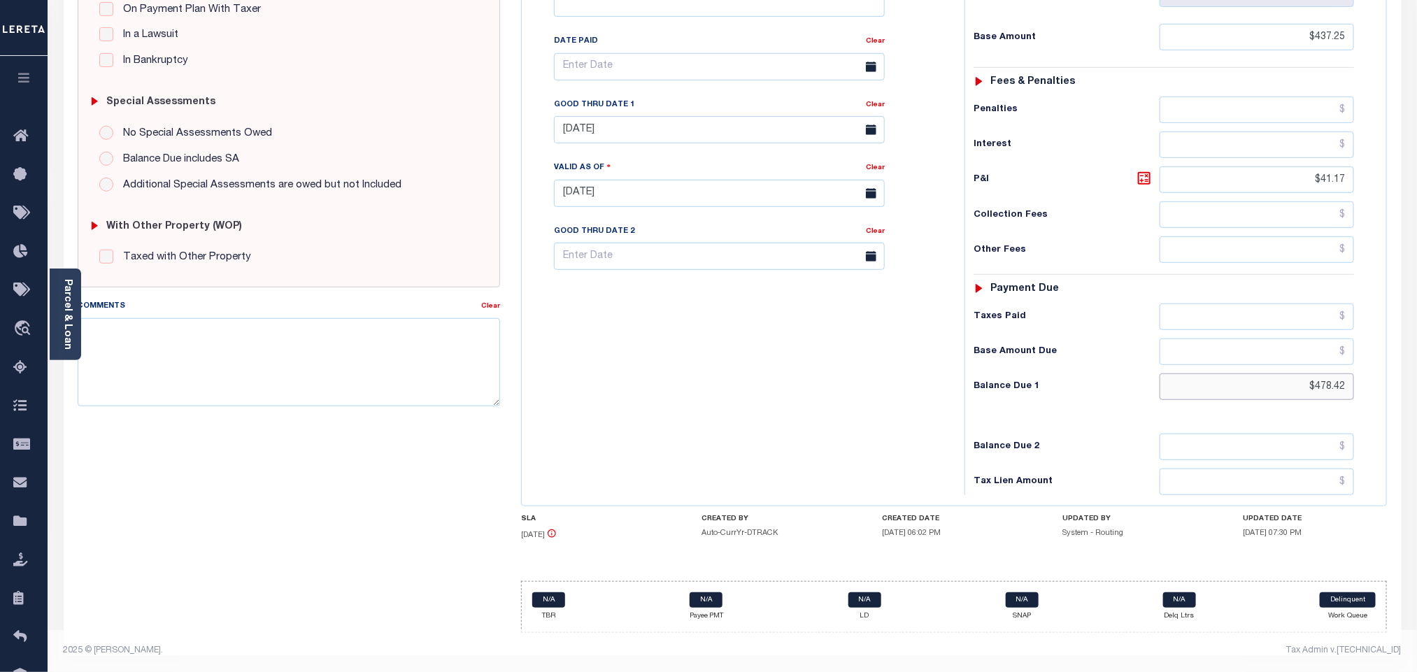
click at [1338, 393] on input "$478.42" at bounding box center [1256, 386] width 195 height 27
paste input "98"
type input "$478.98"
type input "[DATE]"
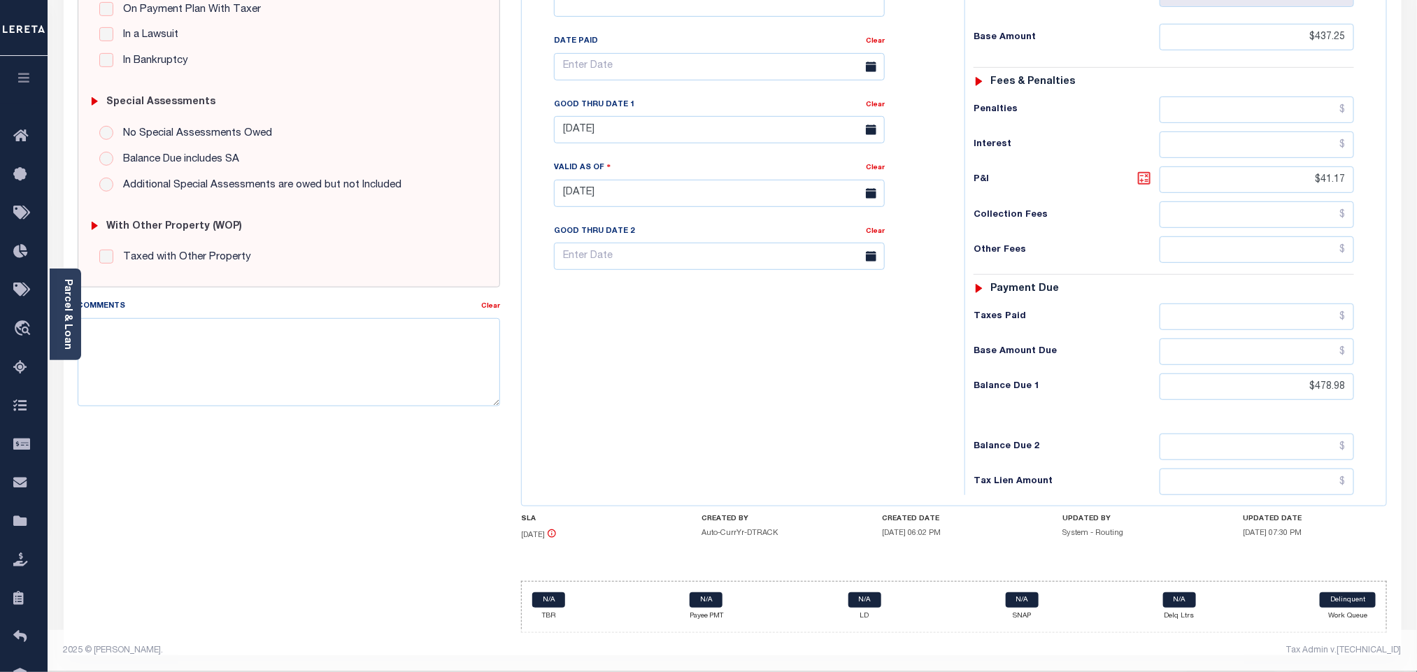
click at [1140, 177] on icon at bounding box center [1144, 178] width 17 height 17
type input "$41.73"
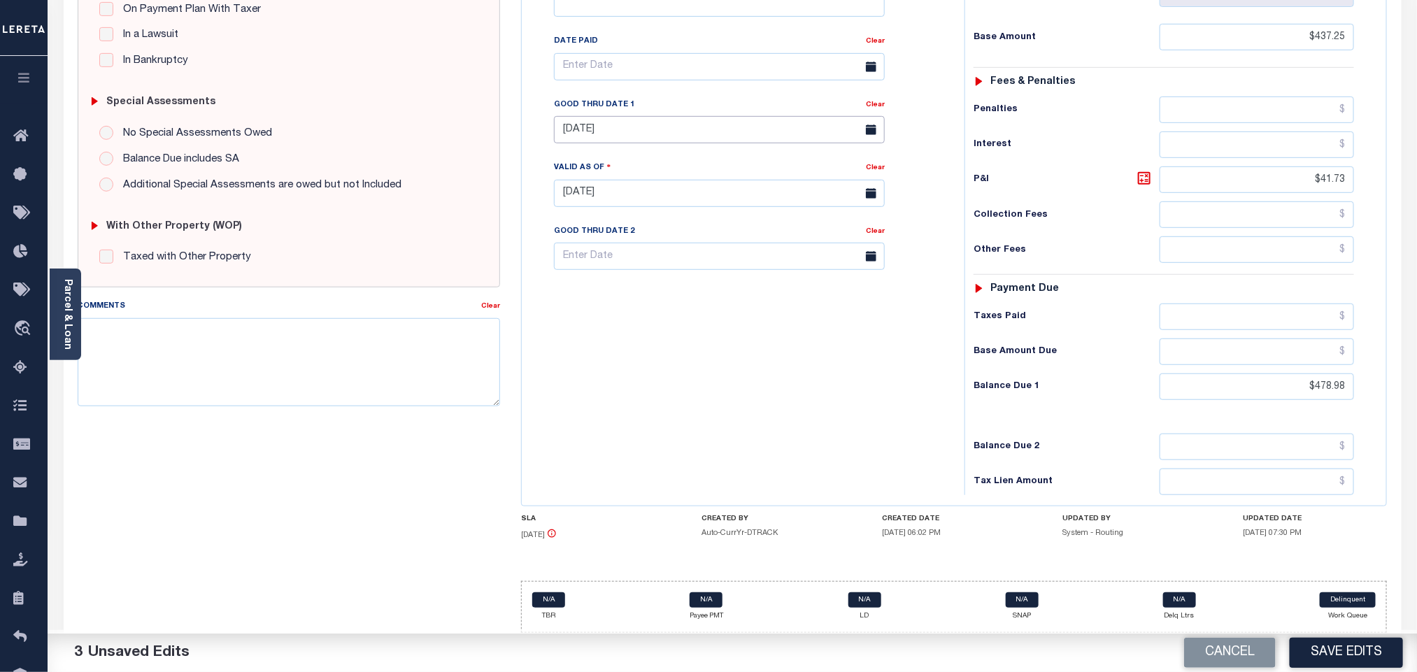
click at [636, 126] on input "08/31/2025" at bounding box center [719, 129] width 331 height 27
click at [596, 235] on span "6" at bounding box center [600, 244] width 27 height 27
type input "[DATE]"
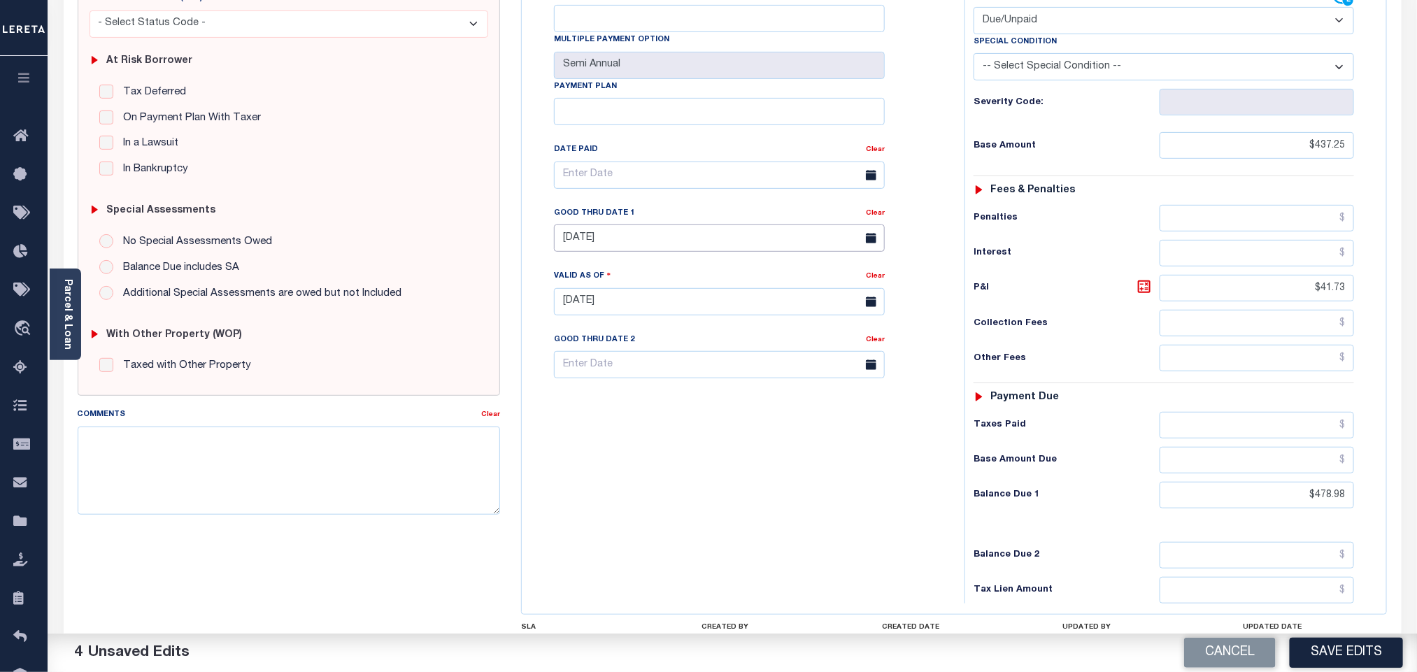
scroll to position [0, 0]
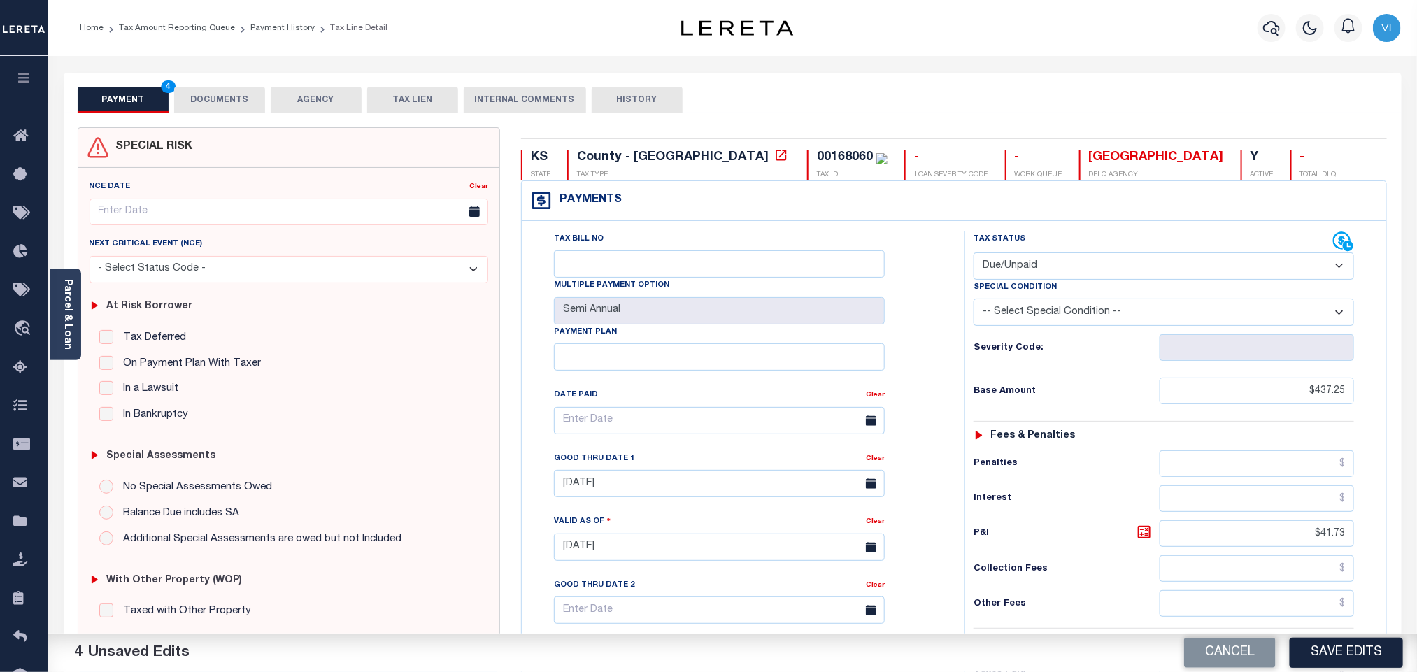
click at [222, 101] on button "DOCUMENTS" at bounding box center [219, 100] width 91 height 27
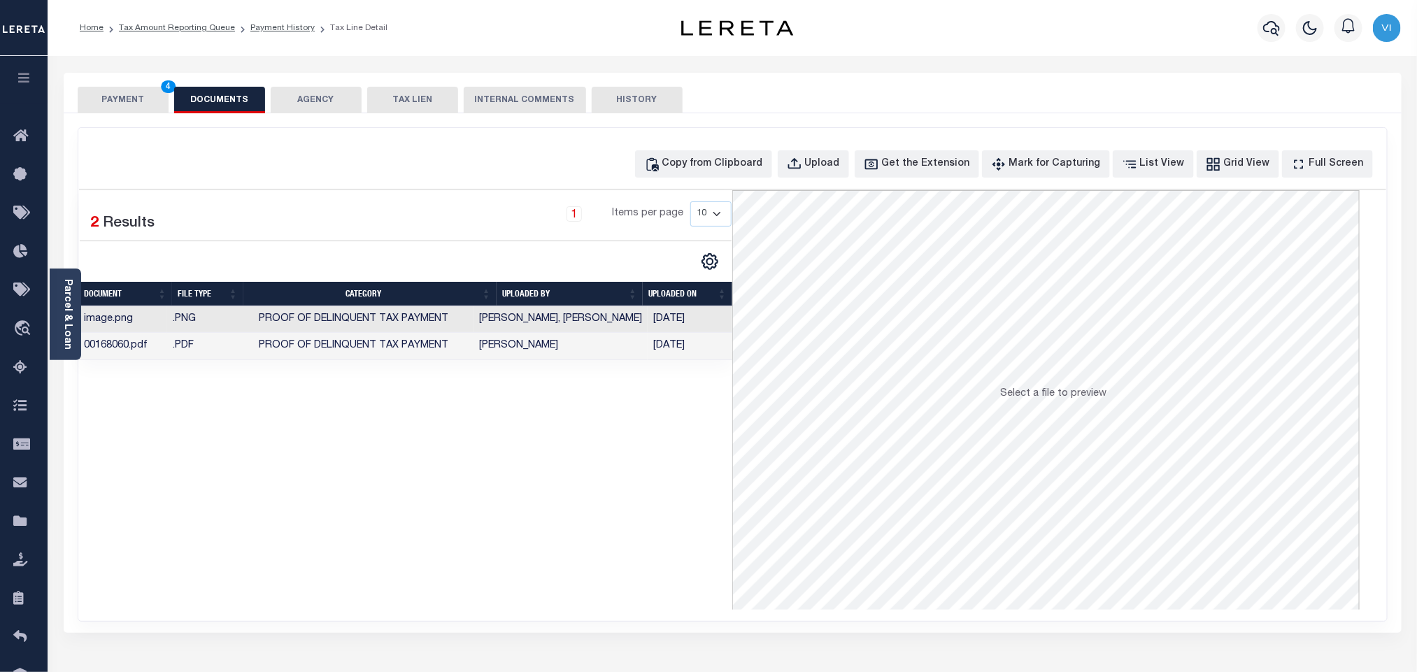
click at [122, 101] on button "PAYMENT 4" at bounding box center [123, 100] width 91 height 27
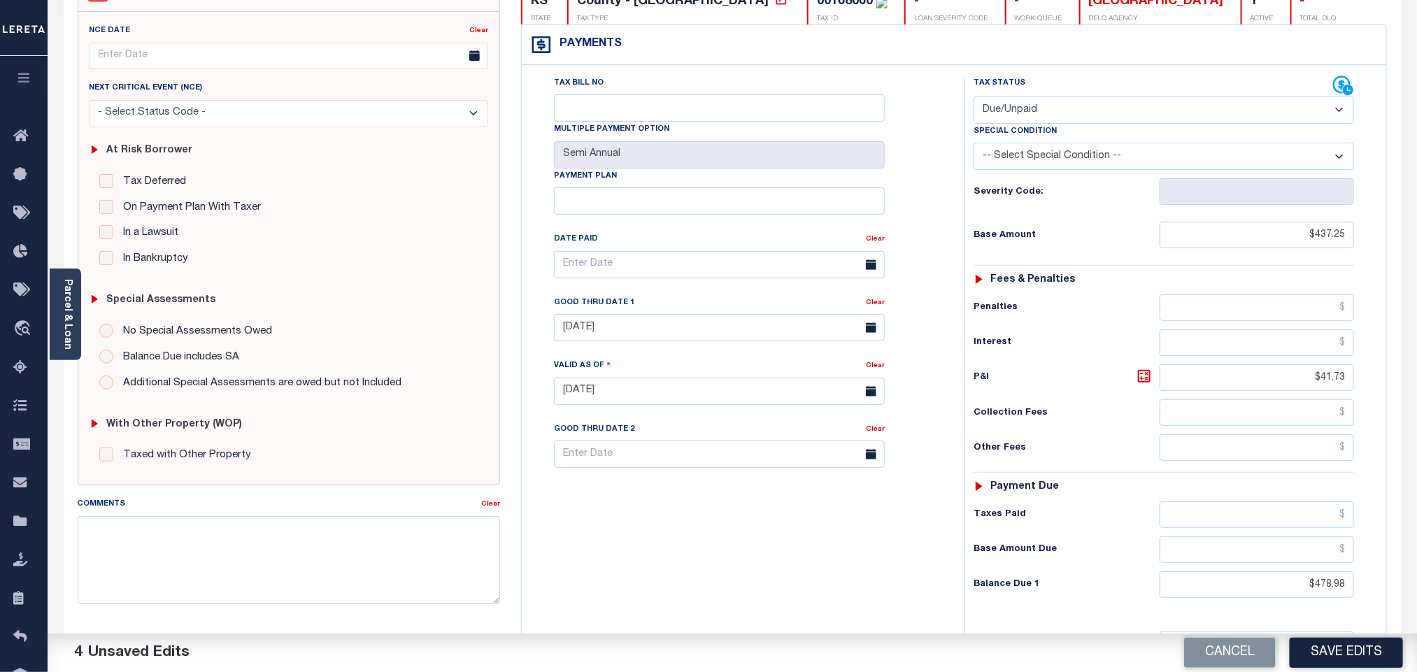
scroll to position [366, 0]
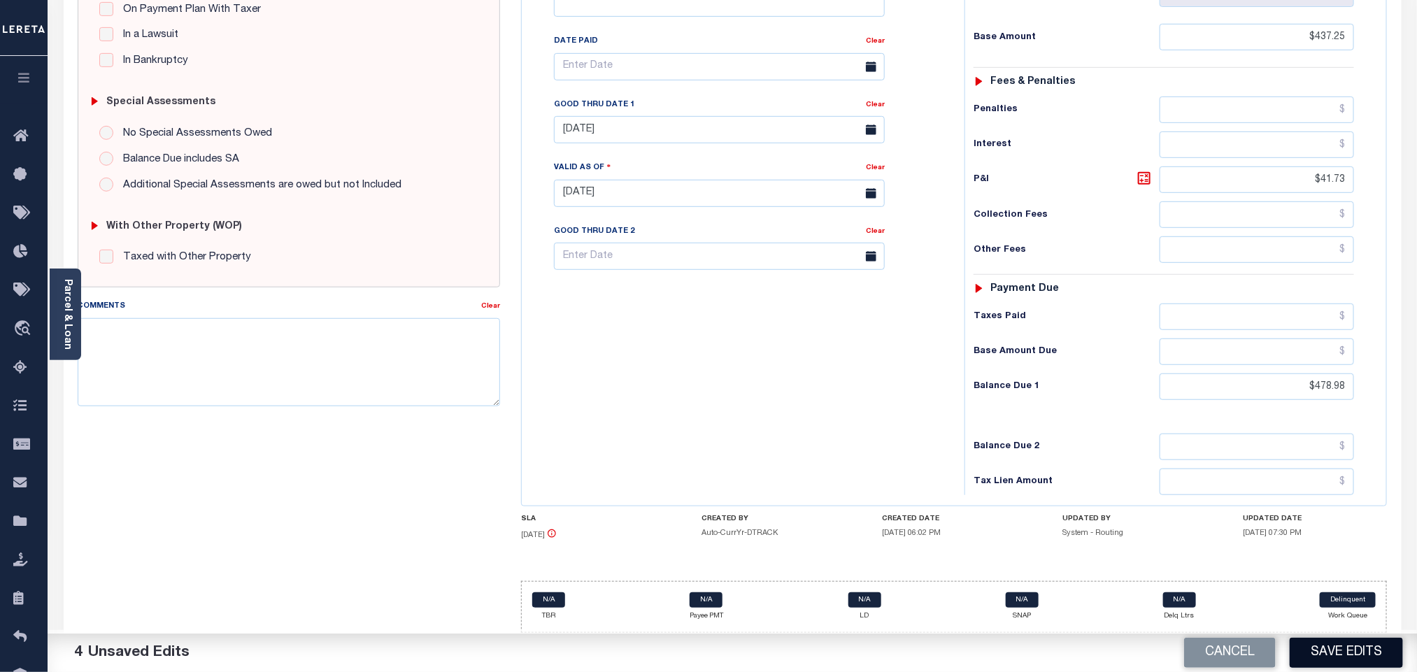
click at [1355, 648] on button "Save Edits" at bounding box center [1345, 653] width 113 height 30
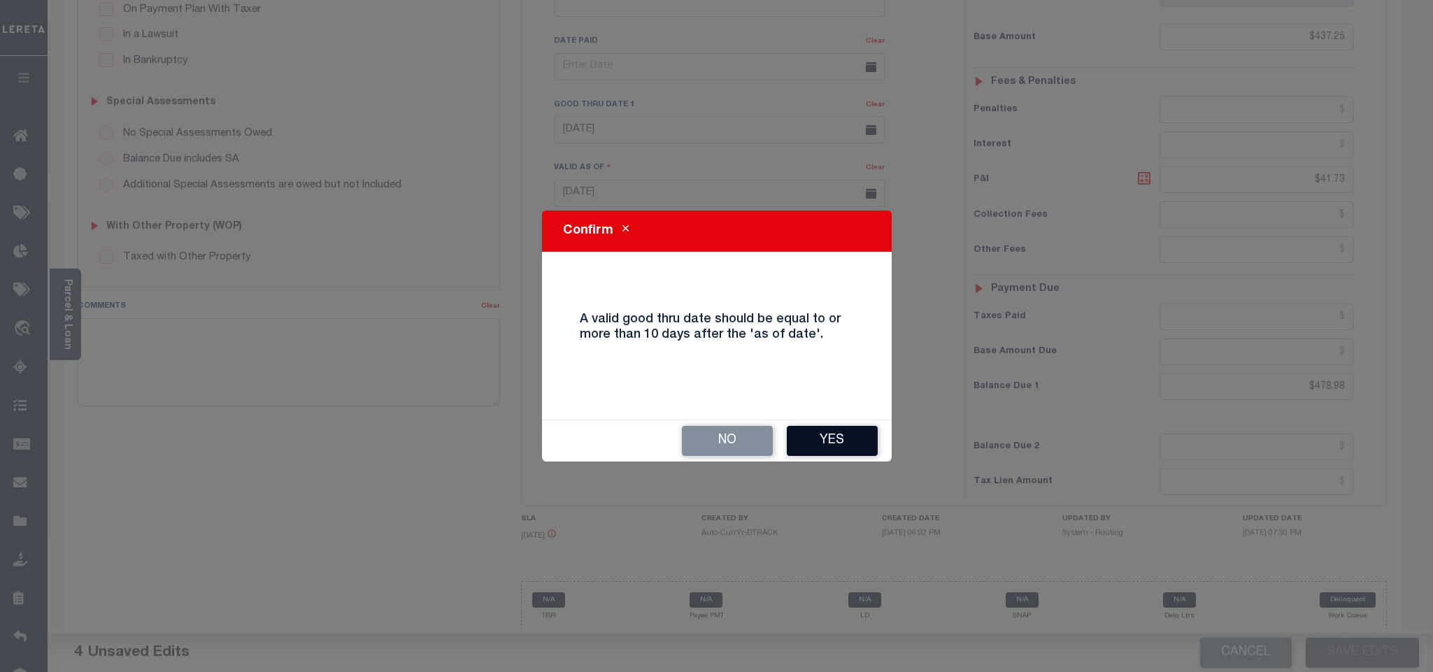
click at [819, 434] on button "Yes" at bounding box center [832, 441] width 91 height 30
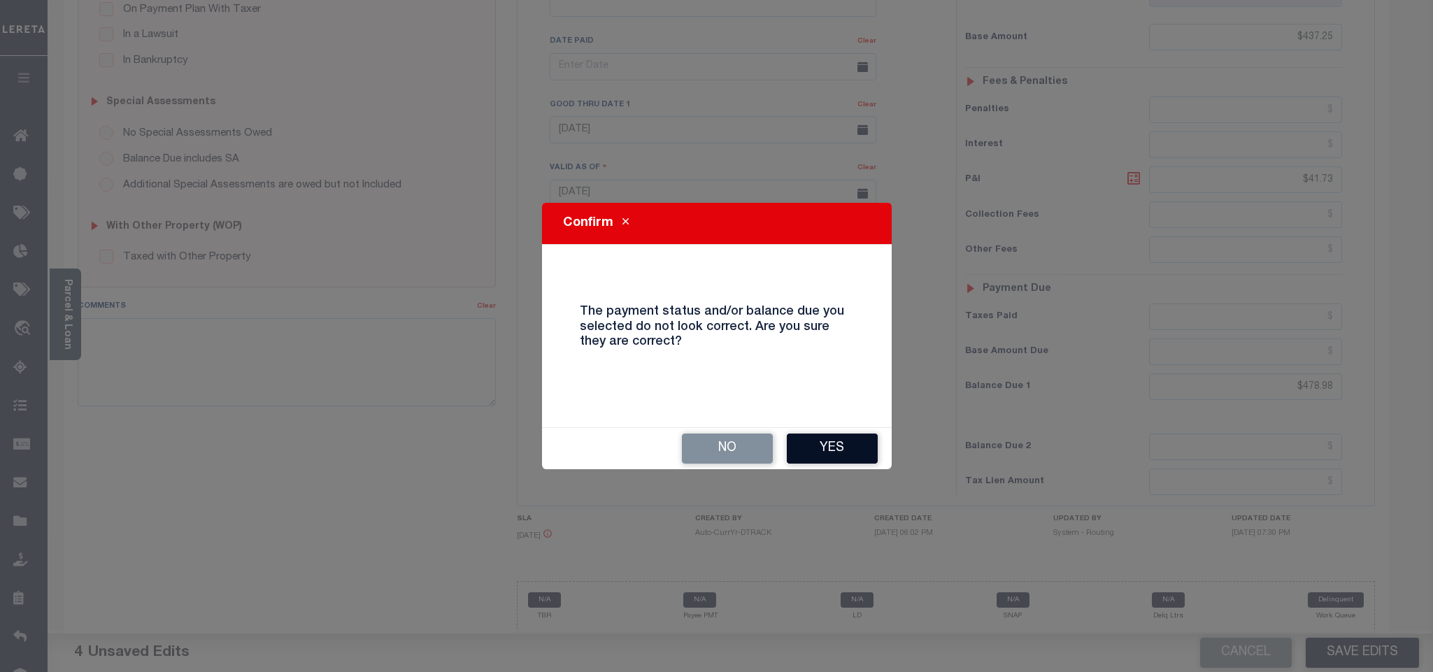
click at [827, 462] on button "Yes" at bounding box center [832, 449] width 91 height 30
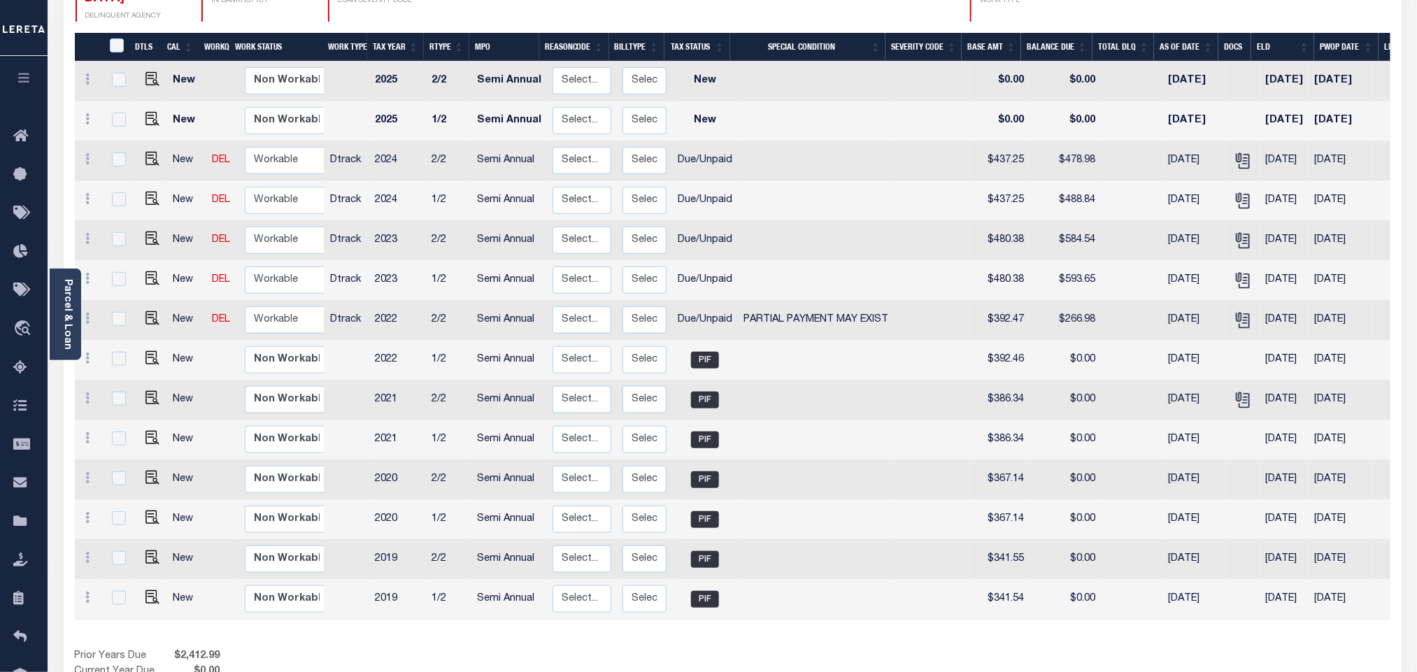
scroll to position [183, 0]
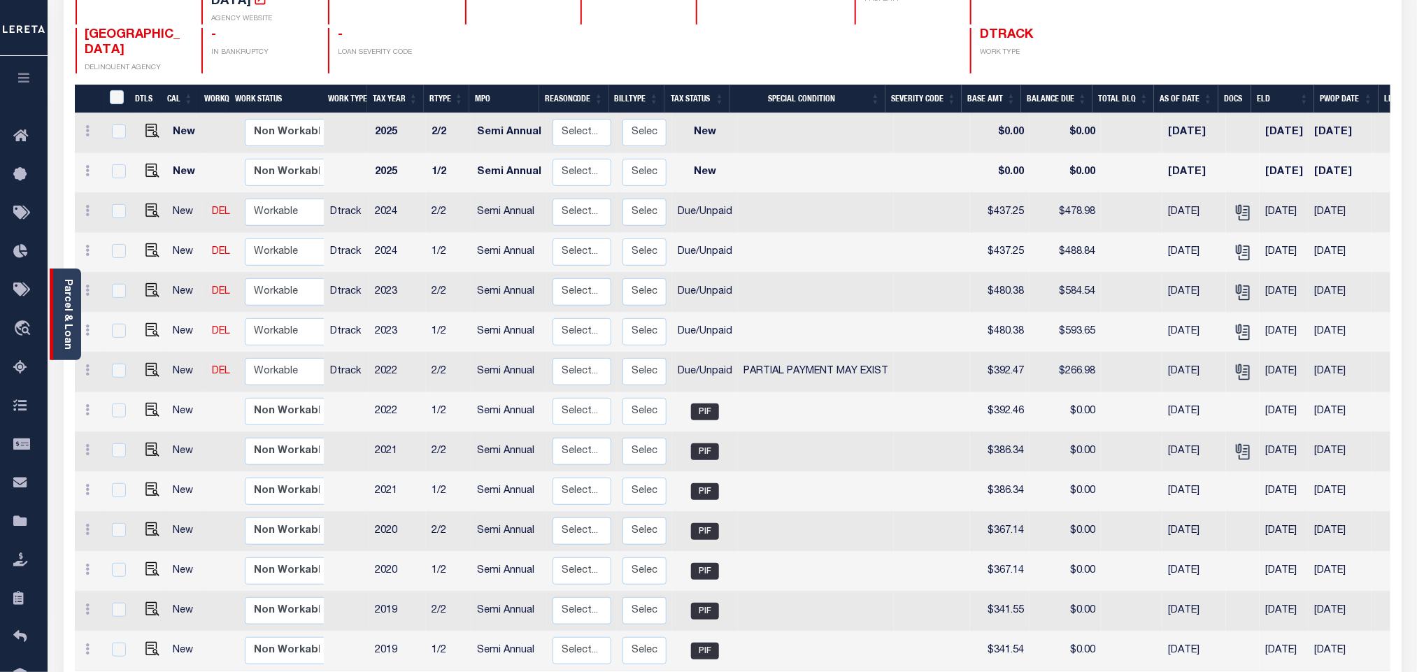
click at [67, 329] on link "Parcel & Loan" at bounding box center [67, 314] width 10 height 71
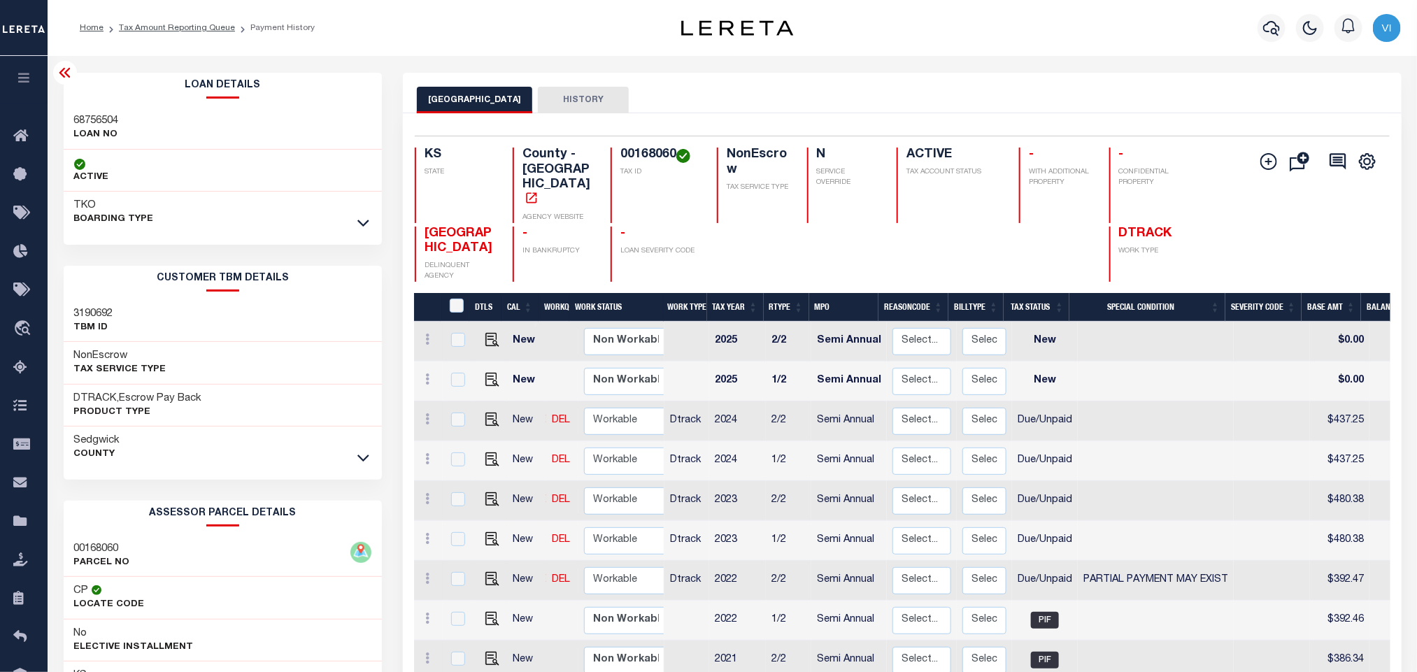
click at [80, 124] on h3 "68756504" at bounding box center [96, 121] width 45 height 14
copy h3 "68756504"
click at [661, 156] on h4 "00168060" at bounding box center [660, 155] width 80 height 15
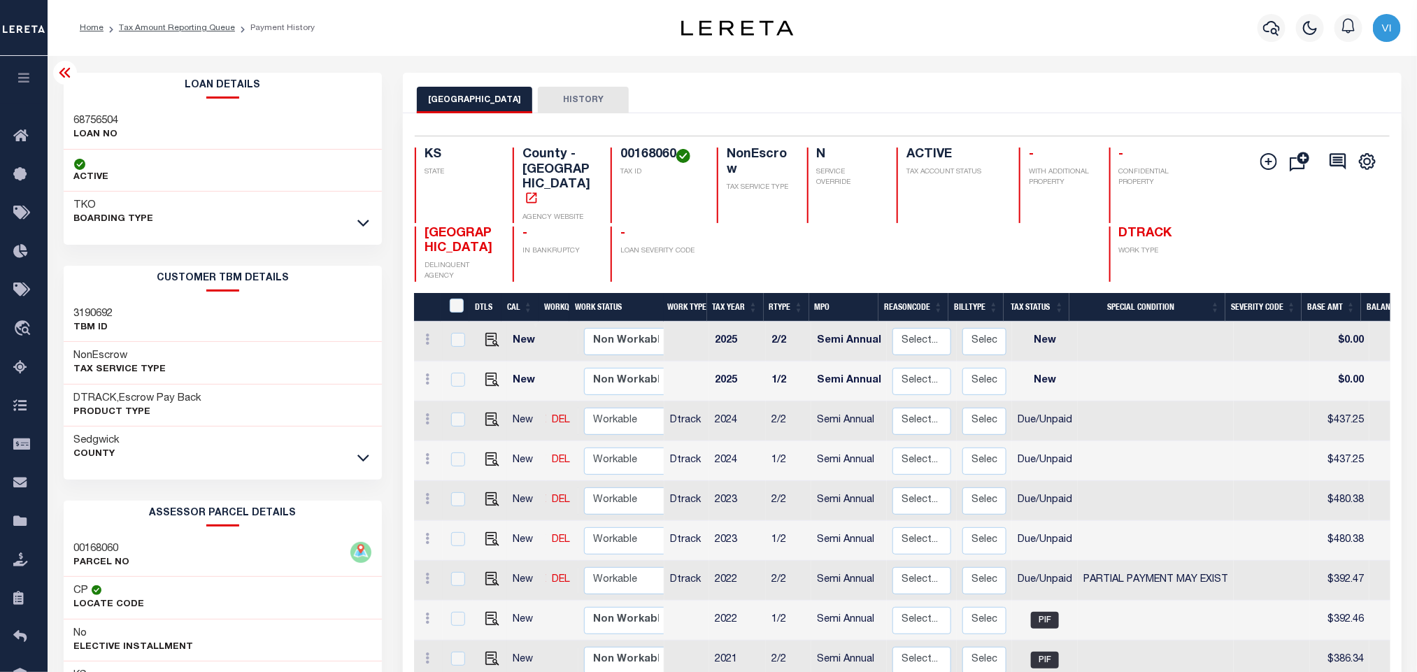
copy h4 "00168060"
click at [1269, 34] on icon "button" at bounding box center [1271, 28] width 17 height 17
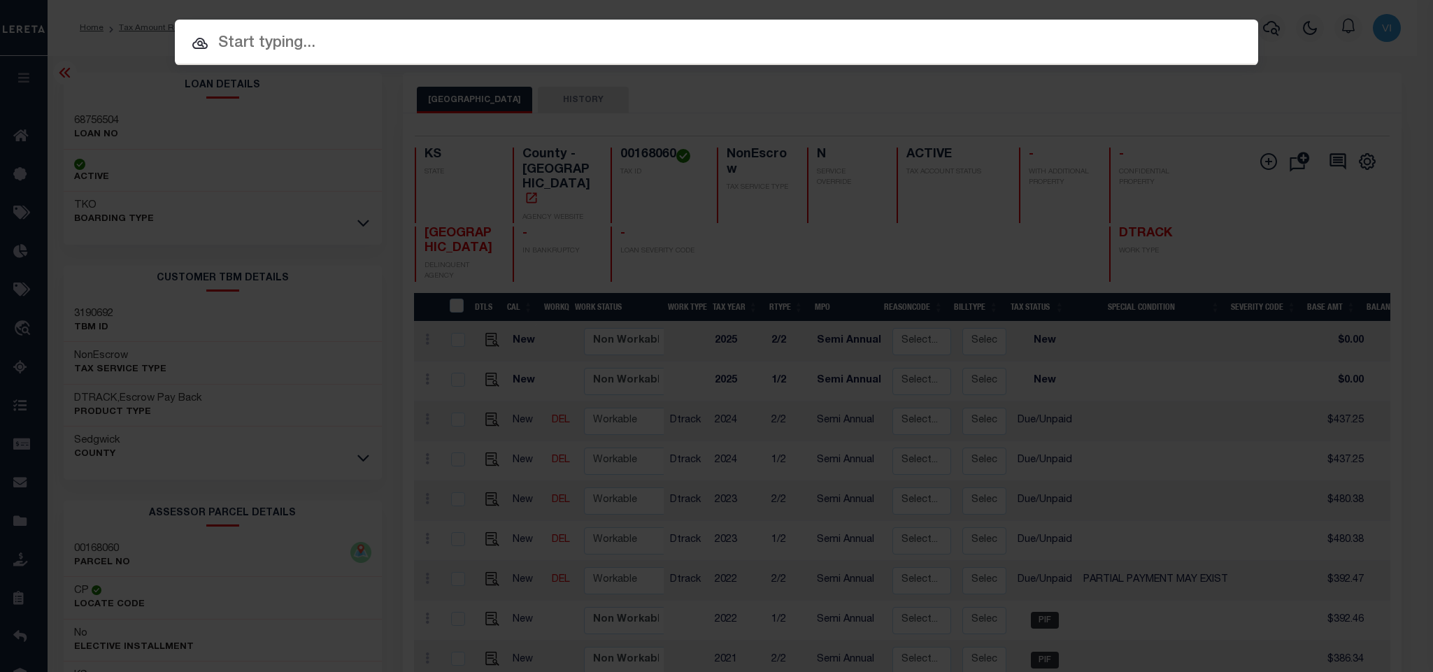
click at [1038, 57] on div at bounding box center [716, 42] width 1083 height 45
click at [1030, 52] on input "text" at bounding box center [716, 43] width 1083 height 24
paste input "68756504"
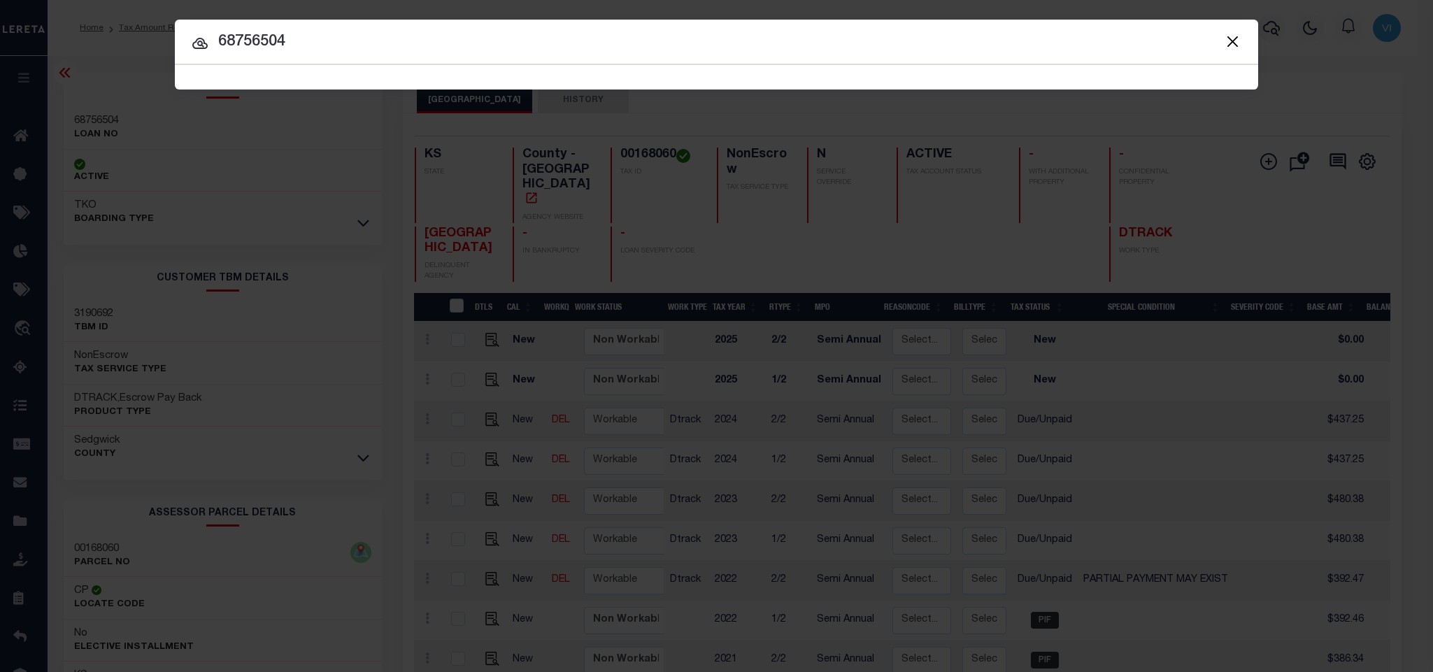
type input "68756504"
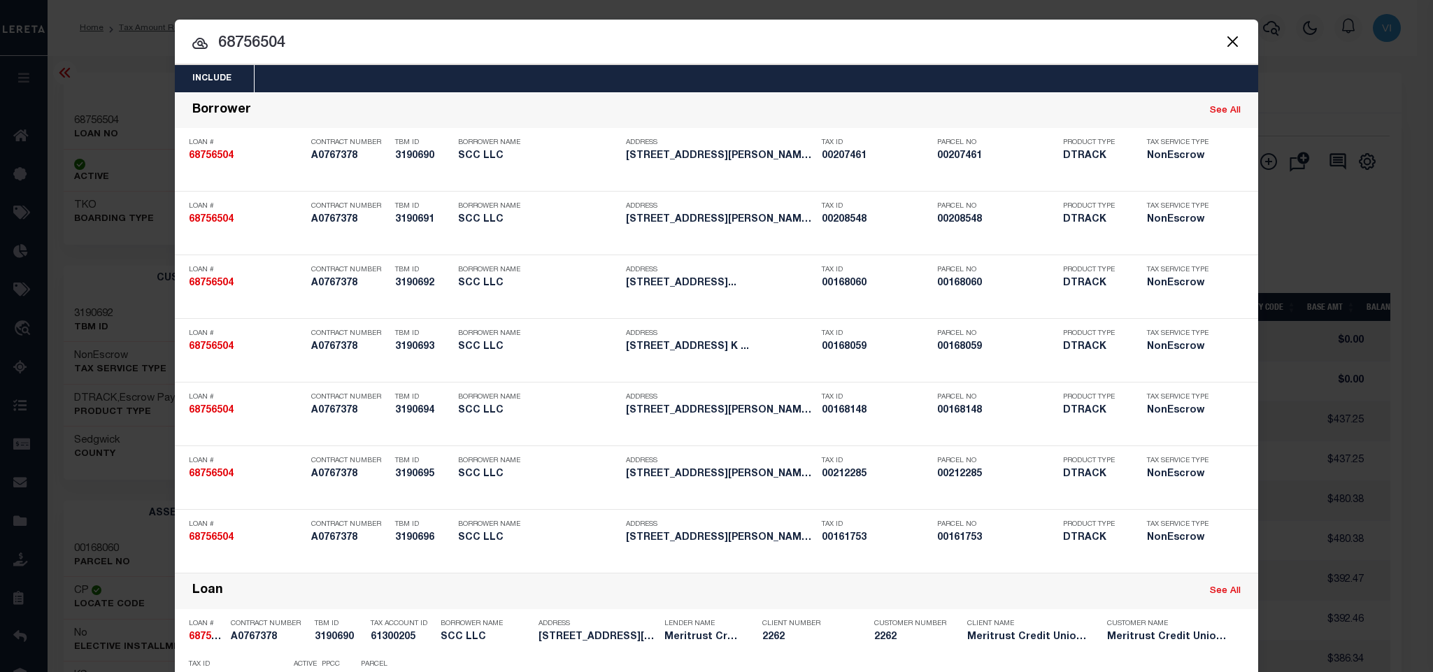
click at [605, 76] on div "Include Loans TBM Customers Borrowers Payments (Lender Non-Disb) Payments (Lend…" at bounding box center [716, 78] width 1083 height 27
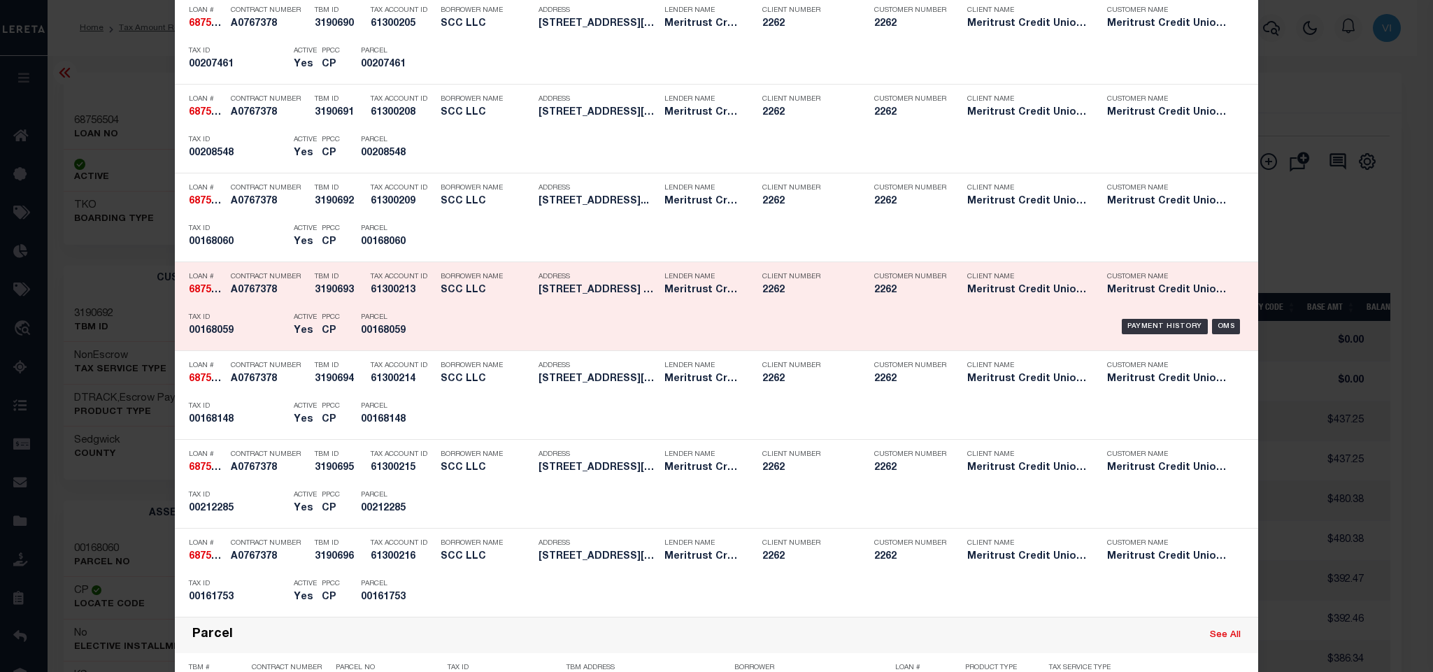
click at [414, 304] on div "Tax Account ID 61300213" at bounding box center [402, 286] width 63 height 41
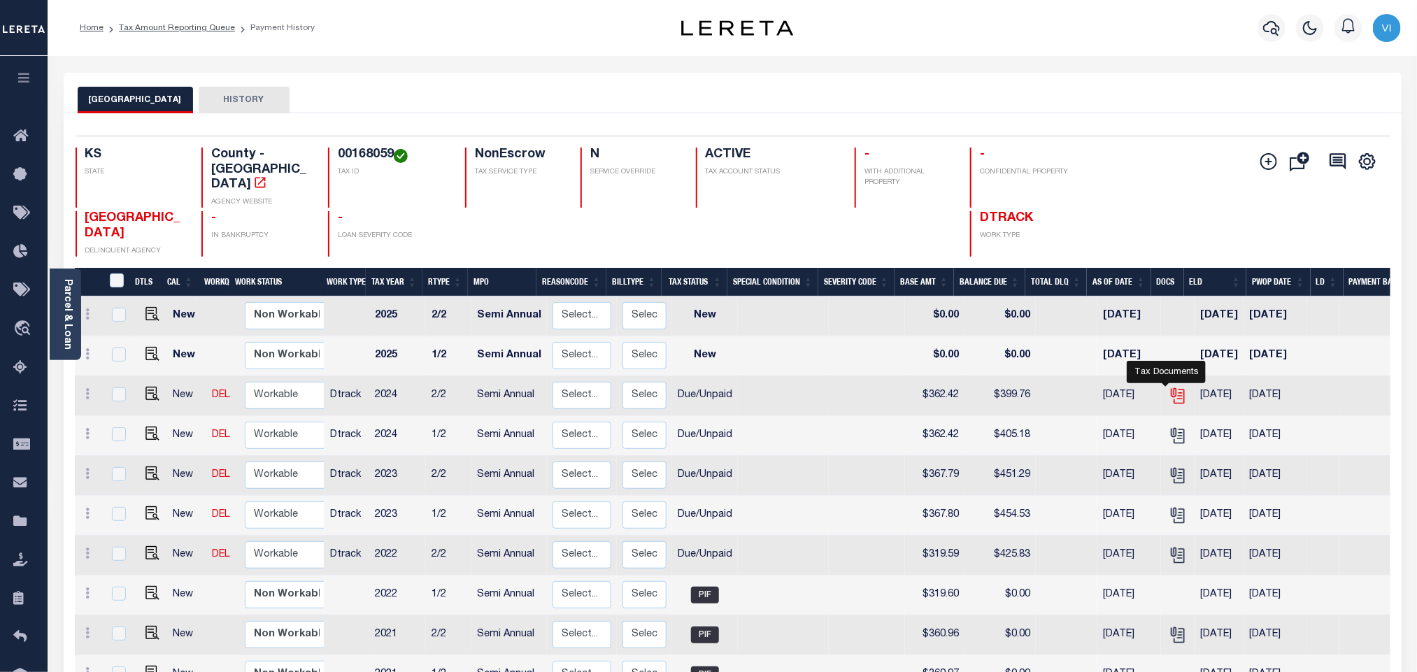
click at [1171, 387] on icon "" at bounding box center [1177, 396] width 18 height 18
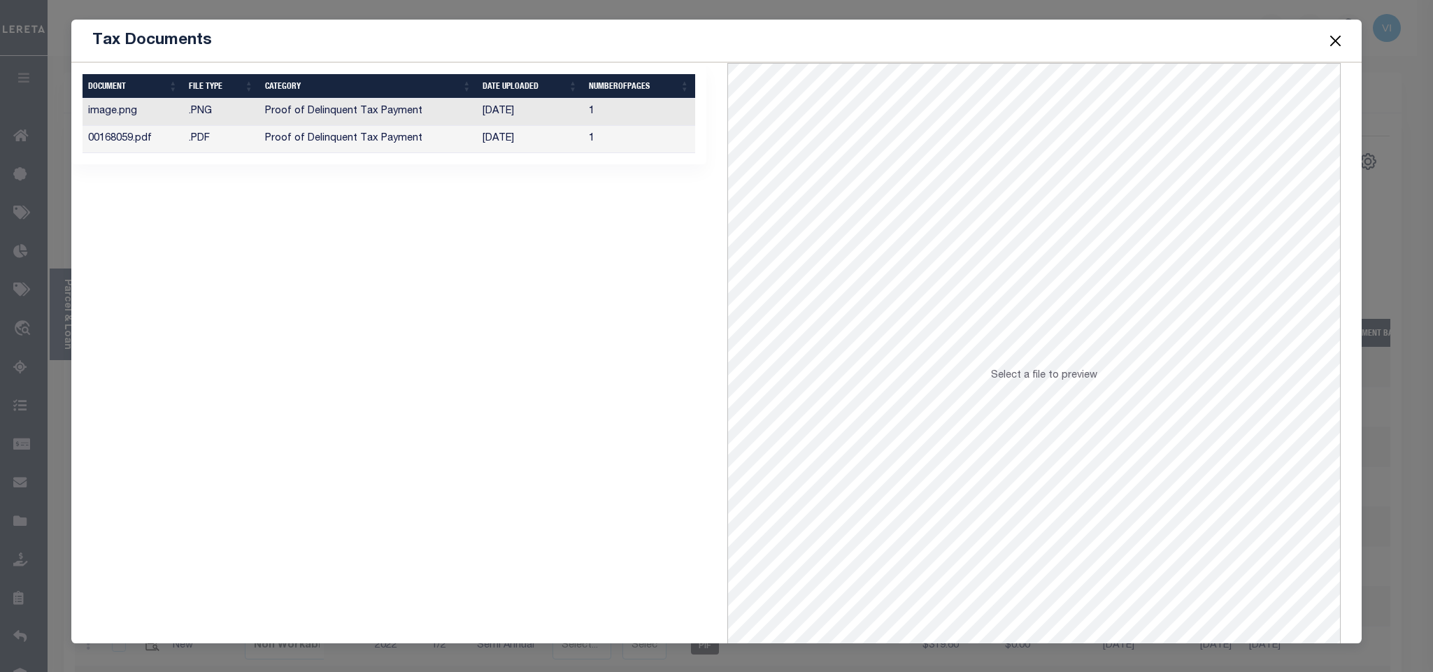
click at [539, 143] on td "[DATE]" at bounding box center [530, 139] width 106 height 27
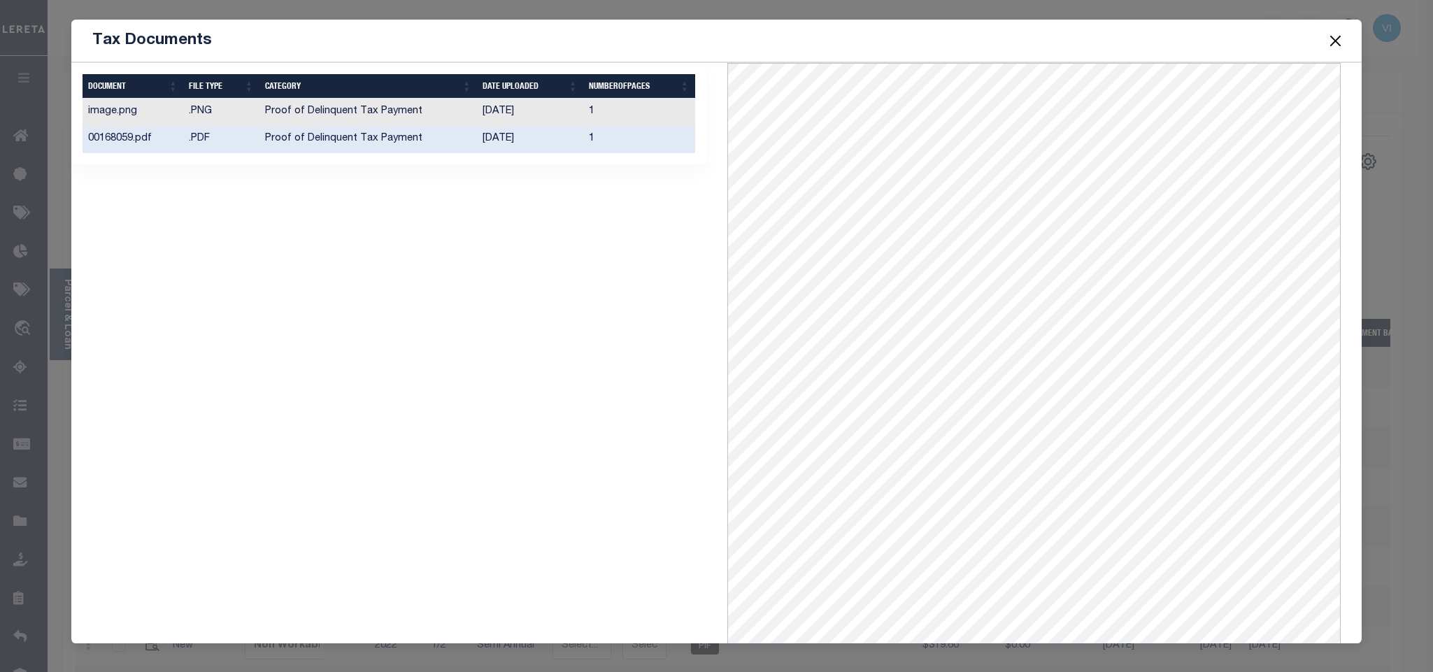
click at [1333, 36] on button "Close" at bounding box center [1335, 40] width 18 height 18
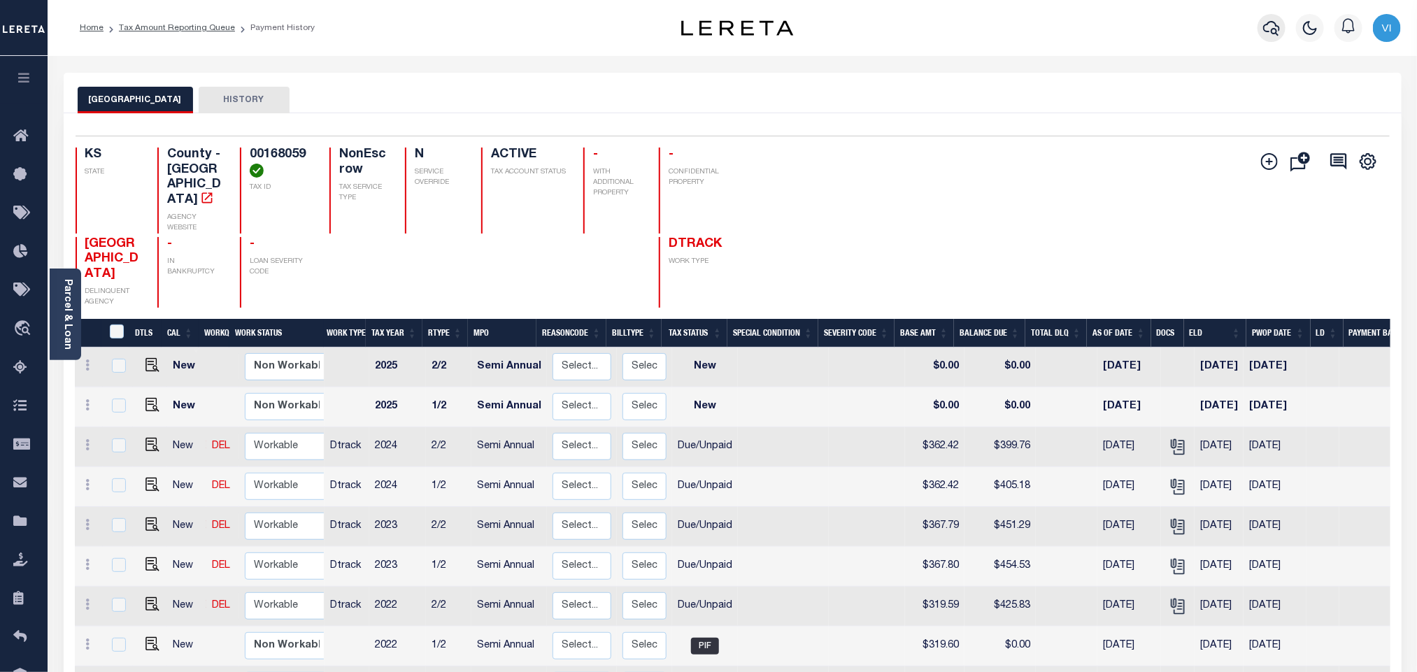
click at [1266, 26] on icon "button" at bounding box center [1271, 28] width 17 height 17
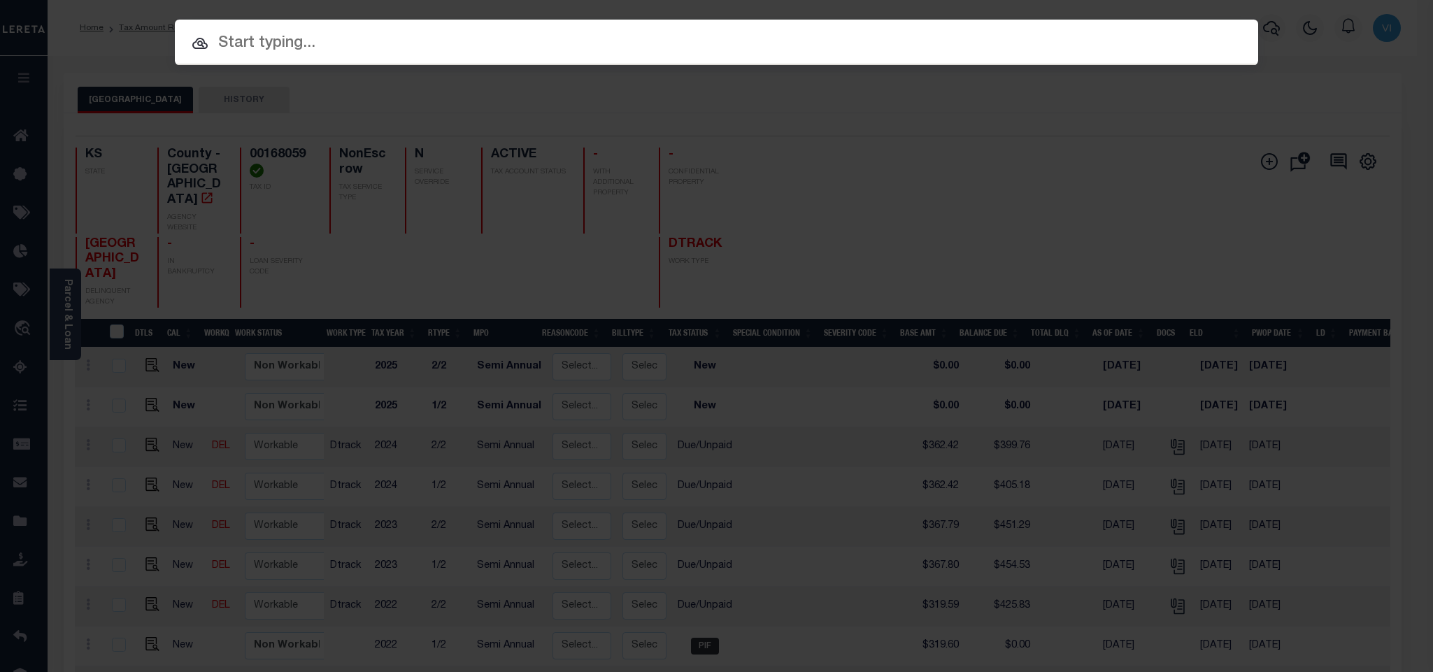
click at [1134, 43] on input "text" at bounding box center [716, 43] width 1083 height 24
paste input "68936502"
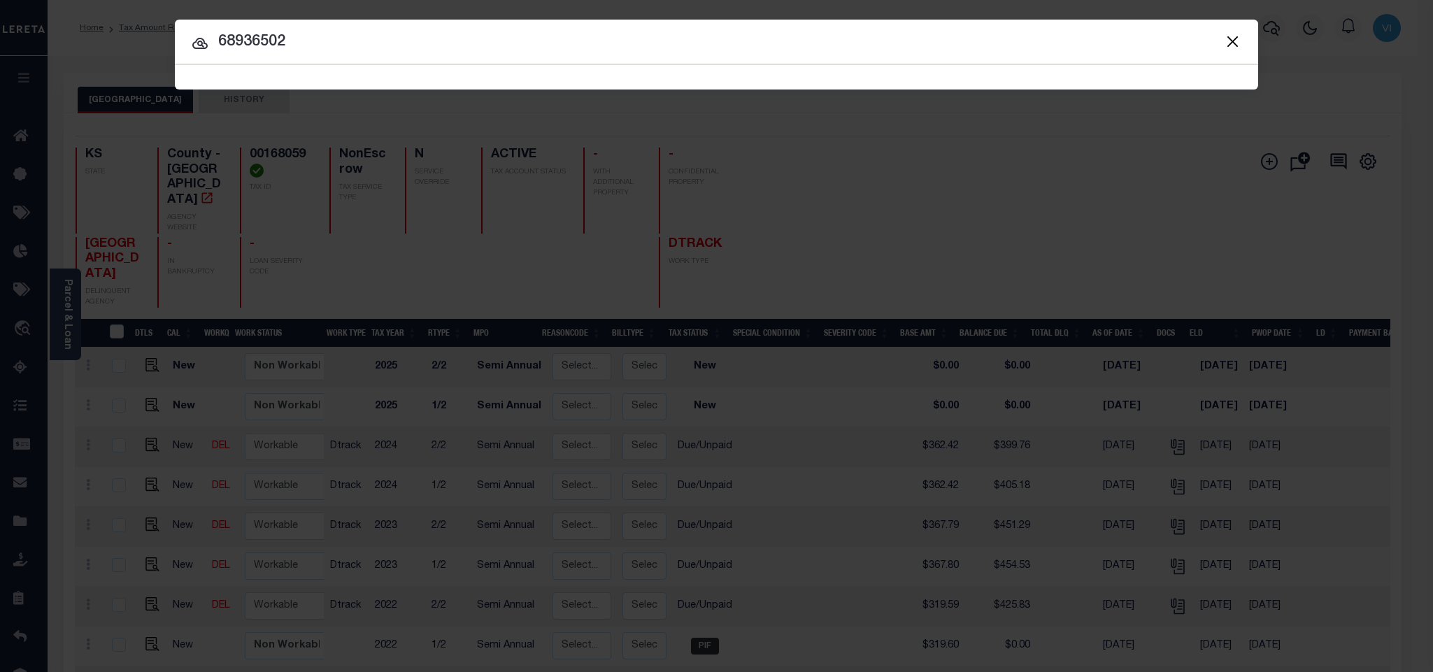
type input "68936502"
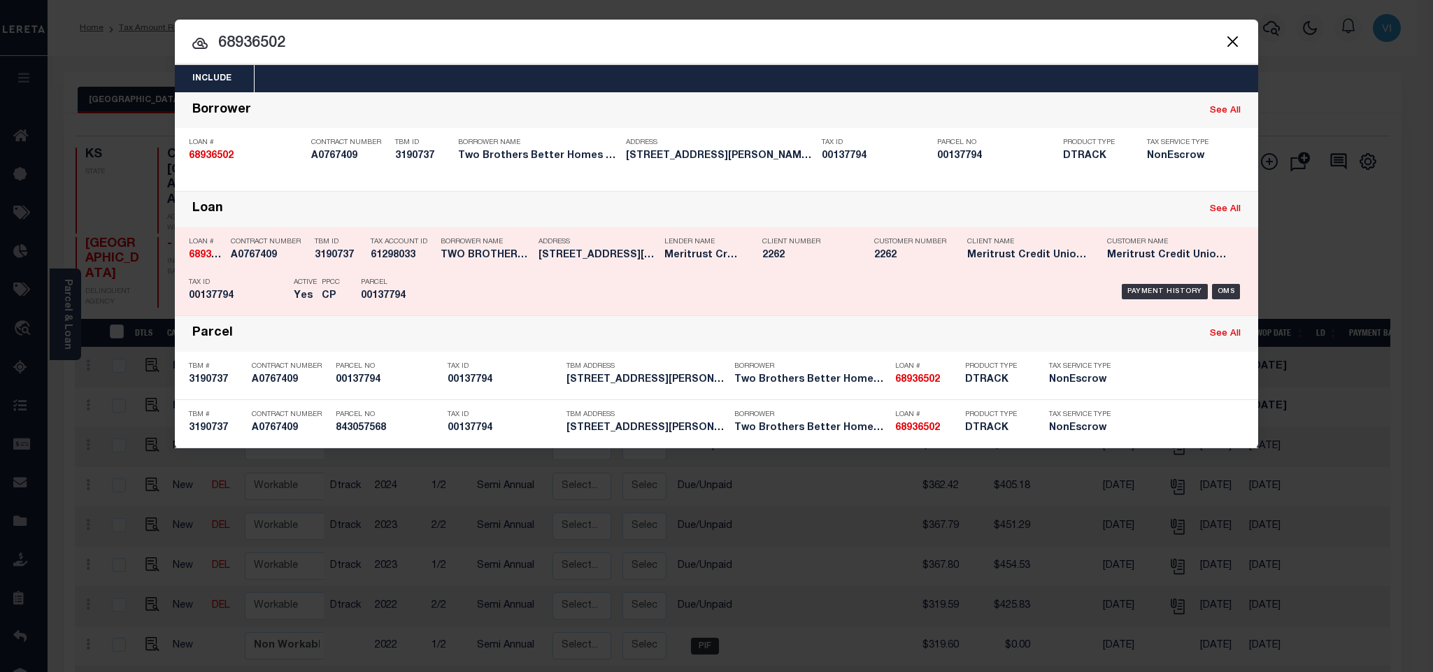
click at [706, 296] on div "Payment History OMS" at bounding box center [844, 291] width 799 height 41
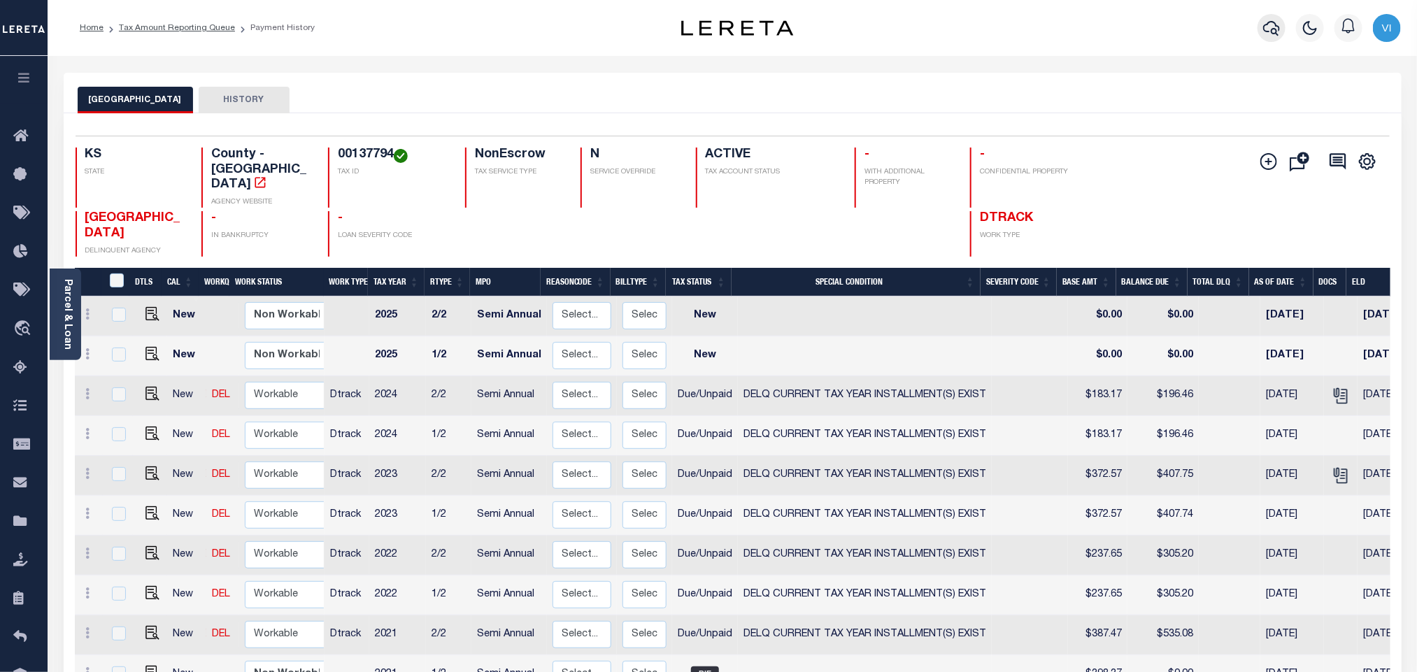
click at [1272, 20] on icon "button" at bounding box center [1271, 28] width 17 height 17
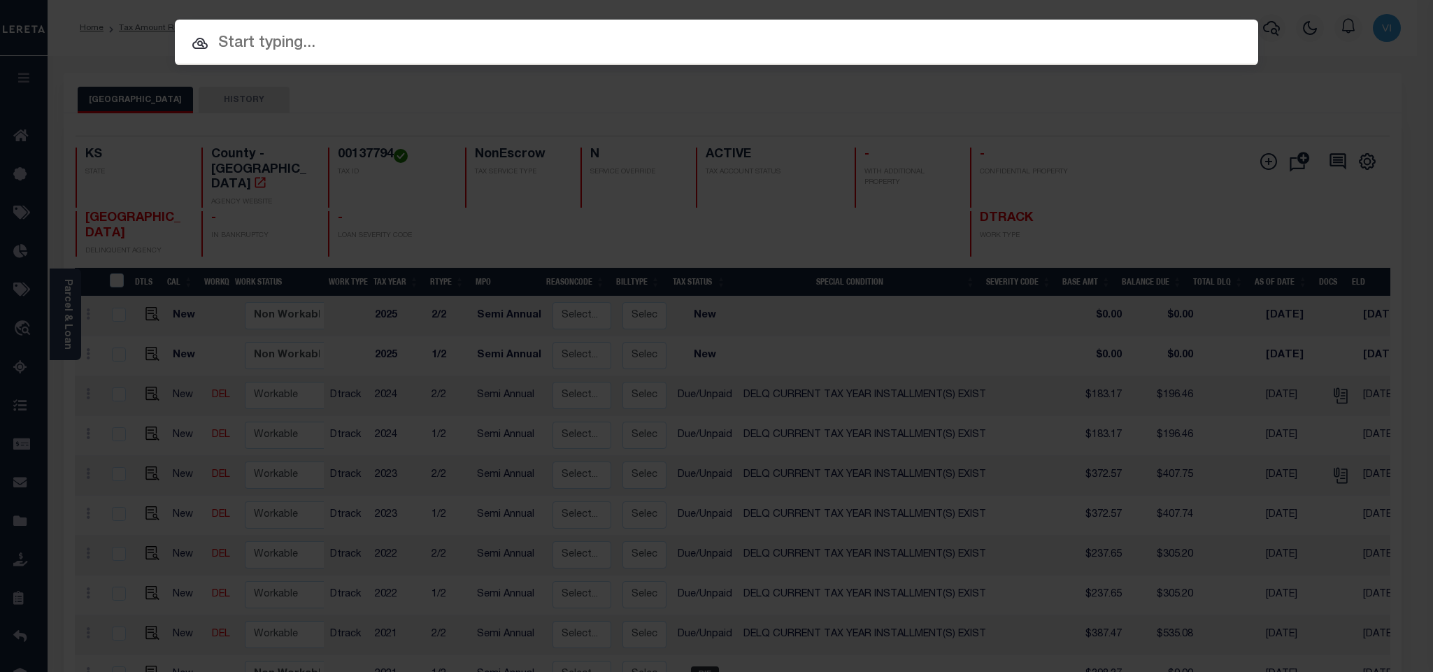
click at [1154, 29] on div "Include Loans TBM Customers Borrowers Payments (Lender Non-Disb) Payments (Lend…" at bounding box center [716, 42] width 1083 height 45
paste input "68951849"
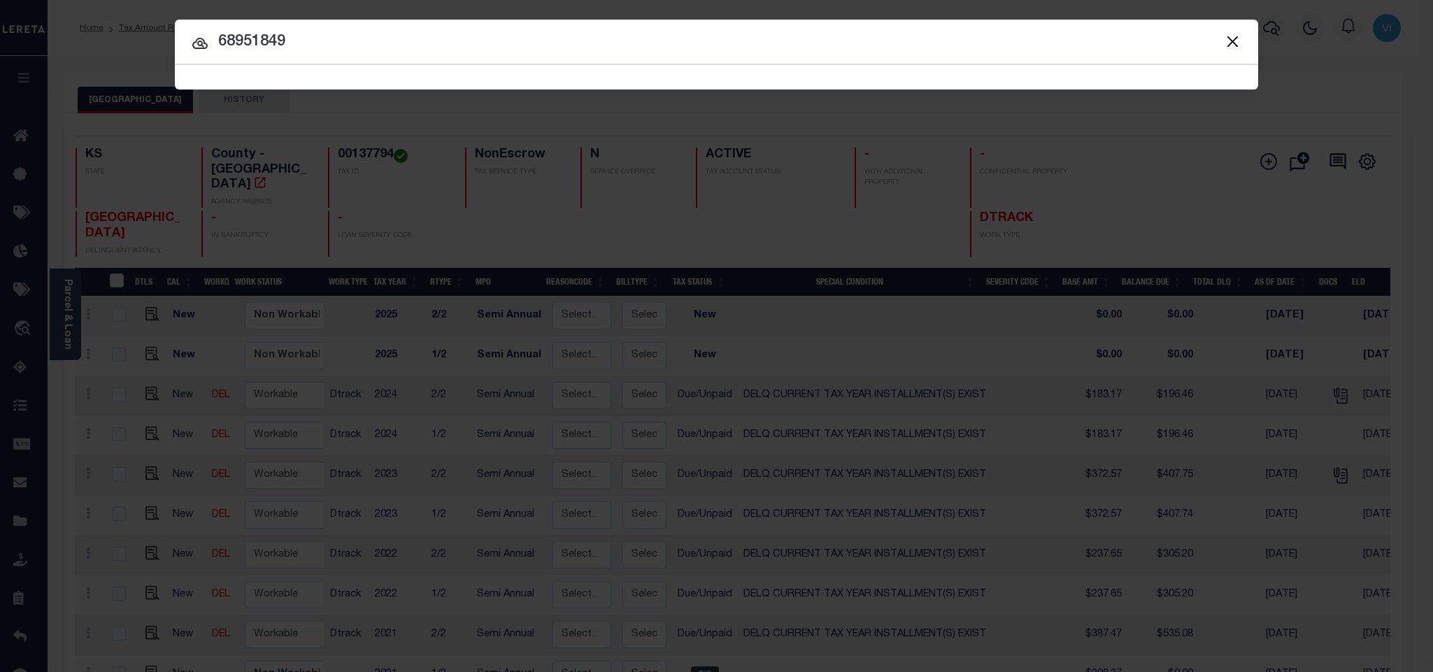
type input "68951849"
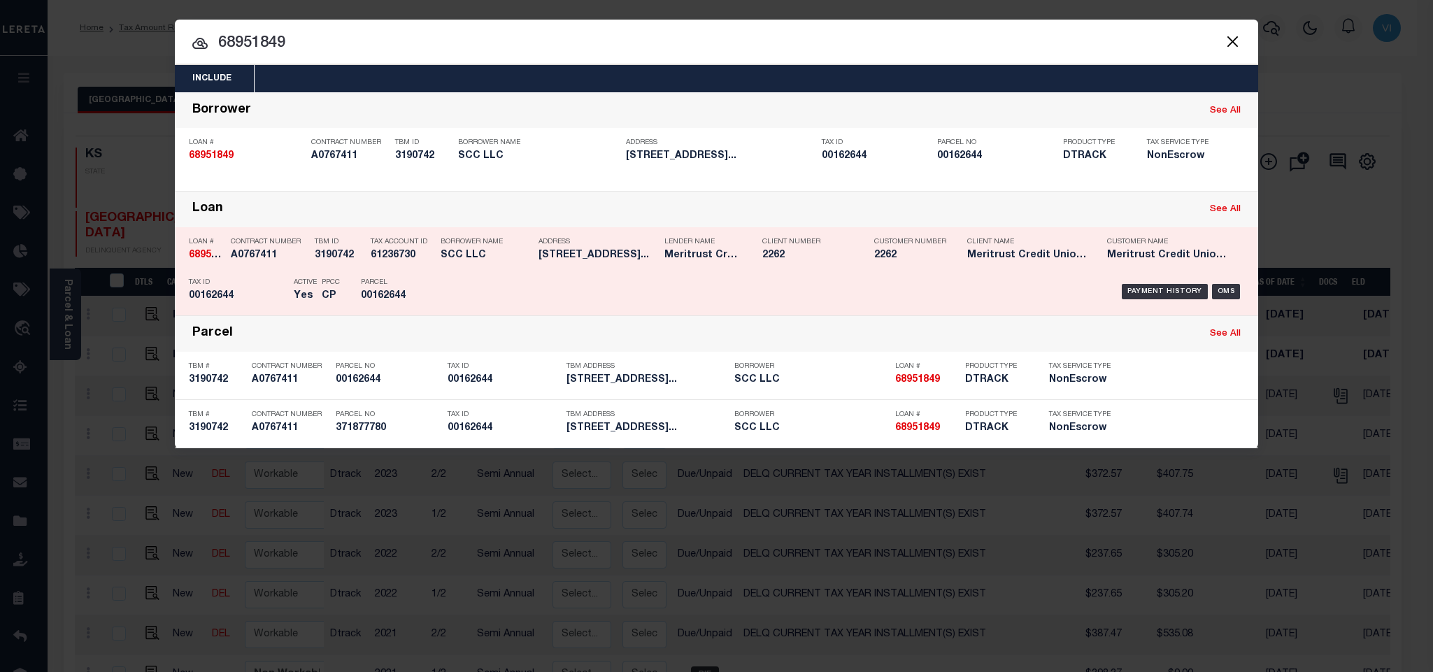
click at [579, 285] on div "Payment History OMS" at bounding box center [844, 291] width 799 height 41
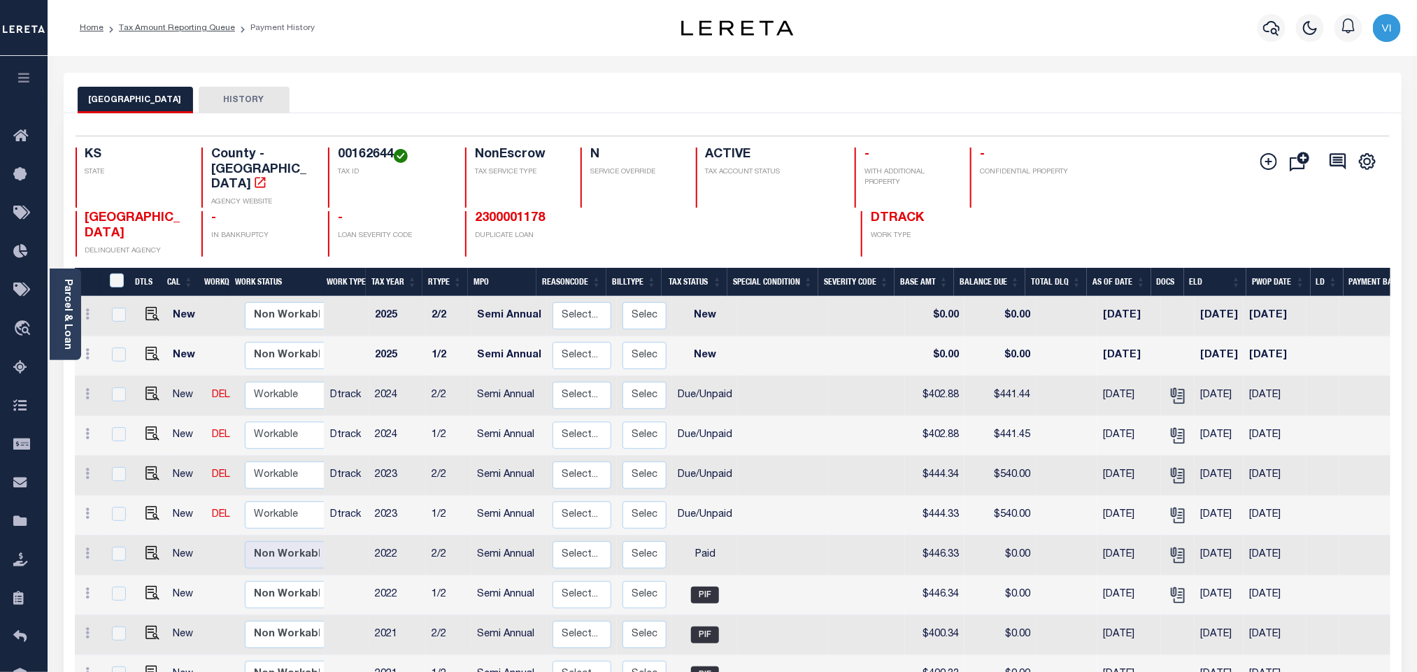
click at [340, 160] on h4 "00162644" at bounding box center [393, 155] width 110 height 15
copy h4 "00162644"
click at [145, 506] on img "" at bounding box center [152, 513] width 14 height 14
checkbox input "true"
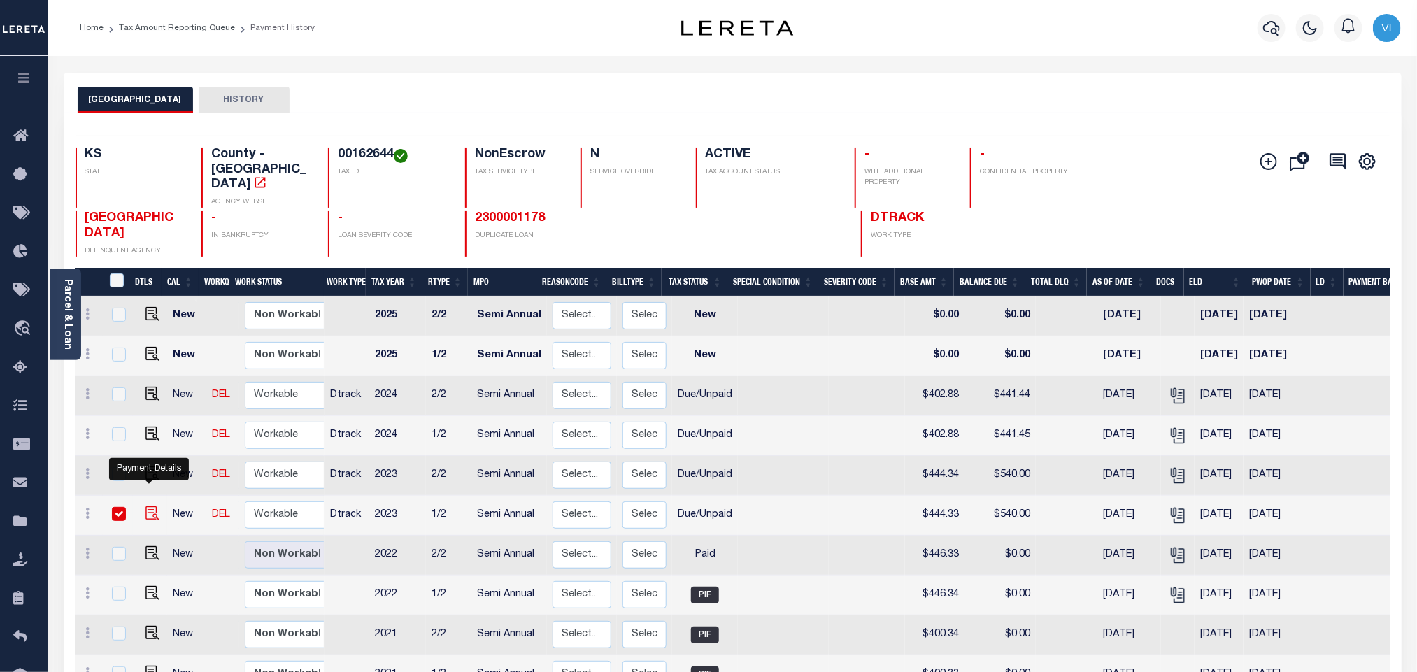
checkbox input "true"
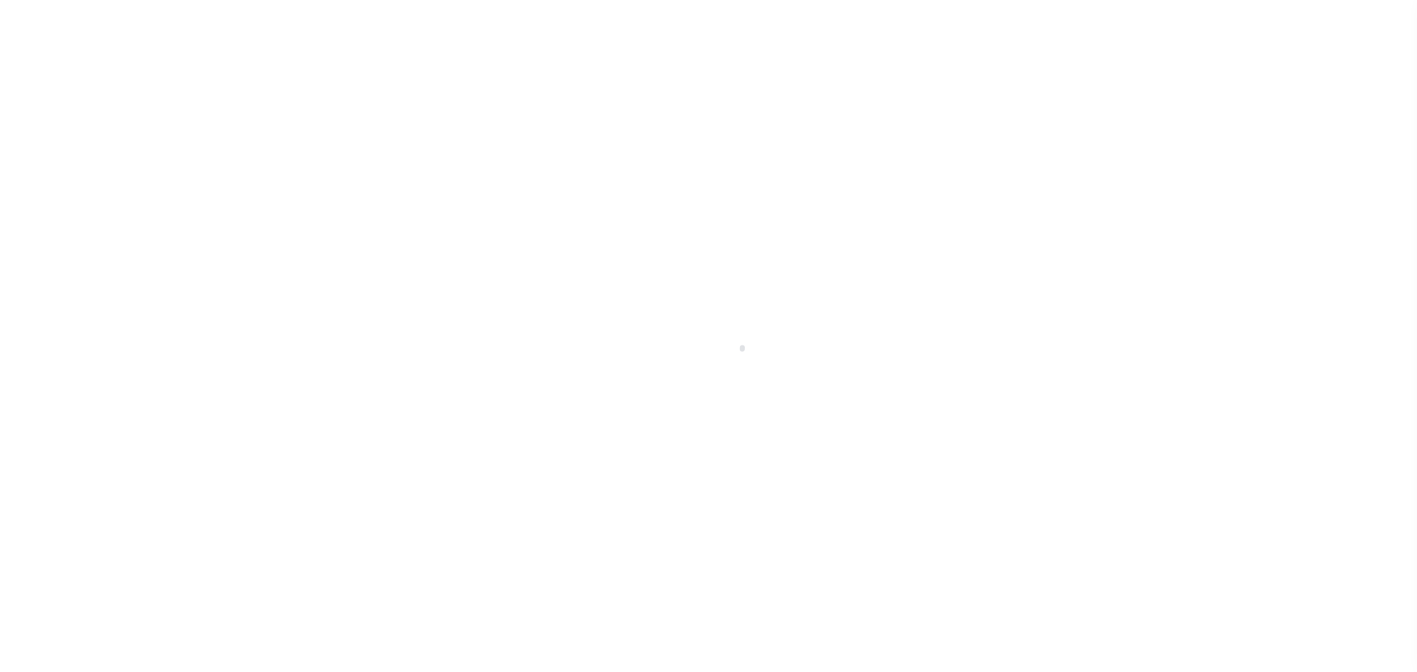
select select "DUE"
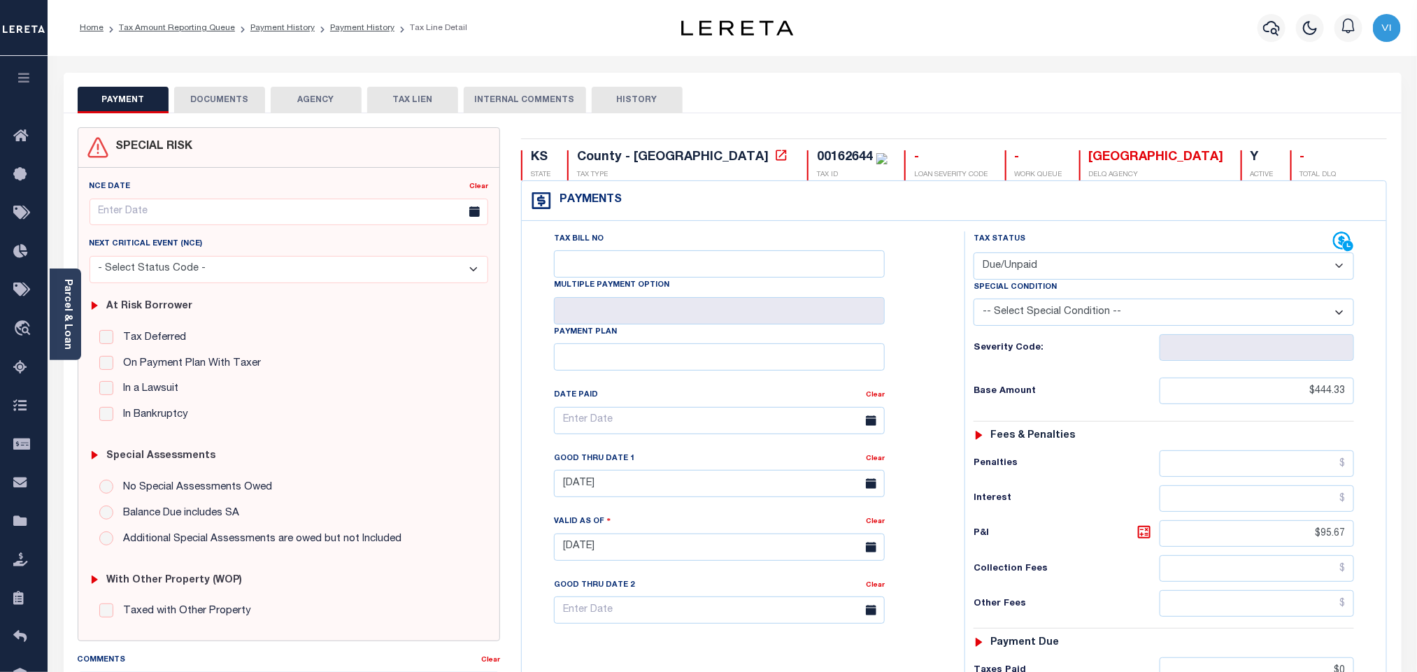
click at [241, 113] on div "SPECIAL RISK NCE Date Clear" at bounding box center [733, 561] width 1338 height 896
click at [229, 101] on button "DOCUMENTS" at bounding box center [219, 100] width 91 height 27
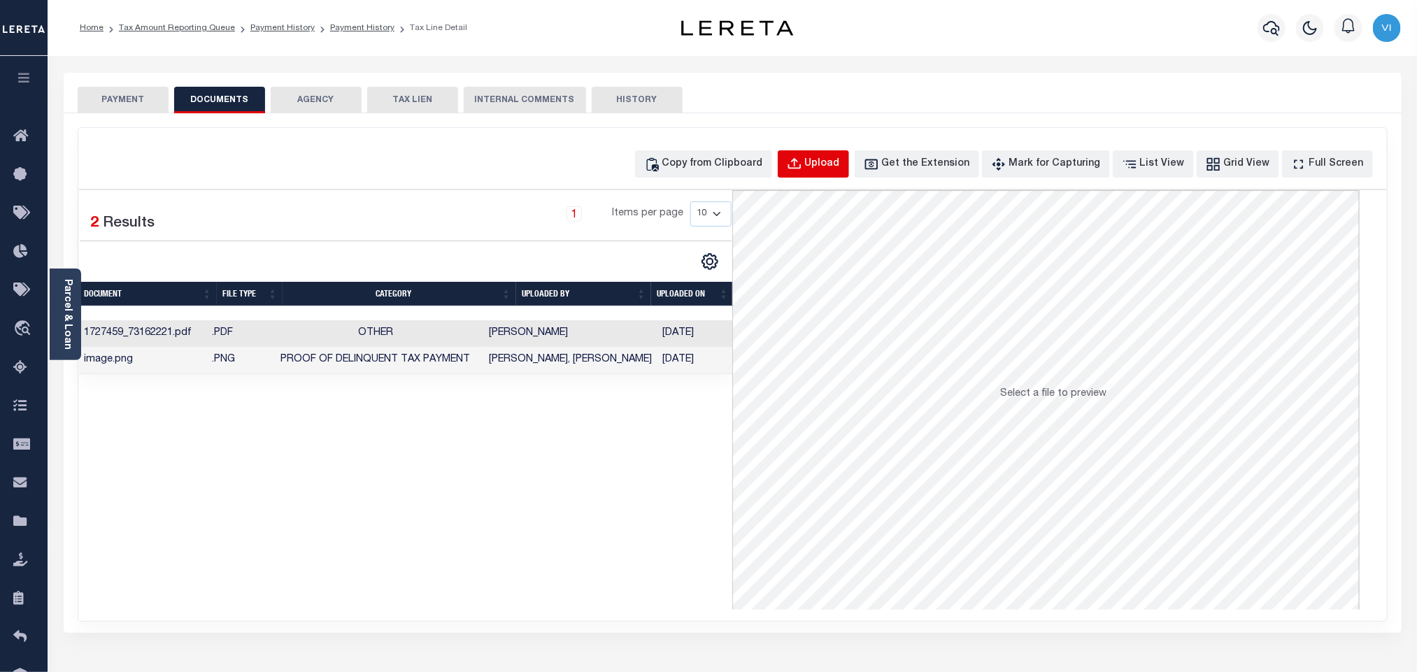
click at [815, 176] on button "Upload" at bounding box center [813, 163] width 71 height 27
select select "POP"
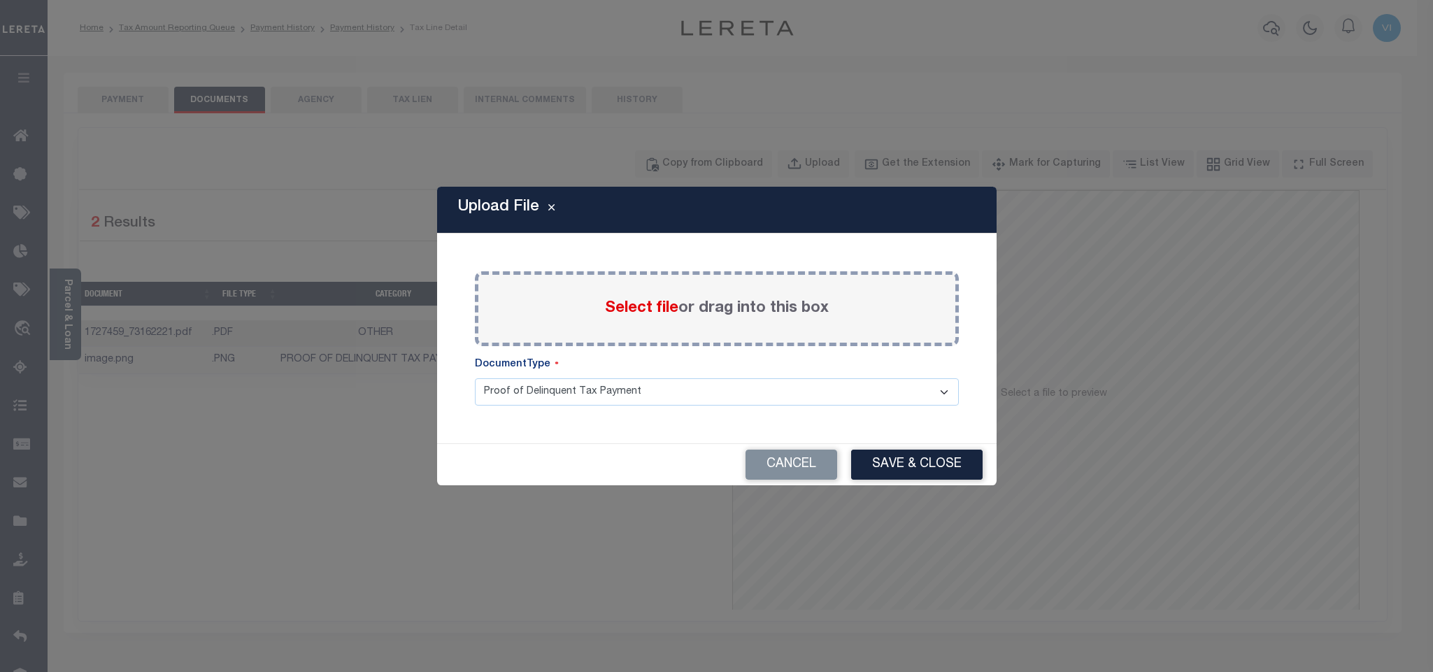
click at [631, 309] on span "Select file" at bounding box center [641, 308] width 73 height 15
click at [0, 0] on input "Select file or drag into this box" at bounding box center [0, 0] width 0 height 0
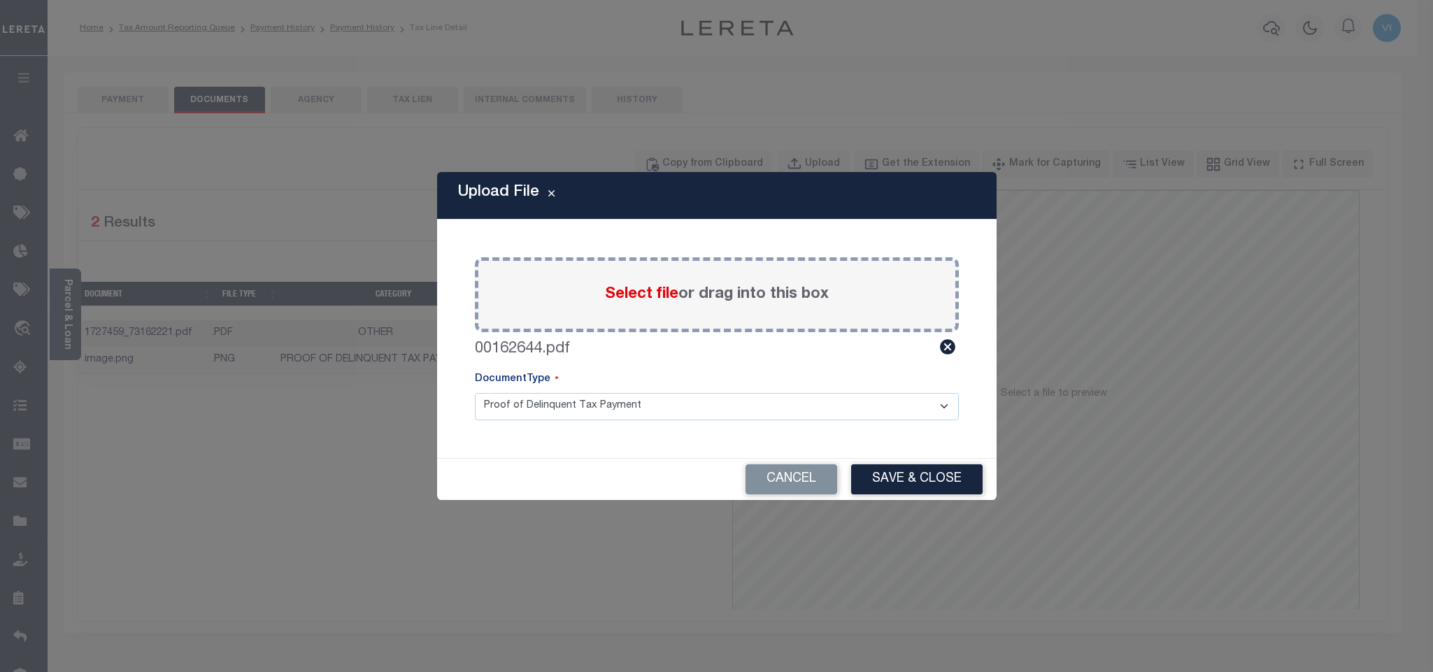
click at [540, 407] on select "Proof of Delinquent Tax Payment" at bounding box center [717, 406] width 484 height 27
click at [475, 393] on select "Proof of Delinquent Tax Payment" at bounding box center [717, 406] width 484 height 27
click at [896, 475] on button "Save & Close" at bounding box center [916, 479] width 131 height 30
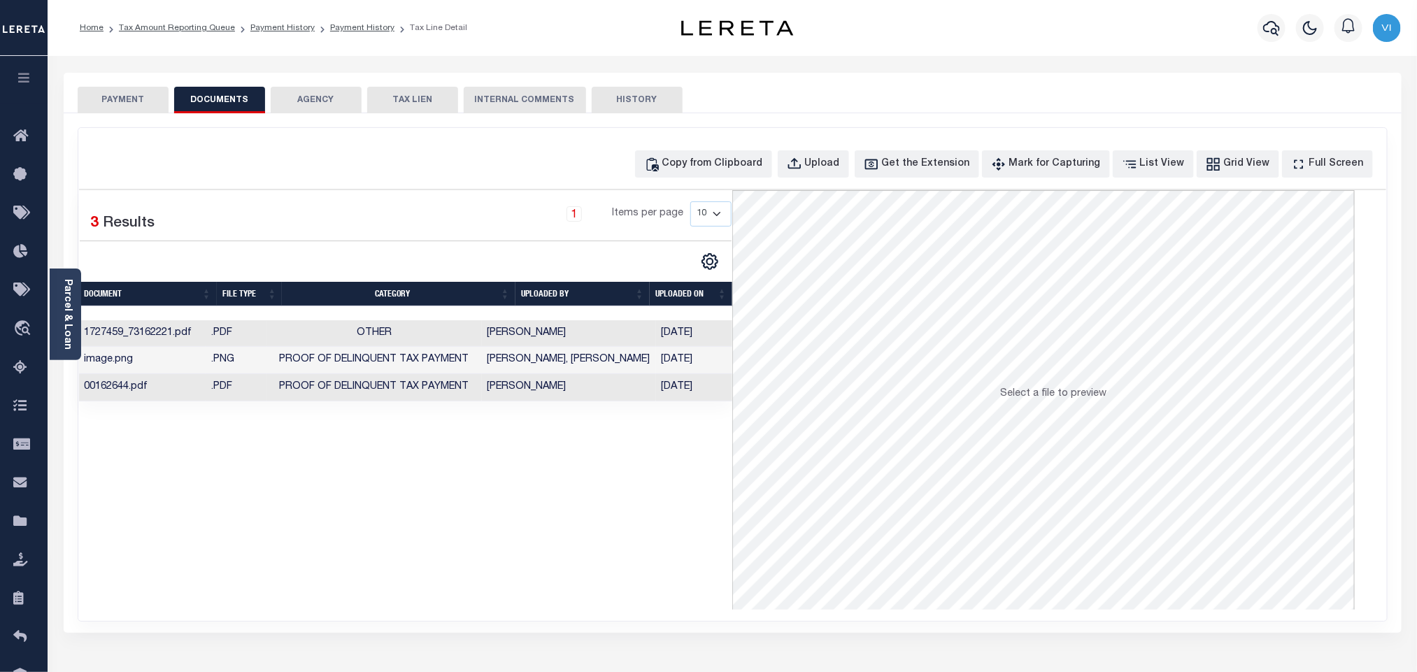
click at [143, 111] on button "PAYMENT" at bounding box center [123, 100] width 91 height 27
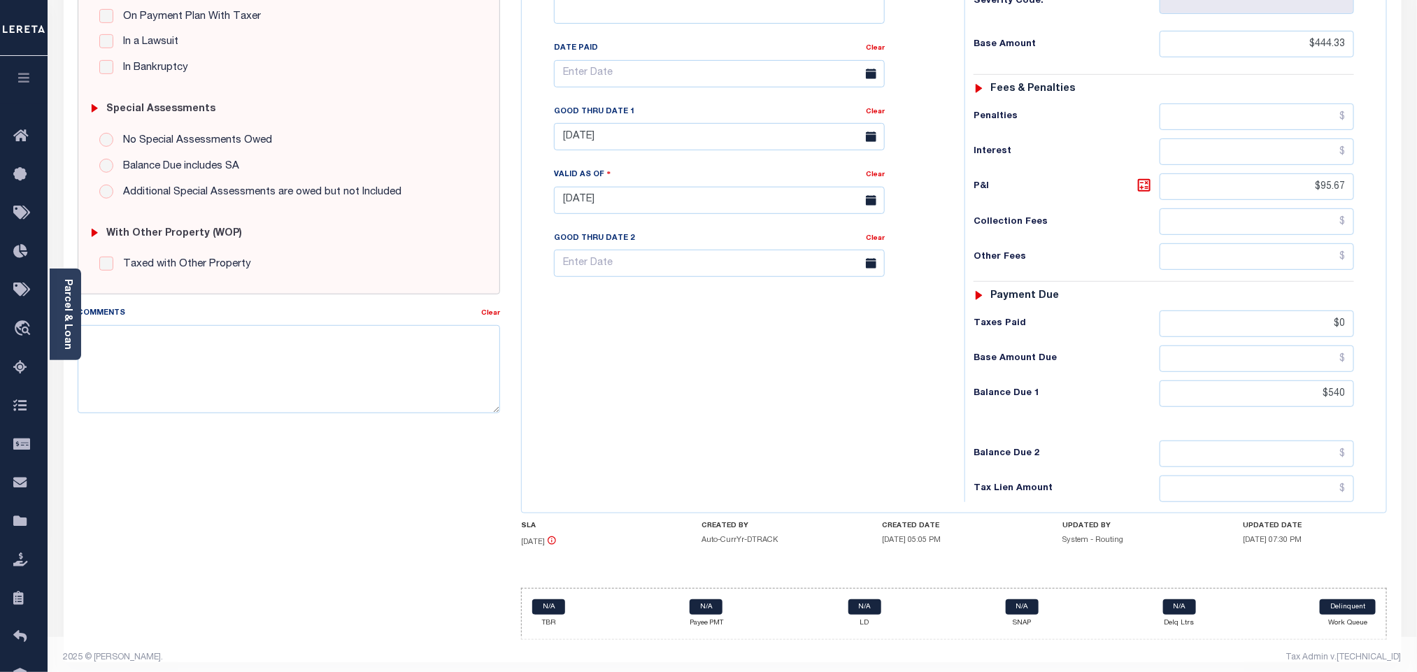
scroll to position [366, 0]
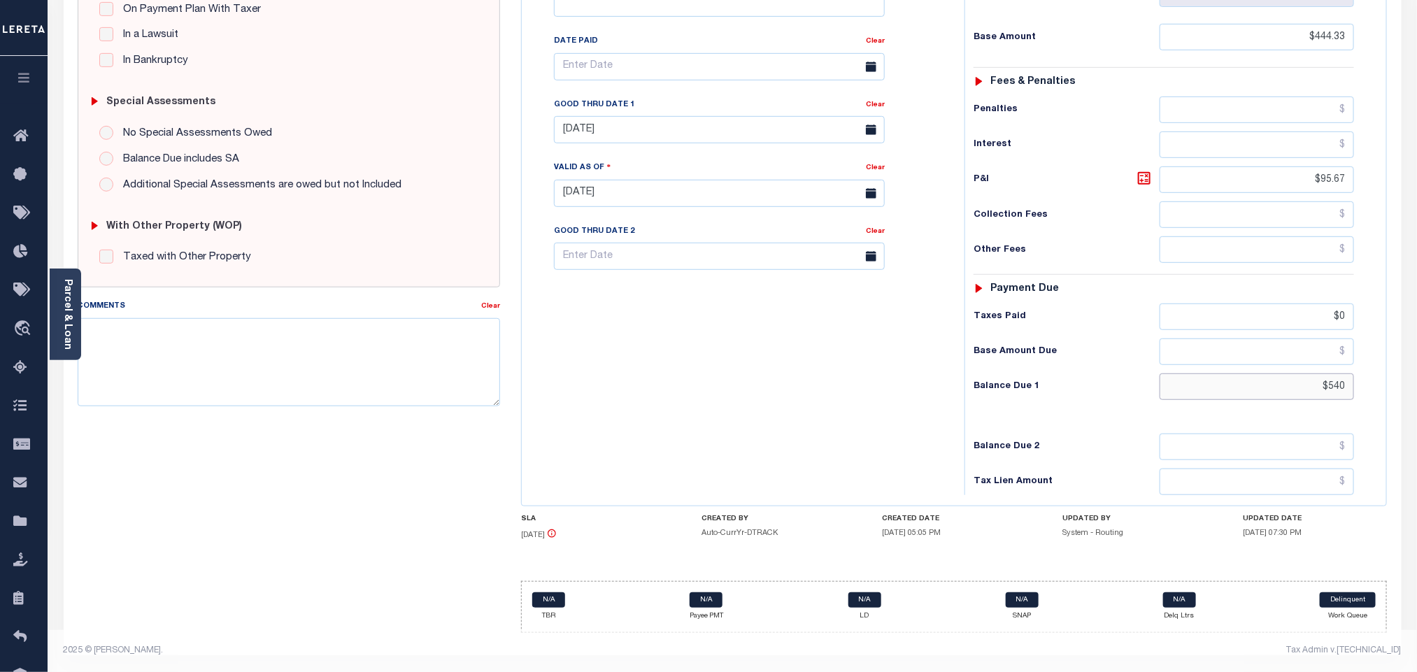
click at [1345, 393] on input "$540" at bounding box center [1256, 386] width 195 height 27
paste input "9.12"
type input "$549.12"
type input "[DATE]"
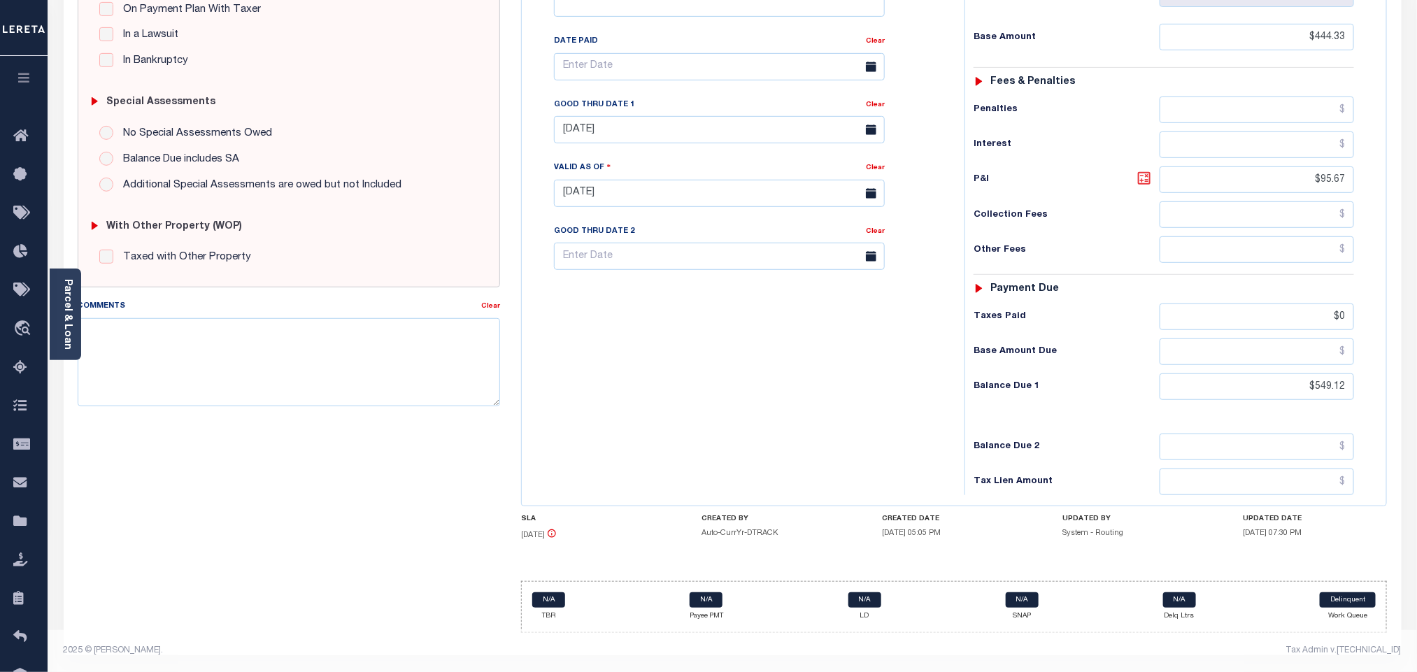
click at [1147, 179] on icon at bounding box center [1144, 178] width 13 height 13
type input "$104.79"
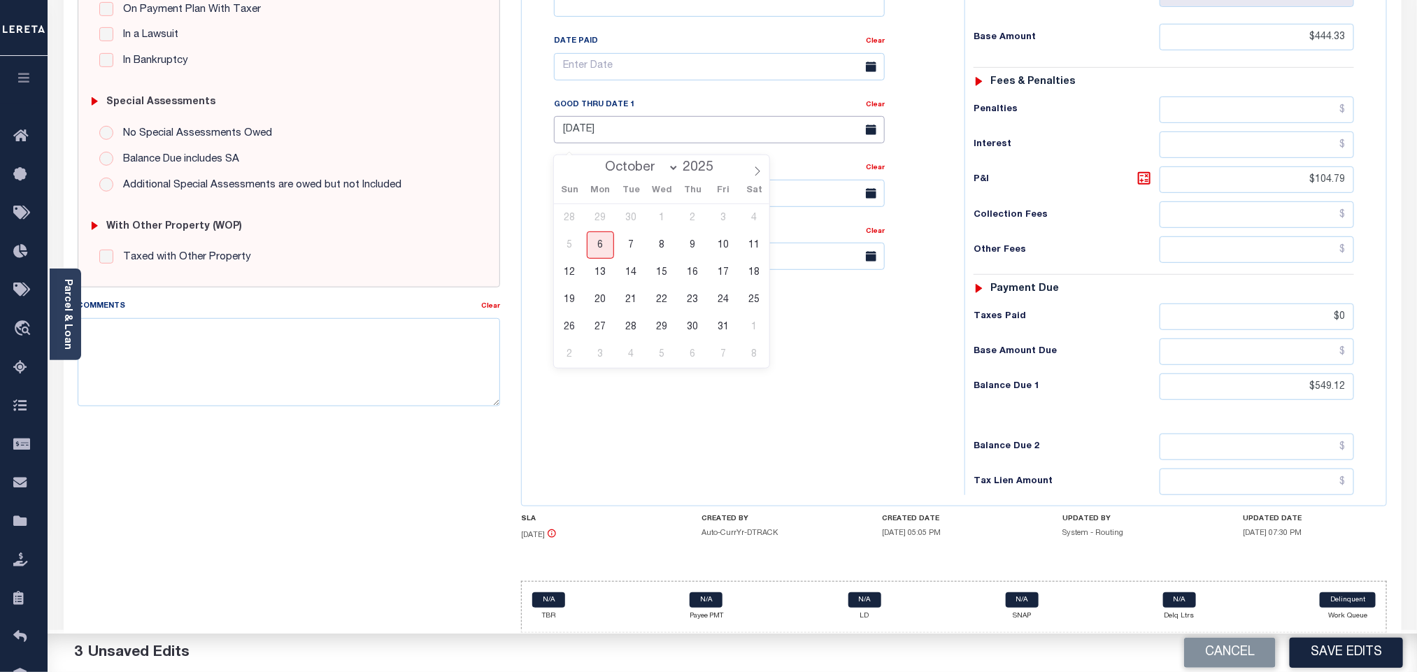
click at [628, 138] on body "Home Tax Amount Reporting Queue Payment History Payment History Tax Line Detail" at bounding box center [708, 159] width 1417 height 1026
click at [600, 231] on span "6" at bounding box center [600, 244] width 27 height 27
type input "[DATE]"
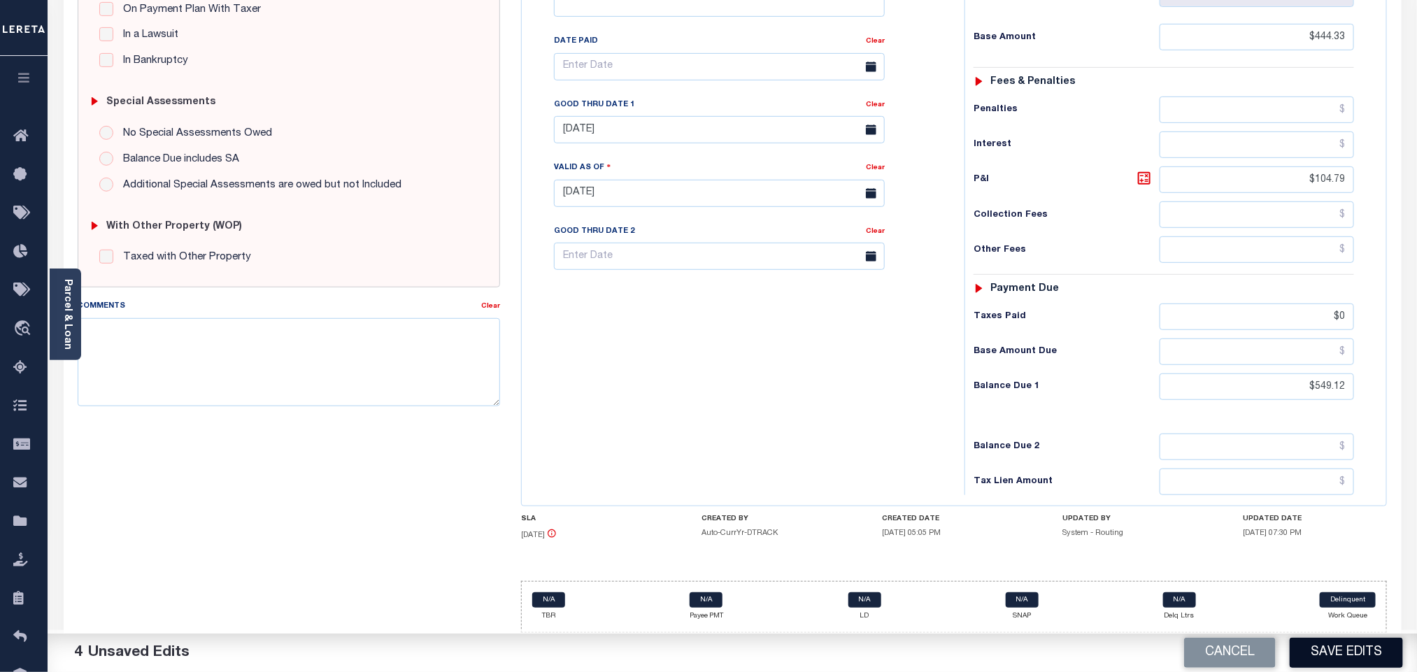
click at [1329, 664] on button "Save Edits" at bounding box center [1345, 653] width 113 height 30
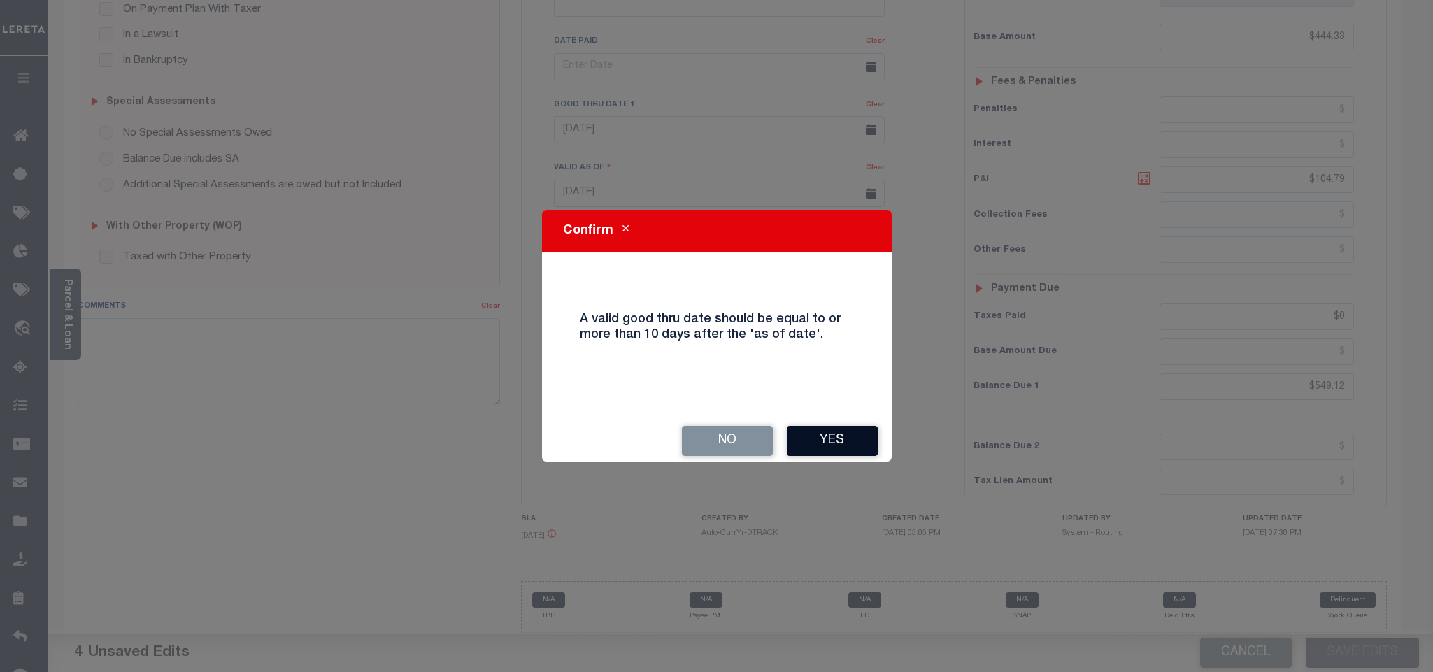
click at [814, 436] on button "Yes" at bounding box center [832, 441] width 91 height 30
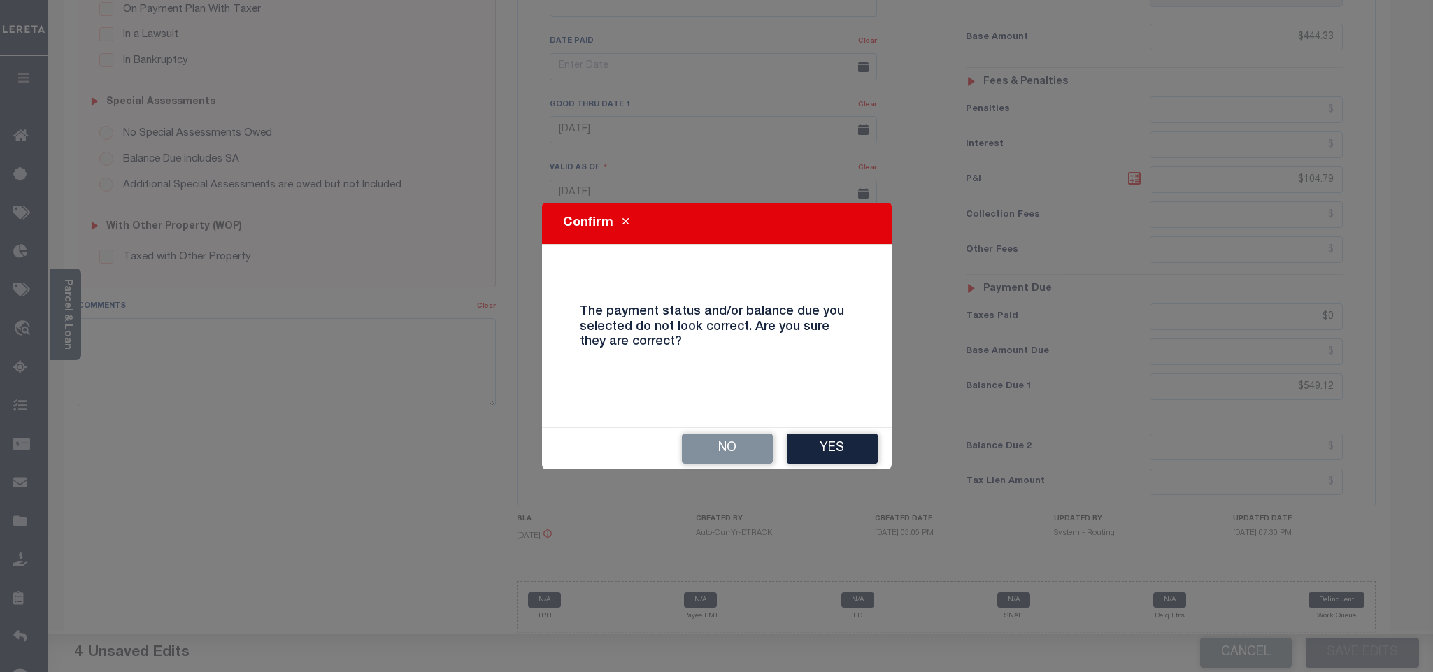
click at [867, 457] on button "Yes" at bounding box center [832, 449] width 91 height 30
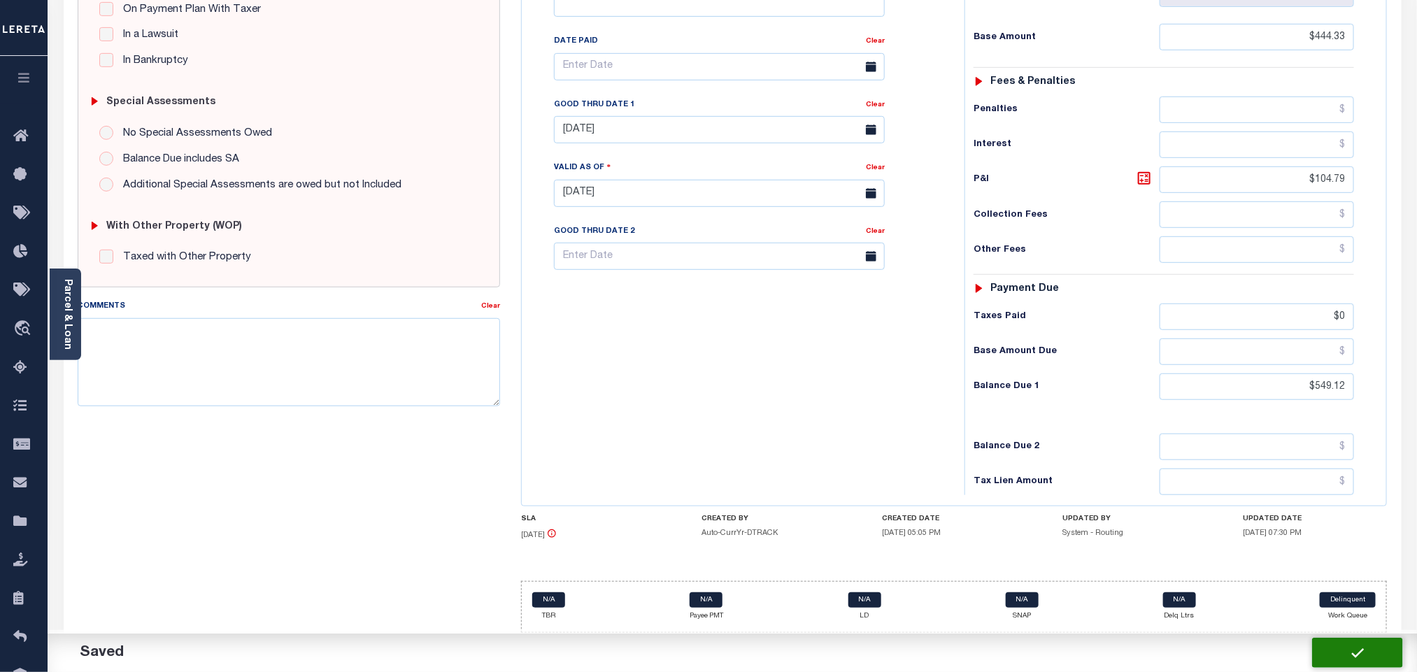
checkbox input "false"
type input "$444.33"
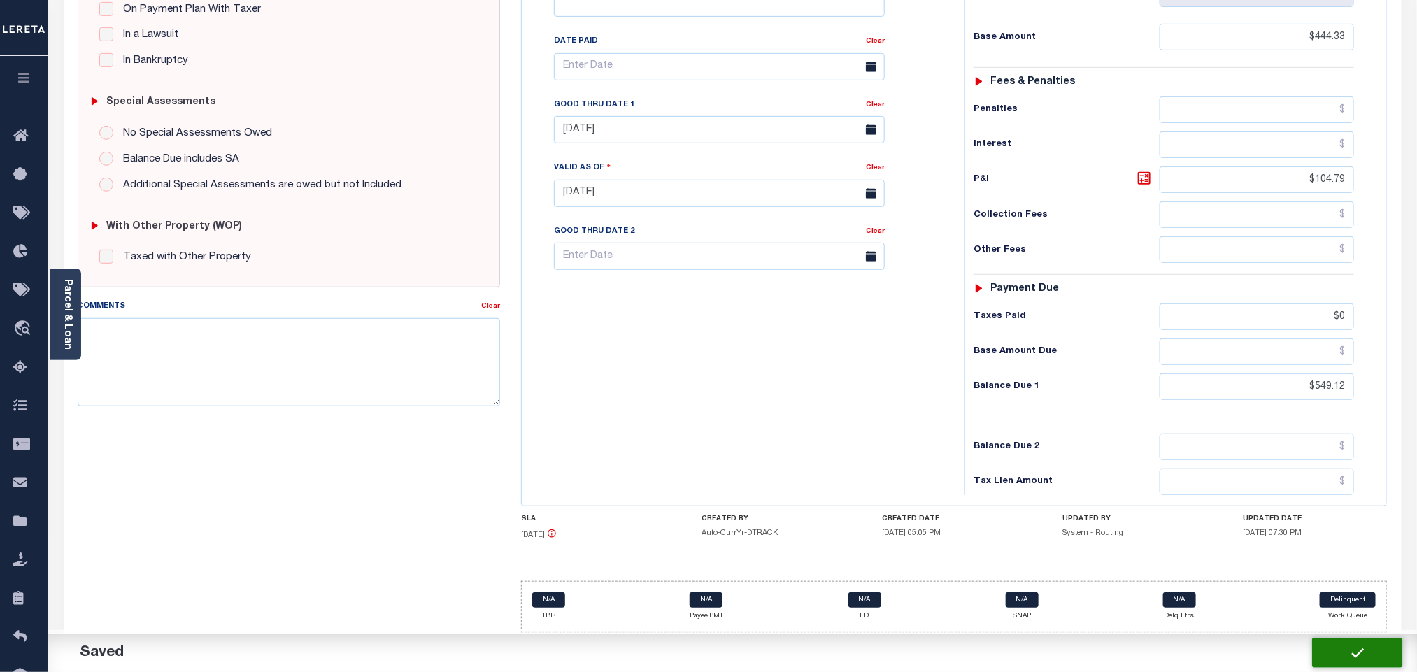
type input "$104.79"
type input "$0"
type input "$549.12"
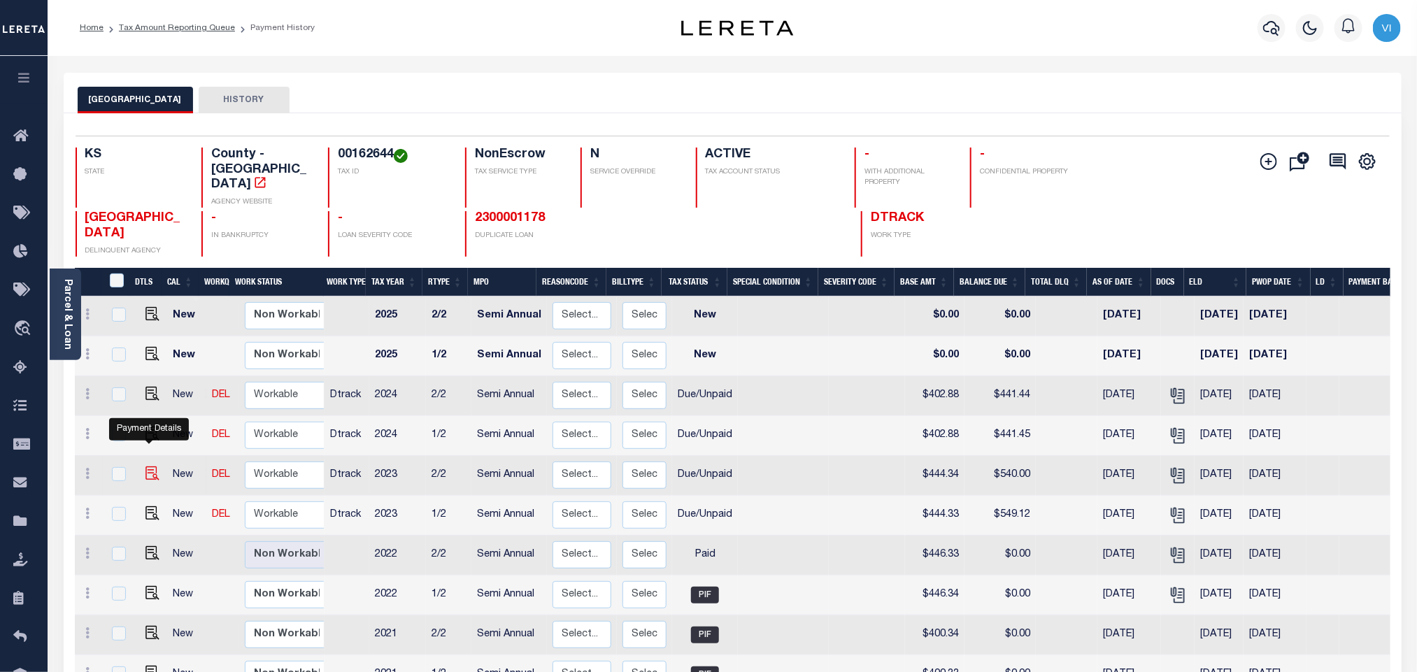
click at [152, 466] on img "" at bounding box center [152, 473] width 14 height 14
checkbox input "true"
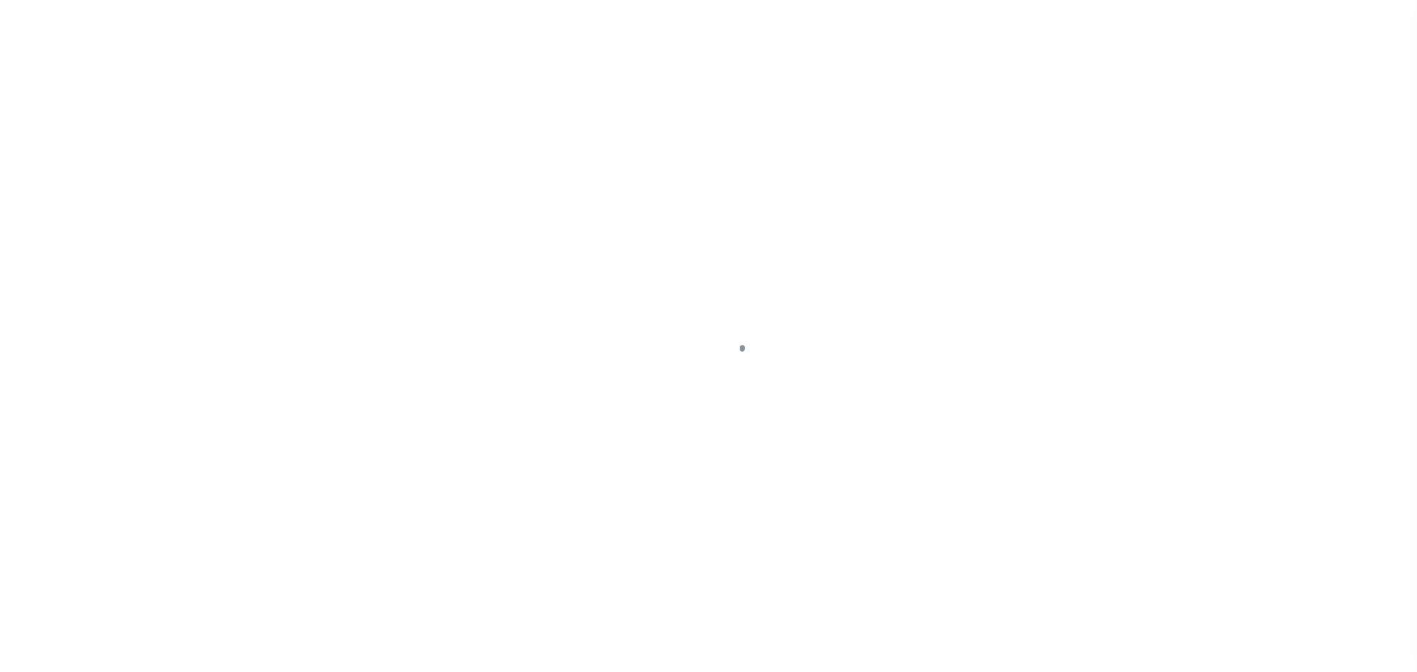
checkbox input "false"
type input "[DATE]"
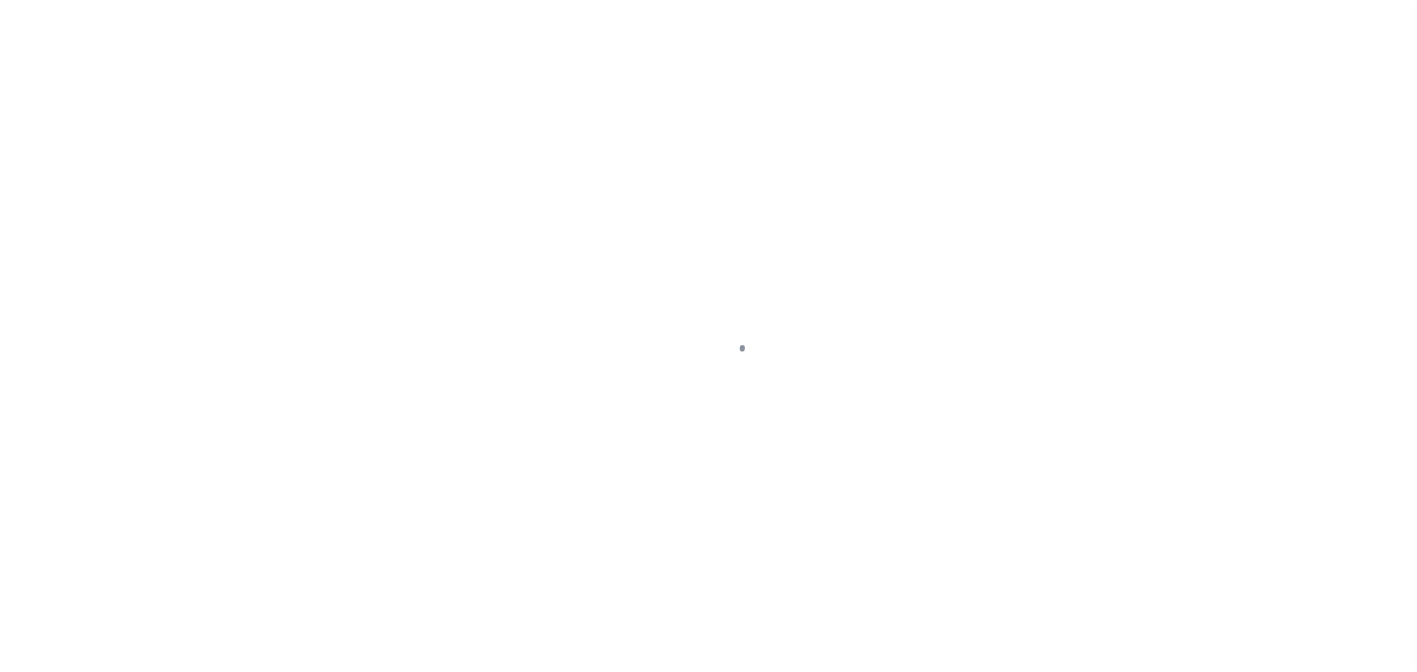
type input "[DATE]"
select select "DUE"
type input "$444.34"
type input "$95.66"
type input "$0"
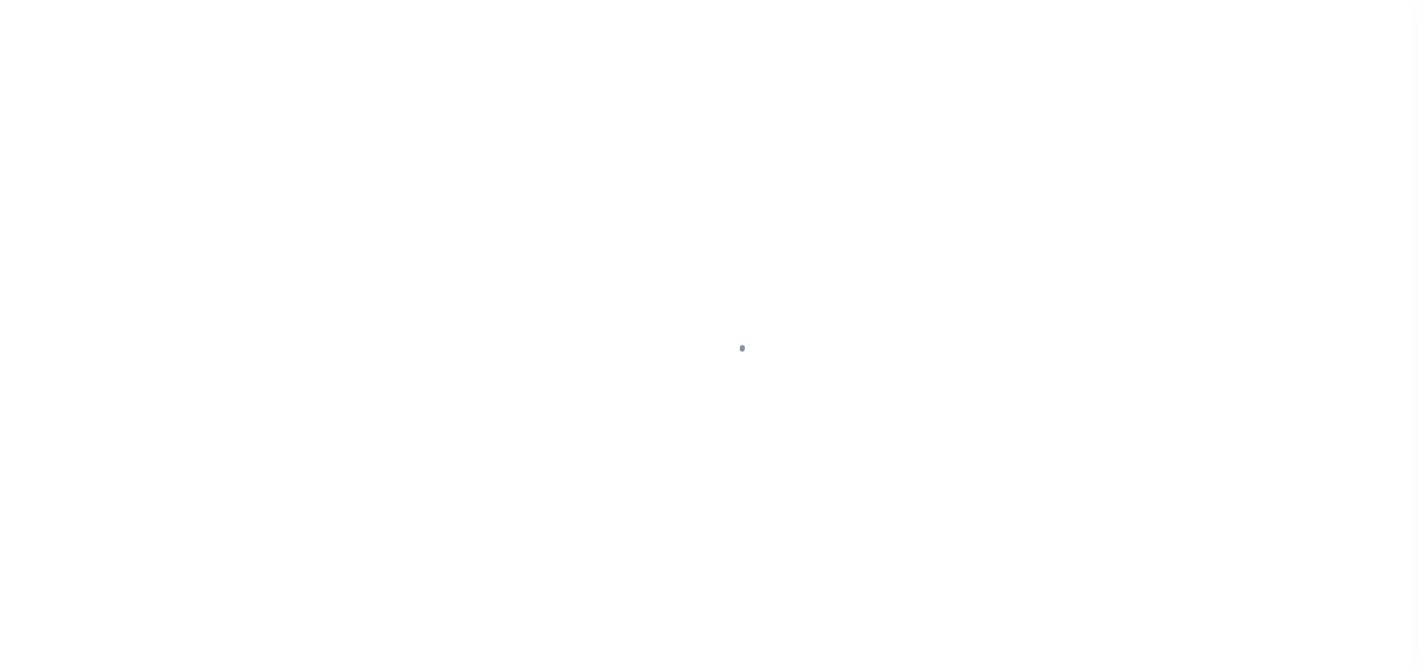
scroll to position [370, 0]
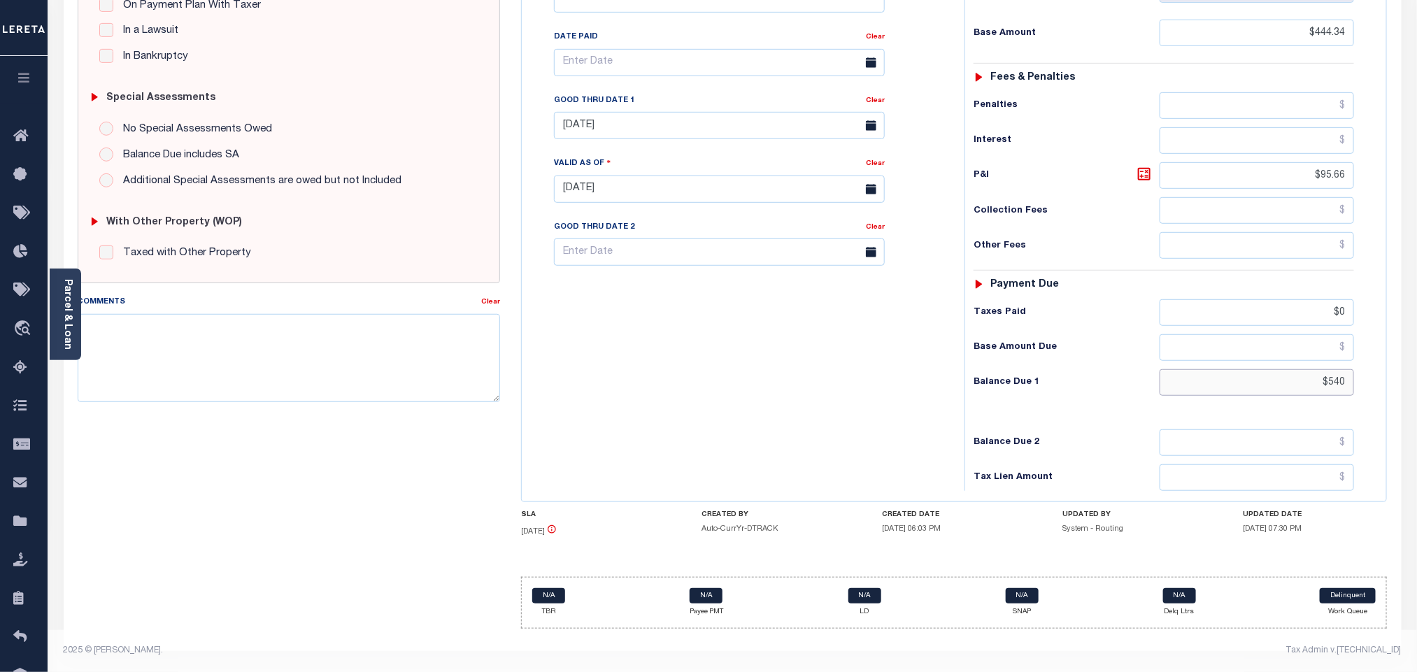
click at [1330, 384] on input "$540" at bounding box center [1256, 382] width 195 height 27
paste input "1.88"
type input "$541.88"
type input "[DATE]"
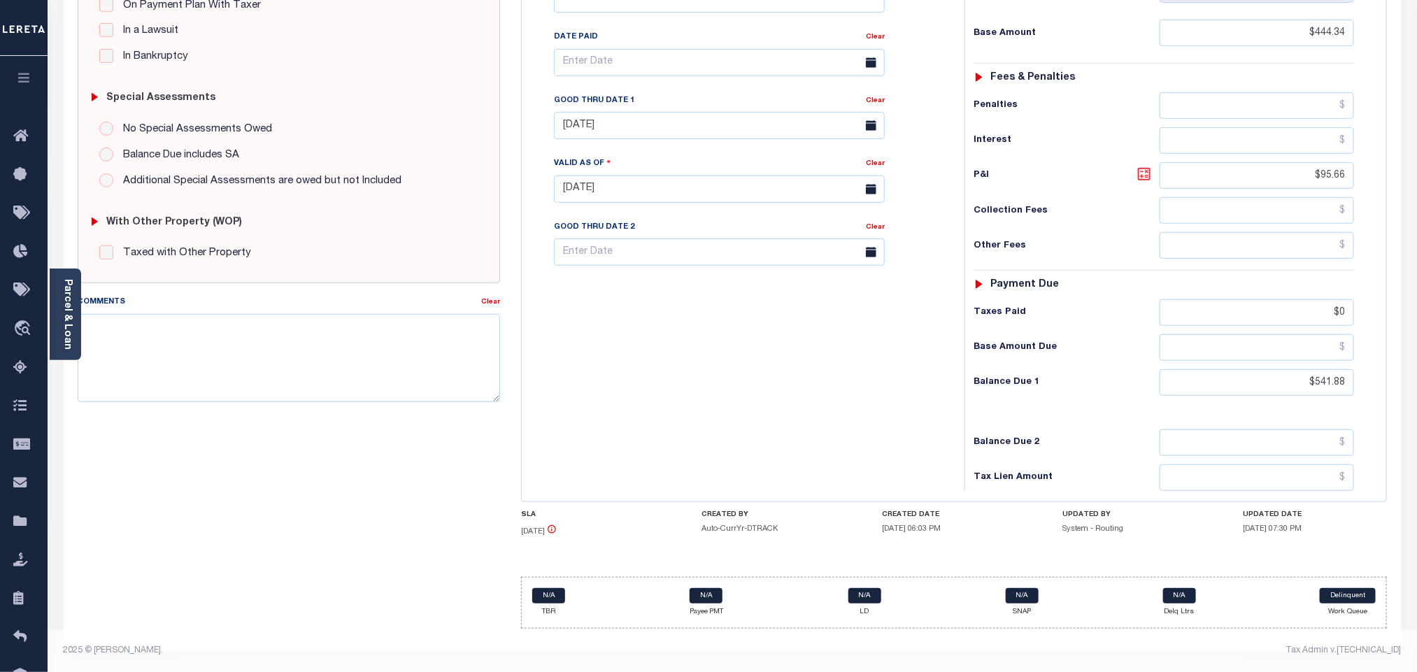
click at [1141, 169] on icon at bounding box center [1144, 174] width 17 height 17
type input "$97.54"
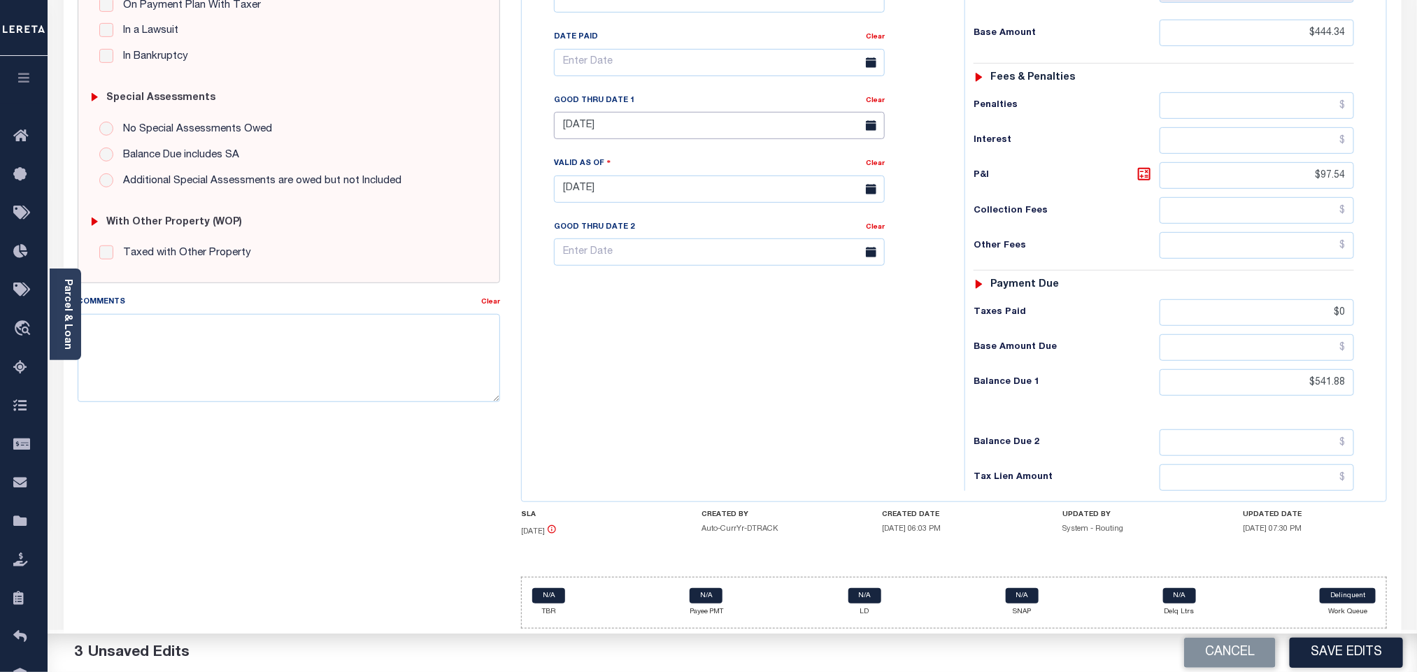
click at [628, 122] on input "[DATE]" at bounding box center [719, 125] width 331 height 27
click at [608, 231] on span "6" at bounding box center [600, 240] width 27 height 27
type input "[DATE]"
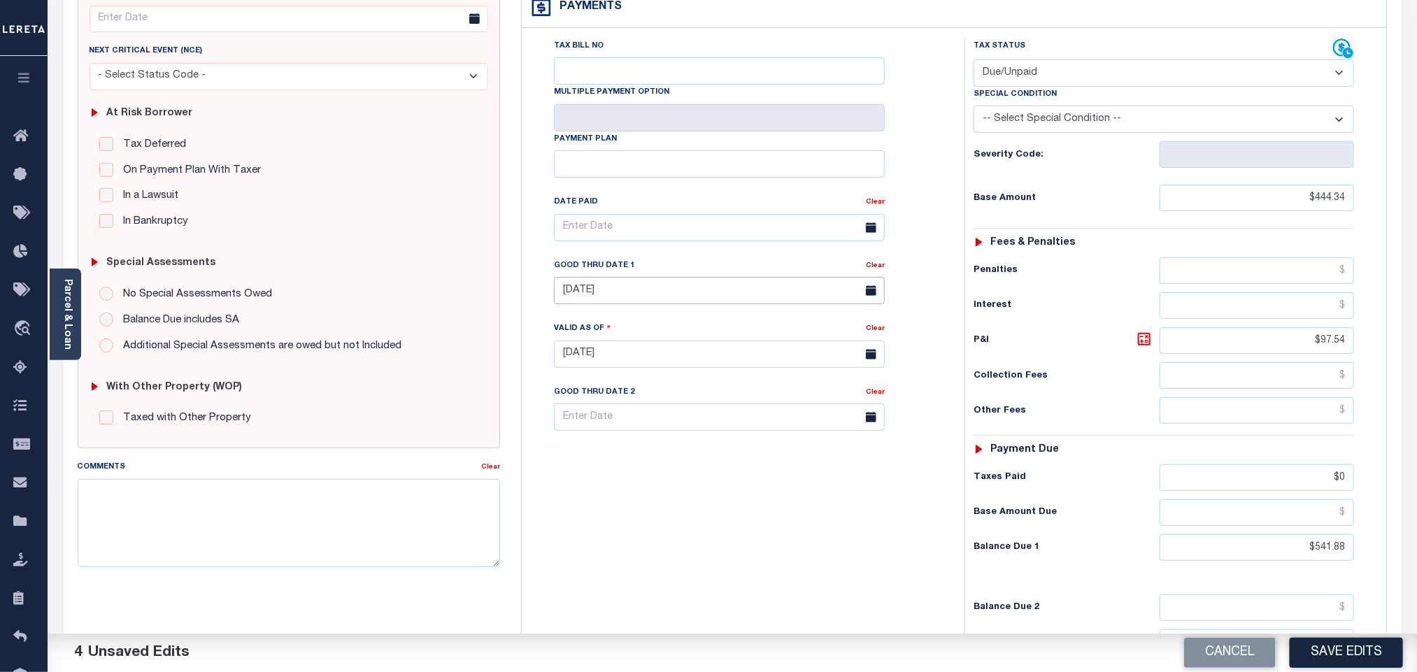
scroll to position [0, 0]
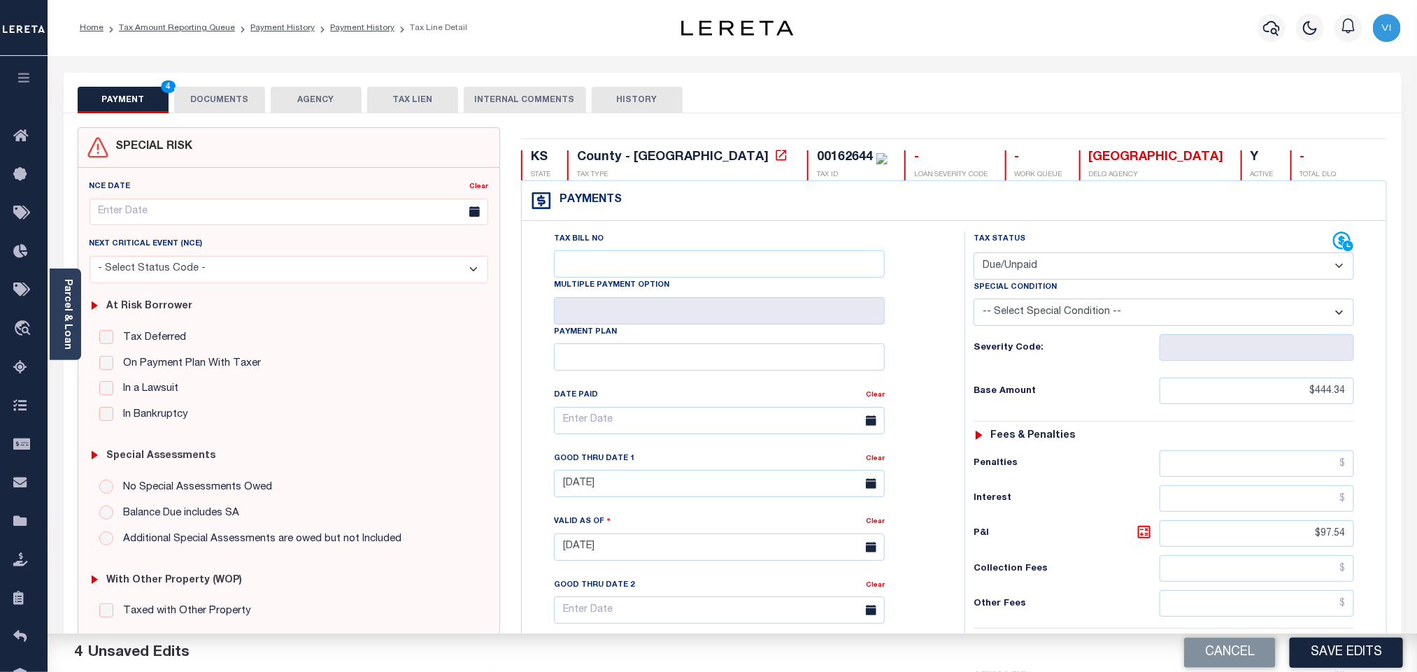
click at [817, 156] on div "00162644" at bounding box center [852, 157] width 71 height 15
copy div "00162644"
click at [231, 105] on button "DOCUMENTS" at bounding box center [219, 100] width 91 height 27
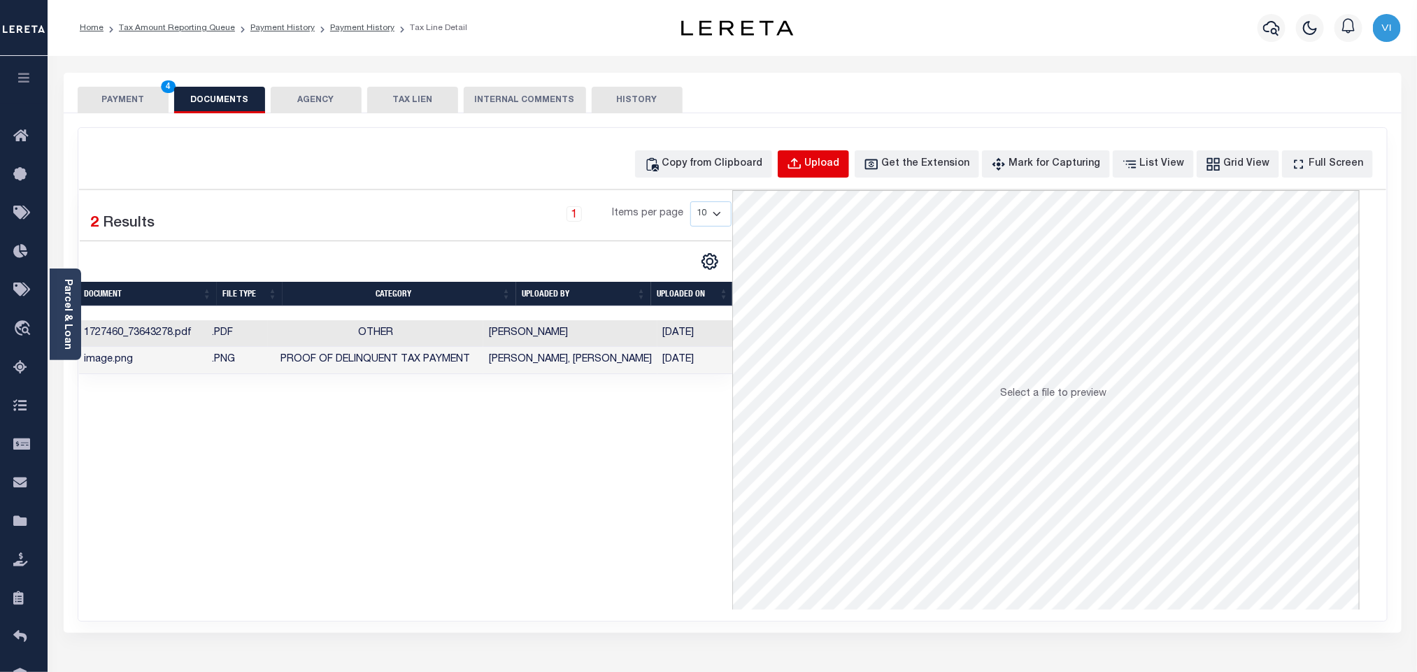
click at [829, 158] on div "Upload" at bounding box center [822, 164] width 35 height 15
select select "POP"
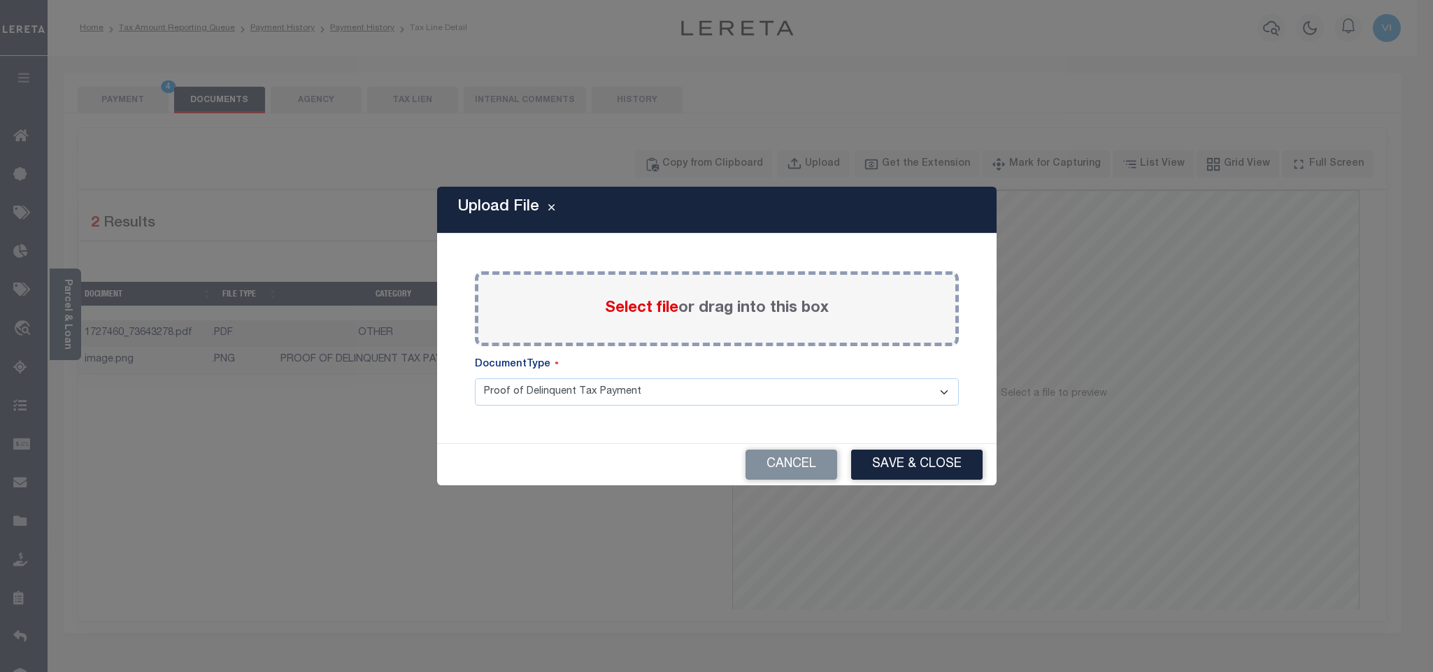
click at [622, 301] on span "Select file" at bounding box center [641, 308] width 73 height 15
click at [0, 0] on input "Select file or drag into this box" at bounding box center [0, 0] width 0 height 0
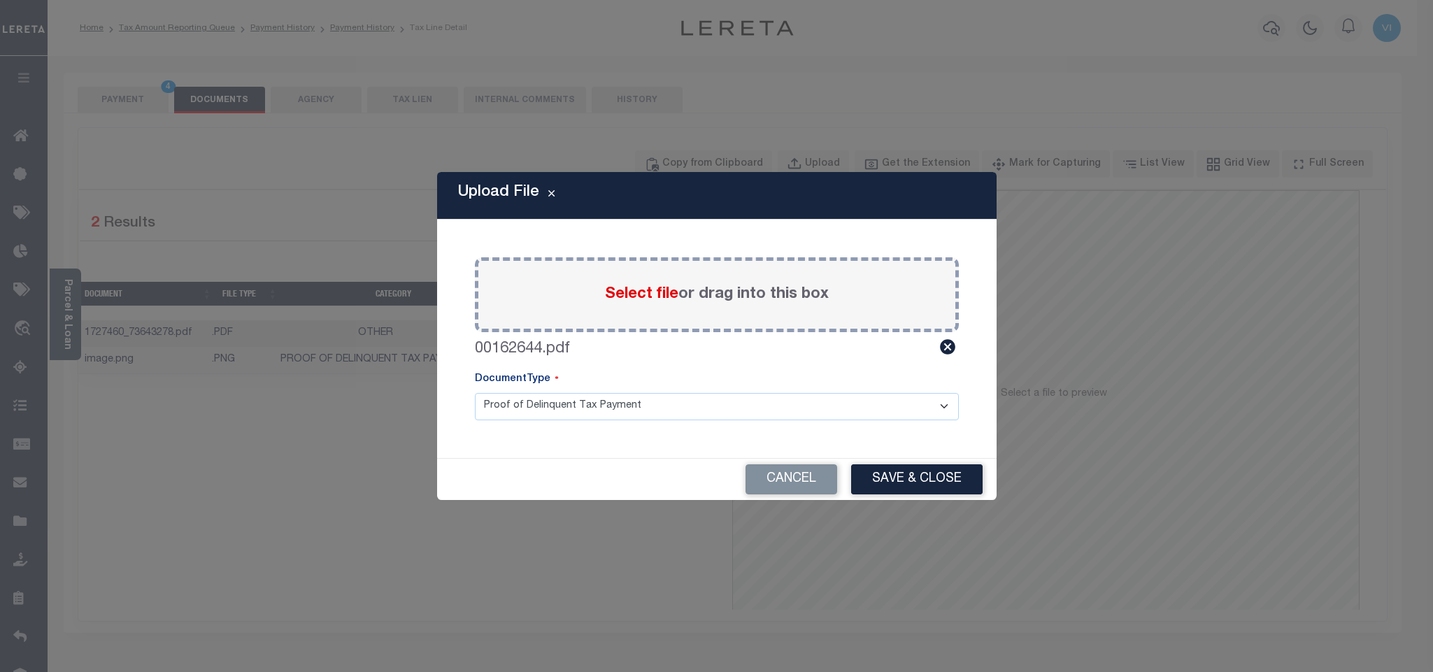
click at [539, 413] on select "Proof of Delinquent Tax Payment" at bounding box center [717, 406] width 484 height 27
click at [475, 393] on select "Proof of Delinquent Tax Payment" at bounding box center [717, 406] width 484 height 27
click at [929, 489] on button "Save & Close" at bounding box center [916, 479] width 131 height 30
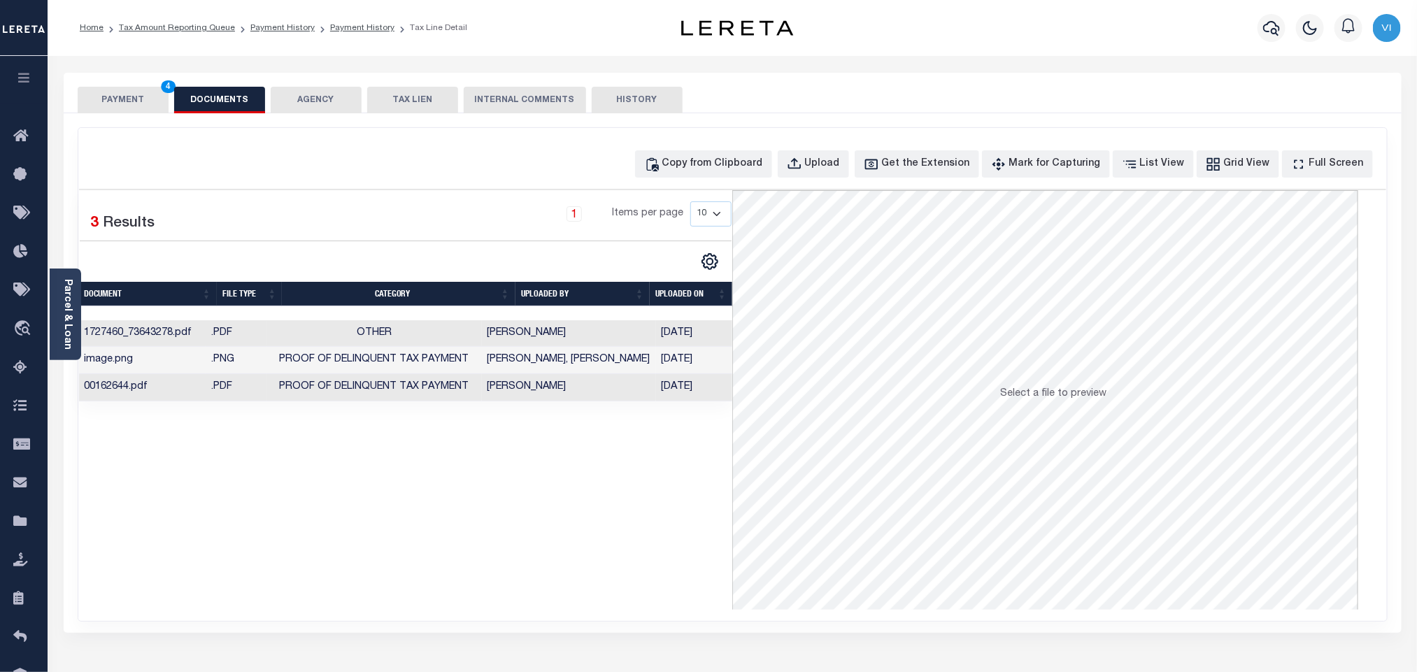
click at [109, 115] on div "SPECIAL RISK NCE Date Clear" at bounding box center [733, 373] width 1338 height 520
click at [109, 109] on button "PAYMENT 4" at bounding box center [123, 100] width 91 height 27
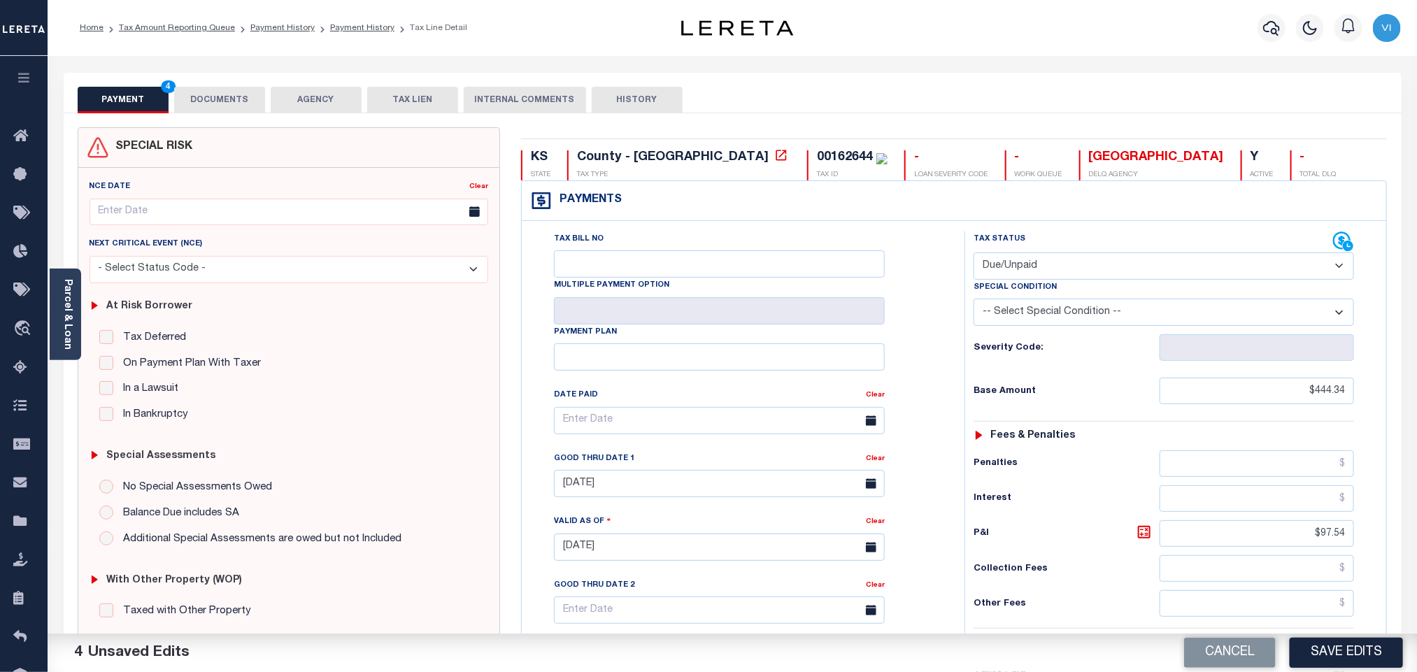
click at [898, 403] on div "Tax Bill No Multiple Payment Option Payment Plan Clear" at bounding box center [740, 427] width 408 height 392
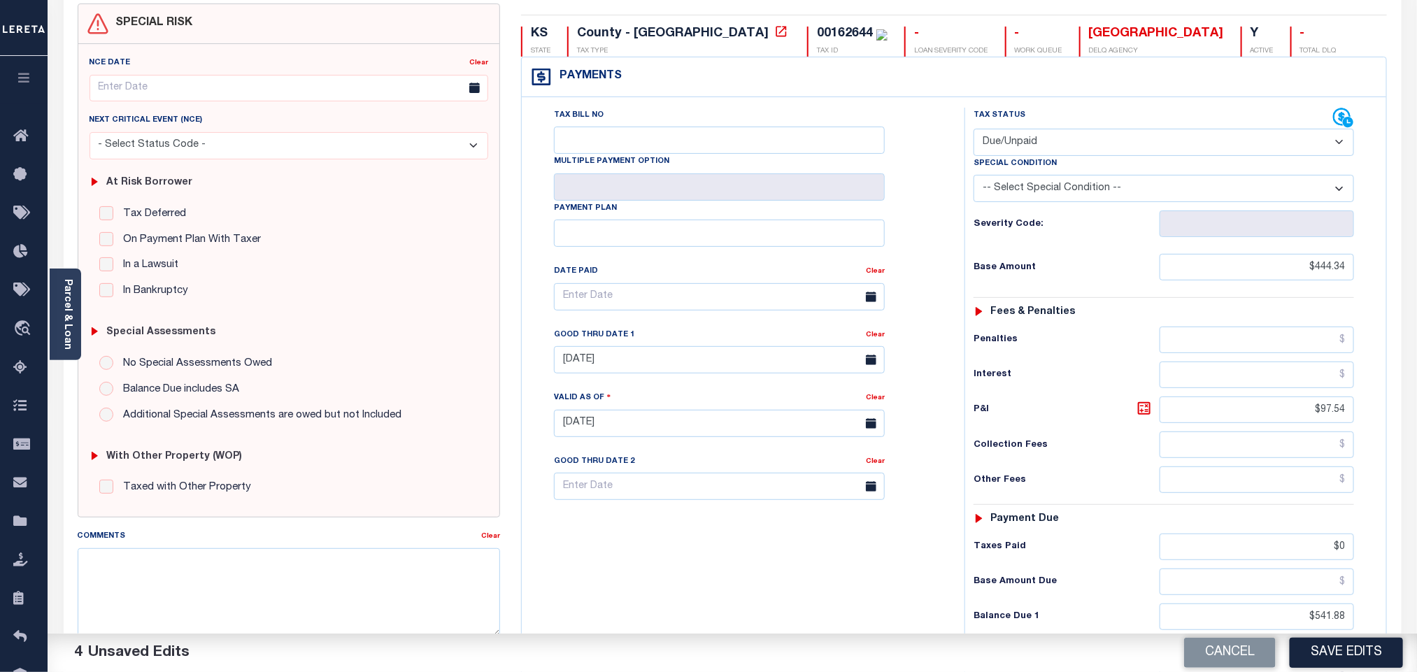
scroll to position [366, 0]
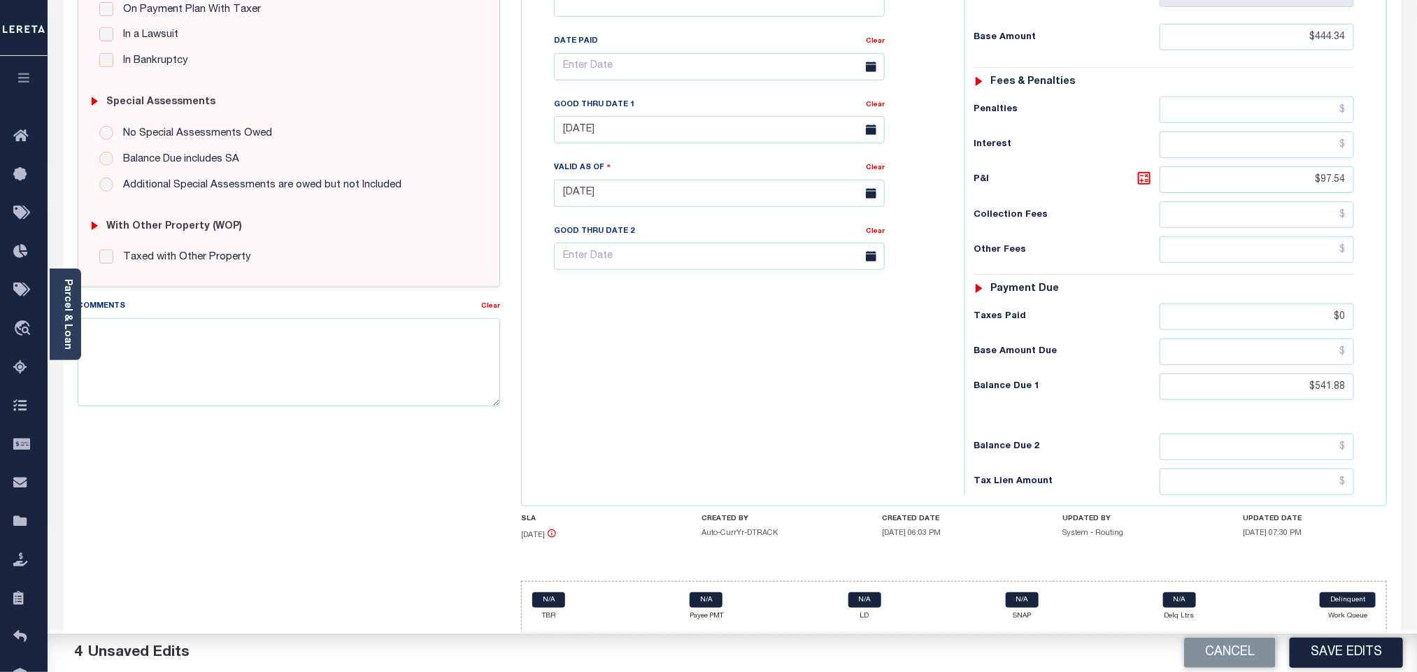
click at [1295, 646] on button "Save Edits" at bounding box center [1345, 653] width 113 height 30
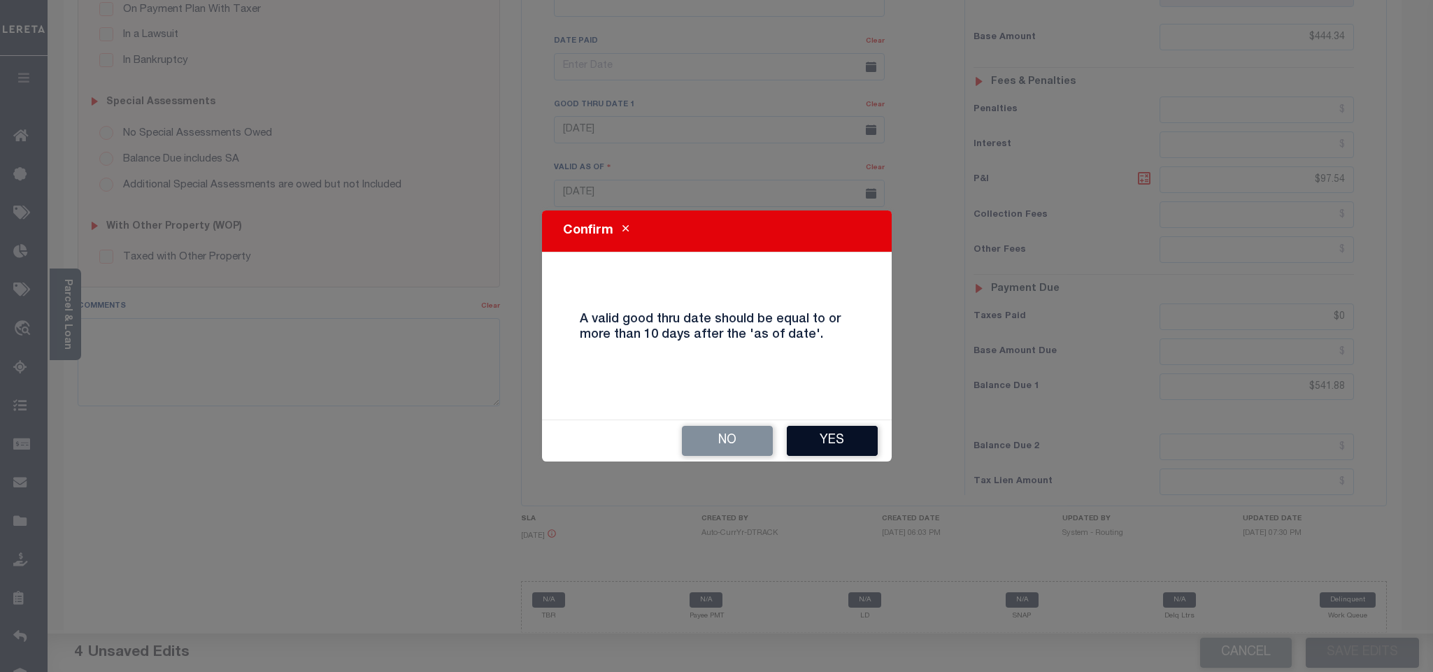
click at [808, 445] on button "Yes" at bounding box center [832, 441] width 91 height 30
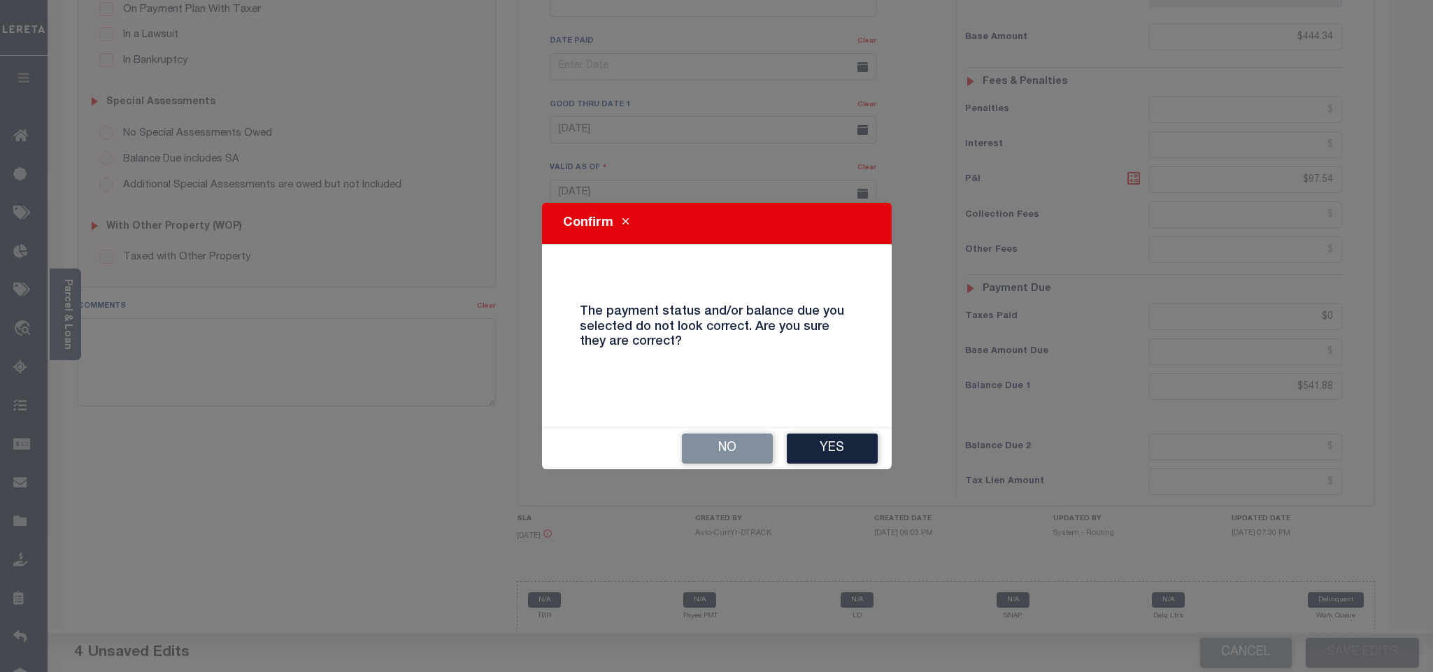
click at [813, 448] on button "Yes" at bounding box center [832, 449] width 91 height 30
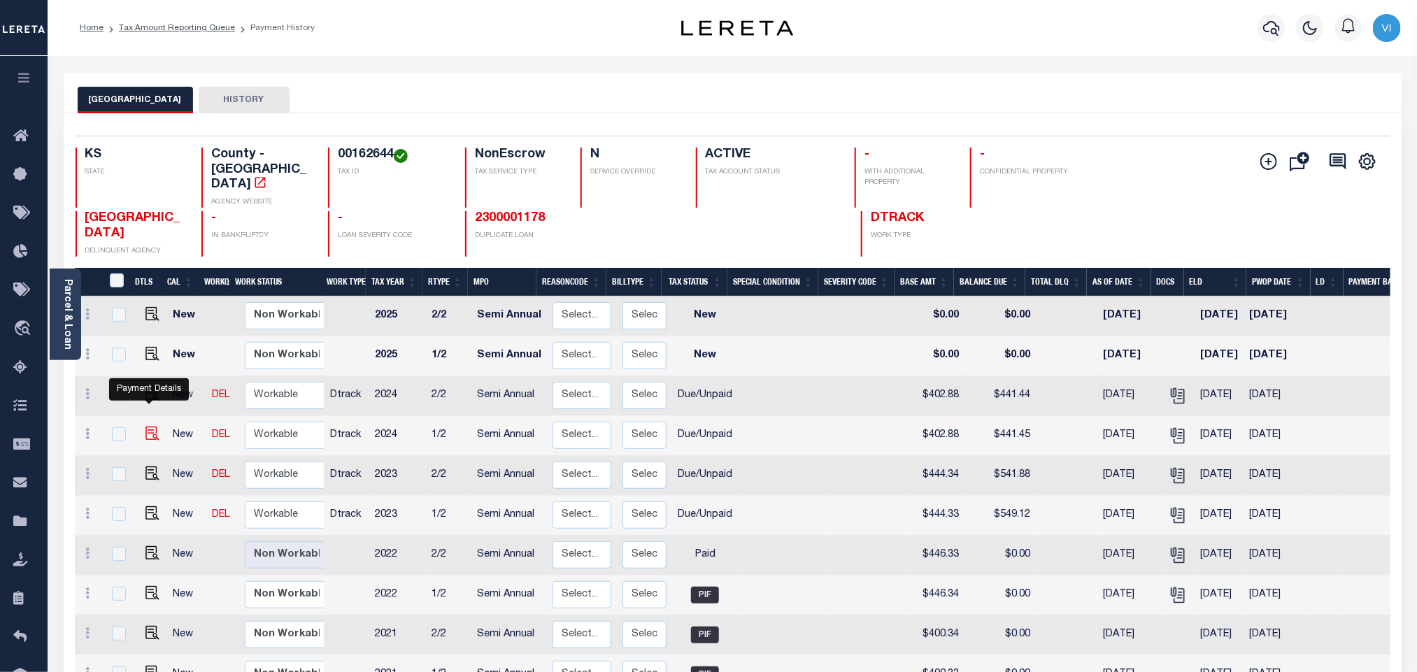
click at [147, 427] on img "" at bounding box center [152, 434] width 14 height 14
checkbox input "true"
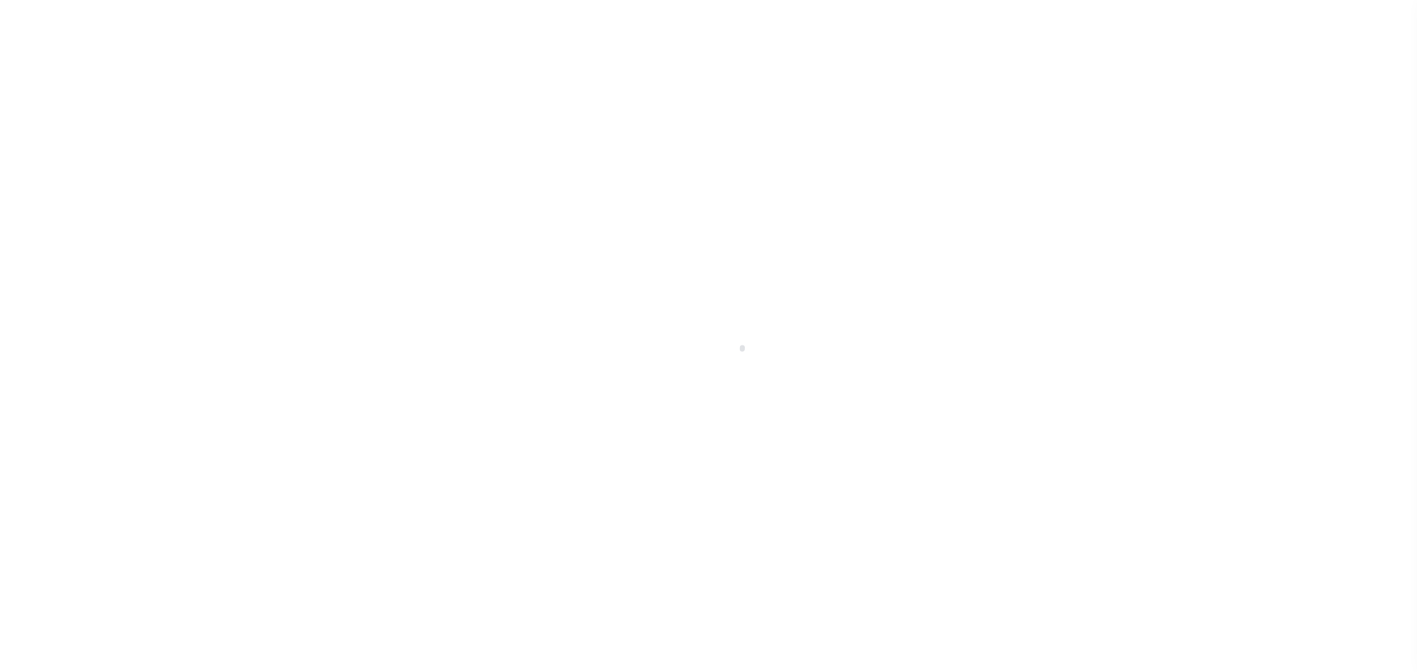
select select "DUE"
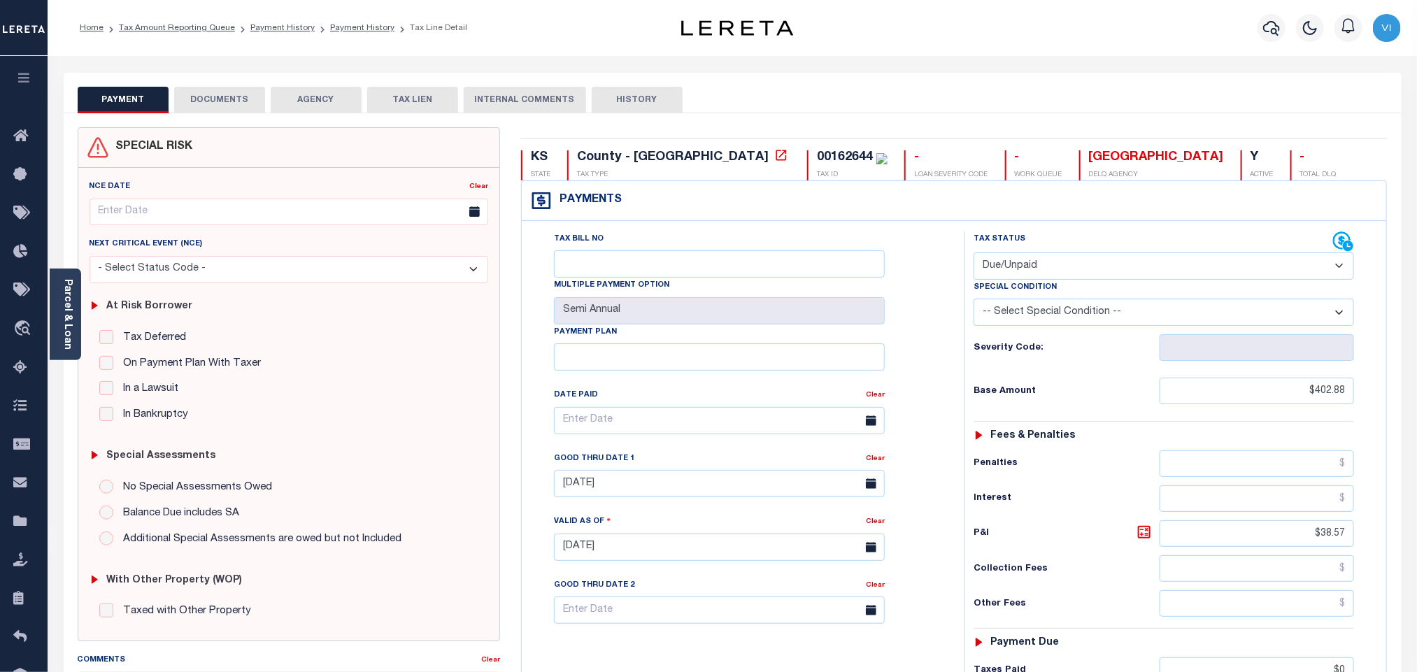
click at [244, 106] on button "DOCUMENTS" at bounding box center [219, 100] width 91 height 27
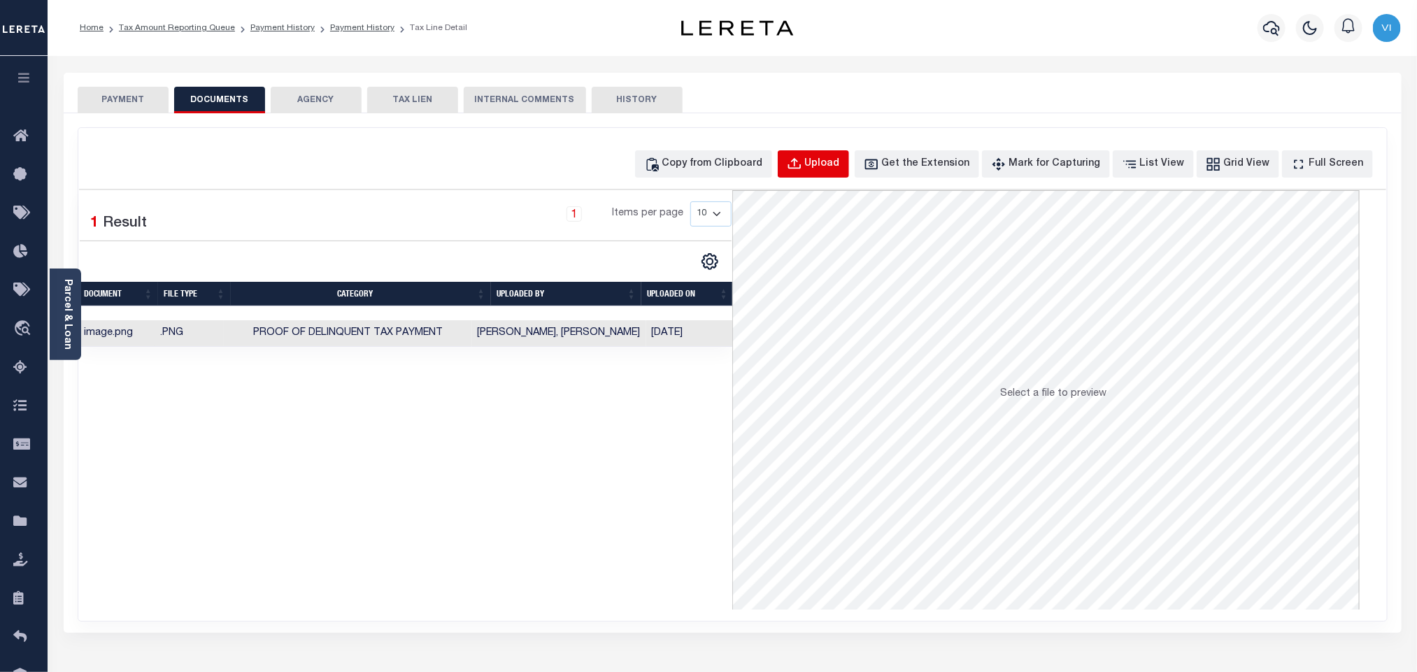
click at [831, 166] on div "Upload" at bounding box center [822, 164] width 35 height 15
select select "POP"
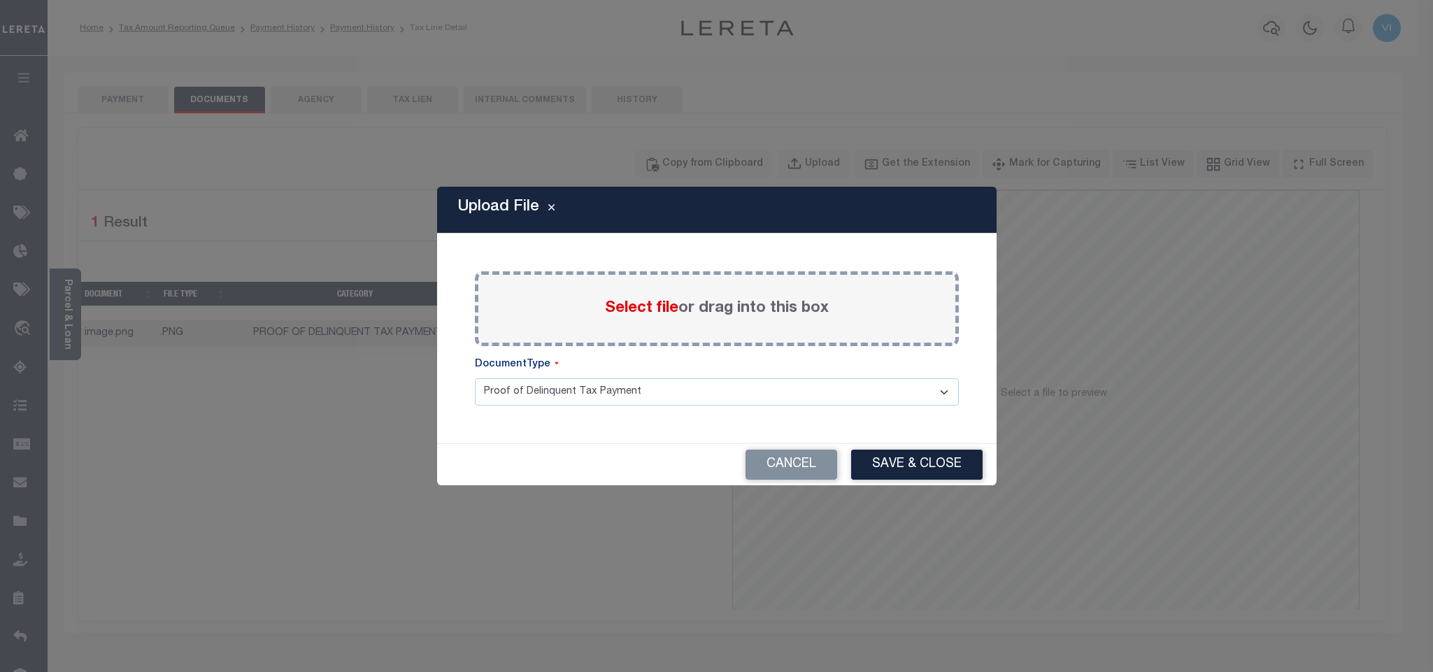
click at [663, 309] on span "Select file" at bounding box center [641, 308] width 73 height 15
click at [0, 0] on input "Select file or drag into this box" at bounding box center [0, 0] width 0 height 0
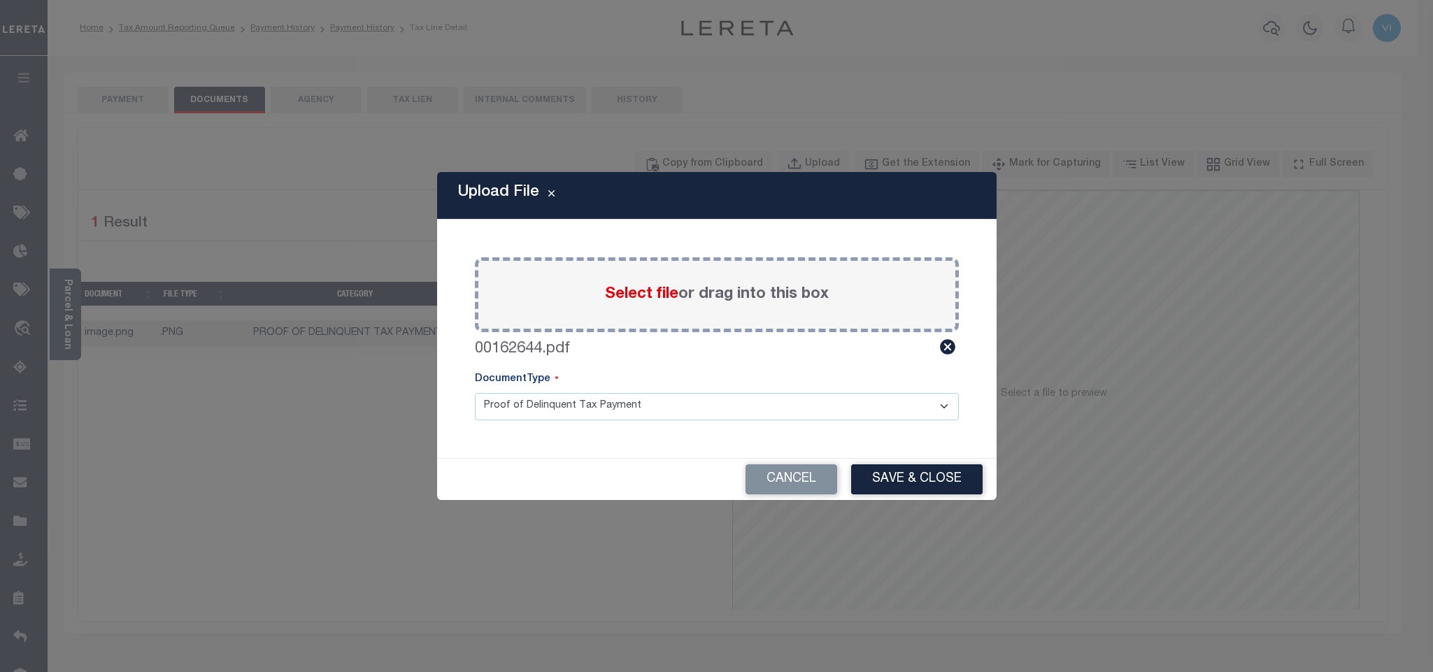
click at [529, 420] on select "Proof of Delinquent Tax Payment" at bounding box center [717, 406] width 484 height 27
click at [475, 393] on select "Proof of Delinquent Tax Payment" at bounding box center [717, 406] width 484 height 27
drag, startPoint x: 934, startPoint y: 477, endPoint x: 950, endPoint y: 477, distance: 16.1
click at [932, 477] on button "Save & Close" at bounding box center [916, 479] width 131 height 30
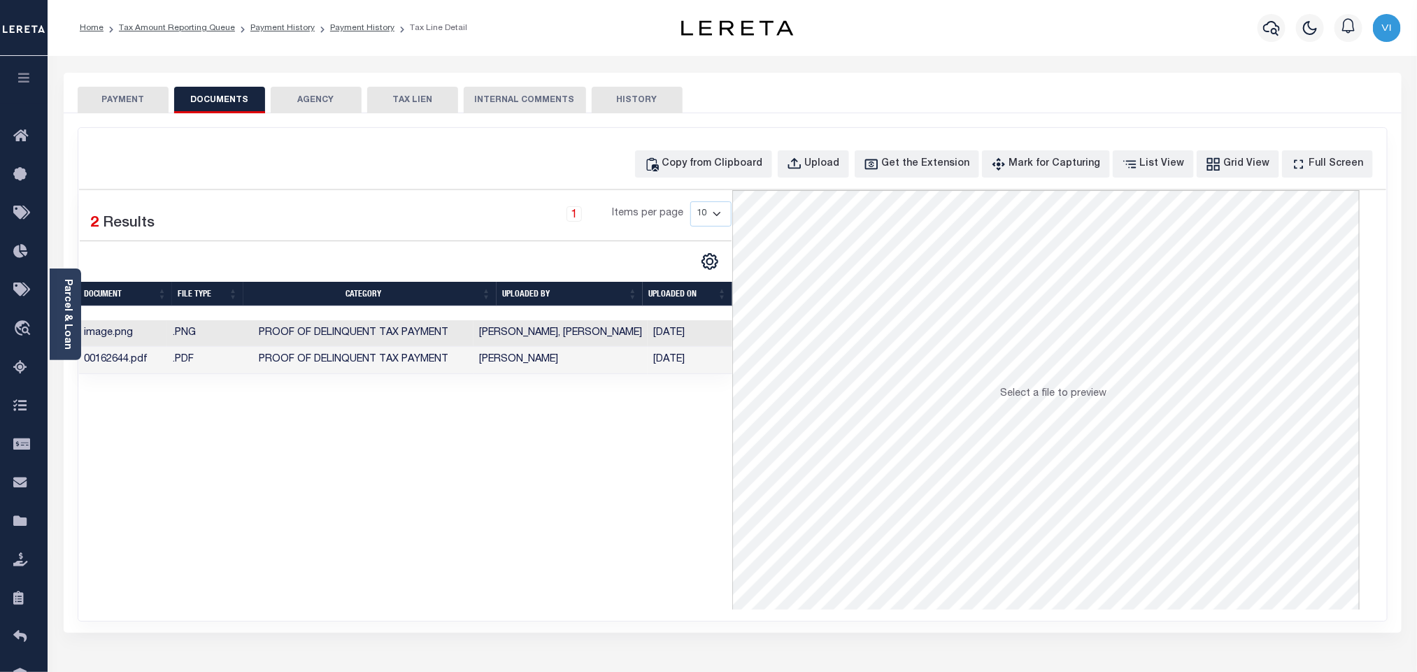
click at [130, 112] on button "PAYMENT" at bounding box center [123, 100] width 91 height 27
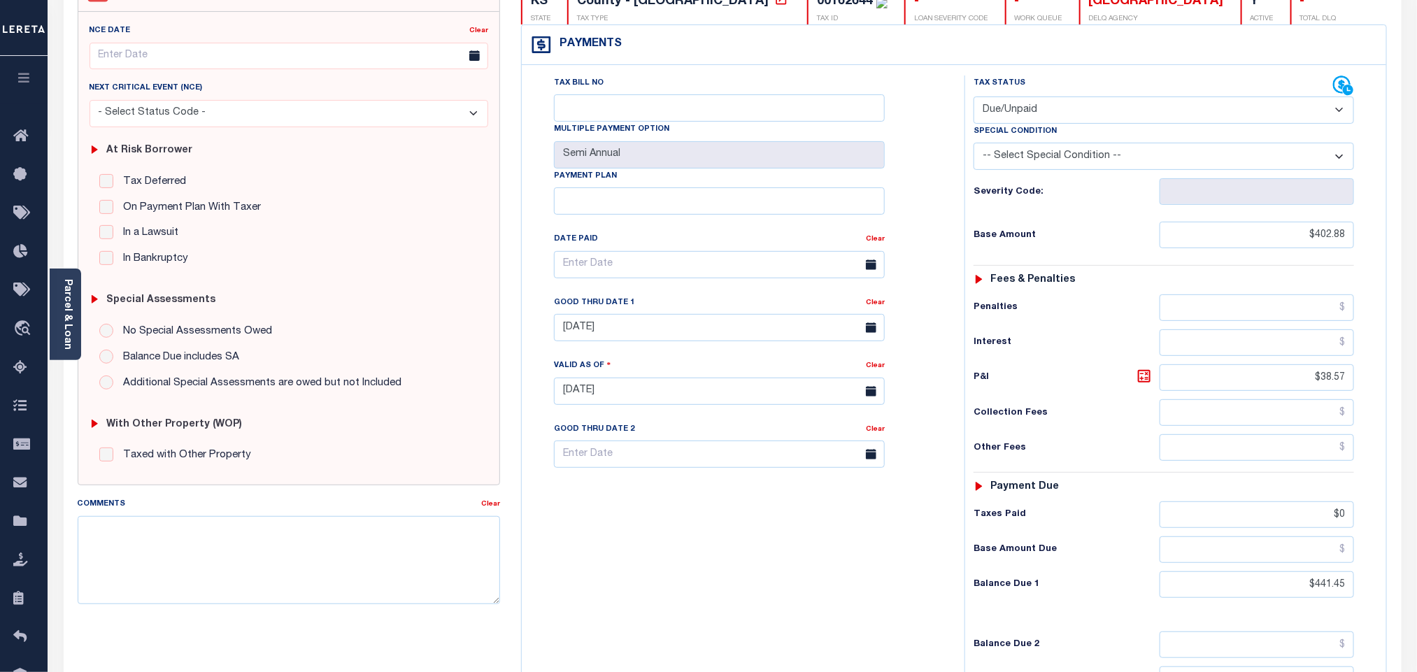
scroll to position [366, 0]
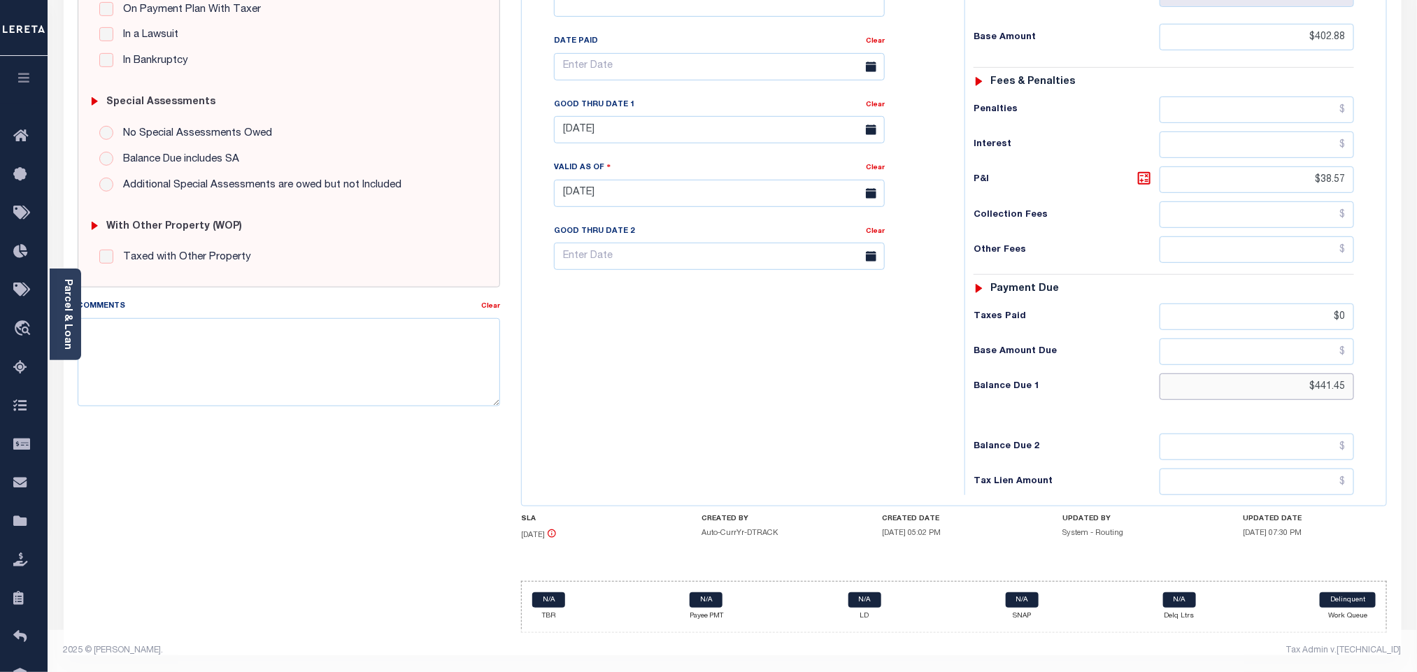
click at [1333, 397] on input "$441.45" at bounding box center [1256, 386] width 195 height 27
paste input "50.42"
type input "$450.42"
type input "[DATE]"
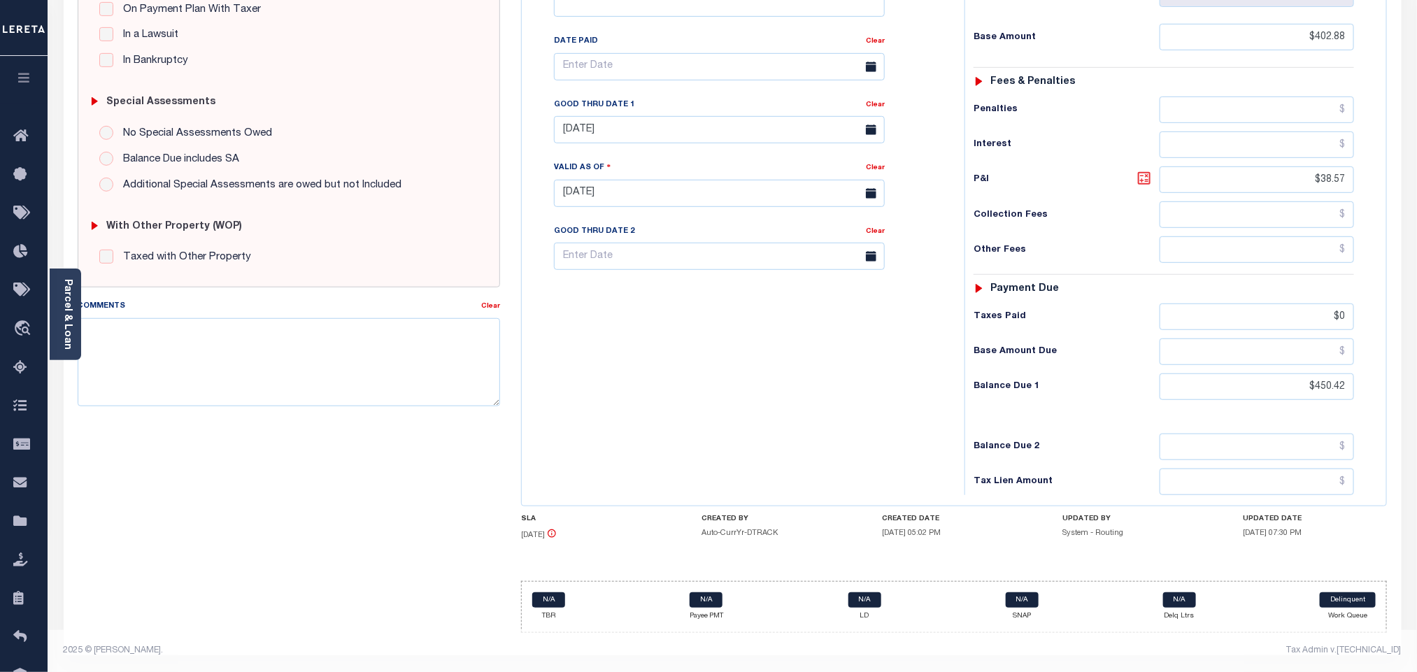
click at [1146, 177] on icon at bounding box center [1144, 178] width 8 height 8
type input "$47.54"
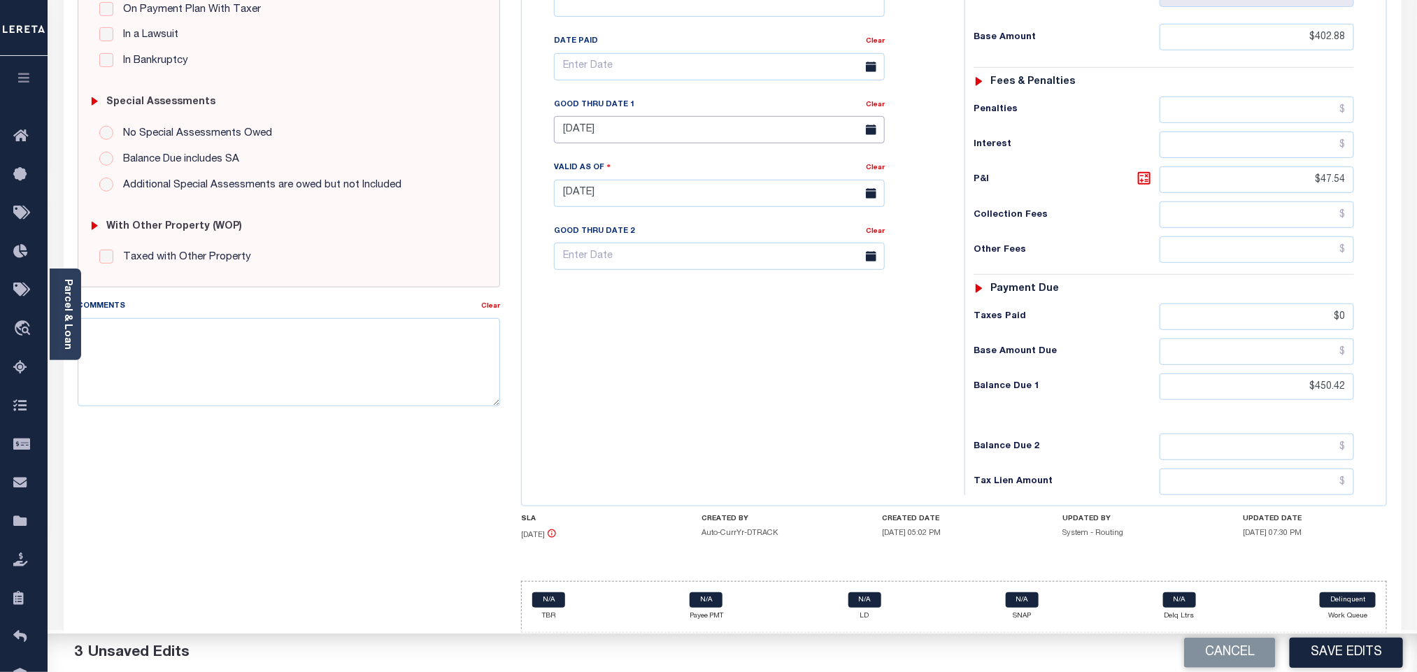
click at [665, 135] on input "08/31/2025" at bounding box center [719, 129] width 331 height 27
click at [606, 233] on span "6" at bounding box center [600, 244] width 27 height 27
type input "[DATE]"
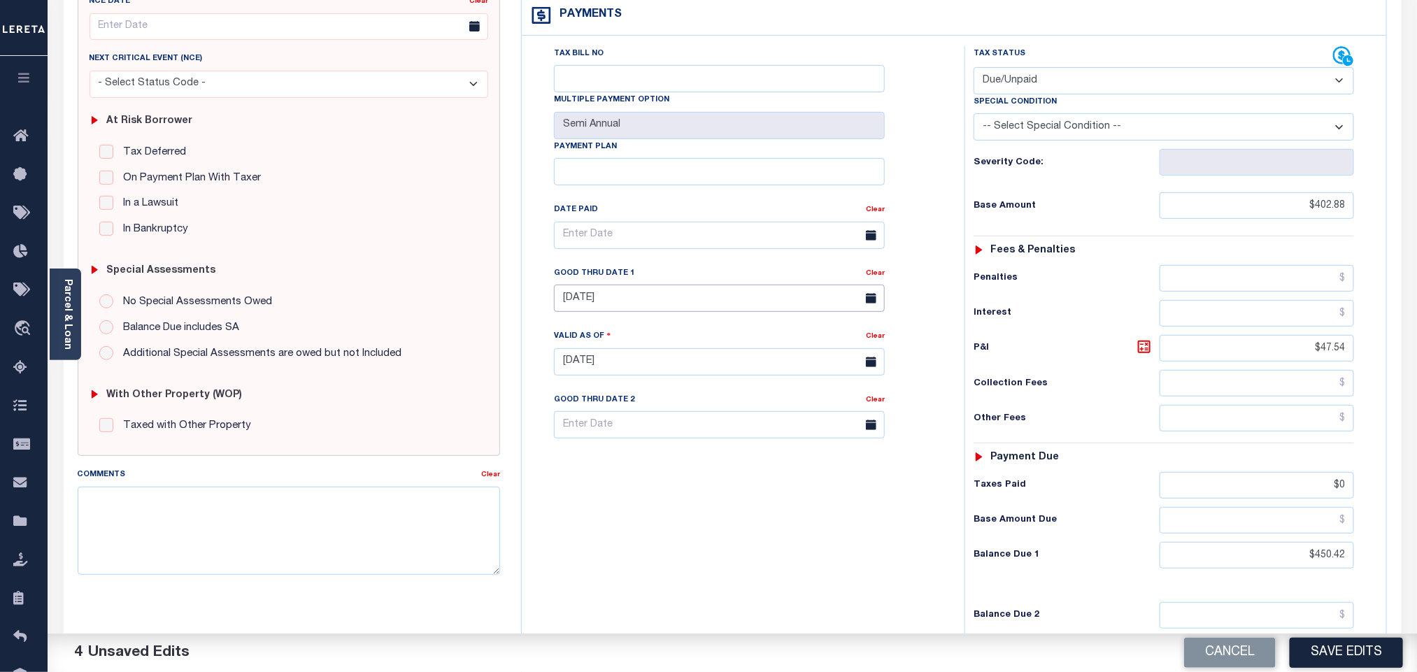
scroll to position [0, 0]
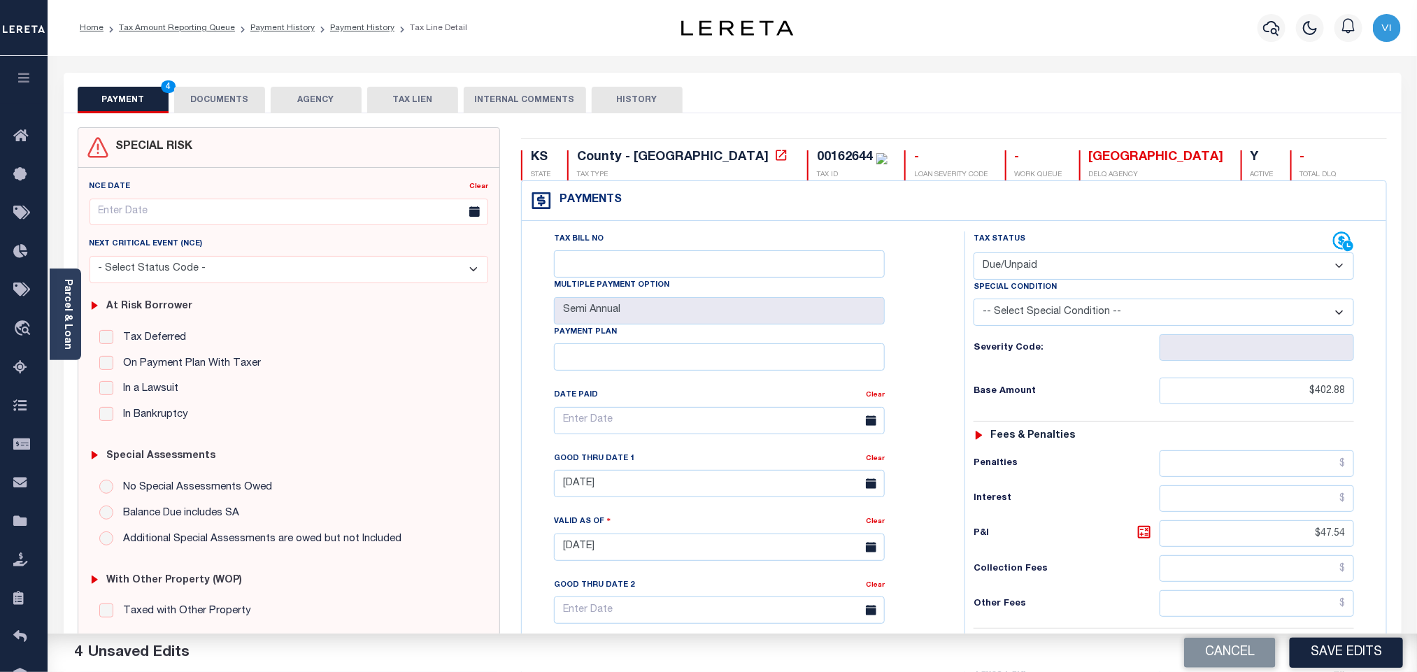
click at [227, 99] on button "DOCUMENTS" at bounding box center [219, 100] width 91 height 27
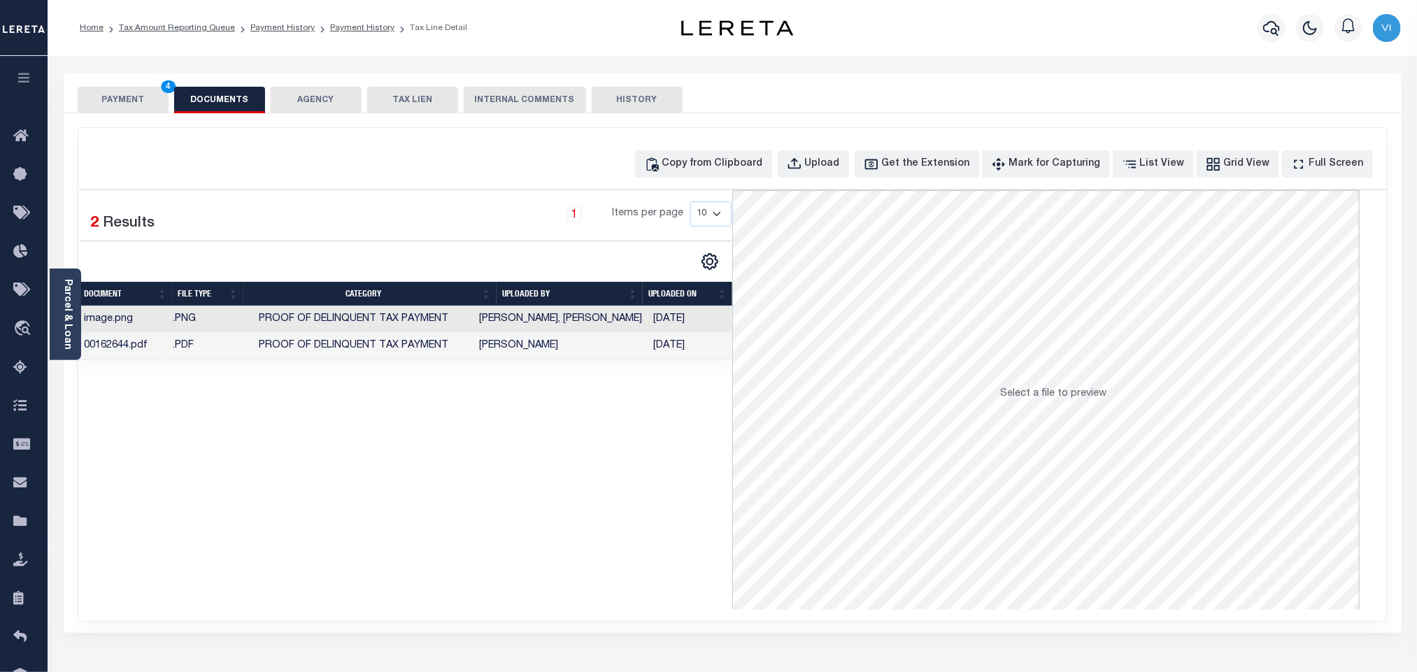
click at [143, 85] on div "PAYMENT 4 DOCUMENTS AGENCY DELINQUENT PAYEE TAX LIEN" at bounding box center [733, 93] width 1338 height 41
click at [139, 91] on button "PAYMENT 4" at bounding box center [123, 100] width 91 height 27
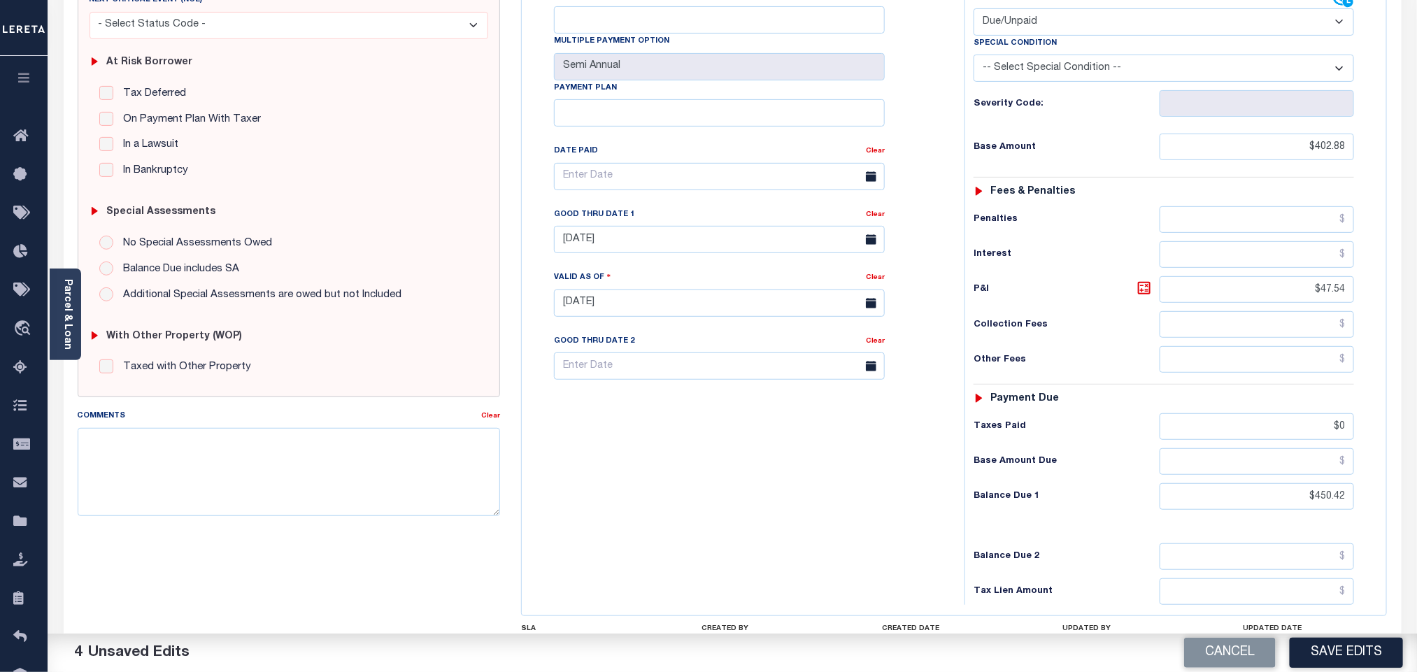
scroll to position [366, 0]
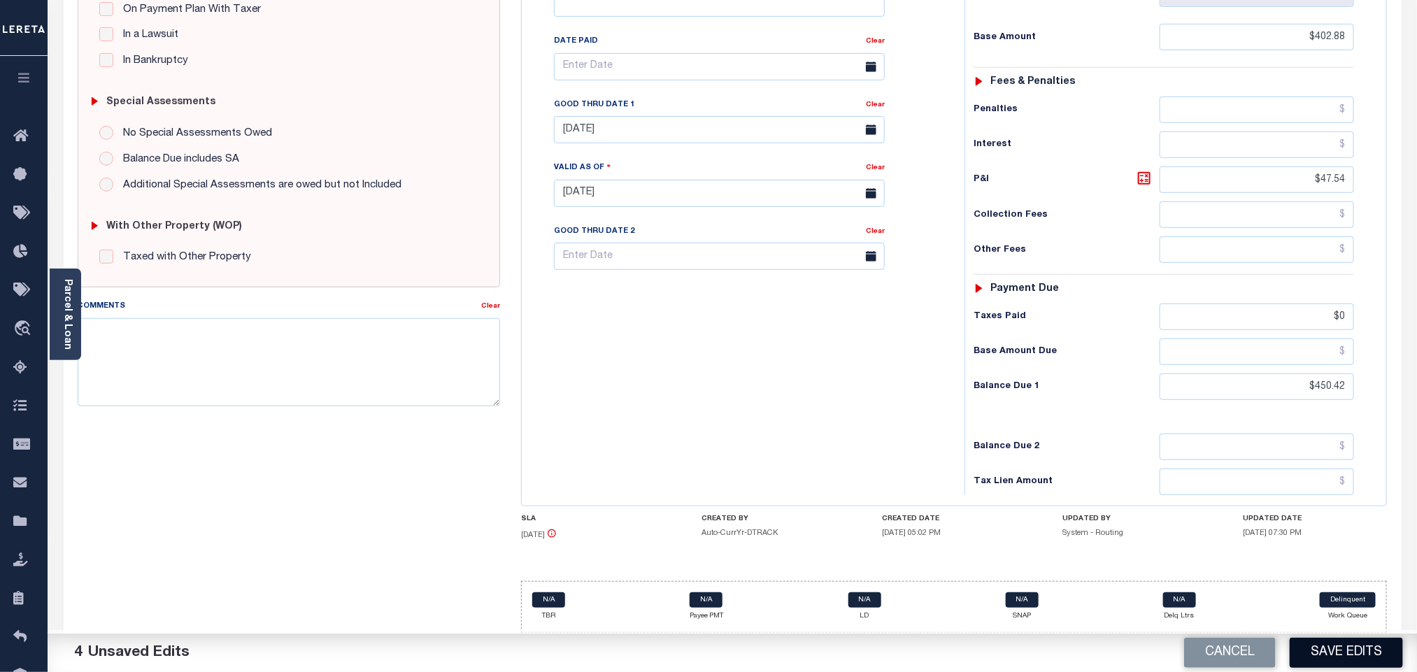
click at [1320, 649] on button "Save Edits" at bounding box center [1345, 653] width 113 height 30
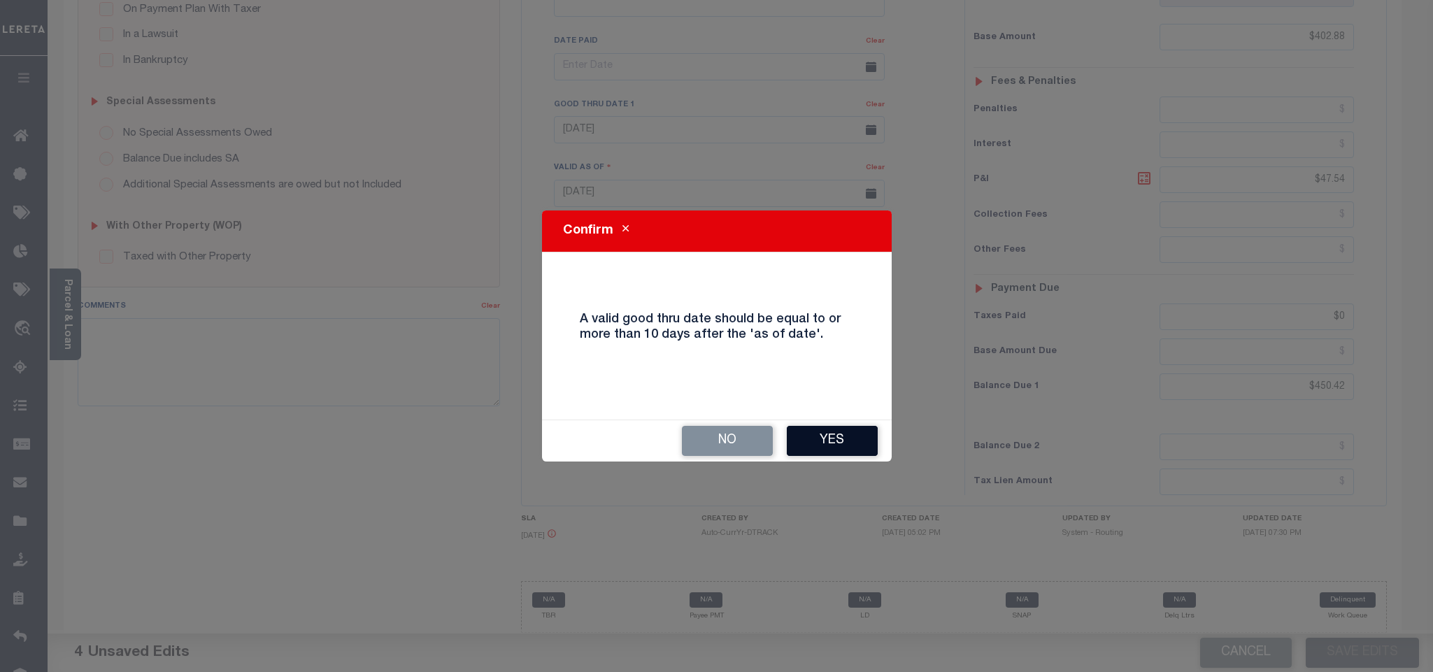
click at [823, 434] on button "Yes" at bounding box center [832, 441] width 91 height 30
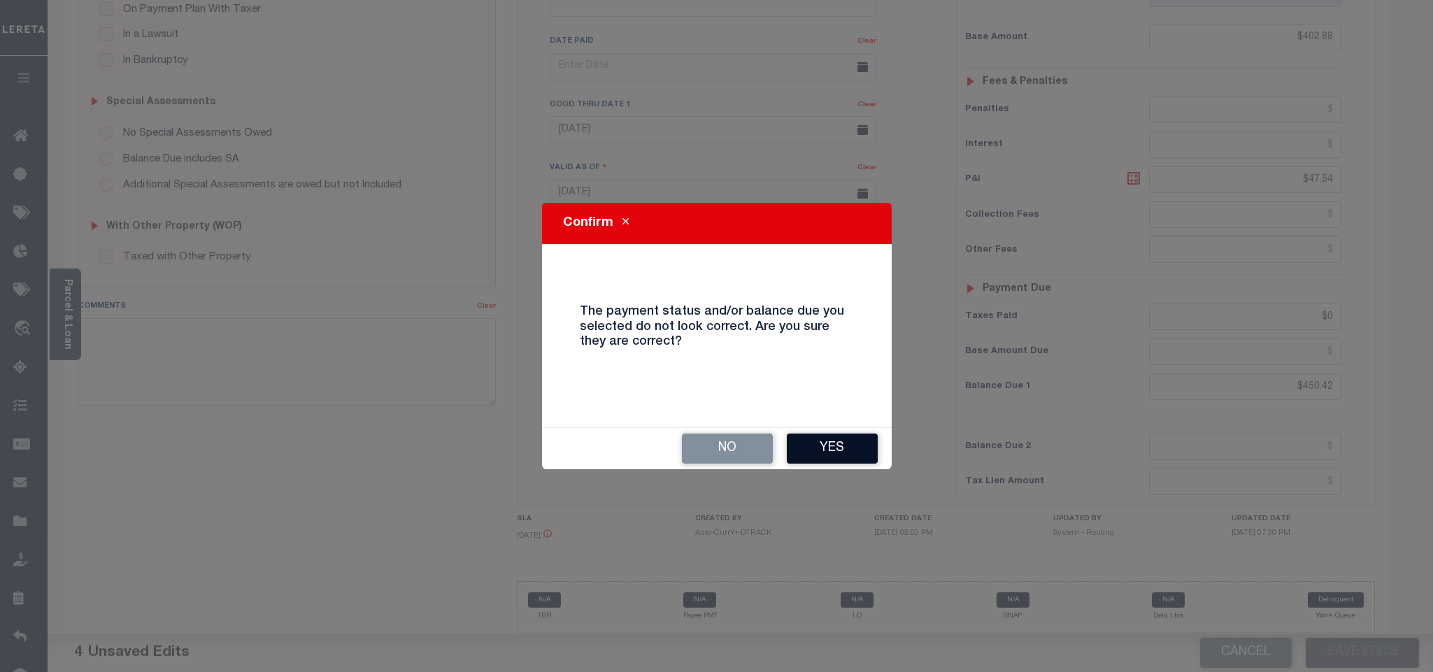
click at [818, 453] on button "Yes" at bounding box center [832, 449] width 91 height 30
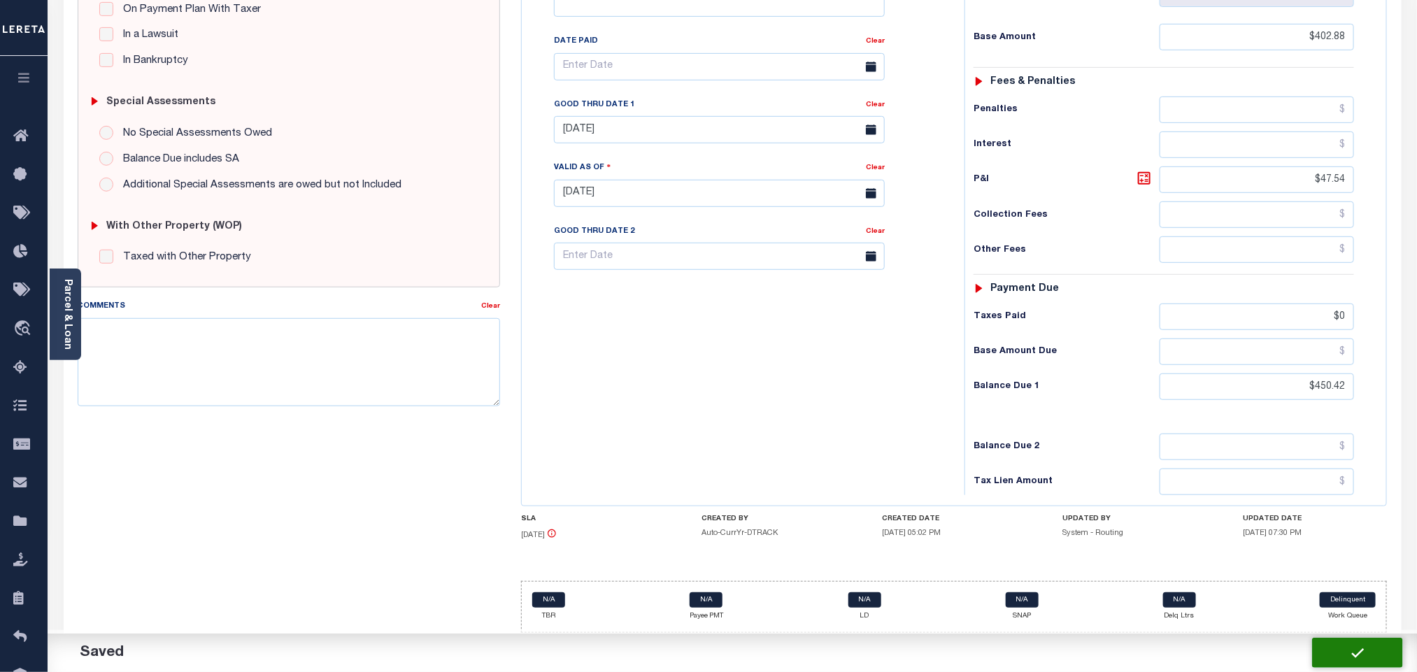
checkbox input "false"
type input "$402.88"
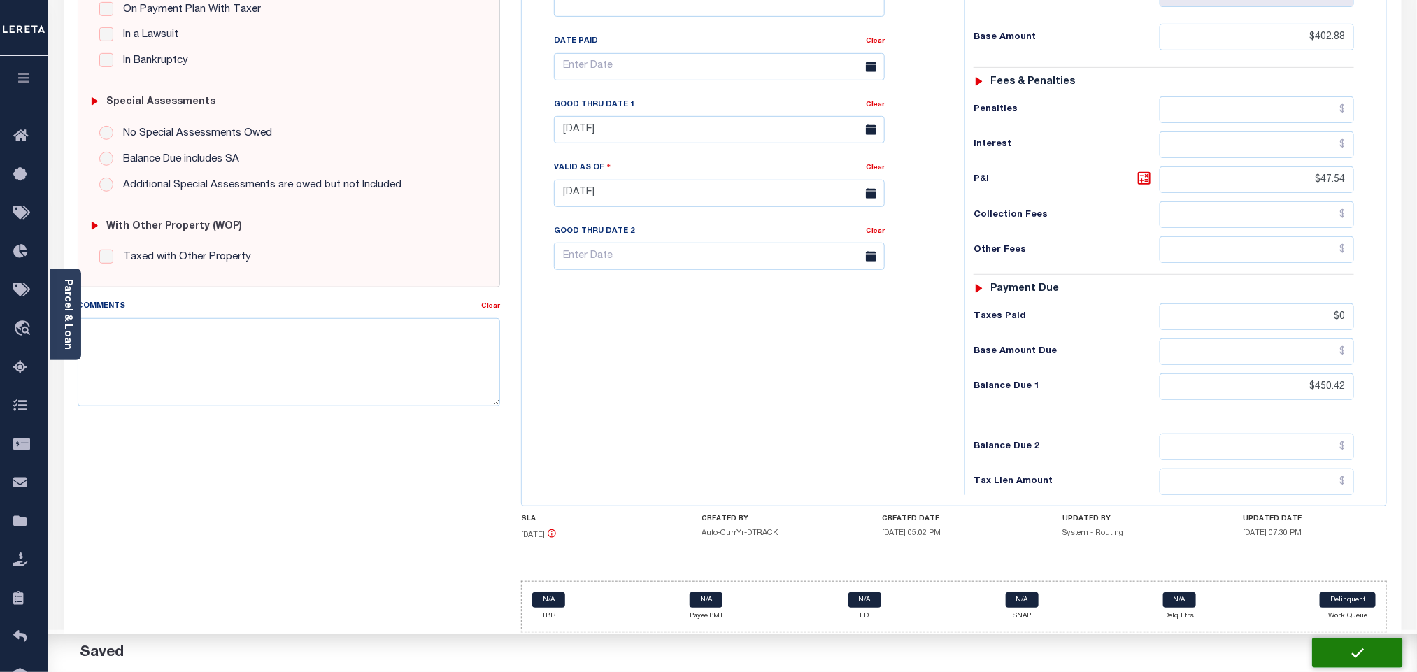
type input "$47.54"
type input "$0"
type input "$450.42"
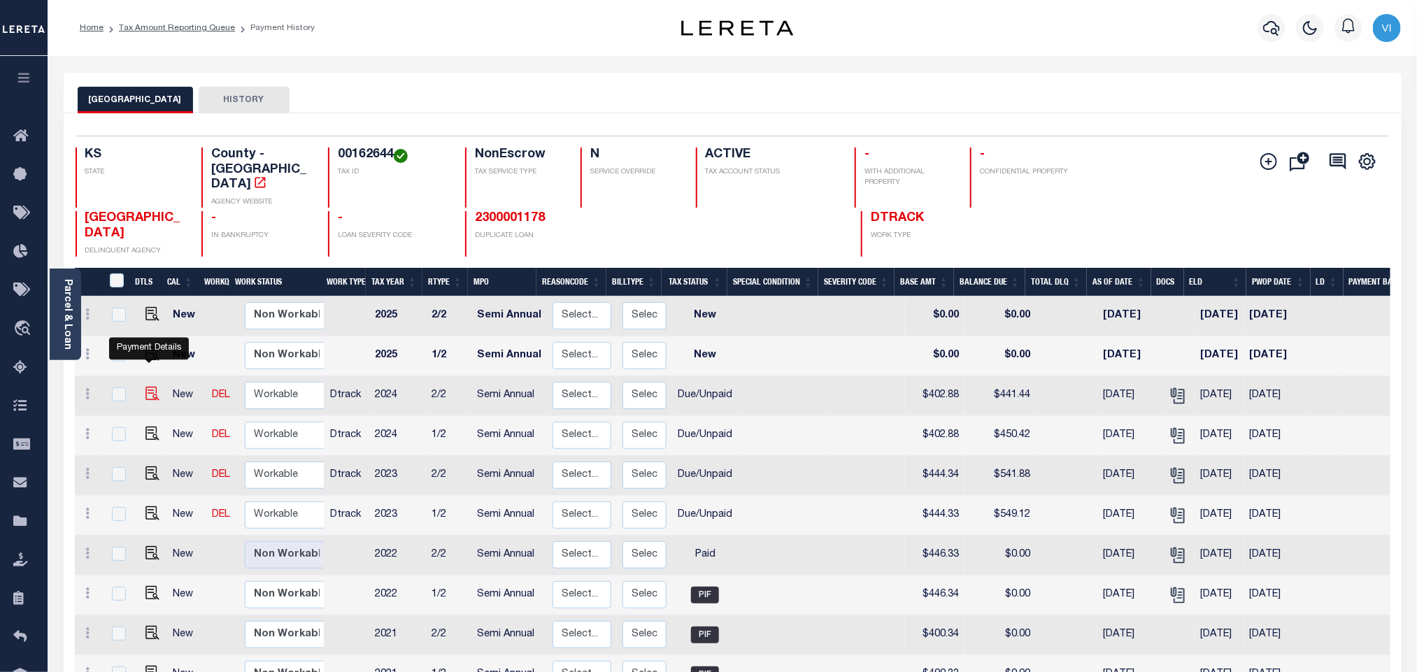
click at [148, 387] on img "" at bounding box center [152, 394] width 14 height 14
checkbox input "true"
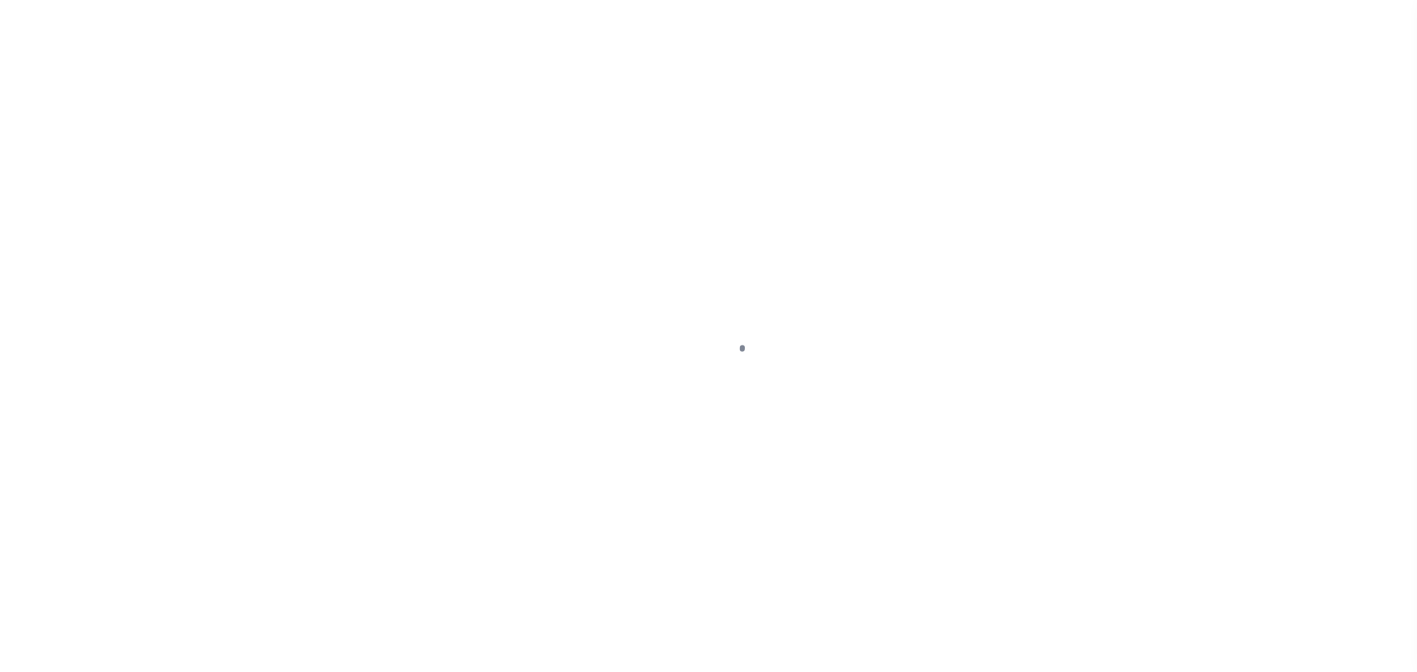
checkbox input "false"
type input "Semi Annual"
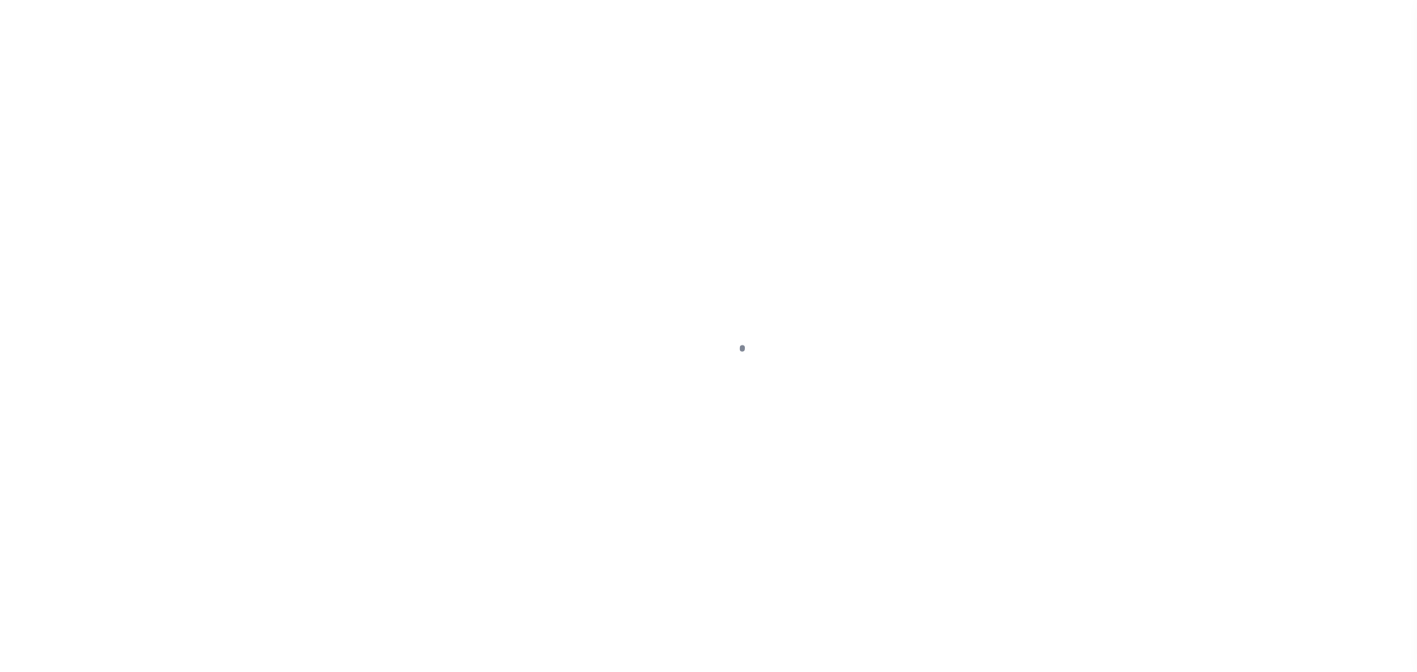
type input "[DATE]"
select select "DUE"
type input "$402.88"
type input "$38.56"
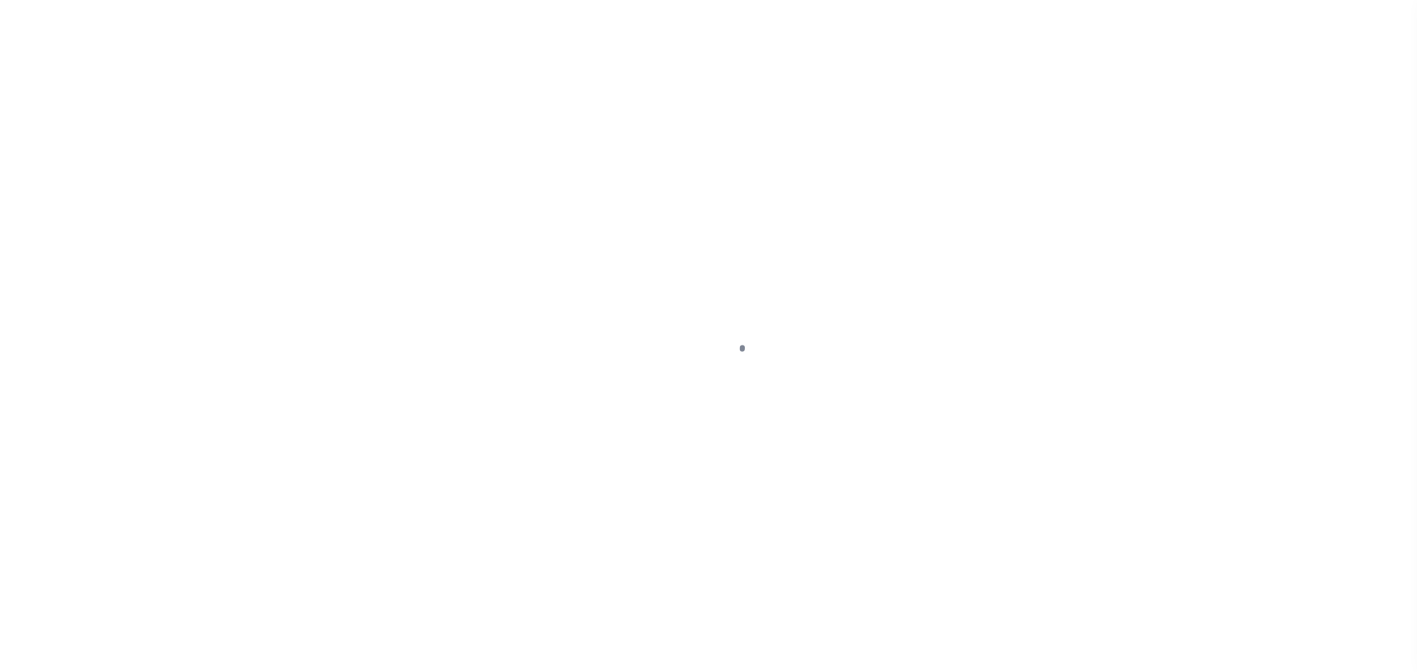
scroll to position [370, 0]
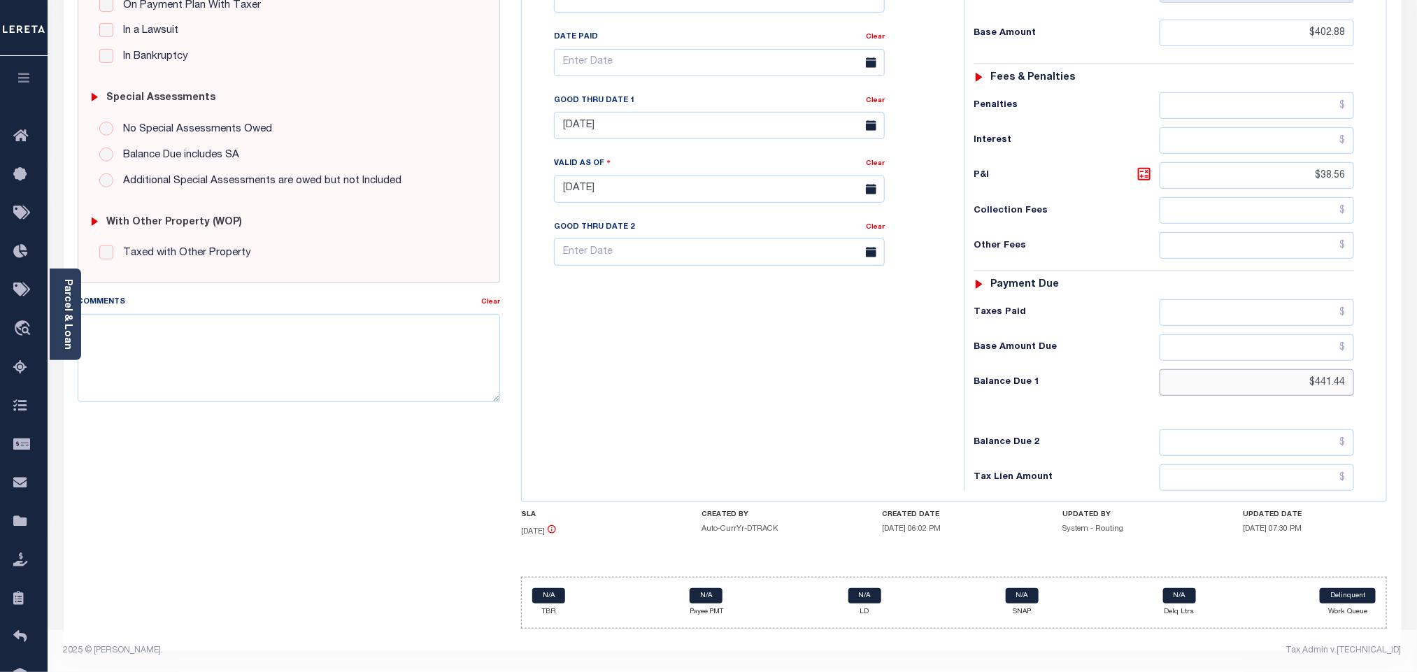
click at [1316, 378] on input "$441.44" at bounding box center [1256, 382] width 195 height 27
paste input "2.59"
type input "$442.59"
type input "[DATE]"
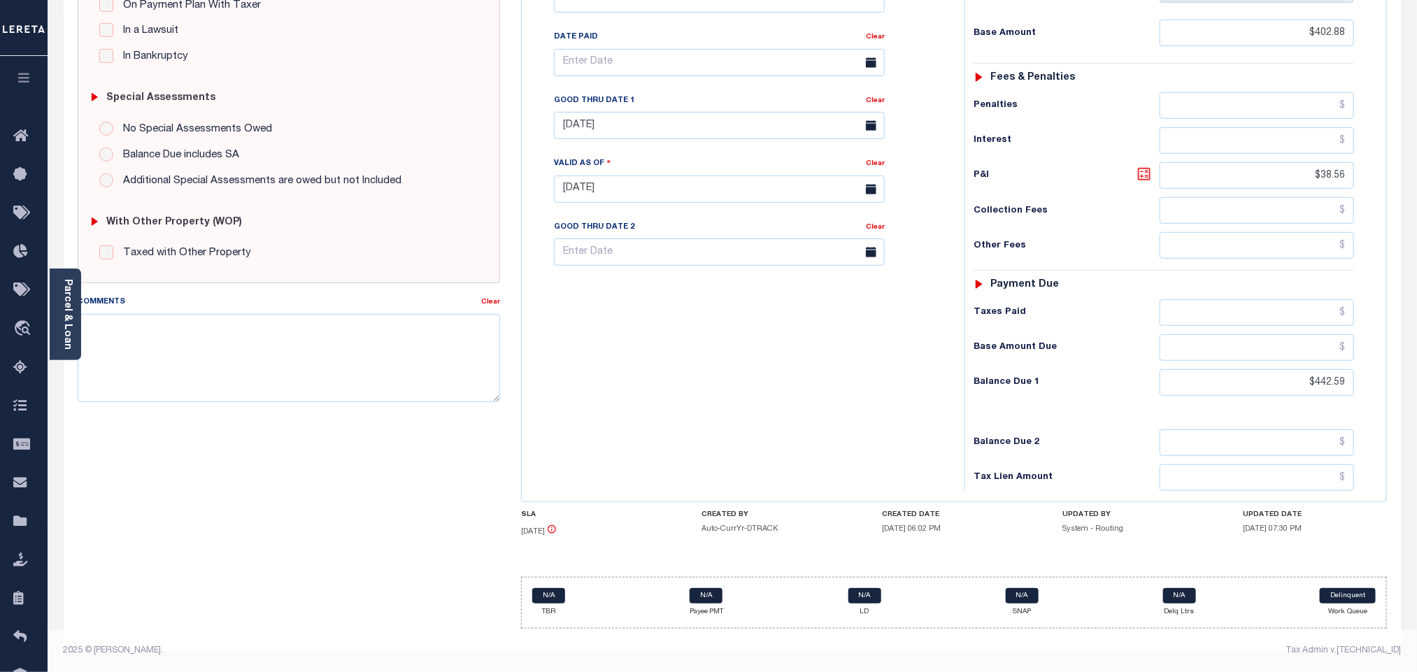
click at [1143, 170] on icon at bounding box center [1144, 174] width 17 height 17
type input "$39.71"
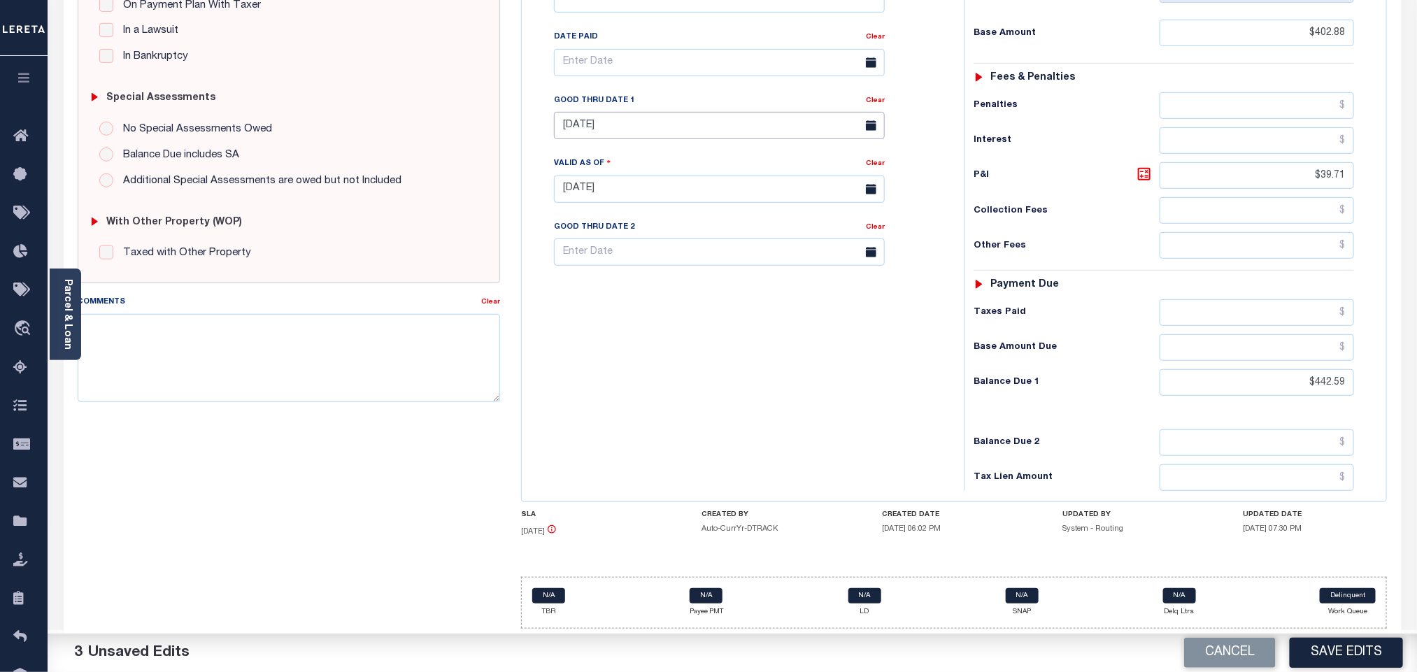
click at [623, 122] on input "08/31/2025" at bounding box center [719, 125] width 331 height 27
click at [598, 231] on span "6" at bounding box center [600, 240] width 27 height 27
type input "[DATE]"
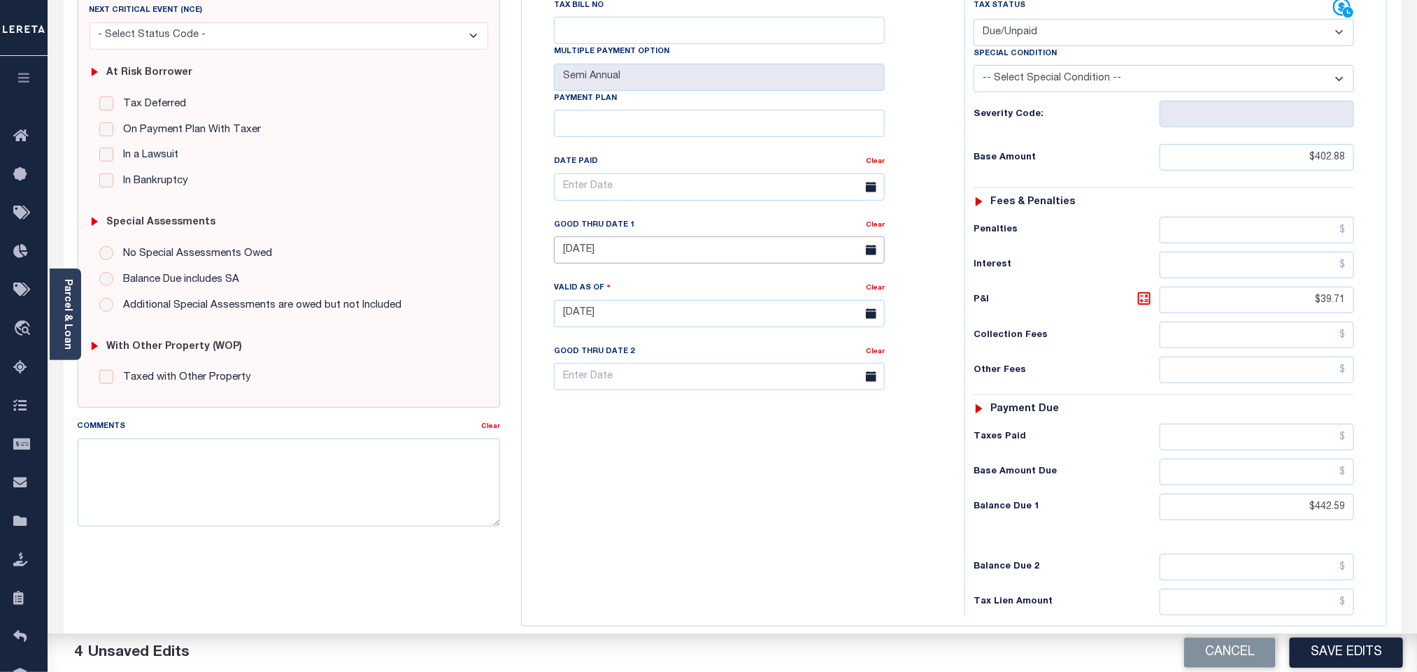
scroll to position [0, 0]
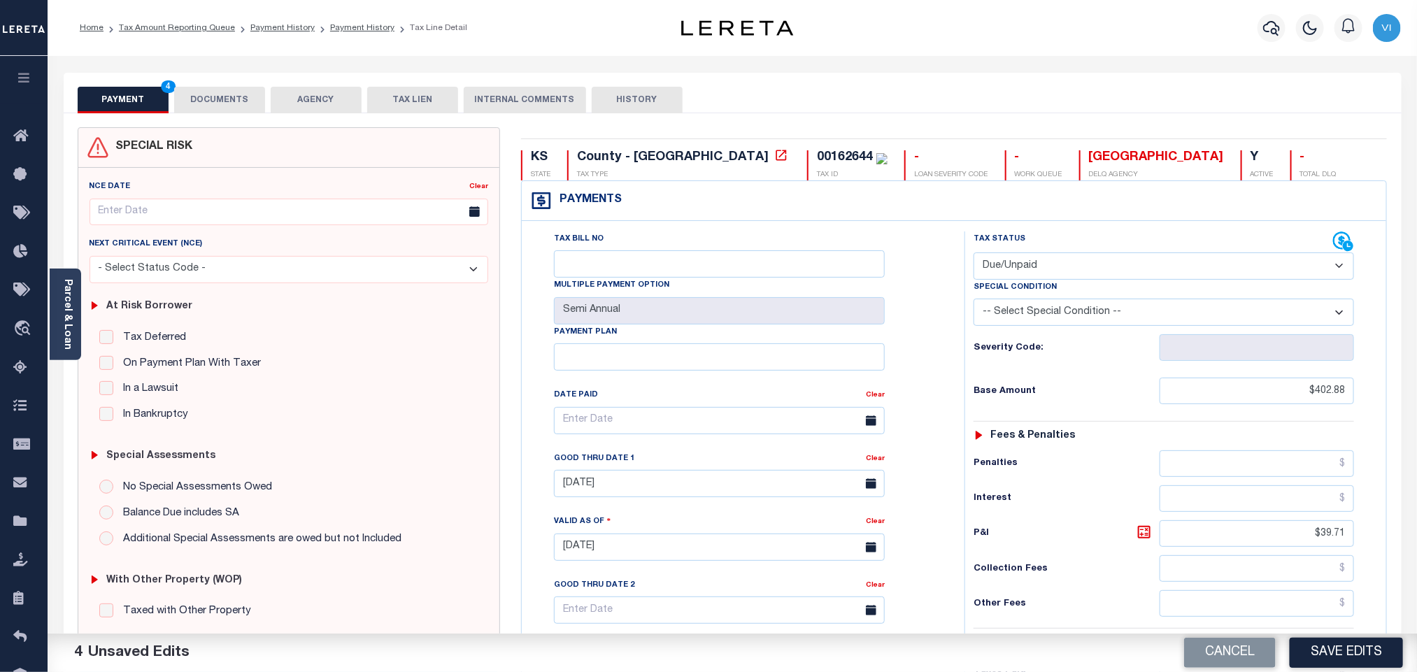
click at [817, 151] on div "00162644" at bounding box center [845, 157] width 56 height 13
click at [817, 152] on div "00162644" at bounding box center [845, 157] width 56 height 13
copy div "00162644"
click at [203, 105] on button "DOCUMENTS" at bounding box center [219, 100] width 91 height 27
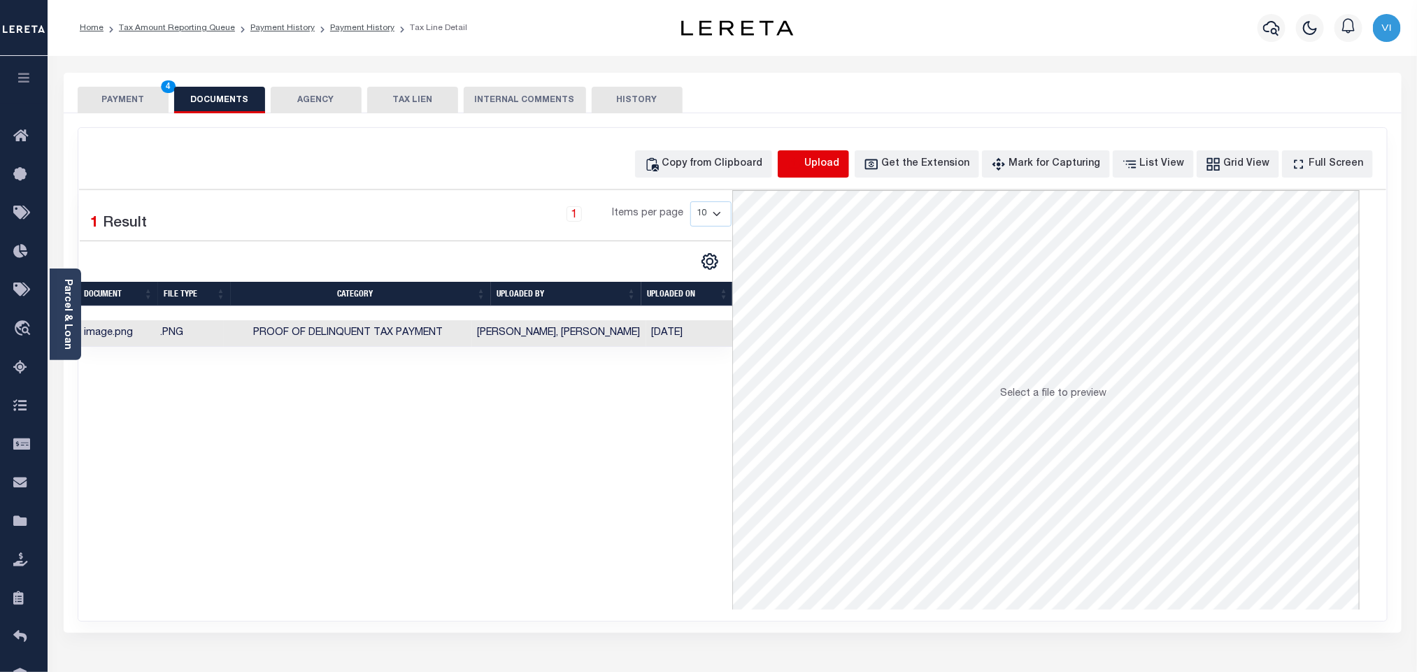
click at [802, 170] on icon "button" at bounding box center [794, 164] width 15 height 15
select select "POP"
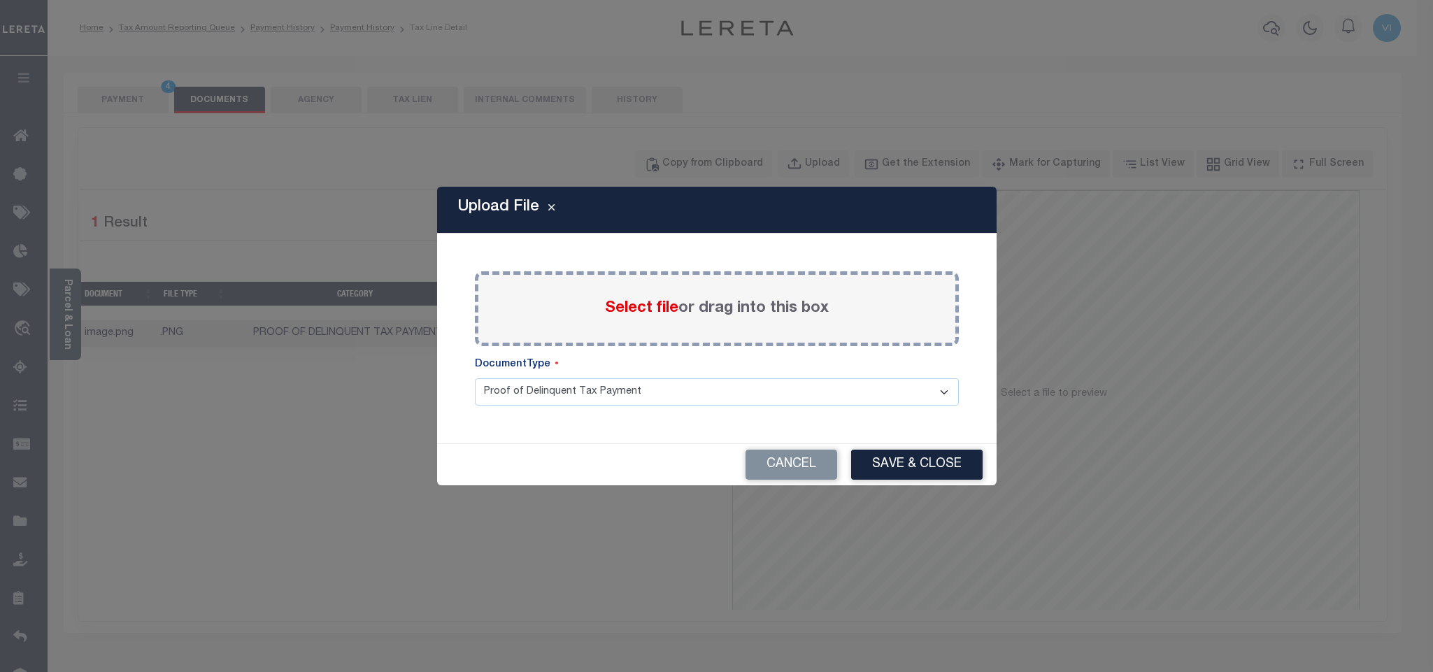
click at [631, 315] on span "Select file" at bounding box center [641, 308] width 73 height 15
click at [0, 0] on input "Select file or drag into this box" at bounding box center [0, 0] width 0 height 0
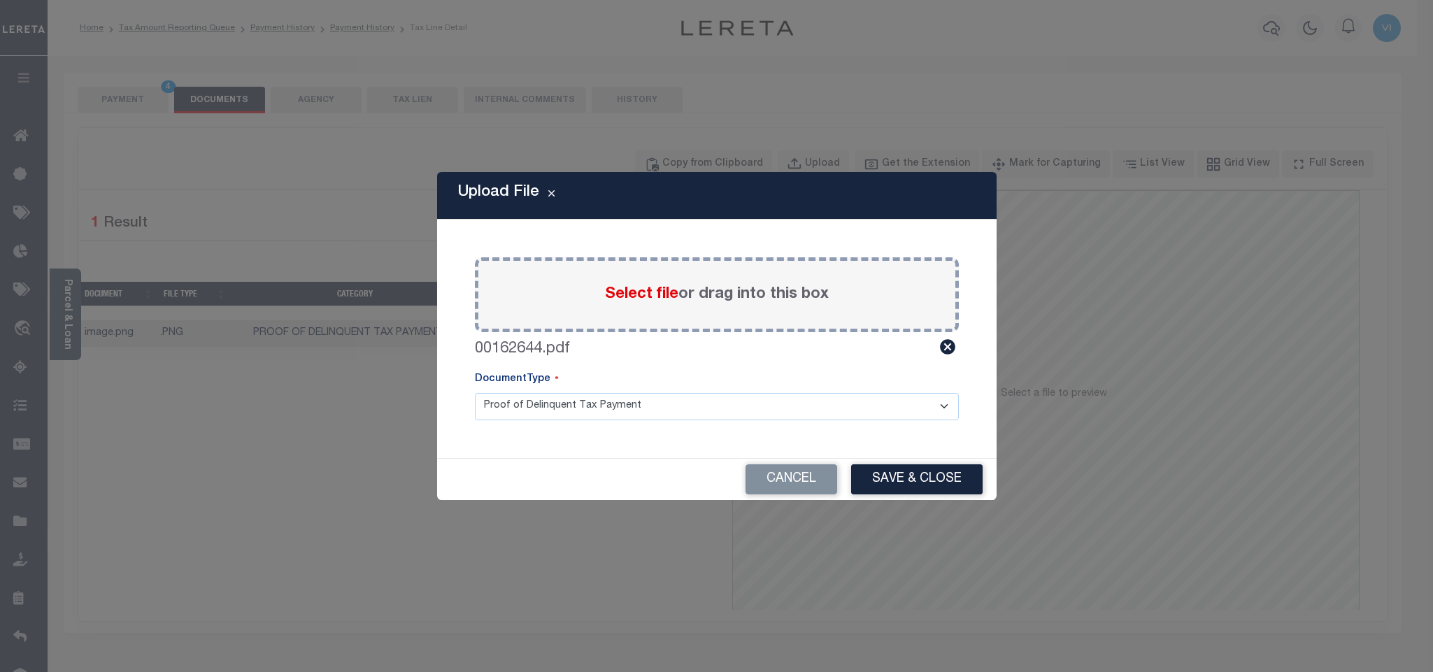
click at [520, 410] on select "Proof of Delinquent Tax Payment" at bounding box center [717, 406] width 484 height 27
click at [475, 393] on select "Proof of Delinquent Tax Payment" at bounding box center [717, 406] width 484 height 27
click at [892, 478] on button "Save & Close" at bounding box center [916, 479] width 131 height 30
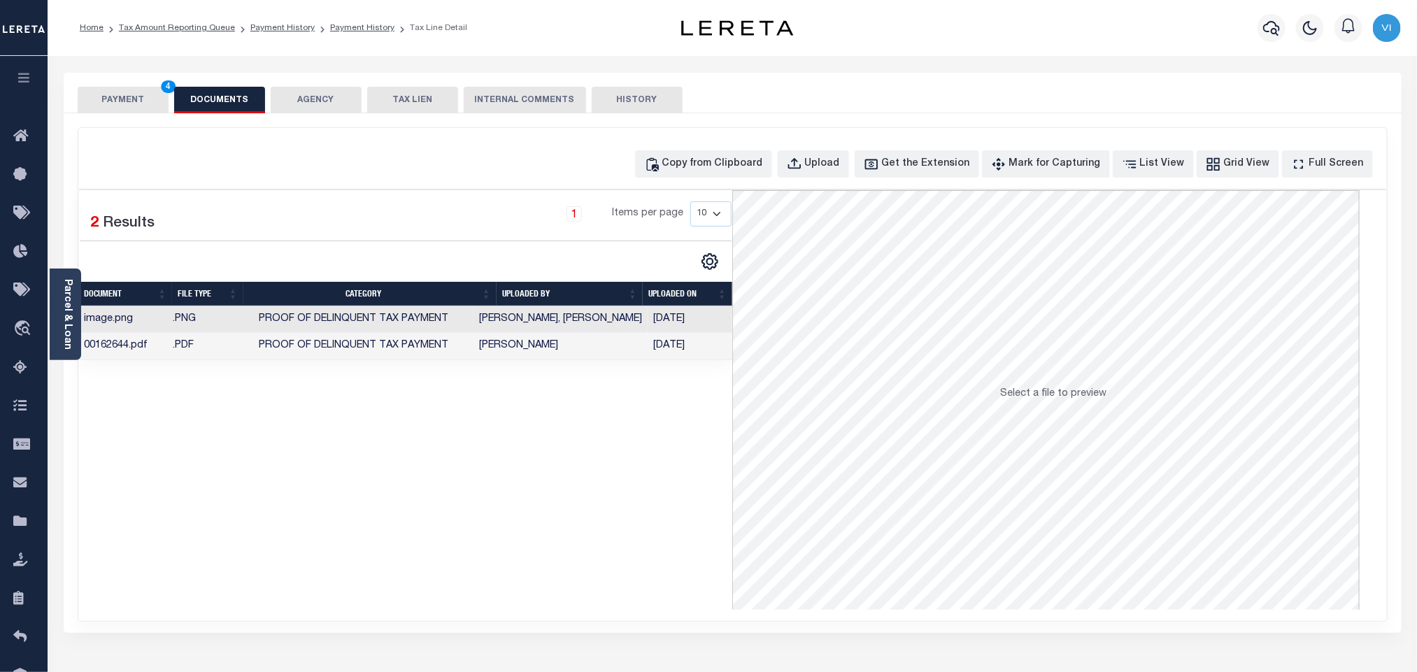
click at [129, 108] on button "PAYMENT 4" at bounding box center [123, 100] width 91 height 27
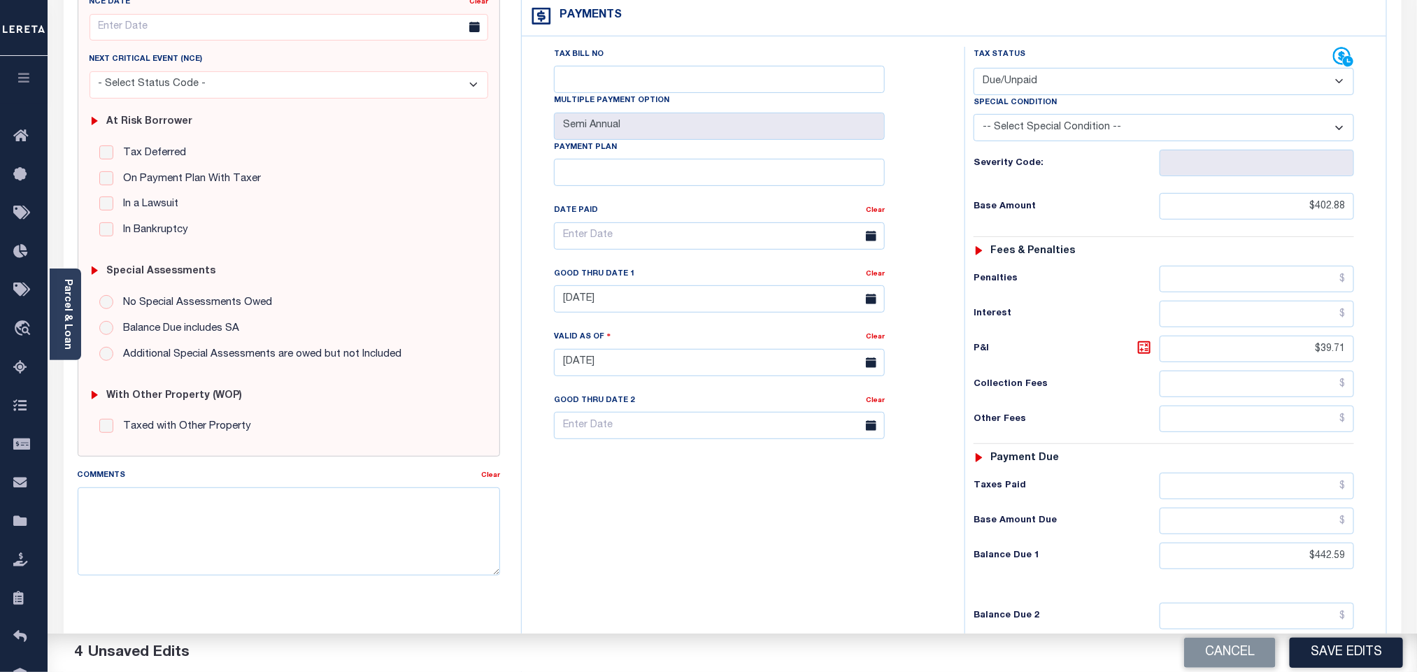
scroll to position [366, 0]
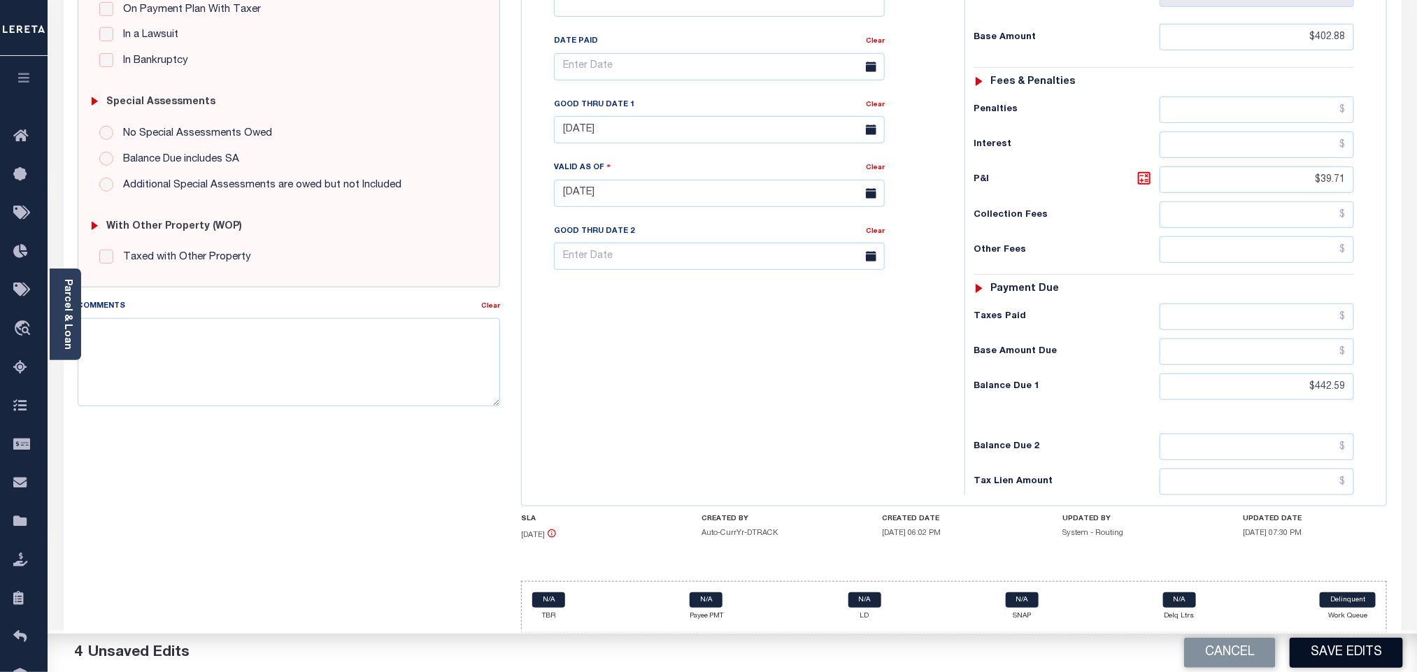
click at [1343, 653] on button "Save Edits" at bounding box center [1345, 653] width 113 height 30
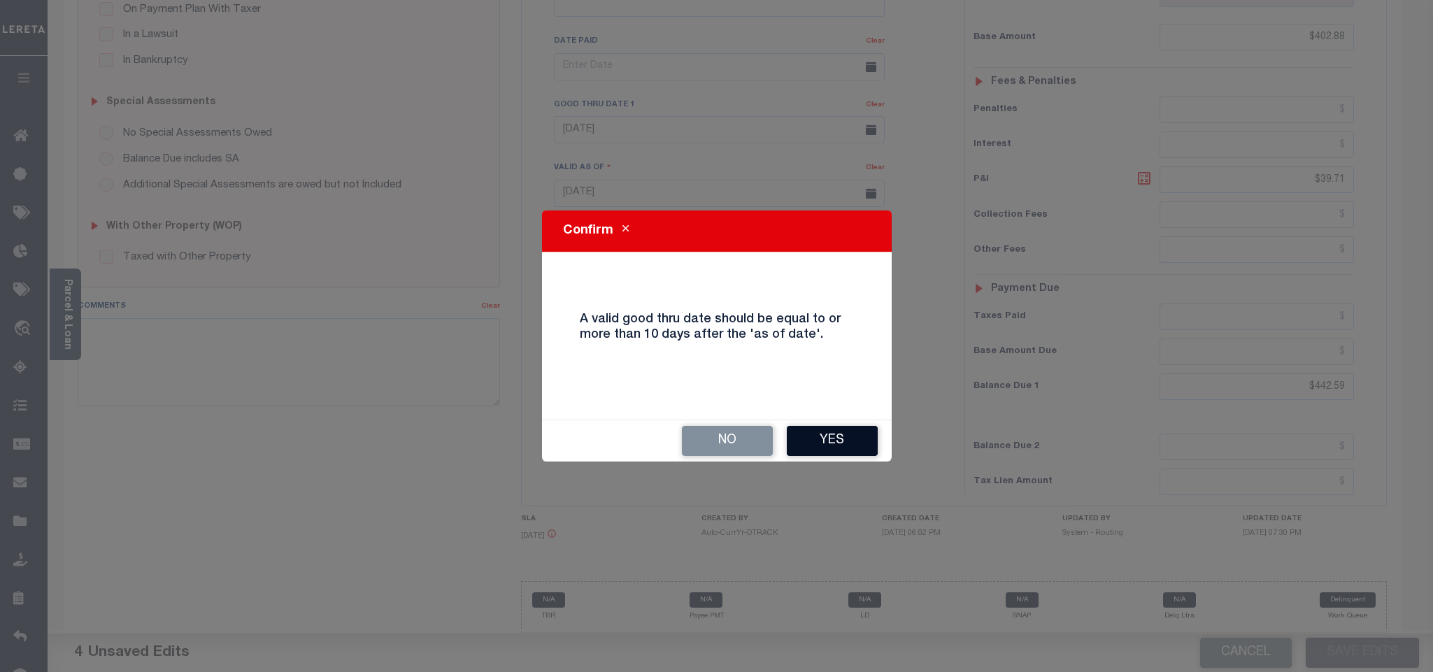
click at [804, 430] on button "Yes" at bounding box center [832, 441] width 91 height 30
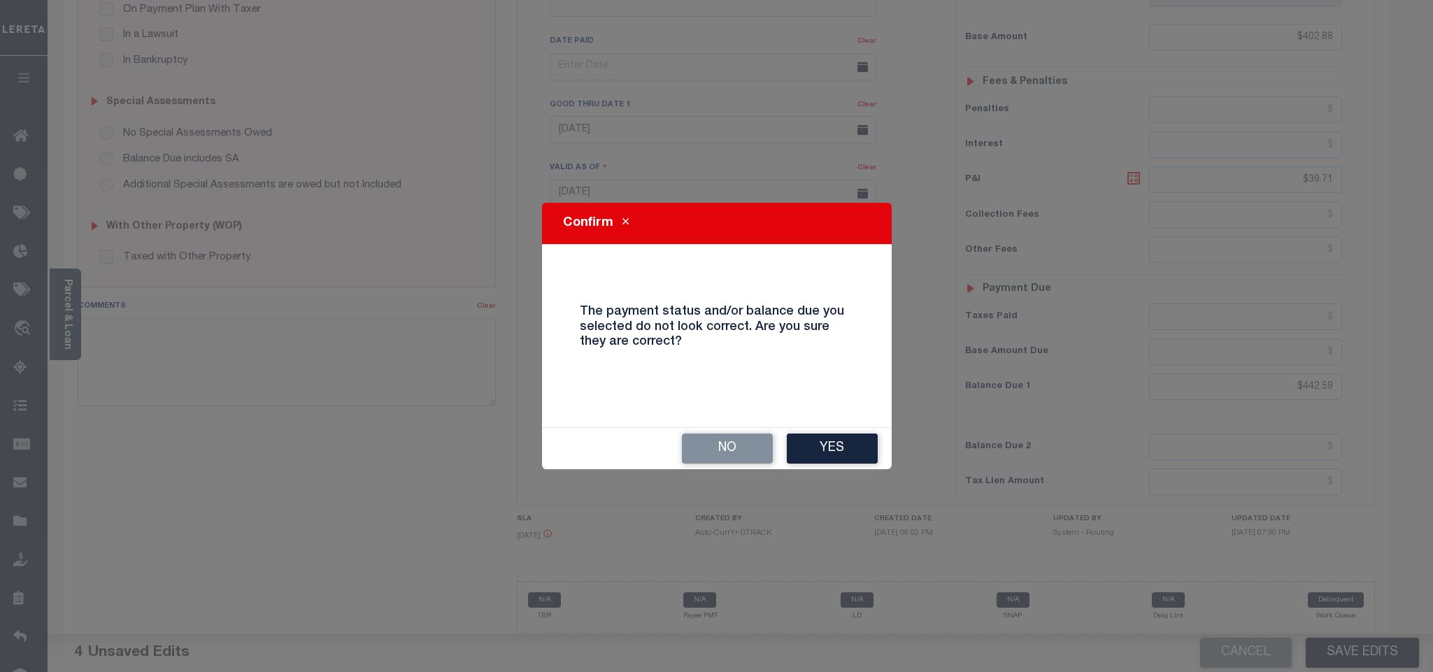
click at [892, 454] on div "Confirm The payment status and/or balance due you selected do not look correct.…" at bounding box center [716, 336] width 1433 height 672
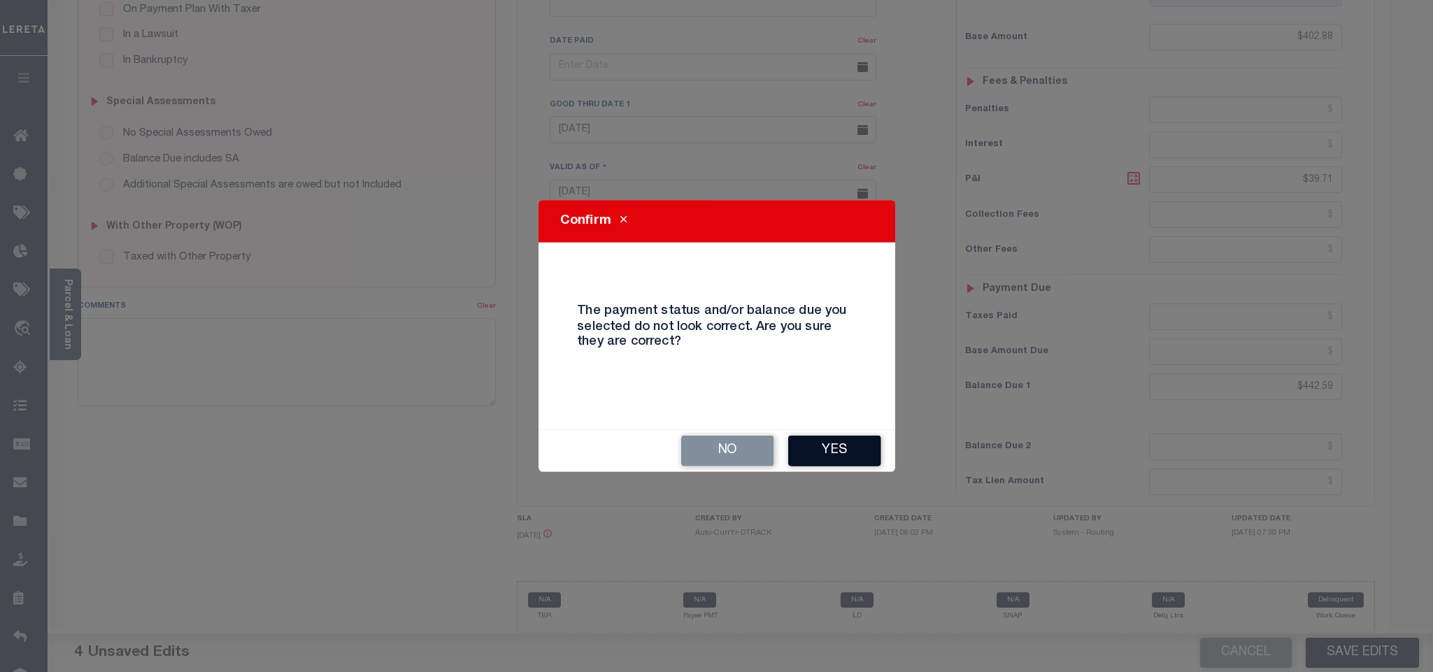
click at [834, 456] on button "Yes" at bounding box center [834, 451] width 93 height 31
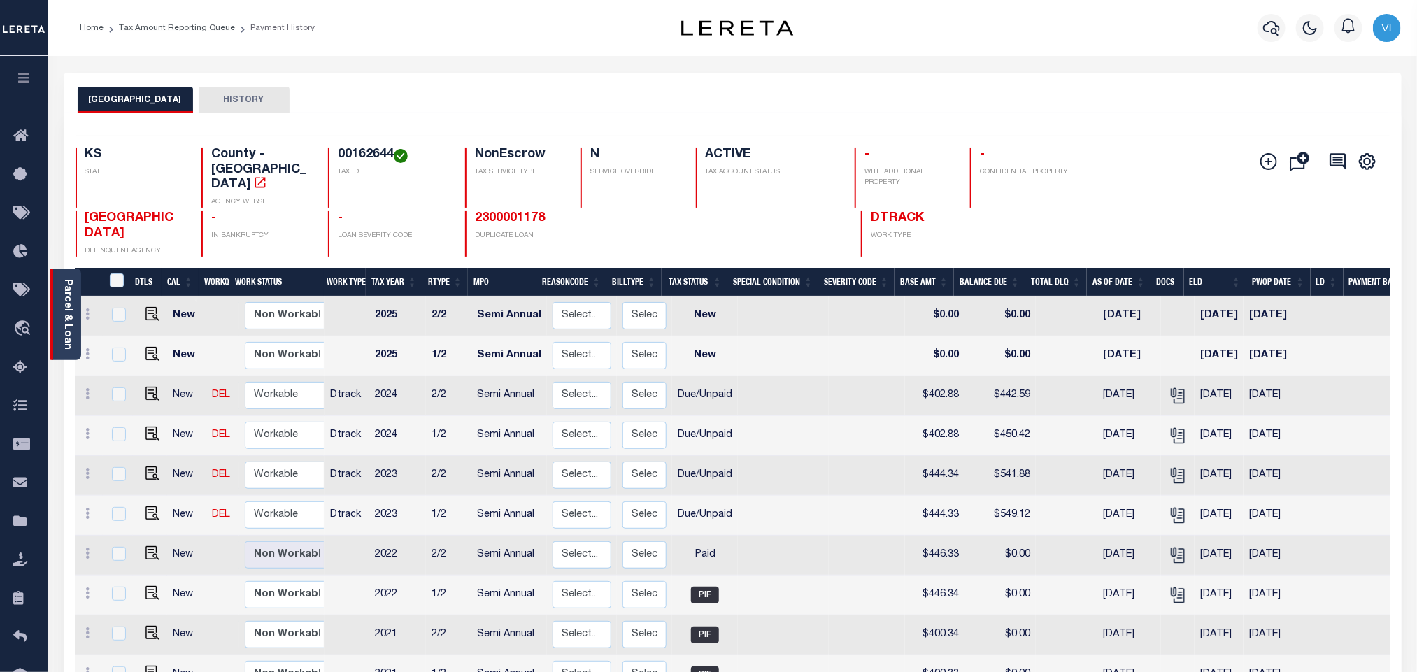
click at [65, 313] on link "Parcel & Loan" at bounding box center [67, 314] width 10 height 71
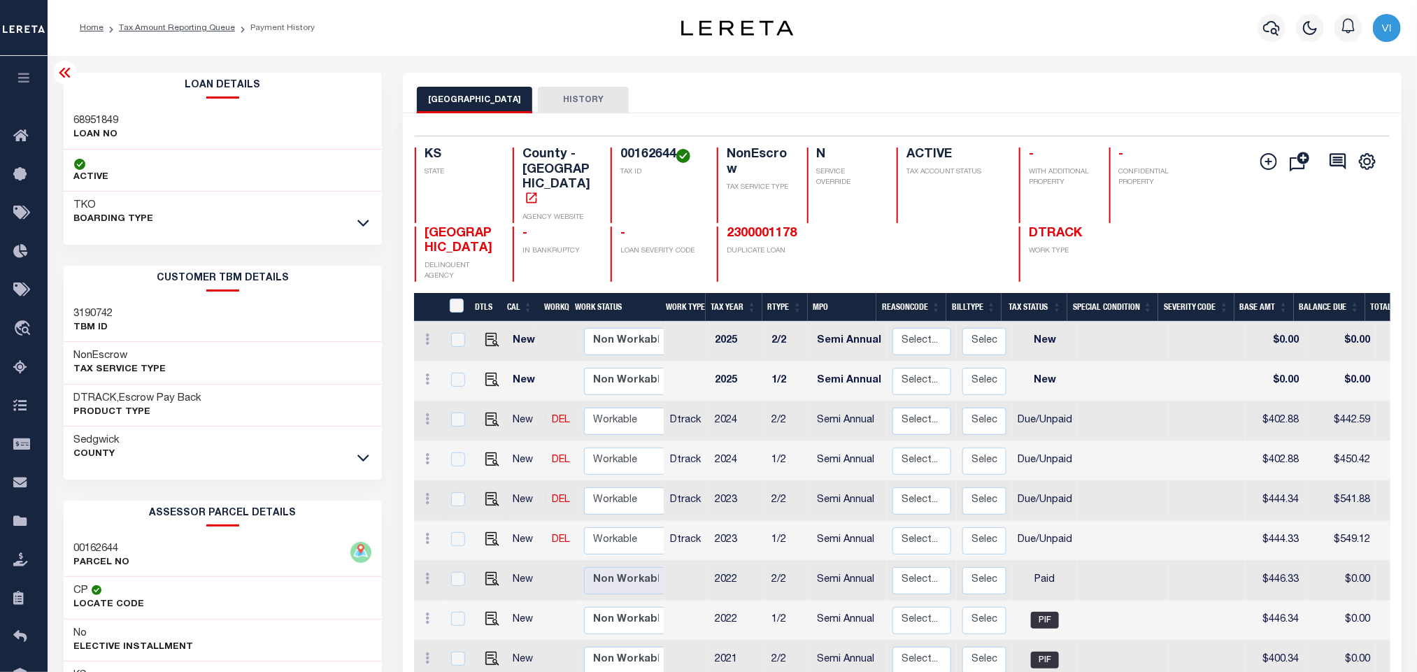
click at [78, 118] on h3 "68951849" at bounding box center [96, 121] width 45 height 14
copy h3 "68951849"
click at [629, 153] on h4 "00162644" at bounding box center [660, 155] width 80 height 15
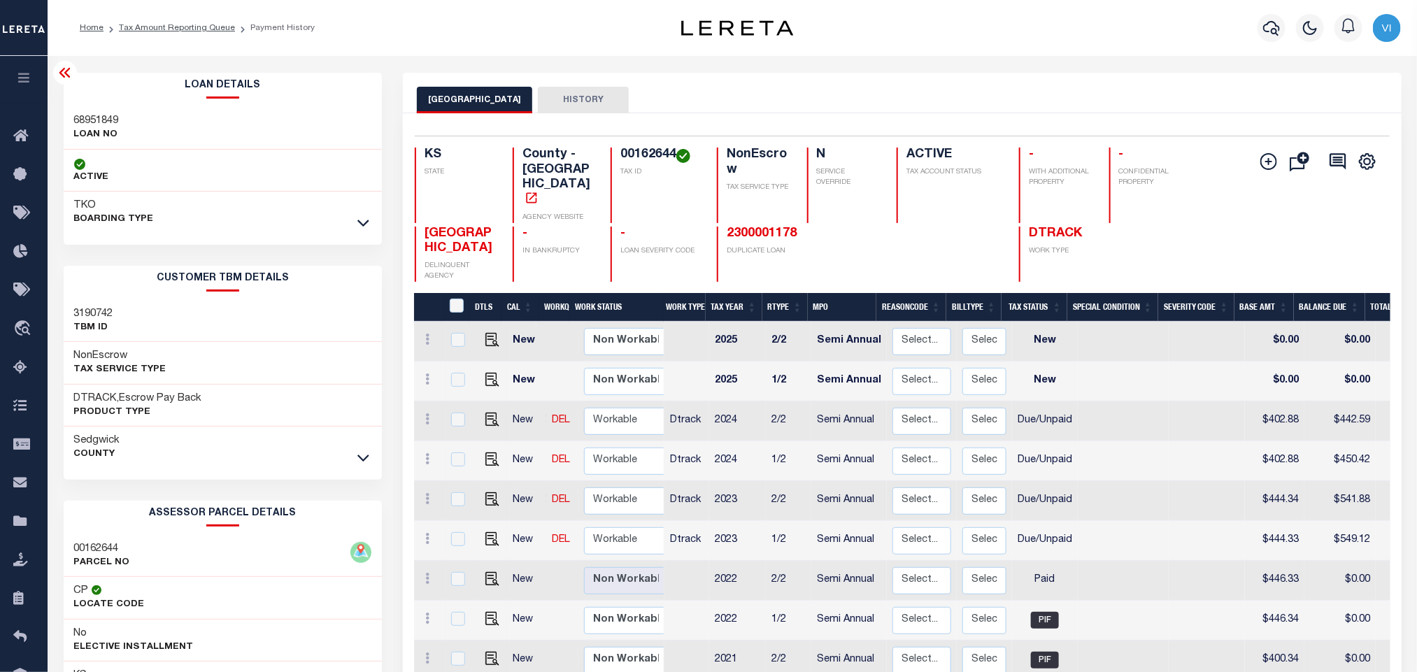
copy h4 "00162644"
